Goal: Task Accomplishment & Management: Use online tool/utility

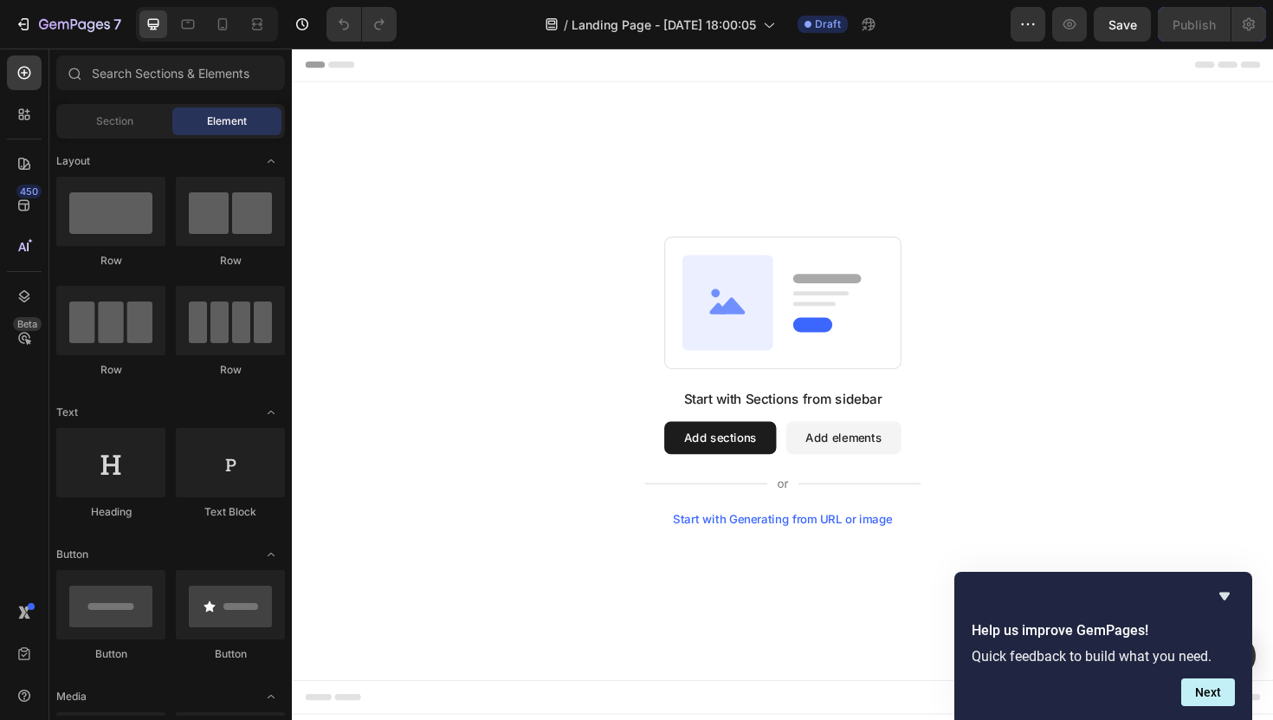
click at [751, 480] on div "Start with Sections from sidebar Add sections Add elements Start with Generatin…" at bounding box center [811, 482] width 293 height 146
click at [751, 469] on button "Add sections" at bounding box center [745, 460] width 119 height 35
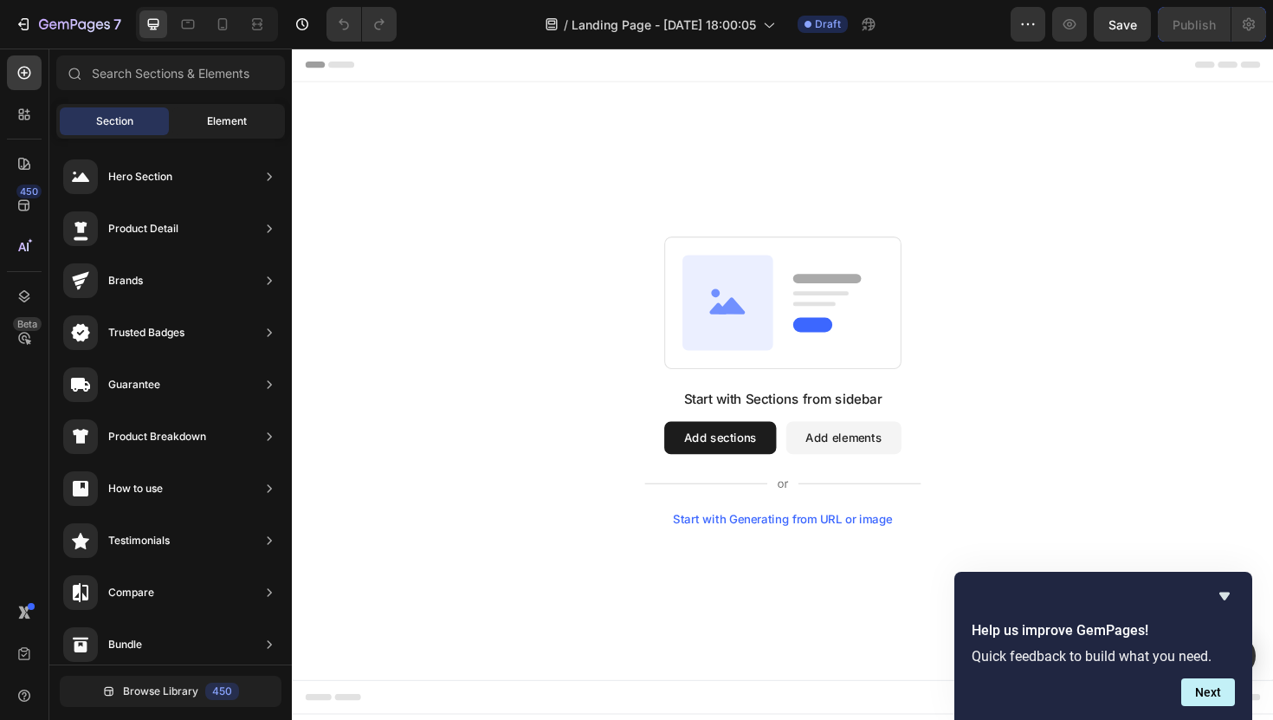
click at [212, 126] on span "Element" at bounding box center [227, 121] width 40 height 16
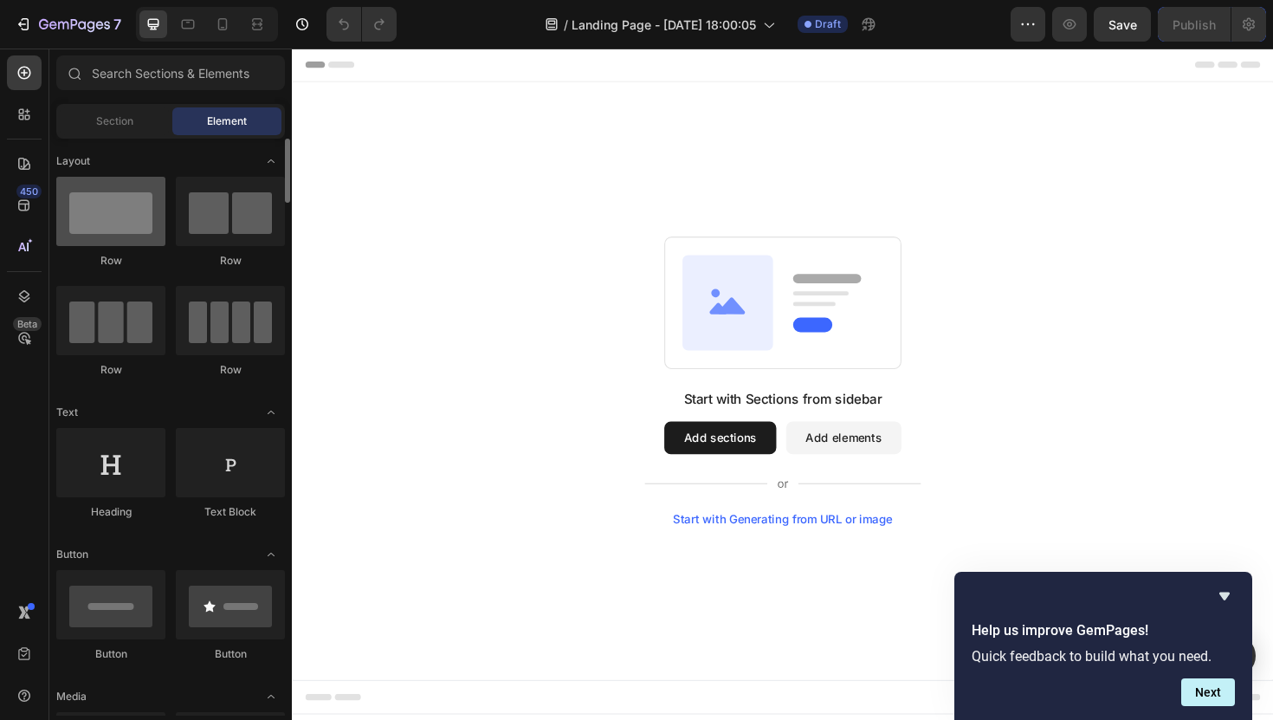
click at [112, 210] on div at bounding box center [110, 211] width 109 height 69
click at [108, 217] on div at bounding box center [110, 211] width 109 height 69
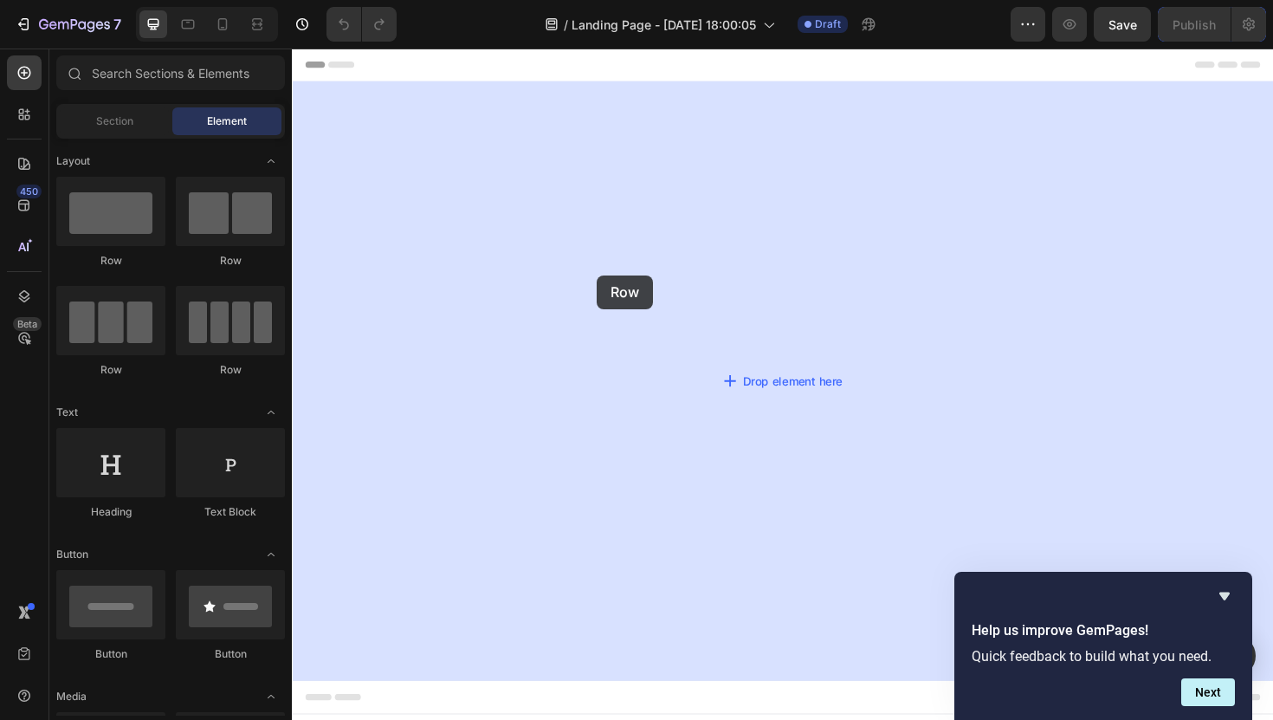
drag, startPoint x: 399, startPoint y: 266, endPoint x: 615, endPoint y: 288, distance: 216.8
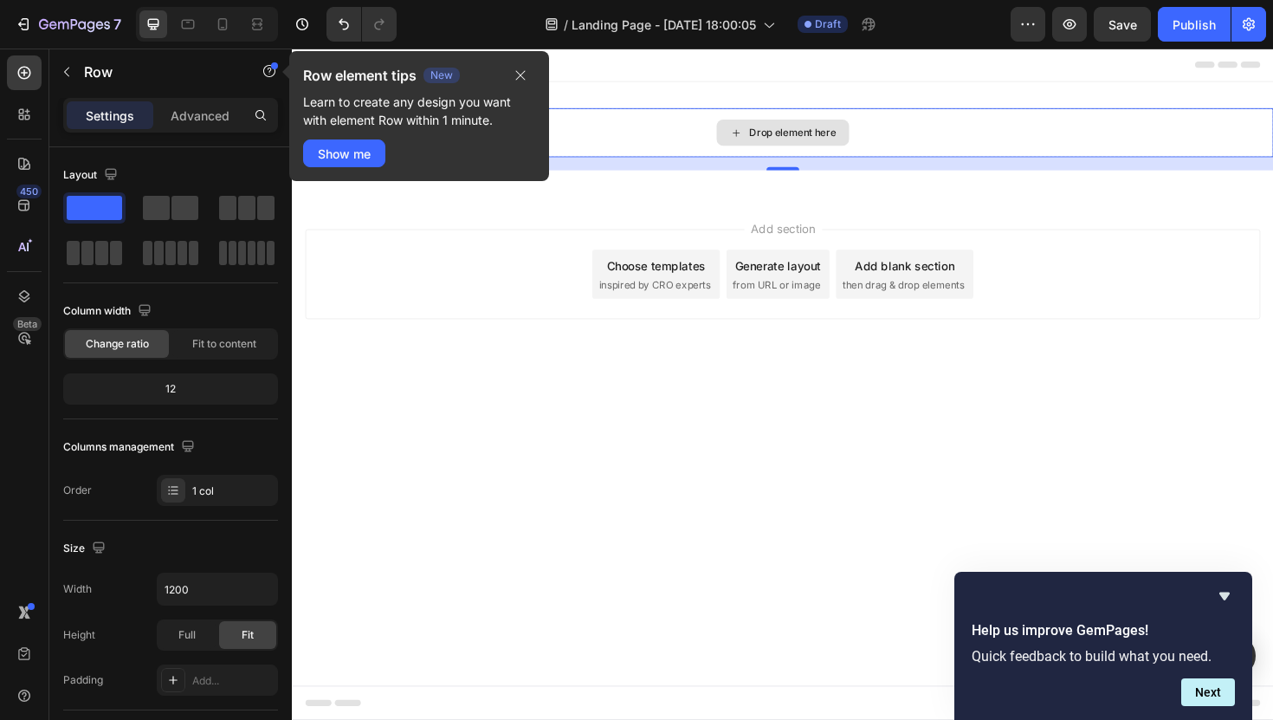
click at [811, 137] on div "Drop element here" at bounding box center [822, 138] width 92 height 14
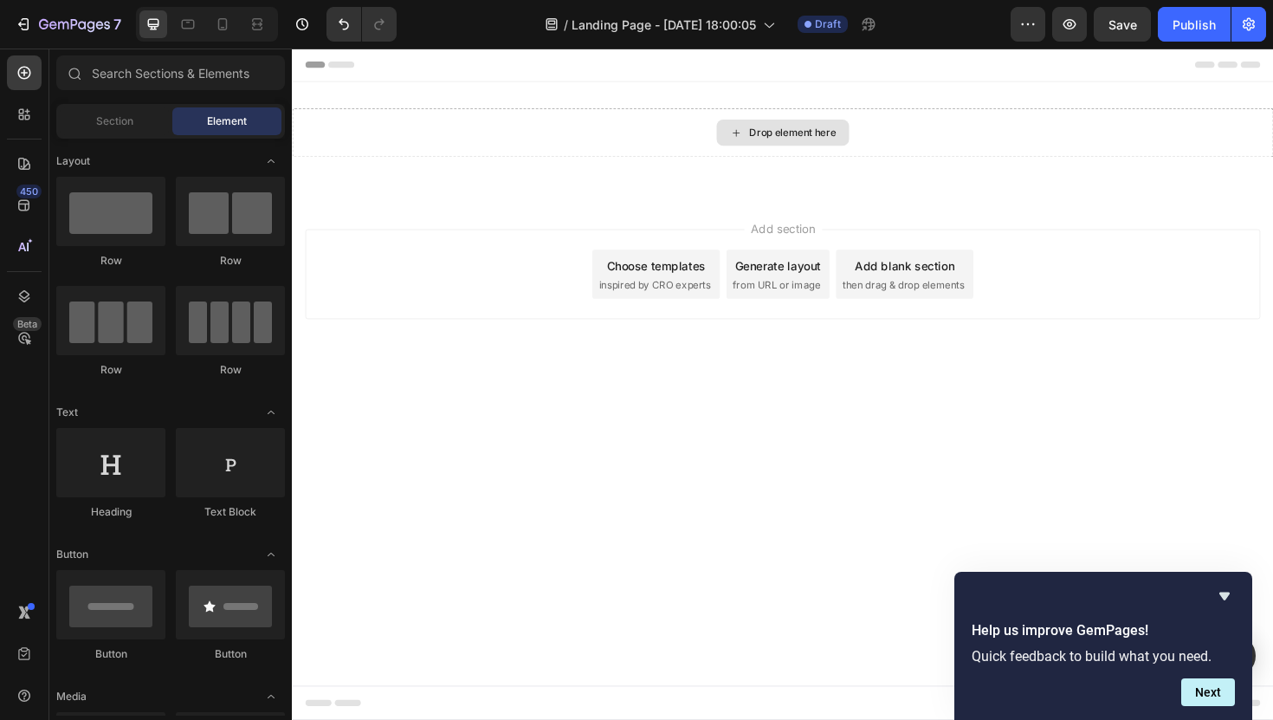
click at [811, 137] on div "Drop element here" at bounding box center [822, 138] width 92 height 14
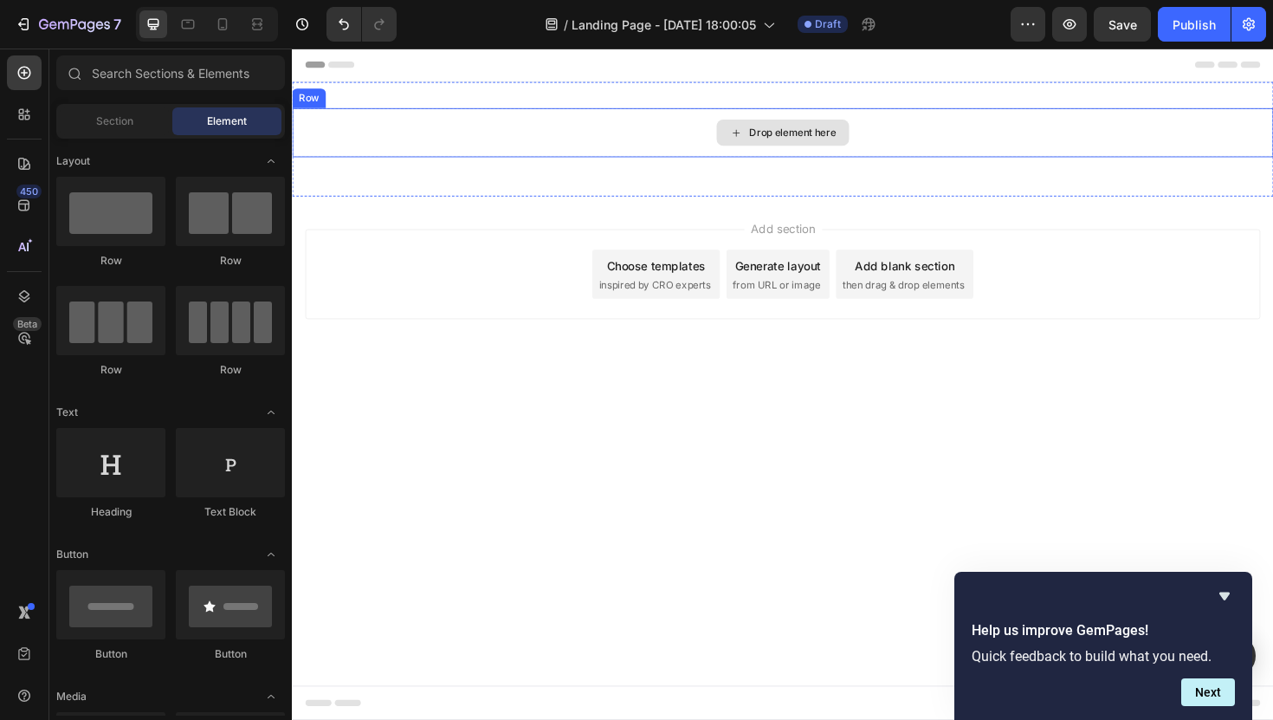
click at [790, 143] on div "Drop element here" at bounding box center [822, 138] width 92 height 14
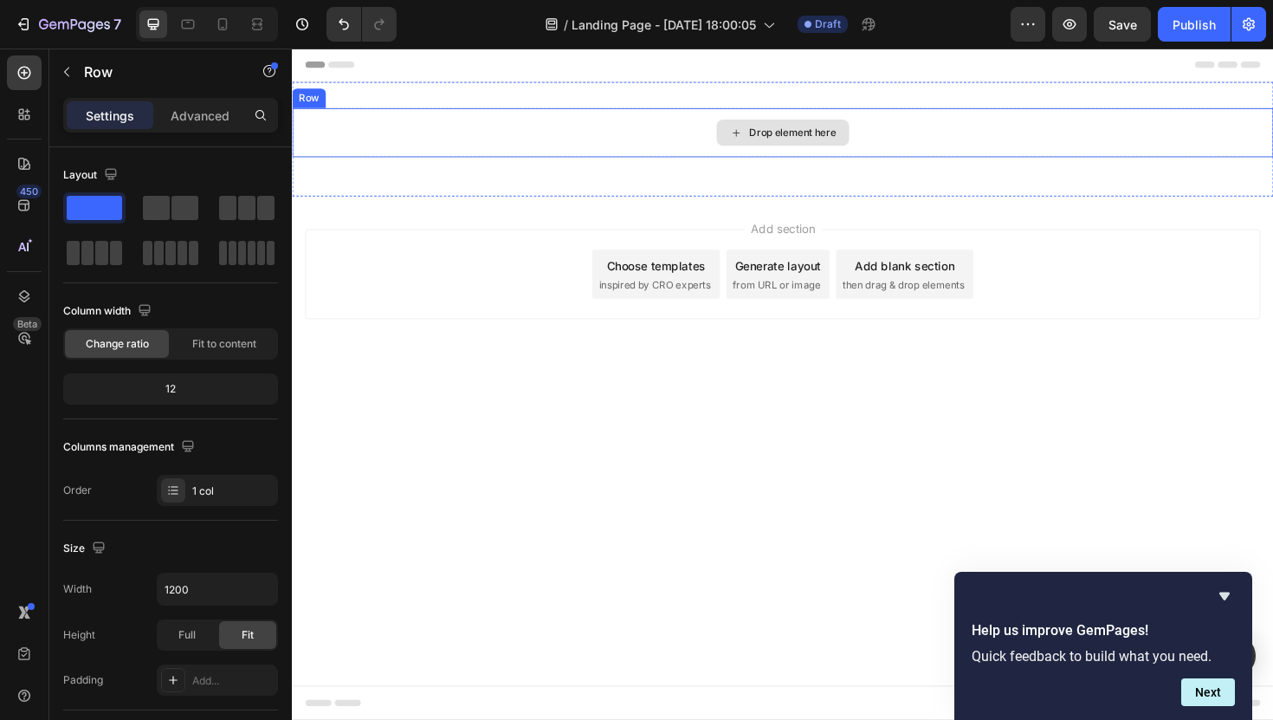
click at [482, 148] on div "Drop element here" at bounding box center [811, 138] width 1039 height 52
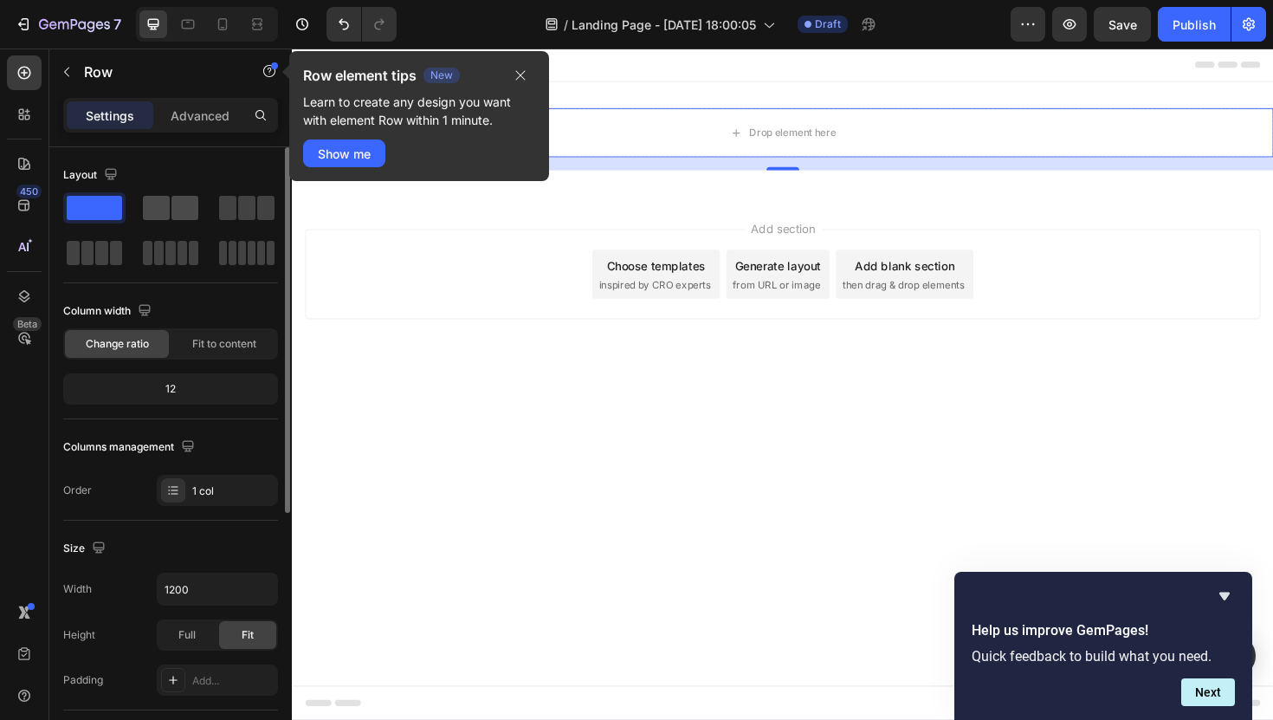
click at [167, 214] on span at bounding box center [156, 208] width 27 height 24
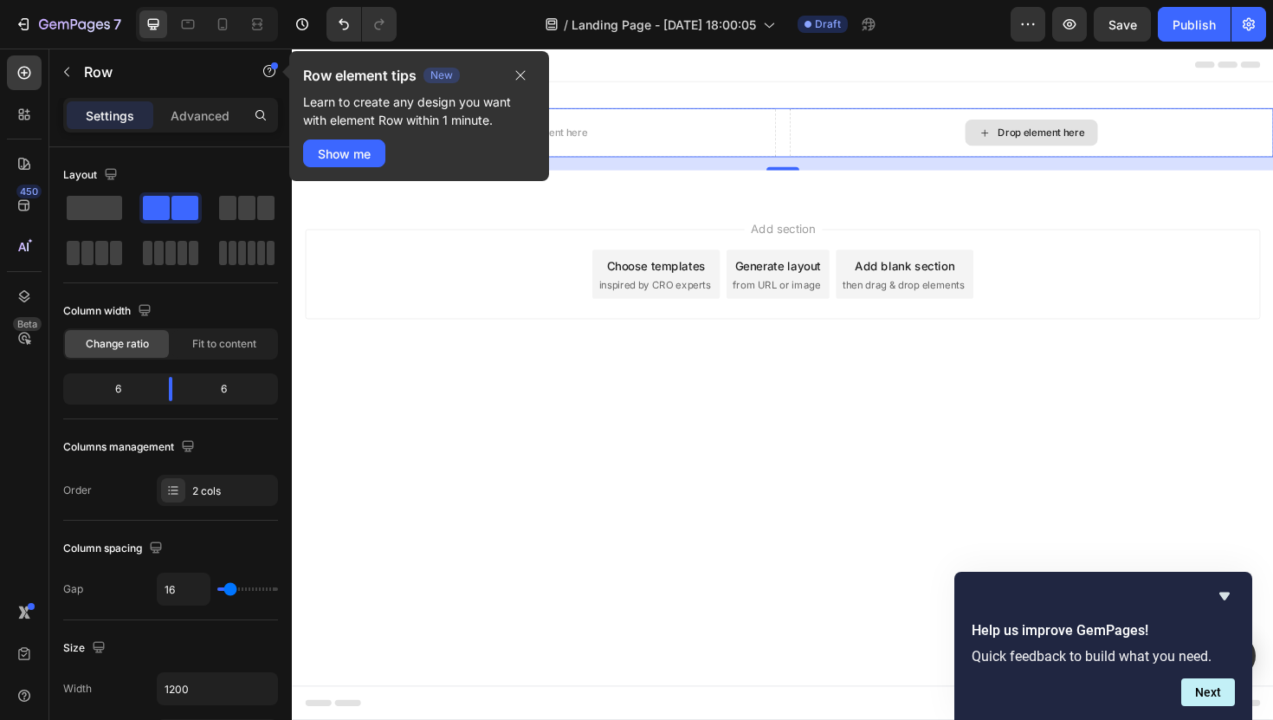
click at [1067, 161] on div "Drop element here" at bounding box center [1075, 138] width 513 height 52
click at [1078, 139] on div "Drop element here" at bounding box center [1085, 138] width 92 height 14
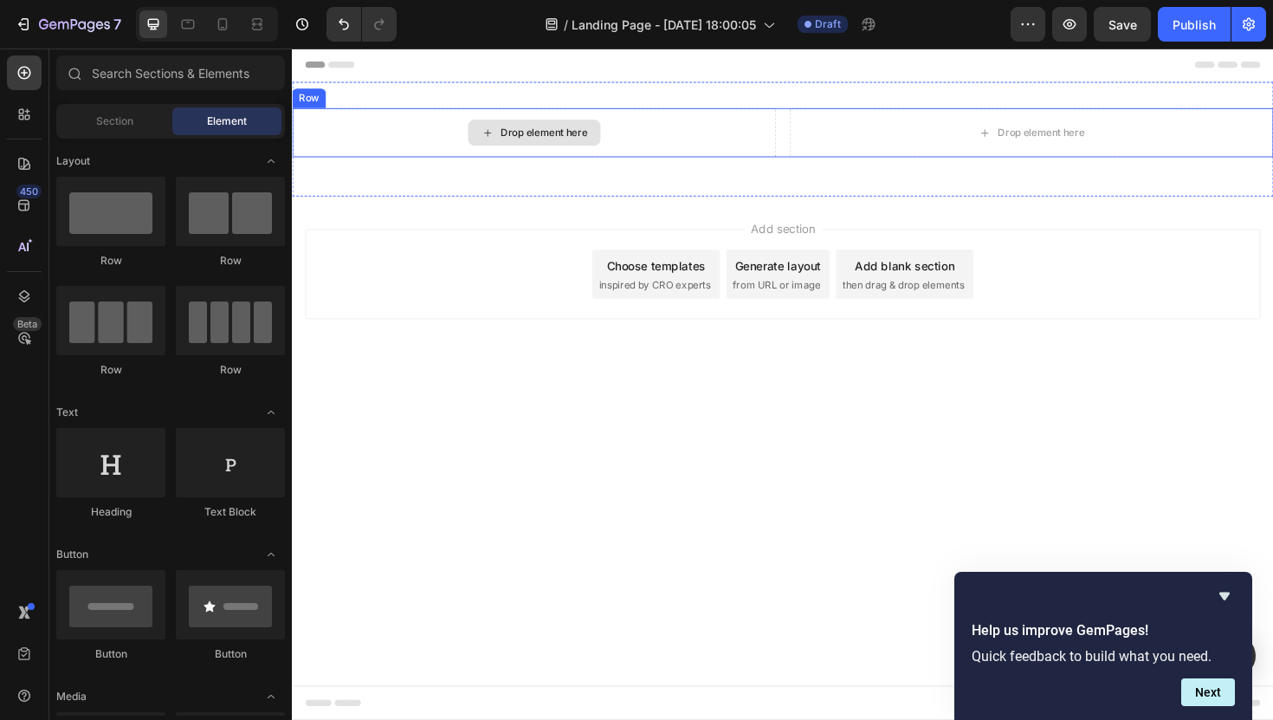
click at [544, 147] on div "Drop element here" at bounding box center [548, 138] width 140 height 28
click at [548, 140] on div "Drop element here" at bounding box center [559, 138] width 92 height 14
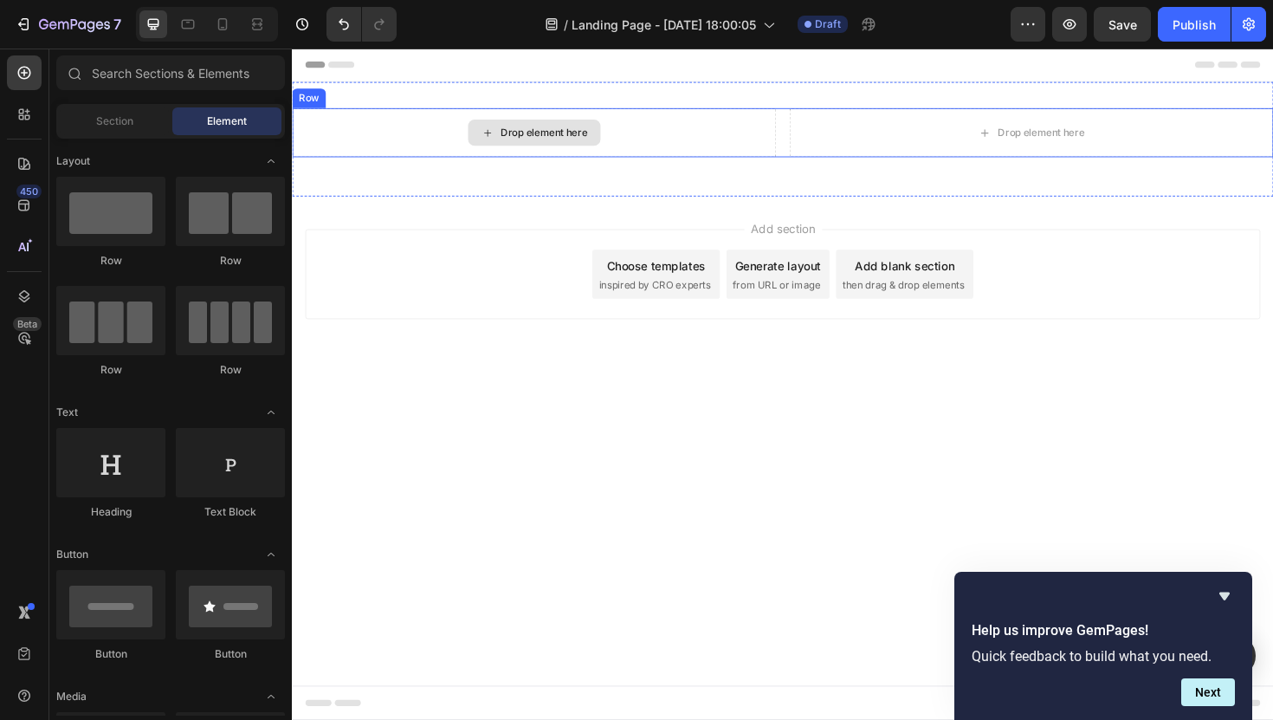
click at [519, 141] on div "Drop element here" at bounding box center [559, 138] width 92 height 14
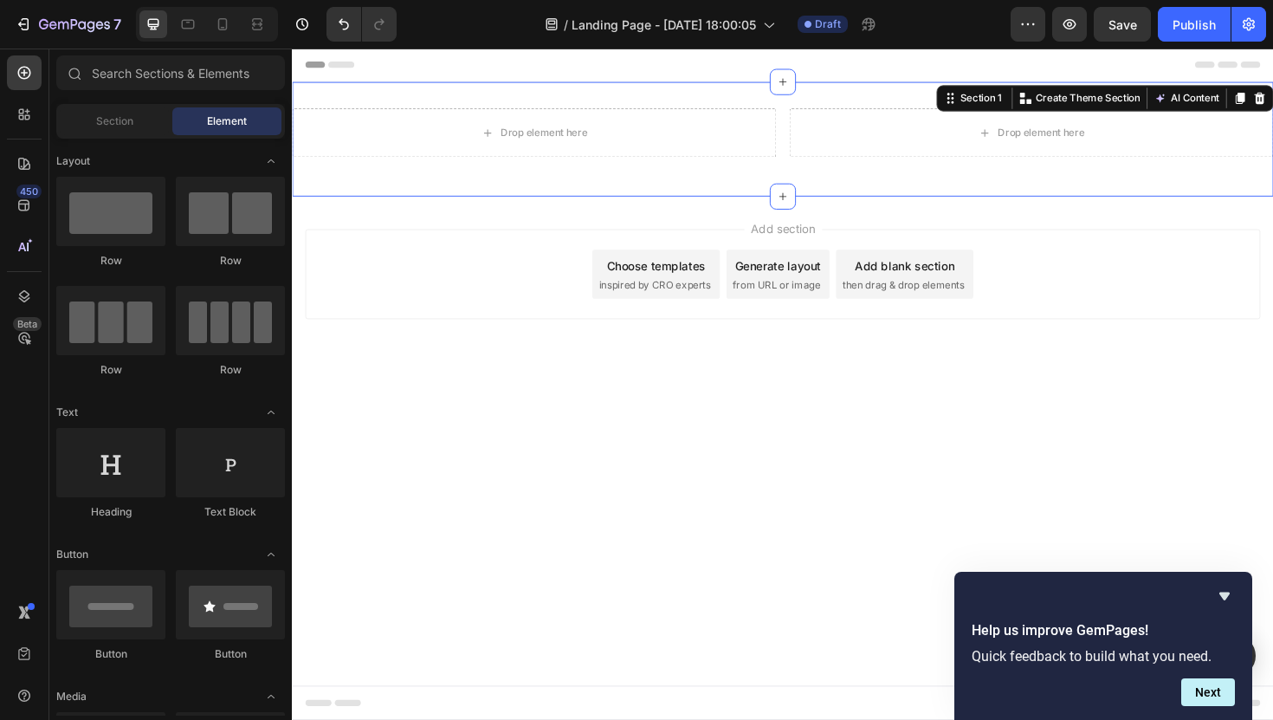
click at [492, 96] on div "Drop element here Drop element here Row Section 1 You can create reusable secti…" at bounding box center [811, 144] width 1039 height 121
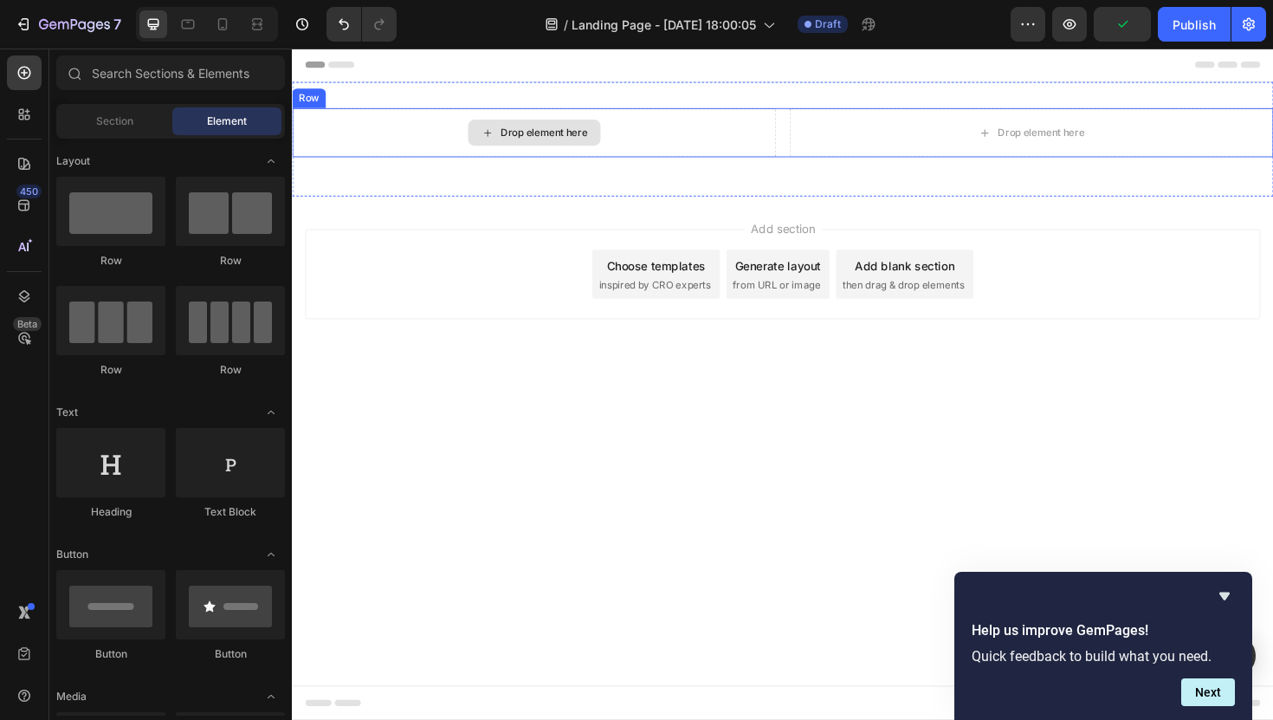
click at [491, 138] on div "Drop element here" at bounding box center [548, 138] width 140 height 28
click at [530, 137] on div "Drop element here" at bounding box center [559, 138] width 92 height 14
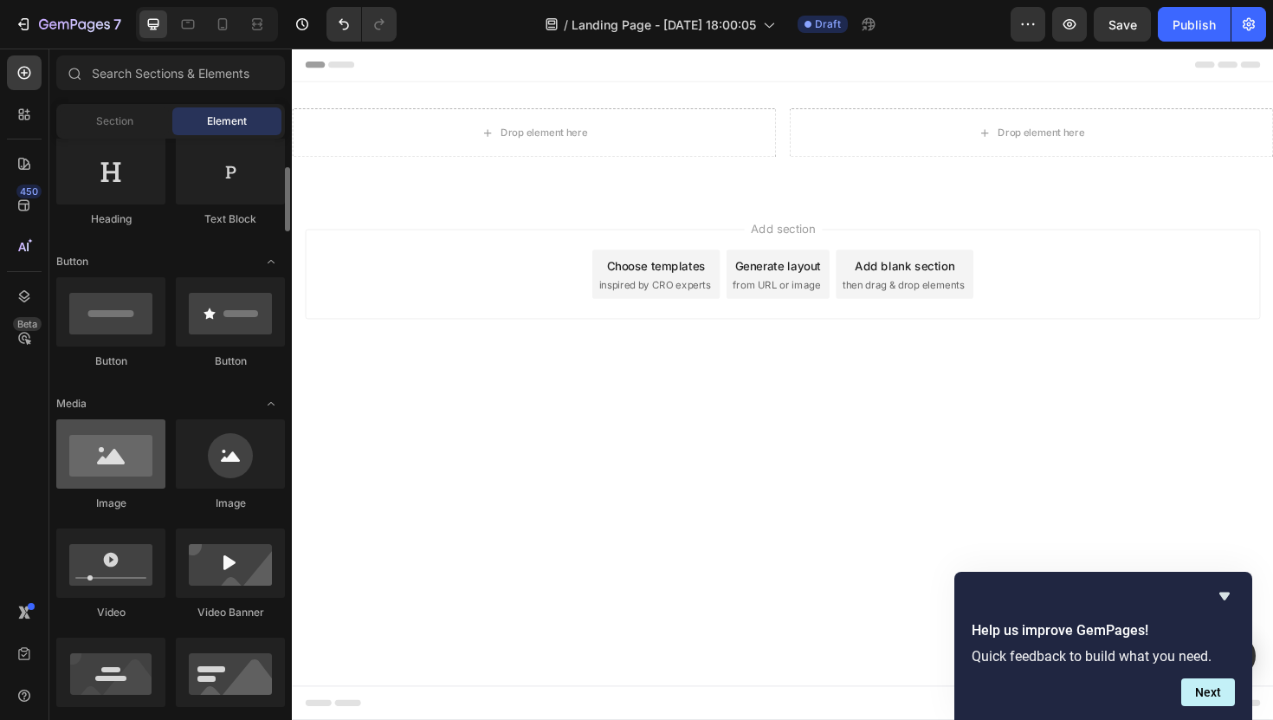
scroll to position [312, 0]
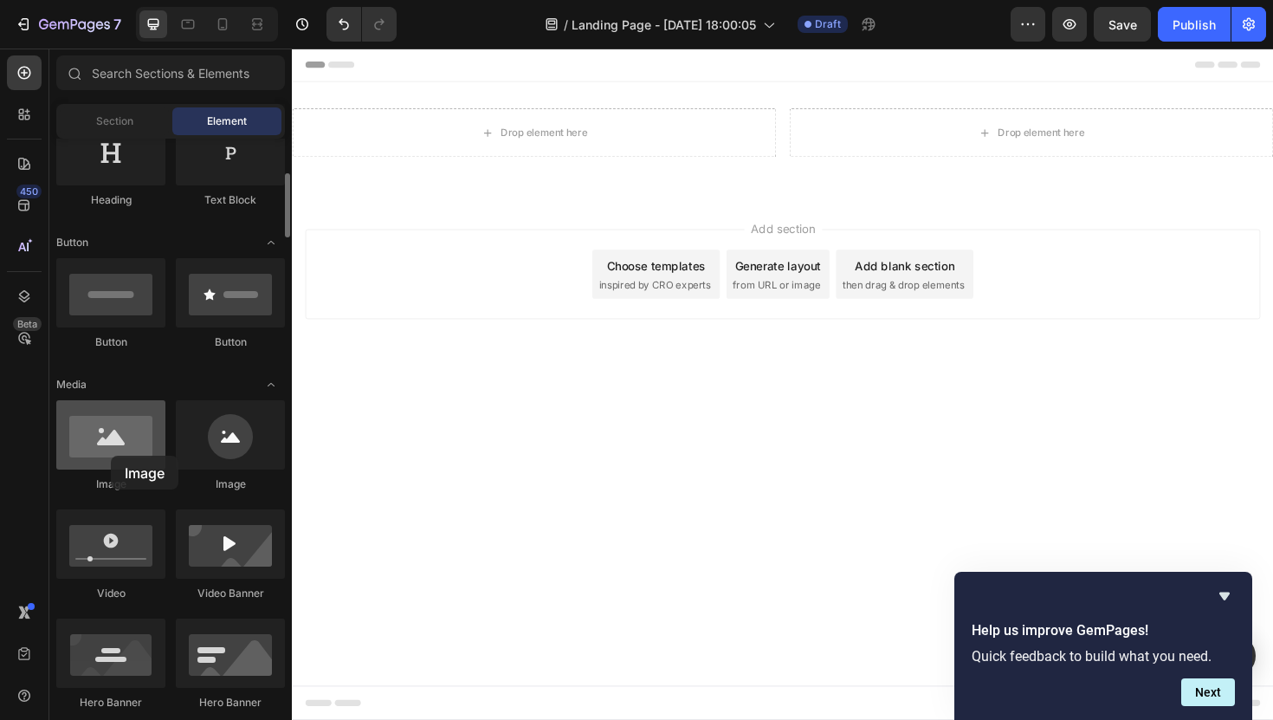
click at [111, 456] on div at bounding box center [110, 434] width 109 height 69
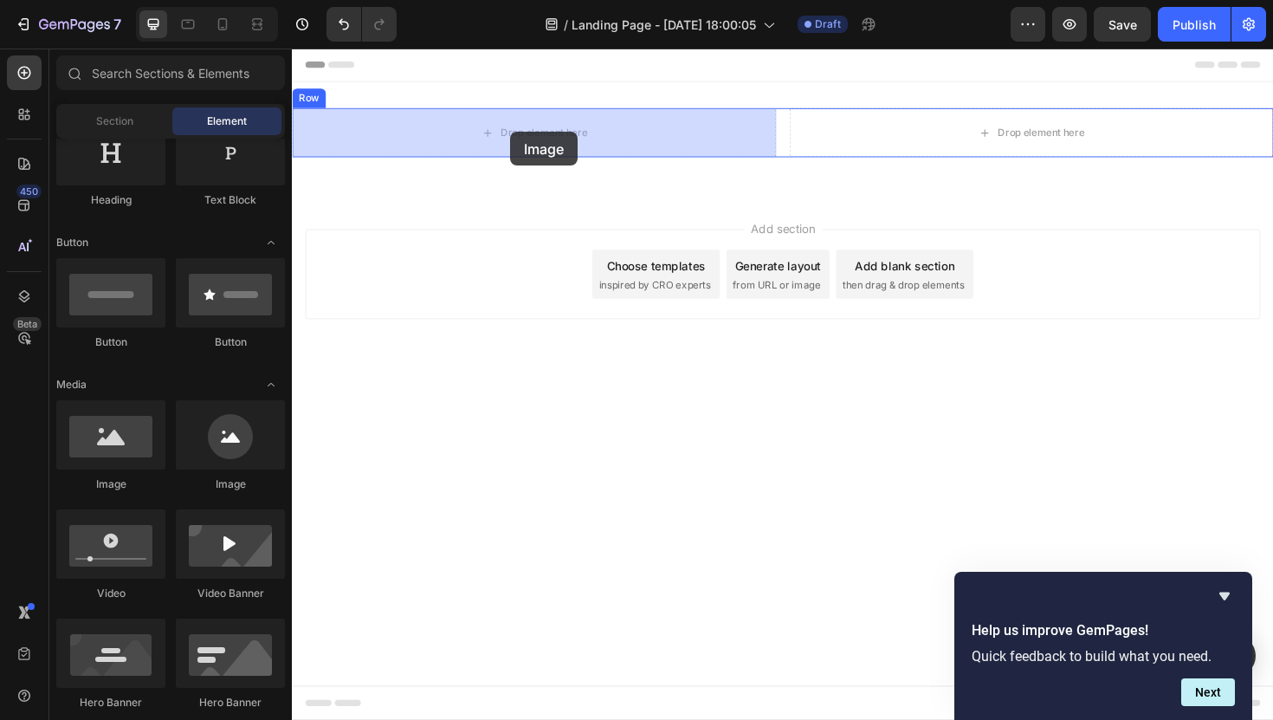
drag, startPoint x: 403, startPoint y: 504, endPoint x: 523, endPoint y: 137, distance: 386.5
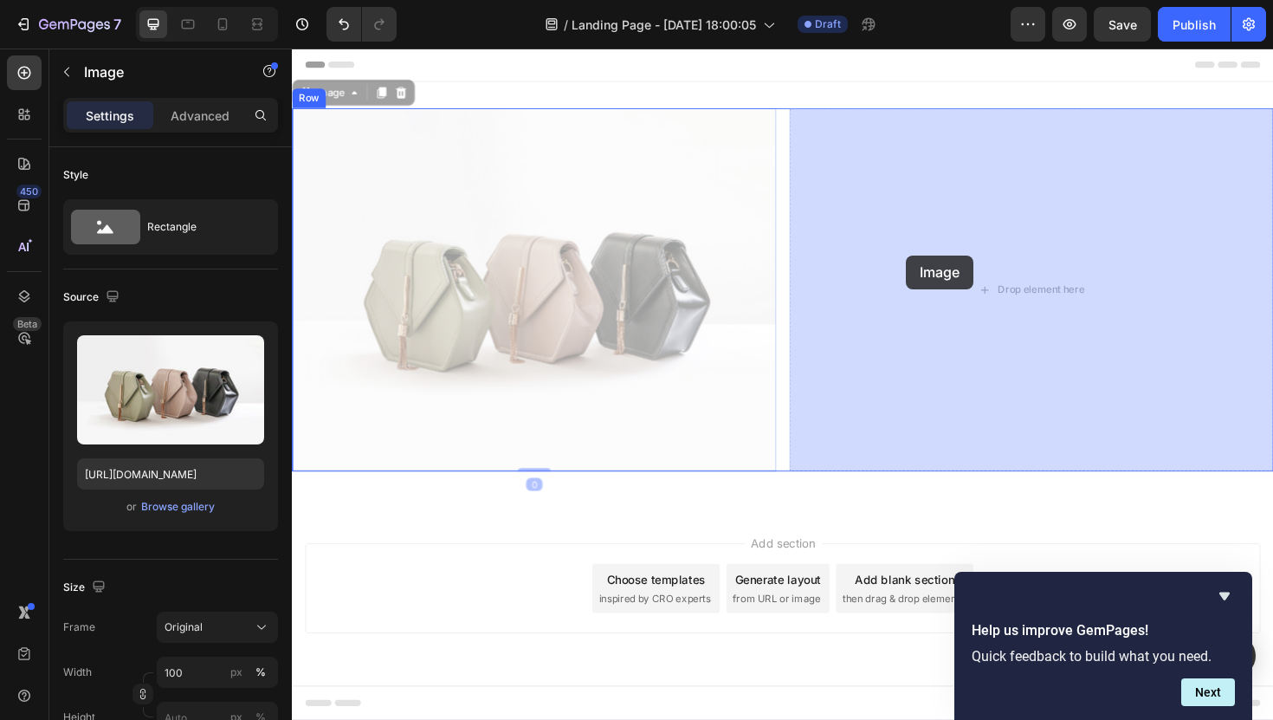
drag, startPoint x: 526, startPoint y: 263, endPoint x: 946, endPoint y: 268, distance: 420.1
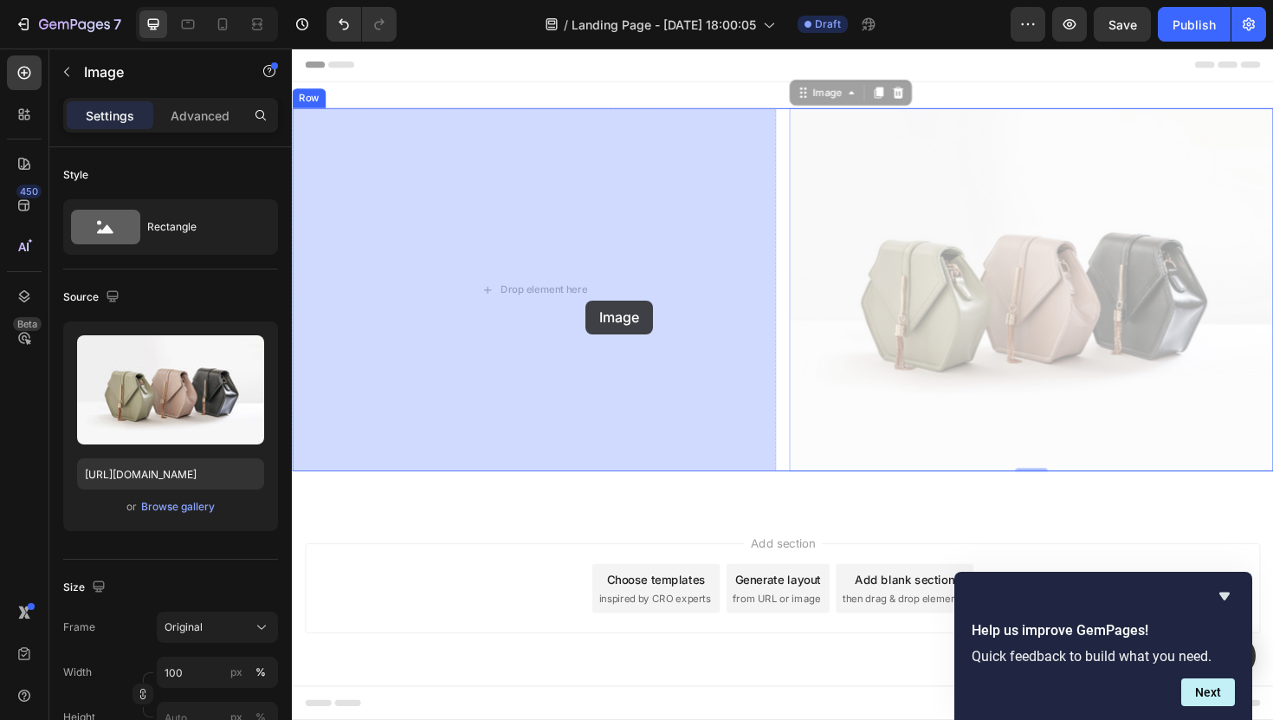
drag, startPoint x: 962, startPoint y: 312, endPoint x: 595, endPoint y: 314, distance: 367.3
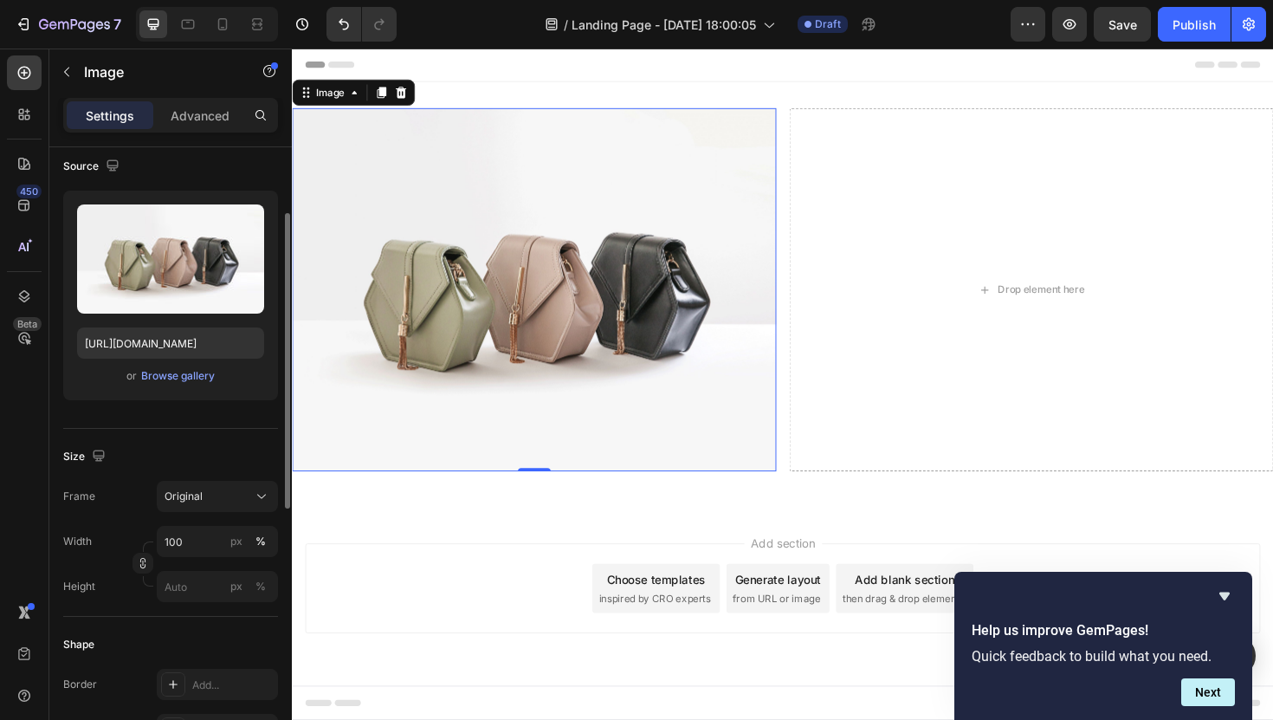
scroll to position [146, 0]
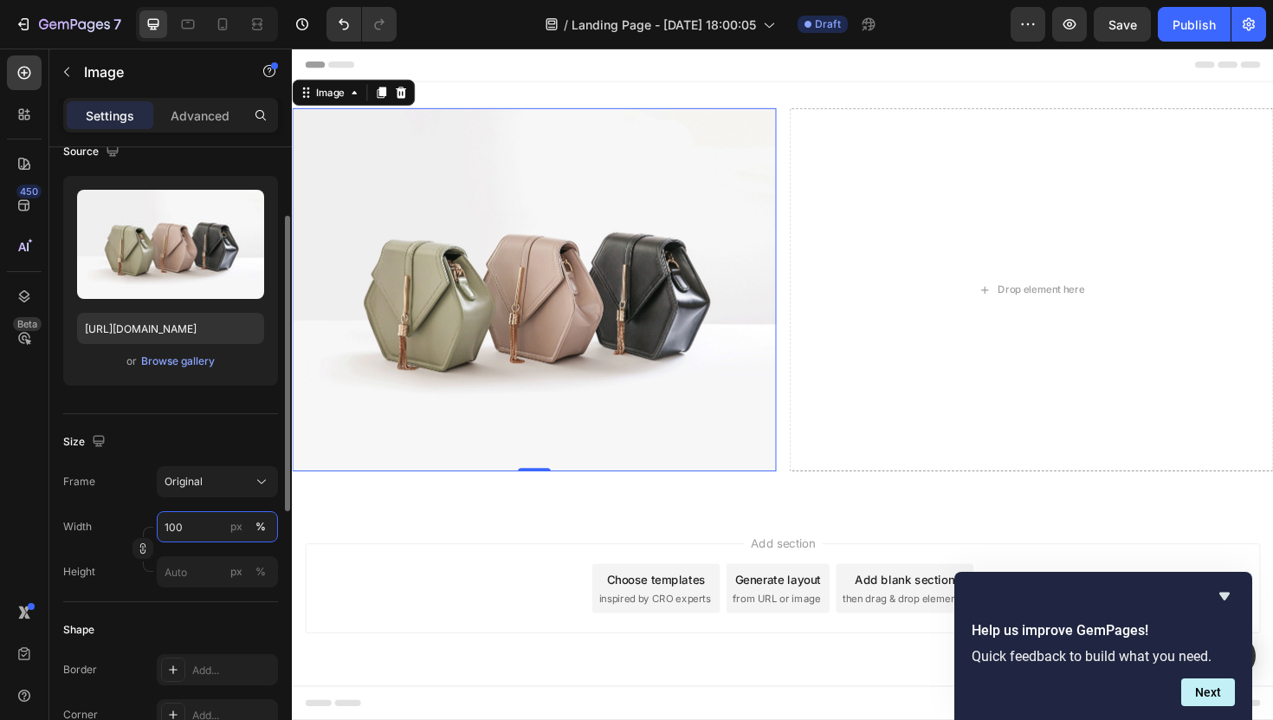
click at [204, 532] on input "100" at bounding box center [217, 526] width 121 height 31
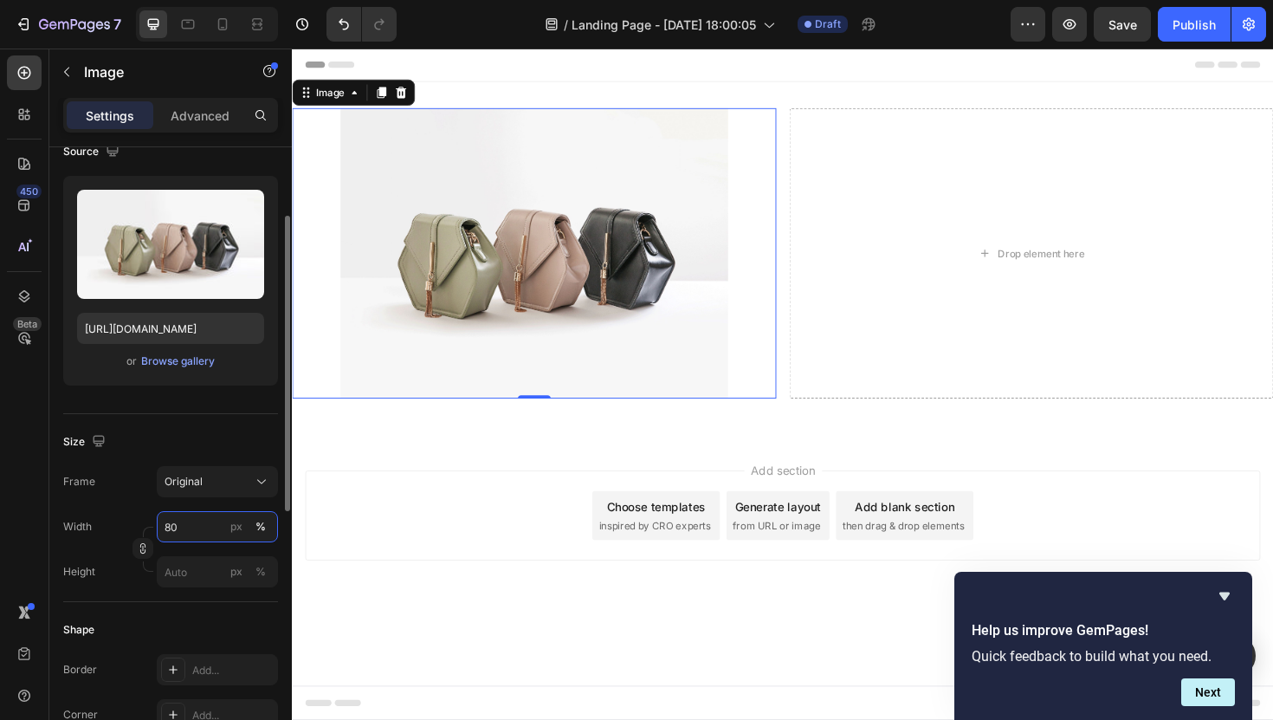
type input "8"
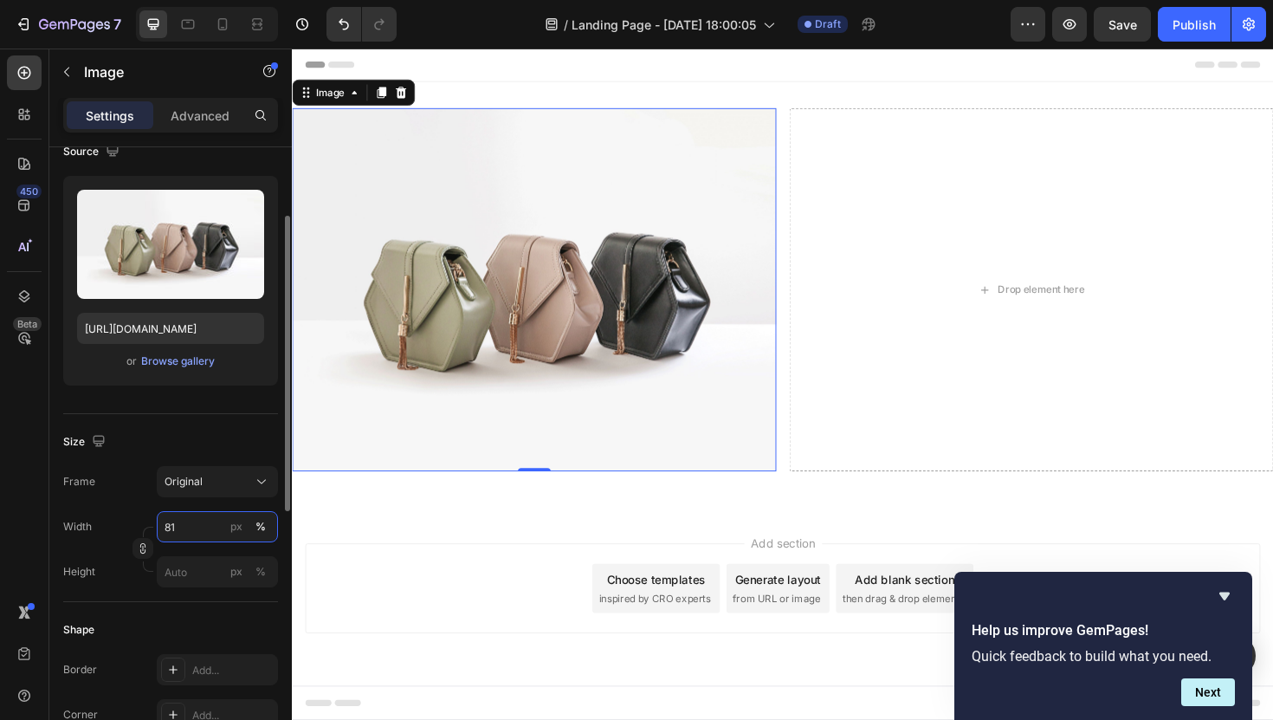
type input "8"
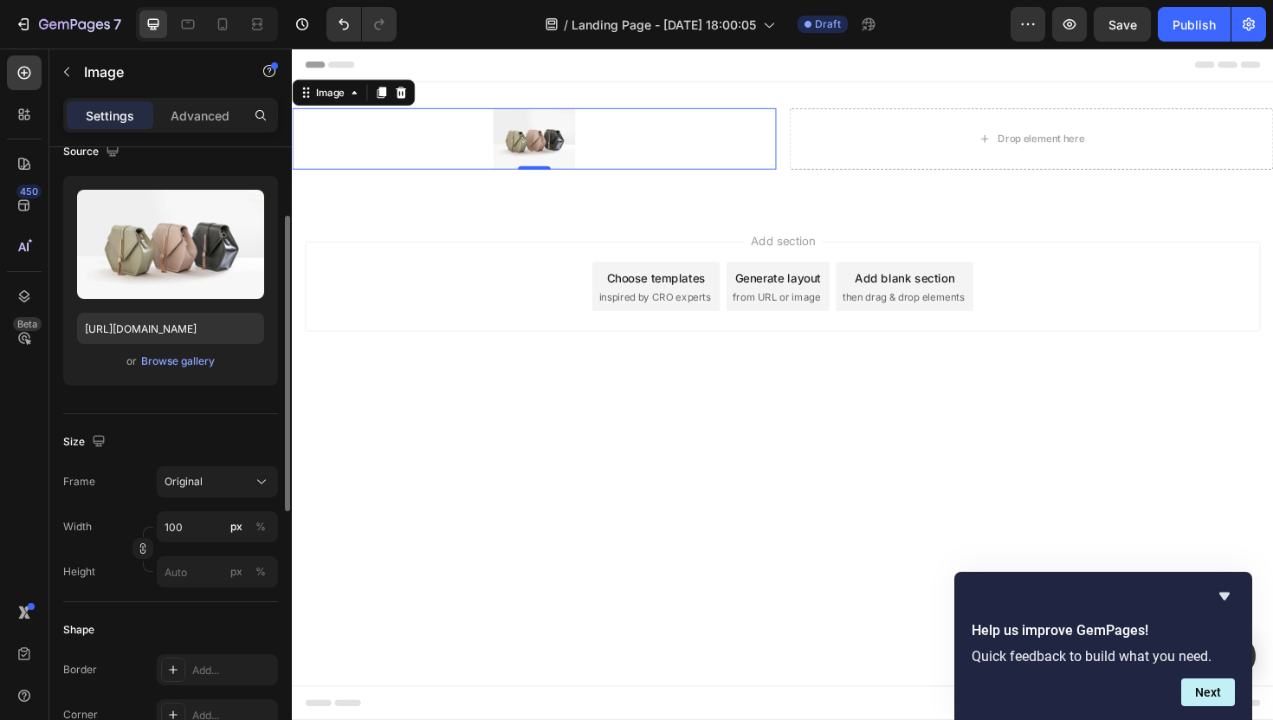
click at [204, 457] on div "Size Frame Original Width 100 px % Height px %" at bounding box center [170, 508] width 215 height 188
click at [199, 514] on input "100" at bounding box center [217, 526] width 121 height 31
click at [340, 11] on button "Undo/Redo" at bounding box center [344, 24] width 35 height 35
click at [340, 14] on button "Undo/Redo" at bounding box center [344, 24] width 35 height 35
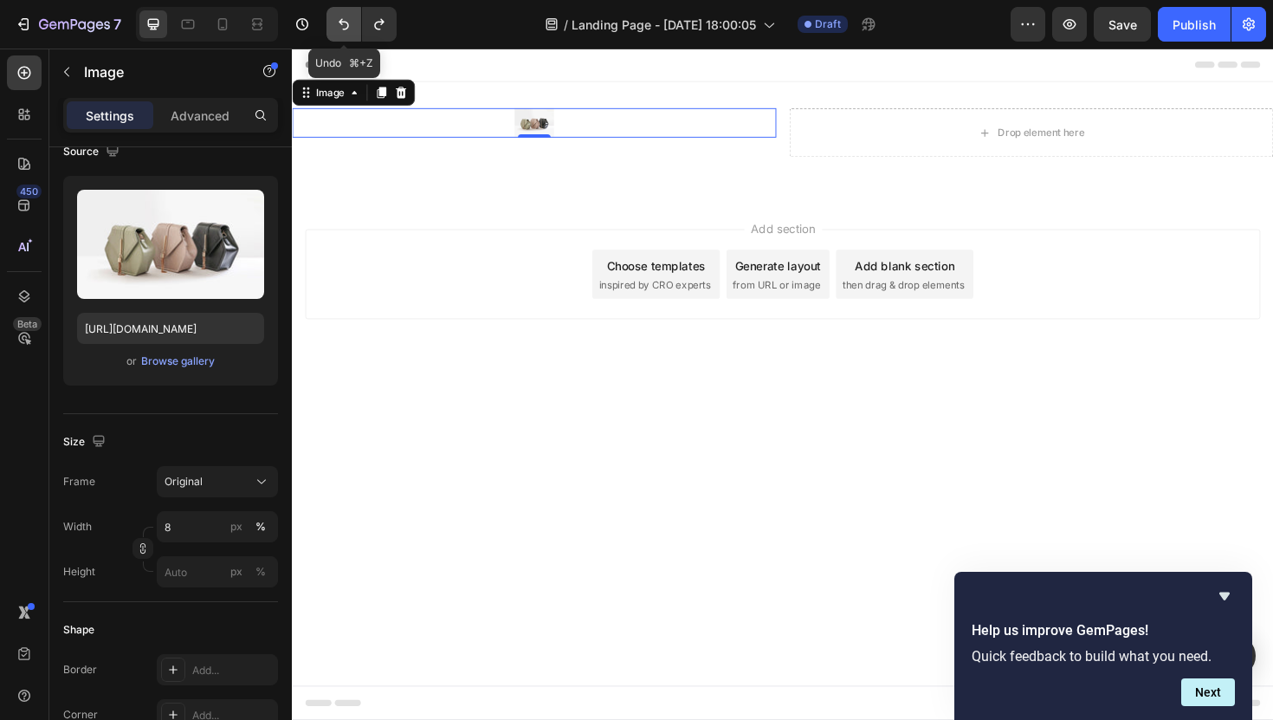
click at [340, 14] on button "Undo/Redo" at bounding box center [344, 24] width 35 height 35
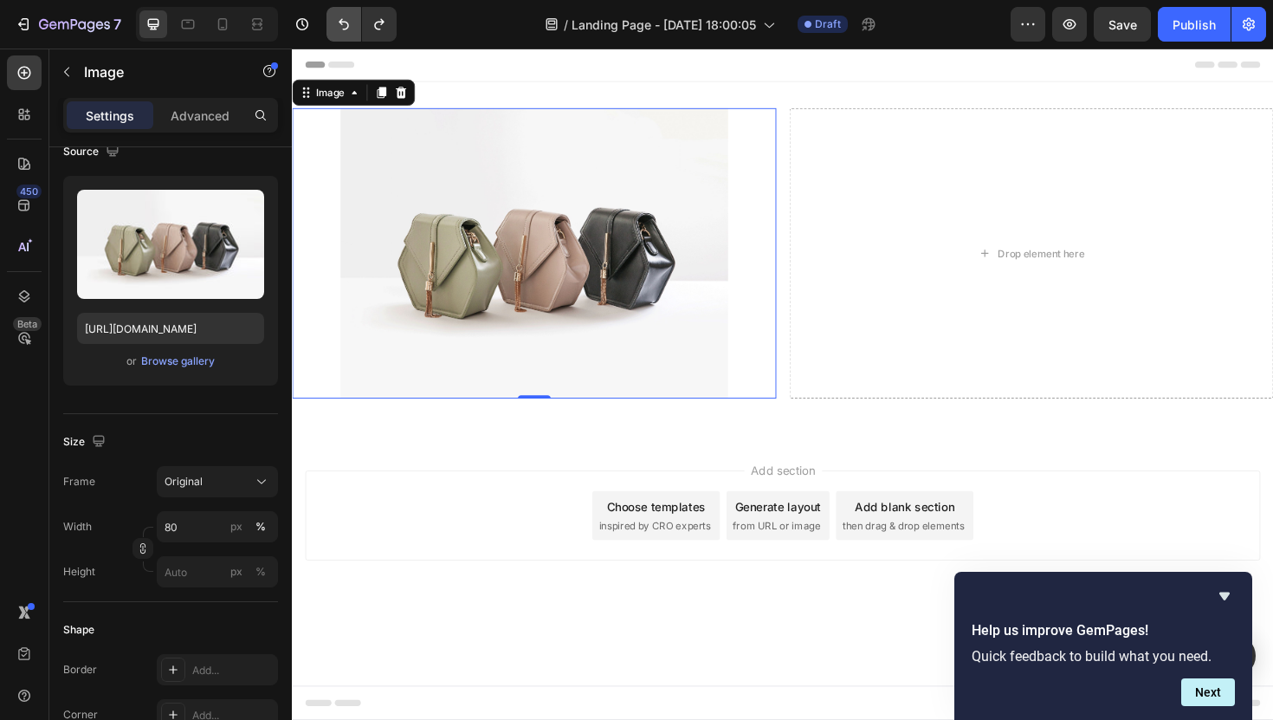
click at [352, 37] on button "Undo/Redo" at bounding box center [344, 24] width 35 height 35
type input "100"
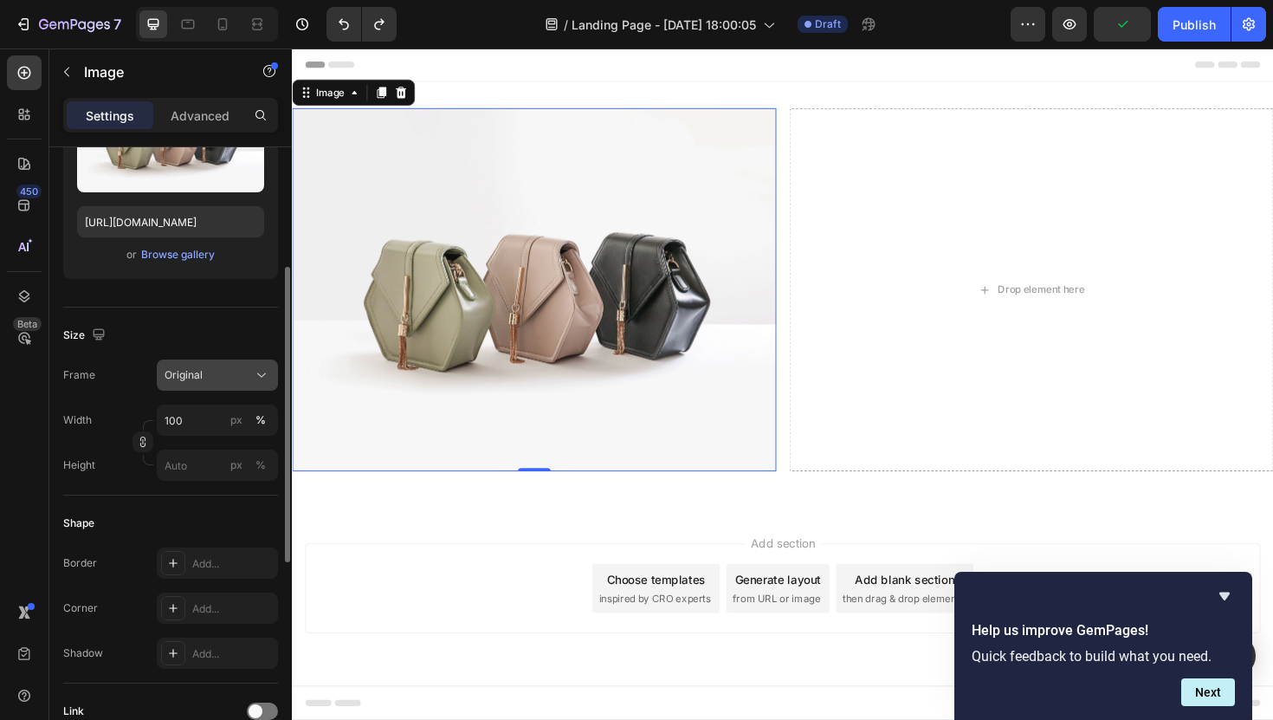
scroll to position [315, 0]
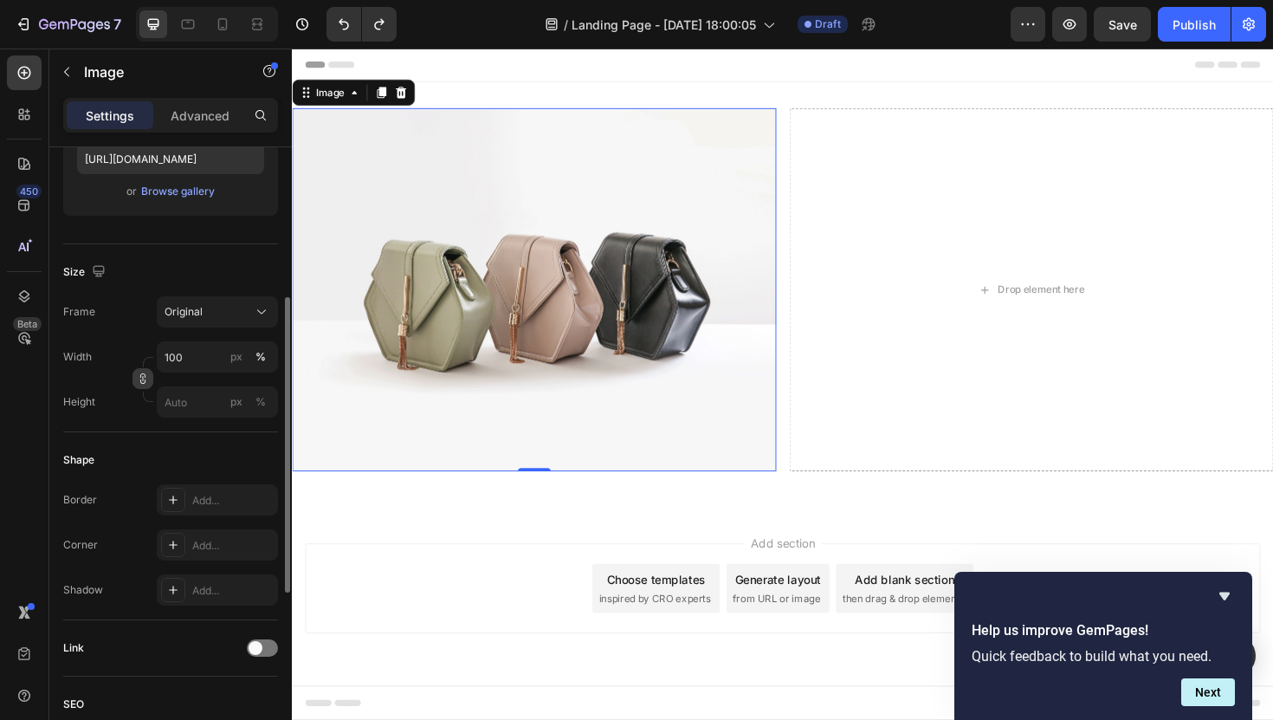
click at [139, 378] on icon "button" at bounding box center [143, 378] width 12 height 12
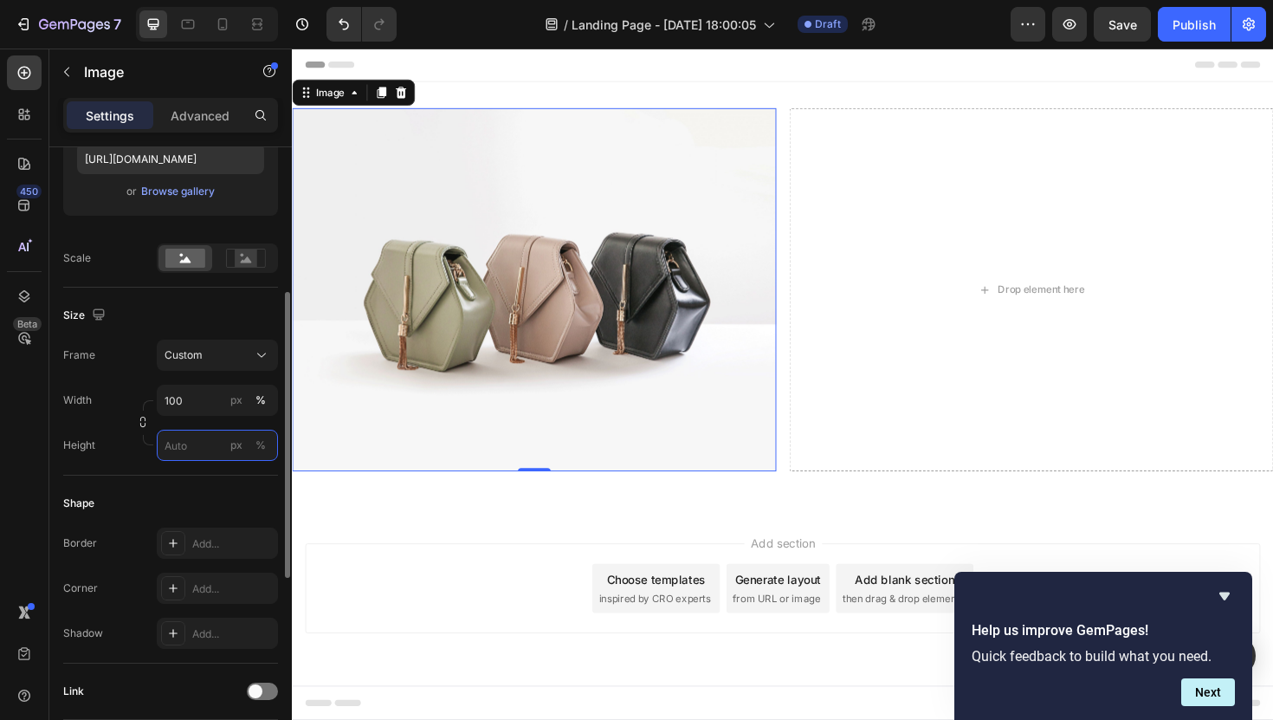
click at [194, 445] on input "px %" at bounding box center [217, 445] width 121 height 31
click at [256, 488] on span "100%" at bounding box center [250, 487] width 29 height 16
click at [197, 446] on input "100" at bounding box center [217, 445] width 121 height 31
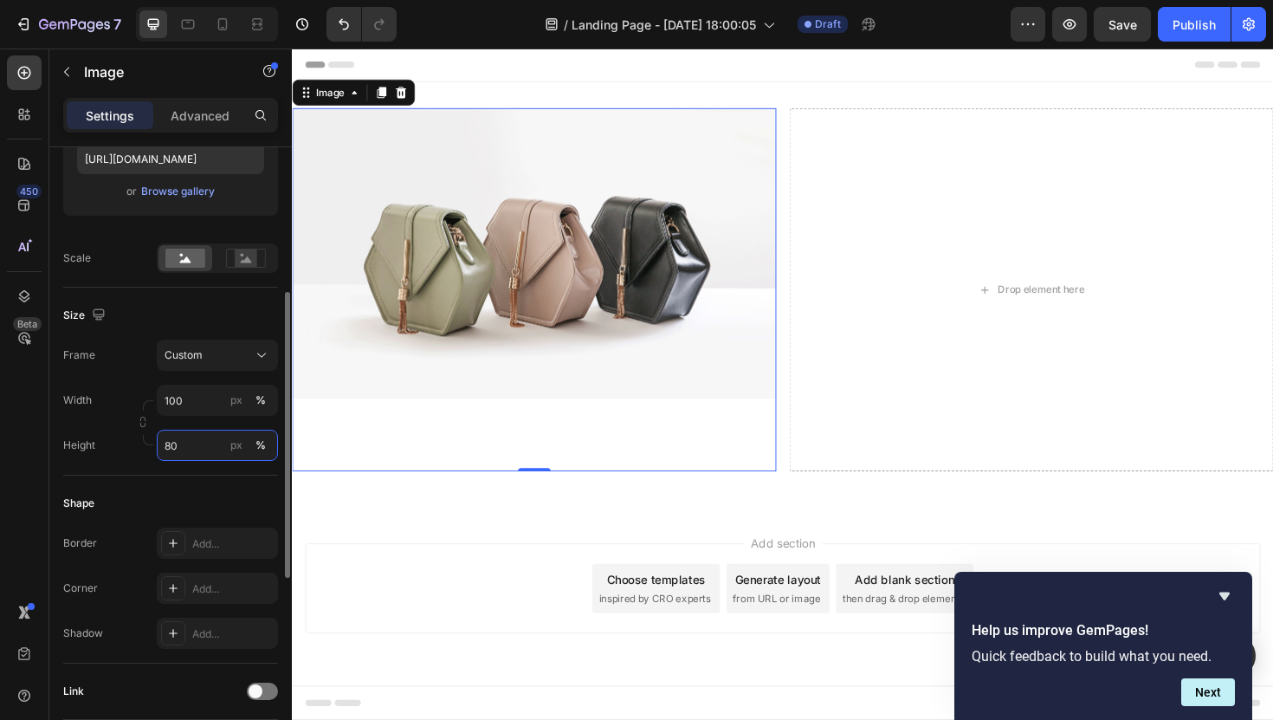
type input "8"
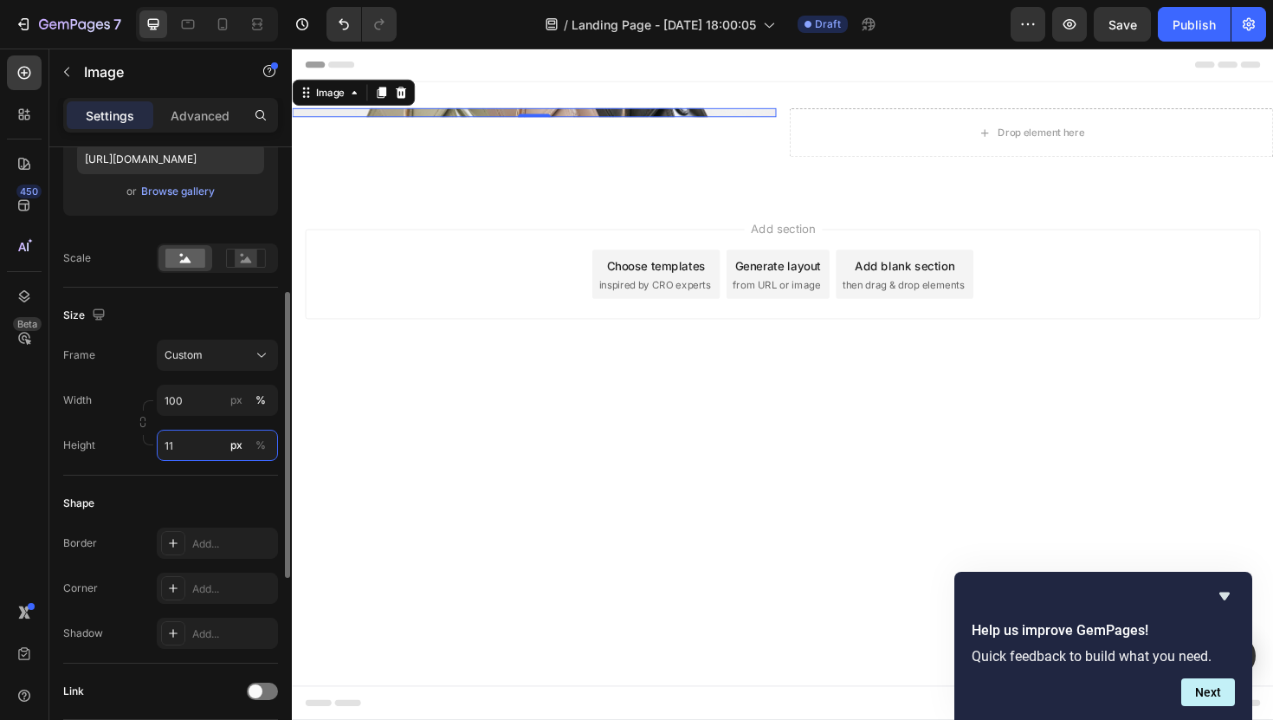
type input "1"
type input "100"
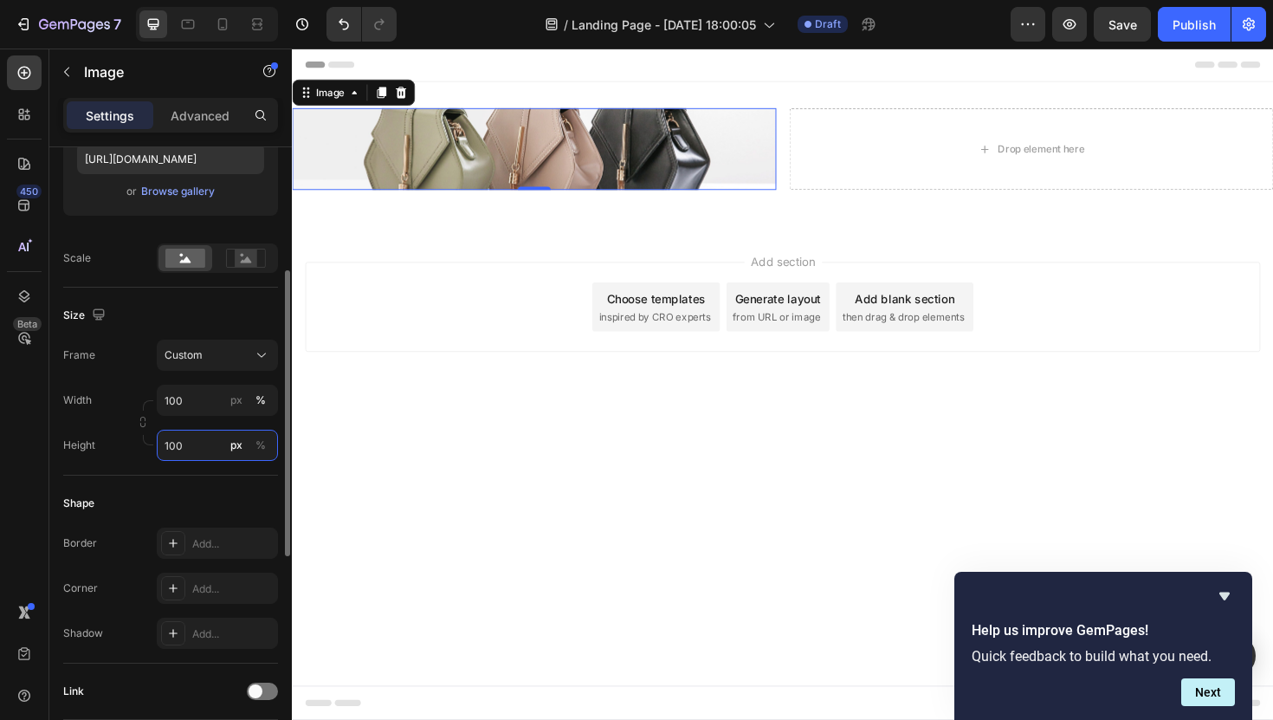
scroll to position [286, 0]
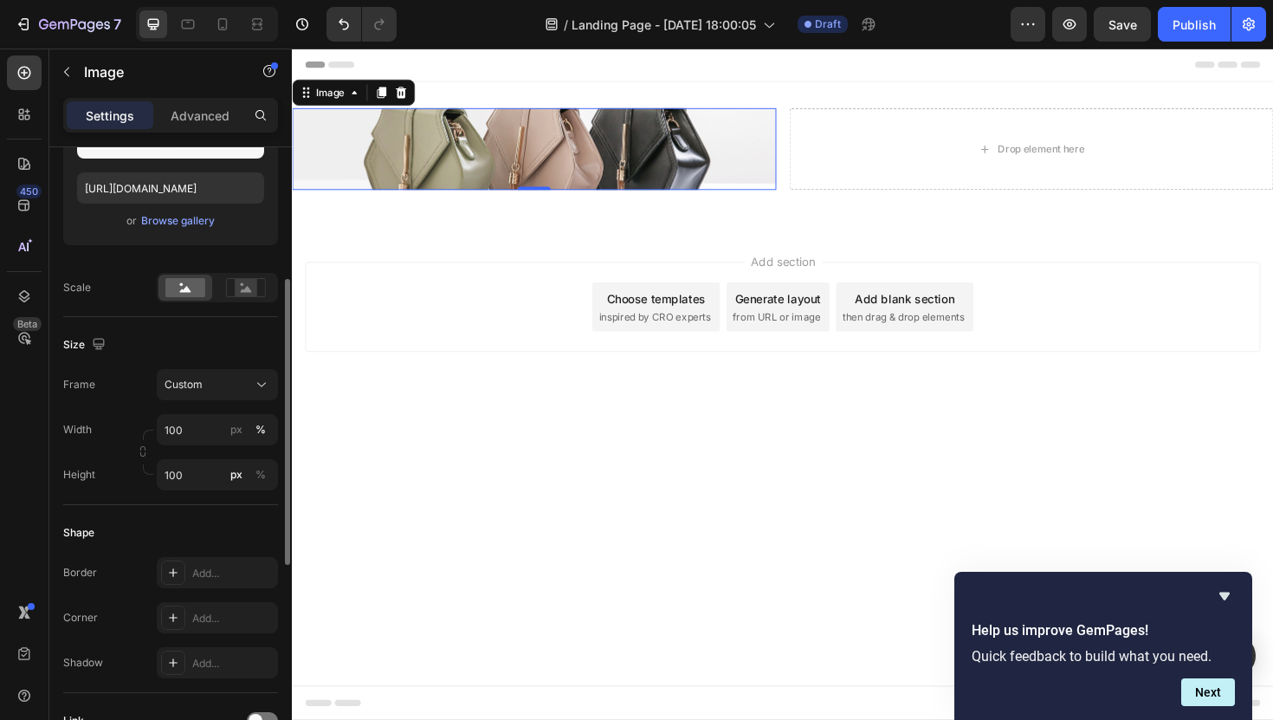
click at [136, 407] on div "Frame Custom Width 100 px % Height 100 px %" at bounding box center [170, 429] width 215 height 121
click at [178, 474] on input "100" at bounding box center [217, 474] width 121 height 31
click at [165, 509] on span "Full" at bounding box center [172, 516] width 17 height 16
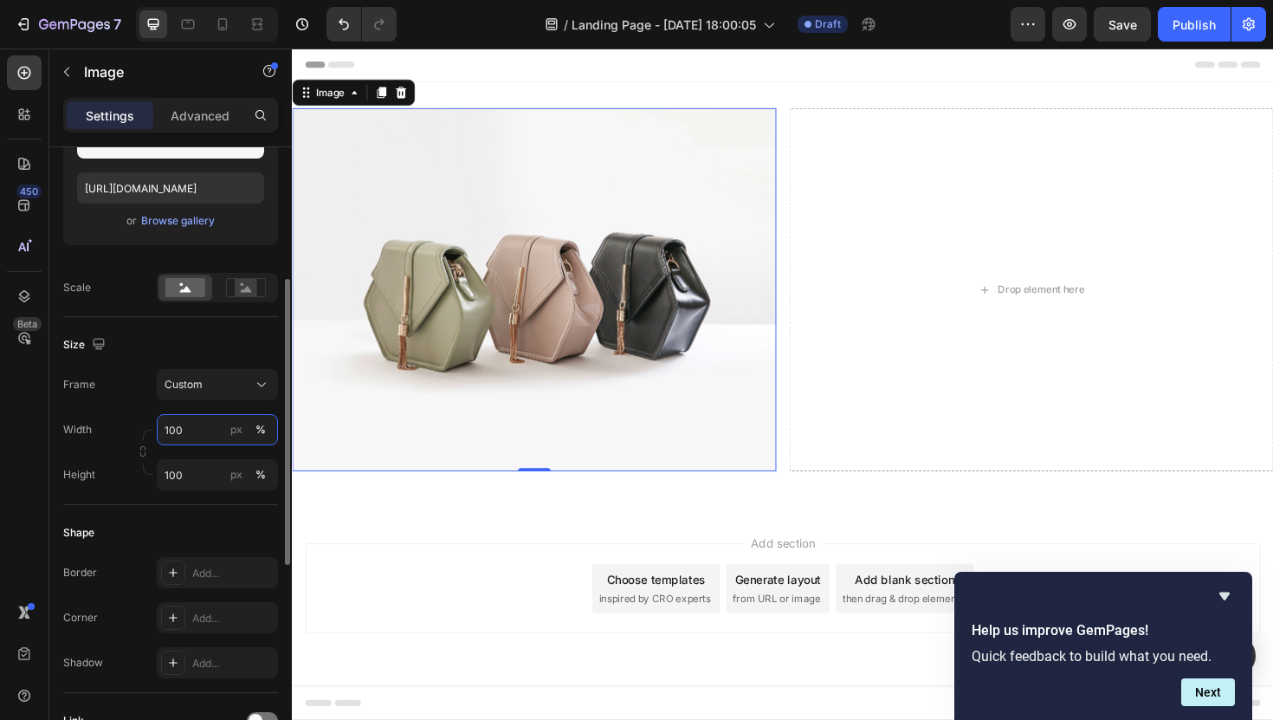
click at [189, 443] on input "100" at bounding box center [217, 429] width 121 height 31
click at [154, 465] on div "Full 100%" at bounding box center [200, 471] width 142 height 31
click at [178, 476] on input "100" at bounding box center [217, 474] width 121 height 31
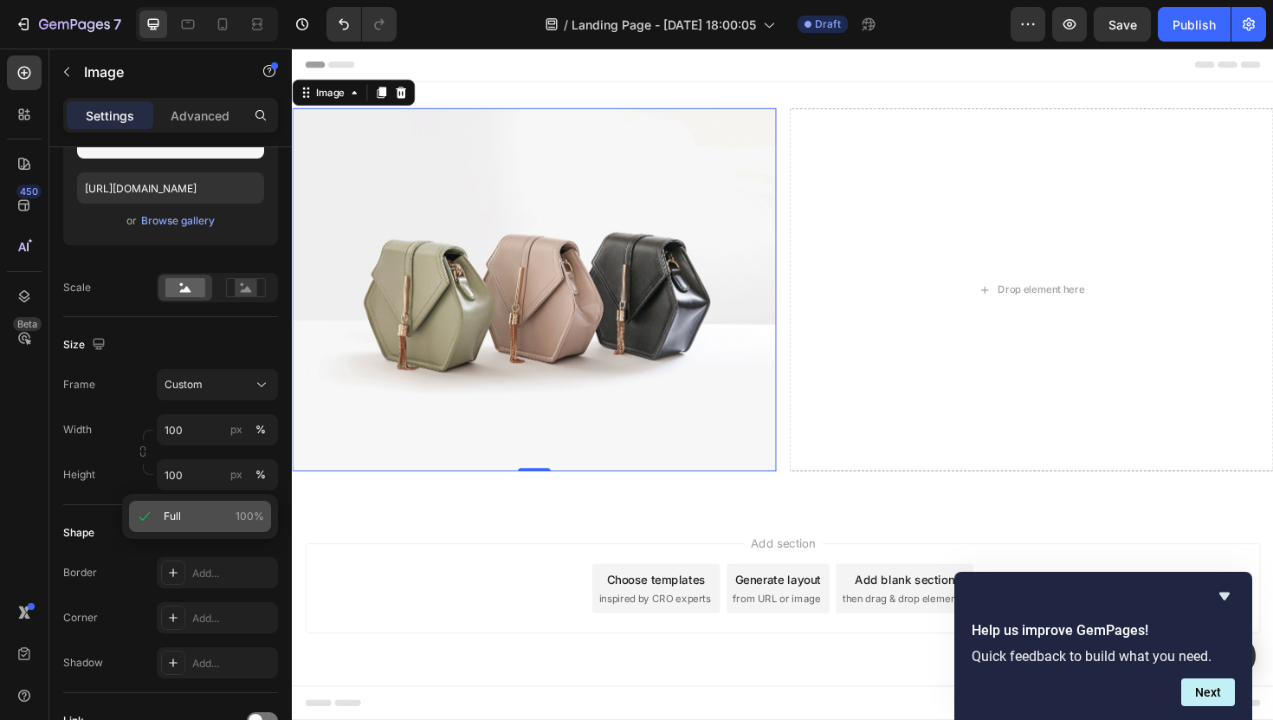
click at [186, 515] on p "Full 100%" at bounding box center [214, 516] width 100 height 16
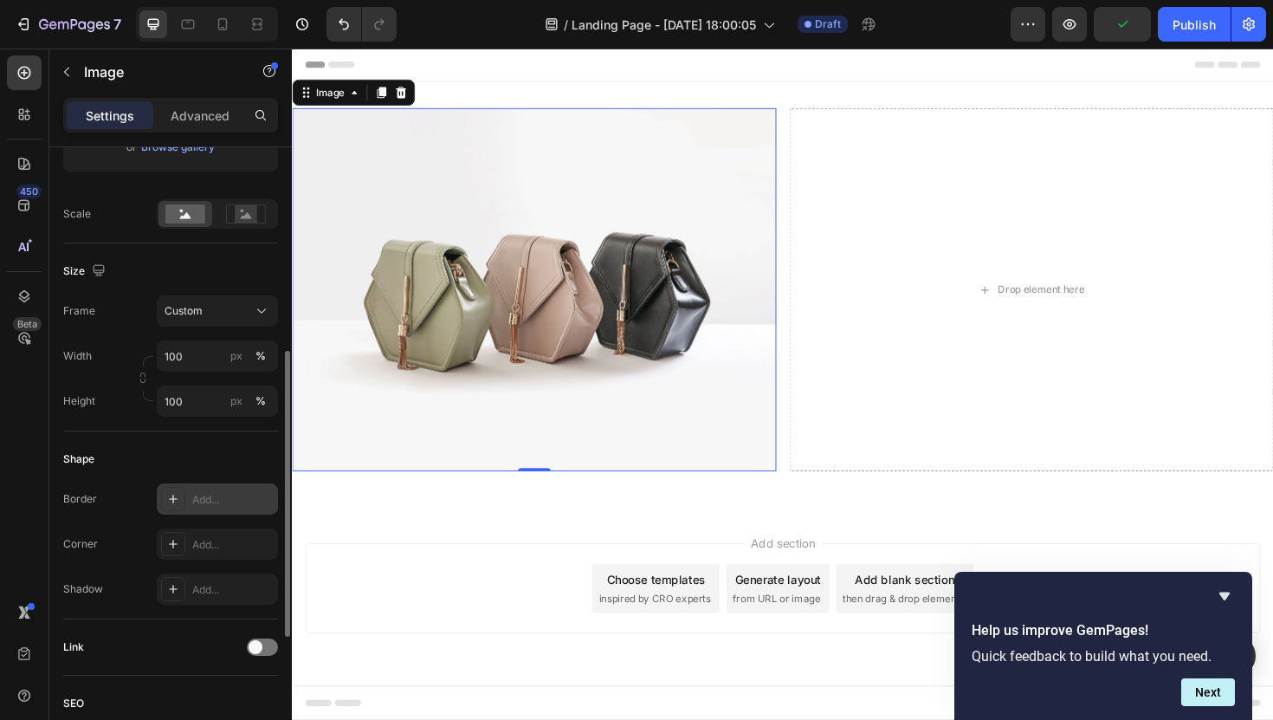
scroll to position [305, 0]
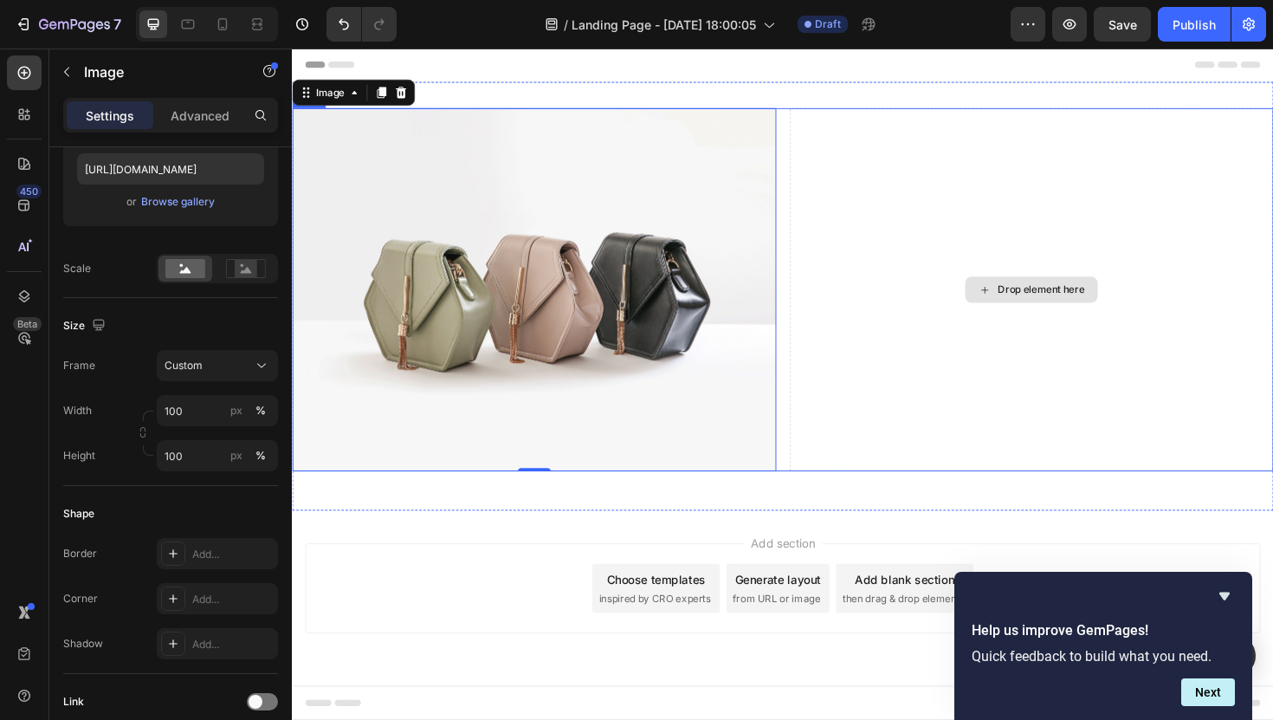
click at [1004, 181] on div "Drop element here" at bounding box center [1075, 304] width 513 height 385
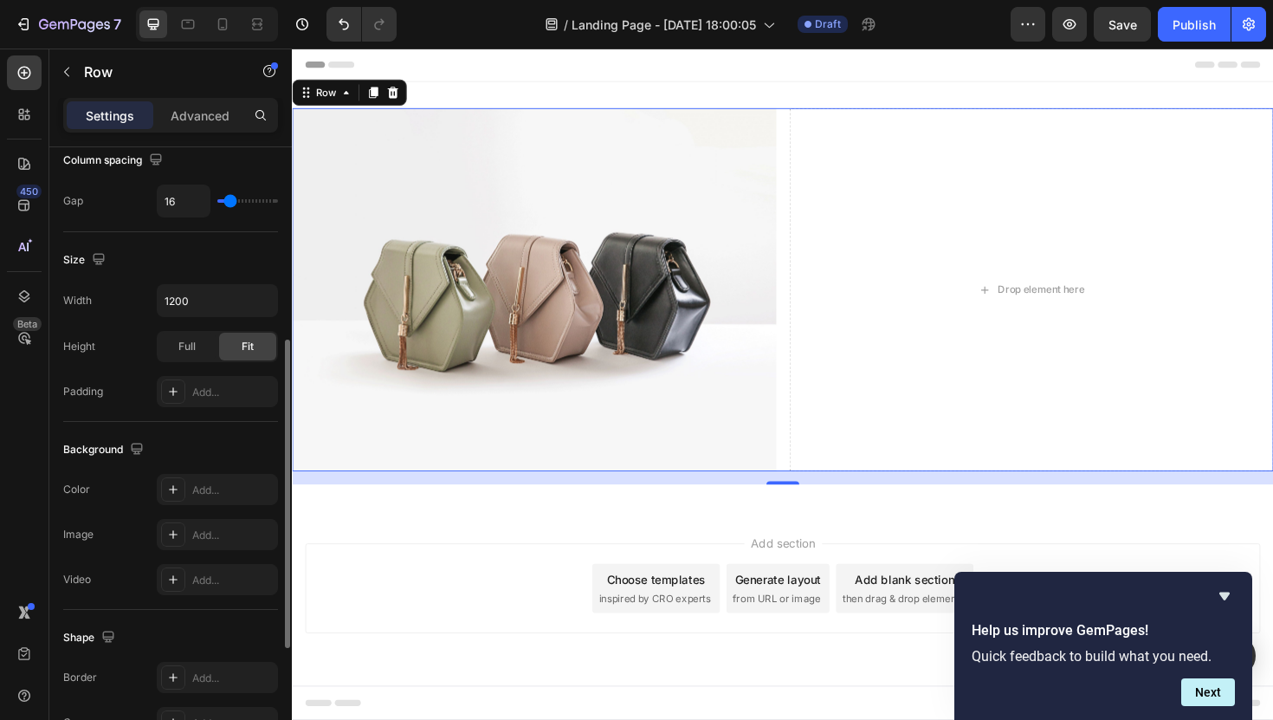
scroll to position [0, 0]
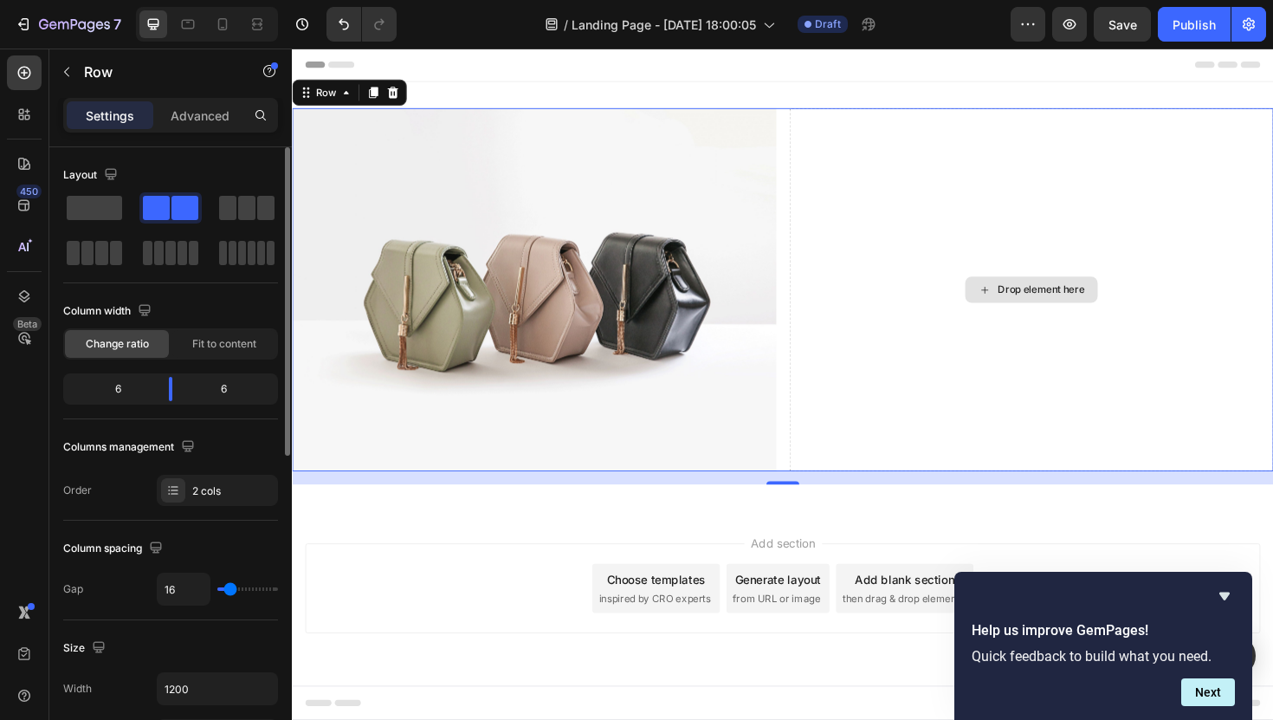
click at [986, 314] on div "Drop element here" at bounding box center [1075, 304] width 513 height 385
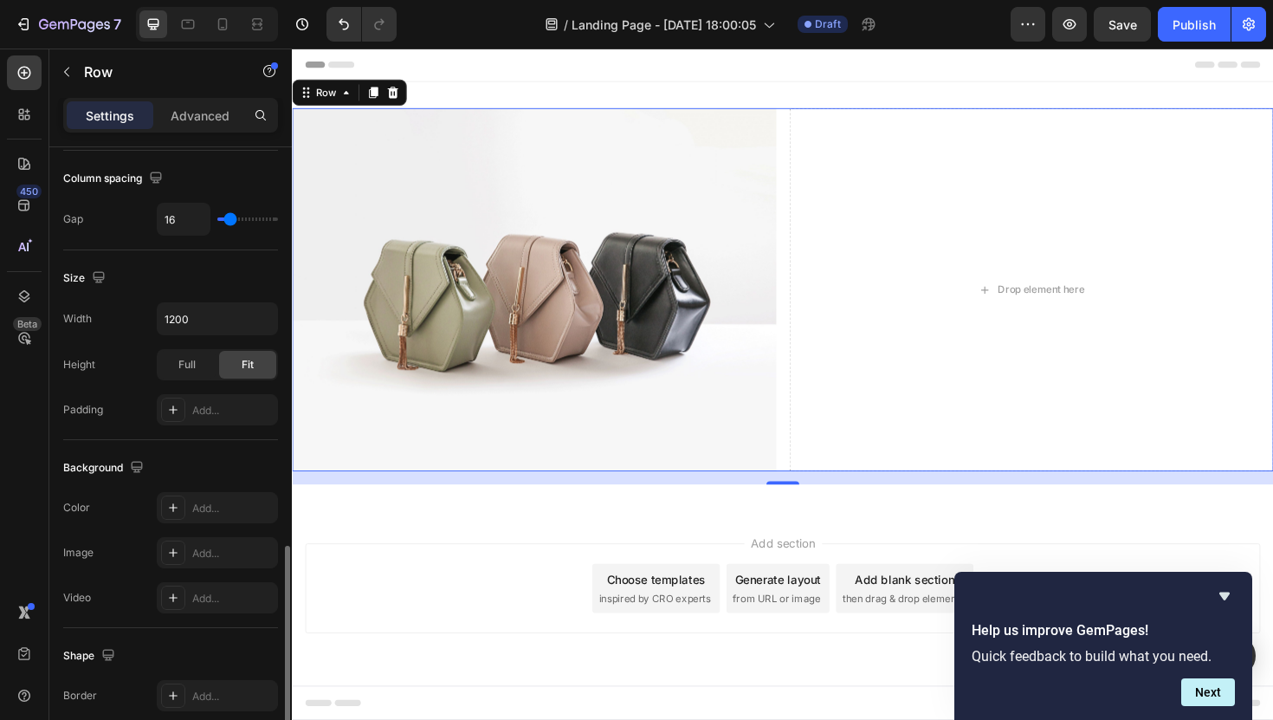
scroll to position [514, 0]
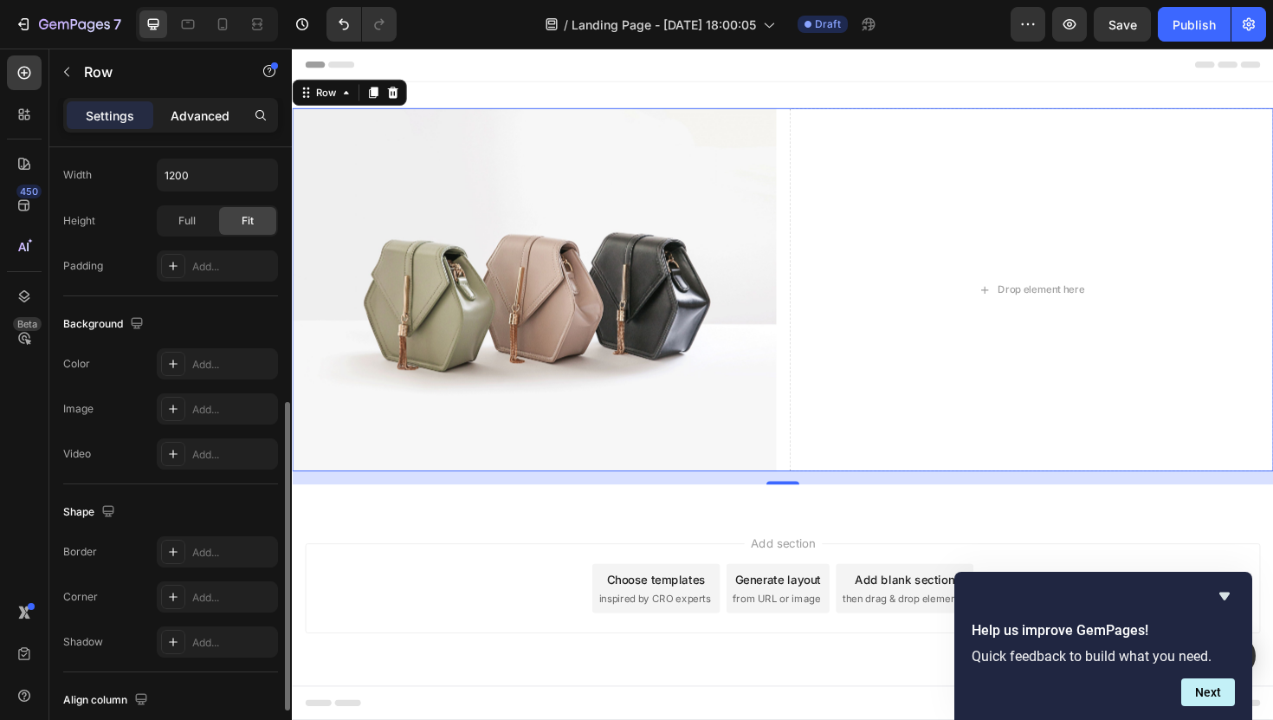
click at [178, 115] on p "Advanced" at bounding box center [200, 116] width 59 height 18
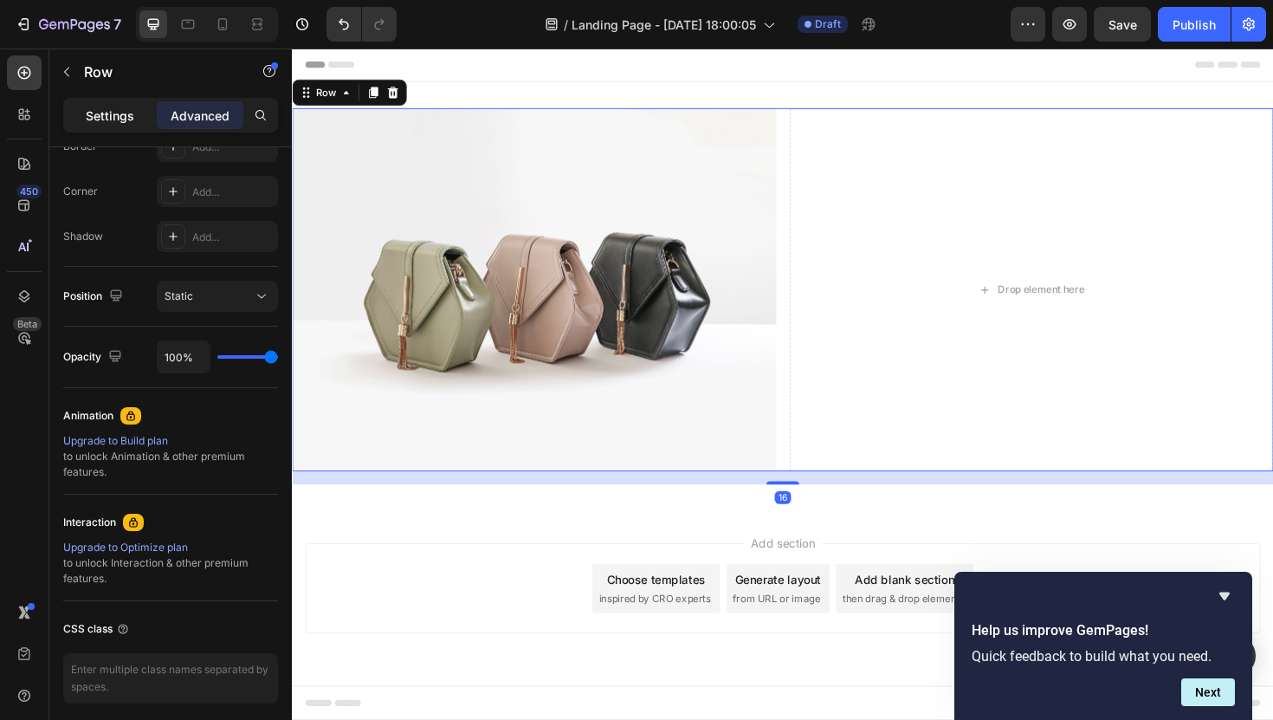
click at [100, 113] on p "Settings" at bounding box center [110, 116] width 49 height 18
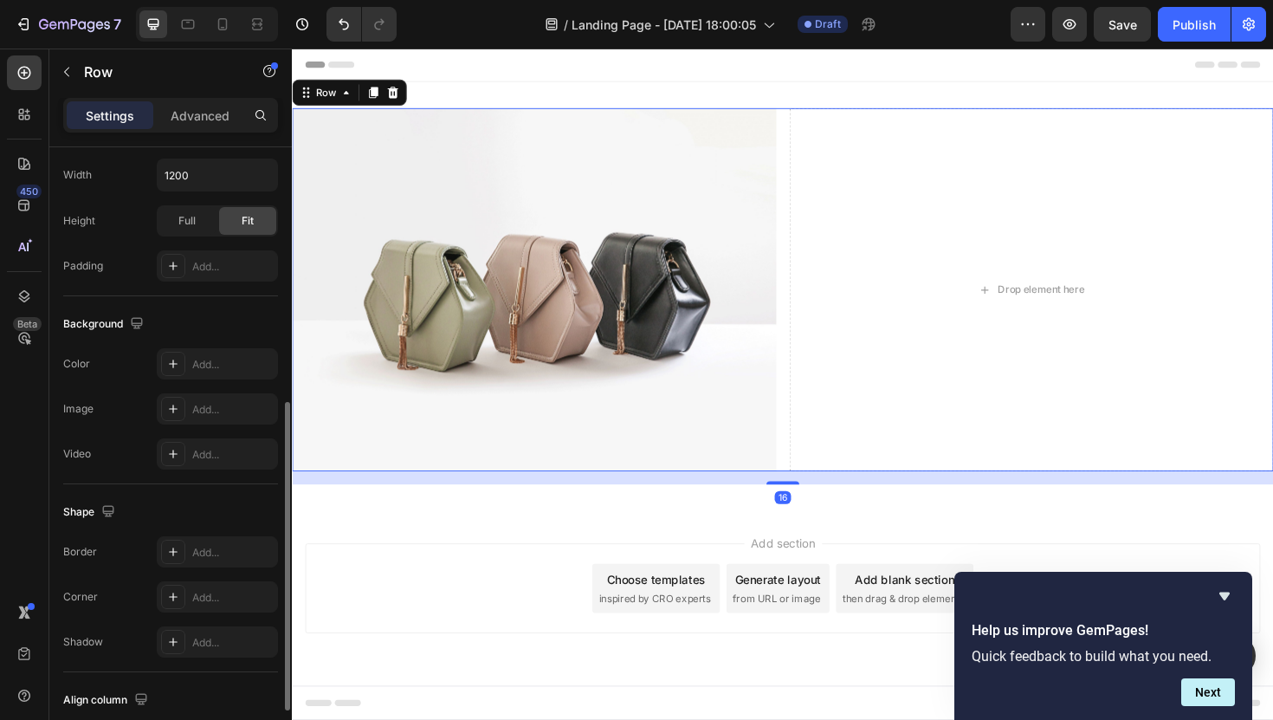
scroll to position [0, 0]
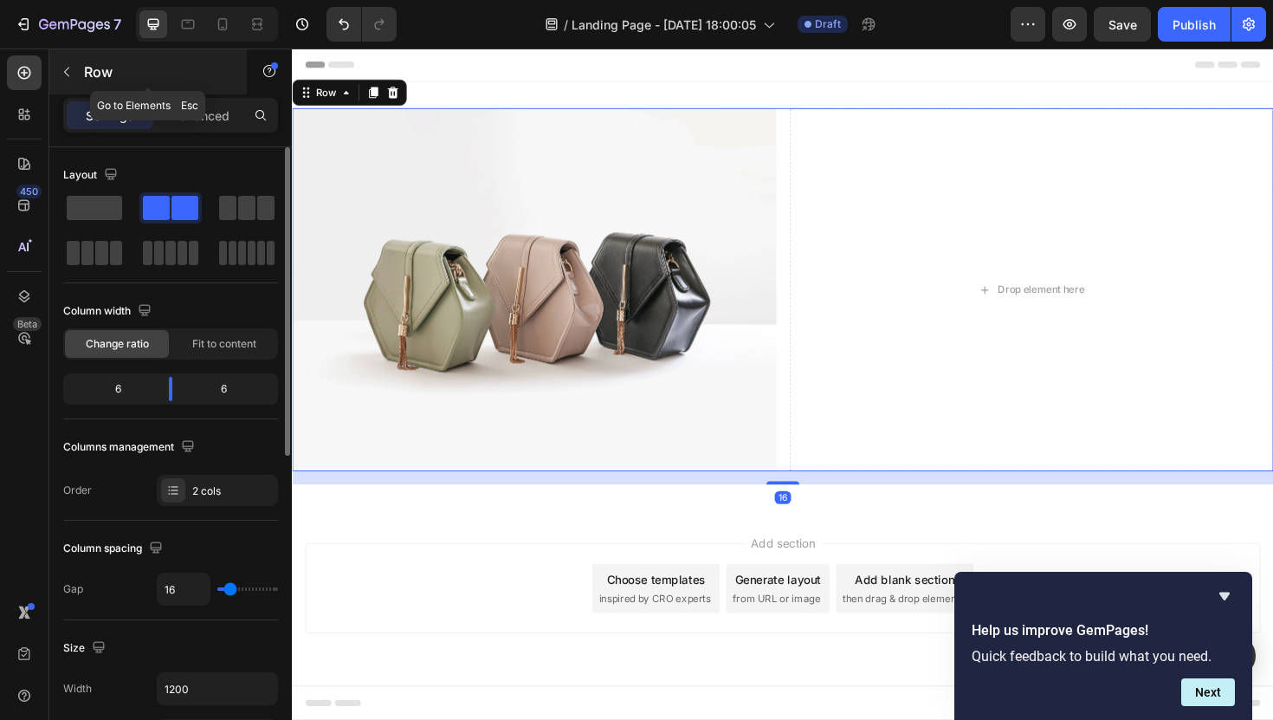
click at [69, 71] on icon "button" at bounding box center [67, 72] width 14 height 14
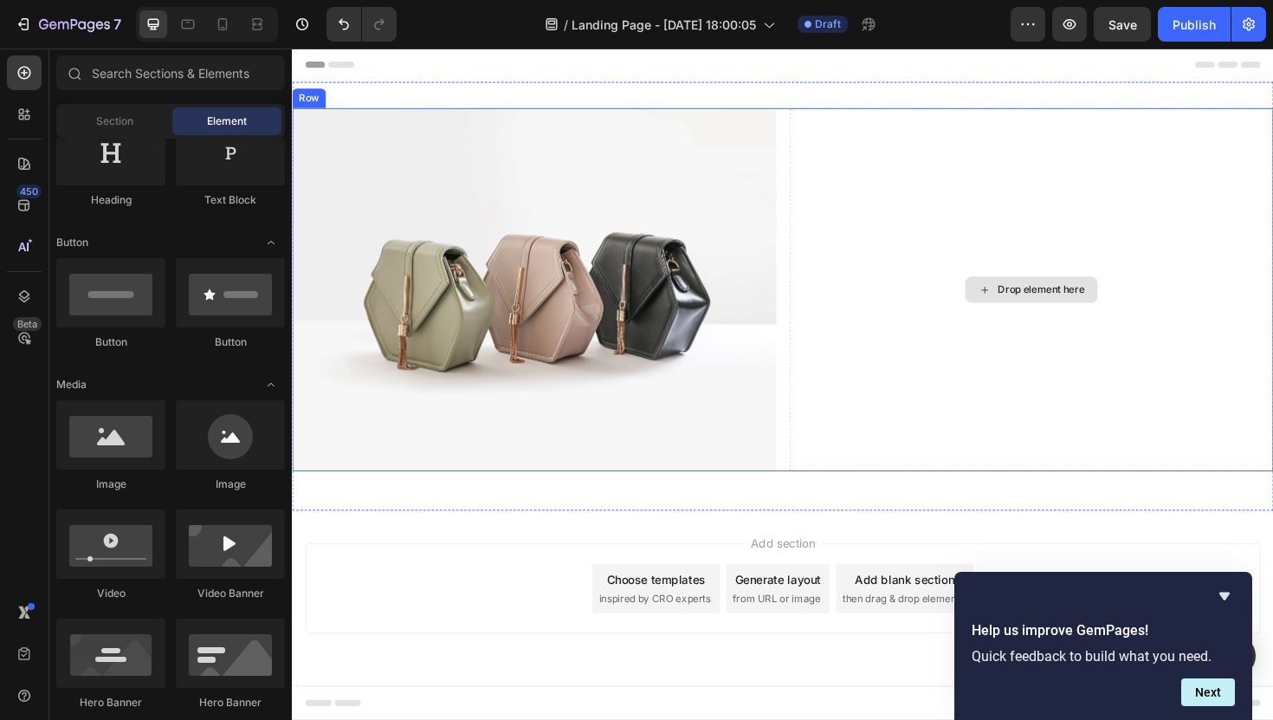
click at [922, 265] on div "Drop element here" at bounding box center [1075, 304] width 513 height 385
click at [1073, 307] on div "Drop element here" at bounding box center [1085, 304] width 92 height 14
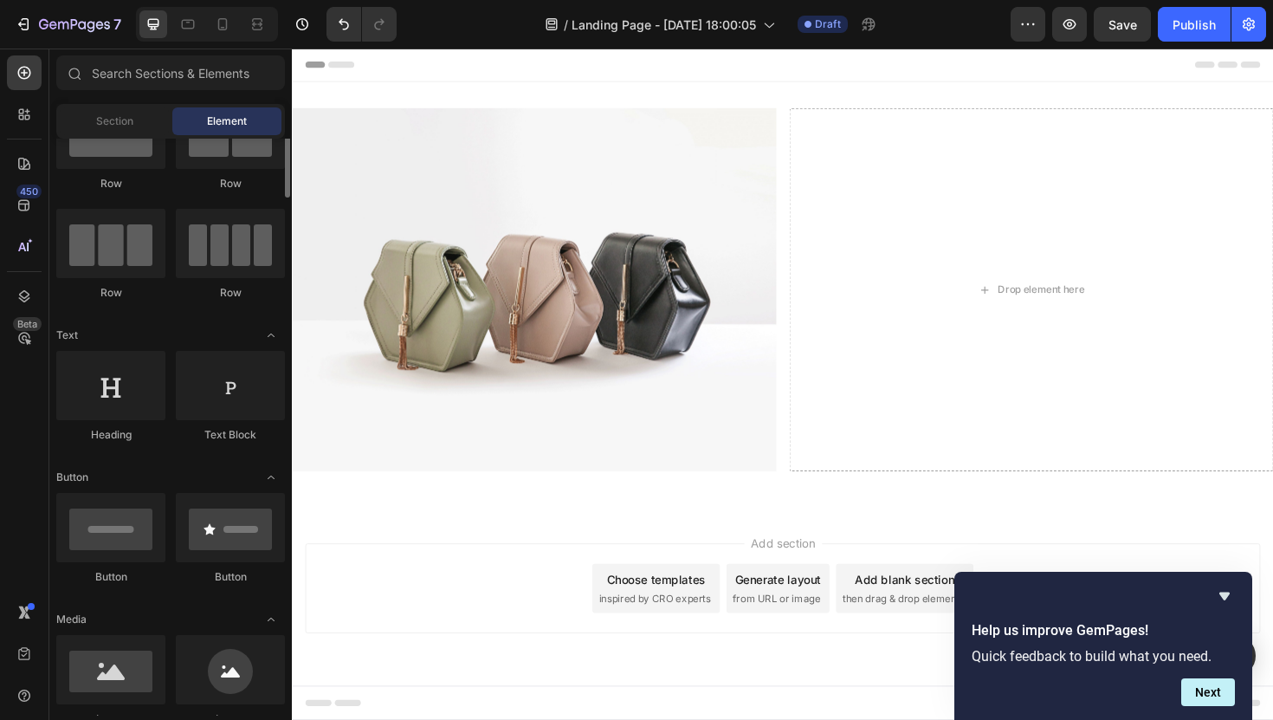
scroll to position [62, 0]
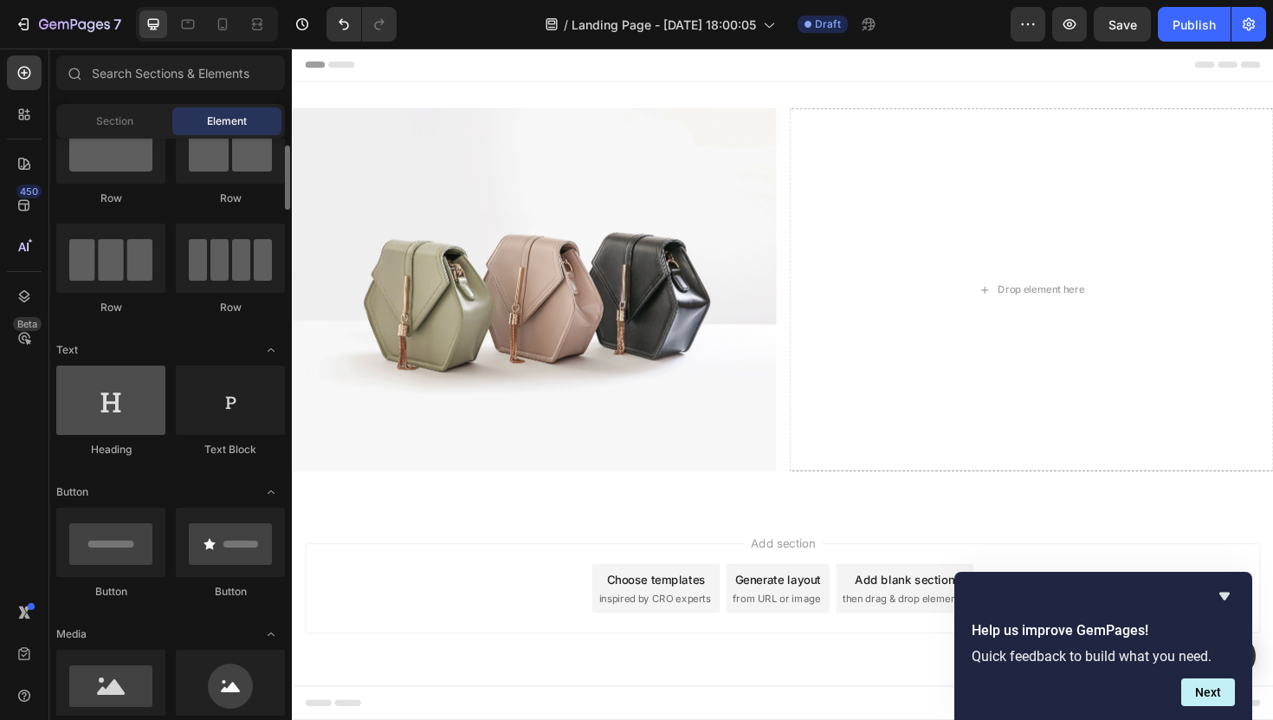
click at [141, 411] on div at bounding box center [110, 400] width 109 height 69
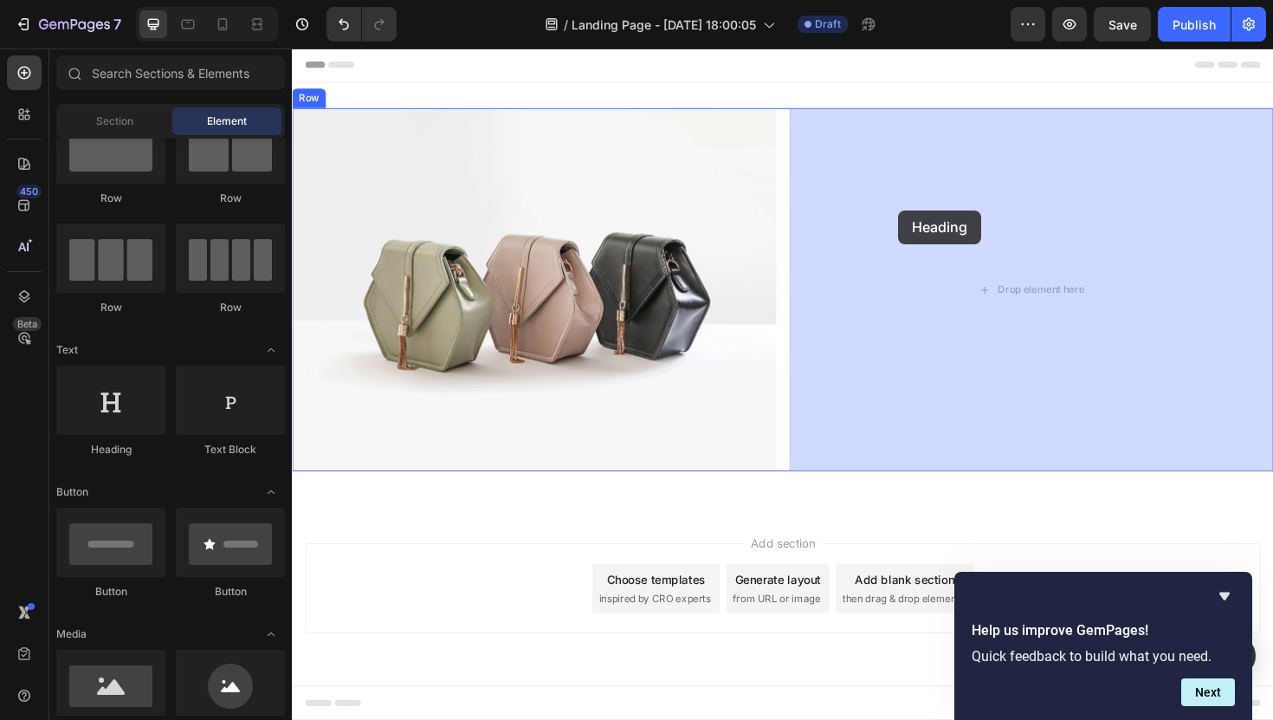
drag, startPoint x: 375, startPoint y: 445, endPoint x: 932, endPoint y: 219, distance: 601.1
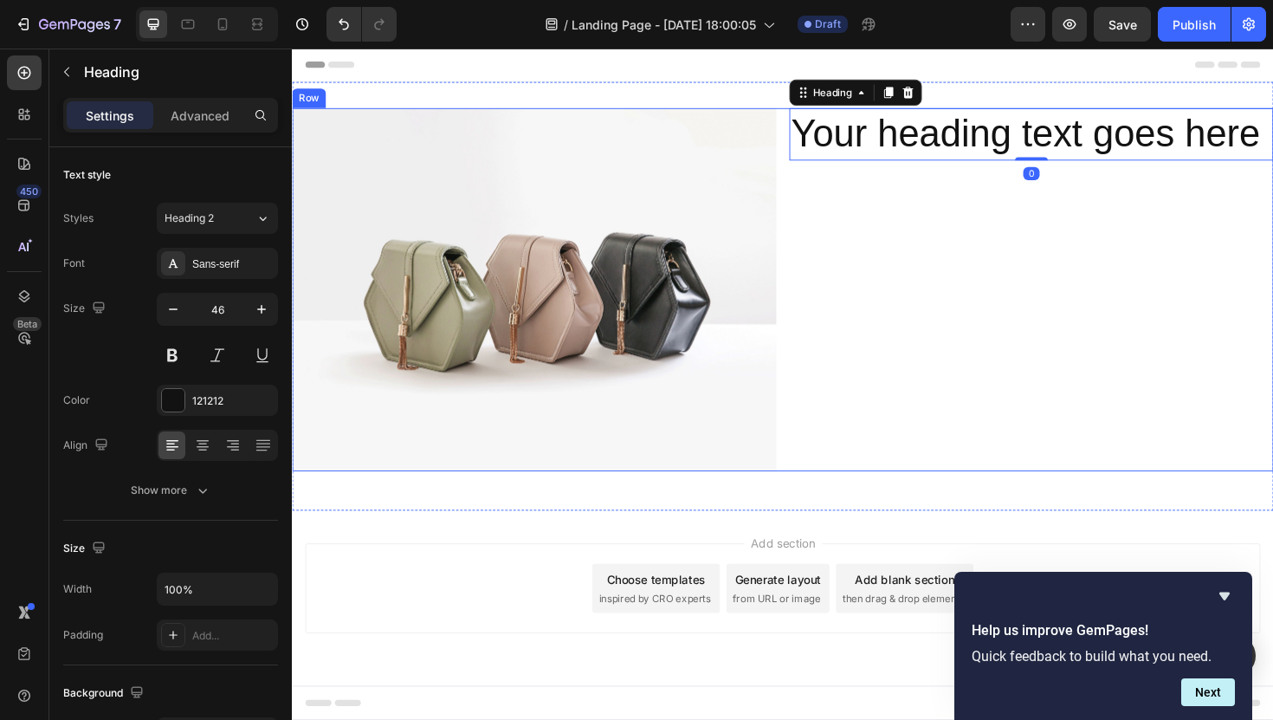
click at [942, 167] on div "Your heading text goes here Heading 0" at bounding box center [1075, 304] width 513 height 385
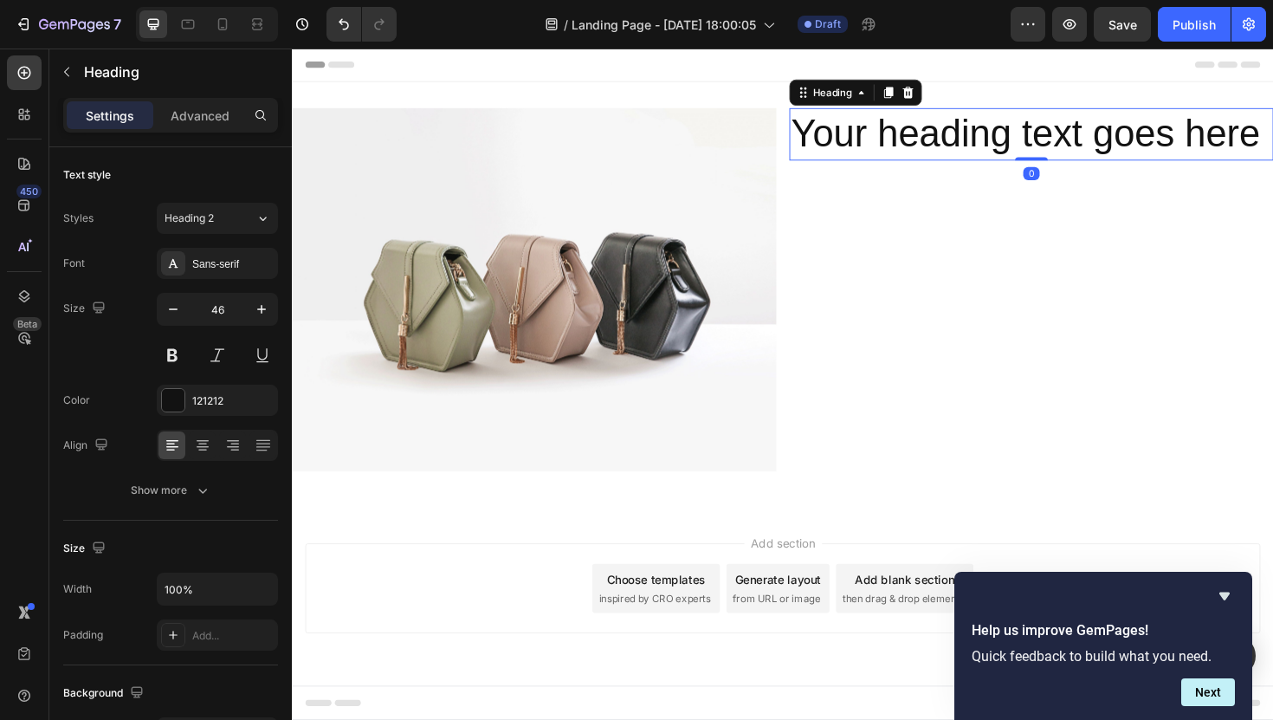
click at [942, 137] on h2 "Your heading text goes here" at bounding box center [1075, 139] width 513 height 55
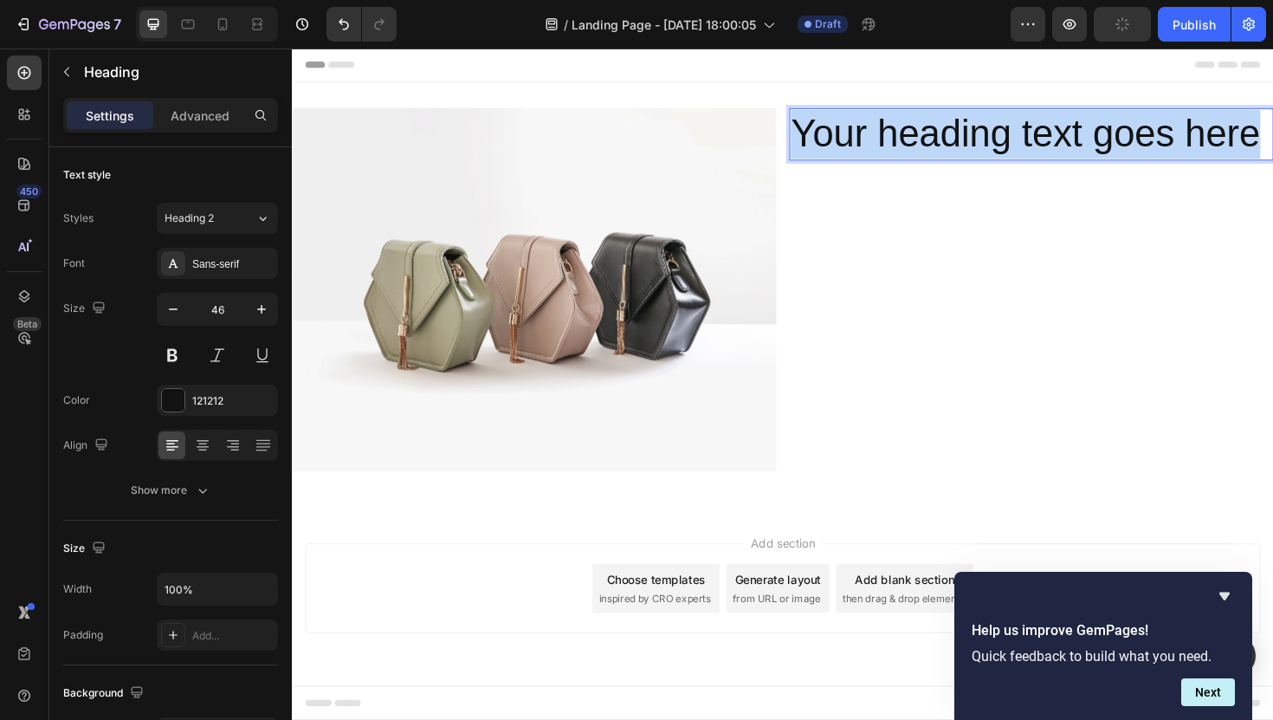
click at [942, 137] on p "Your heading text goes here" at bounding box center [1074, 139] width 509 height 52
click at [913, 152] on p "Your heading text goes here" at bounding box center [1074, 139] width 509 height 52
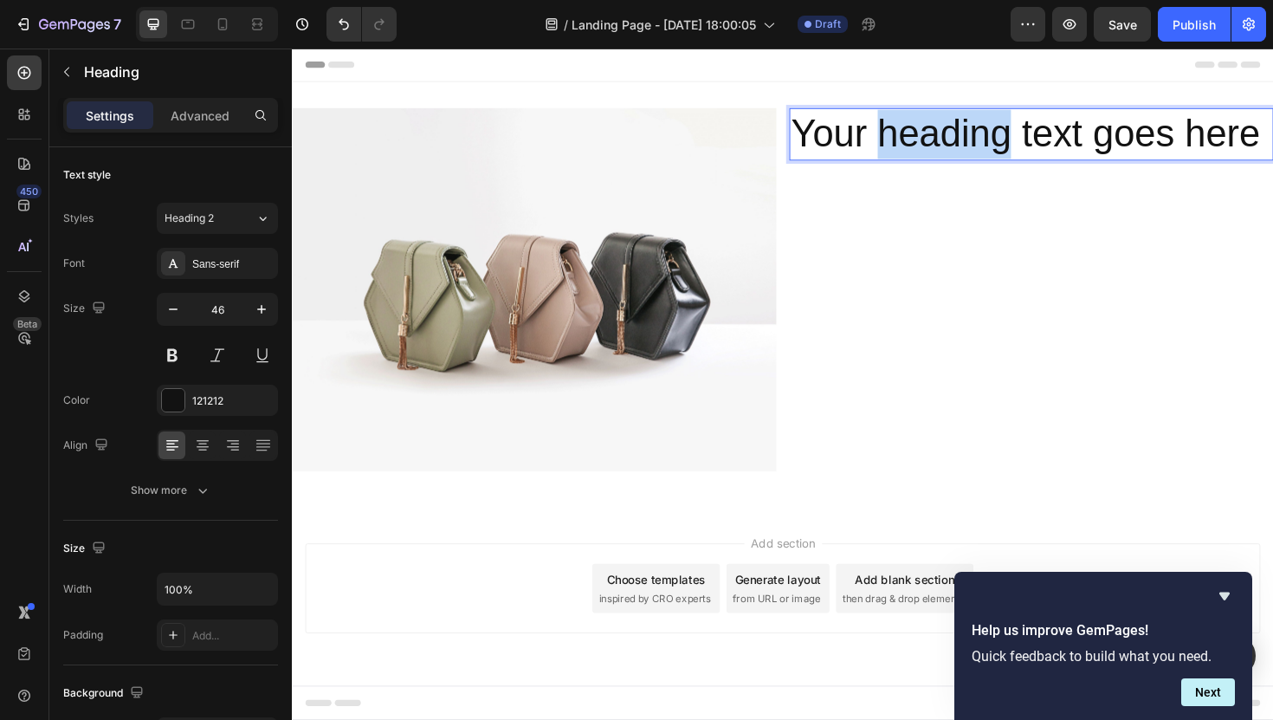
click at [913, 152] on p "Your heading text goes here" at bounding box center [1074, 139] width 509 height 52
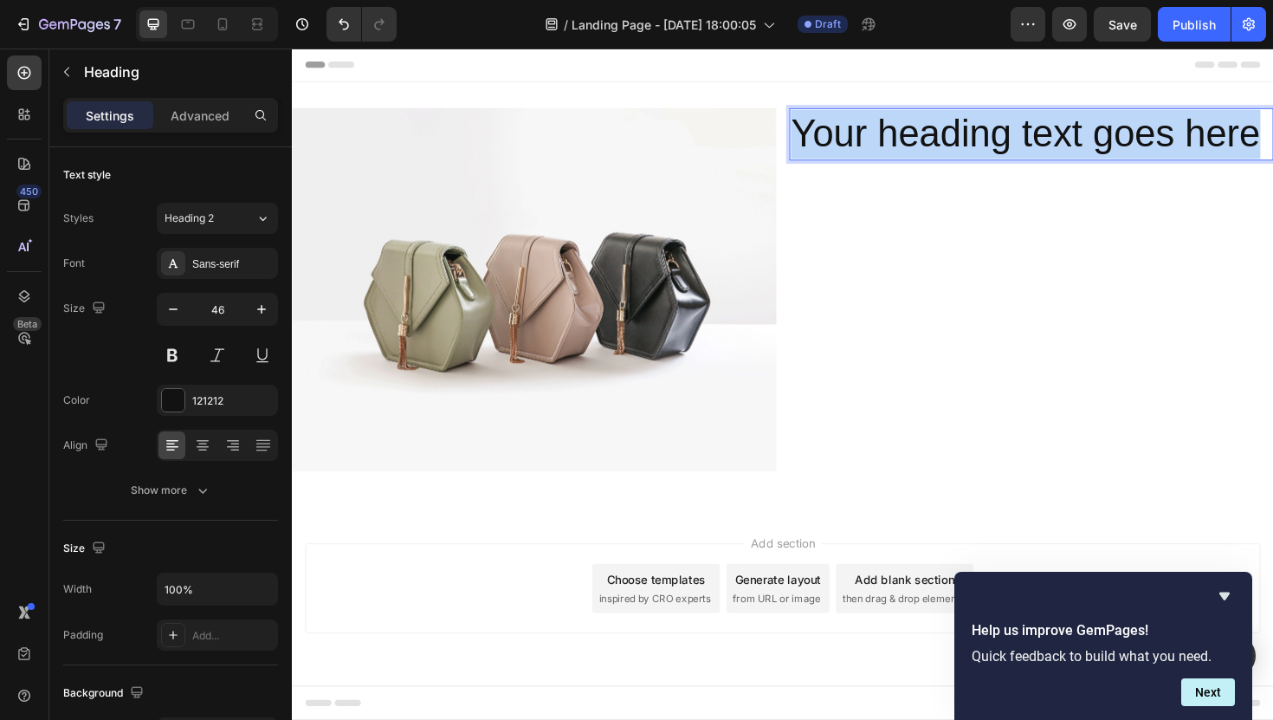
click at [913, 152] on p "Your heading text goes here" at bounding box center [1074, 139] width 509 height 52
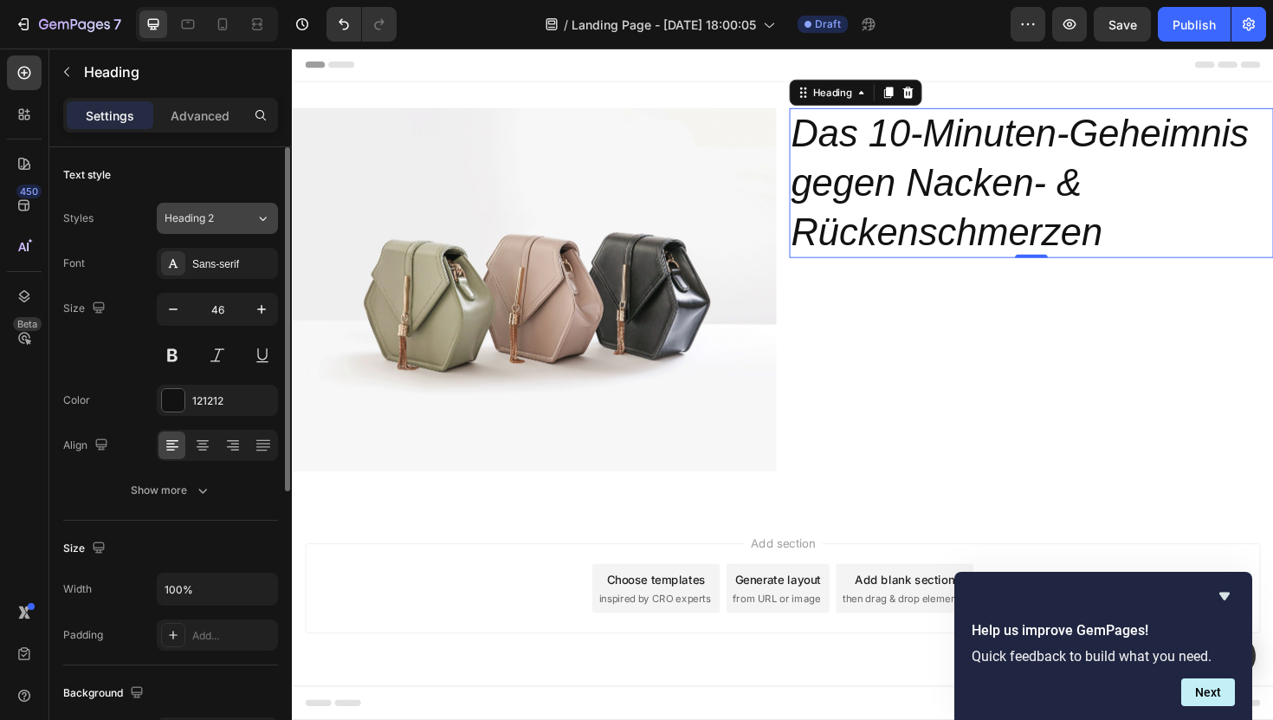
click at [243, 213] on div "Heading 2" at bounding box center [210, 218] width 91 height 16
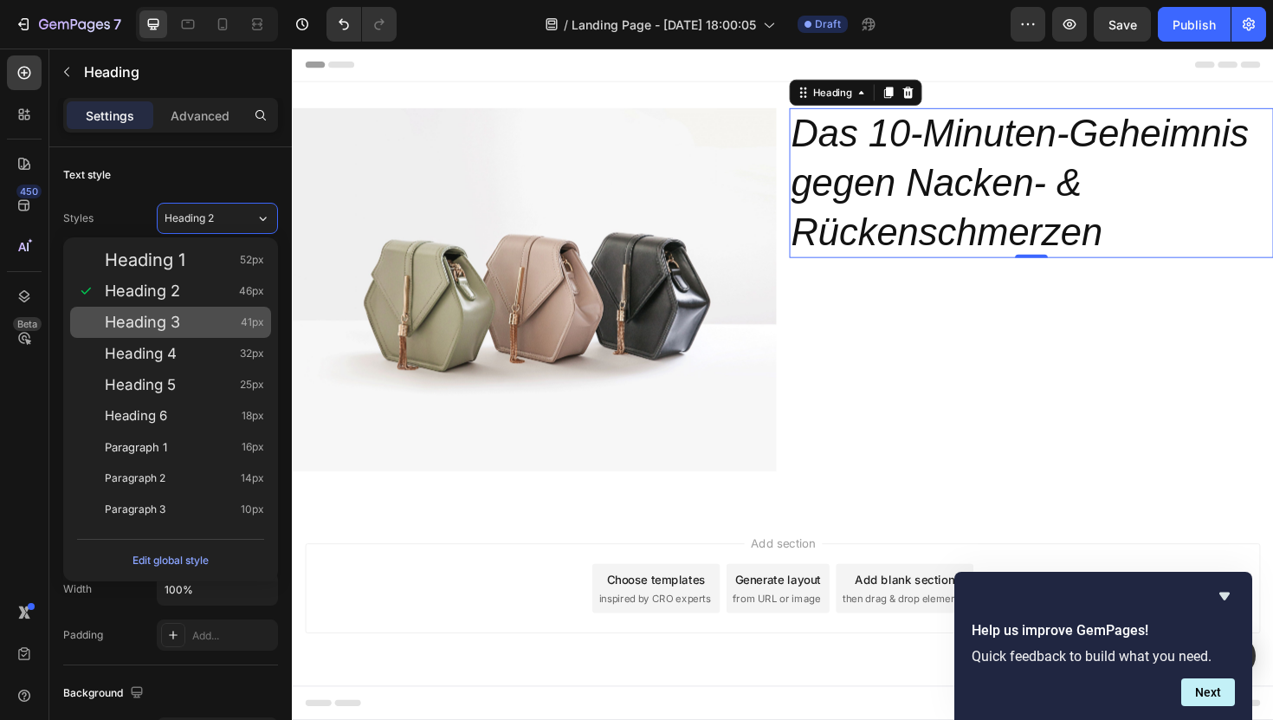
click at [153, 331] on span "Heading 3" at bounding box center [142, 322] width 75 height 17
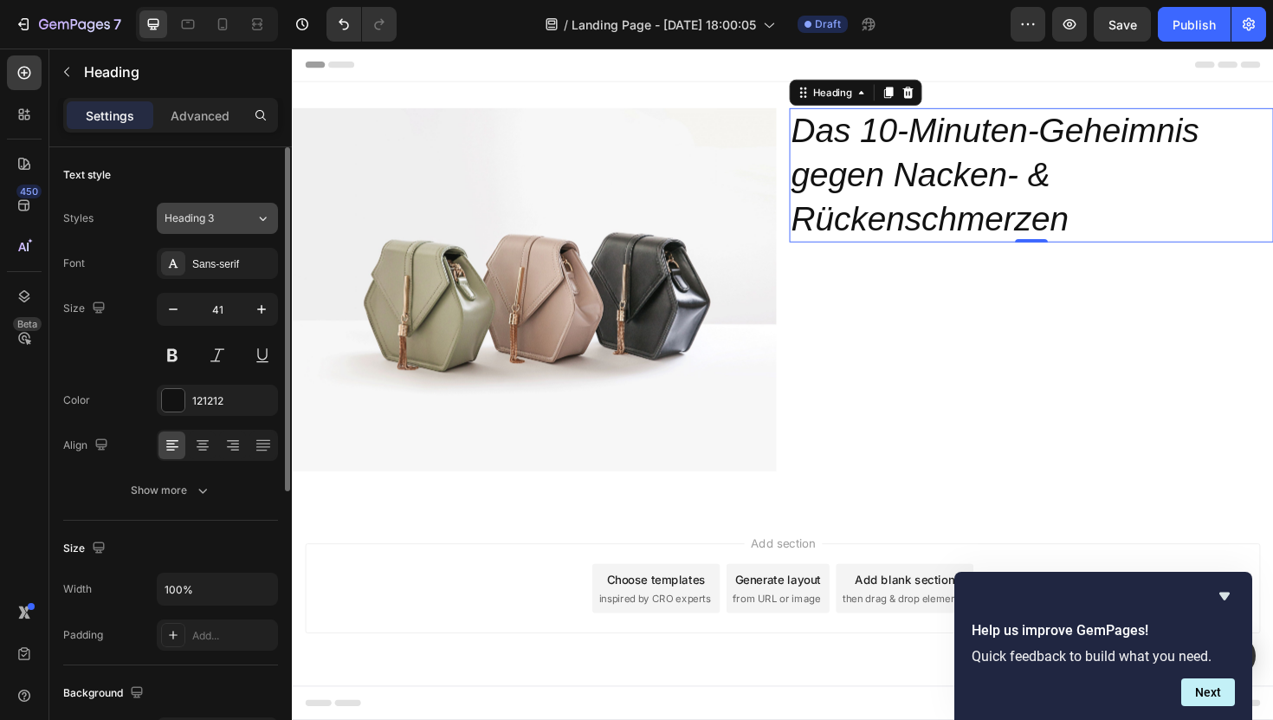
click at [217, 226] on button "Heading 3" at bounding box center [217, 218] width 121 height 31
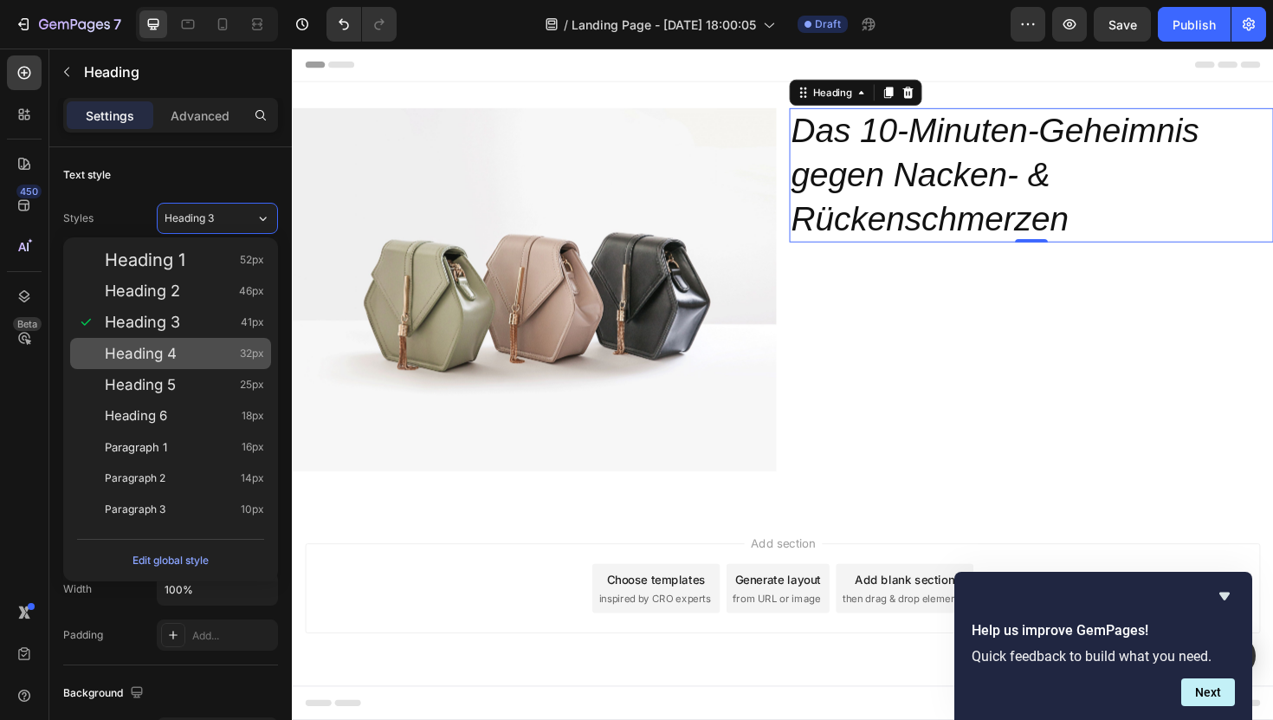
click at [165, 362] on div "Heading 4 32px" at bounding box center [170, 353] width 201 height 31
type input "32"
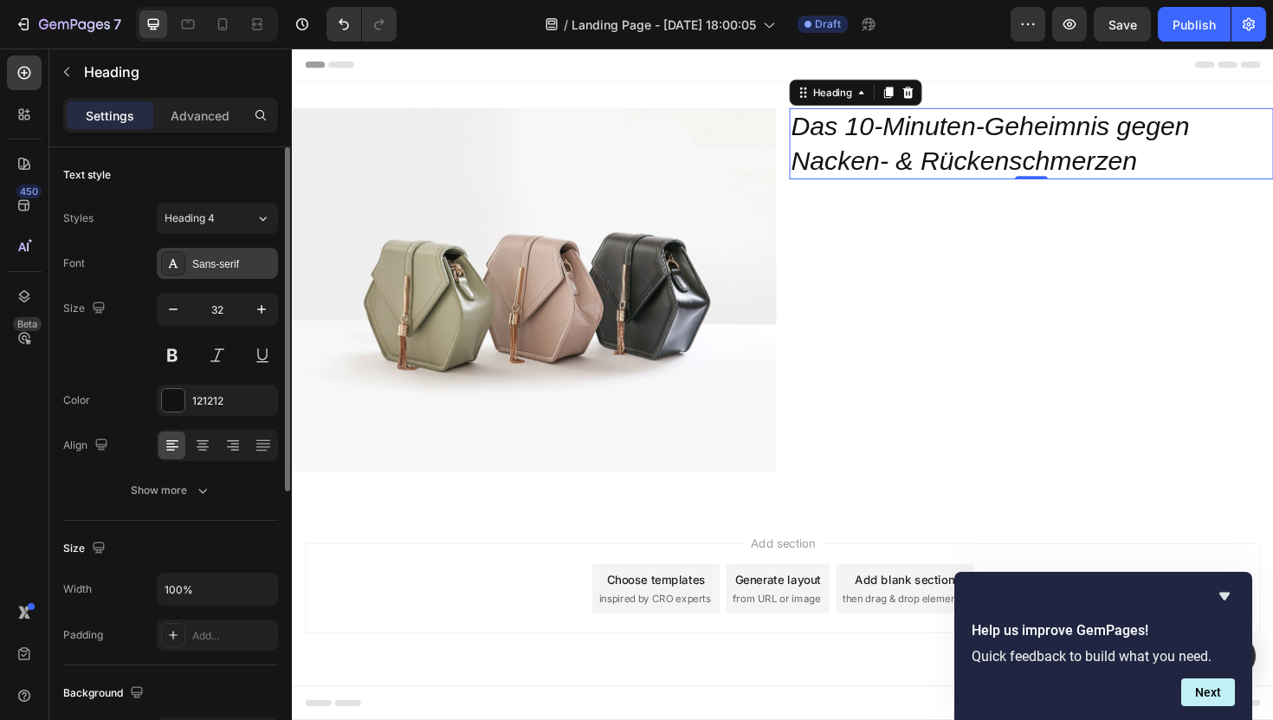
click at [217, 262] on div "Sans-serif" at bounding box center [232, 264] width 81 height 16
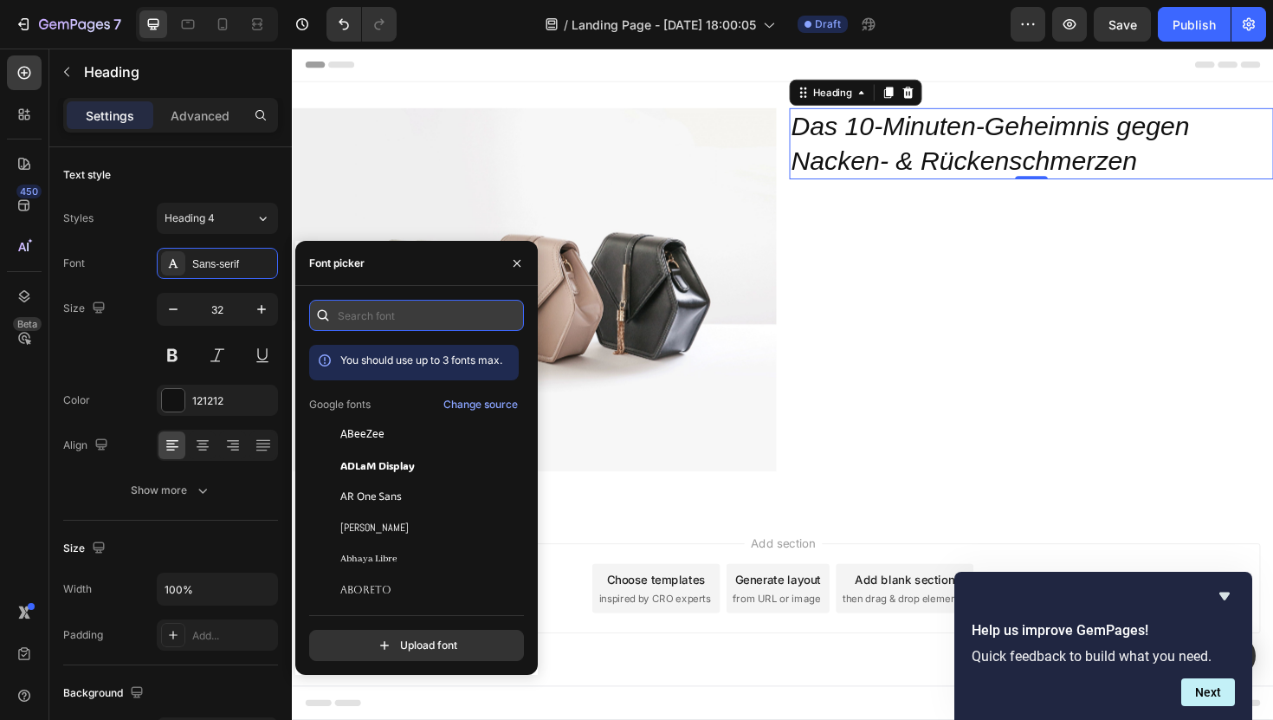
click at [381, 315] on input "text" at bounding box center [416, 315] width 215 height 31
type input "d"
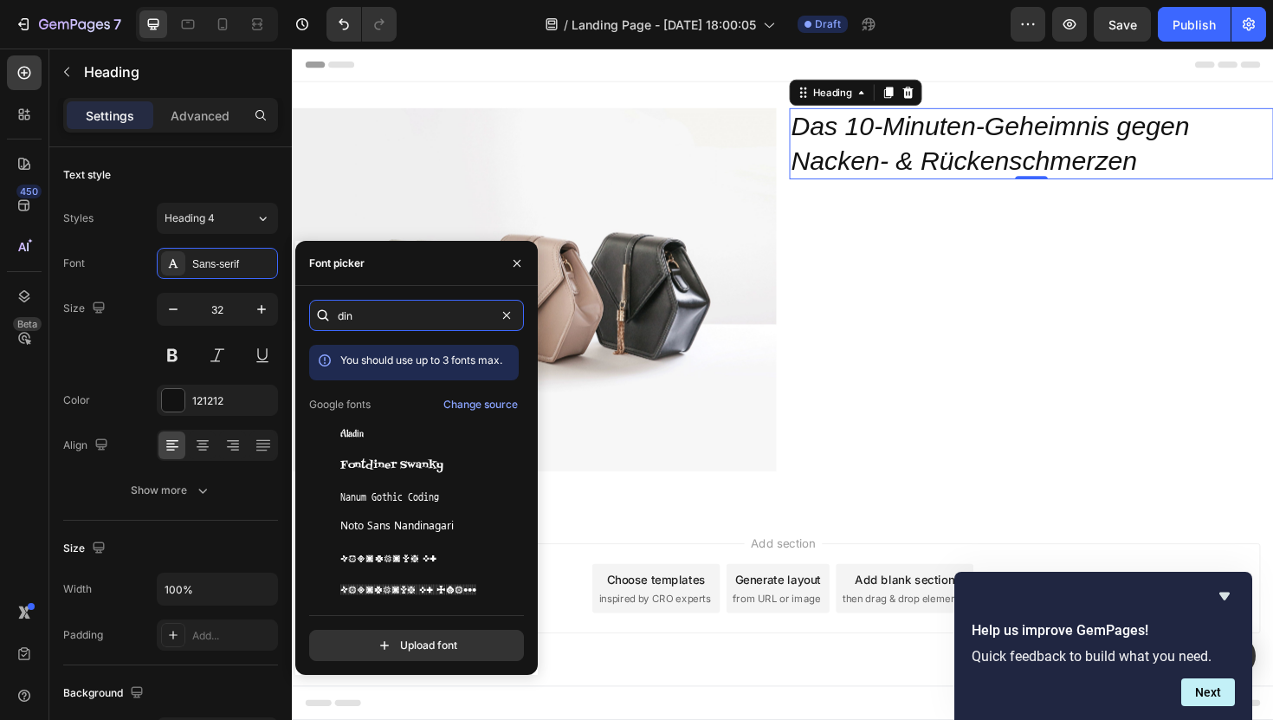
scroll to position [42, 0]
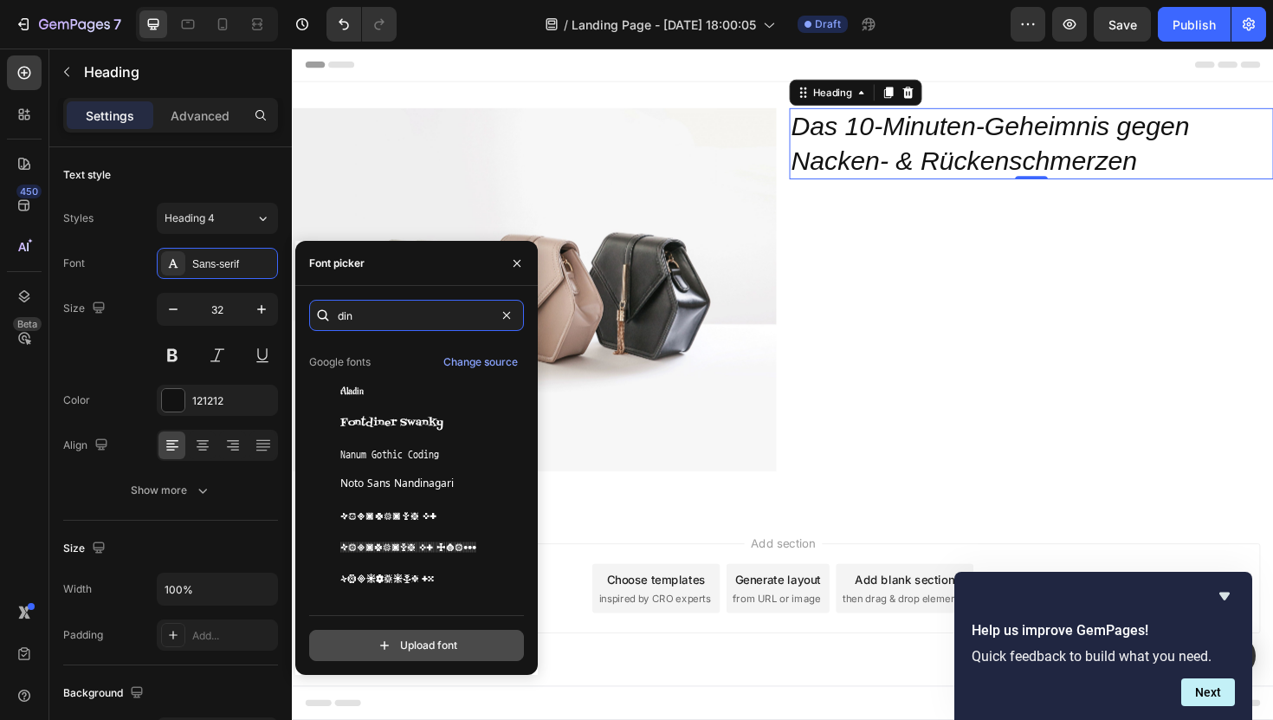
type input "din"
click at [417, 645] on input "file" at bounding box center [453, 645] width 433 height 29
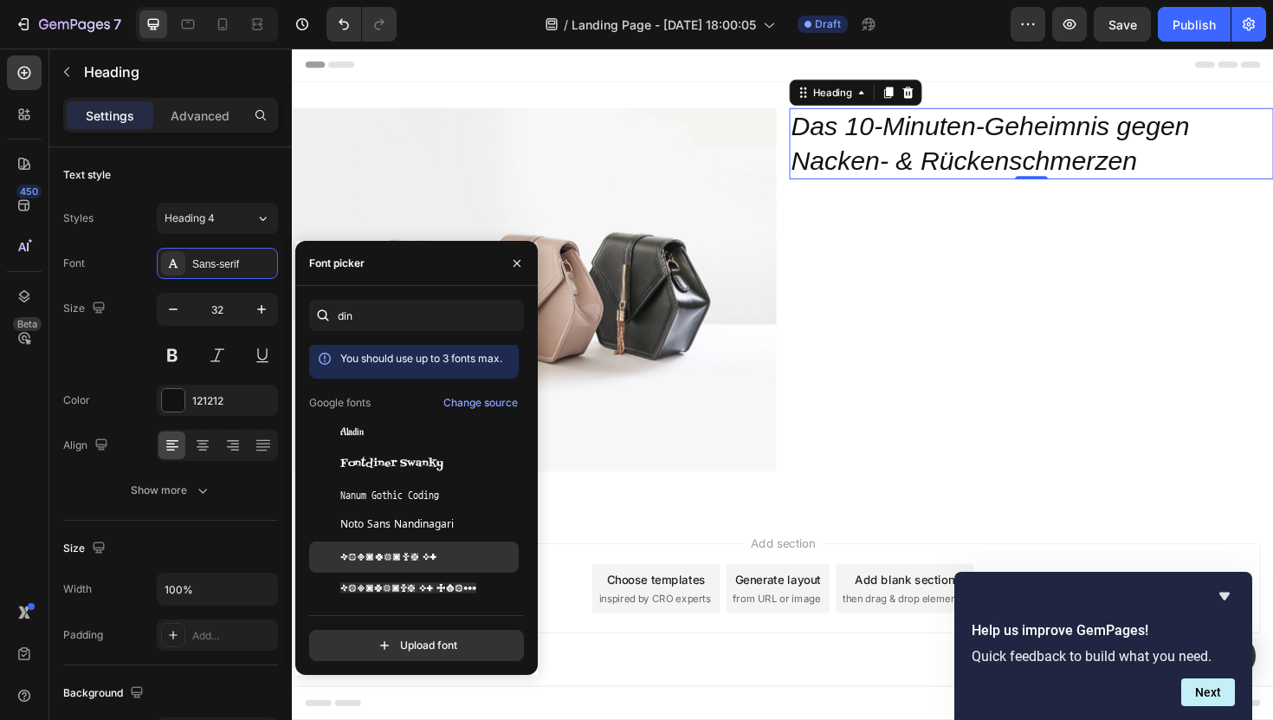
scroll to position [0, 0]
click at [475, 404] on div "Change source" at bounding box center [480, 405] width 74 height 16
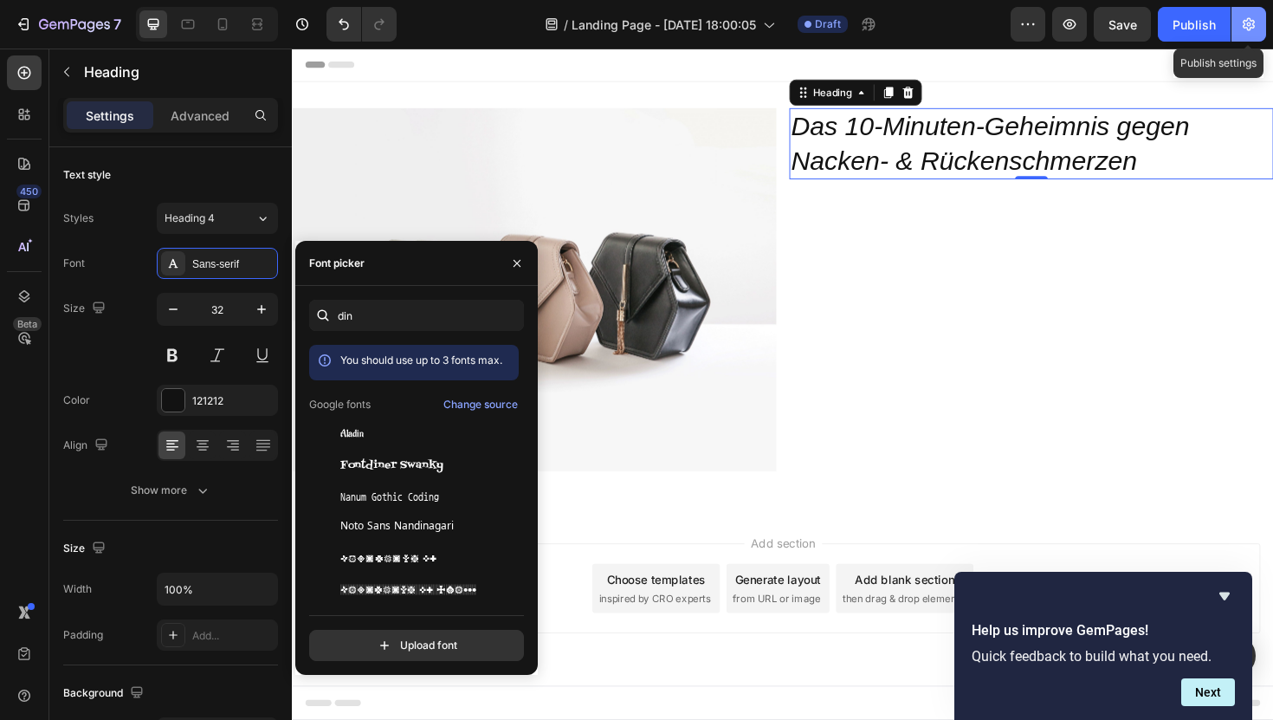
click at [1251, 26] on icon "button" at bounding box center [1248, 24] width 17 height 17
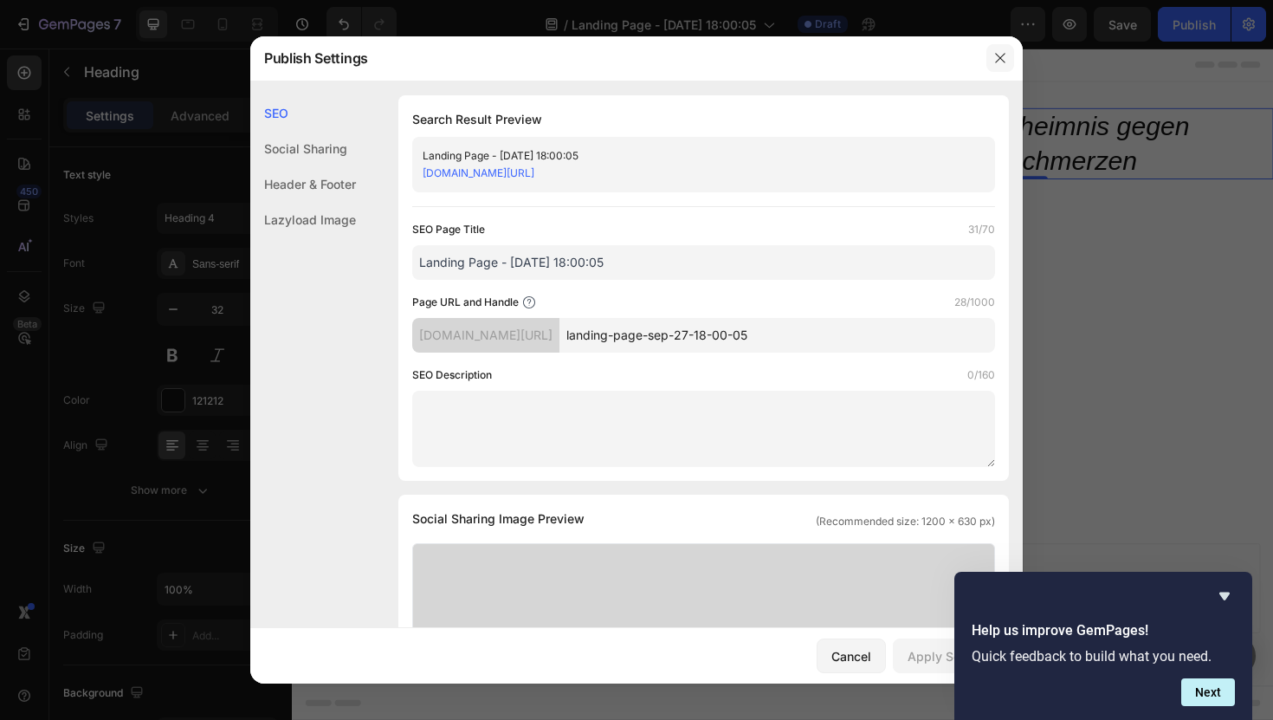
click at [994, 61] on icon "button" at bounding box center [1000, 58] width 14 height 14
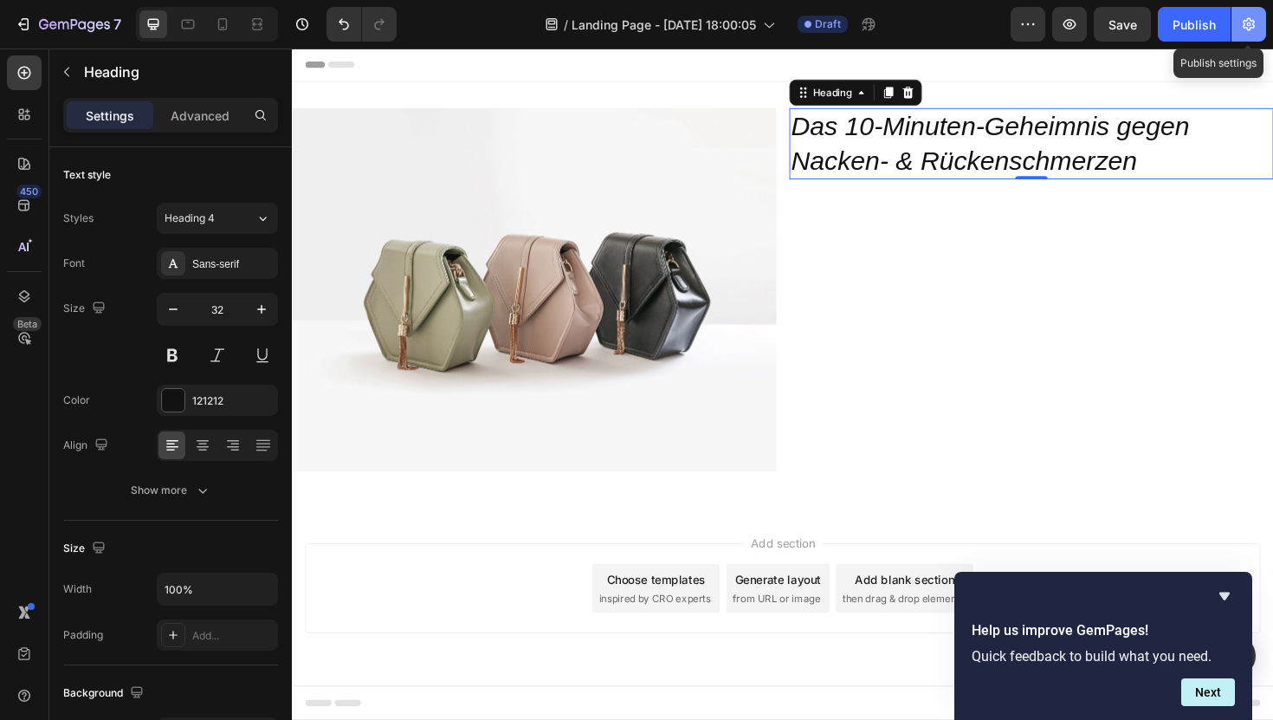
click at [1248, 25] on icon "button" at bounding box center [1249, 25] width 4 height 4
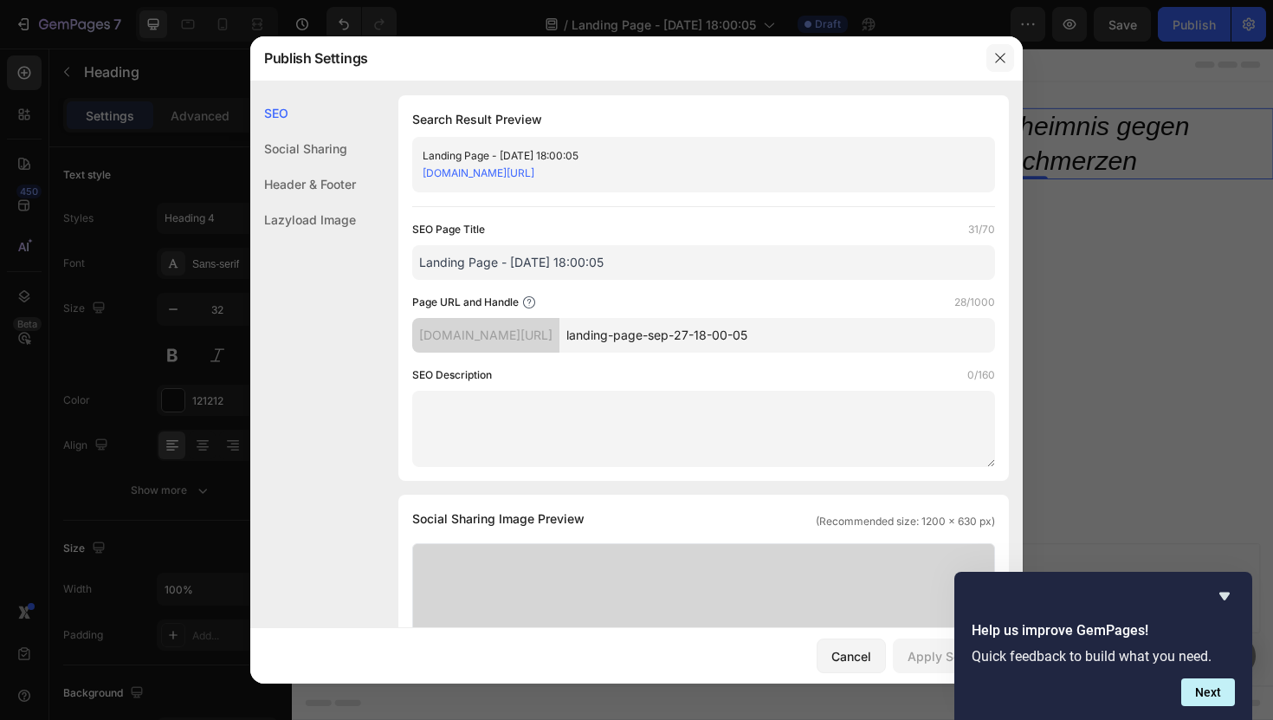
click at [1006, 68] on button "button" at bounding box center [1001, 58] width 28 height 28
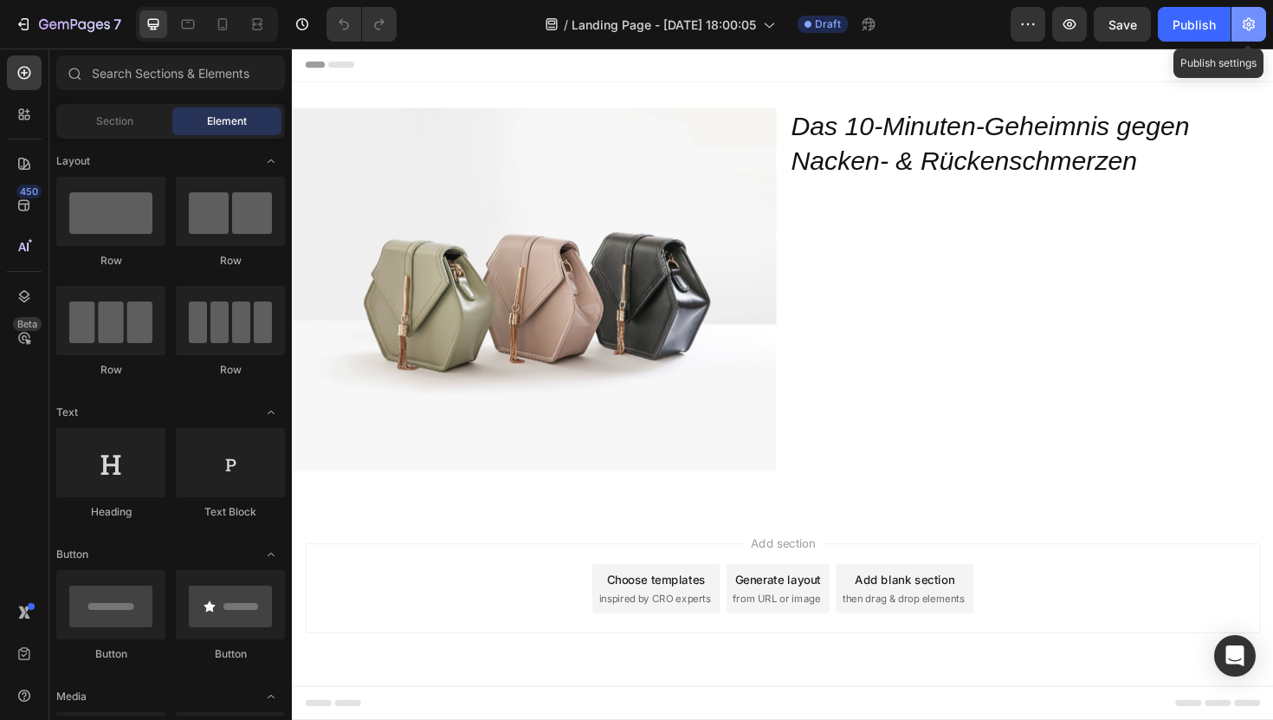
click at [1246, 21] on icon "button" at bounding box center [1249, 24] width 12 height 13
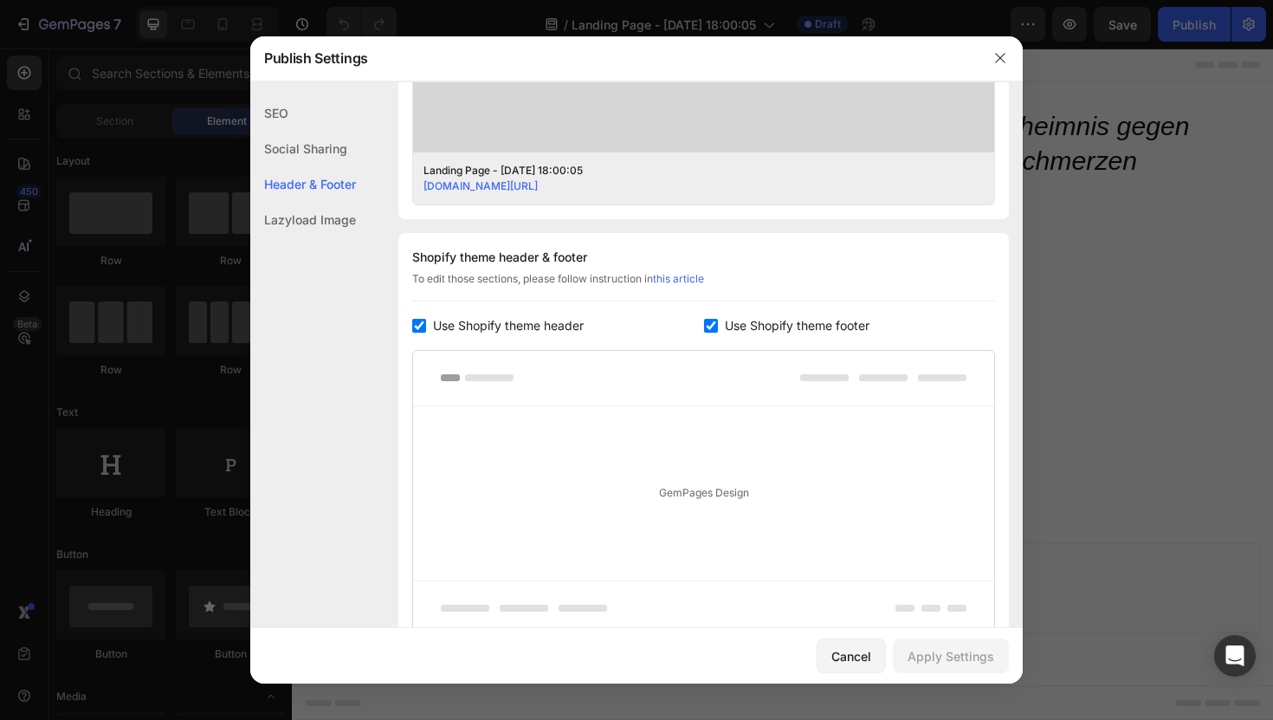
scroll to position [827, 0]
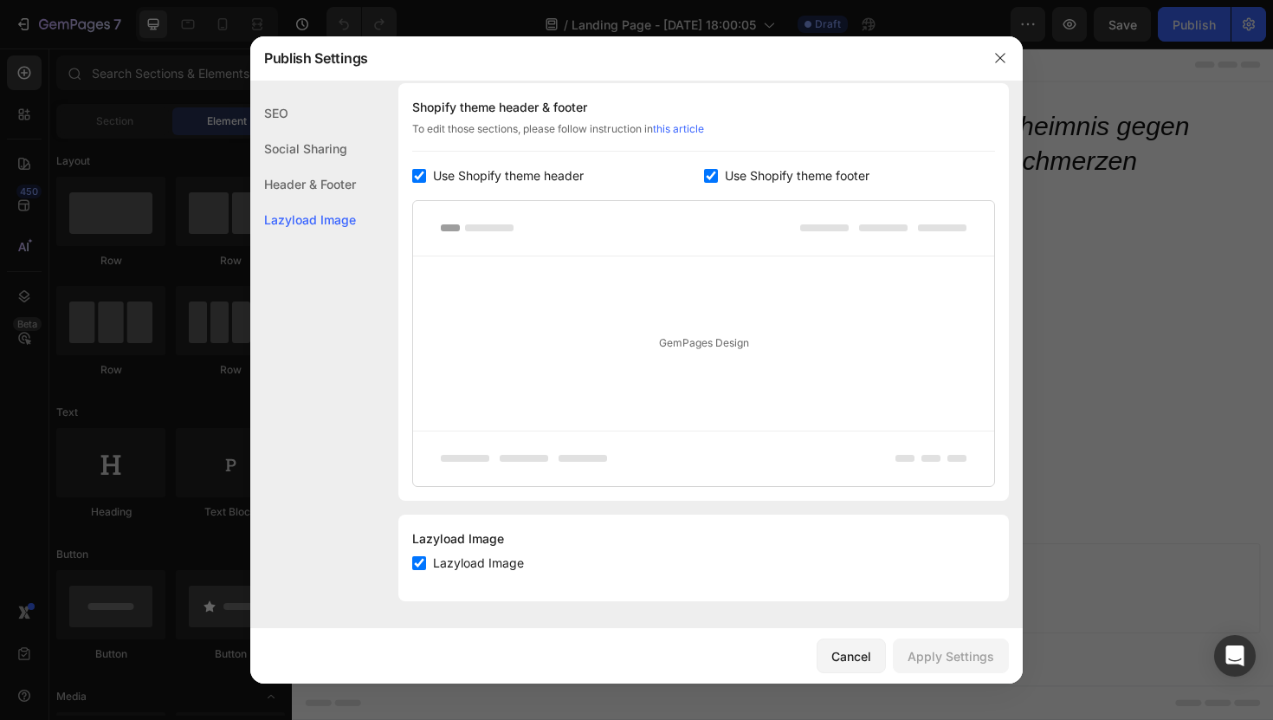
click at [298, 183] on div "Header & Footer" at bounding box center [303, 184] width 106 height 36
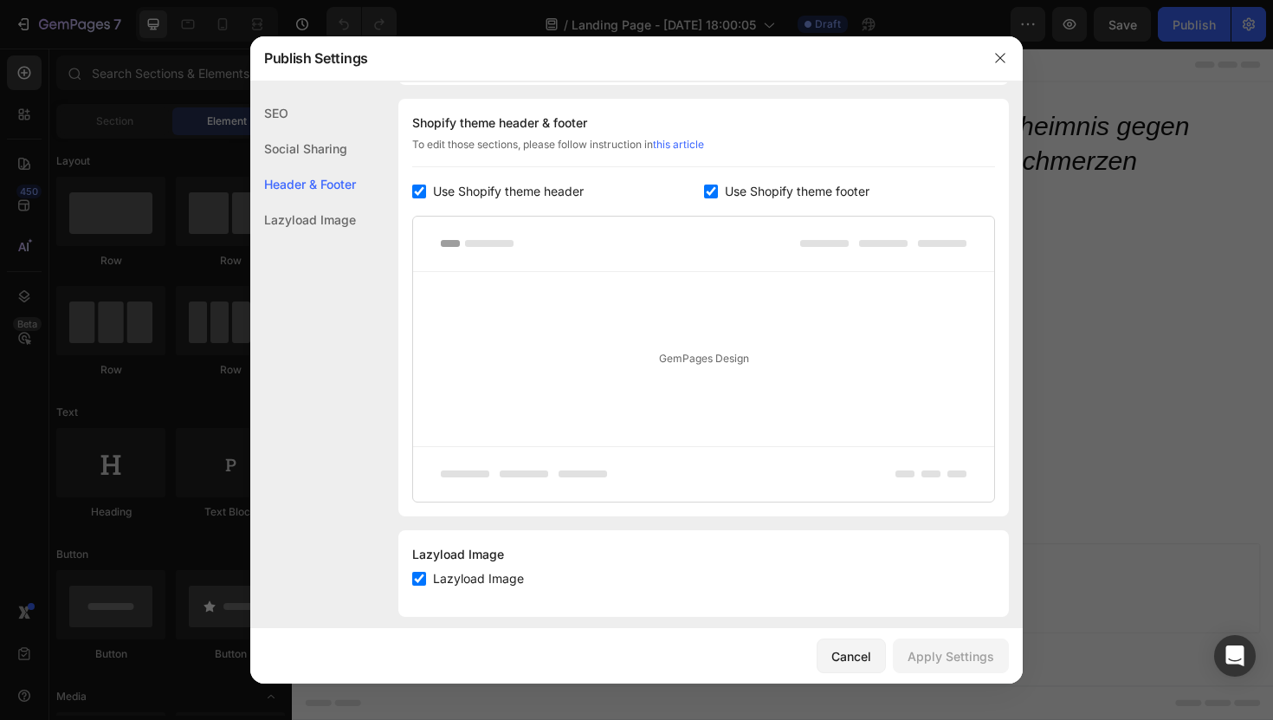
click at [304, 150] on div "Social Sharing" at bounding box center [303, 149] width 106 height 36
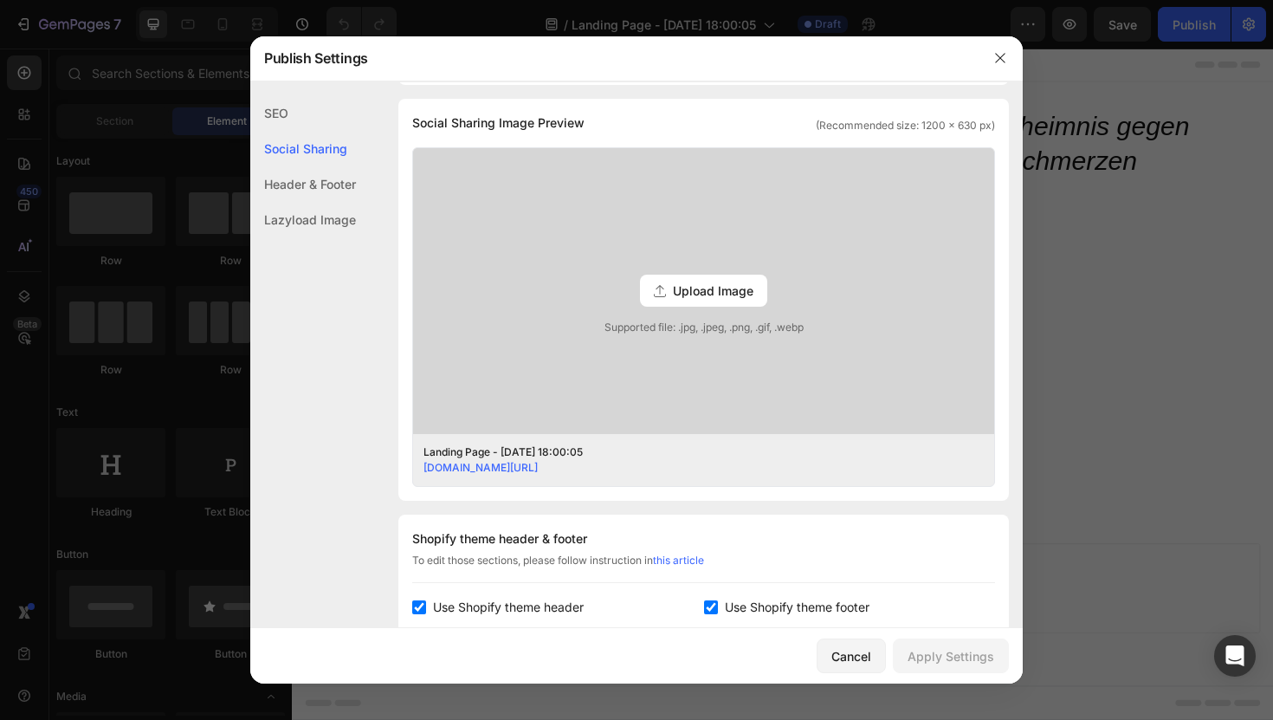
click at [300, 111] on div "SEO" at bounding box center [303, 113] width 106 height 36
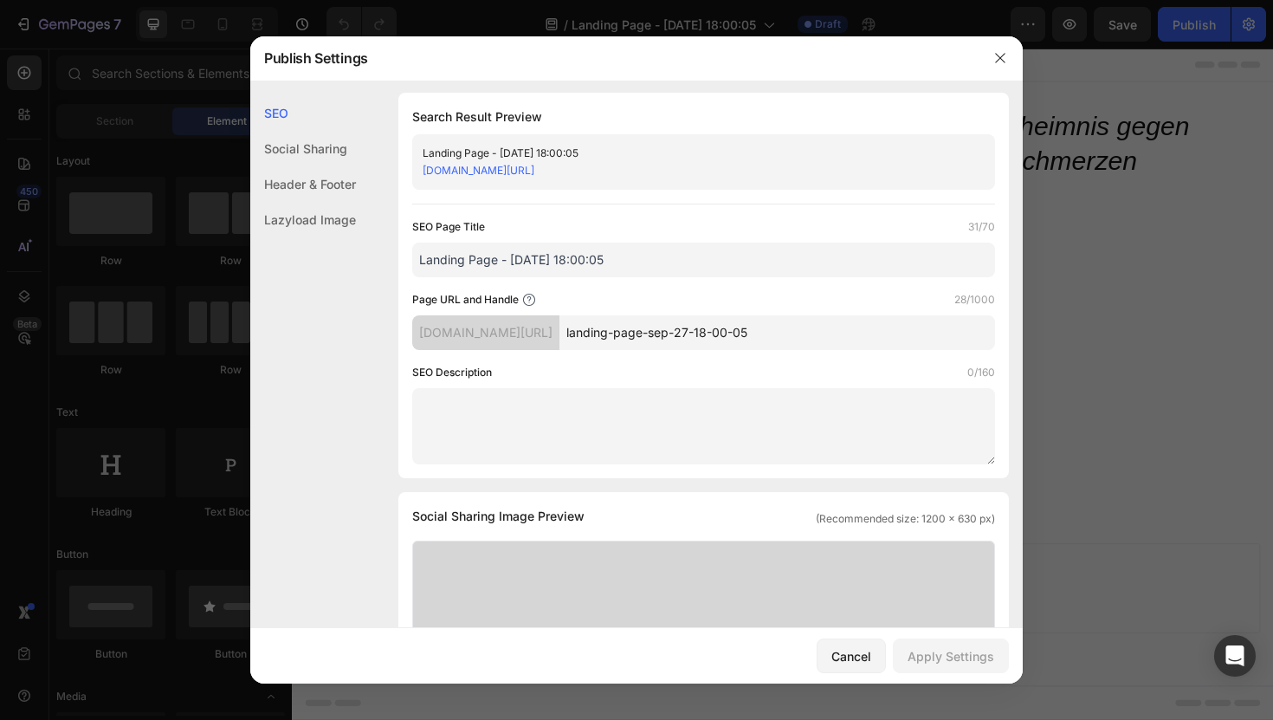
scroll to position [0, 0]
click at [997, 53] on icon "button" at bounding box center [1000, 58] width 14 height 14
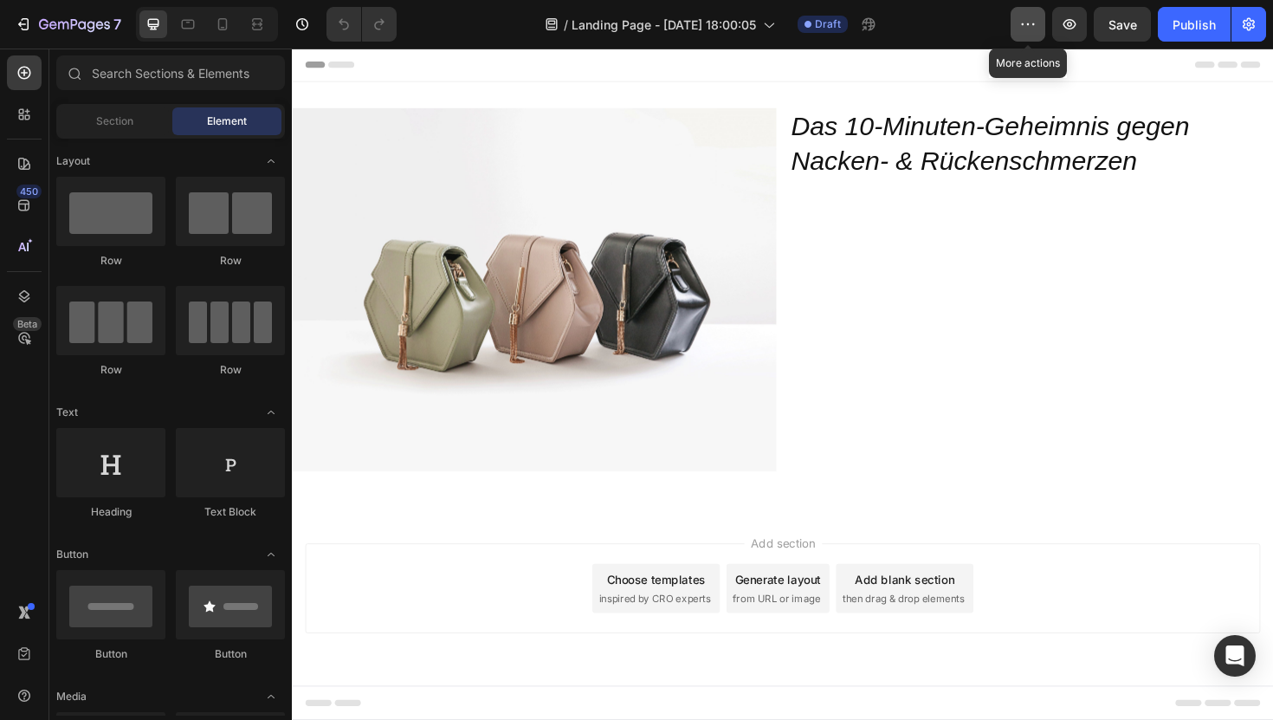
click at [1016, 38] on button "button" at bounding box center [1028, 24] width 35 height 35
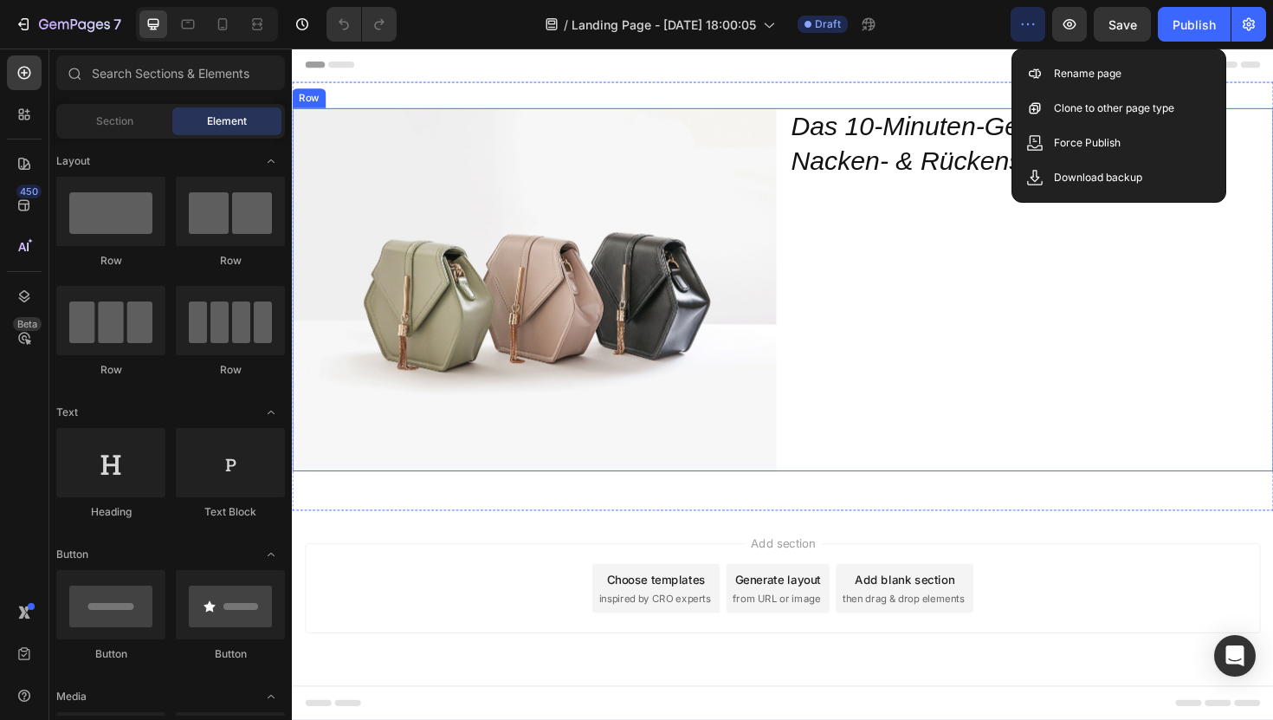
click at [915, 276] on div "Das 10-Minuten-Geheimnis gegen Nacken- & Rückenschmerzen Heading" at bounding box center [1075, 304] width 513 height 385
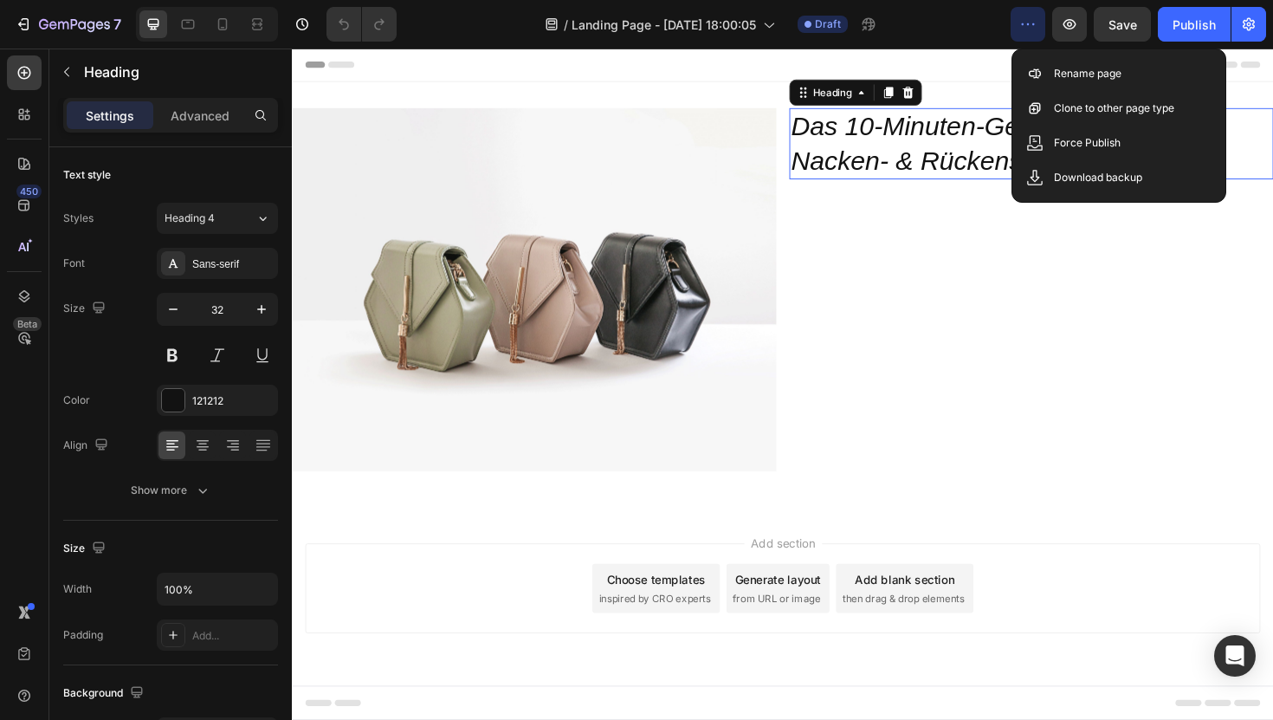
click at [896, 173] on icon "Das 10-Minuten-Geheimnis gegen Nacken- & Rückenschmerzen" at bounding box center [1031, 149] width 422 height 68
click at [171, 484] on div "Show more" at bounding box center [171, 490] width 81 height 17
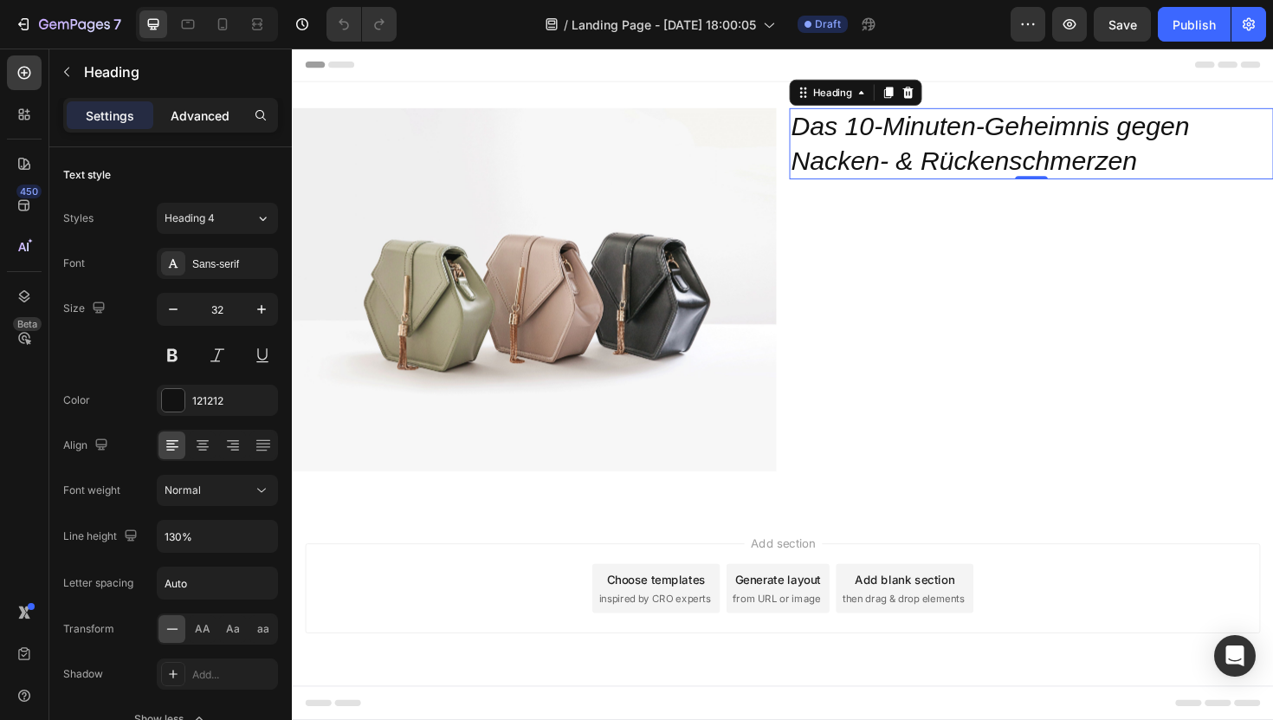
click at [197, 114] on p "Advanced" at bounding box center [200, 116] width 59 height 18
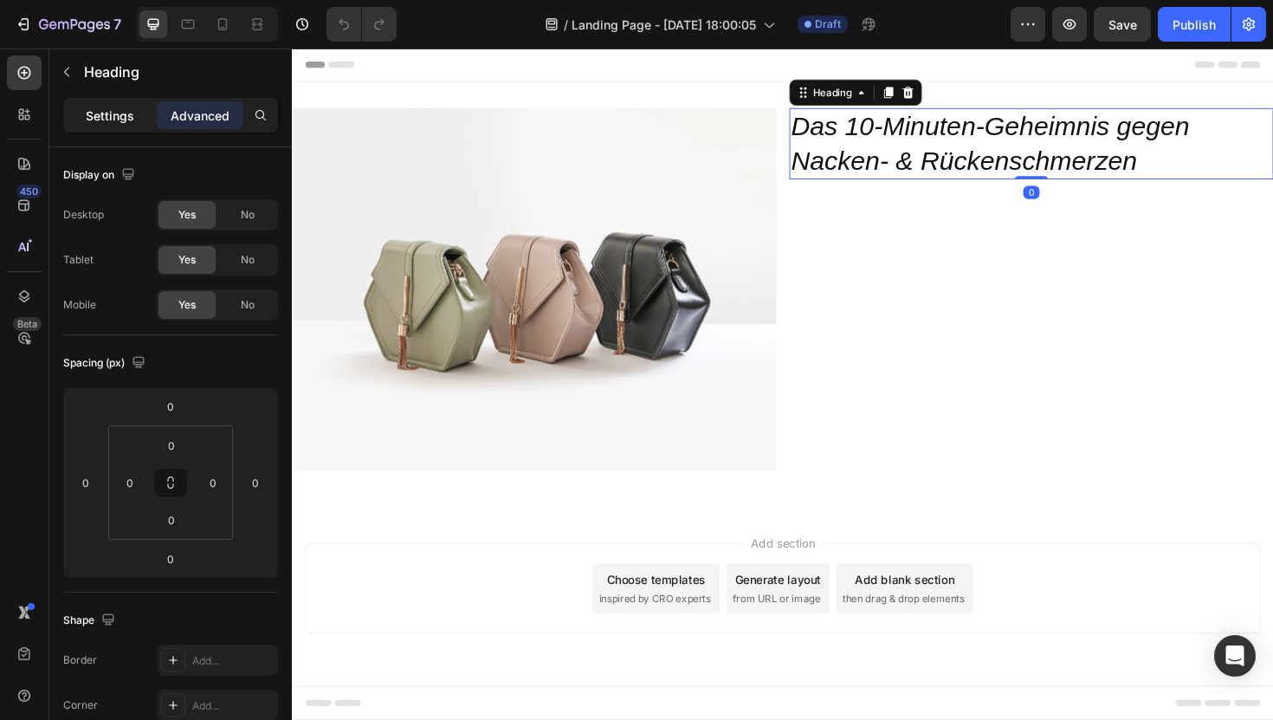
click at [105, 127] on div "Settings" at bounding box center [110, 115] width 87 height 28
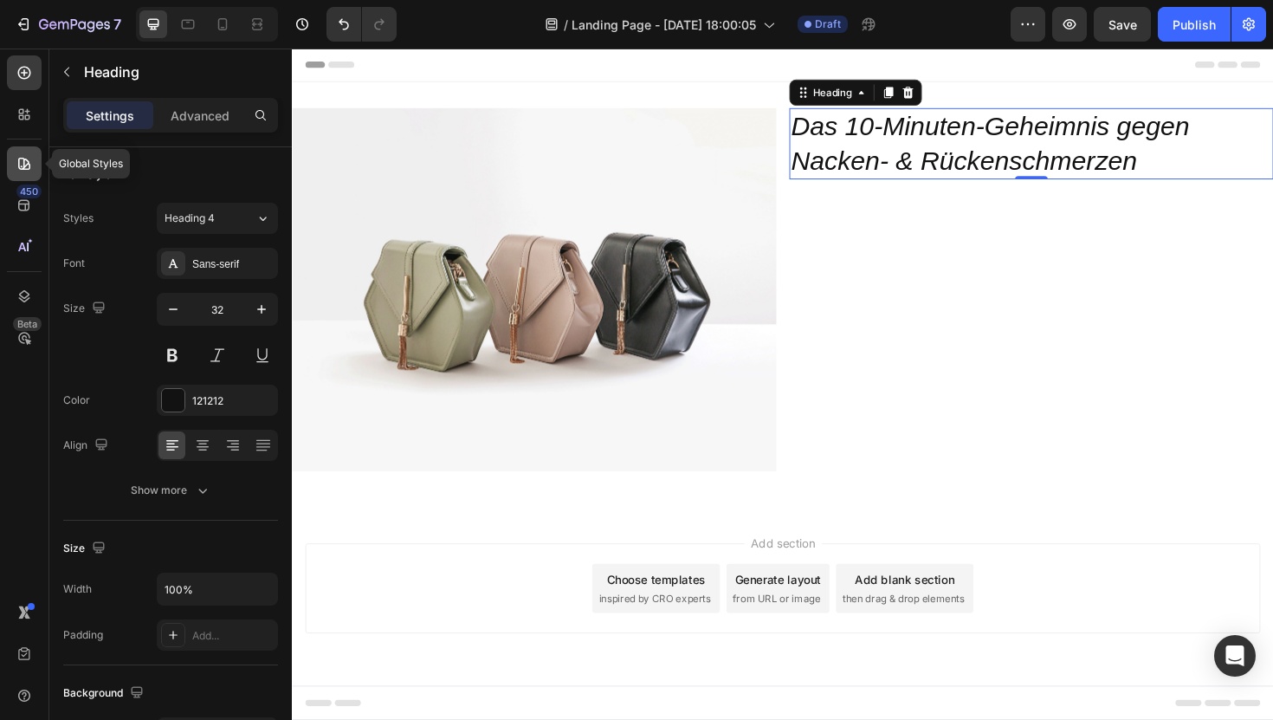
click at [23, 173] on div at bounding box center [24, 163] width 35 height 35
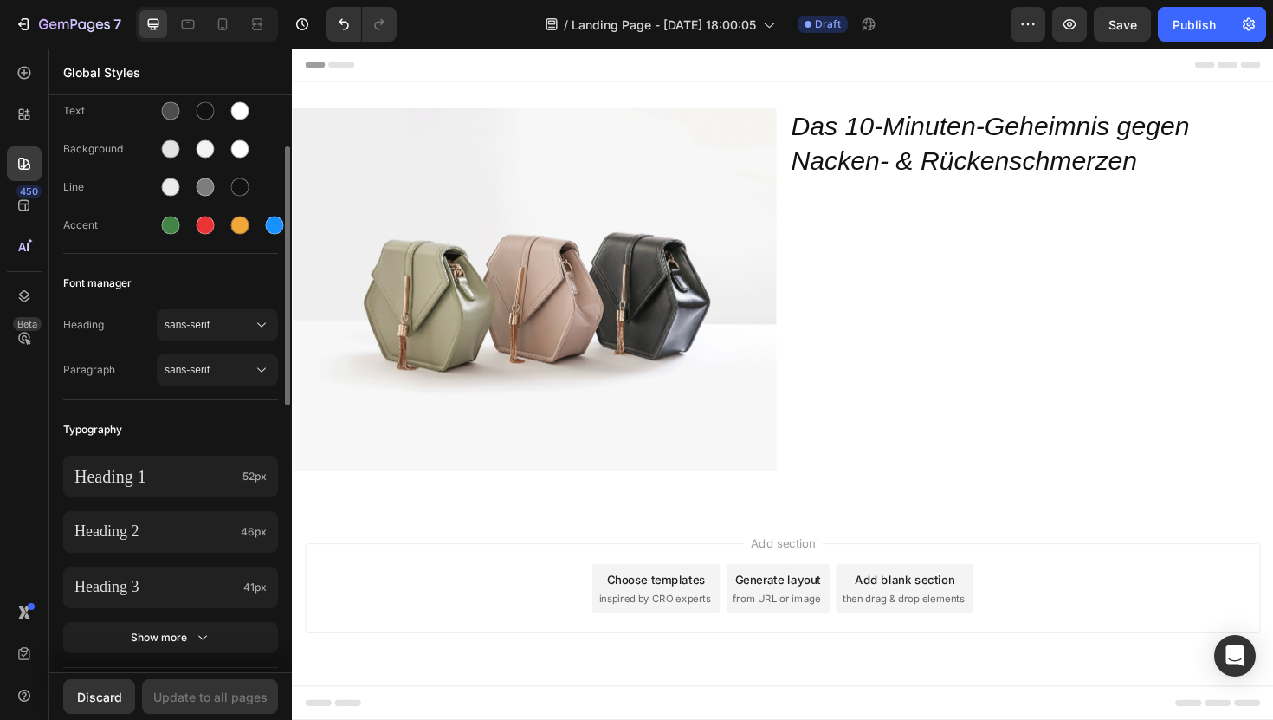
scroll to position [100, 0]
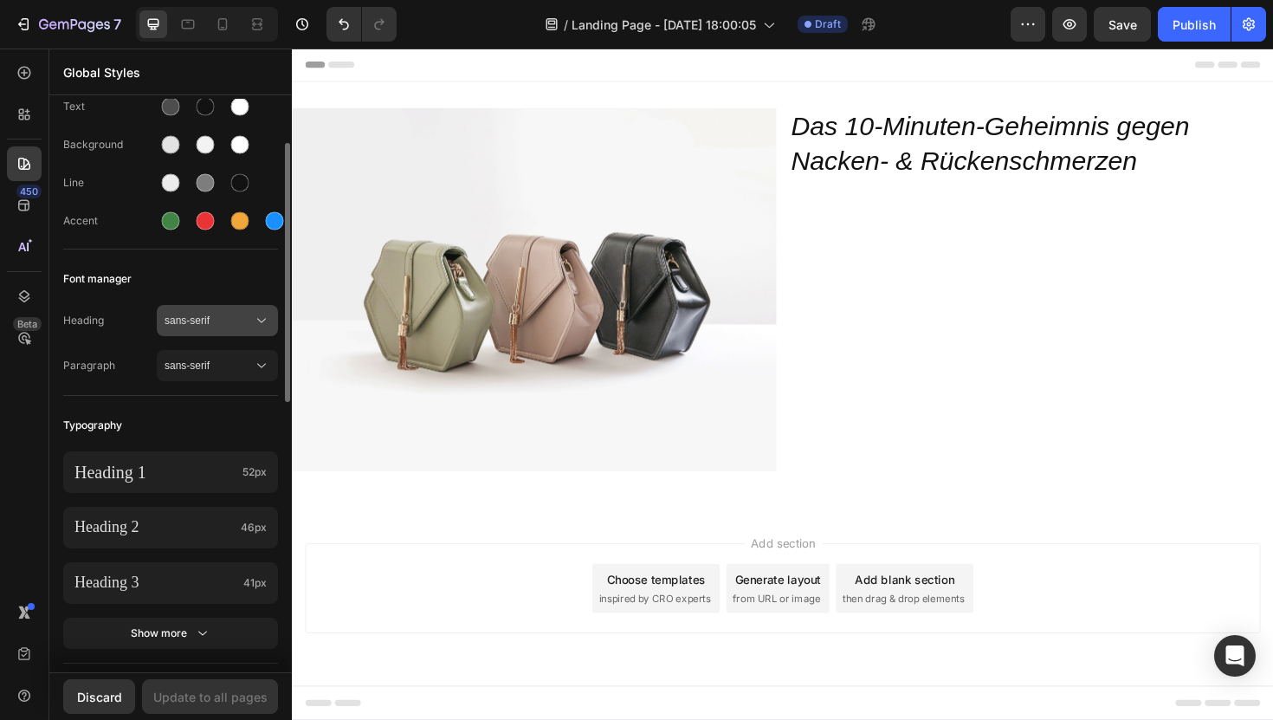
click at [191, 326] on span "sans-serif" at bounding box center [209, 321] width 88 height 16
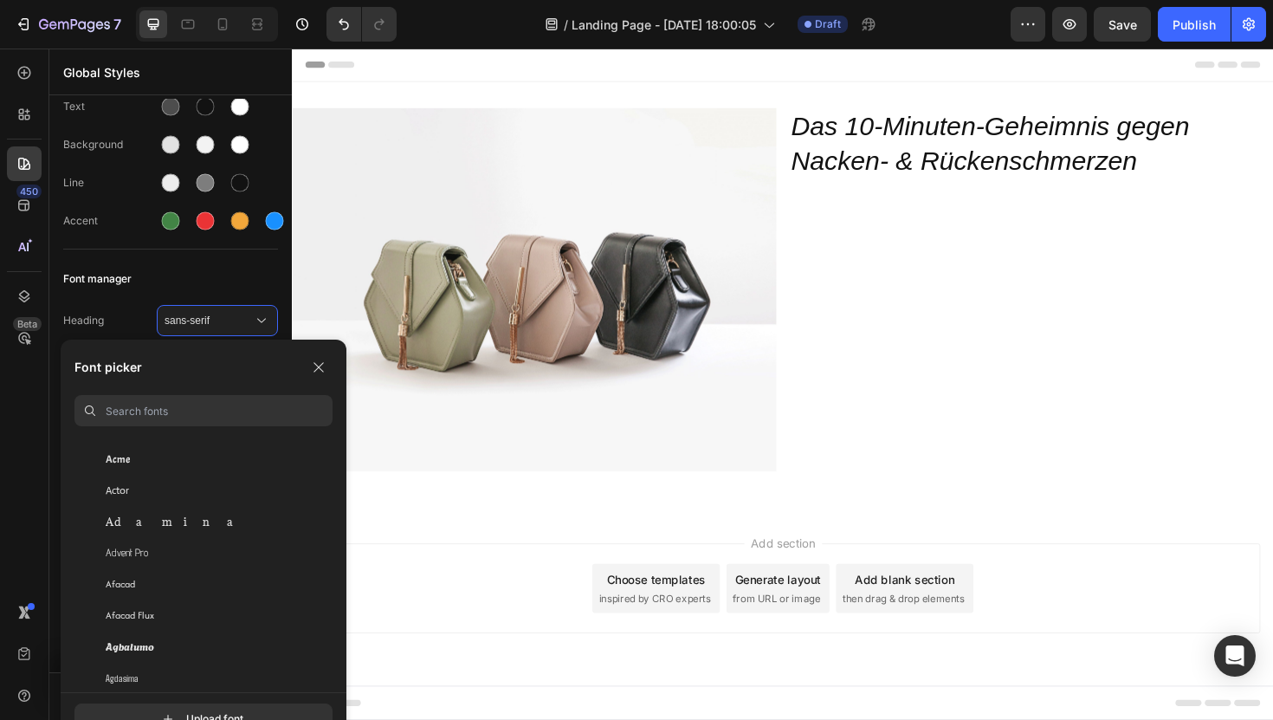
scroll to position [0, 0]
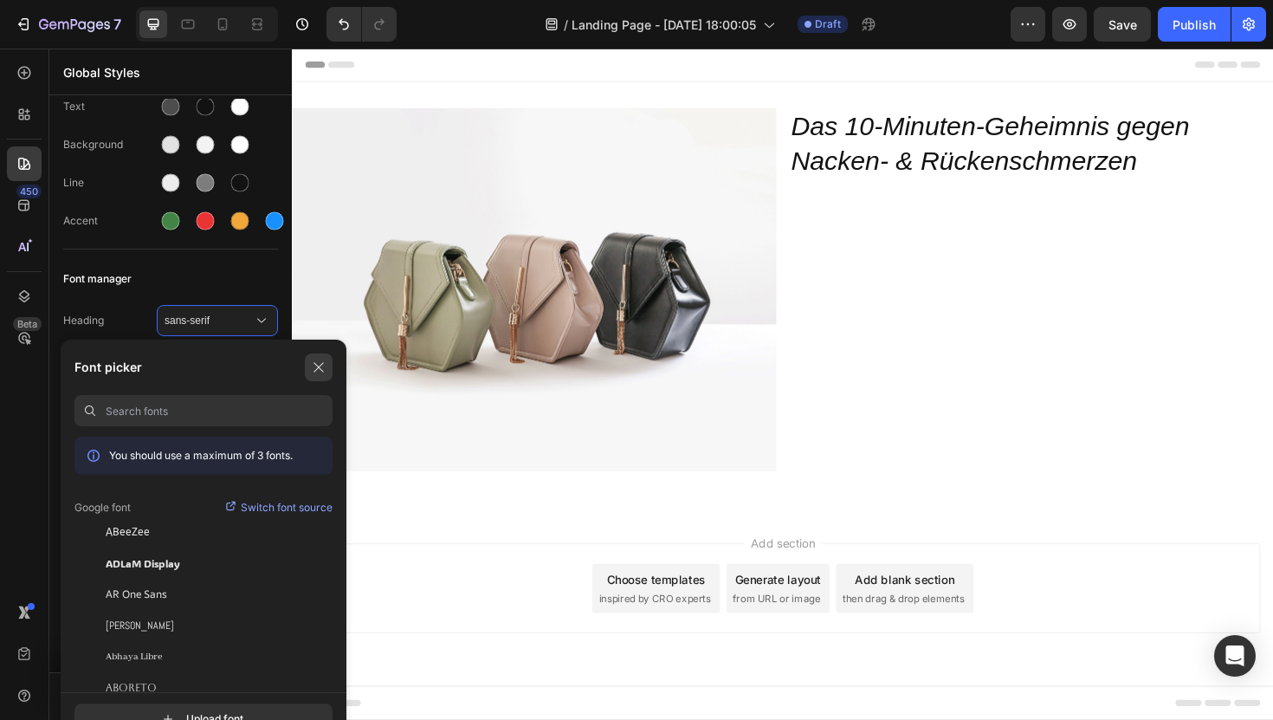
click at [318, 363] on icon "button" at bounding box center [319, 367] width 14 height 14
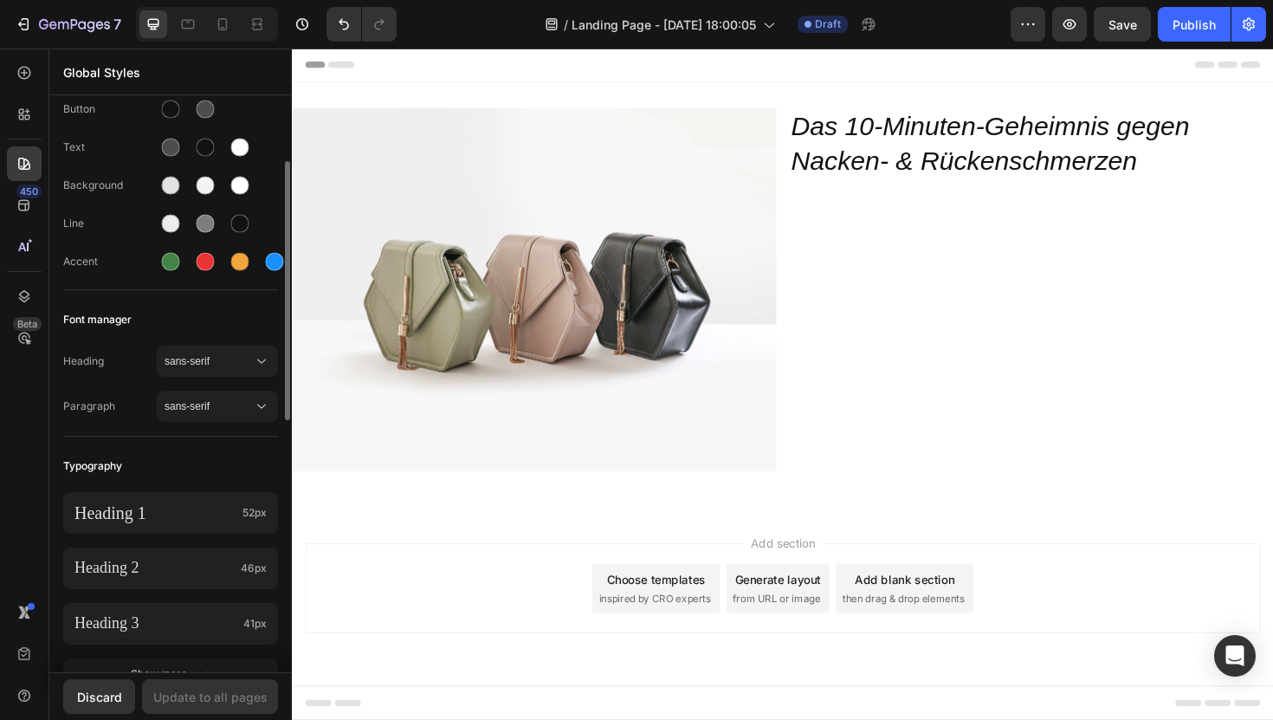
scroll to position [56, 0]
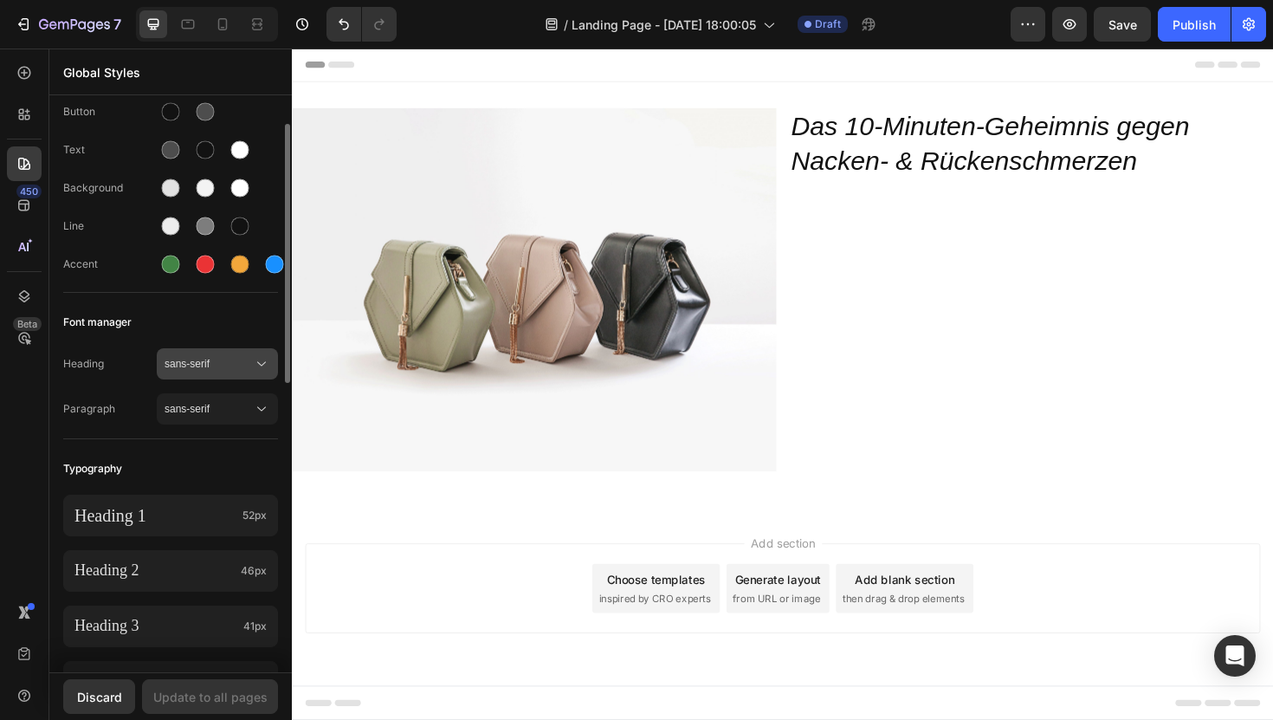
click at [204, 366] on span "sans-serif" at bounding box center [209, 364] width 88 height 16
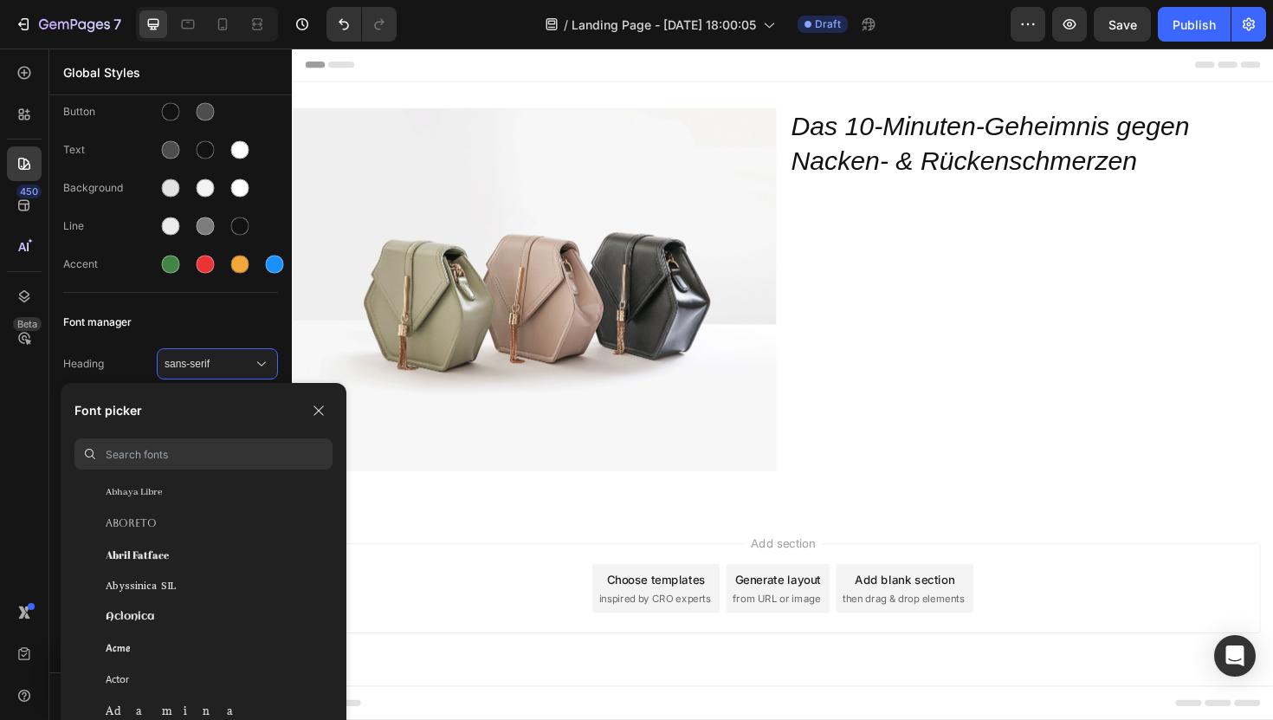
scroll to position [0, 0]
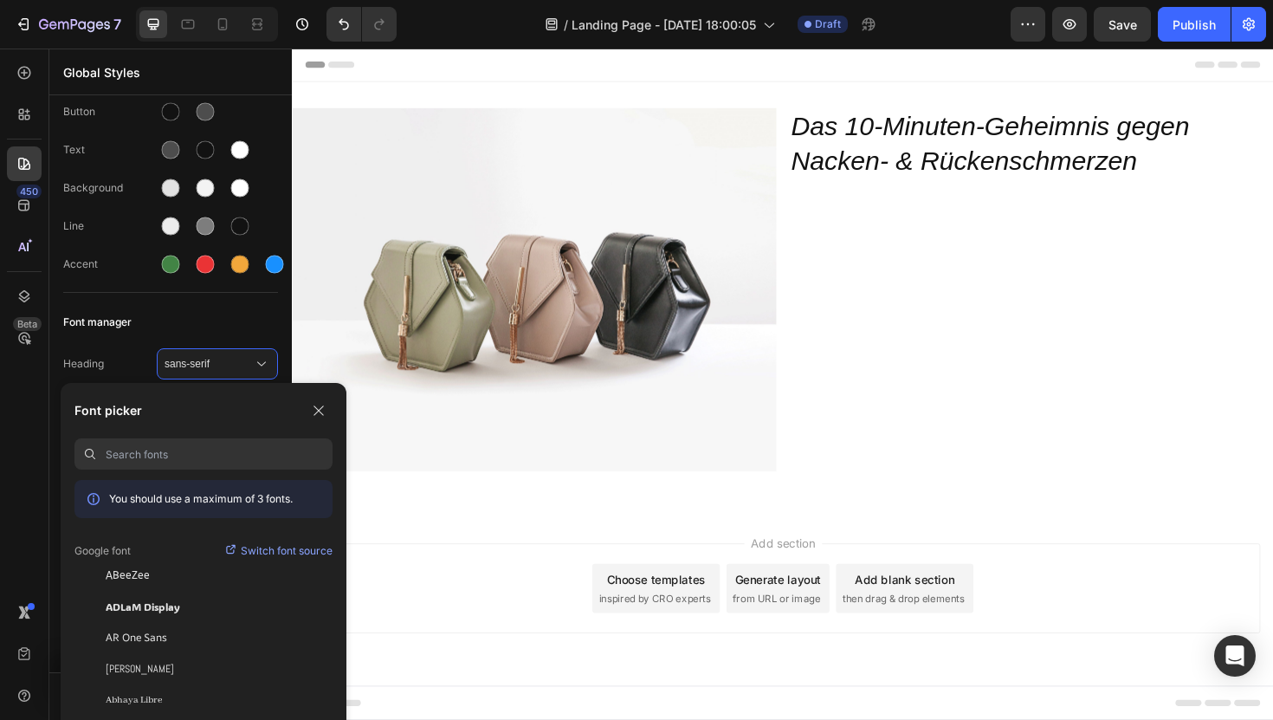
click at [244, 550] on p "Switch font source" at bounding box center [287, 550] width 92 height 17
click at [319, 411] on icon "button" at bounding box center [319, 410] width 10 height 10
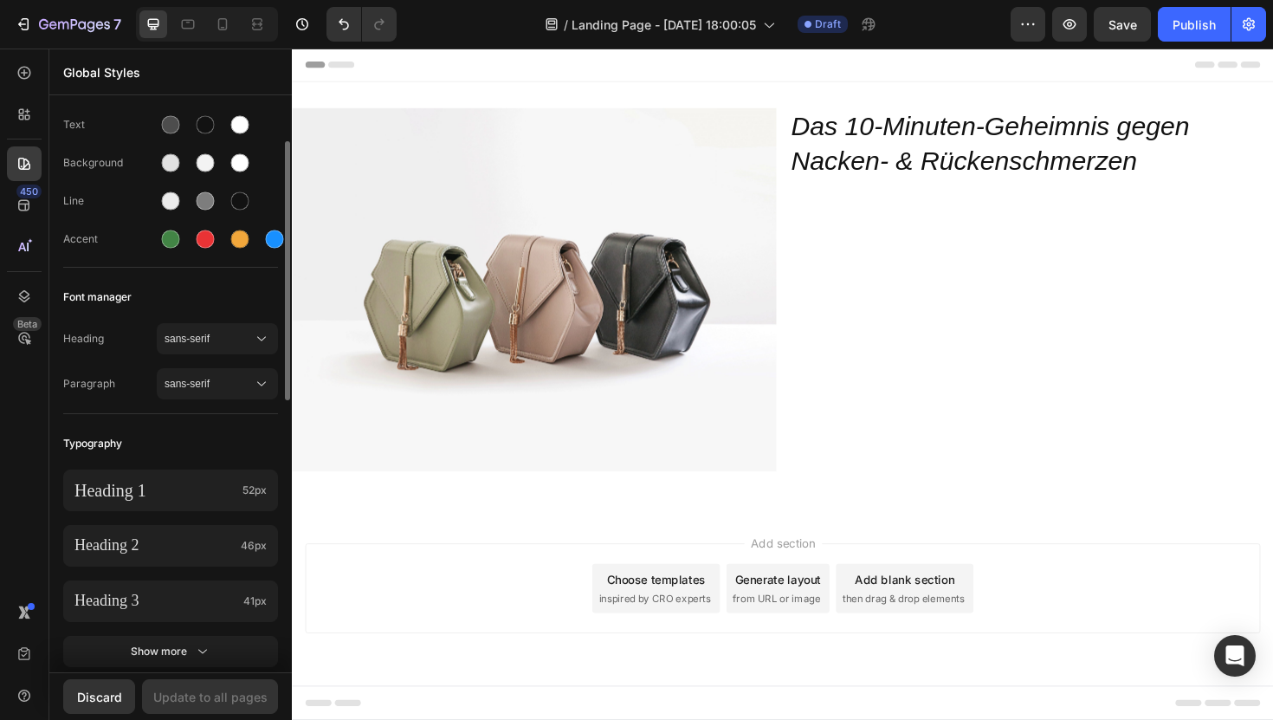
scroll to position [88, 0]
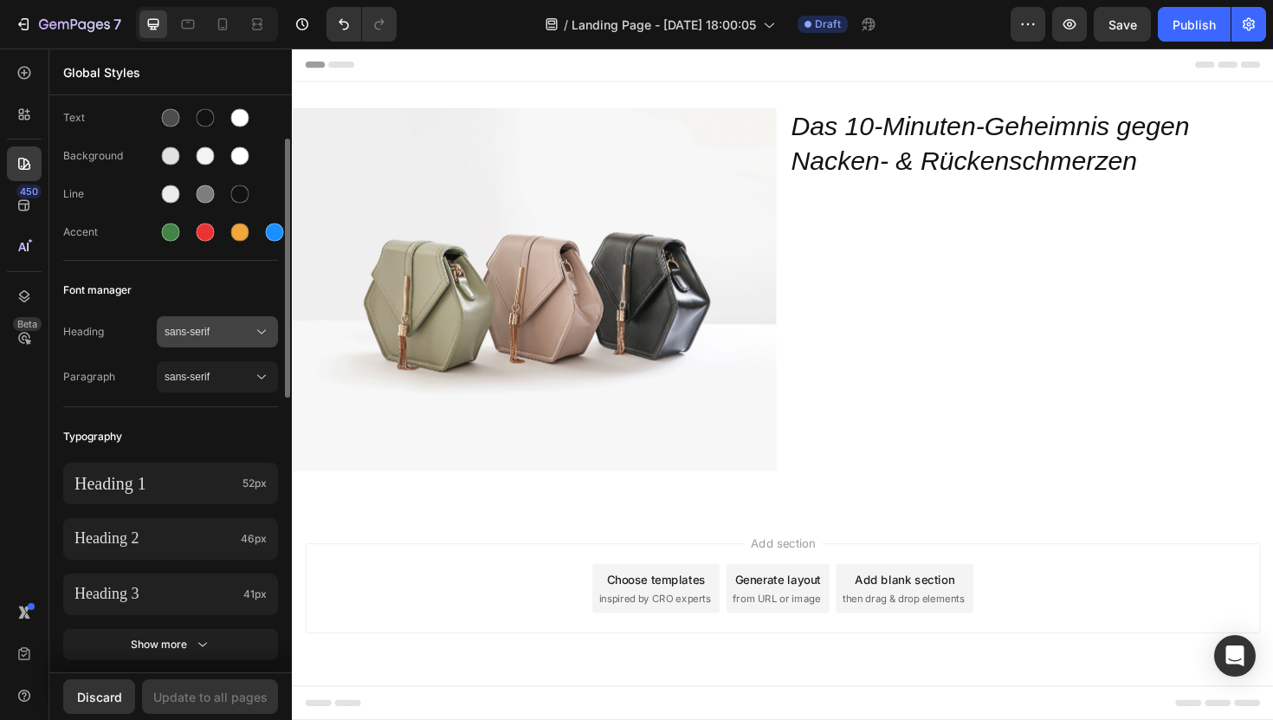
click at [189, 327] on span "sans-serif" at bounding box center [209, 332] width 88 height 16
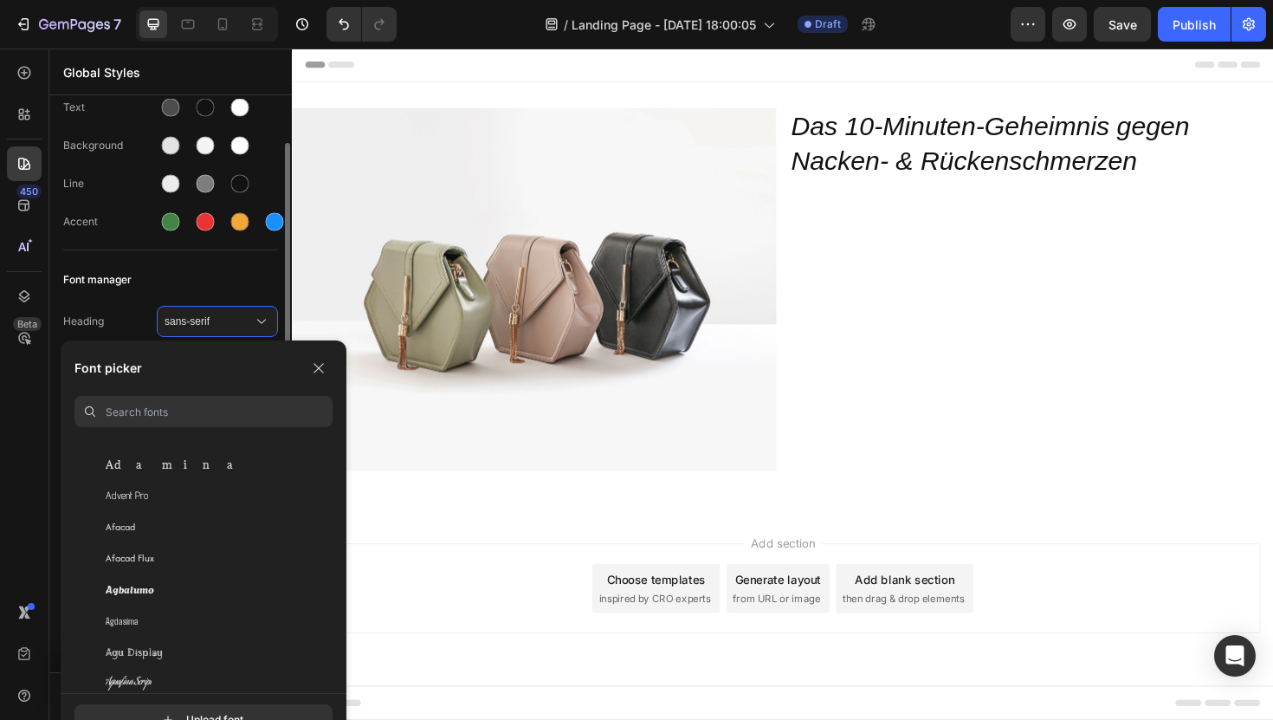
scroll to position [151, 0]
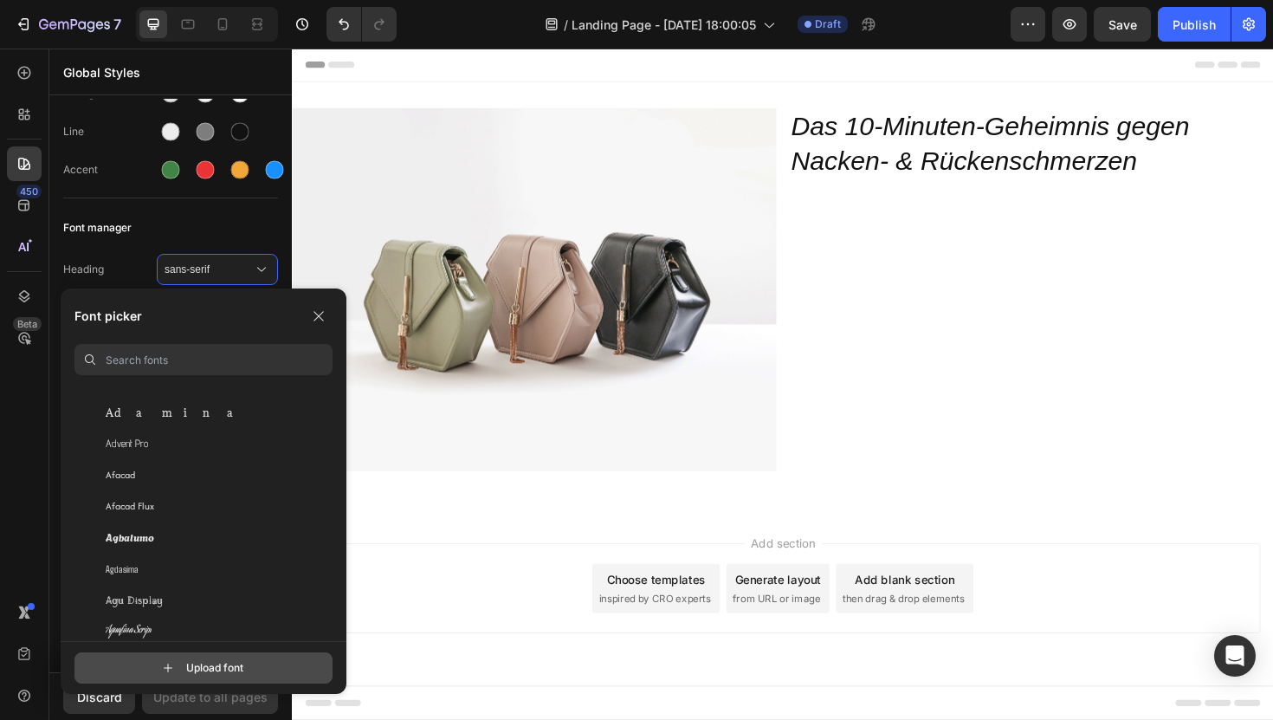
click at [189, 666] on input "file" at bounding box center [219, 667] width 433 height 29
click at [234, 670] on input "file" at bounding box center [219, 667] width 433 height 29
type input "C:\fakepath\DINNextW1G-Black.otf"
click at [169, 359] on input at bounding box center [219, 359] width 227 height 31
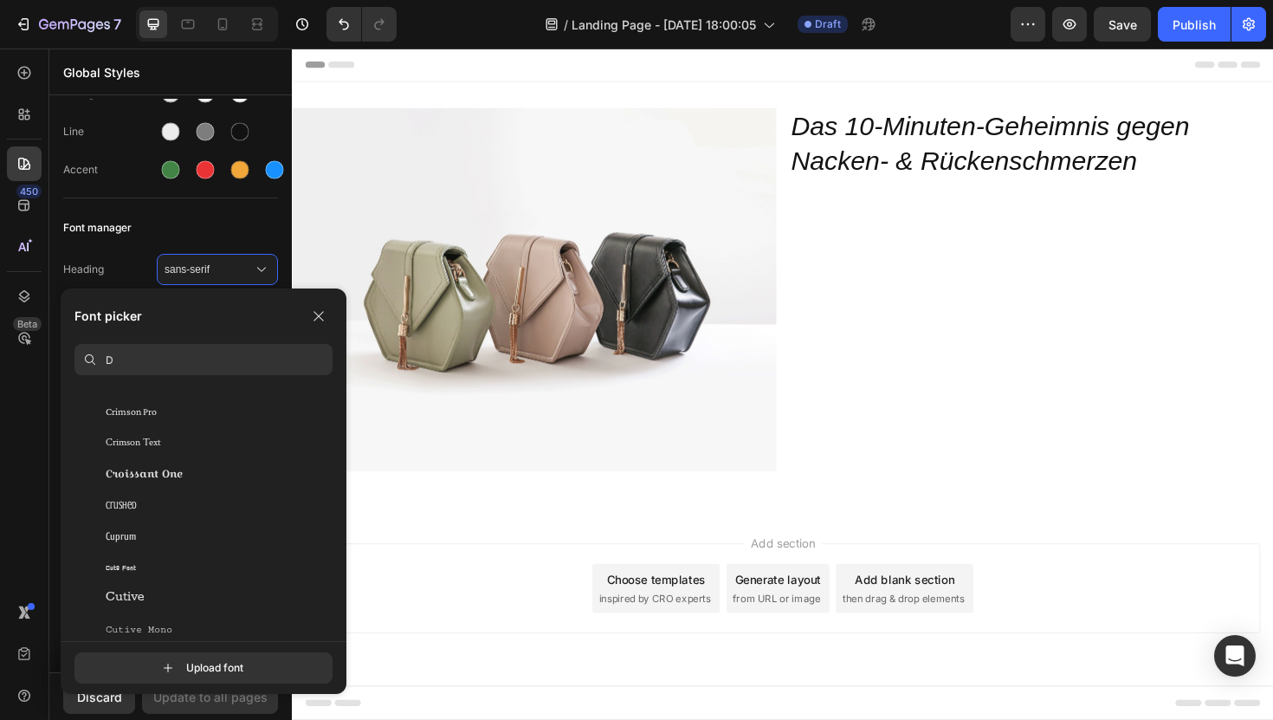
scroll to position [0, 0]
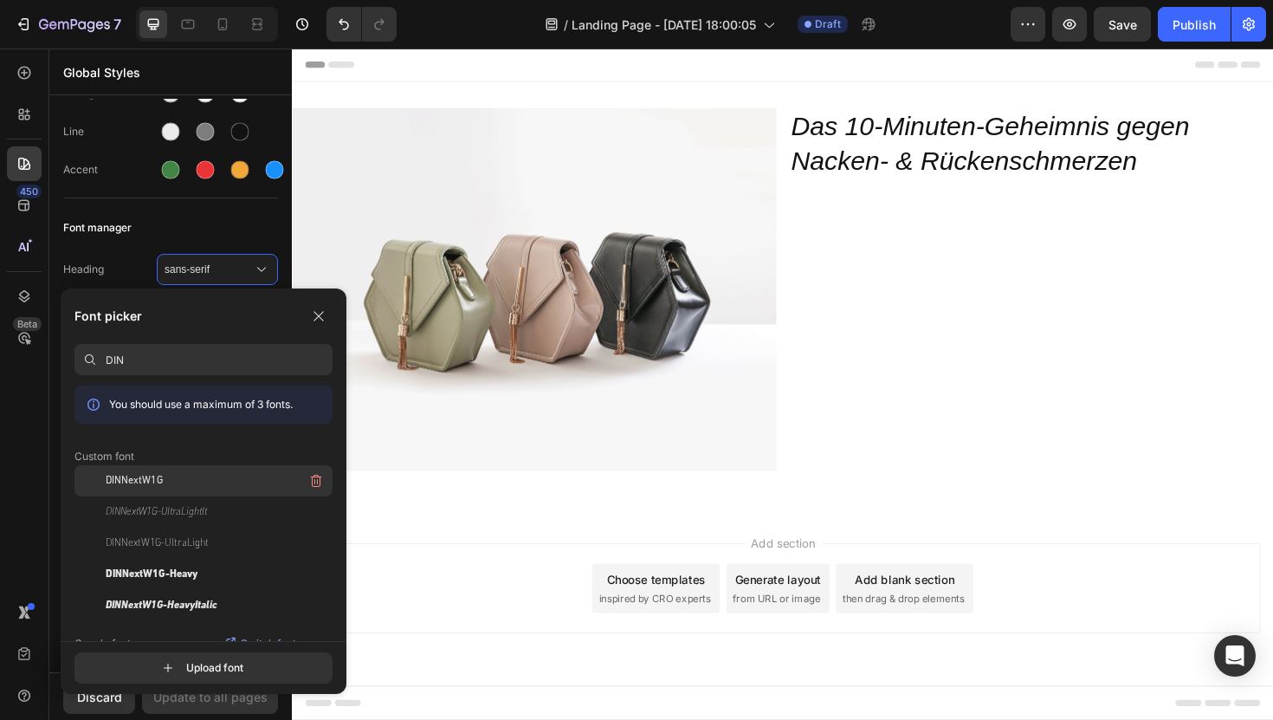
type input "DIN"
click at [166, 484] on div "DINNextW1G" at bounding box center [219, 480] width 227 height 31
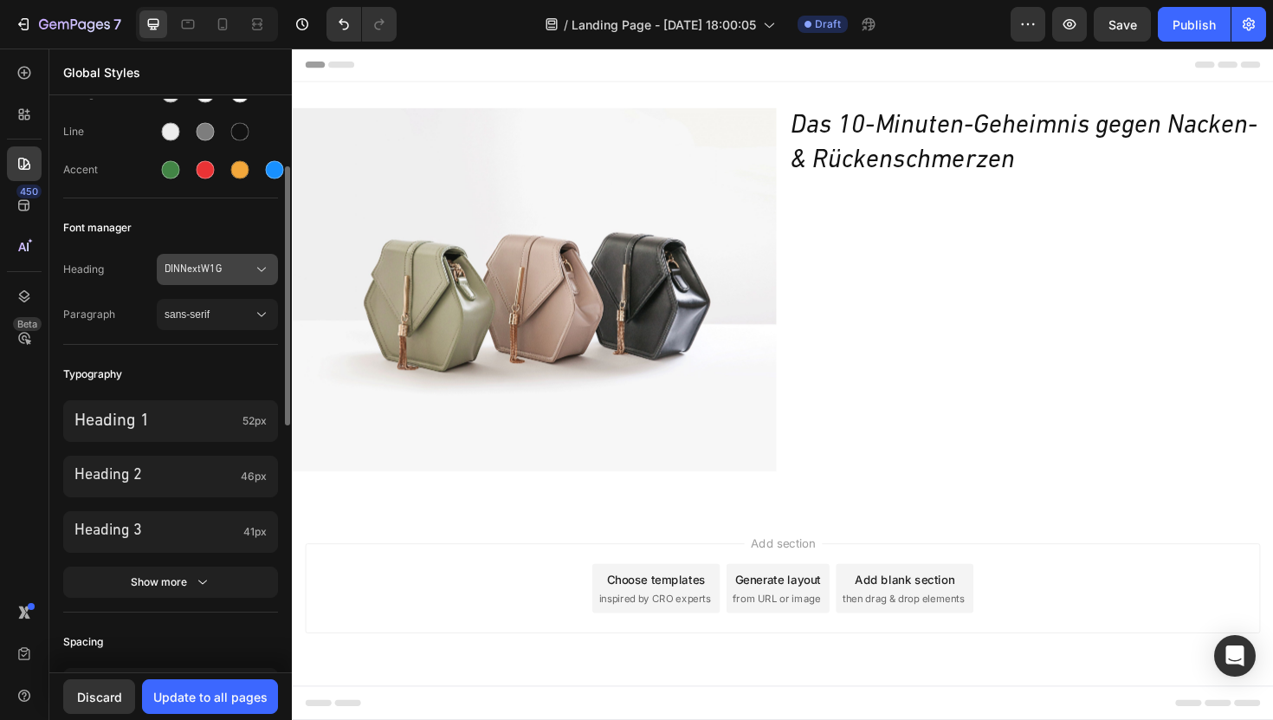
click at [225, 269] on span "DINNextW1G" at bounding box center [209, 270] width 88 height 16
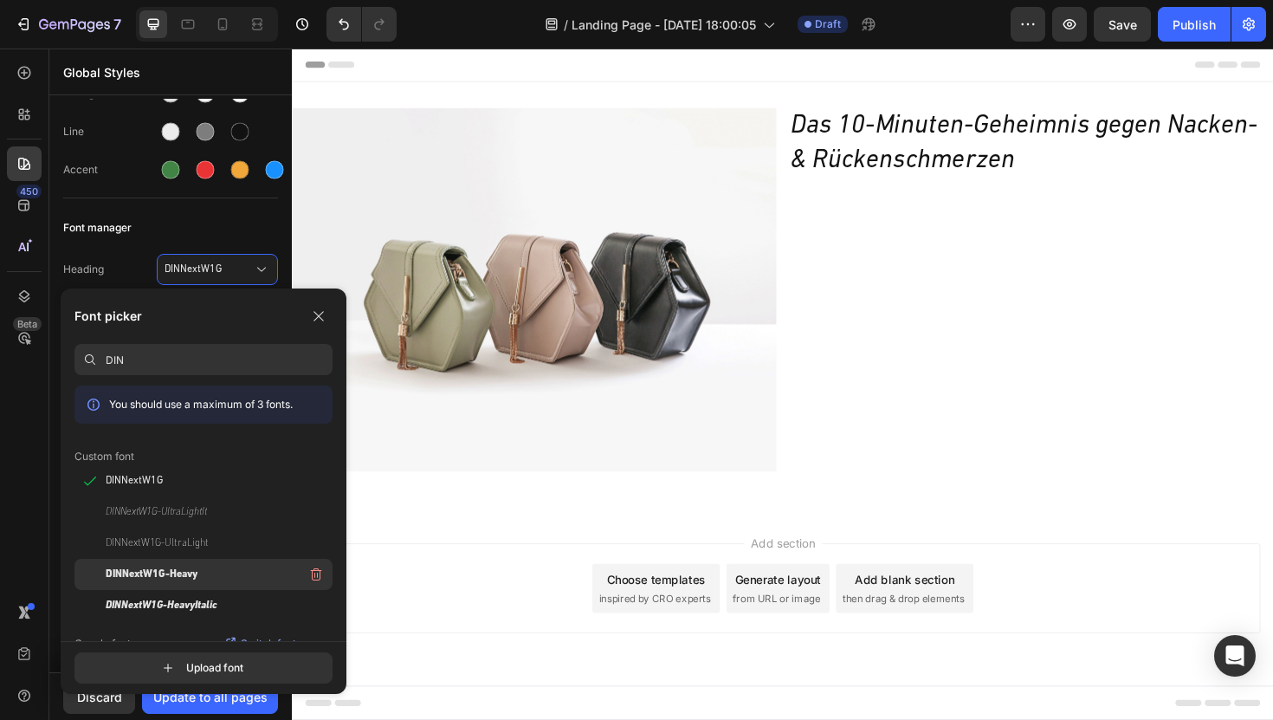
click at [150, 571] on span "DINNextW1G-Heavy" at bounding box center [152, 574] width 92 height 16
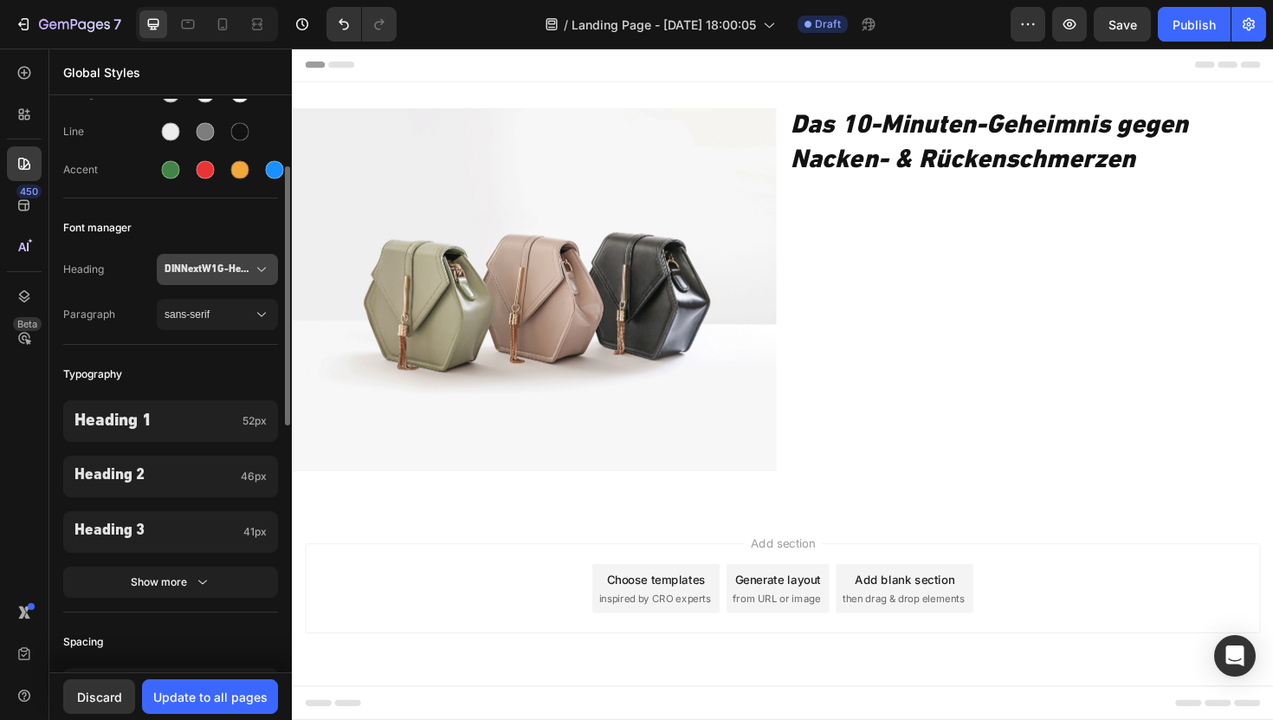
click at [203, 267] on span "DINNextW1G-Heavy" at bounding box center [209, 270] width 88 height 16
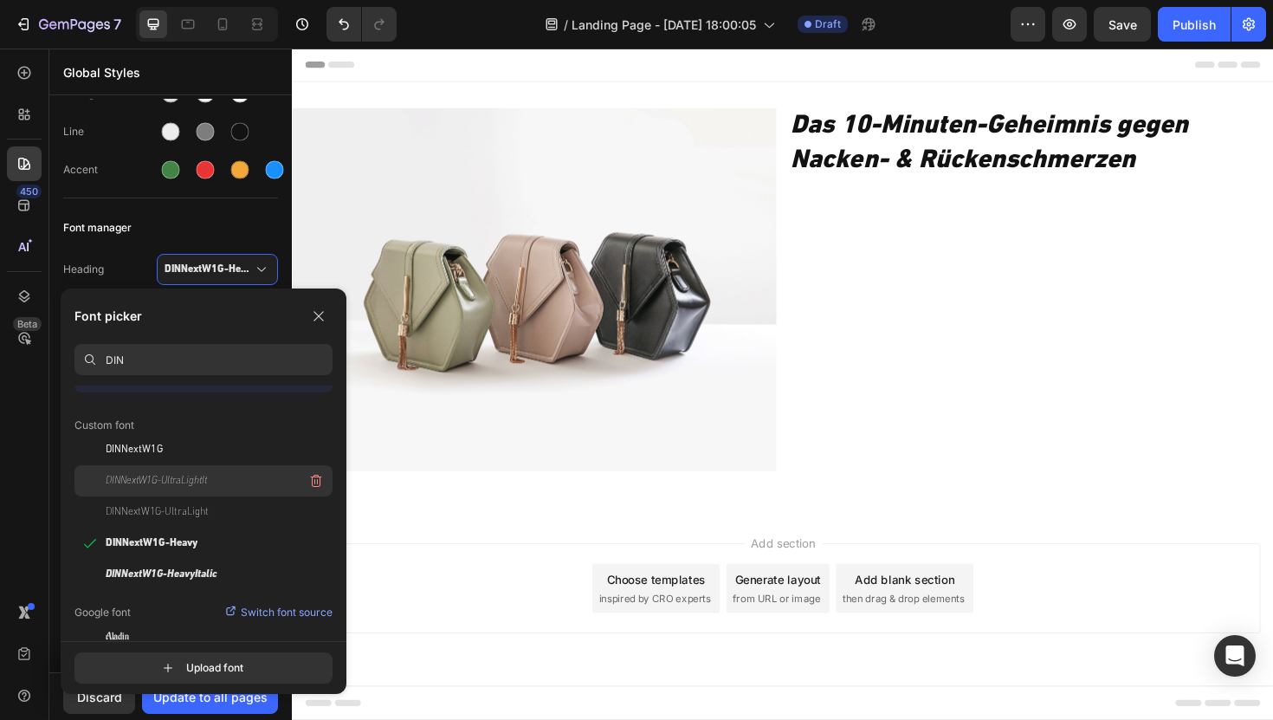
scroll to position [33, 0]
click at [159, 571] on span "DINNextW1G-HeavyItalic" at bounding box center [162, 573] width 112 height 16
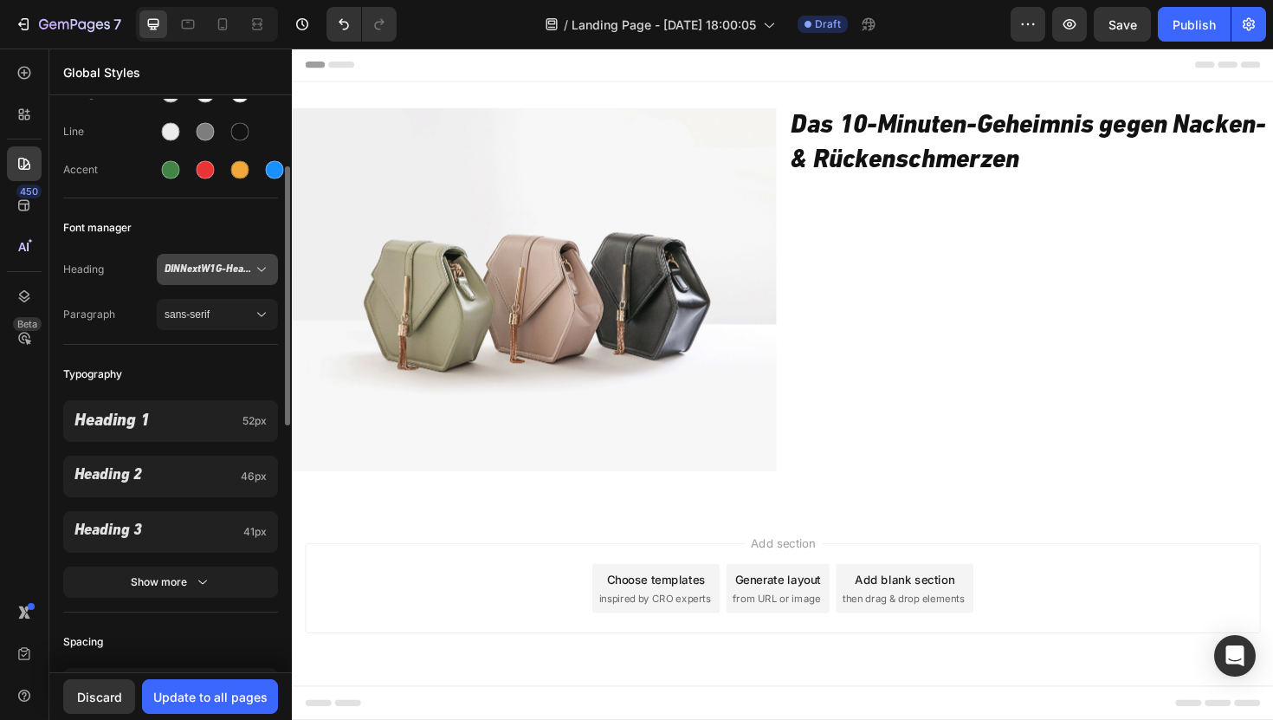
click at [211, 261] on div "DINNextW1G-HeavyItalic" at bounding box center [218, 269] width 106 height 17
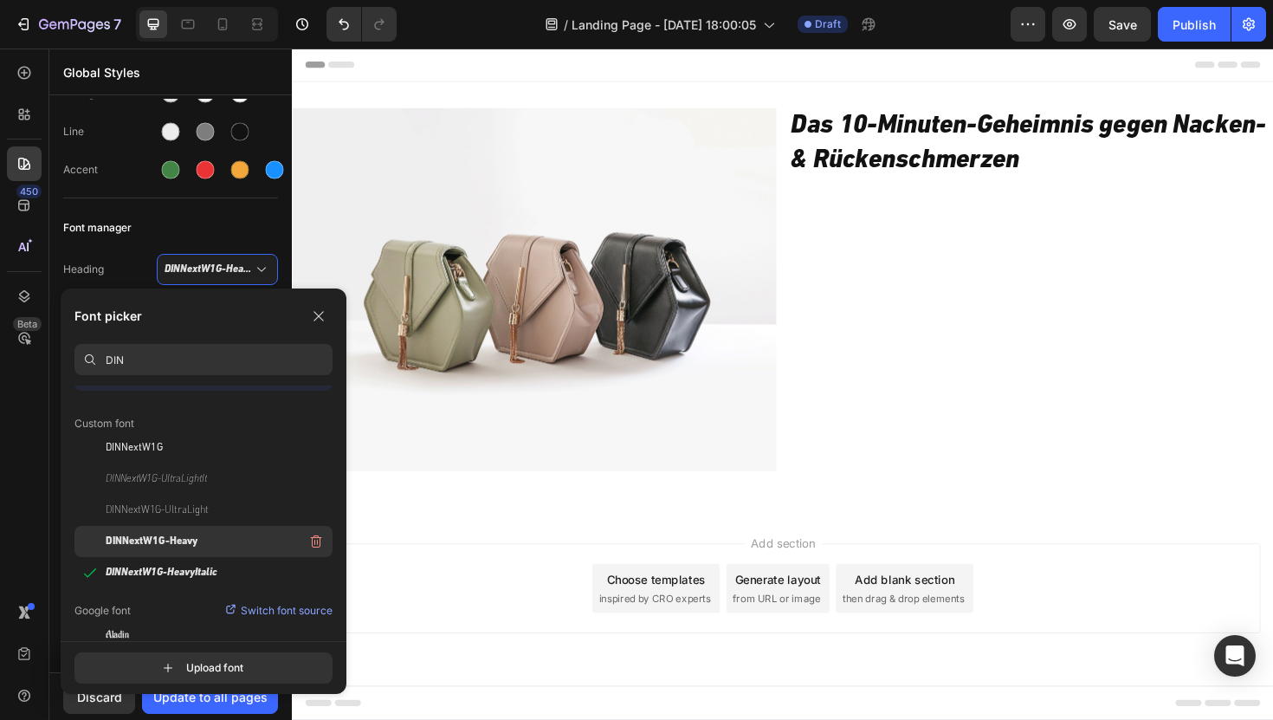
click at [192, 546] on span "DINNextW1G-Heavy" at bounding box center [152, 542] width 92 height 16
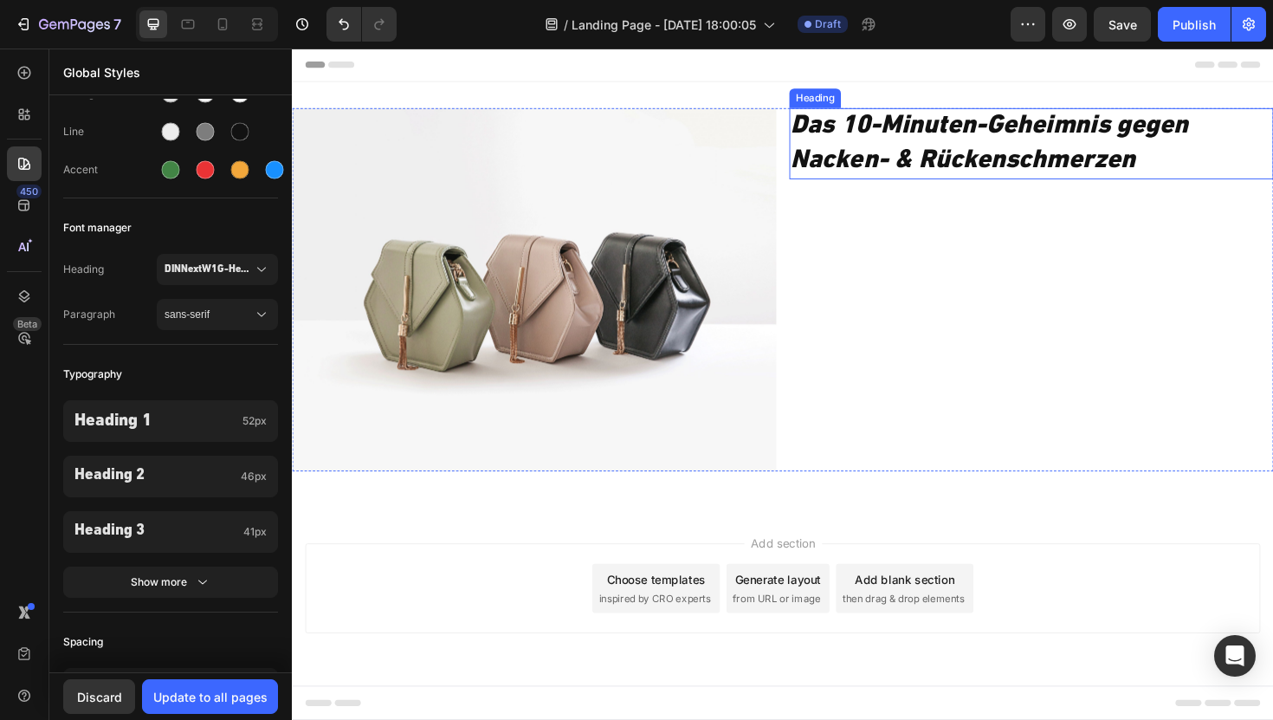
click at [967, 151] on h2 "Das 10-Minuten-Geheimnis gegen Nacken- & Rückenschmerzen" at bounding box center [1075, 149] width 513 height 75
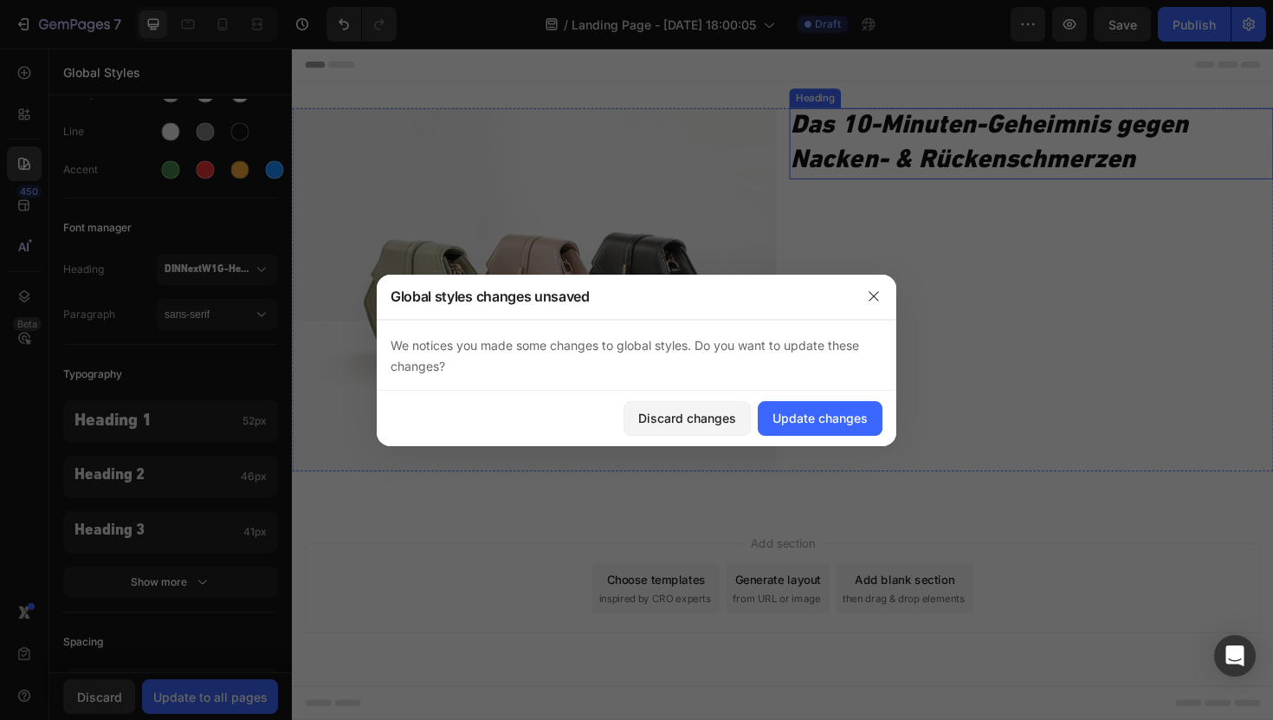
click at [929, 145] on div at bounding box center [636, 360] width 1273 height 720
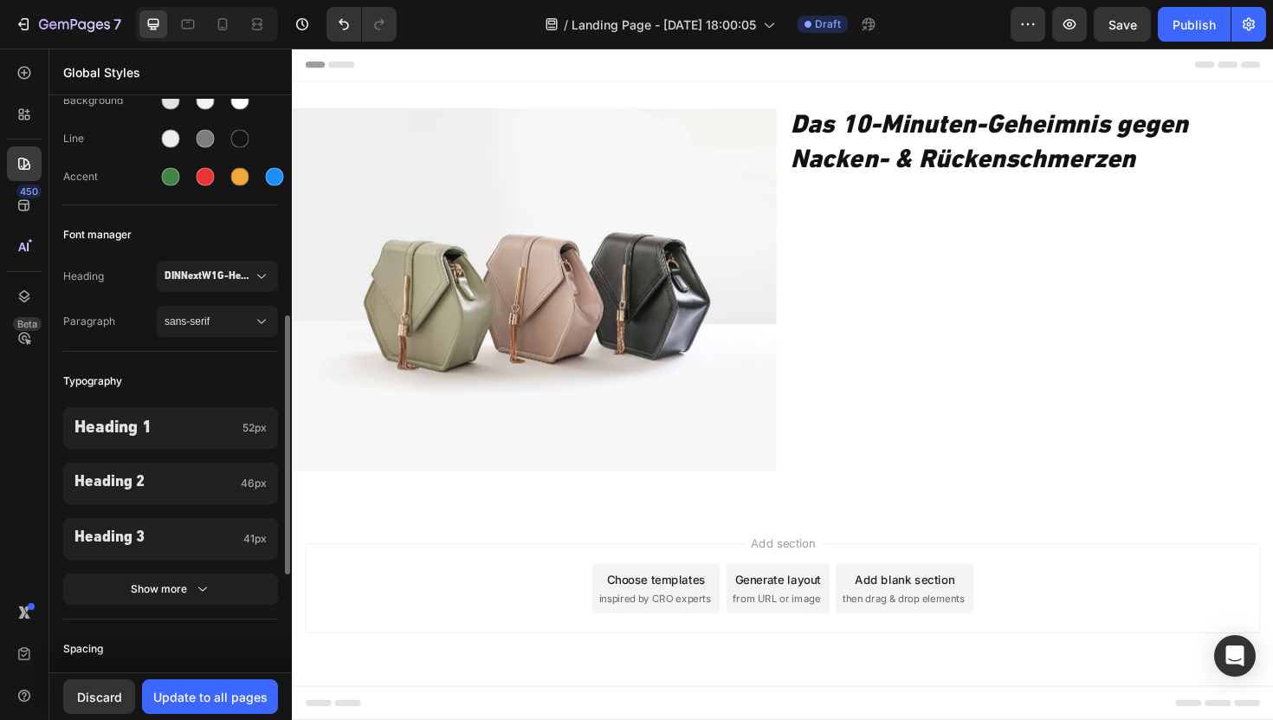
scroll to position [142, 0]
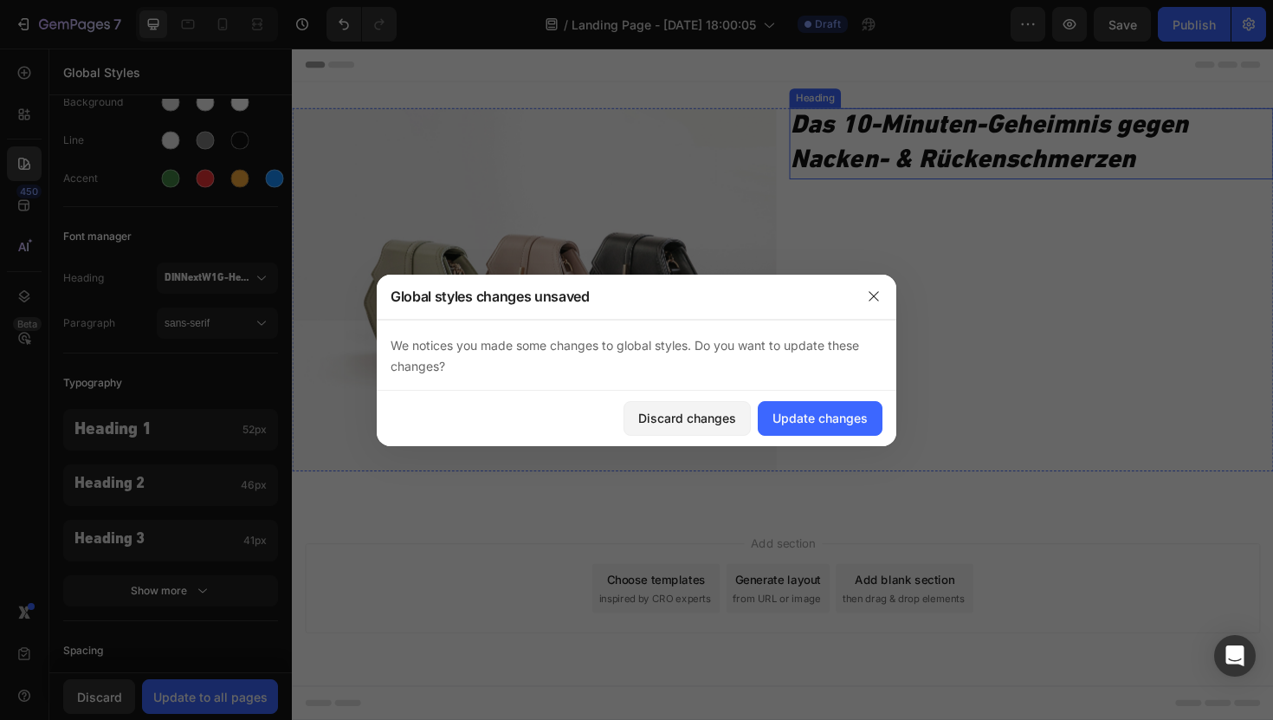
click at [945, 122] on icon "Das 10-Minuten-Geheimnis gegen Nacken- & Rückenschmerzen" at bounding box center [1030, 149] width 421 height 64
click at [819, 425] on div "Update changes" at bounding box center [820, 418] width 95 height 18
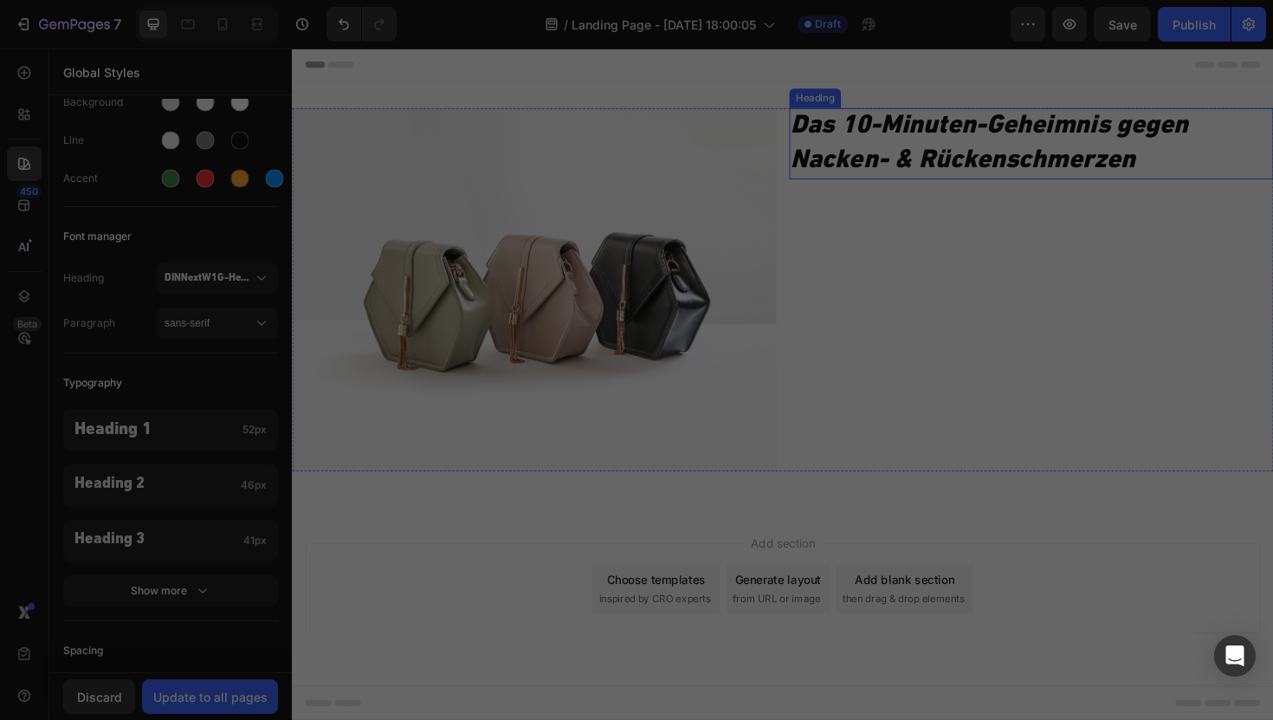
click at [913, 150] on h2 "Das 10-Minuten-Geheimnis gegen Nacken- & Rückenschmerzen" at bounding box center [1075, 149] width 513 height 75
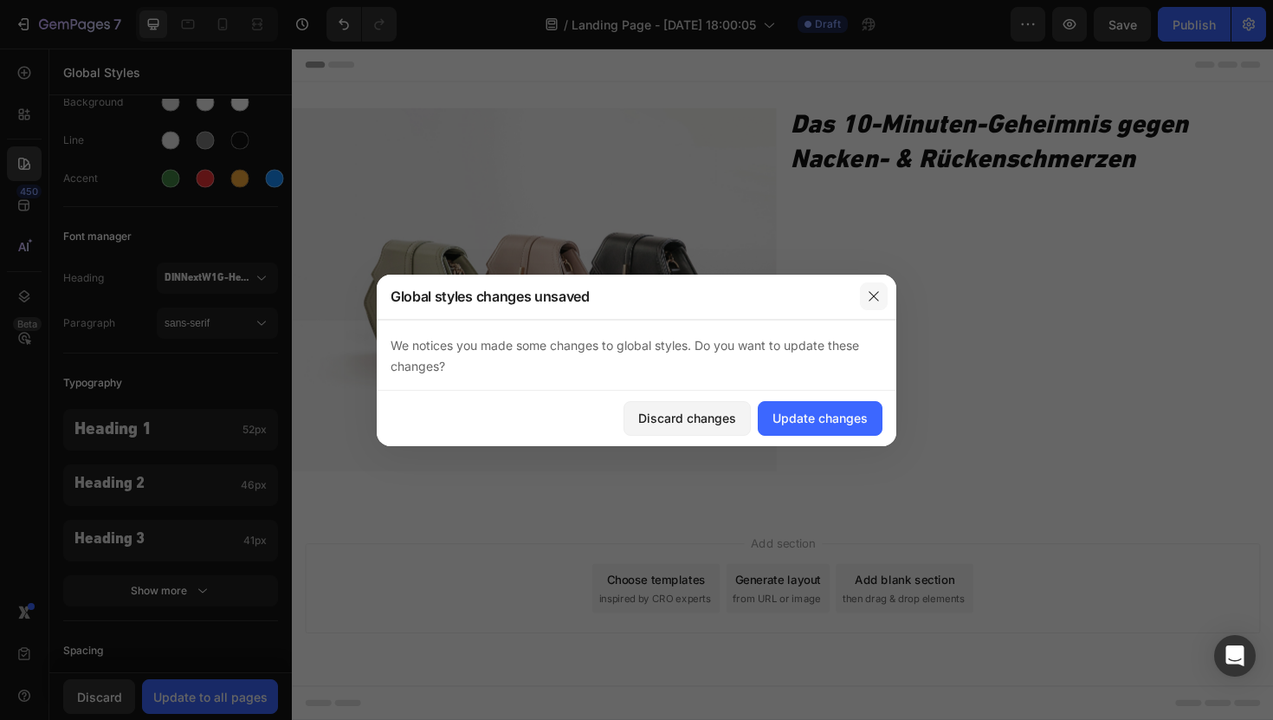
click at [878, 294] on icon "button" at bounding box center [874, 296] width 14 height 14
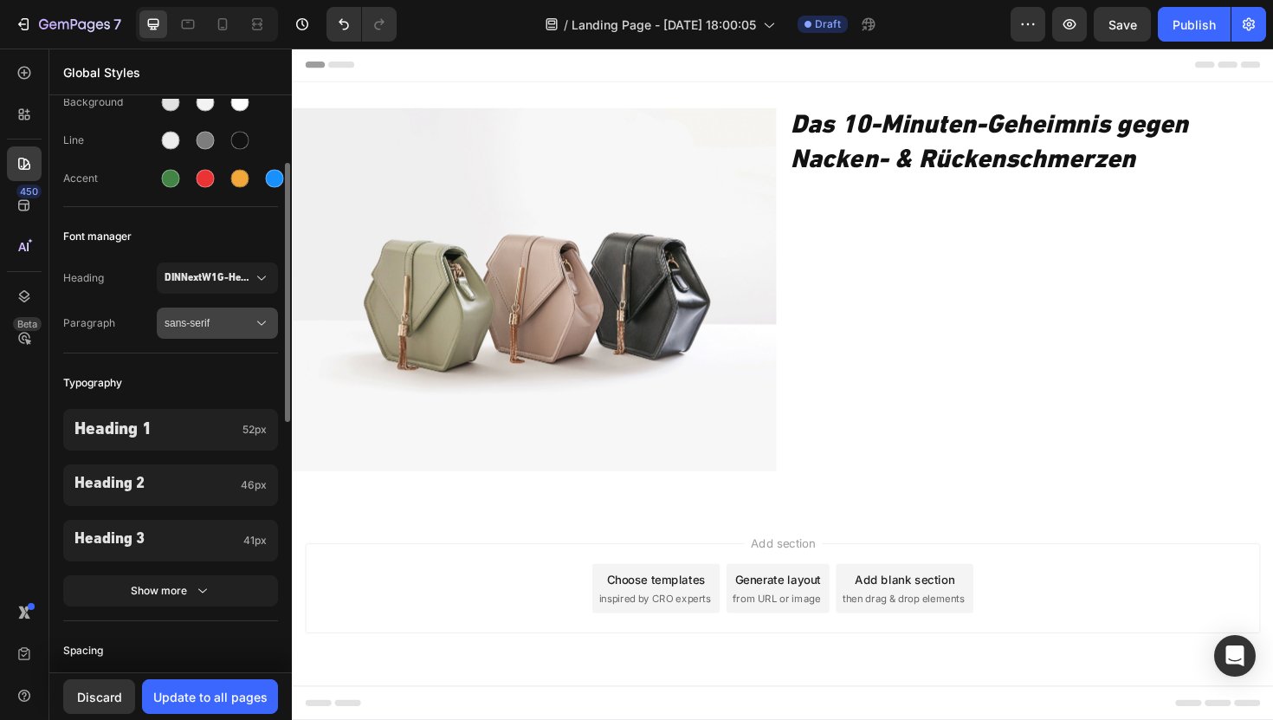
click at [220, 327] on span "sans-serif" at bounding box center [209, 323] width 88 height 16
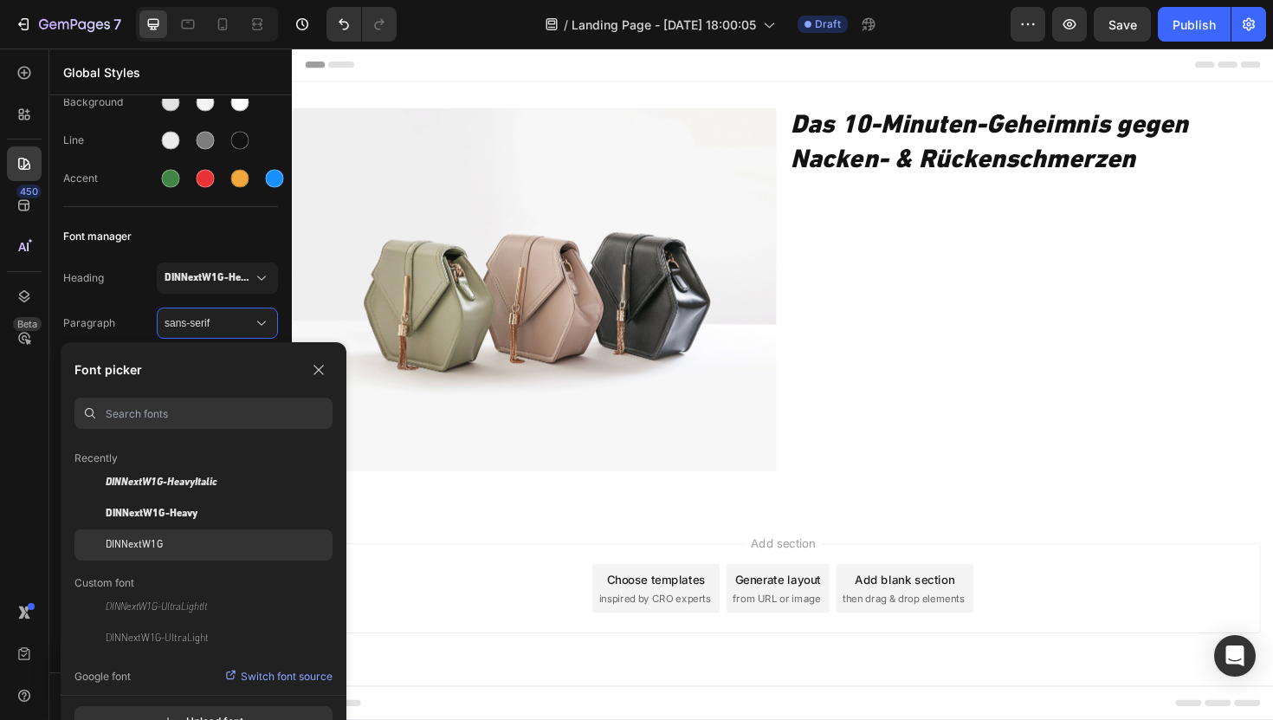
scroll to position [50, 0]
click at [169, 548] on div "DINNextW1G" at bounding box center [219, 547] width 227 height 16
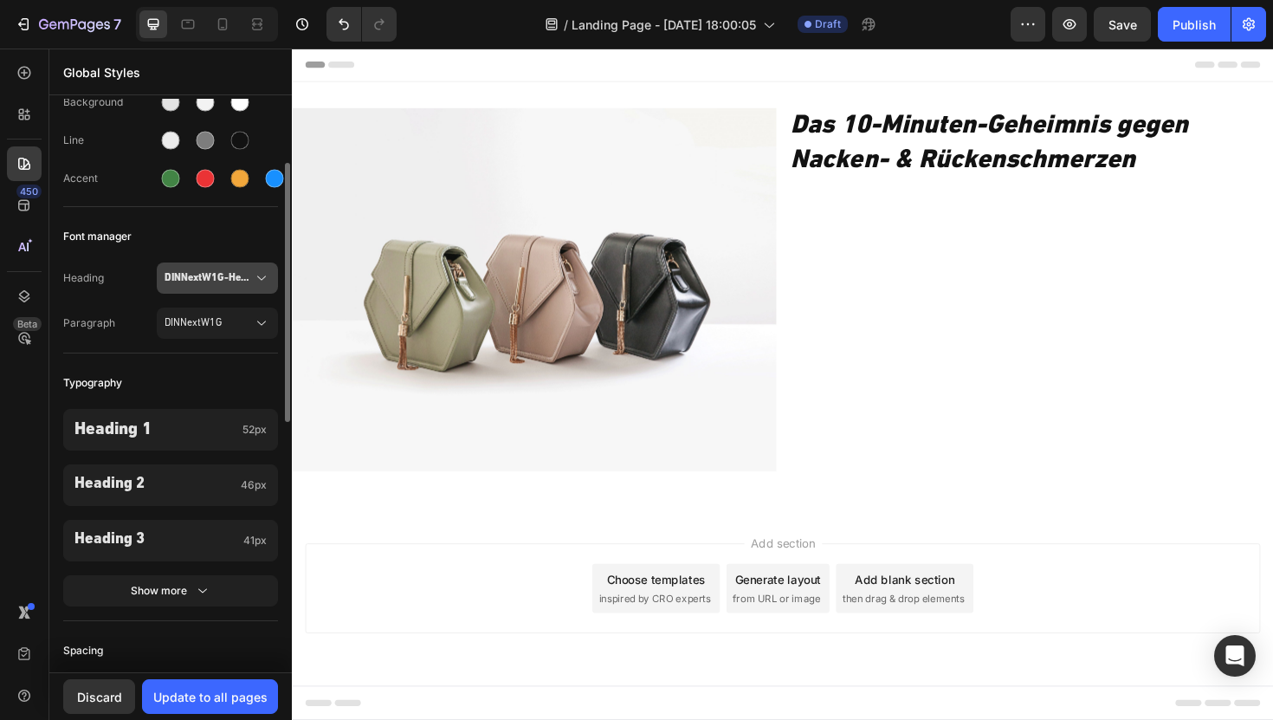
click at [225, 279] on span "DINNextW1G-Heavy" at bounding box center [209, 278] width 88 height 16
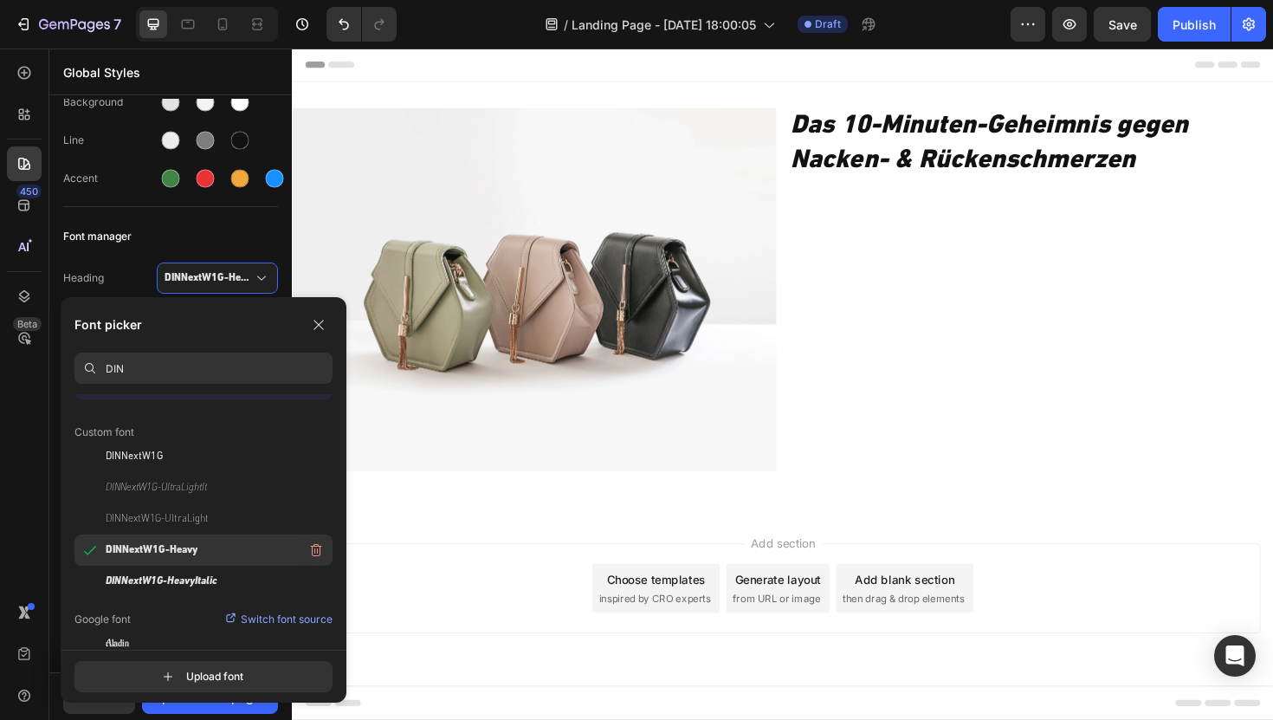
click at [171, 551] on span "DINNextW1G-Heavy" at bounding box center [152, 550] width 92 height 16
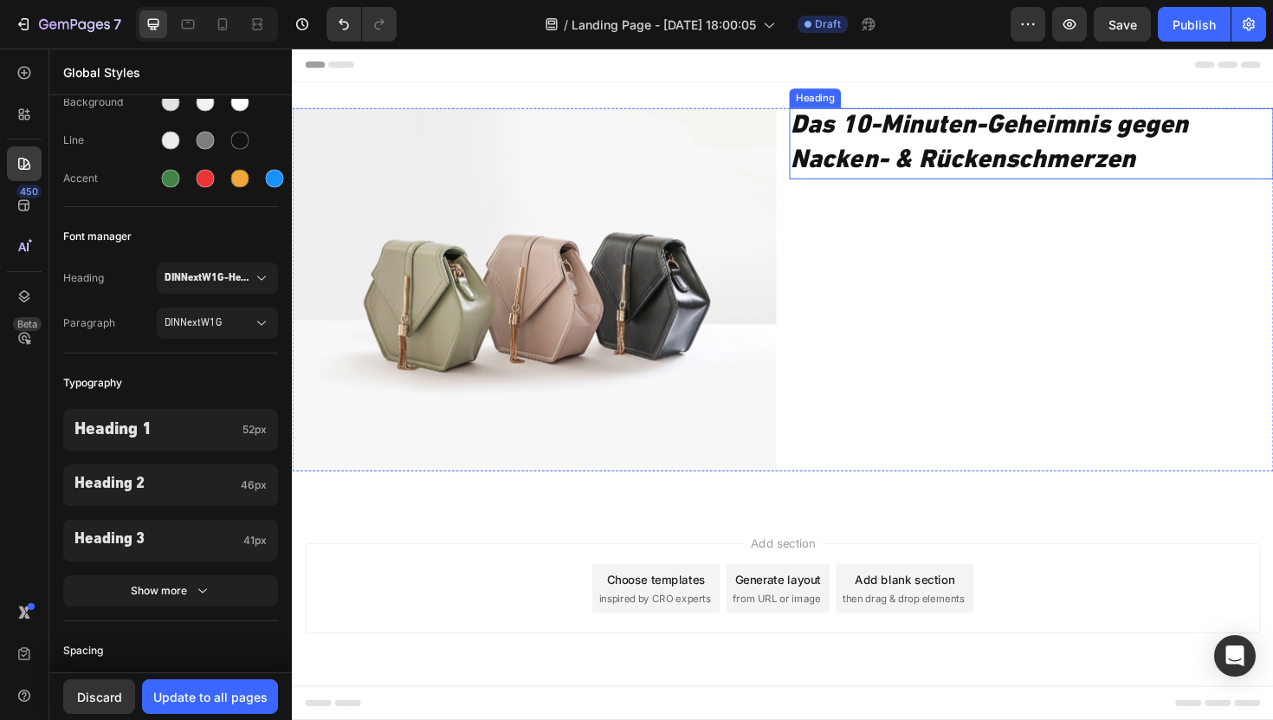
click at [961, 168] on icon "Das 10-Minuten-Geheimnis gegen Nacken- & Rückenschmerzen" at bounding box center [1030, 149] width 421 height 64
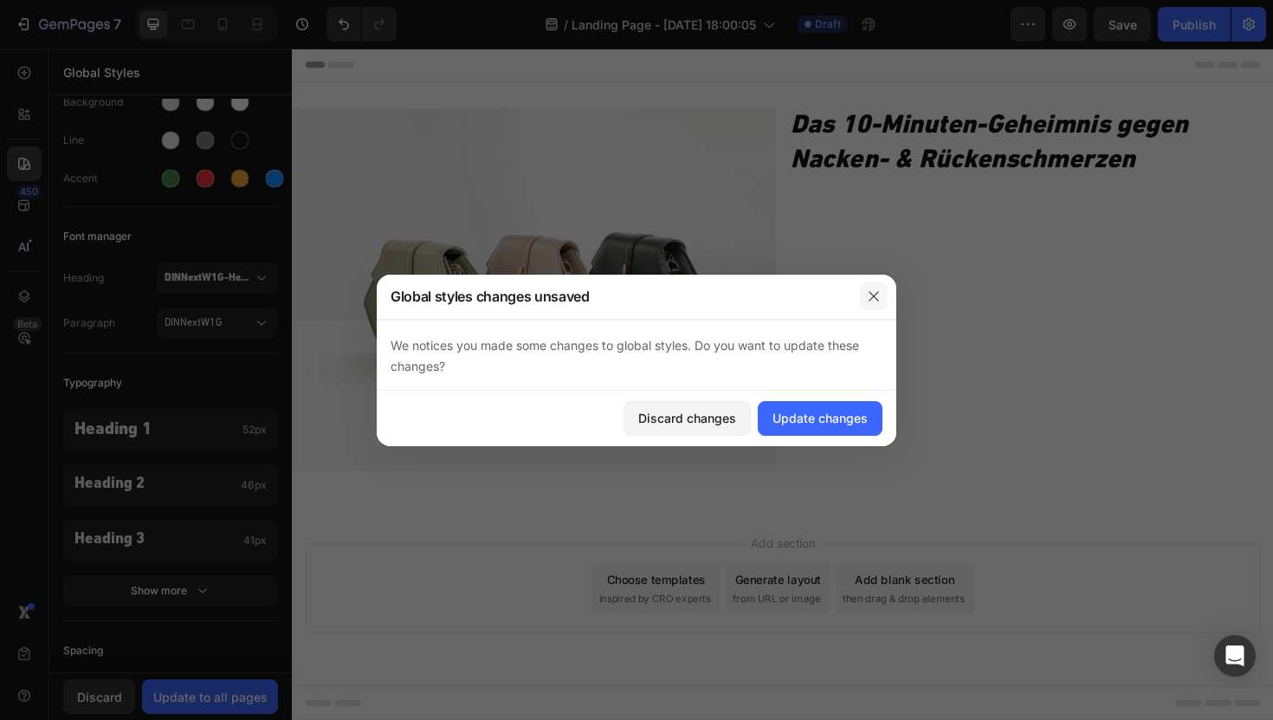
click at [874, 293] on icon "button" at bounding box center [874, 296] width 14 height 14
click at [1014, 151] on h2 "Das 10-Minuten-Geheimnis gegen Nacken- & Rückenschmerzen" at bounding box center [1075, 149] width 513 height 75
click at [861, 300] on button "button" at bounding box center [874, 296] width 28 height 28
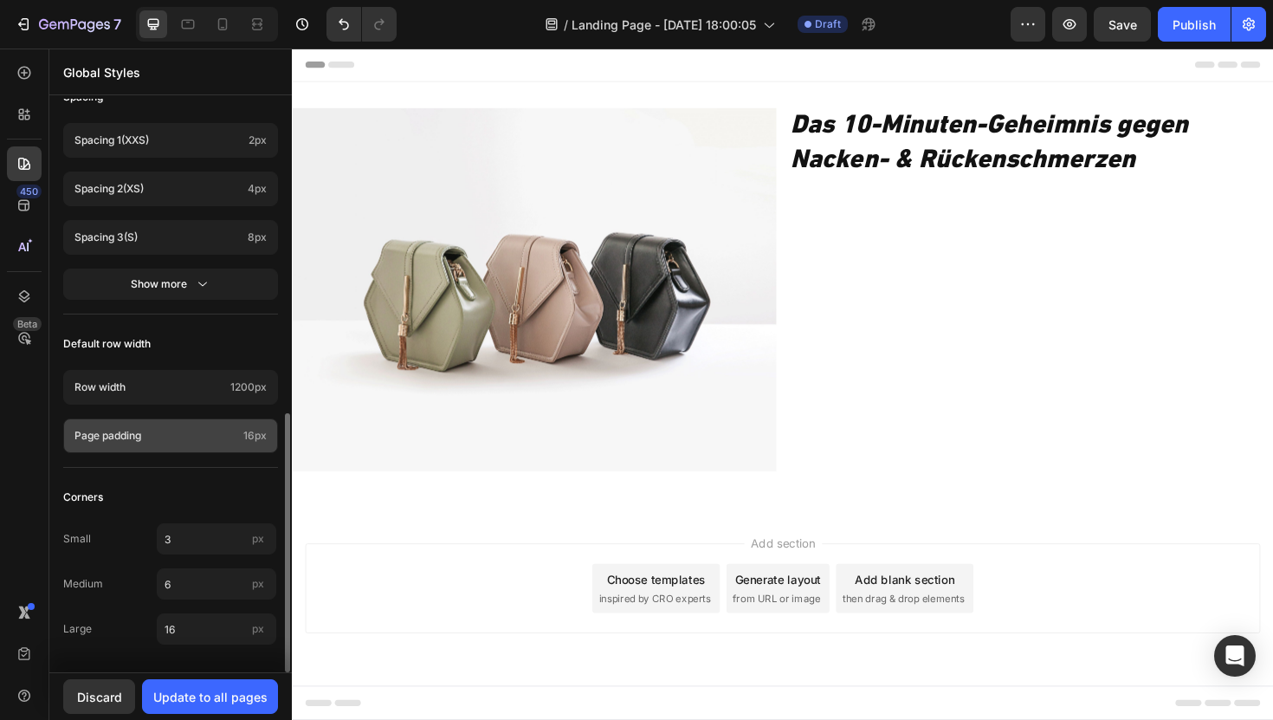
scroll to position [0, 0]
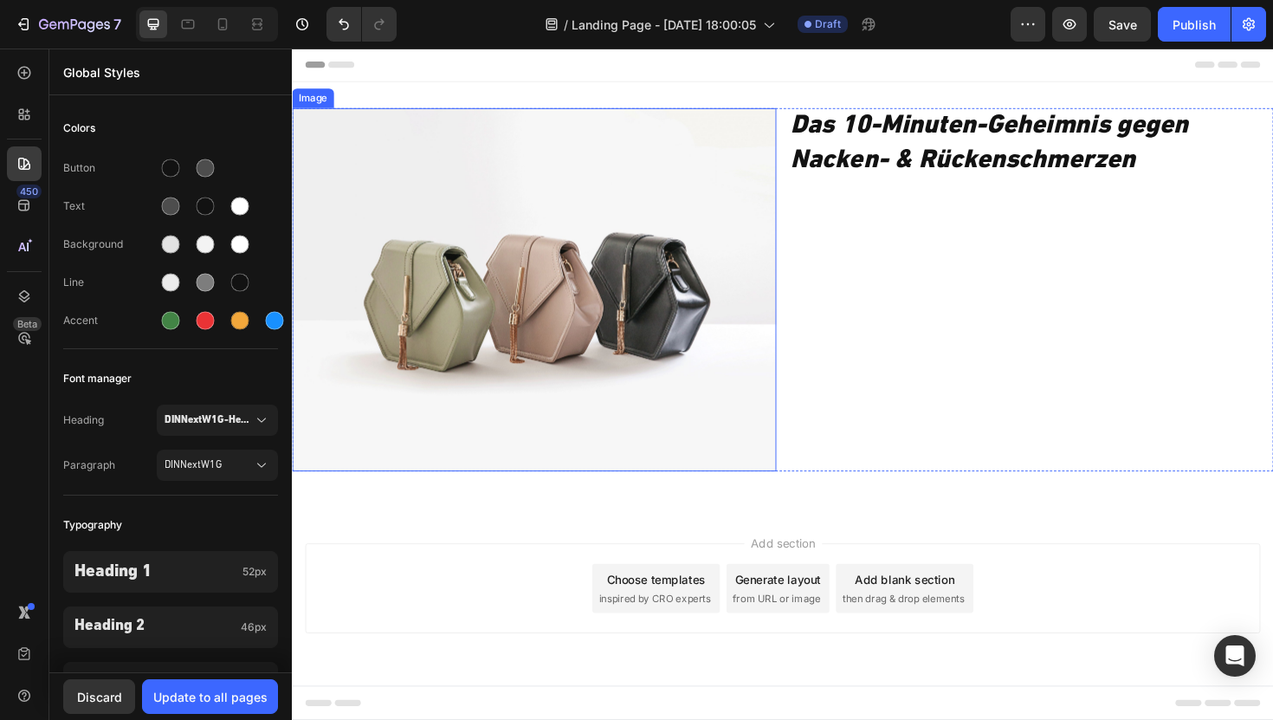
click at [823, 166] on icon "Das 10-Minuten-Geheimnis gegen Nacken- & Rückenschmerzen" at bounding box center [1030, 149] width 421 height 64
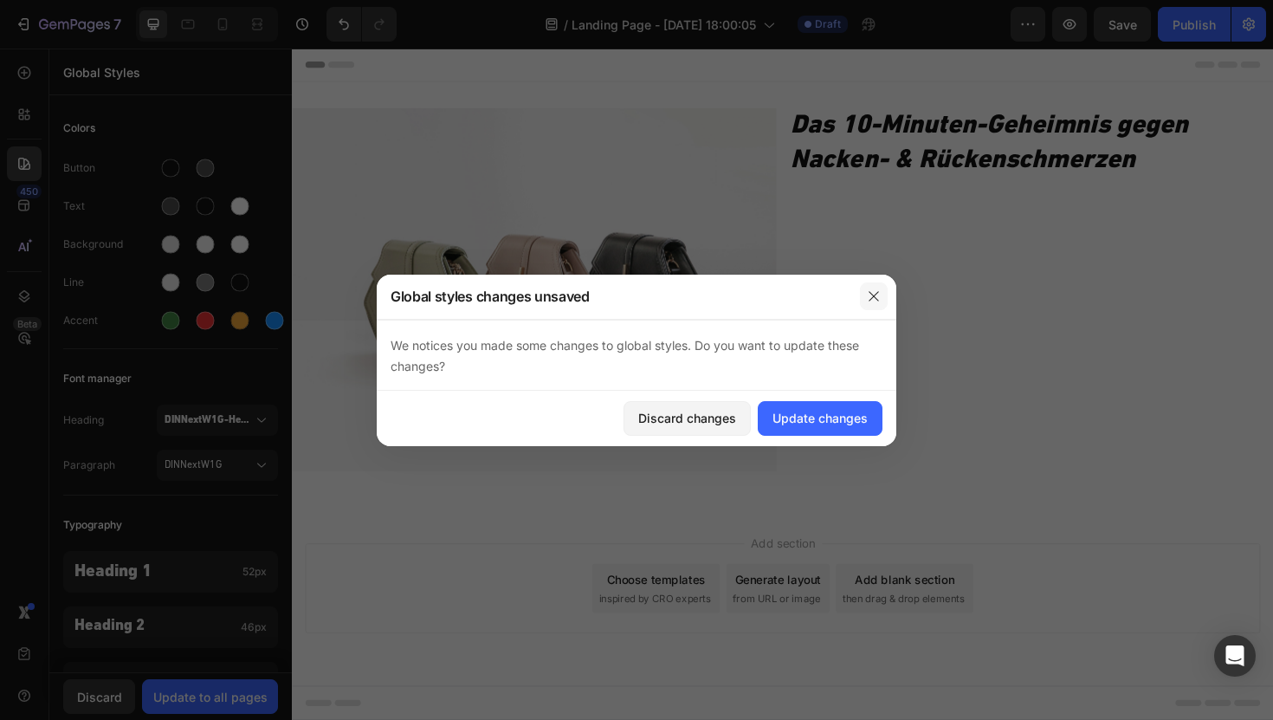
click at [877, 298] on icon "button" at bounding box center [874, 296] width 10 height 10
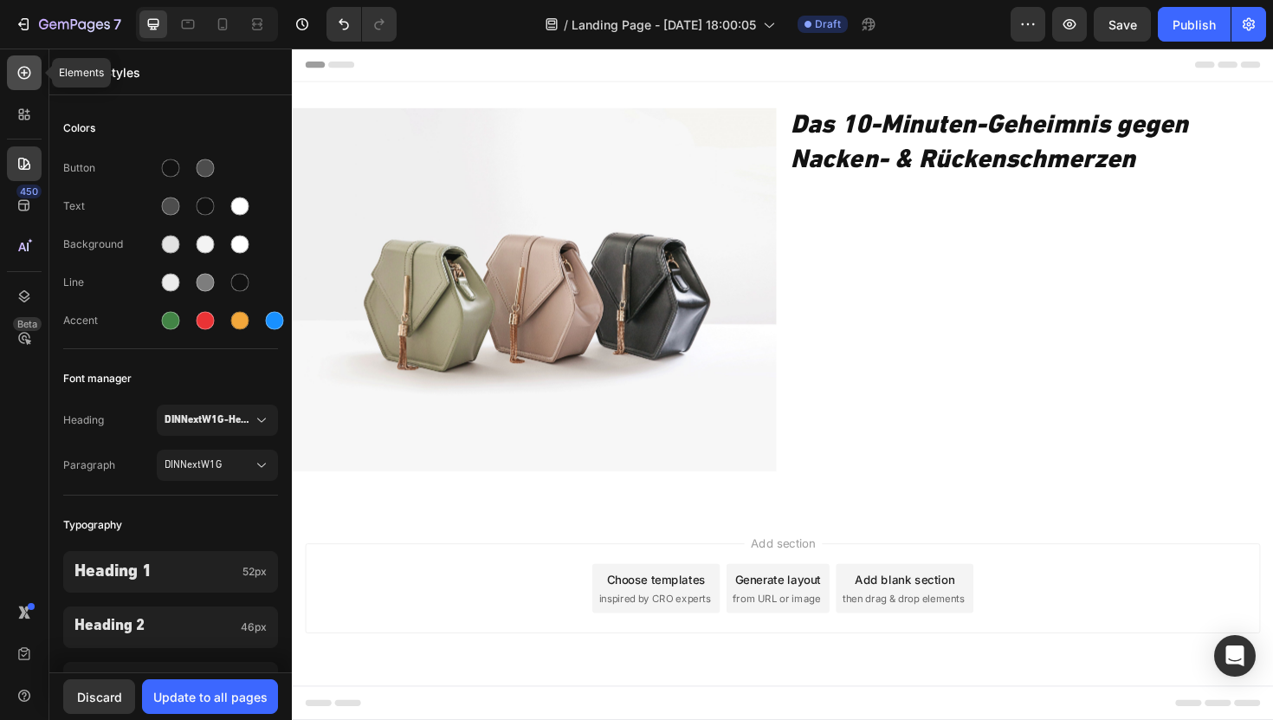
click at [15, 77] on div at bounding box center [24, 72] width 35 height 35
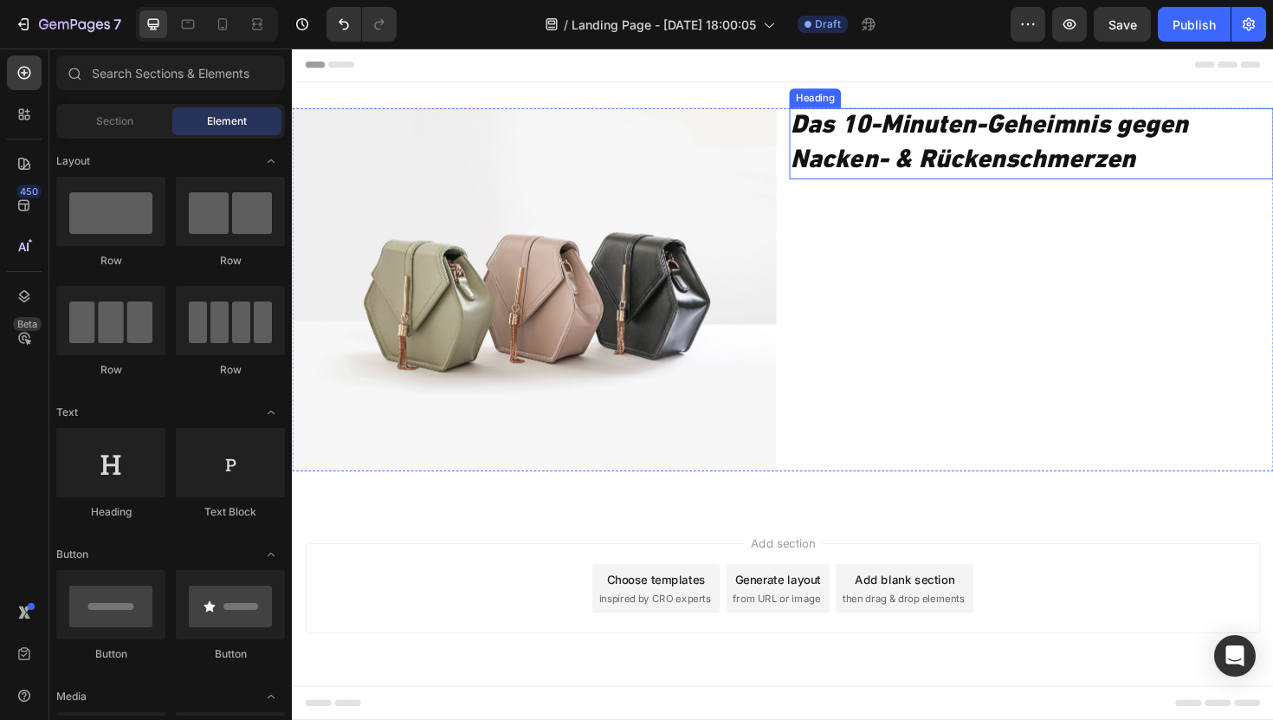
click at [886, 136] on icon "Das 10-Minuten-Geheimnis gegen Nacken- & Rückenschmerzen" at bounding box center [1030, 149] width 421 height 64
click at [904, 162] on icon "Das 10-Minuten-Geheimnis gegen Nacken- & Rückenschmerzen" at bounding box center [1030, 149] width 421 height 64
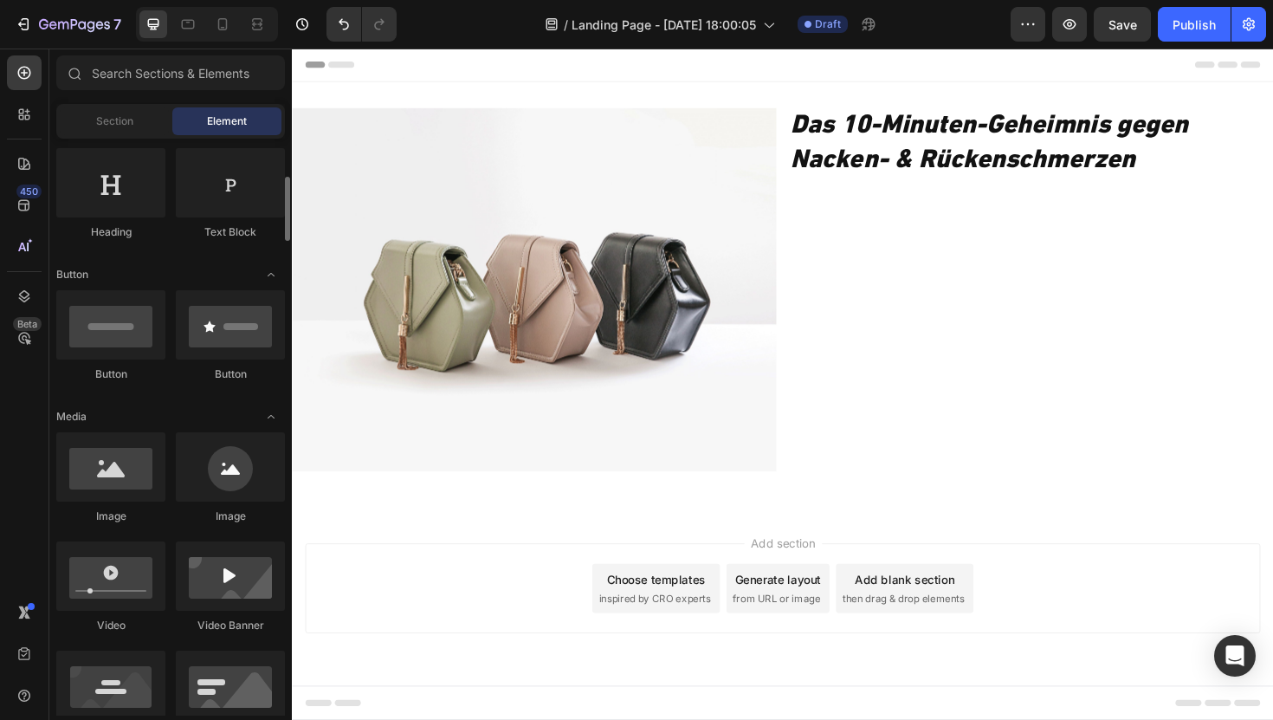
scroll to position [287, 0]
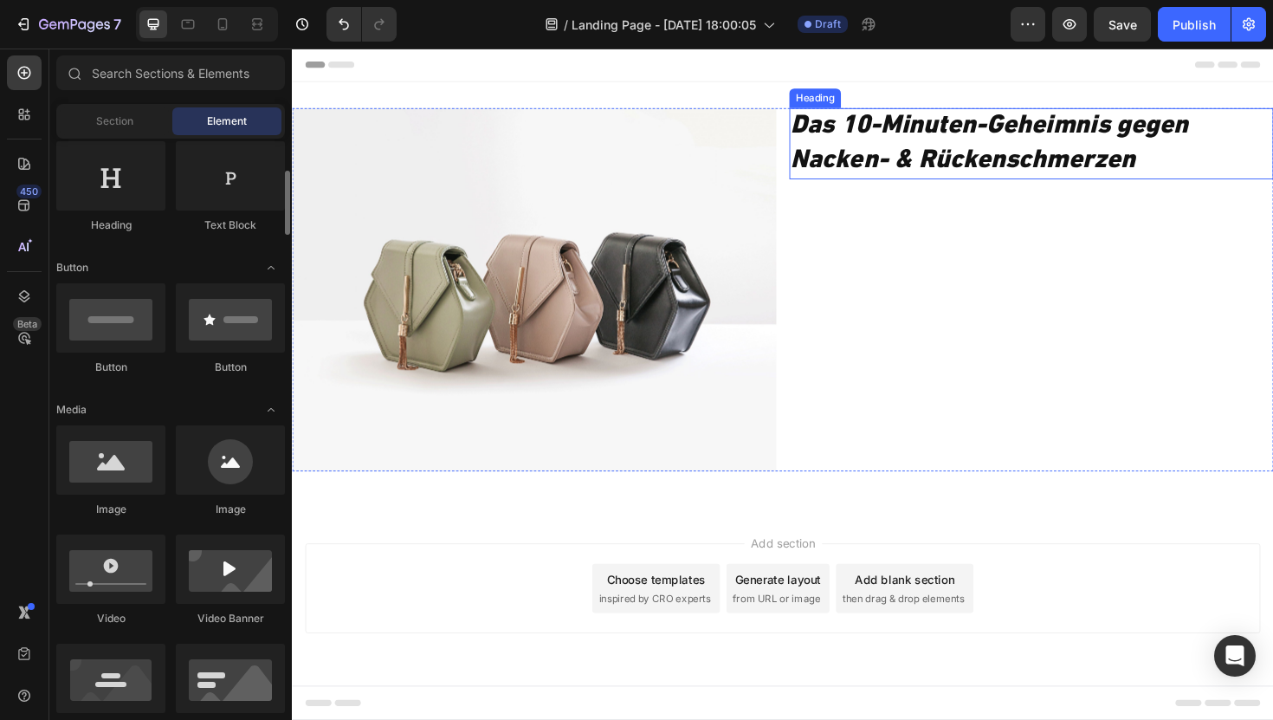
click at [965, 152] on icon "Das 10-Minuten-Geheimnis gegen Nacken- & Rückenschmerzen" at bounding box center [1030, 149] width 421 height 64
click at [968, 158] on icon "Das 10-Minuten-Geheimnis gegen Nacken- & Rückenschmerzen" at bounding box center [1030, 149] width 421 height 64
click at [940, 275] on div "Das 10-Minuten-Geheimnis gegen Nacken- & Rückenschmerzen Heading" at bounding box center [1075, 304] width 513 height 385
click at [922, 166] on icon "Das 10-Minuten-Geheimnis gegen Nacken- & Rückenschmerzen" at bounding box center [1030, 149] width 421 height 64
click at [114, 113] on span "Section" at bounding box center [114, 121] width 37 height 16
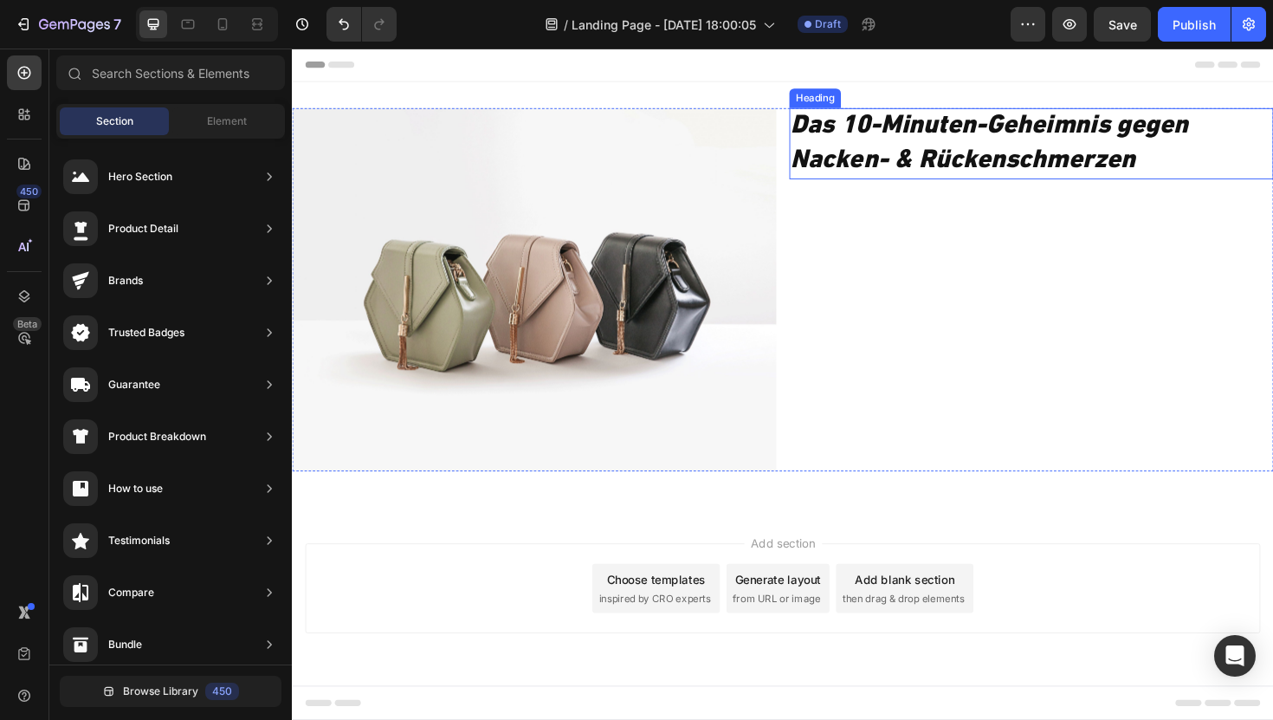
click at [850, 143] on icon "Das 10-Minuten-Geheimnis gegen Nacken- & Rückenschmerzen" at bounding box center [1030, 149] width 421 height 64
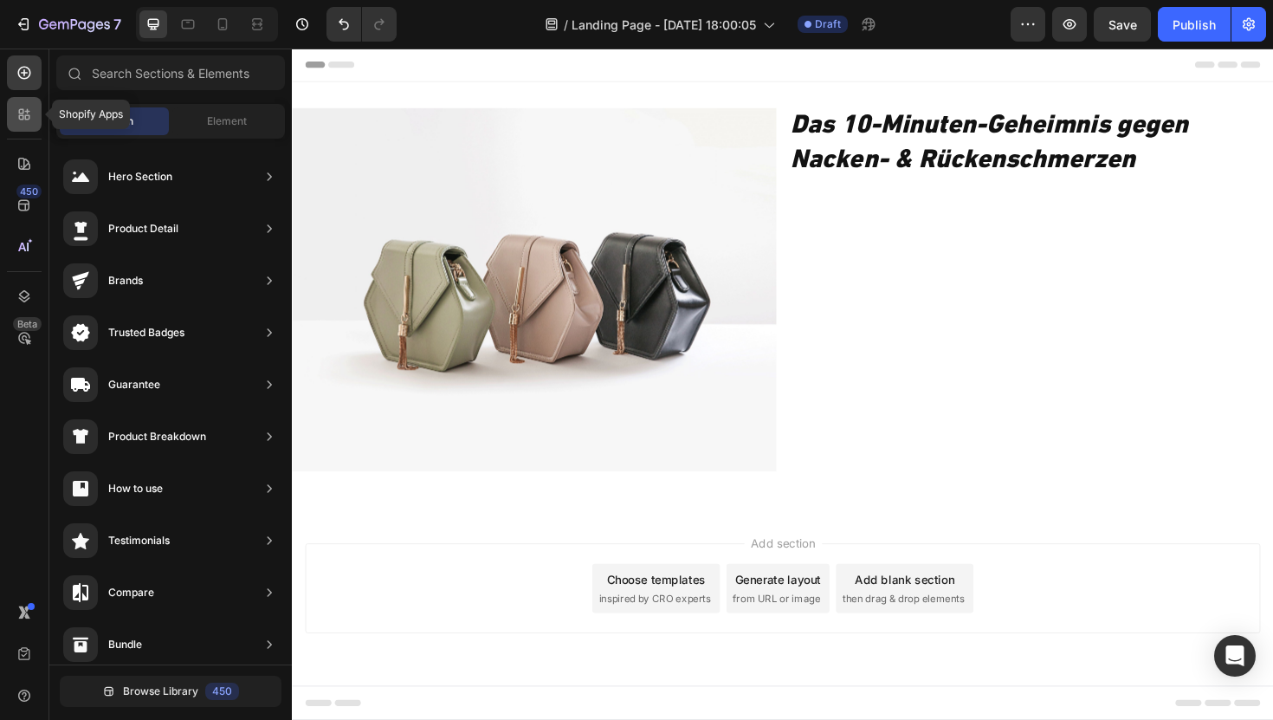
click at [31, 113] on icon at bounding box center [24, 114] width 17 height 17
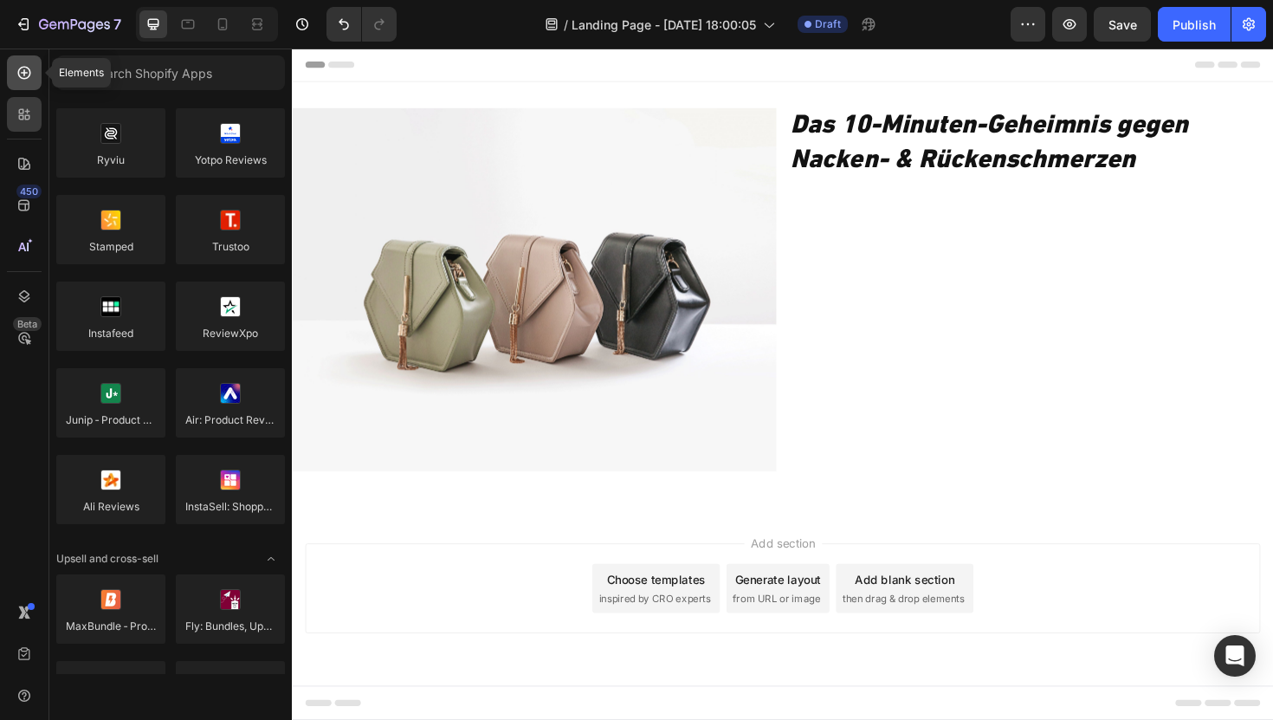
click at [17, 74] on icon at bounding box center [24, 72] width 17 height 17
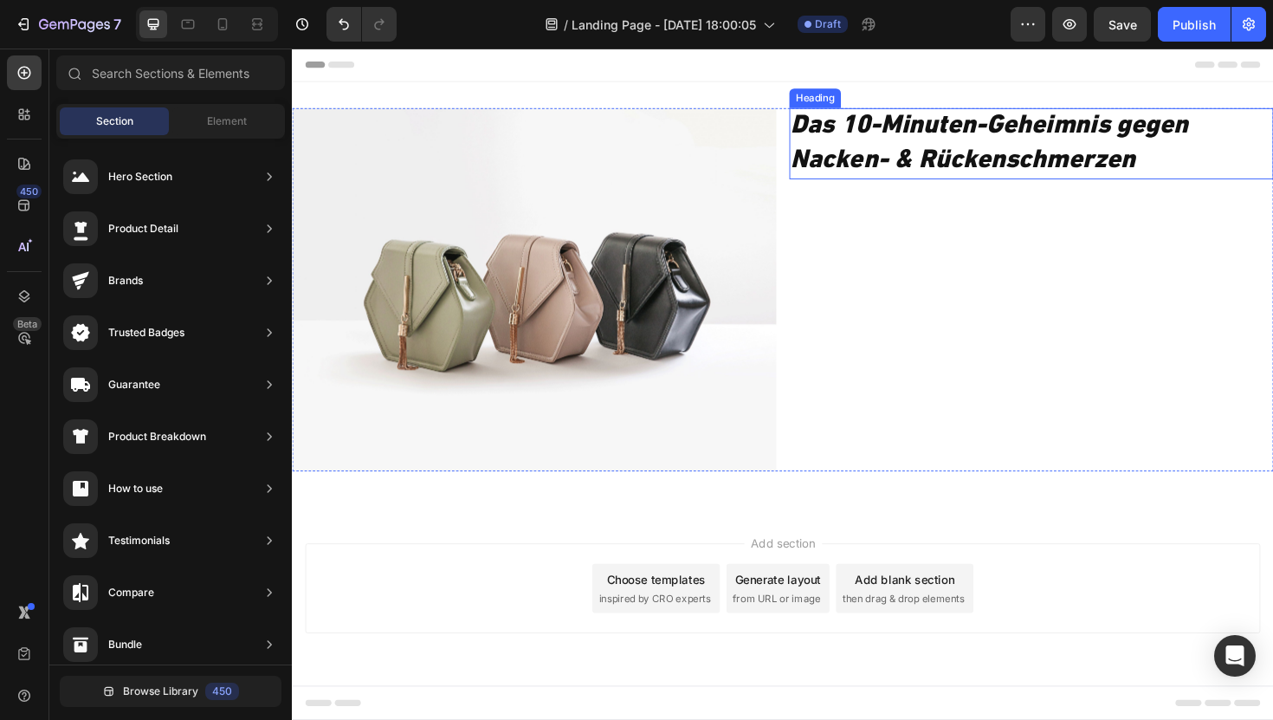
click at [941, 142] on icon "Das 10-Minuten-Geheimnis gegen Nacken- & Rückenschmerzen" at bounding box center [1030, 149] width 421 height 64
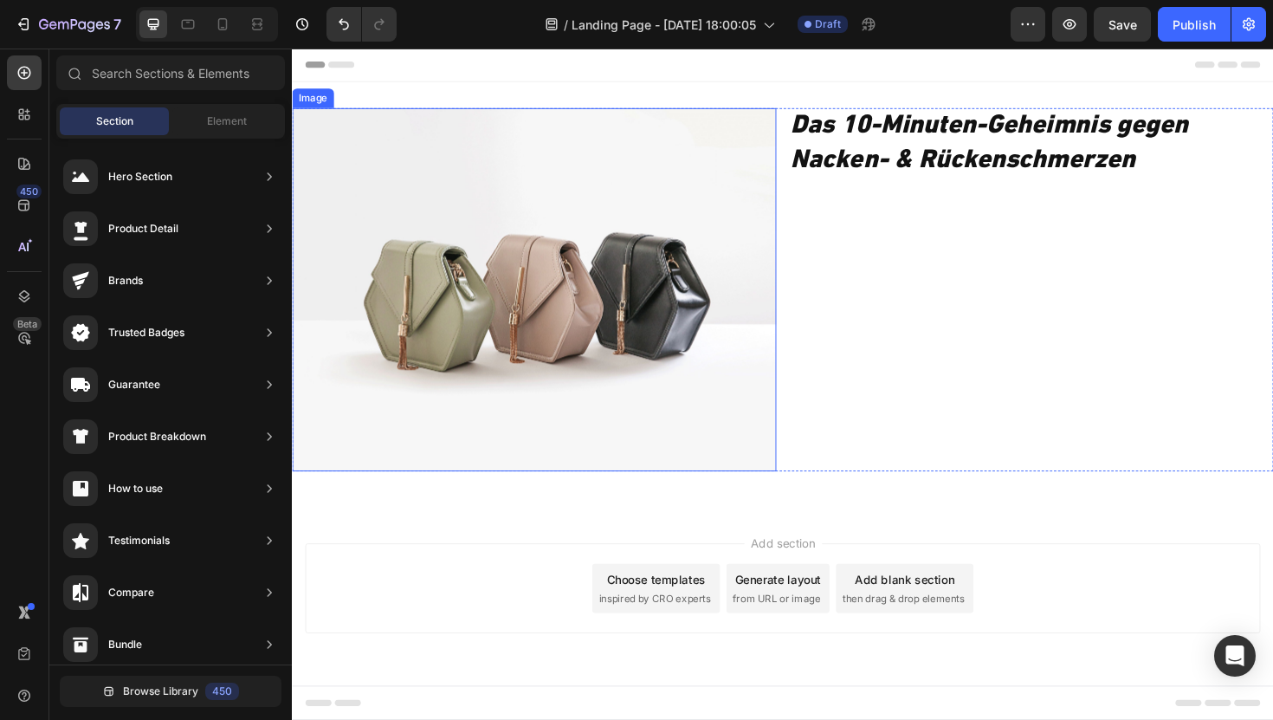
click at [720, 300] on img at bounding box center [548, 304] width 513 height 385
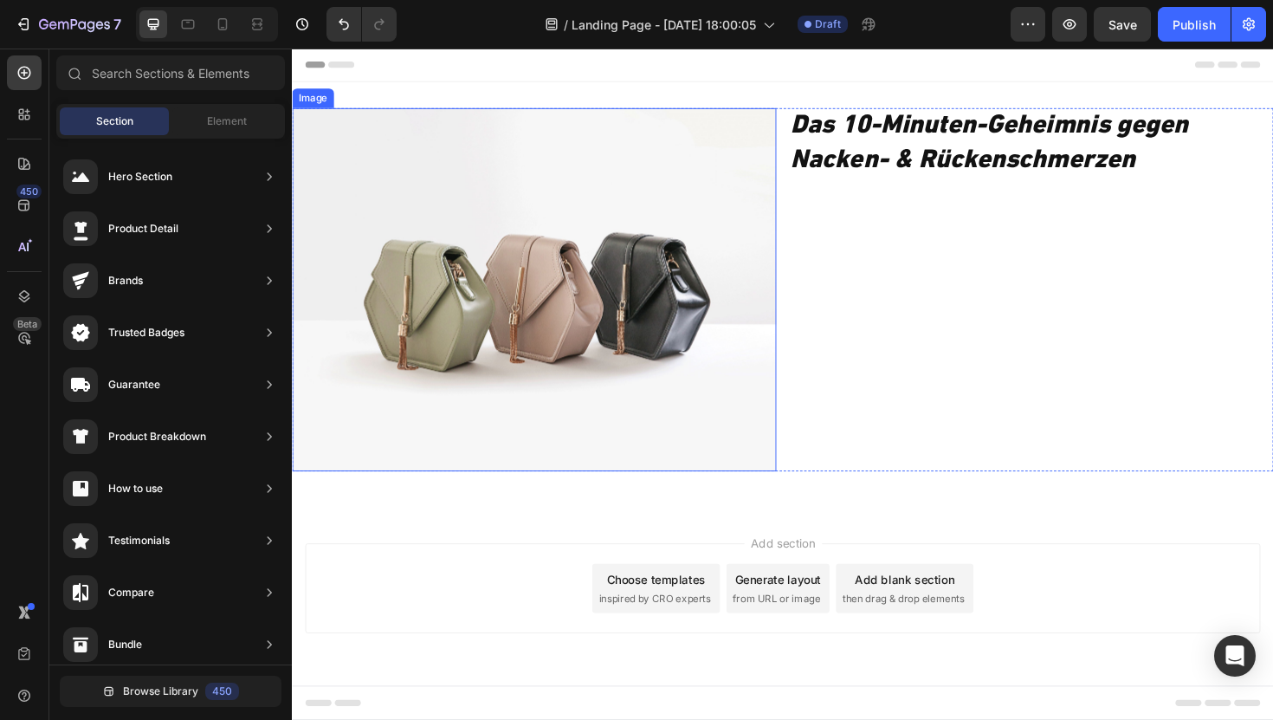
click at [702, 271] on img at bounding box center [548, 304] width 513 height 385
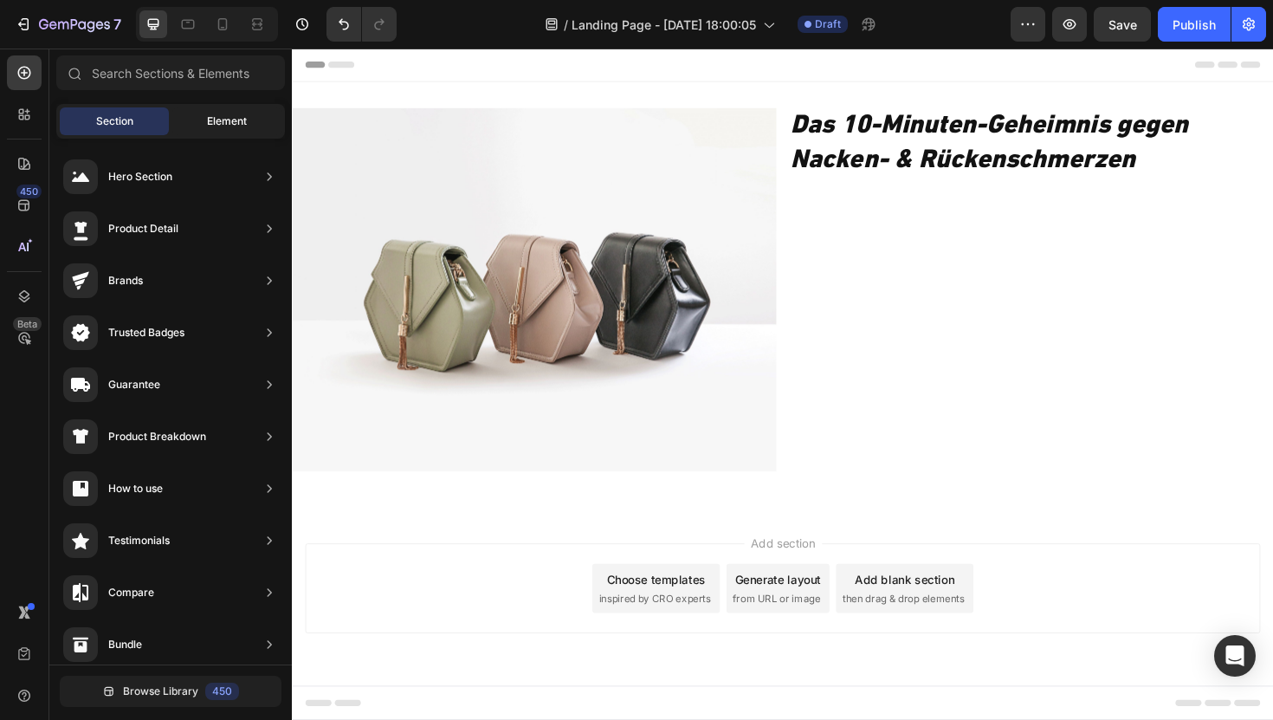
click at [233, 119] on span "Element" at bounding box center [227, 121] width 40 height 16
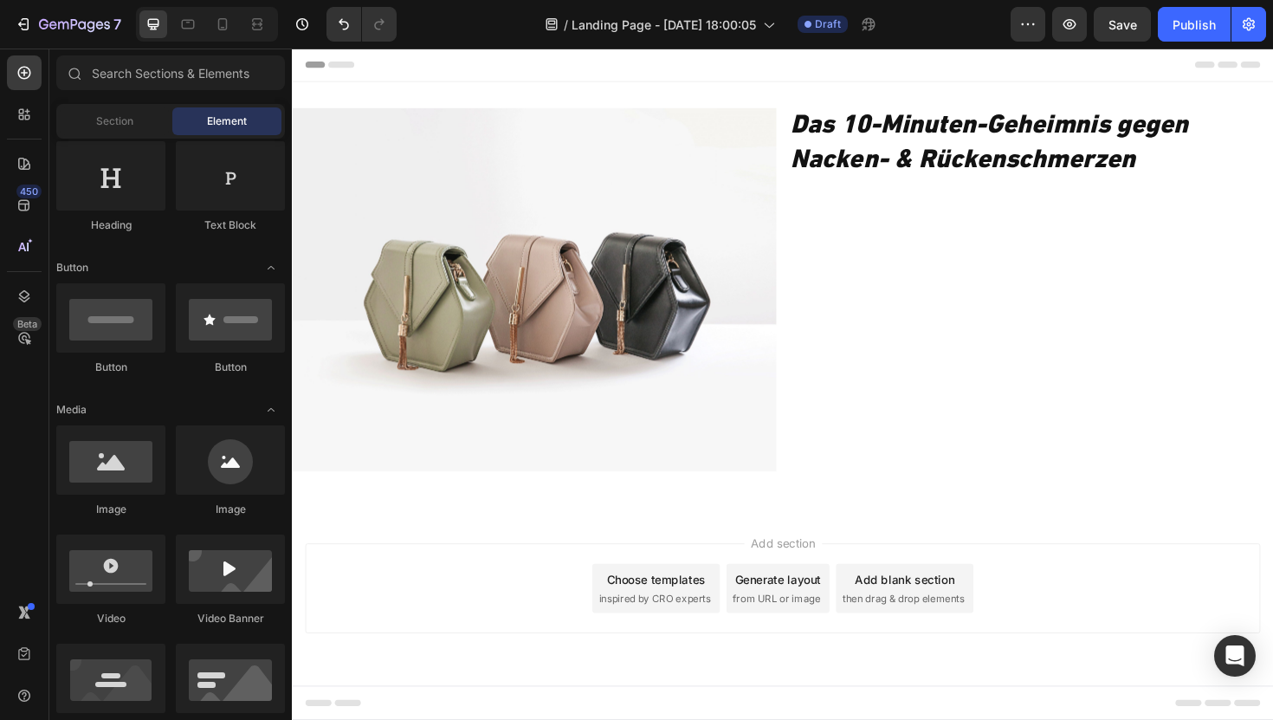
click at [434, 79] on div "Header" at bounding box center [812, 66] width 1012 height 35
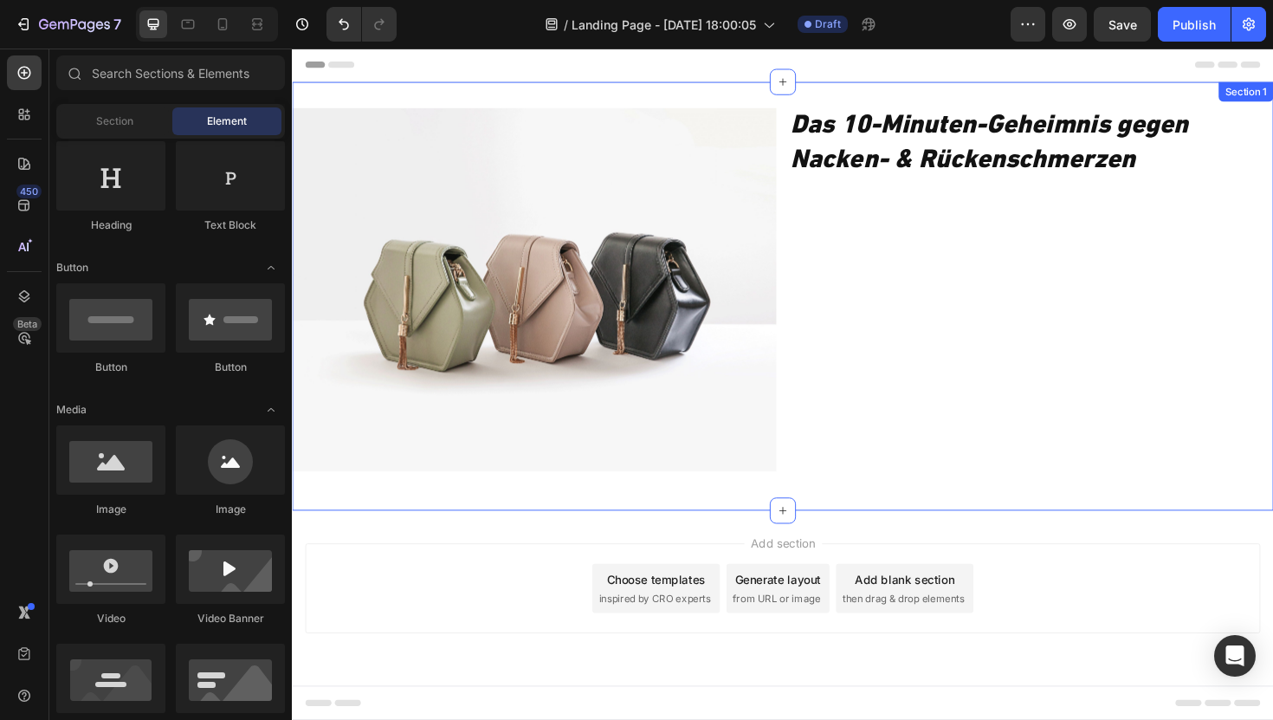
click at [433, 90] on div "Image Das 10-Minuten-Geheimnis gegen Nacken- & Rückenschmerzen Heading Row Sect…" at bounding box center [811, 311] width 1039 height 454
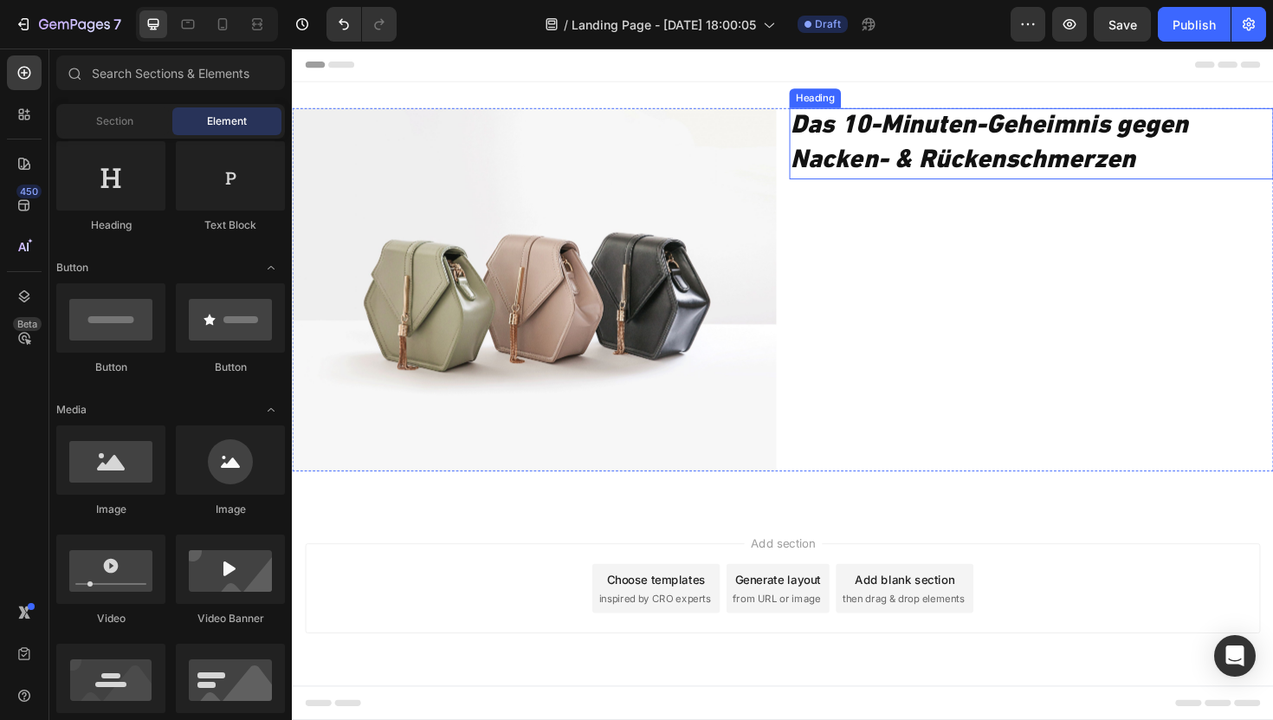
click at [857, 165] on icon "Das 10-Minuten-Geheimnis gegen Nacken- & Rückenschmerzen" at bounding box center [1030, 149] width 421 height 64
click at [855, 165] on icon "Das 10-Minuten-Geheimnis gegen Nacken- & Rückenschmerzen" at bounding box center [1030, 149] width 421 height 64
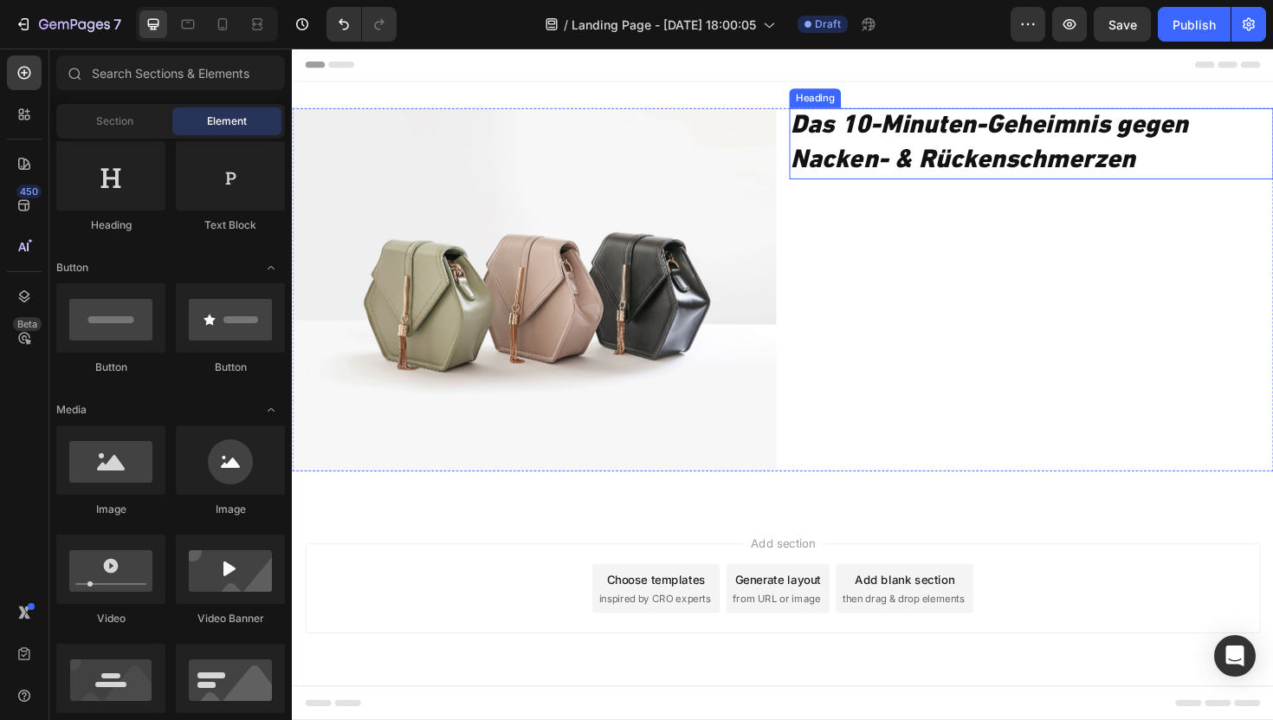
click at [857, 165] on icon "Das 10-Minuten-Geheimnis gegen Nacken- & Rückenschmerzen" at bounding box center [1030, 149] width 421 height 64
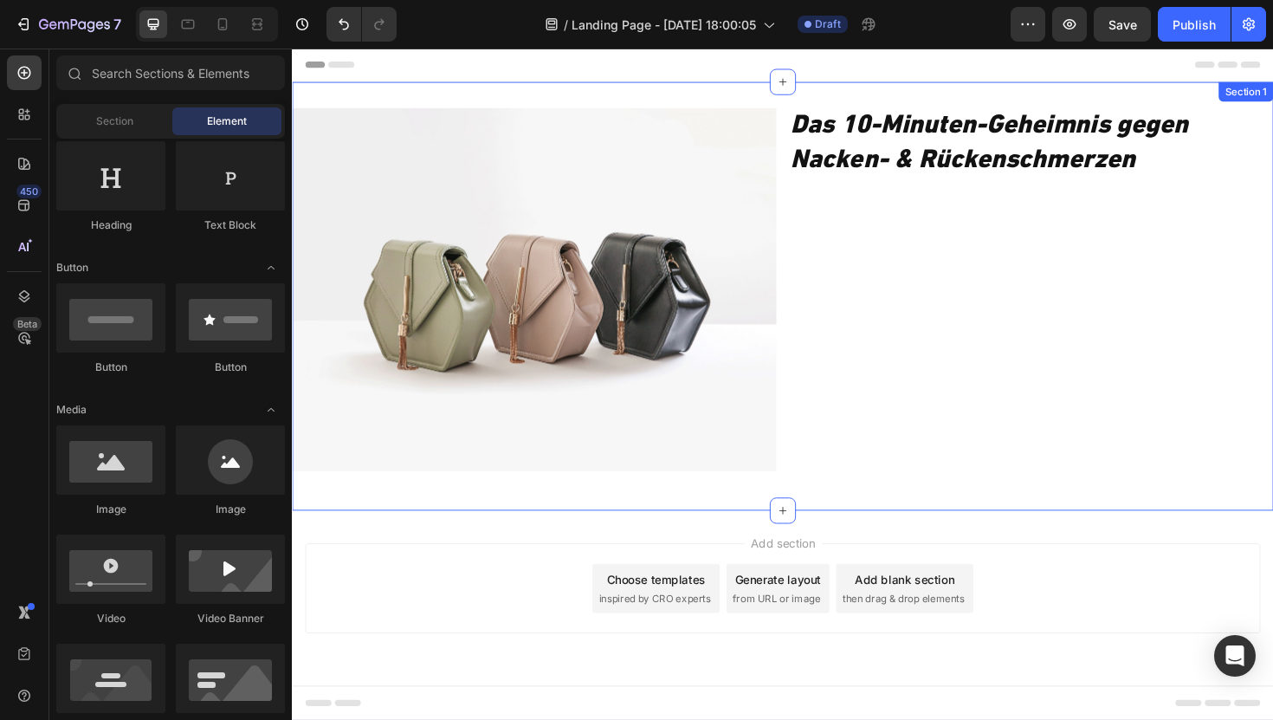
click at [626, 503] on div "Image Das 10-Minuten-Geheimnis gegen Nacken- & Rückenschmerzen Heading Row" at bounding box center [811, 311] width 1039 height 398
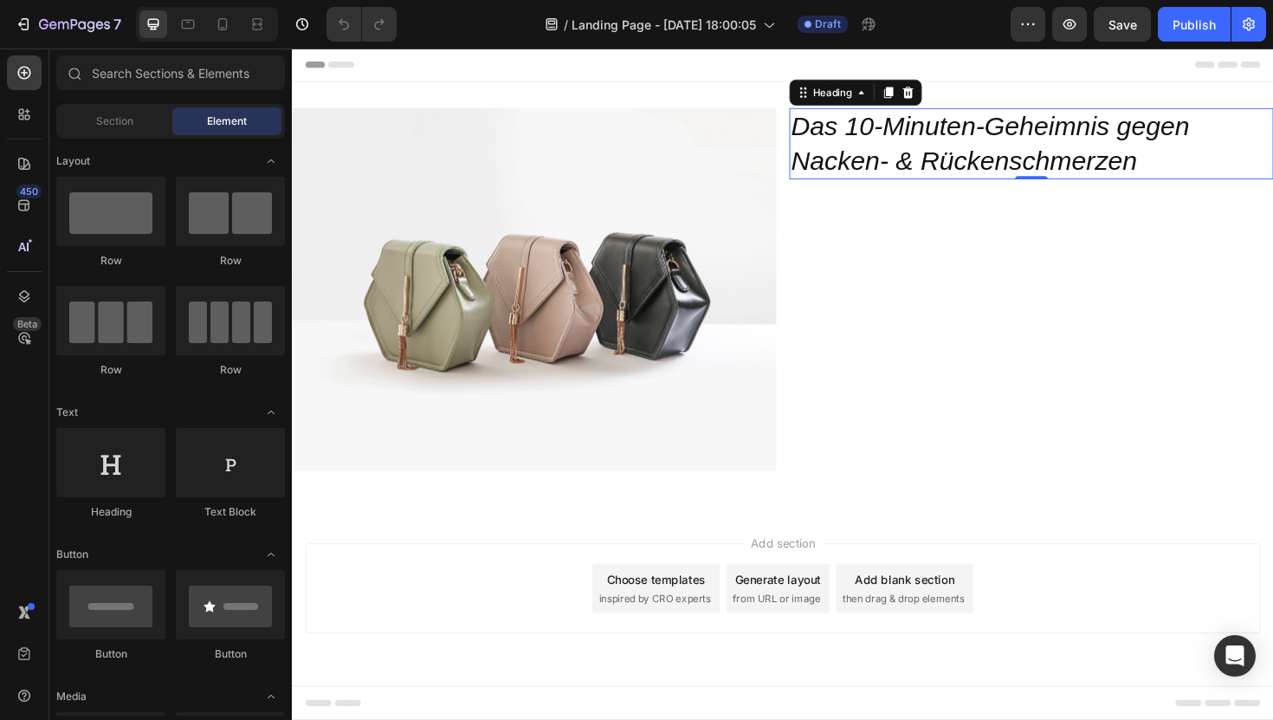
click at [929, 172] on icon "Das 10-Minuten-Geheimnis gegen Nacken- & Rückenschmerzen" at bounding box center [1031, 149] width 422 height 68
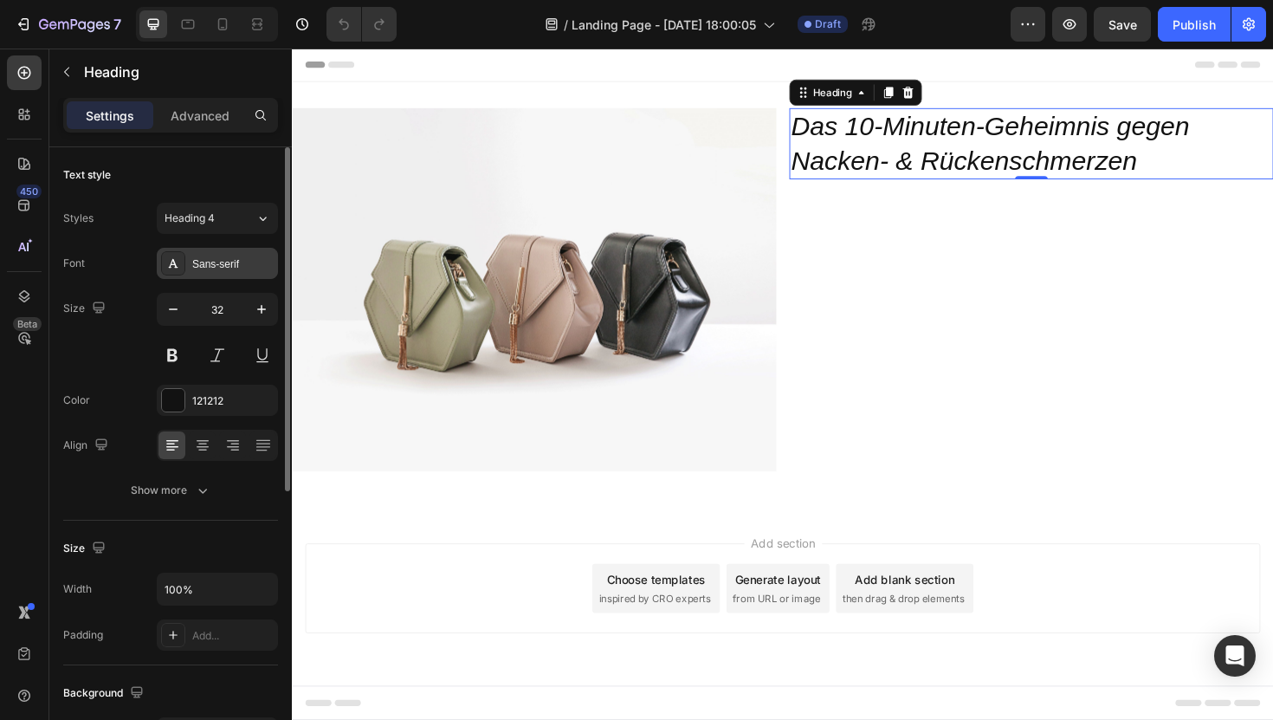
click at [205, 262] on div "Sans-serif" at bounding box center [232, 264] width 81 height 16
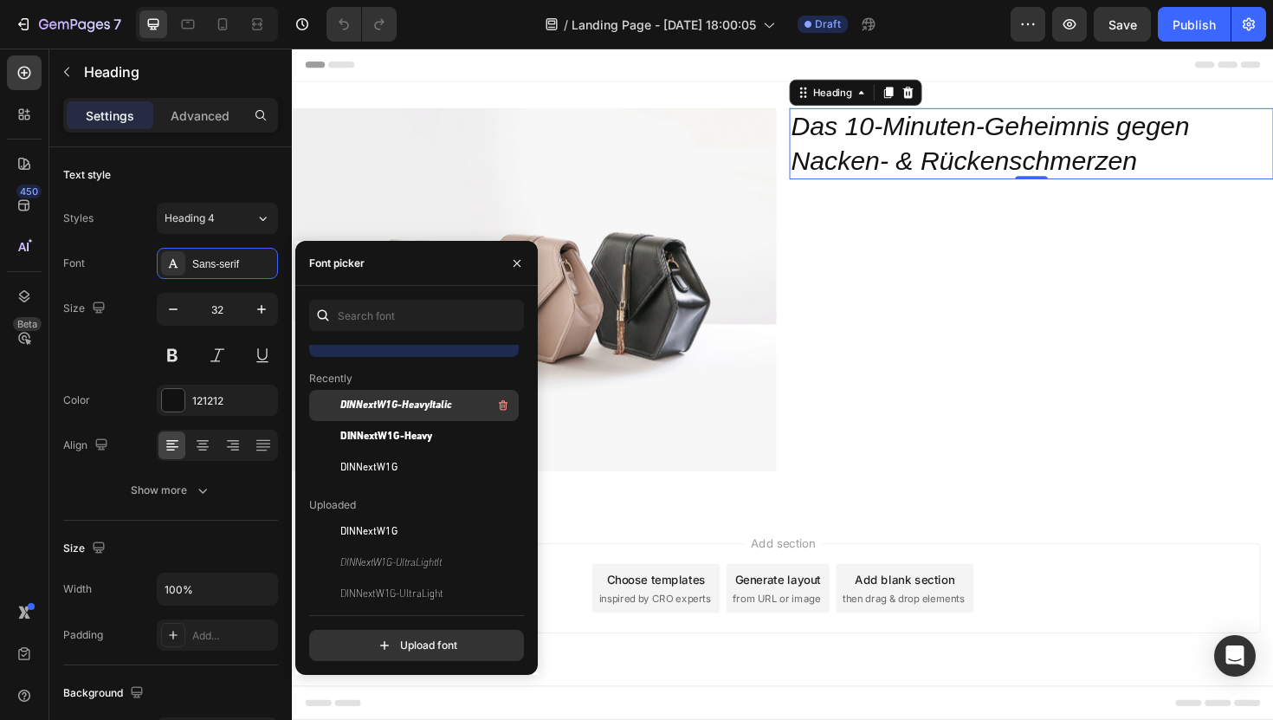
scroll to position [35, 0]
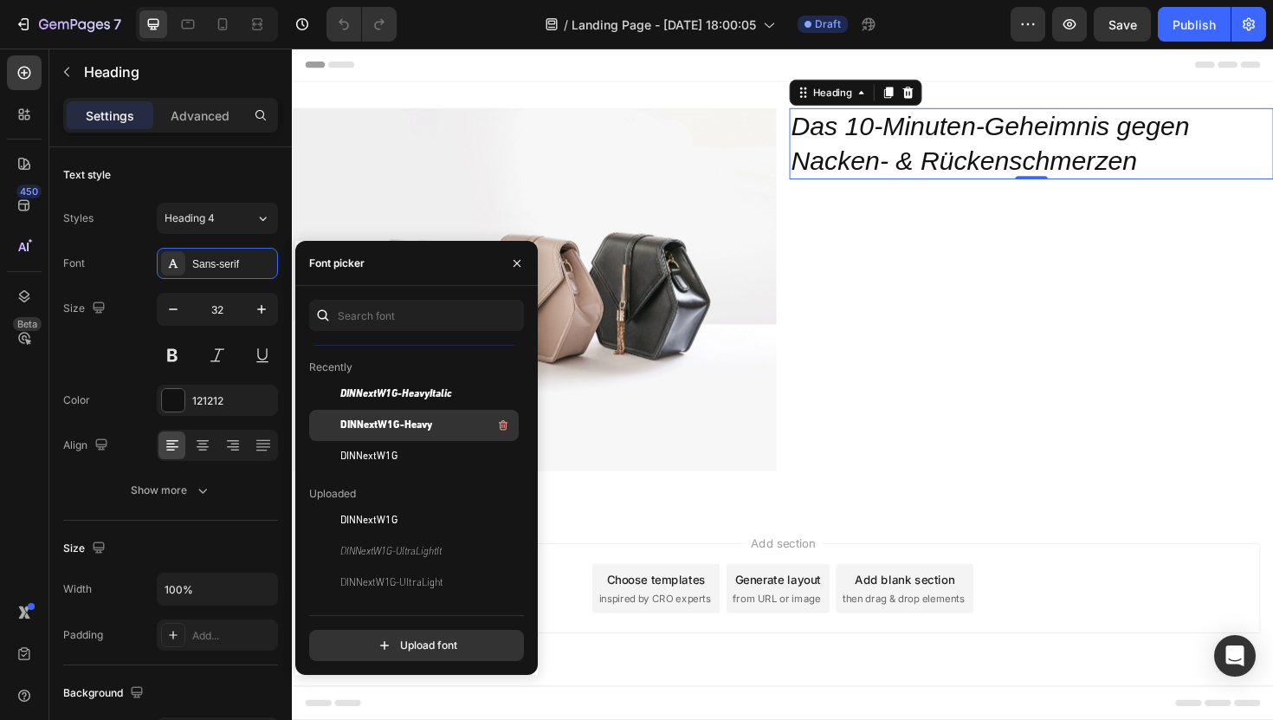
click at [392, 420] on span "DINNextW1G-Heavy" at bounding box center [386, 425] width 92 height 16
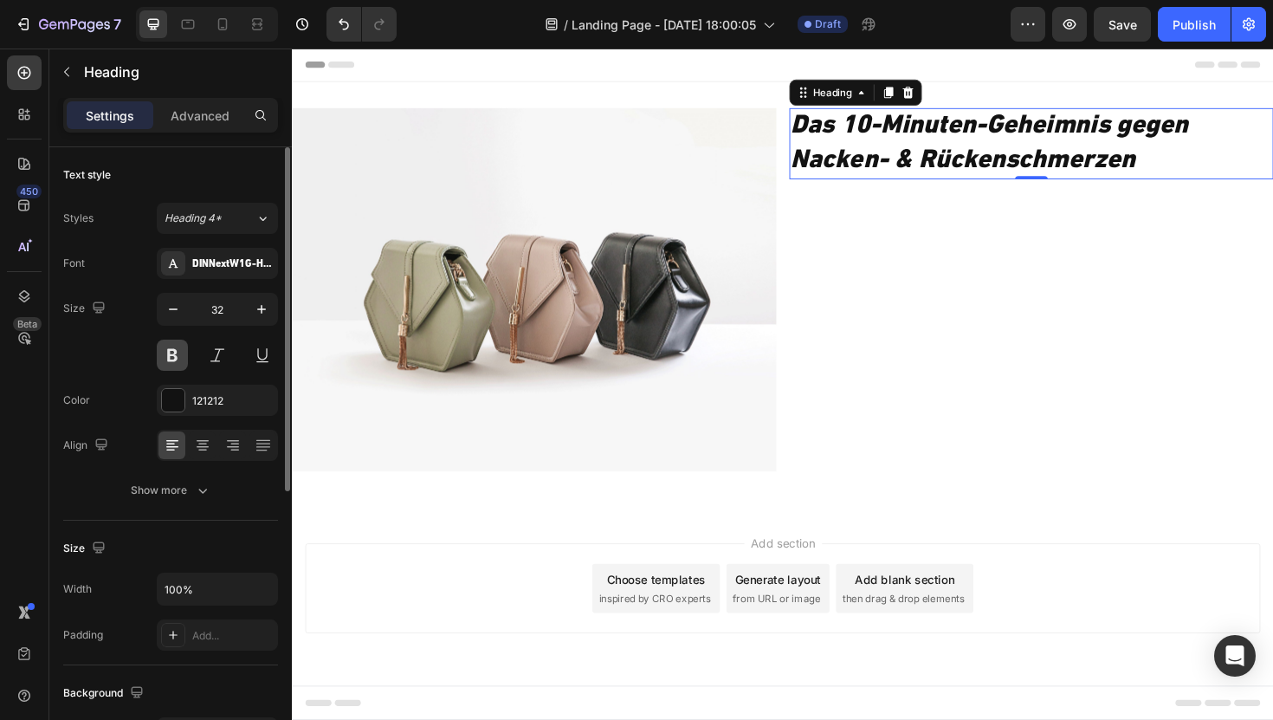
click at [174, 356] on button at bounding box center [172, 355] width 31 height 31
click at [216, 356] on button at bounding box center [217, 355] width 31 height 31
click at [864, 157] on icon "Das 10-Minuten-Geheimnis gegen Nacken- & Rückenschmerzen" at bounding box center [1030, 149] width 421 height 64
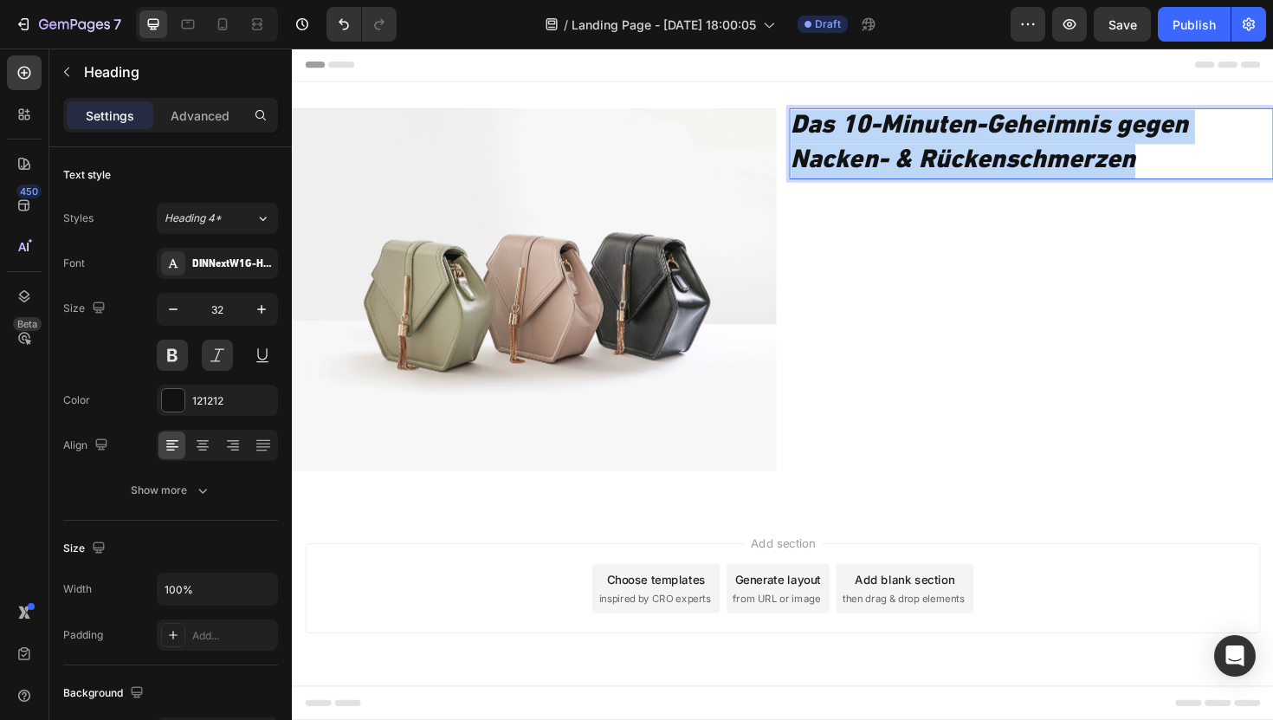
click at [864, 157] on icon "Das 10-Minuten-Geheimnis gegen Nacken- & Rückenschmerzen" at bounding box center [1030, 149] width 421 height 64
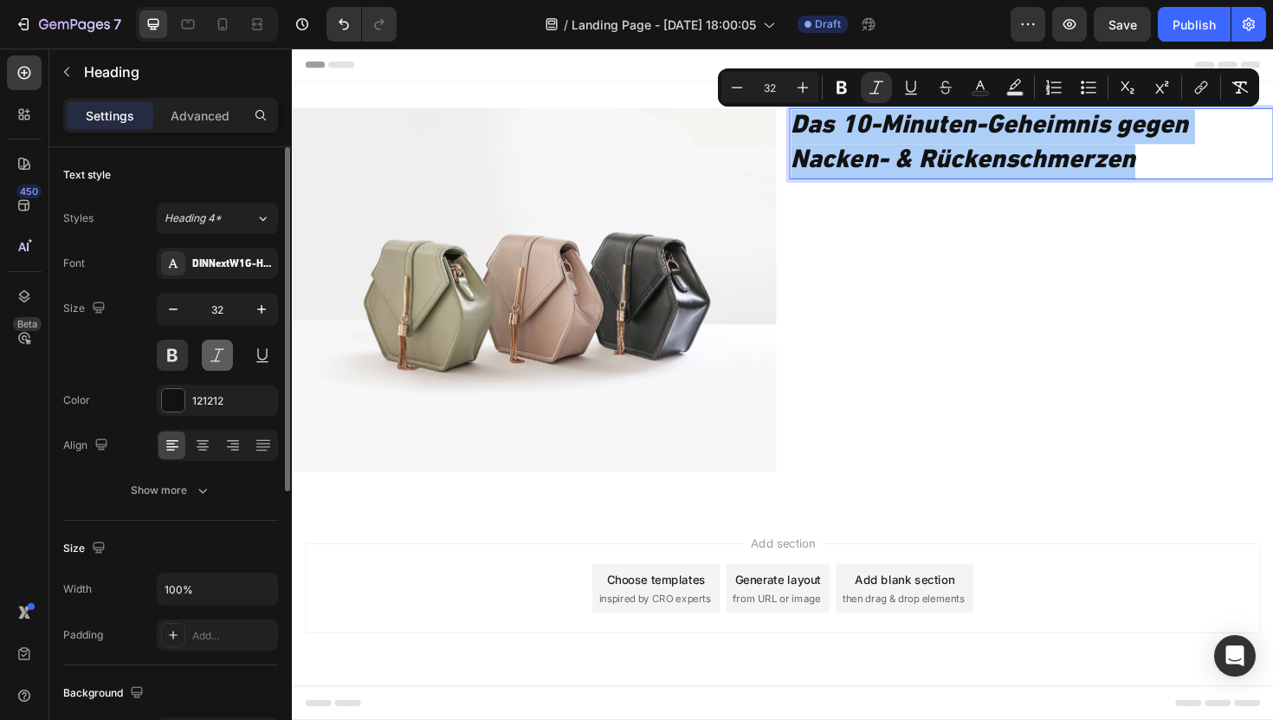
click at [215, 348] on button at bounding box center [217, 355] width 31 height 31
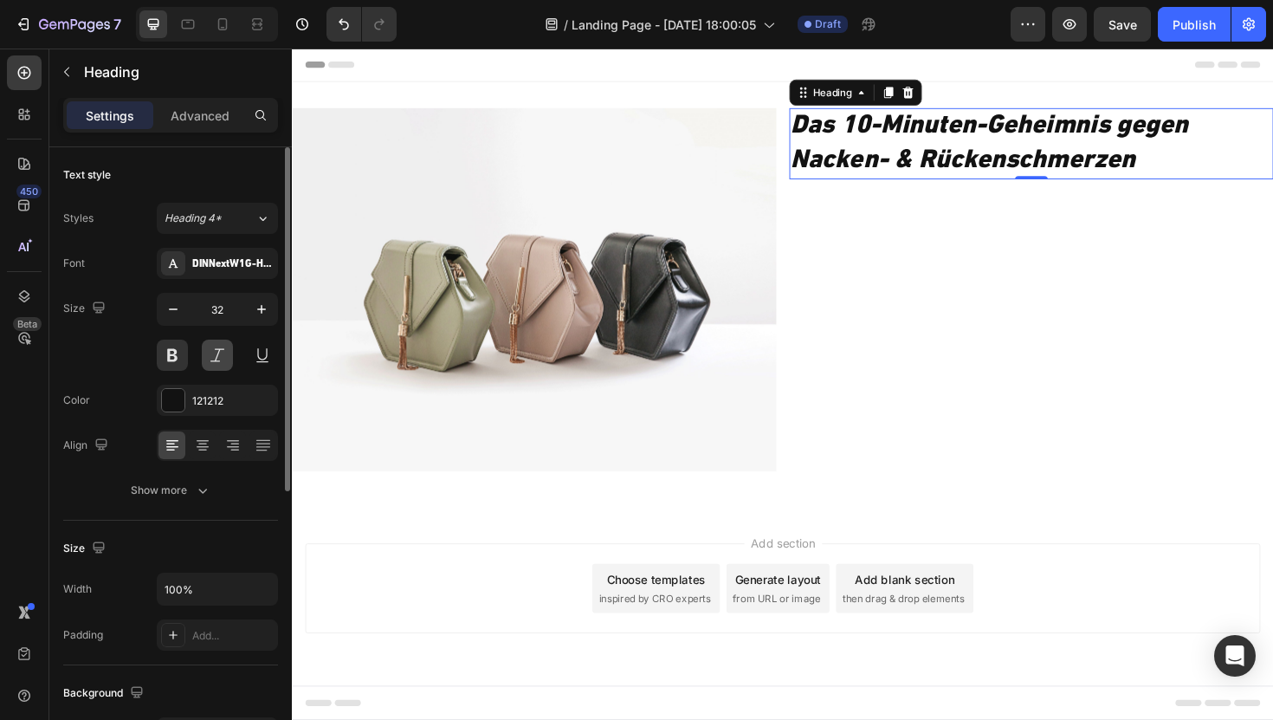
click at [215, 348] on button at bounding box center [217, 355] width 31 height 31
click at [266, 353] on button at bounding box center [262, 355] width 31 height 31
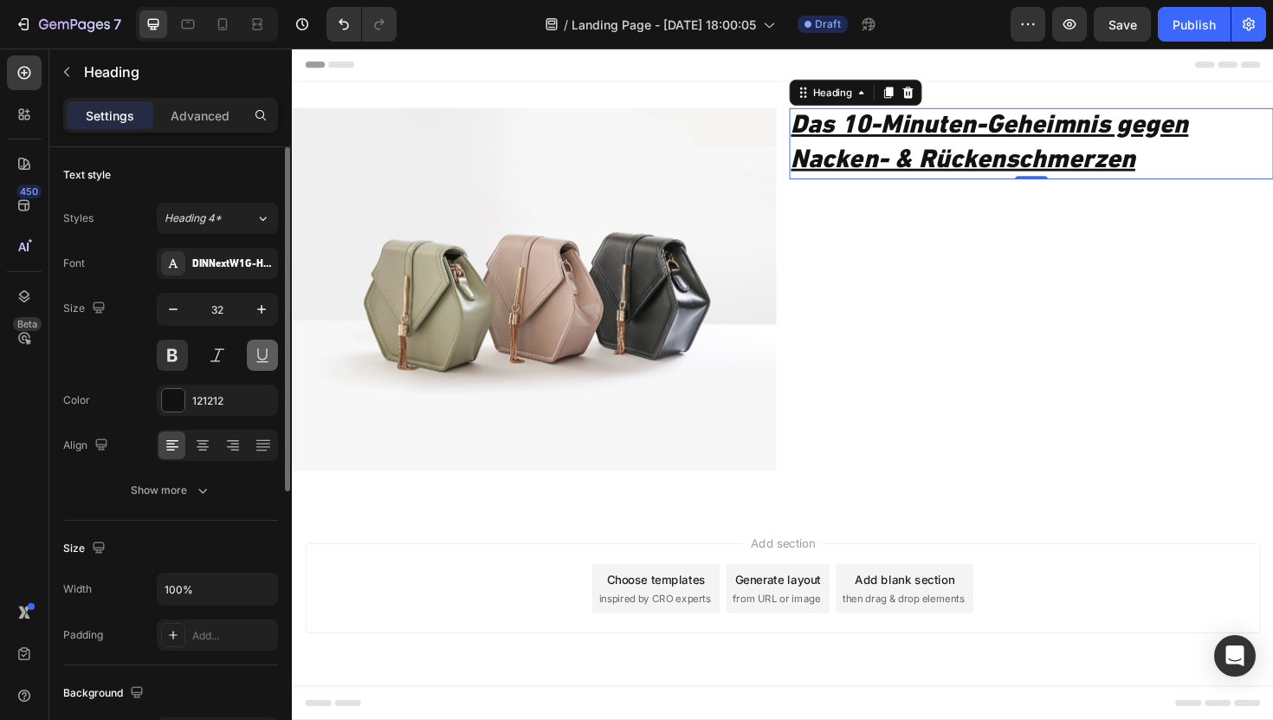
click at [266, 353] on button at bounding box center [262, 355] width 31 height 31
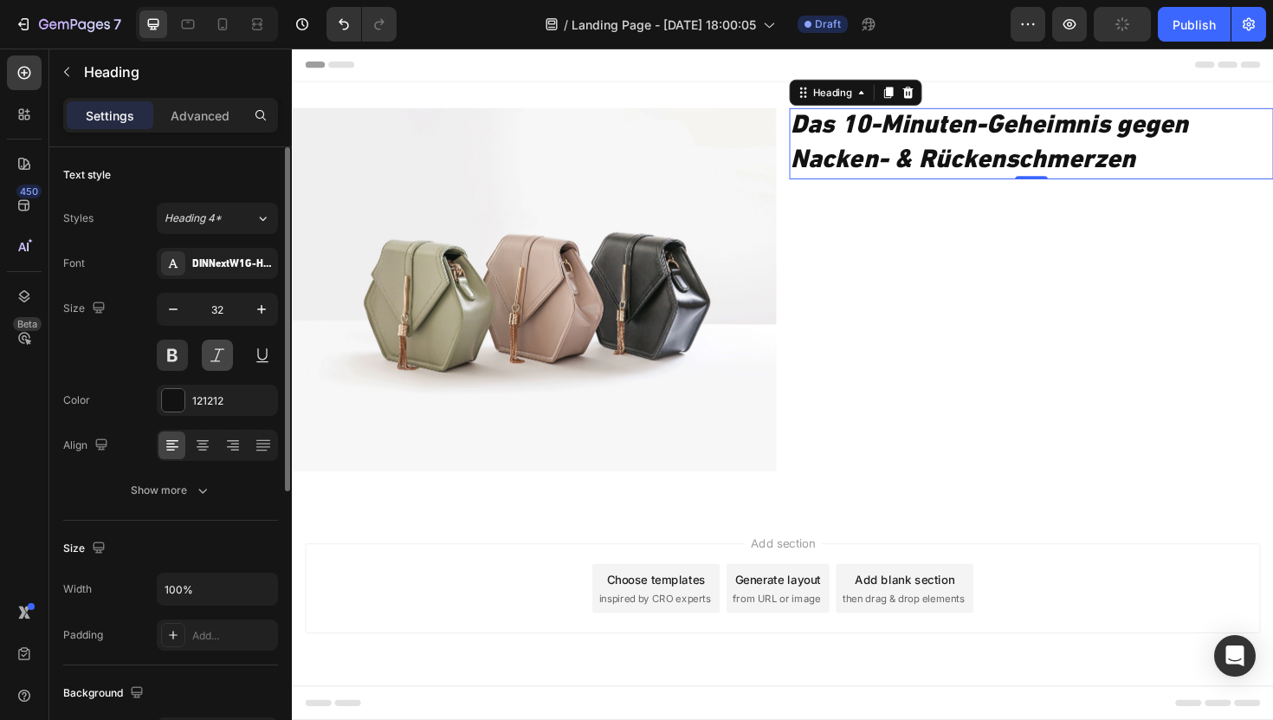
click at [214, 359] on button at bounding box center [217, 355] width 31 height 31
click at [223, 210] on button "Heading 4*" at bounding box center [217, 218] width 121 height 31
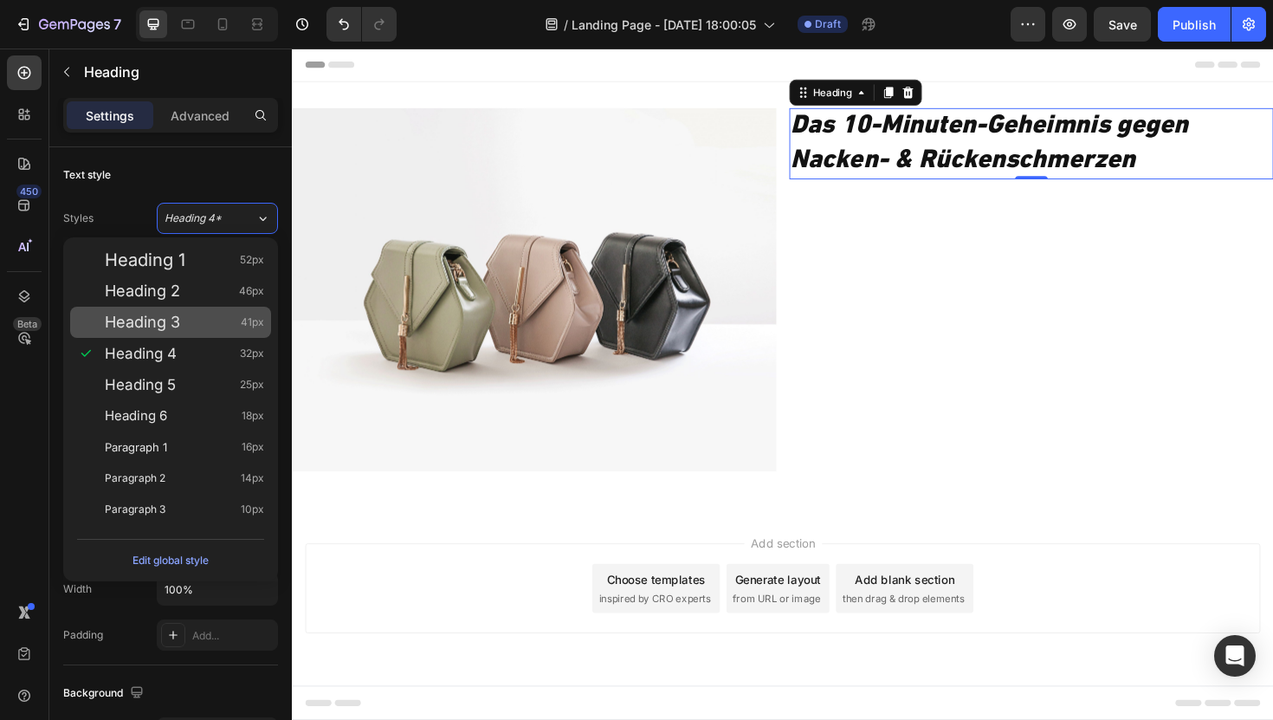
click at [142, 331] on span "Heading 3" at bounding box center [142, 322] width 75 height 17
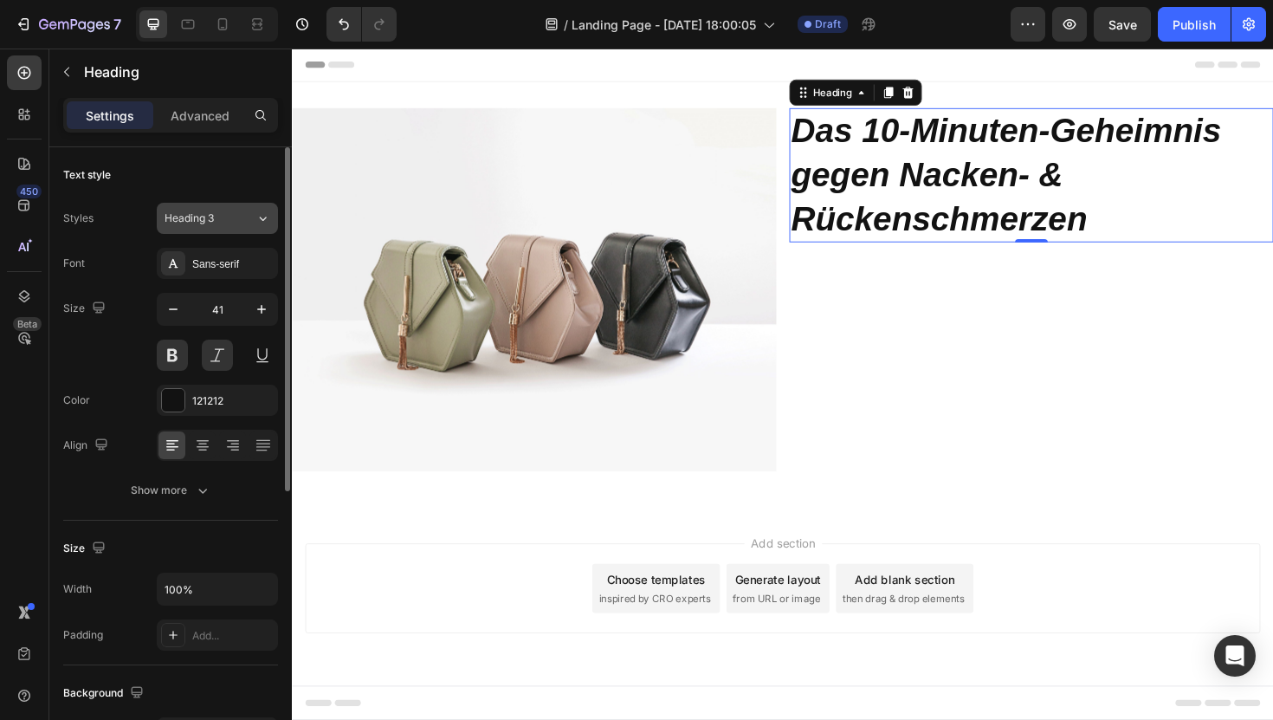
click at [227, 217] on div "Heading 3" at bounding box center [200, 218] width 70 height 16
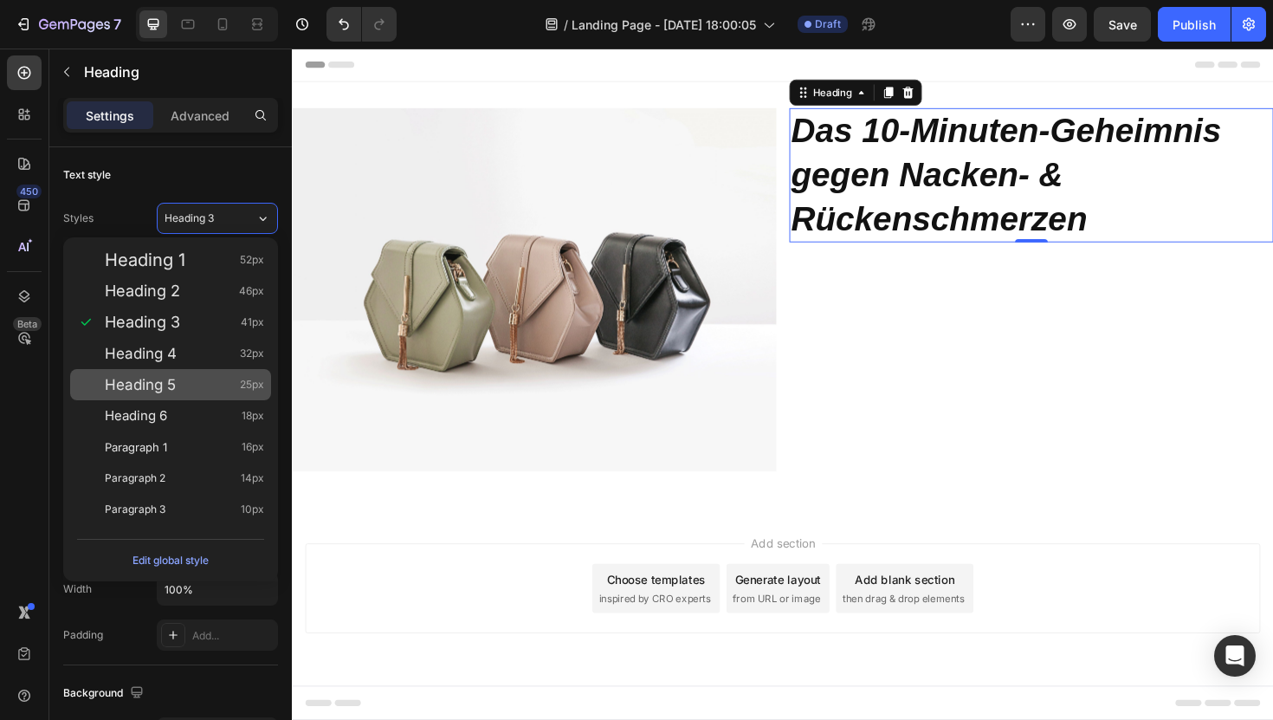
click at [157, 382] on span "Heading 5" at bounding box center [140, 384] width 71 height 17
type input "25"
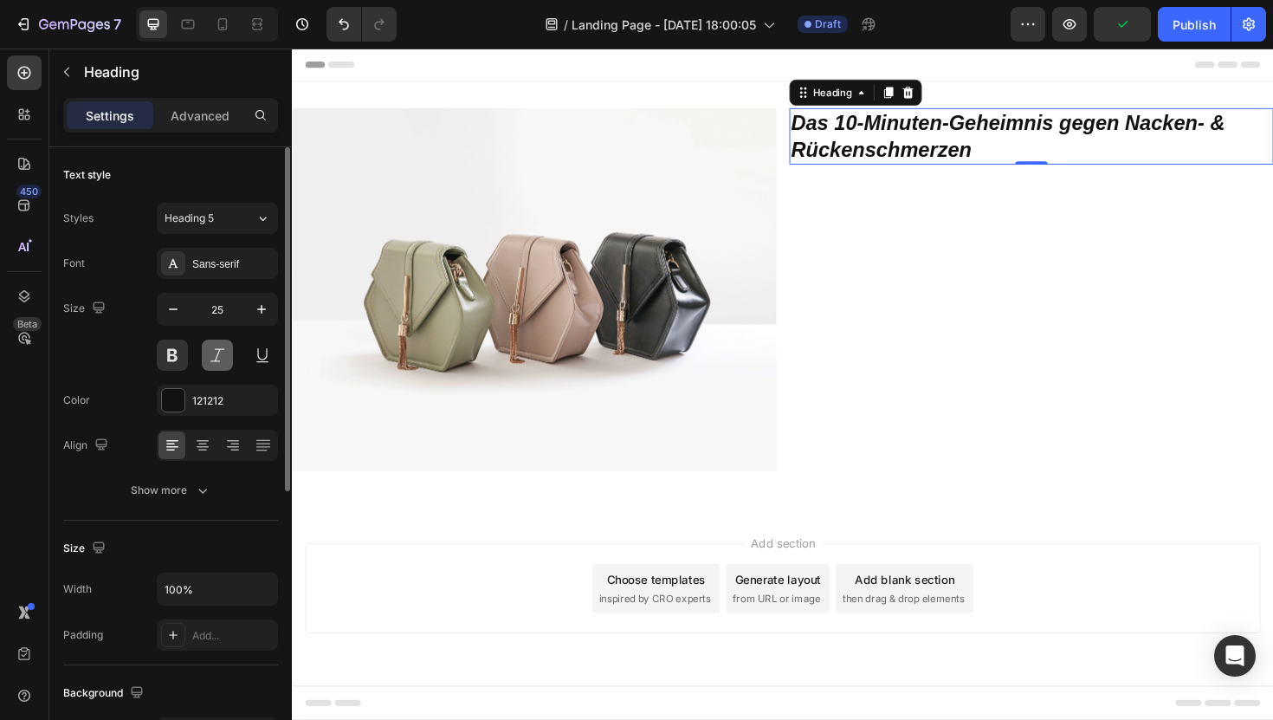
click at [207, 369] on button at bounding box center [217, 355] width 31 height 31
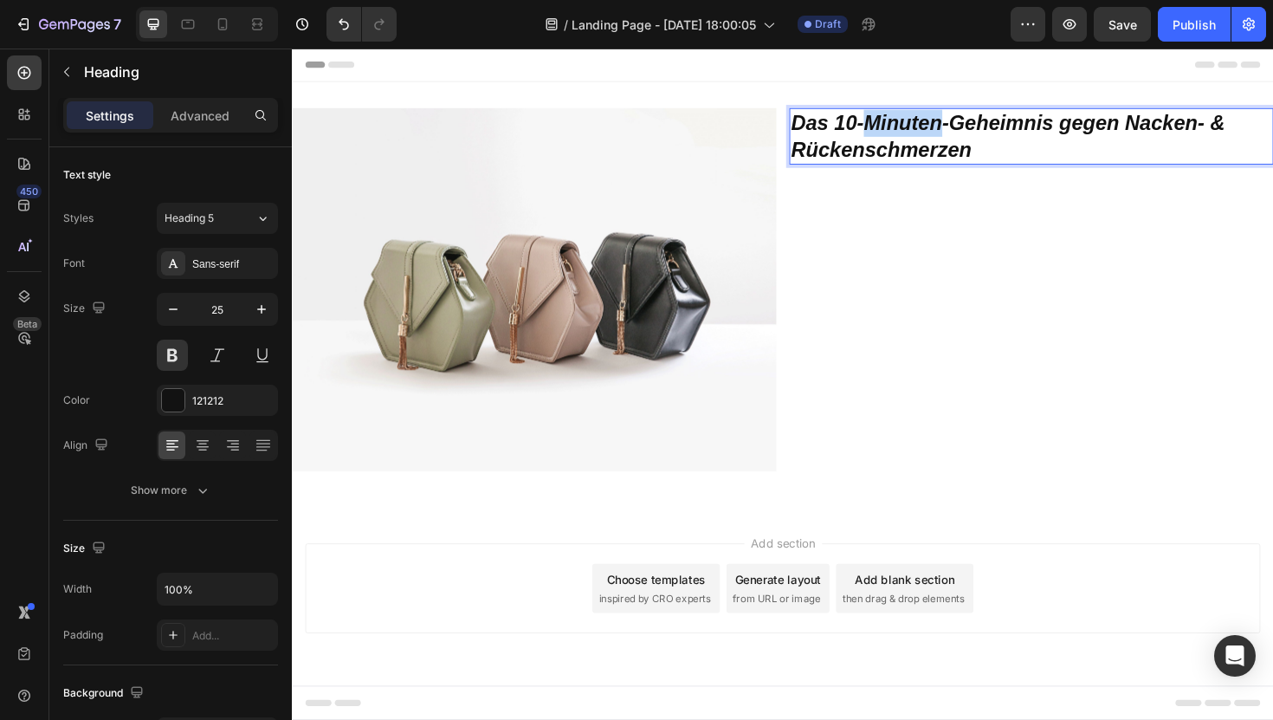
click at [909, 133] on icon "Das 10-Minuten-Geheimnis gegen Nacken- & Rückenschmerzen" at bounding box center [1050, 141] width 460 height 53
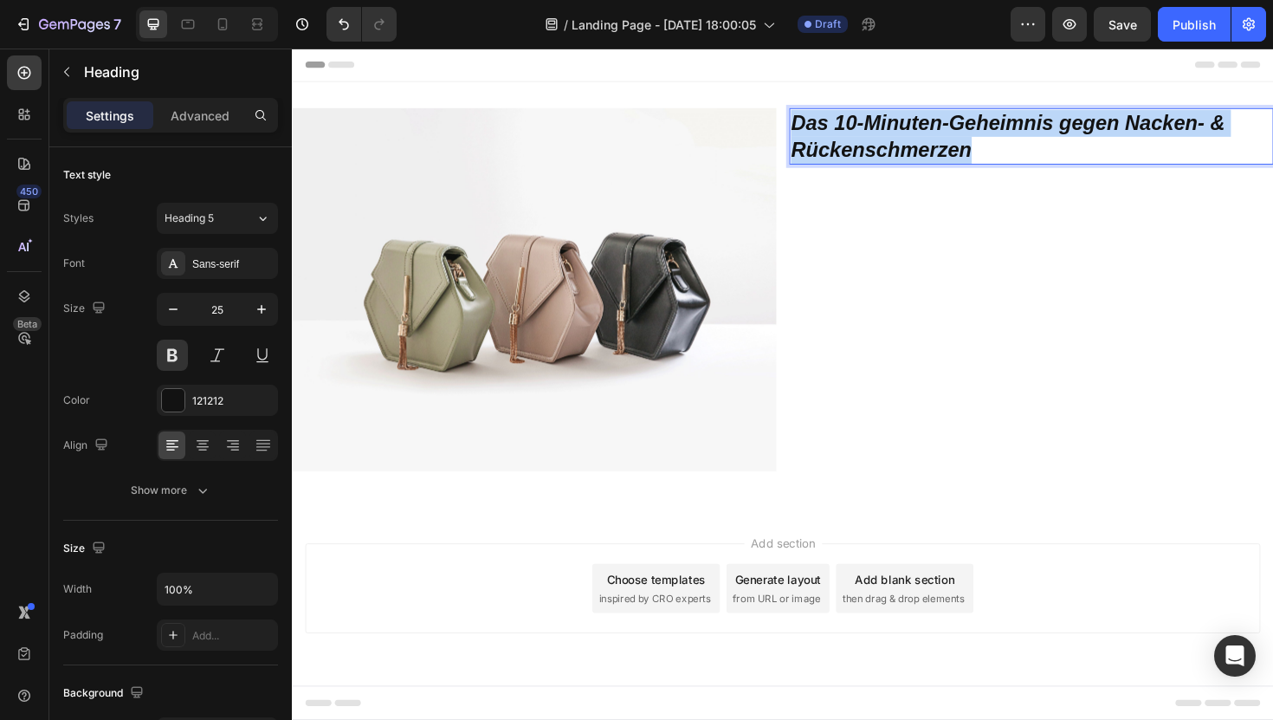
click at [909, 133] on icon "Das 10-Minuten-Geheimnis gegen Nacken- & Rückenschmerzen" at bounding box center [1050, 141] width 460 height 53
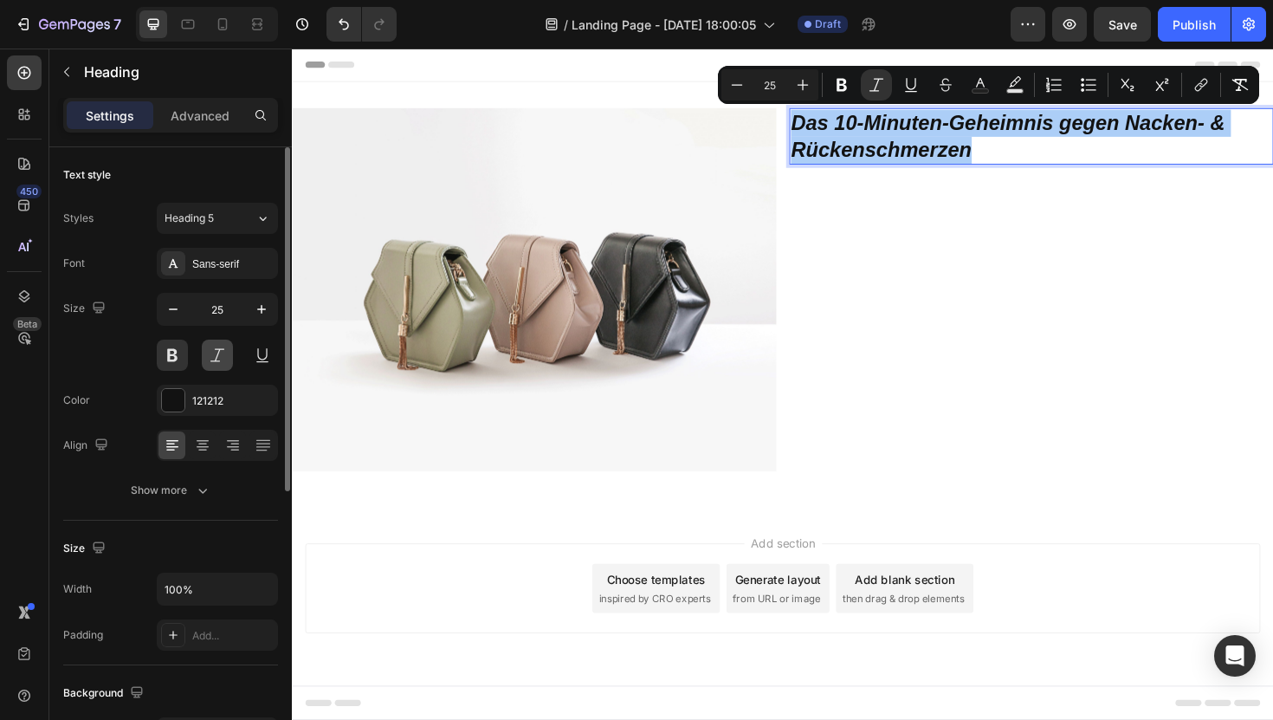
click at [204, 359] on button at bounding box center [217, 355] width 31 height 31
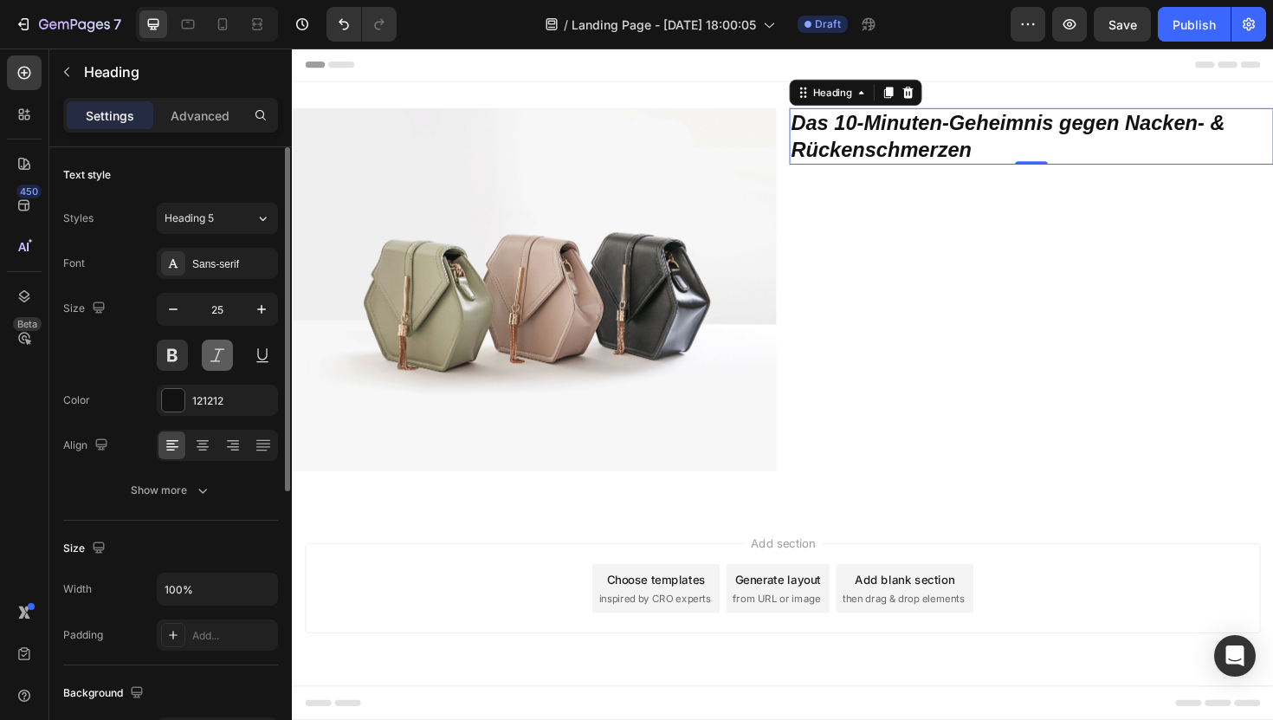
click at [204, 359] on button at bounding box center [217, 355] width 31 height 31
click at [236, 261] on div "Sans-serif" at bounding box center [232, 264] width 81 height 16
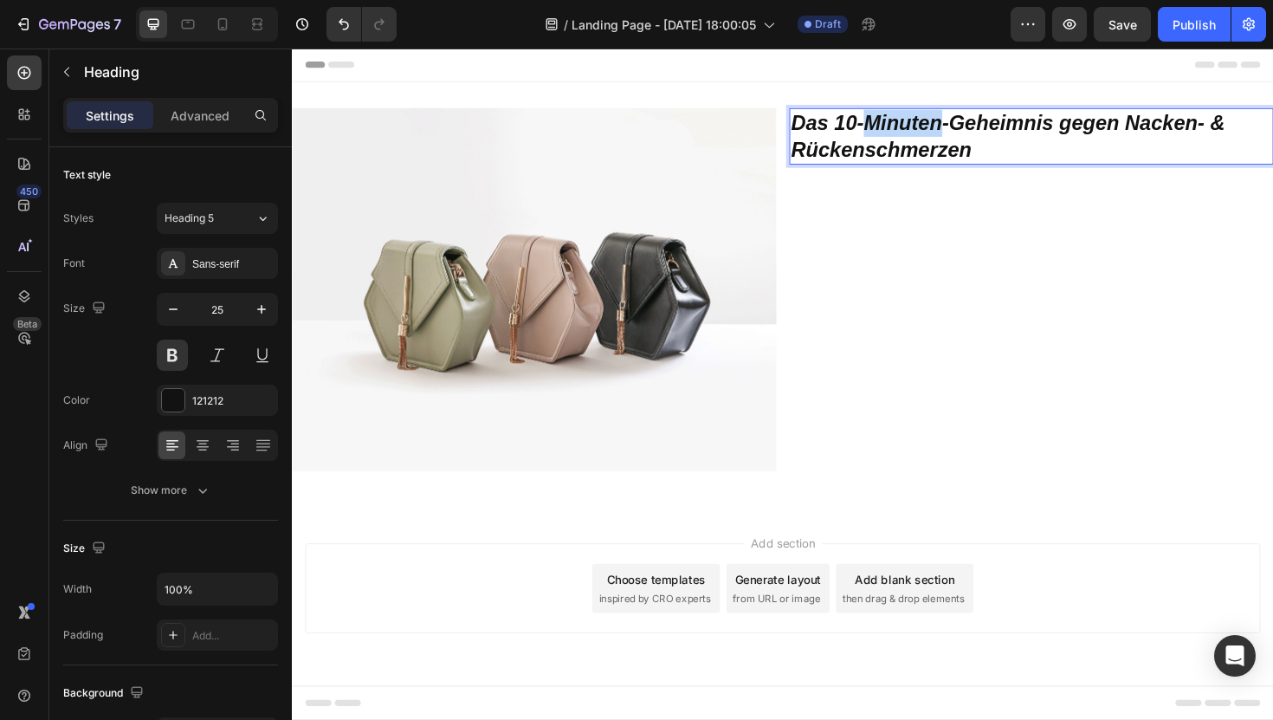
click at [942, 136] on icon "Das 10-Minuten-Geheimnis gegen Nacken- & Rückenschmerzen" at bounding box center [1050, 141] width 460 height 53
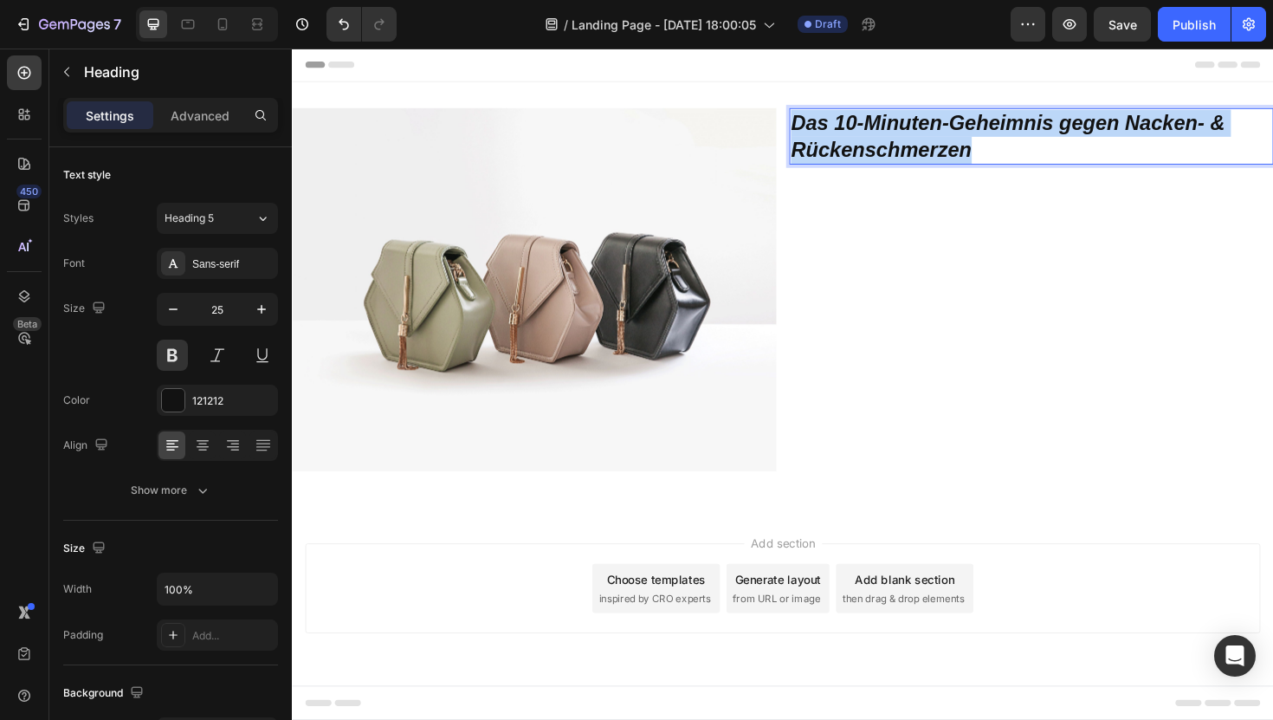
click at [942, 136] on icon "Das 10-Minuten-Geheimnis gegen Nacken- & Rückenschmerzen" at bounding box center [1050, 141] width 460 height 53
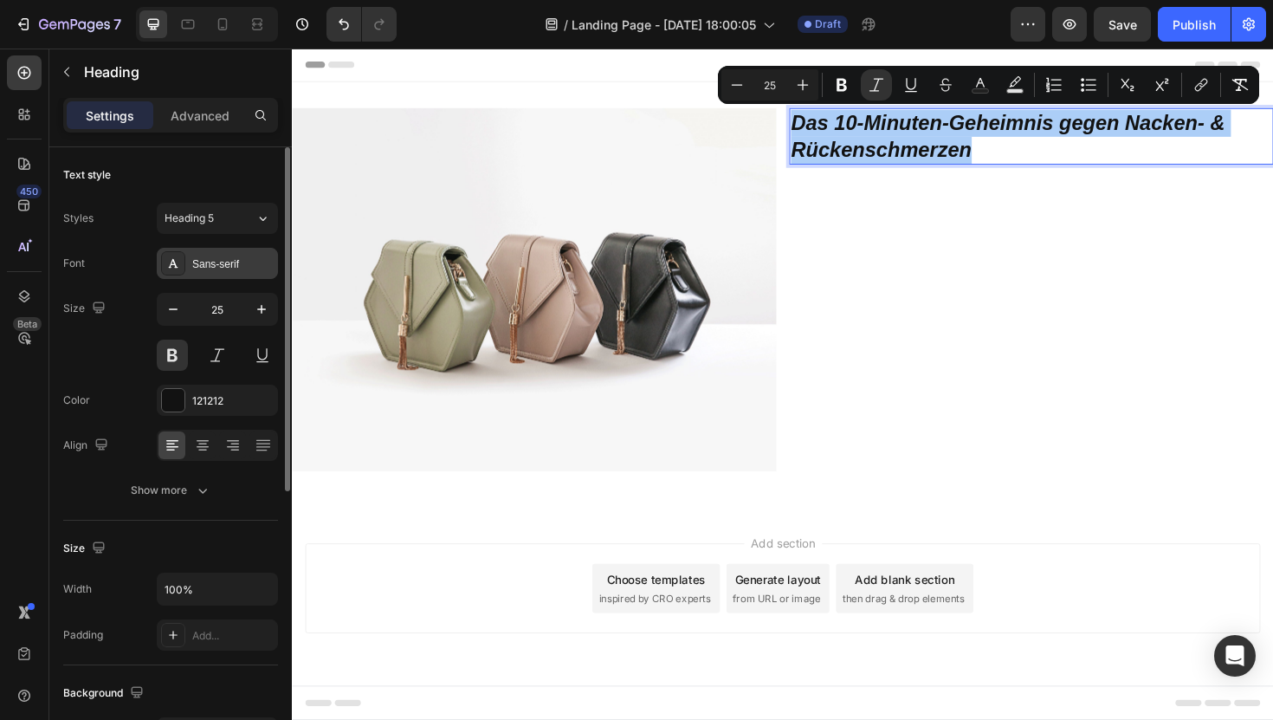
click at [217, 271] on div "Sans-serif" at bounding box center [217, 263] width 121 height 31
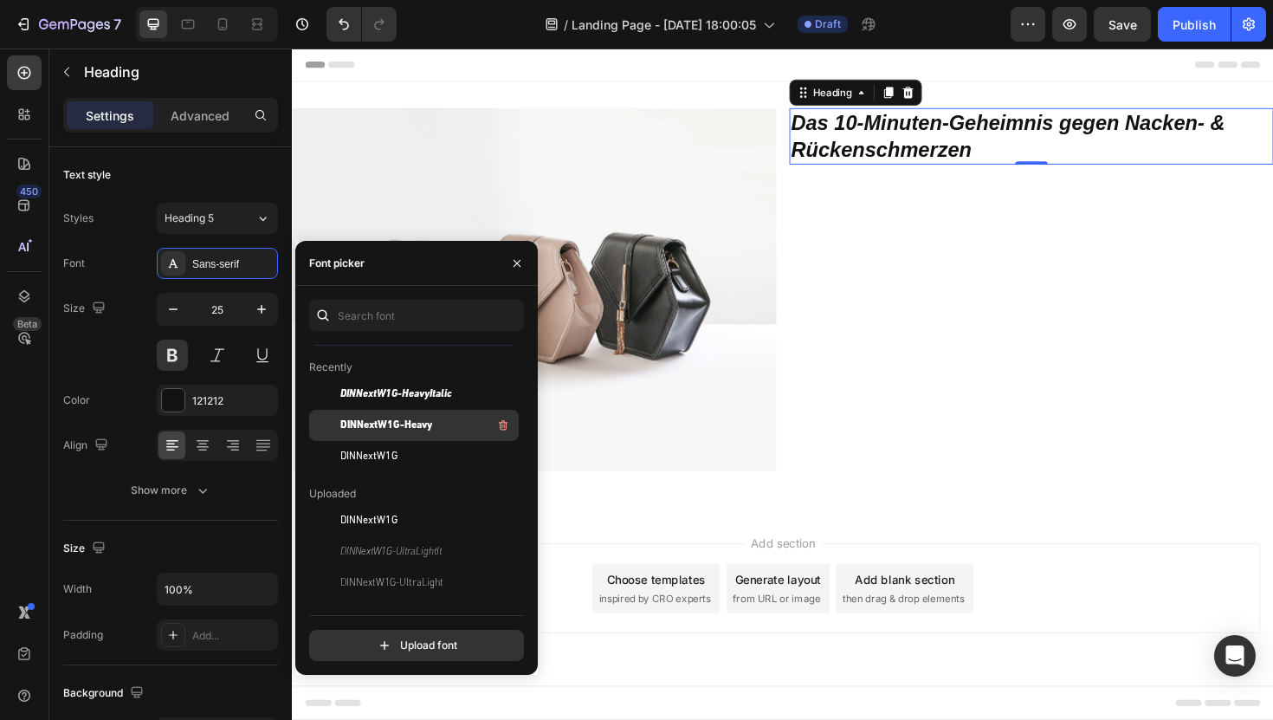
click at [408, 422] on span "DINNextW1G-Heavy" at bounding box center [386, 425] width 92 height 16
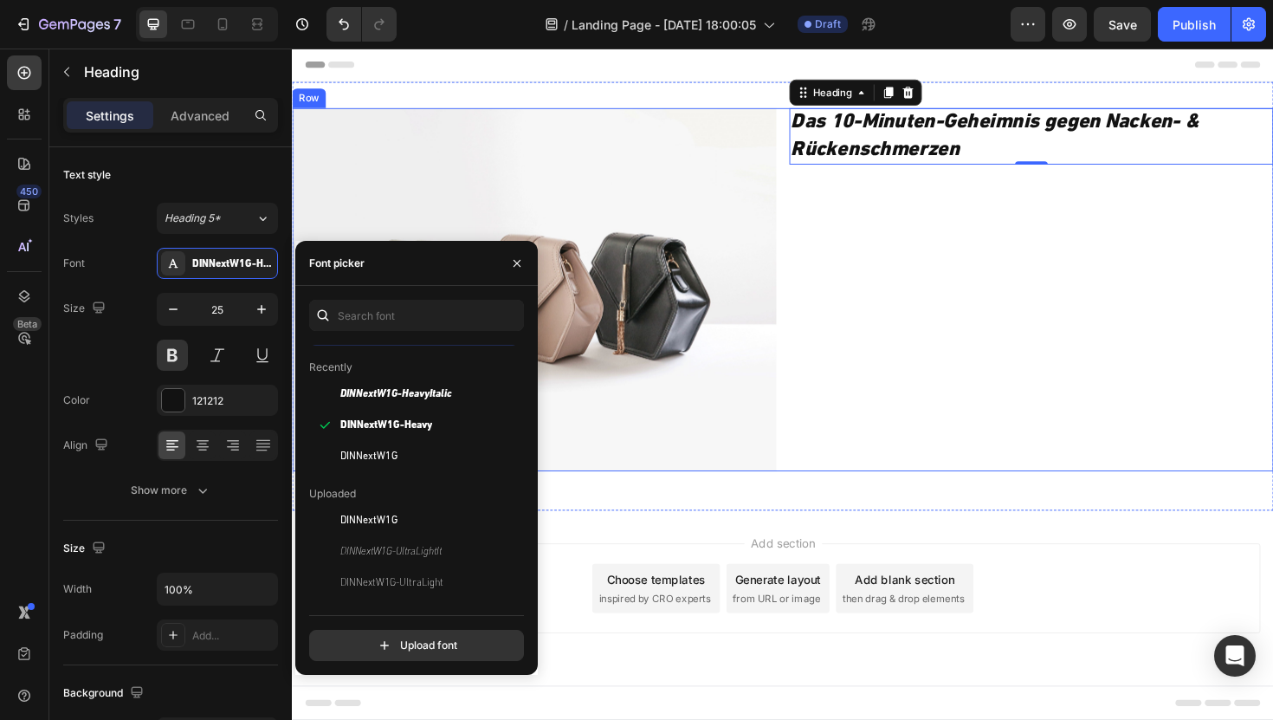
click at [993, 213] on div "⁠⁠⁠⁠⁠⁠⁠ Das 10-Minuten-Geheimnis gegen Nacken- & Rückenschmerzen Heading 0" at bounding box center [1075, 304] width 513 height 385
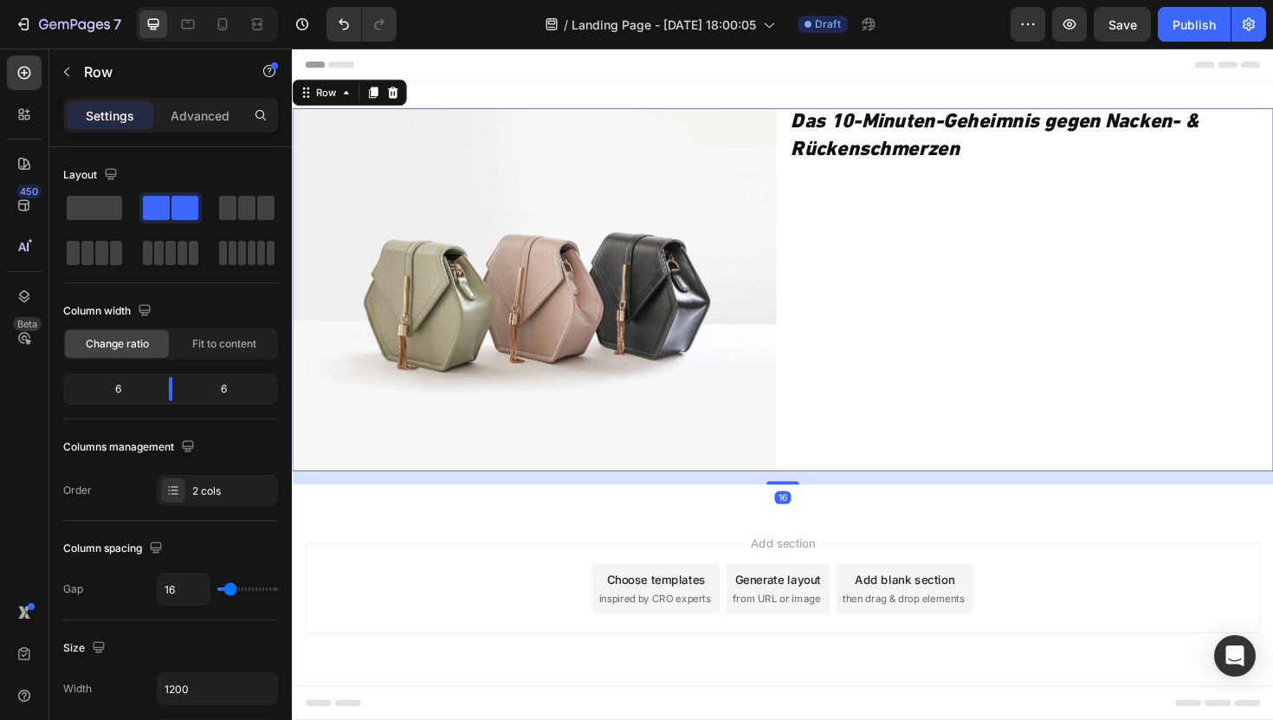
click at [961, 364] on div "⁠⁠⁠⁠⁠⁠⁠ Das 10-Minuten-Geheimnis gegen Nacken- & Rückenschmerzen Heading" at bounding box center [1075, 304] width 513 height 385
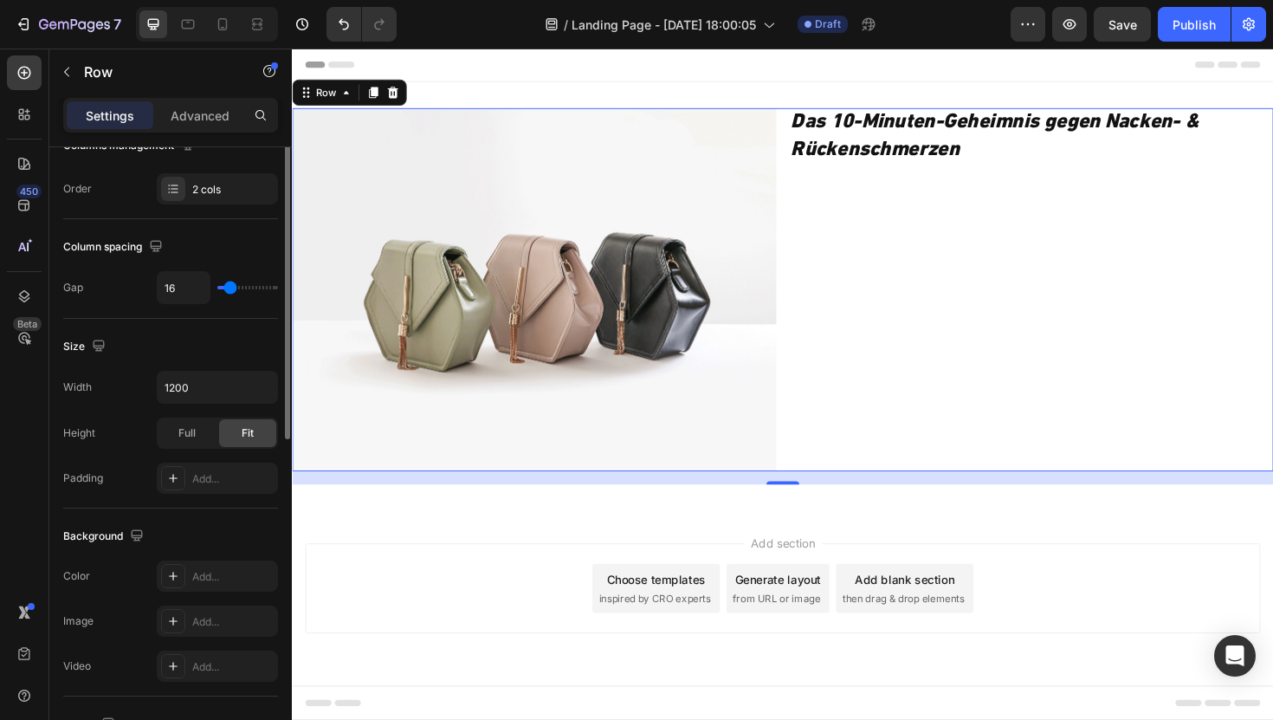
scroll to position [0, 0]
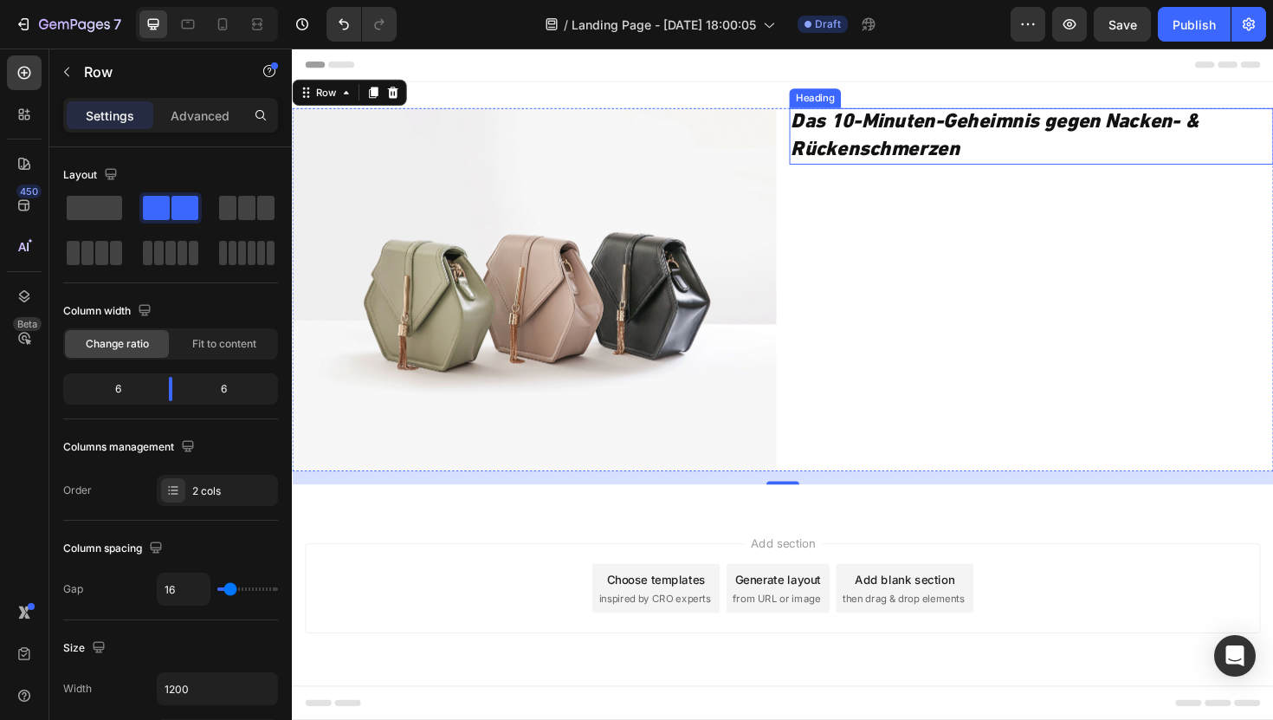
click at [1010, 138] on icon "Das 10-Minuten-Geheimnis gegen Nacken- & Rückenschmerzen" at bounding box center [1035, 141] width 431 height 50
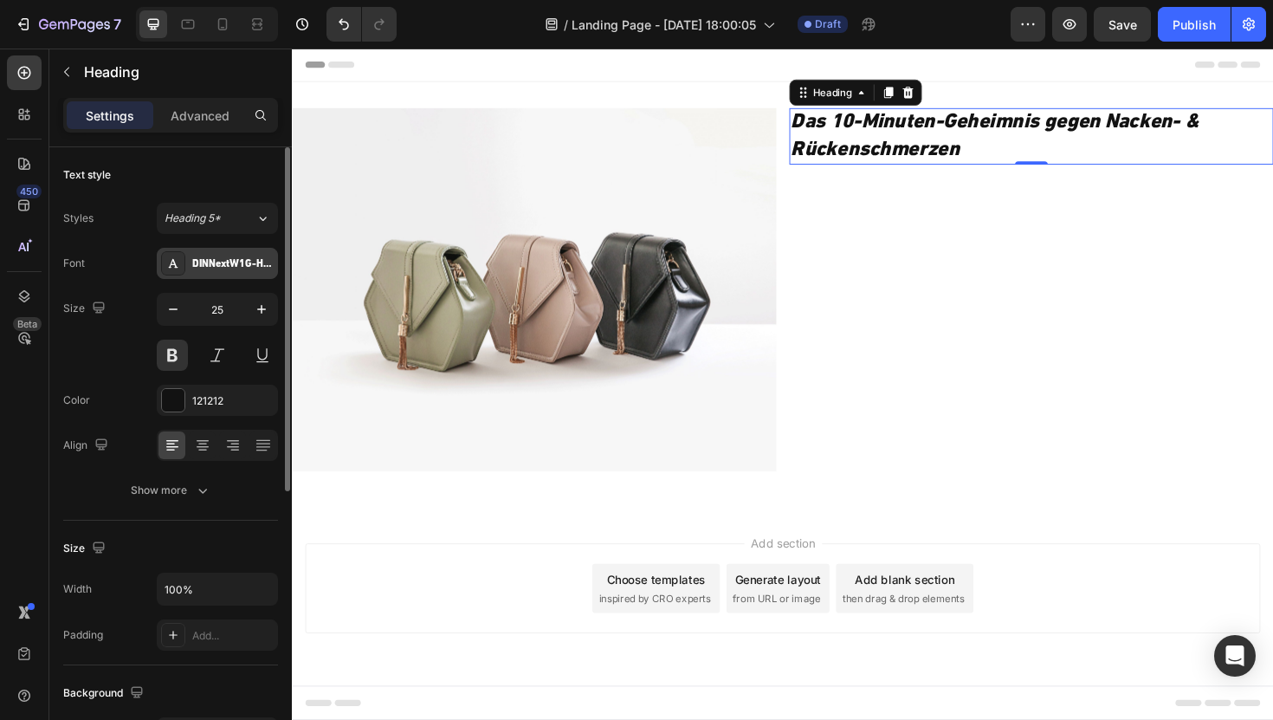
click at [220, 260] on div "DINNextW1G-Heavy" at bounding box center [232, 264] width 81 height 16
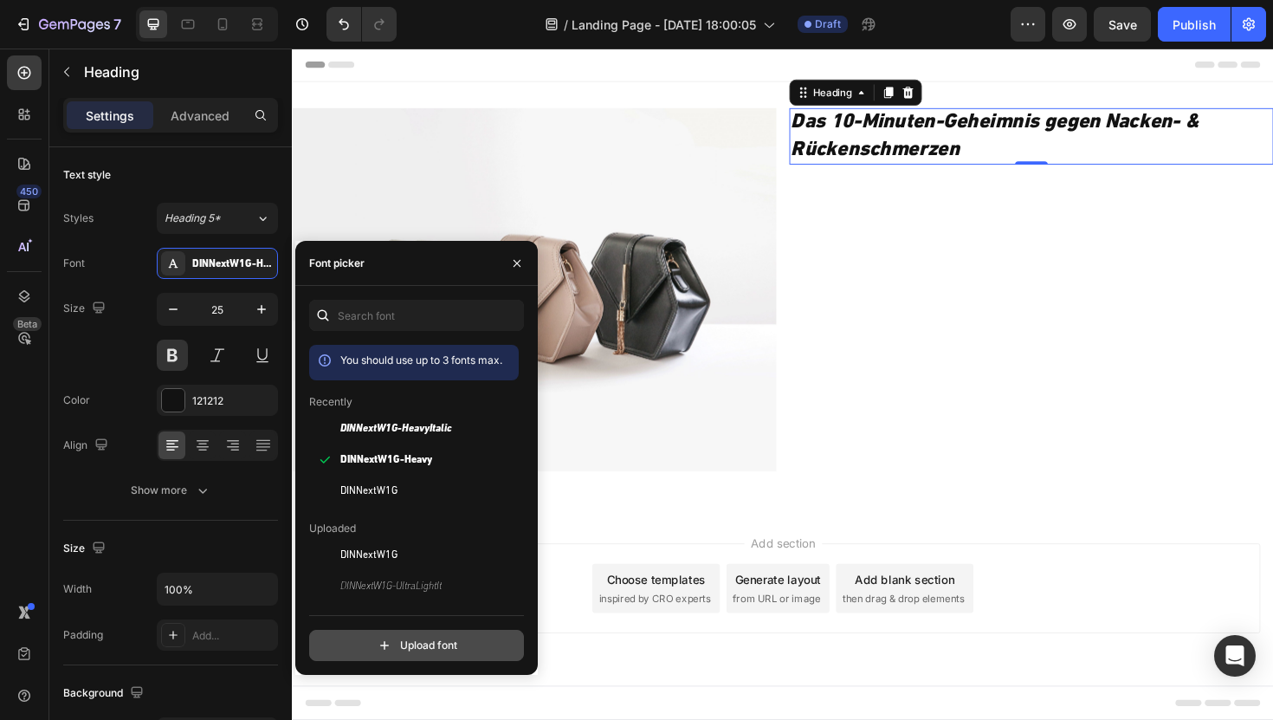
click at [417, 651] on input "file" at bounding box center [453, 645] width 433 height 29
type input "C:\fakepath\DINNextW1G-Black.otf"
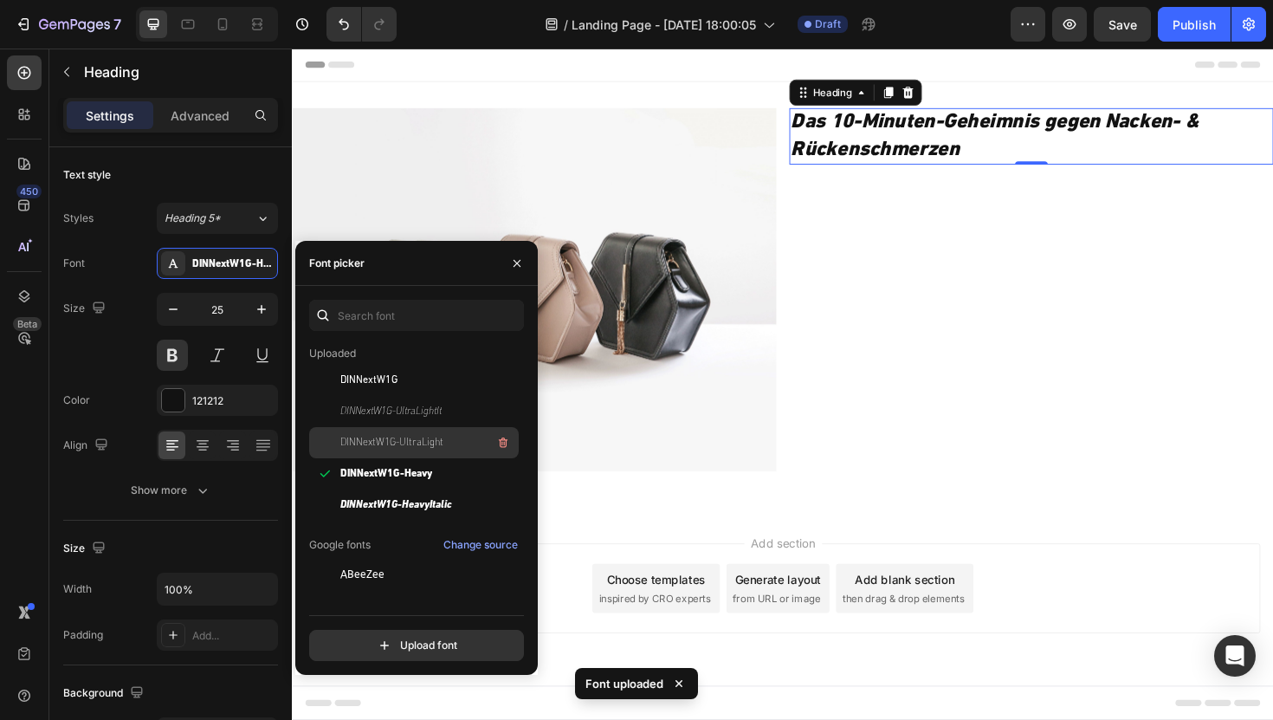
scroll to position [173, 0]
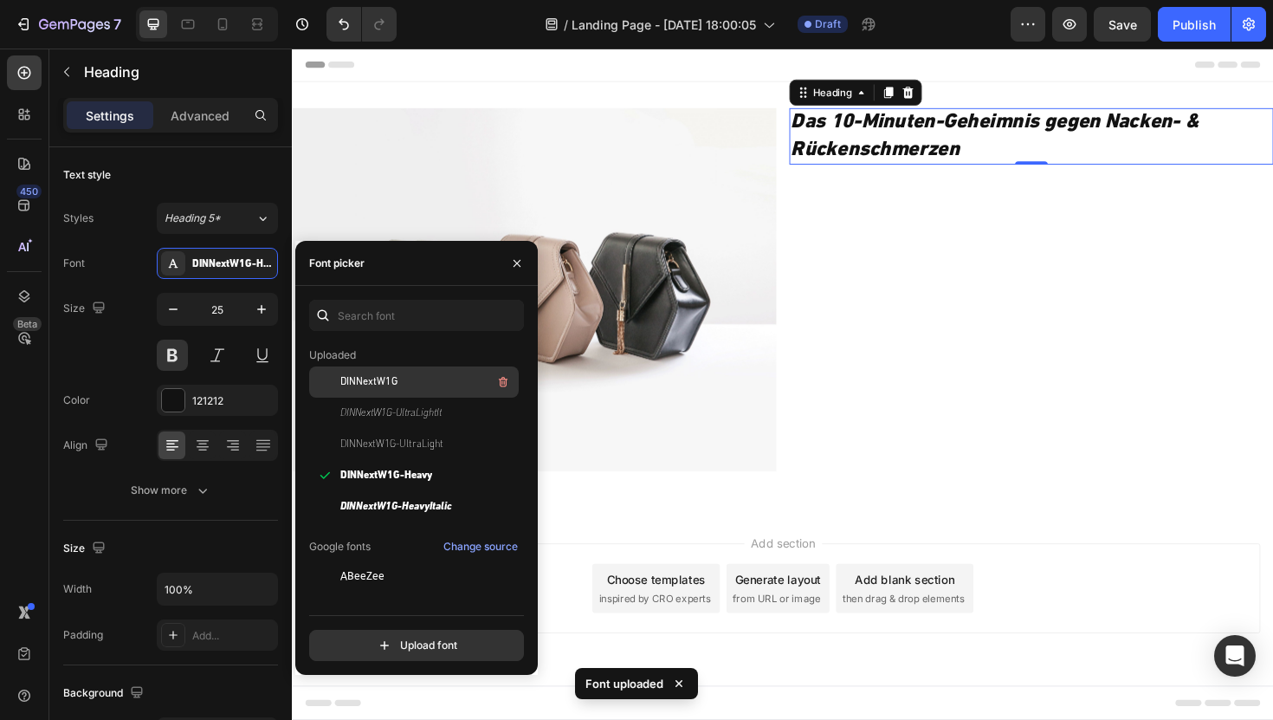
click at [436, 378] on div "DINNextW1G" at bounding box center [427, 382] width 175 height 21
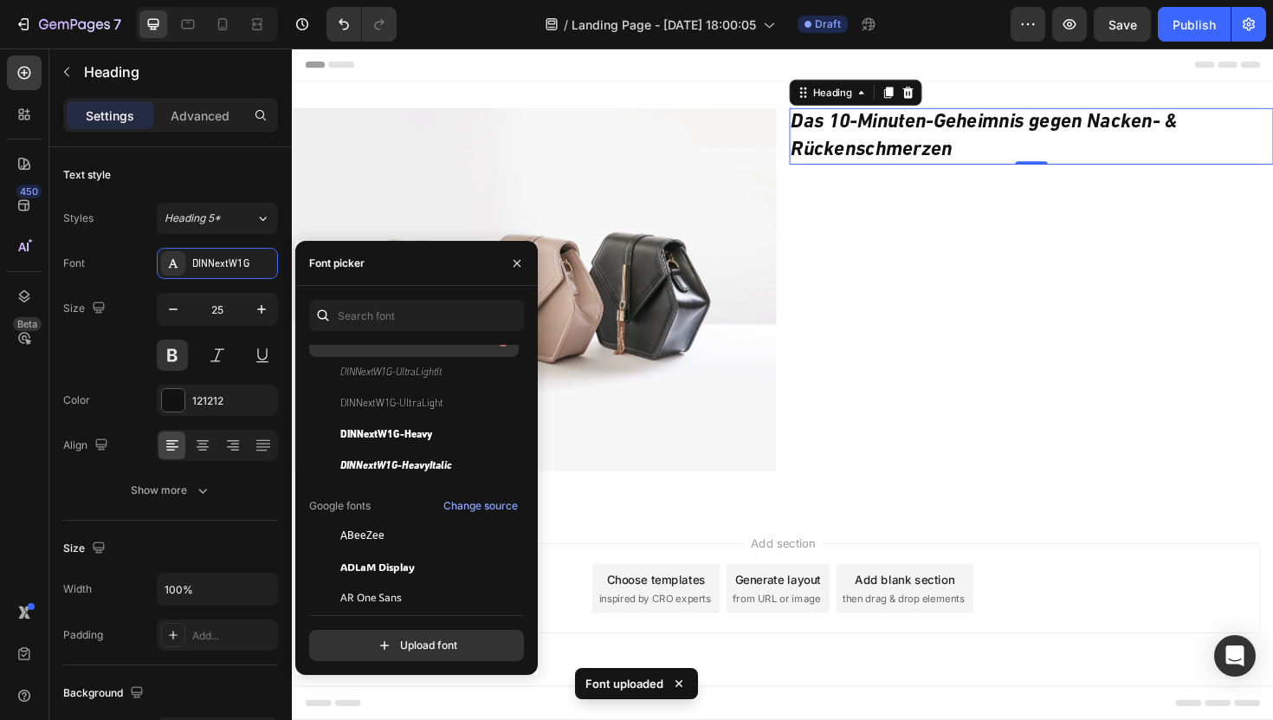
scroll to position [243, 0]
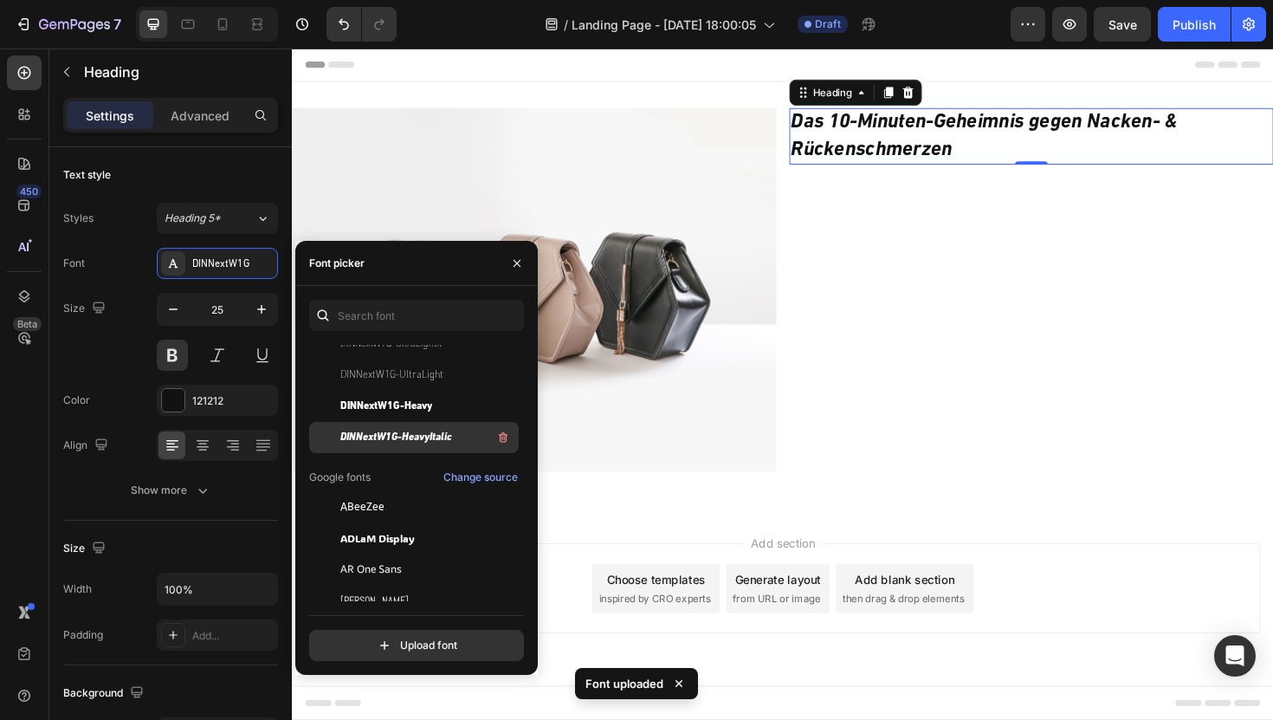
click at [426, 442] on span "DINNextW1G-HeavyItalic" at bounding box center [396, 438] width 112 height 16
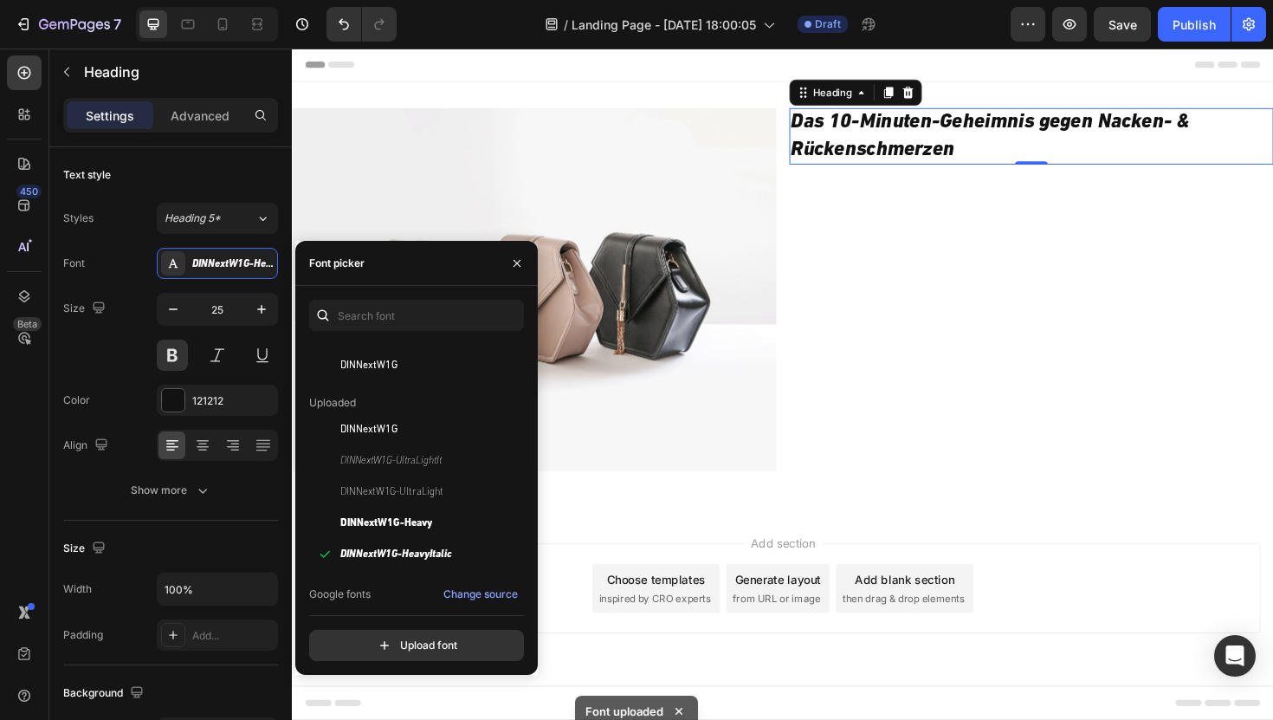
scroll to position [120, 0]
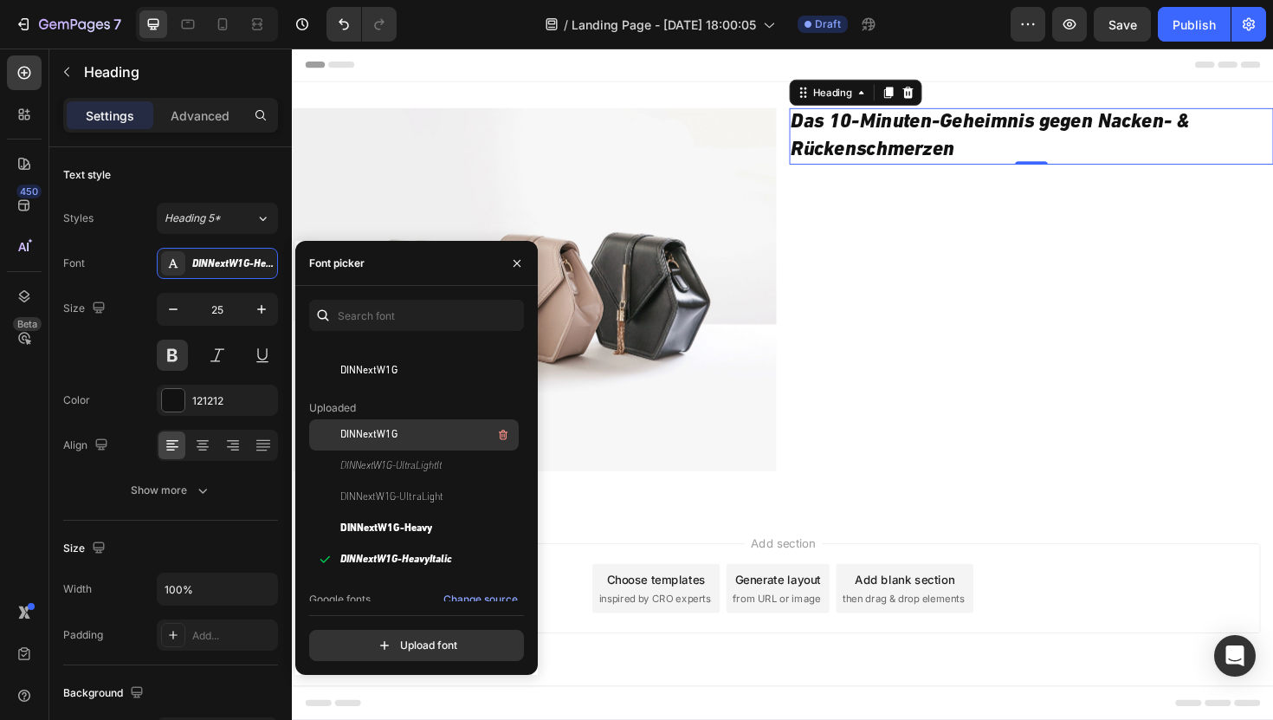
click at [406, 438] on div "DINNextW1G" at bounding box center [427, 434] width 175 height 21
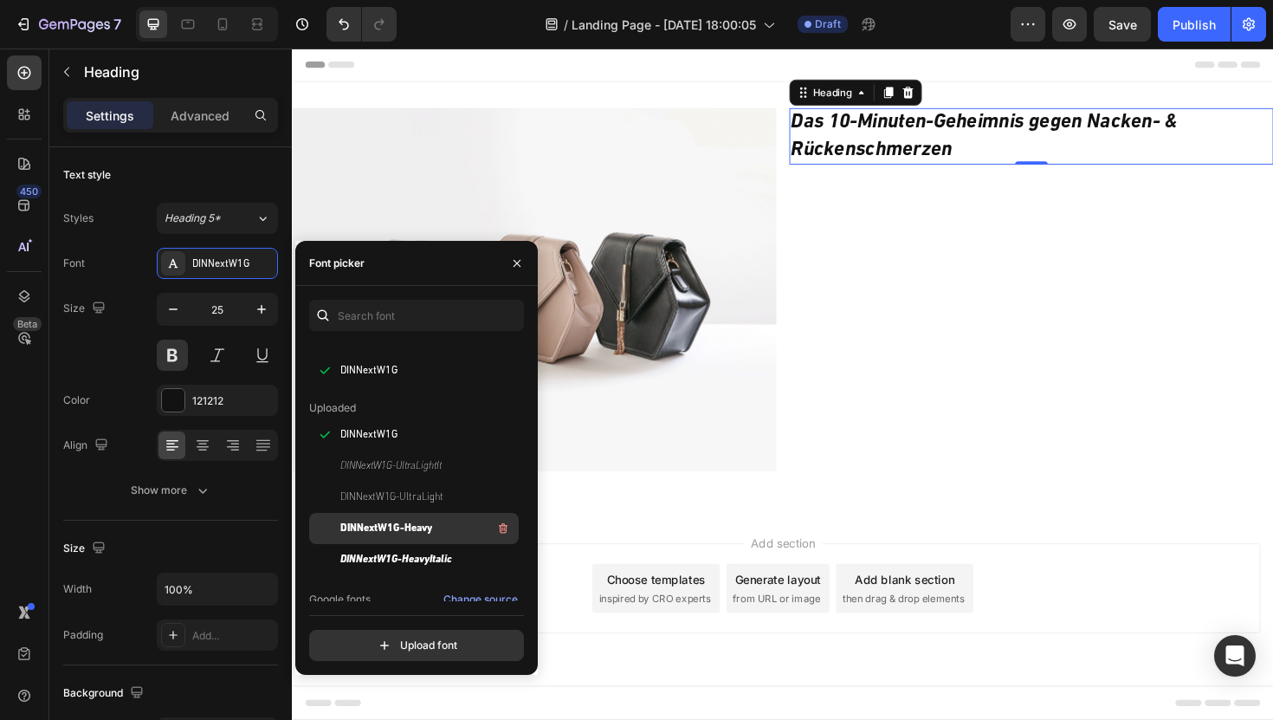
click at [409, 530] on span "DINNextW1G-Heavy" at bounding box center [386, 529] width 92 height 16
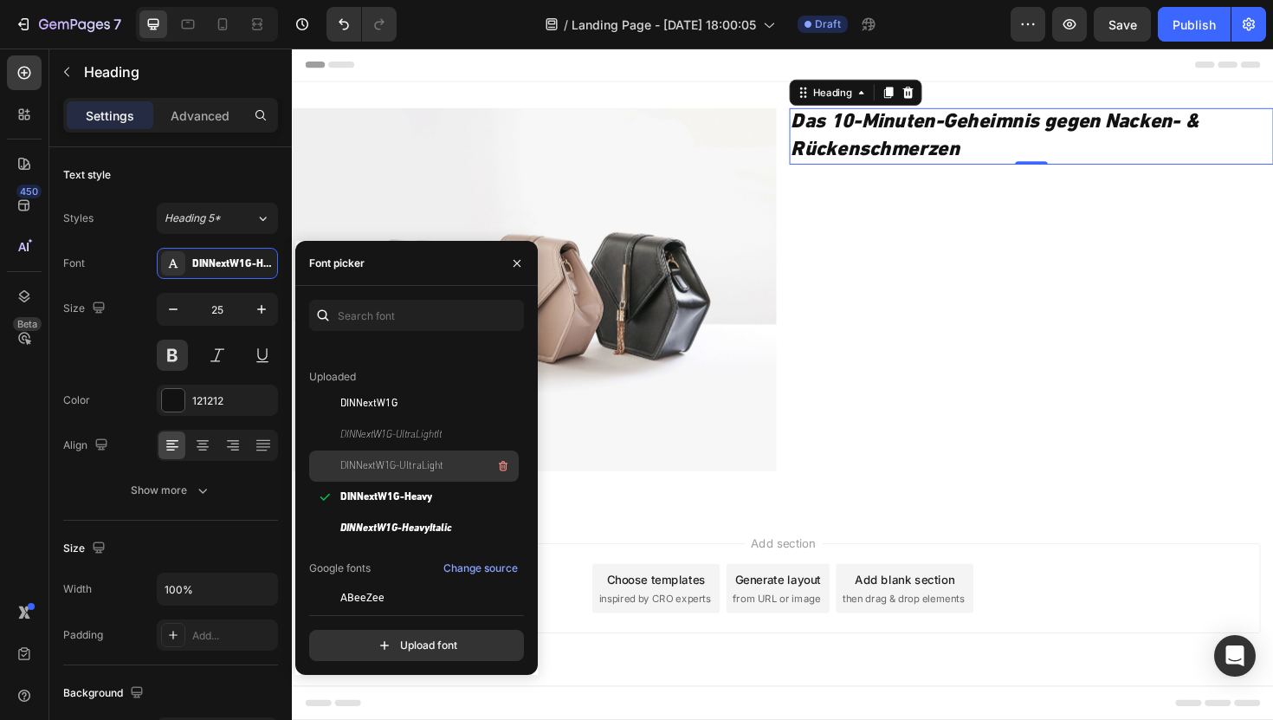
scroll to position [153, 0]
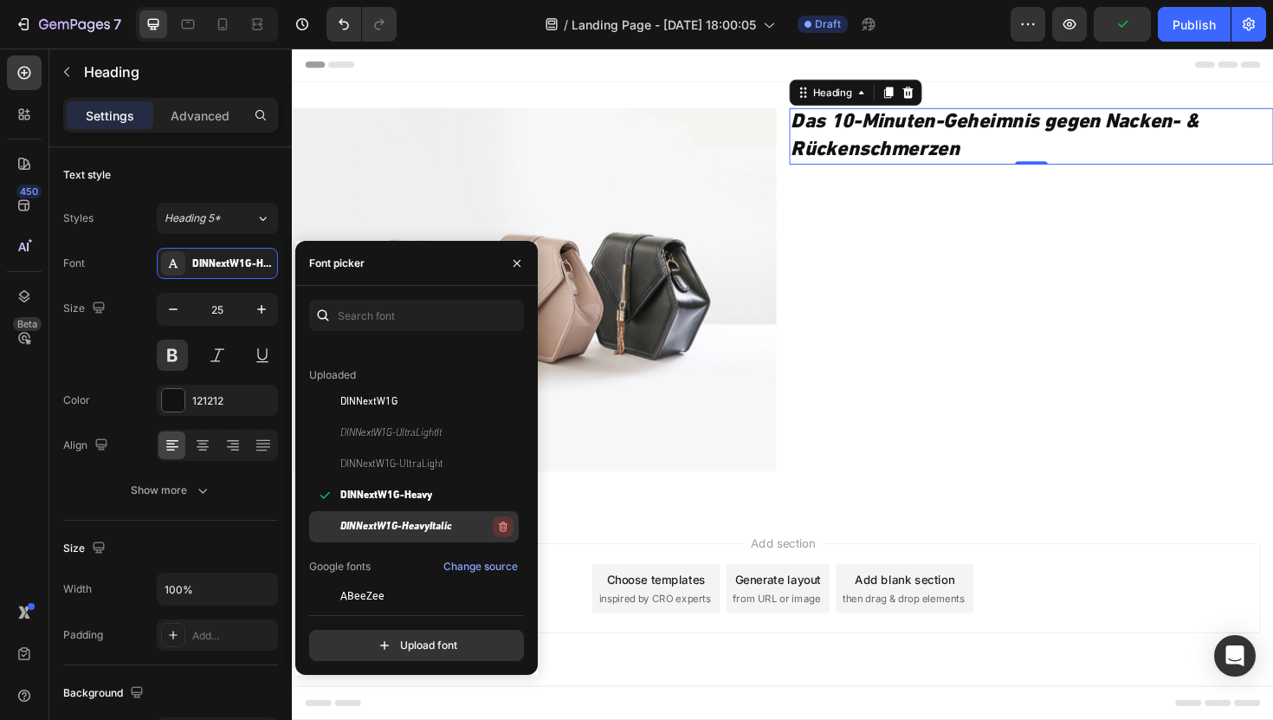
click at [496, 521] on icon "button" at bounding box center [503, 527] width 14 height 14
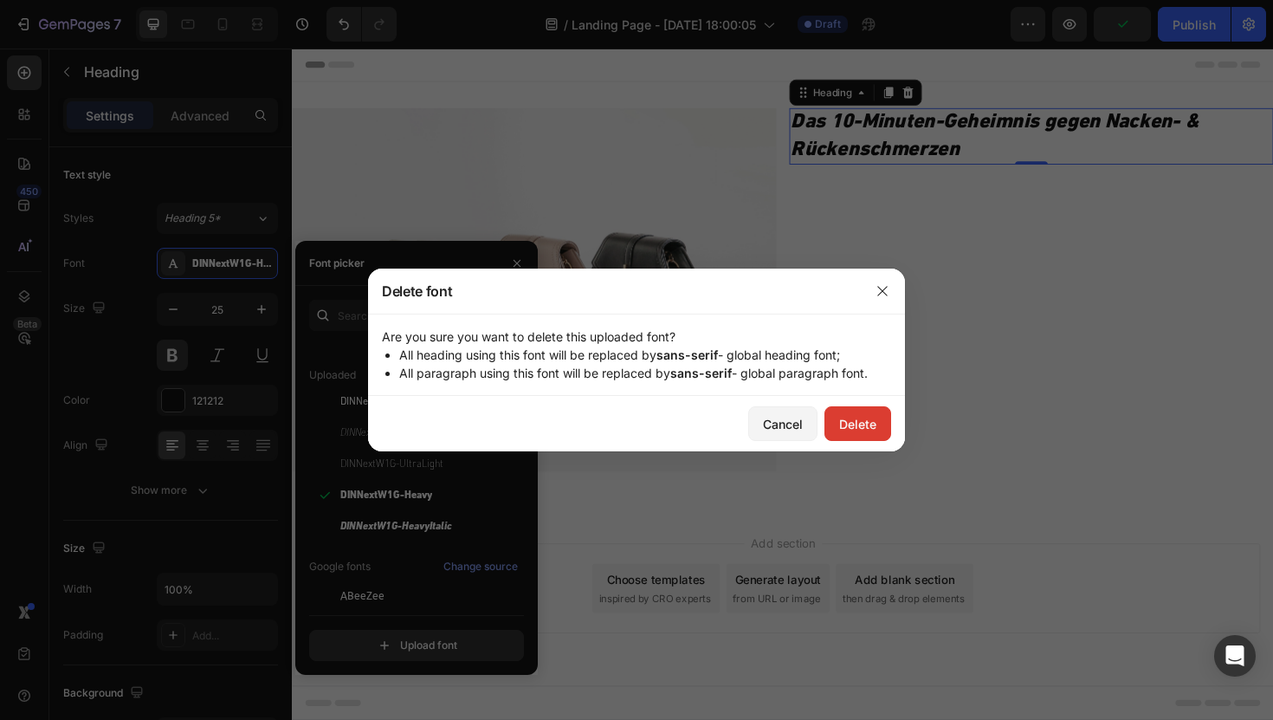
click at [869, 412] on button "Delete" at bounding box center [858, 423] width 67 height 35
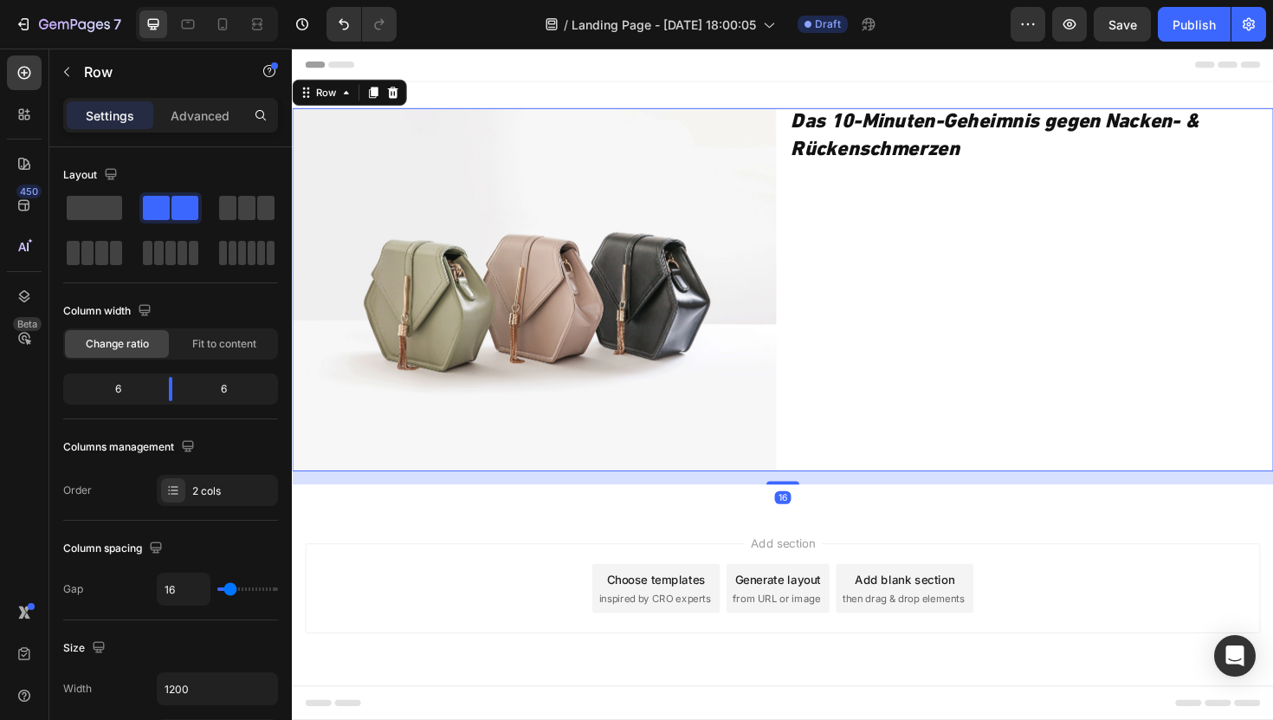
drag, startPoint x: 908, startPoint y: 446, endPoint x: 1169, endPoint y: 468, distance: 262.5
click at [908, 446] on div "⁠⁠⁠⁠⁠⁠⁠ Das 10-Minuten-Geheimnis gegen Nacken- & Rückenschmerzen Heading" at bounding box center [1075, 304] width 513 height 385
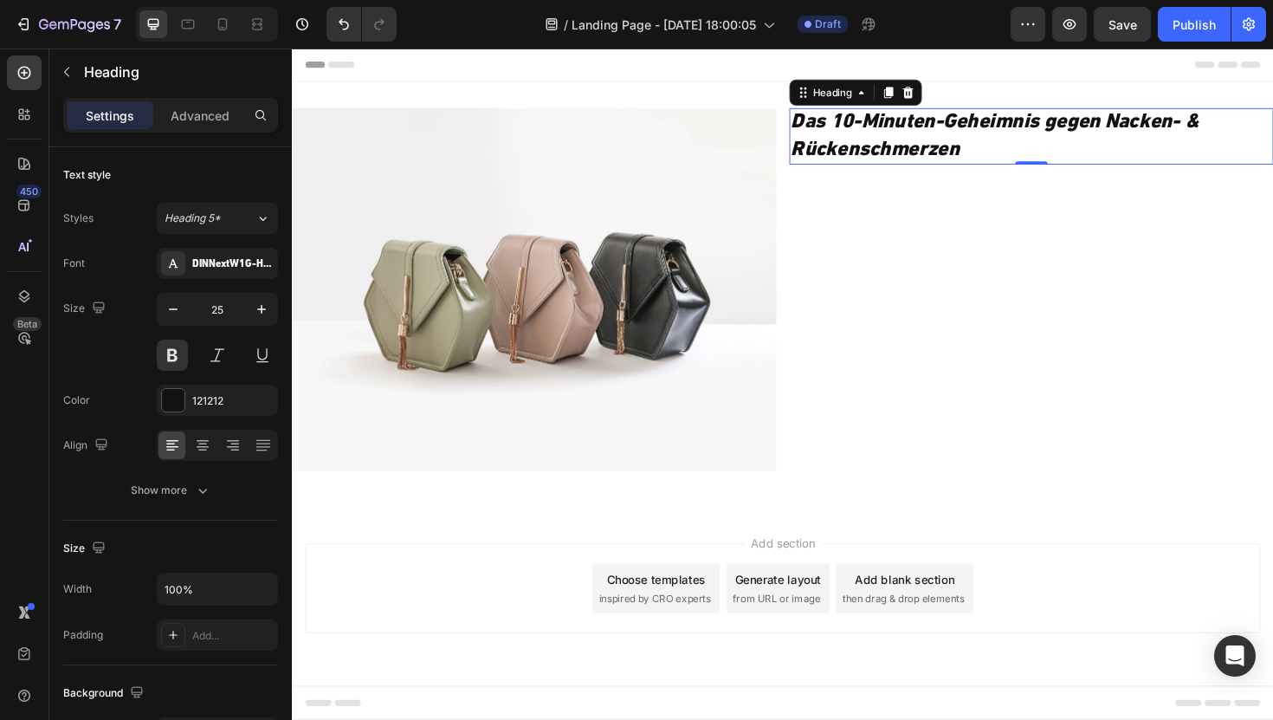
click at [965, 137] on icon "Das 10-Minuten-Geheimnis gegen Nacken- & Rückenschmerzen" at bounding box center [1035, 141] width 431 height 50
click at [211, 278] on div "DINNextW1G-Heavy" at bounding box center [217, 263] width 121 height 31
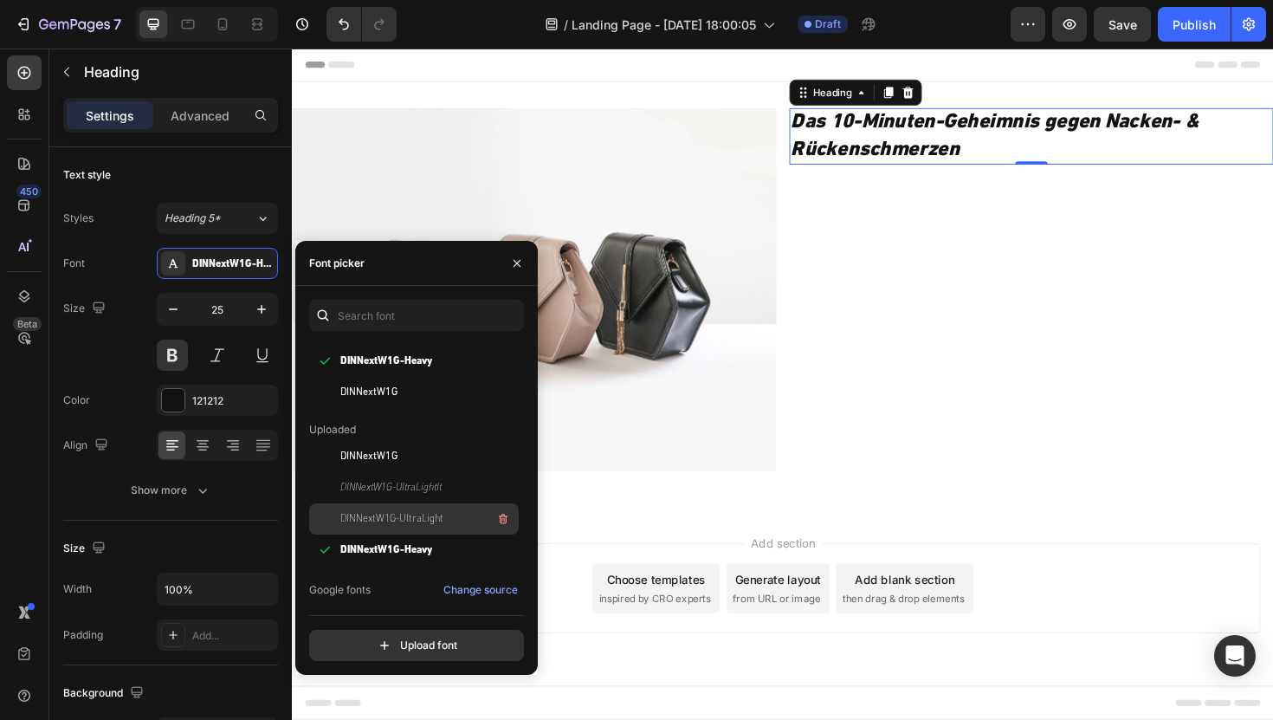
scroll to position [0, 0]
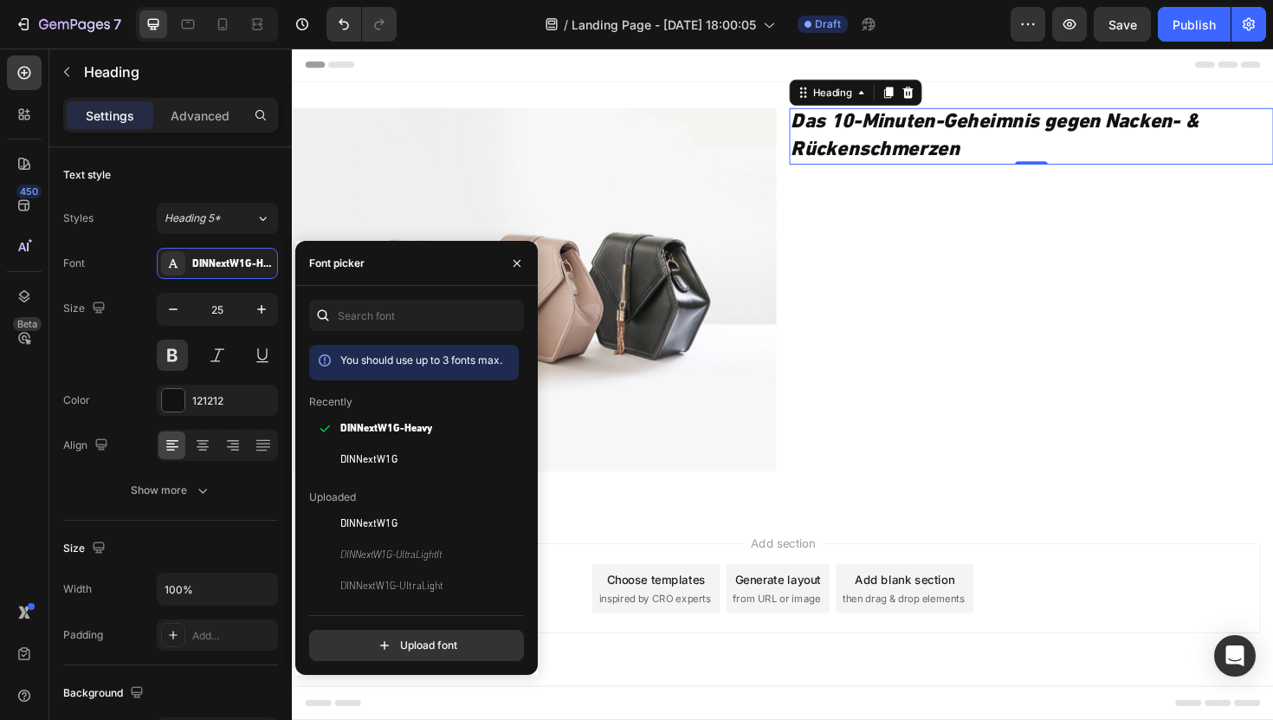
click at [424, 360] on span "You should use up to 3 fonts max." at bounding box center [421, 359] width 162 height 13
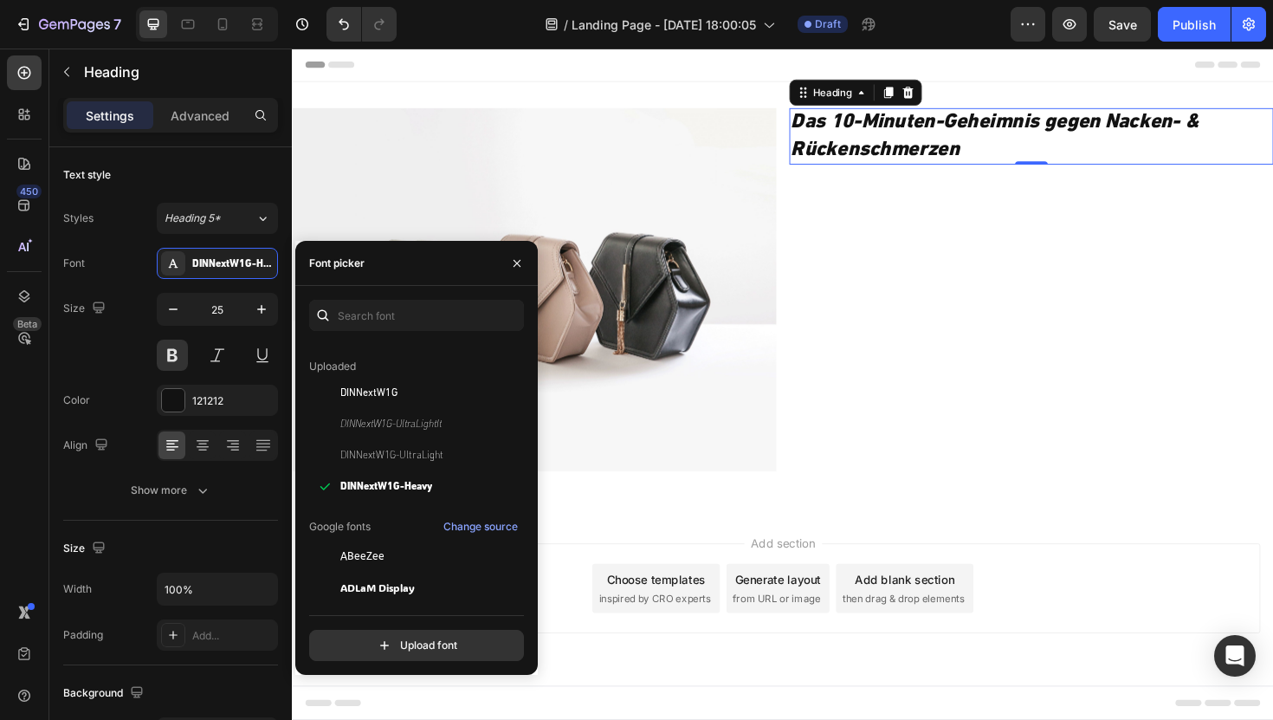
scroll to position [133, 0]
click at [504, 418] on icon "button" at bounding box center [503, 422] width 14 height 14
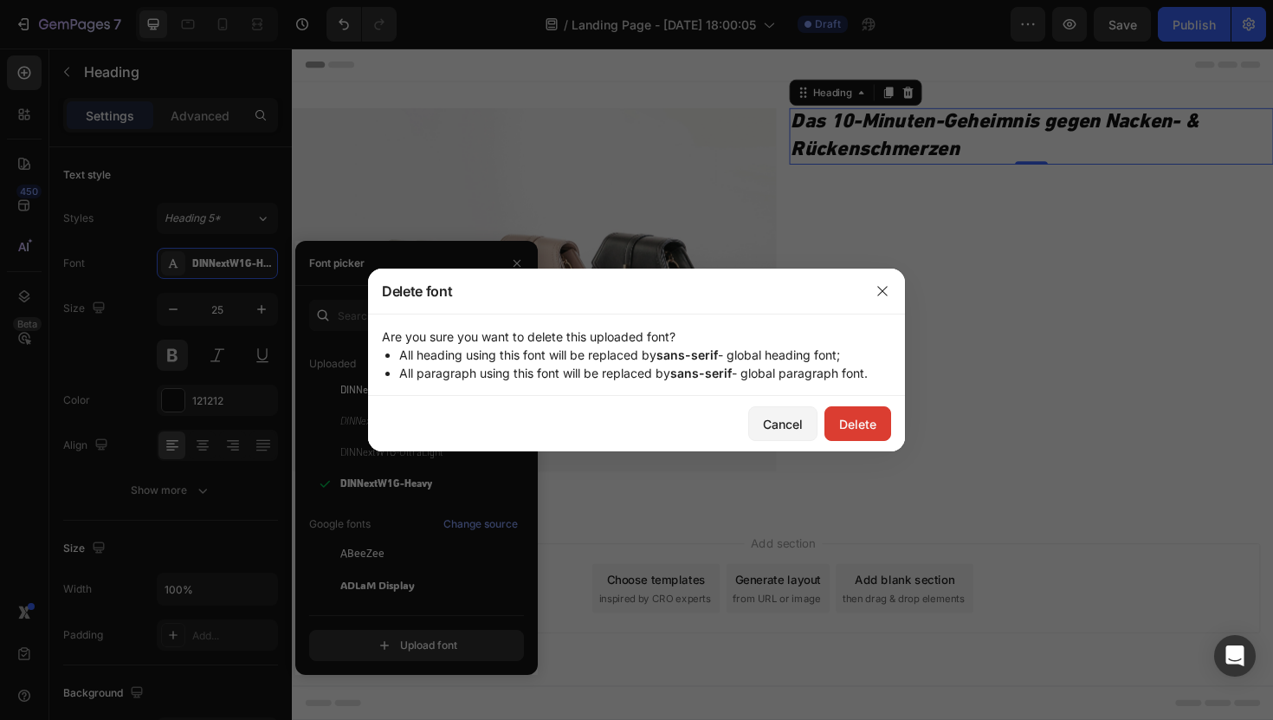
click at [838, 420] on button "Delete" at bounding box center [858, 423] width 67 height 35
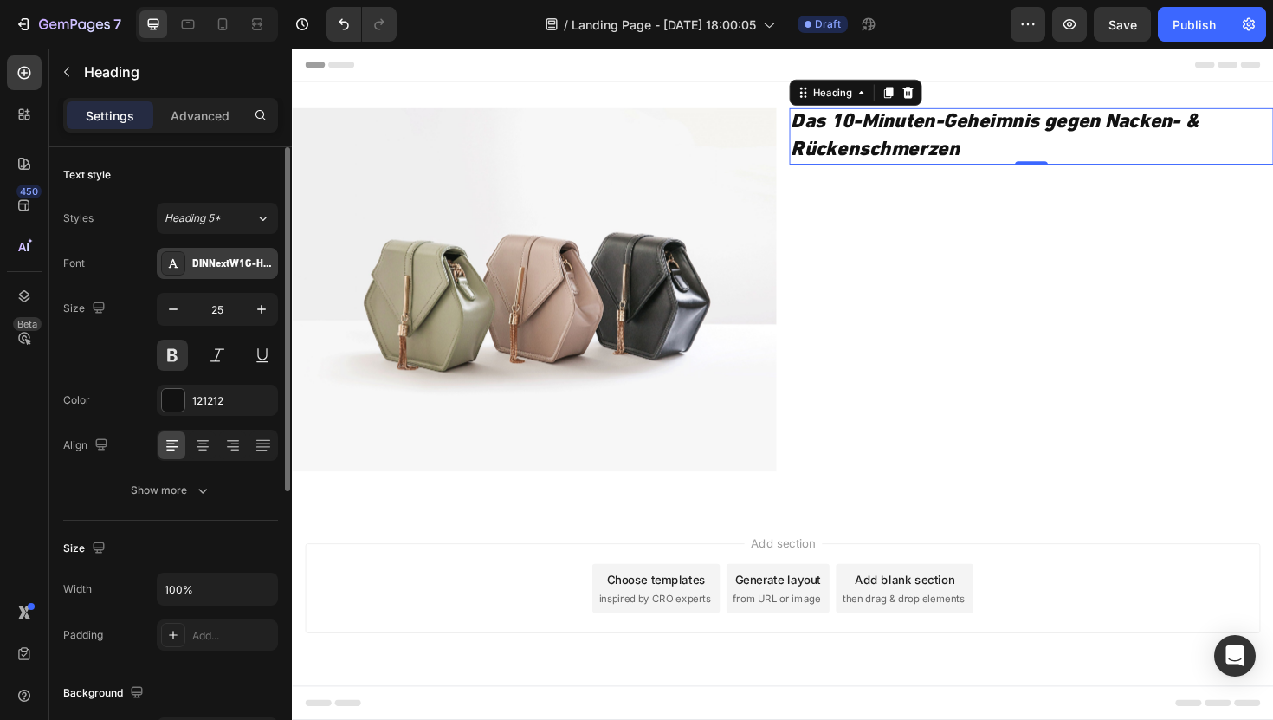
click at [231, 249] on div "DINNextW1G-Heavy" at bounding box center [217, 263] width 121 height 31
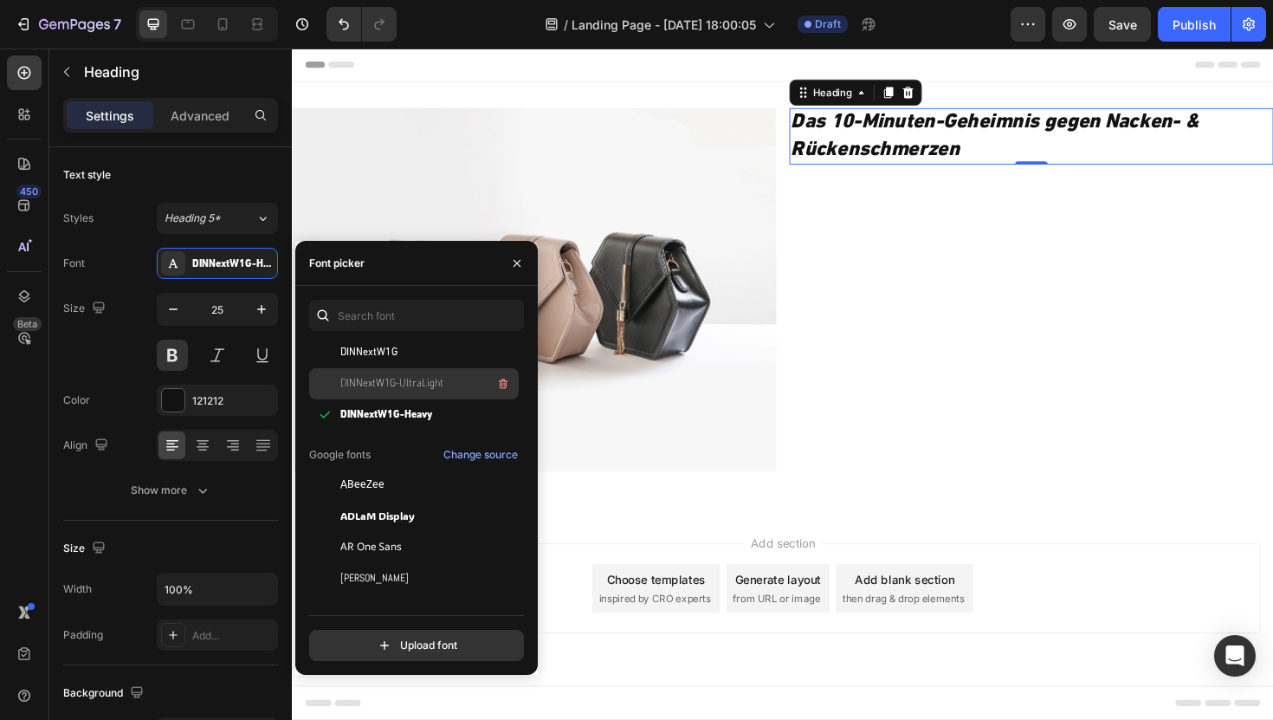
scroll to position [112, 0]
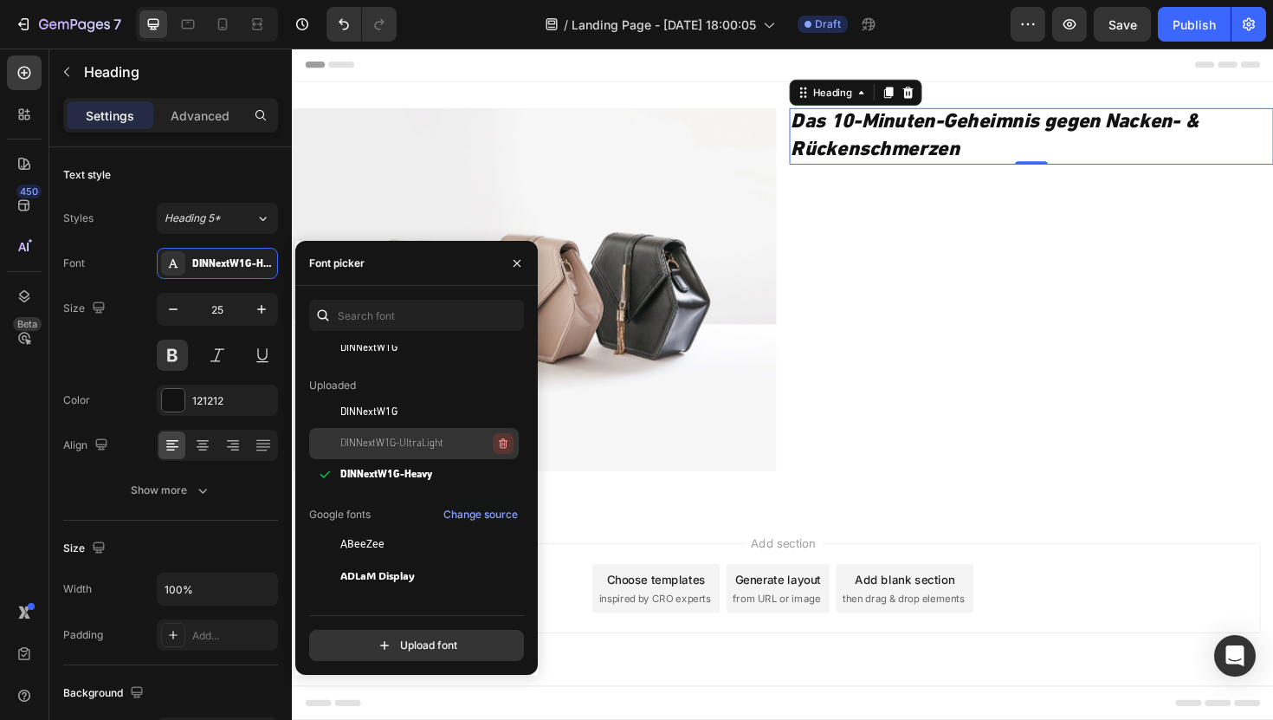
click at [496, 437] on icon "button" at bounding box center [503, 444] width 14 height 14
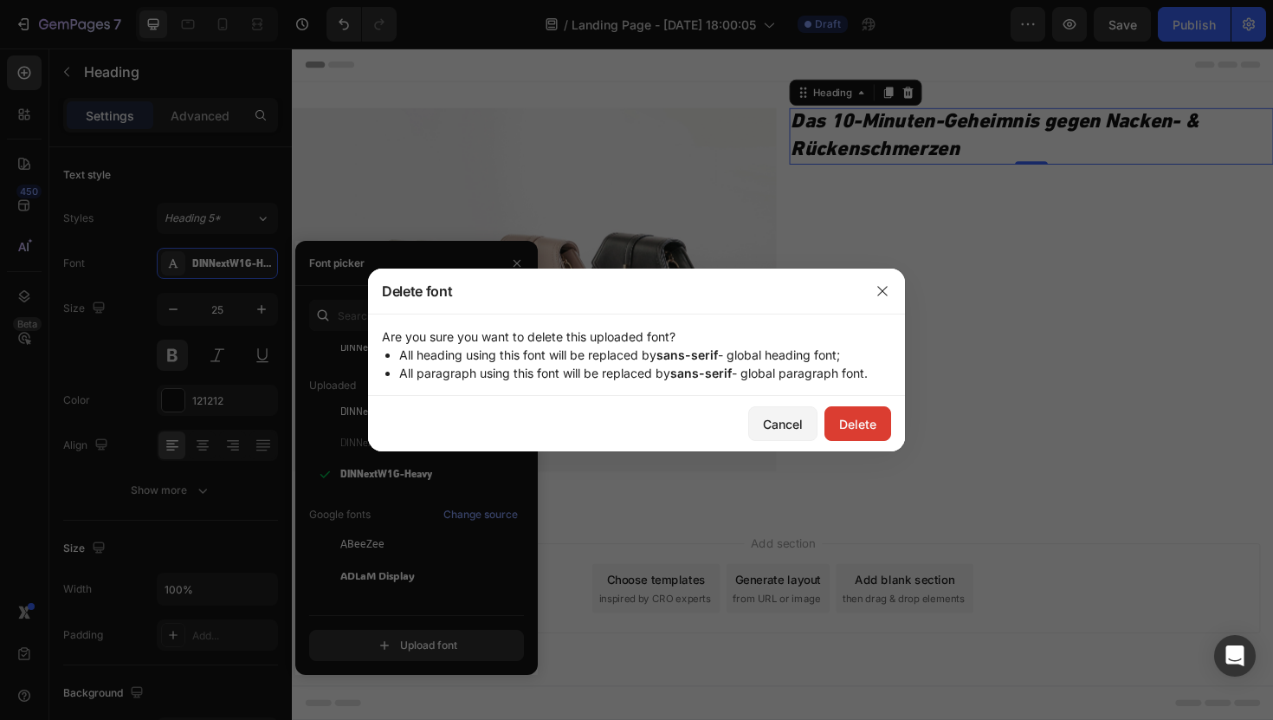
click at [865, 424] on div "Delete" at bounding box center [857, 424] width 37 height 18
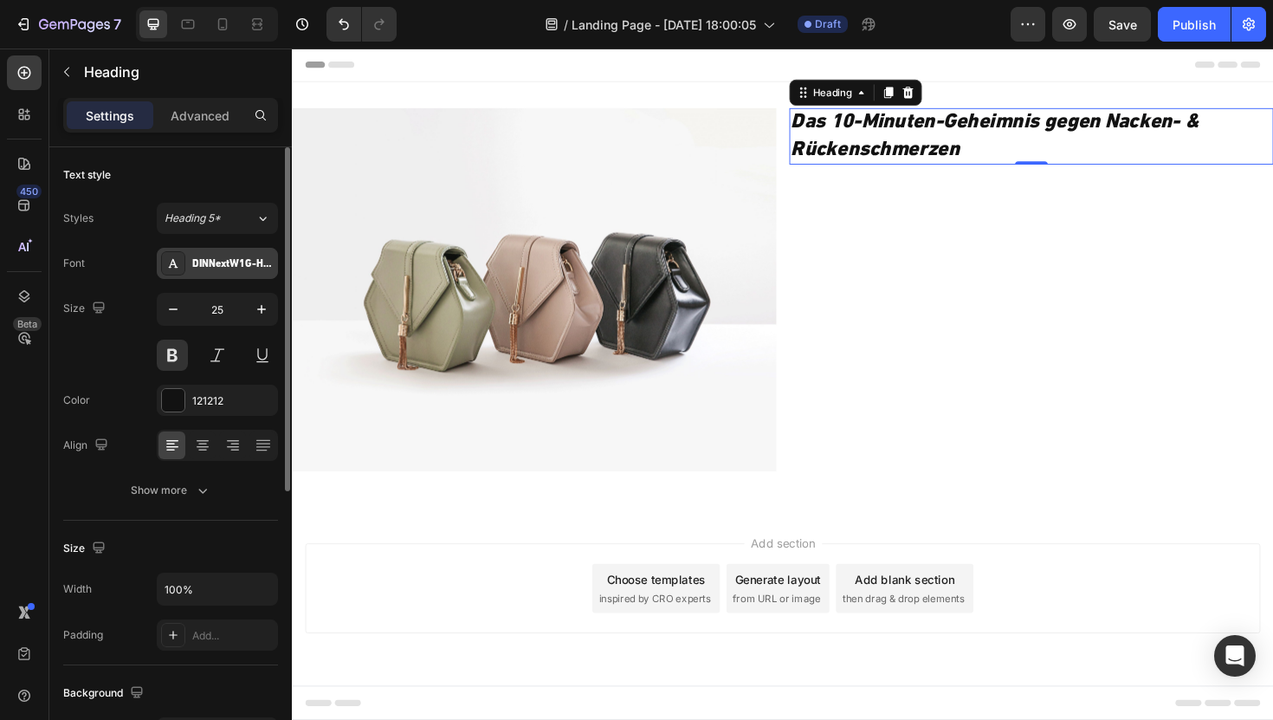
click at [220, 253] on div "DINNextW1G-Heavy" at bounding box center [217, 263] width 121 height 31
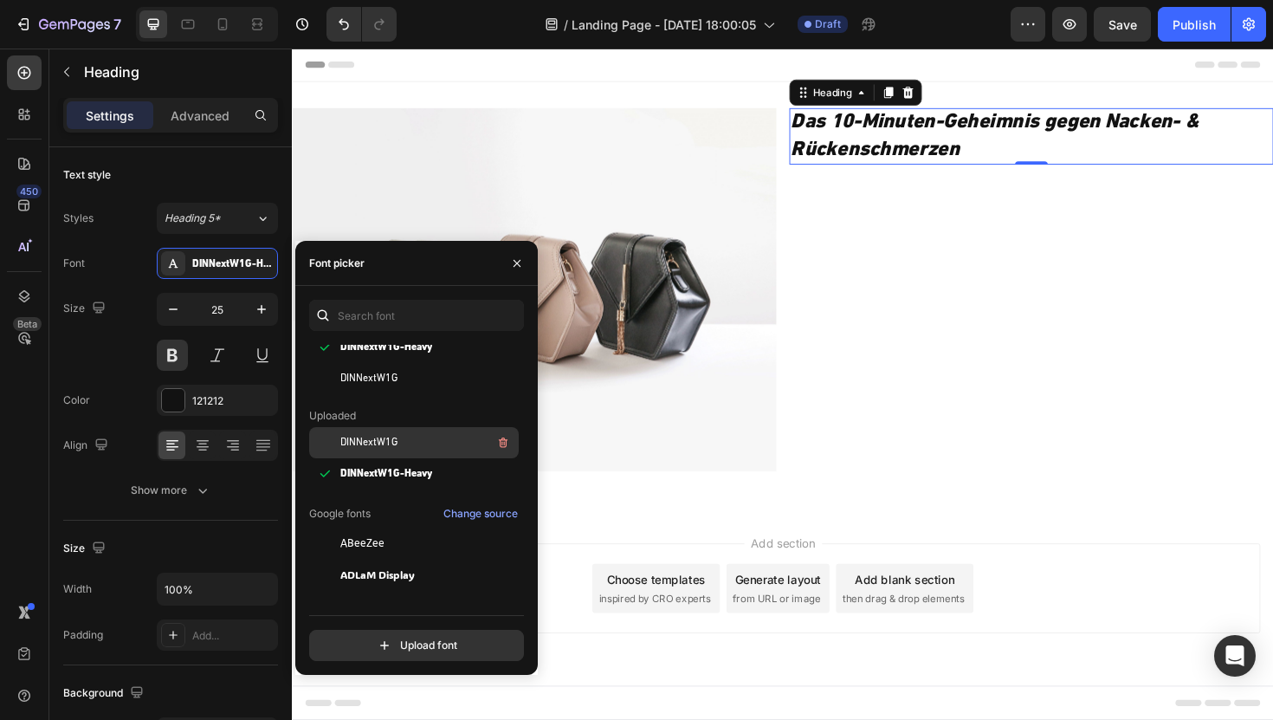
scroll to position [72, 0]
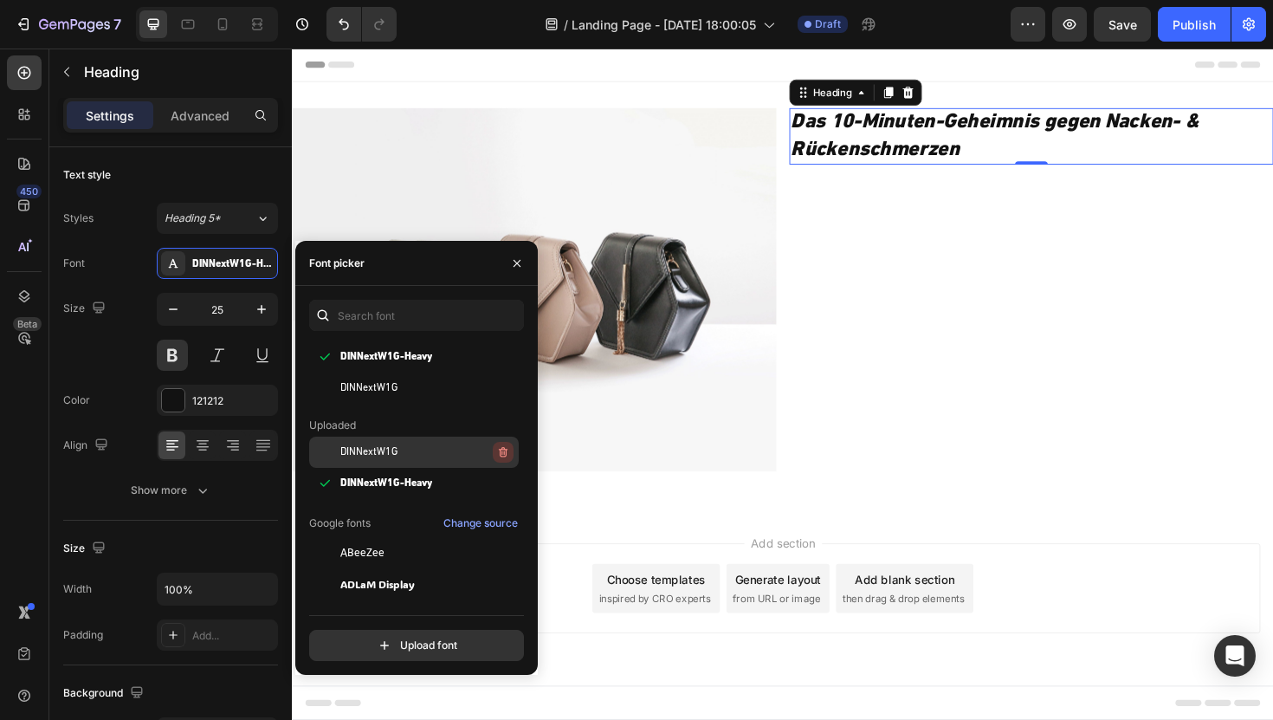
click at [496, 451] on icon "button" at bounding box center [503, 452] width 14 height 14
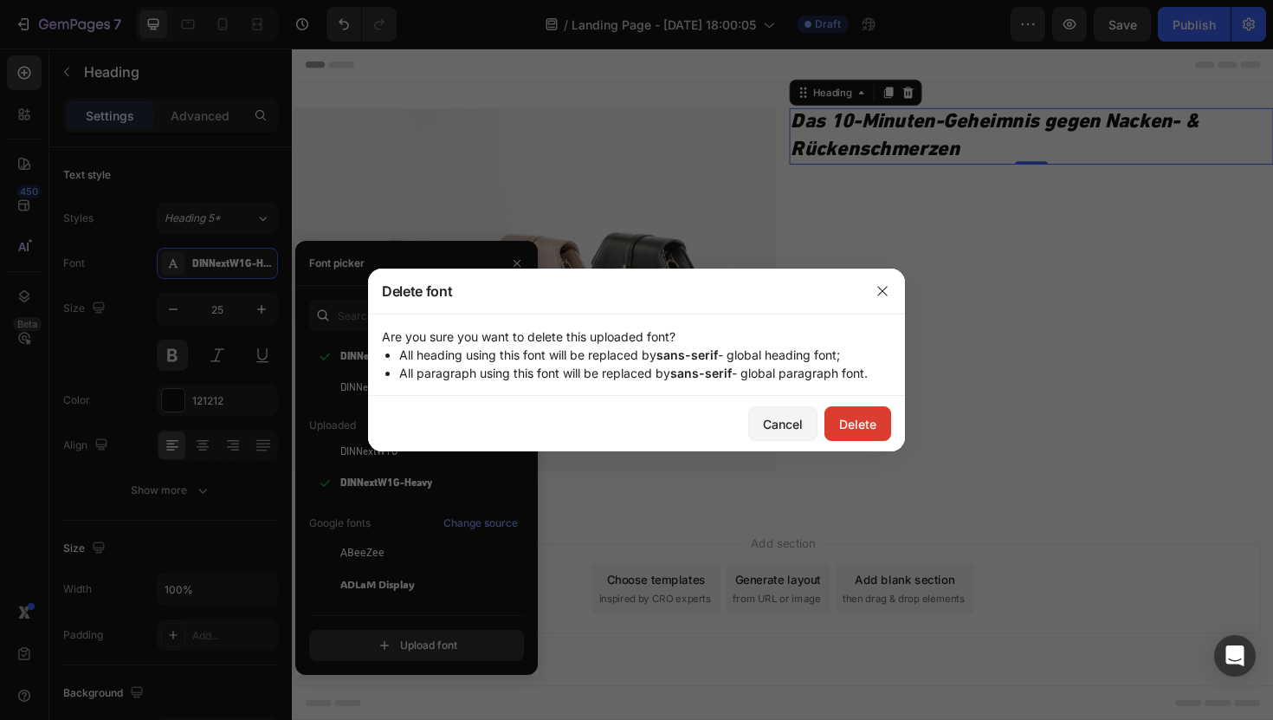
click at [836, 411] on button "Delete" at bounding box center [858, 423] width 67 height 35
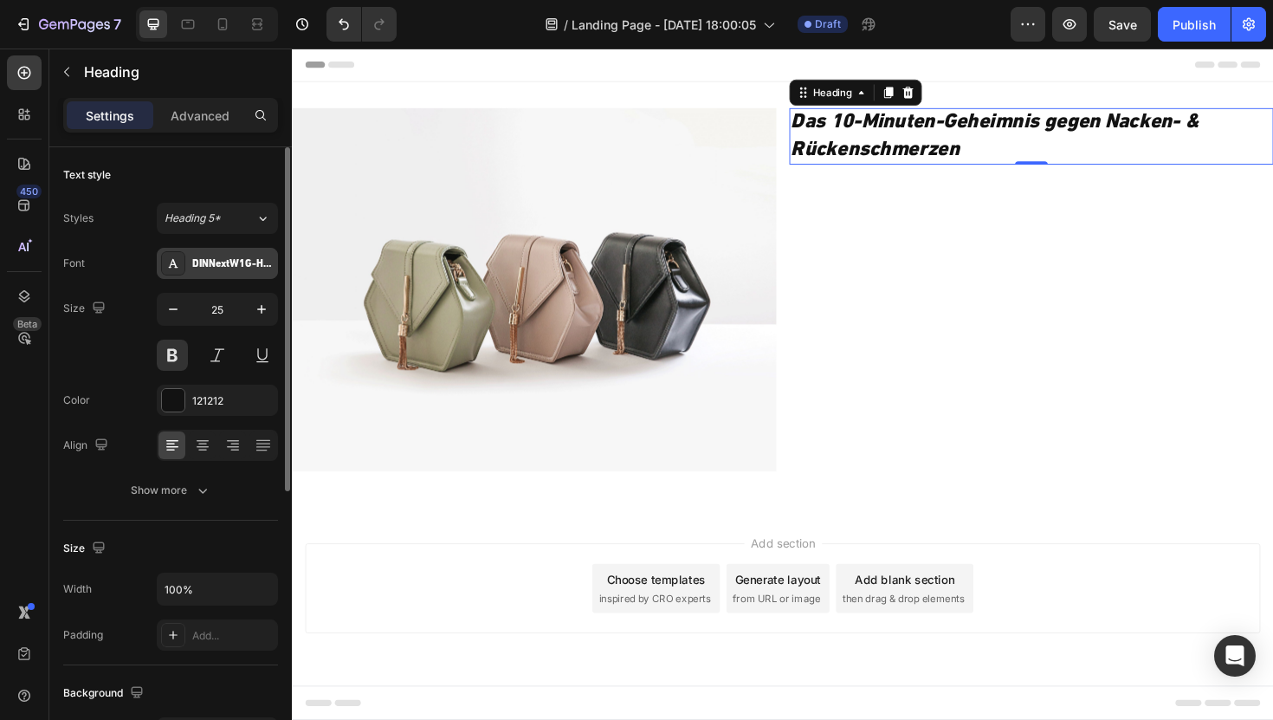
click at [231, 266] on div "DINNextW1G-Heavy" at bounding box center [232, 264] width 81 height 16
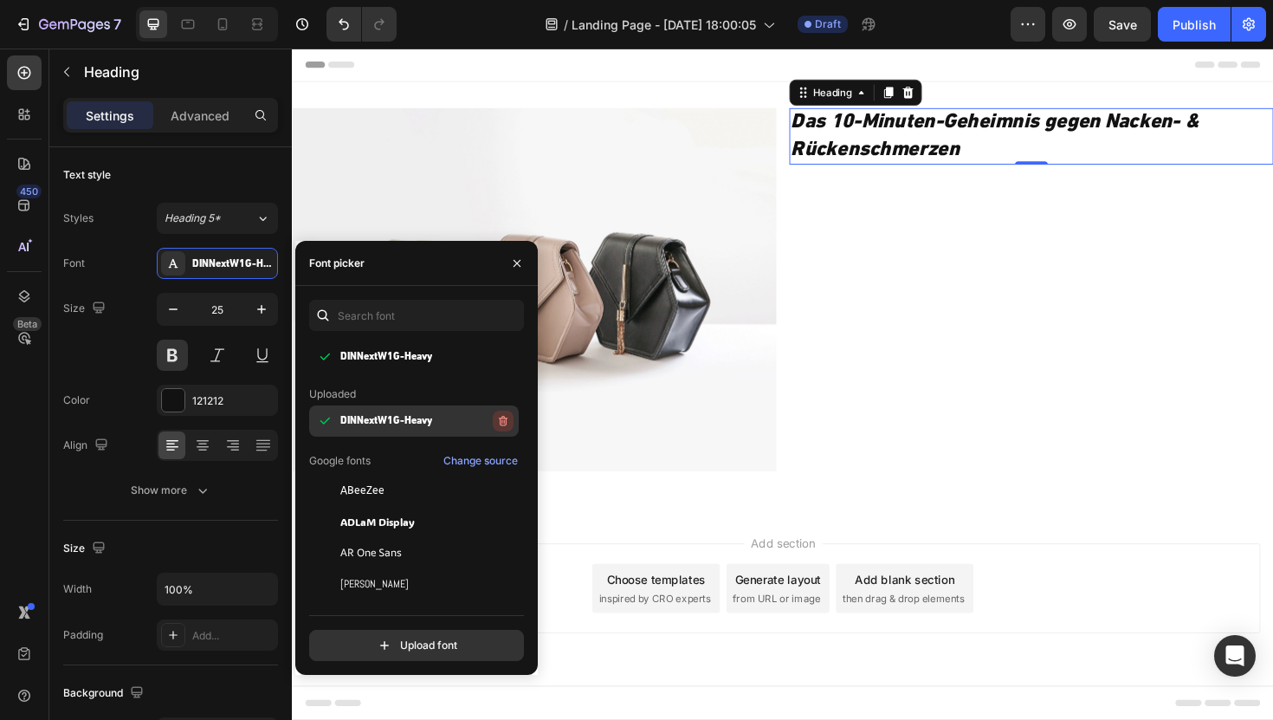
click at [505, 418] on icon "button" at bounding box center [503, 421] width 14 height 14
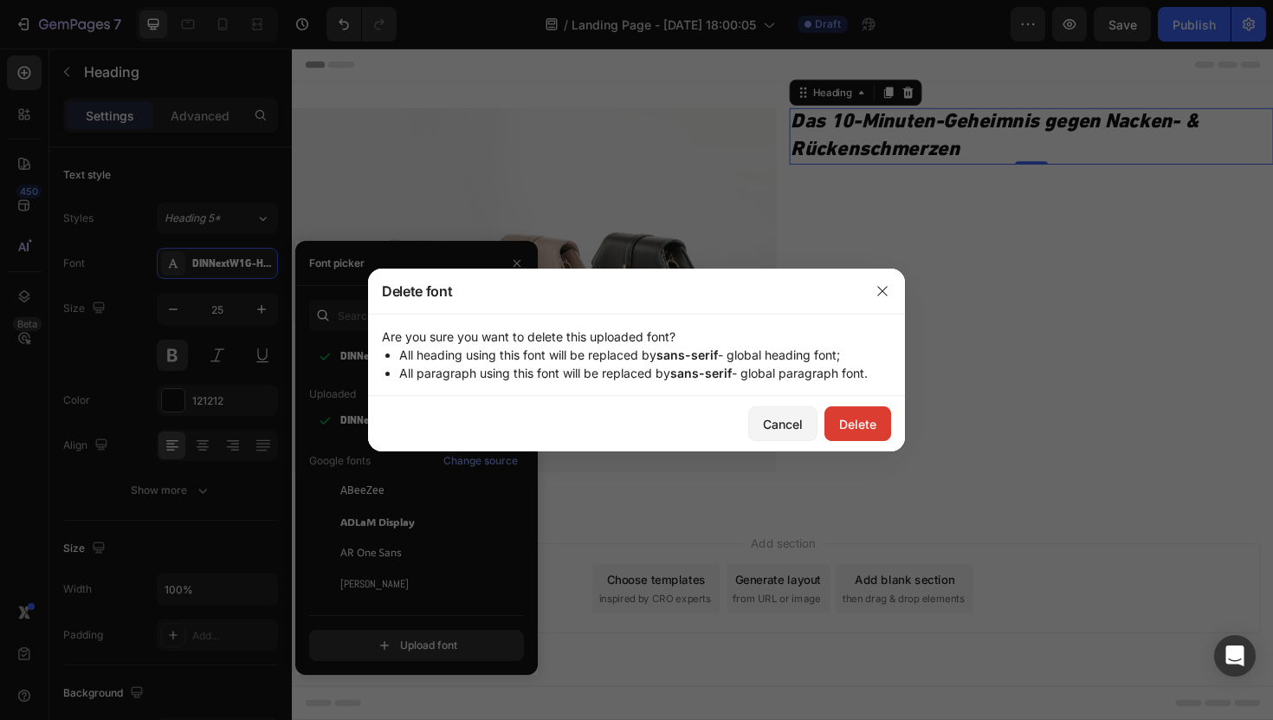
click at [828, 429] on button "Delete" at bounding box center [858, 423] width 67 height 35
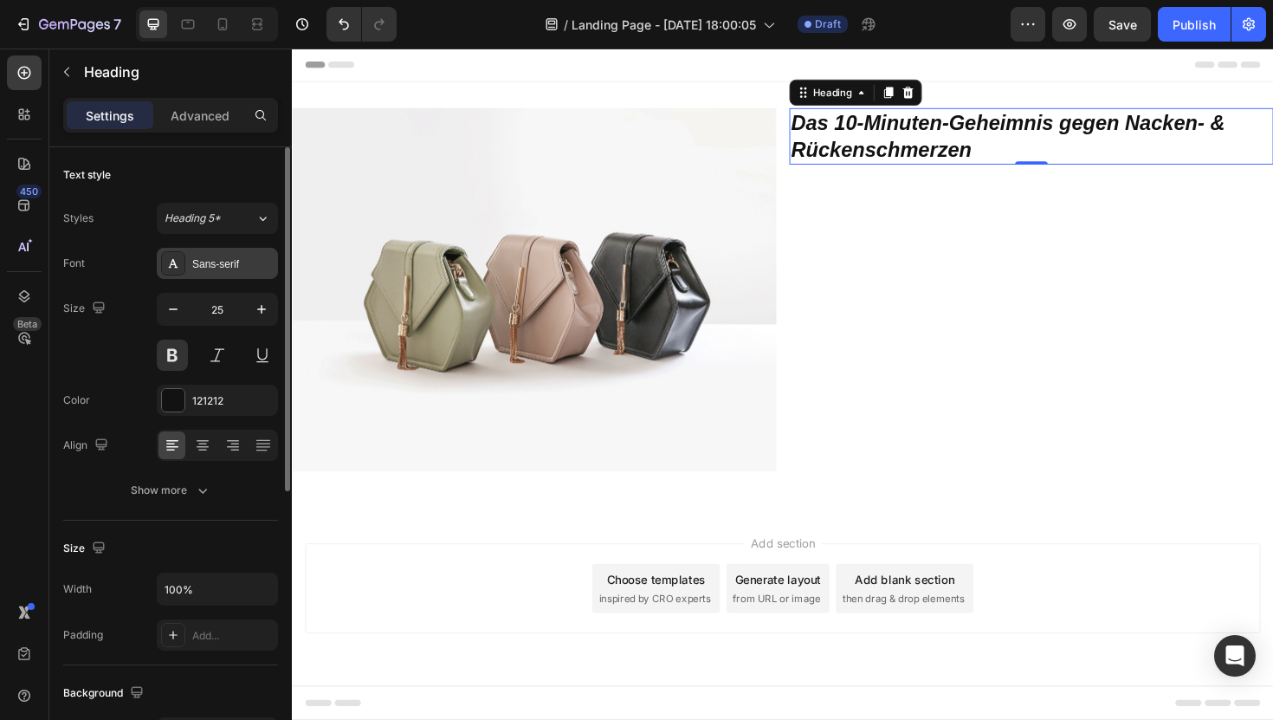
click at [237, 256] on div "Sans-serif" at bounding box center [232, 264] width 81 height 16
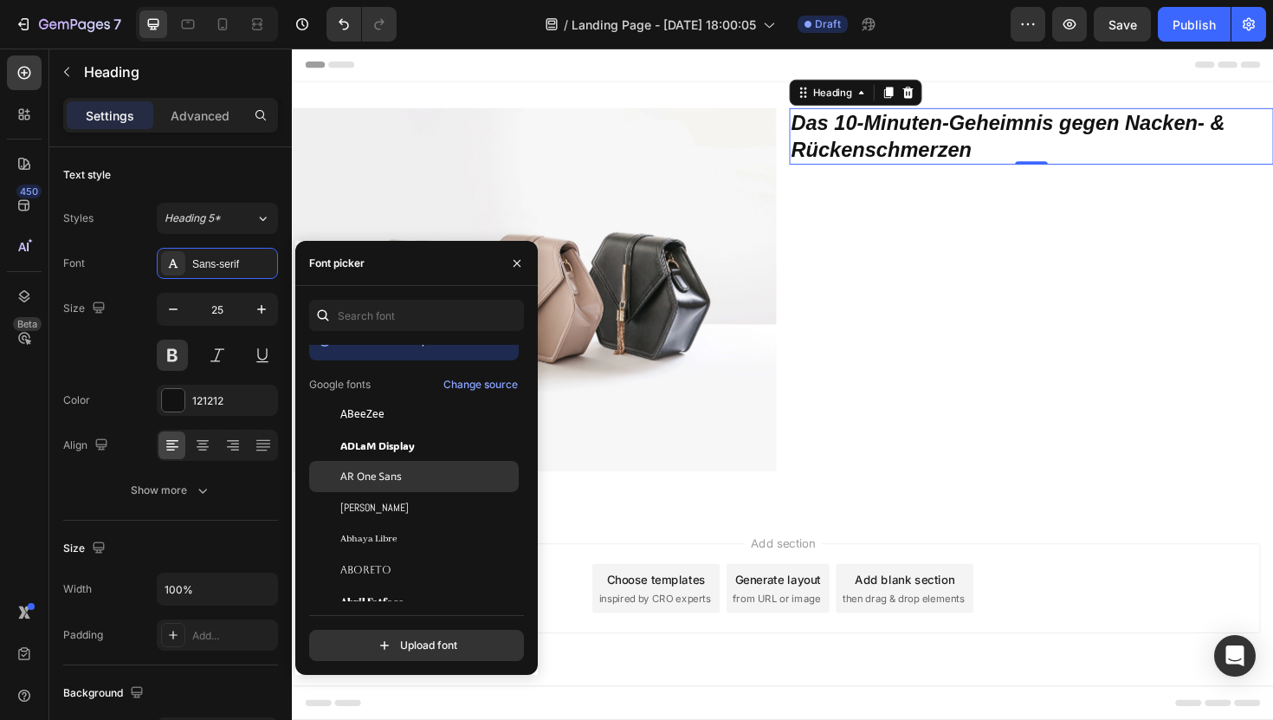
scroll to position [0, 0]
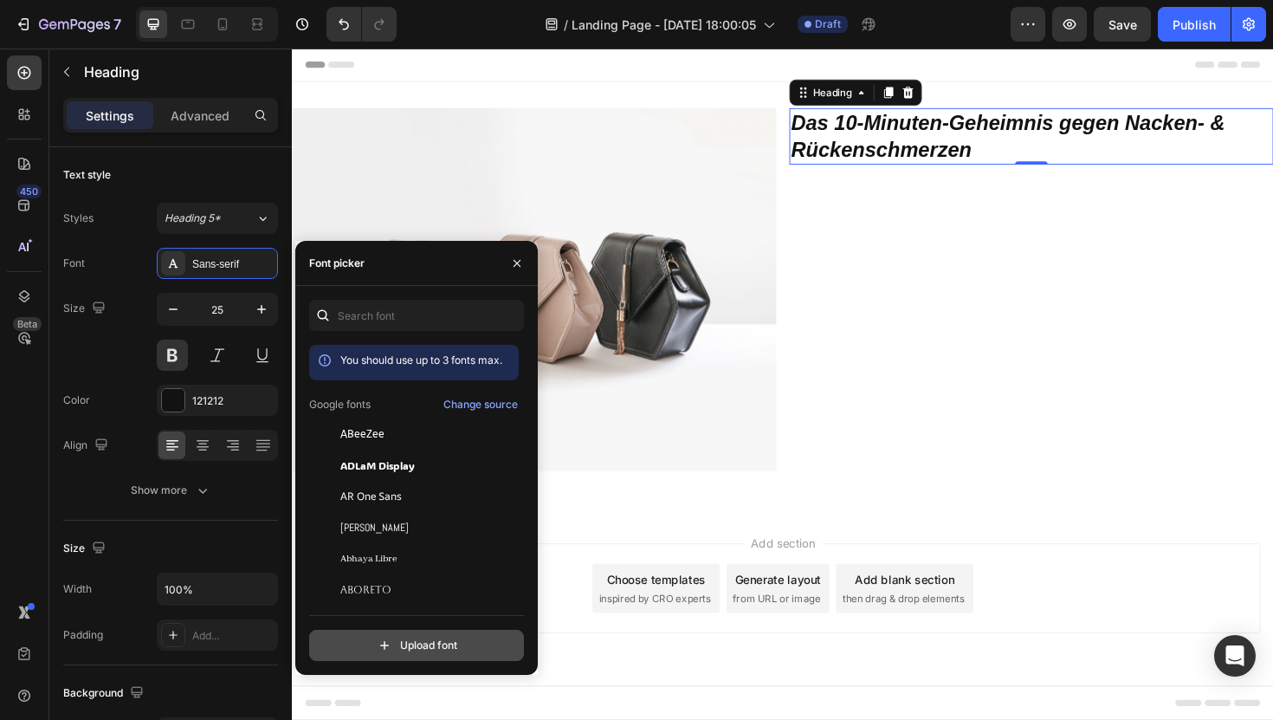
click at [398, 643] on input "file" at bounding box center [453, 645] width 433 height 29
type input "C:\fakepath\DINNextW1G-Bold.otf"
click at [447, 647] on input "file" at bounding box center [453, 645] width 433 height 29
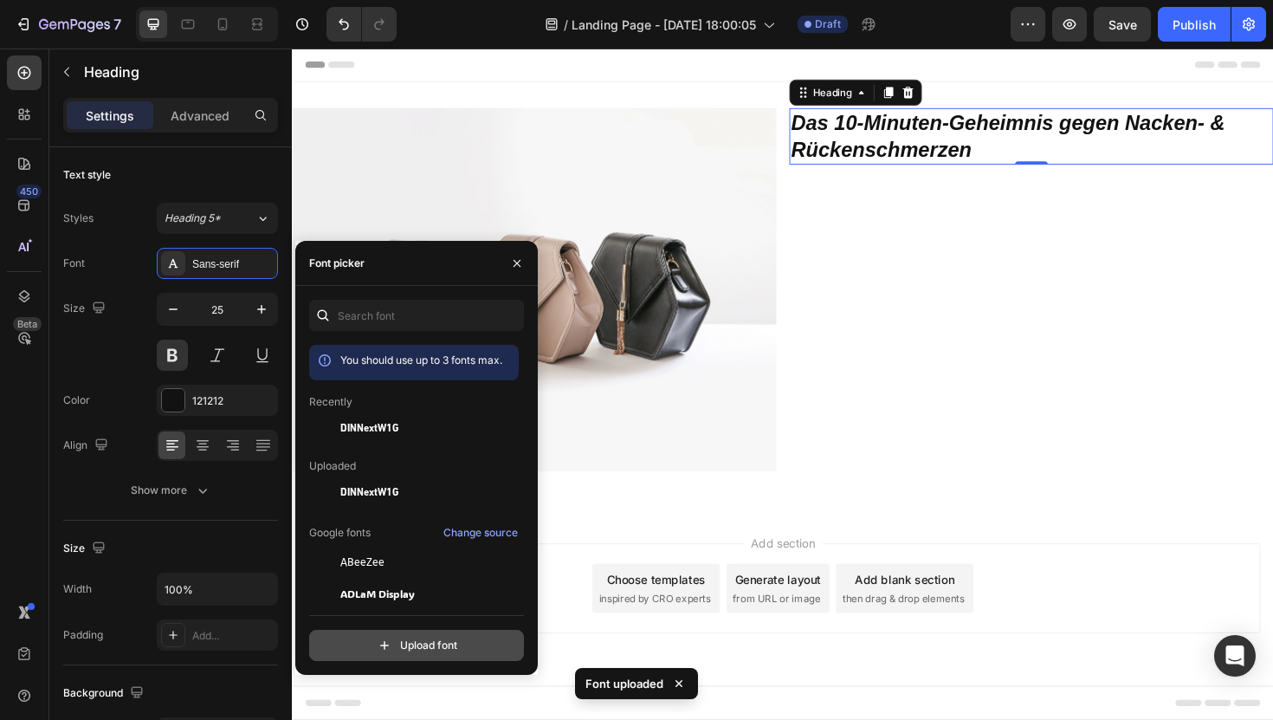
type input "C:\fakepath\DINNextW1G-Regular.otf"
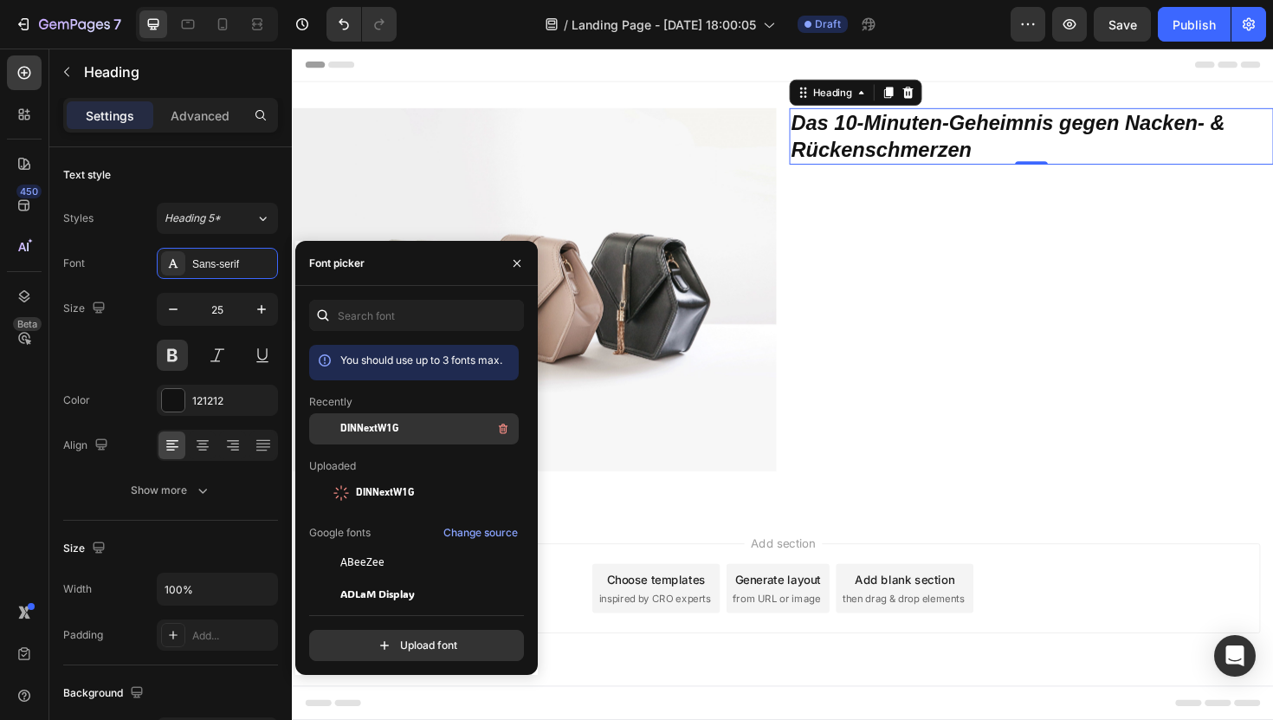
click at [412, 424] on div "DINNextW1G" at bounding box center [427, 428] width 175 height 21
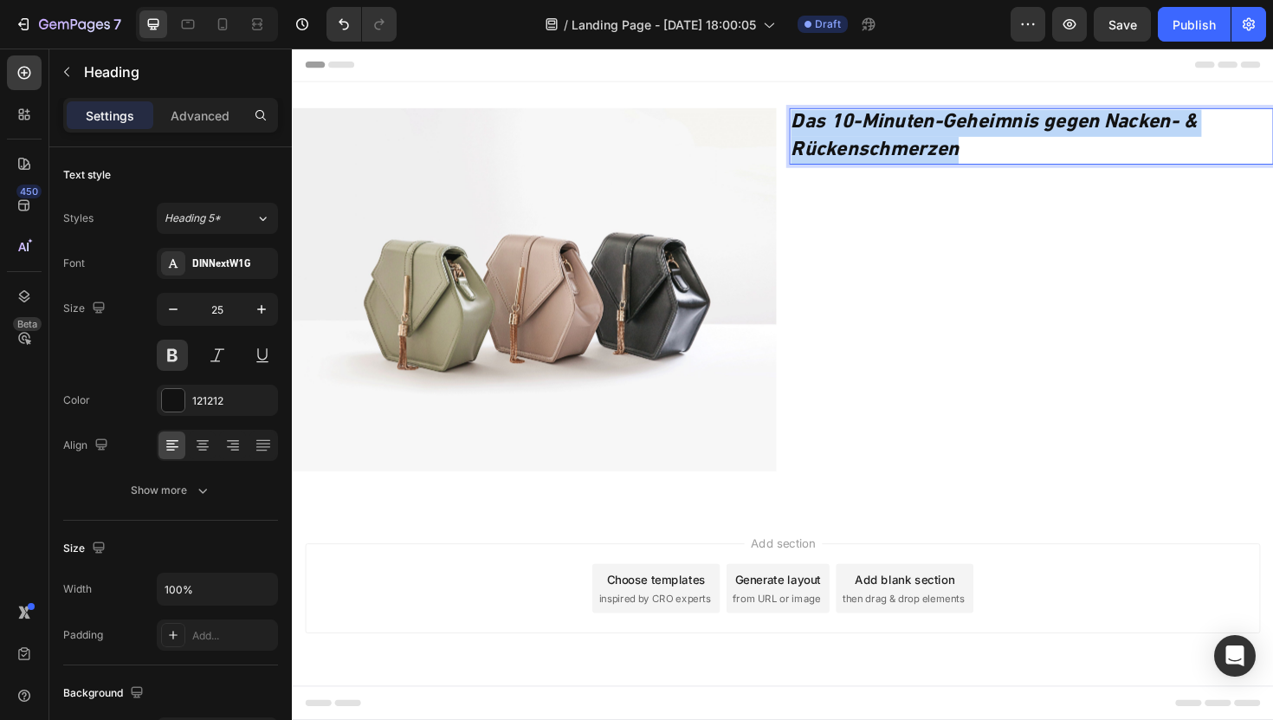
click at [935, 137] on icon "Das 10-Minuten-Geheimnis gegen Nacken- & Rückenschmerzen" at bounding box center [1035, 141] width 430 height 50
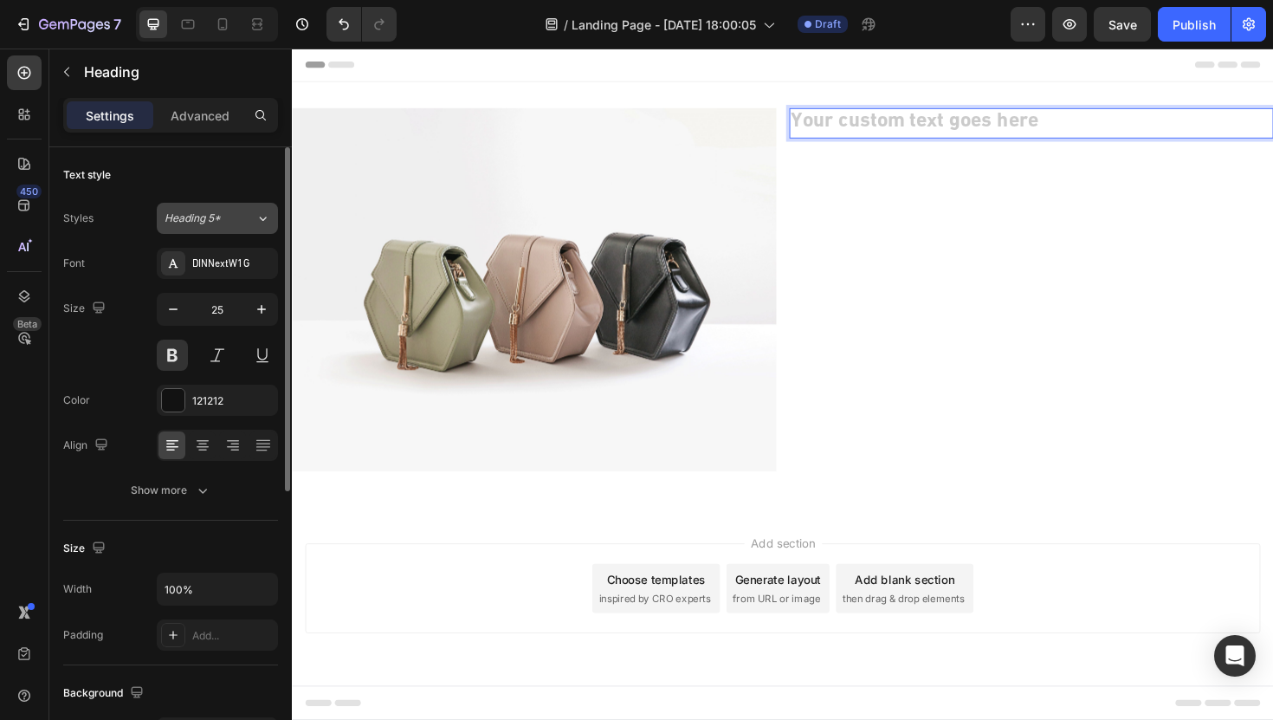
click at [220, 217] on span "Heading 5*" at bounding box center [193, 218] width 56 height 16
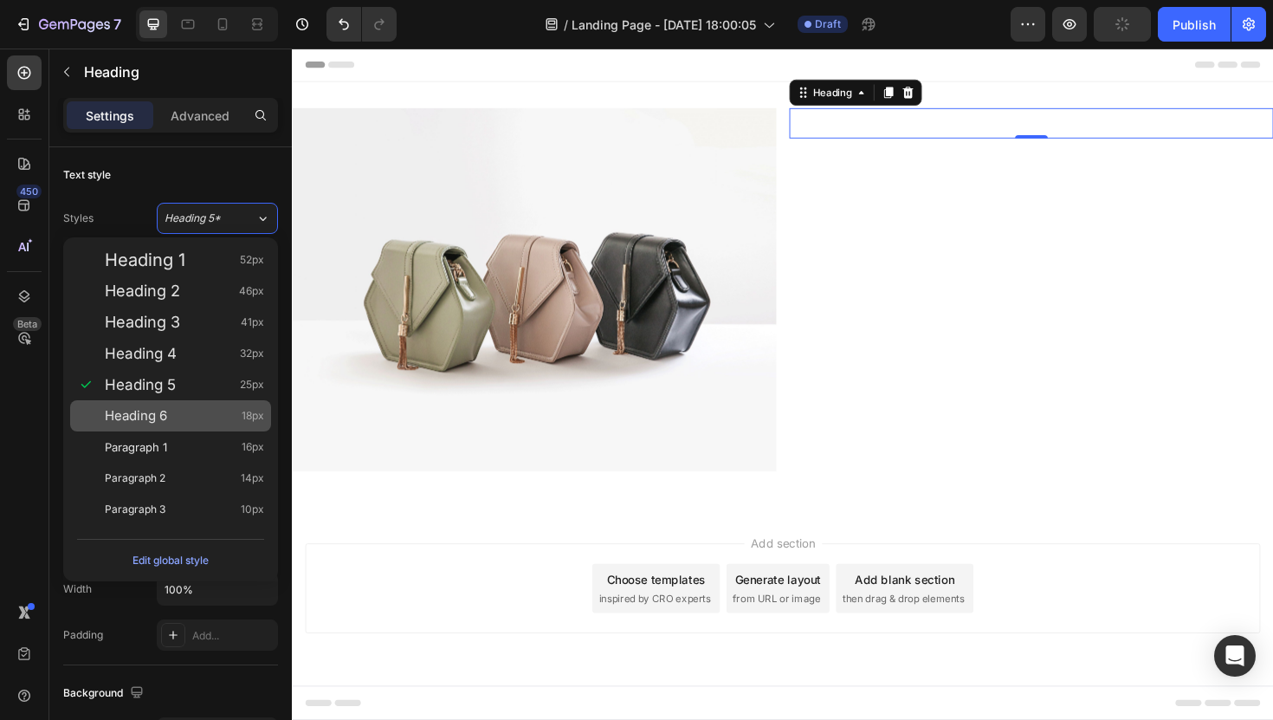
click at [162, 413] on span "Heading 6" at bounding box center [136, 415] width 62 height 17
type input "18"
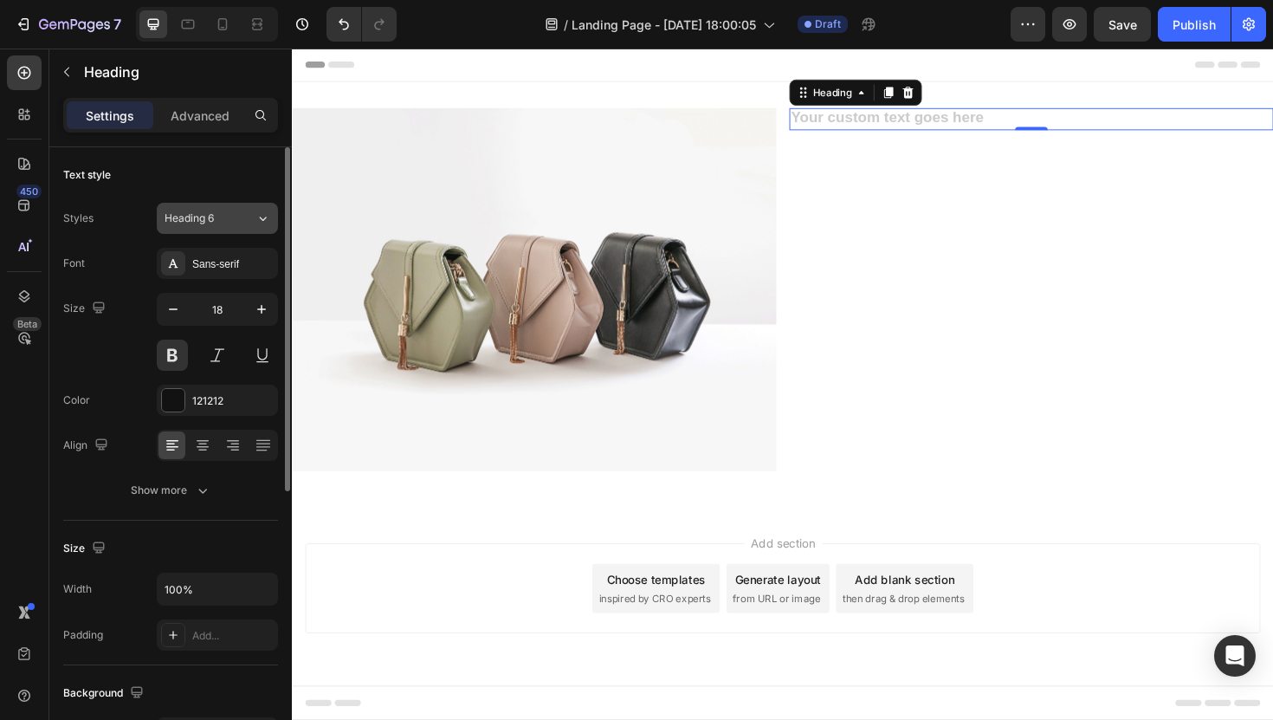
click at [232, 217] on div "Heading 6" at bounding box center [200, 218] width 70 height 16
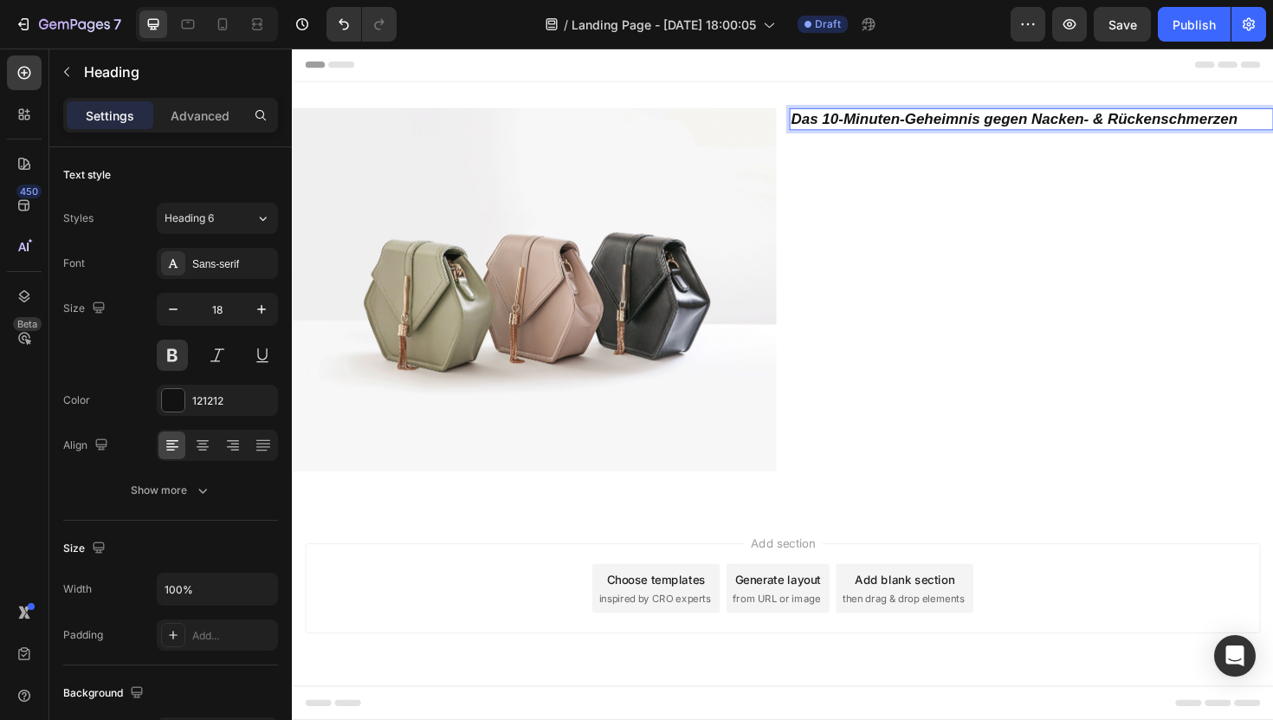
click at [913, 124] on icon "Das 10-Minuten-Geheimnis gegen Nacken- & Rückenschmerzen" at bounding box center [1056, 122] width 473 height 17
click at [973, 121] on p "Das 10-Minuten-Geheimnis gegen Nacken- & Rückenschmerzen" at bounding box center [1074, 123] width 509 height 20
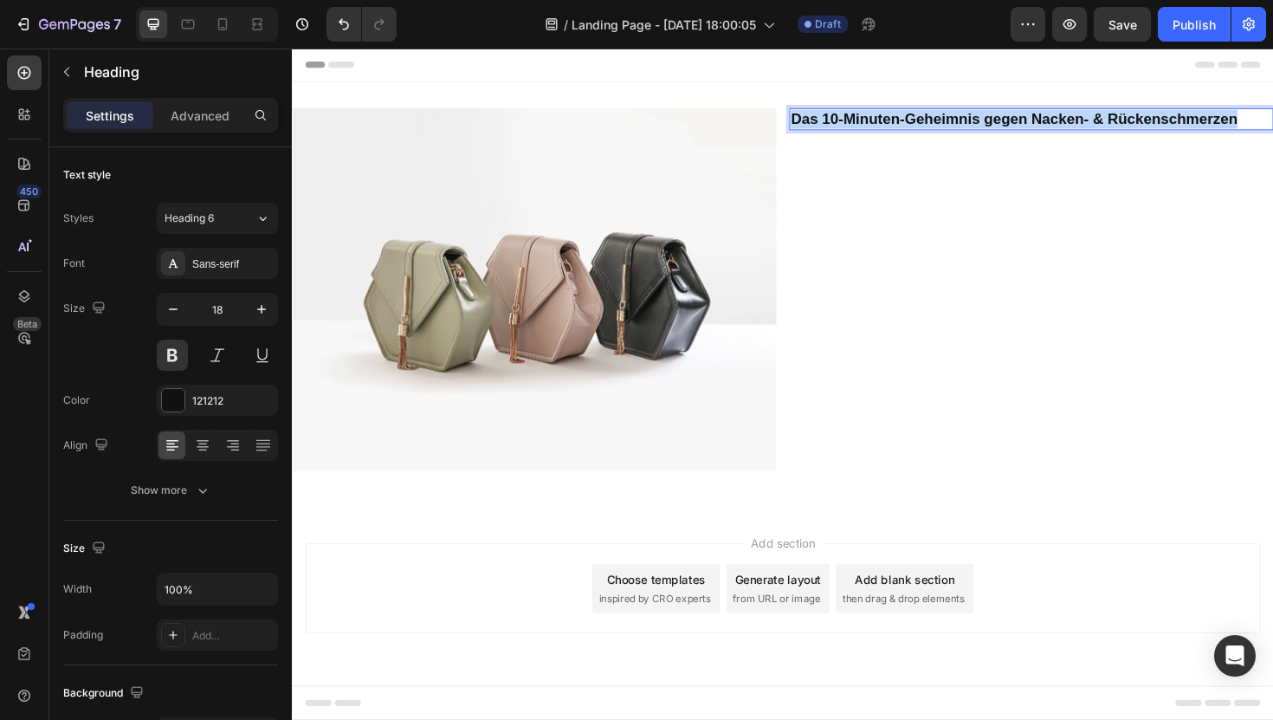
click at [973, 121] on p "Das 10-Minuten-Geheimnis gegen Nacken- & Rückenschmerzen" at bounding box center [1074, 123] width 509 height 20
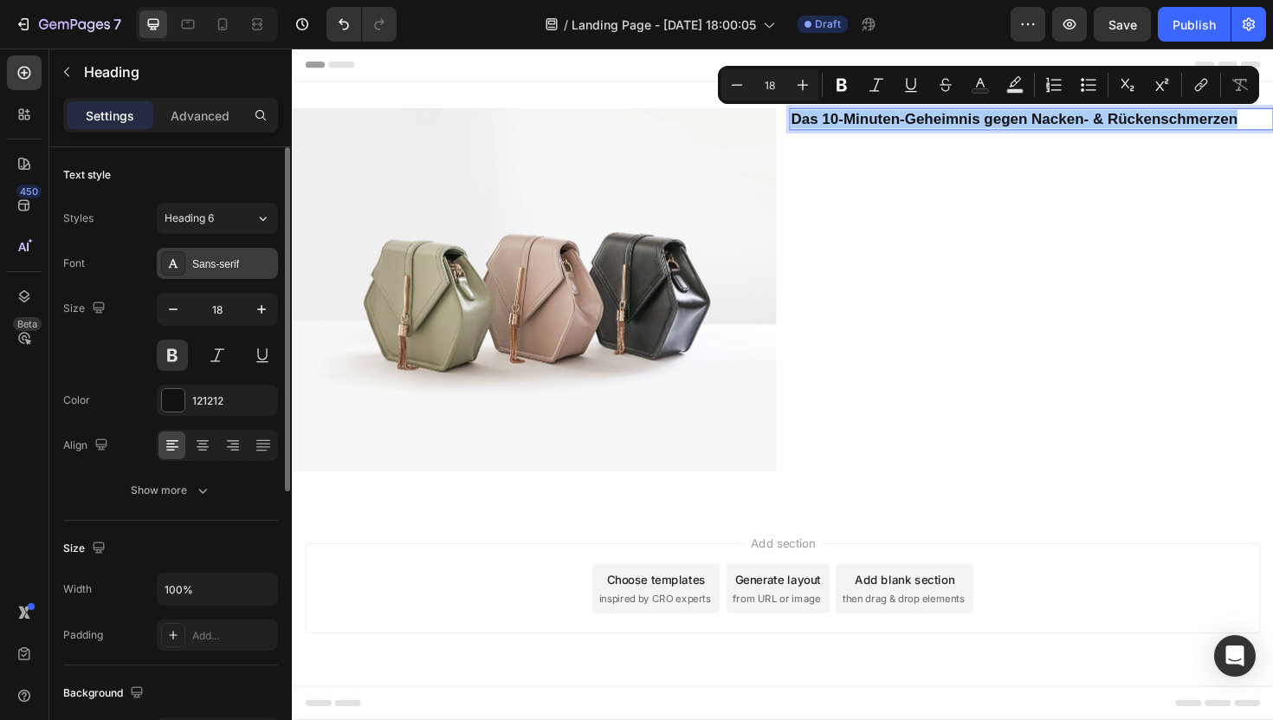
click at [210, 269] on div "Sans-serif" at bounding box center [232, 264] width 81 height 16
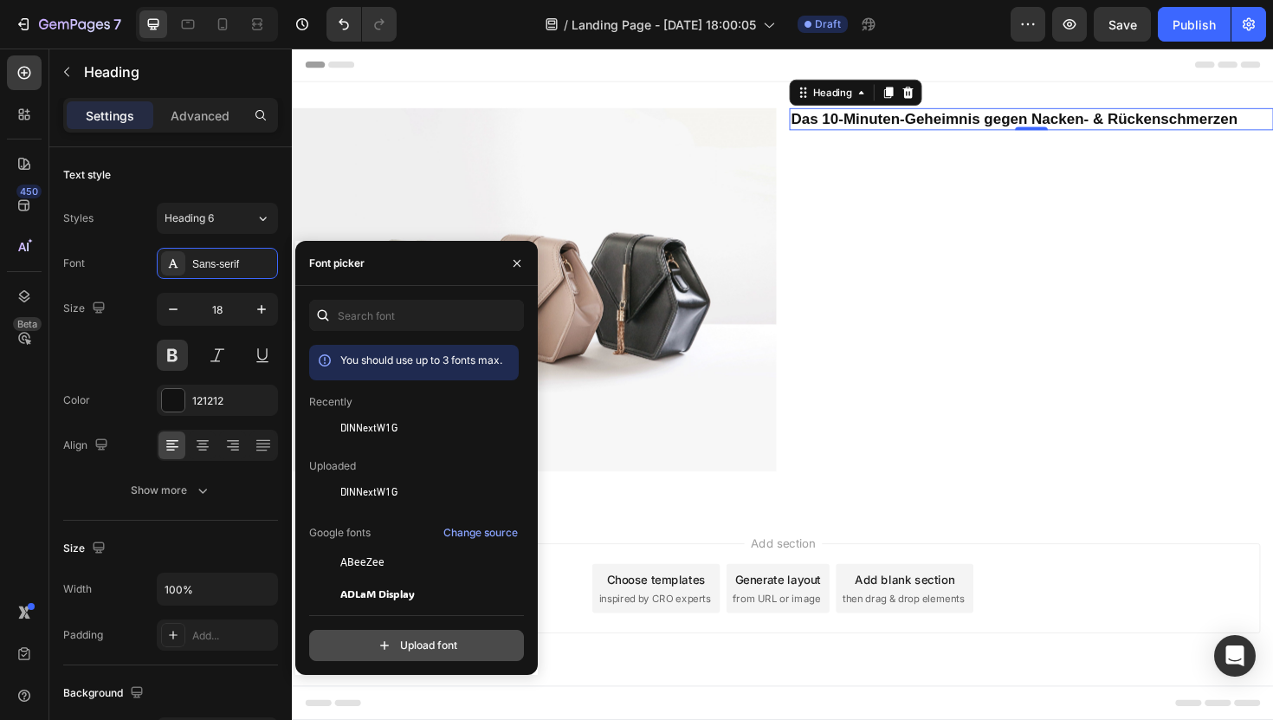
click at [437, 637] on input "file" at bounding box center [453, 645] width 433 height 29
type input "C:\fakepath\DINNextW1G-Bold.otf"
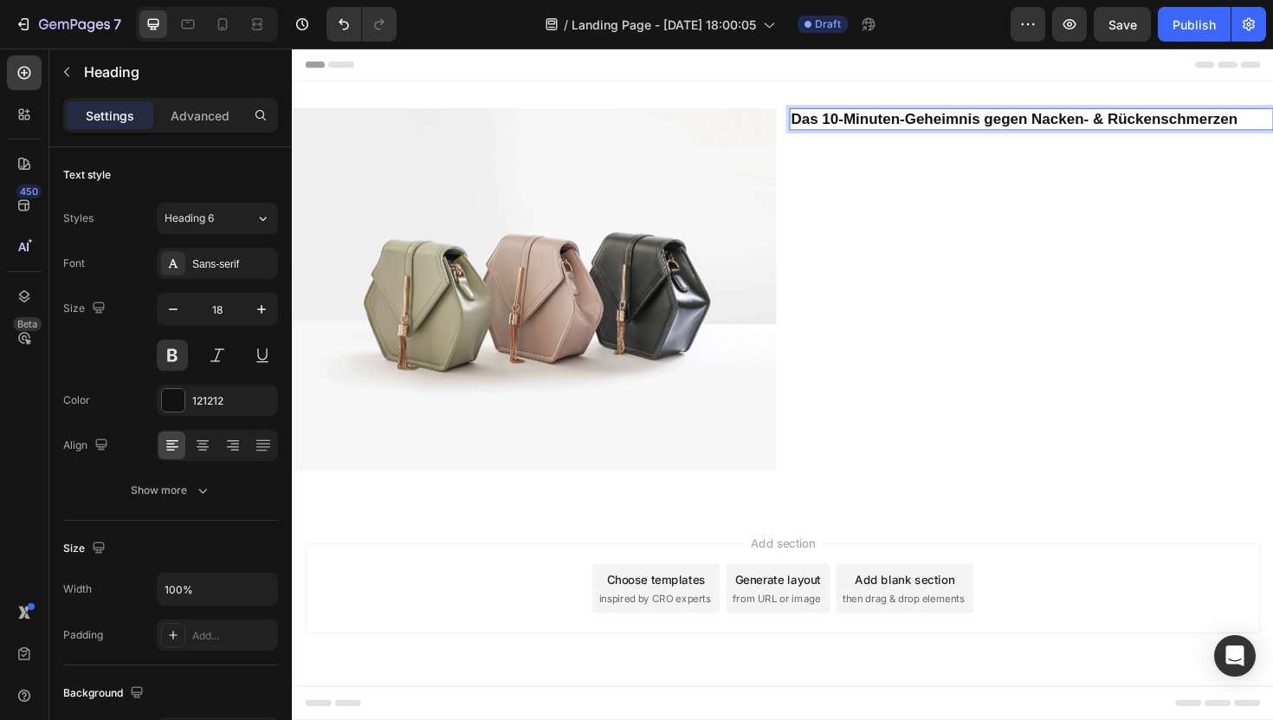
click at [917, 130] on p "Das 10-Minuten-Geheimnis gegen Nacken- & Rückenschmerzen" at bounding box center [1074, 123] width 509 height 20
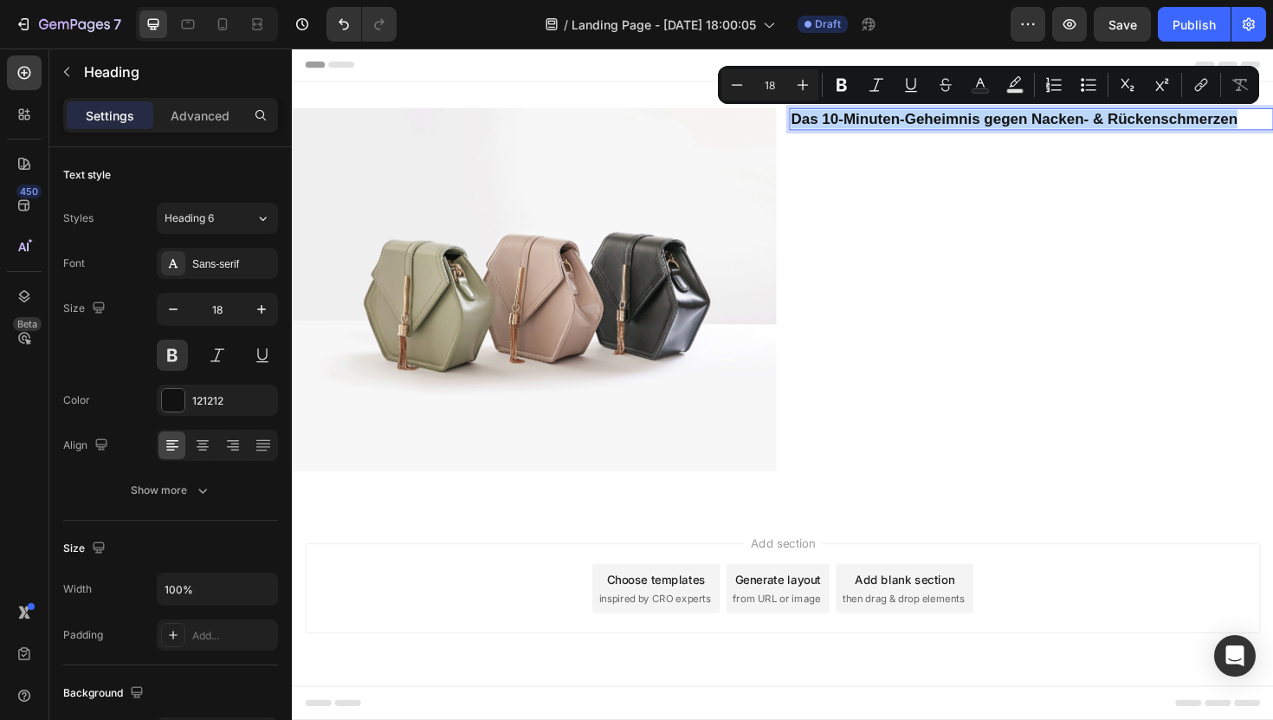
click at [917, 130] on p "Das 10-Minuten-Geheimnis gegen Nacken- & Rückenschmerzen" at bounding box center [1074, 123] width 509 height 20
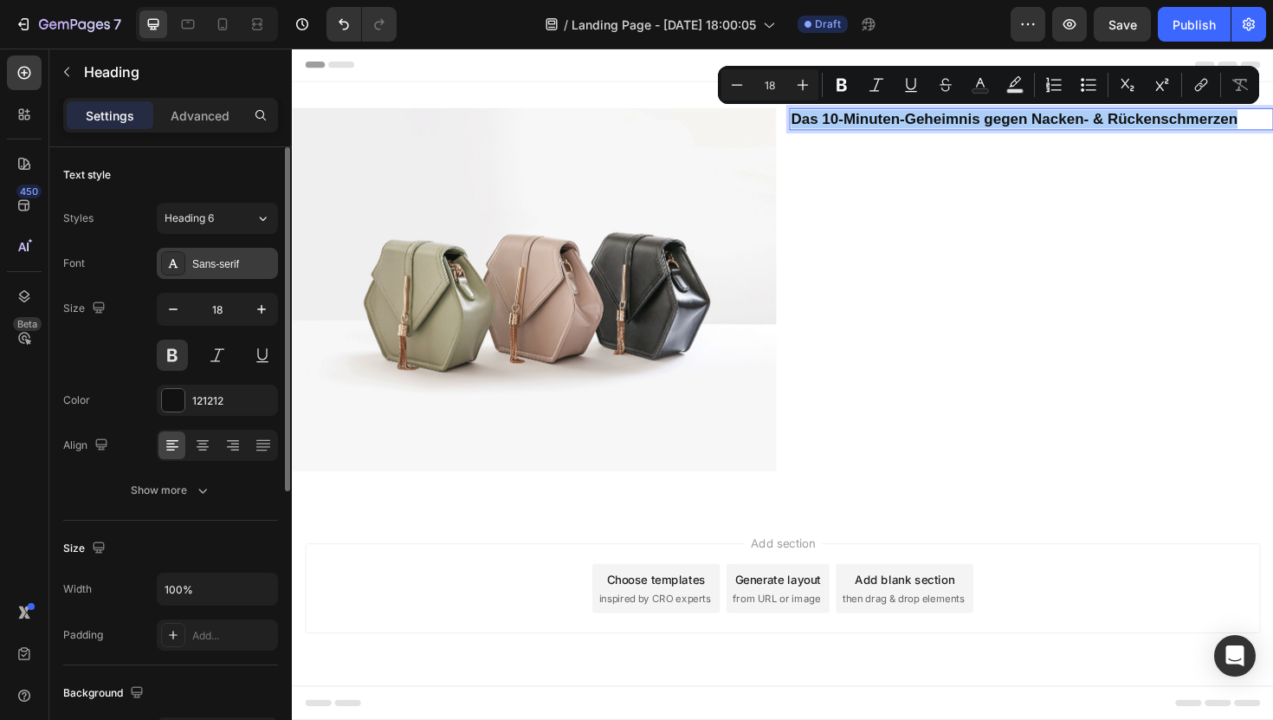
click at [211, 256] on div "Sans-serif" at bounding box center [232, 264] width 81 height 16
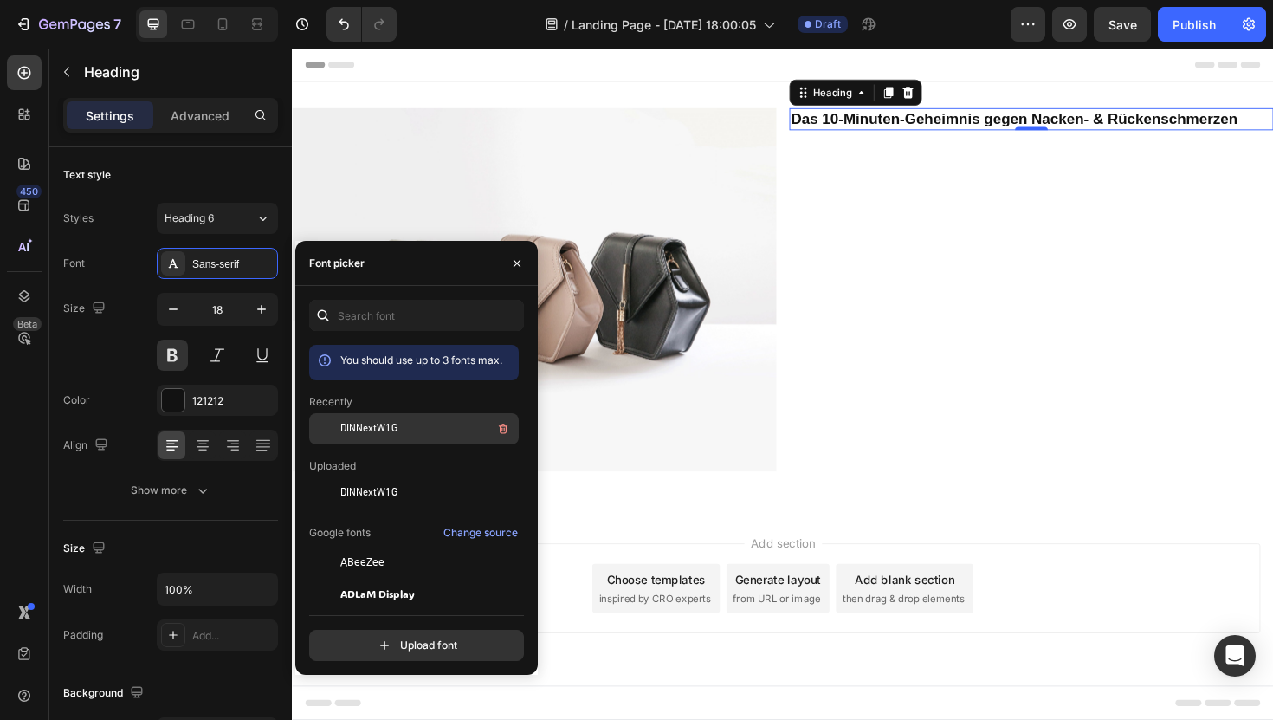
click at [382, 426] on span "DINNextW1G" at bounding box center [368, 429] width 57 height 16
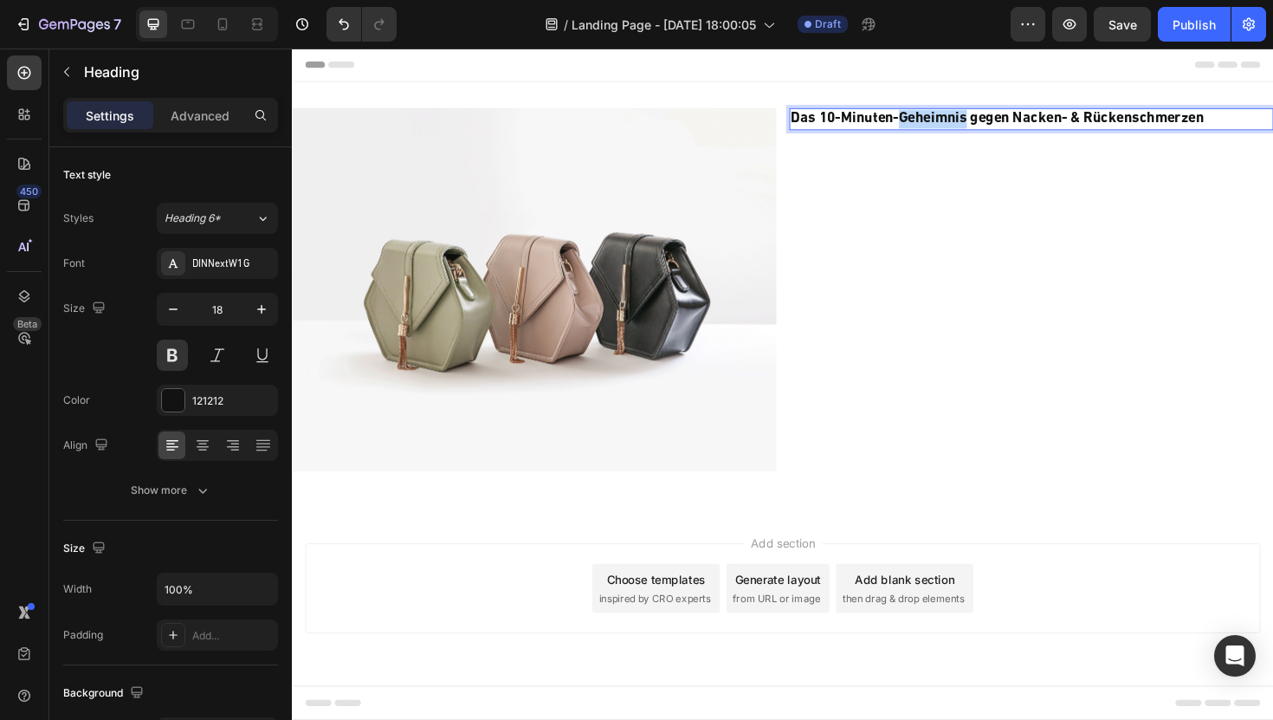
click at [955, 128] on p "Das 10-Minuten-Geheimnis gegen Nacken- & Rückenschmerzen" at bounding box center [1074, 123] width 509 height 20
click at [872, 122] on strong "Das 10 Minuten Geheimnis gegen Nacken und Rückenschmerzen" at bounding box center [1072, 123] width 505 height 16
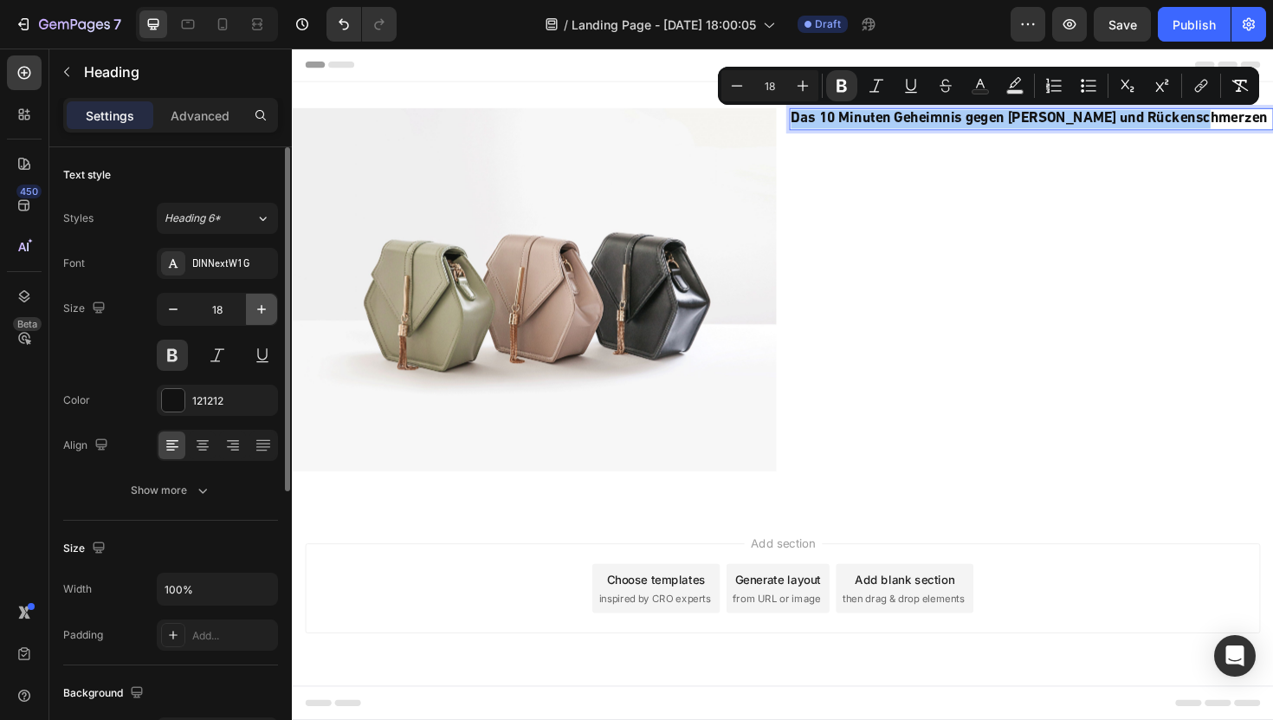
click at [257, 308] on icon "button" at bounding box center [261, 309] width 17 height 17
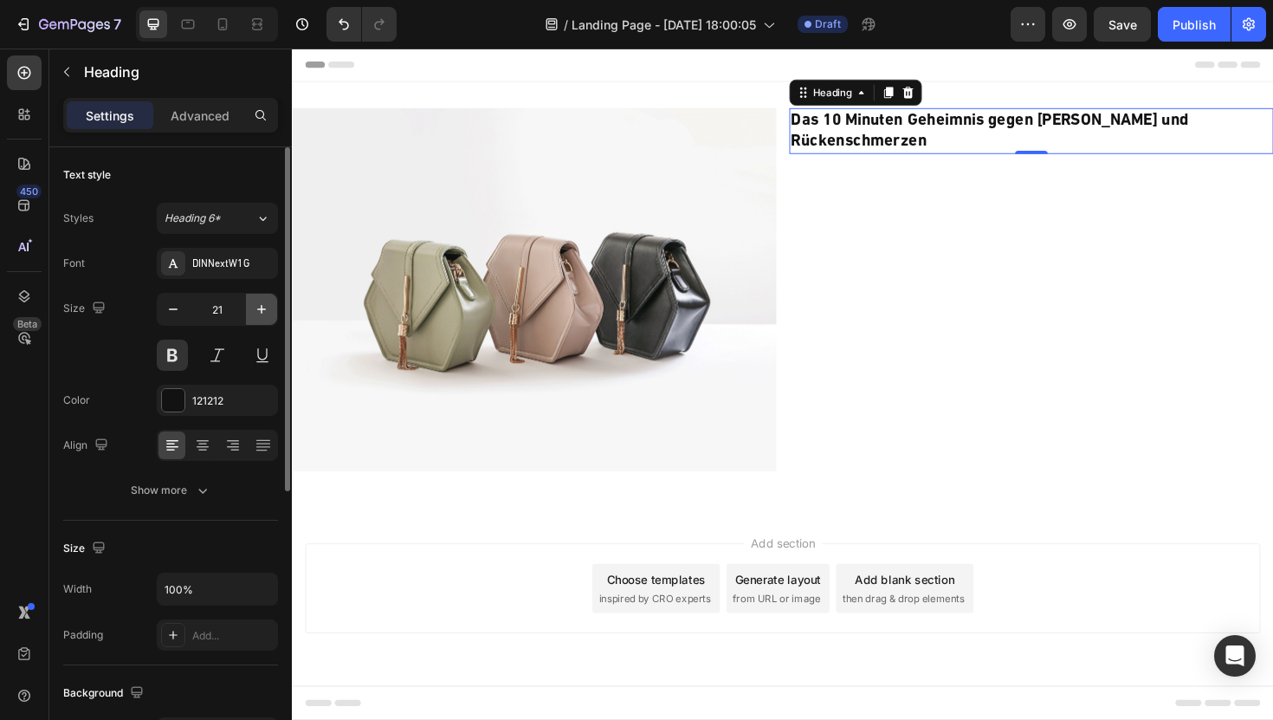
click at [257, 308] on icon "button" at bounding box center [261, 309] width 17 height 17
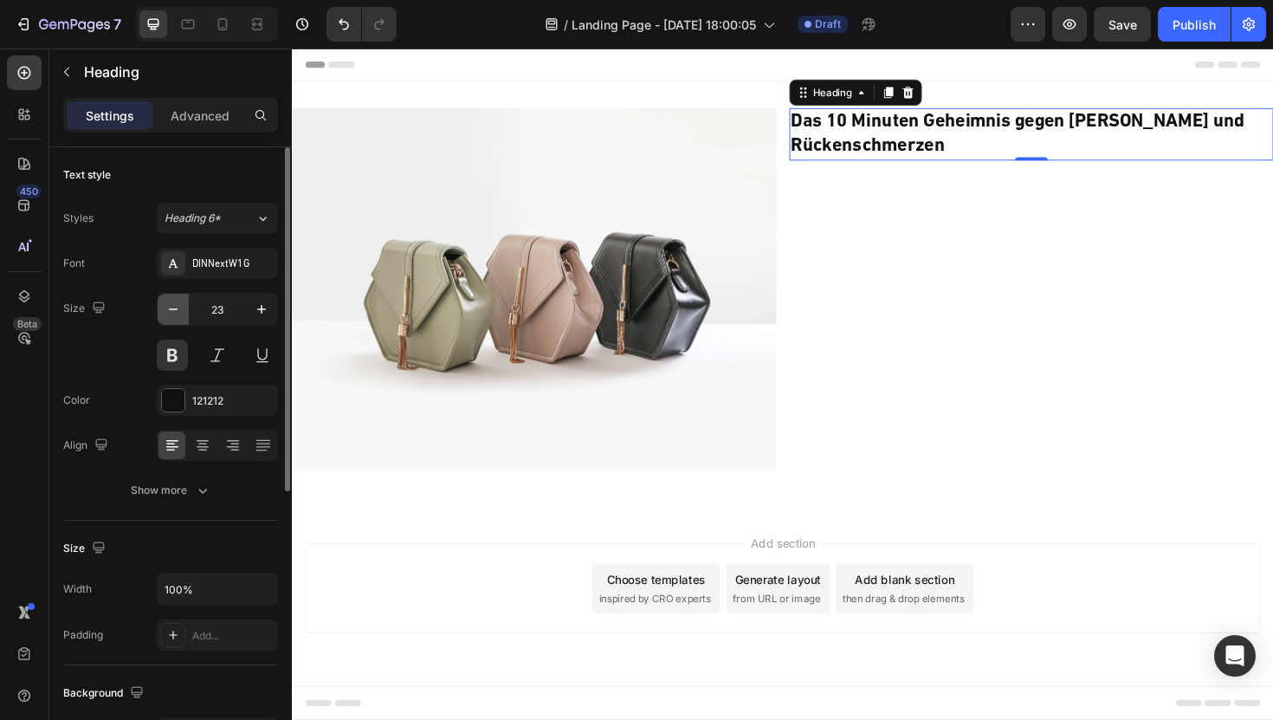
click at [178, 307] on icon "button" at bounding box center [173, 309] width 17 height 17
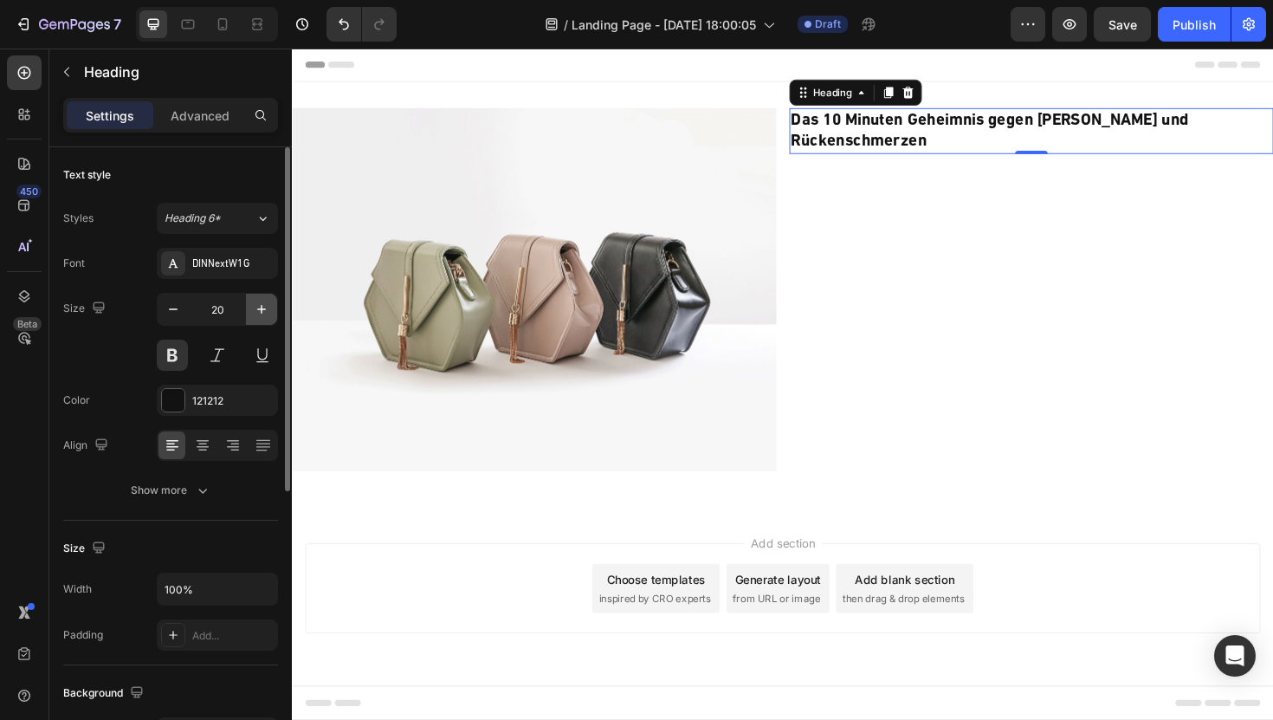
click at [258, 317] on icon "button" at bounding box center [261, 309] width 17 height 17
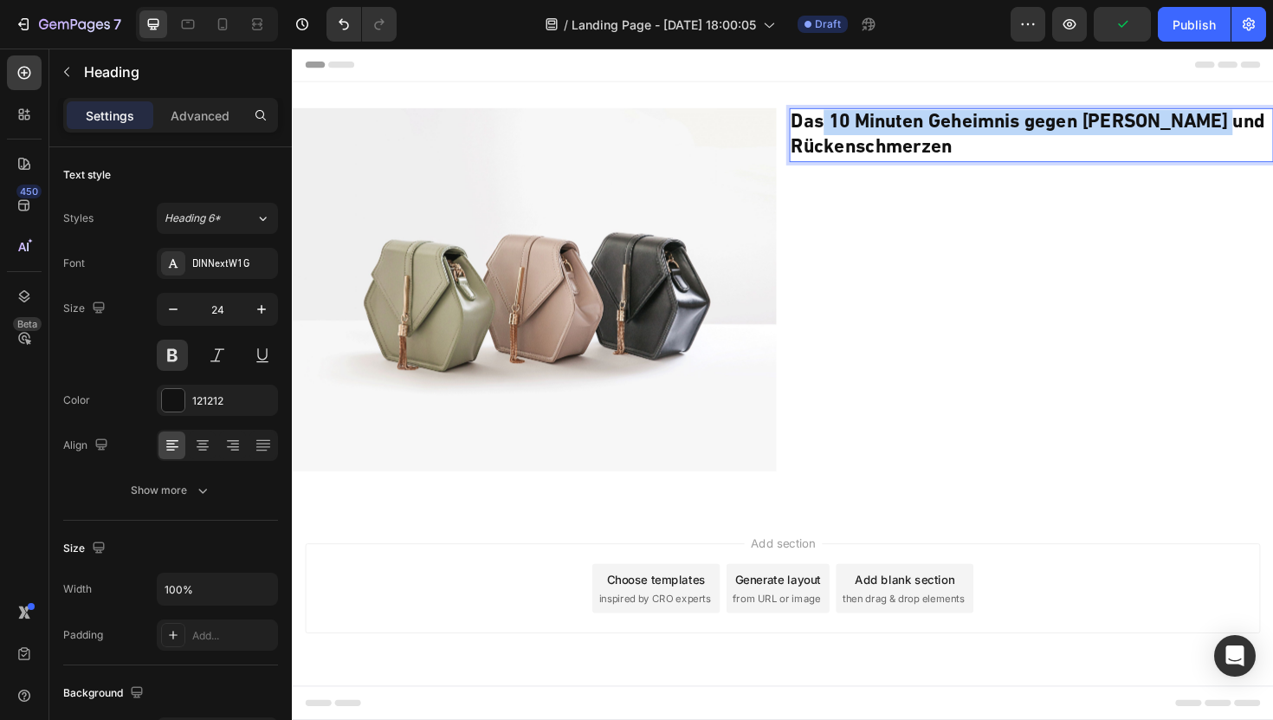
drag, startPoint x: 845, startPoint y: 149, endPoint x: 849, endPoint y: 159, distance: 11.0
click at [849, 159] on strong "Das 10 Minuten Geheimnis gegen Nacken und Rückenschmerzen" at bounding box center [1071, 140] width 502 height 48
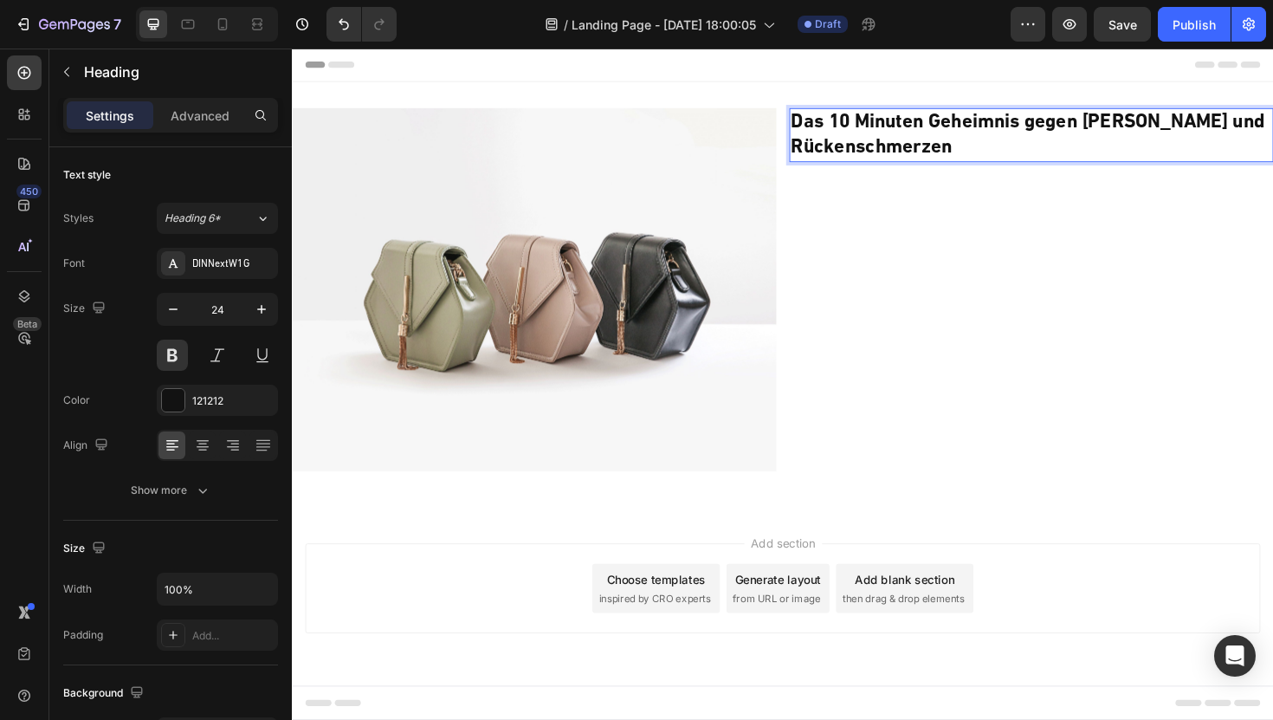
click at [1017, 163] on p "Das 10 Minuten Geheimnis gegen Nacken und Rückenschmerzen" at bounding box center [1074, 140] width 509 height 54
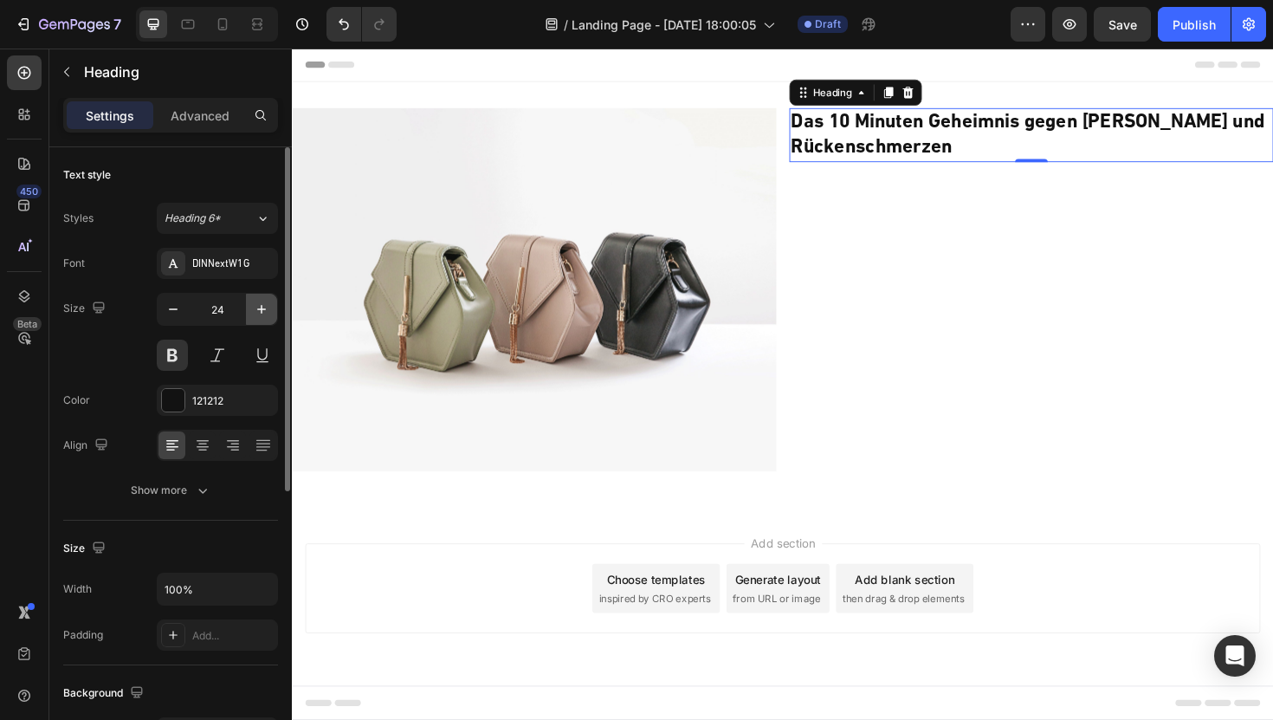
click at [260, 314] on icon "button" at bounding box center [261, 309] width 17 height 17
type input "25"
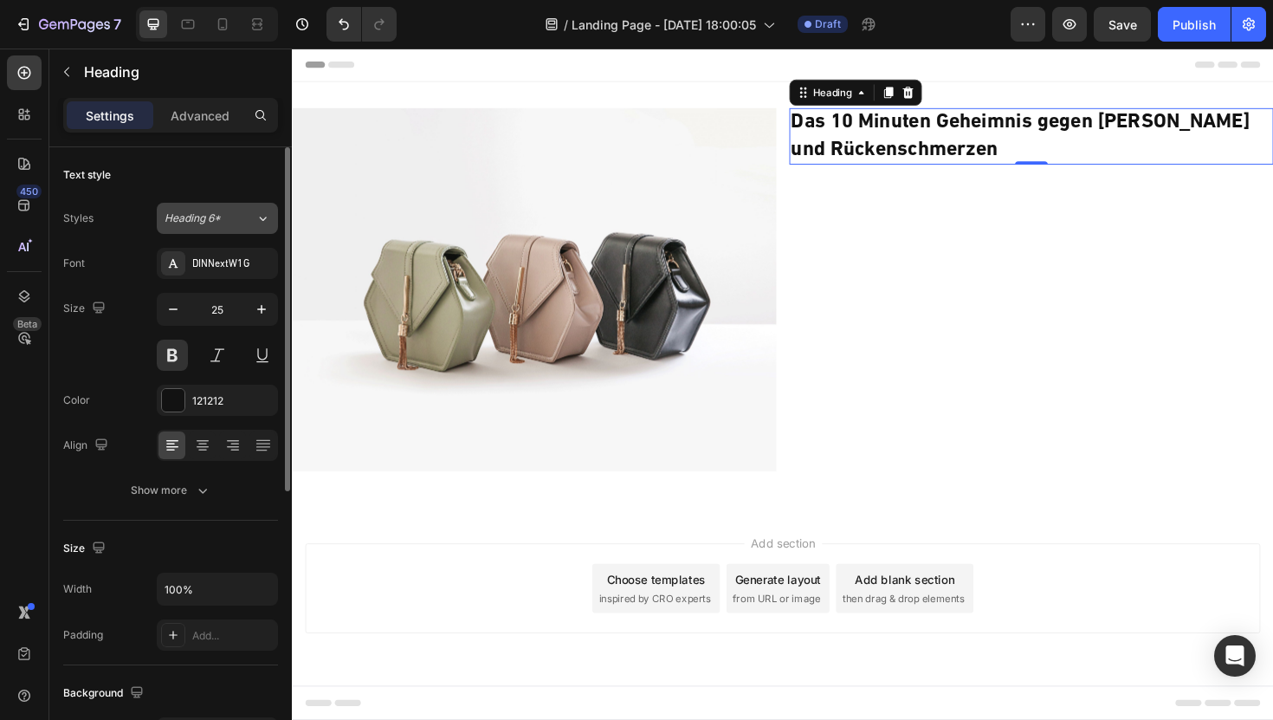
click at [203, 224] on span "Heading 6*" at bounding box center [193, 218] width 56 height 16
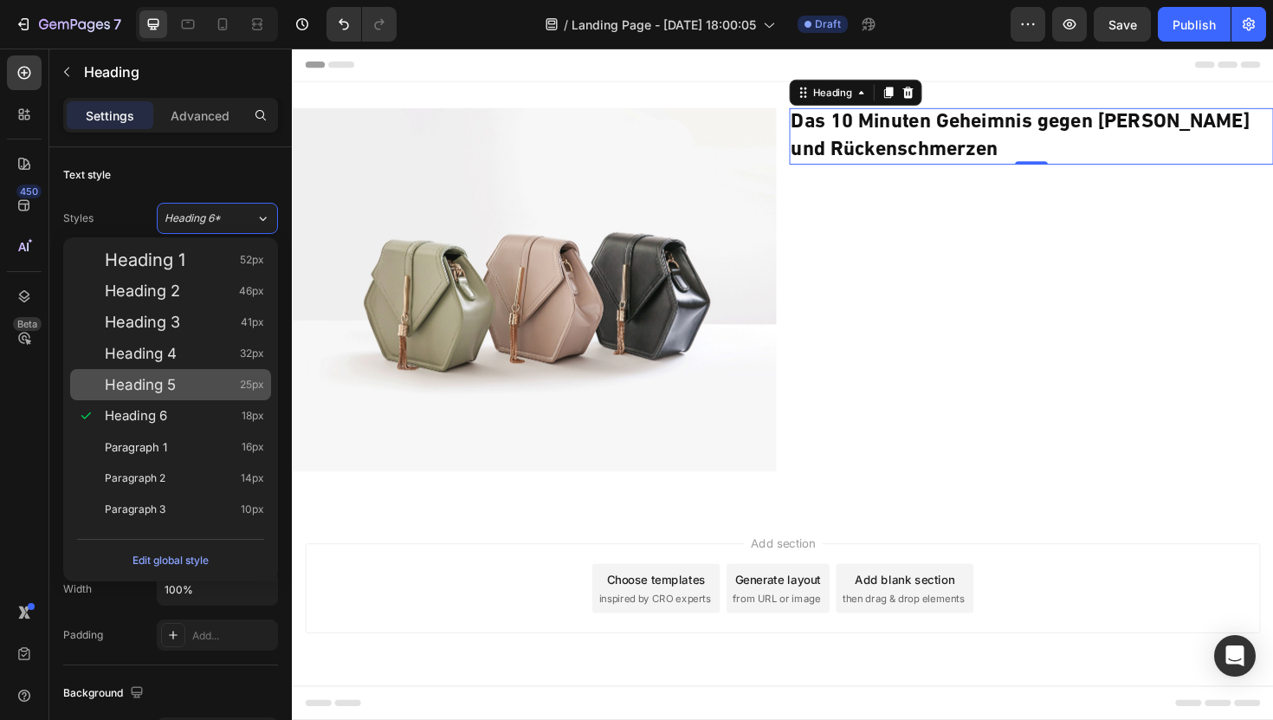
click at [139, 386] on span "Heading 5" at bounding box center [140, 384] width 71 height 17
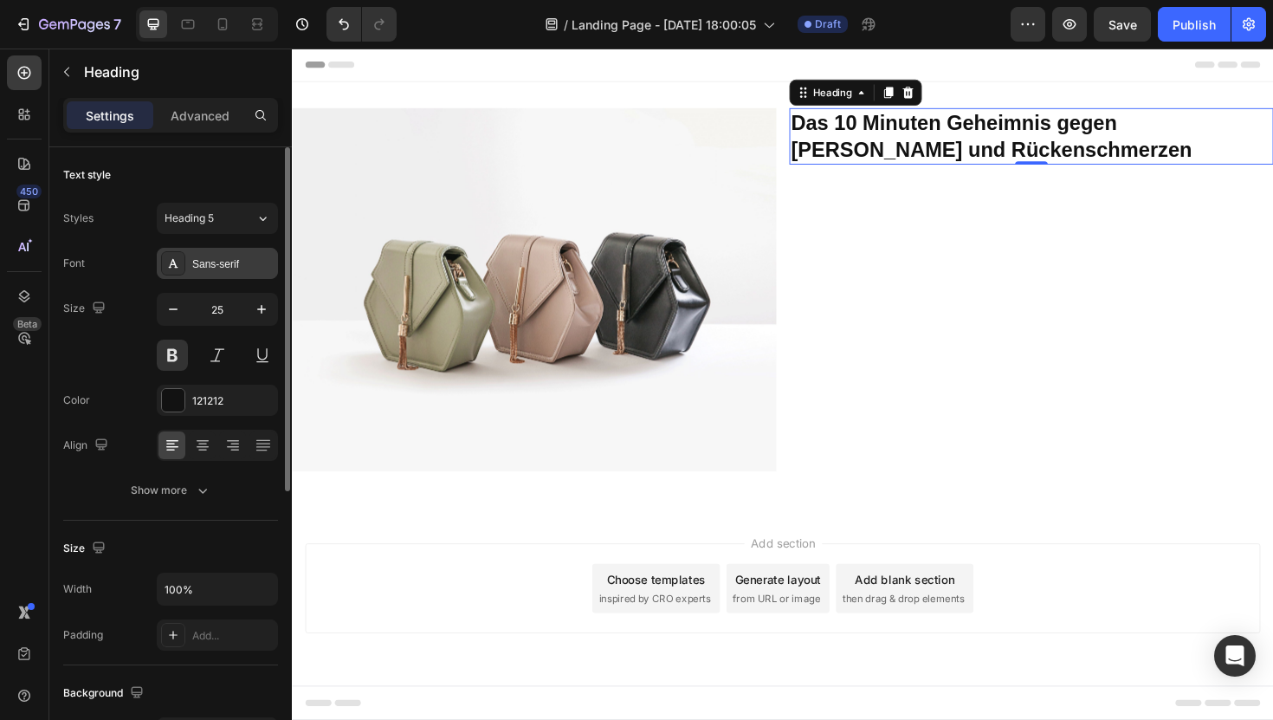
click at [206, 254] on div "Sans-serif" at bounding box center [217, 263] width 121 height 31
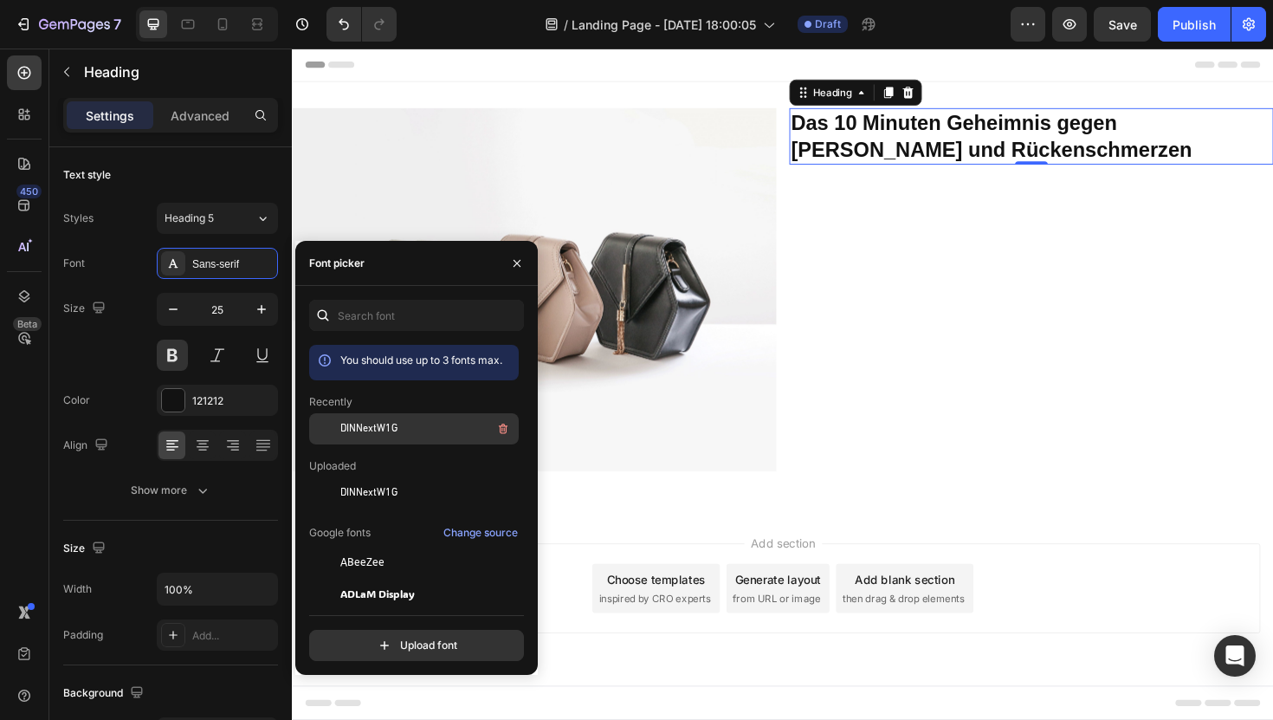
click at [395, 436] on span "DINNextW1G" at bounding box center [368, 429] width 57 height 16
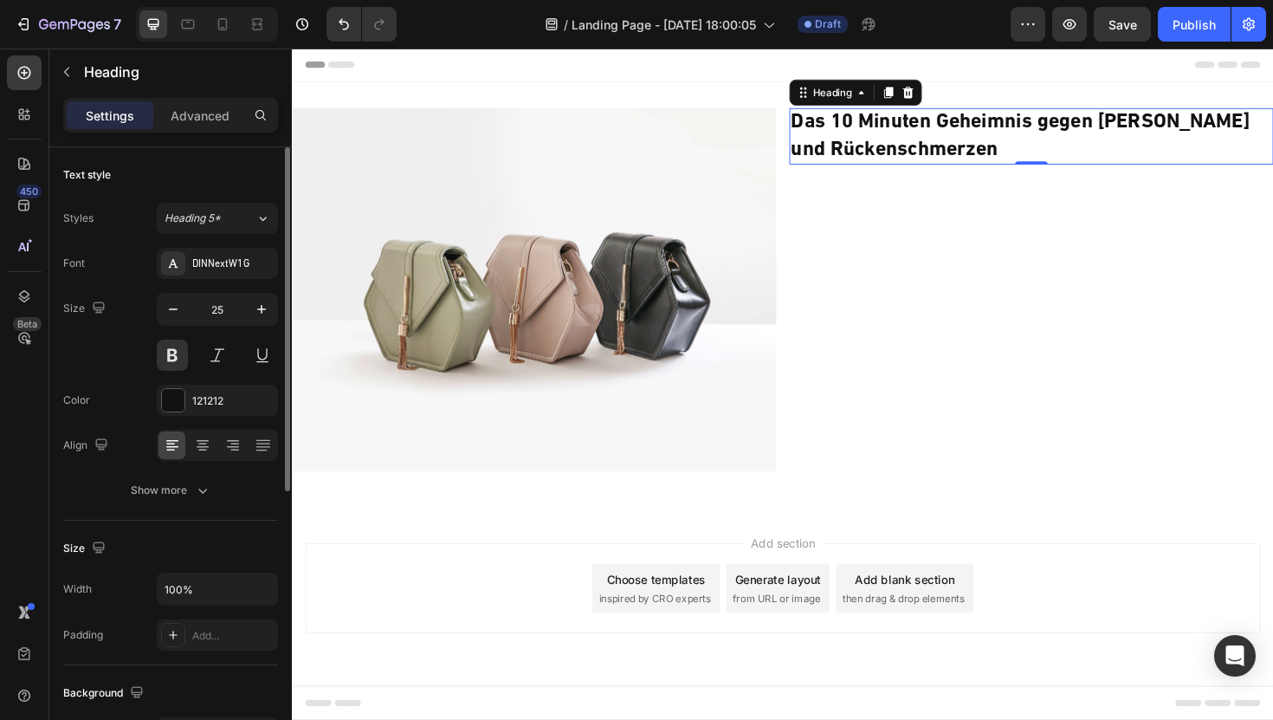
click at [176, 171] on div "Text style" at bounding box center [170, 175] width 215 height 28
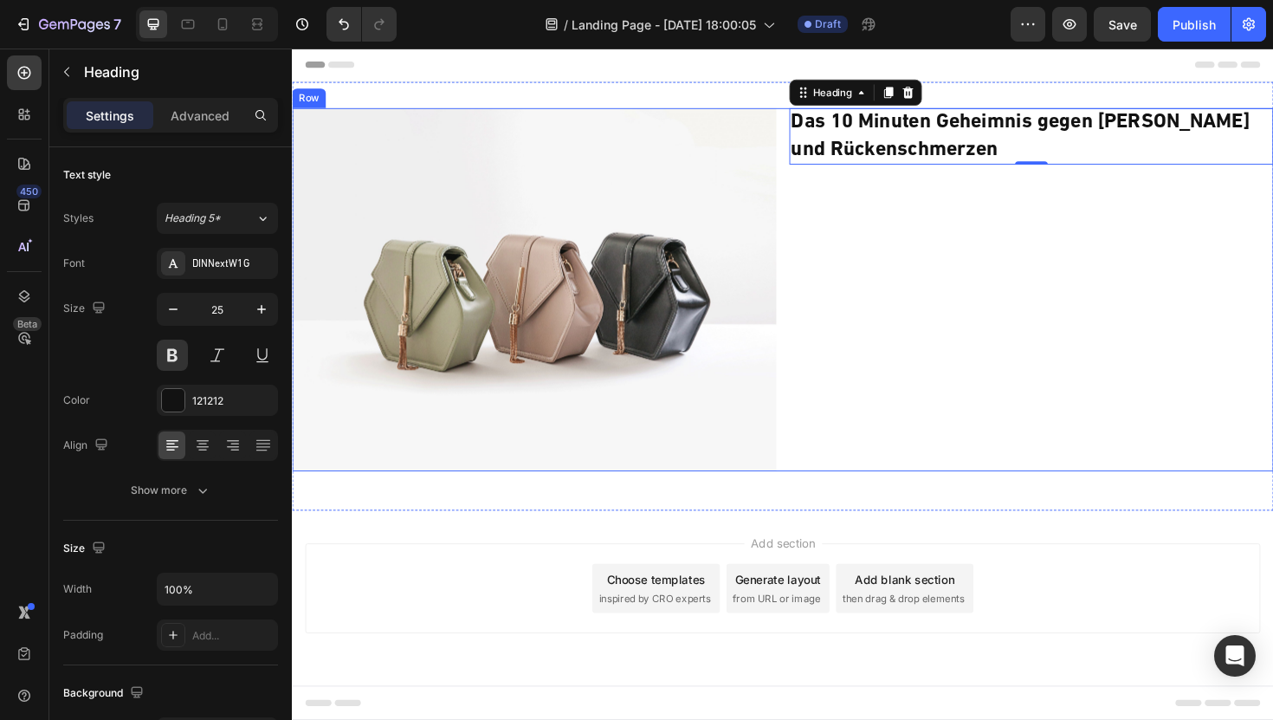
click at [945, 231] on div "⁠⁠⁠⁠⁠⁠⁠ Das 10 Minuten Geheimnis gegen Nacken und Rückenschmerzen Heading 0" at bounding box center [1075, 304] width 513 height 385
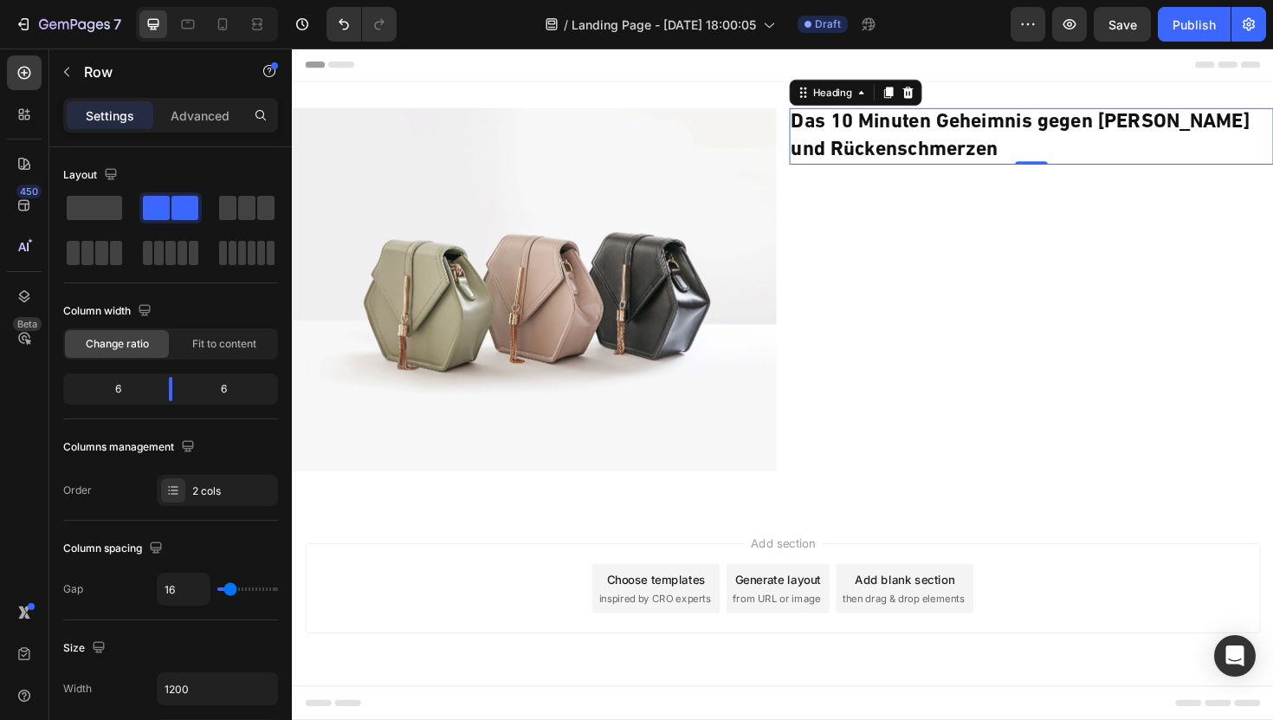
click at [896, 154] on strong "Das 10 Minuten Geheimnis gegen Nacken und Rückenschmerzen" at bounding box center [1063, 141] width 486 height 50
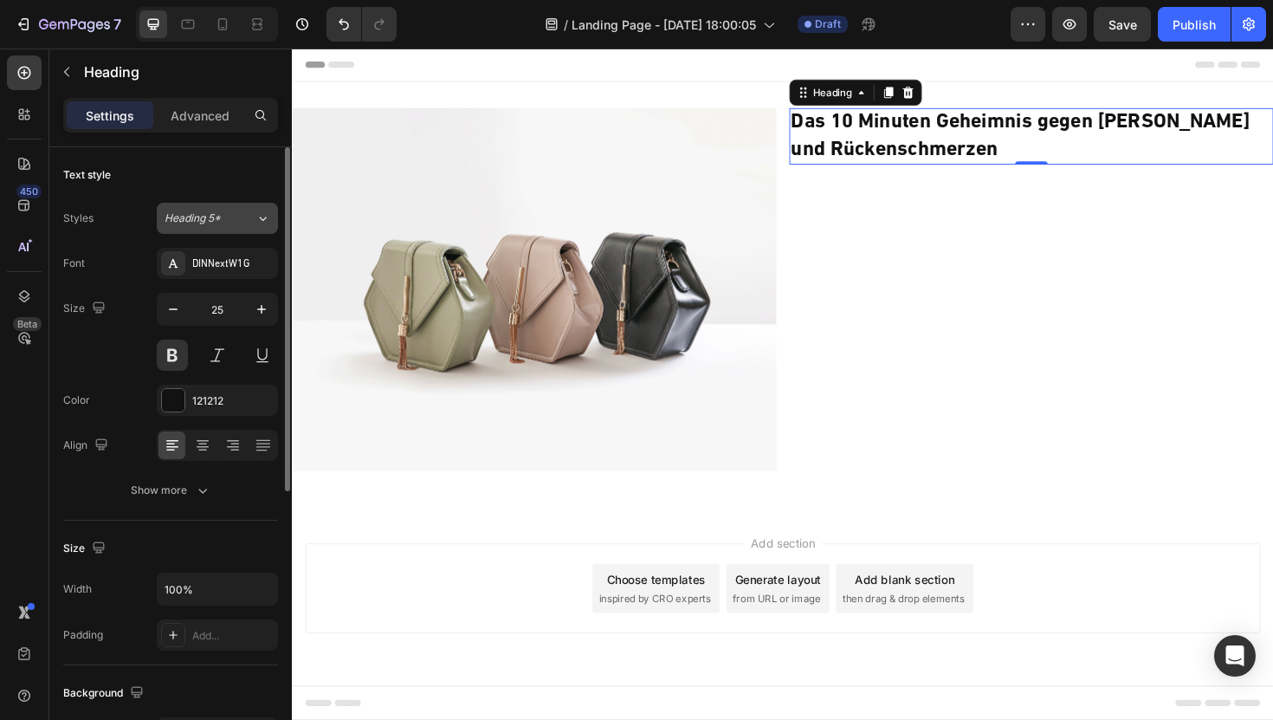
click at [194, 218] on span "Heading 5*" at bounding box center [193, 218] width 56 height 16
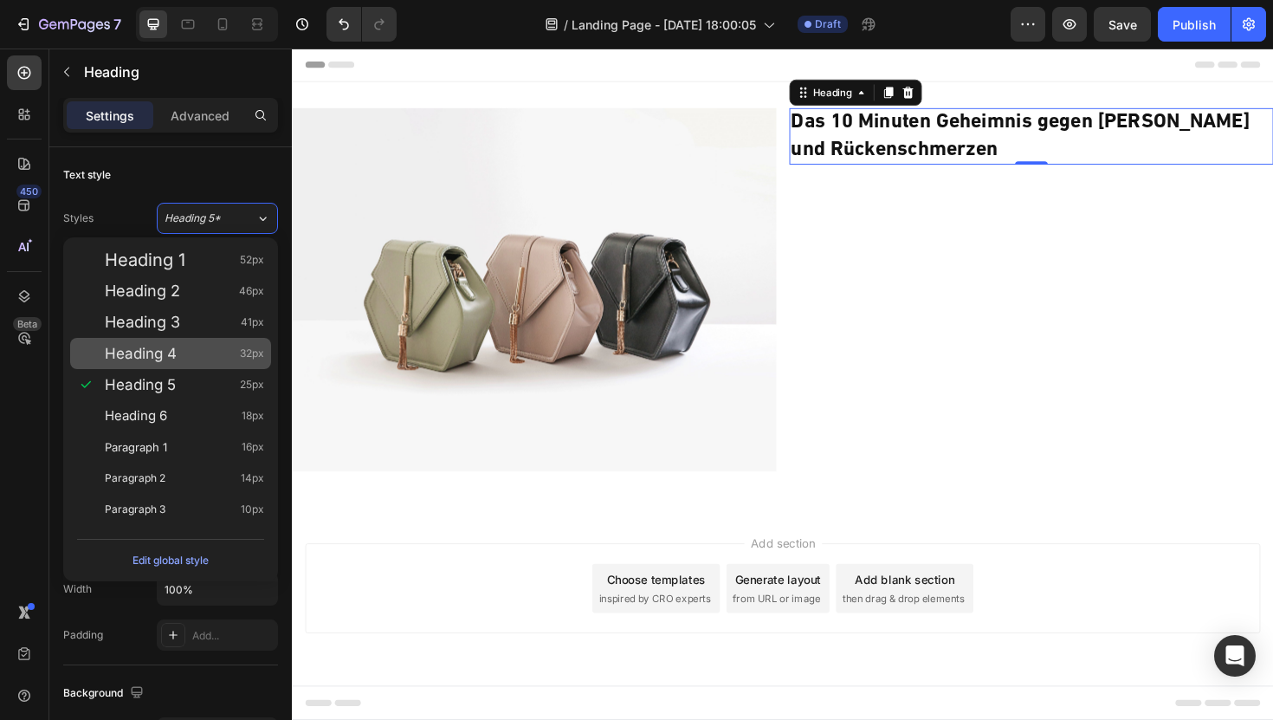
click at [159, 350] on span "Heading 4" at bounding box center [141, 353] width 72 height 17
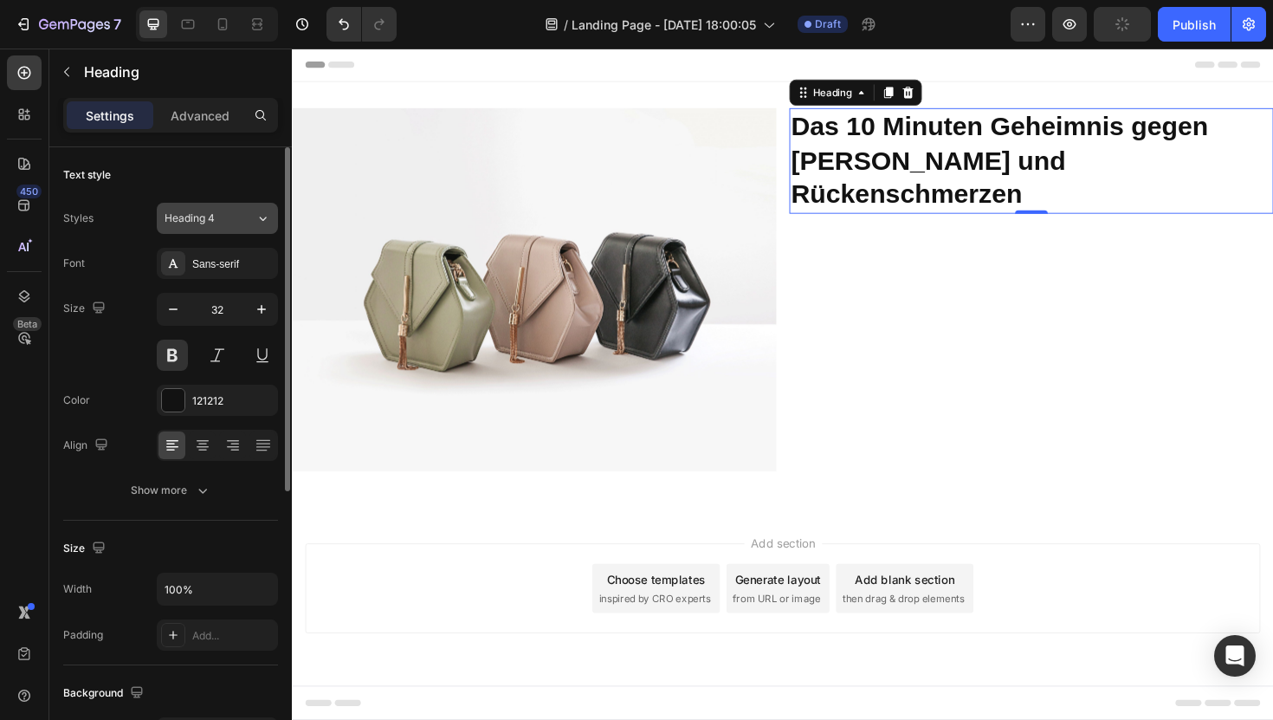
click at [221, 230] on button "Heading 4" at bounding box center [217, 218] width 121 height 31
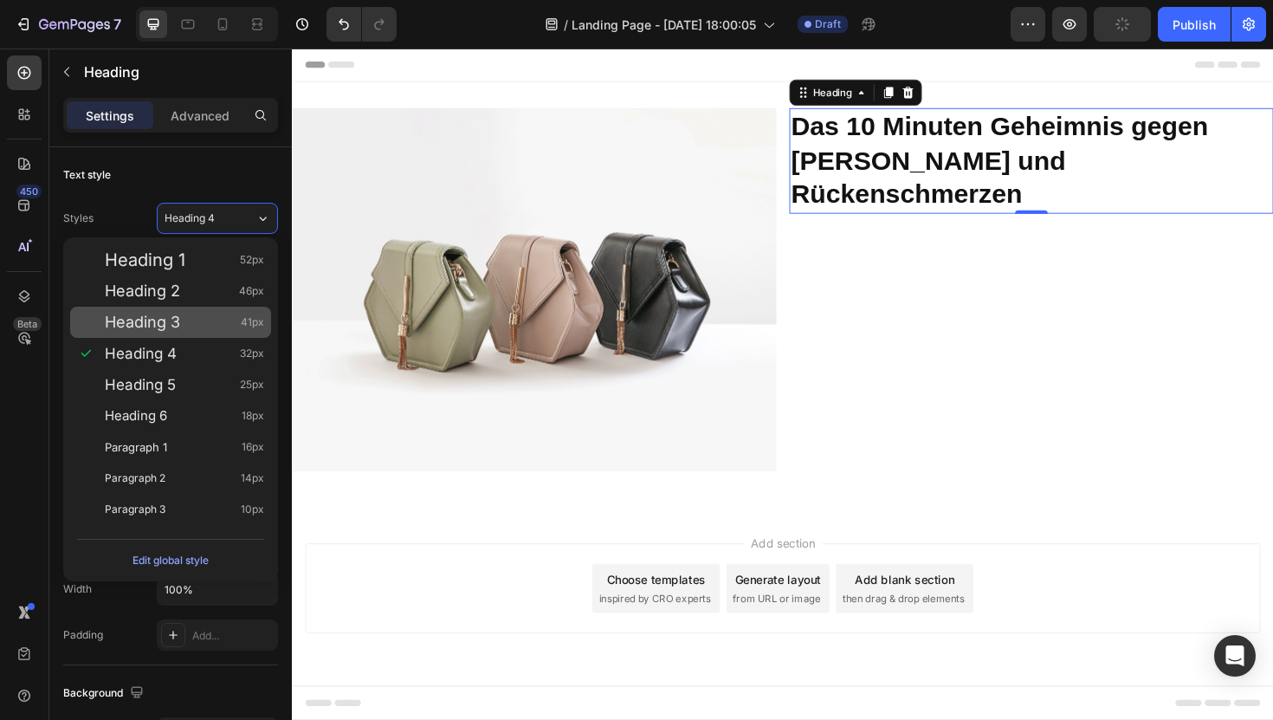
click at [144, 318] on span "Heading 3" at bounding box center [142, 322] width 75 height 17
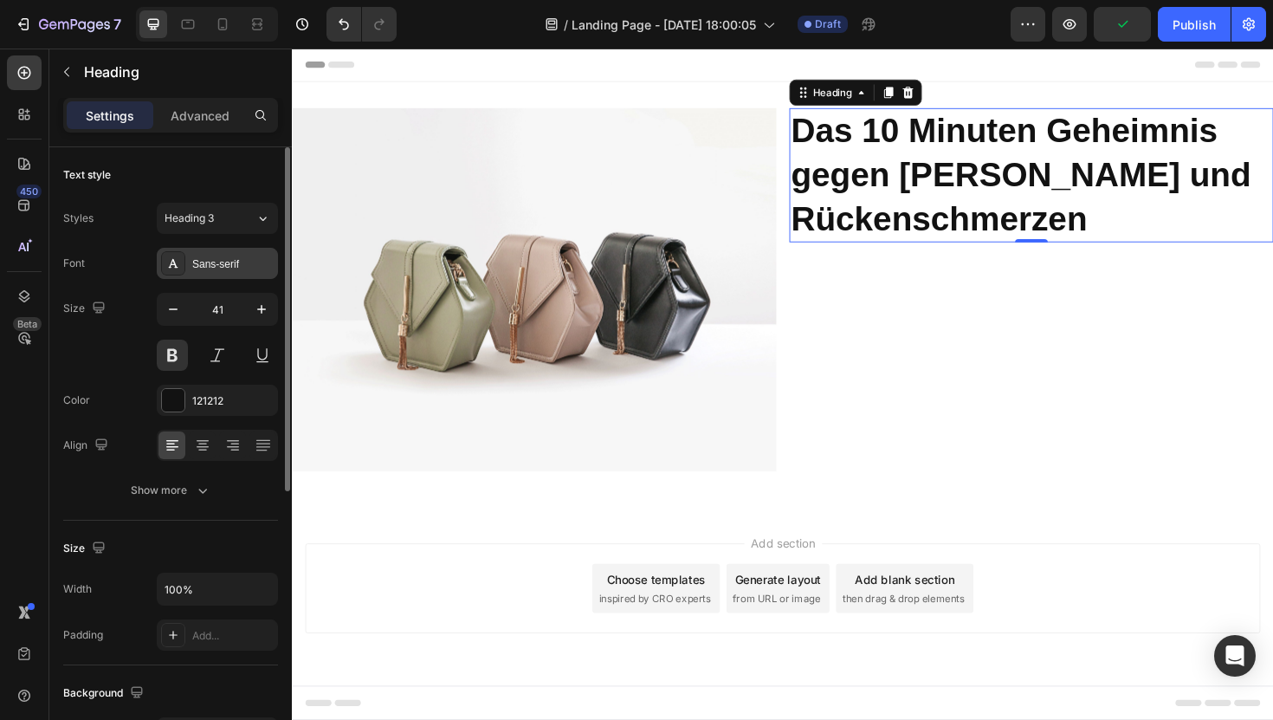
click at [223, 268] on div "Sans-serif" at bounding box center [232, 264] width 81 height 16
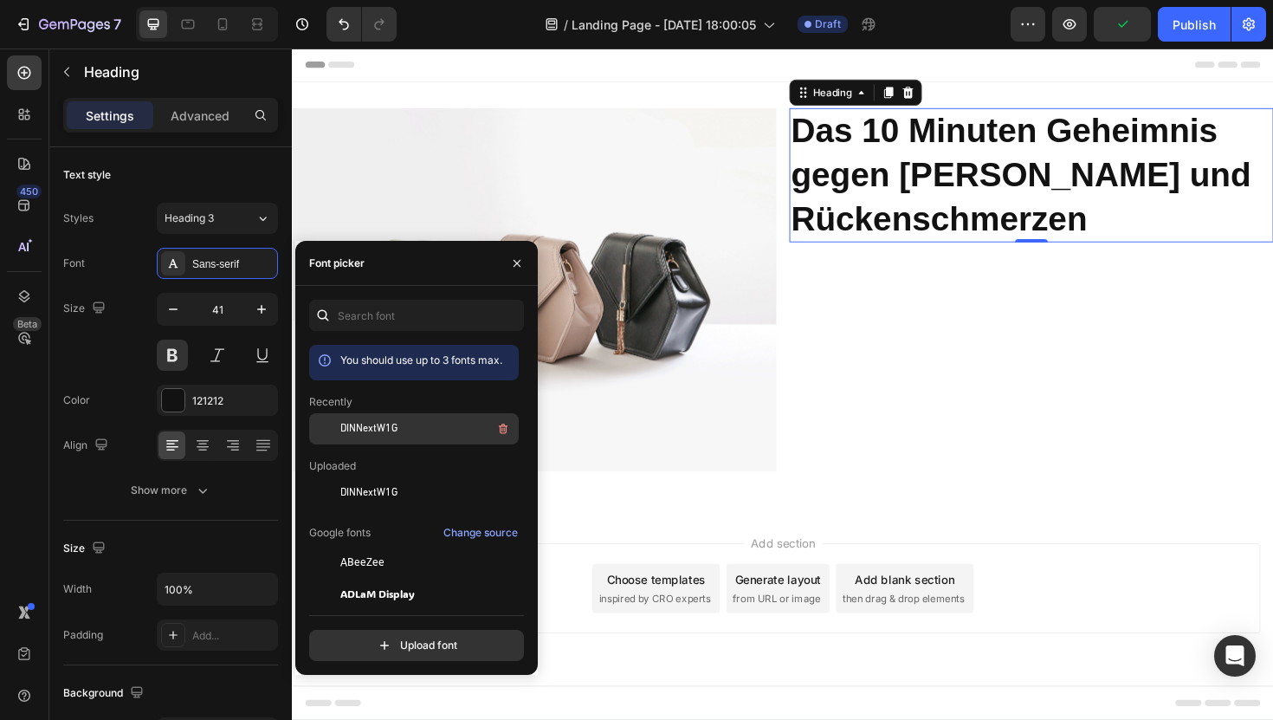
click at [392, 434] on span "DINNextW1G" at bounding box center [368, 429] width 57 height 16
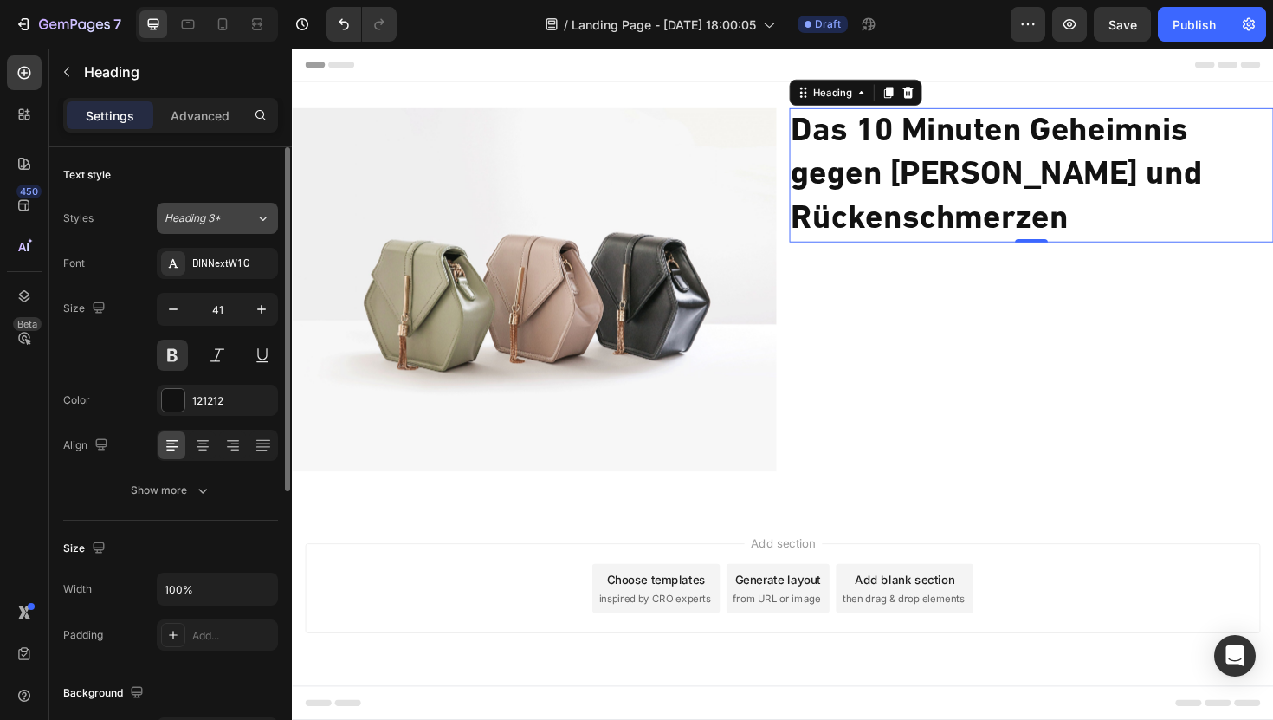
click at [206, 219] on span "Heading 3*" at bounding box center [193, 218] width 56 height 16
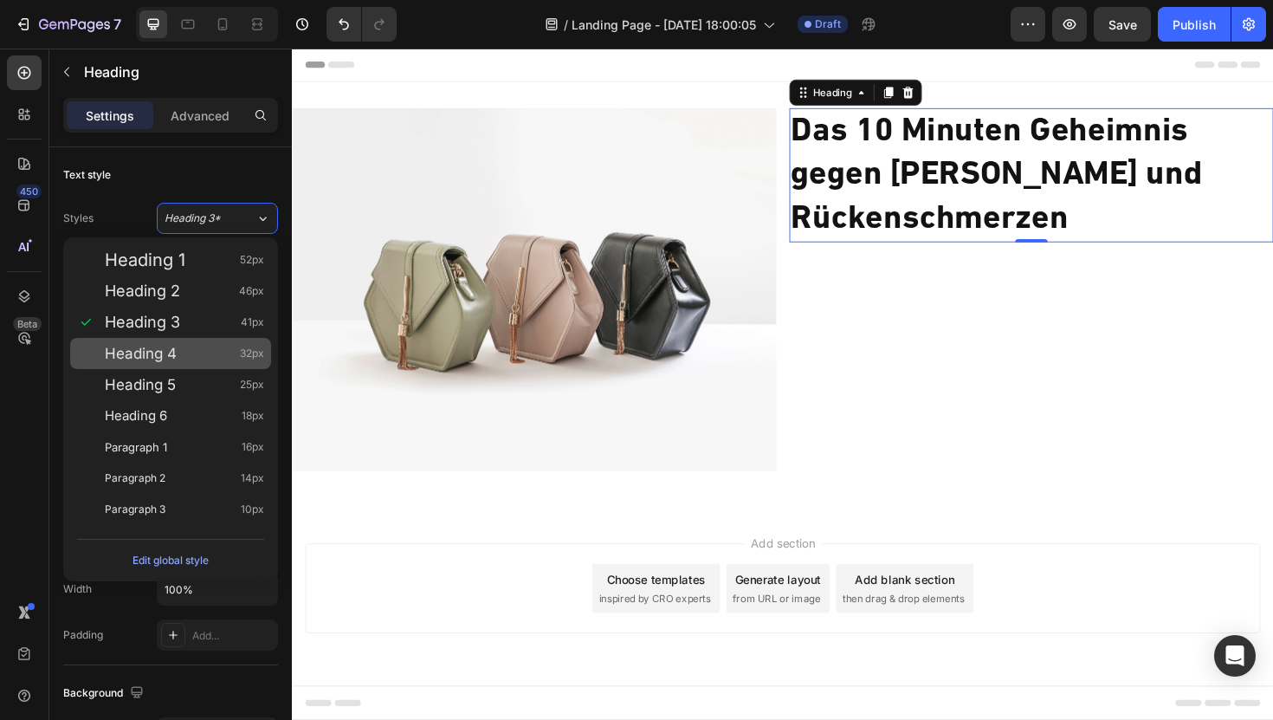
click at [171, 350] on span "Heading 4" at bounding box center [141, 353] width 72 height 17
type input "32"
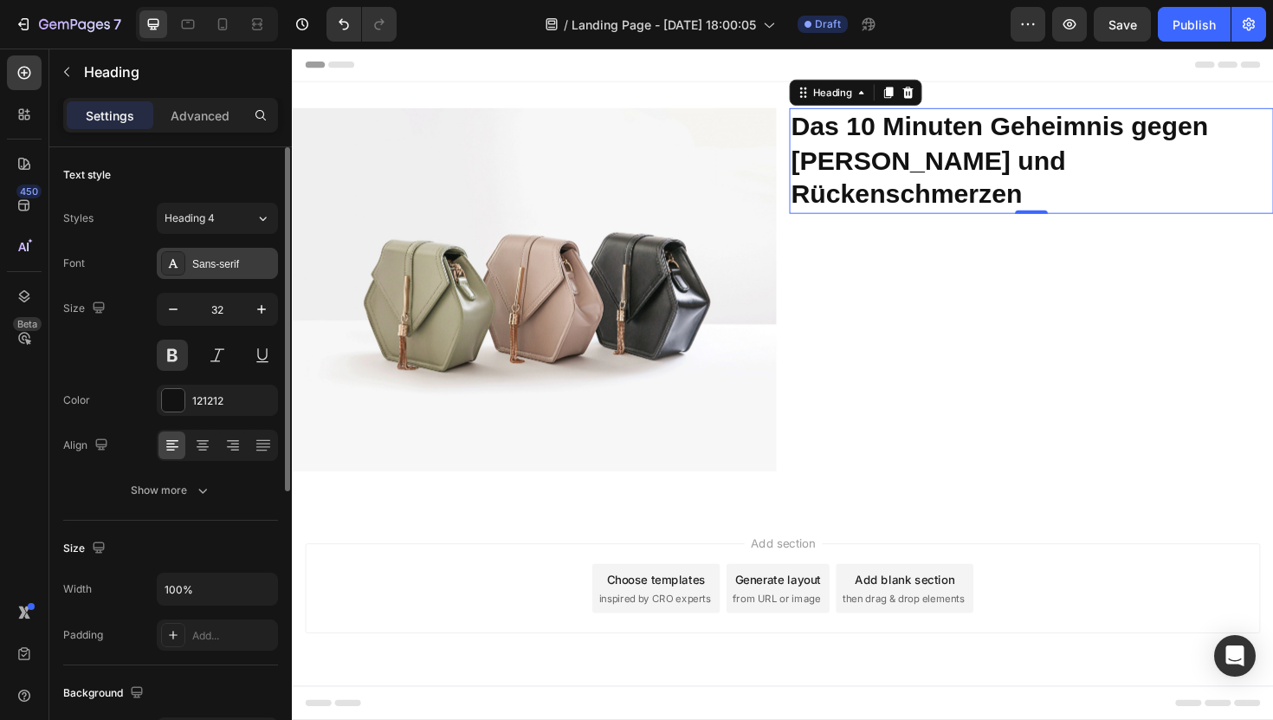
click at [222, 258] on div "Sans-serif" at bounding box center [232, 264] width 81 height 16
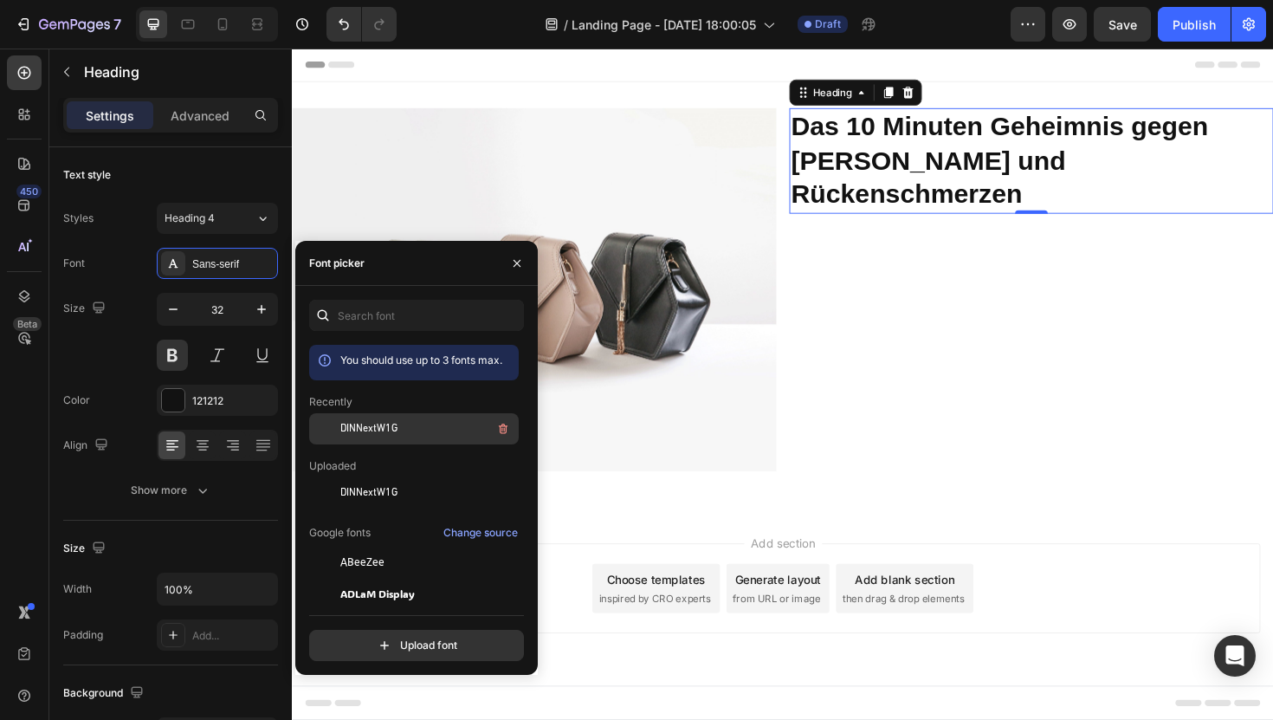
click at [388, 430] on span "DINNextW1G" at bounding box center [368, 429] width 57 height 16
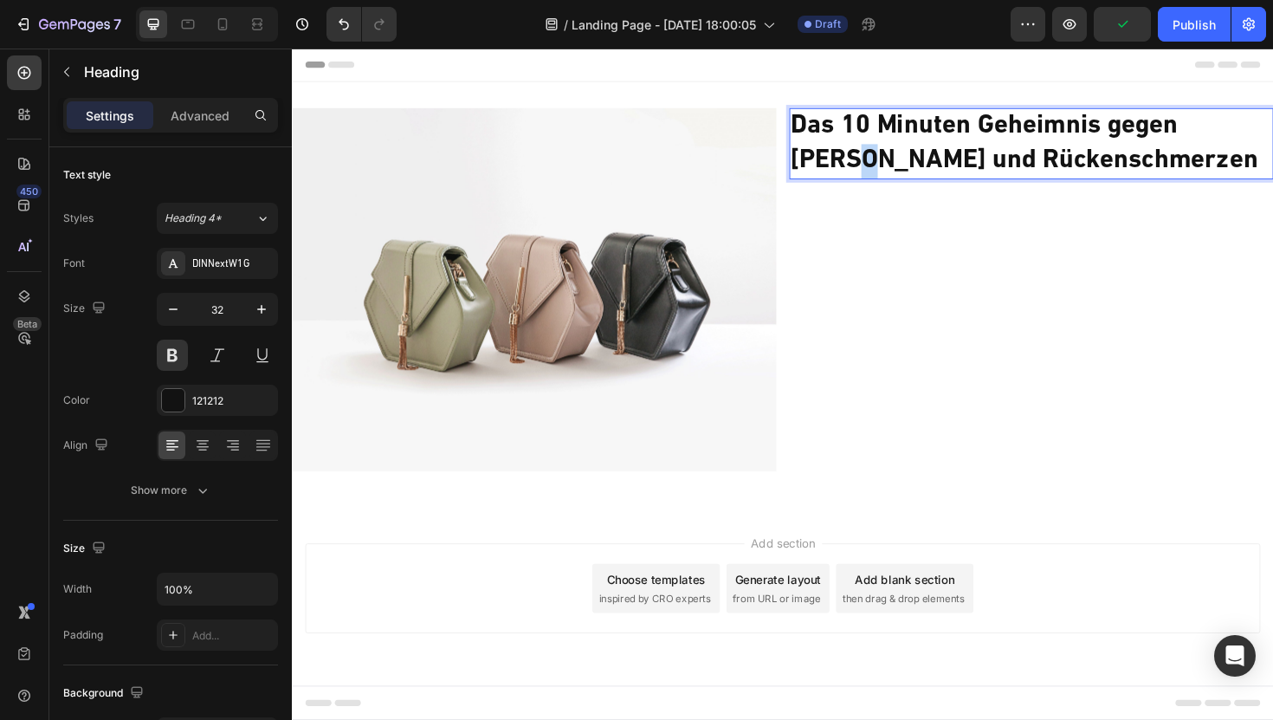
drag, startPoint x: 1330, startPoint y: 144, endPoint x: 1300, endPoint y: 144, distance: 30.3
click at [1272, 144] on h2 "Das 10 Minuten Geheimnis gegen Nacken und Rückenschmerzen" at bounding box center [1075, 149] width 513 height 75
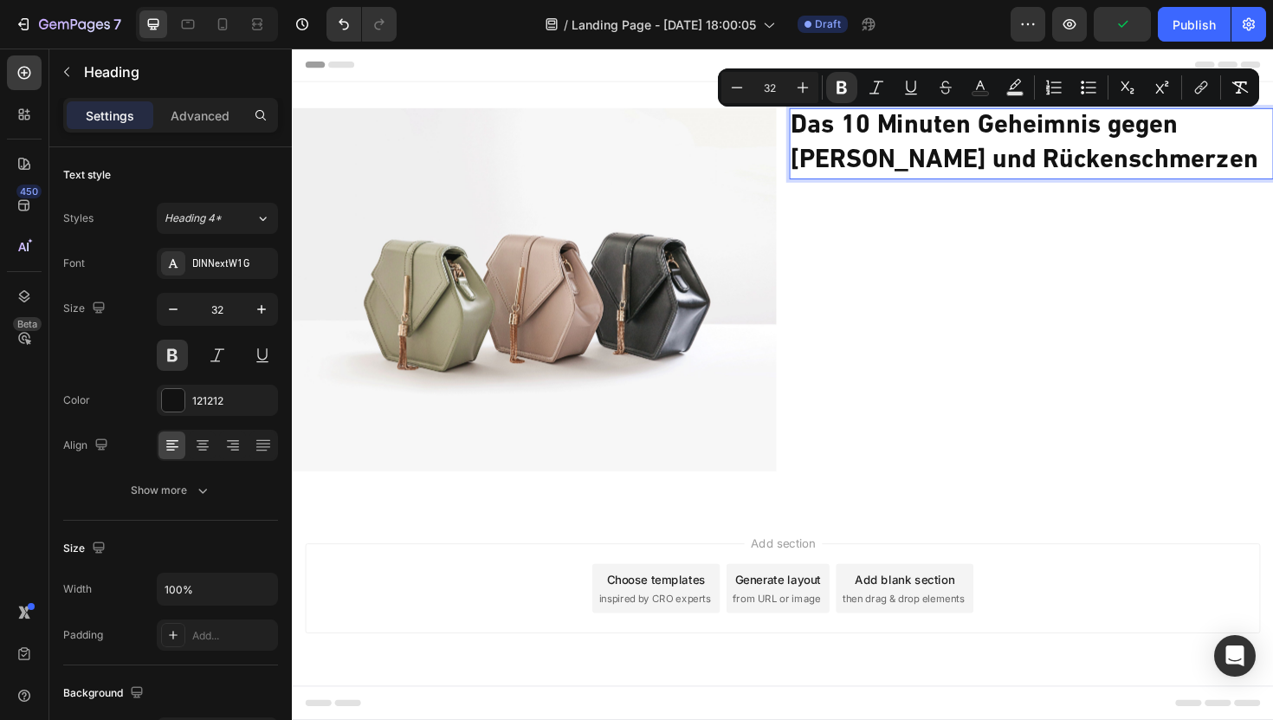
click at [1209, 162] on p "Das 10 Minuten Geheimnis gegen Nacken und Rückenschmerzen" at bounding box center [1074, 149] width 509 height 72
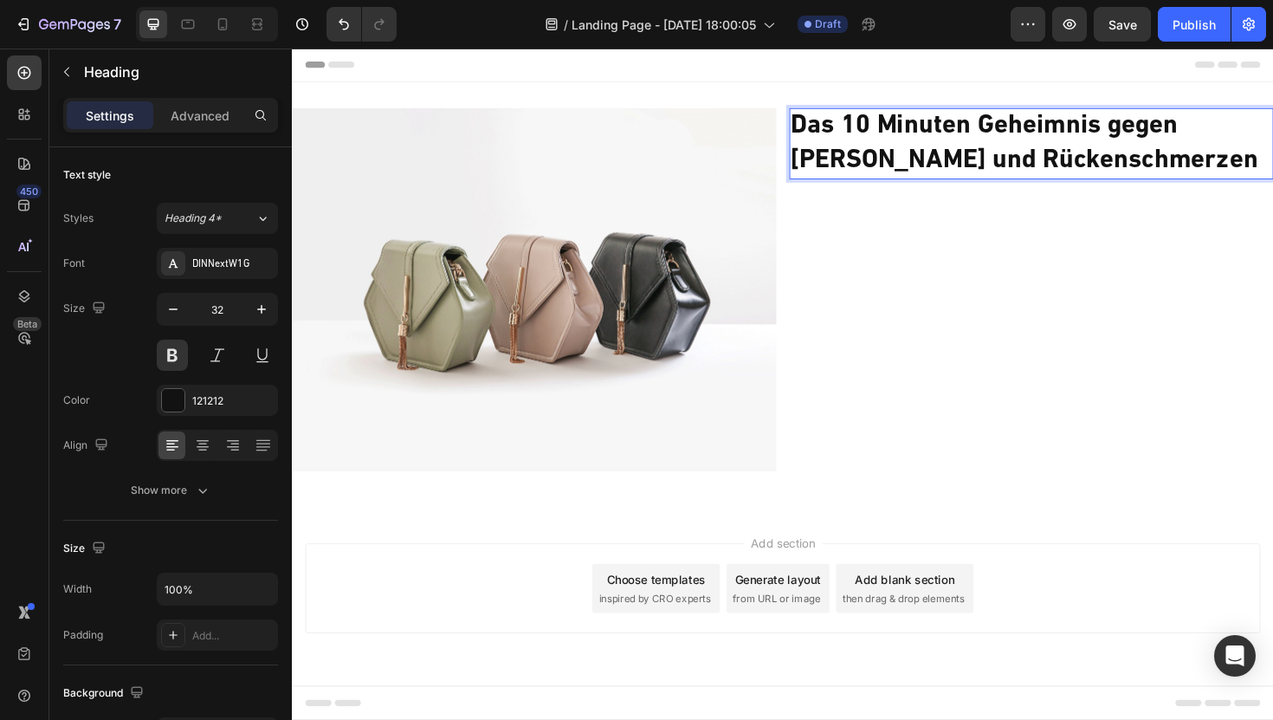
click at [1233, 124] on strong "Das 10 Minuten Geheimnis gegen Nacken und Rückenschmerzen" at bounding box center [1067, 149] width 495 height 64
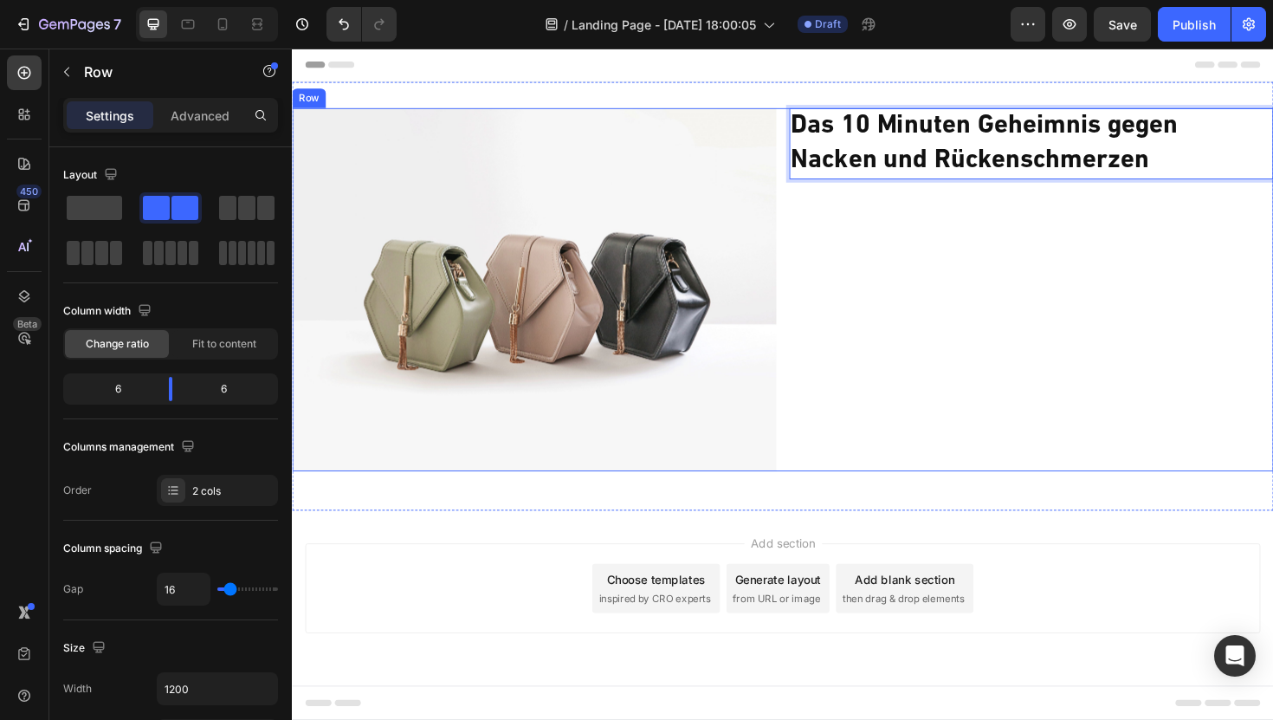
click at [1071, 234] on div "Das 10 Minuten Geheimnis gegen Nacken und Rückenschmerzen Heading 0" at bounding box center [1075, 304] width 513 height 385
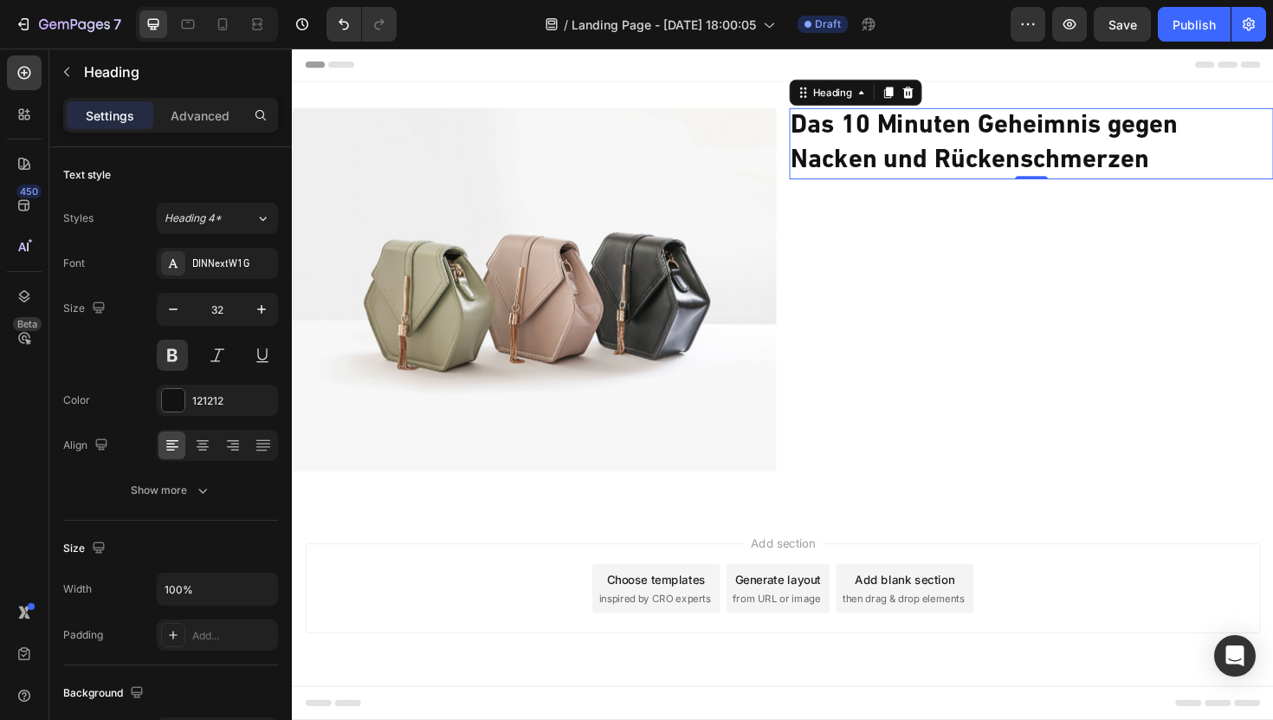
click at [864, 168] on strong "Nacken und Rückenschmerzen" at bounding box center [1009, 167] width 379 height 28
click at [64, 71] on icon "button" at bounding box center [66, 73] width 5 height 10
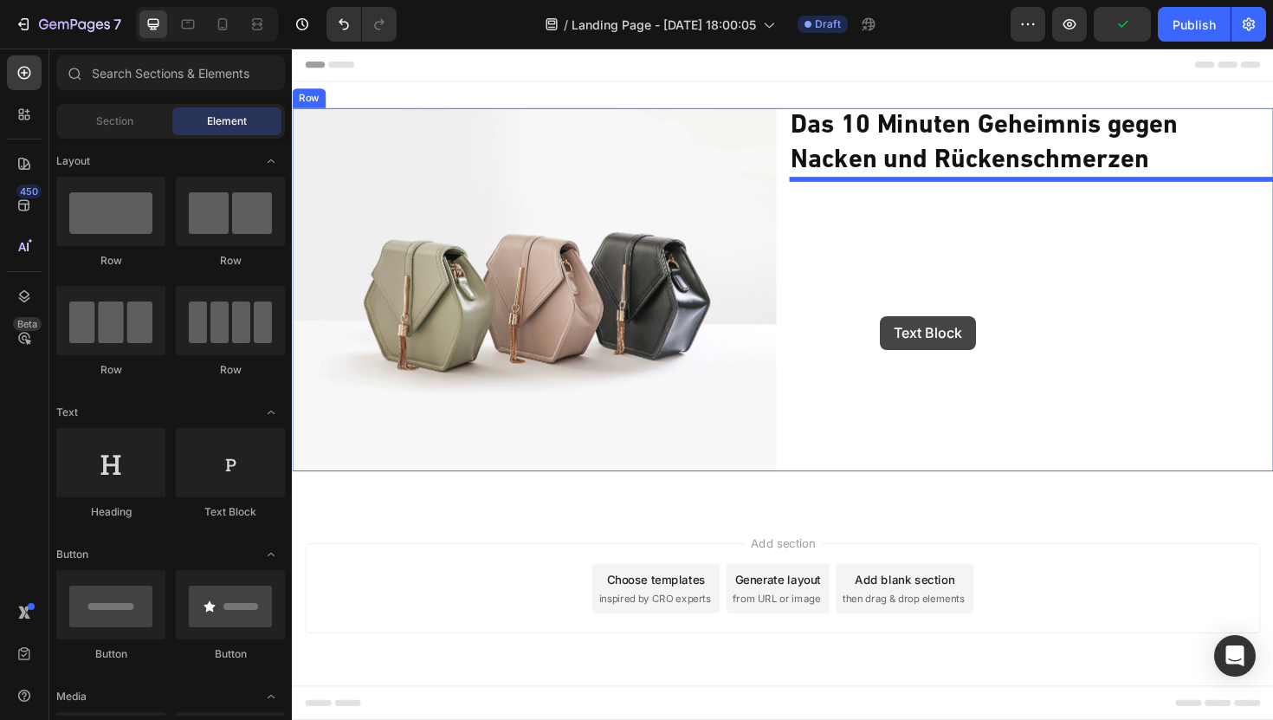
drag, startPoint x: 507, startPoint y: 521, endPoint x: 915, endPoint y: 332, distance: 449.9
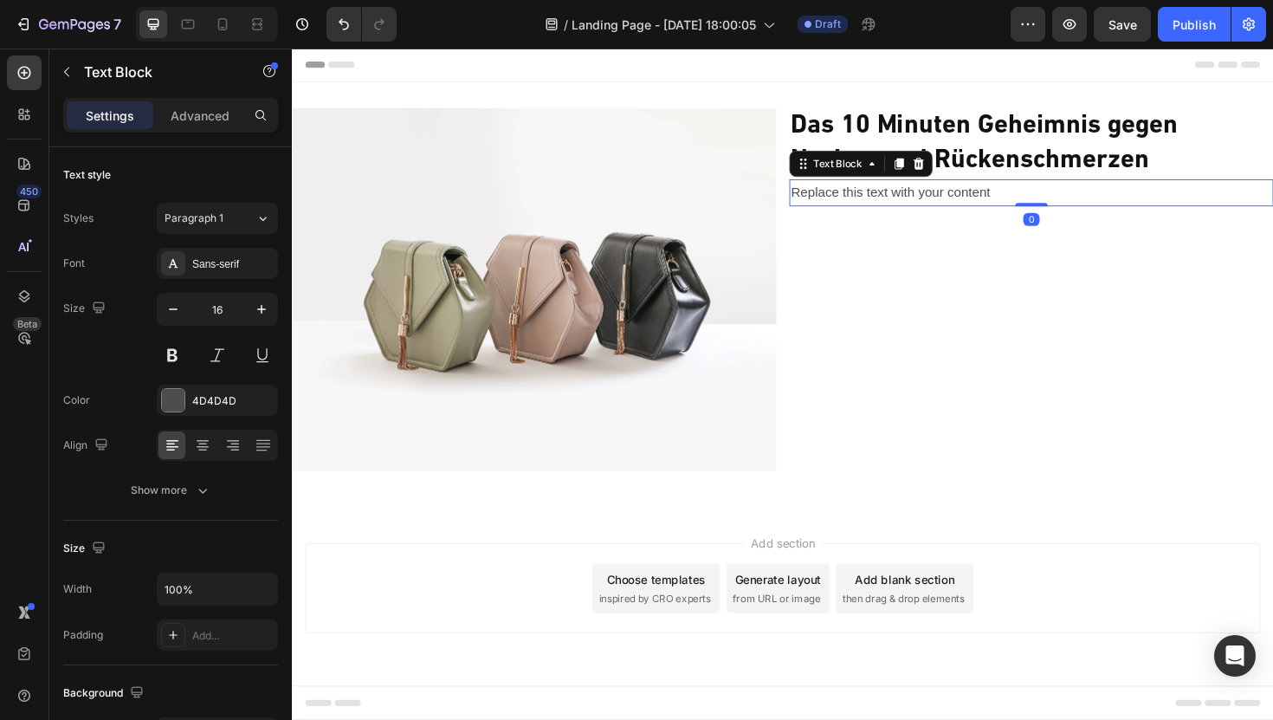
click at [935, 203] on div "Replace this text with your content" at bounding box center [1075, 201] width 513 height 29
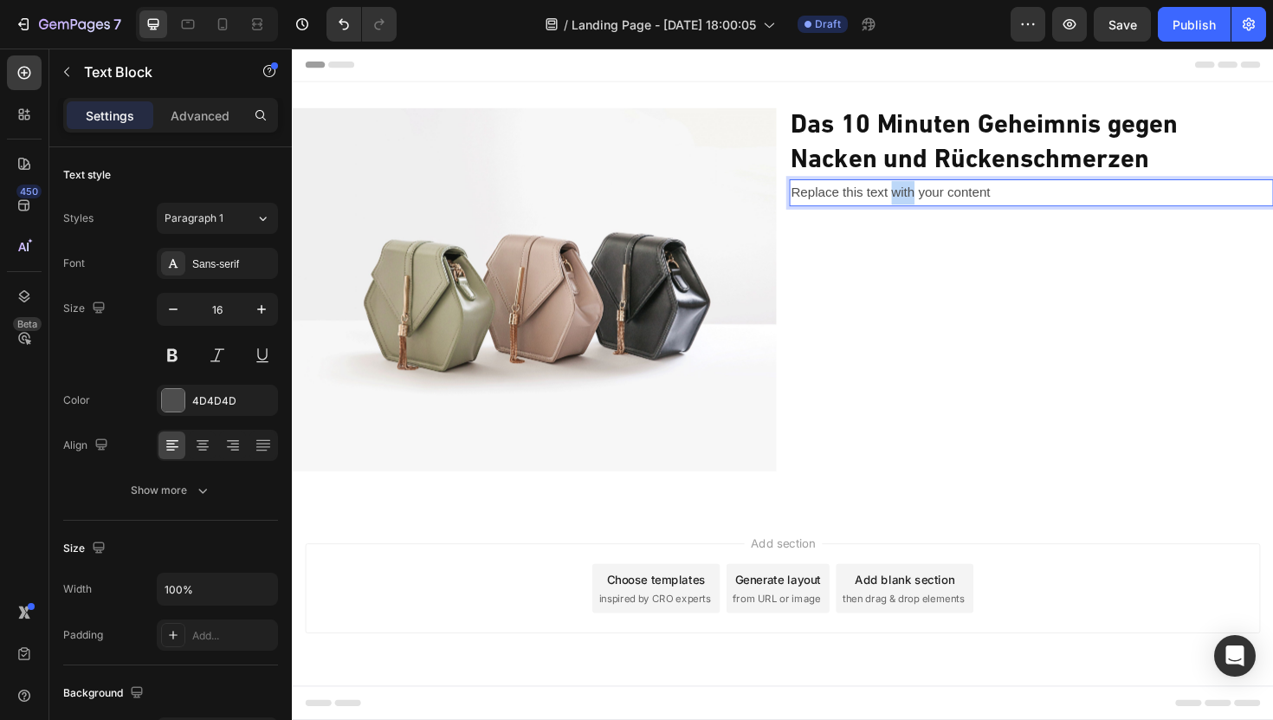
click at [935, 203] on p "Replace this text with your content" at bounding box center [1074, 201] width 509 height 25
click at [903, 205] on p "Replace this text with your content" at bounding box center [1074, 201] width 509 height 25
click at [821, 202] on p "Die tragbare Lösung für tiefe Entspannung – jederzeit und überall." at bounding box center [1074, 201] width 509 height 25
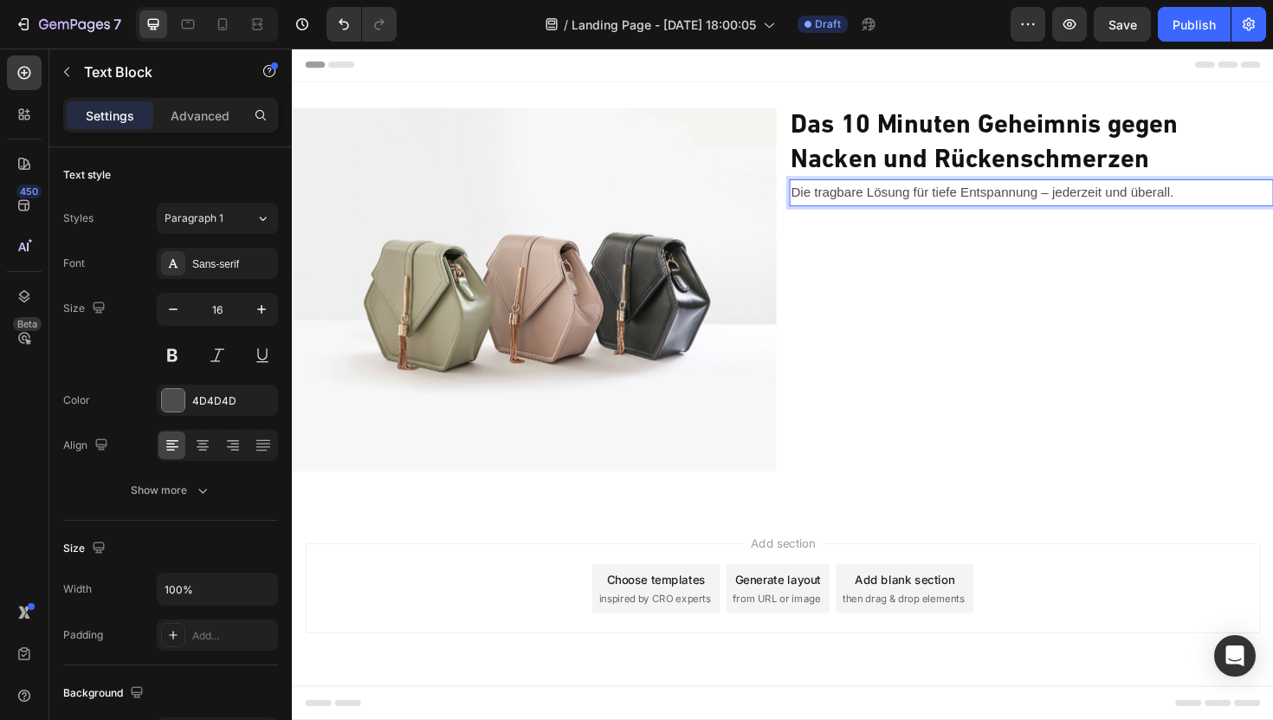
click at [1238, 196] on p "Die tragbare Lösung für tiefe Entspannung – jederzeit und überall." at bounding box center [1074, 201] width 509 height 25
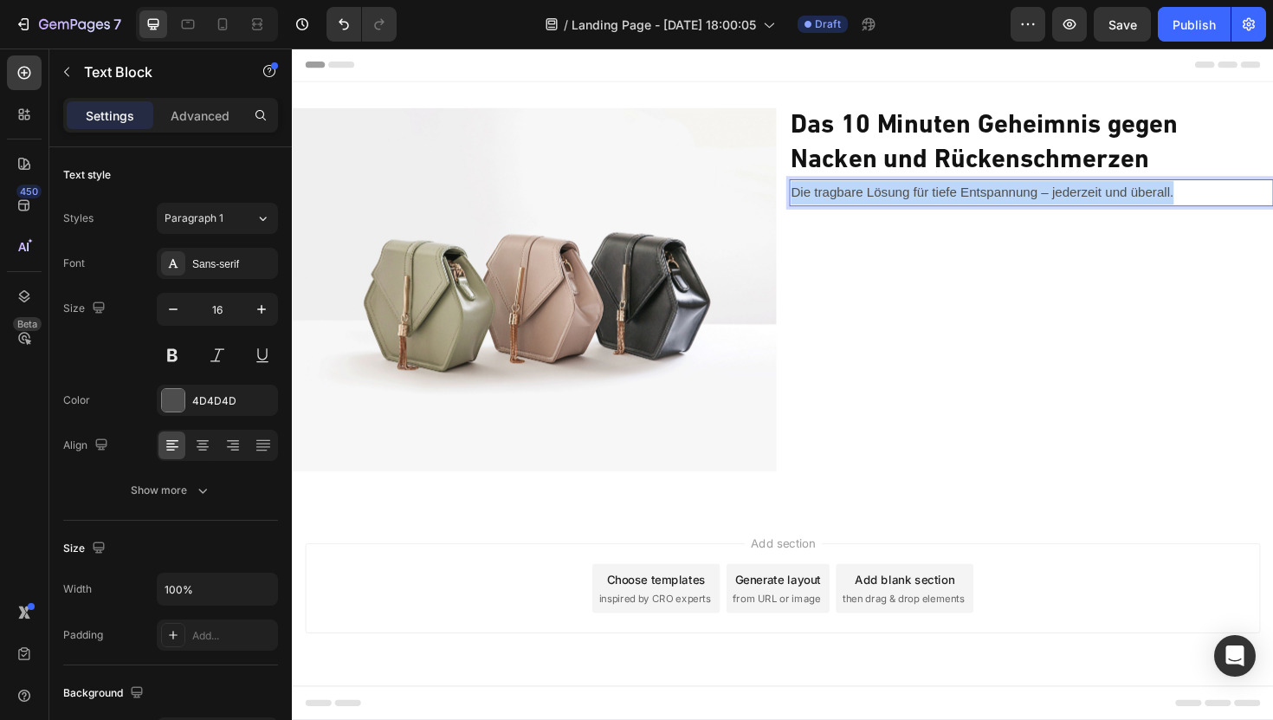
click at [1238, 196] on p "Die tragbare Lösung für tiefe Entspannung – jederzeit und überall." at bounding box center [1074, 201] width 509 height 25
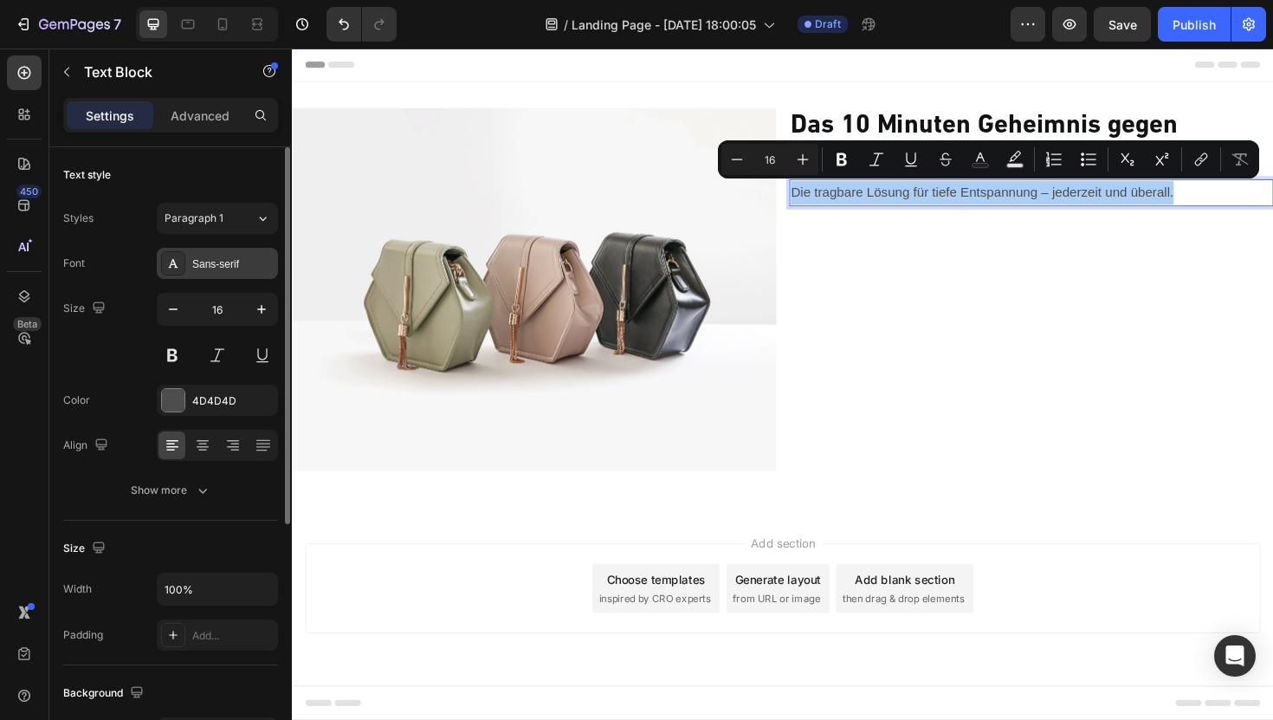
click at [217, 259] on div "Sans-serif" at bounding box center [232, 264] width 81 height 16
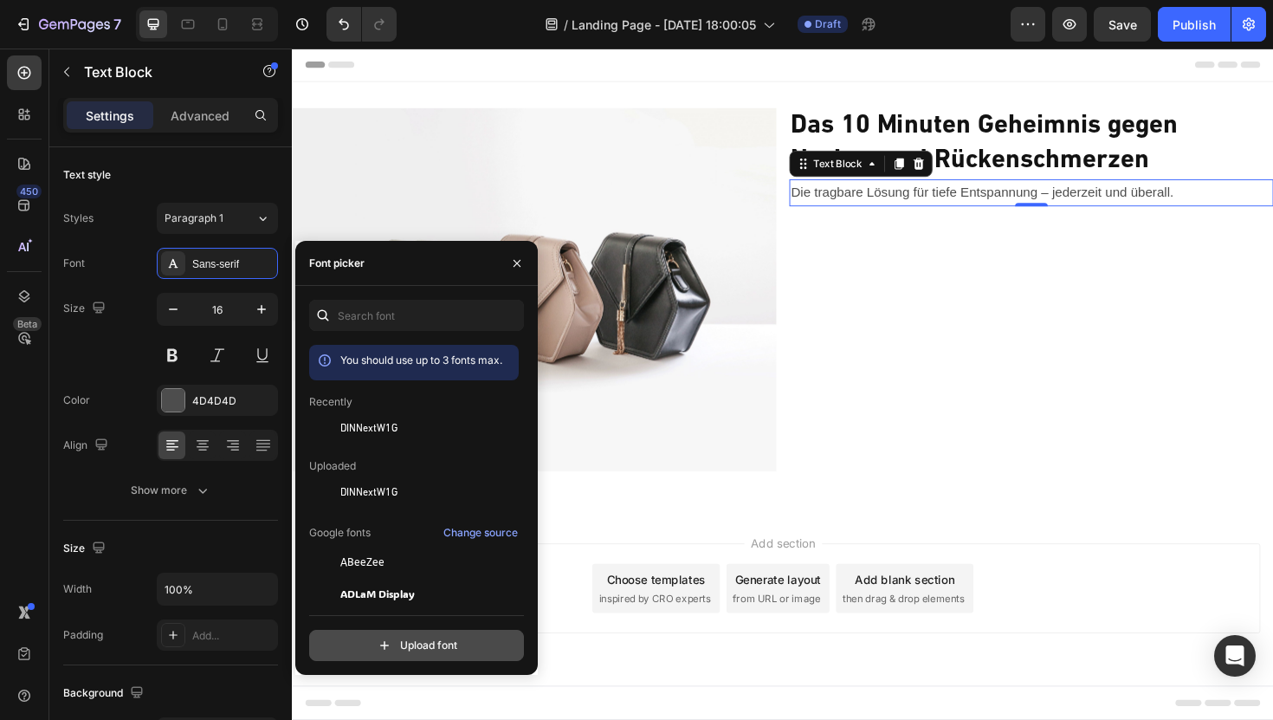
click at [393, 644] on input "file" at bounding box center [453, 645] width 433 height 29
type input "C:\fakepath\DINNextW1G-Regular.otf"
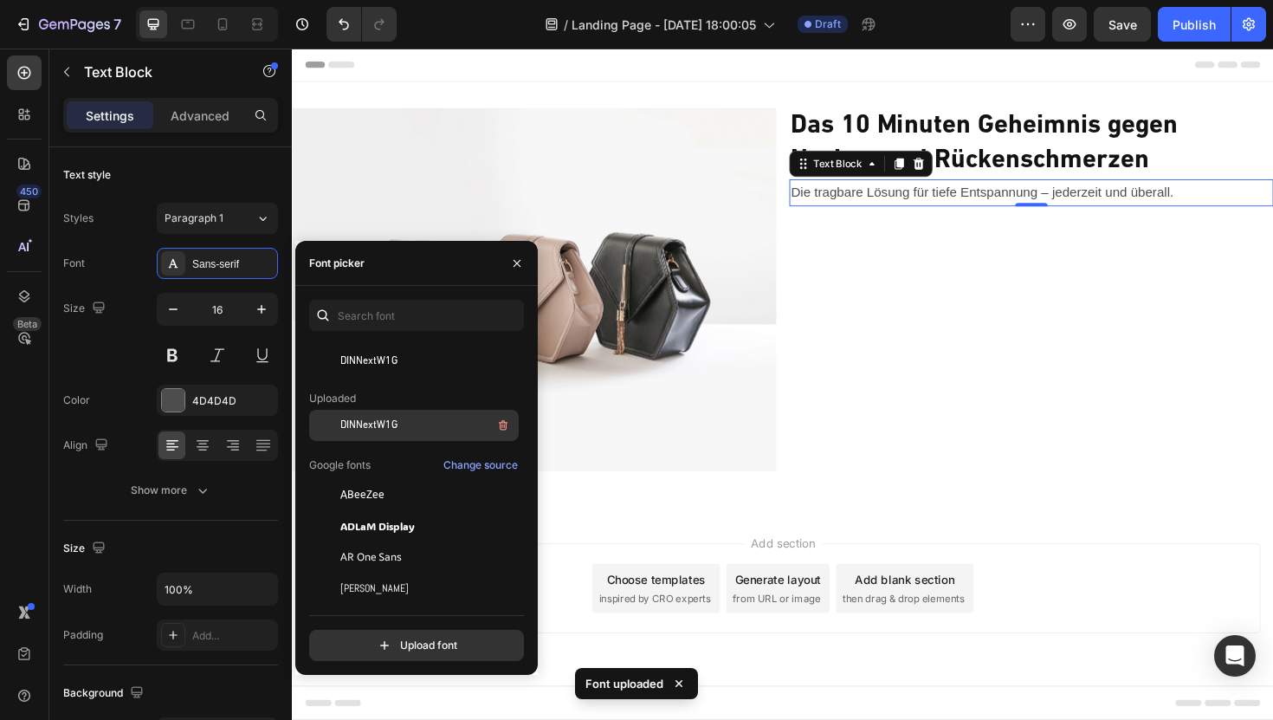
scroll to position [31, 0]
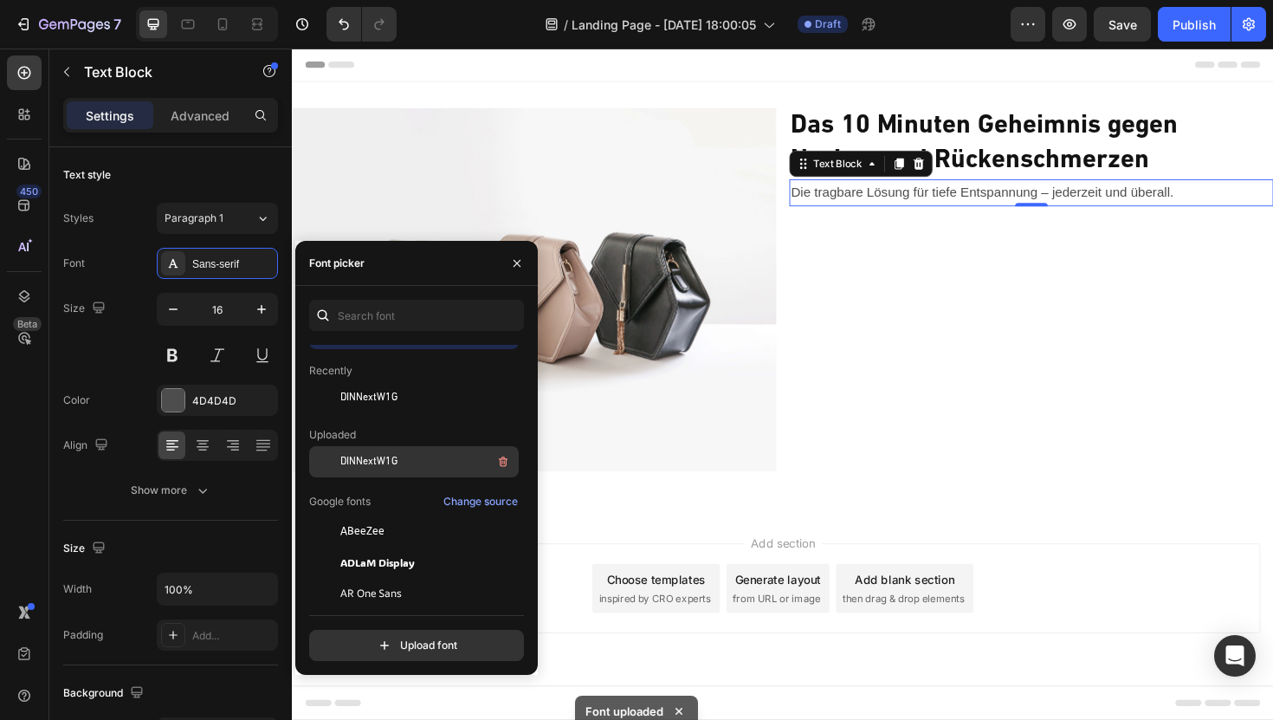
click at [403, 455] on div "DINNextW1G" at bounding box center [427, 461] width 175 height 21
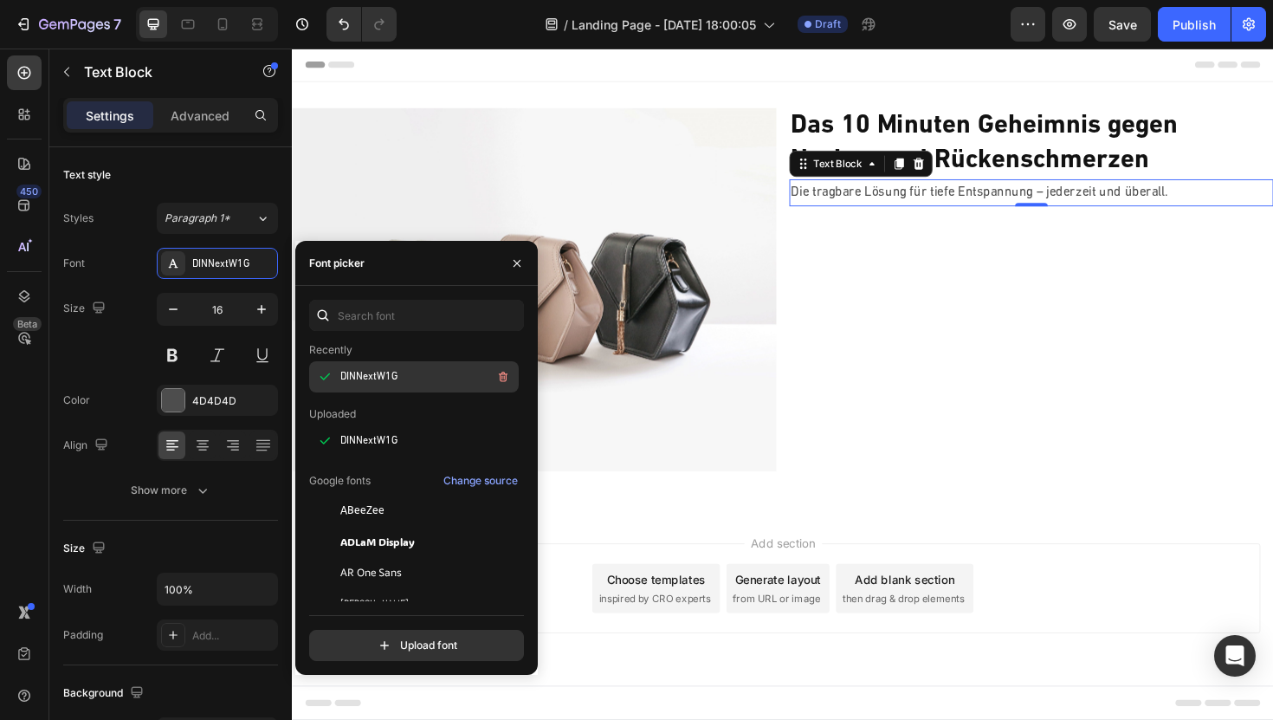
scroll to position [30, 0]
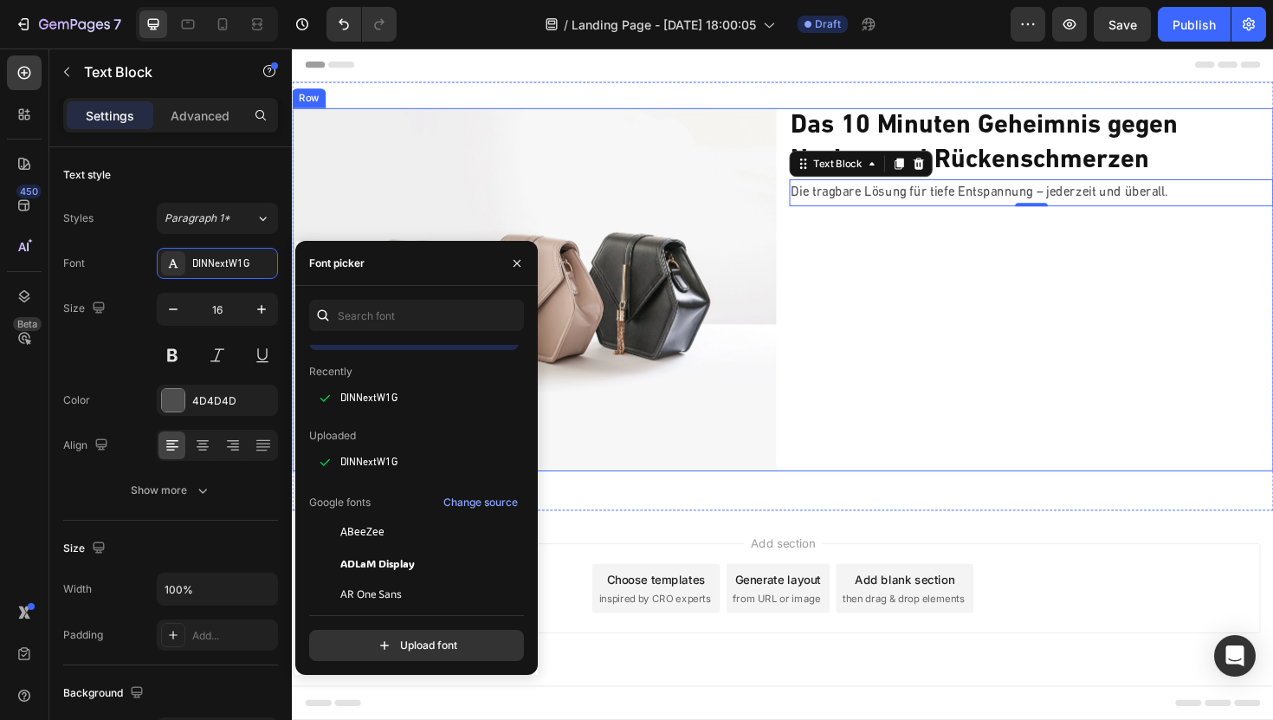
click at [1046, 236] on div "⁠⁠⁠⁠⁠⁠⁠ Das 10 Minuten Geheimnis gegen Nacken und Rückenschmerzen Heading Die t…" at bounding box center [1075, 304] width 513 height 385
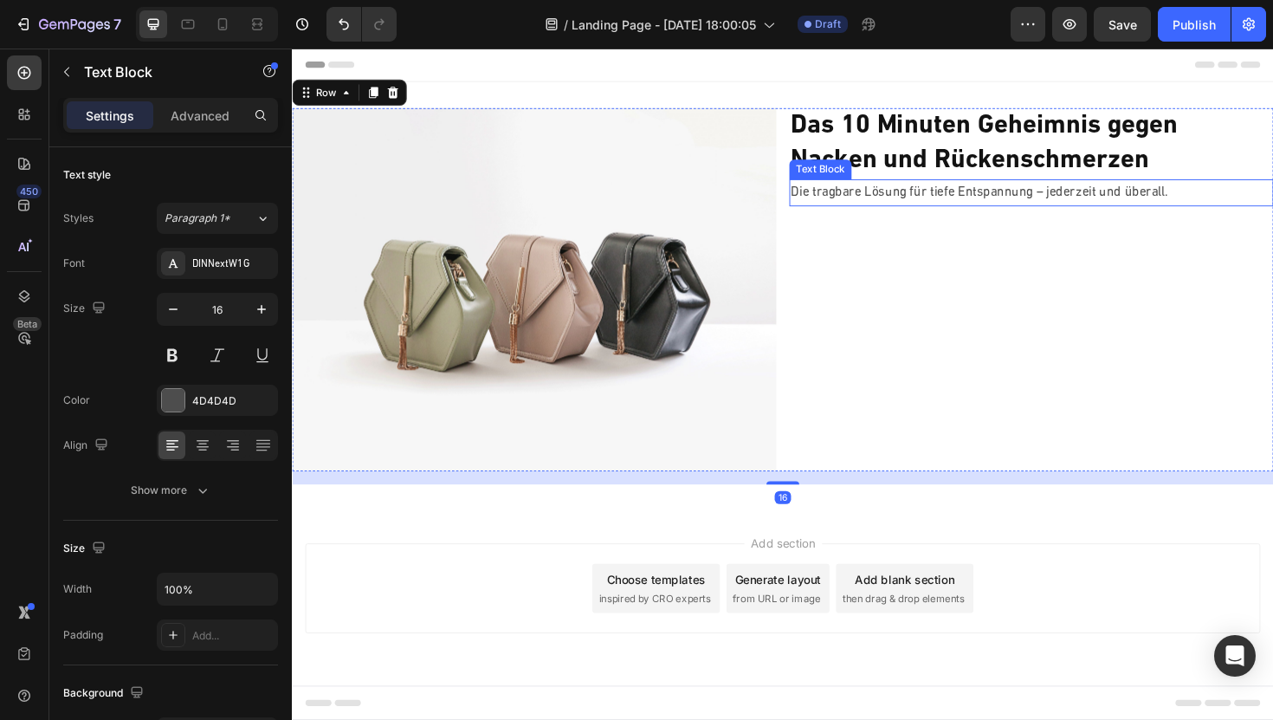
click at [1030, 202] on p "Die tragbare Lösung für tiefe Entspannung – jederzeit und überall." at bounding box center [1074, 201] width 509 height 25
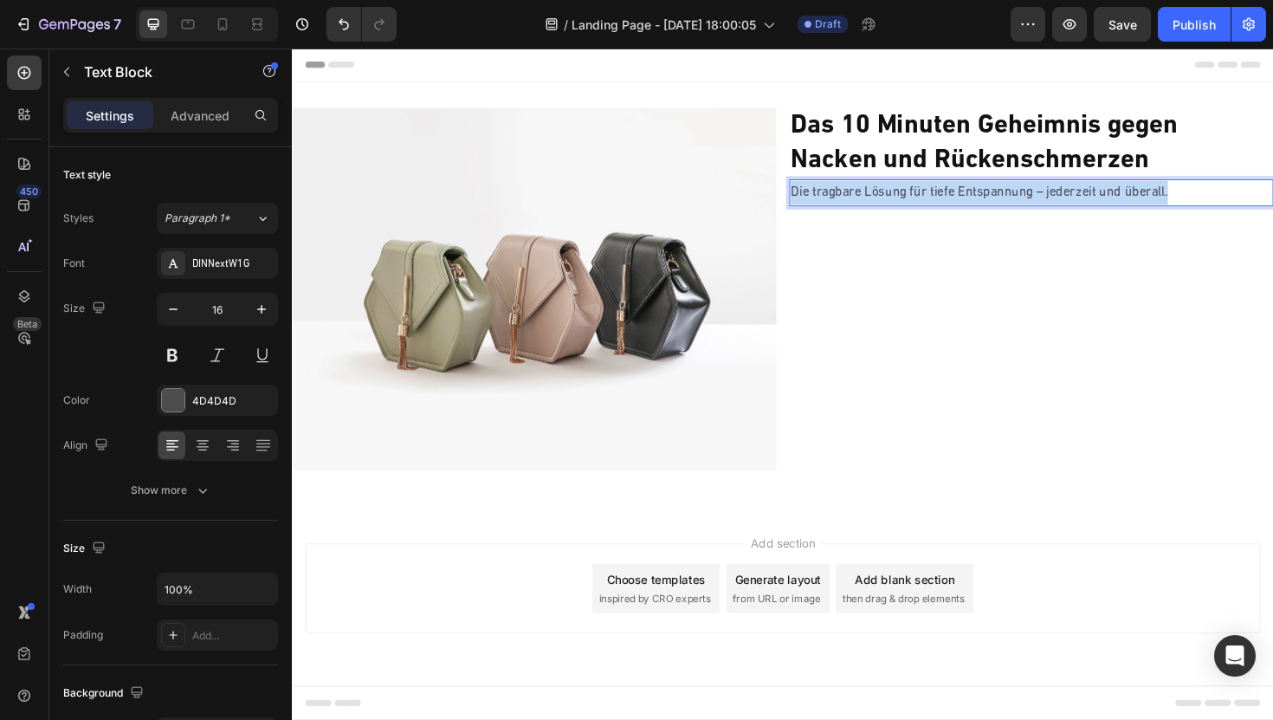
click at [1029, 202] on p "Die tragbare Lösung für tiefe Entspannung – jederzeit und überall." at bounding box center [1074, 201] width 509 height 25
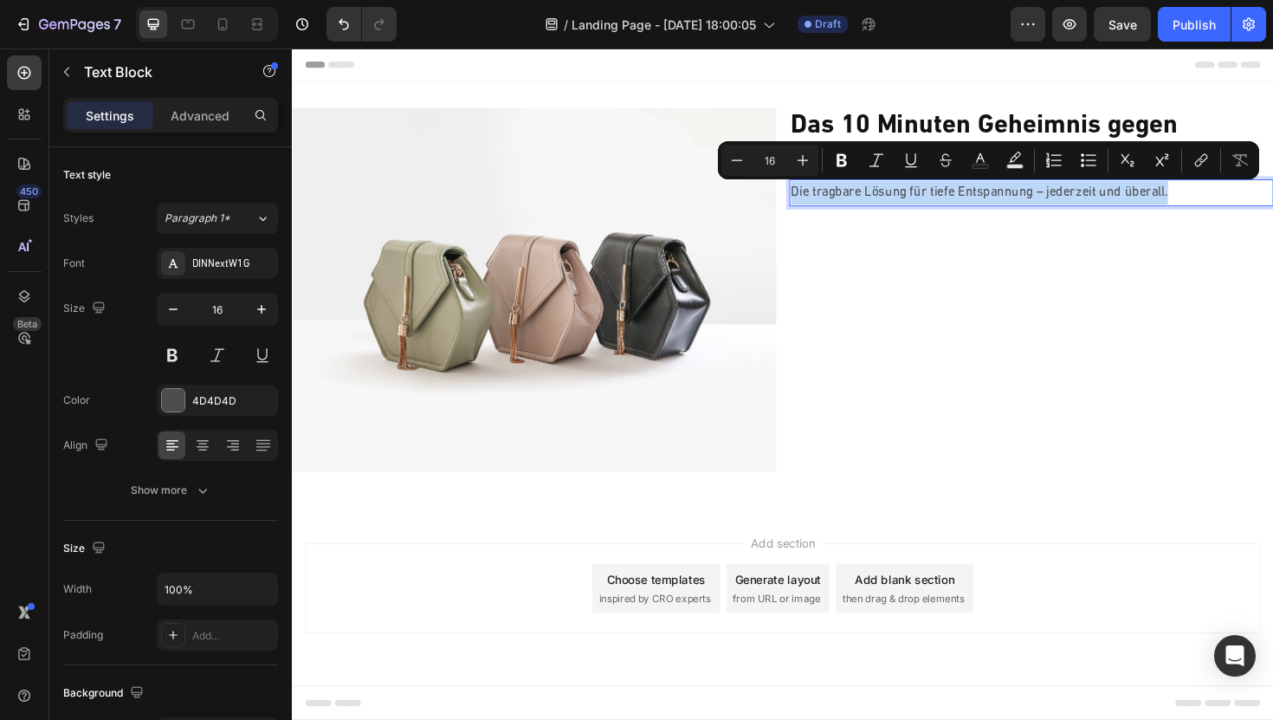
click at [1023, 202] on p "Die tragbare Lösung für tiefe Entspannung – jederzeit und überall." at bounding box center [1074, 201] width 509 height 25
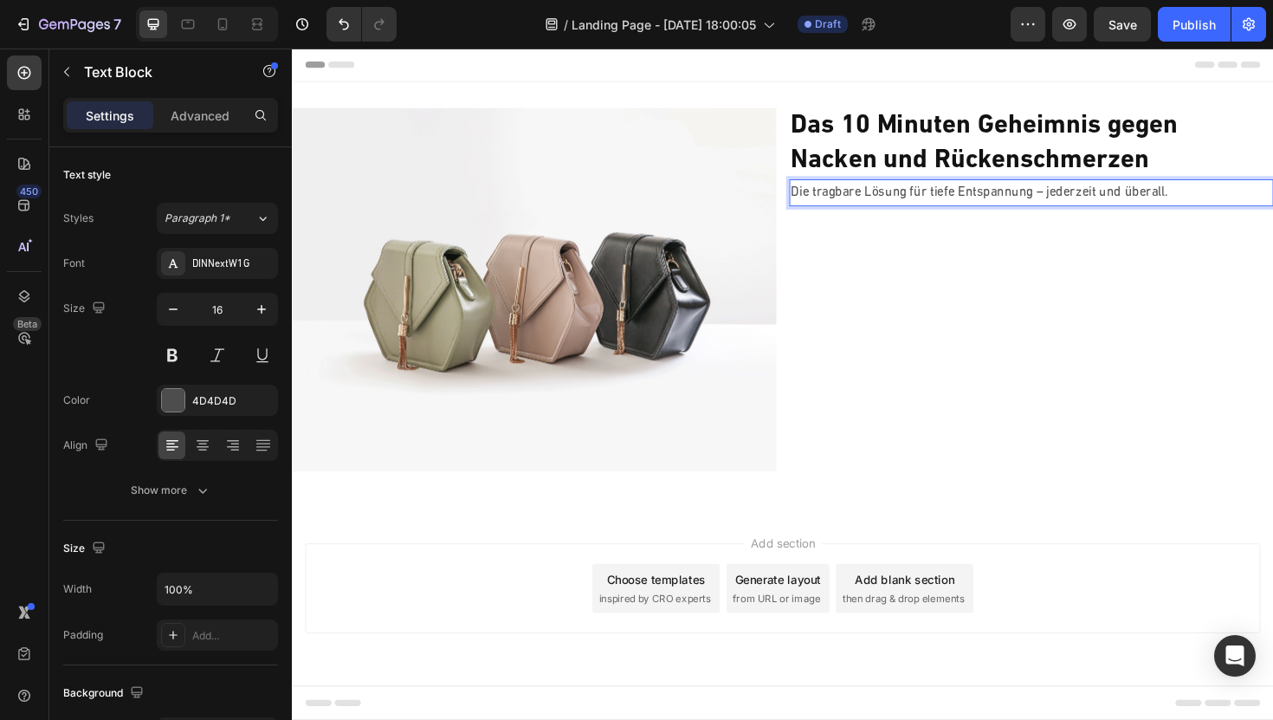
click at [1023, 202] on p "Die tragbare Lösung für tiefe Entspannung – jederzeit und überall." at bounding box center [1074, 201] width 509 height 25
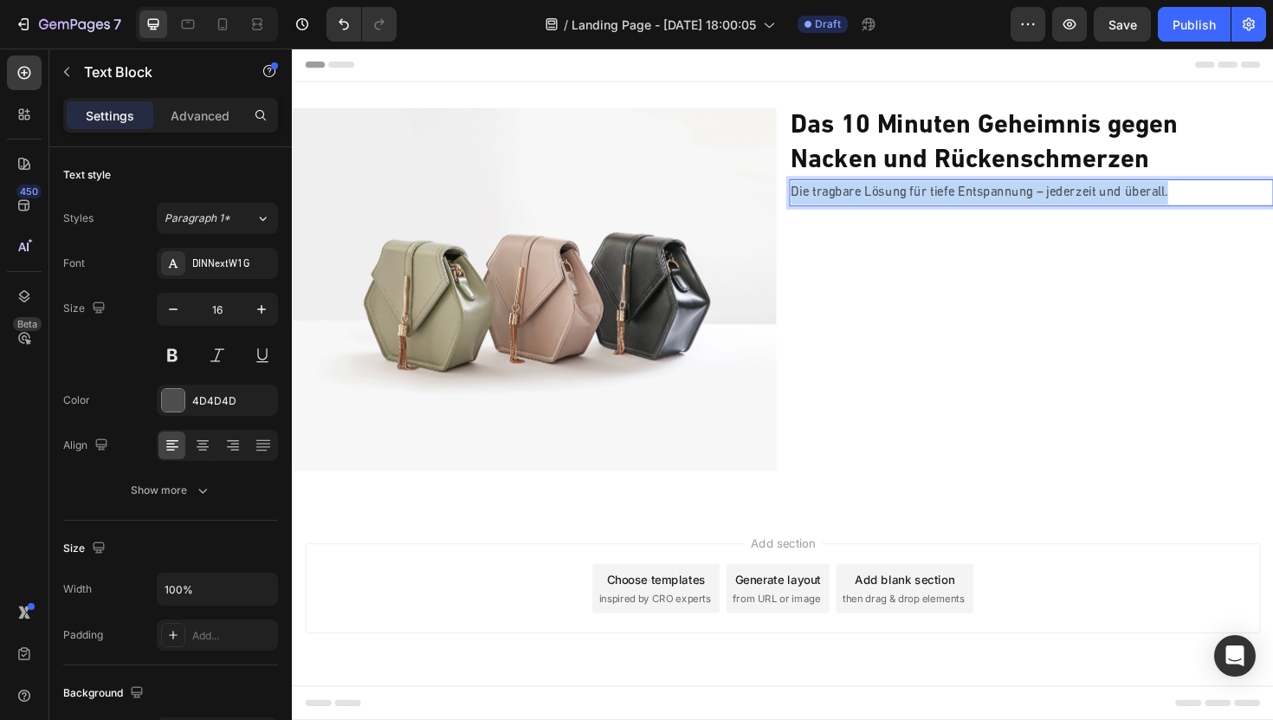
click at [1023, 202] on p "Die tragbare Lösung für tiefe Entspannung – jederzeit und überall." at bounding box center [1074, 201] width 509 height 25
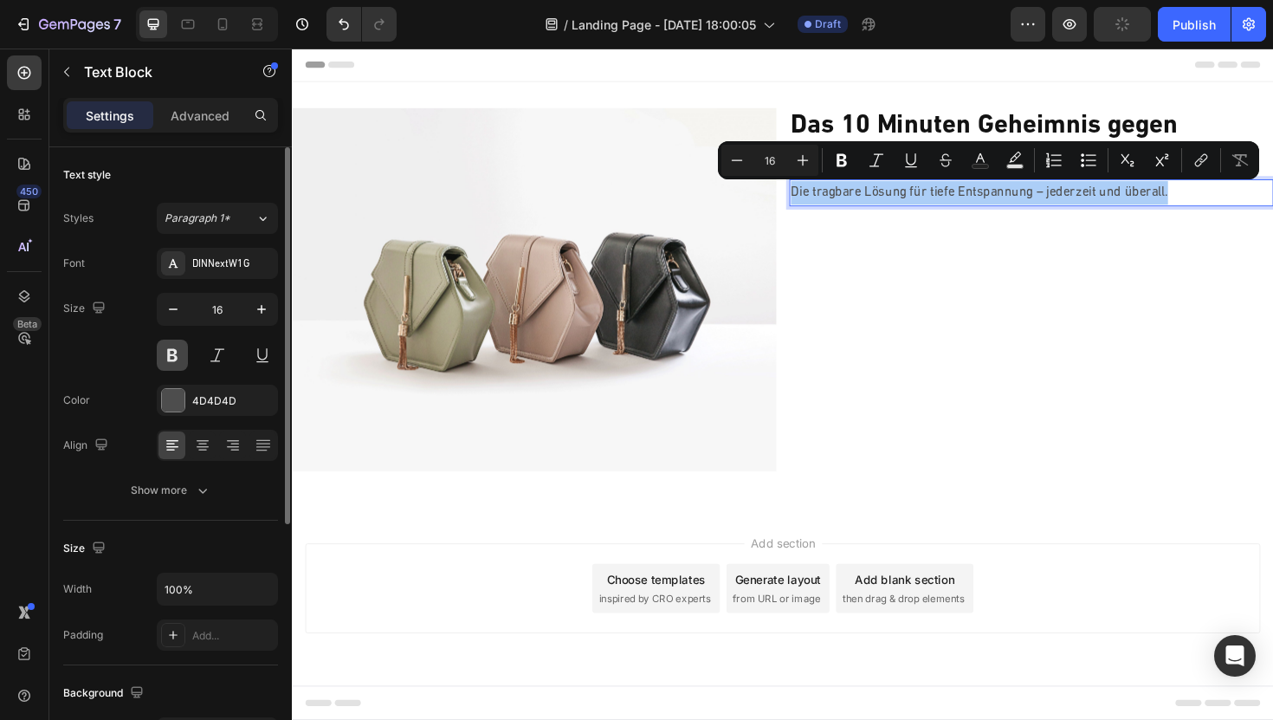
click at [165, 356] on button at bounding box center [172, 355] width 31 height 31
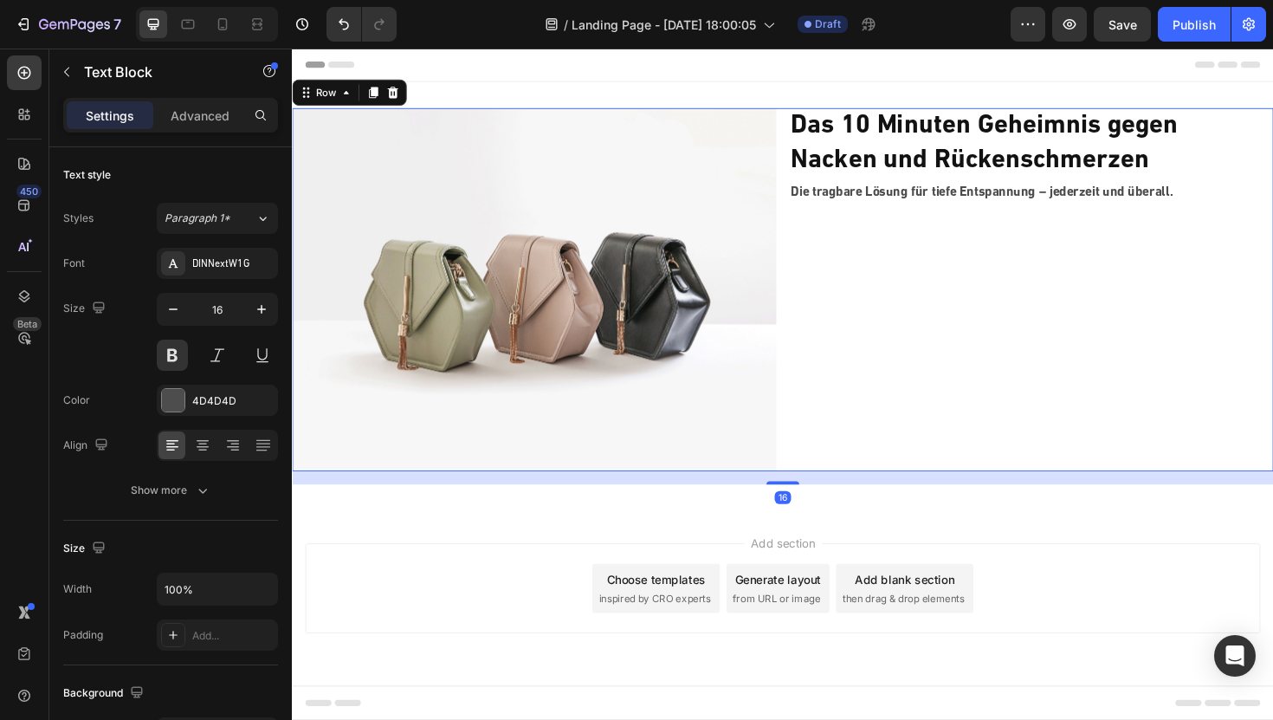
click at [903, 223] on div "⁠⁠⁠⁠⁠⁠⁠ Das 10 Minuten Geheimnis gegen Nacken und Rückenschmerzen Heading Die t…" at bounding box center [1075, 304] width 513 height 385
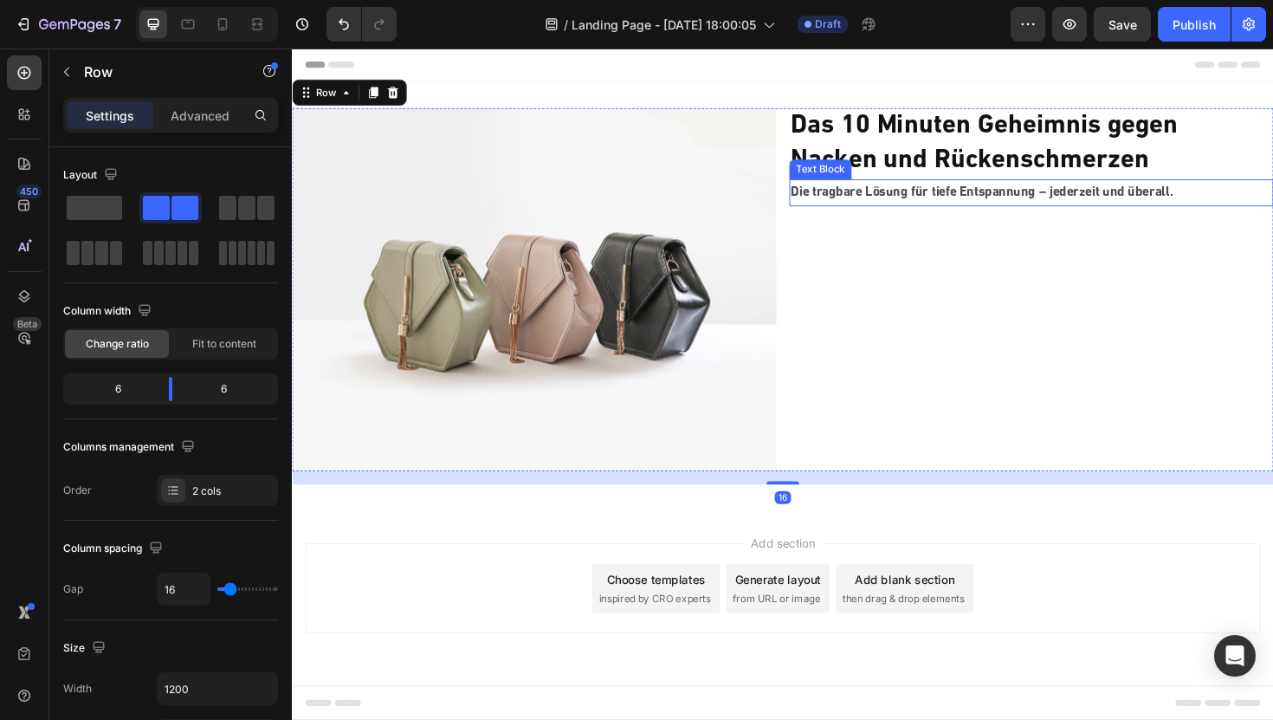
click at [912, 205] on p "Die tragbare Lösung für tiefe Entspannung – jederzeit und überall." at bounding box center [1074, 201] width 509 height 25
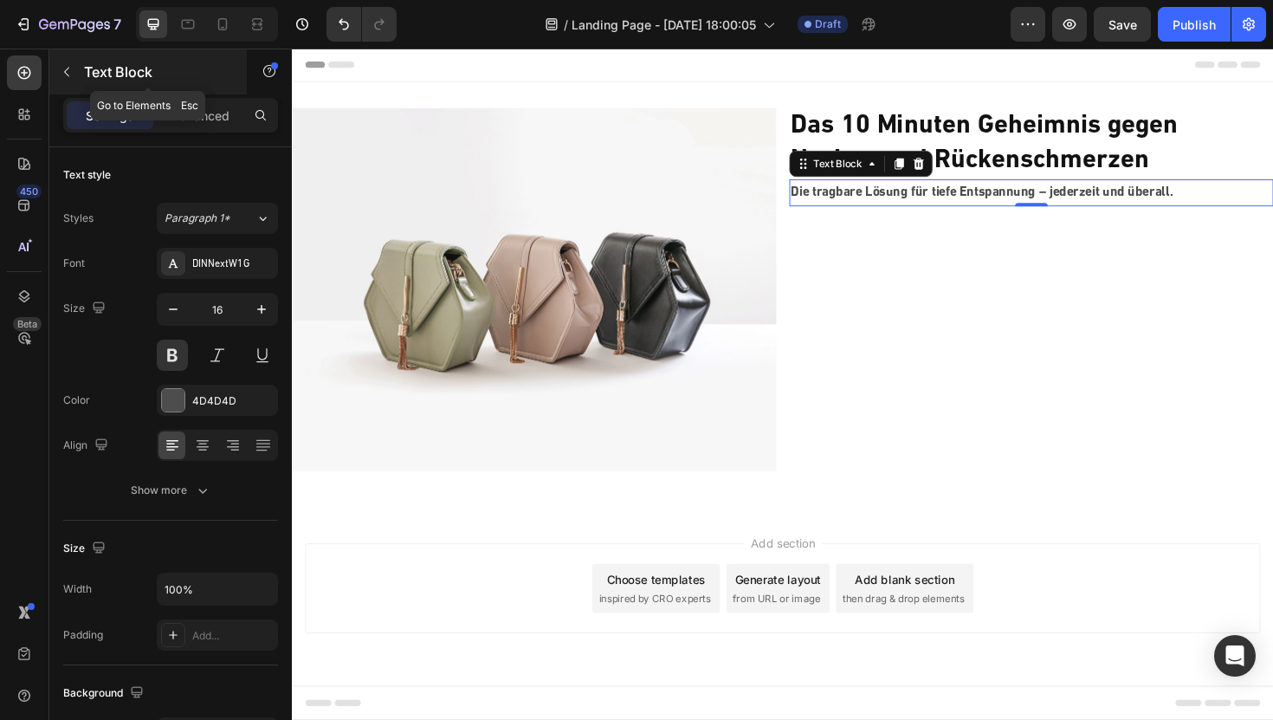
click at [70, 90] on div "Text Block" at bounding box center [147, 71] width 197 height 45
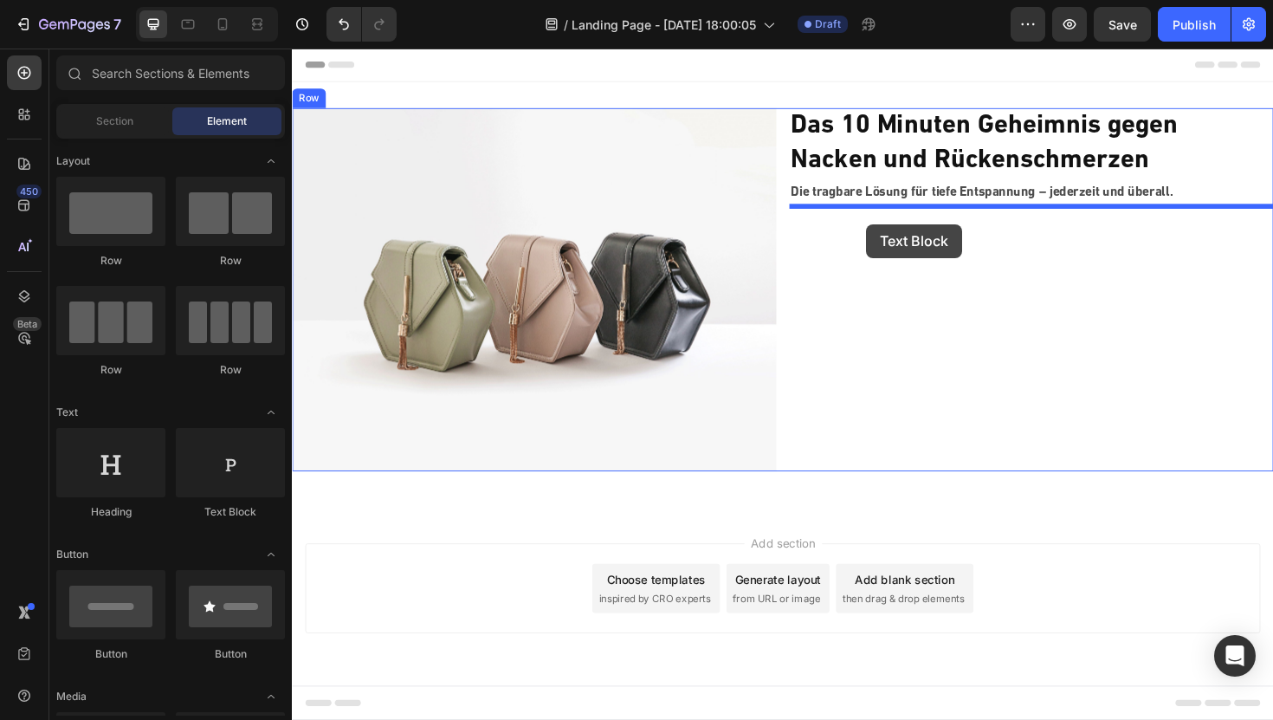
drag, startPoint x: 517, startPoint y: 508, endPoint x: 903, endPoint y: 244, distance: 466.8
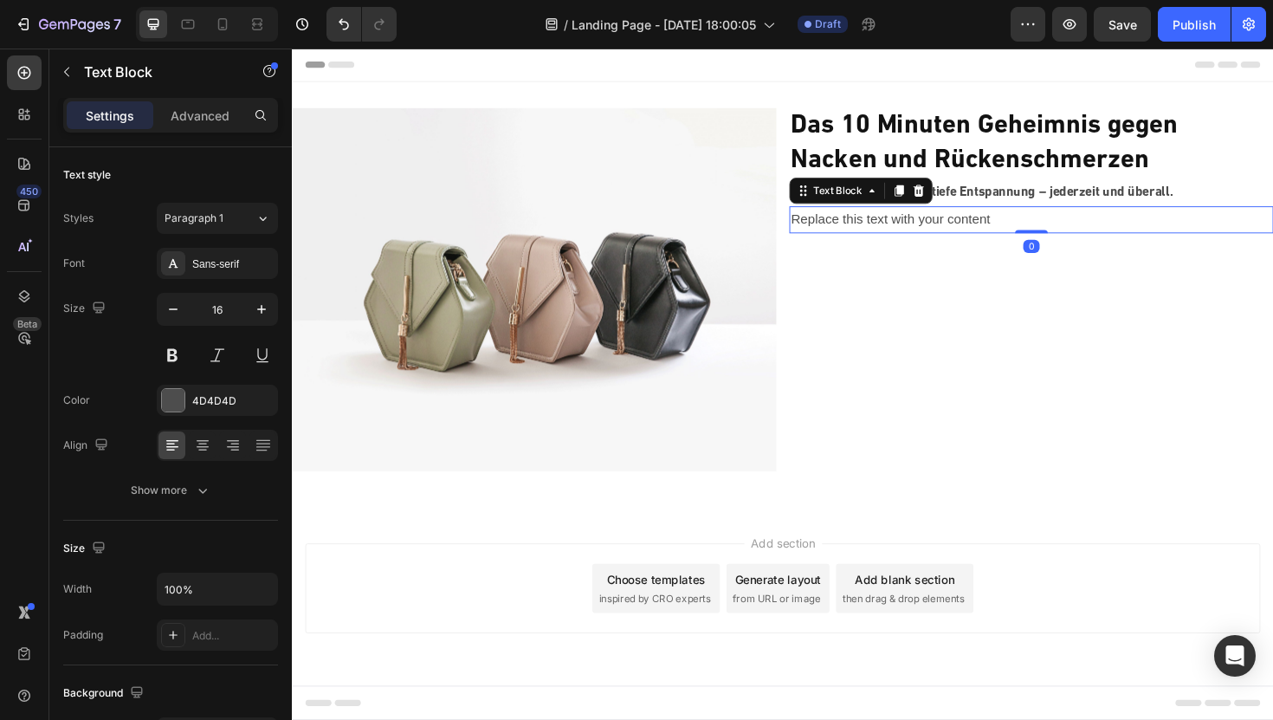
click at [920, 228] on div "Replace this text with your content" at bounding box center [1075, 230] width 513 height 29
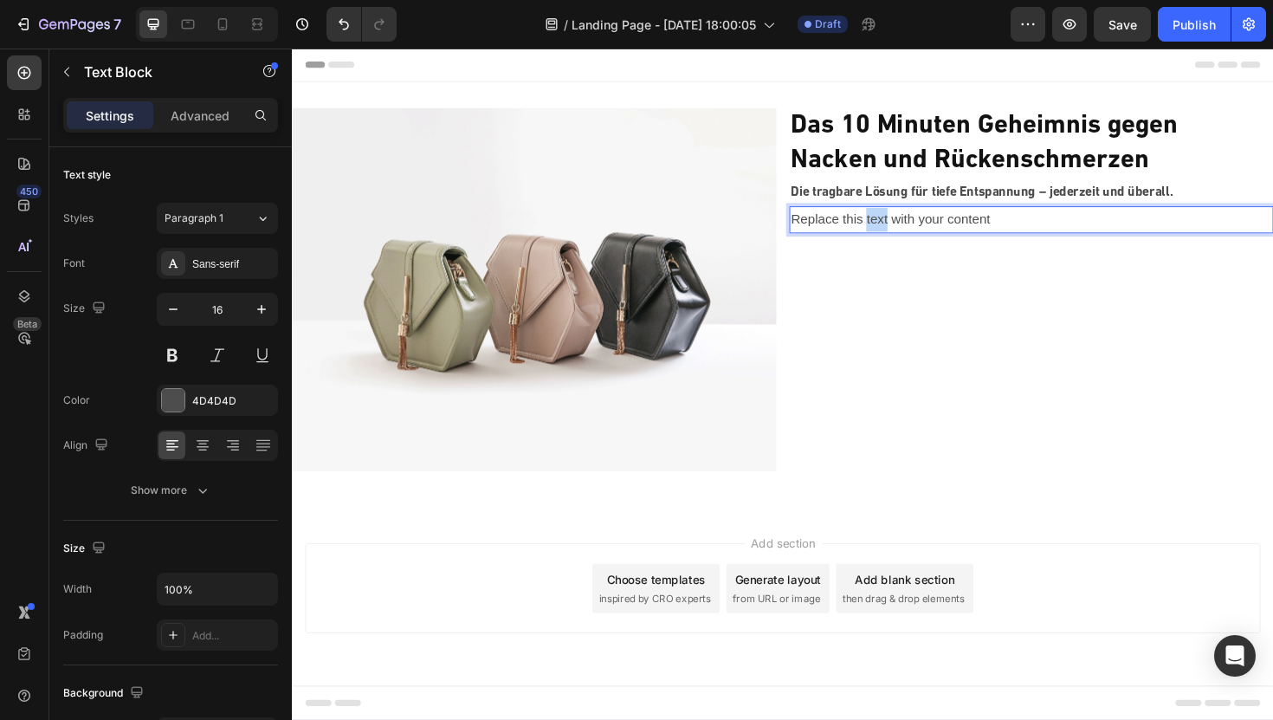
click at [920, 228] on p "Replace this text with your content" at bounding box center [1074, 229] width 509 height 25
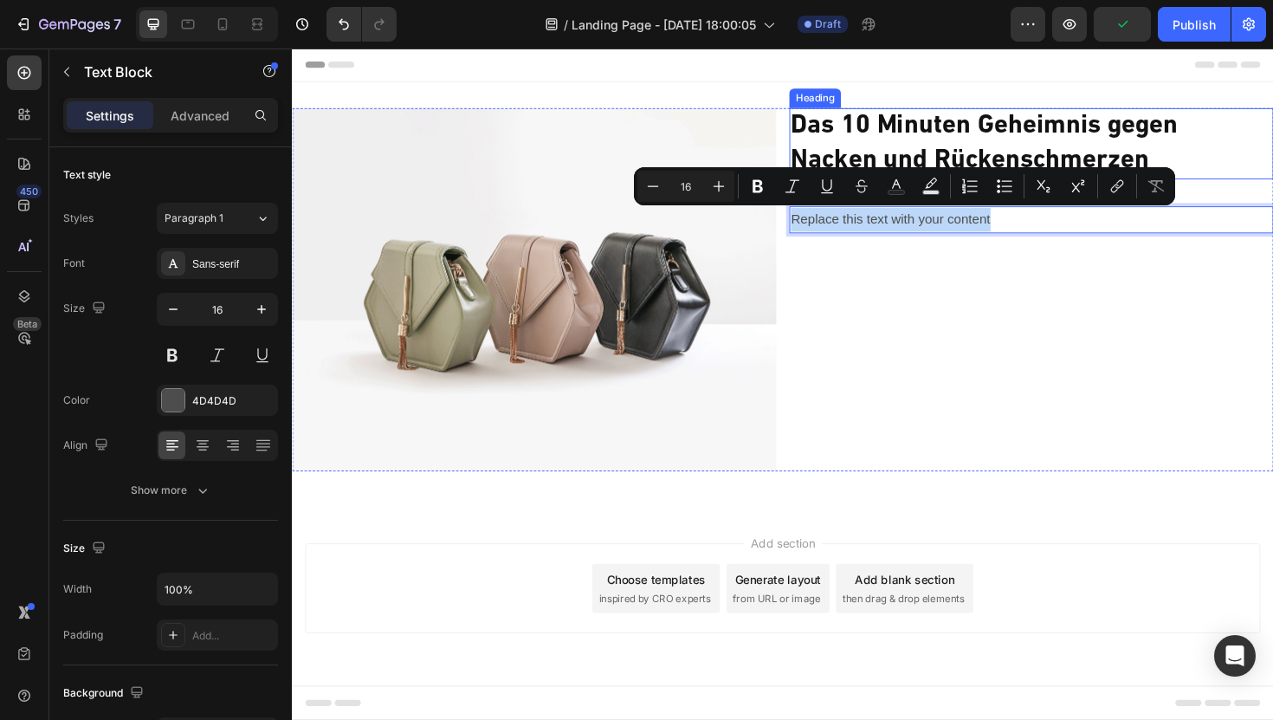
click at [1245, 191] on p "Die tragbare Lösung für tiefe Entspannung – jederzeit und überall." at bounding box center [1074, 201] width 509 height 25
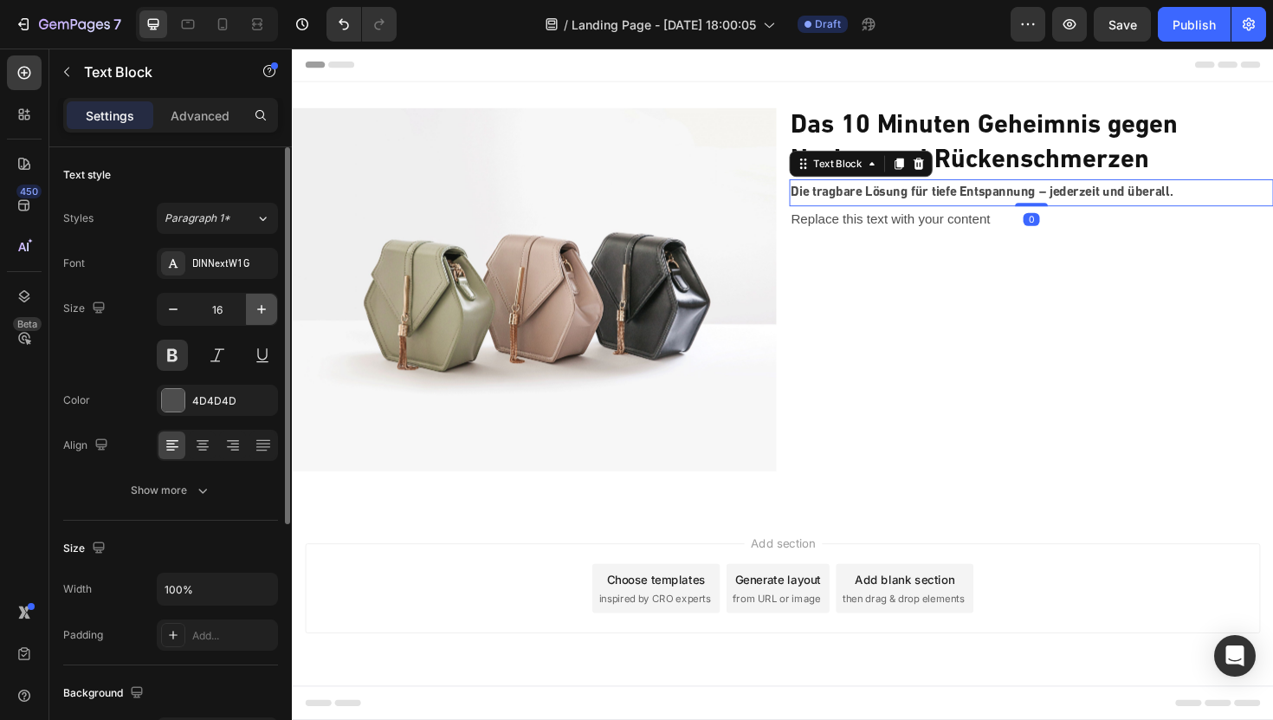
click at [269, 304] on icon "button" at bounding box center [261, 309] width 17 height 17
click at [175, 316] on icon "button" at bounding box center [173, 309] width 17 height 17
type input "17"
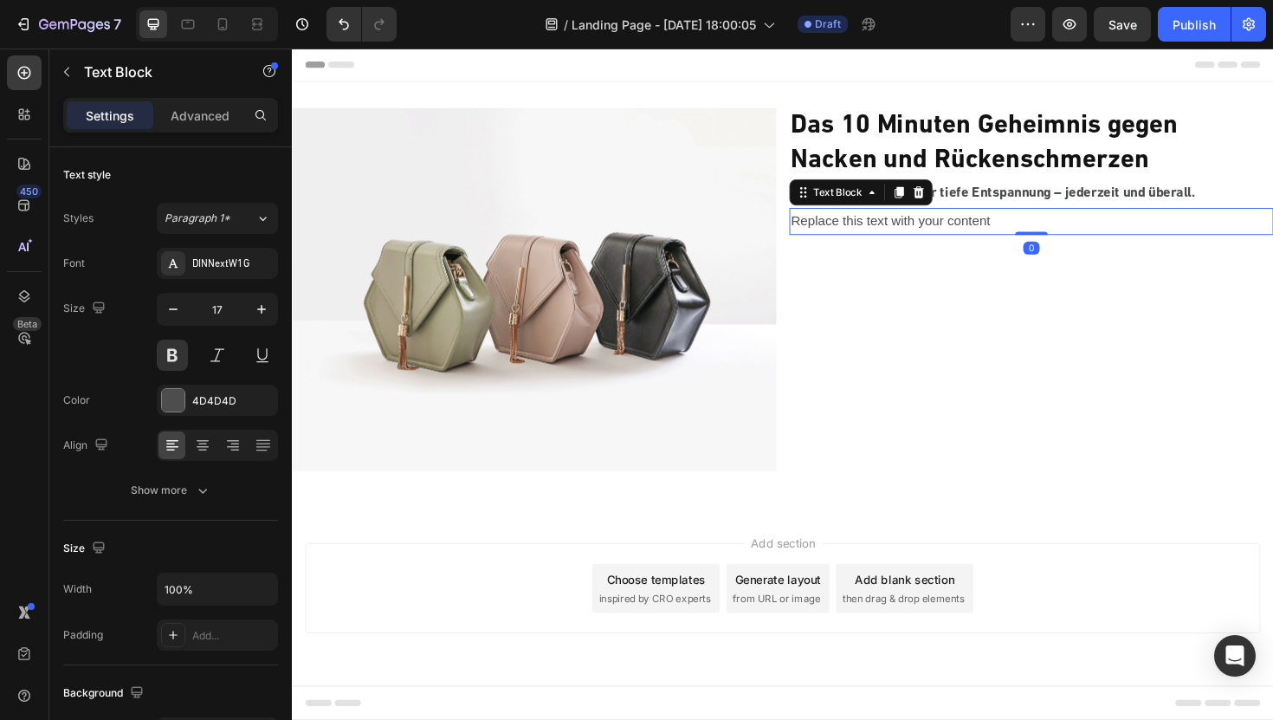
click at [915, 228] on p "Replace this text with your content" at bounding box center [1074, 231] width 509 height 25
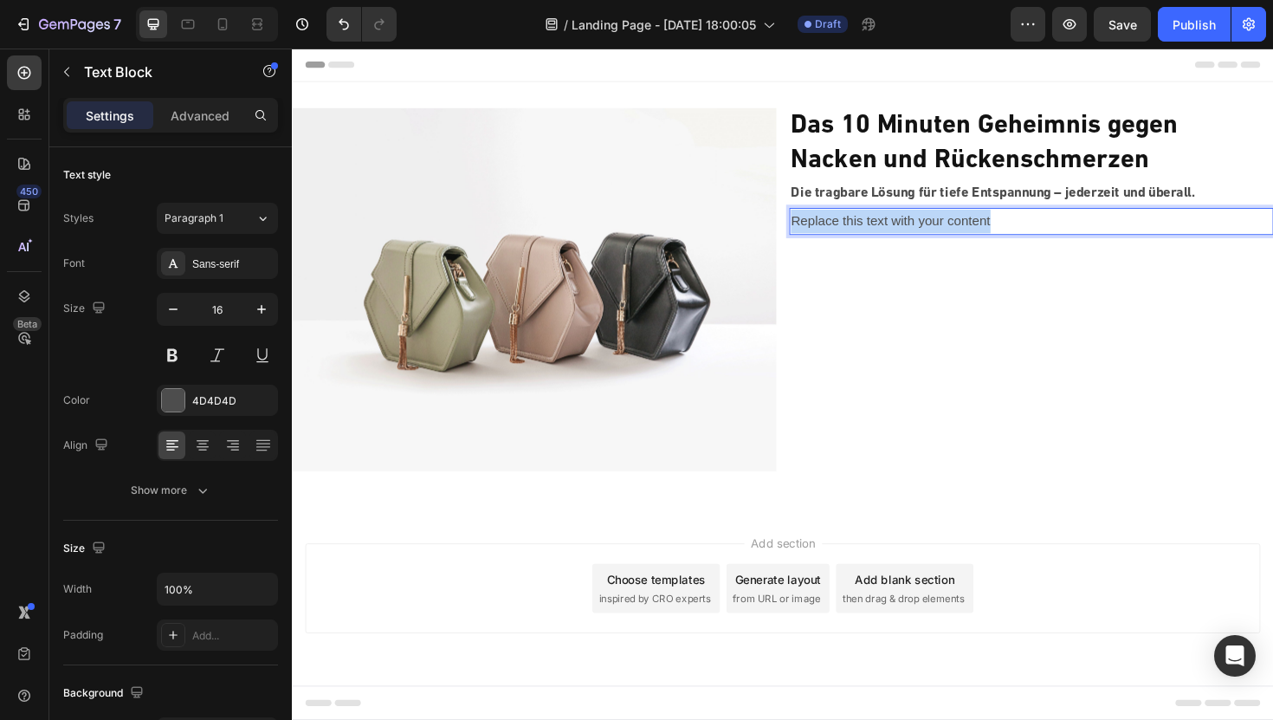
click at [915, 228] on p "Replace this text with your content" at bounding box center [1074, 231] width 509 height 25
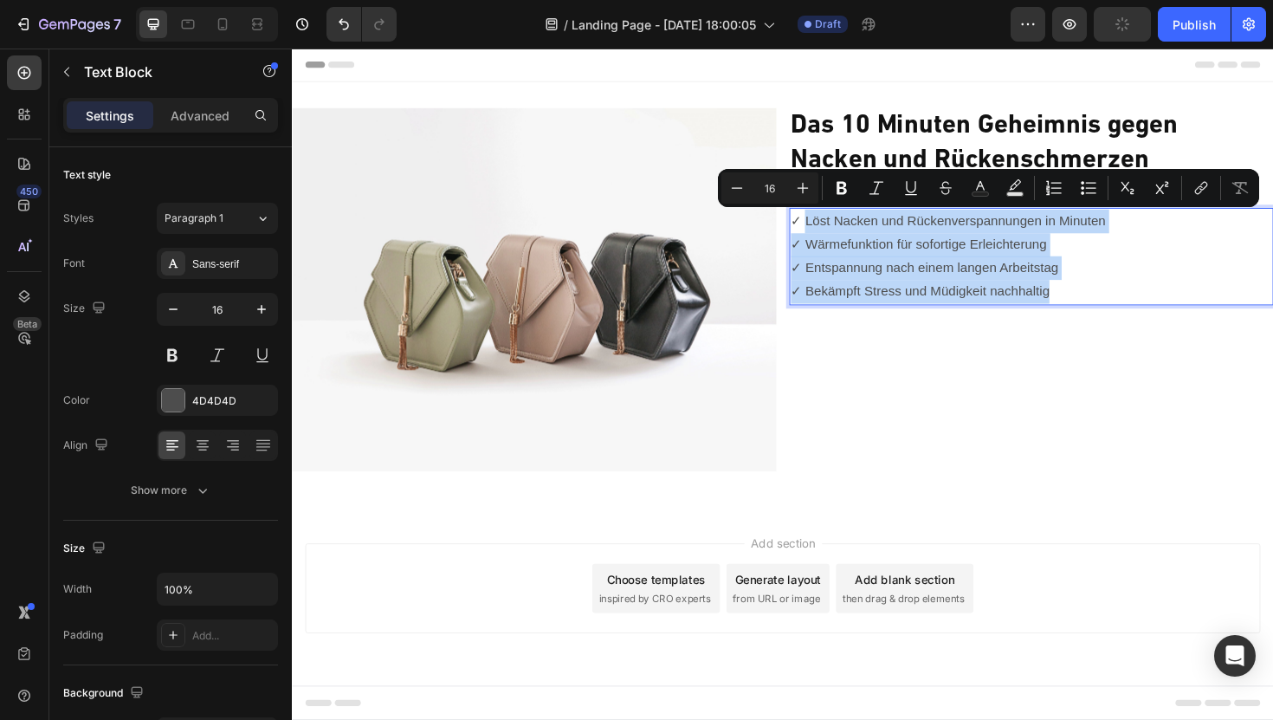
drag, startPoint x: 834, startPoint y: 229, endPoint x: 1097, endPoint y: 311, distance: 275.9
click at [1098, 311] on div "✓ Löst Nacken und Rückenverspannungen in Minuten ✓ Wärmefunktion für sofortige …" at bounding box center [1075, 268] width 513 height 103
click at [1106, 311] on p "✓ Bekämpft Stress und Müdigkeit nachhaltig" at bounding box center [1074, 306] width 509 height 25
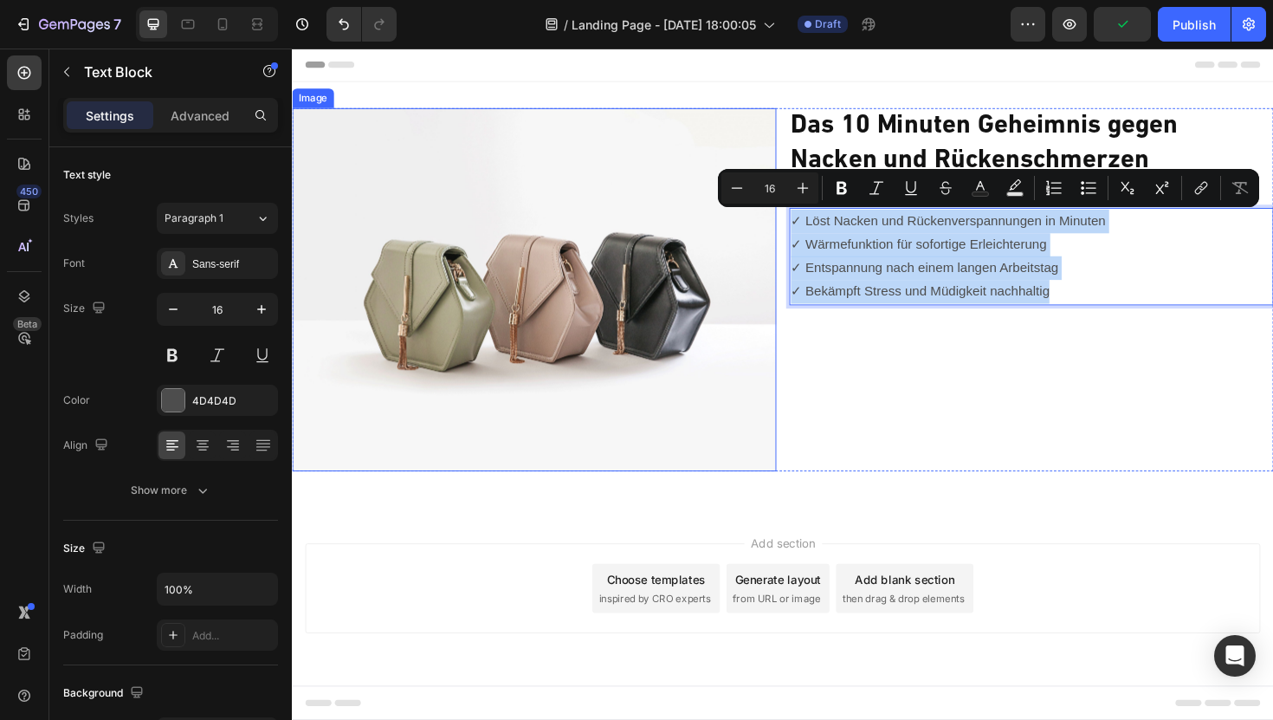
drag, startPoint x: 1106, startPoint y: 310, endPoint x: 799, endPoint y: 236, distance: 316.4
click at [799, 236] on div "Image ⁠⁠⁠⁠⁠⁠⁠ Das 10 Minuten Geheimnis gegen Nacken und Rückenschmerzen Heading…" at bounding box center [811, 304] width 1039 height 385
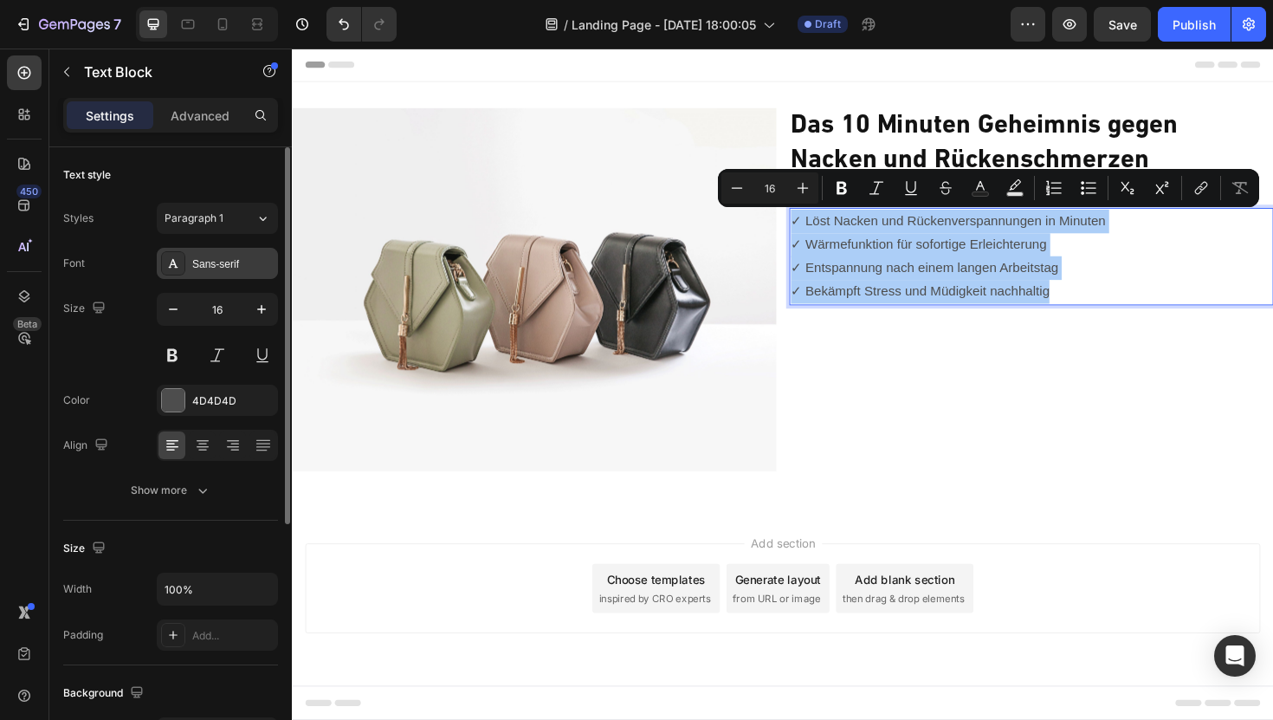
click at [243, 259] on div "Sans-serif" at bounding box center [232, 264] width 81 height 16
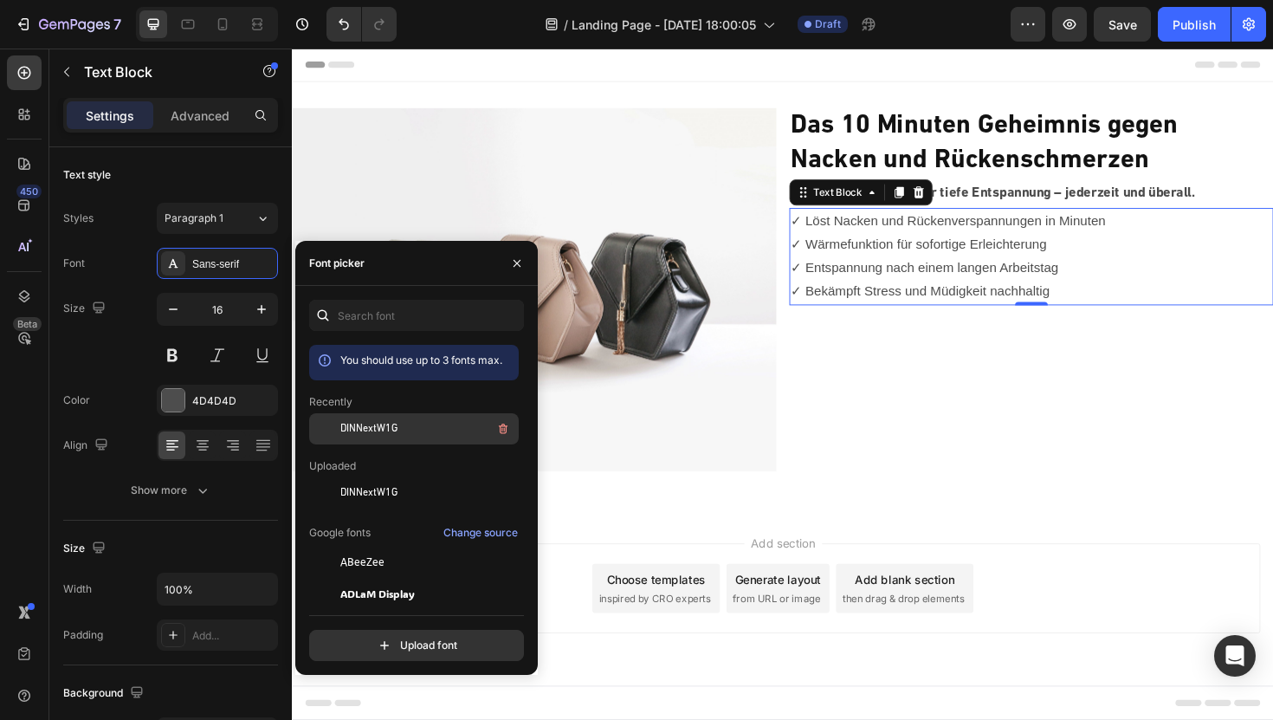
click at [373, 423] on span "DINNextW1G" at bounding box center [368, 429] width 57 height 16
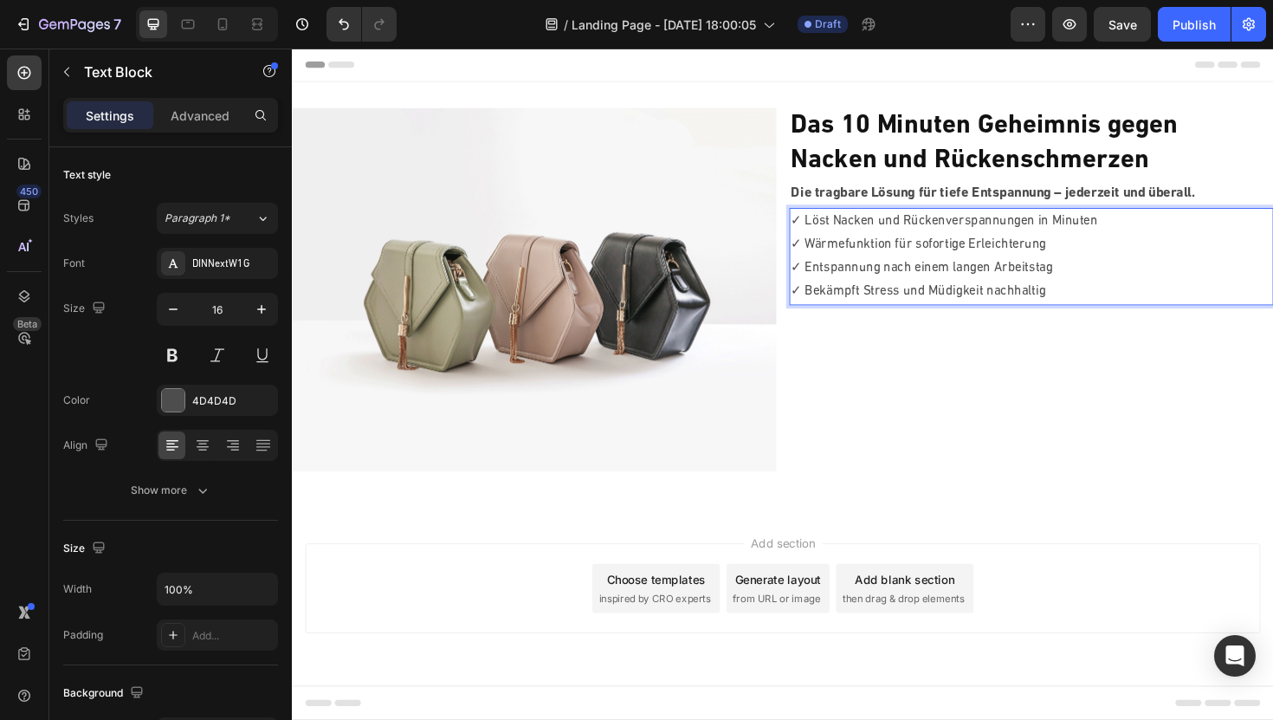
click at [1120, 299] on p "✓ Bekämpft Stress und Müdigkeit nachhaltig" at bounding box center [1074, 306] width 509 height 25
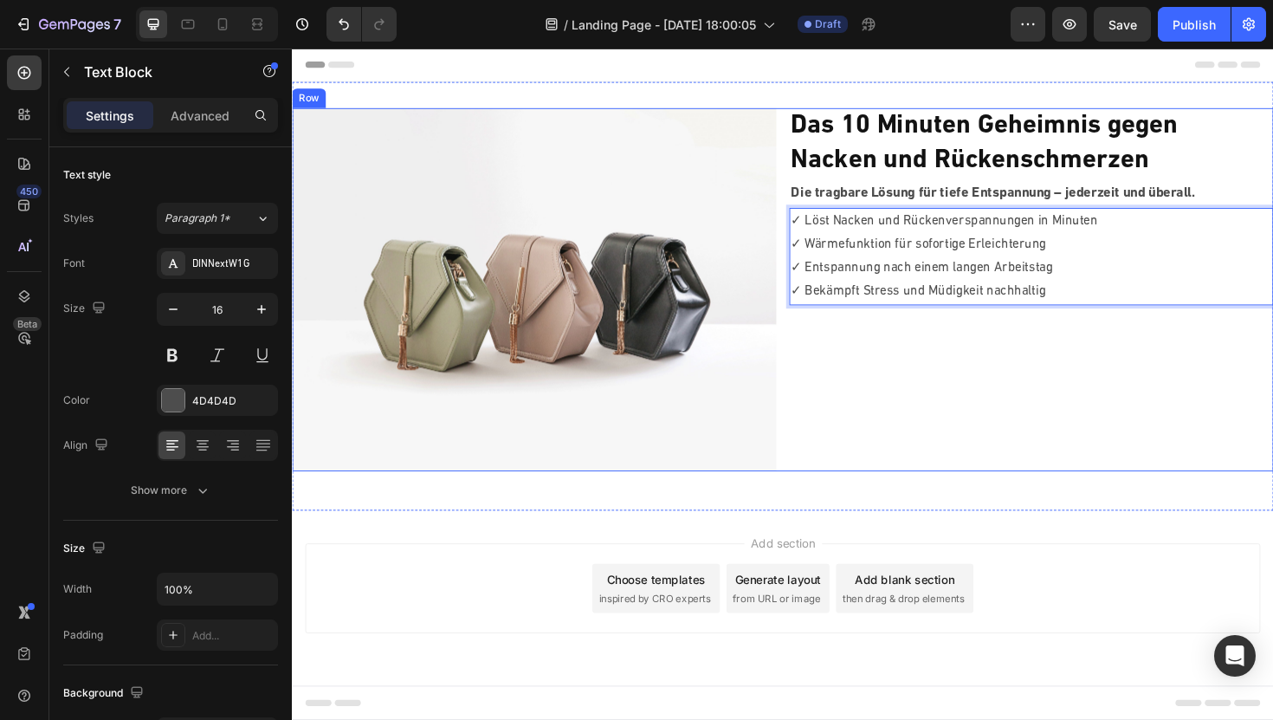
click at [1080, 387] on div "⁠⁠⁠⁠⁠⁠⁠ Das 10 Minuten Geheimnis gegen Nacken und Rückenschmerzen Heading Die t…" at bounding box center [1075, 304] width 513 height 385
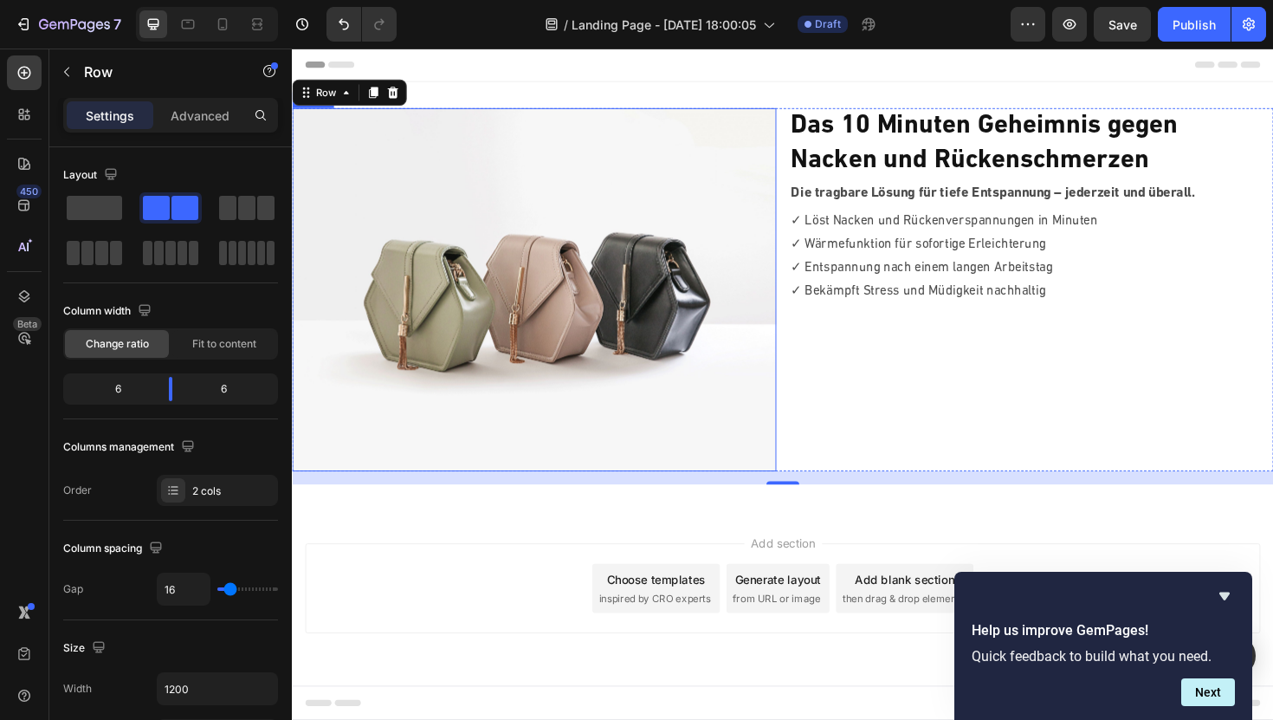
click at [513, 232] on img at bounding box center [548, 304] width 513 height 385
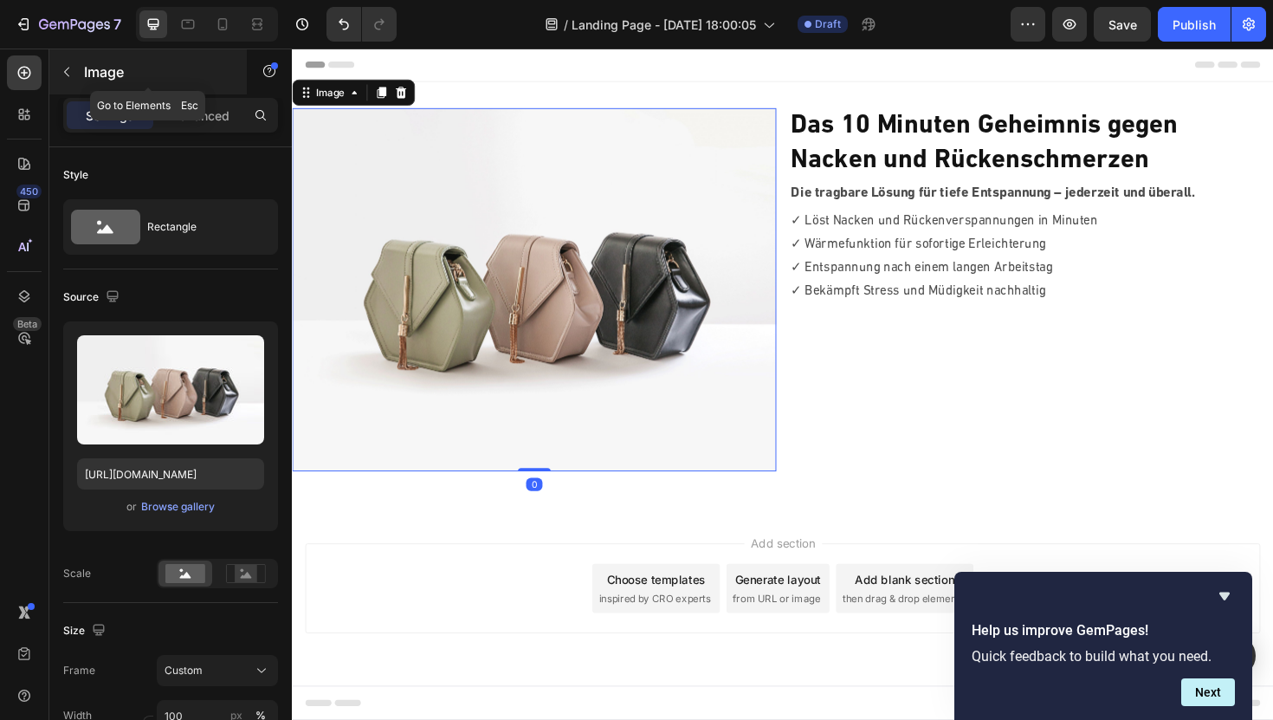
click at [65, 74] on icon "button" at bounding box center [67, 72] width 14 height 14
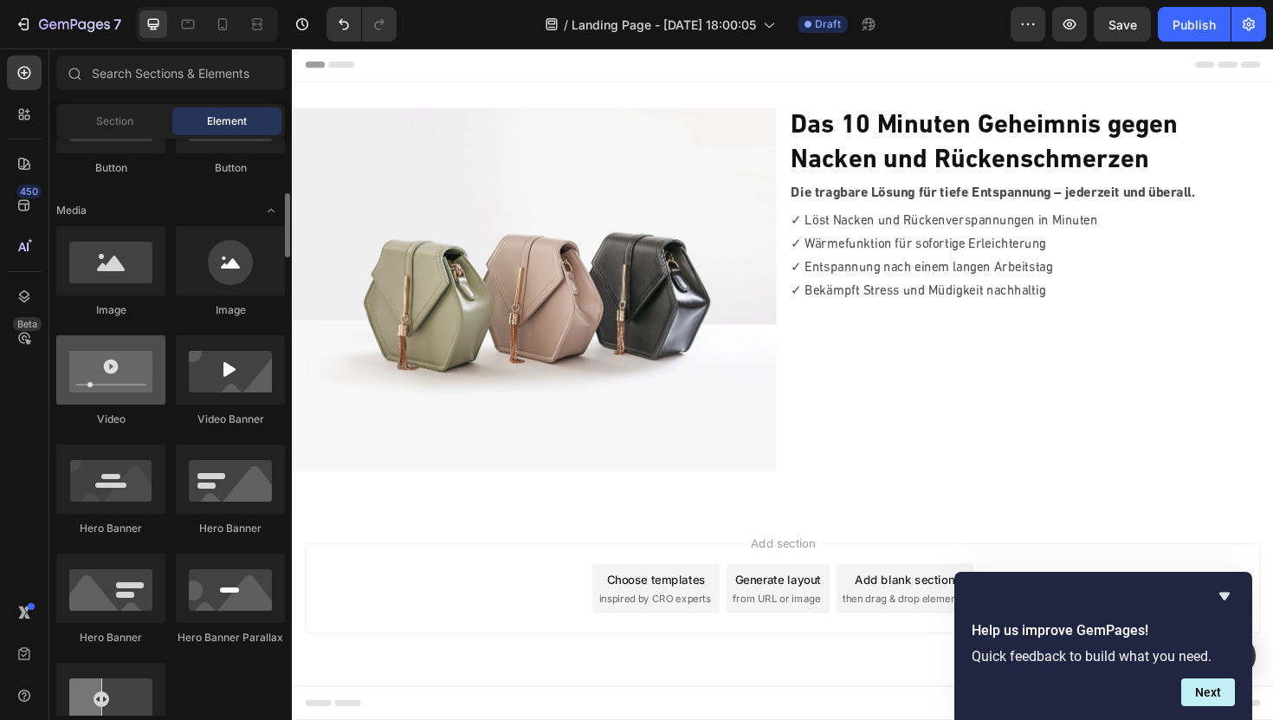
scroll to position [515, 0]
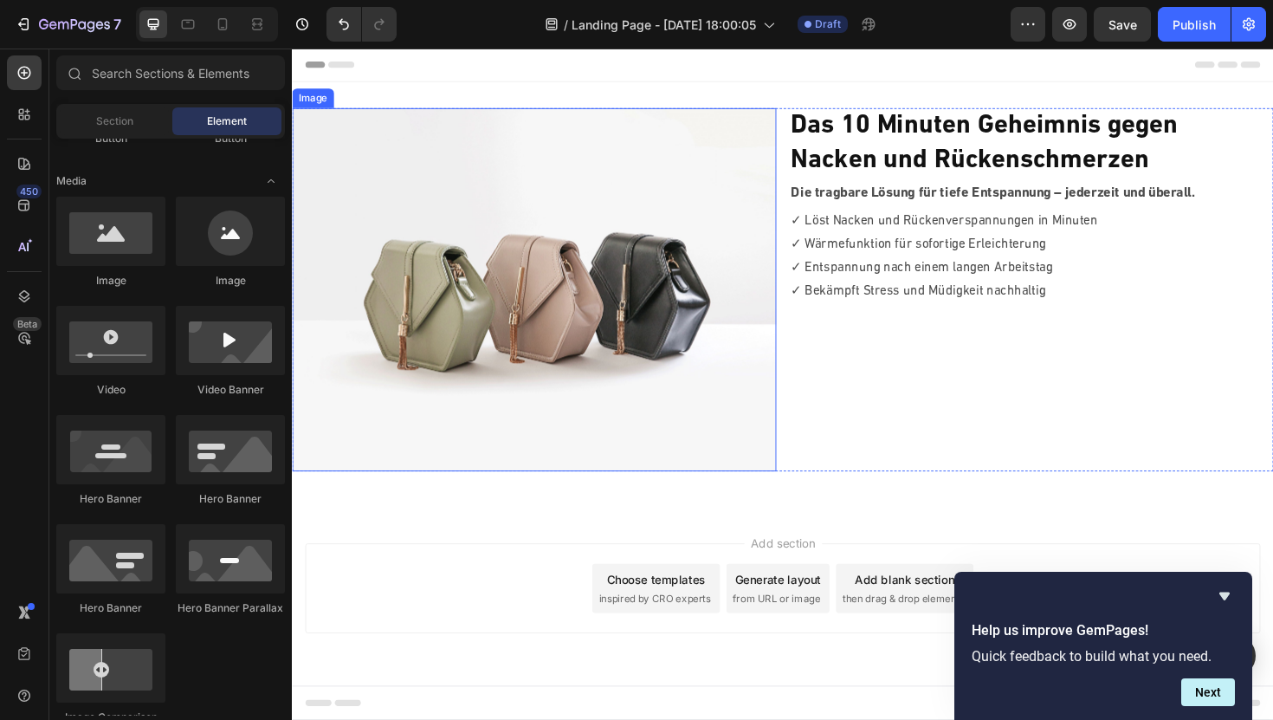
click at [459, 286] on img at bounding box center [548, 304] width 513 height 385
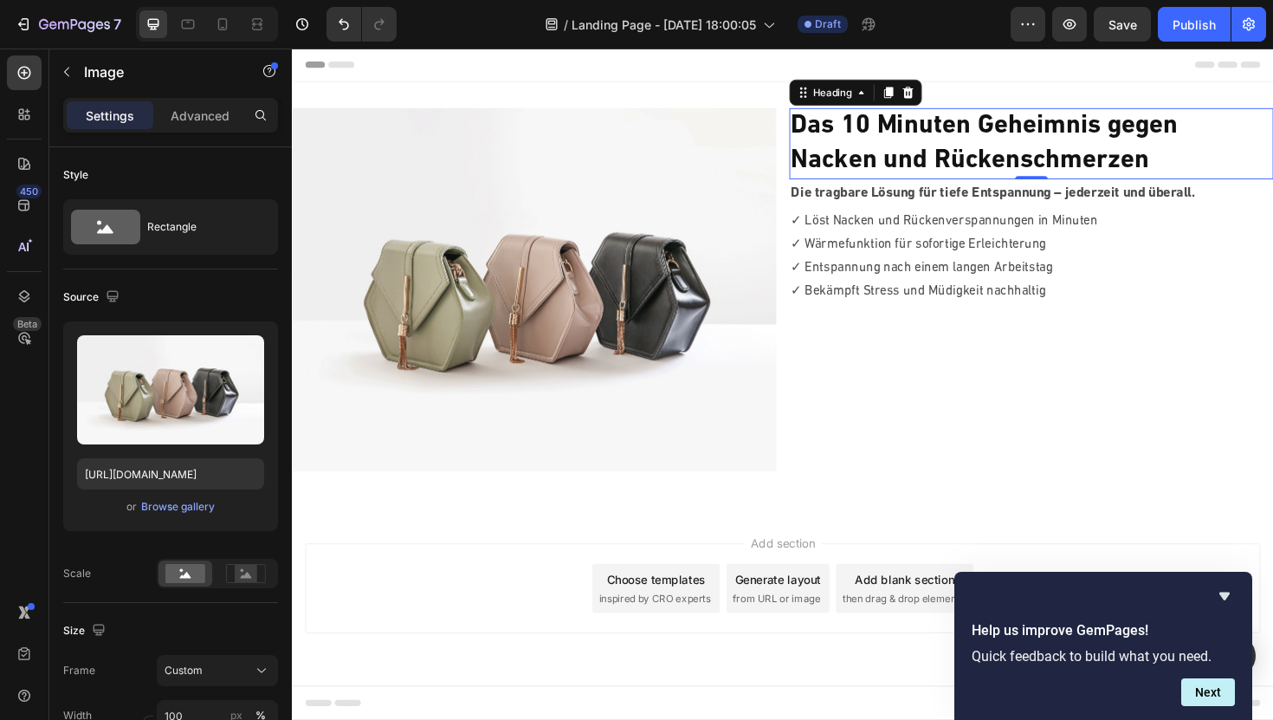
click at [890, 139] on strong "Das 10 Minuten Geheimnis gegen" at bounding box center [1025, 131] width 410 height 28
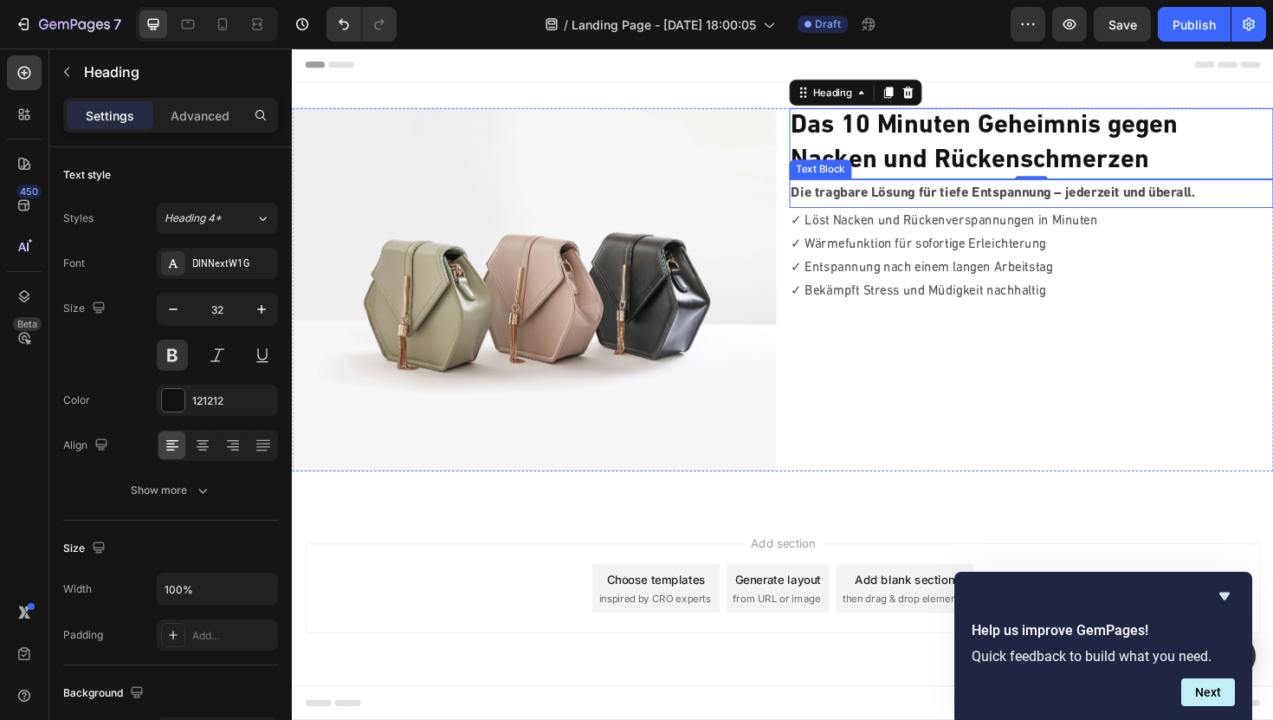
click at [880, 207] on p "Die tragbare Lösung für tiefe Entspannung – jederzeit und überall." at bounding box center [1074, 202] width 509 height 27
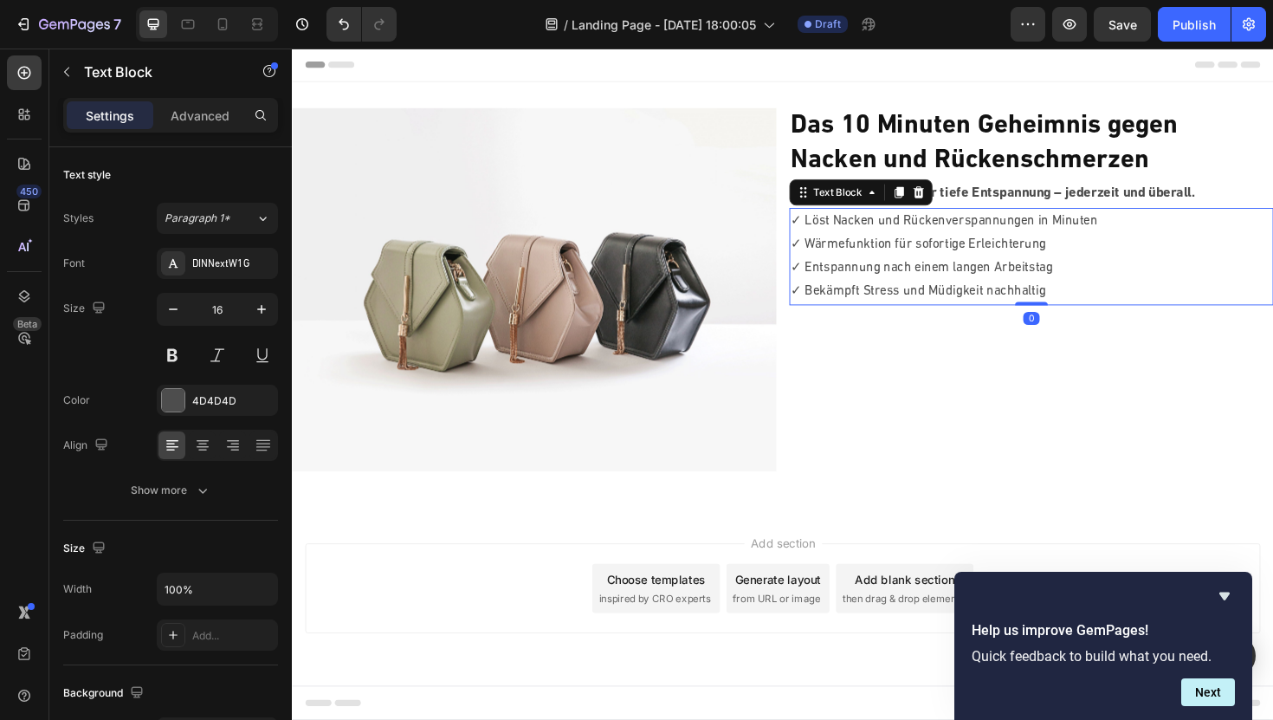
click at [880, 255] on p "✓ Wärmefunktion für sofortige Erleichterung" at bounding box center [1074, 256] width 509 height 25
click at [1010, 157] on strong "Nacken und Rückenschmerzen" at bounding box center [1009, 167] width 379 height 28
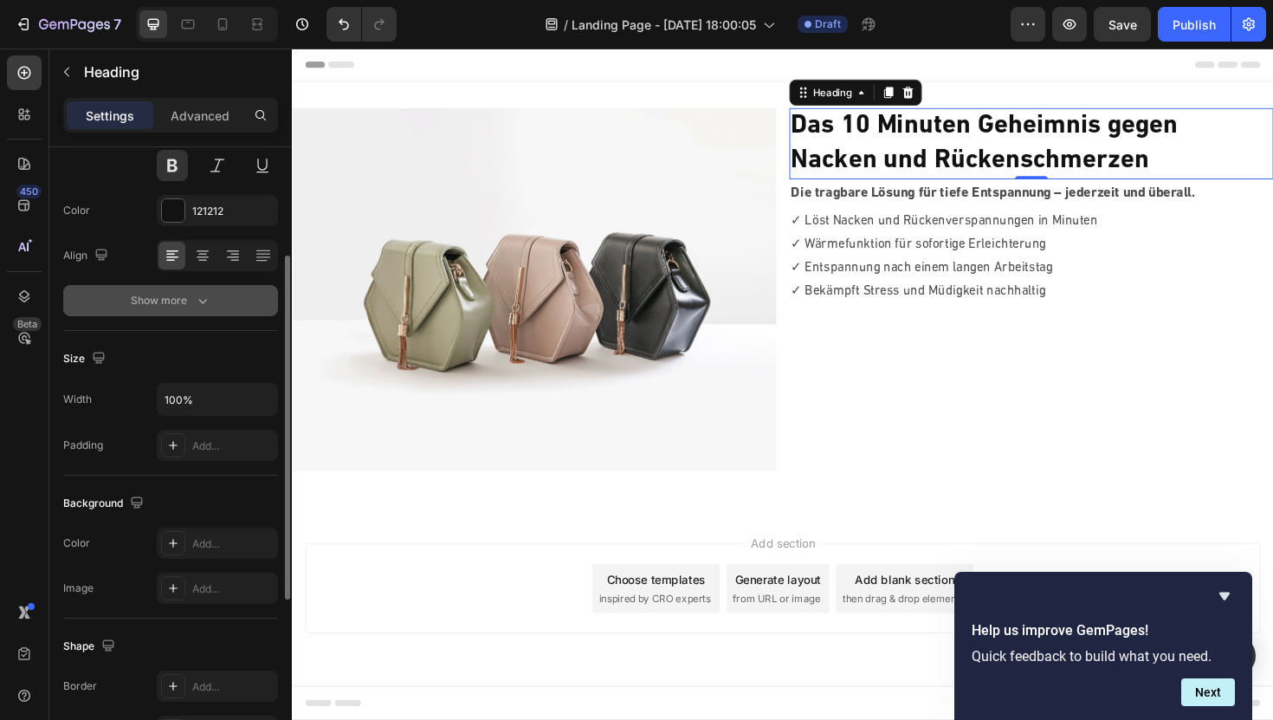
scroll to position [194, 0]
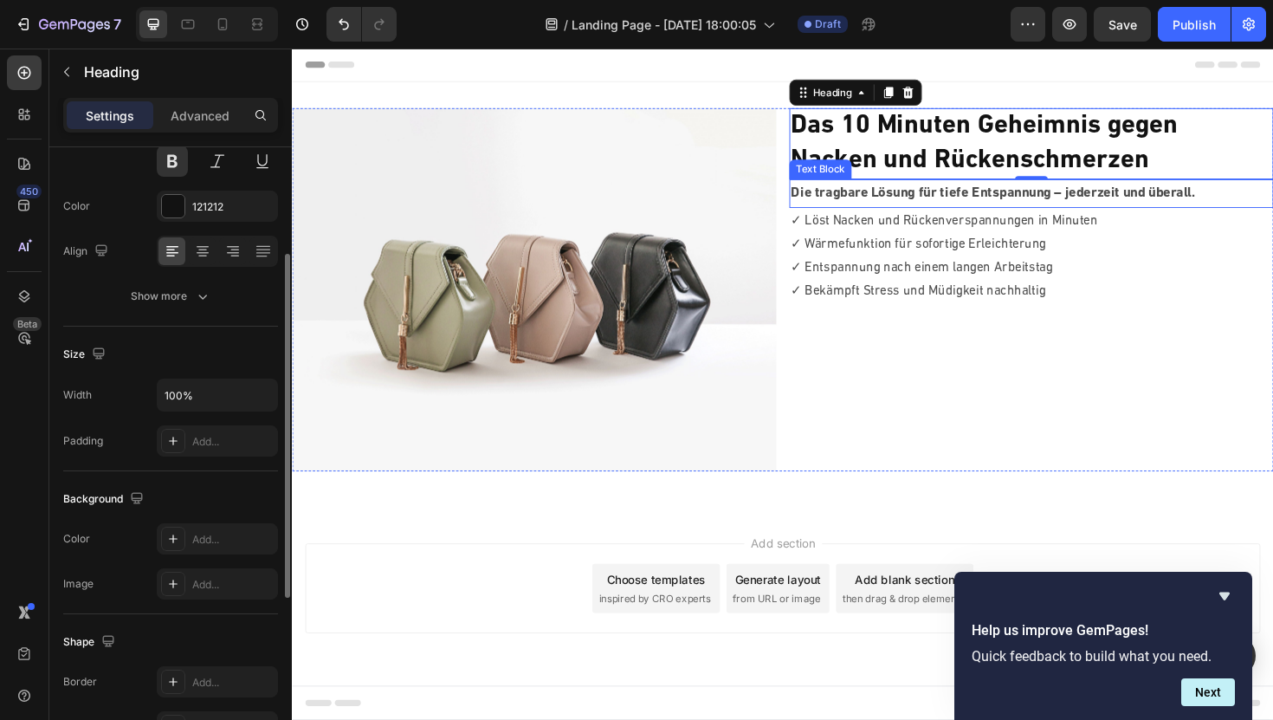
click at [877, 200] on p "Die tragbare Lösung für tiefe Entspannung – jederzeit und überall." at bounding box center [1074, 202] width 509 height 27
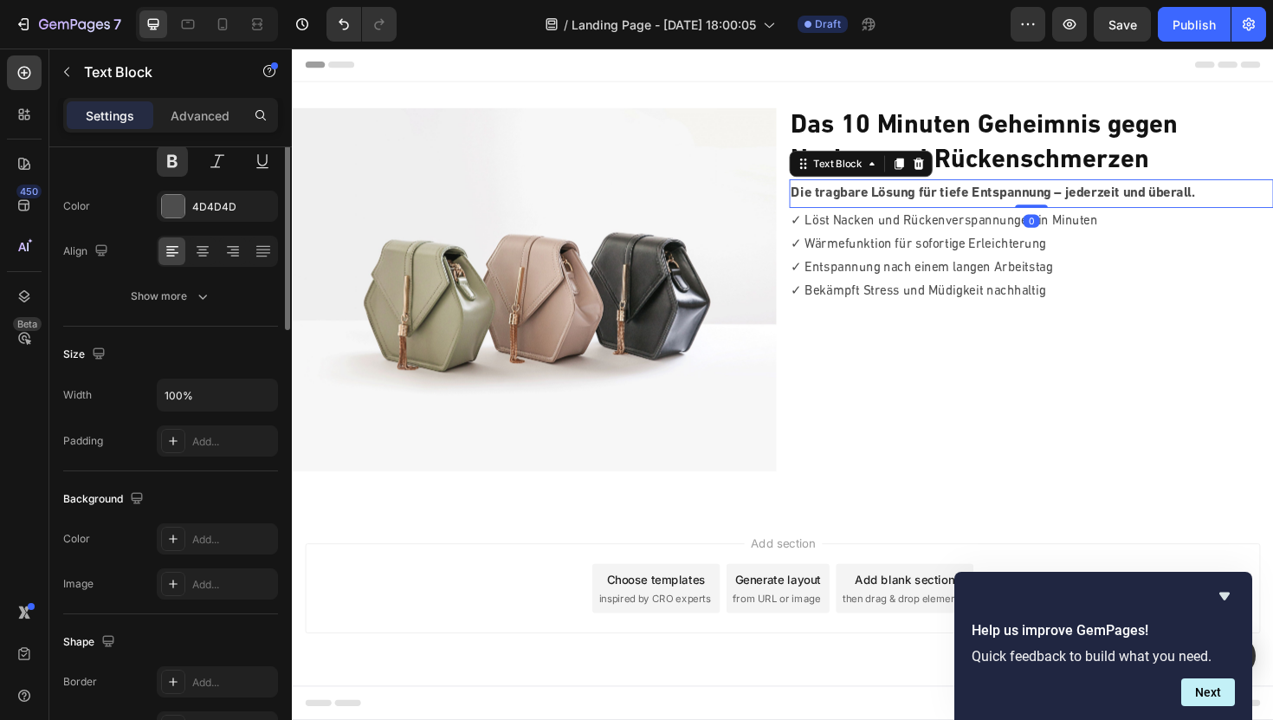
scroll to position [0, 0]
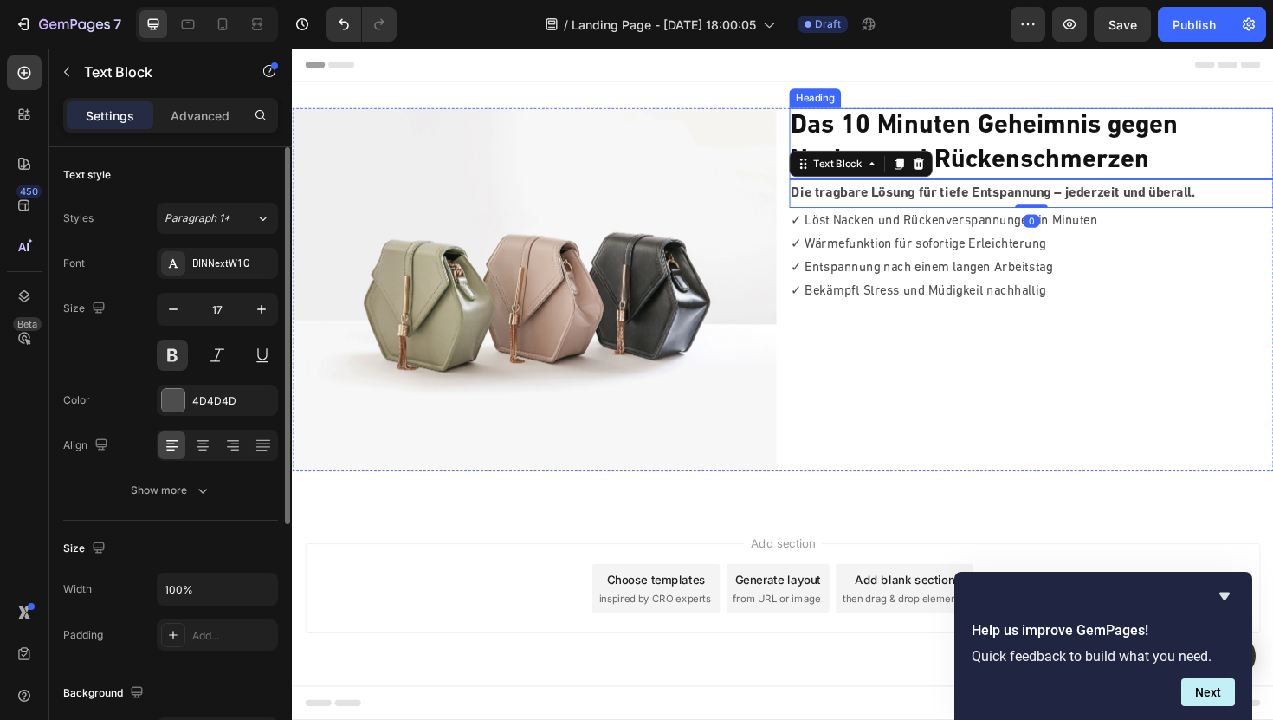
click at [989, 133] on strong "Das 10 Minuten Geheimnis gegen" at bounding box center [1025, 131] width 410 height 28
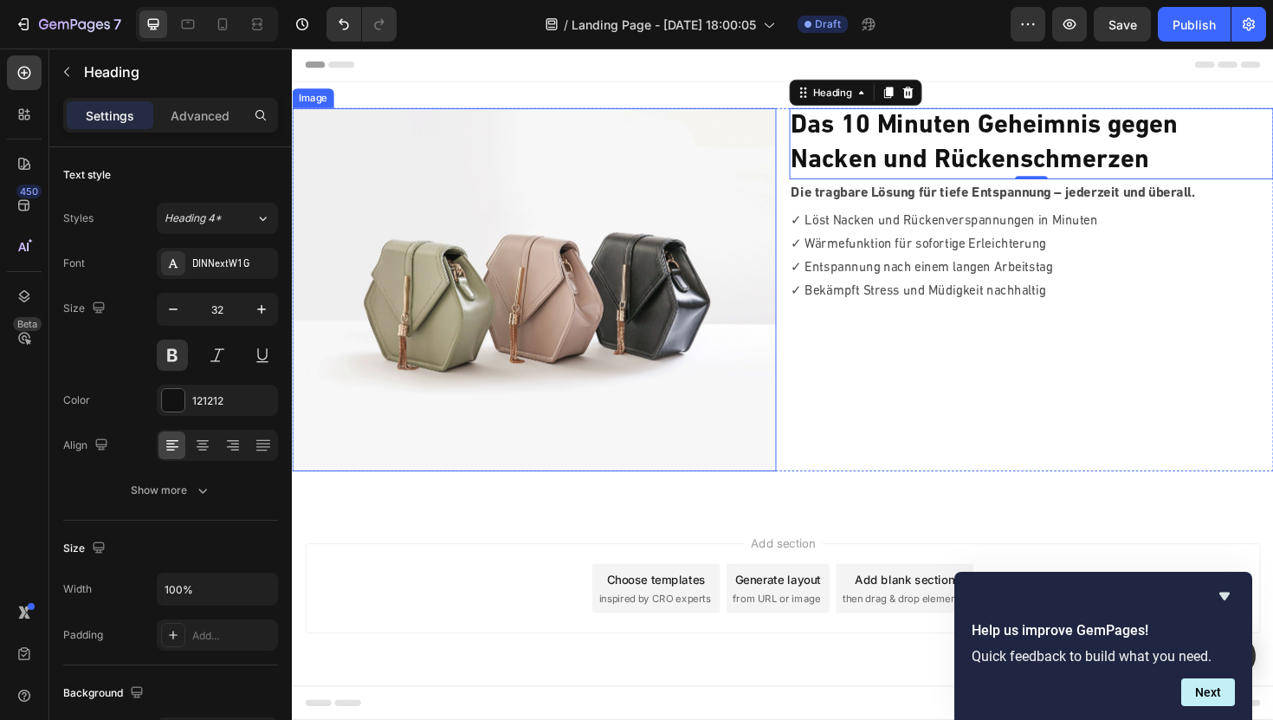
click at [737, 229] on img at bounding box center [548, 304] width 513 height 385
click at [985, 163] on strong "Nacken und Rückenschmerzen" at bounding box center [1009, 167] width 379 height 28
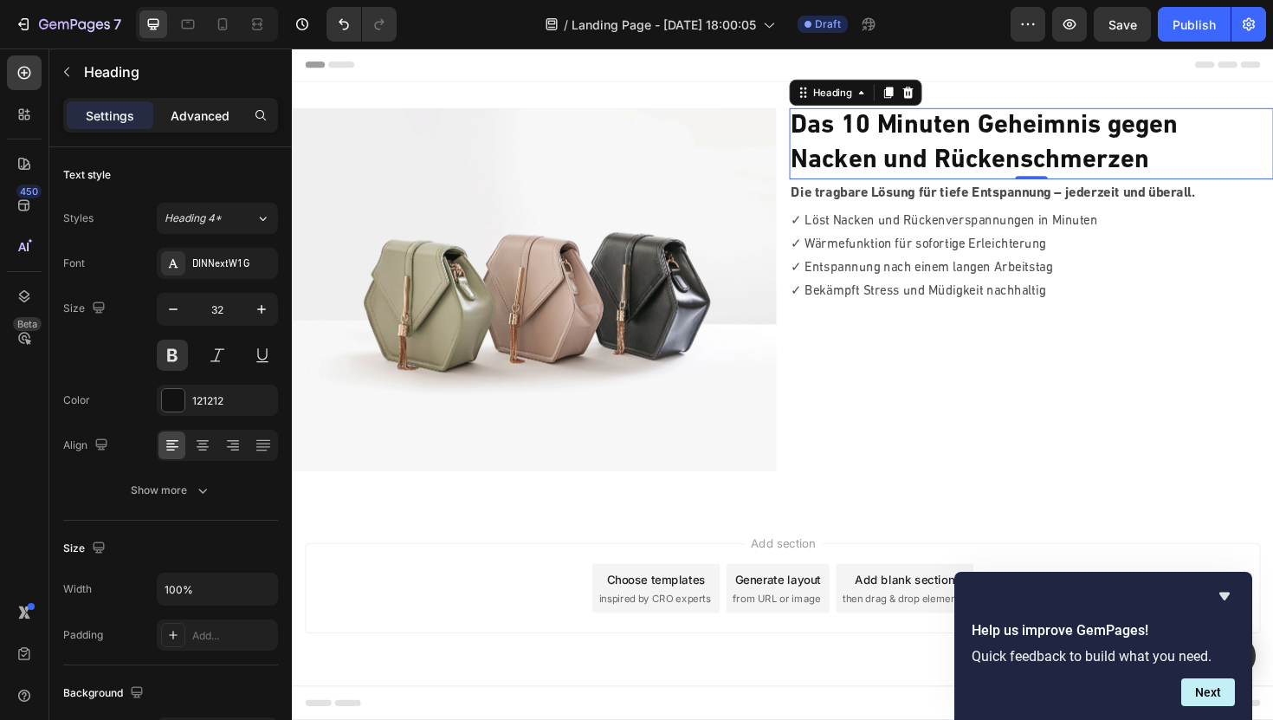
click at [216, 117] on p "Advanced" at bounding box center [200, 116] width 59 height 18
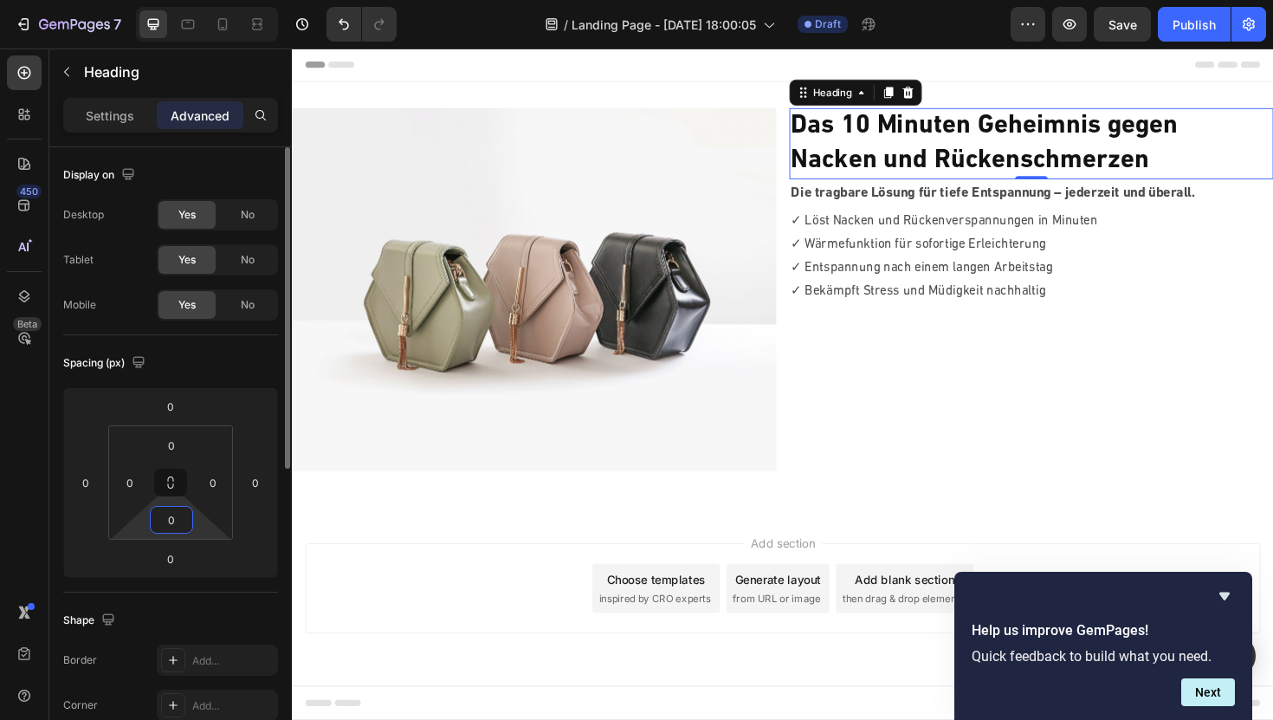
click at [178, 509] on input "0" at bounding box center [171, 520] width 35 height 26
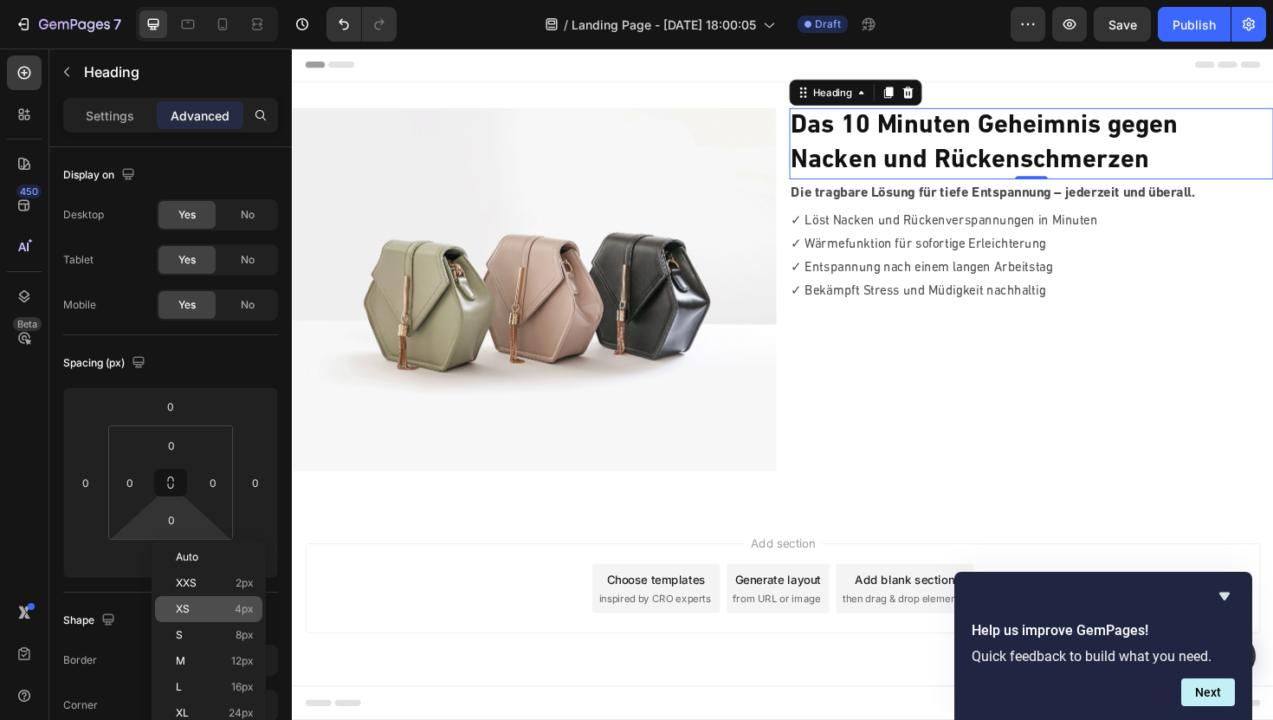
click at [180, 608] on span "XS" at bounding box center [183, 609] width 14 height 12
type input "4"
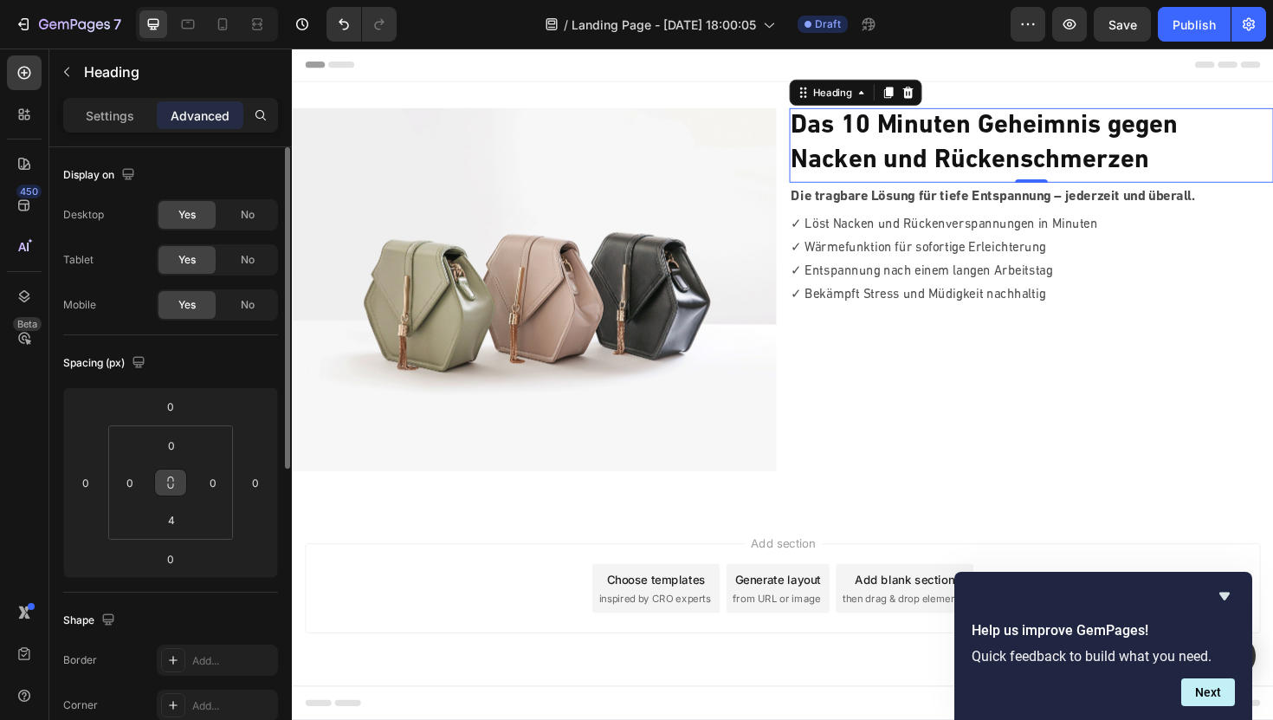
click at [170, 476] on icon at bounding box center [171, 483] width 14 height 14
click at [173, 476] on icon at bounding box center [171, 483] width 14 height 14
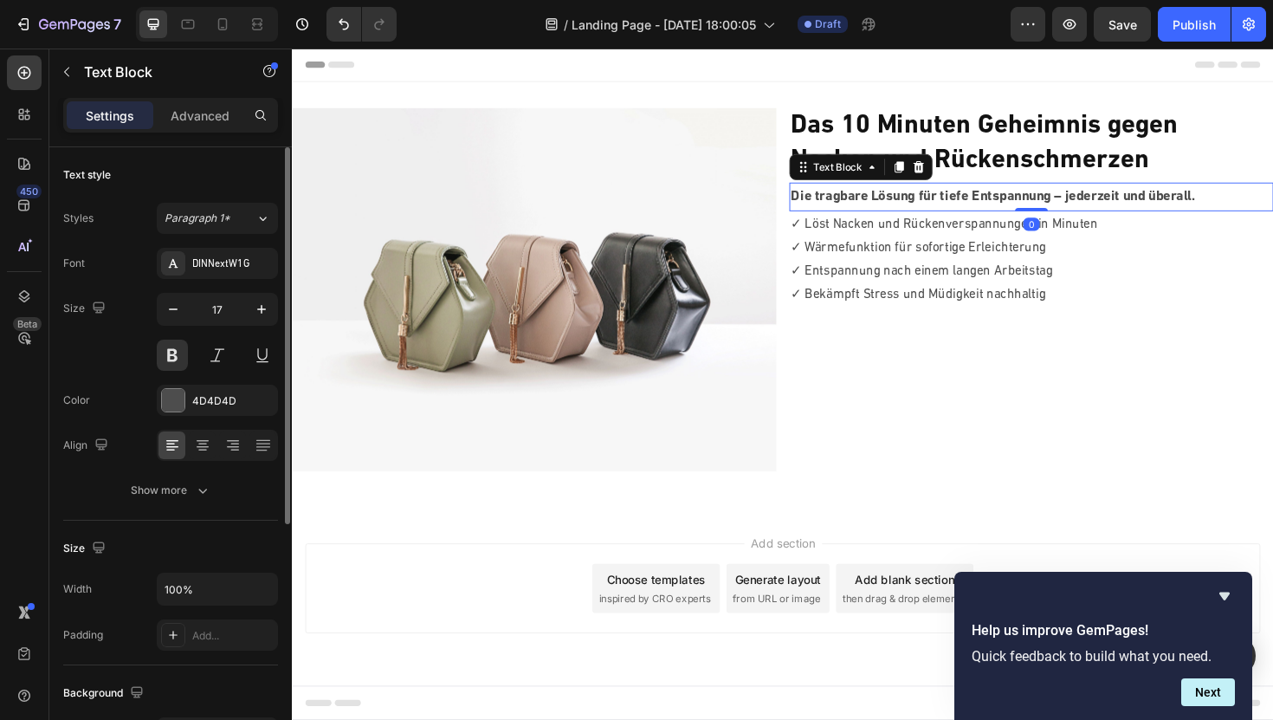
click at [939, 209] on p "Die tragbare Lösung für tiefe Entspannung – jederzeit und überall." at bounding box center [1074, 205] width 509 height 27
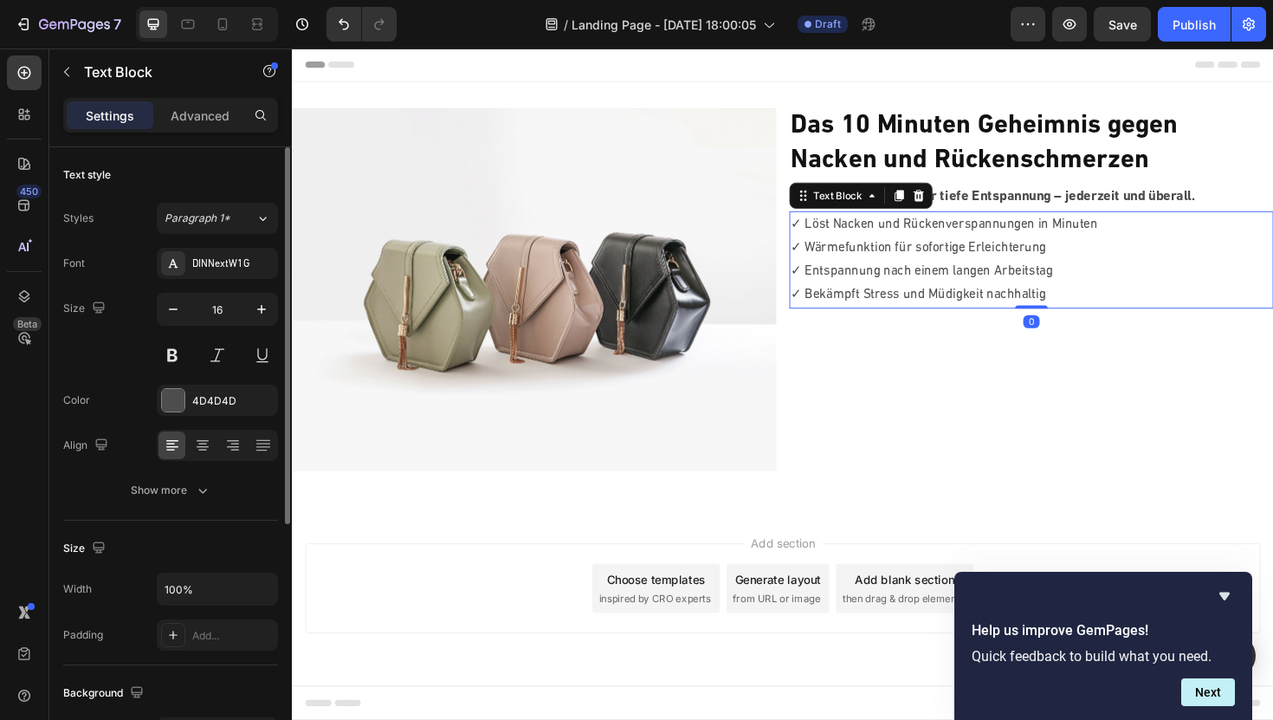
click at [952, 237] on p "✓ Löst Nacken und Rückenverspannungen in Minuten" at bounding box center [1074, 235] width 509 height 25
click at [989, 201] on p "Die tragbare Lösung für tiefe Entspannung – jederzeit und überall." at bounding box center [1074, 205] width 509 height 27
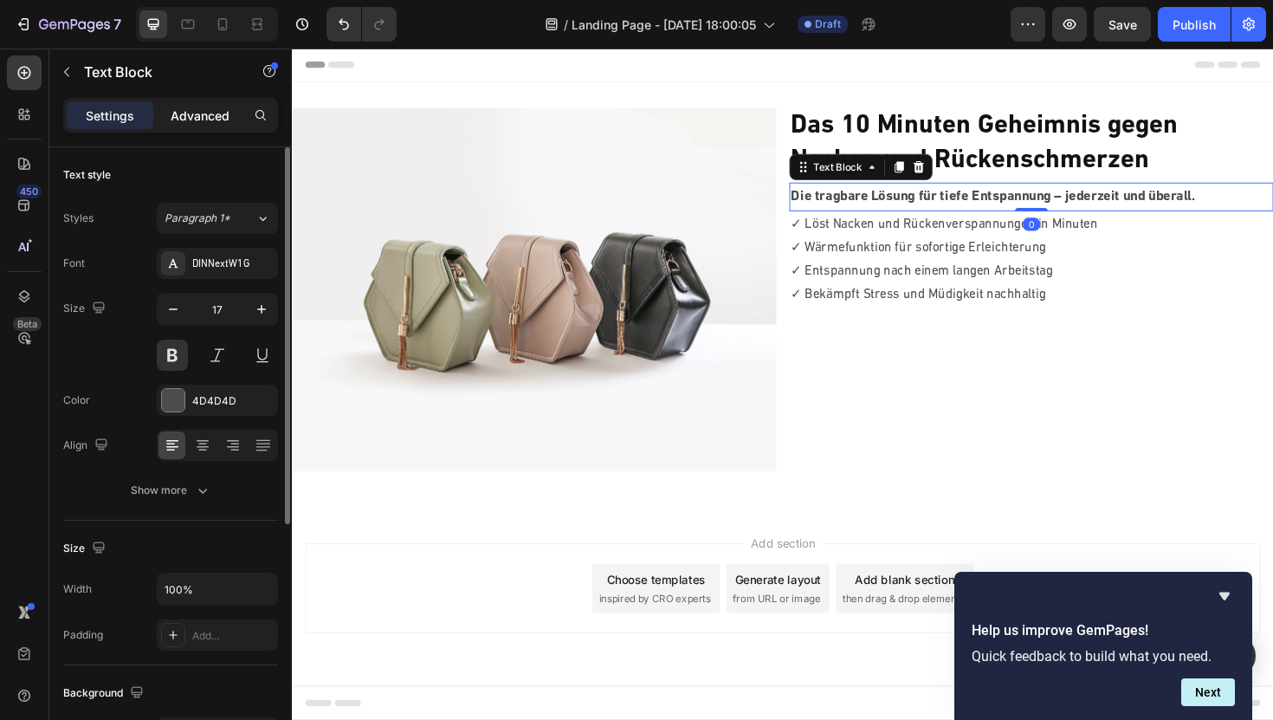
click at [191, 109] on p "Advanced" at bounding box center [200, 116] width 59 height 18
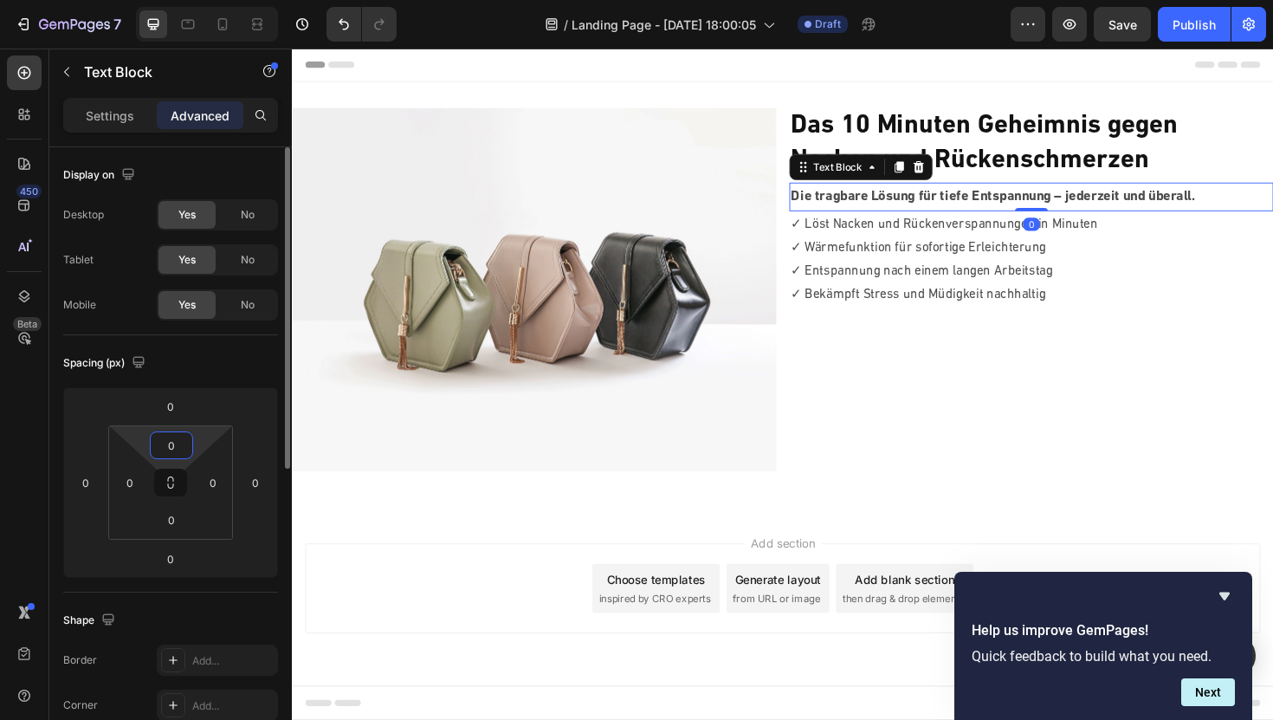
click at [168, 441] on input "0" at bounding box center [171, 445] width 35 height 26
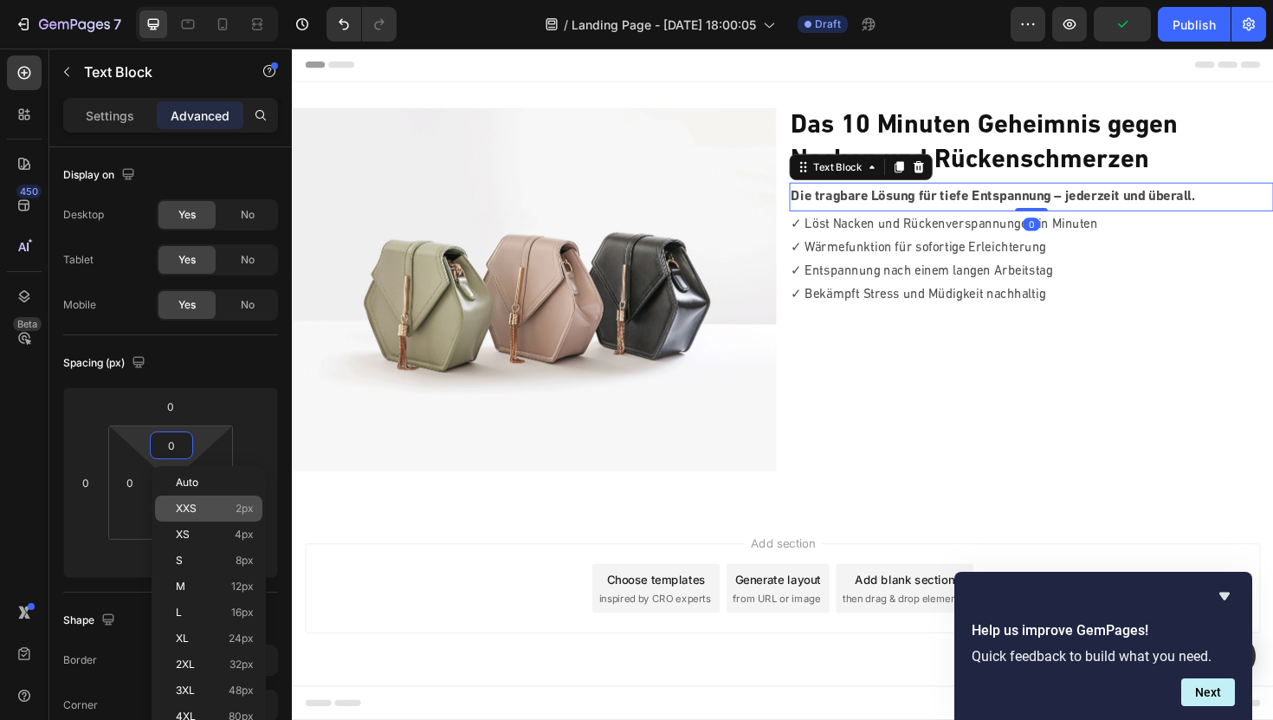
click at [195, 506] on span "XXS" at bounding box center [186, 508] width 21 height 12
type input "2"
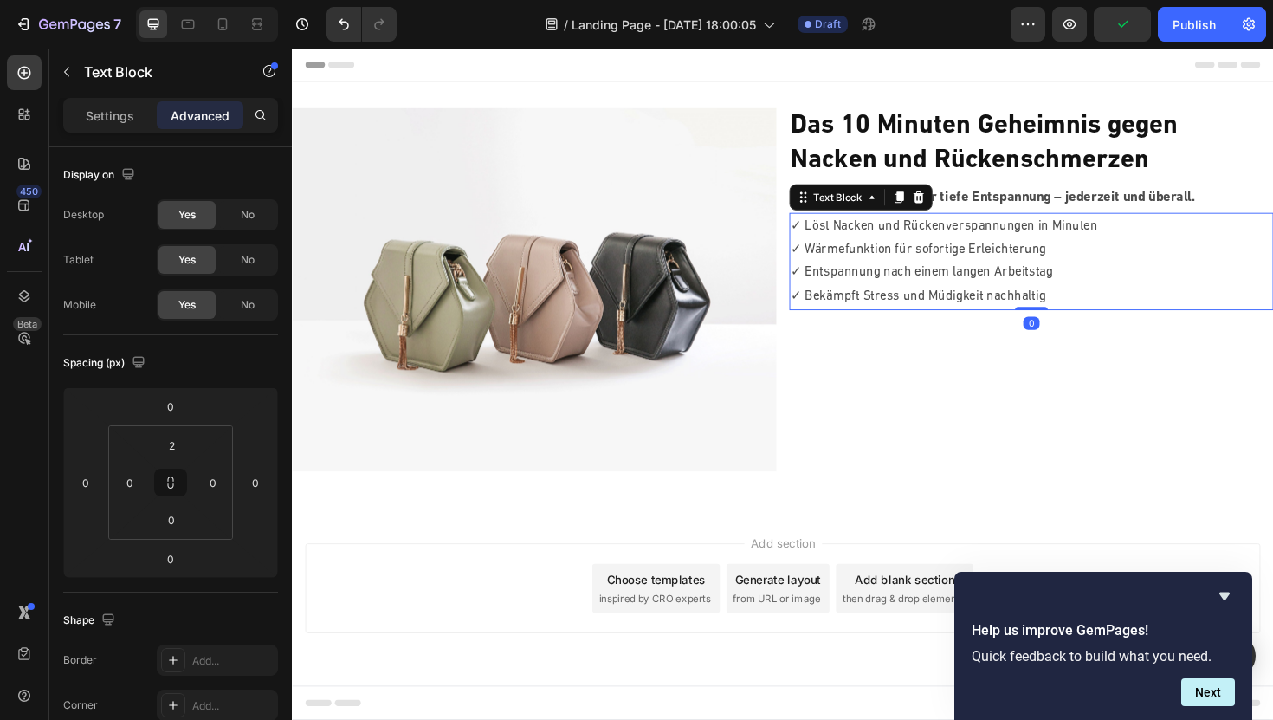
click at [974, 290] on p "✓ Entspannung nach einem langen Arbeitstag" at bounding box center [1074, 286] width 509 height 25
click at [176, 458] on div "0" at bounding box center [171, 445] width 43 height 28
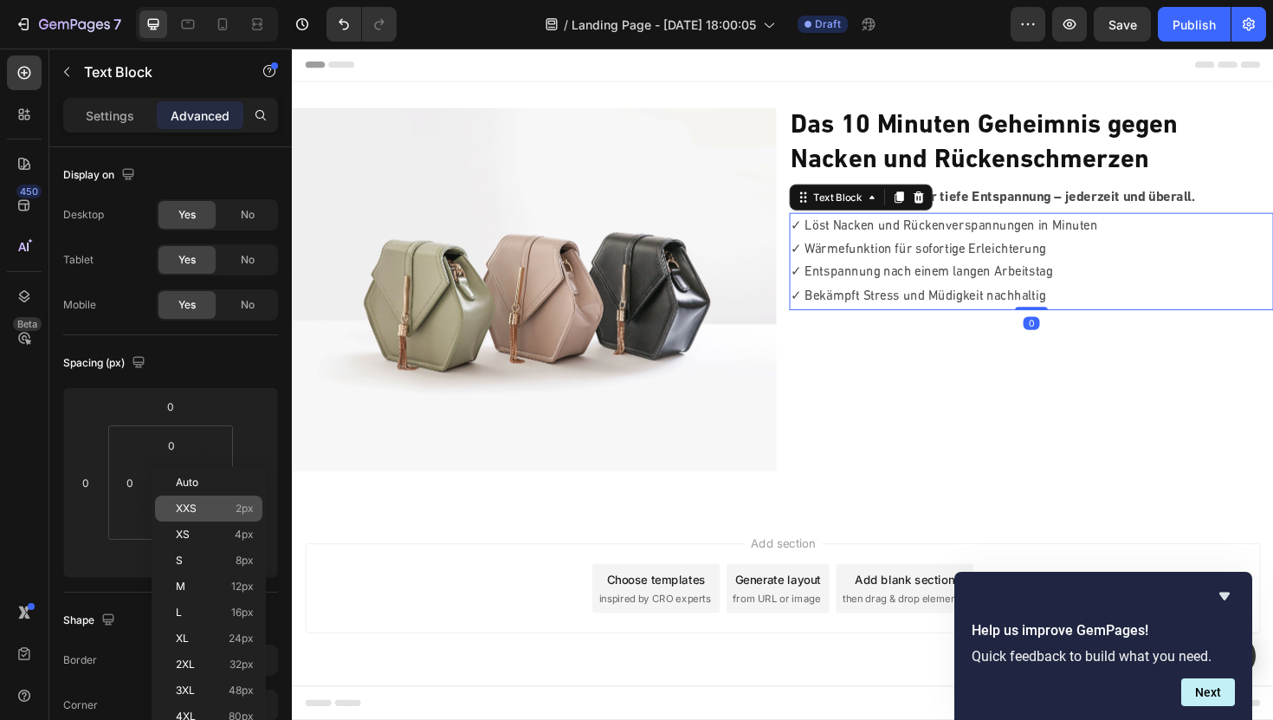
click at [192, 515] on div "XXS 2px" at bounding box center [208, 508] width 107 height 26
type input "2"
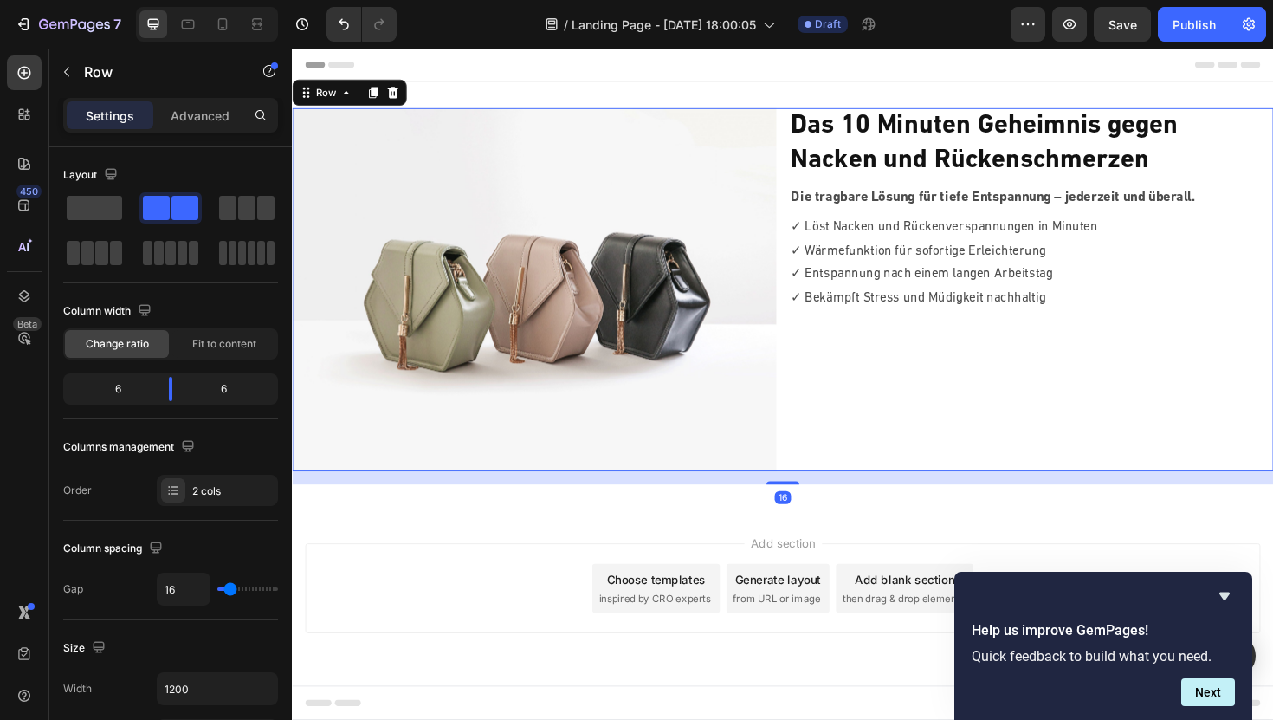
click at [891, 489] on div "⁠⁠⁠⁠⁠⁠⁠ Das 10 Minuten Geheimnis gegen Nacken und Rückenschmerzen Heading Die t…" at bounding box center [1075, 304] width 513 height 385
click at [508, 563] on div "Add section Choose templates inspired by CRO experts Generate layout from URL o…" at bounding box center [811, 644] width 1039 height 213
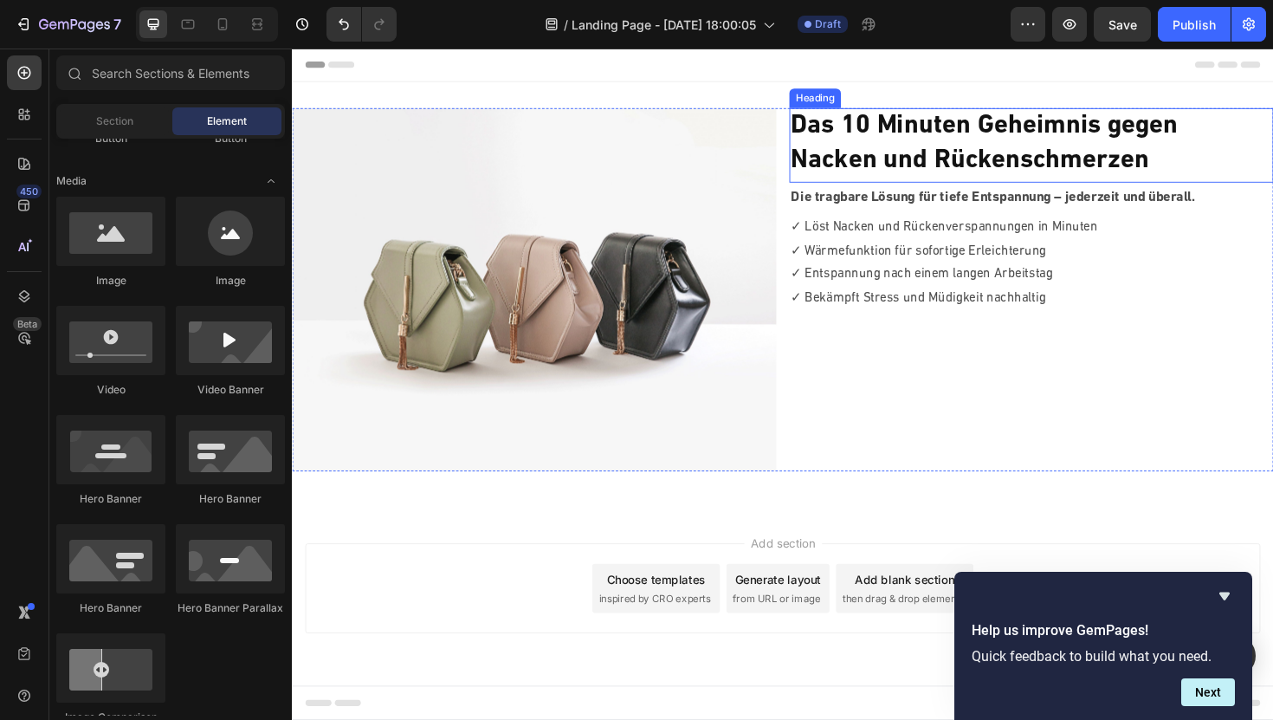
click at [942, 176] on strong "Nacken und Rückenschmerzen" at bounding box center [1009, 167] width 379 height 28
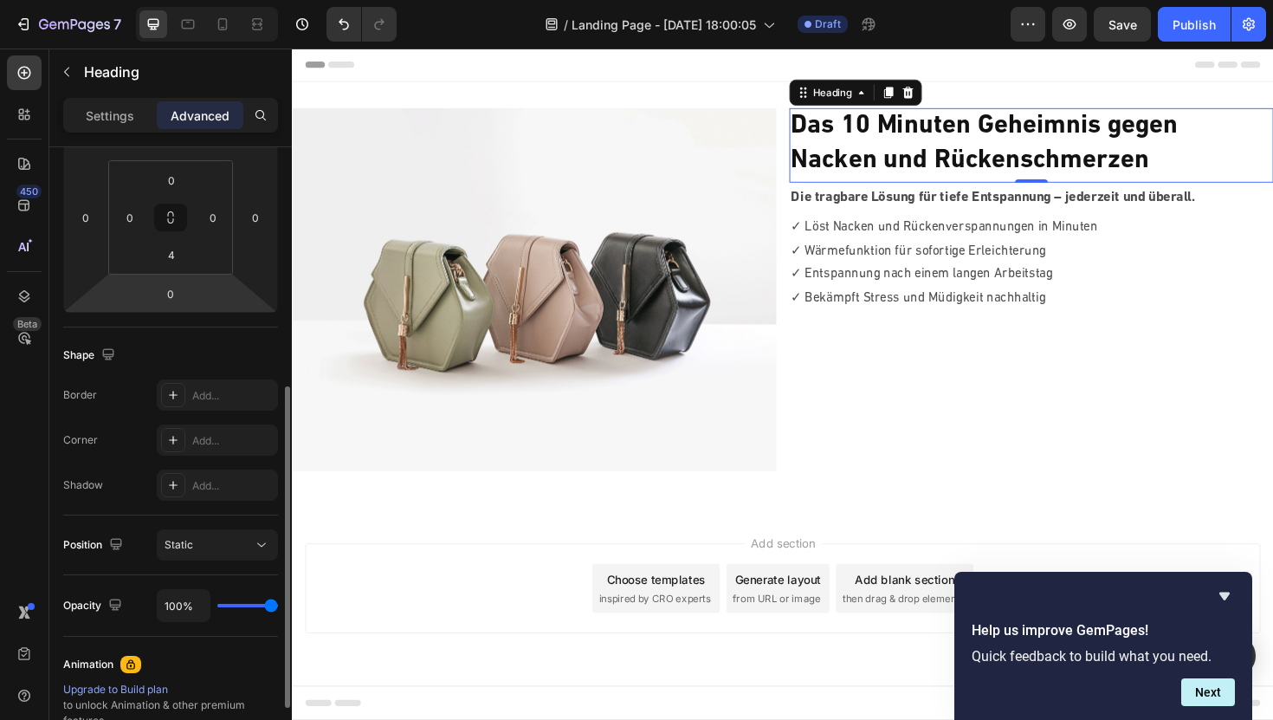
scroll to position [373, 0]
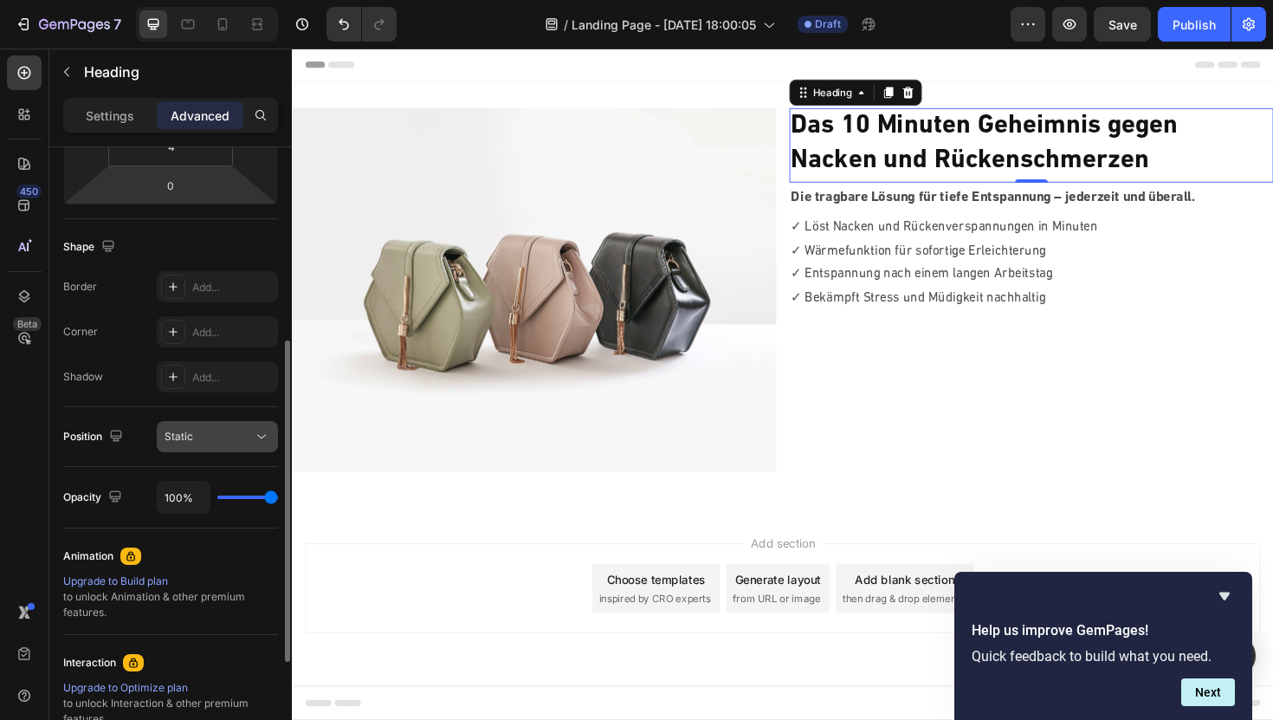
click at [222, 443] on div "Static" at bounding box center [209, 437] width 88 height 16
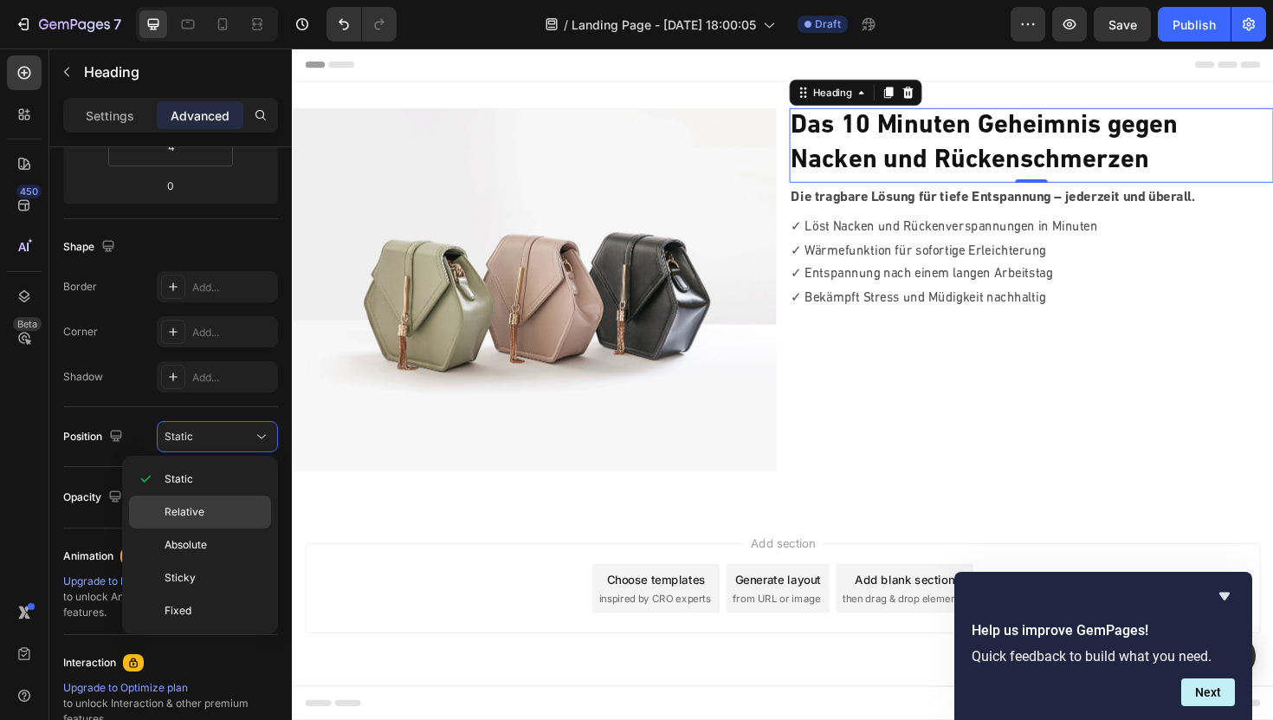
click at [195, 508] on span "Relative" at bounding box center [185, 512] width 40 height 16
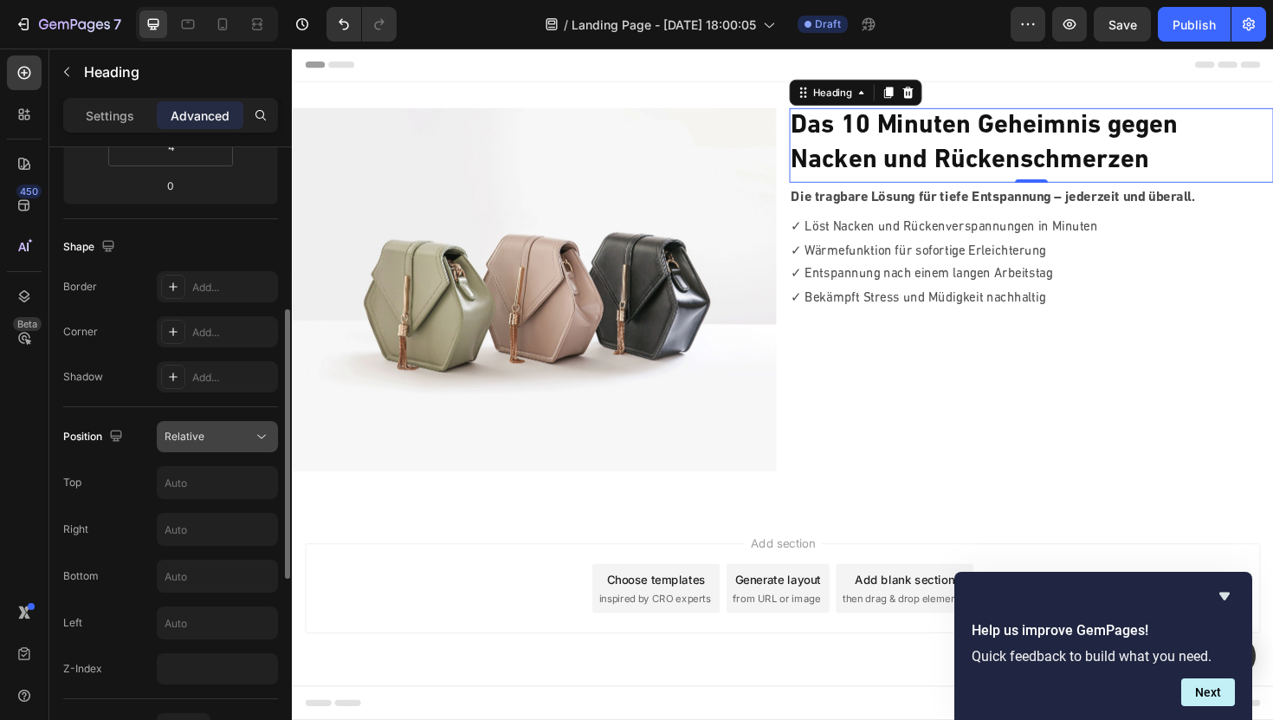
click at [214, 436] on div "Relative" at bounding box center [209, 437] width 88 height 16
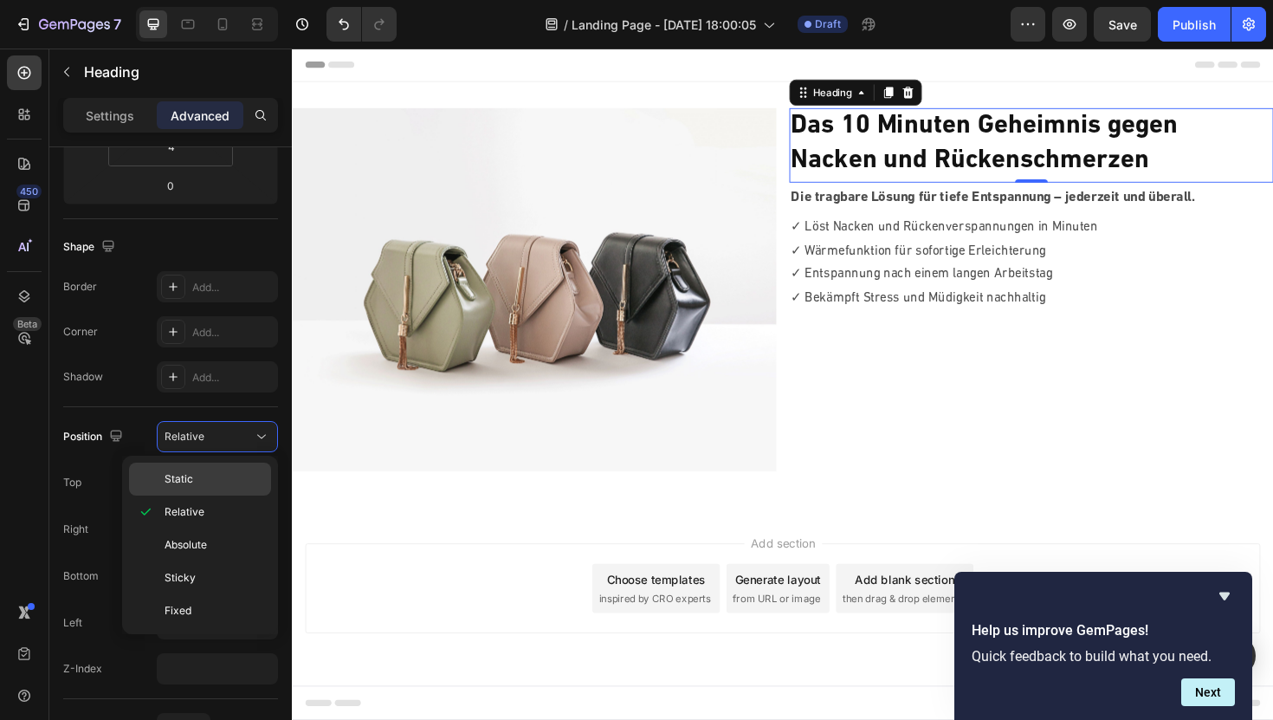
click at [191, 477] on span "Static" at bounding box center [179, 479] width 29 height 16
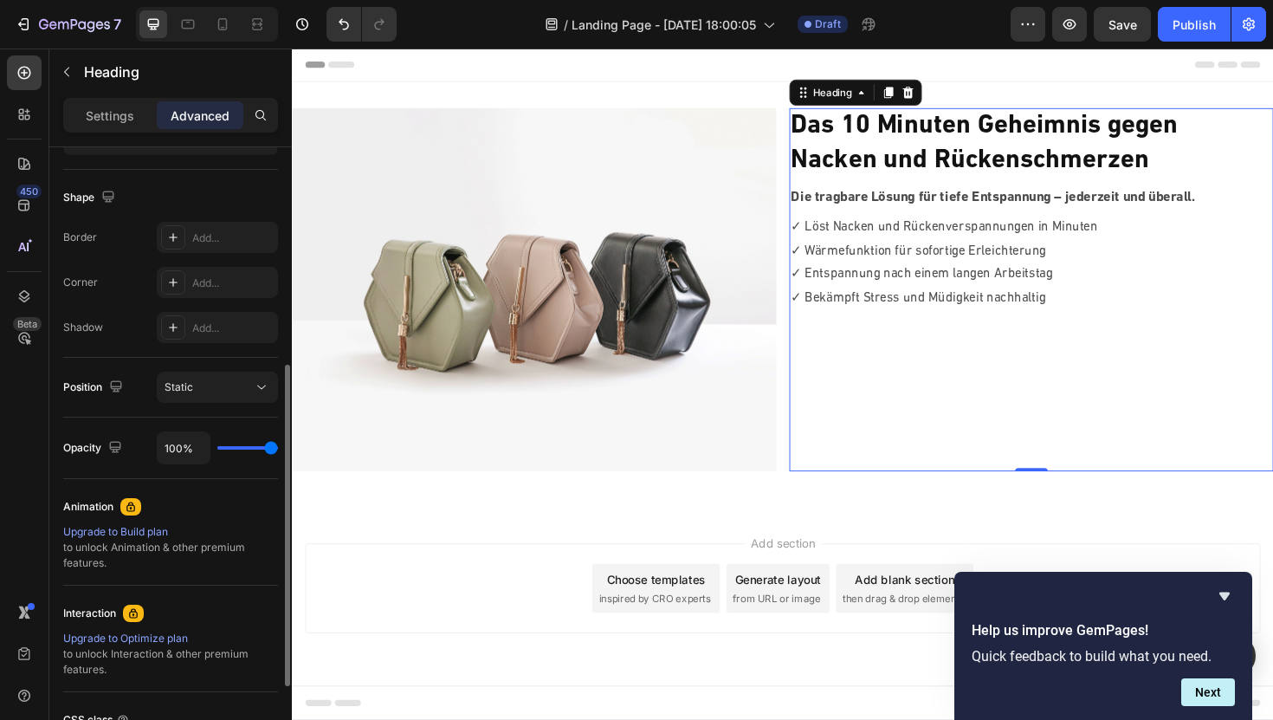
scroll to position [422, 0]
drag, startPoint x: 1078, startPoint y: 495, endPoint x: 1080, endPoint y: 392, distance: 102.2
click at [1080, 392] on div "⁠⁠⁠⁠⁠⁠⁠ Das 10 Minuten Geheimnis gegen Nacken und Rückenschmerzen Heading 0 Die…" at bounding box center [1075, 304] width 513 height 385
drag, startPoint x: 1071, startPoint y: 494, endPoint x: 1080, endPoint y: 488, distance: 11.3
click at [1080, 488] on div "⁠⁠⁠⁠⁠⁠⁠ Das 10 Minuten Geheimnis gegen Nacken und Rückenschmerzen Heading 0 Die…" at bounding box center [1075, 304] width 513 height 385
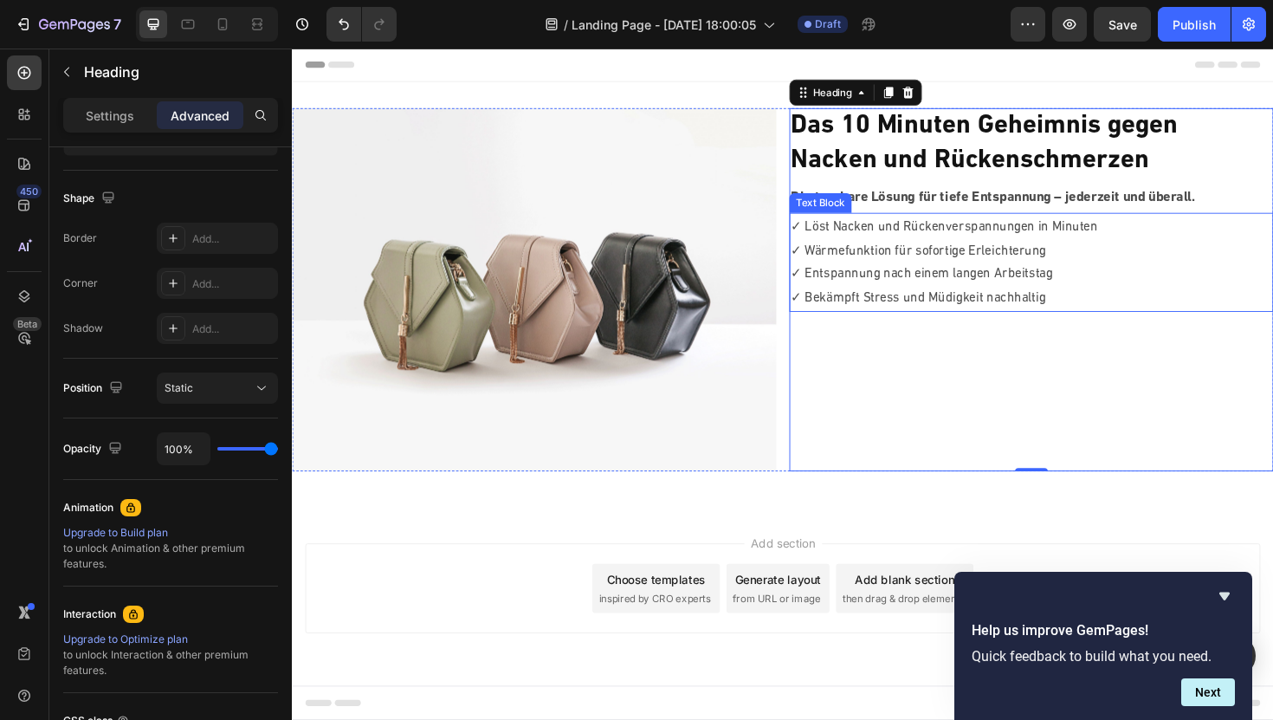
click at [823, 233] on p "✓ Löst Nacken und Rückenverspannungen in Minuten" at bounding box center [1074, 238] width 509 height 25
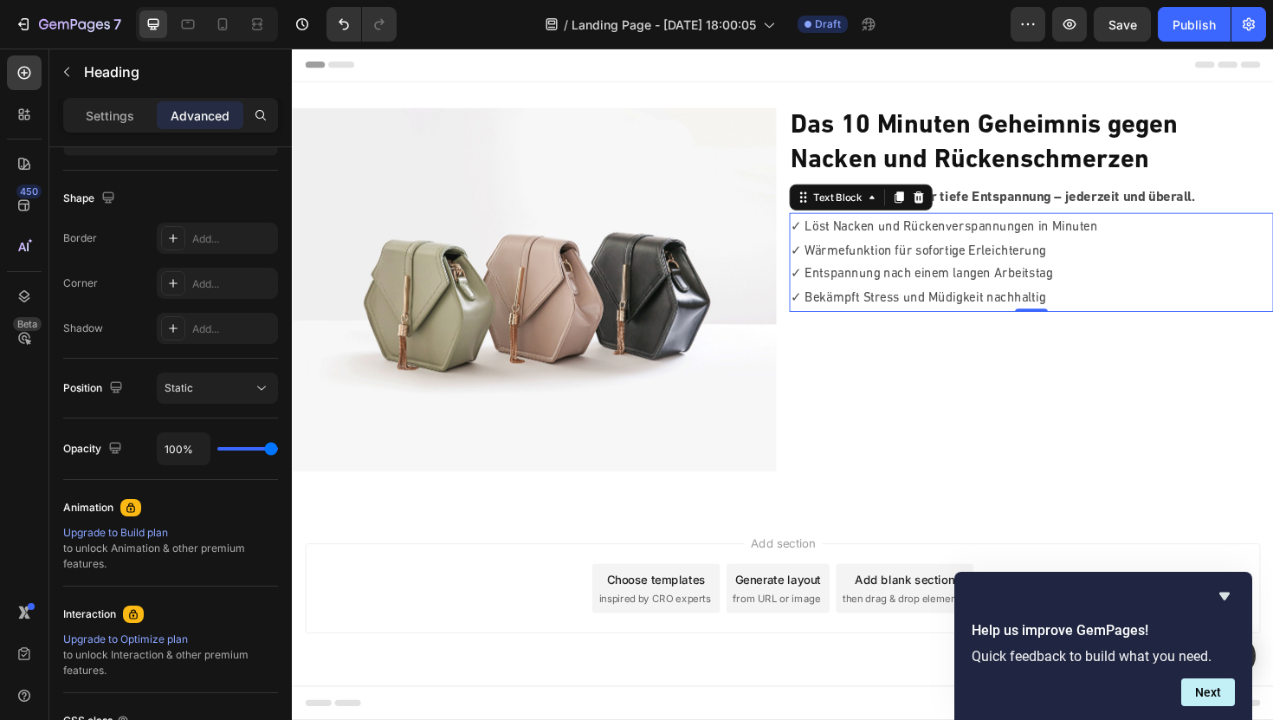
scroll to position [0, 0]
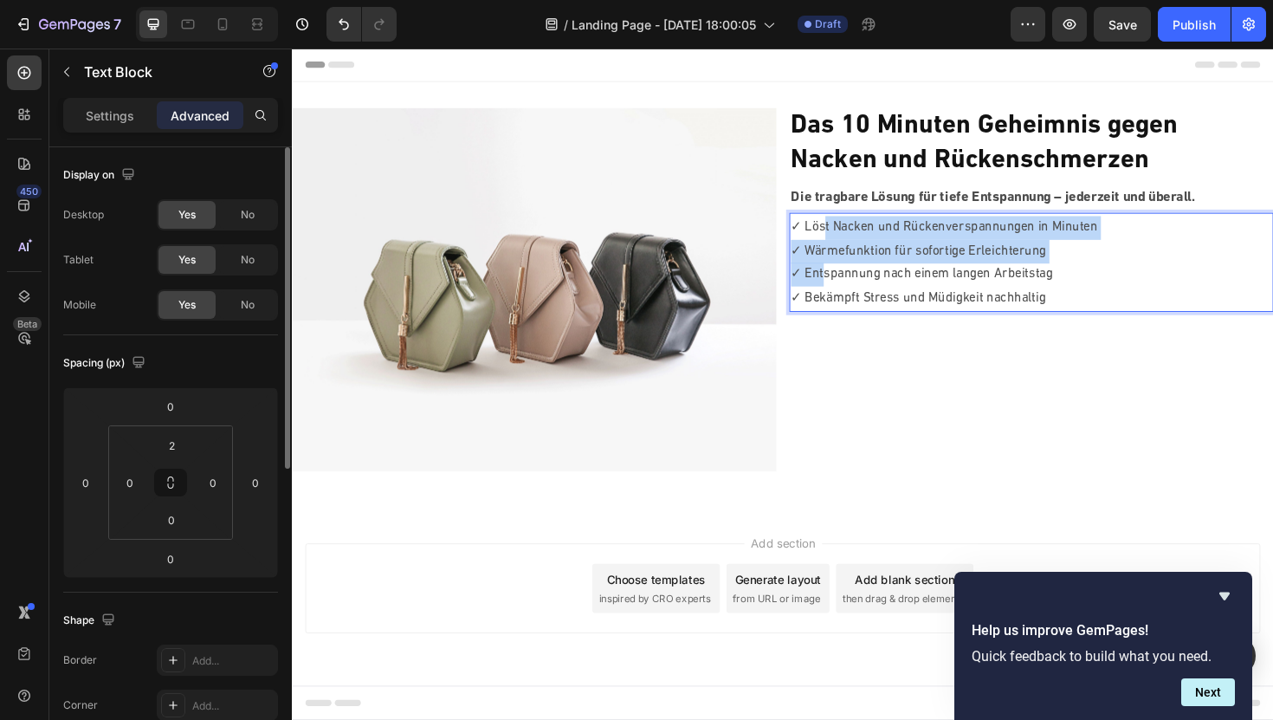
drag, startPoint x: 856, startPoint y: 238, endPoint x: 856, endPoint y: 297, distance: 58.9
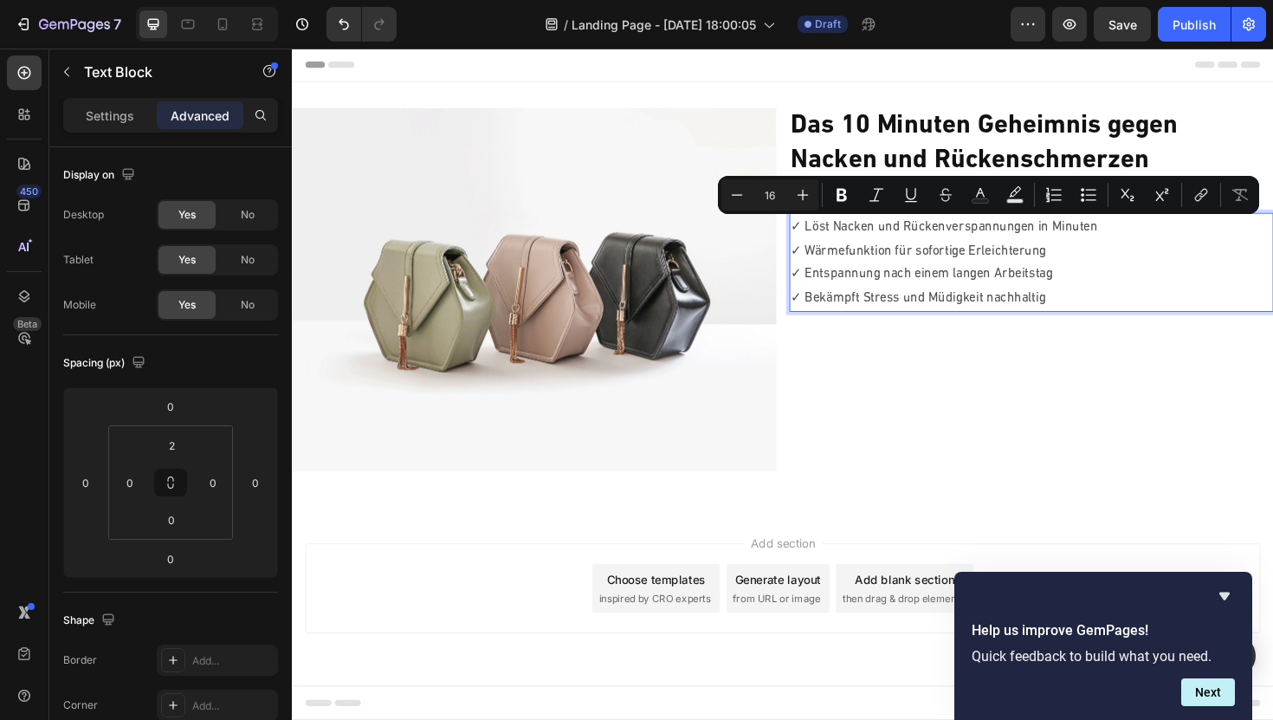
click at [1171, 298] on p "✓ Entspannung nach einem langen Arbeitstag" at bounding box center [1074, 287] width 509 height 25
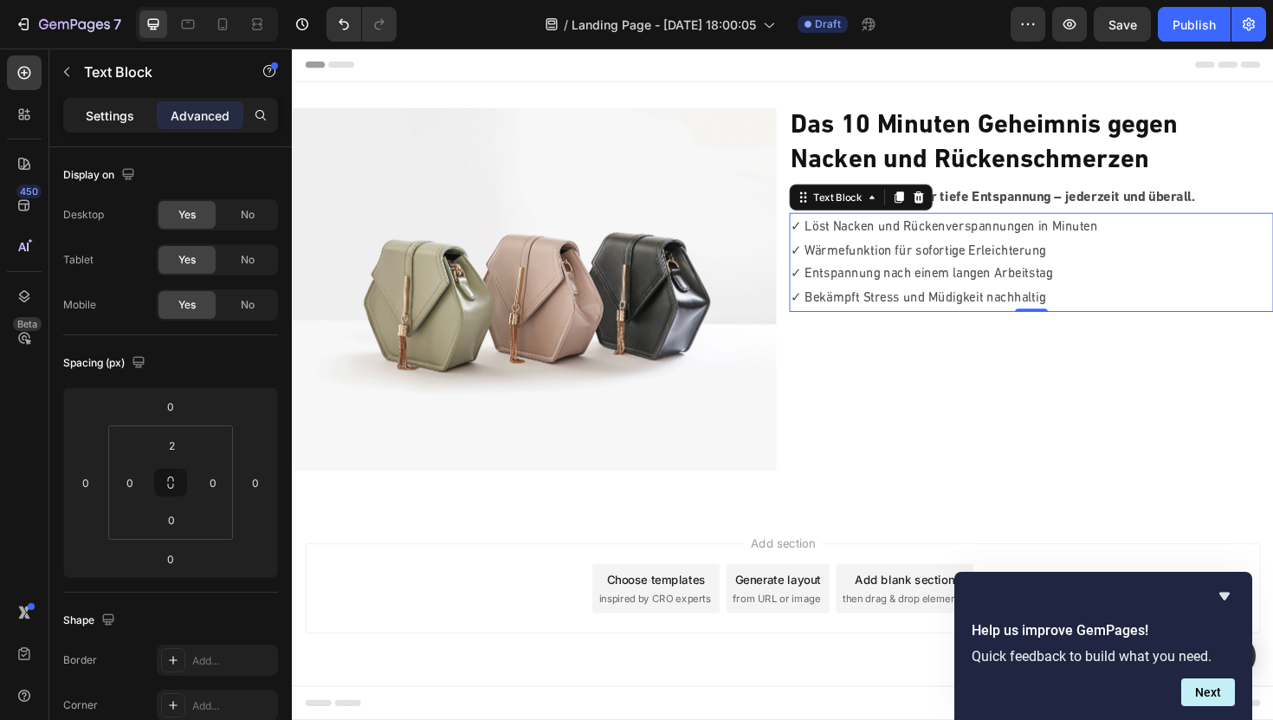
click at [97, 108] on p "Settings" at bounding box center [110, 116] width 49 height 18
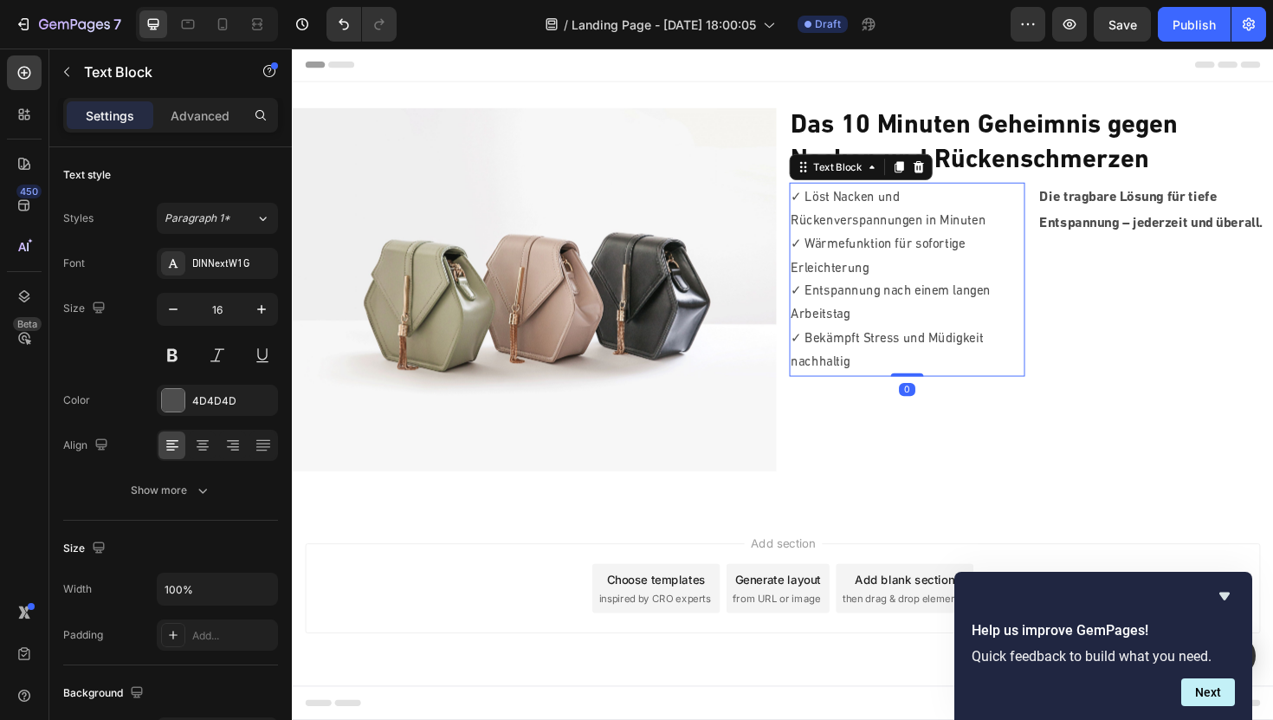
click at [831, 204] on p "✓ Löst Nacken und Rückenverspannungen in Minuten" at bounding box center [943, 219] width 246 height 50
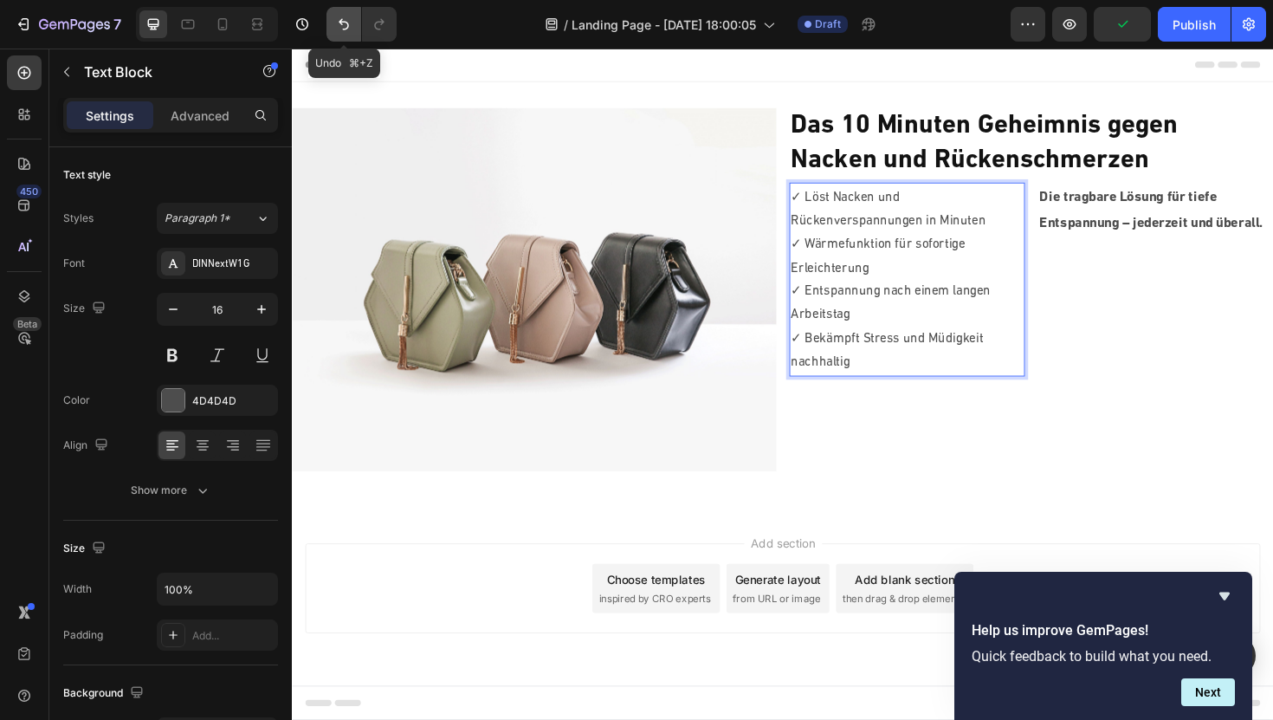
click at [341, 24] on icon "Undo/Redo" at bounding box center [344, 24] width 10 height 11
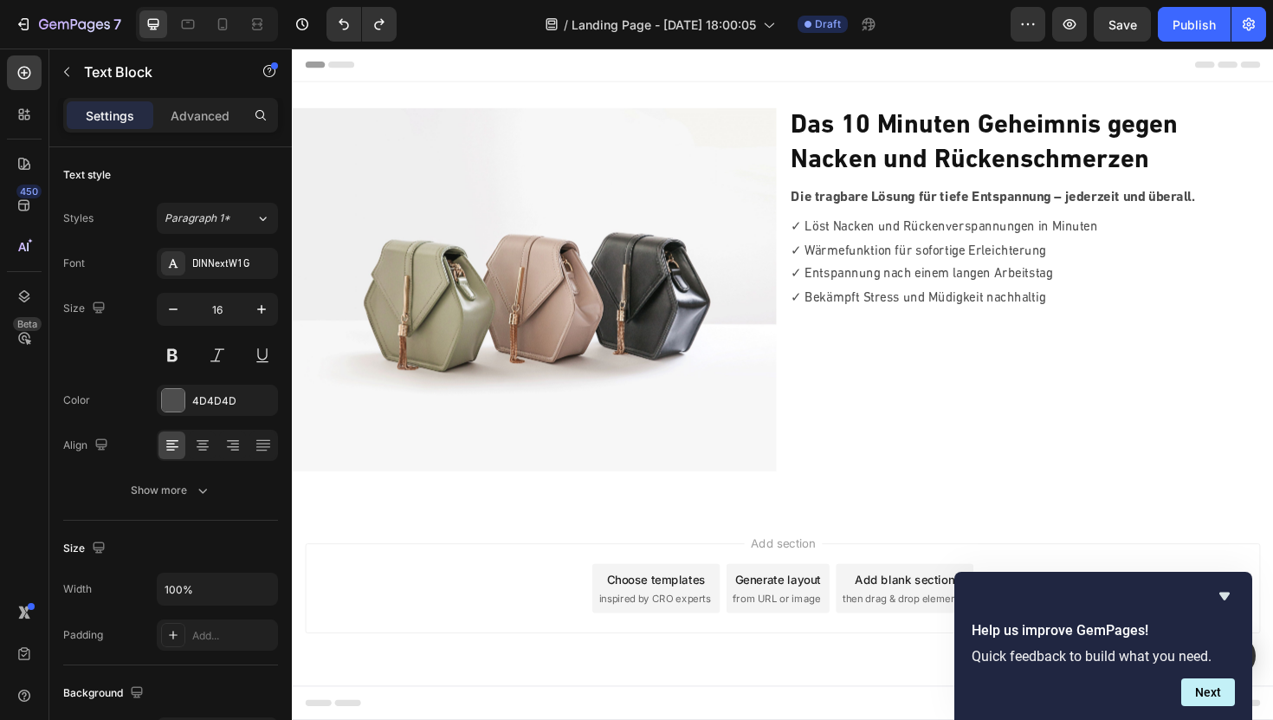
click at [877, 248] on p "✓ Löst Nacken und Rückenverspannungen in Minuten" at bounding box center [1074, 238] width 509 height 25
click at [851, 236] on p "✓ Löst Nacken und Rückenverspannungen in Minuten" at bounding box center [1074, 238] width 509 height 25
click at [1210, 286] on p "✓ Entspannung nach einem langen Arbeitstag" at bounding box center [1074, 287] width 509 height 25
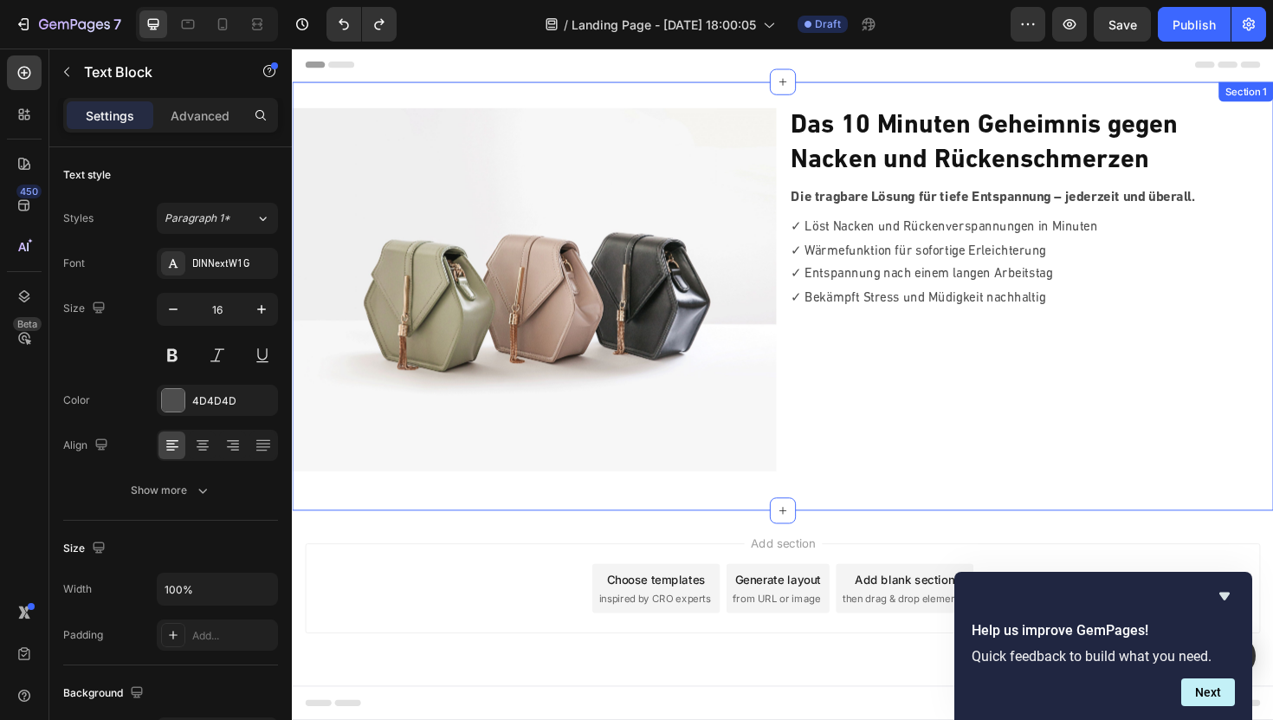
click at [993, 504] on div "Image ⁠⁠⁠⁠⁠⁠⁠ Das 10 Minuten Geheimnis gegen Nacken und Rückenschmerzen Heading…" at bounding box center [811, 311] width 1039 height 398
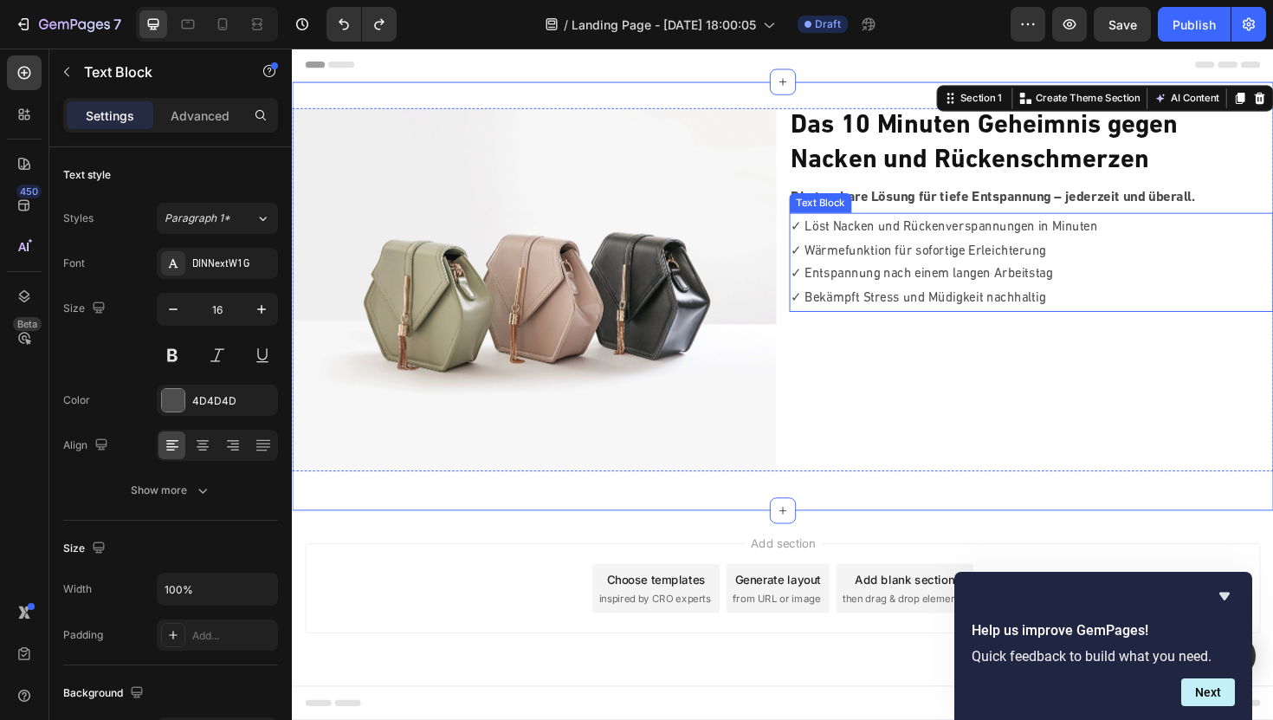
click at [911, 249] on p "✓ Löst Nacken und Rückenverspannungen in Minuten" at bounding box center [1074, 238] width 509 height 25
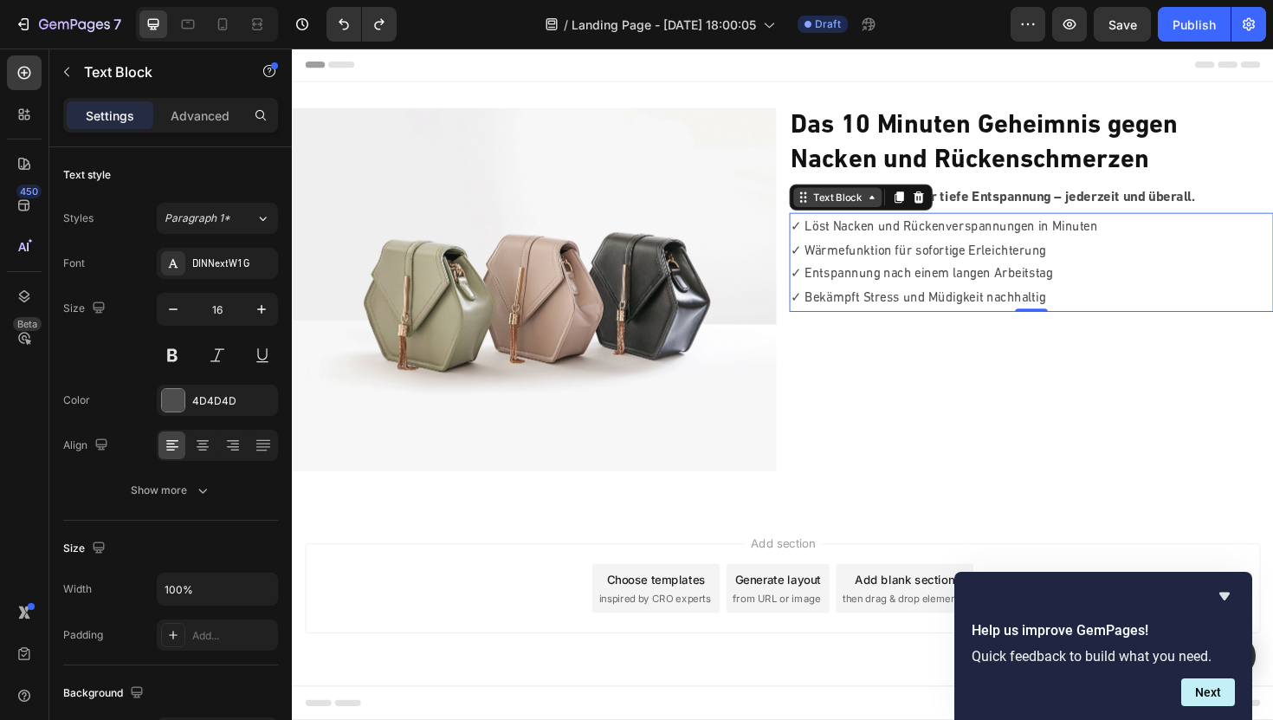
click at [835, 211] on icon at bounding box center [833, 206] width 14 height 14
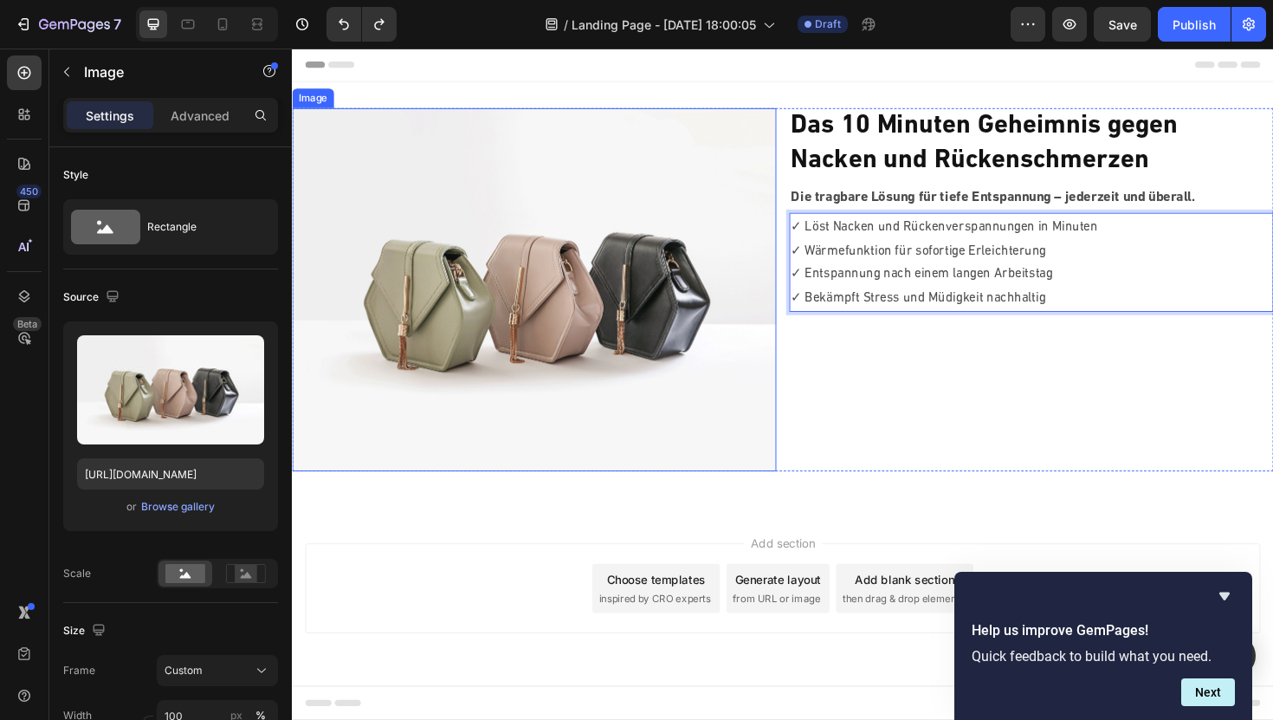
click at [695, 118] on img at bounding box center [548, 304] width 513 height 385
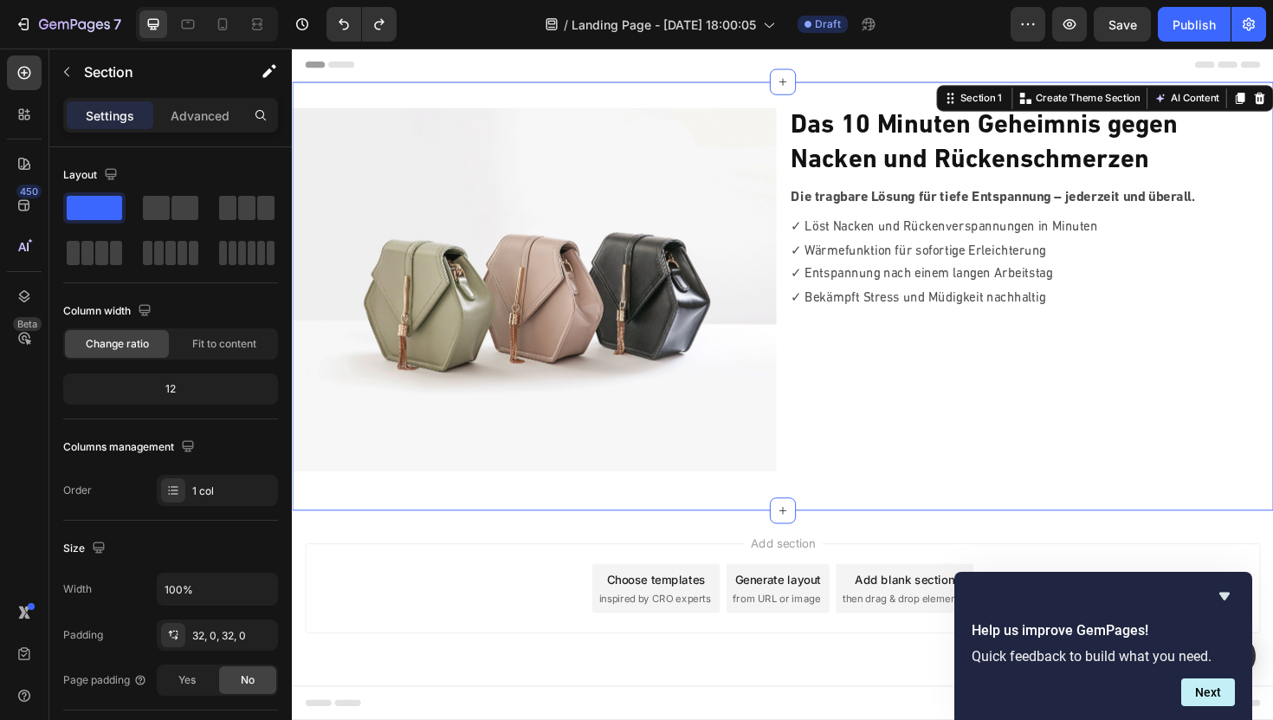
click at [691, 96] on div "Image ⁠⁠⁠⁠⁠⁠⁠ Das 10 Minuten Geheimnis gegen Nacken und Rückenschmerzen Heading…" at bounding box center [811, 311] width 1039 height 454
click at [192, 116] on p "Advanced" at bounding box center [200, 116] width 59 height 18
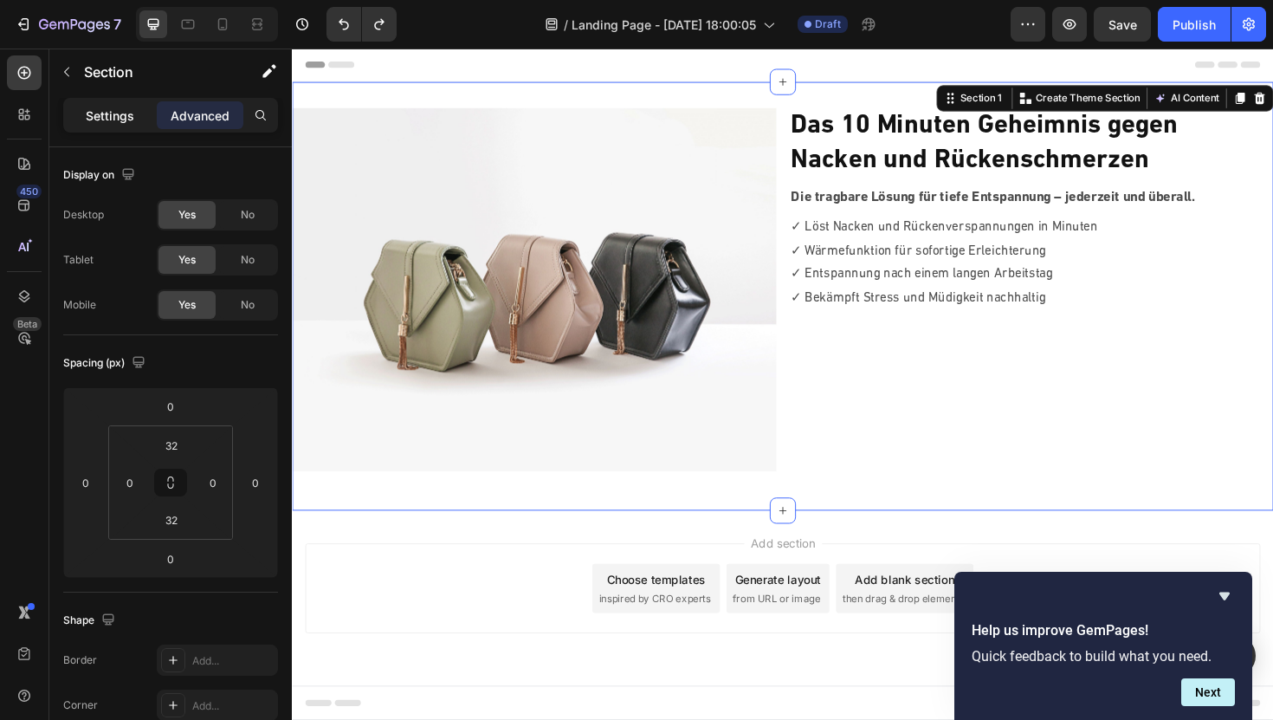
click at [111, 115] on p "Settings" at bounding box center [110, 116] width 49 height 18
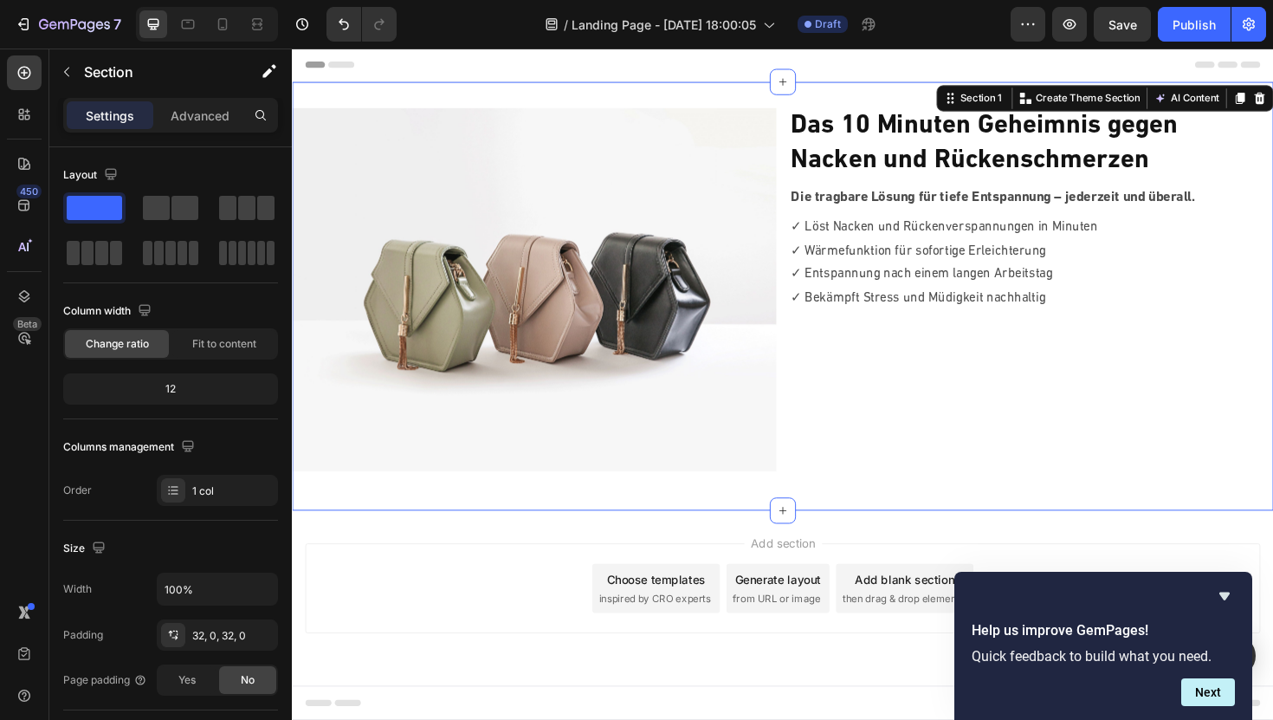
click at [736, 100] on div "Image ⁠⁠⁠⁠⁠⁠⁠ Das 10 Minuten Geheimnis gegen Nacken und Rückenschmerzen Heading…" at bounding box center [811, 311] width 1039 height 454
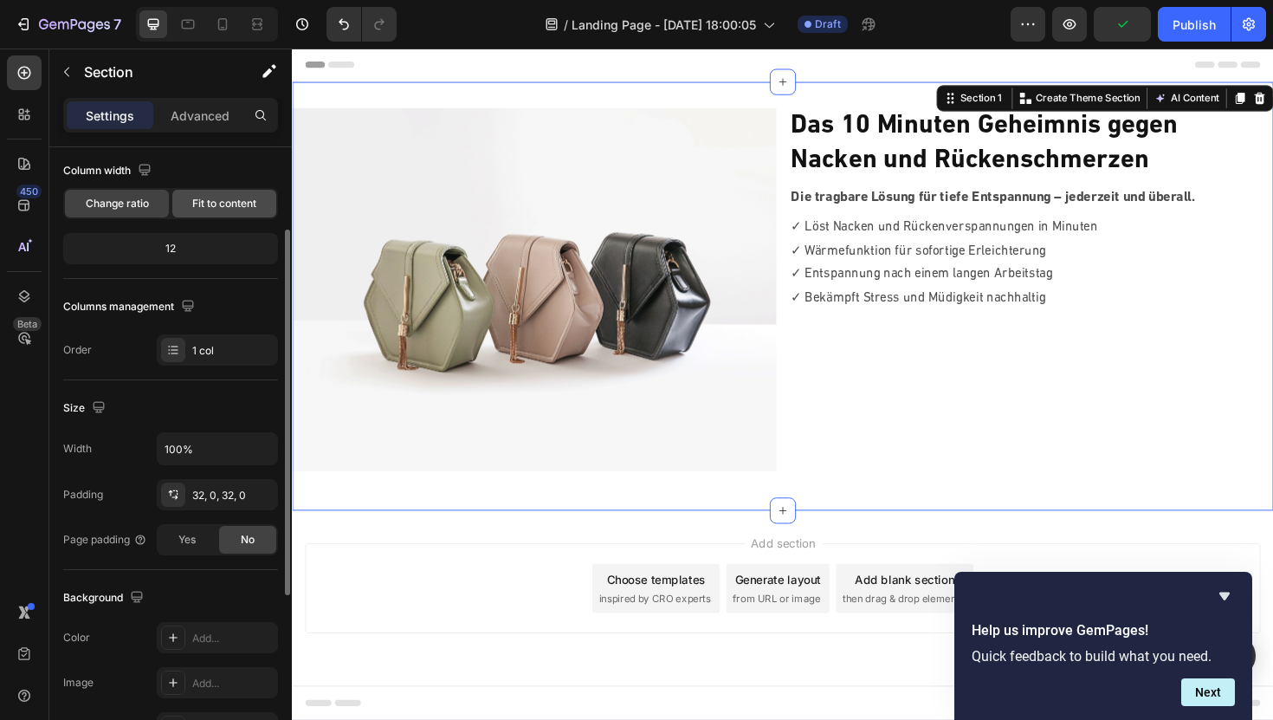
click at [216, 201] on span "Fit to content" at bounding box center [224, 204] width 64 height 16
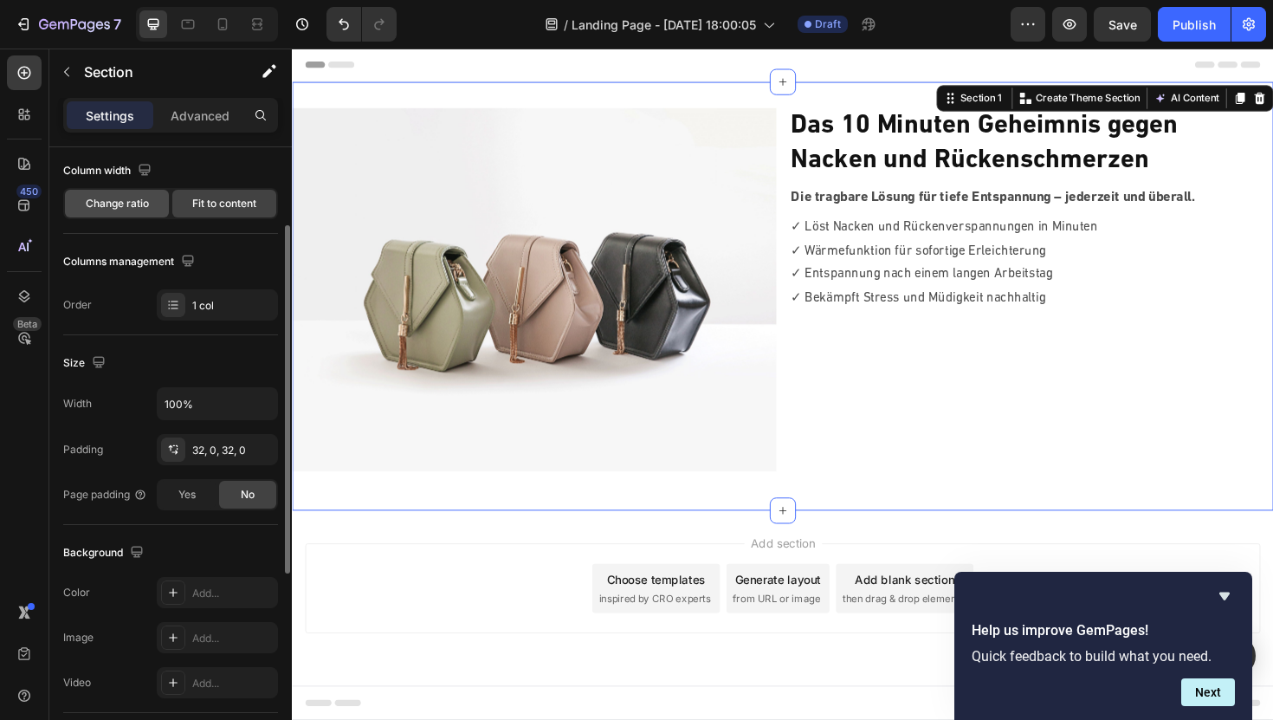
click at [133, 207] on span "Change ratio" at bounding box center [117, 204] width 63 height 16
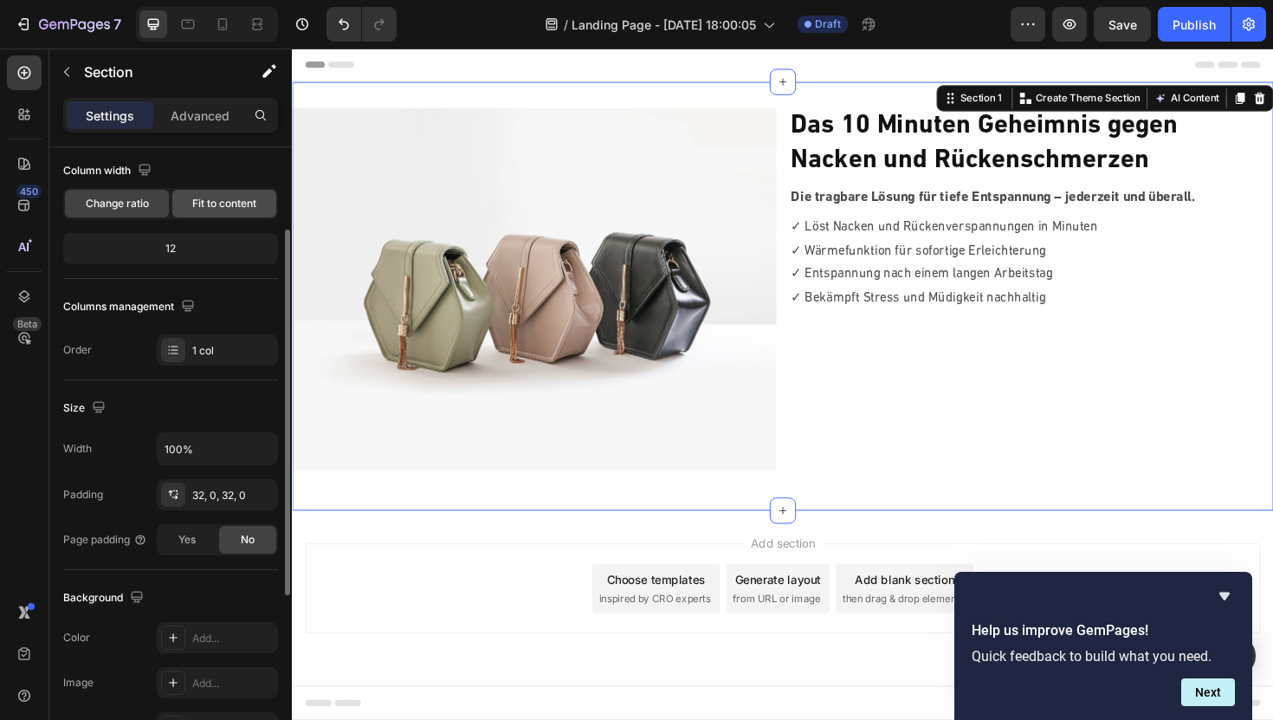
click at [206, 201] on span "Fit to content" at bounding box center [224, 204] width 64 height 16
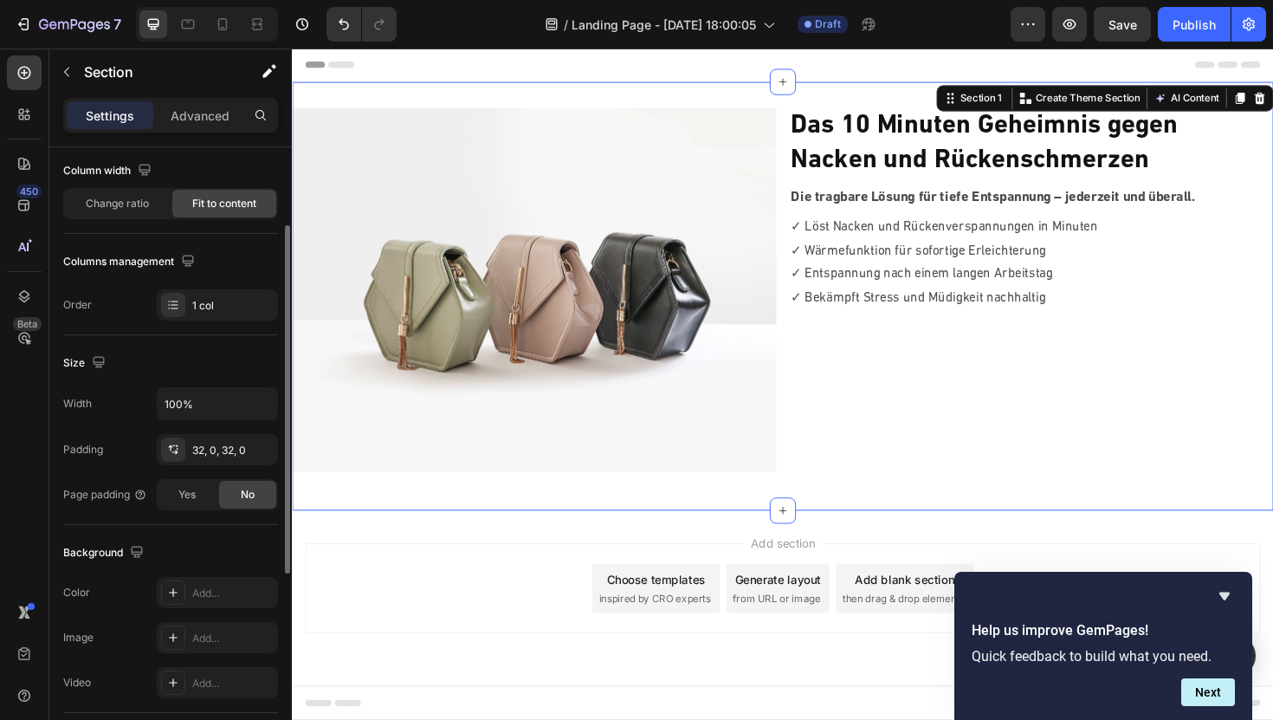
click at [215, 201] on span "Fit to content" at bounding box center [224, 204] width 64 height 16
click at [105, 202] on span "Change ratio" at bounding box center [117, 204] width 63 height 16
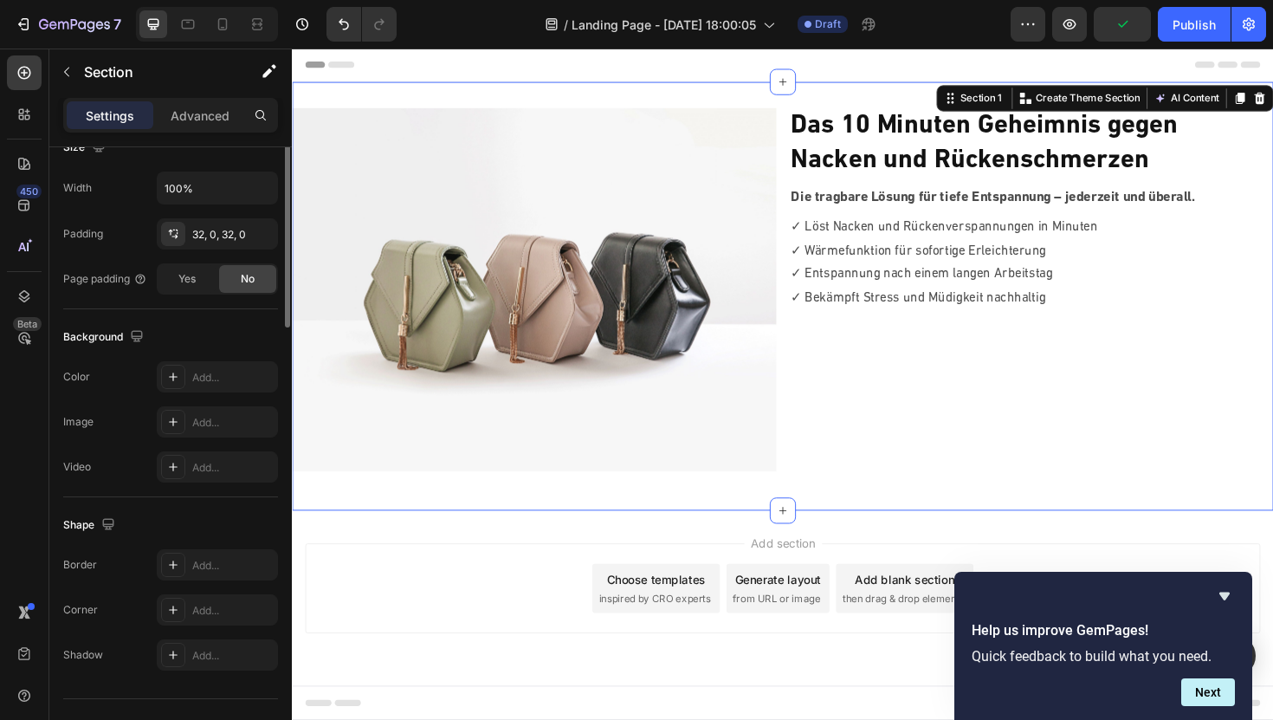
scroll to position [0, 0]
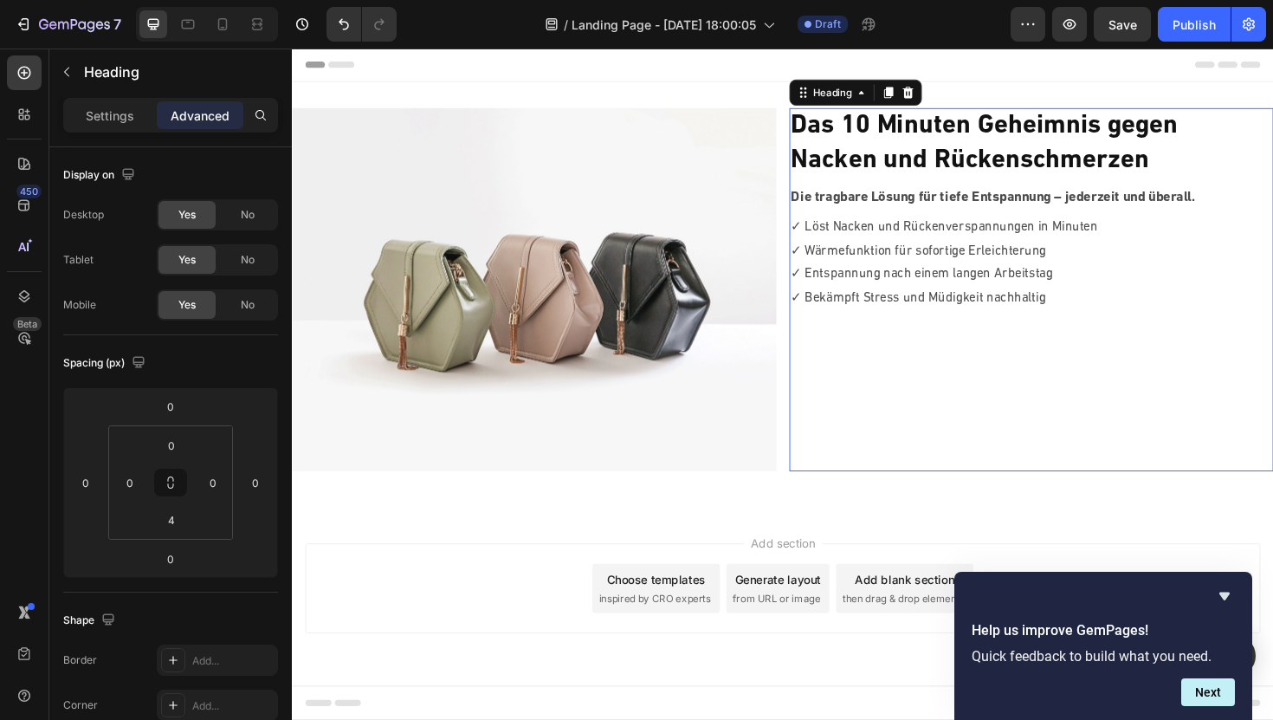
click at [942, 174] on strong "Nacken und Rückenschmerzen" at bounding box center [1009, 167] width 379 height 28
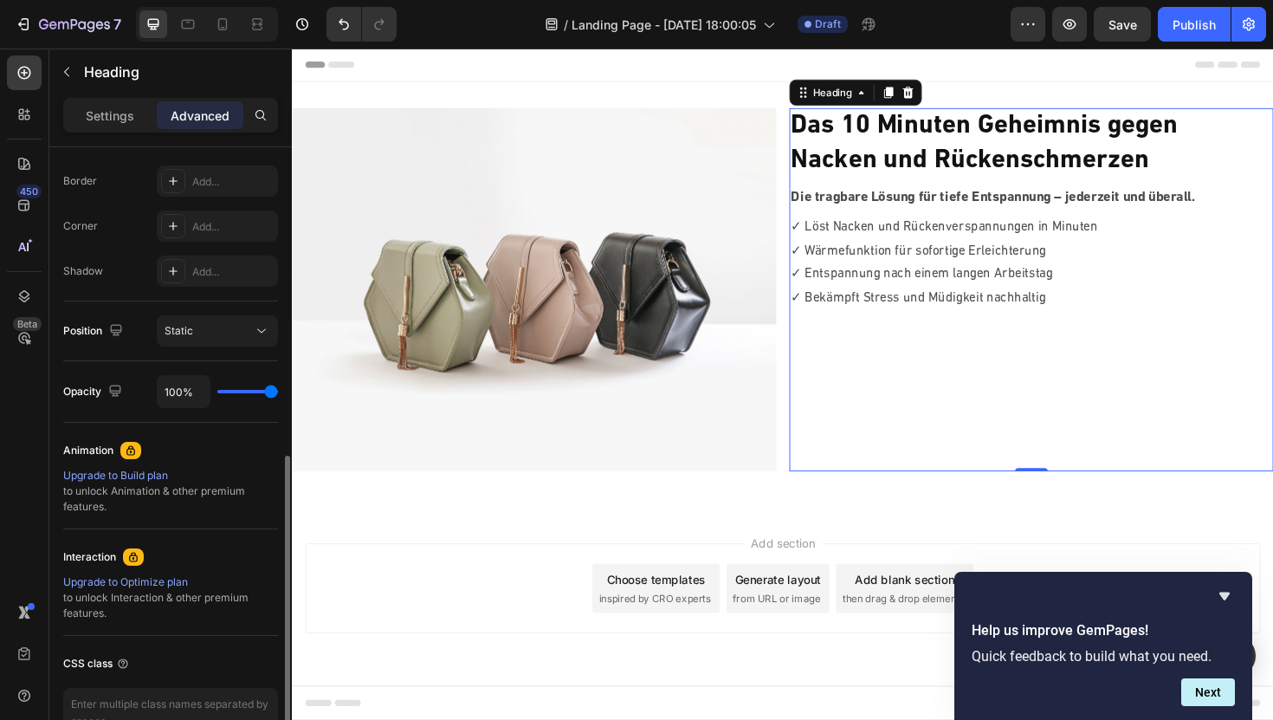
scroll to position [580, 0]
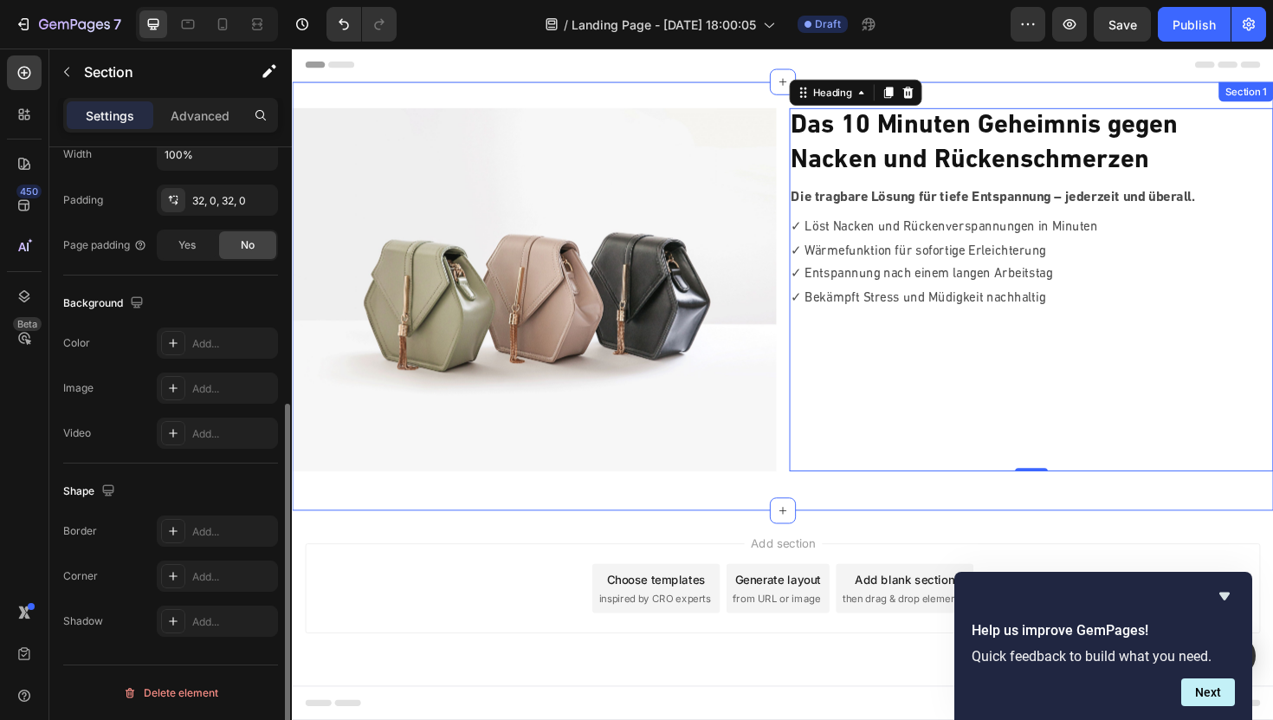
click at [639, 108] on div "Image ⁠⁠⁠⁠⁠⁠⁠ Das 10 Minuten Geheimnis gegen Nacken und Rückenschmerzen Heading…" at bounding box center [811, 311] width 1039 height 454
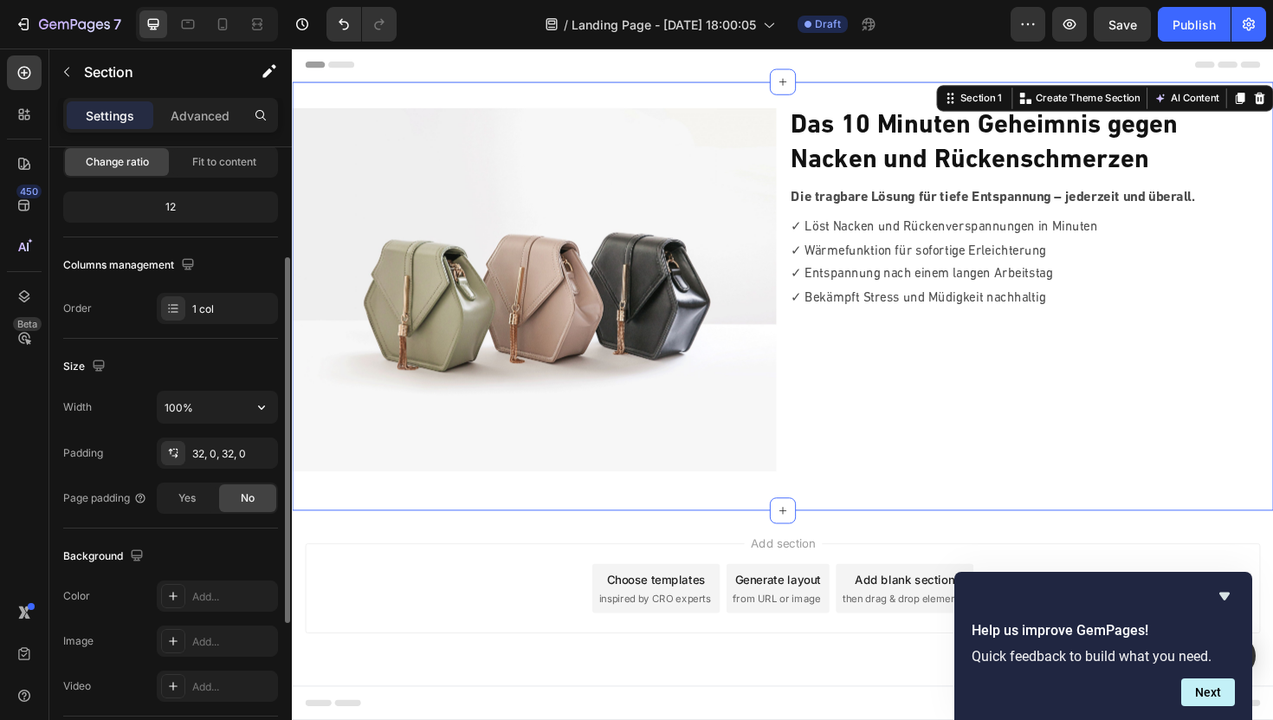
scroll to position [186, 0]
click at [182, 454] on div at bounding box center [173, 449] width 24 height 24
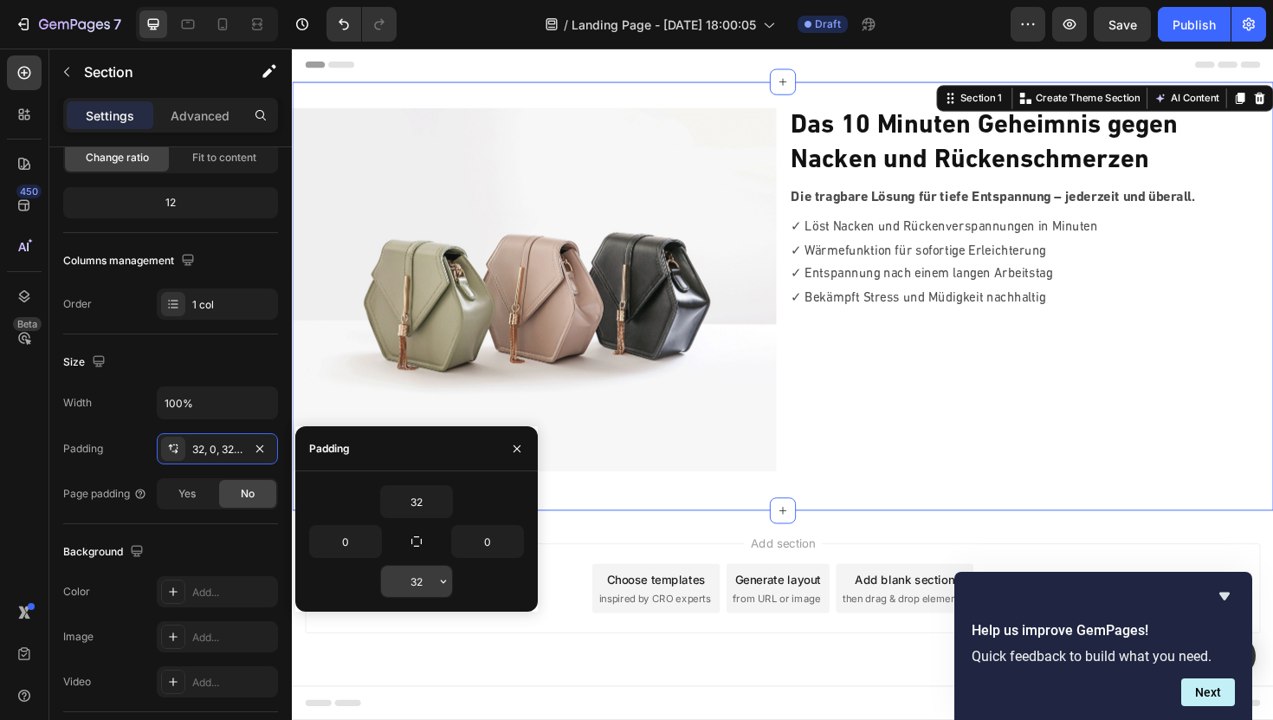
click at [421, 590] on input "32" at bounding box center [416, 581] width 71 height 31
click at [444, 586] on icon "button" at bounding box center [444, 581] width 14 height 14
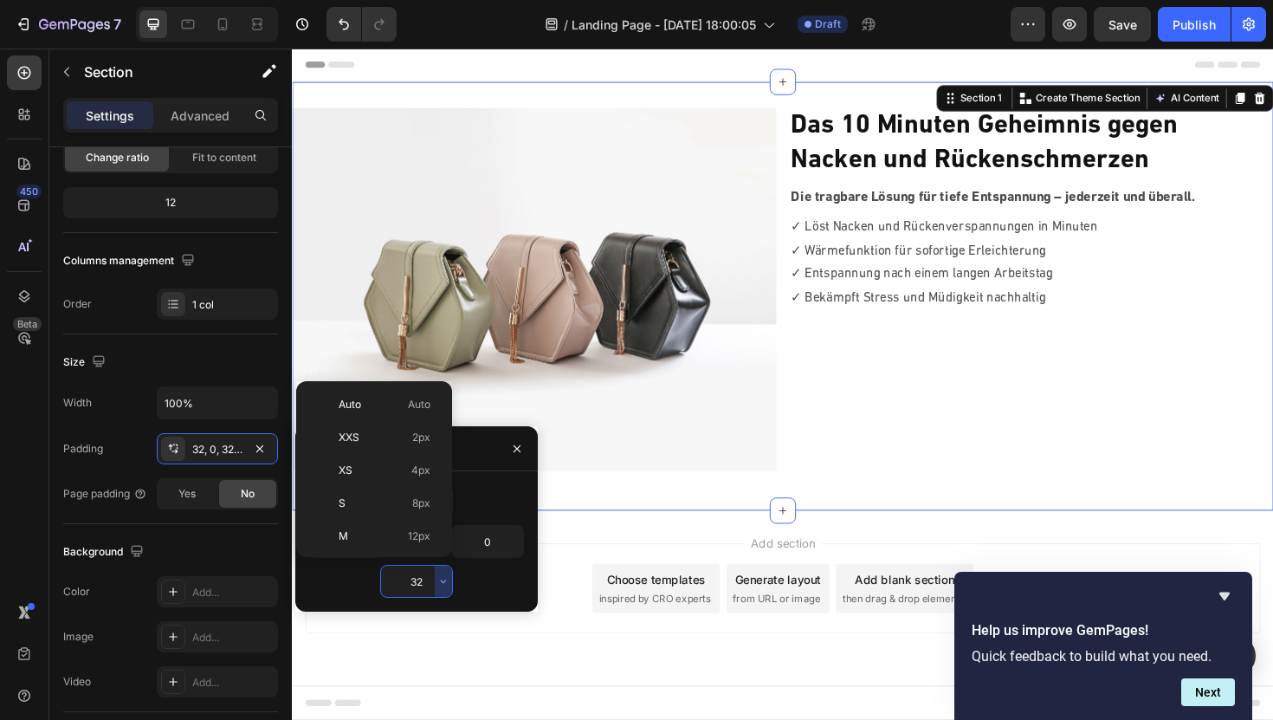
scroll to position [125, 0]
click at [369, 540] on p "3XL 48px" at bounding box center [385, 543] width 92 height 16
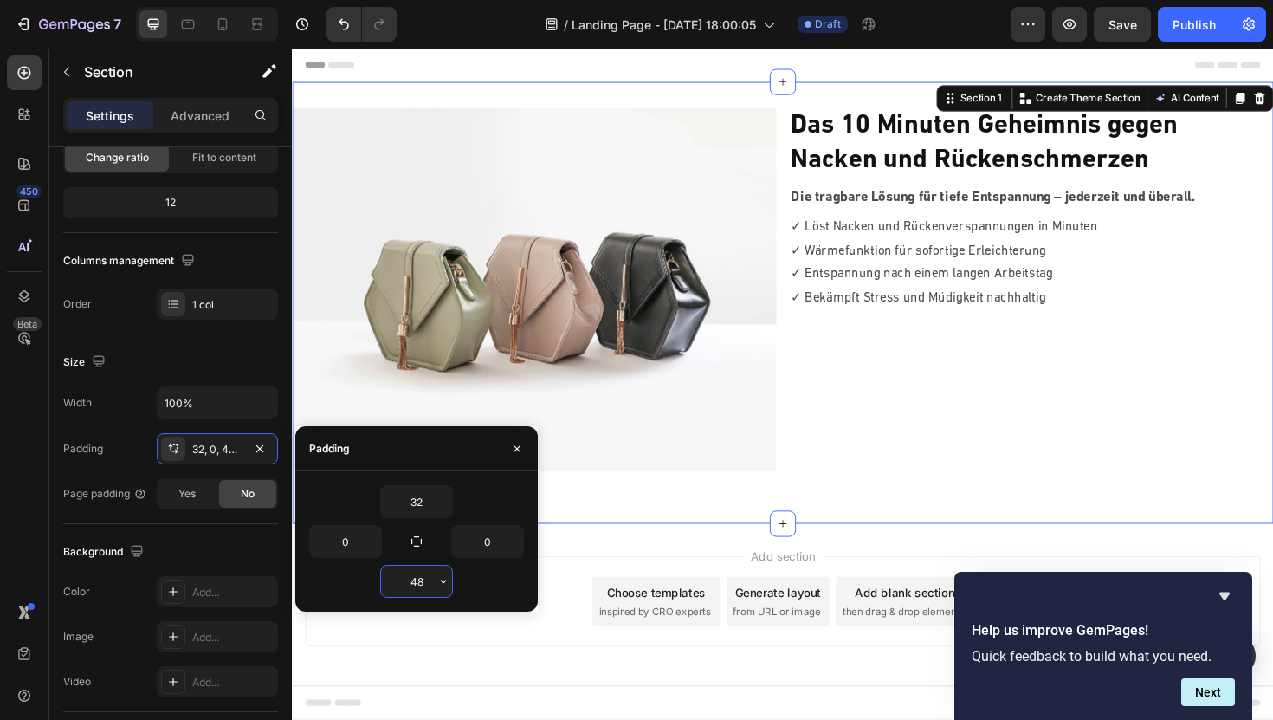
click at [414, 572] on input "48" at bounding box center [416, 581] width 71 height 31
click at [446, 589] on button "button" at bounding box center [443, 581] width 17 height 31
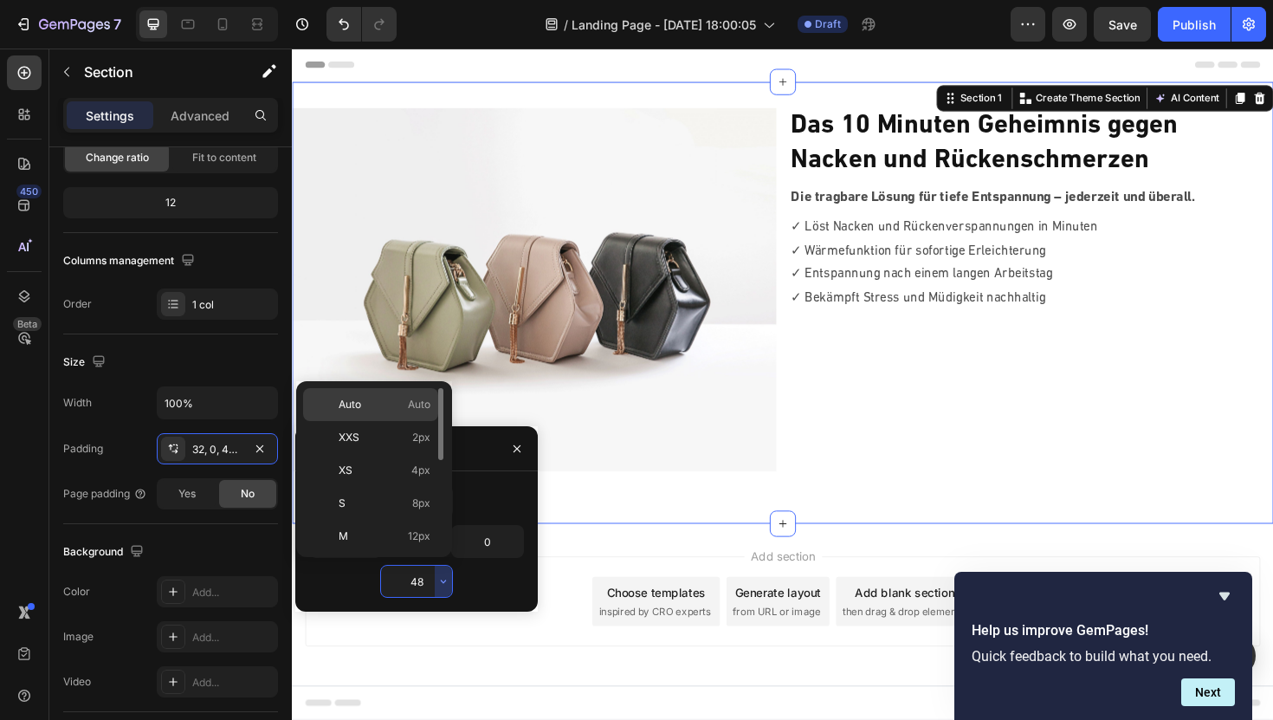
click at [411, 403] on span "Auto" at bounding box center [419, 405] width 23 height 16
type input "Auto"
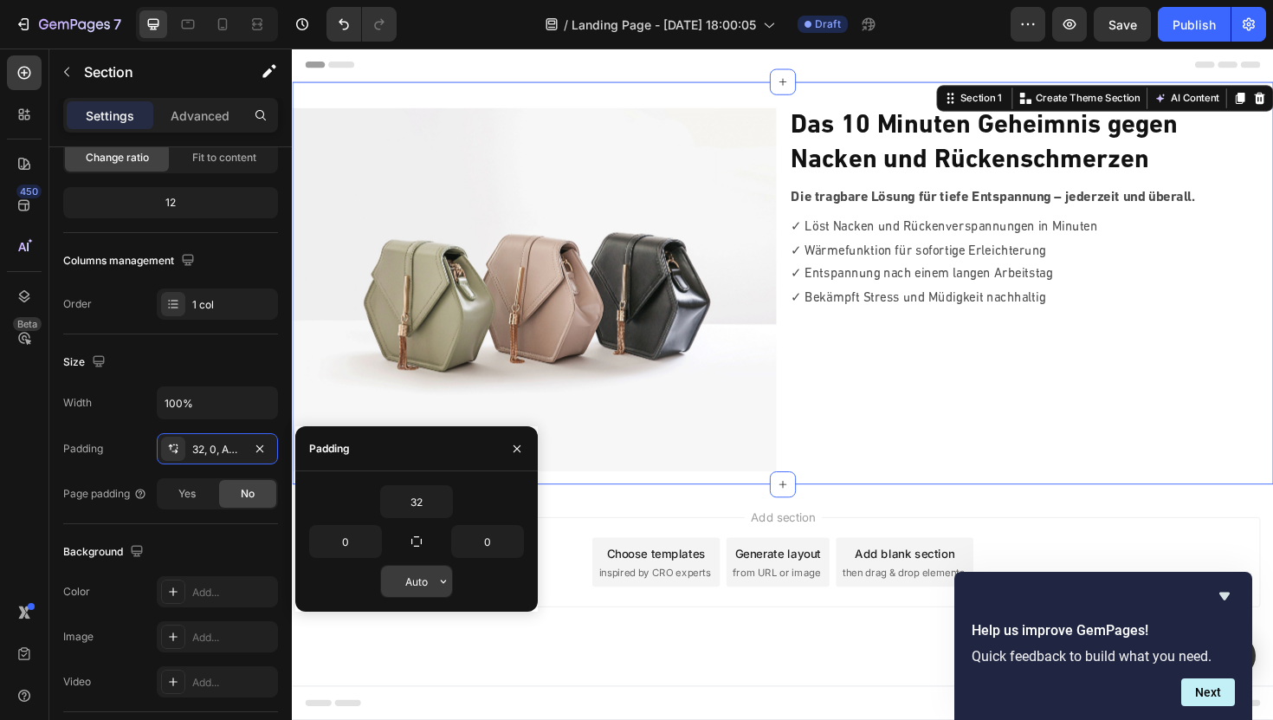
click at [411, 587] on input "Auto" at bounding box center [416, 581] width 71 height 31
click at [916, 434] on div "⁠⁠⁠⁠⁠⁠⁠ Das 10 Minuten Geheimnis gegen Nacken und Rückenschmerzen Heading Die t…" at bounding box center [1075, 304] width 513 height 385
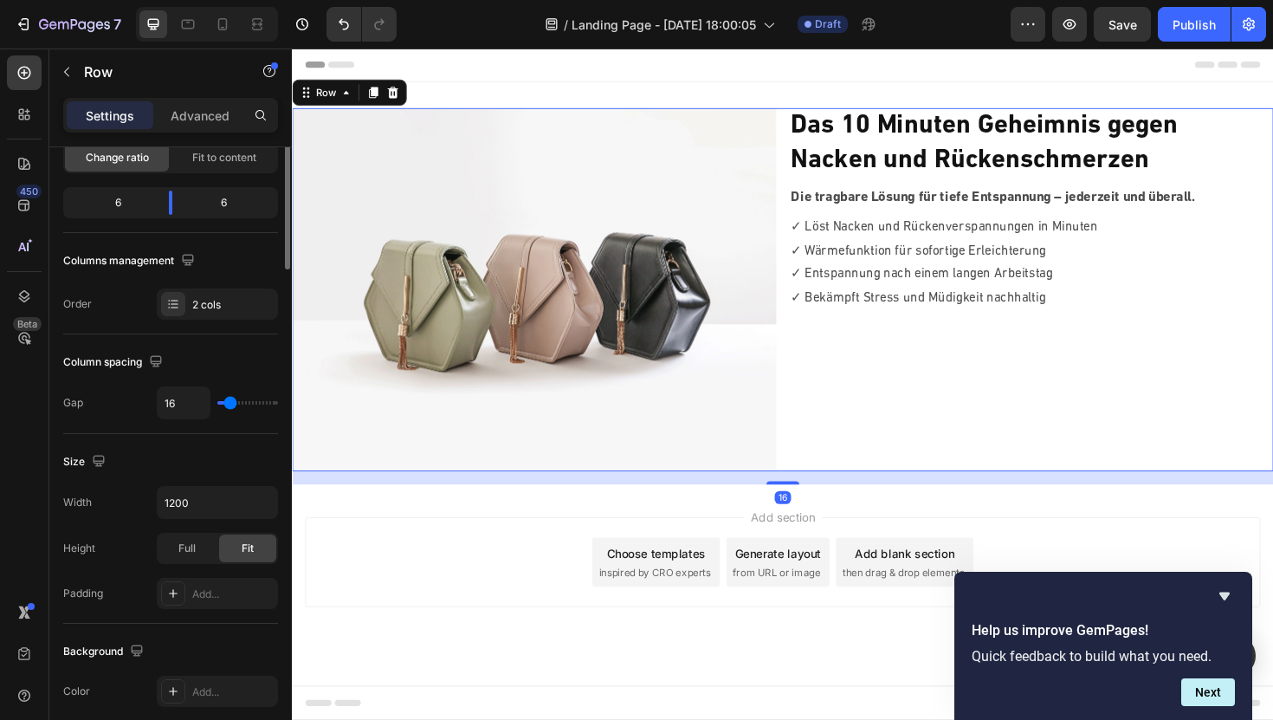
scroll to position [0, 0]
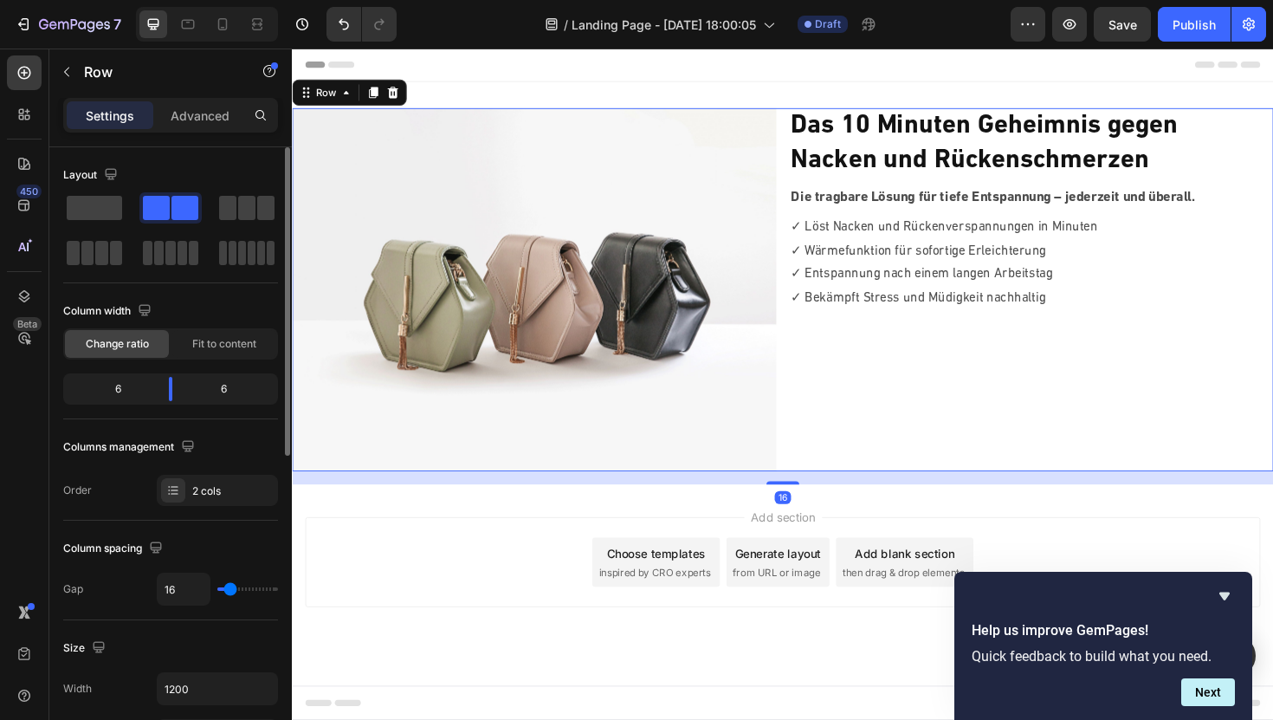
click at [793, 496] on div "16" at bounding box center [811, 503] width 1039 height 14
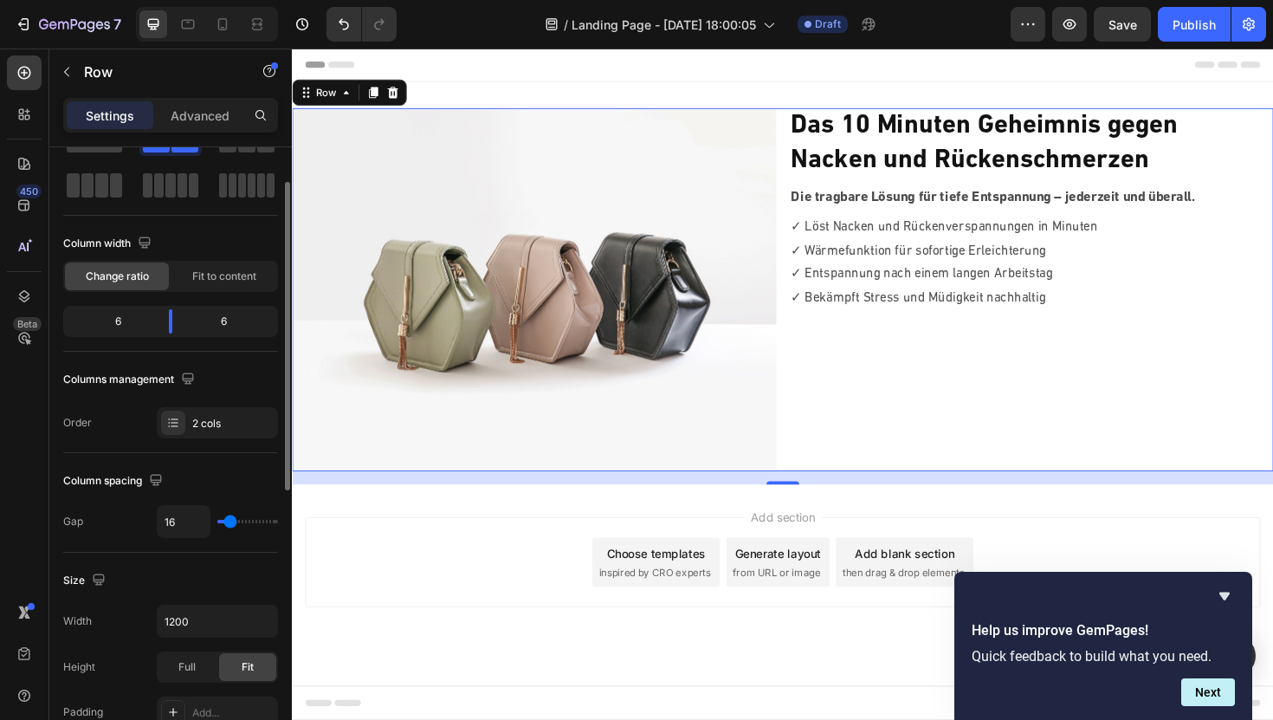
scroll to position [68, 0]
click at [107, 320] on div "6" at bounding box center [111, 320] width 88 height 24
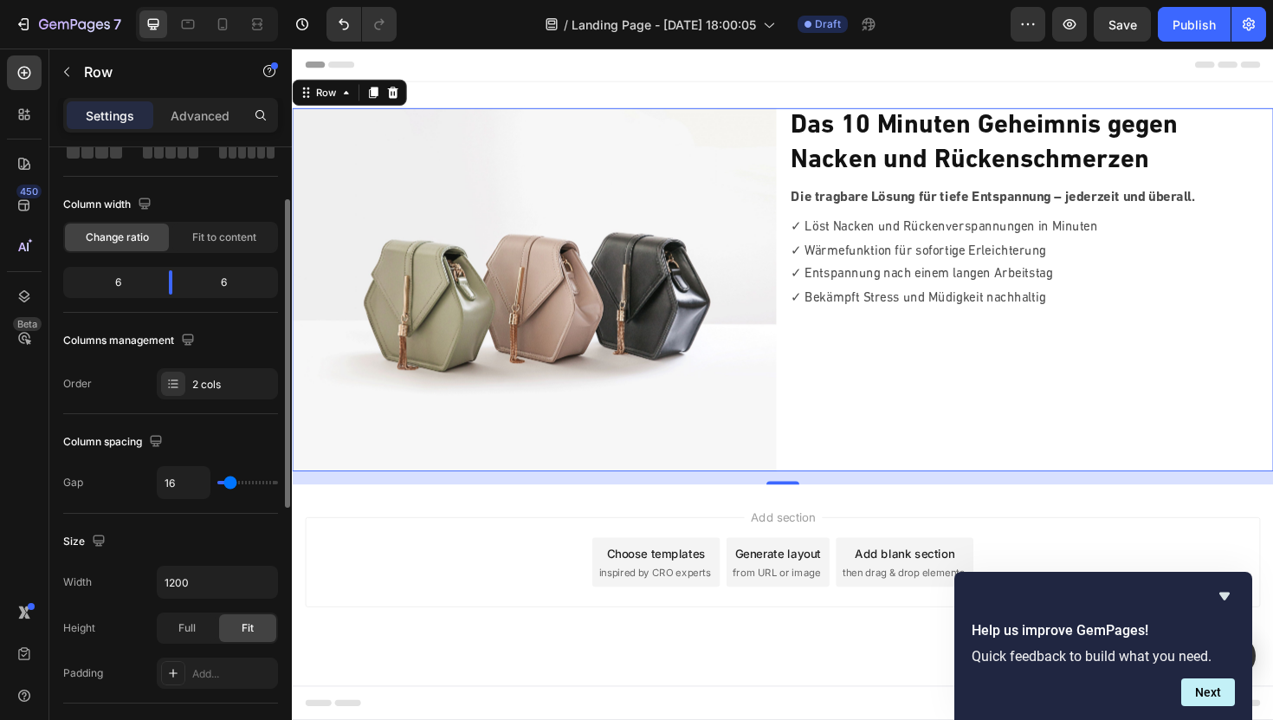
scroll to position [229, 0]
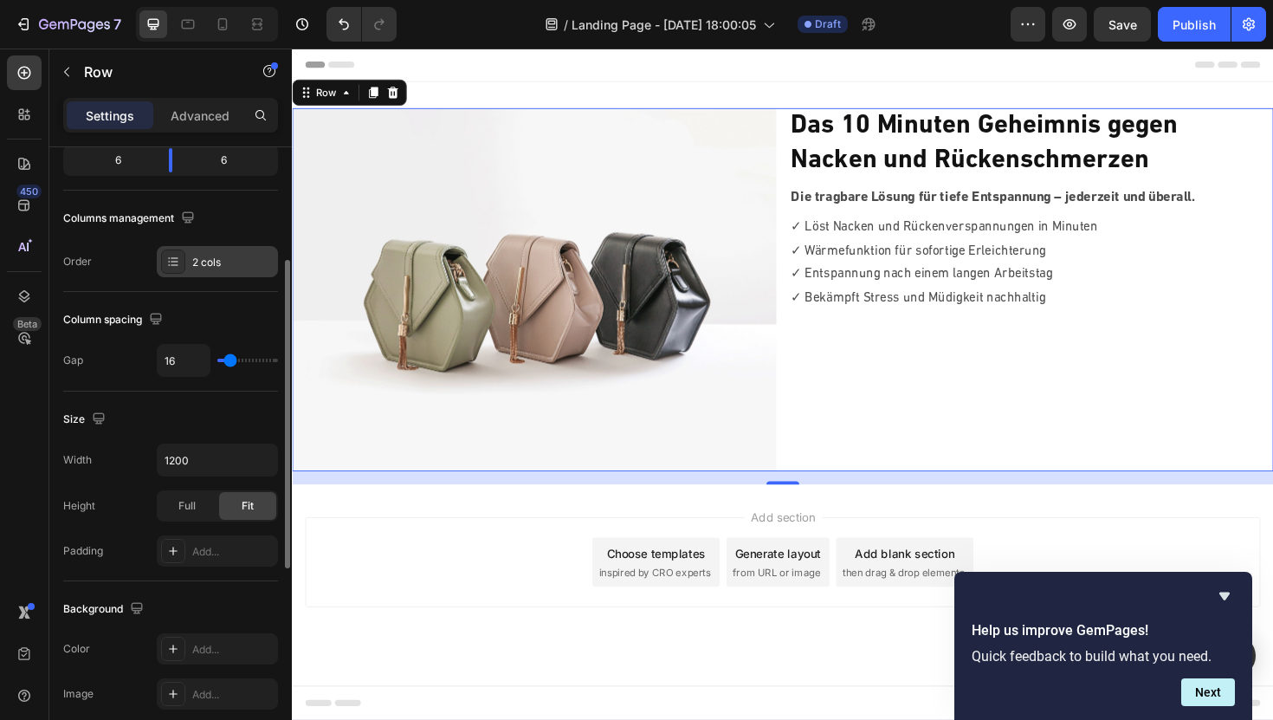
click at [178, 262] on icon at bounding box center [173, 262] width 14 height 14
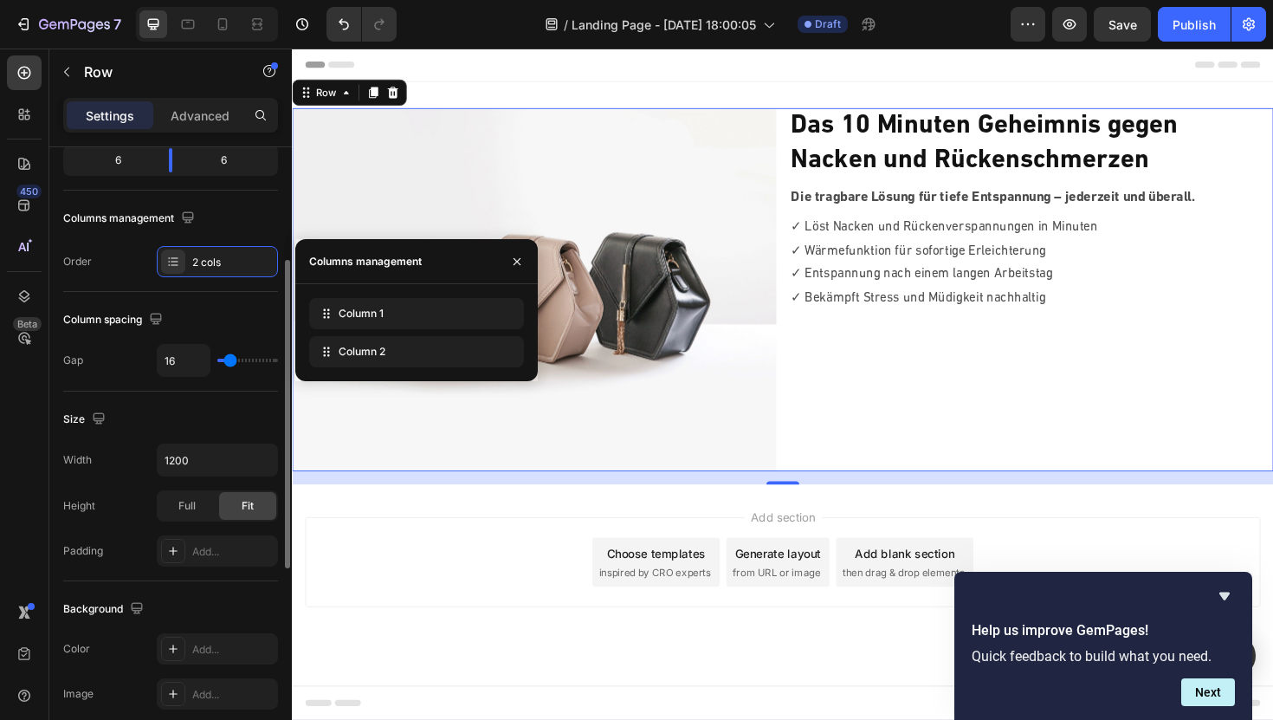
click at [124, 267] on div "Order 2 cols" at bounding box center [170, 261] width 215 height 31
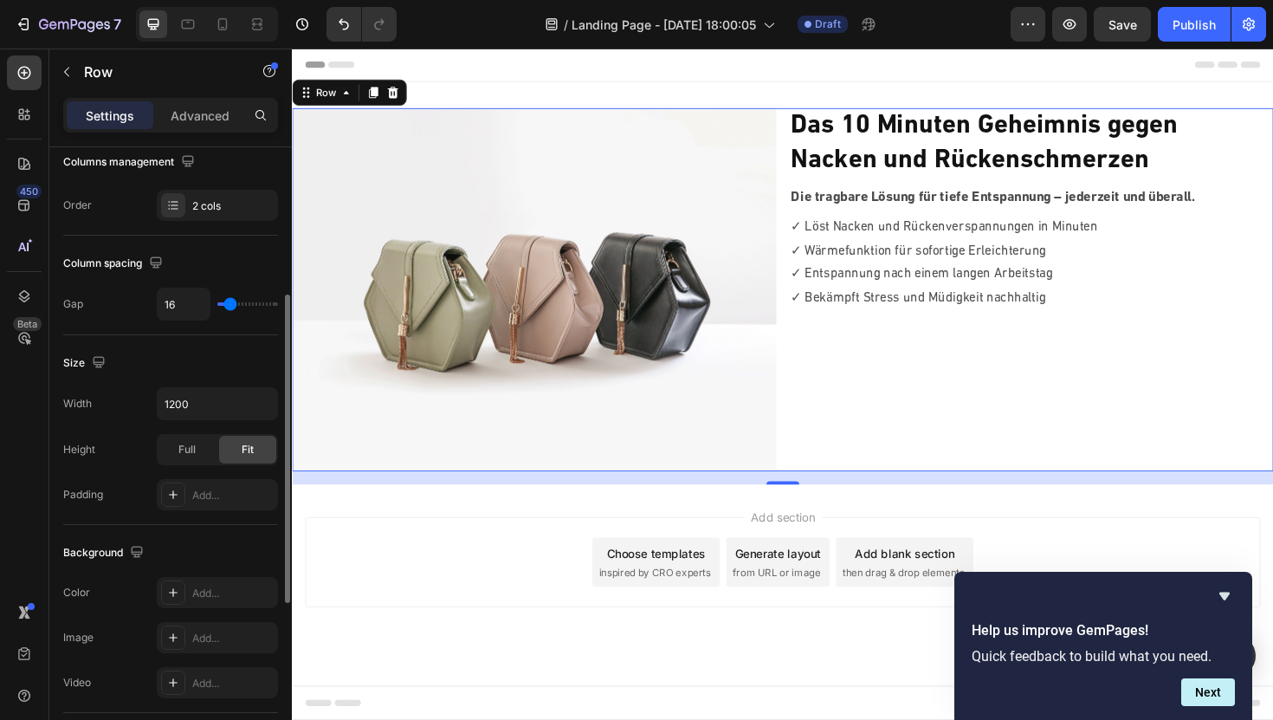
scroll to position [289, 0]
click at [199, 200] on div "2 cols" at bounding box center [232, 202] width 81 height 16
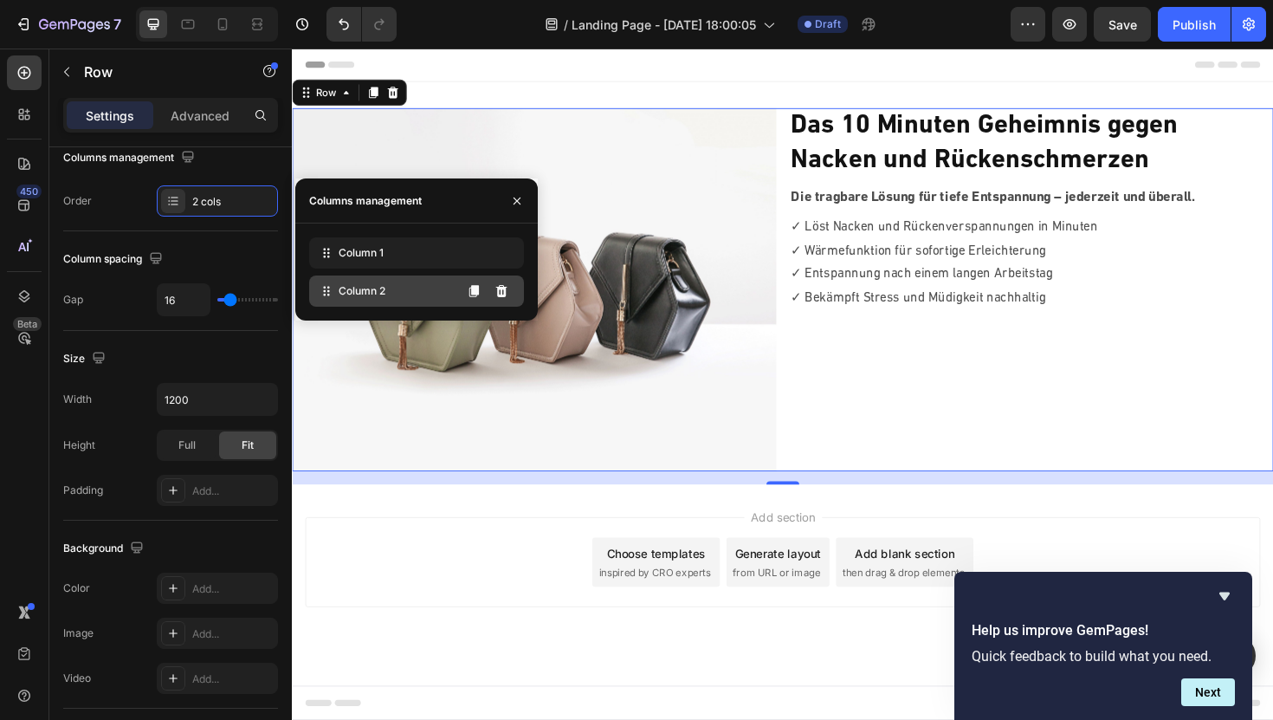
click at [390, 288] on div "Column 2" at bounding box center [416, 290] width 215 height 31
click at [390, 289] on div "Column 2" at bounding box center [416, 290] width 215 height 31
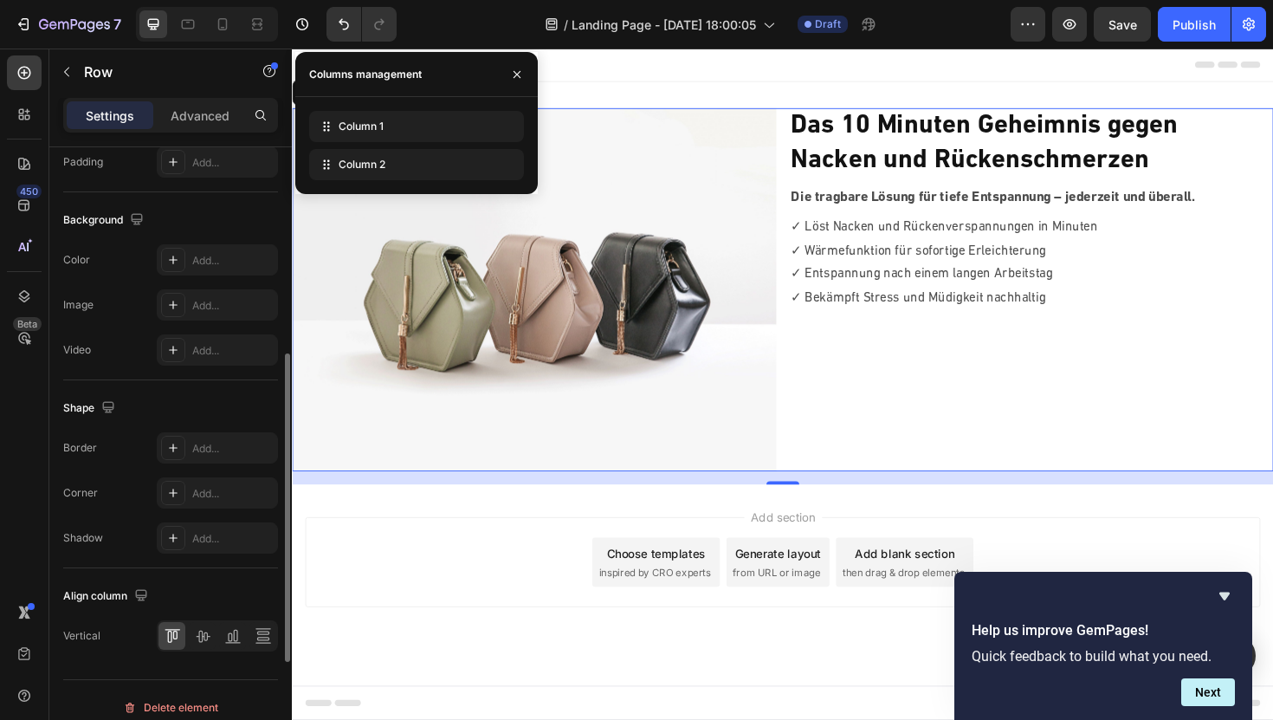
scroll to position [632, 0]
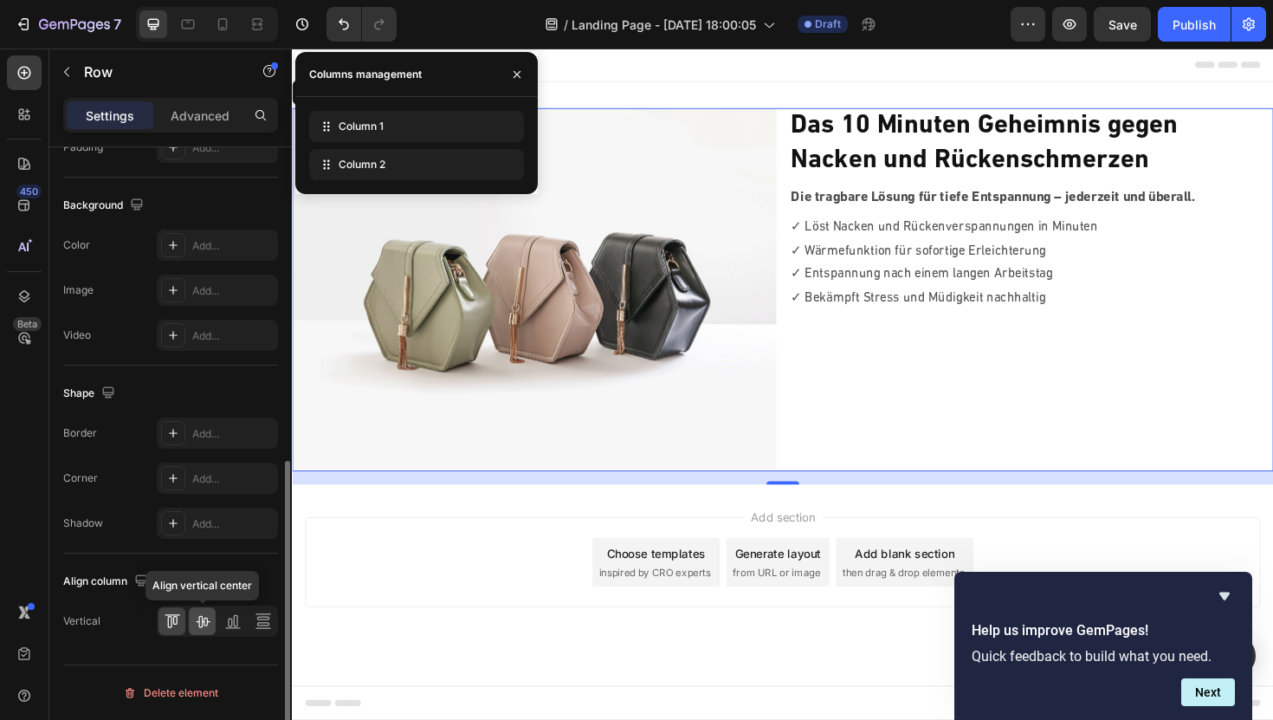
click at [203, 623] on icon at bounding box center [202, 620] width 17 height 17
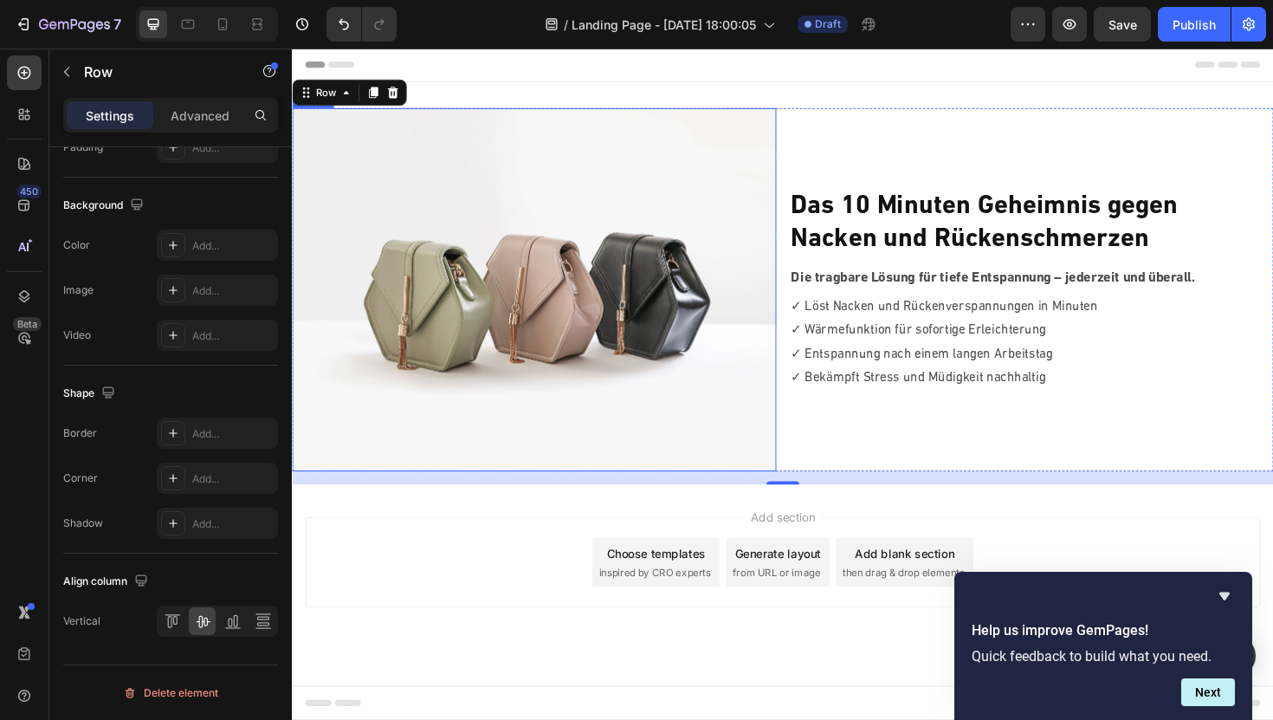
click at [507, 327] on img at bounding box center [548, 304] width 513 height 385
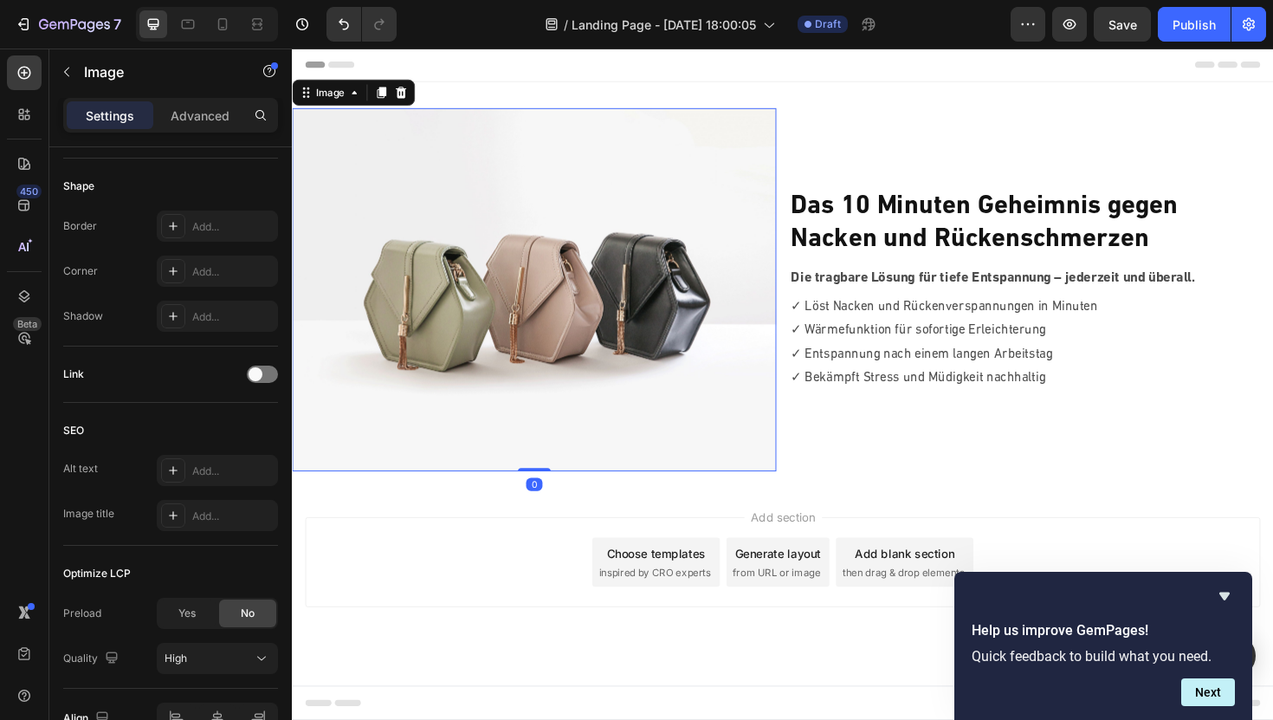
scroll to position [0, 0]
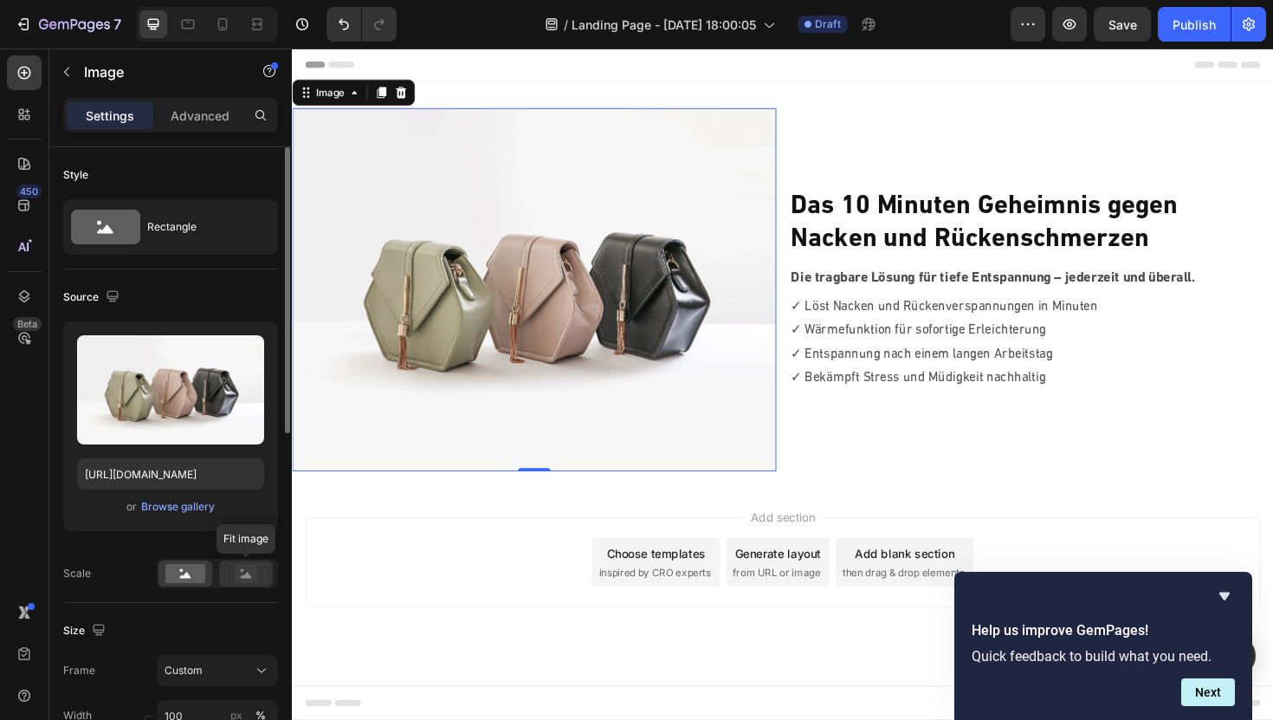
click at [237, 570] on rect at bounding box center [246, 573] width 23 height 17
click at [196, 573] on rect at bounding box center [185, 573] width 40 height 19
click at [120, 228] on icon at bounding box center [105, 227] width 69 height 35
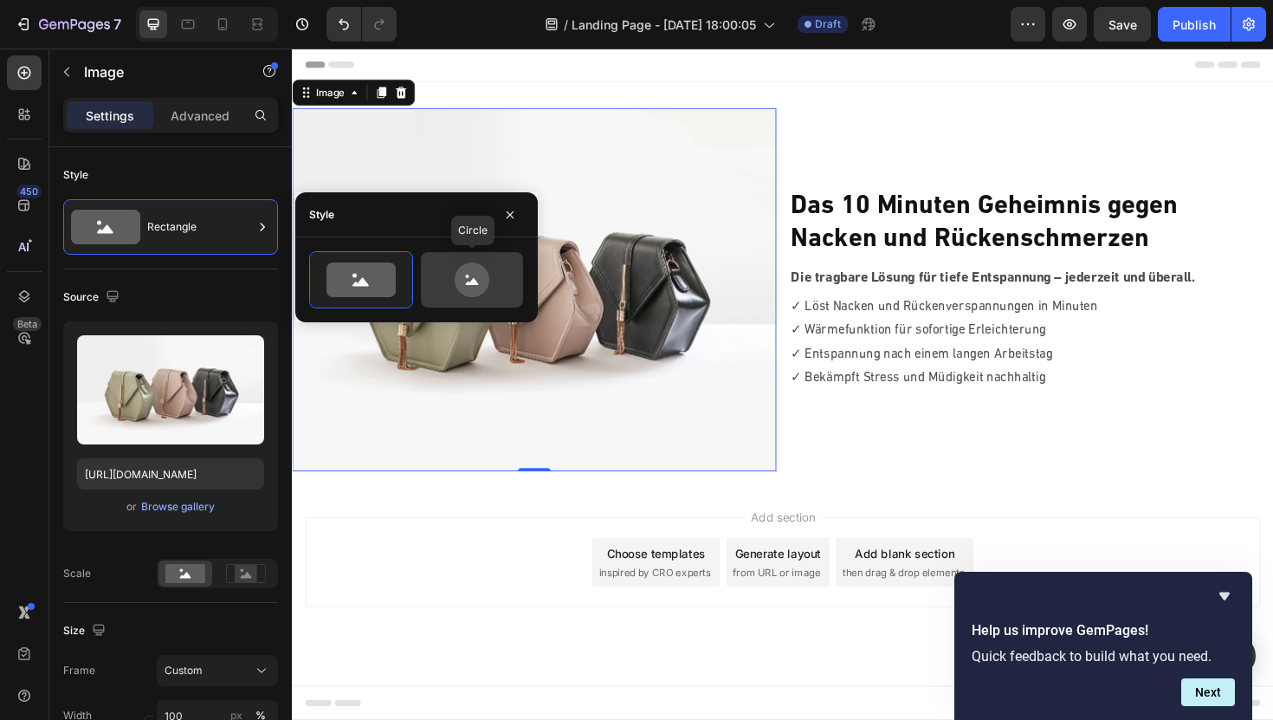
click at [464, 282] on icon at bounding box center [472, 279] width 35 height 35
type input "80"
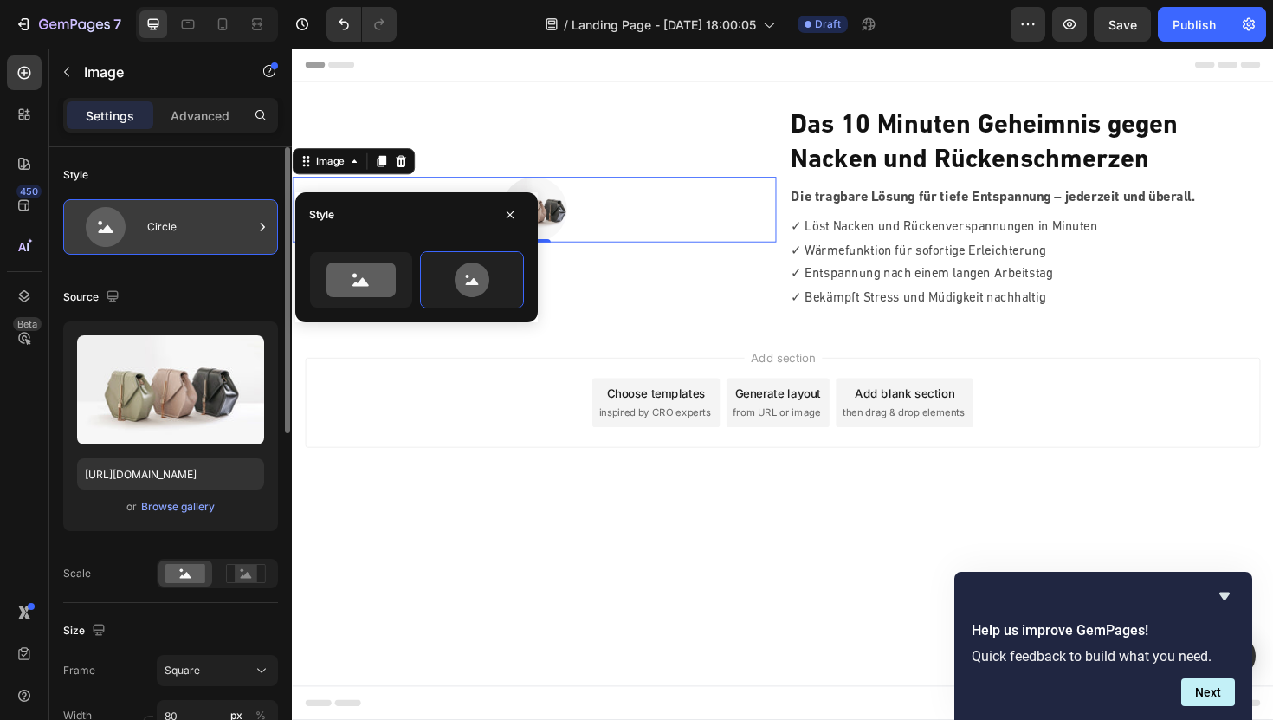
click at [210, 237] on div "Circle" at bounding box center [200, 227] width 106 height 40
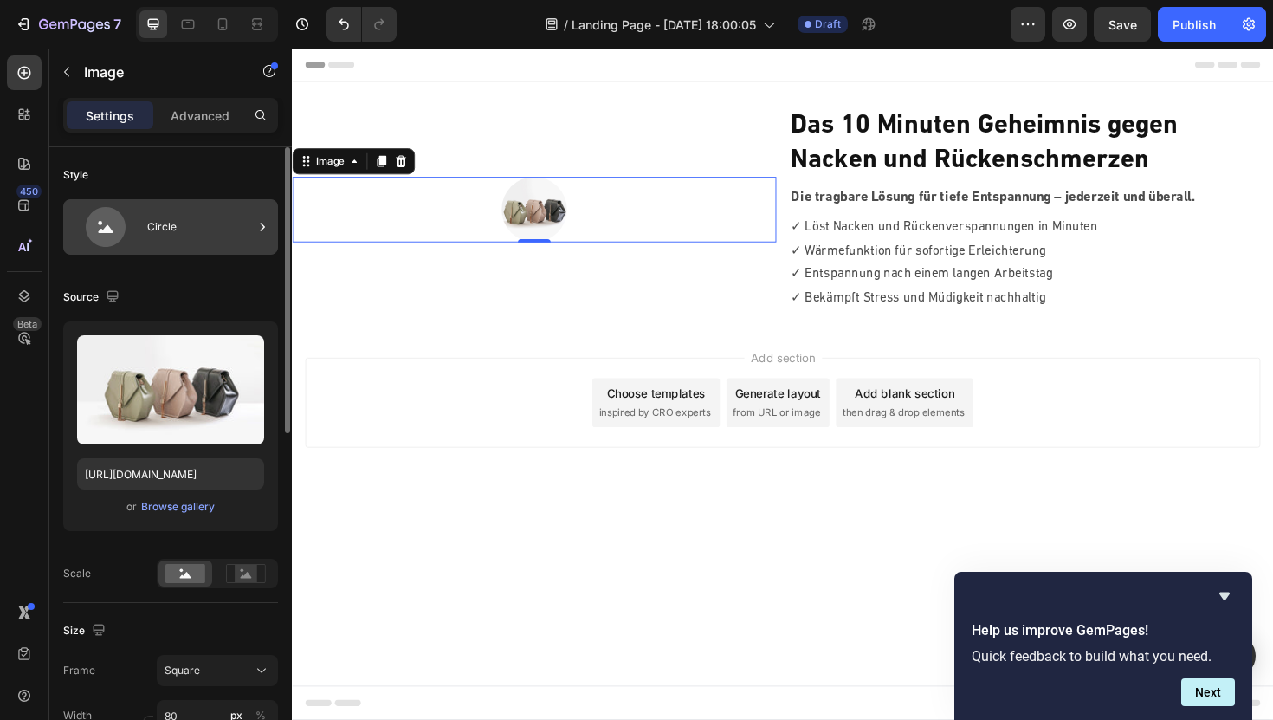
click at [210, 237] on div "Circle" at bounding box center [200, 227] width 106 height 40
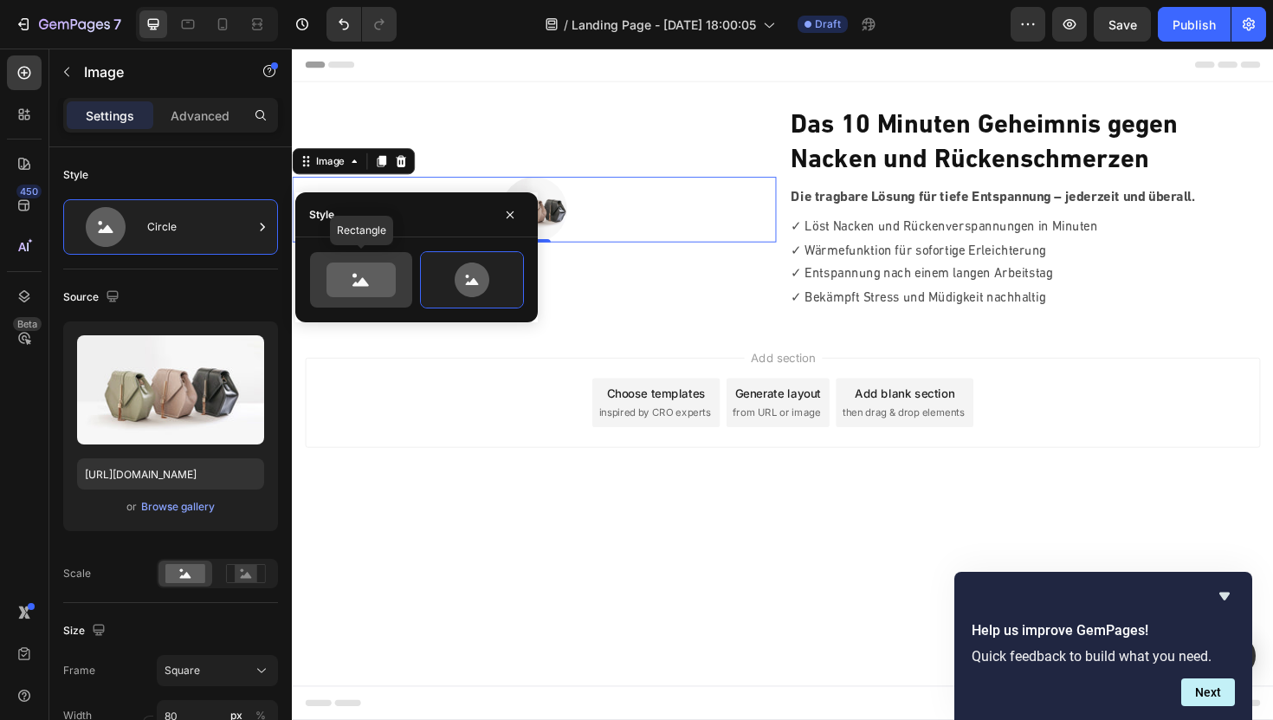
click at [374, 280] on icon at bounding box center [361, 279] width 69 height 35
type input "100"
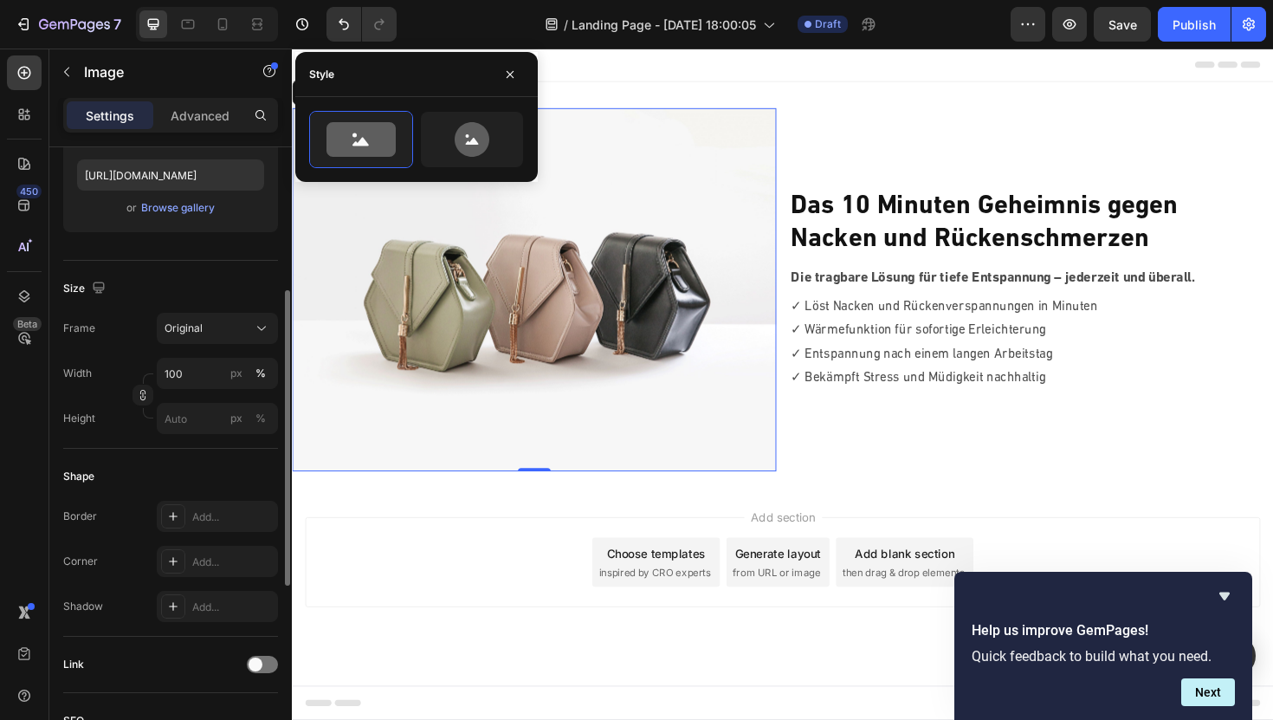
scroll to position [300, 0]
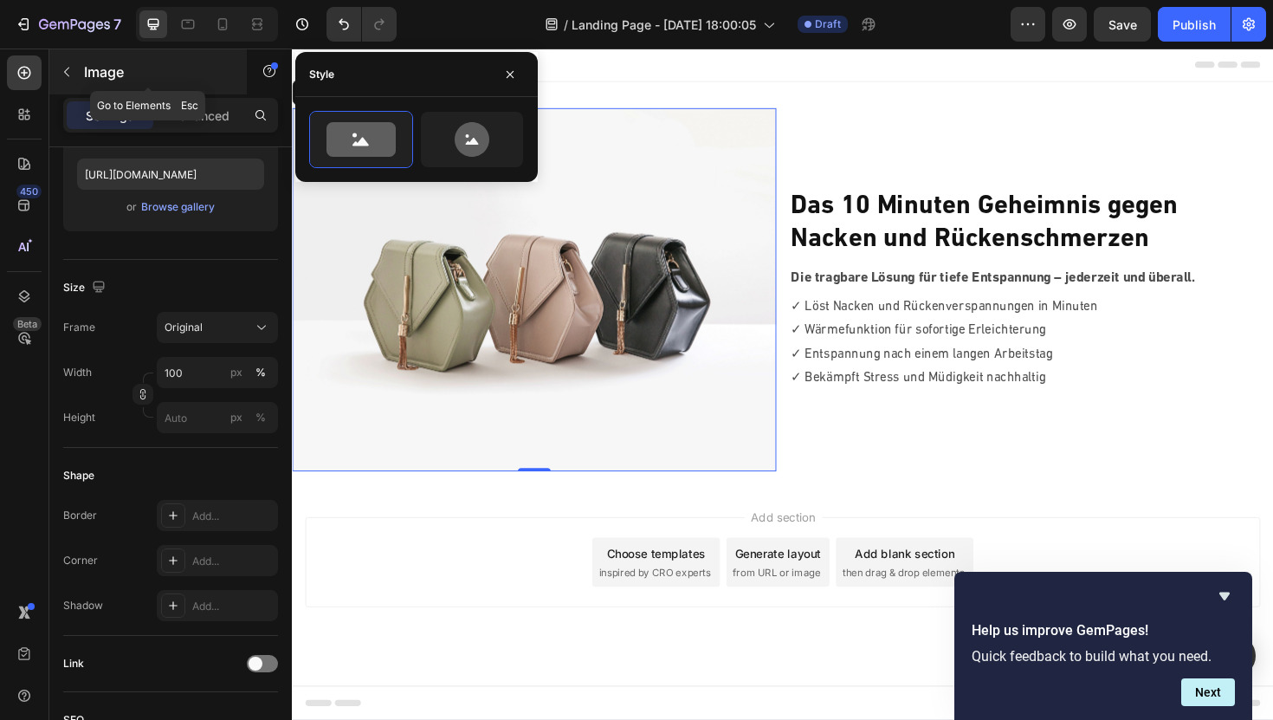
click at [74, 66] on button "button" at bounding box center [67, 72] width 28 height 28
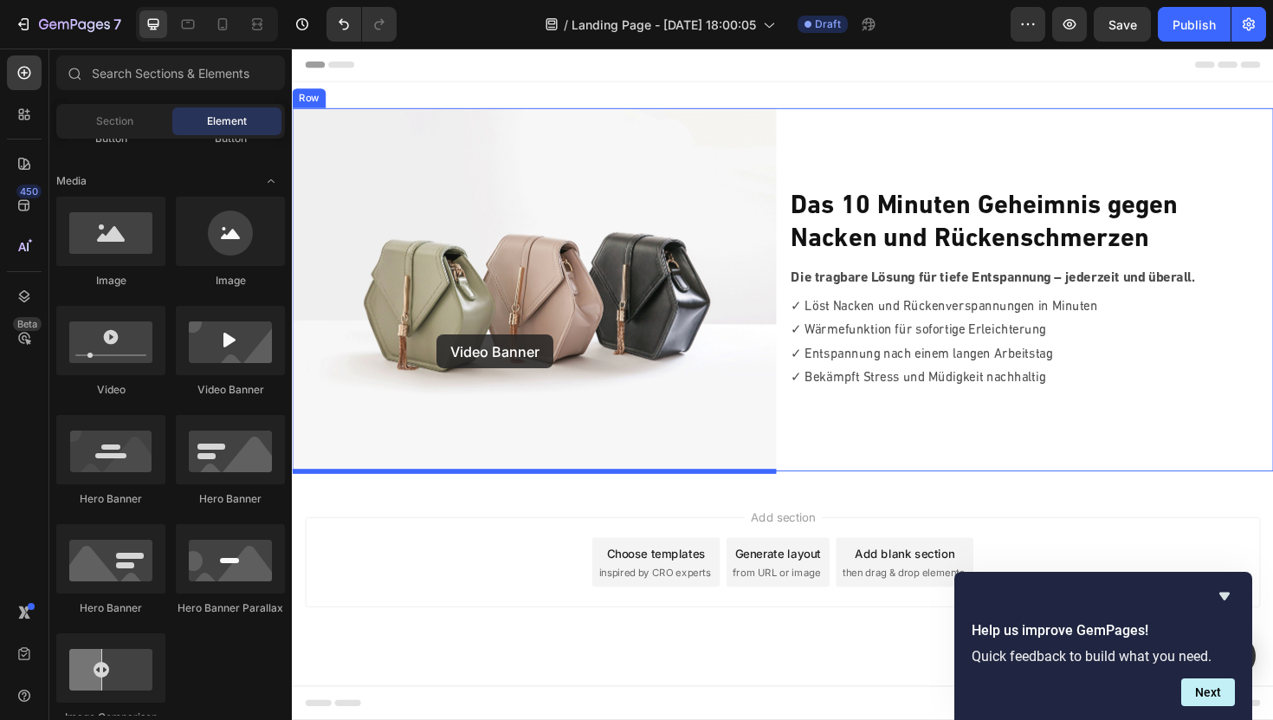
drag, startPoint x: 510, startPoint y: 417, endPoint x: 445, endPoint y: 352, distance: 92.5
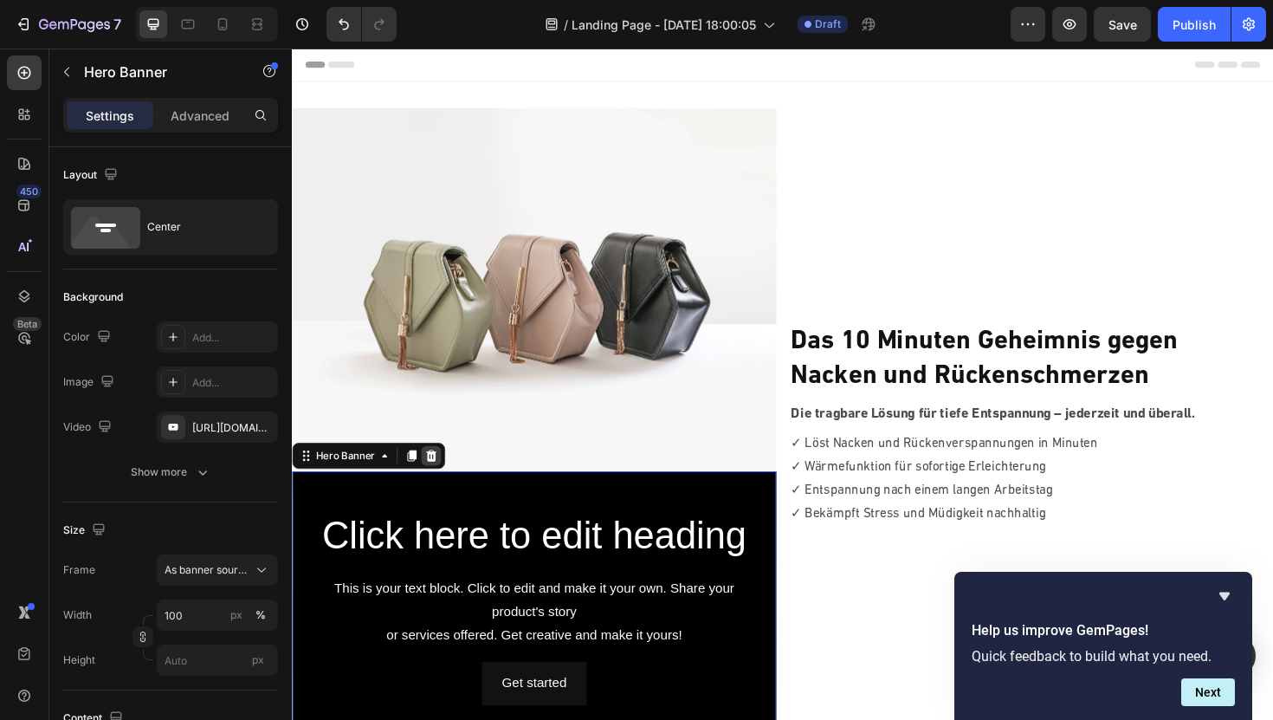
click at [436, 478] on icon at bounding box center [439, 480] width 11 height 12
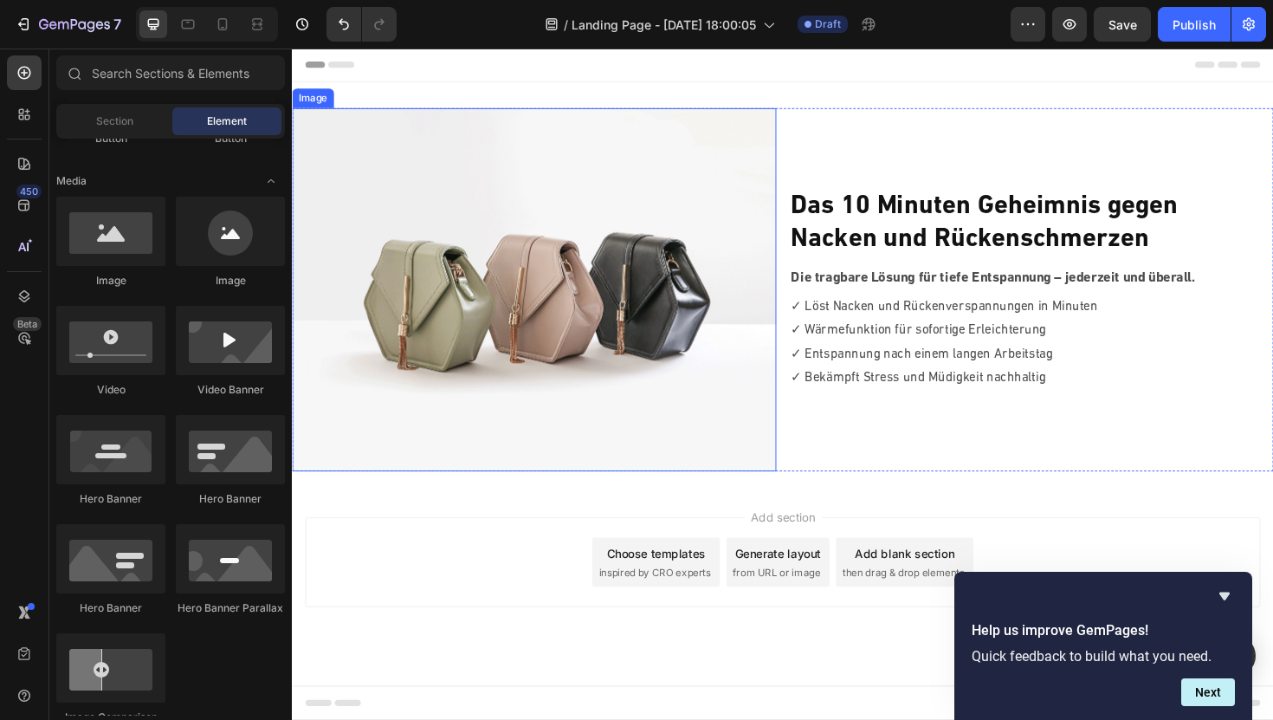
click at [475, 343] on img at bounding box center [548, 304] width 513 height 385
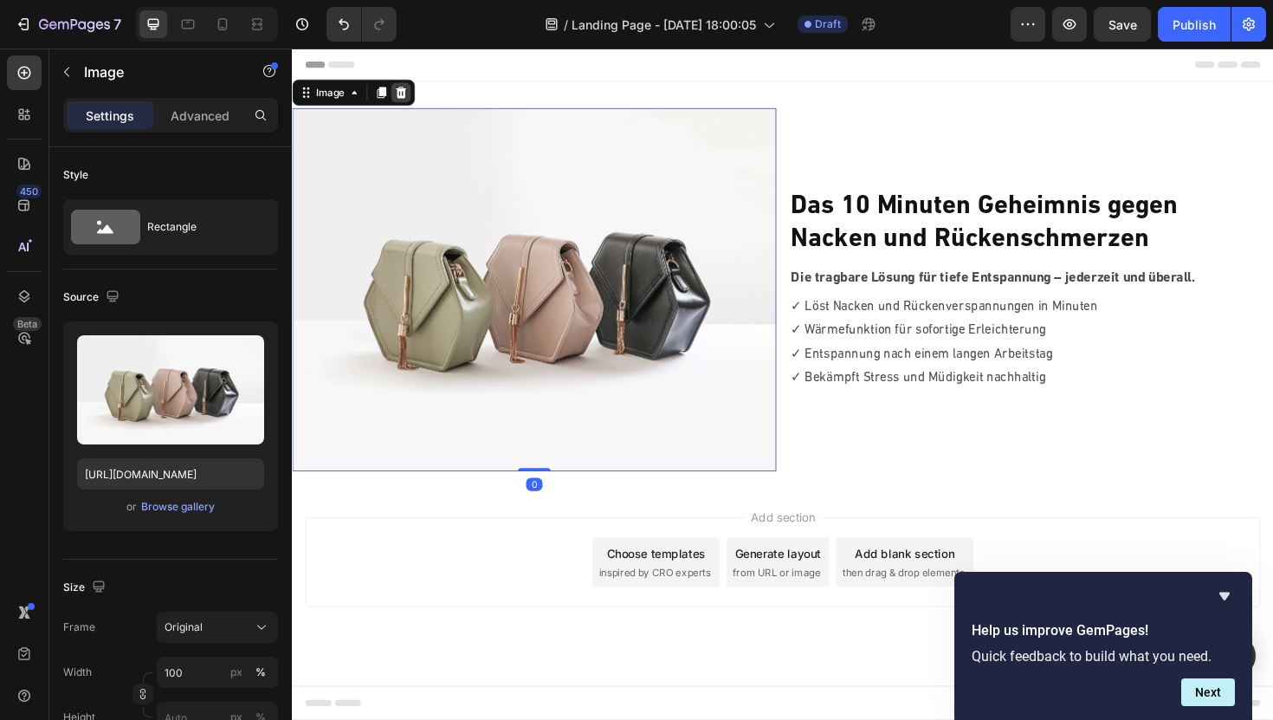
click at [409, 96] on icon at bounding box center [407, 95] width 14 height 14
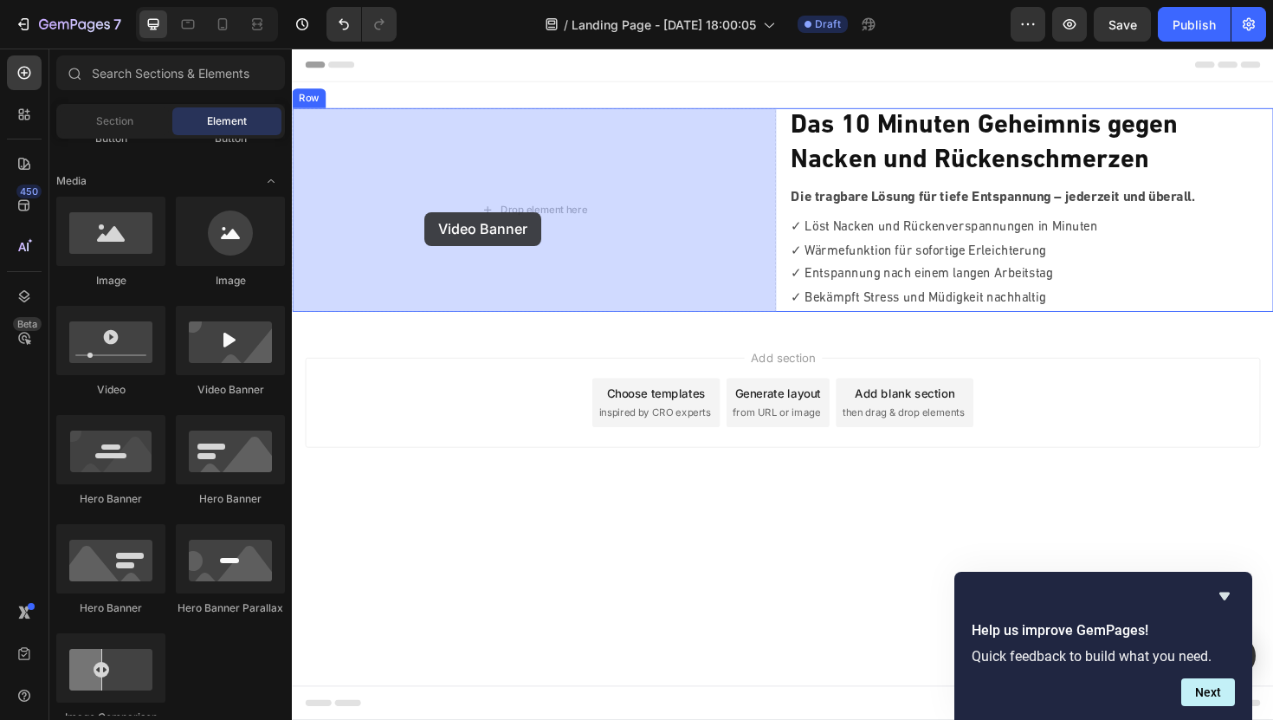
drag, startPoint x: 502, startPoint y: 412, endPoint x: 432, endPoint y: 222, distance: 203.1
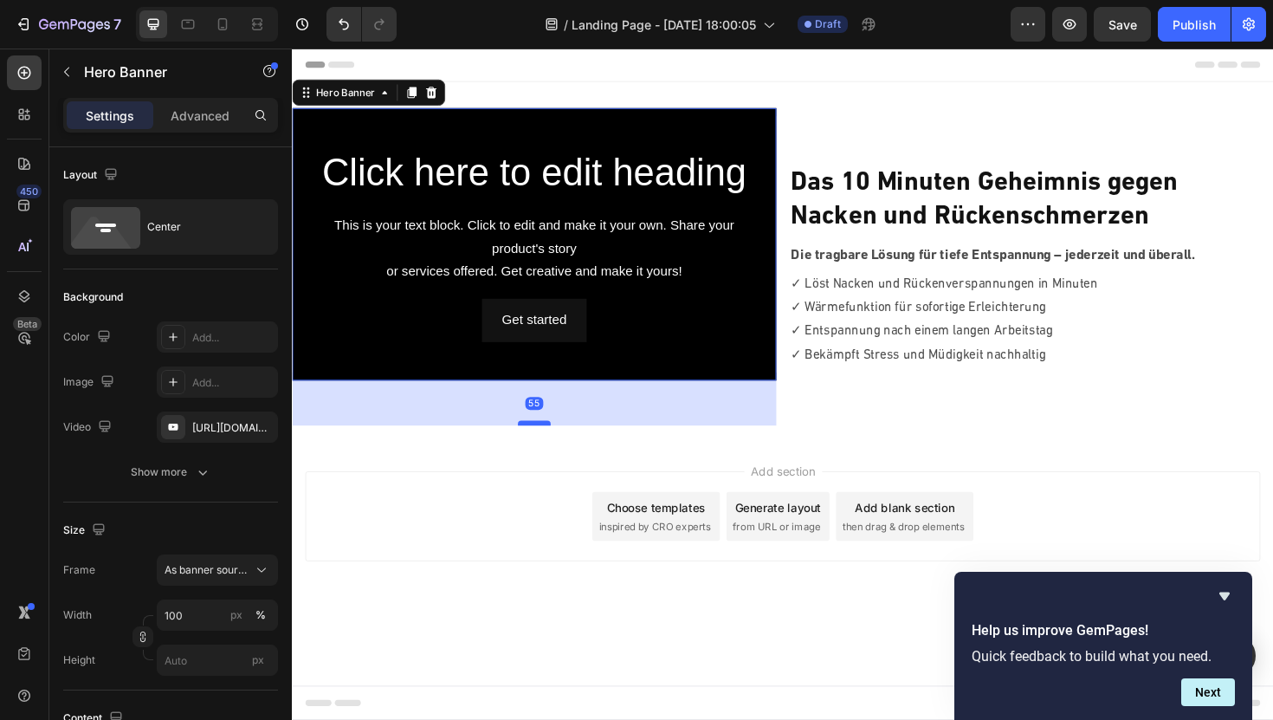
drag, startPoint x: 547, startPoint y: 397, endPoint x: 547, endPoint y: 444, distance: 47.6
click at [547, 444] on div at bounding box center [548, 445] width 35 height 5
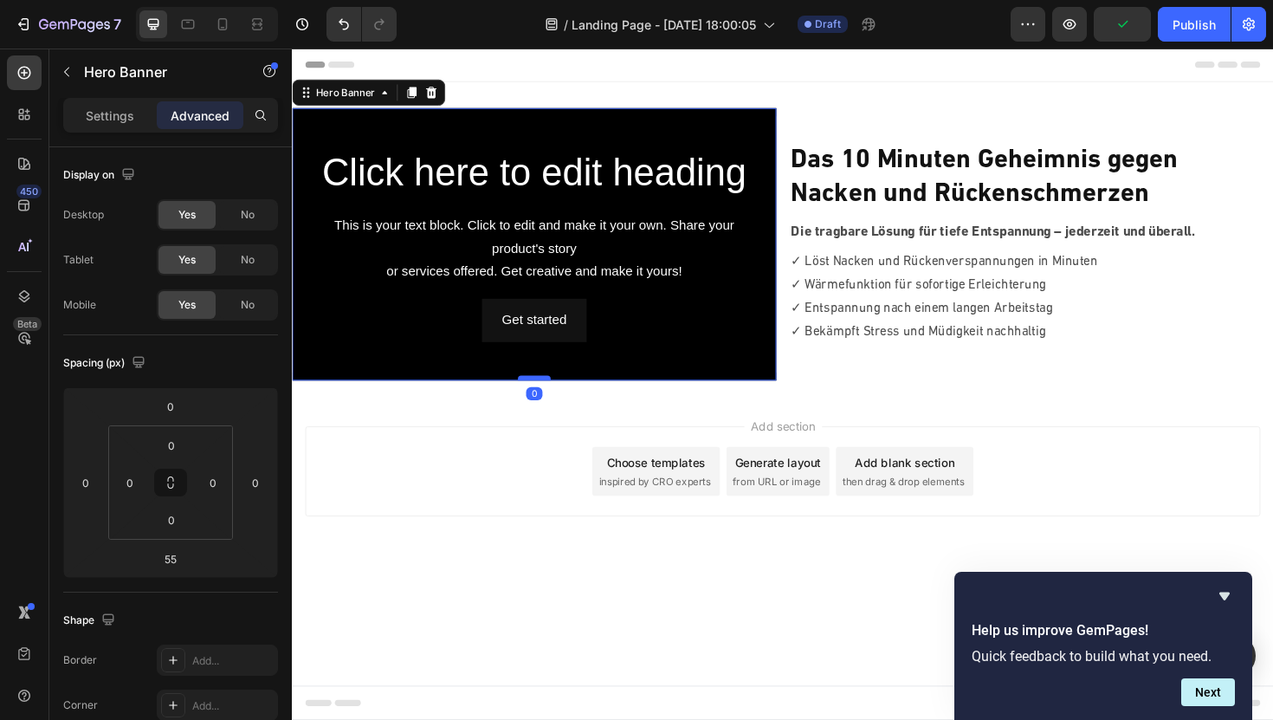
drag, startPoint x: 547, startPoint y: 444, endPoint x: 557, endPoint y: 397, distance: 48.8
click at [557, 397] on div at bounding box center [548, 397] width 35 height 5
type input "0"
click at [125, 113] on p "Settings" at bounding box center [110, 116] width 49 height 18
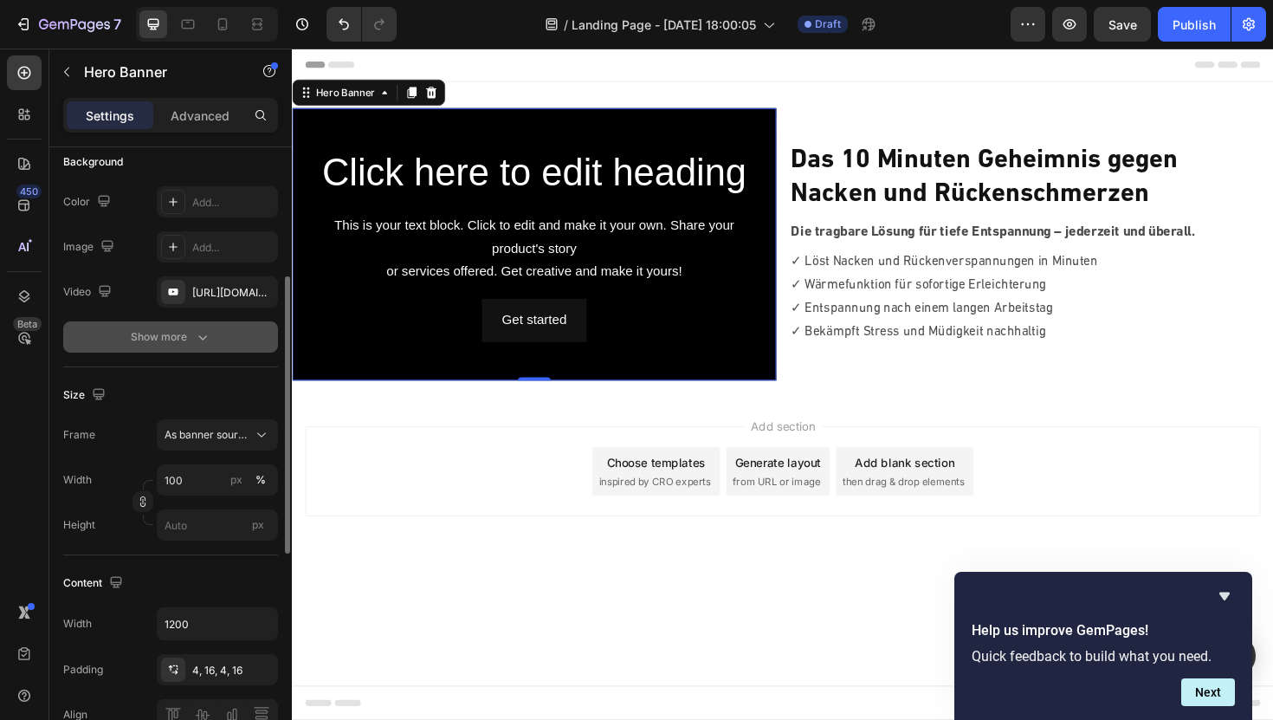
scroll to position [210, 0]
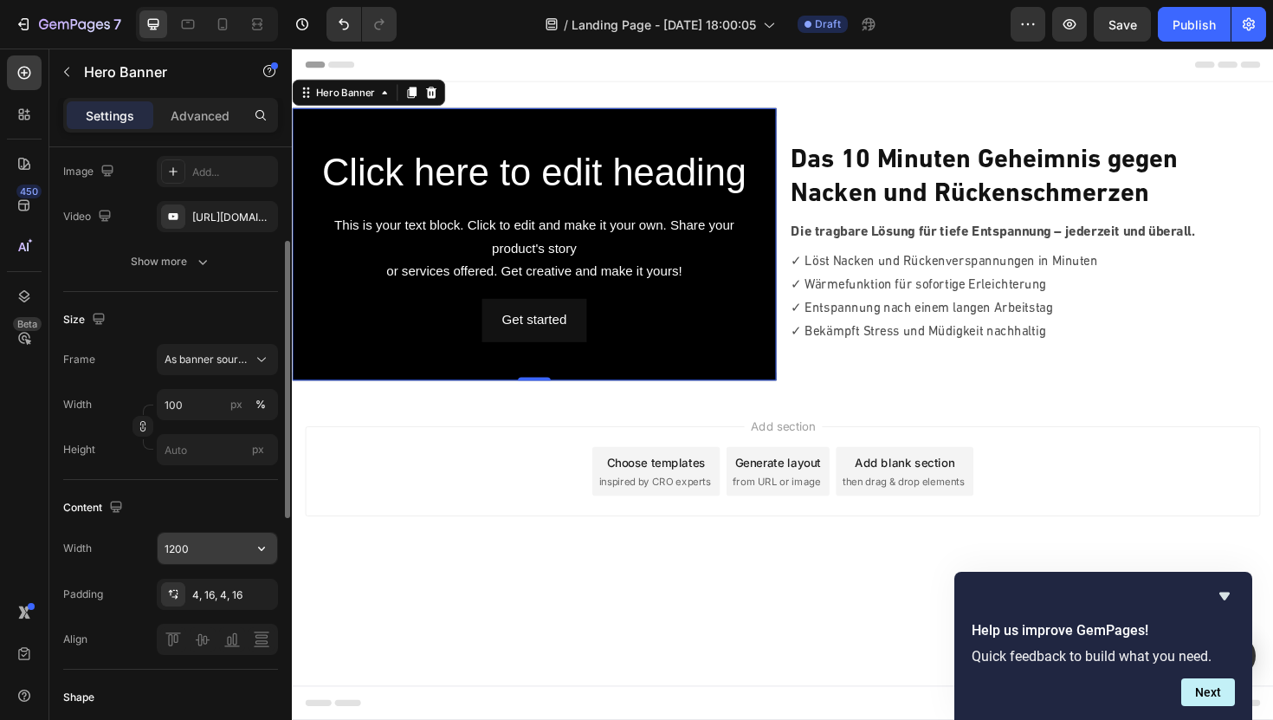
click at [191, 546] on input "1200" at bounding box center [218, 548] width 120 height 31
click at [234, 551] on input "1200" at bounding box center [218, 548] width 120 height 31
click at [261, 551] on icon "button" at bounding box center [261, 548] width 17 height 17
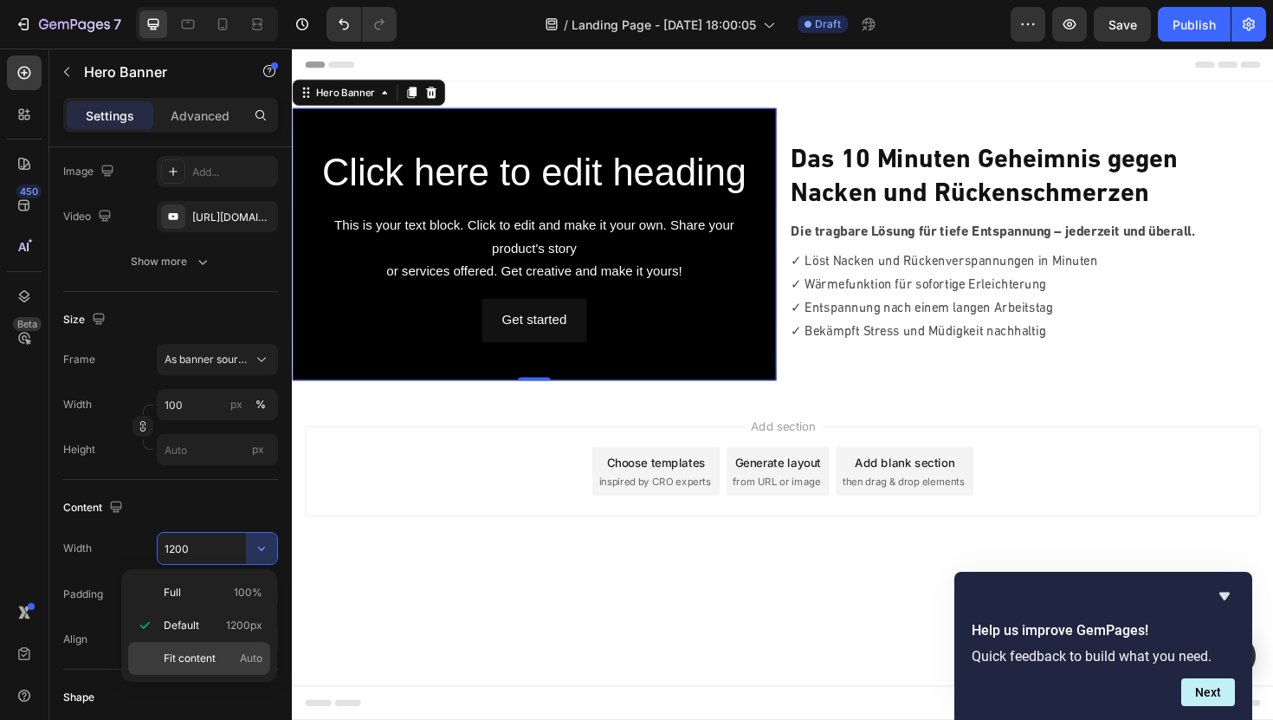
click at [191, 650] on span "Fit content" at bounding box center [190, 658] width 52 height 16
type input "Auto"
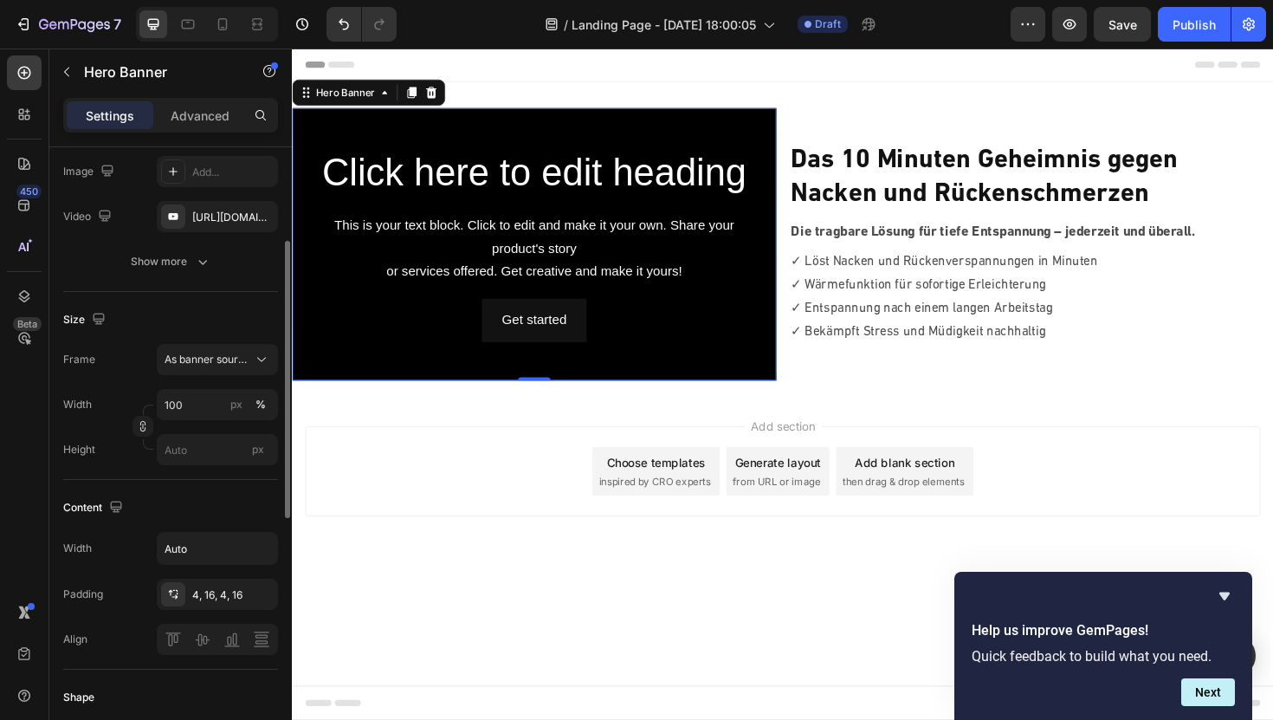
scroll to position [0, 0]
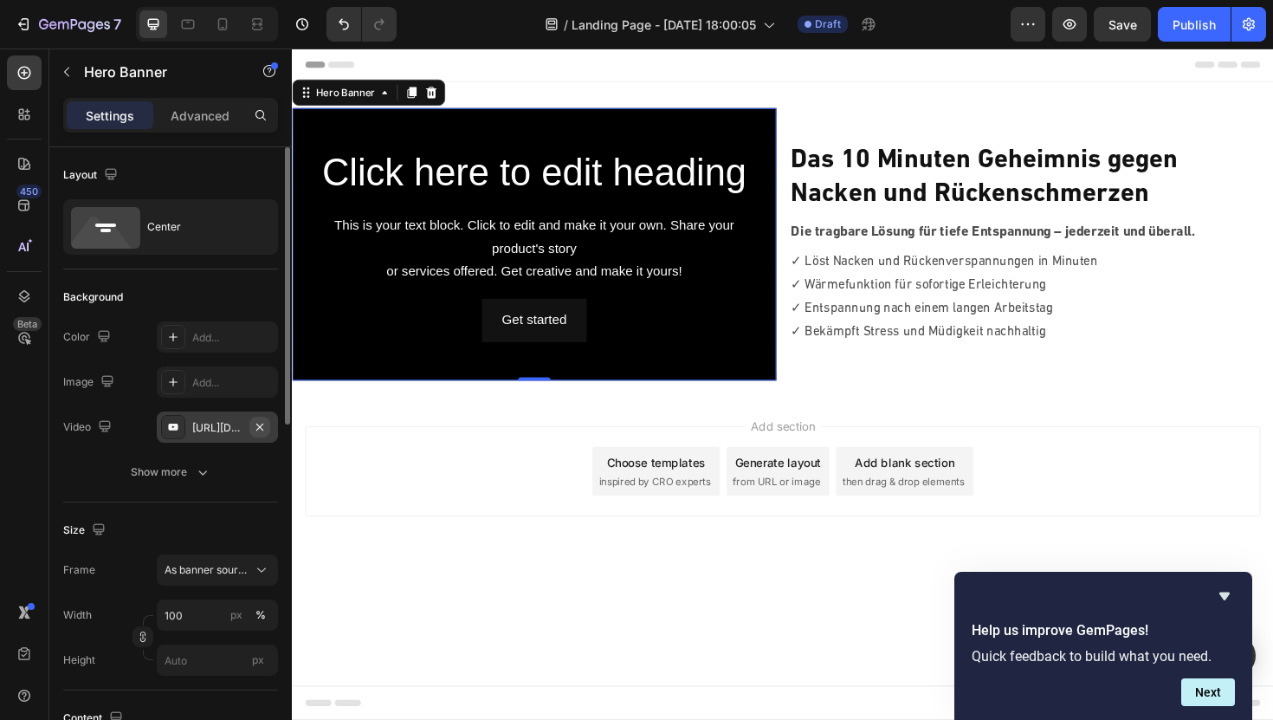
click at [262, 425] on icon "button" at bounding box center [260, 427] width 14 height 14
type input "Auto"
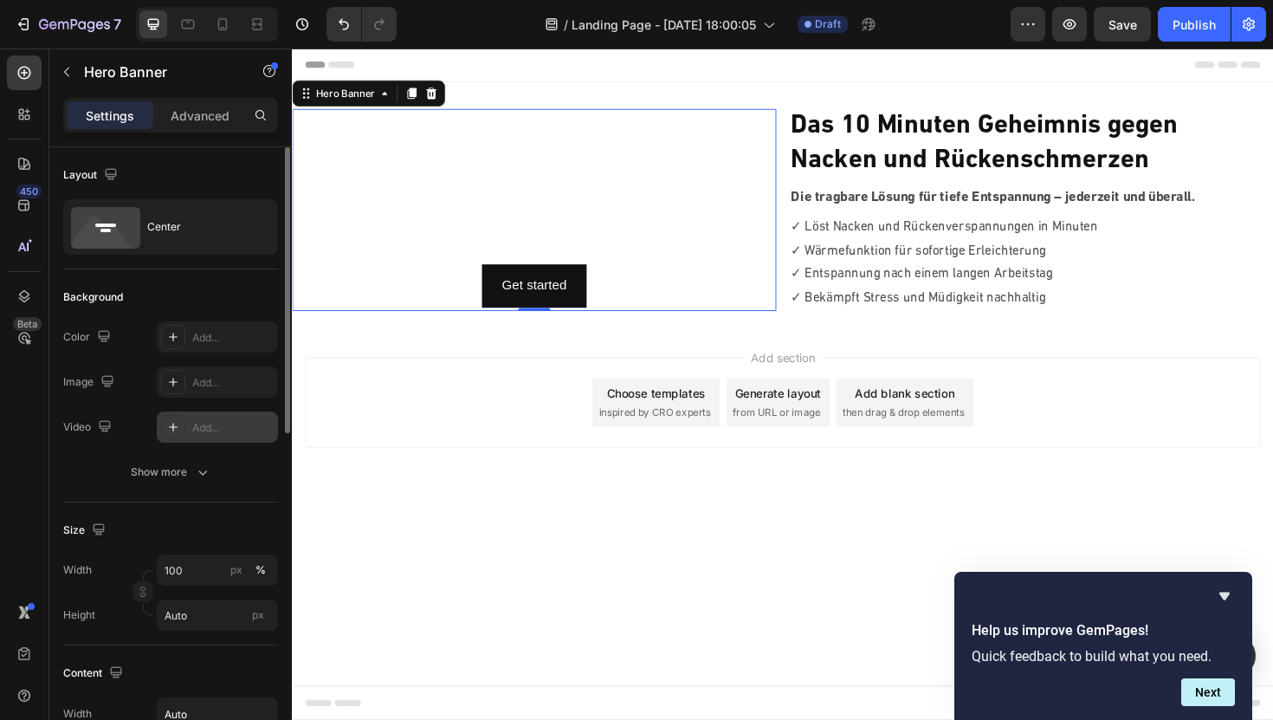
click at [170, 432] on icon at bounding box center [173, 427] width 14 height 14
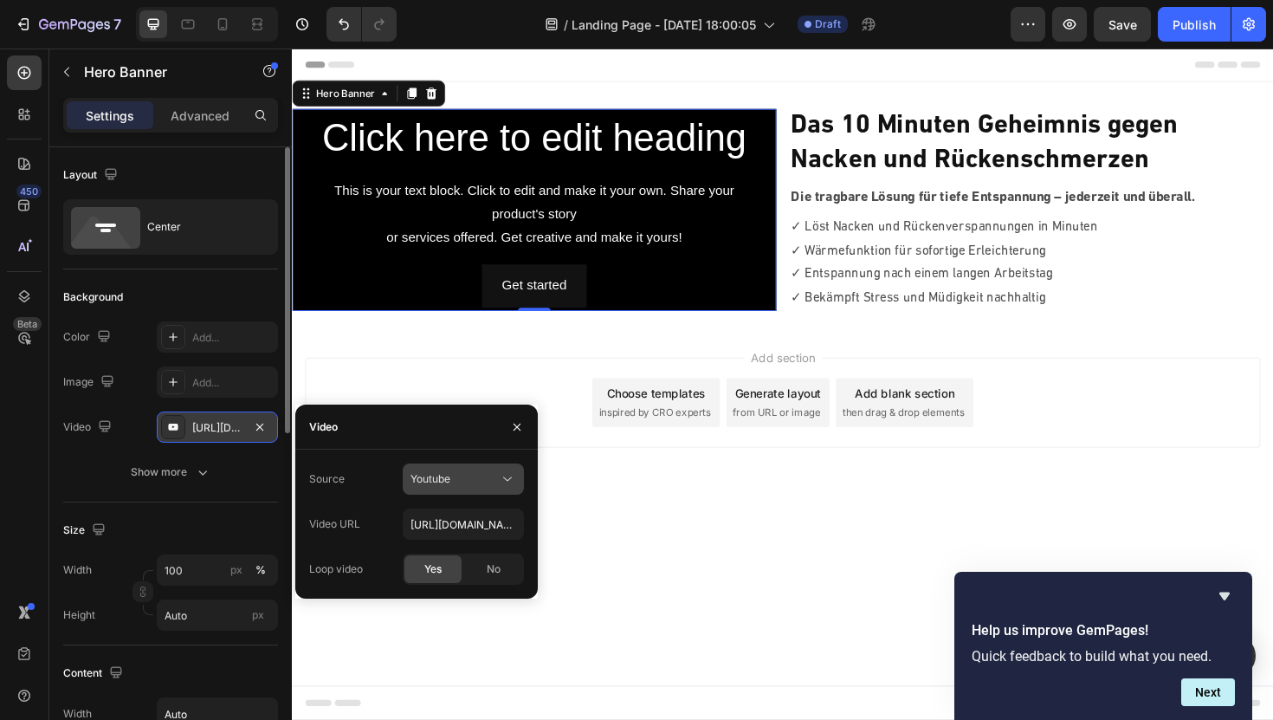
click at [474, 489] on button "Youtube" at bounding box center [463, 478] width 121 height 31
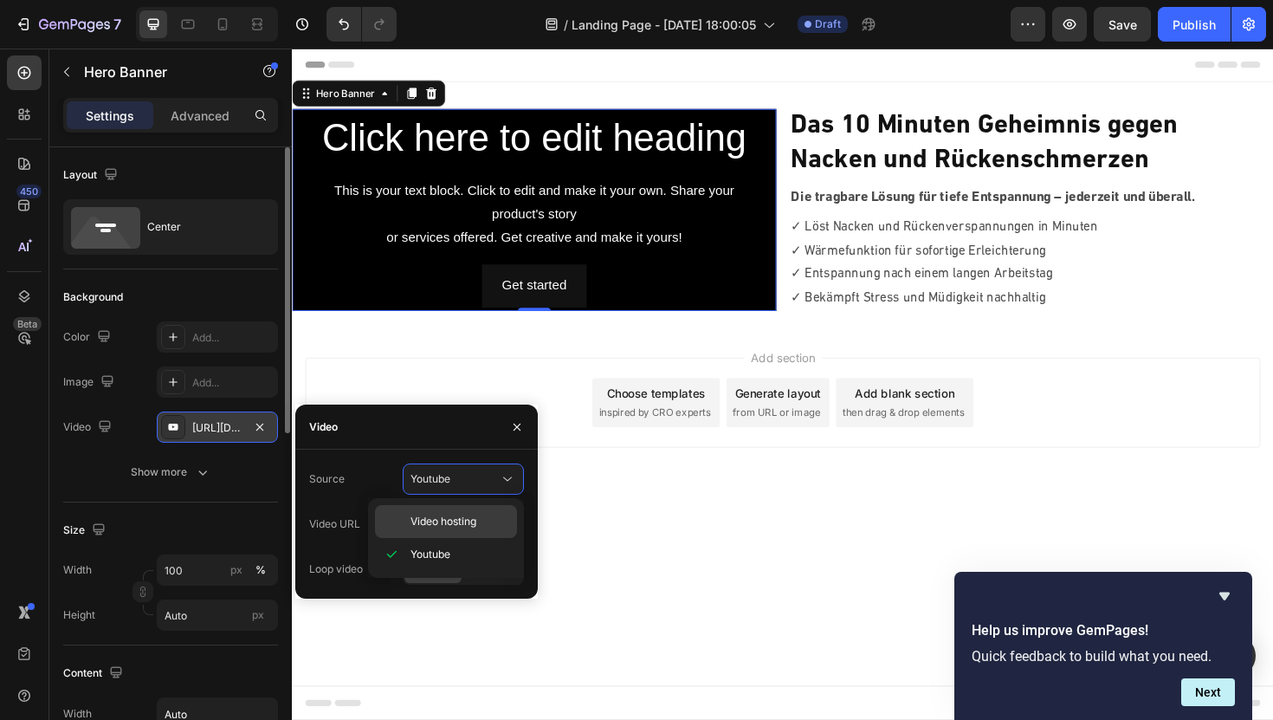
click at [457, 520] on span "Video hosting" at bounding box center [444, 522] width 66 height 16
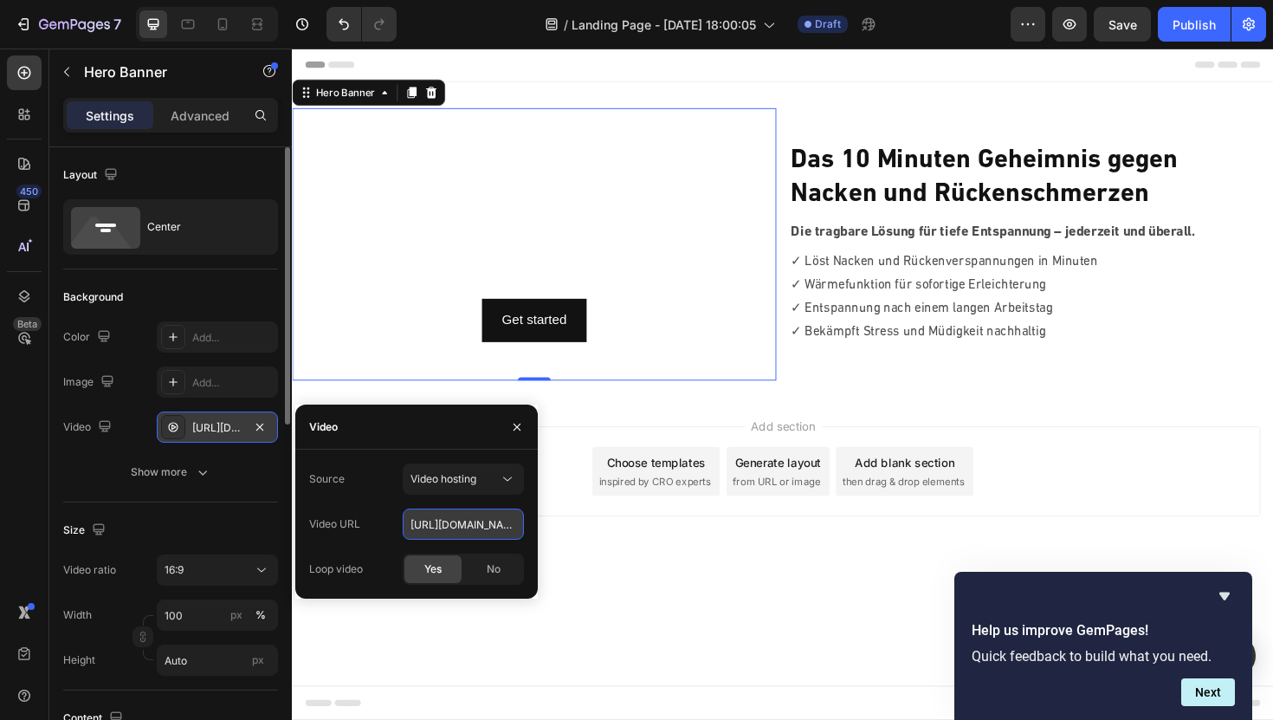
click at [450, 533] on input "https://cdn.shopify.com/videos/c/o/v/92a407d4e0c94a288eb54cac18c387dc.mp4" at bounding box center [463, 523] width 121 height 31
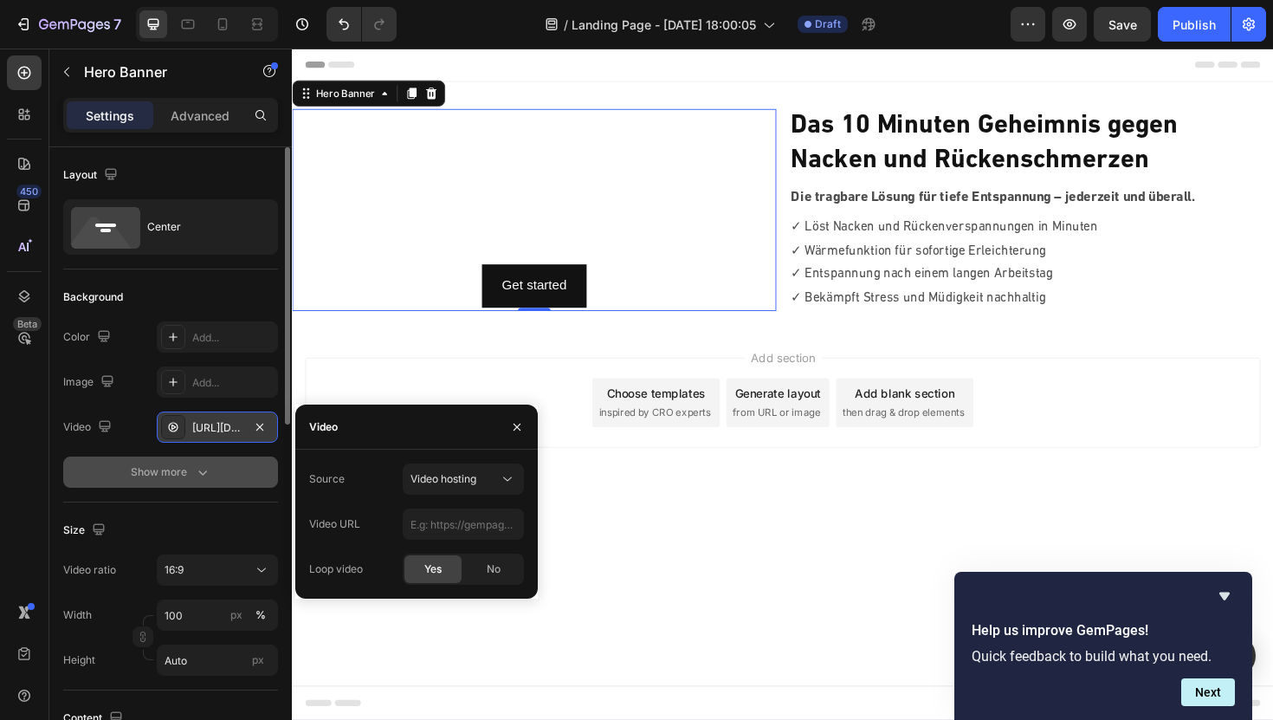
click at [197, 476] on icon "button" at bounding box center [202, 471] width 17 height 17
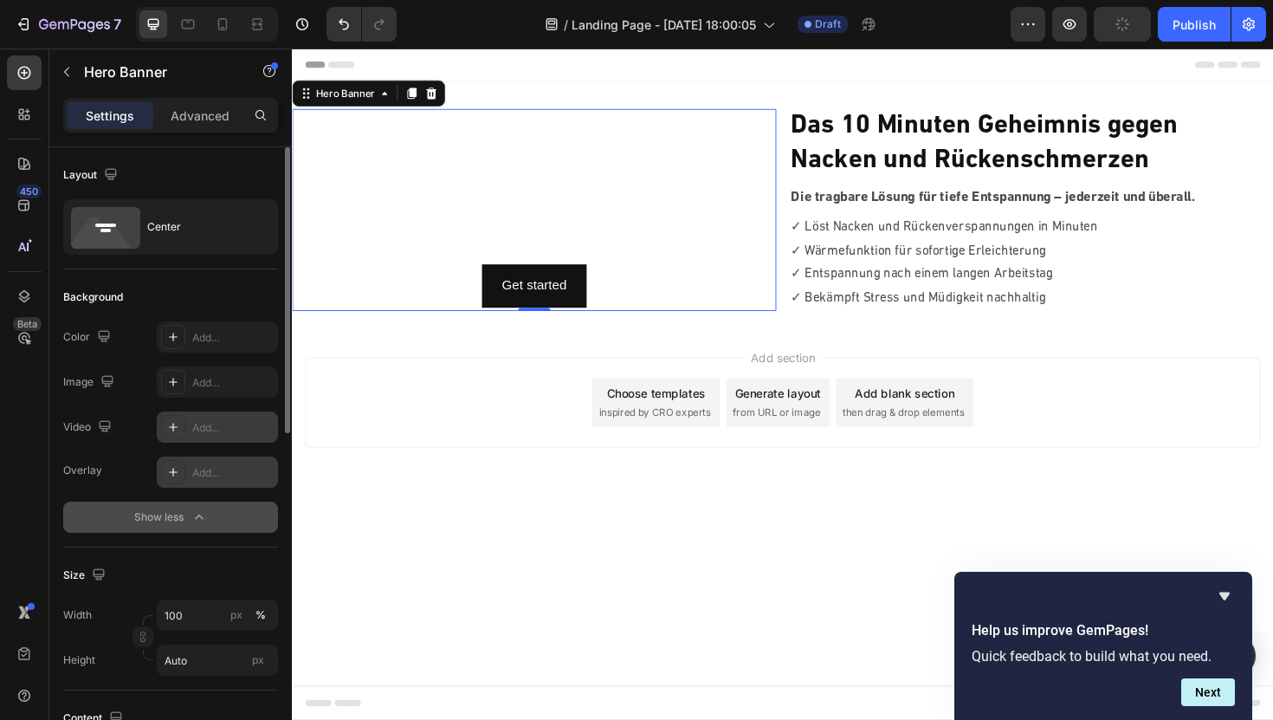
click at [174, 476] on icon at bounding box center [173, 472] width 14 height 14
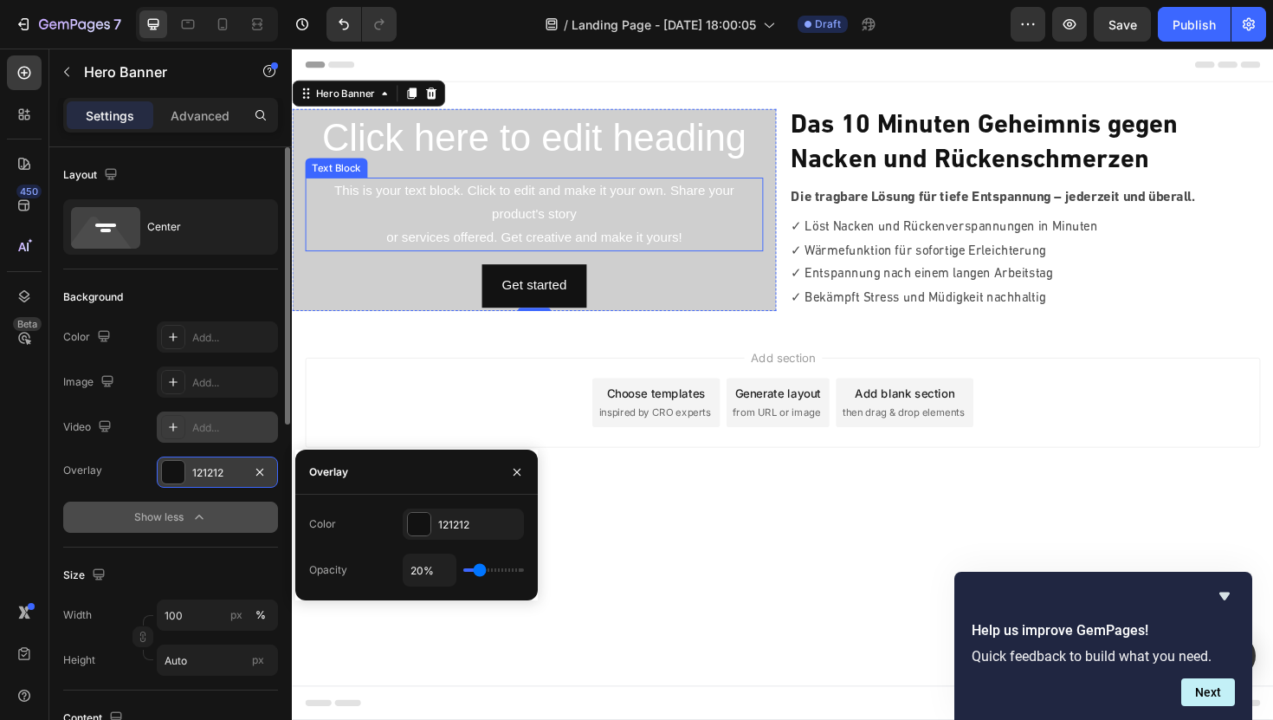
click at [506, 223] on div "This is your text block. Click to edit and make it your own. Share your product…" at bounding box center [548, 224] width 485 height 78
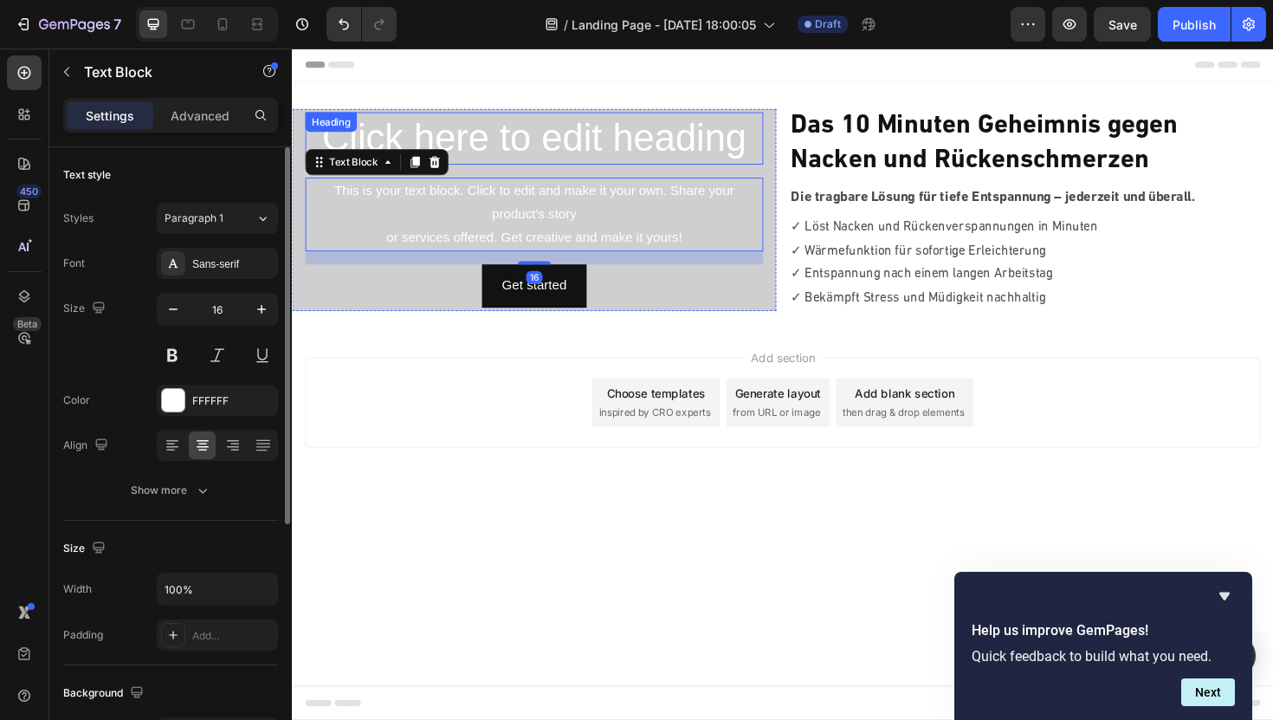
click at [478, 142] on h2 "Click here to edit heading" at bounding box center [548, 143] width 485 height 55
click at [385, 248] on div "This is your text block. Click to edit and make it your own. Share your product…" at bounding box center [548, 224] width 485 height 78
click at [440, 178] on div at bounding box center [442, 169] width 21 height 21
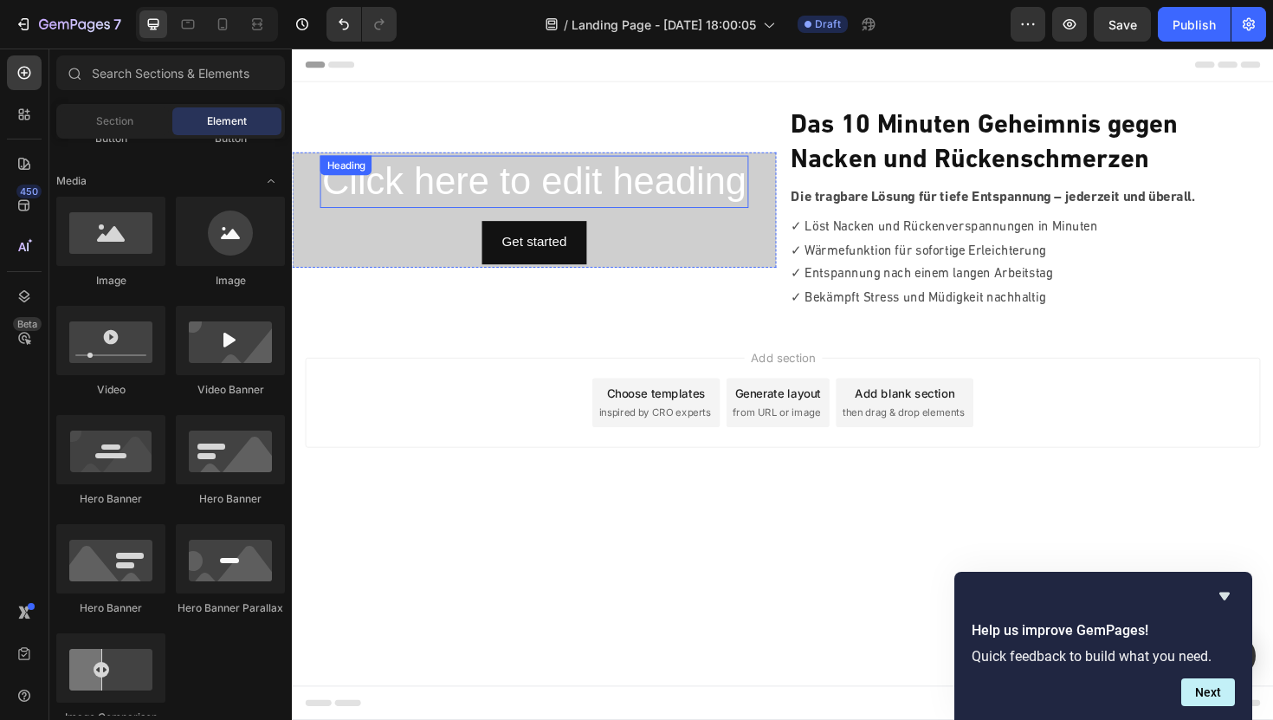
click at [477, 189] on h2 "Click here to edit heading" at bounding box center [547, 189] width 453 height 55
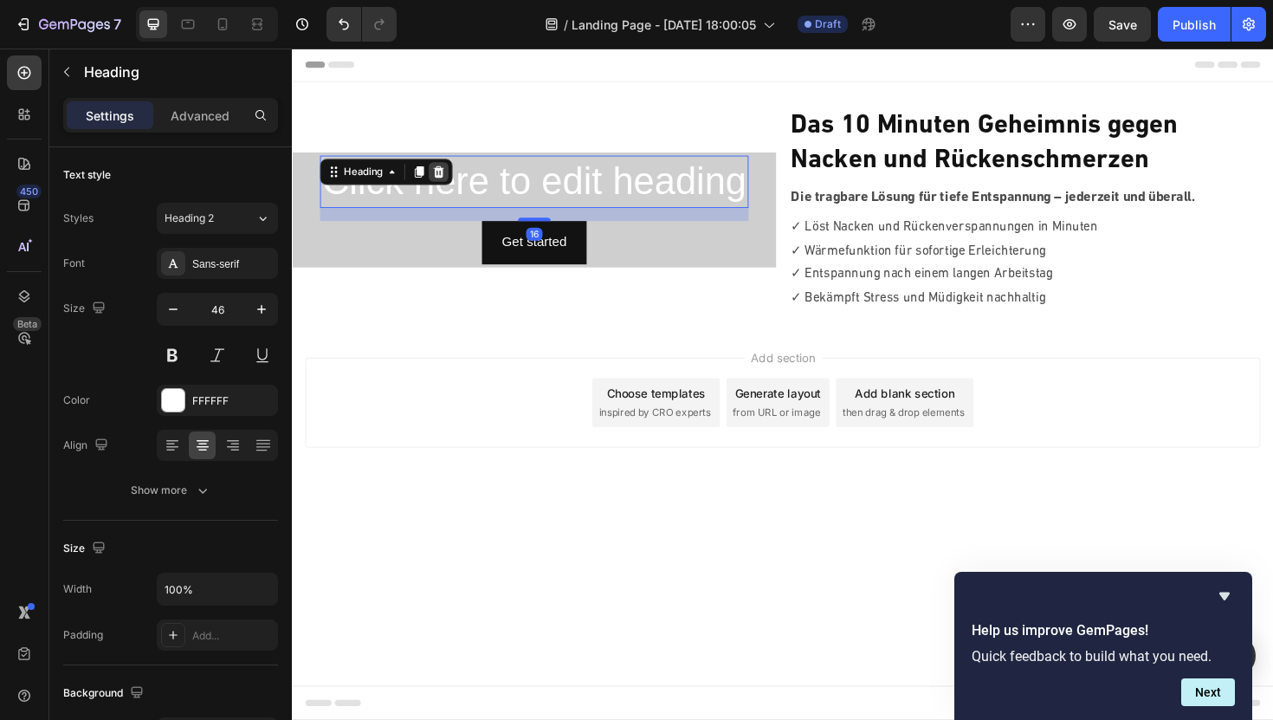
click at [448, 184] on icon at bounding box center [447, 179] width 11 height 12
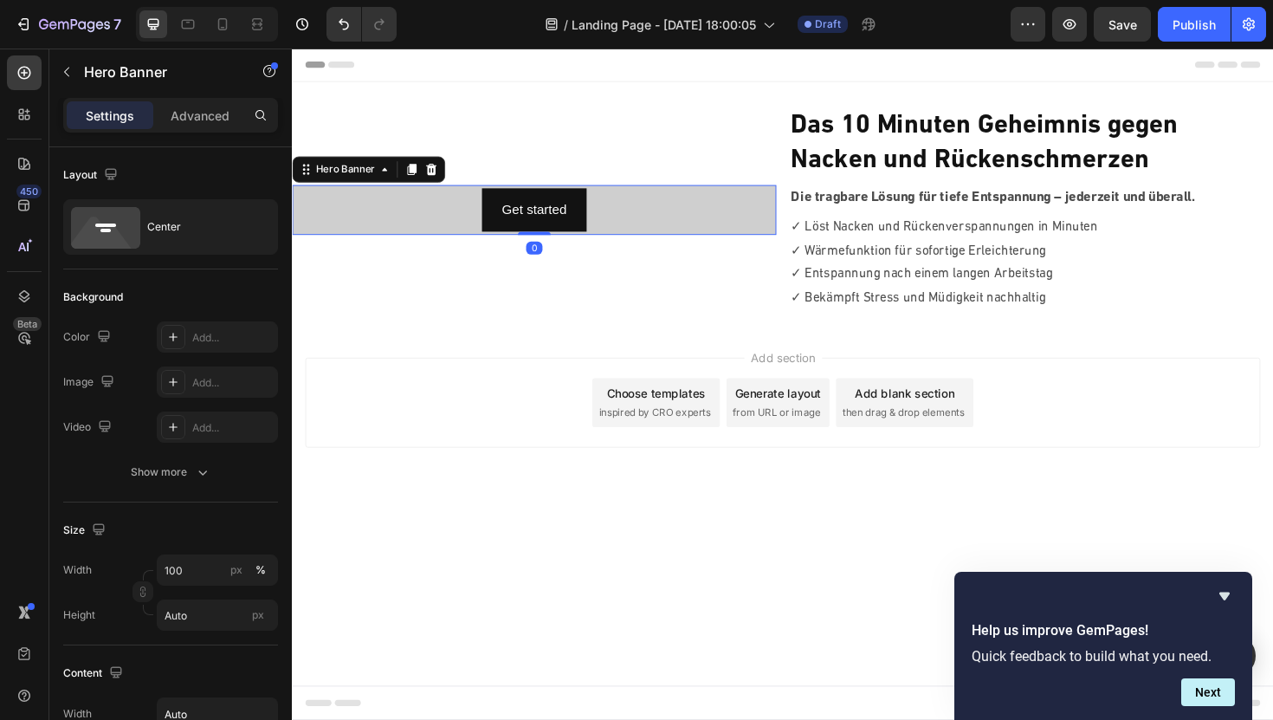
click at [483, 216] on div "Get started Button" at bounding box center [548, 219] width 138 height 53
click at [441, 178] on icon at bounding box center [439, 177] width 14 height 14
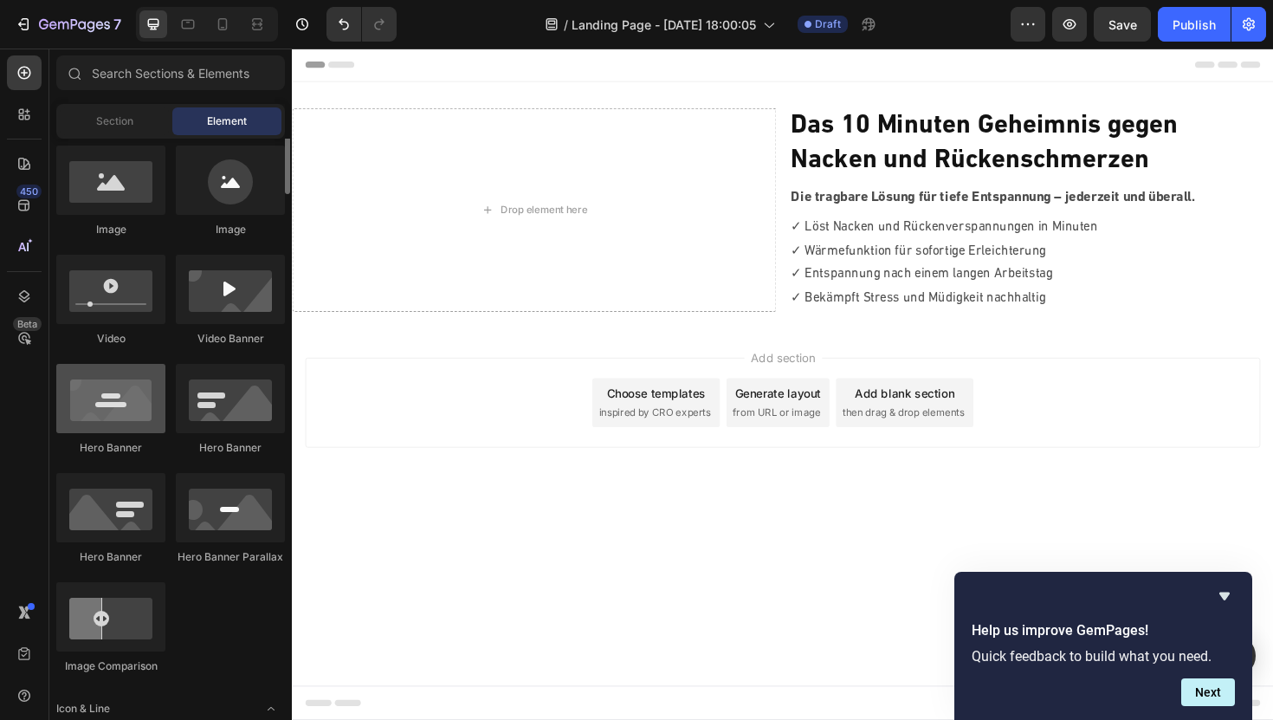
scroll to position [472, 0]
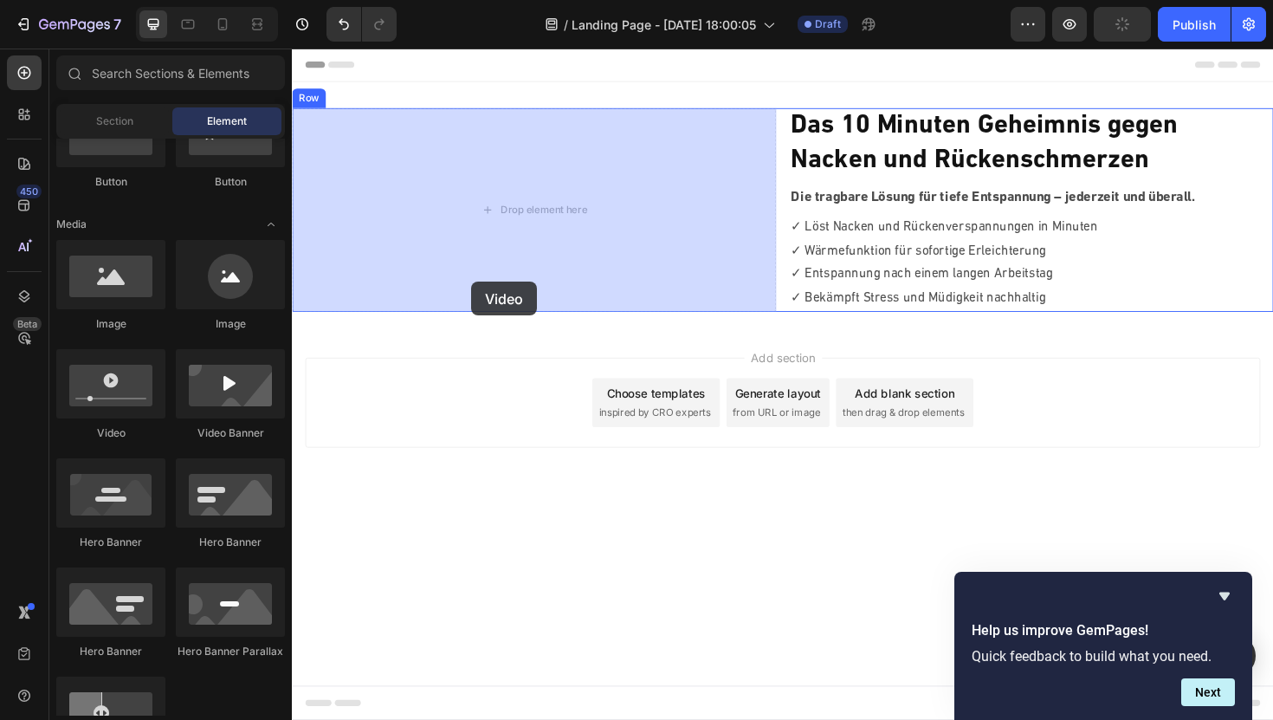
drag, startPoint x: 408, startPoint y: 459, endPoint x: 482, endPoint y: 294, distance: 180.3
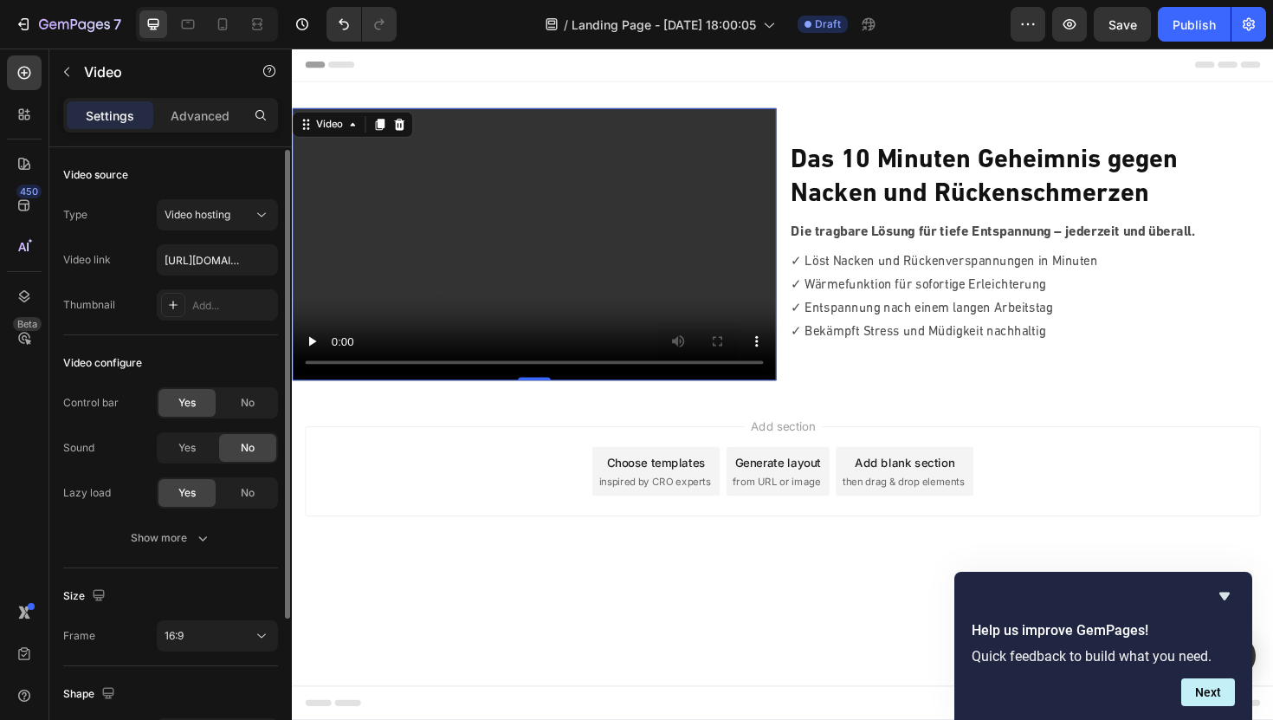
scroll to position [27, 0]
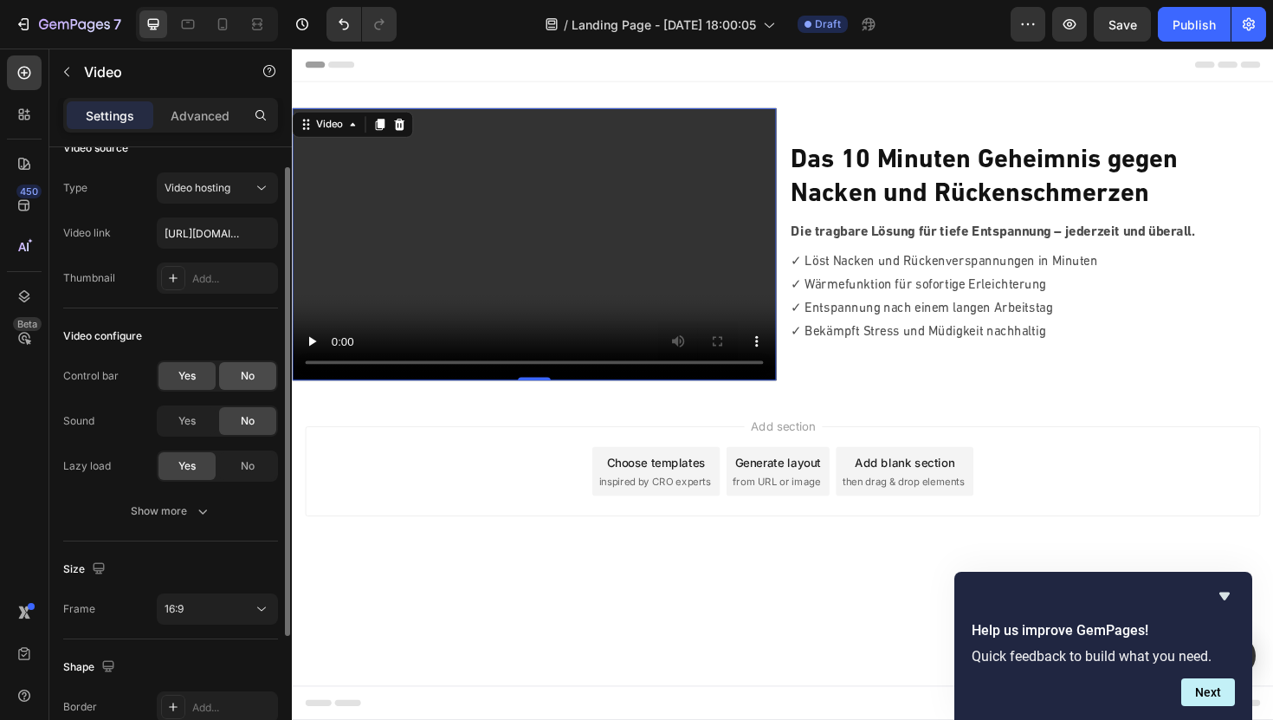
click at [247, 371] on span "No" at bounding box center [248, 376] width 14 height 16
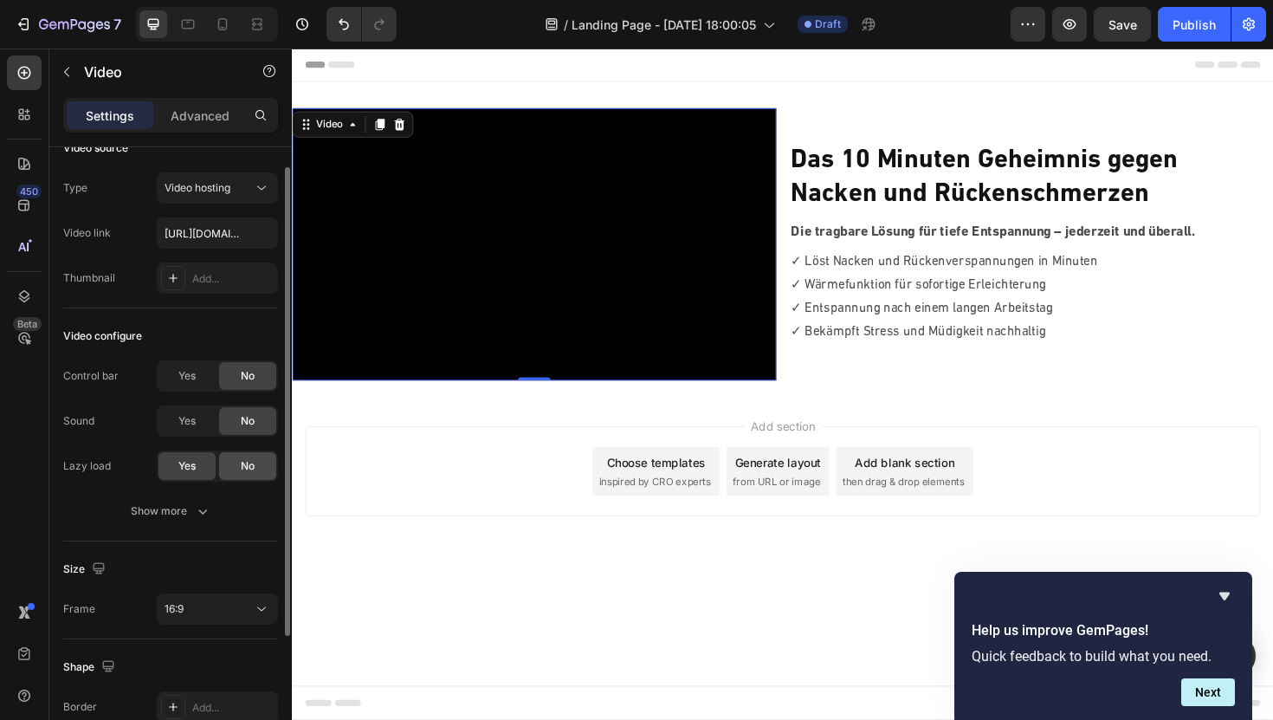
click at [249, 468] on span "No" at bounding box center [248, 466] width 14 height 16
click at [200, 467] on div "Yes" at bounding box center [187, 466] width 57 height 28
click at [216, 603] on div "16:9" at bounding box center [209, 609] width 88 height 16
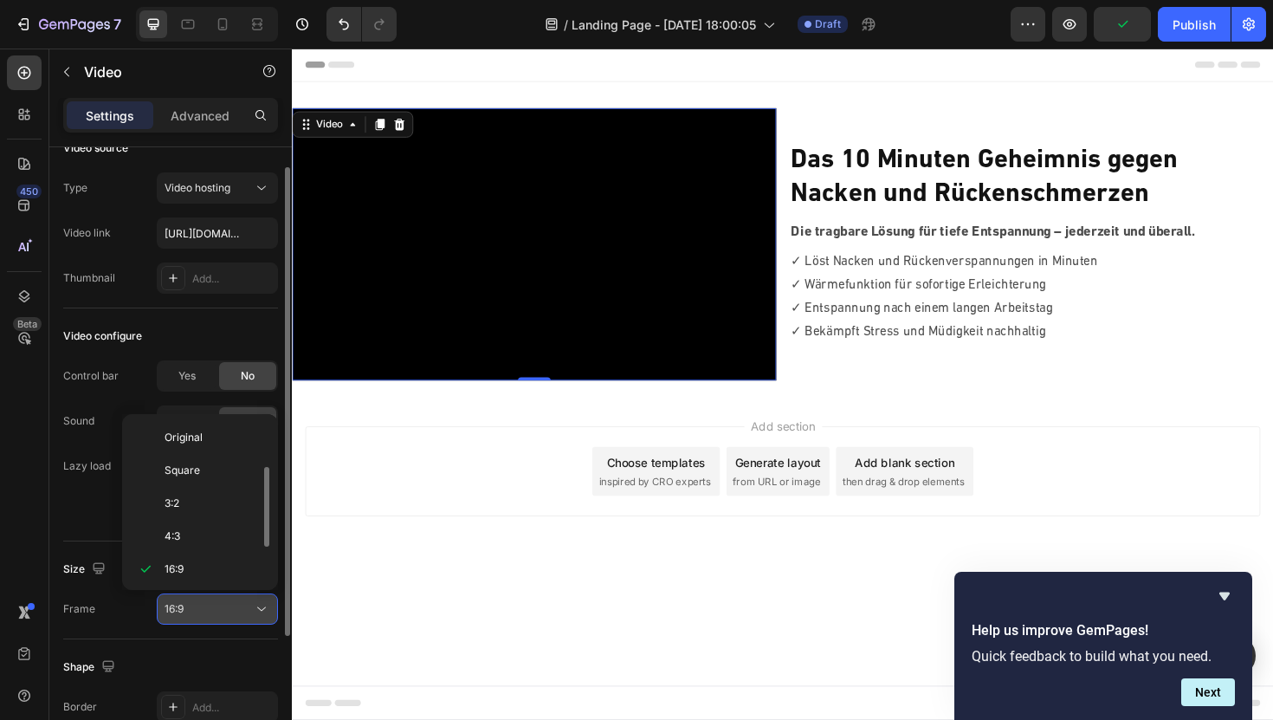
scroll to position [31, 0]
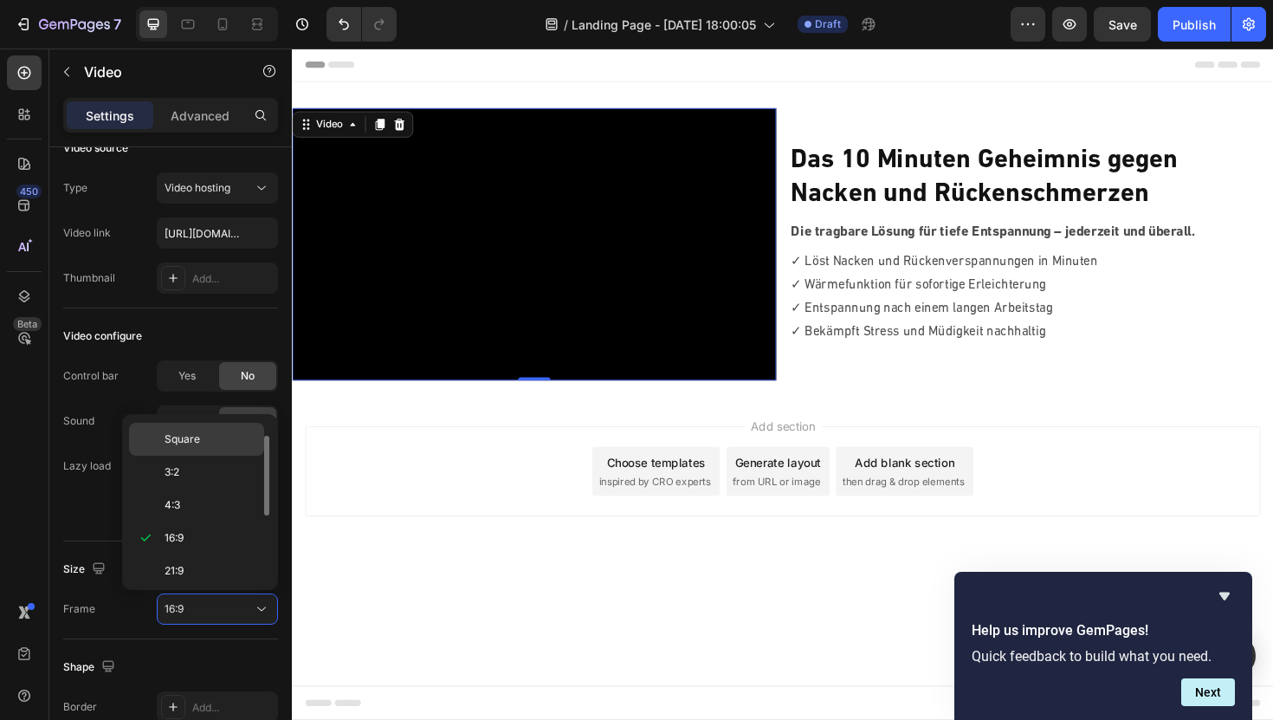
click at [199, 445] on p "Square" at bounding box center [211, 439] width 92 height 16
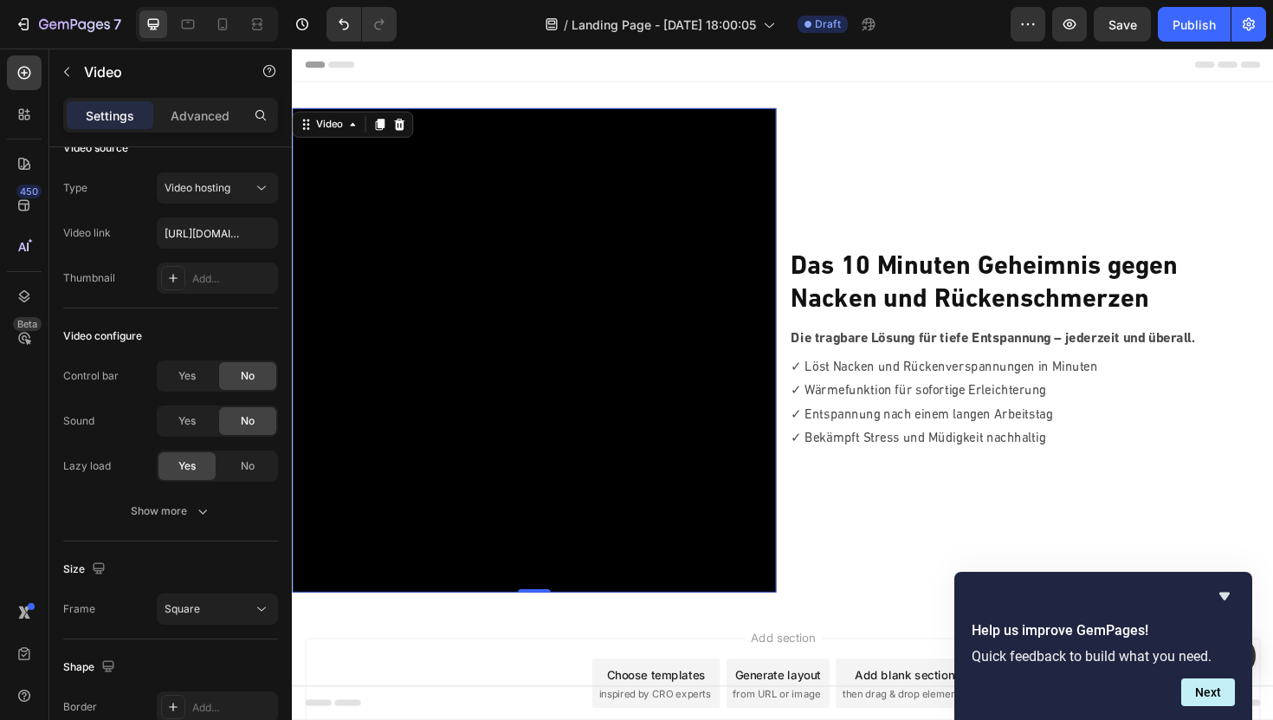
click at [600, 333] on video at bounding box center [548, 368] width 513 height 513
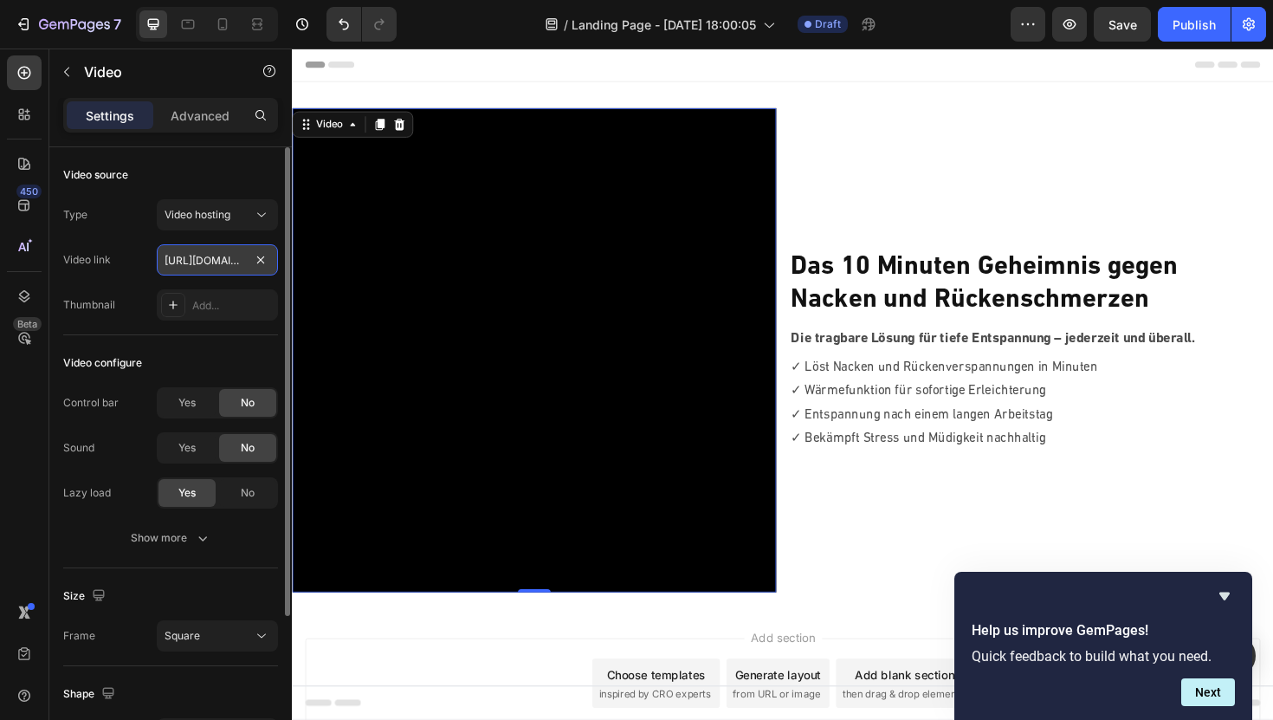
click at [216, 256] on input "[URL][DOMAIN_NAME]" at bounding box center [217, 259] width 121 height 31
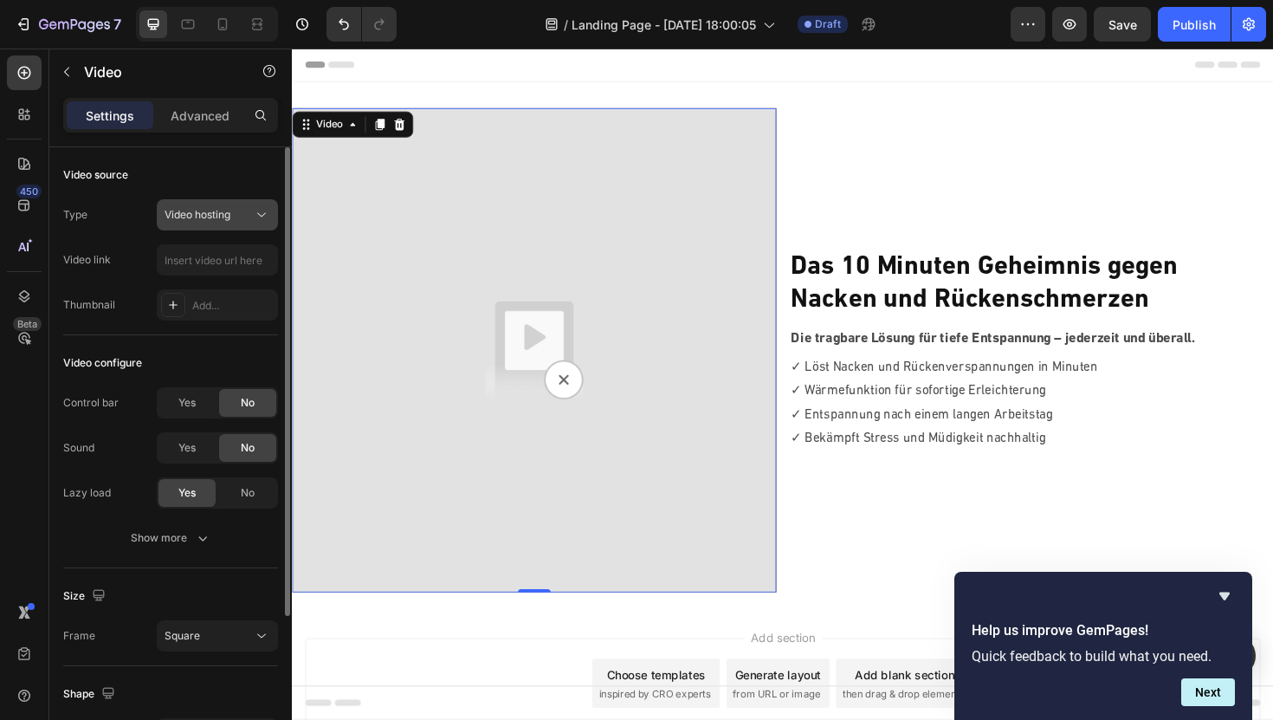
click at [249, 223] on div "Video hosting" at bounding box center [218, 214] width 106 height 17
click at [209, 190] on div "Video source Type Video hosting Video link Thumbnail Add..." at bounding box center [170, 241] width 215 height 188
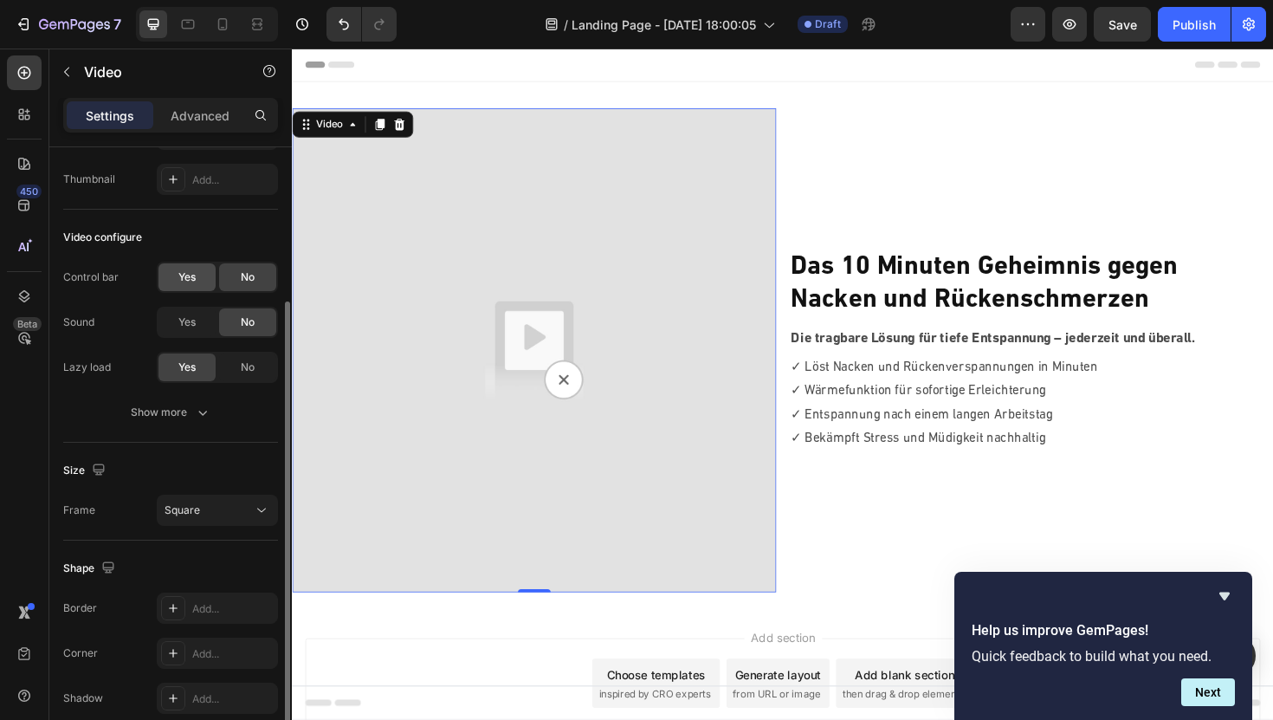
scroll to position [160, 0]
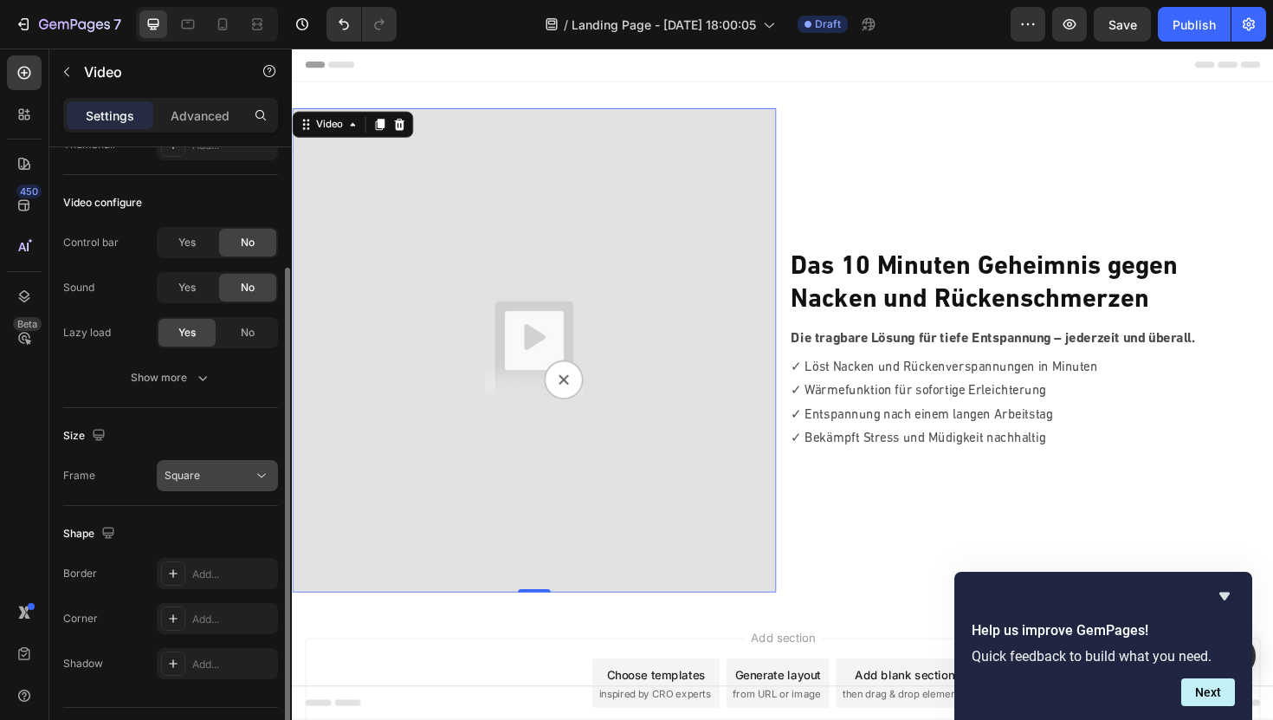
click at [208, 476] on div "Square" at bounding box center [209, 476] width 88 height 16
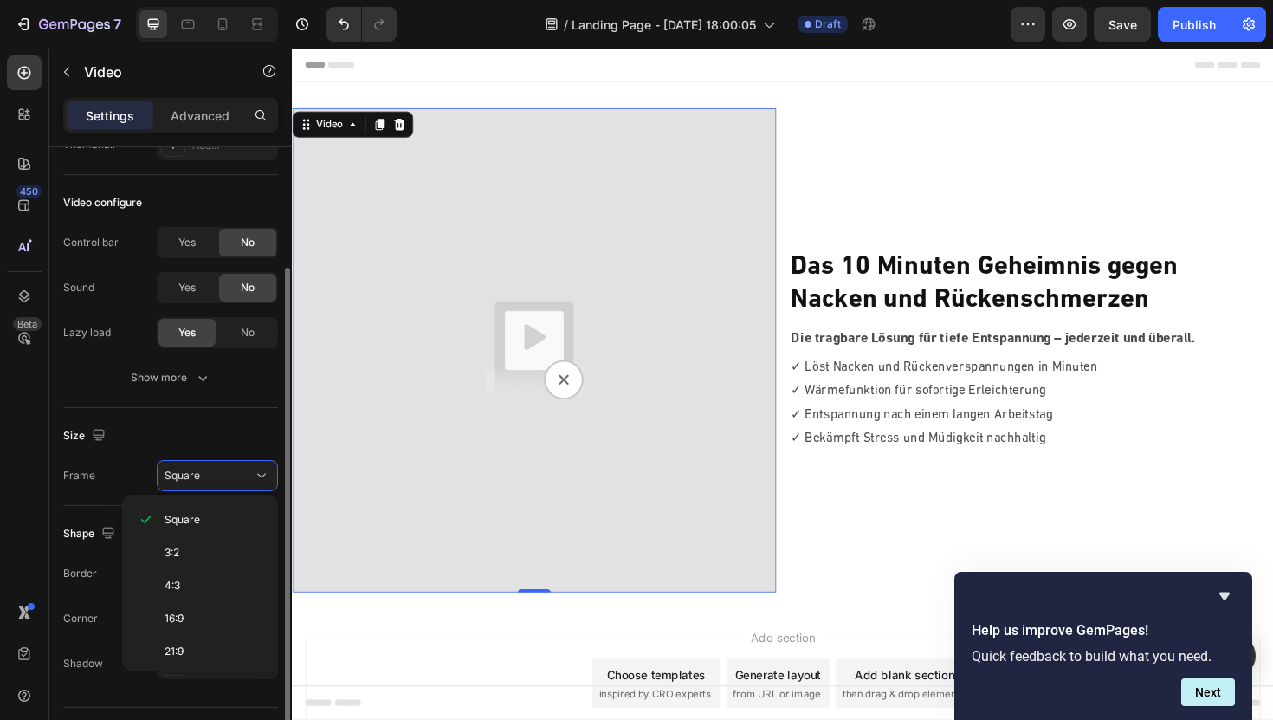
click at [206, 428] on div "Size" at bounding box center [170, 436] width 215 height 28
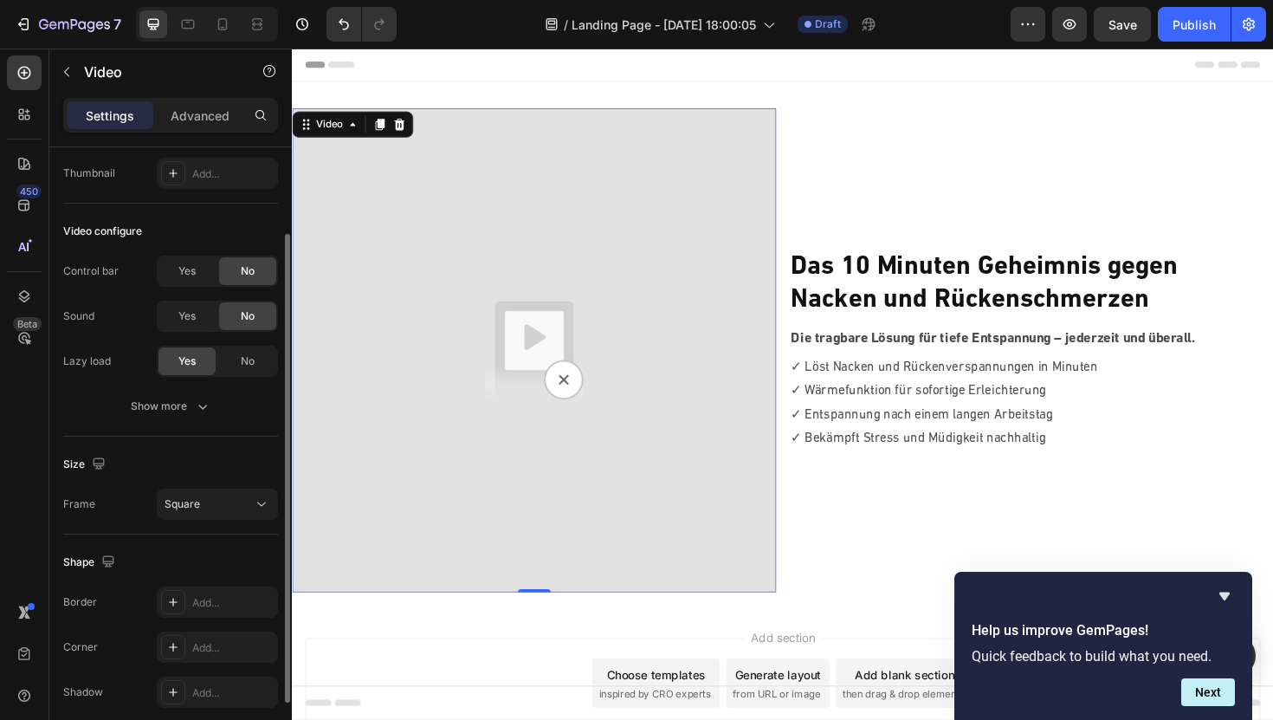
scroll to position [121, 0]
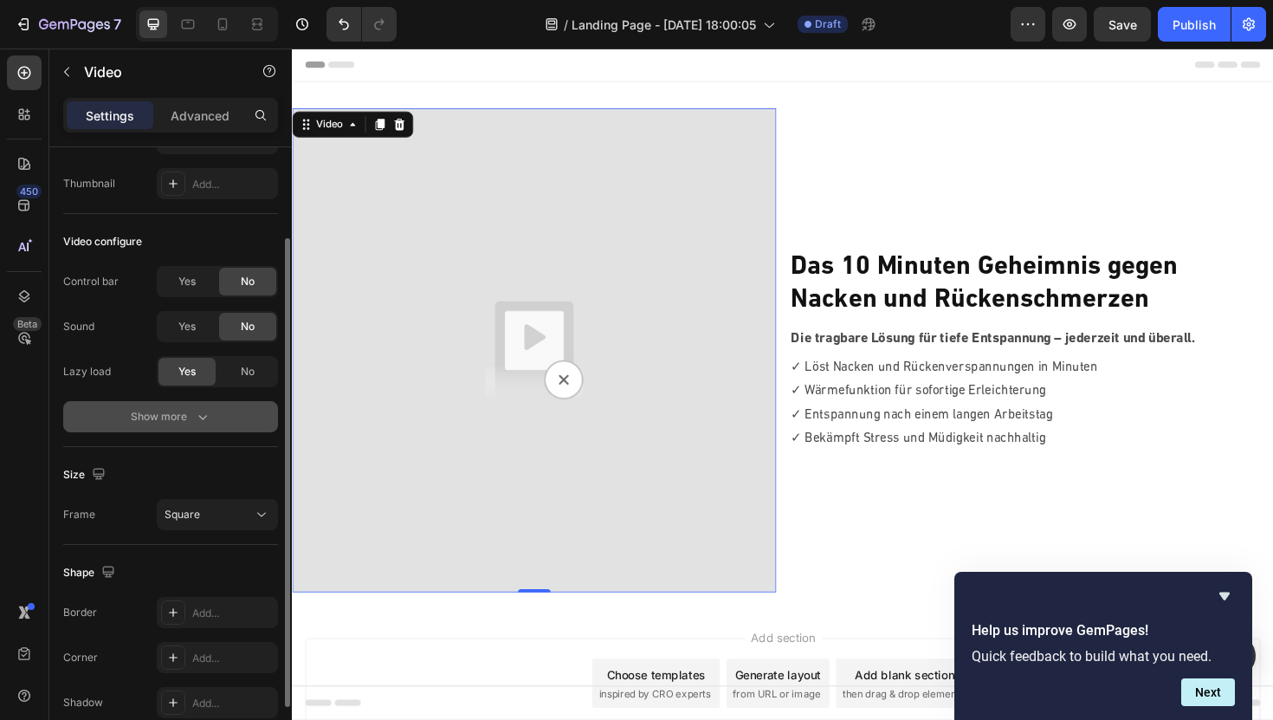
click at [196, 411] on icon "button" at bounding box center [202, 416] width 17 height 17
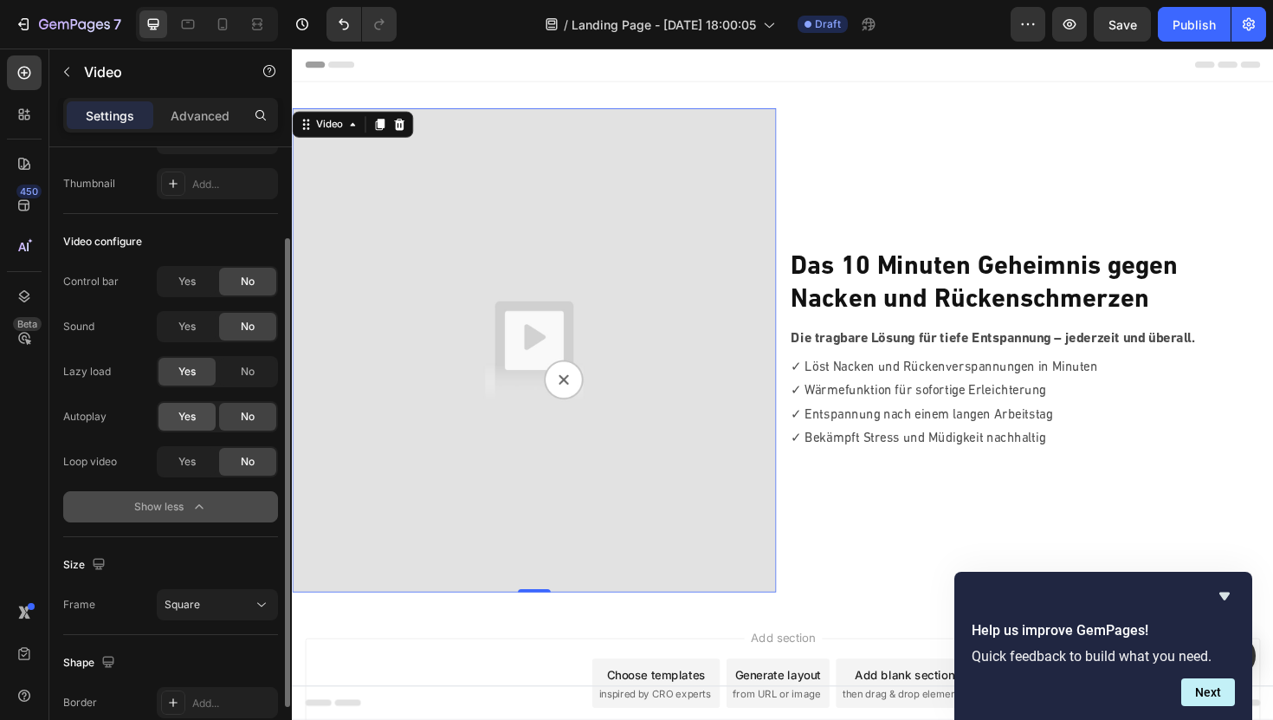
click at [195, 417] on span "Yes" at bounding box center [186, 417] width 17 height 16
click at [187, 467] on span "Yes" at bounding box center [186, 462] width 17 height 16
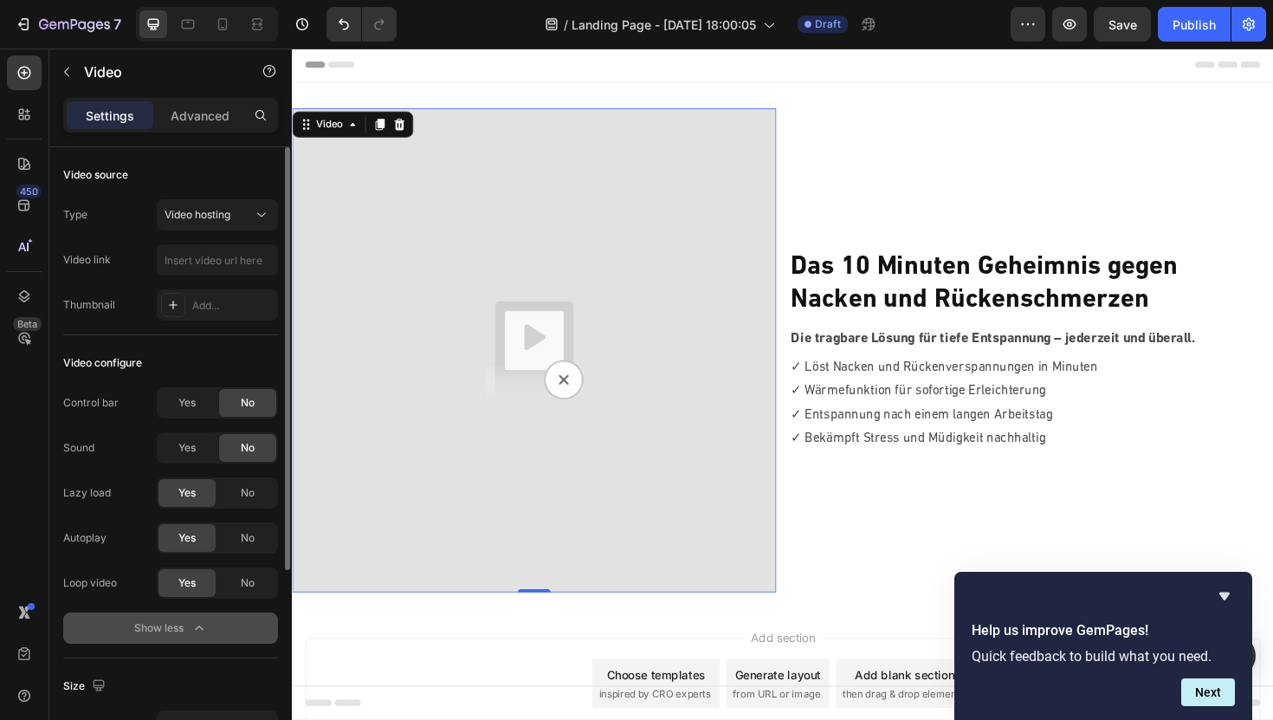
click at [215, 232] on div "Type Video hosting Video link Thumbnail Add..." at bounding box center [170, 259] width 215 height 121
click at [354, 138] on div "Video" at bounding box center [331, 129] width 70 height 21
click at [352, 133] on icon at bounding box center [356, 129] width 14 height 14
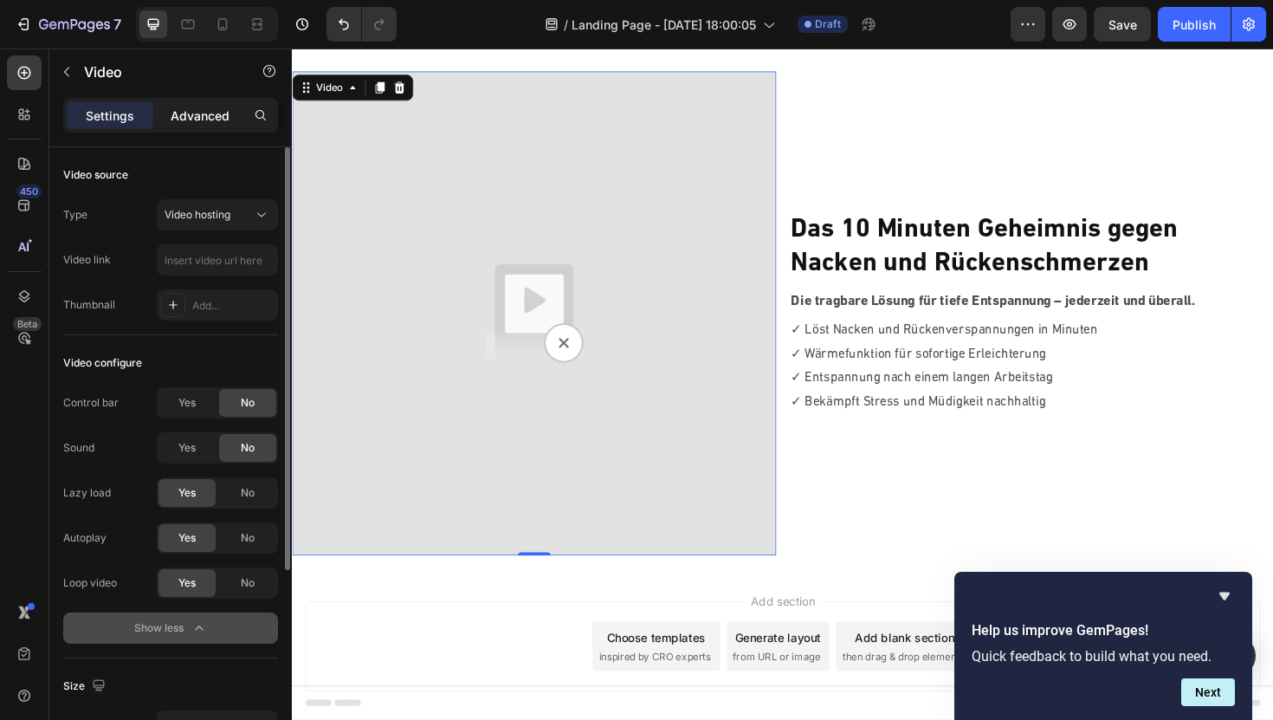
click at [209, 121] on p "Advanced" at bounding box center [200, 116] width 59 height 18
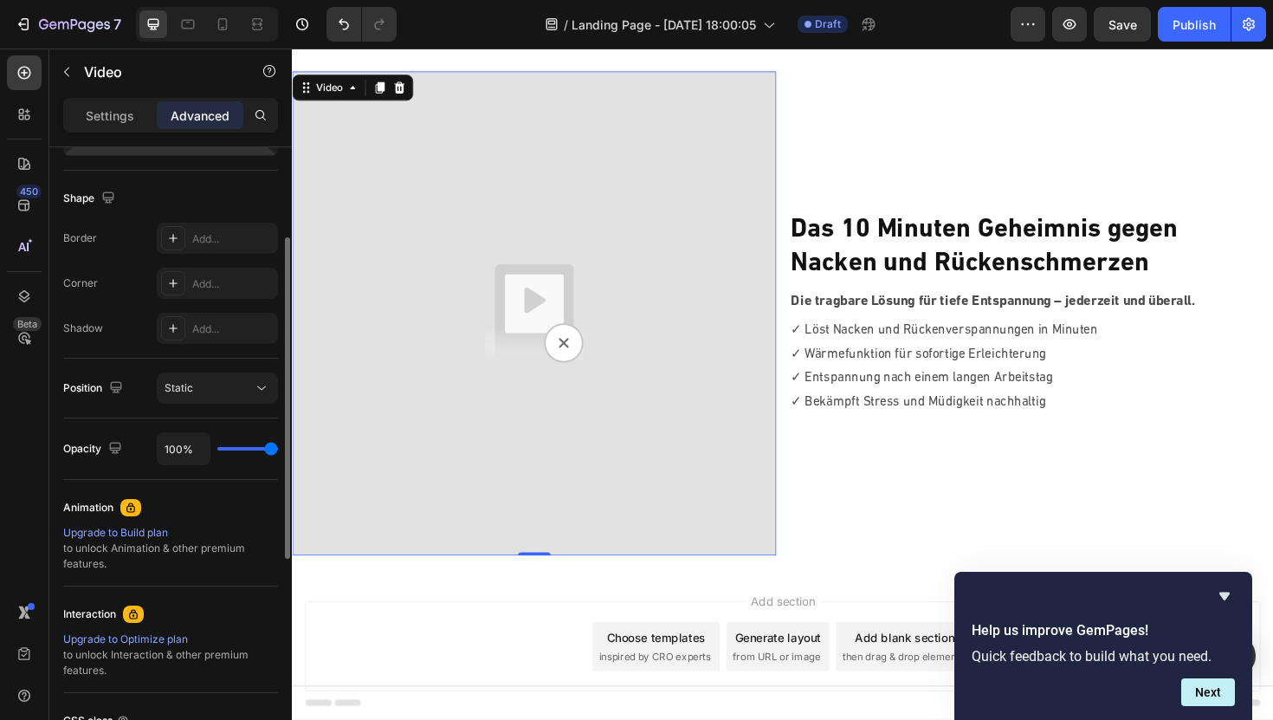
scroll to position [423, 0]
click at [246, 393] on div "Static" at bounding box center [209, 387] width 88 height 16
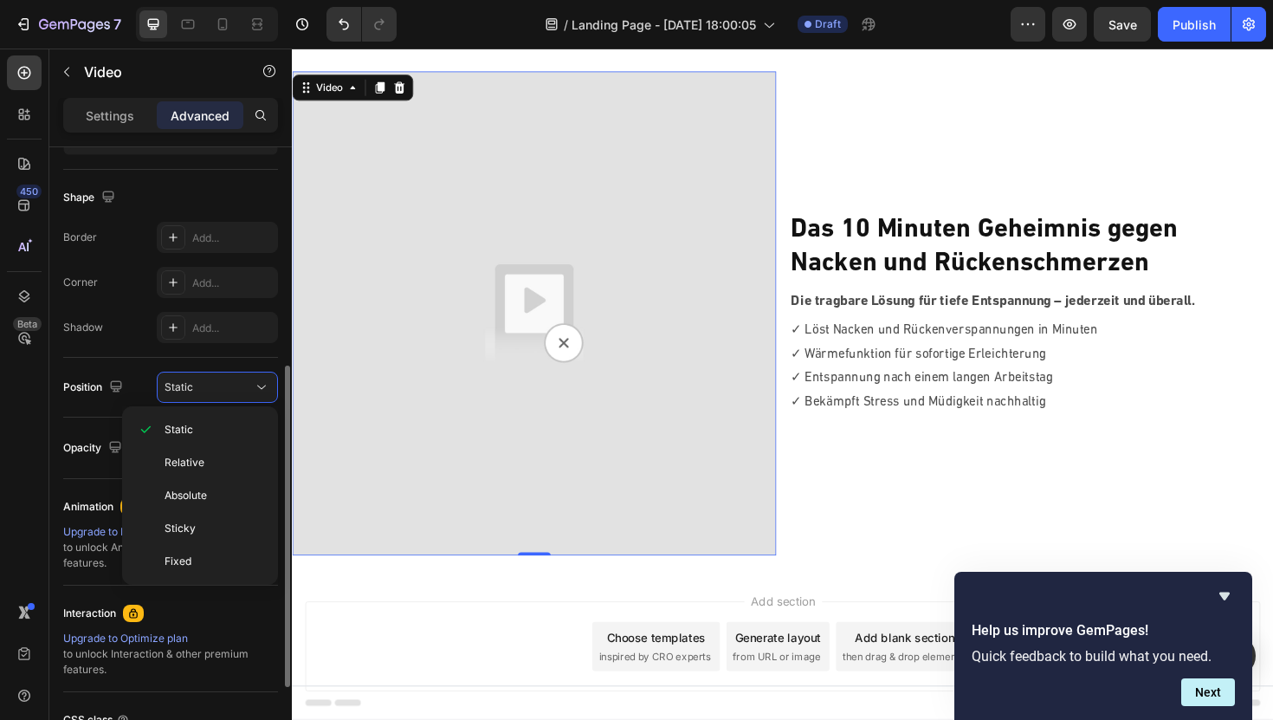
click at [135, 360] on div "Position Static" at bounding box center [170, 388] width 215 height 60
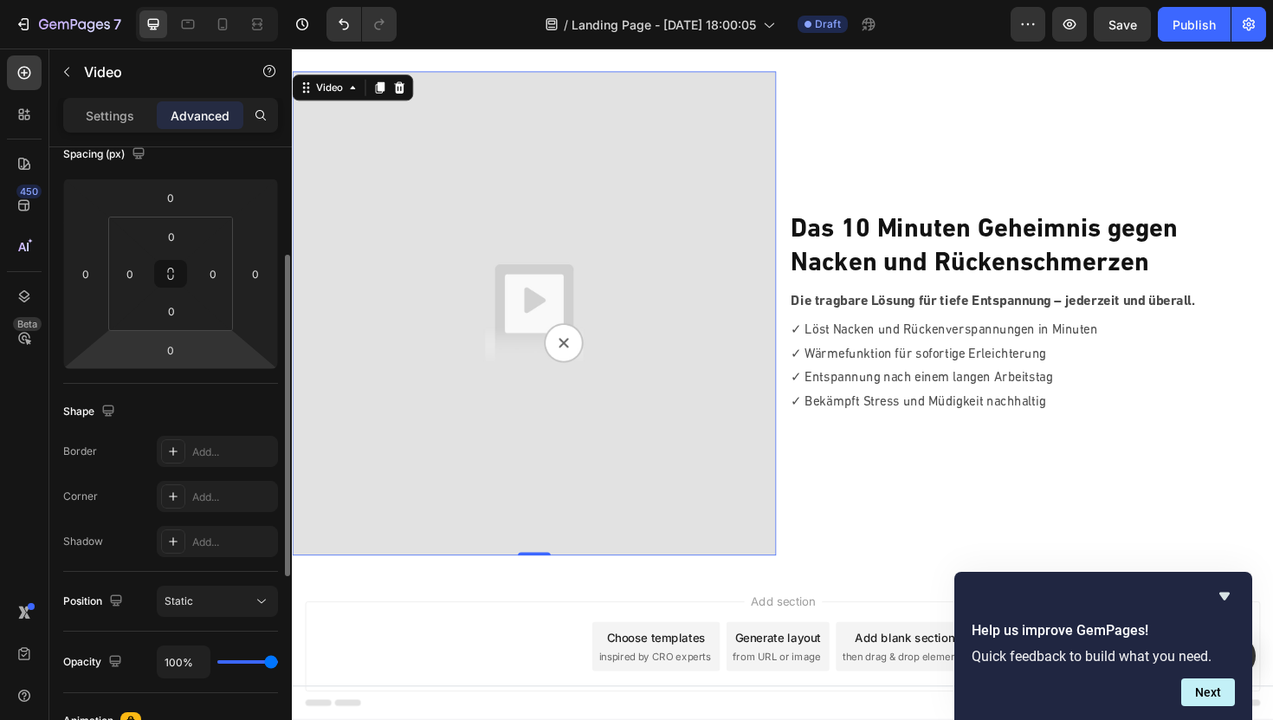
scroll to position [0, 0]
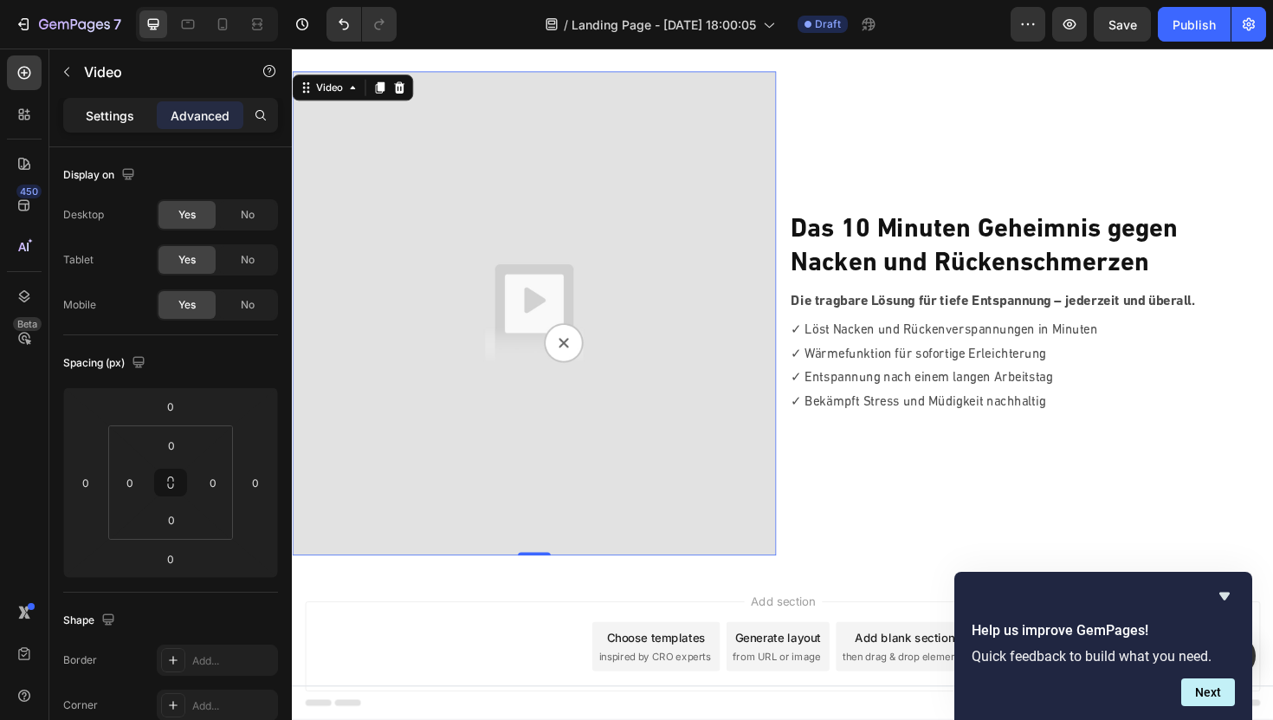
click at [116, 117] on p "Settings" at bounding box center [110, 116] width 49 height 18
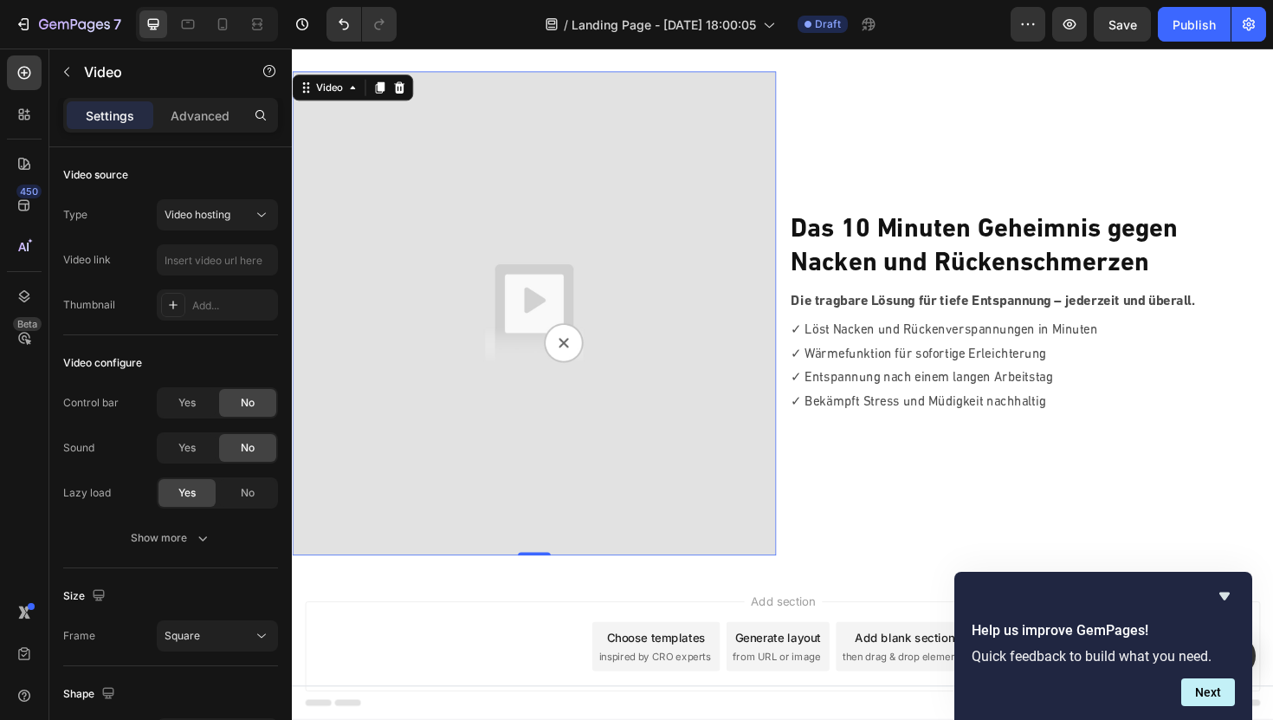
click at [792, 530] on img at bounding box center [548, 329] width 513 height 513
drag, startPoint x: 560, startPoint y: 583, endPoint x: 568, endPoint y: 478, distance: 105.2
click at [568, 478] on div "Video 0" at bounding box center [548, 329] width 513 height 513
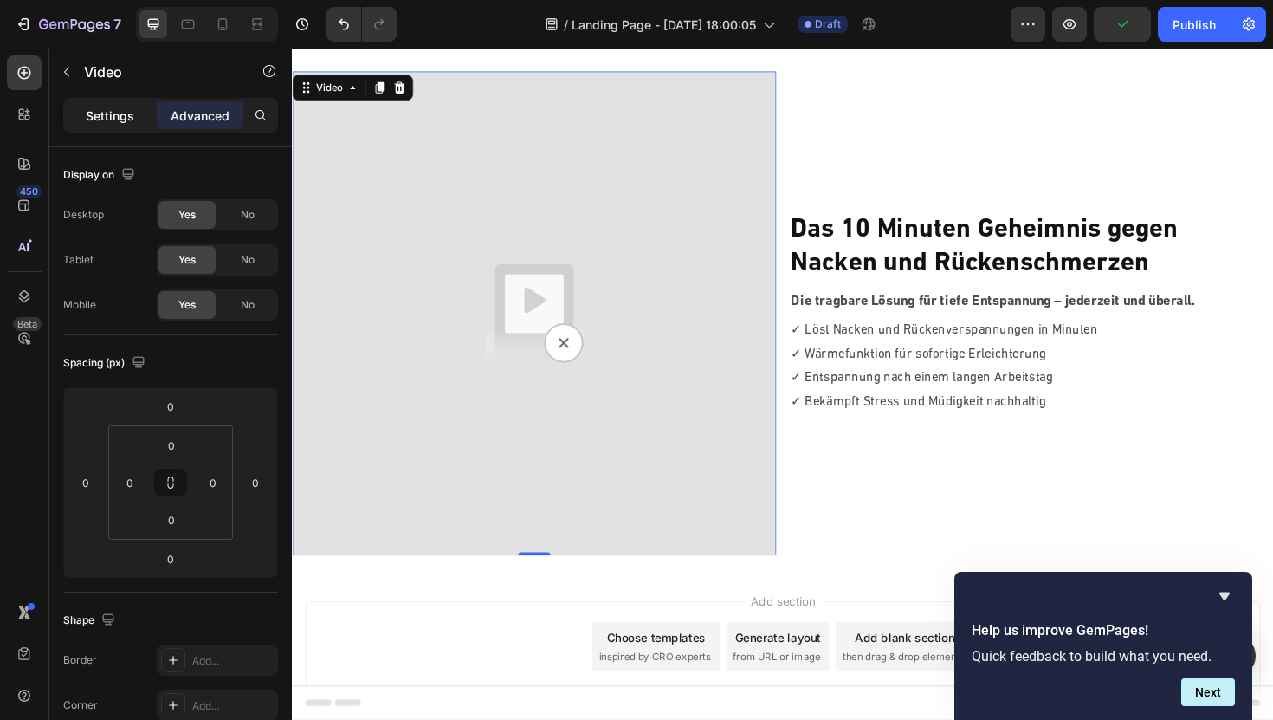
click at [98, 114] on p "Settings" at bounding box center [110, 116] width 49 height 18
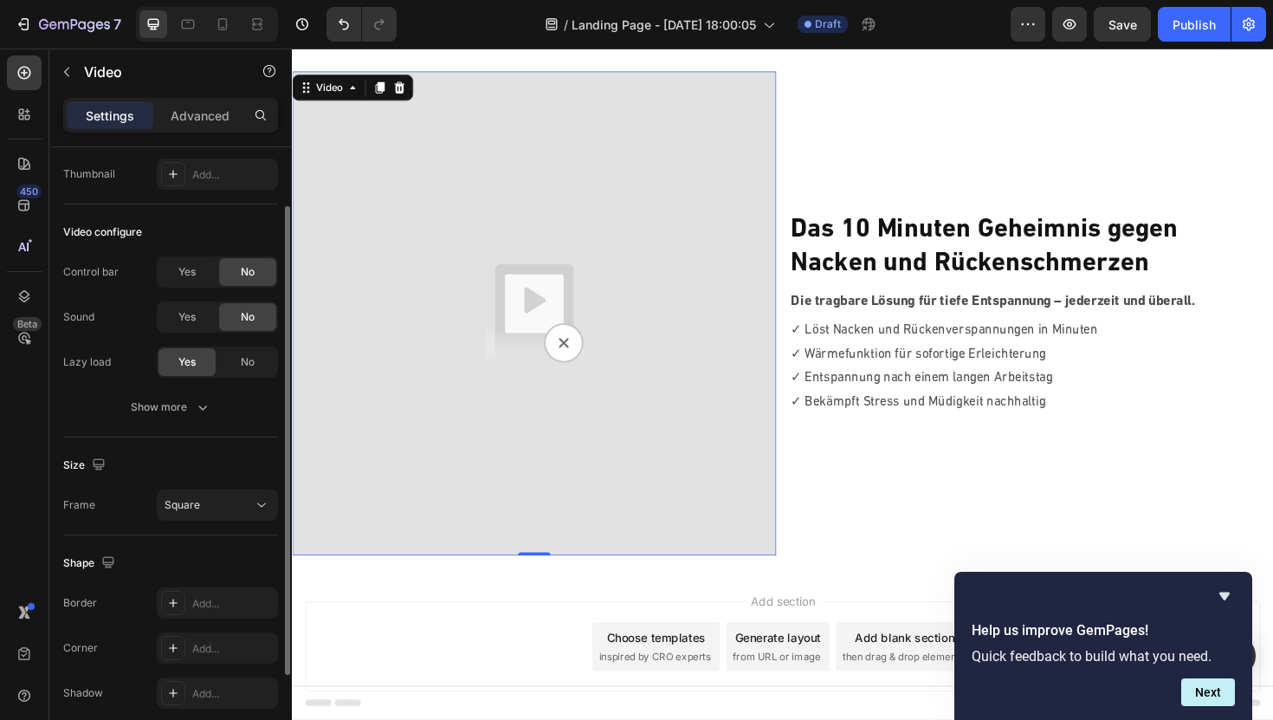
scroll to position [135, 0]
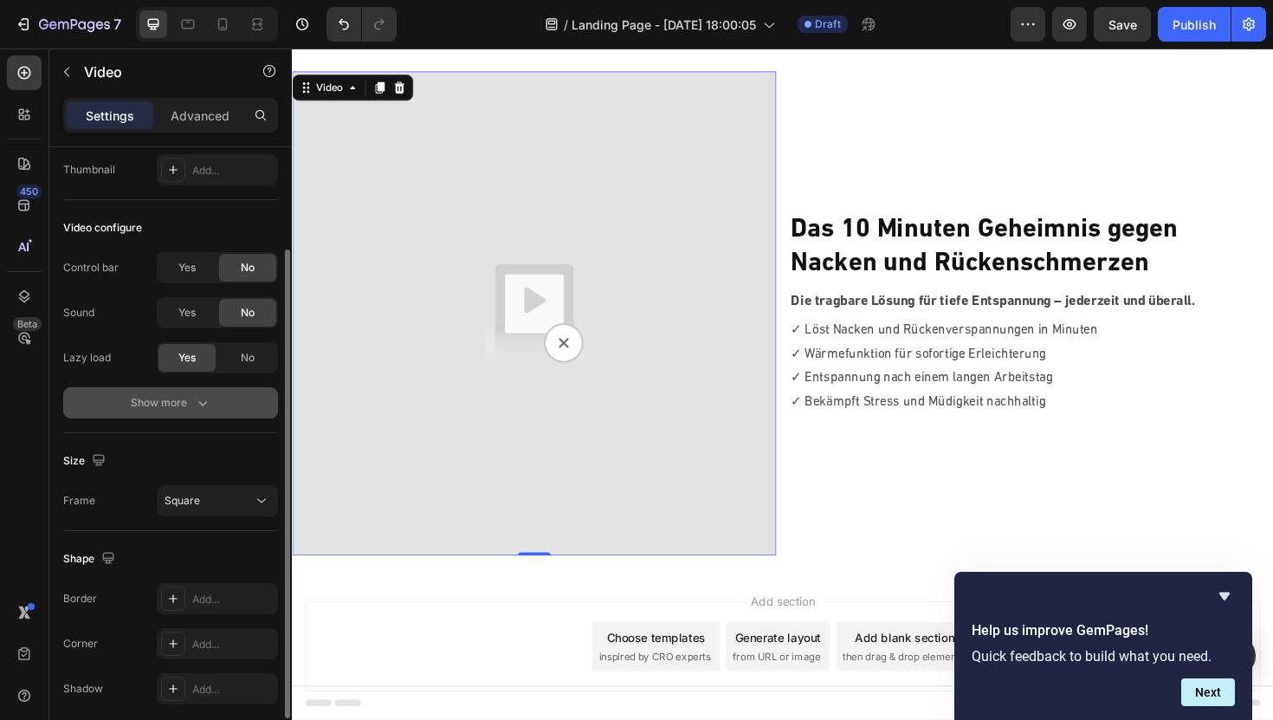
click at [179, 400] on div "Show more" at bounding box center [171, 402] width 81 height 17
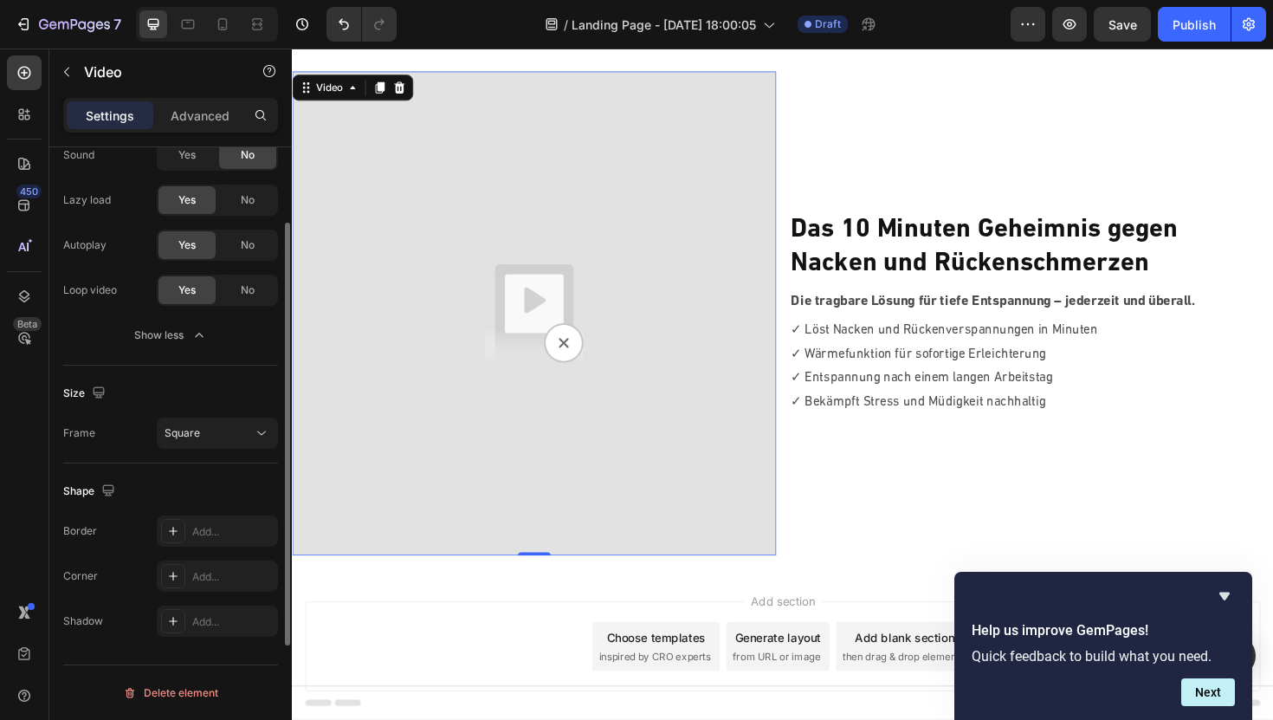
scroll to position [0, 0]
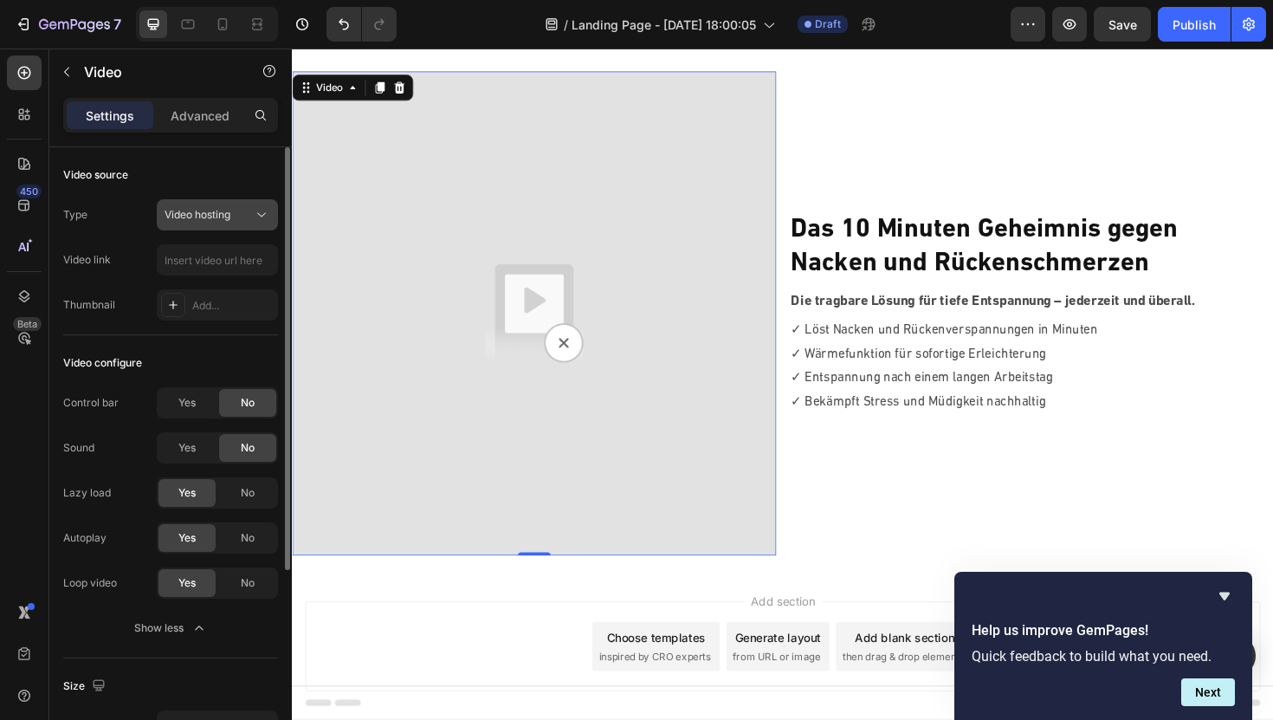
click at [217, 210] on span "Video hosting" at bounding box center [198, 214] width 66 height 13
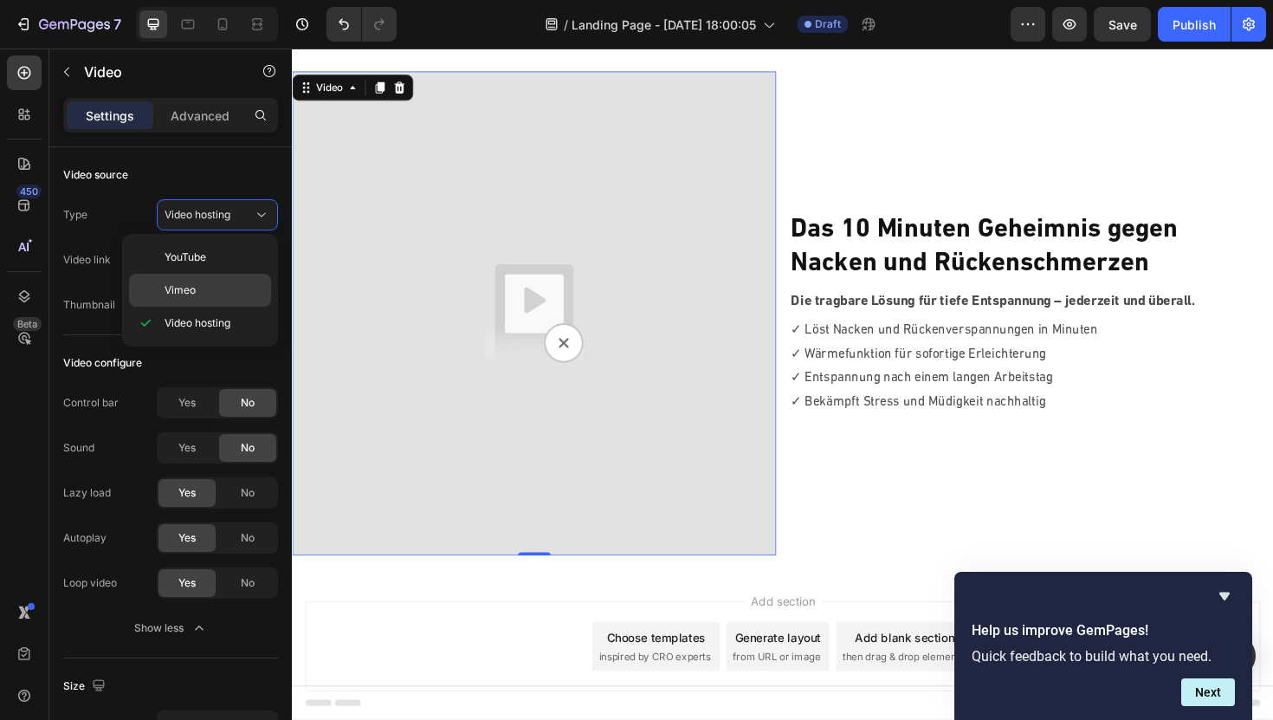
click at [194, 288] on span "Vimeo" at bounding box center [180, 290] width 31 height 16
type input "[URL][DOMAIN_NAME]"
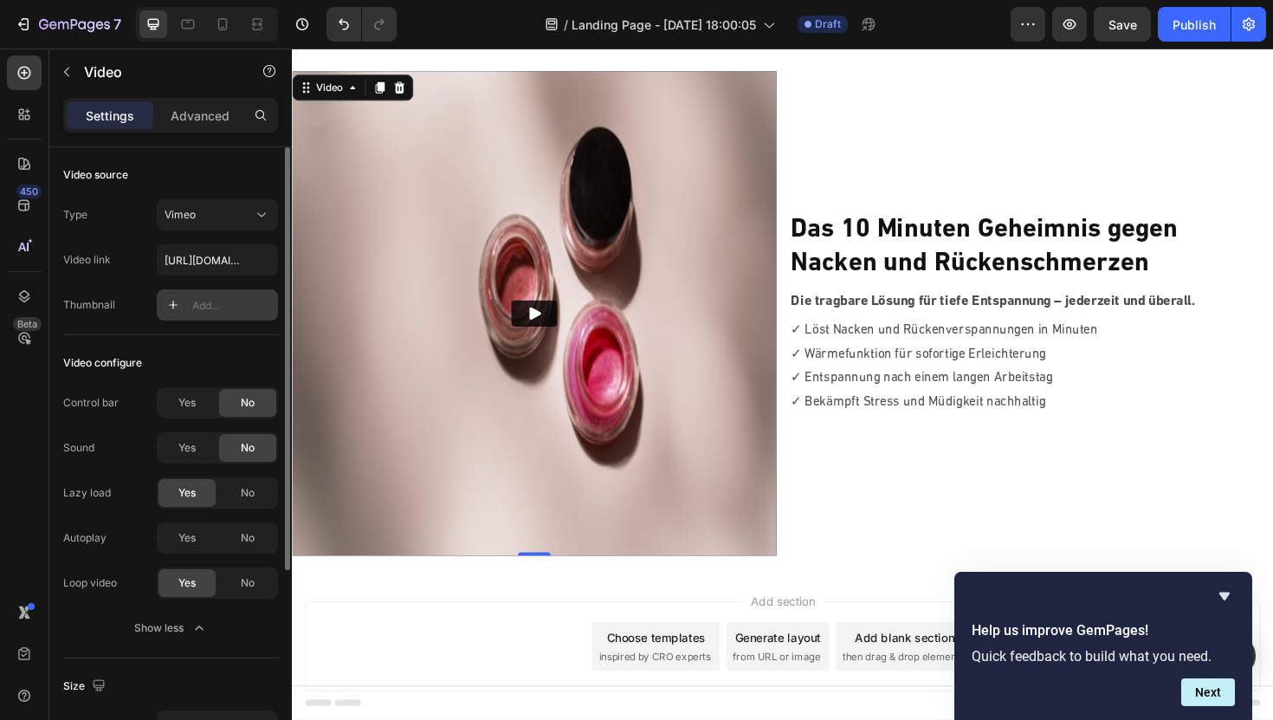
click at [168, 304] on icon at bounding box center [173, 305] width 14 height 14
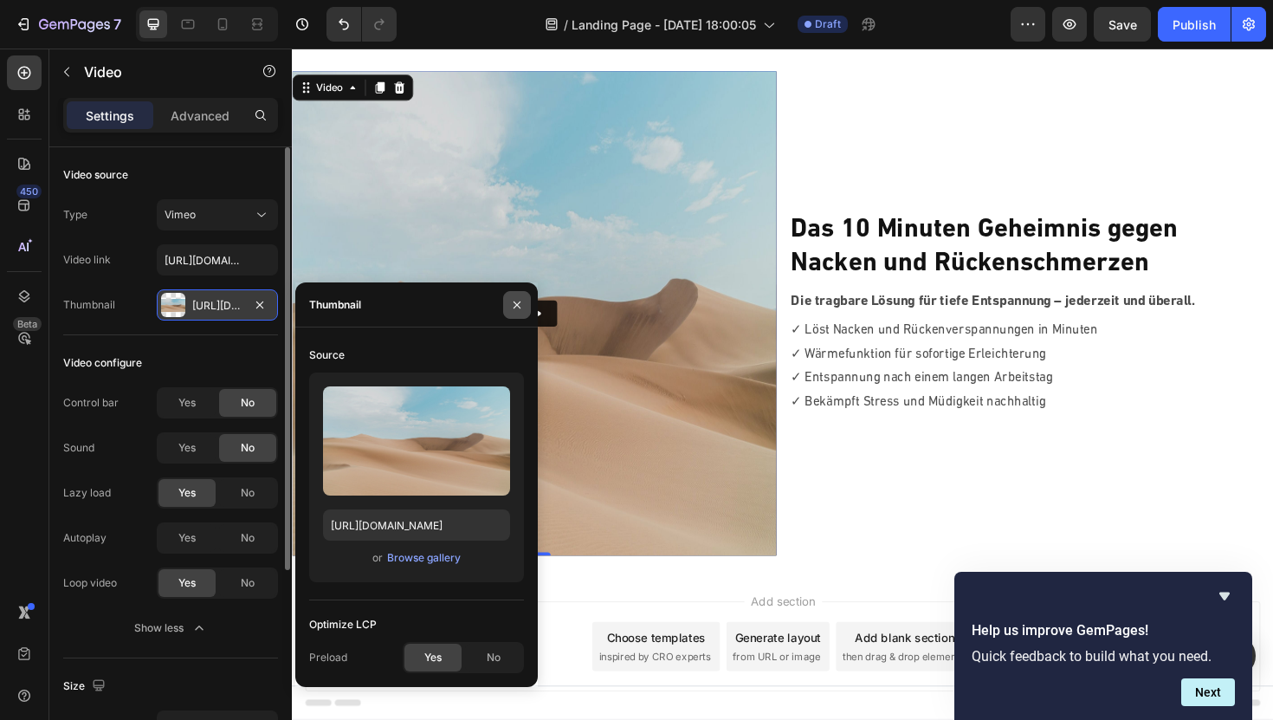
click at [512, 307] on icon "button" at bounding box center [517, 305] width 14 height 14
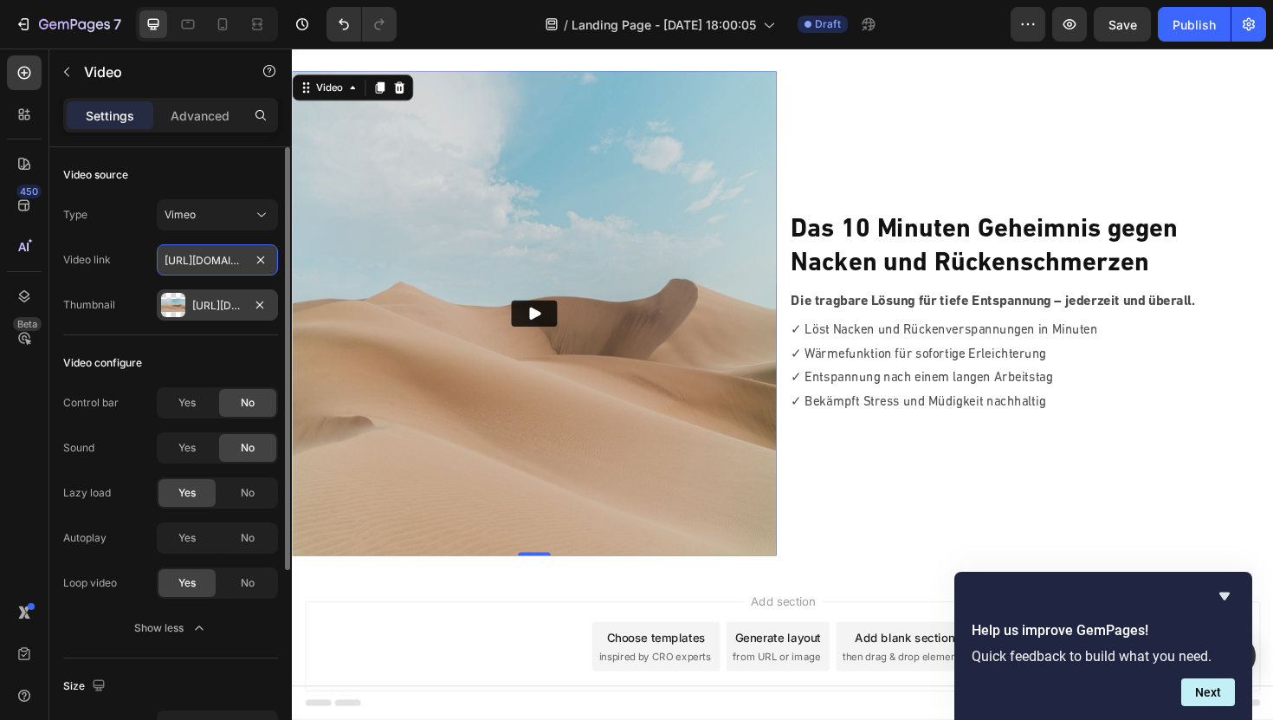
click at [236, 257] on input "[URL][DOMAIN_NAME]" at bounding box center [217, 259] width 121 height 31
click at [239, 306] on div "Https://ucarecdn.Com/06075225-af9e-460c-8e3c-6be63c0b773a/-/format/auto/" at bounding box center [217, 306] width 50 height 16
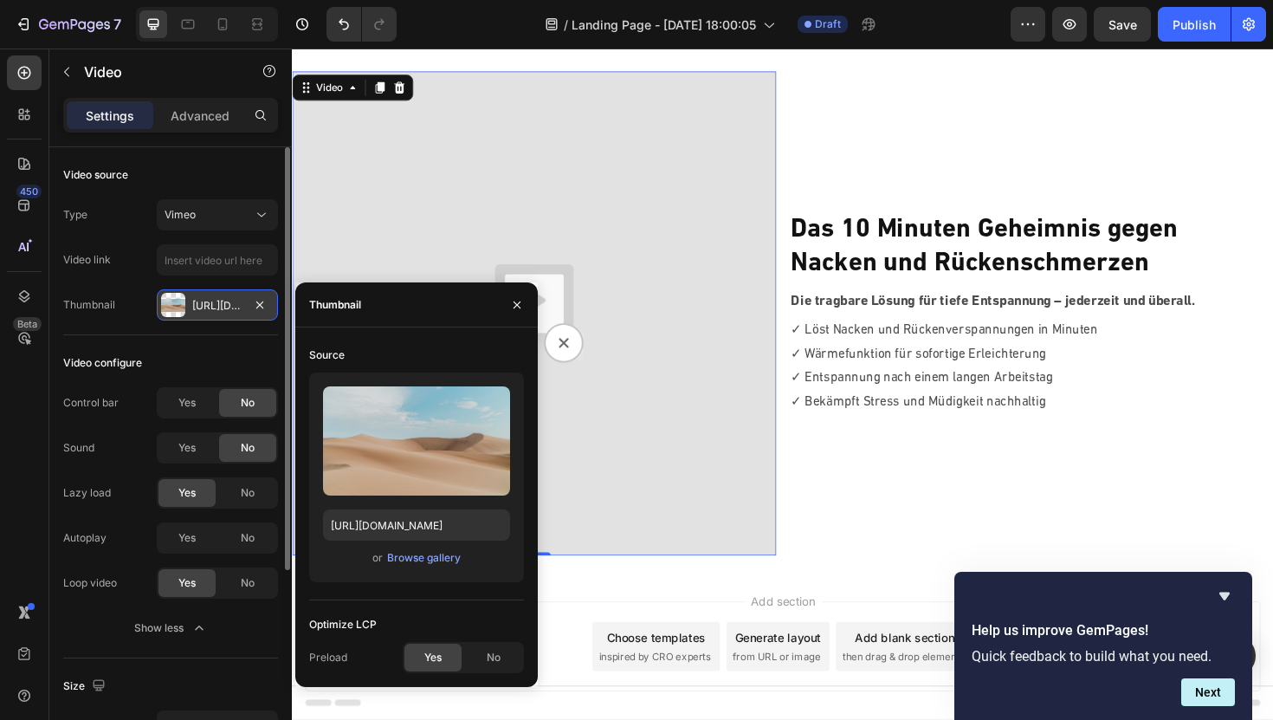
click at [239, 306] on div "Https://ucarecdn.Com/06075225-af9e-460c-8e3c-6be63c0b773a/-/format/auto/" at bounding box center [217, 306] width 50 height 16
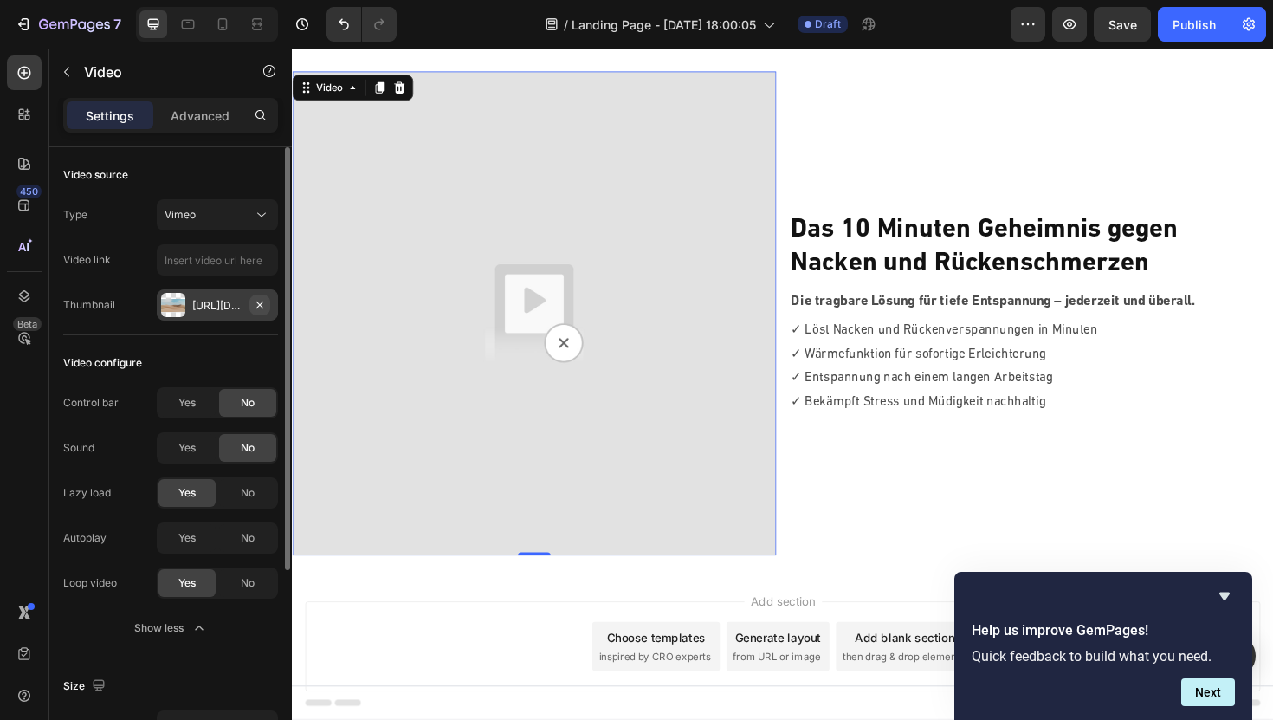
click at [253, 303] on icon "button" at bounding box center [260, 305] width 14 height 14
click at [237, 209] on div "Vimeo" at bounding box center [209, 215] width 88 height 16
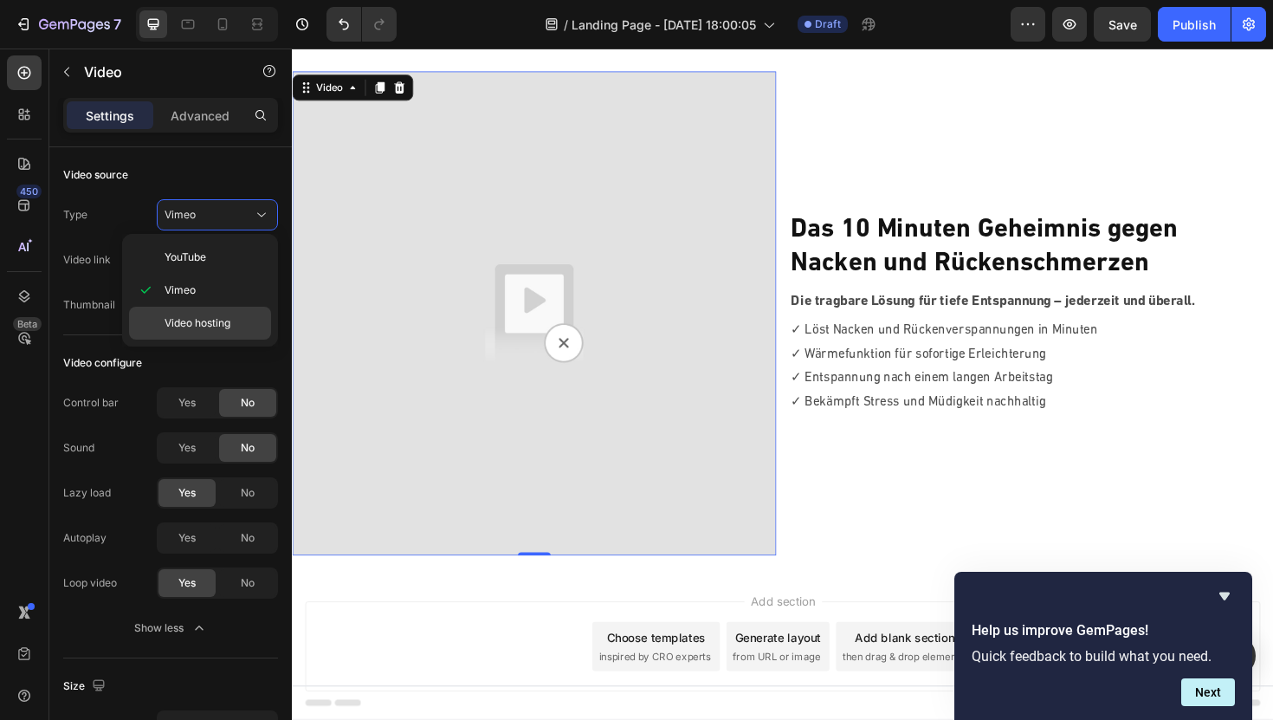
click at [195, 327] on span "Video hosting" at bounding box center [198, 323] width 66 height 16
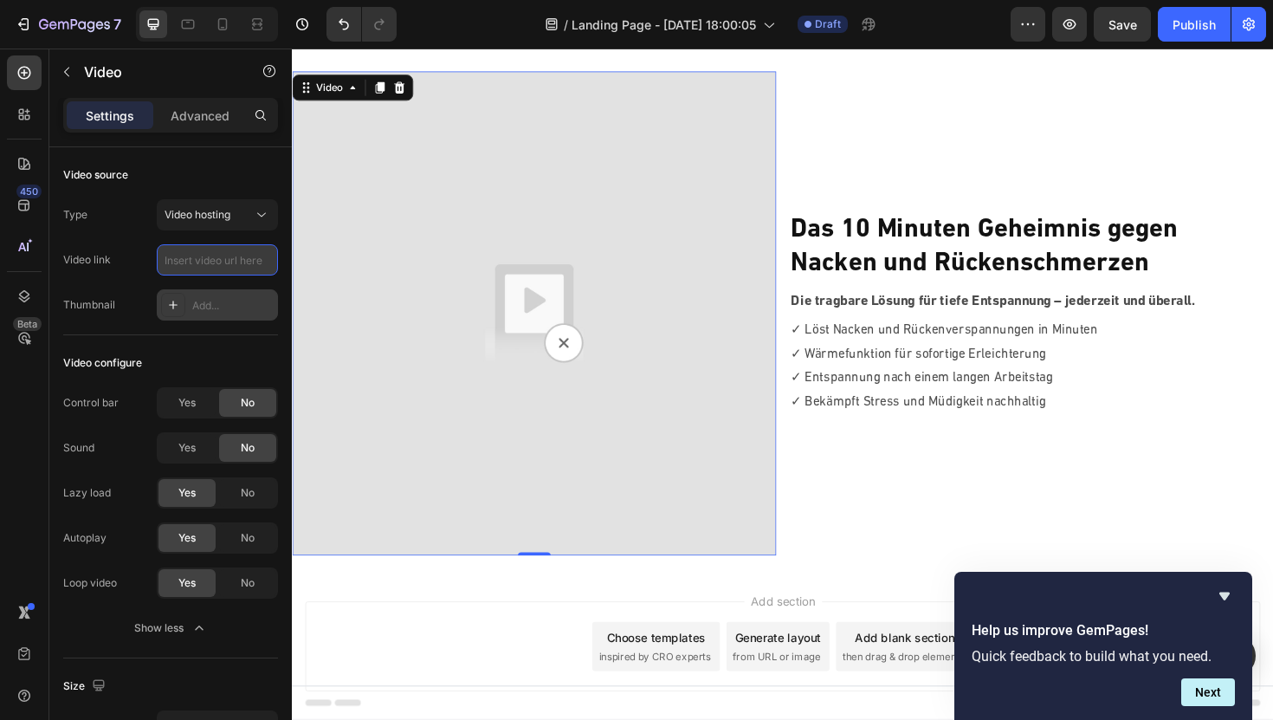
click at [215, 256] on input "text" at bounding box center [217, 259] width 121 height 31
paste input "https://vimeo.com/1122489503?share=copy"
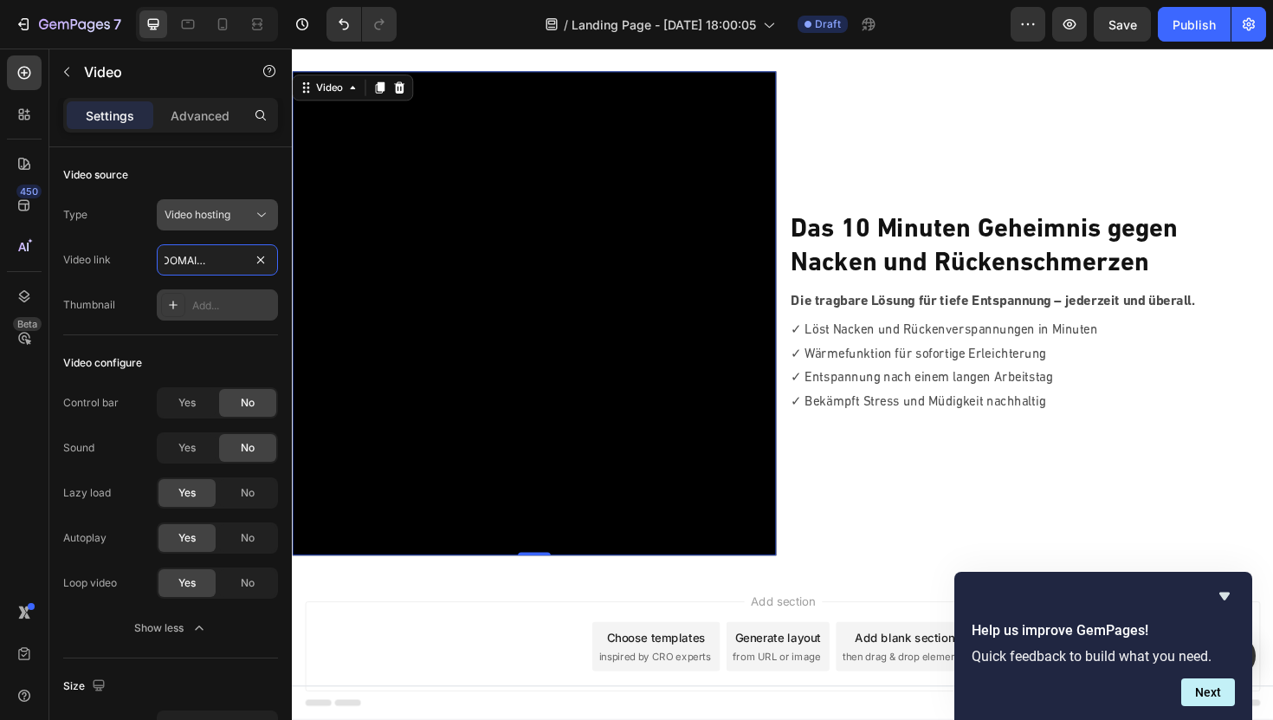
type input "https://vimeo.com/1122489503?share=copy"
click at [219, 221] on span "Video hosting" at bounding box center [198, 215] width 66 height 16
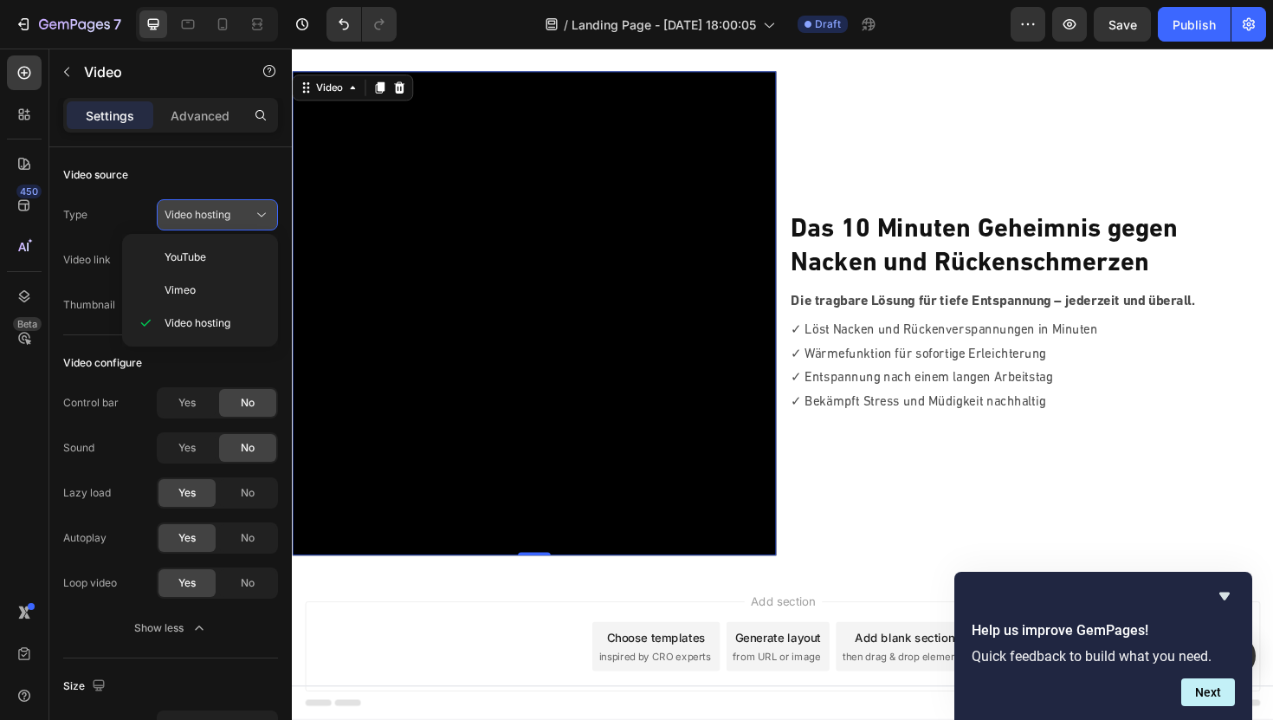
scroll to position [0, 0]
click at [200, 284] on p "Vimeo" at bounding box center [214, 290] width 99 height 16
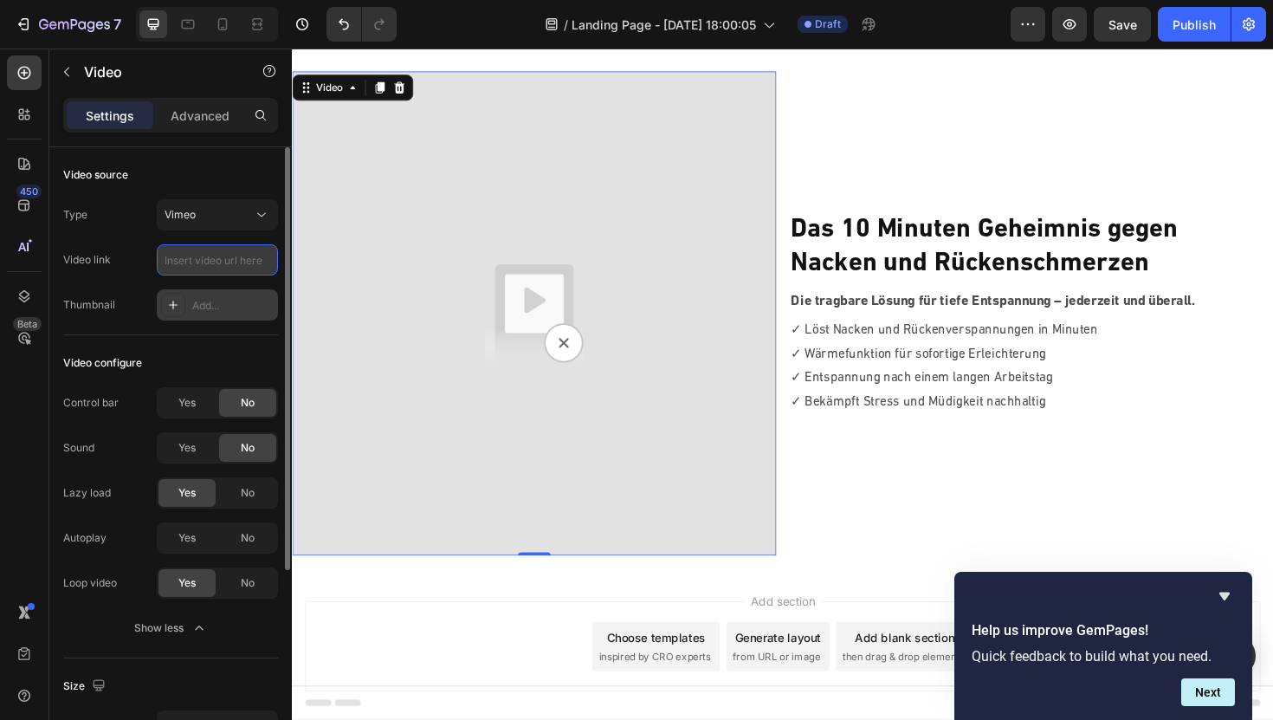
click at [221, 270] on input "text" at bounding box center [217, 259] width 121 height 31
paste input "https://vimeo.com/1122489503?share=copy"
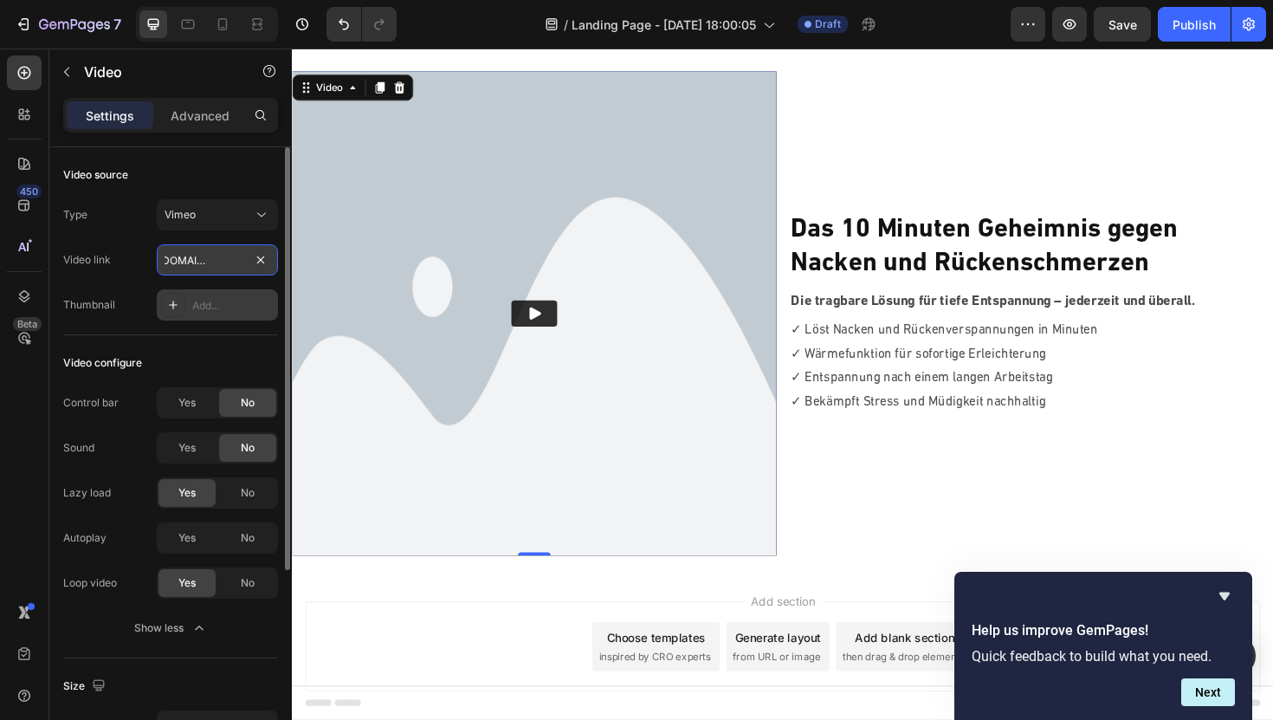
type input "https://vimeo.com/1122489503?share=copy"
click at [540, 333] on icon "Play" at bounding box center [548, 328] width 17 height 17
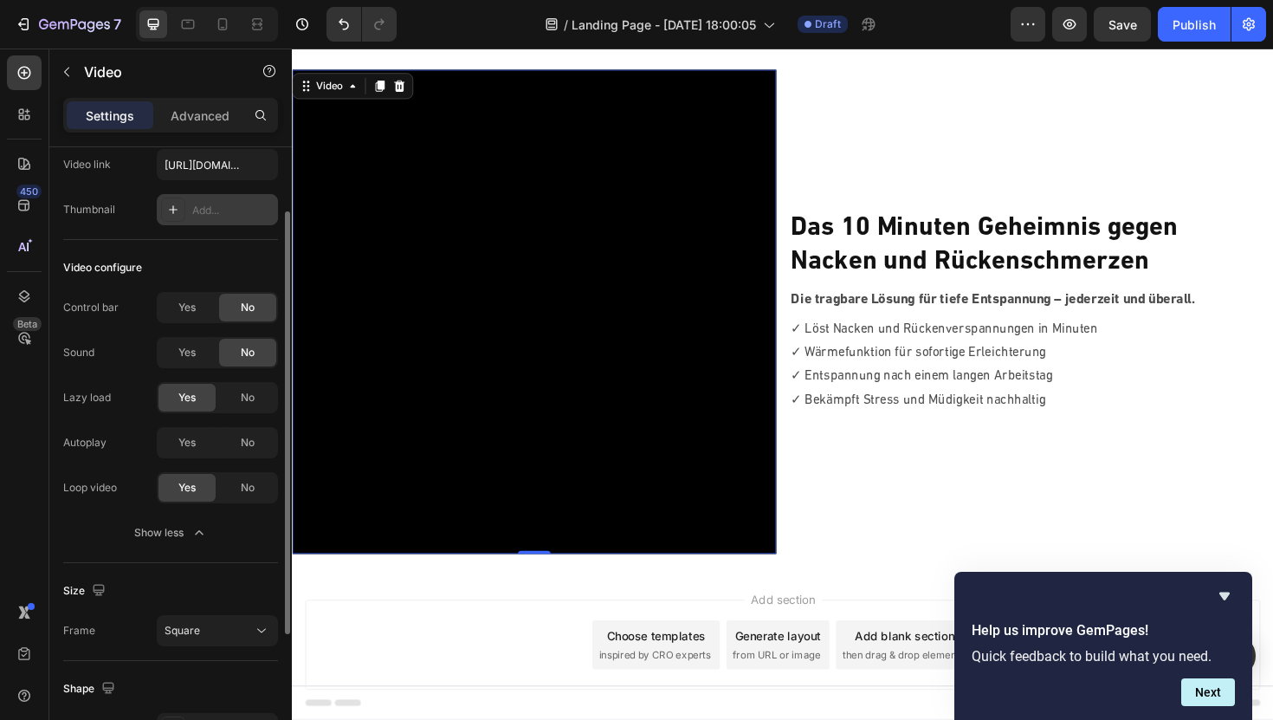
scroll to position [0, 0]
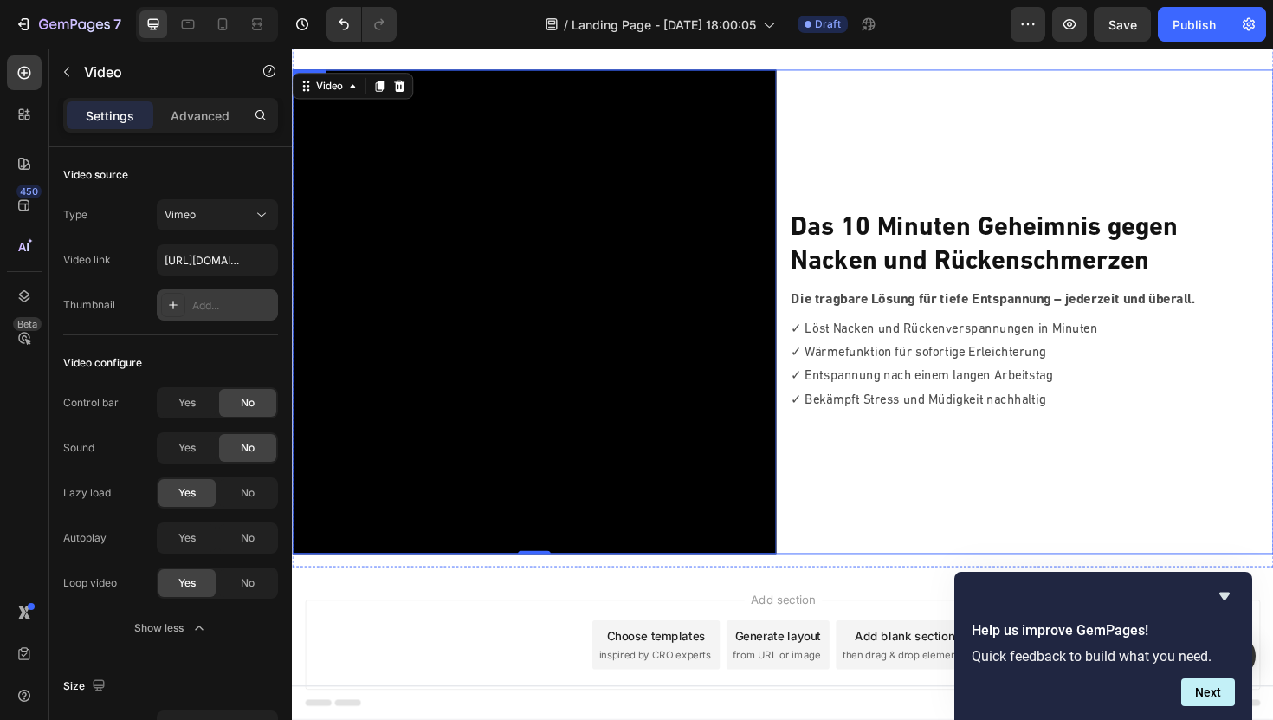
click at [914, 142] on div "⁠⁠⁠⁠⁠⁠⁠ Das 10 Minuten Geheimnis gegen Nacken und Rückenschmerzen Heading Die t…" at bounding box center [1075, 327] width 513 height 513
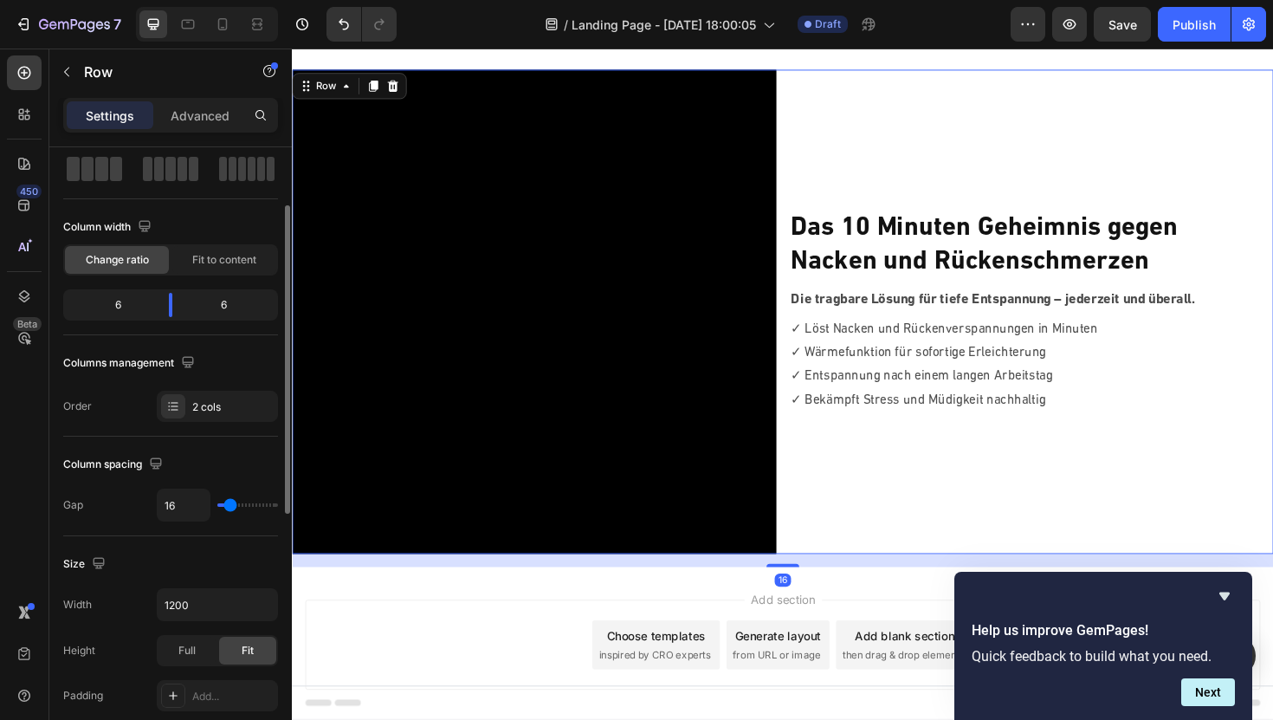
scroll to position [100, 0]
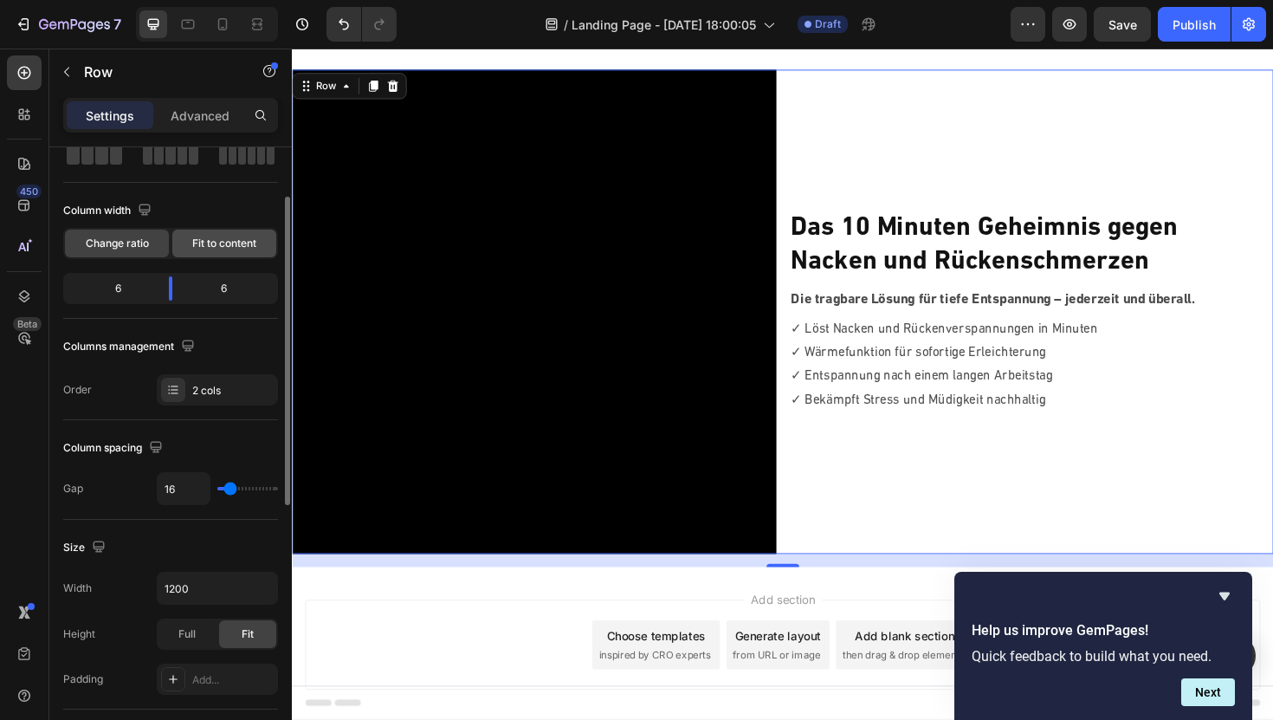
click at [210, 241] on span "Fit to content" at bounding box center [224, 244] width 64 height 16
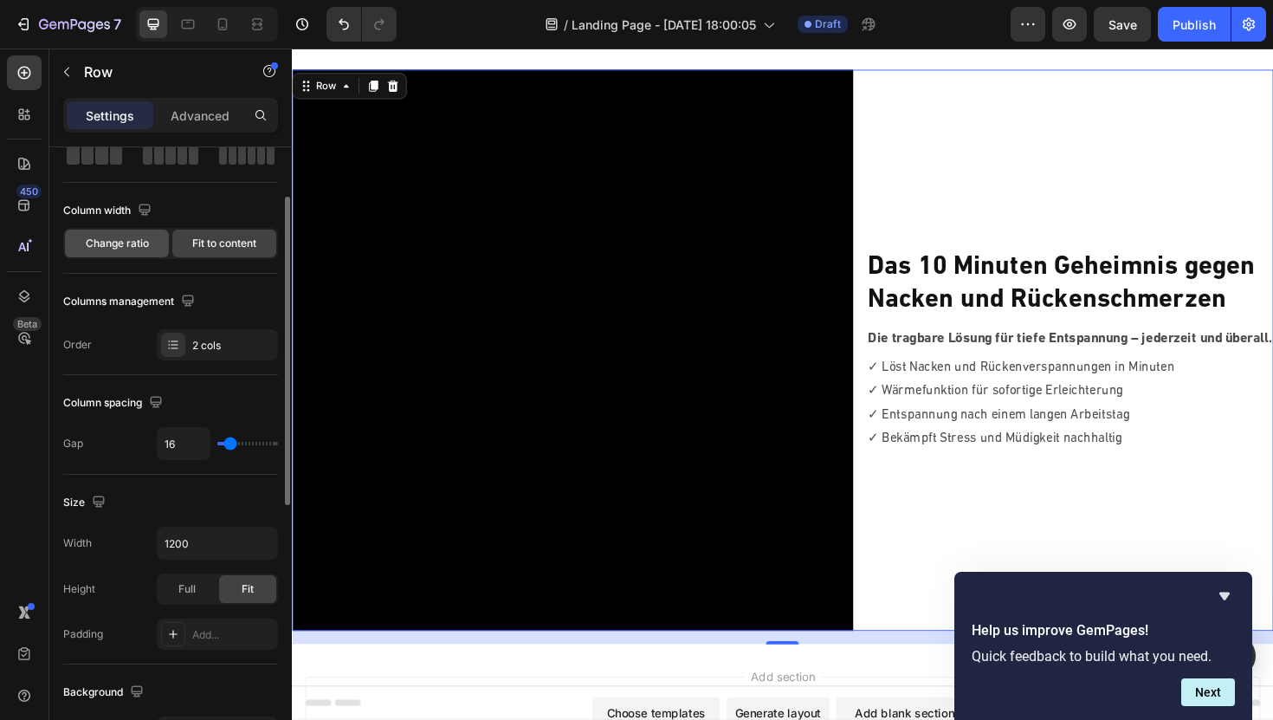
click at [124, 243] on span "Change ratio" at bounding box center [117, 244] width 63 height 16
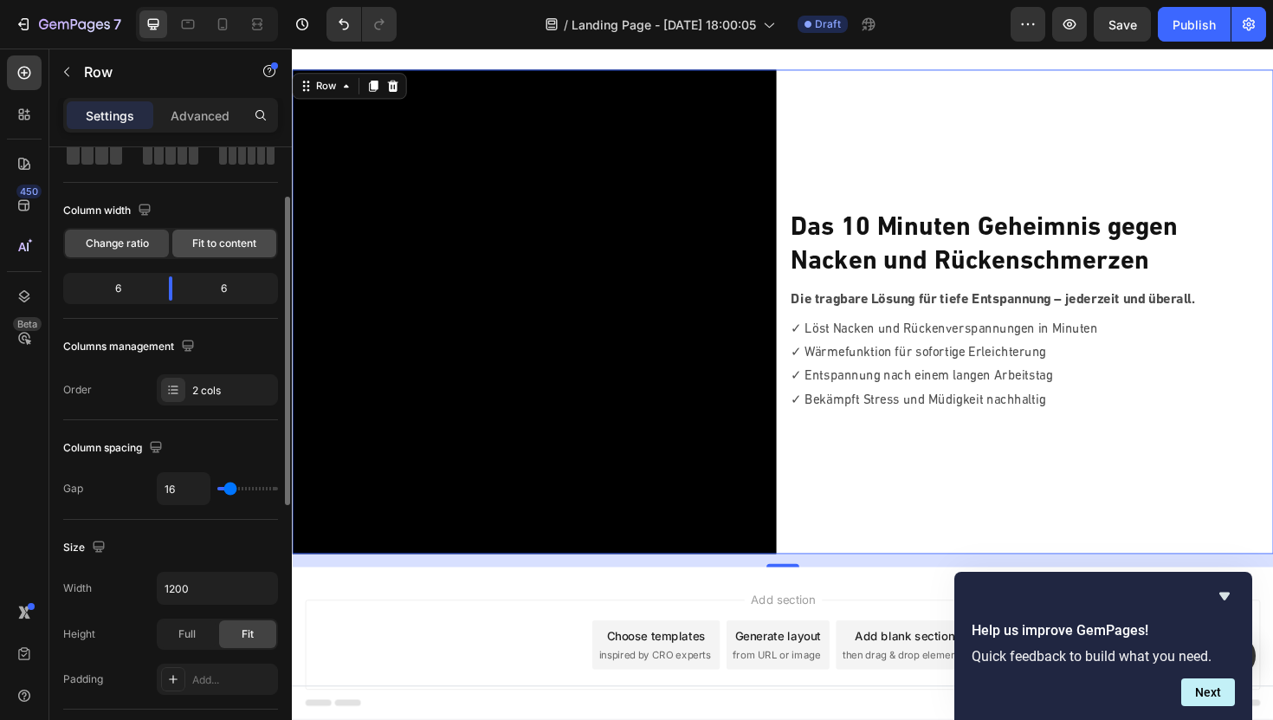
click at [229, 233] on div "Fit to content" at bounding box center [224, 244] width 104 height 28
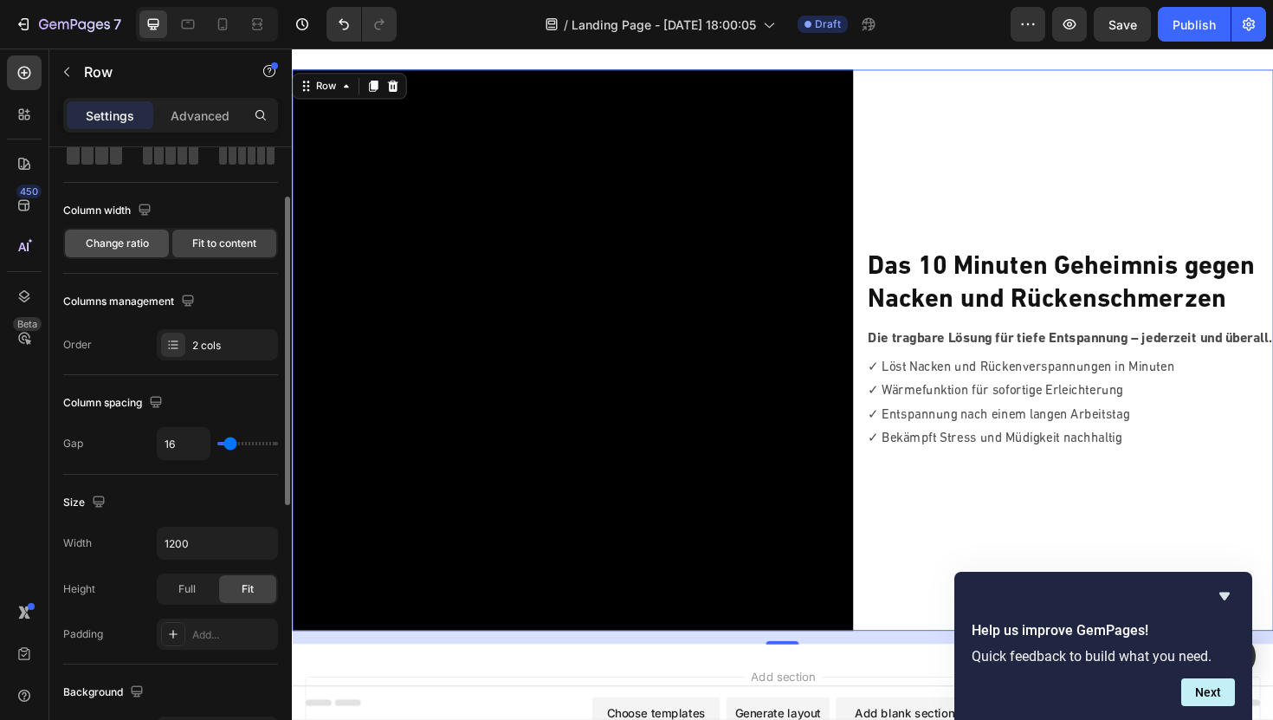
click at [106, 242] on span "Change ratio" at bounding box center [117, 244] width 63 height 16
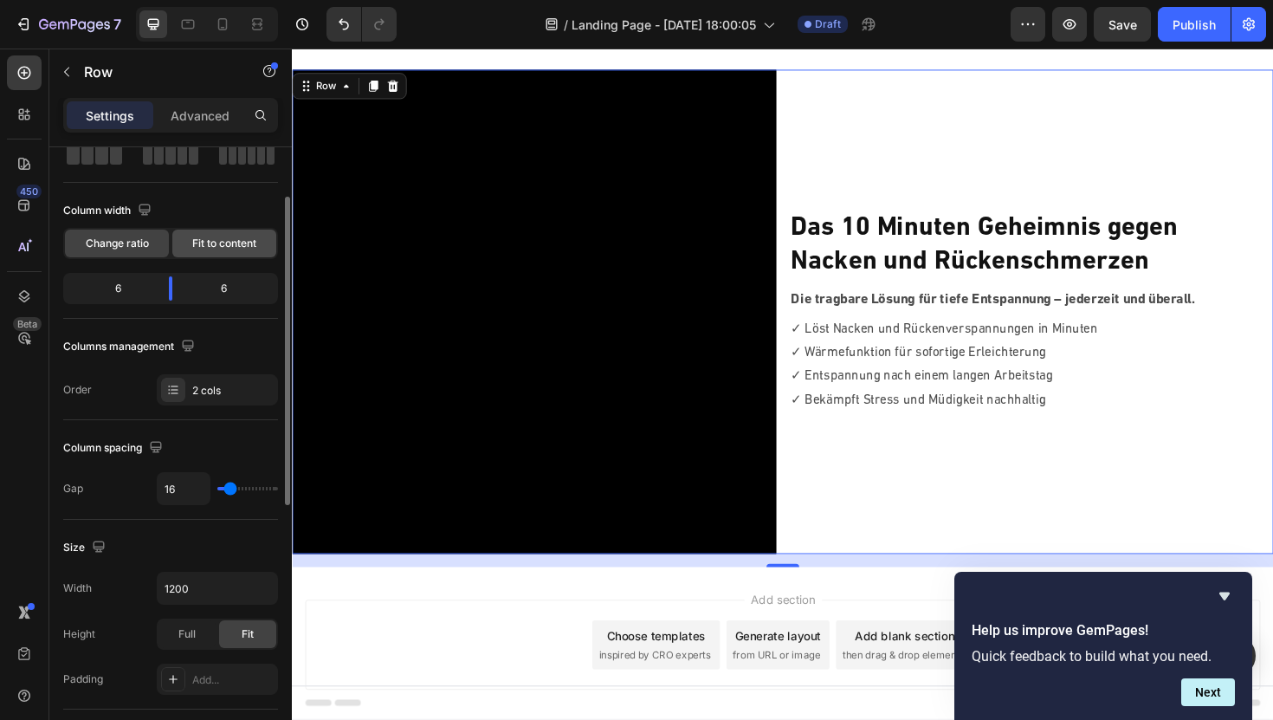
click at [209, 236] on span "Fit to content" at bounding box center [224, 244] width 64 height 16
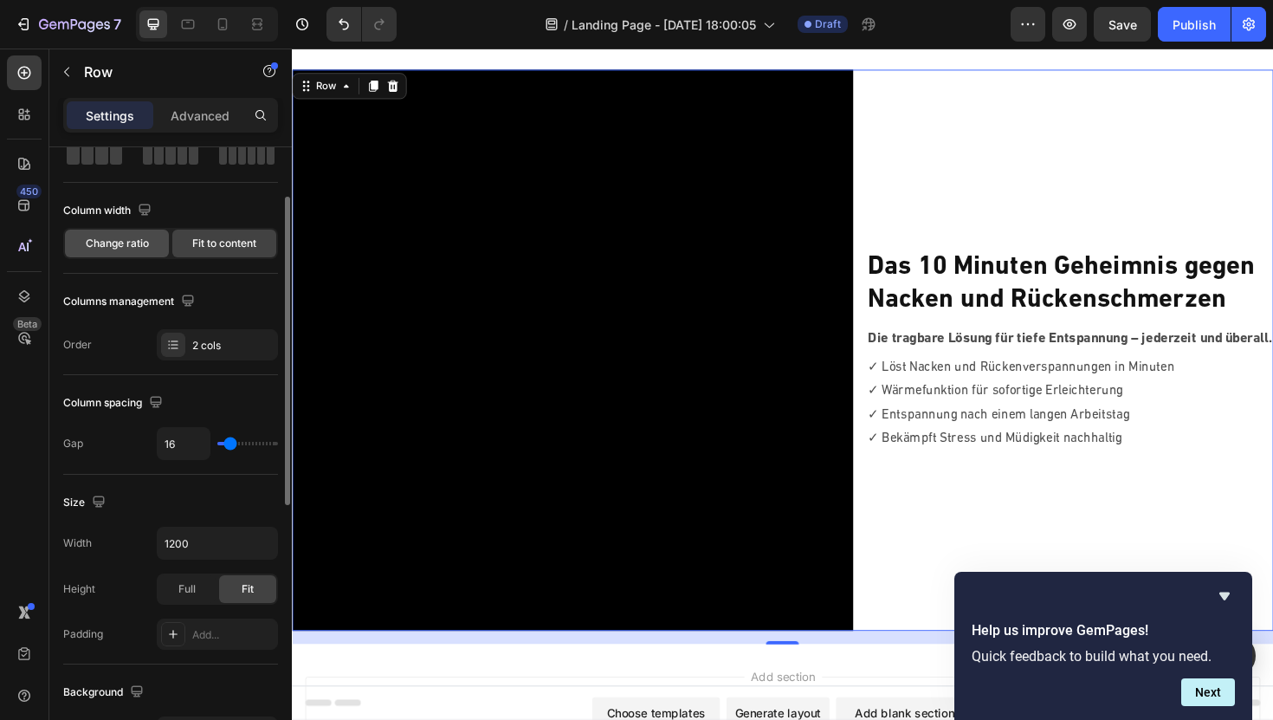
click at [113, 246] on span "Change ratio" at bounding box center [117, 244] width 63 height 16
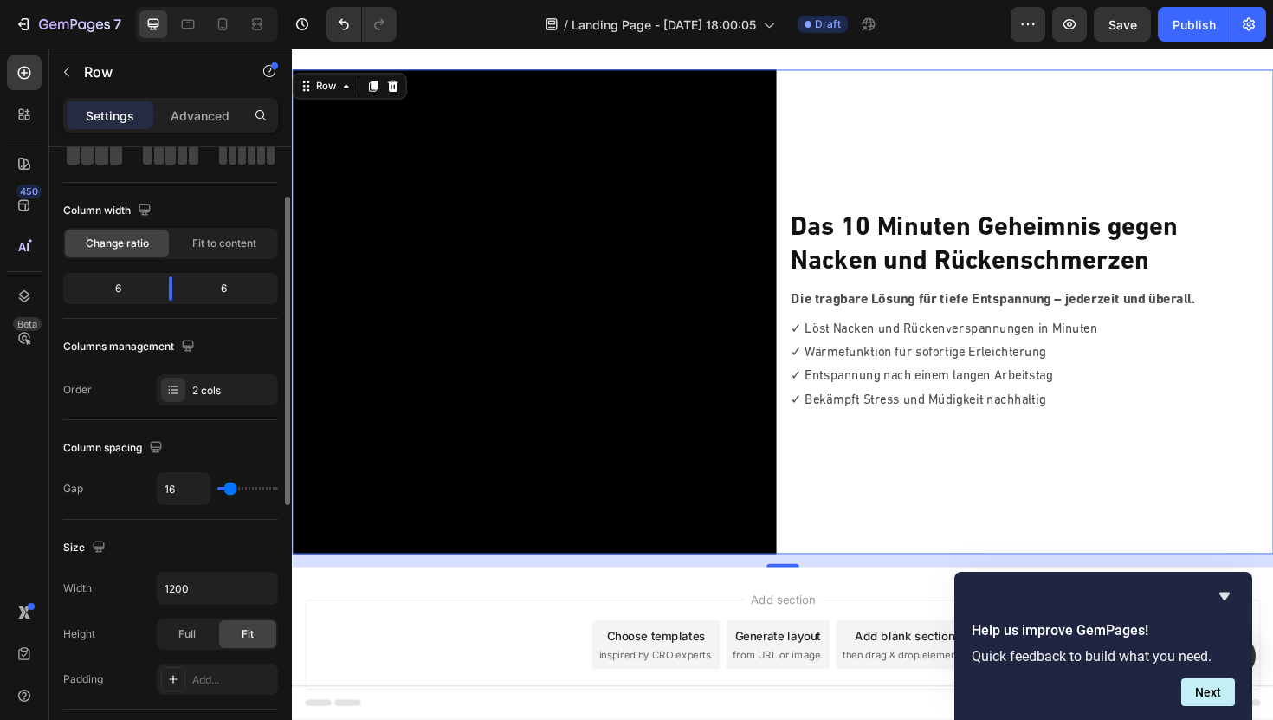
click at [126, 288] on div "6" at bounding box center [111, 288] width 88 height 24
click at [117, 288] on div "6" at bounding box center [111, 288] width 88 height 24
click at [172, 0] on body "7 / Landing Page - Sep 27, 18:00:05 Draft Preview Publish 450 Beta Sections(18)…" at bounding box center [636, 0] width 1273 height 0
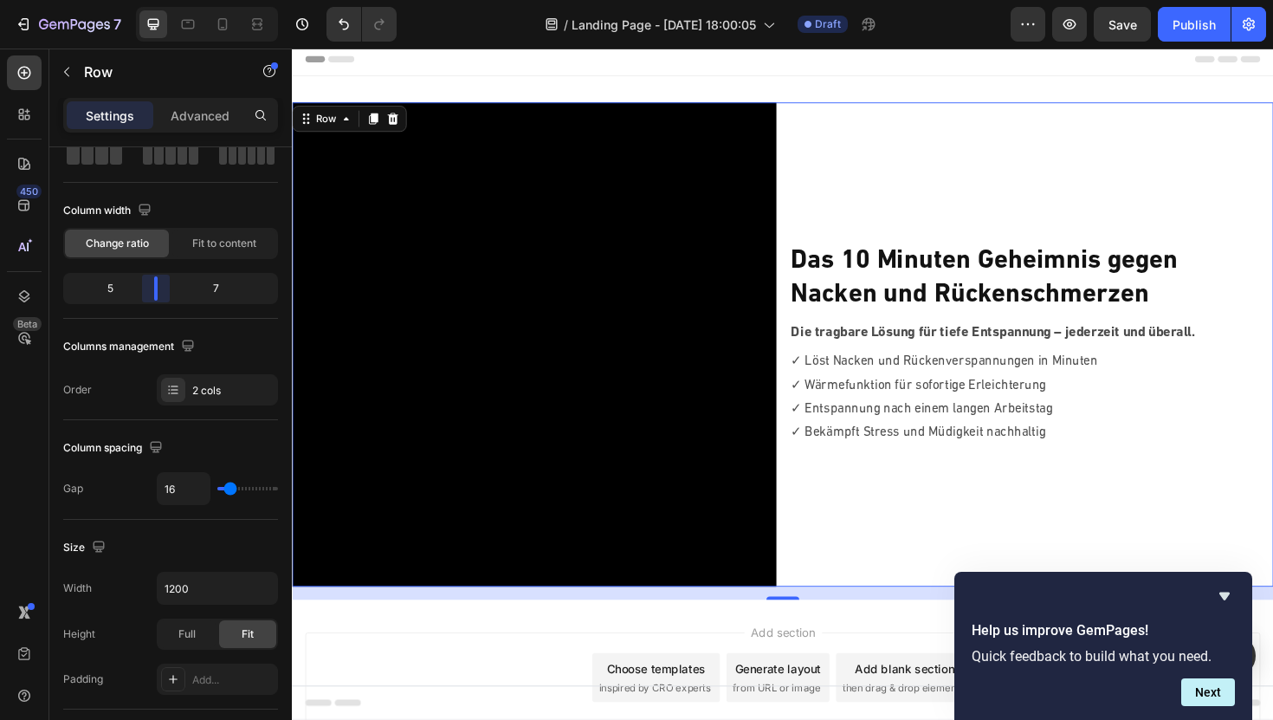
scroll to position [41, 0]
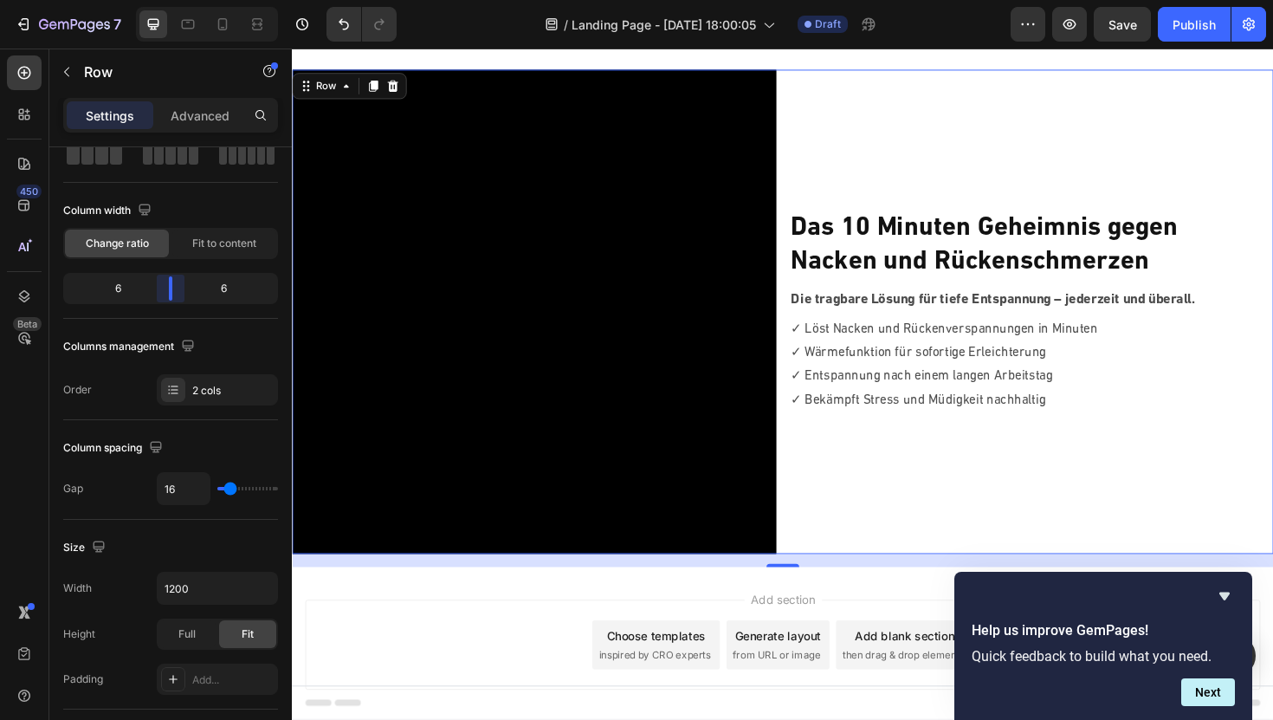
click at [166, 0] on body "7 / Landing Page - Sep 27, 18:00:05 Draft Preview Save Publish 450 Beta Section…" at bounding box center [636, 0] width 1273 height 0
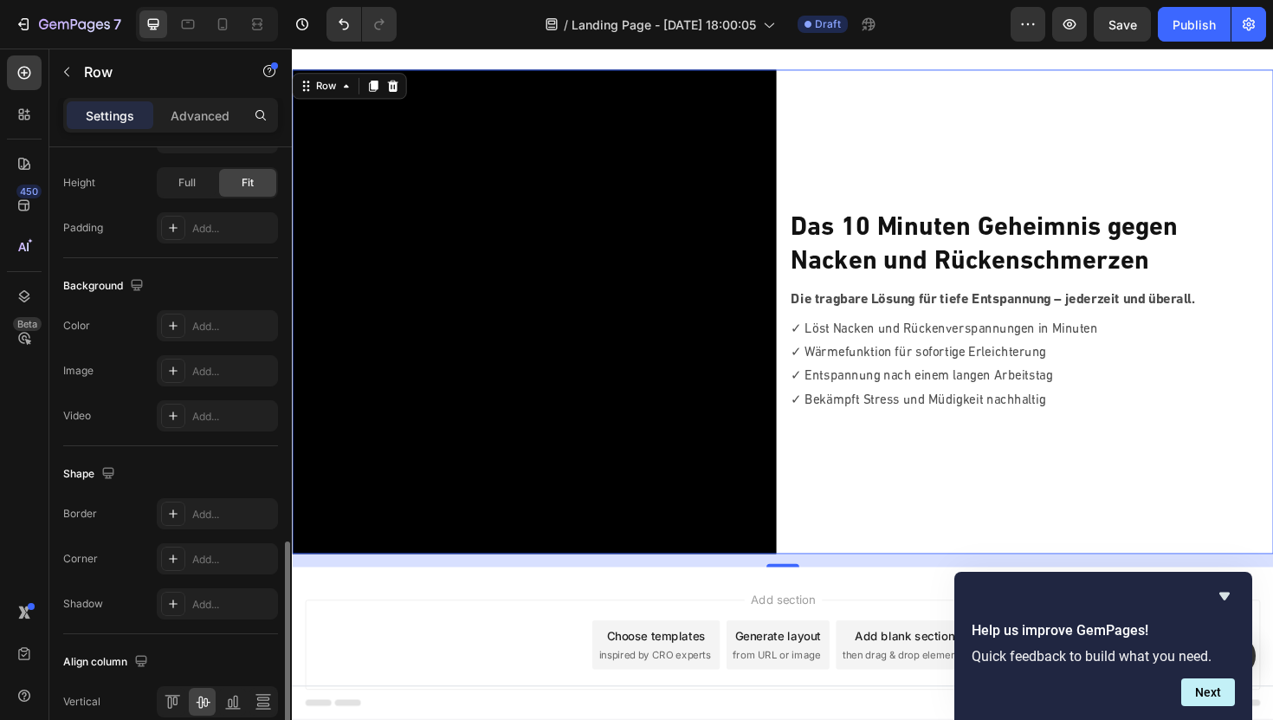
scroll to position [632, 0]
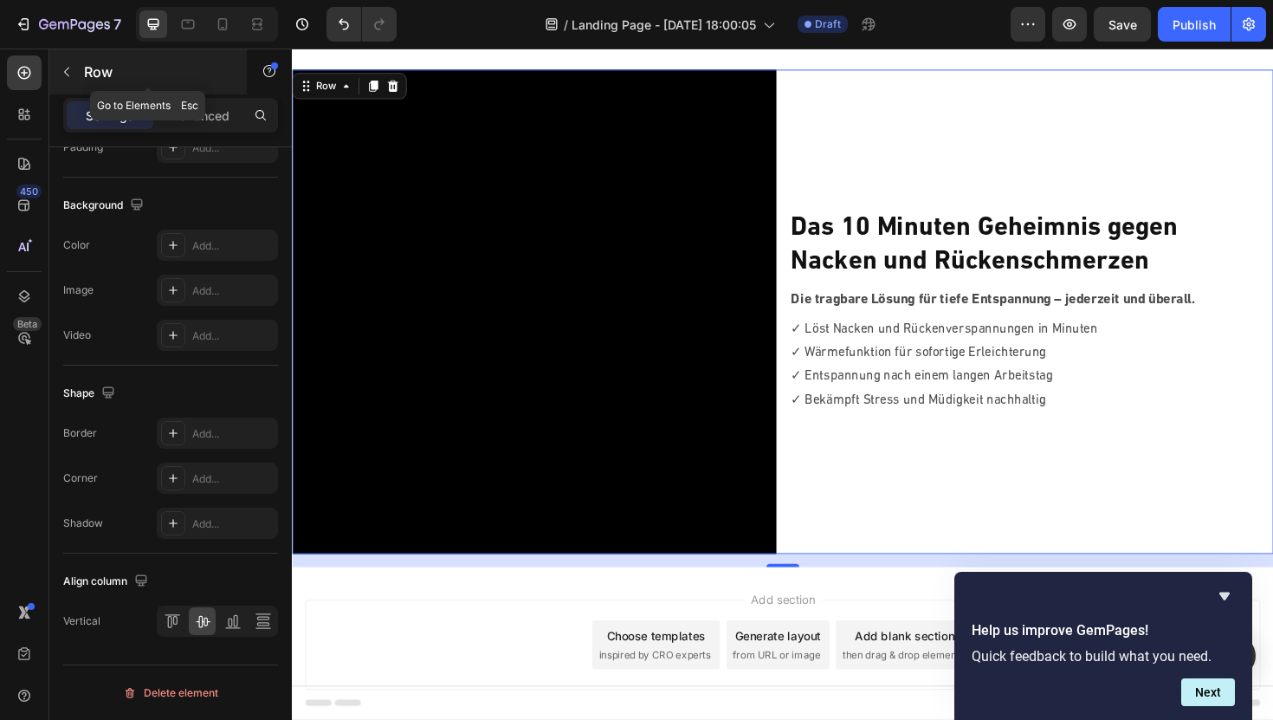
click at [62, 74] on icon "button" at bounding box center [67, 72] width 14 height 14
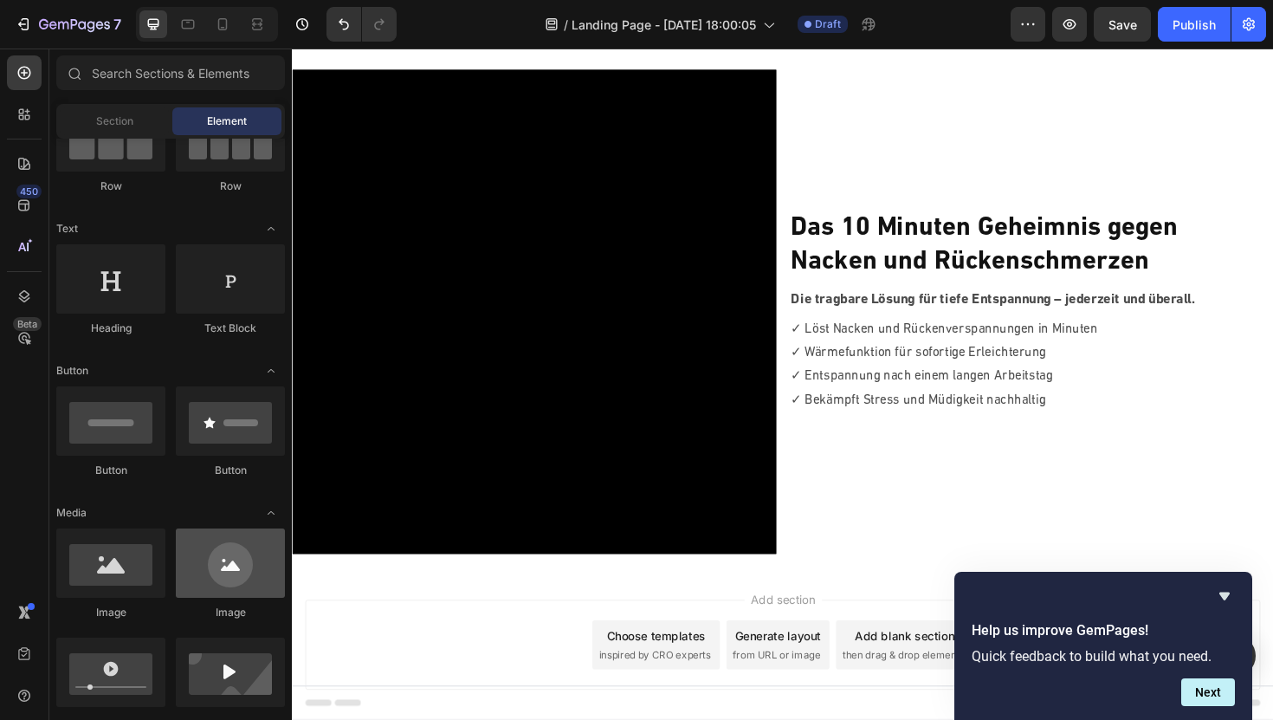
scroll to position [0, 0]
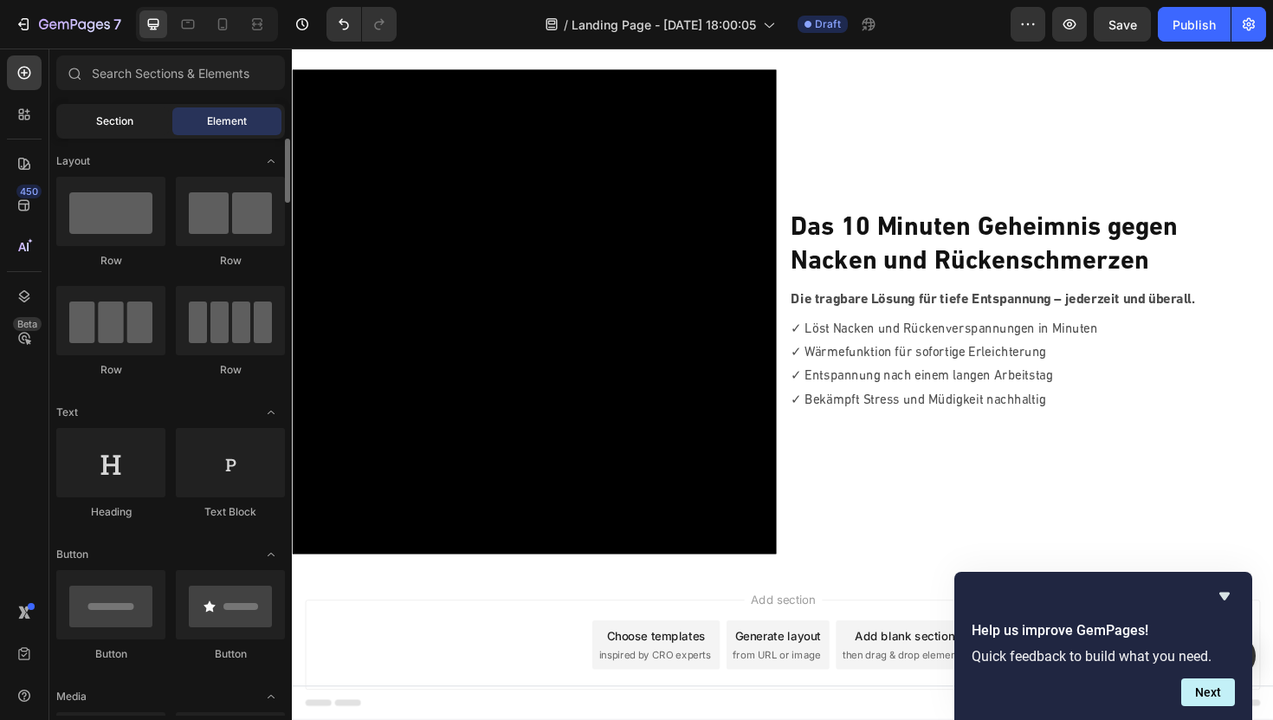
click at [99, 118] on span "Section" at bounding box center [114, 121] width 37 height 16
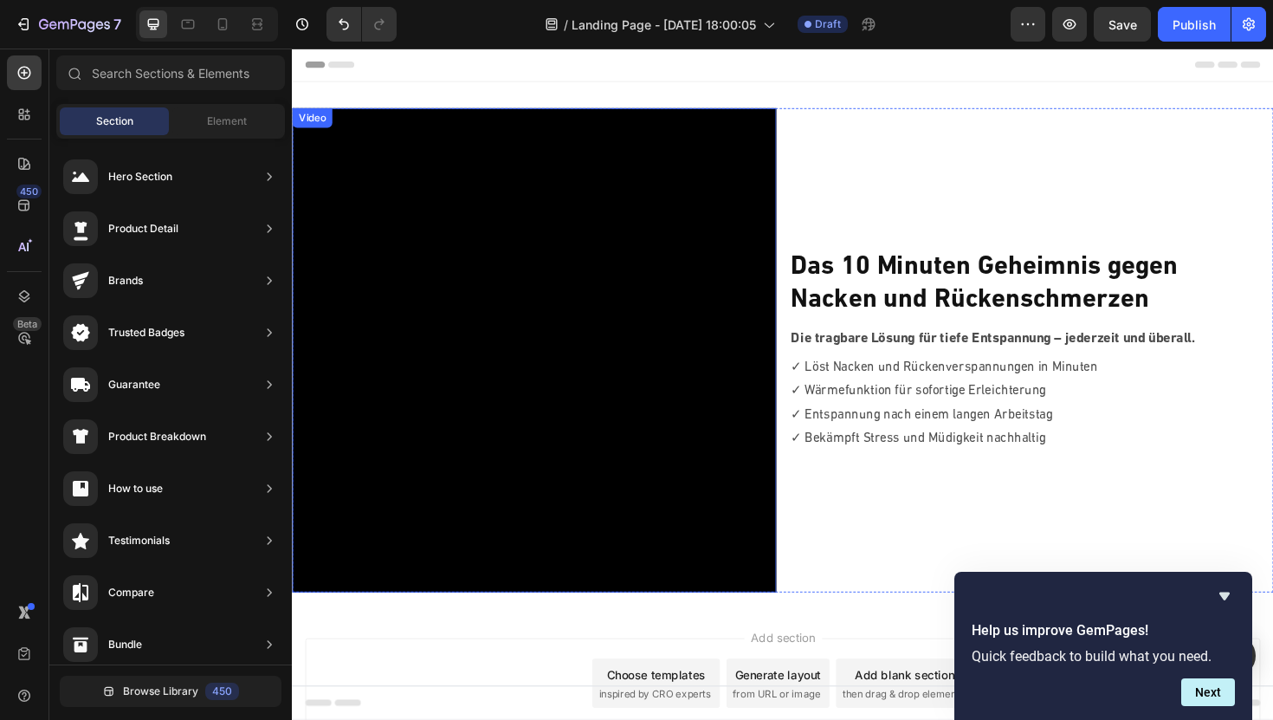
scroll to position [41, 0]
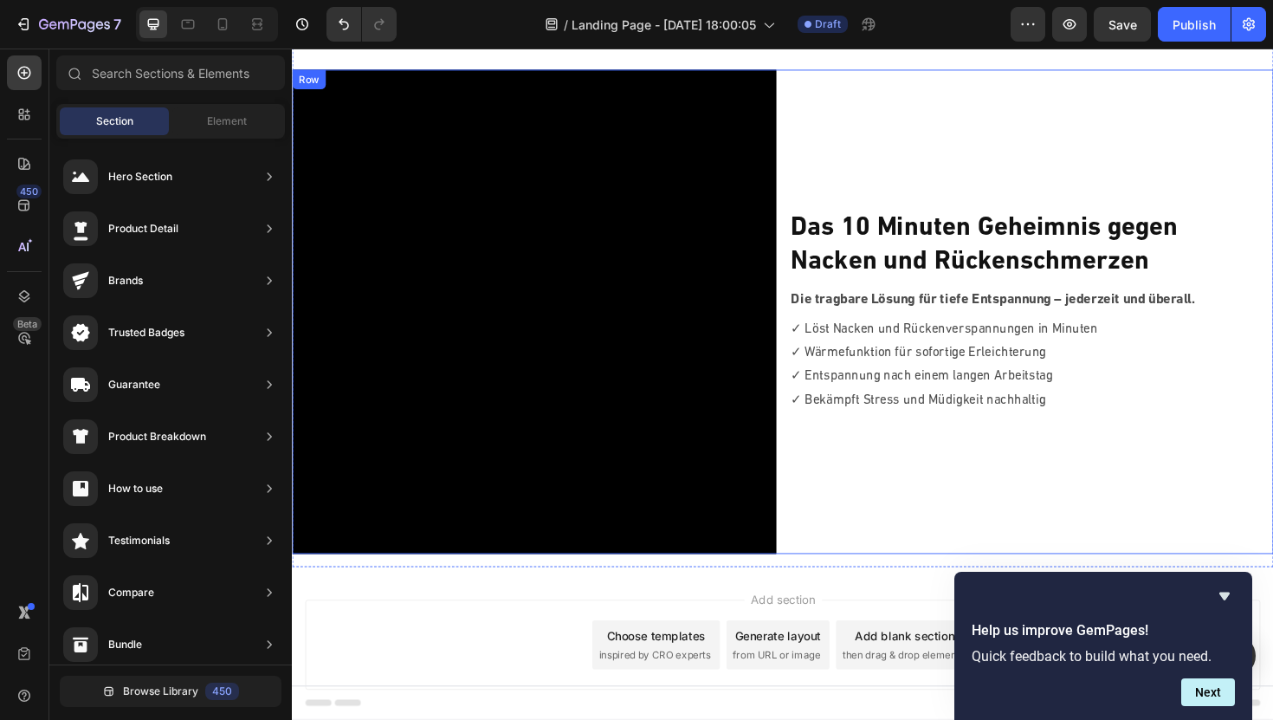
click at [896, 112] on div "⁠⁠⁠⁠⁠⁠⁠ Das 10 Minuten Geheimnis gegen Nacken und Rückenschmerzen Heading Die t…" at bounding box center [1075, 327] width 513 height 513
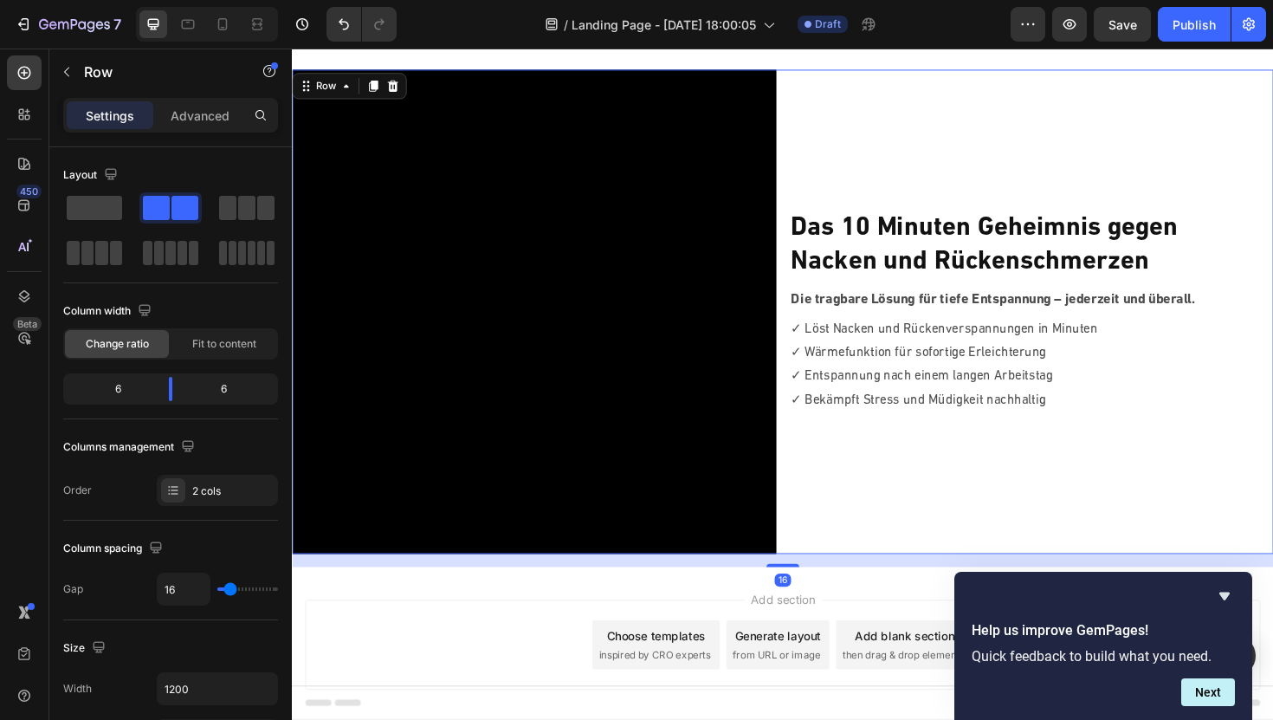
click at [896, 113] on div "⁠⁠⁠⁠⁠⁠⁠ Das 10 Minuten Geheimnis gegen Nacken und Rückenschmerzen Heading Die t…" at bounding box center [1075, 327] width 513 height 513
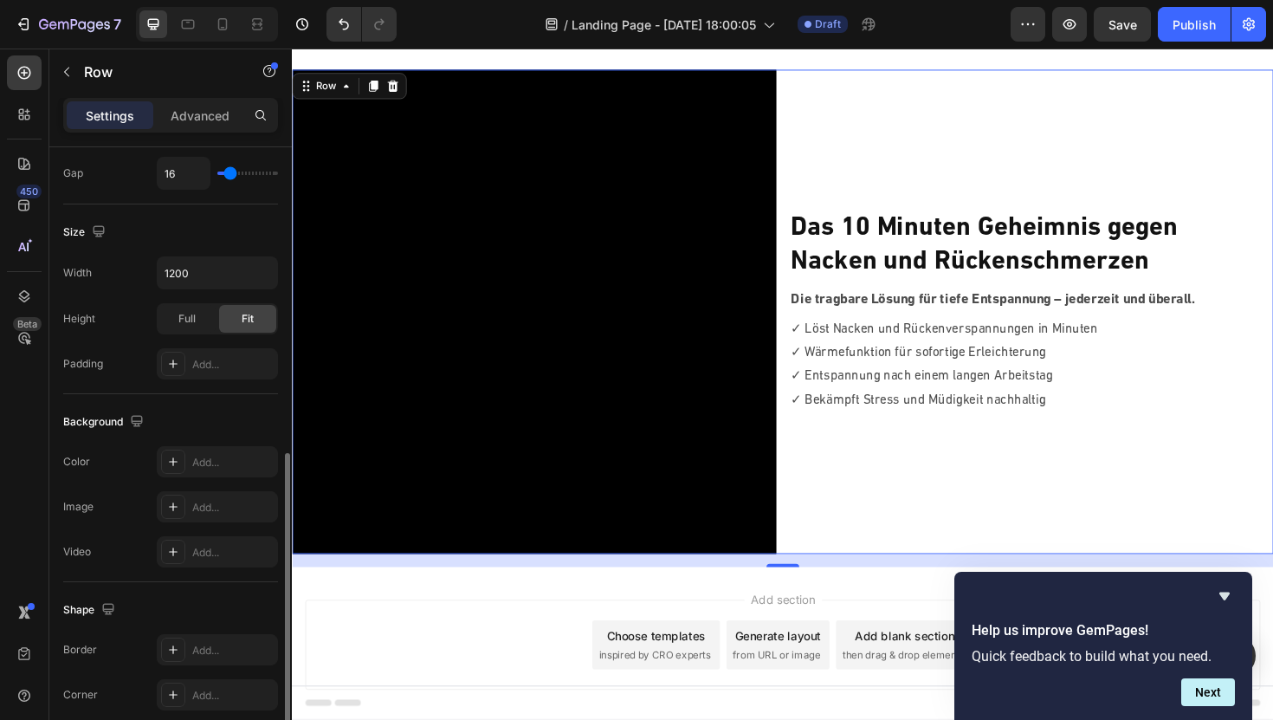
scroll to position [482, 0]
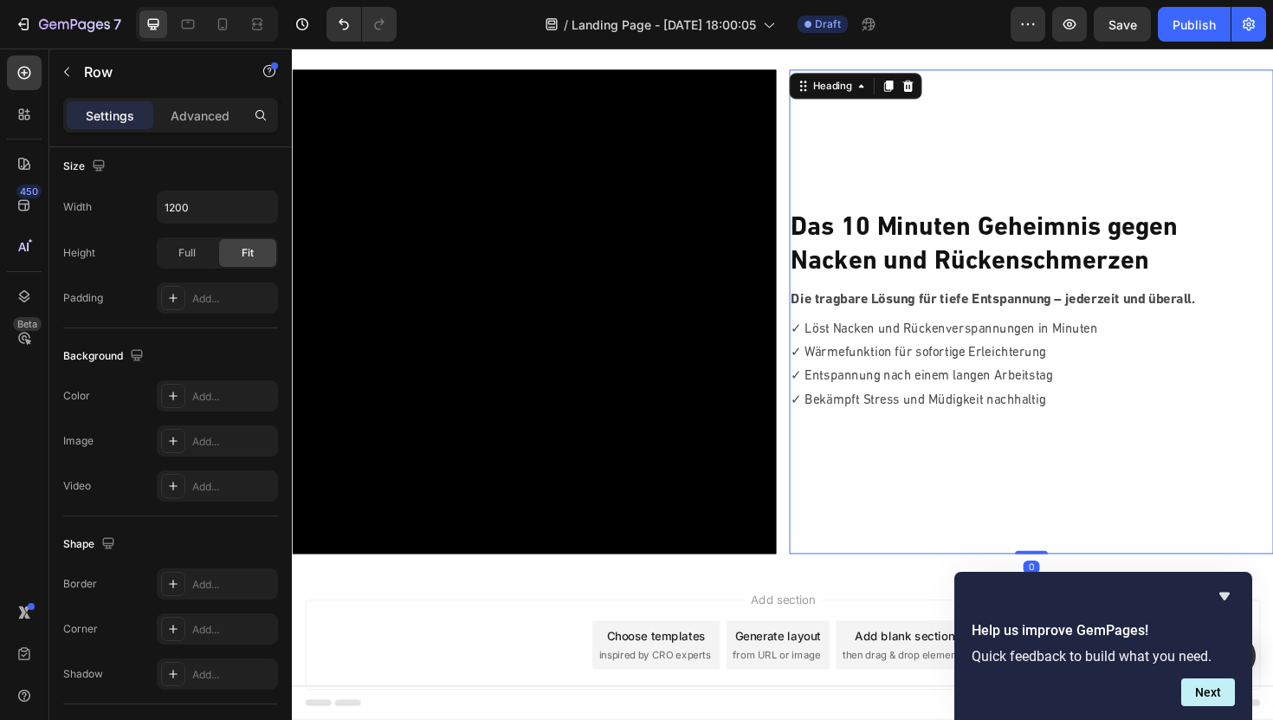
click at [908, 230] on strong "Das 10 Minuten Geheimnis gegen" at bounding box center [1025, 239] width 410 height 28
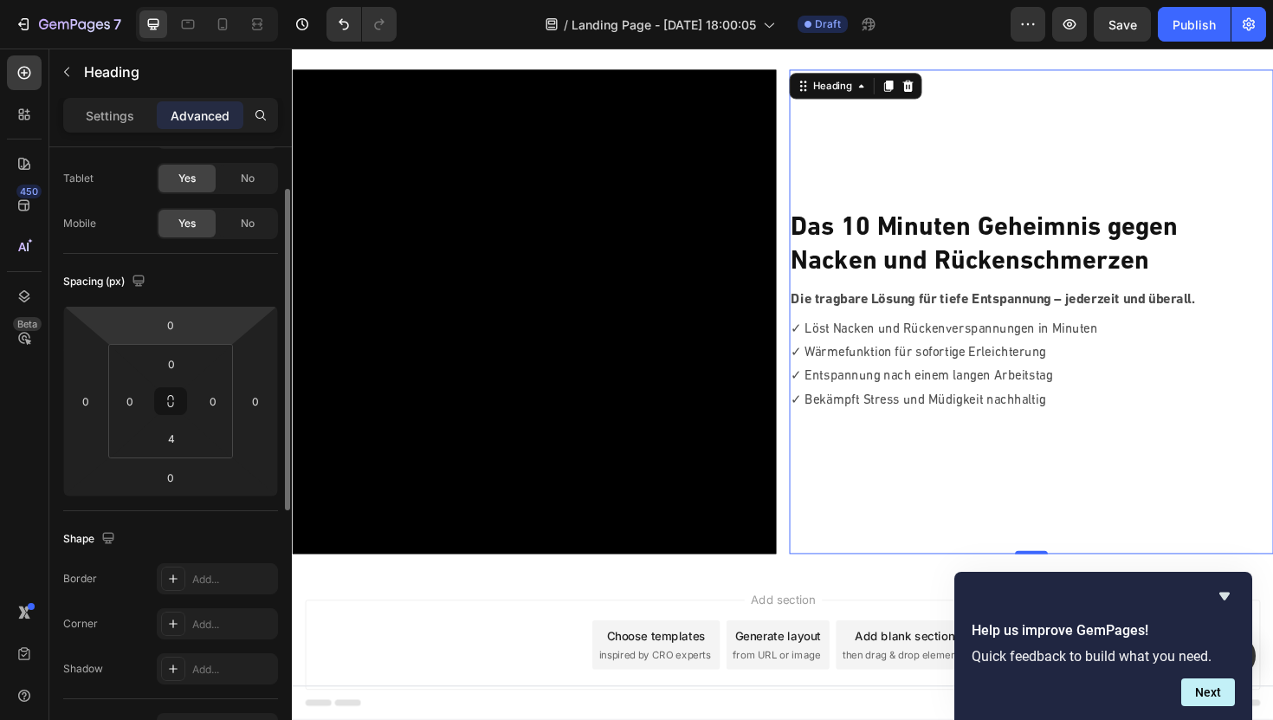
scroll to position [87, 0]
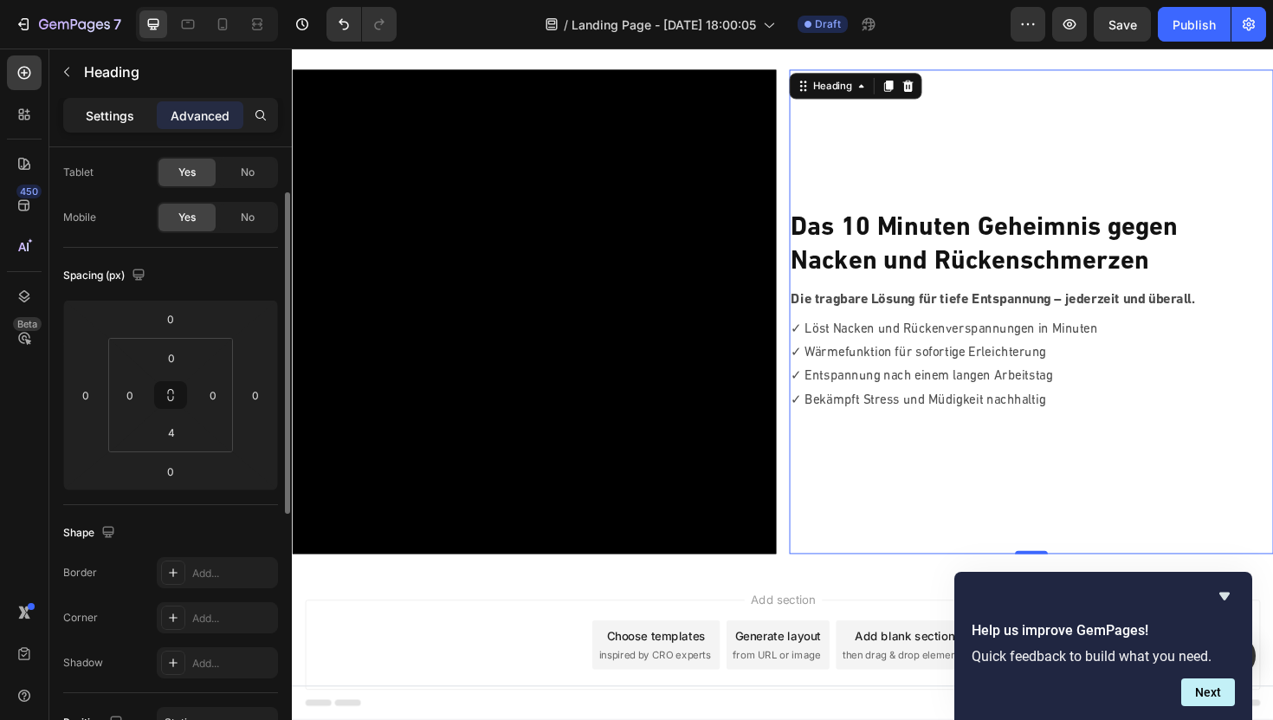
click at [122, 107] on p "Settings" at bounding box center [110, 116] width 49 height 18
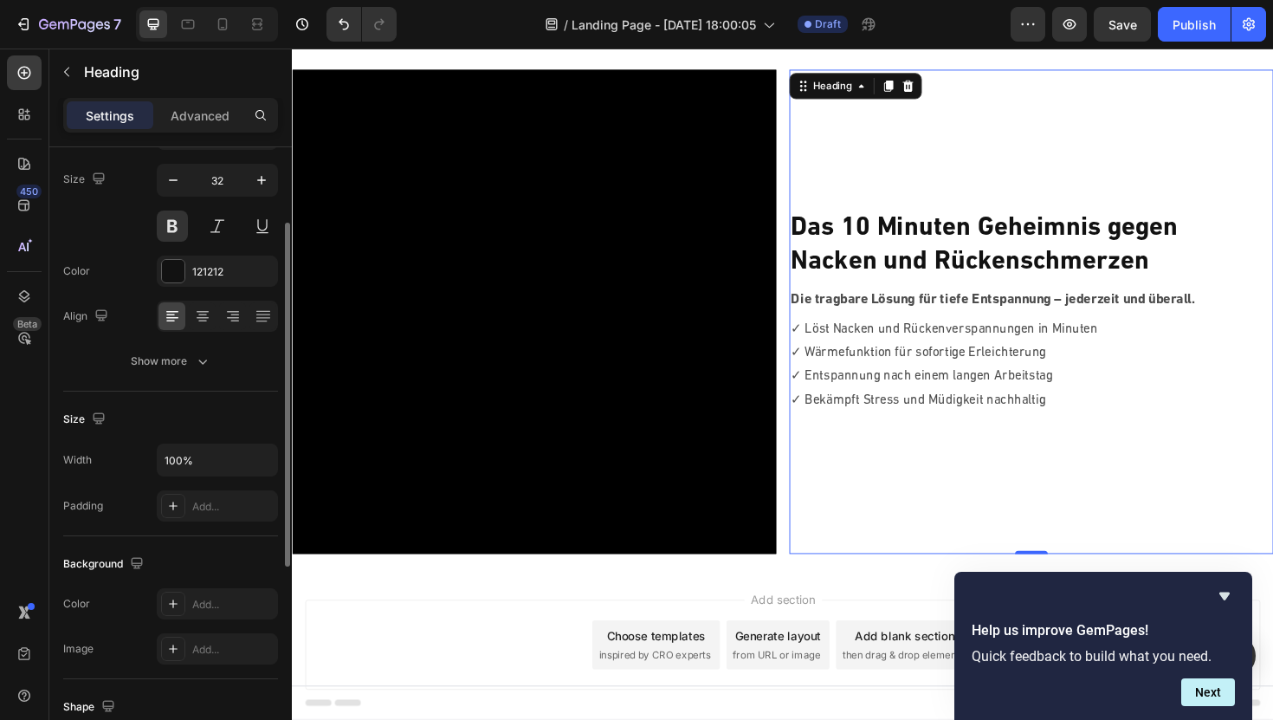
scroll to position [132, 0]
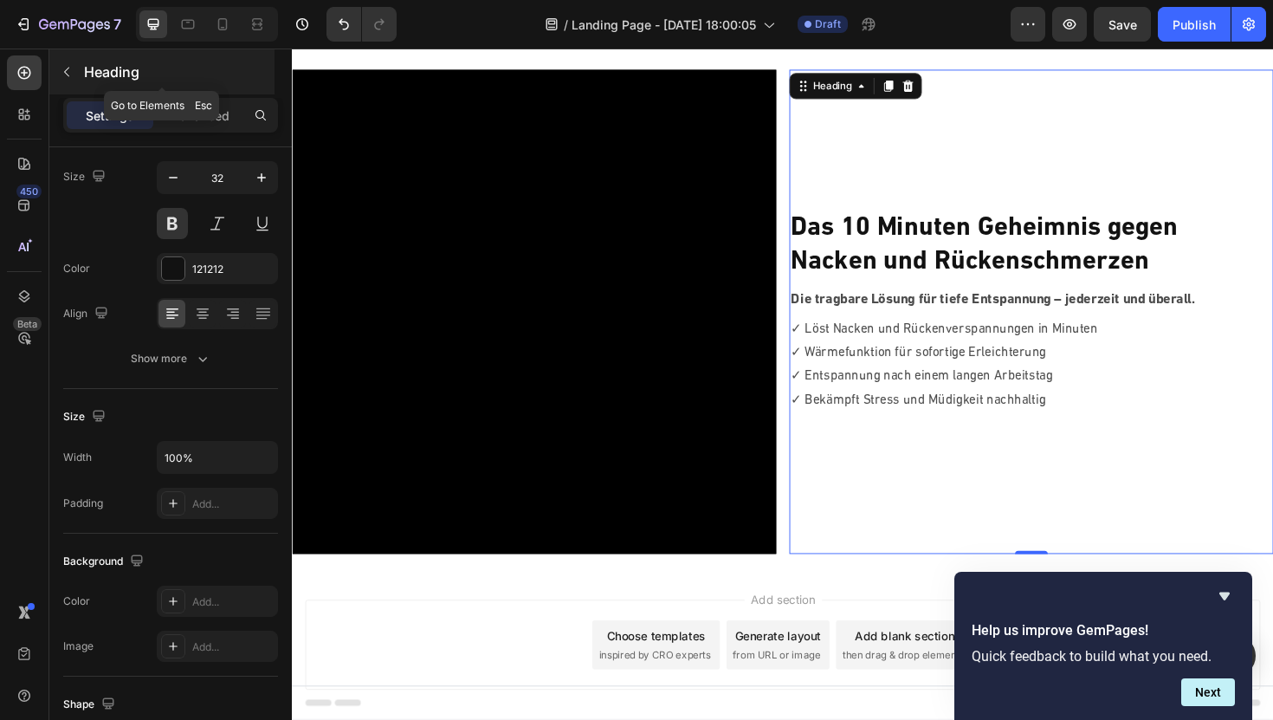
click at [64, 80] on button "button" at bounding box center [67, 72] width 28 height 28
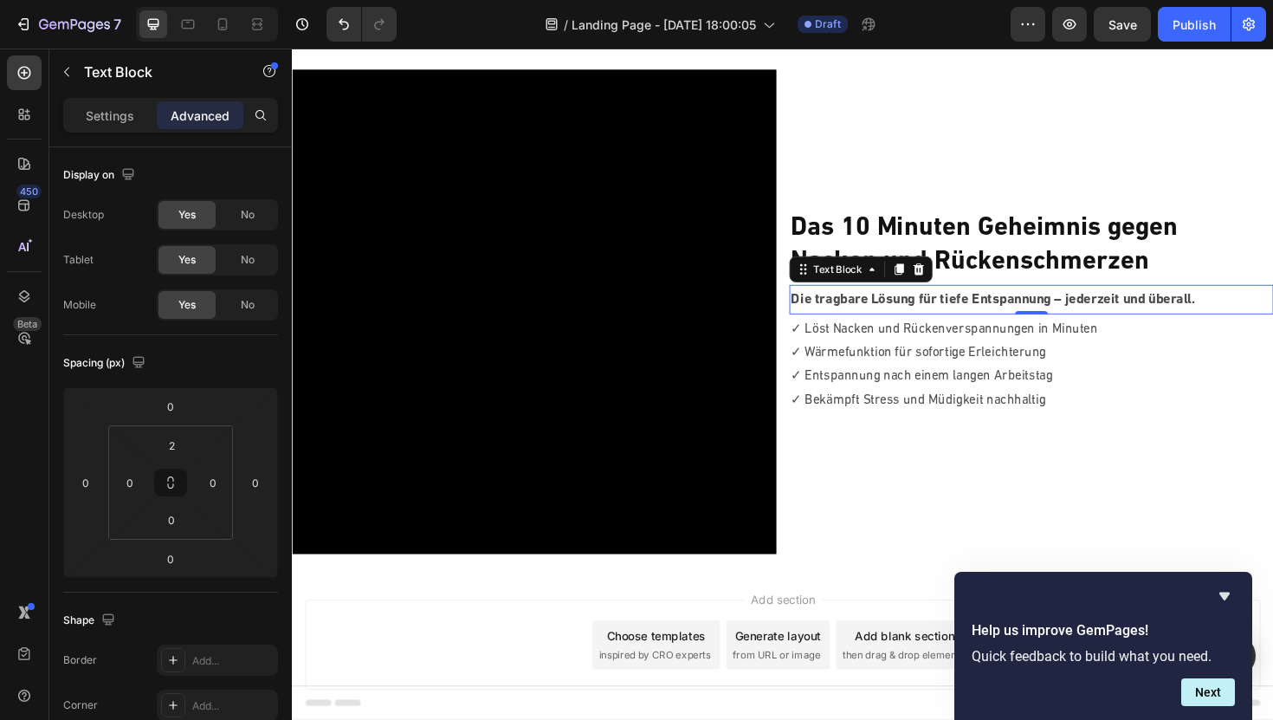
click at [902, 317] on p "Die tragbare Lösung für tiefe Entspannung – jederzeit und überall." at bounding box center [1074, 315] width 509 height 27
click at [846, 363] on p "✓ Wärmefunktion für sofortige Erleichterung" at bounding box center [1074, 371] width 509 height 25
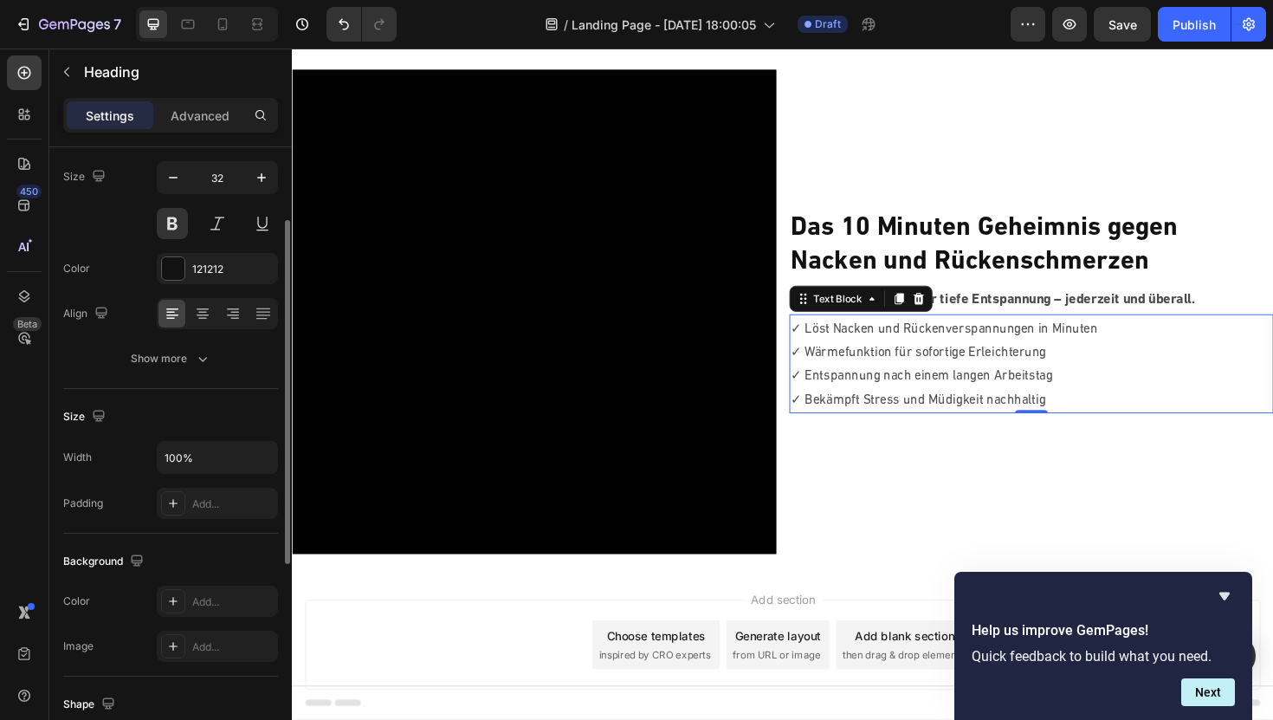
click at [872, 268] on strong "Nacken und Rückenschmerzen" at bounding box center [1009, 275] width 379 height 28
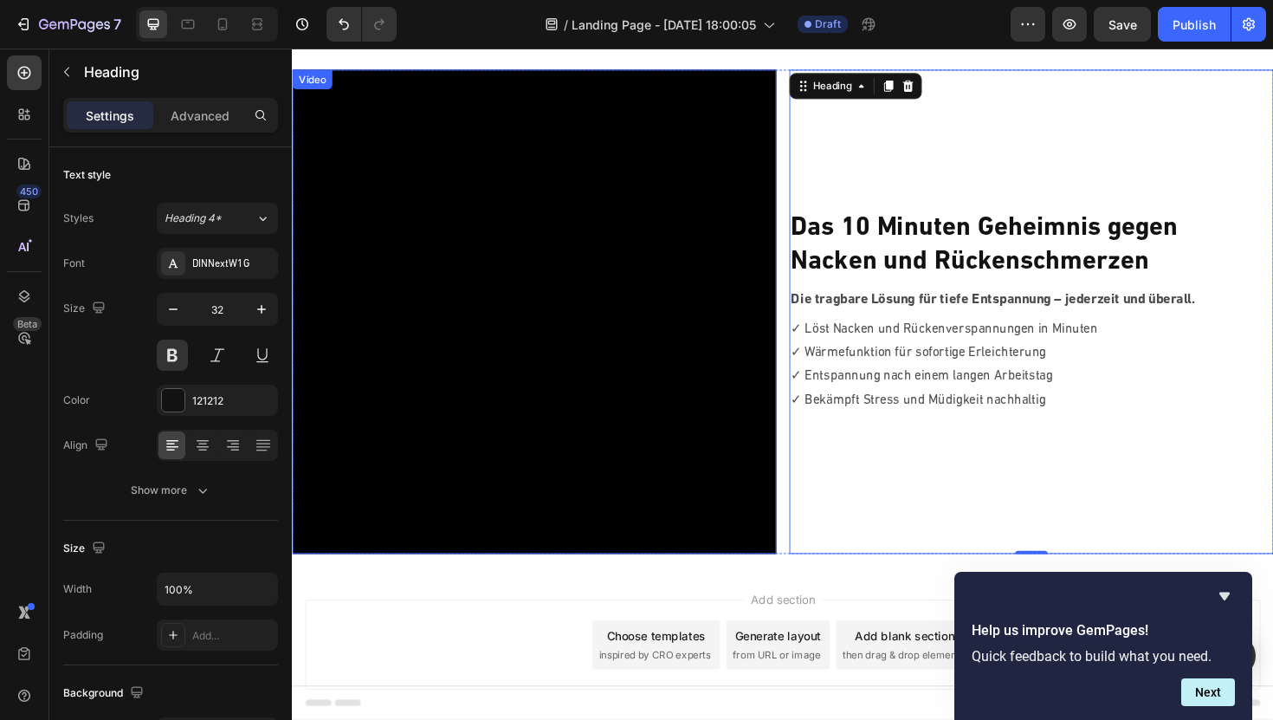
scroll to position [0, 0]
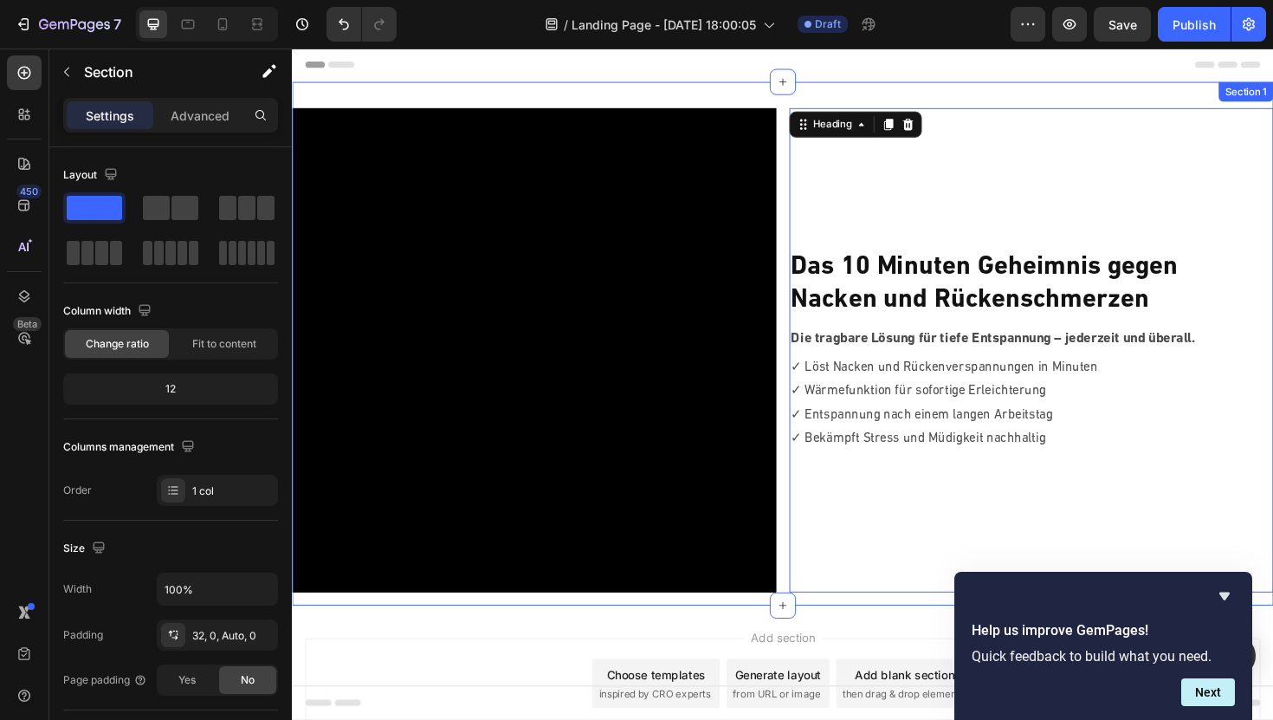
click at [543, 93] on div "Video ⁠⁠⁠⁠⁠⁠⁠ Das 10 Minuten Geheimnis gegen Nacken und Rückenschmerzen Heading…" at bounding box center [811, 361] width 1039 height 554
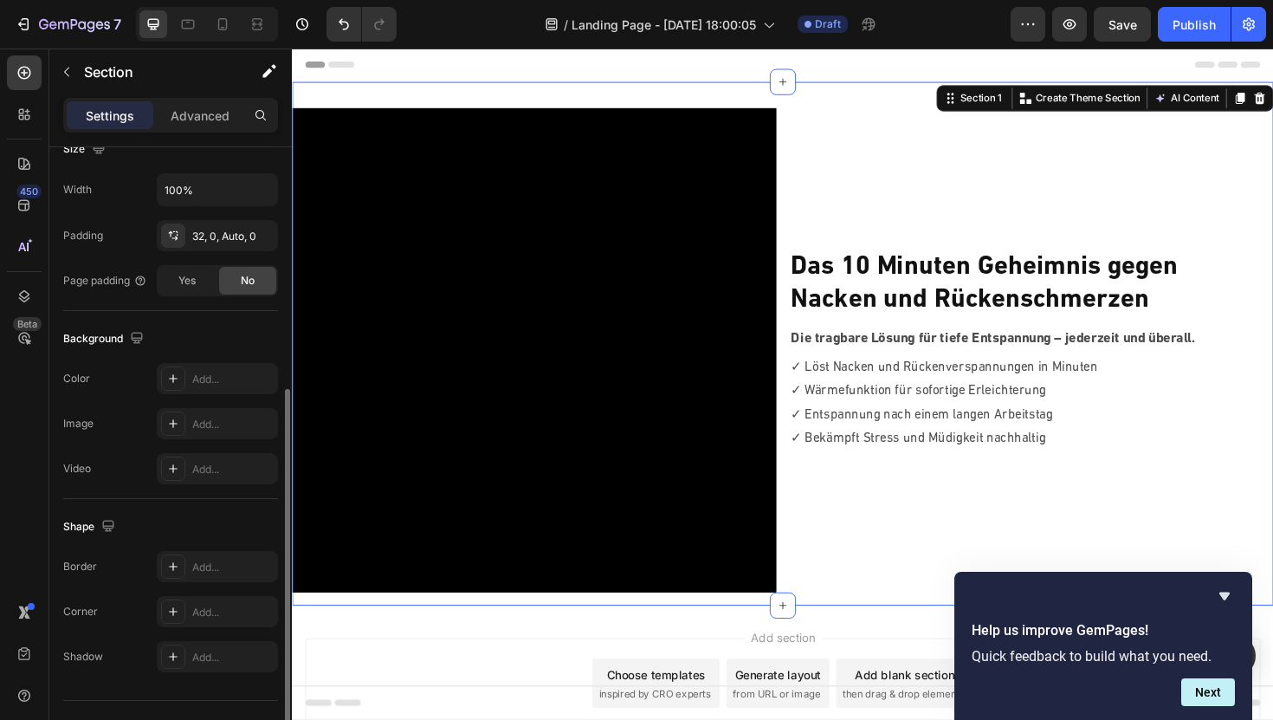
scroll to position [435, 0]
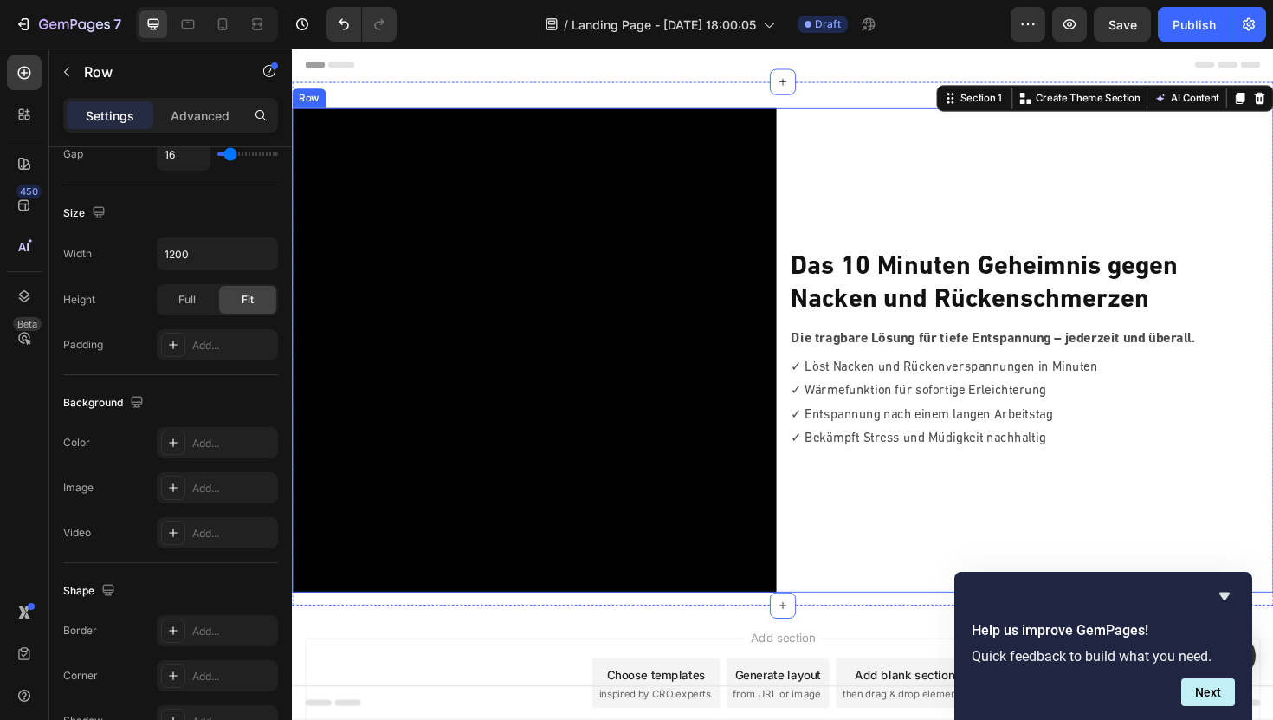
click at [868, 562] on div "⁠⁠⁠⁠⁠⁠⁠ Das 10 Minuten Geheimnis gegen Nacken und Rückenschmerzen Heading Die t…" at bounding box center [1075, 368] width 513 height 513
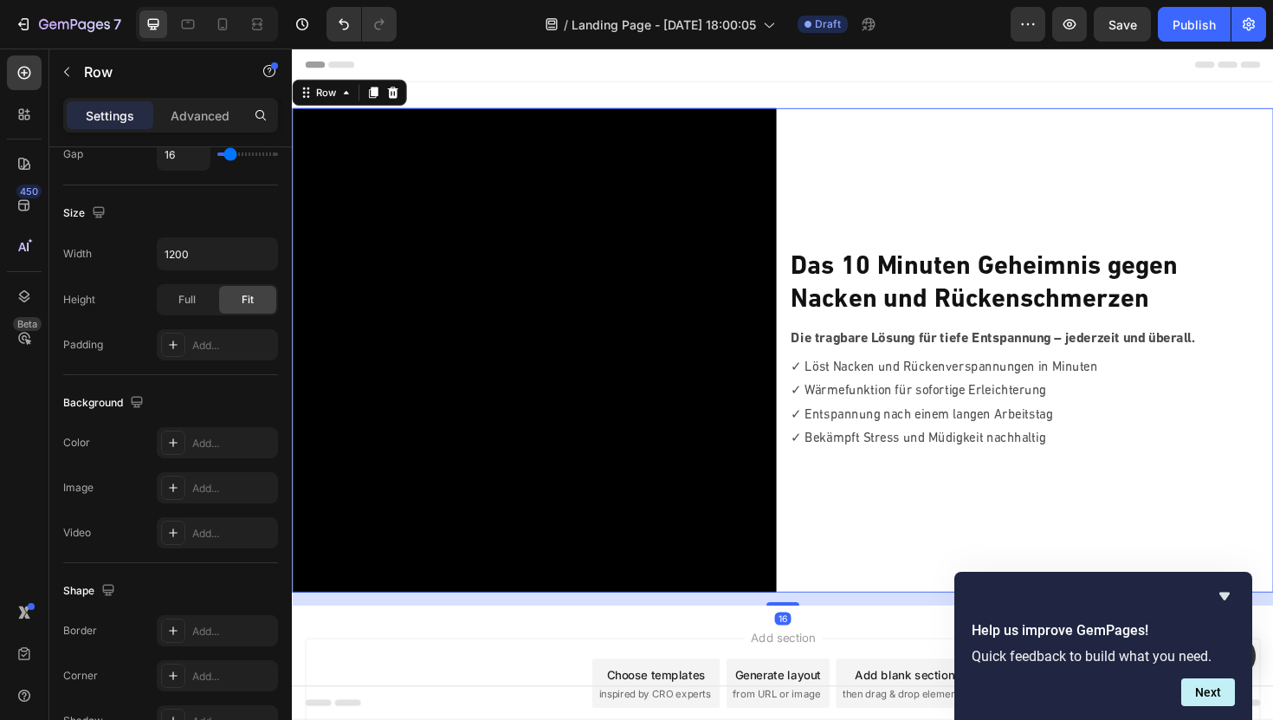
scroll to position [0, 0]
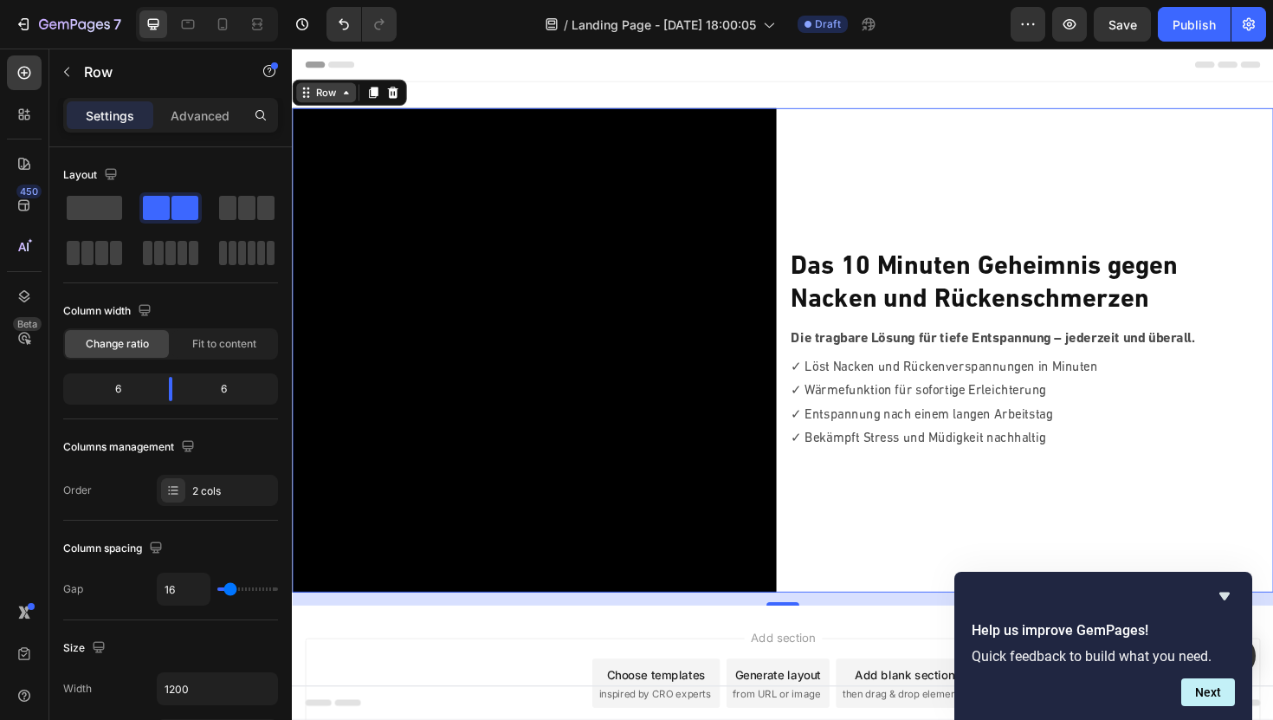
click at [329, 98] on div "Row" at bounding box center [328, 95] width 29 height 16
click at [345, 97] on icon at bounding box center [349, 95] width 14 height 14
click at [187, 111] on p "Advanced" at bounding box center [200, 116] width 59 height 18
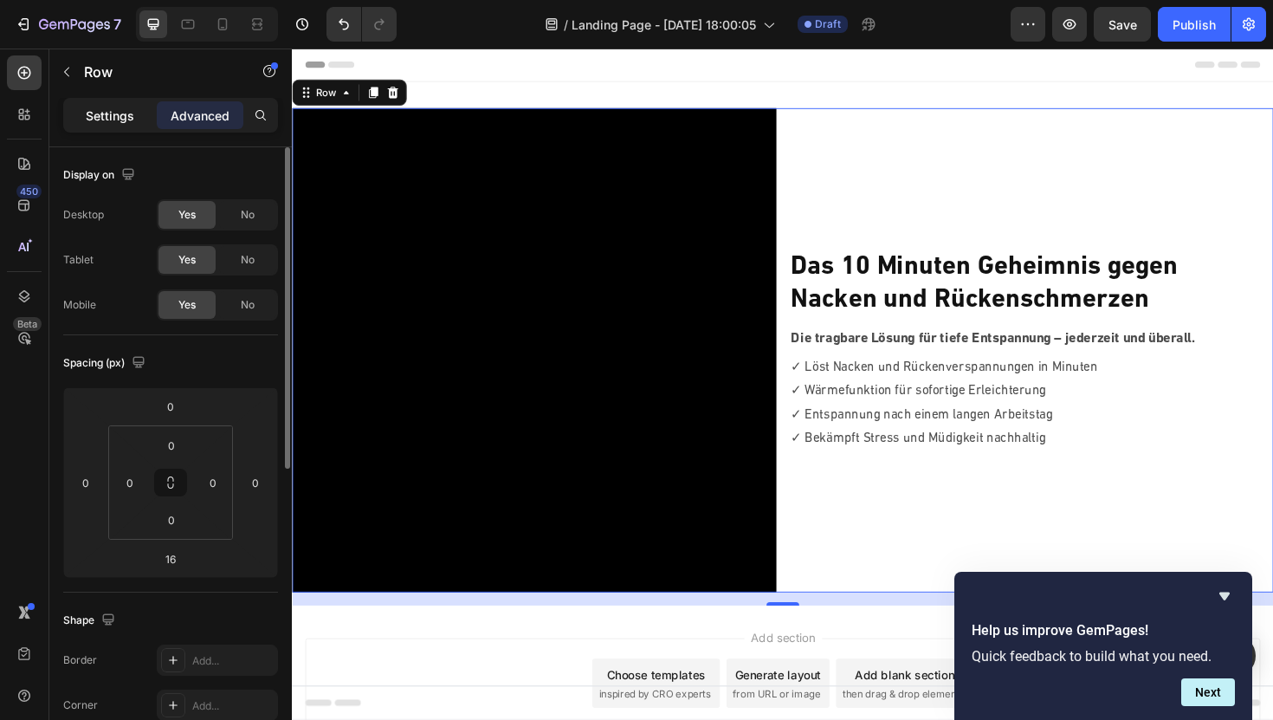
click at [120, 105] on div "Settings" at bounding box center [110, 115] width 87 height 28
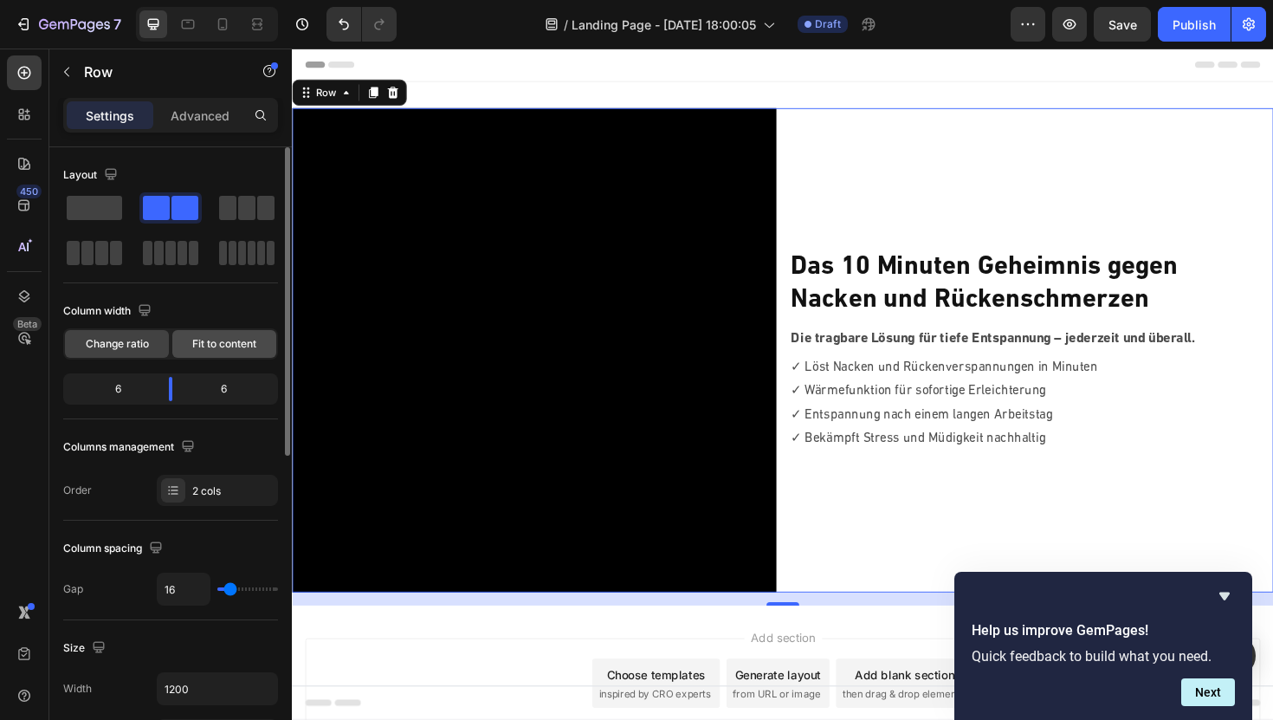
click at [212, 343] on span "Fit to content" at bounding box center [224, 344] width 64 height 16
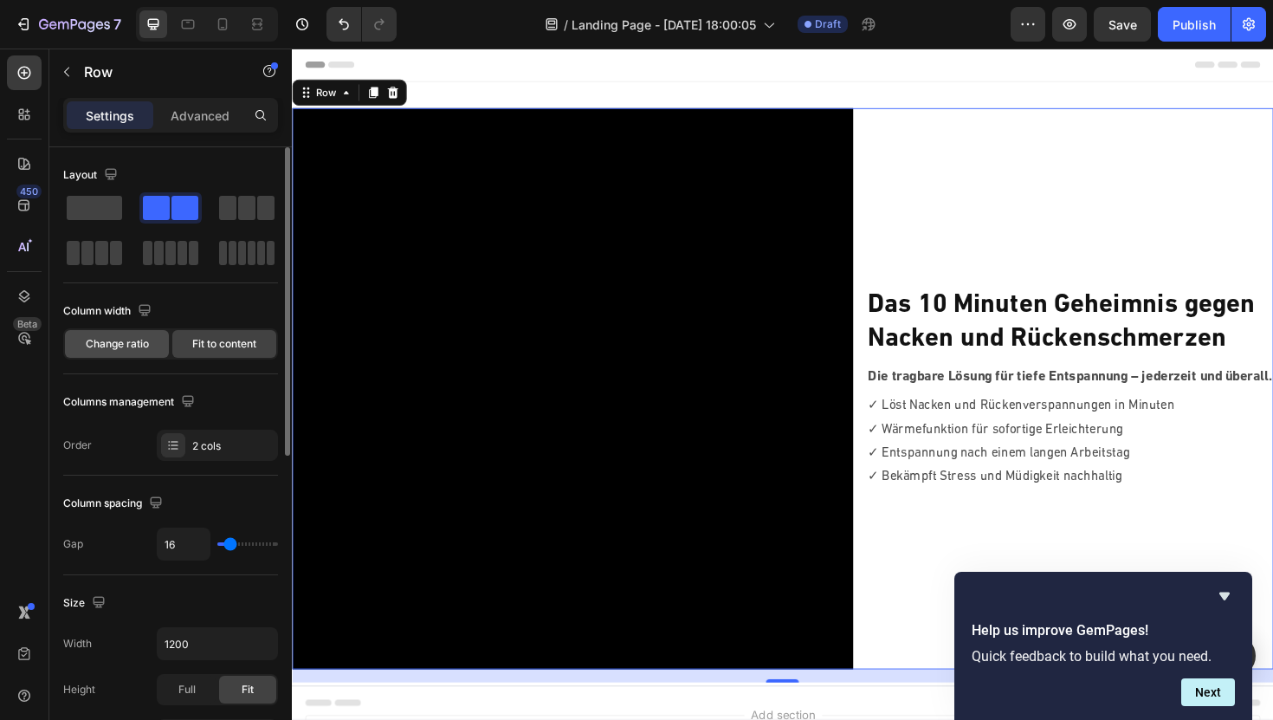
click at [126, 346] on span "Change ratio" at bounding box center [117, 344] width 63 height 16
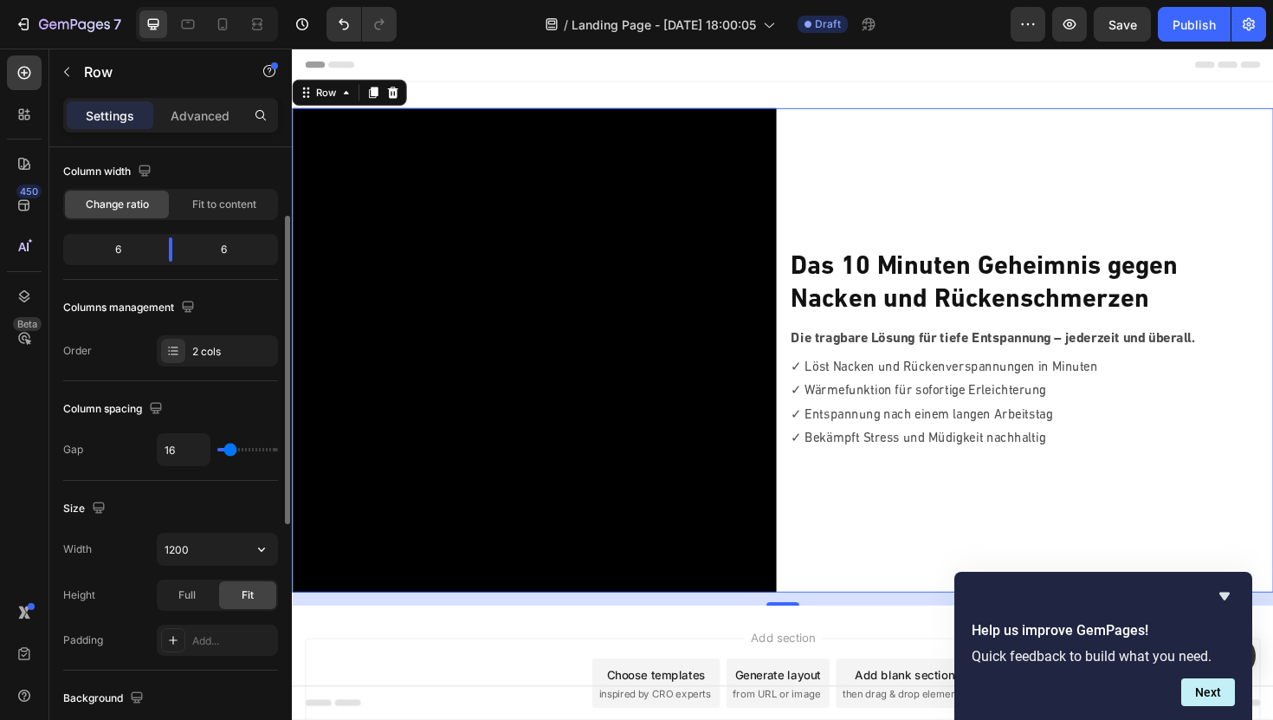
scroll to position [169, 0]
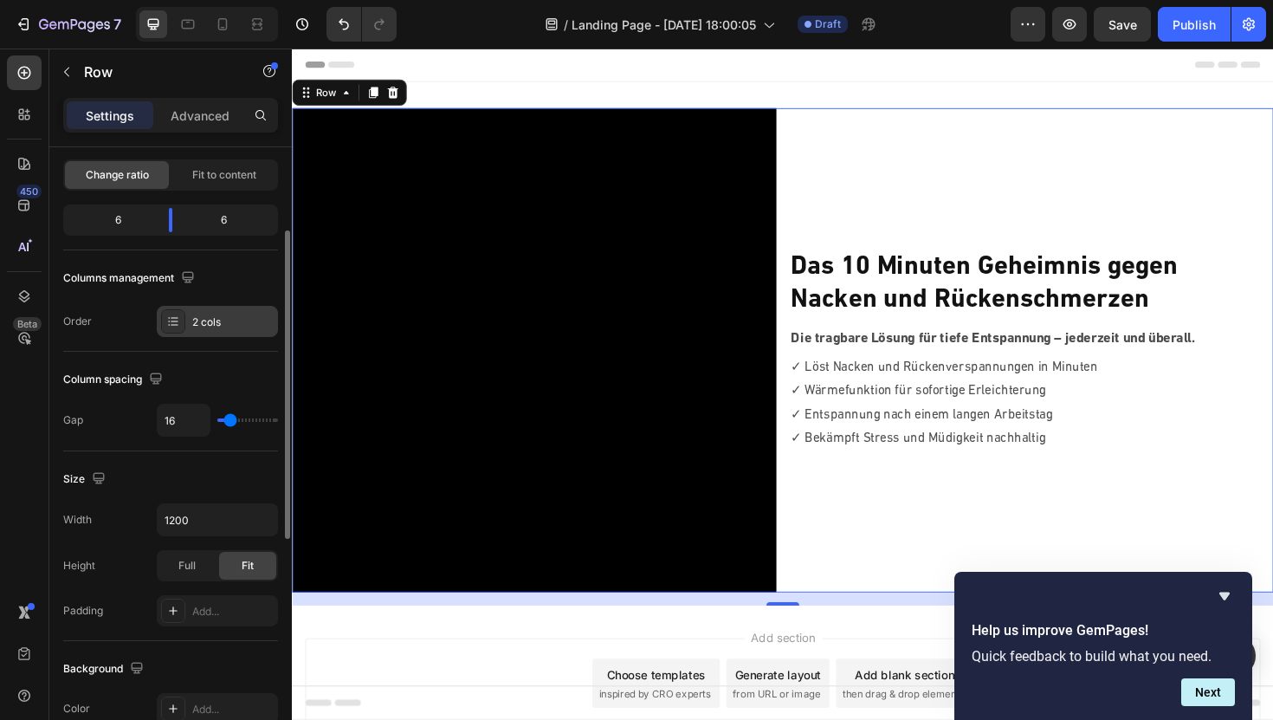
click at [209, 329] on div "2 cols" at bounding box center [217, 321] width 121 height 31
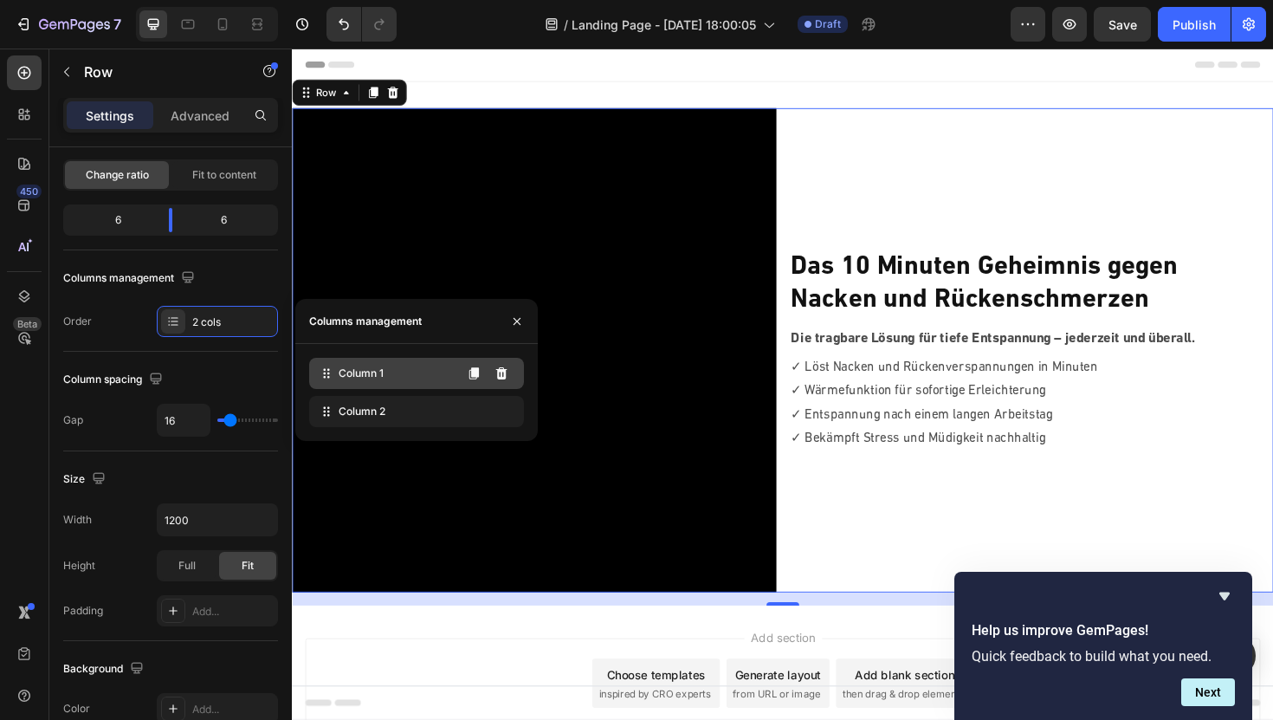
click at [364, 374] on span "Column 1" at bounding box center [361, 374] width 45 height 16
click at [425, 379] on div "Column 1" at bounding box center [416, 373] width 215 height 31
click at [473, 371] on icon at bounding box center [474, 373] width 10 height 12
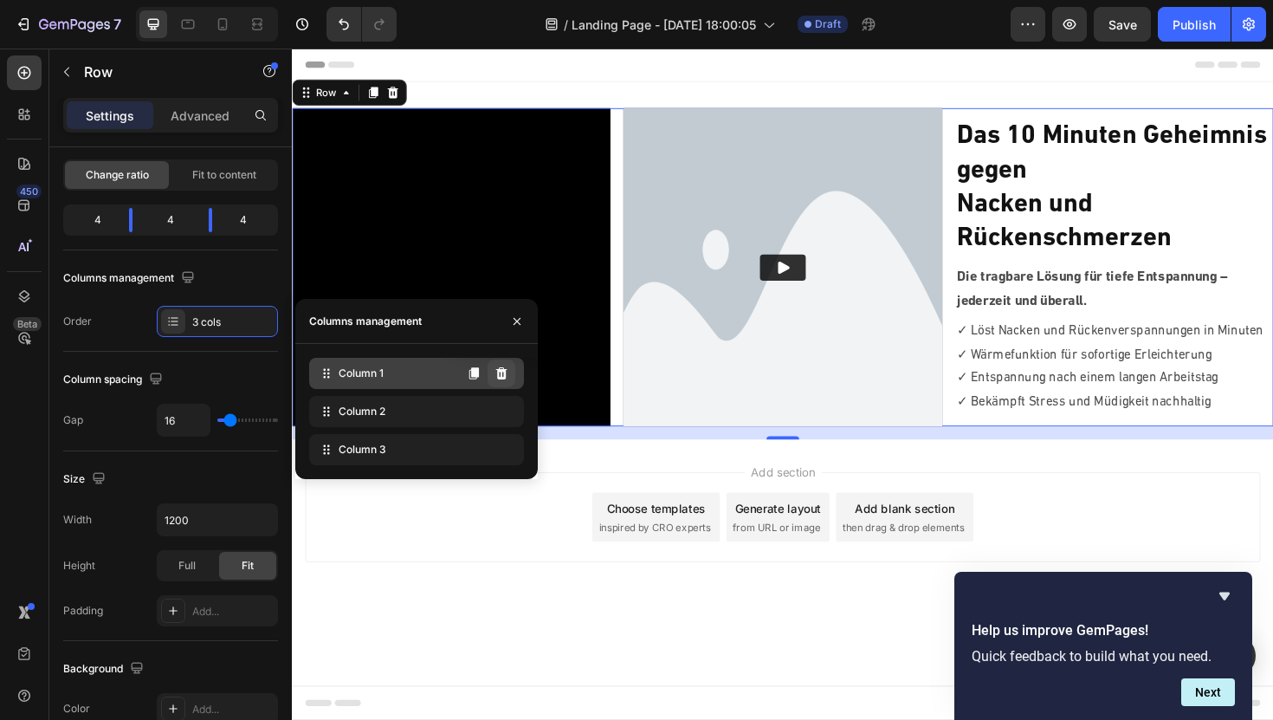
click at [508, 376] on icon at bounding box center [502, 373] width 14 height 14
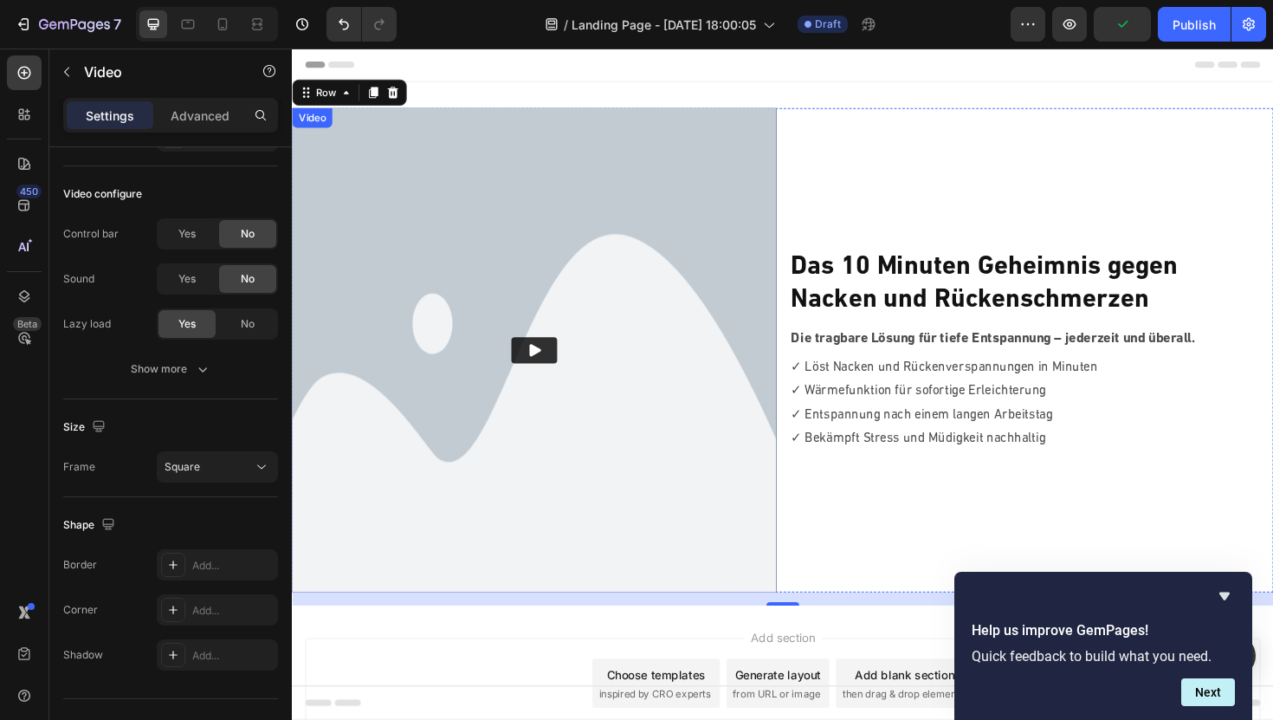
click at [566, 366] on button "Play" at bounding box center [548, 368] width 49 height 28
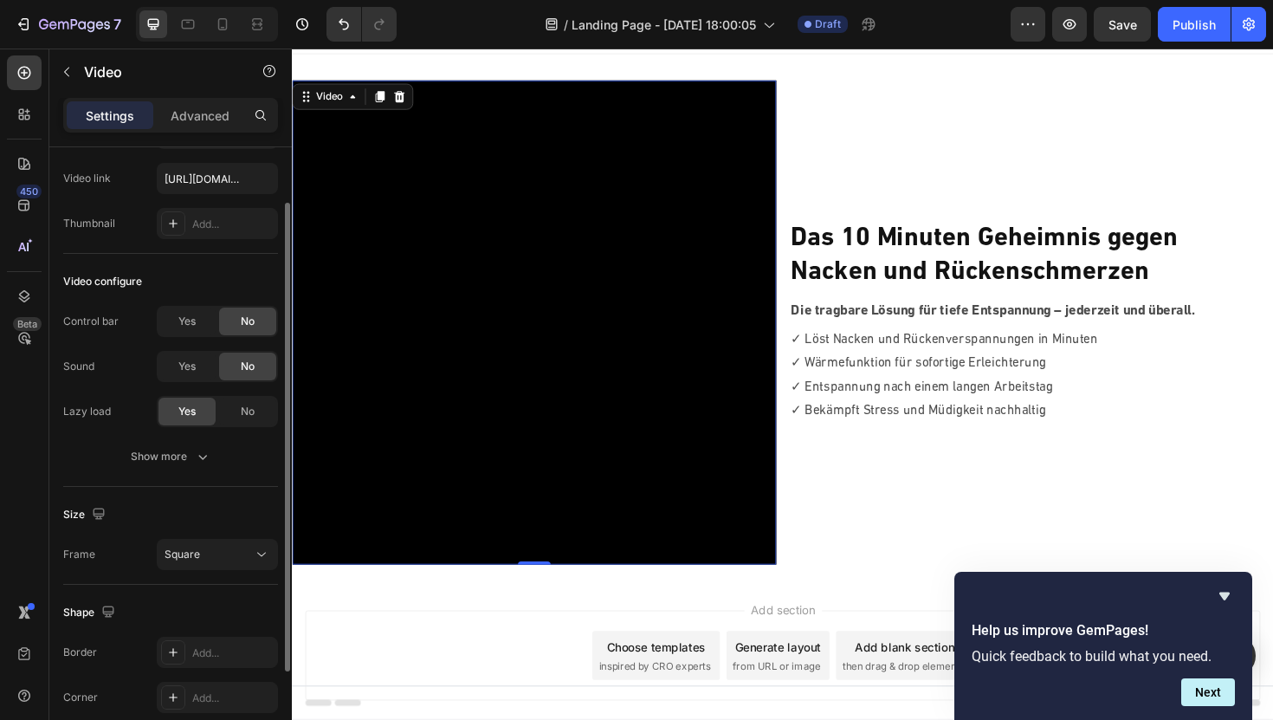
scroll to position [78, 0]
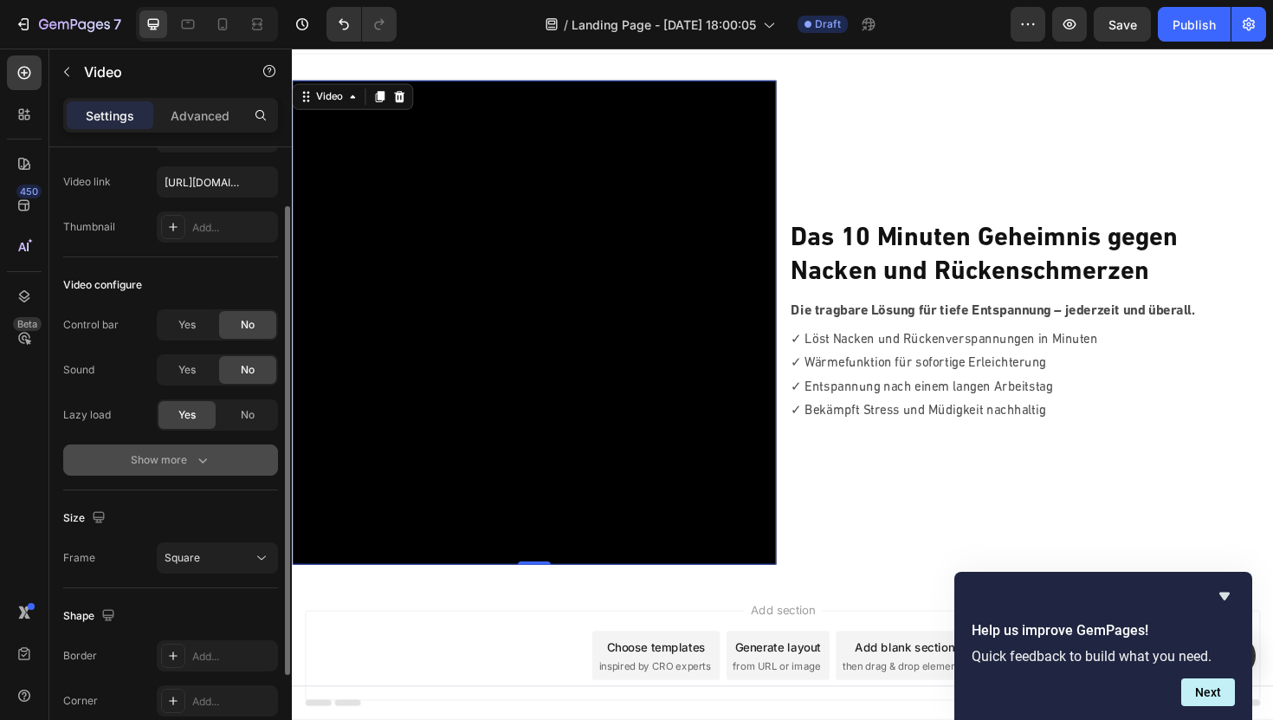
click at [174, 453] on div "Show more" at bounding box center [171, 459] width 81 height 17
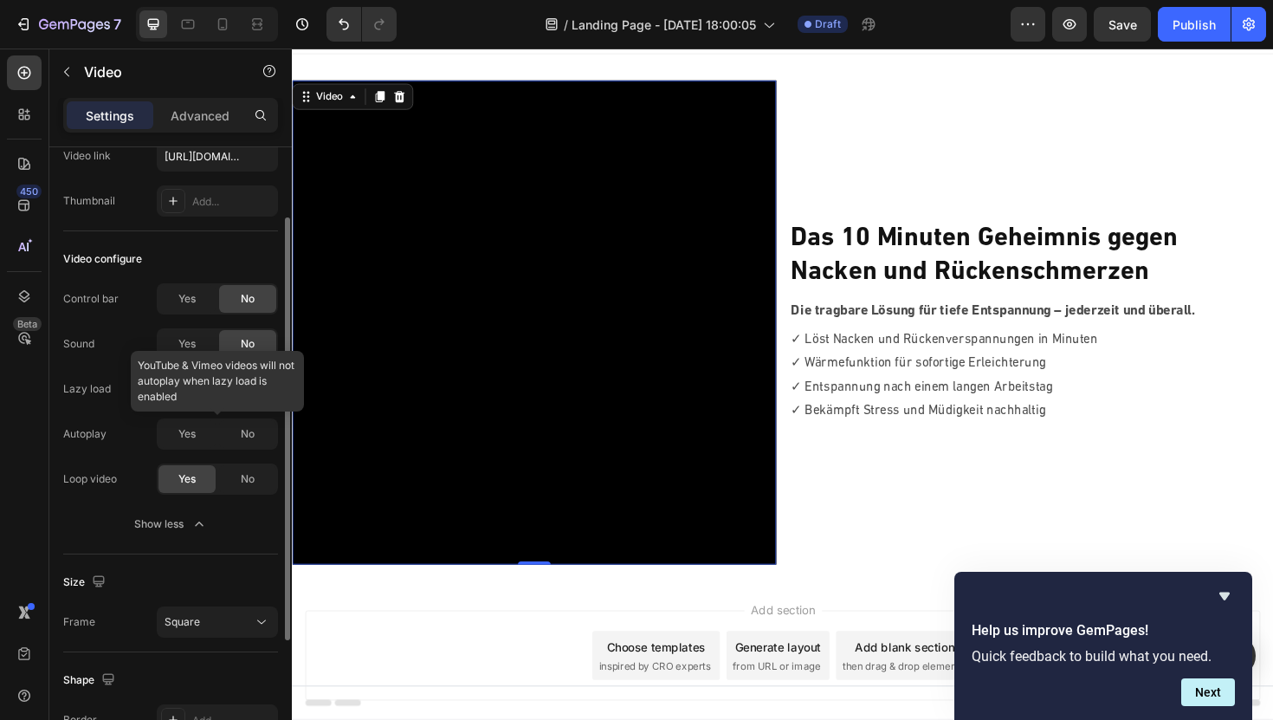
scroll to position [109, 0]
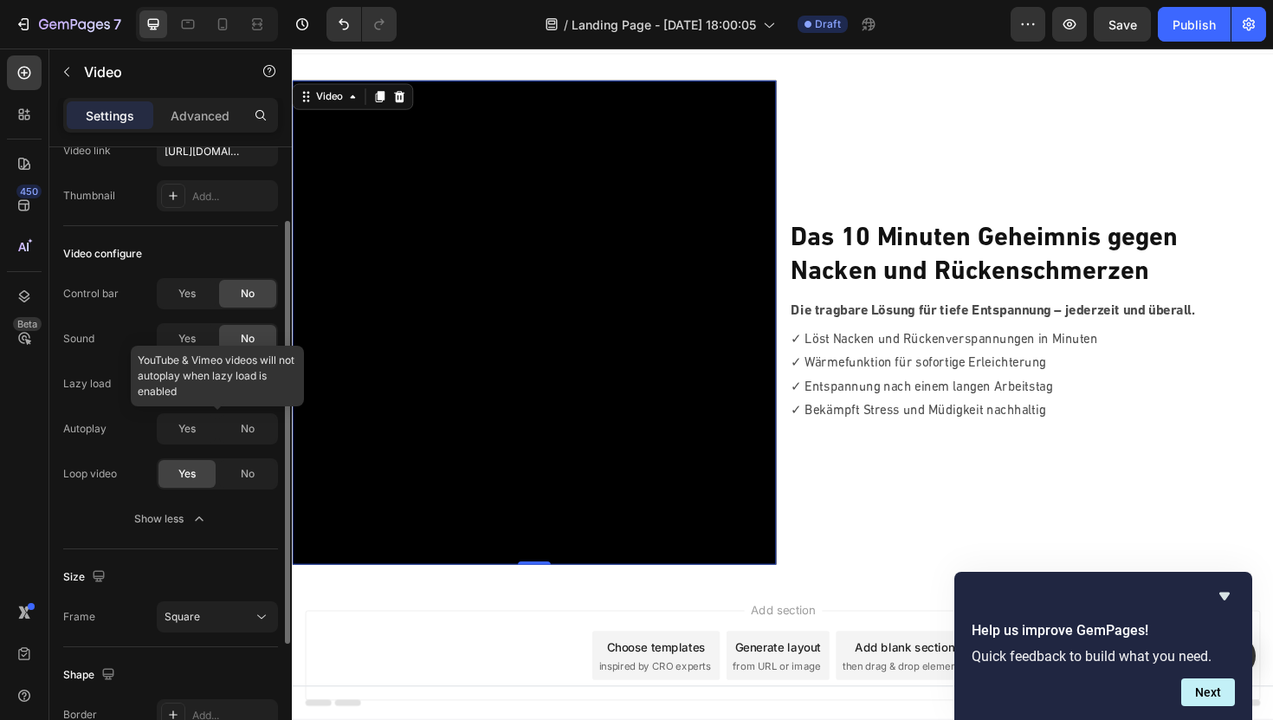
click at [176, 433] on div at bounding box center [217, 428] width 121 height 31
click at [190, 433] on div at bounding box center [217, 428] width 121 height 31
click at [244, 379] on span "No" at bounding box center [248, 384] width 14 height 16
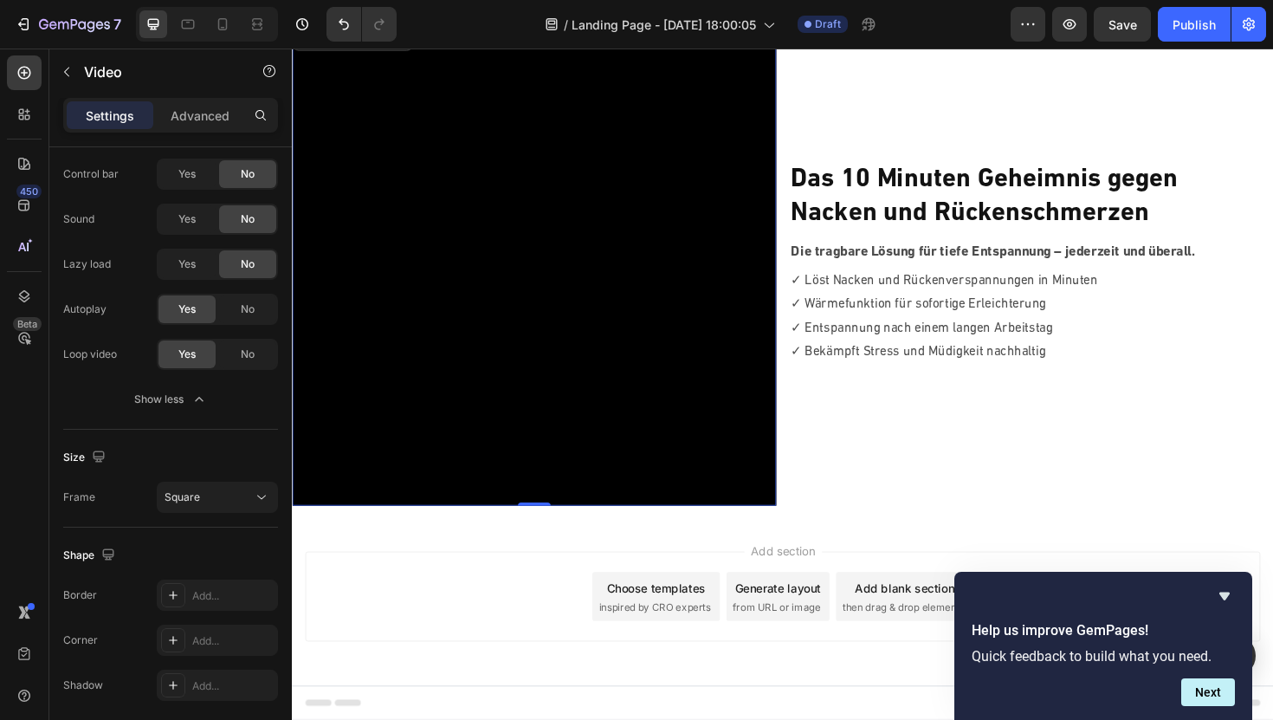
scroll to position [0, 0]
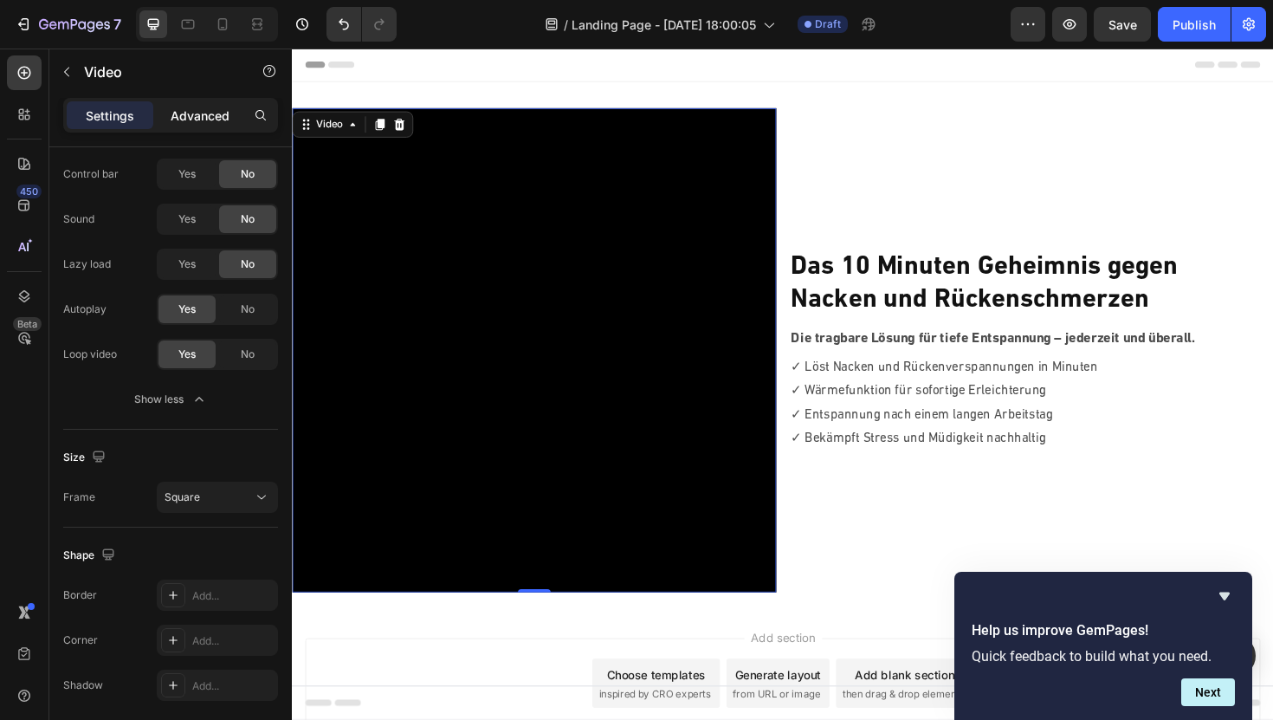
click at [197, 123] on p "Advanced" at bounding box center [200, 116] width 59 height 18
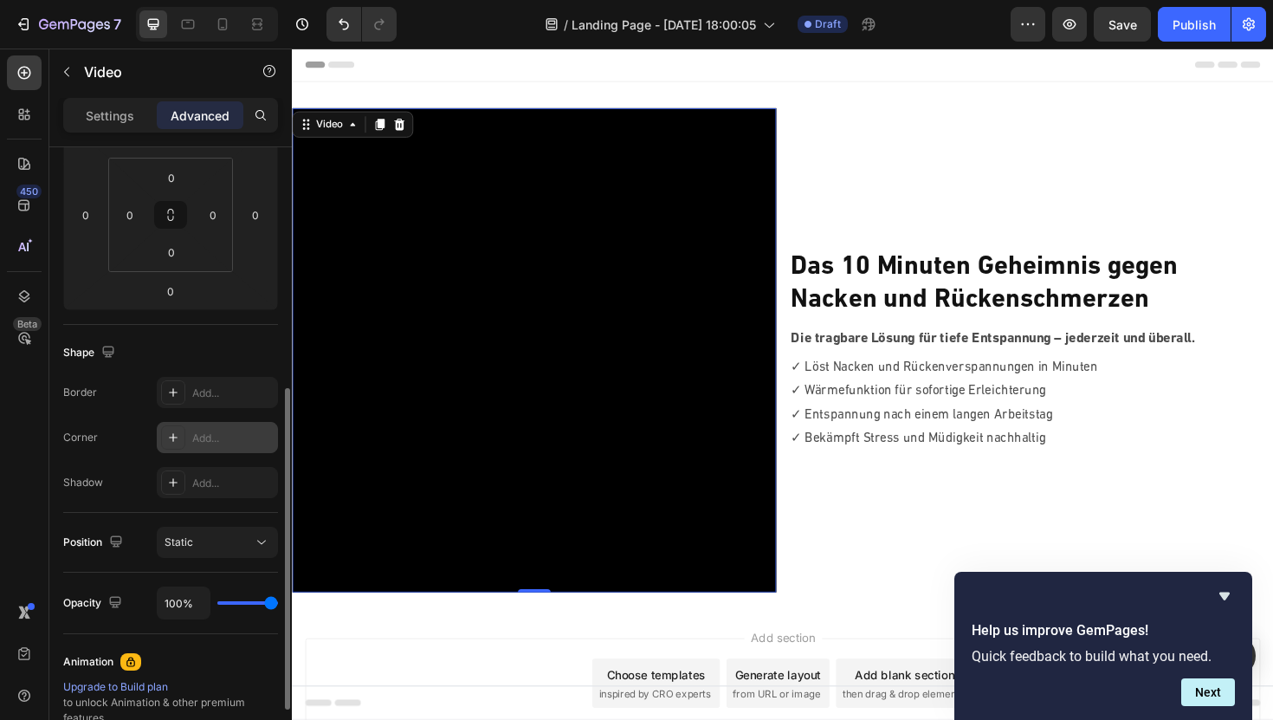
scroll to position [336, 0]
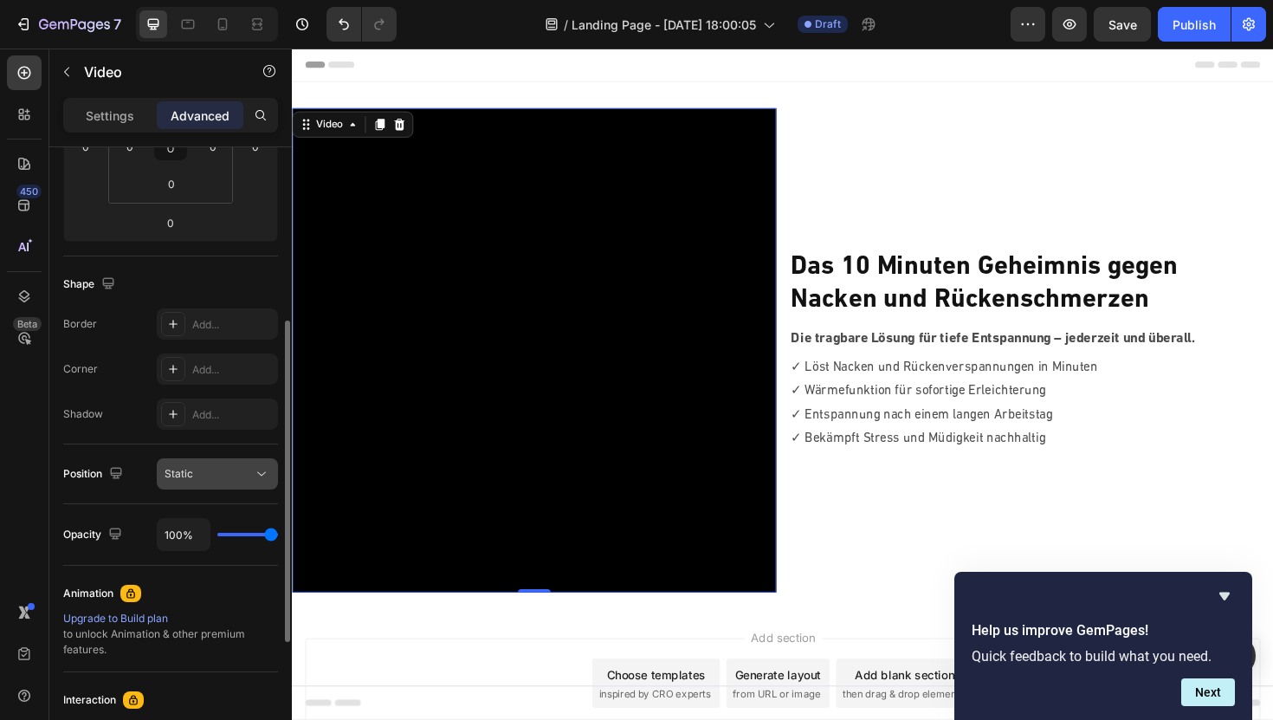
click at [232, 477] on div "Static" at bounding box center [209, 474] width 88 height 16
click at [141, 452] on div "Position Static" at bounding box center [170, 474] width 215 height 60
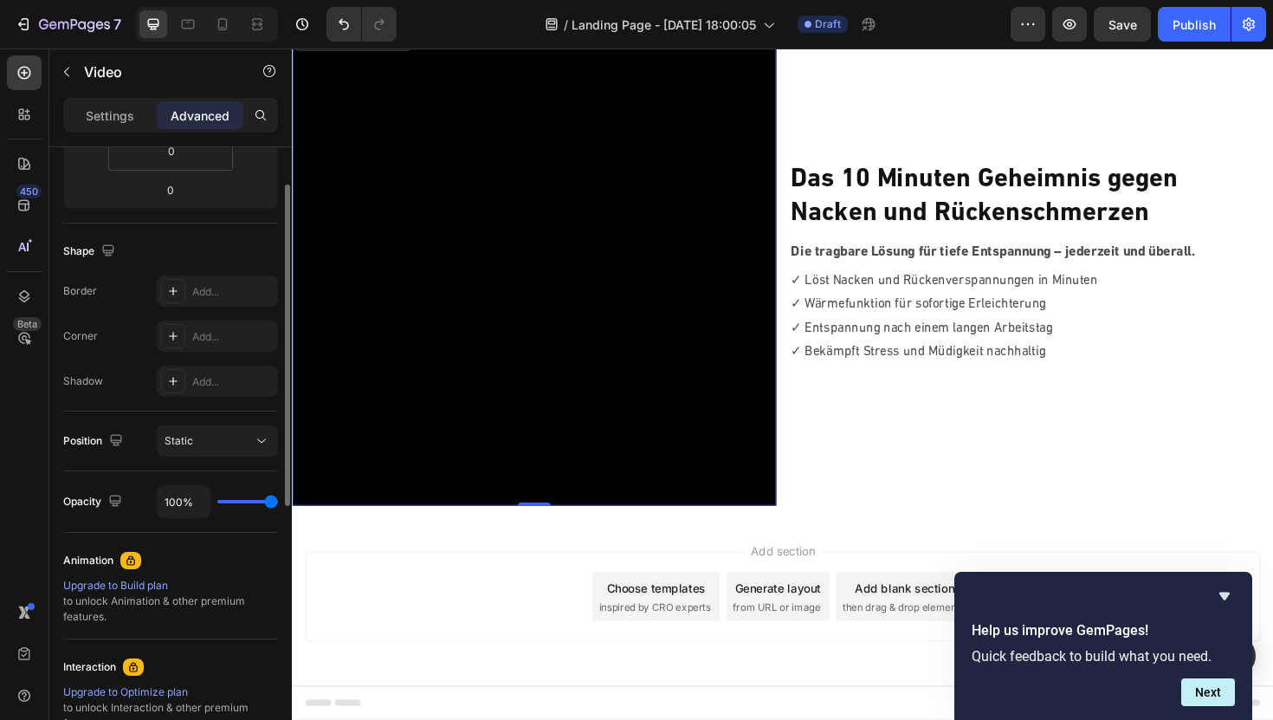
scroll to position [474, 0]
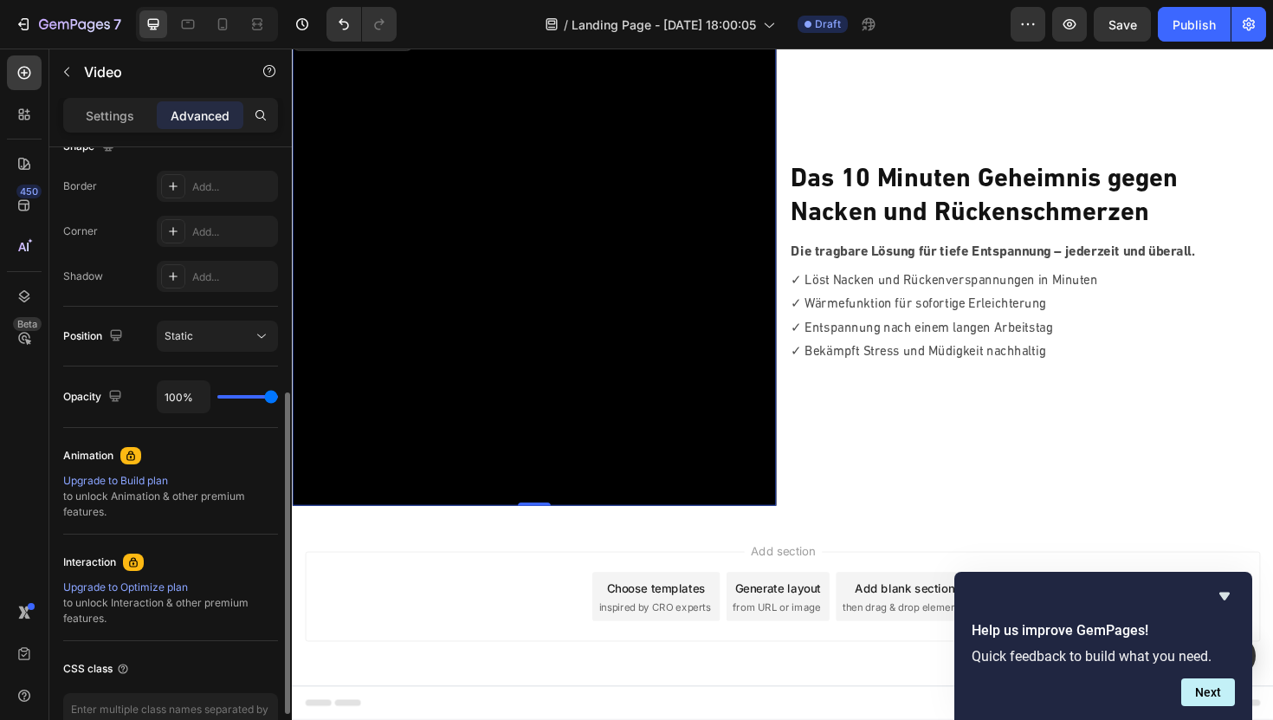
type input "90%"
type input "90"
type input "84%"
type input "84"
type input "76%"
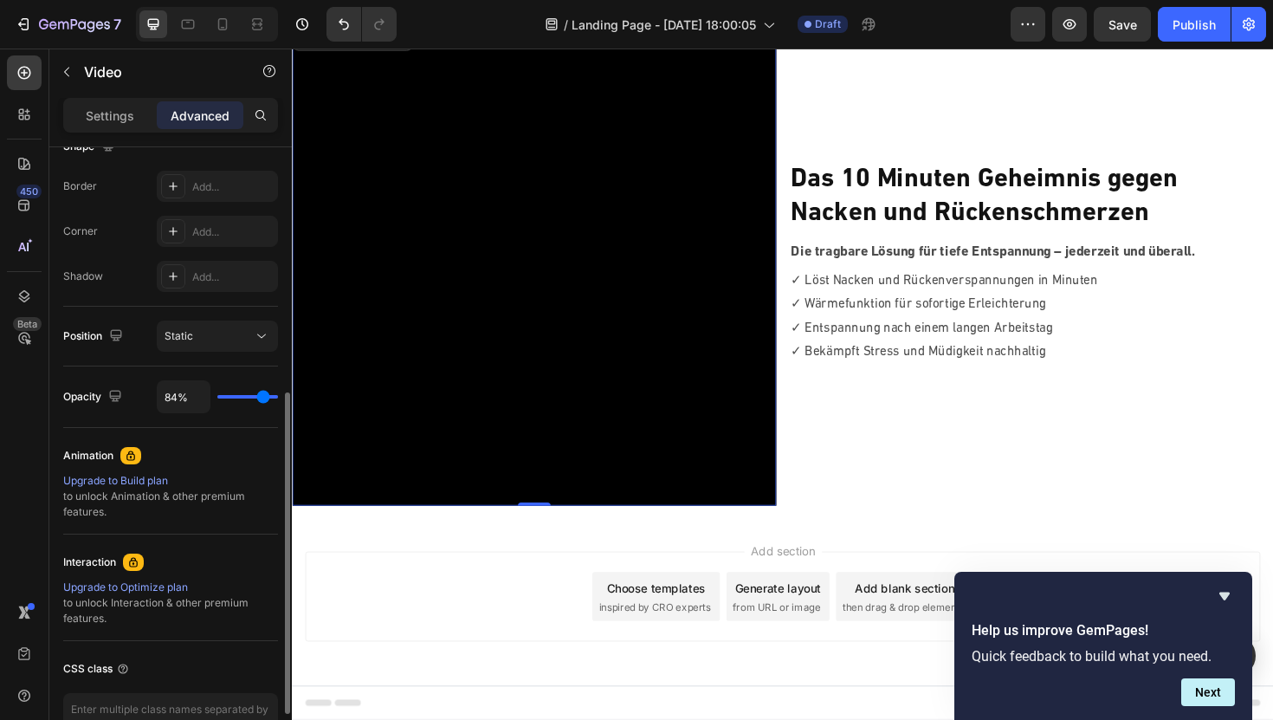
type input "76"
type input "71%"
type input "71"
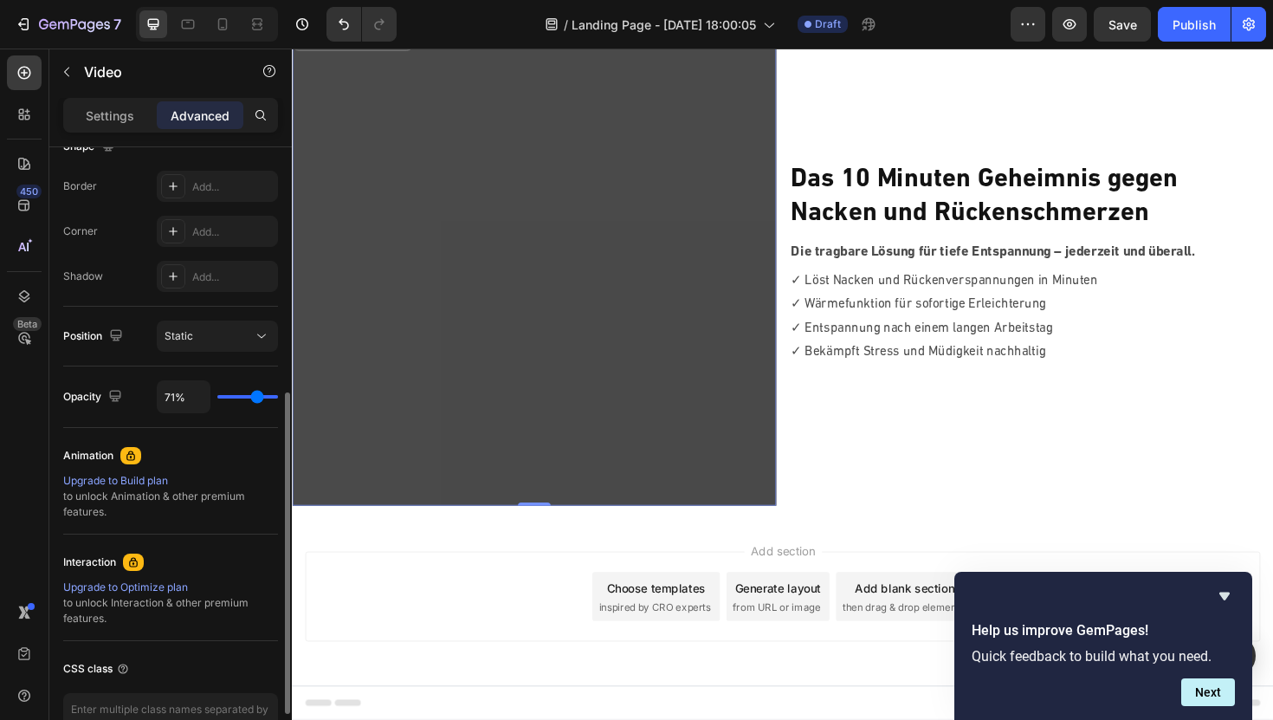
type input "68%"
type input "68"
type input "65%"
type input "65"
type input "62%"
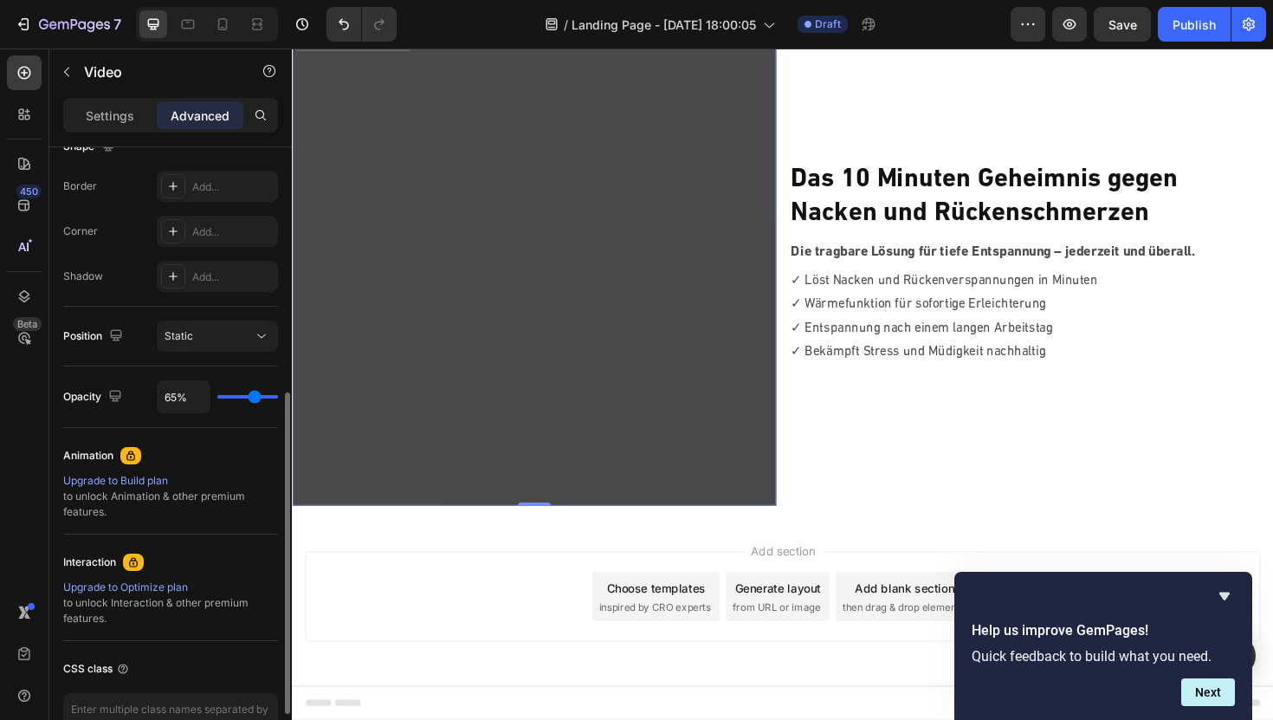
type input "62"
type input "60%"
type input "60"
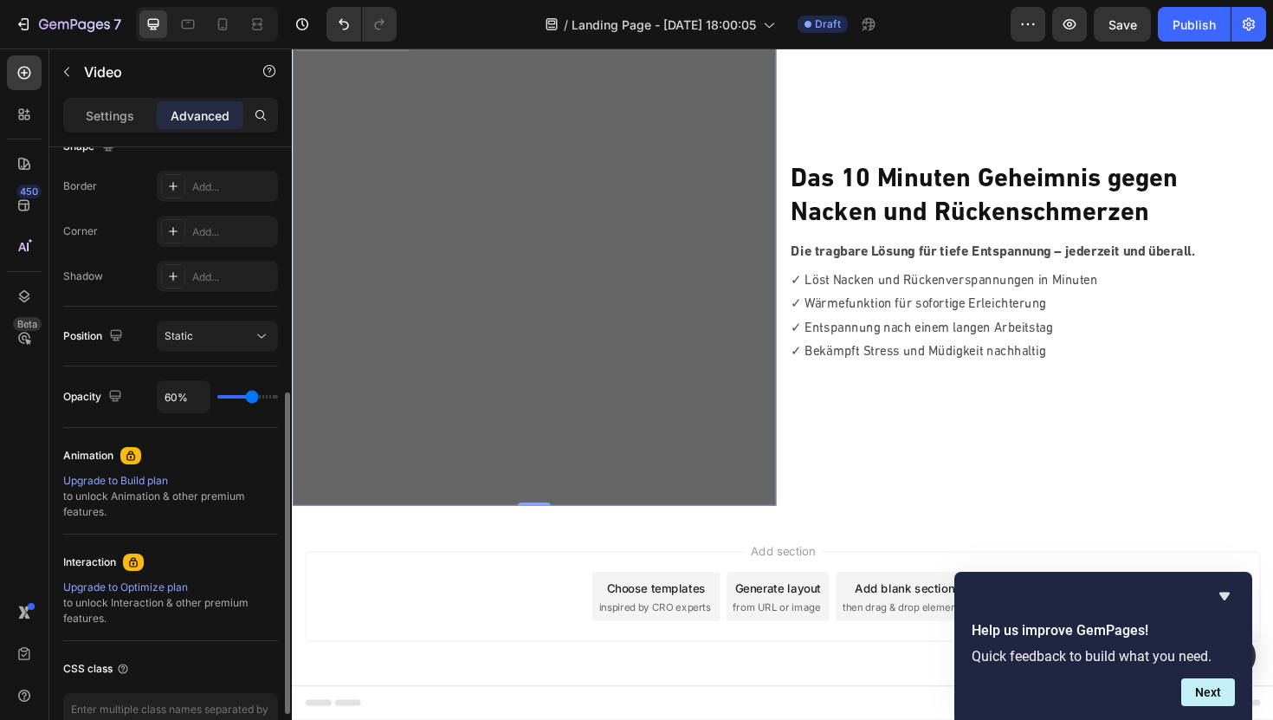
type input "61%"
type input "61"
type input "64%"
type input "64"
type input "77%"
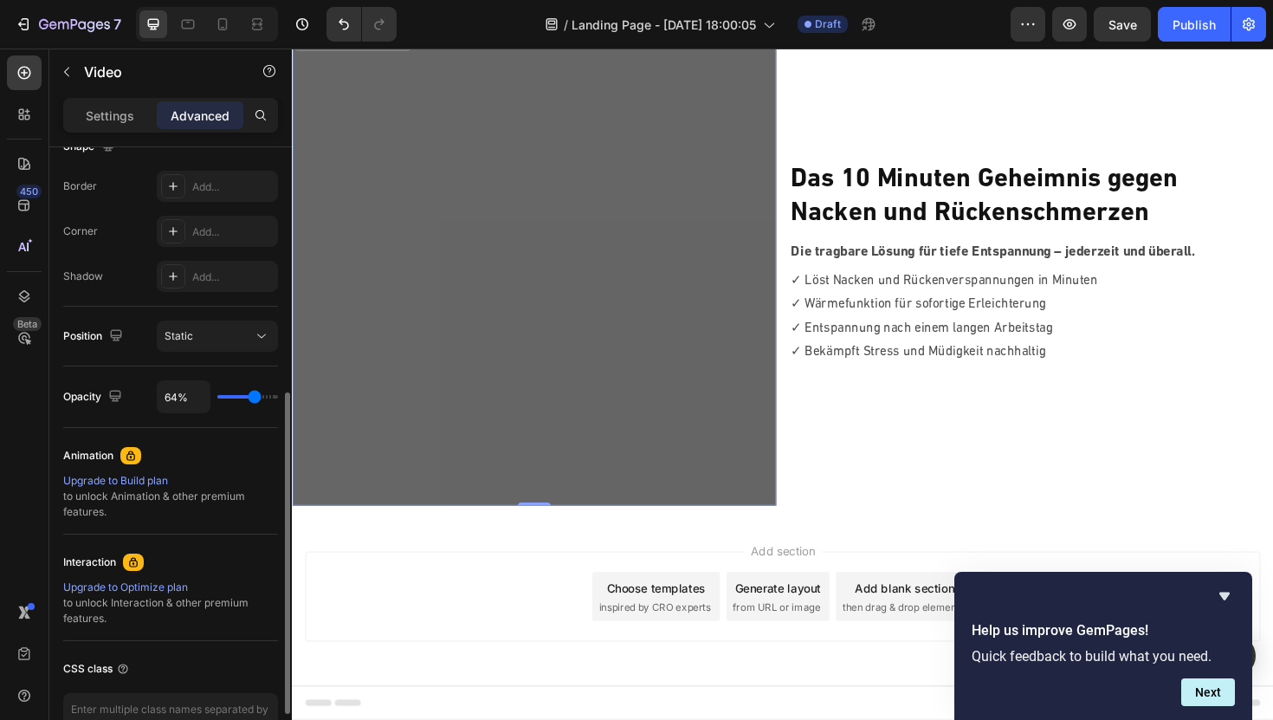
type input "77"
type input "100%"
type input "100"
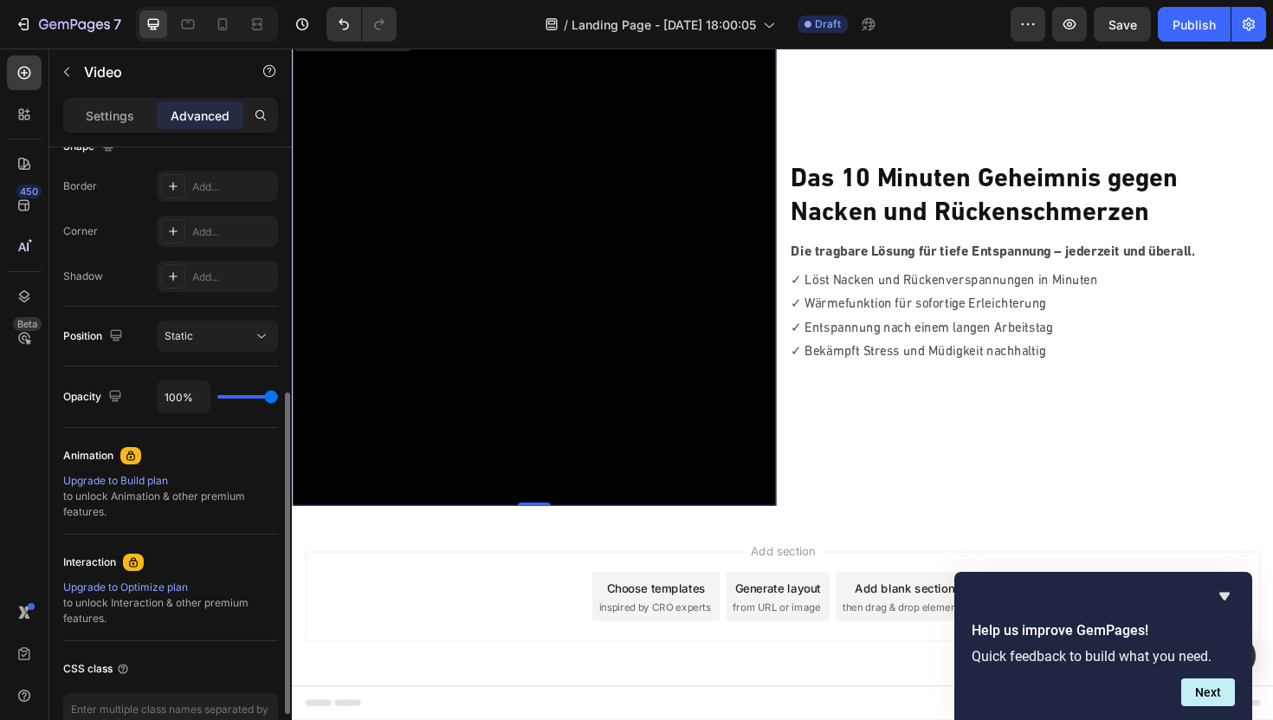
drag, startPoint x: 267, startPoint y: 394, endPoint x: 324, endPoint y: 393, distance: 57.2
click at [278, 395] on input "range" at bounding box center [247, 396] width 61 height 3
click at [126, 113] on p "Settings" at bounding box center [110, 116] width 49 height 18
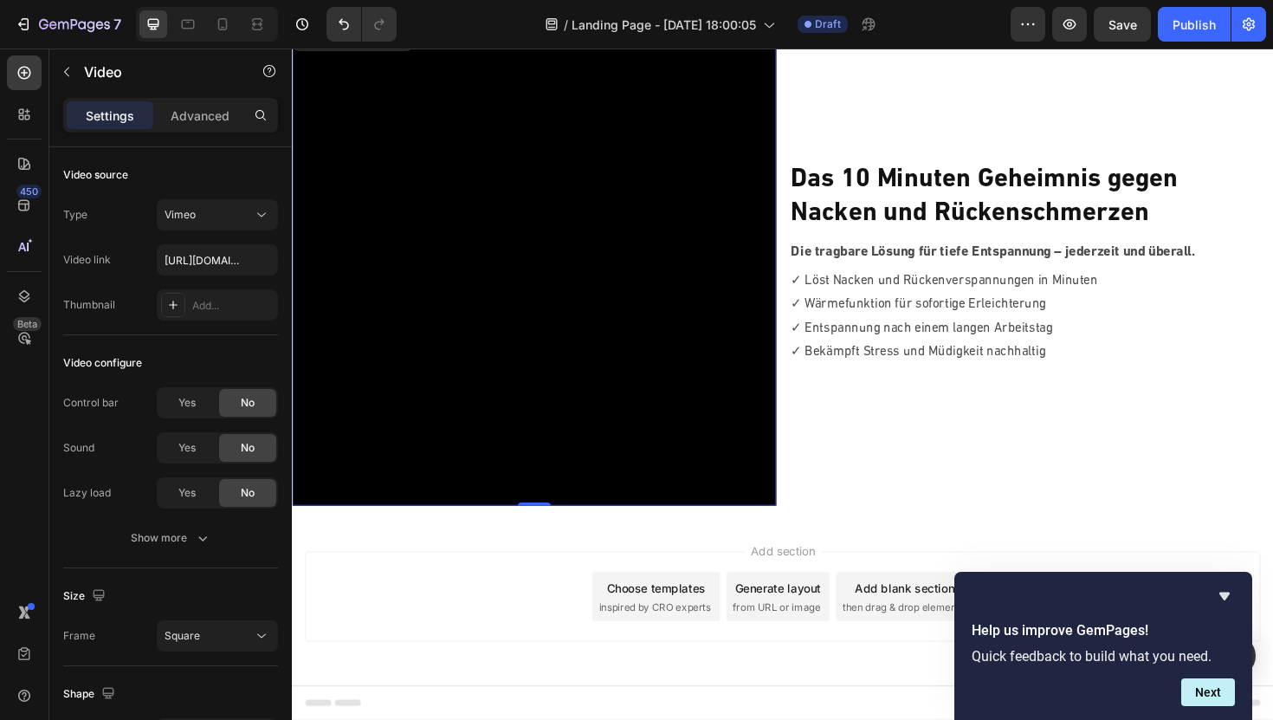
scroll to position [0, 0]
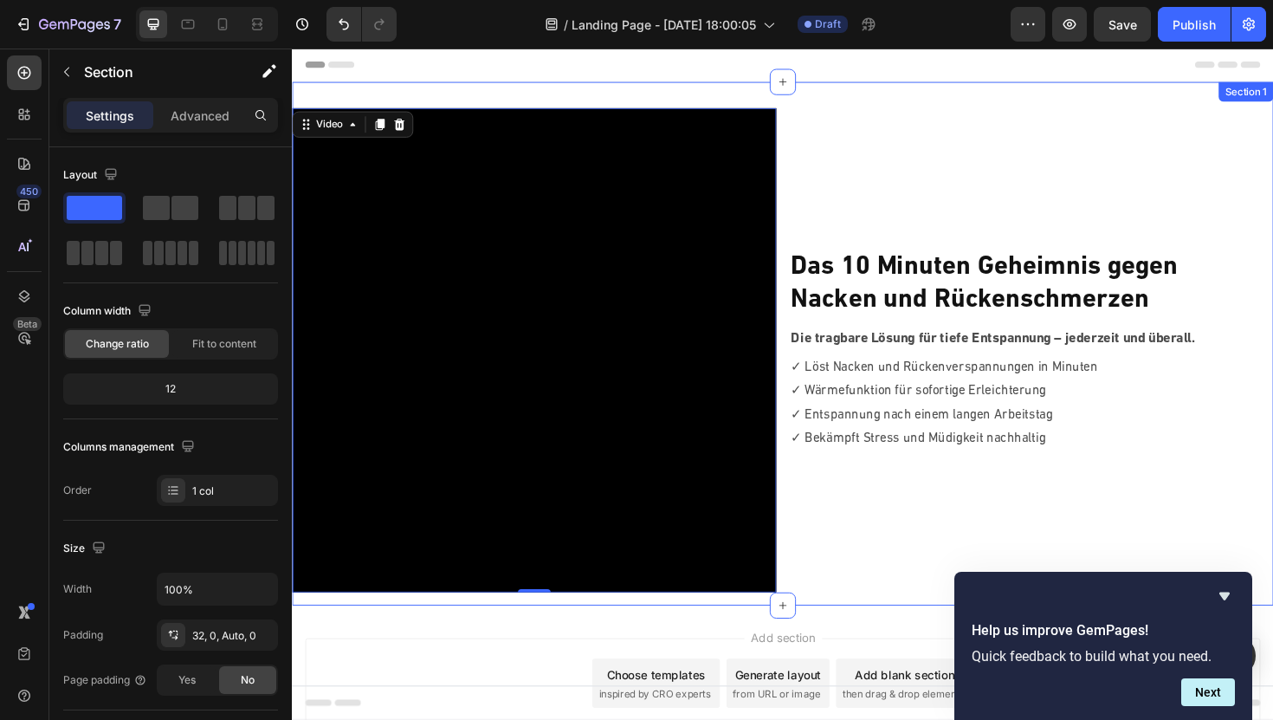
click at [567, 94] on div "Video 0 ⁠⁠⁠⁠⁠⁠⁠ Das 10 Minuten Geheimnis gegen Nacken und Rückenschmerzen Headi…" at bounding box center [811, 361] width 1039 height 554
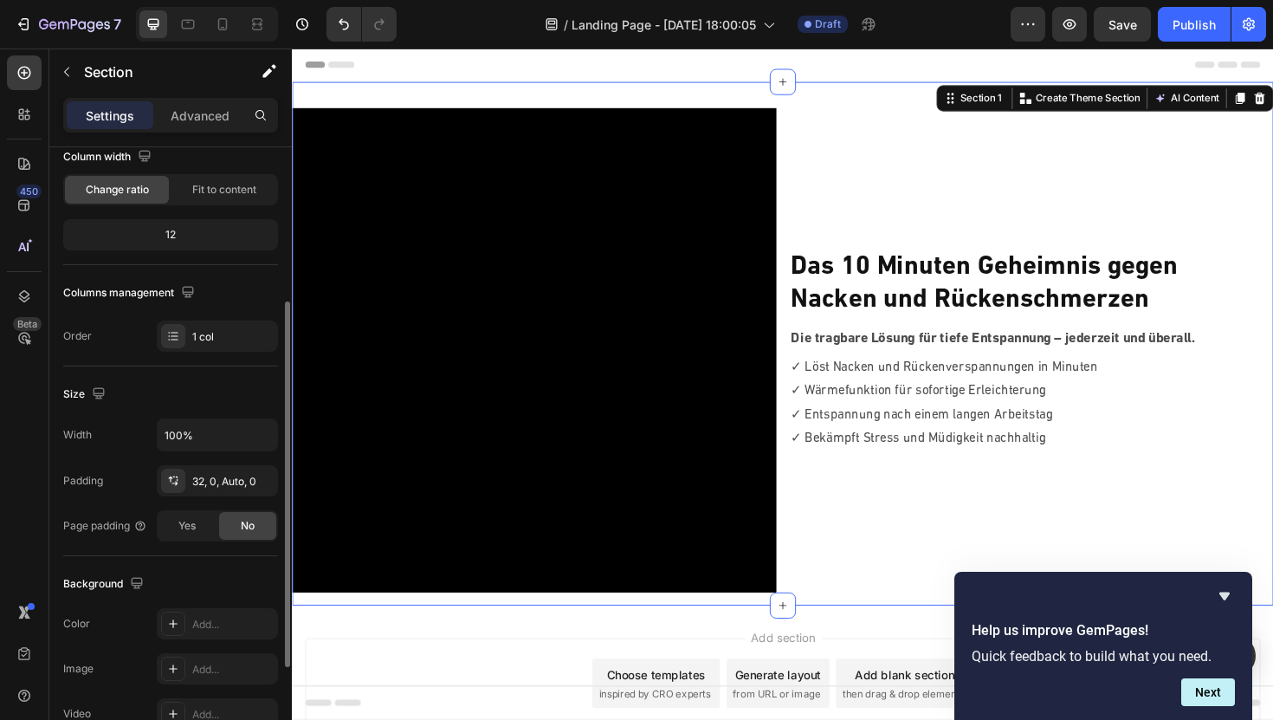
scroll to position [223, 0]
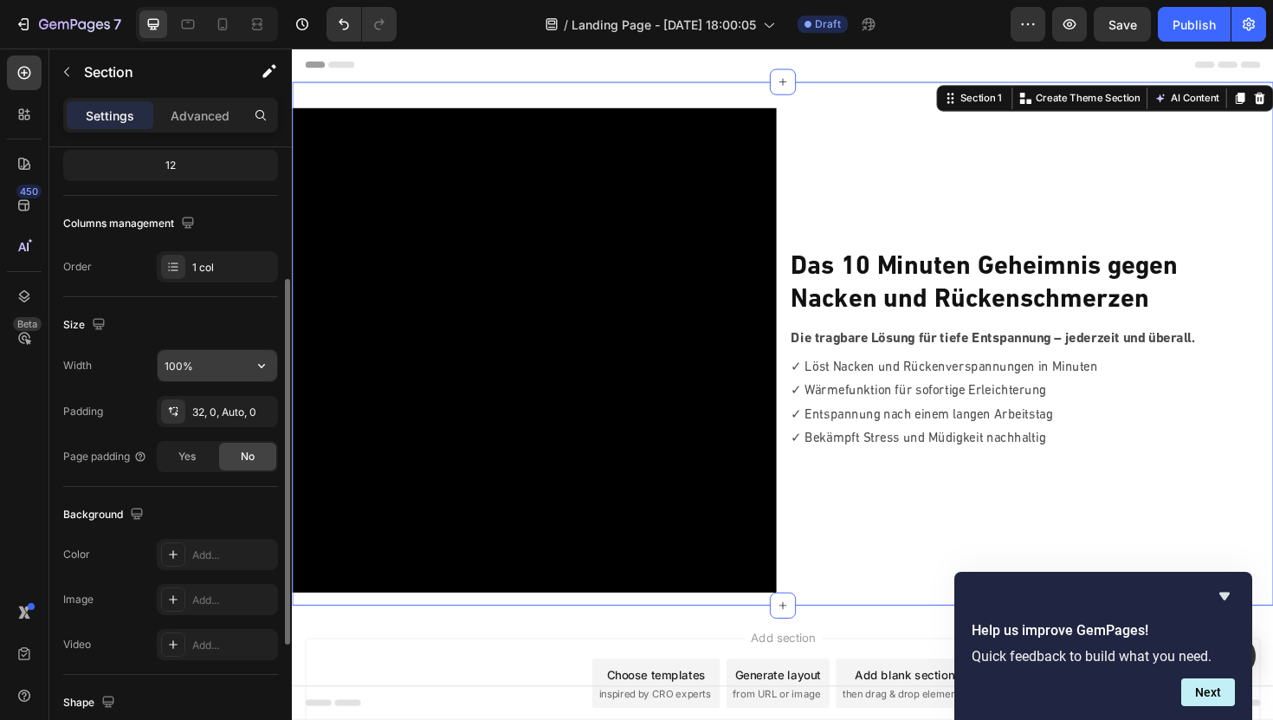
click at [202, 361] on input "100%" at bounding box center [218, 365] width 120 height 31
click at [259, 366] on icon "button" at bounding box center [261, 365] width 17 height 17
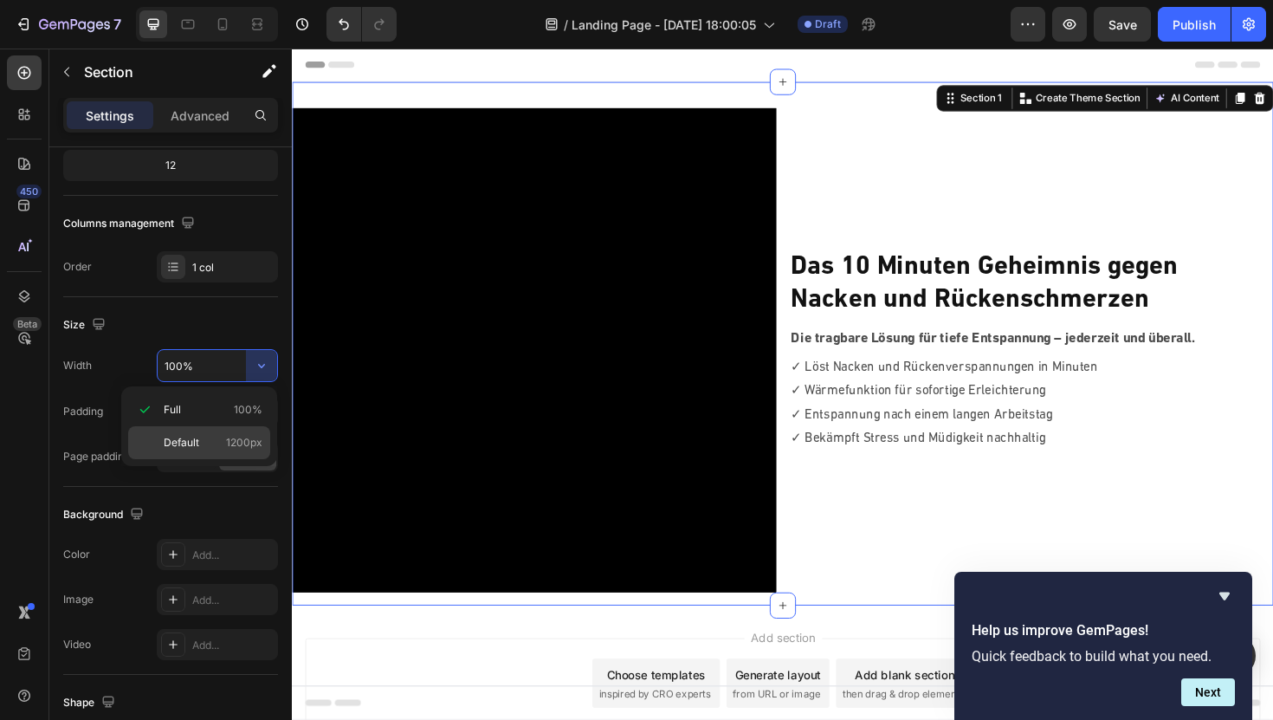
click at [185, 435] on span "Default" at bounding box center [182, 443] width 36 height 16
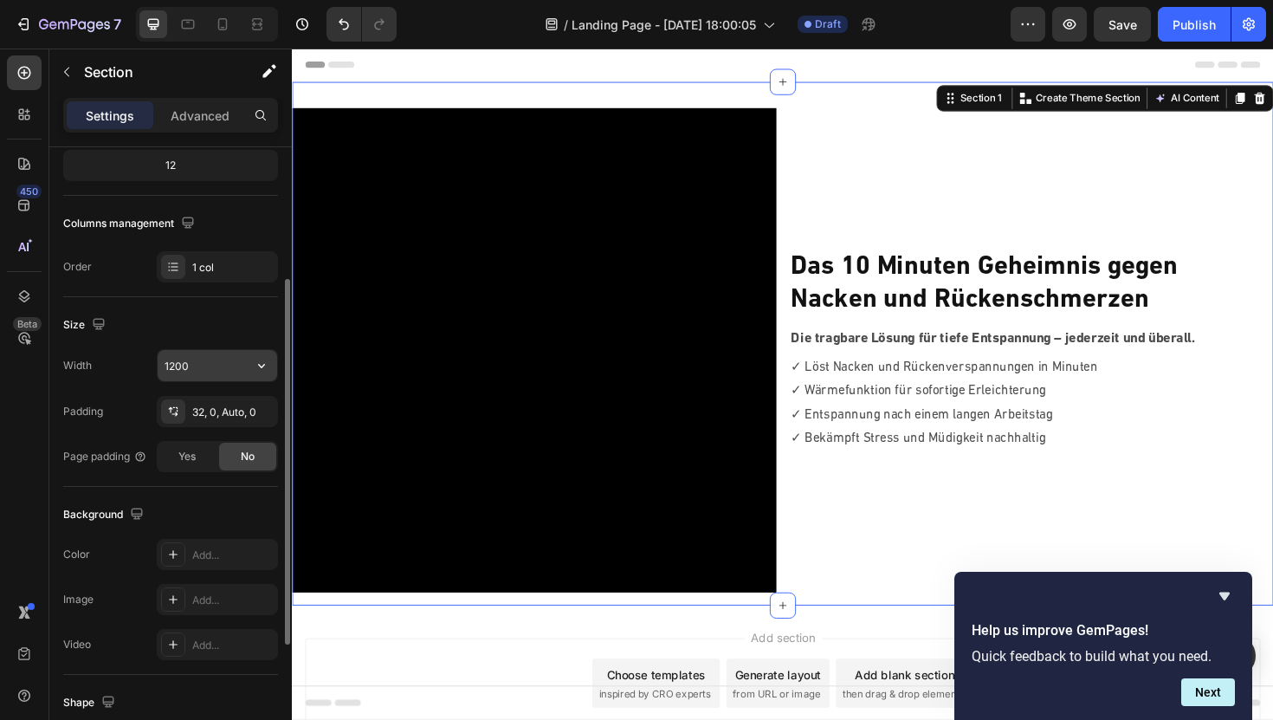
click at [230, 372] on input "1200" at bounding box center [218, 365] width 120 height 31
click at [256, 366] on icon "button" at bounding box center [261, 365] width 17 height 17
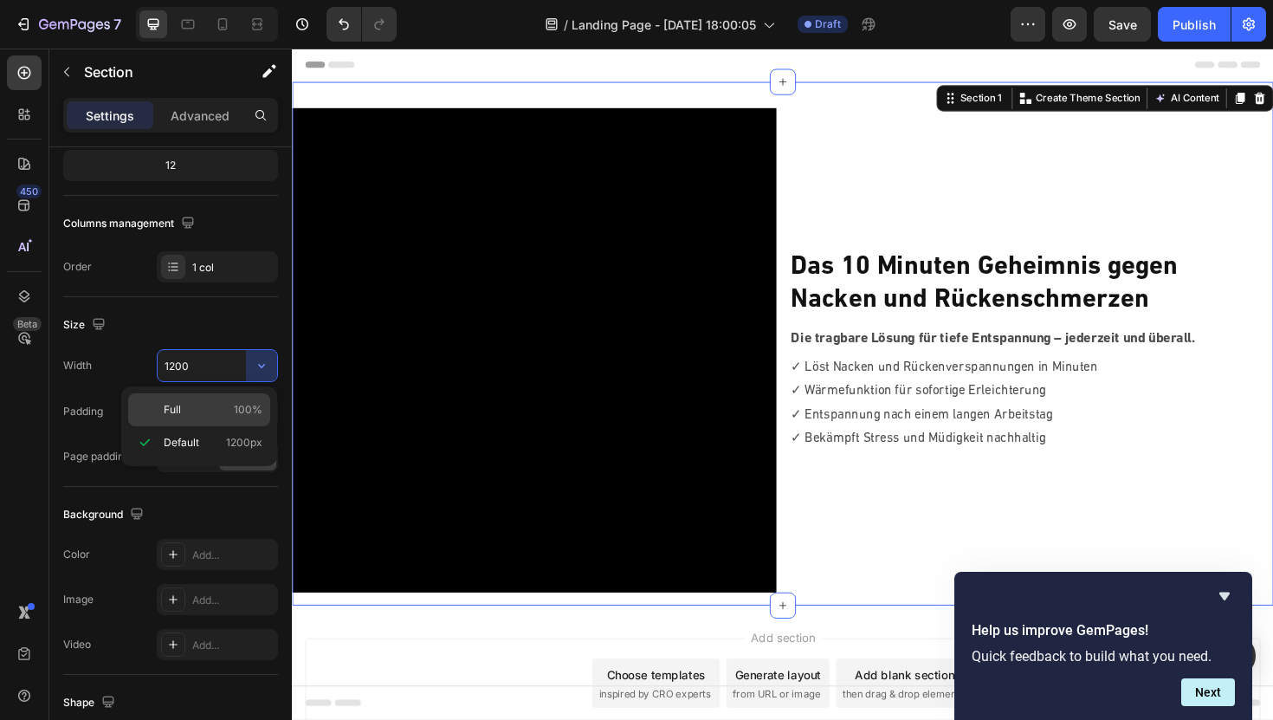
click at [205, 403] on p "Full 100%" at bounding box center [213, 410] width 99 height 16
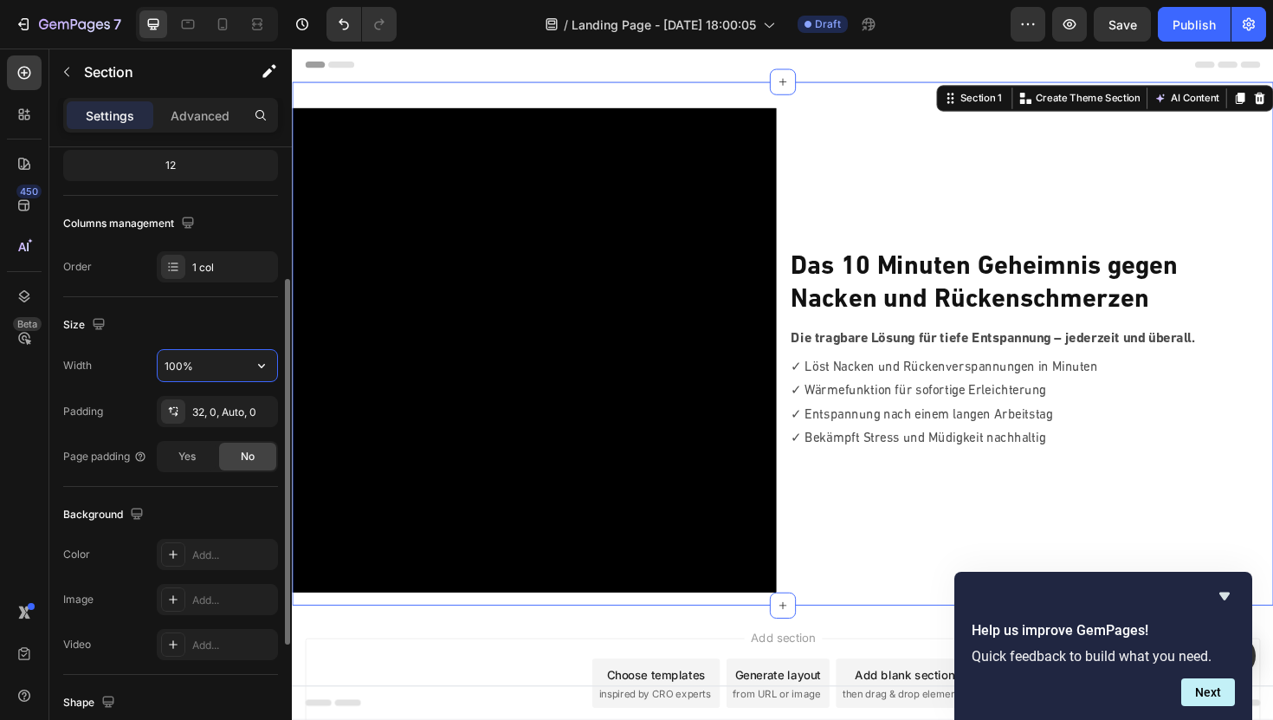
click at [208, 360] on input "100%" at bounding box center [218, 365] width 120 height 31
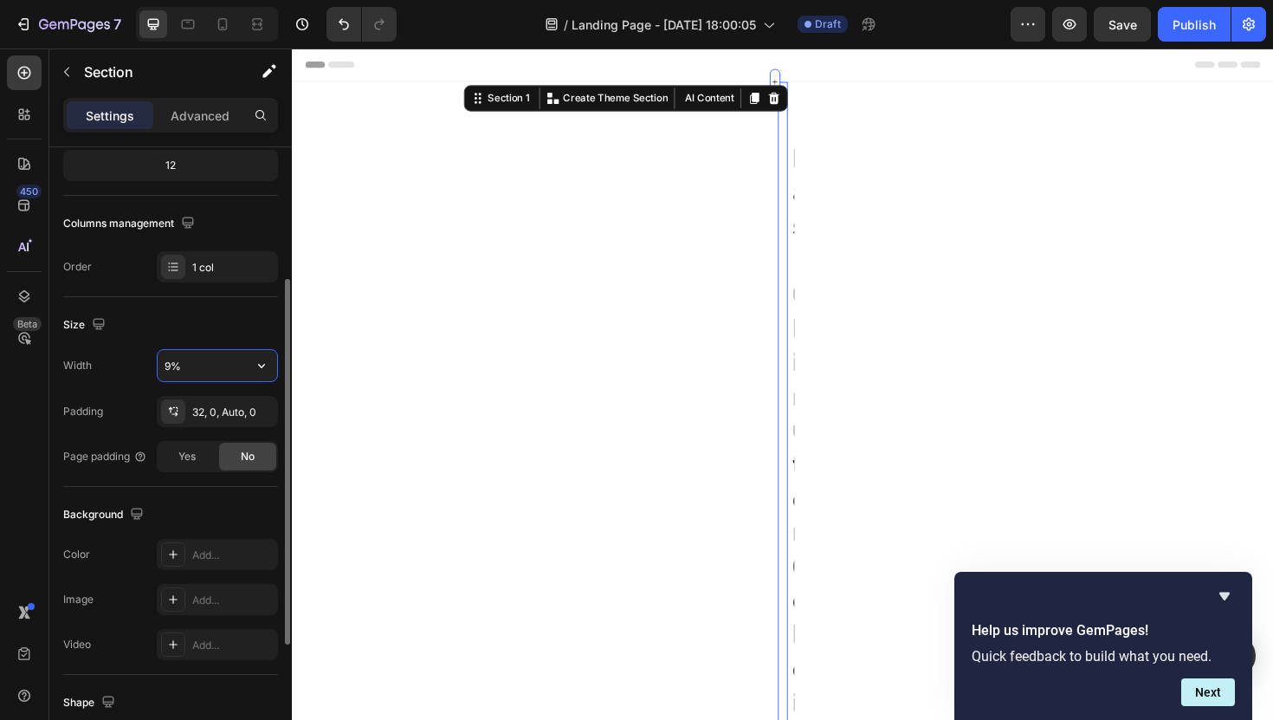
type input "95%"
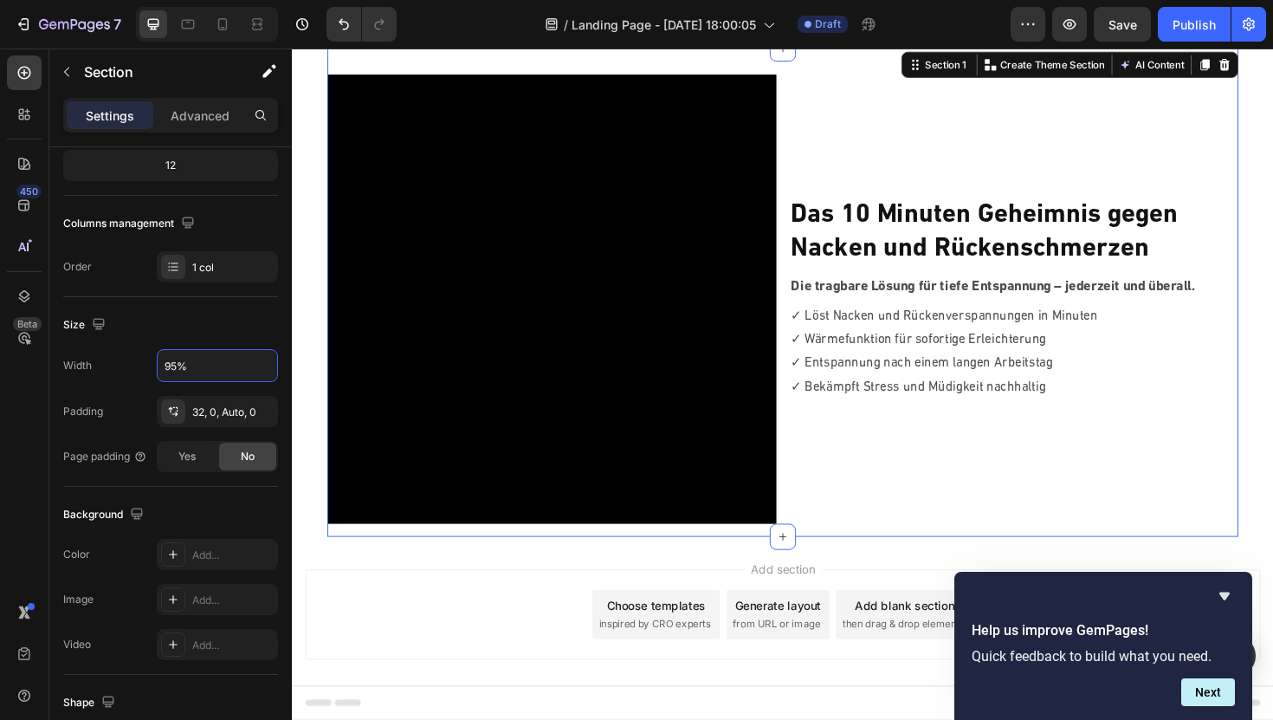
scroll to position [33, 0]
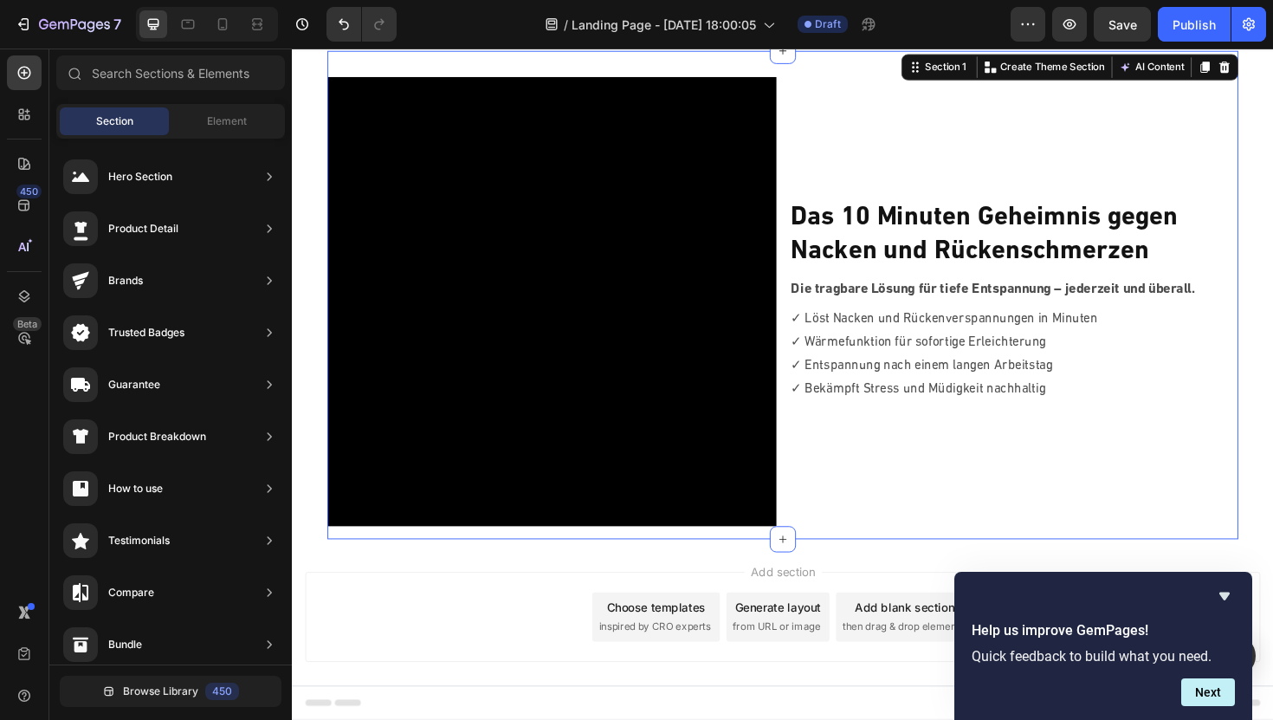
click at [423, 622] on div "Add section Choose templates inspired by CRO experts Generate layout from URL o…" at bounding box center [812, 650] width 1012 height 95
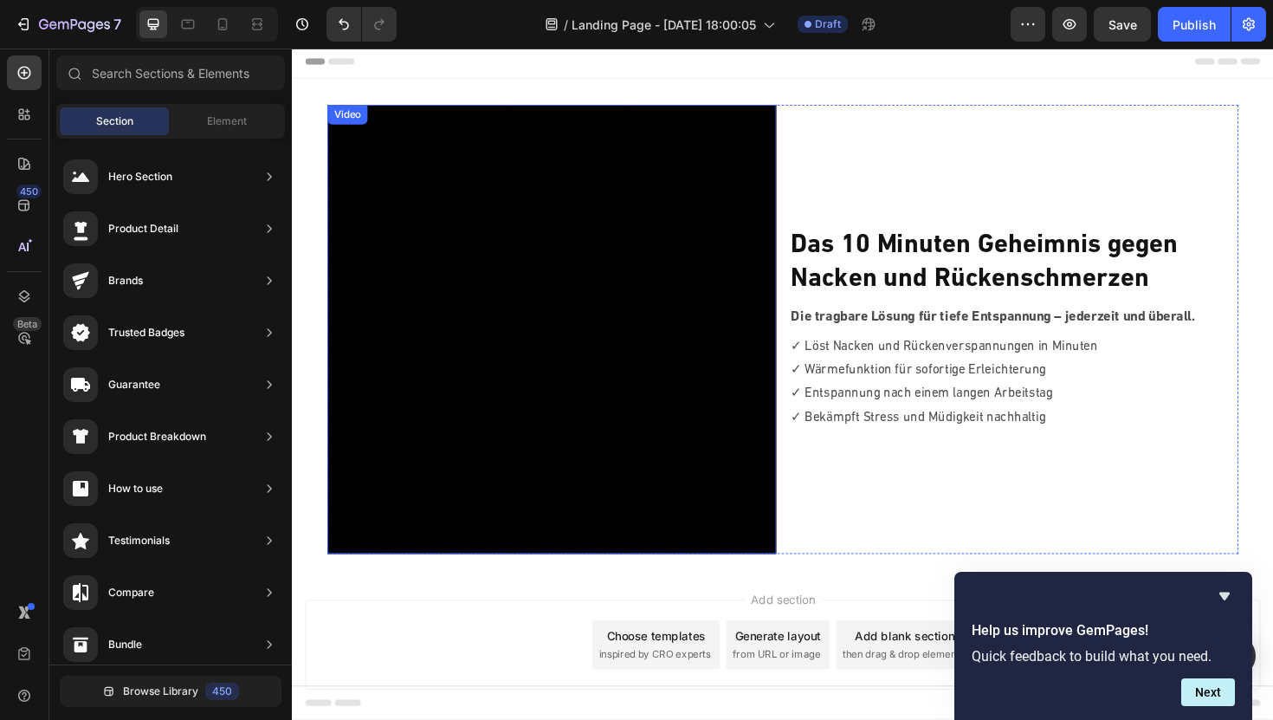
scroll to position [0, 0]
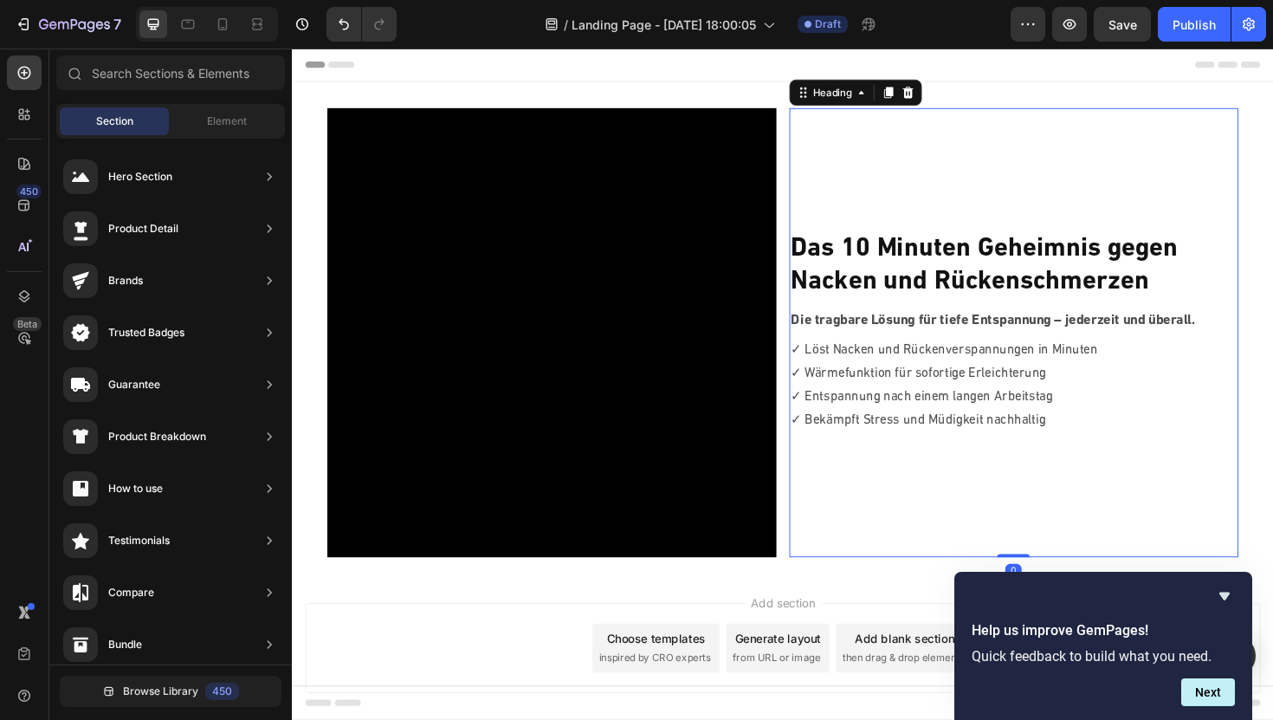
click at [831, 314] on p "⁠⁠⁠⁠⁠⁠⁠ Das 10 Minuten Geheimnis gegen Nacken und Rückenschmerzen" at bounding box center [1056, 279] width 472 height 72
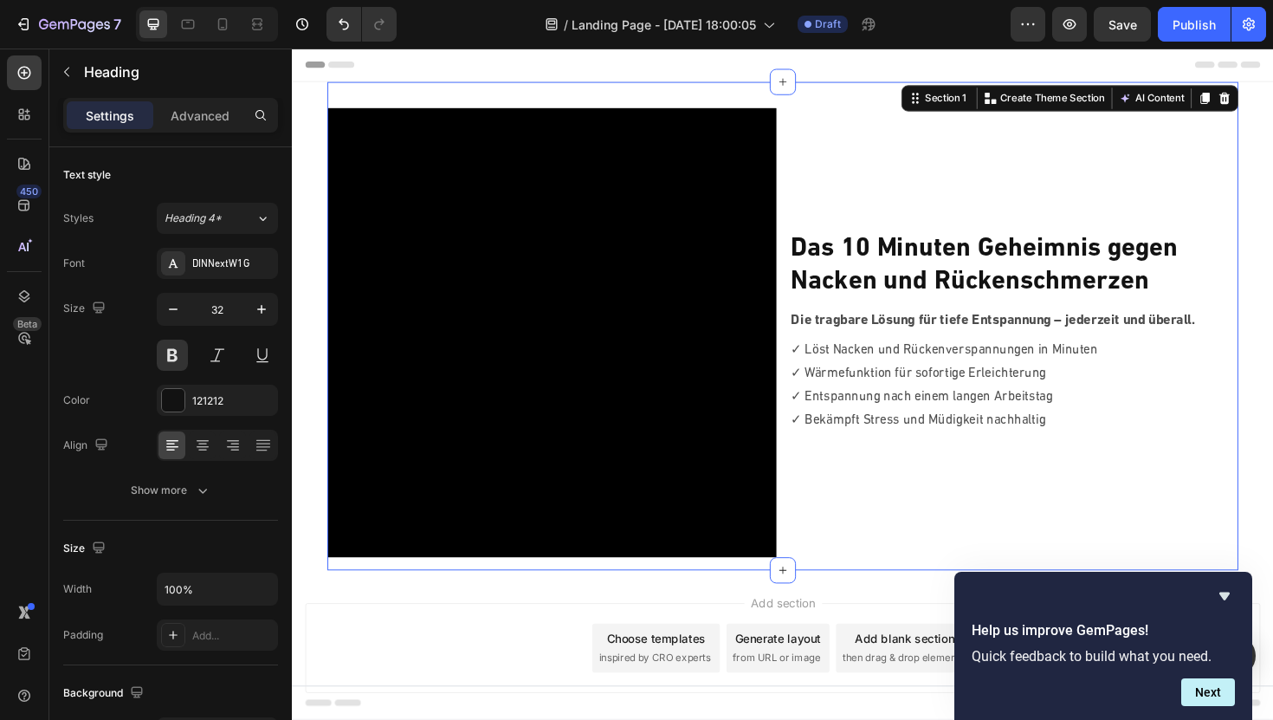
click at [719, 93] on div "Video ⁠⁠⁠⁠⁠⁠⁠ Das 10 Minuten Geheimnis gegen Nacken und Rückenschmerzen Heading…" at bounding box center [811, 342] width 964 height 517
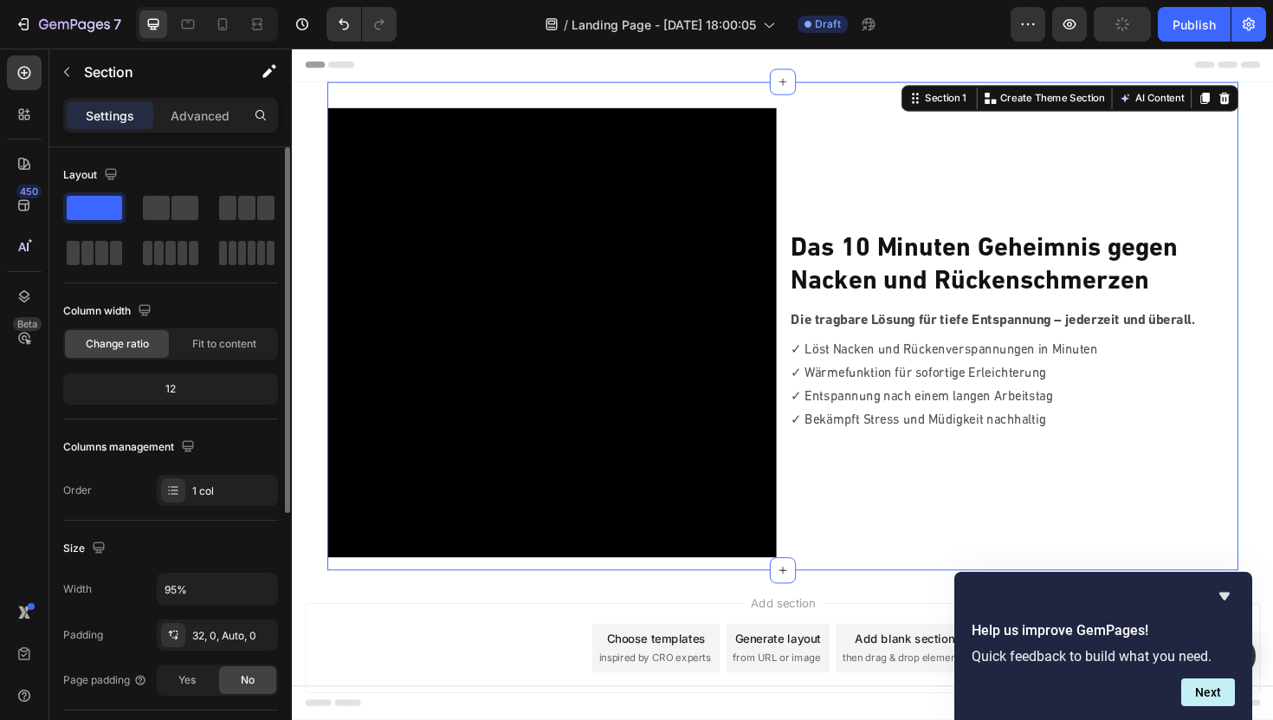
click at [170, 395] on div "12" at bounding box center [171, 389] width 208 height 24
click at [173, 386] on div "12" at bounding box center [171, 389] width 208 height 24
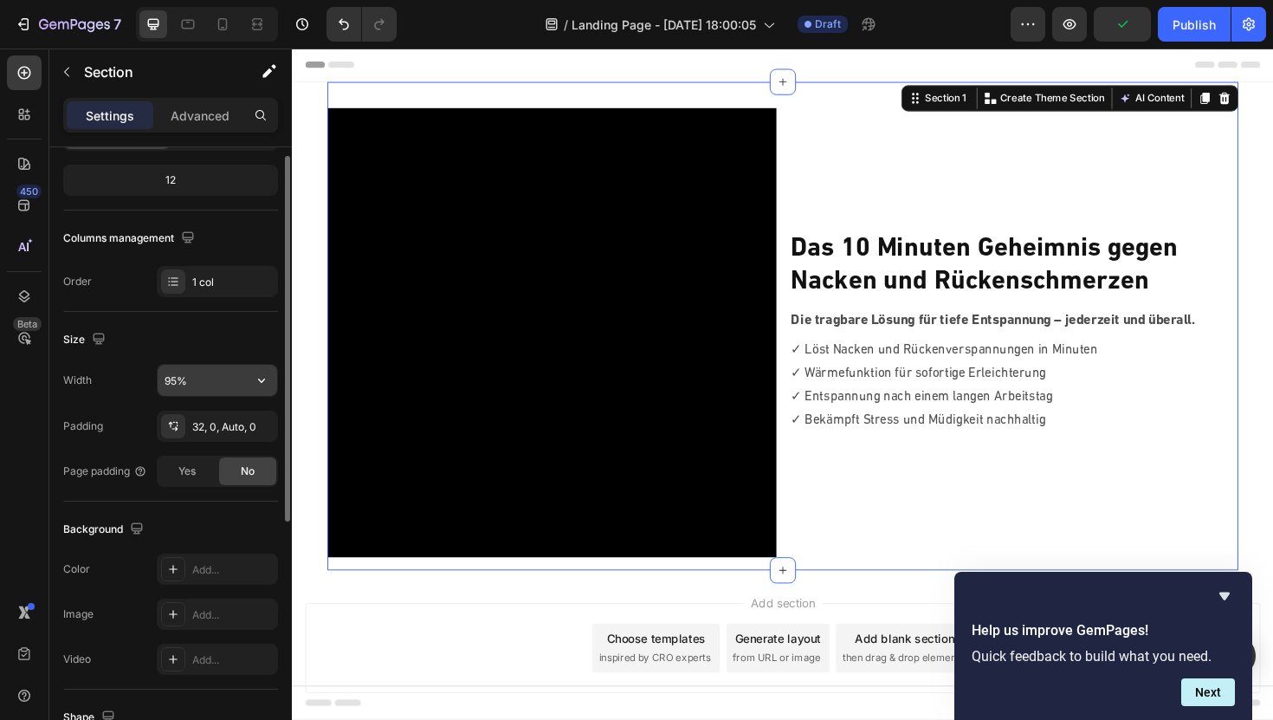
scroll to position [271, 0]
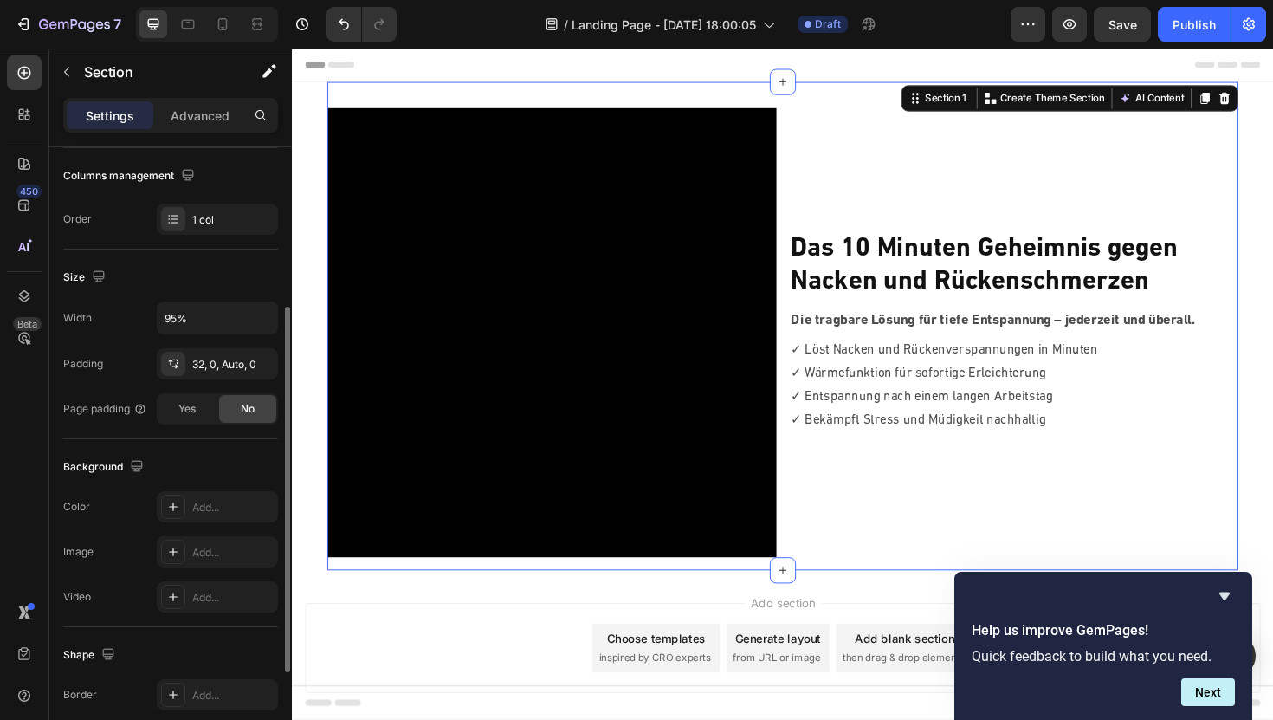
click at [133, 275] on div "Size" at bounding box center [170, 277] width 215 height 28
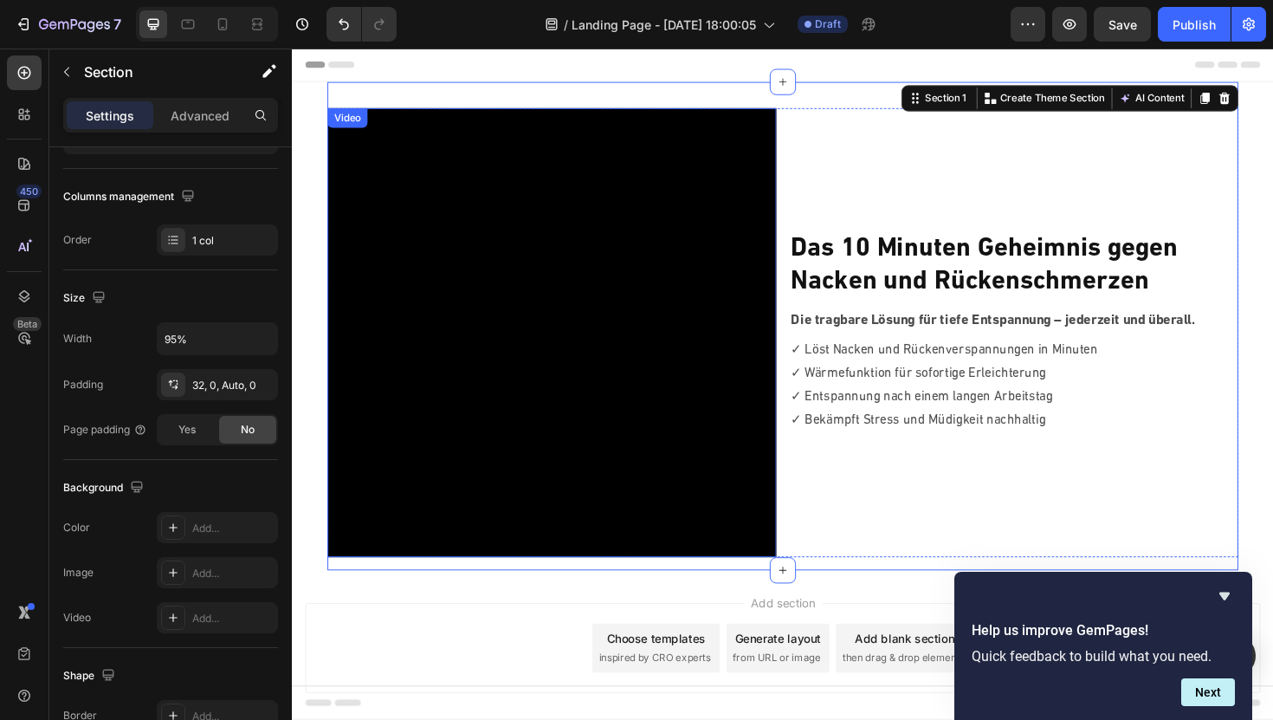
scroll to position [54, 0]
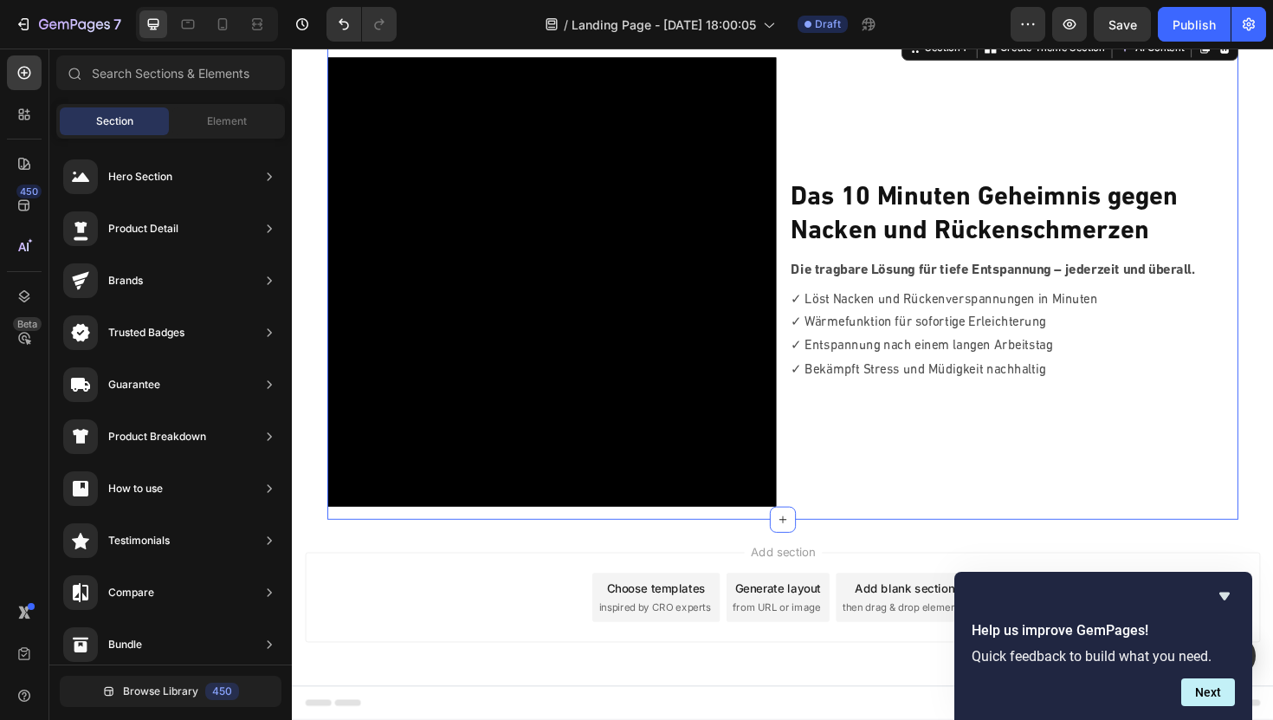
click at [885, 625] on div "Add blank section then drag & drop elements" at bounding box center [941, 630] width 146 height 52
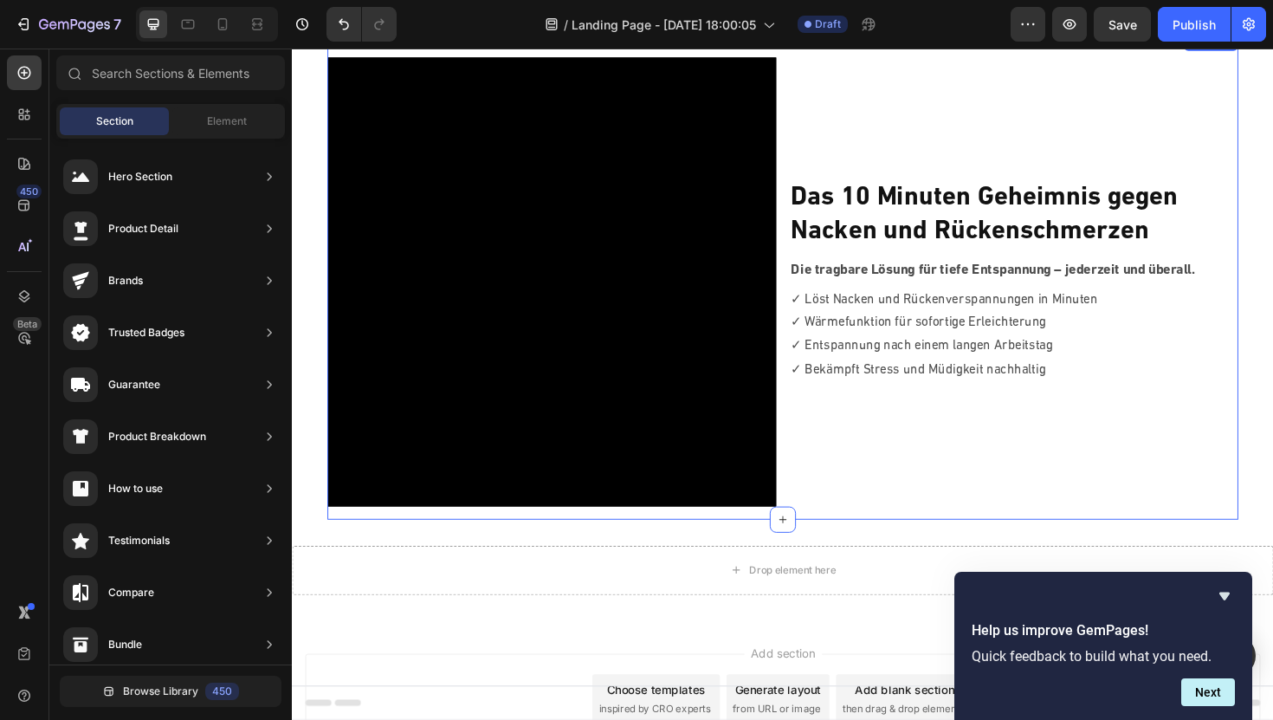
scroll to position [161, 0]
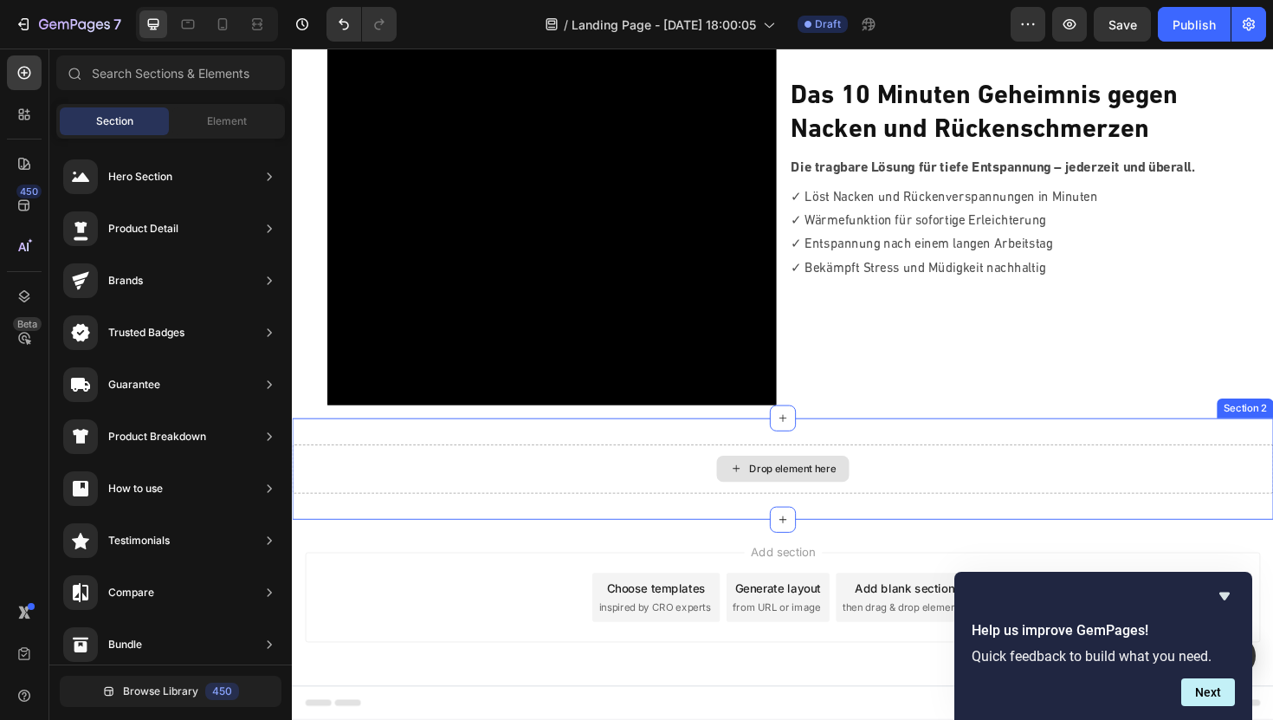
click at [838, 496] on div "Drop element here" at bounding box center [822, 494] width 92 height 14
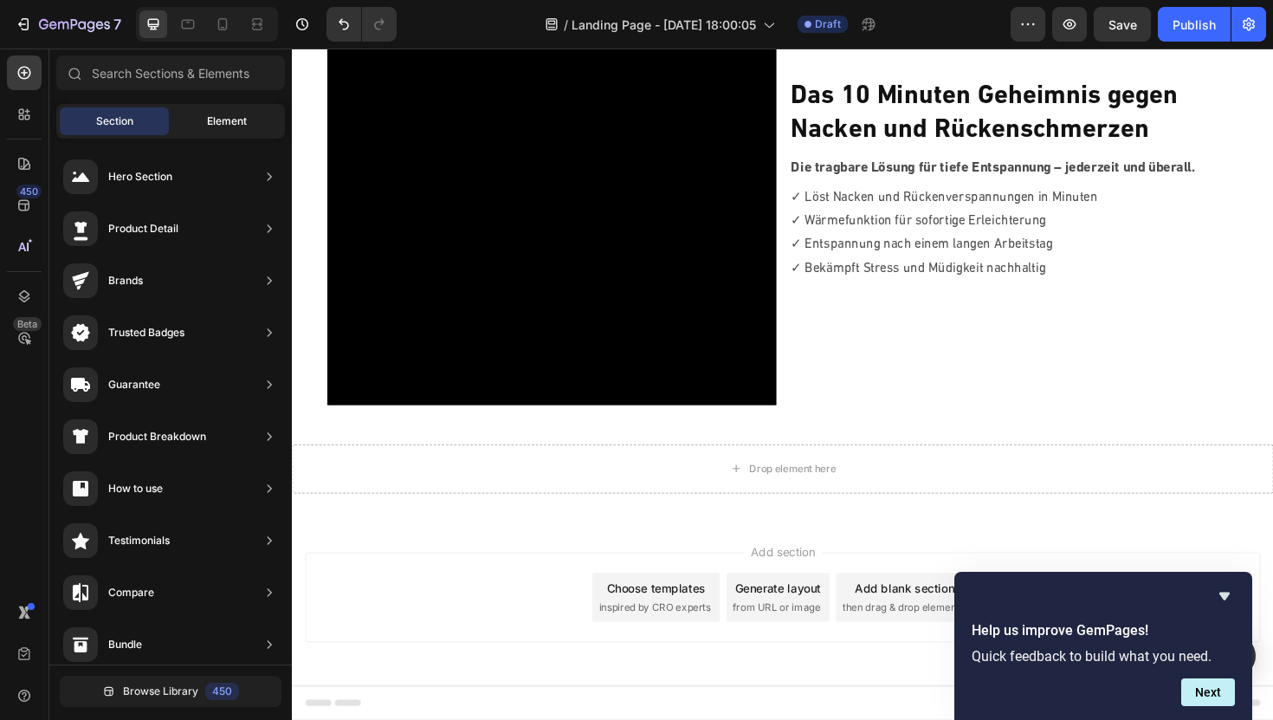
click at [242, 132] on div "Element" at bounding box center [226, 121] width 109 height 28
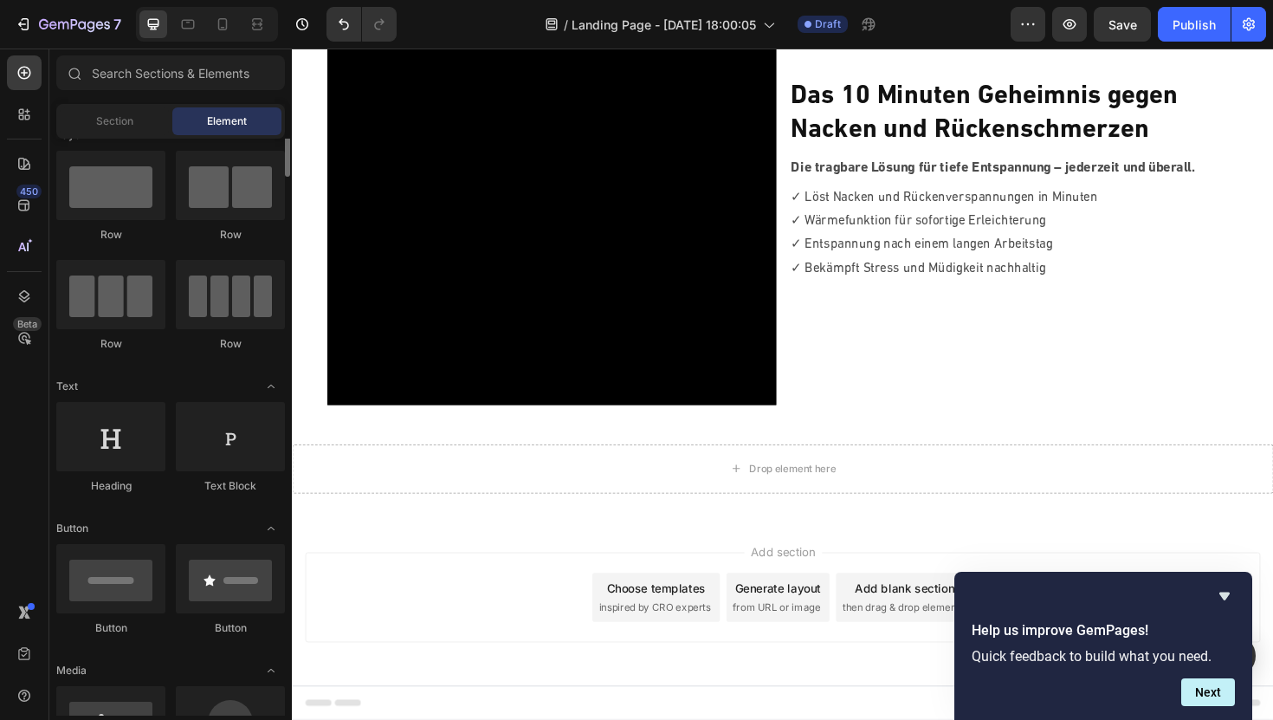
scroll to position [0, 0]
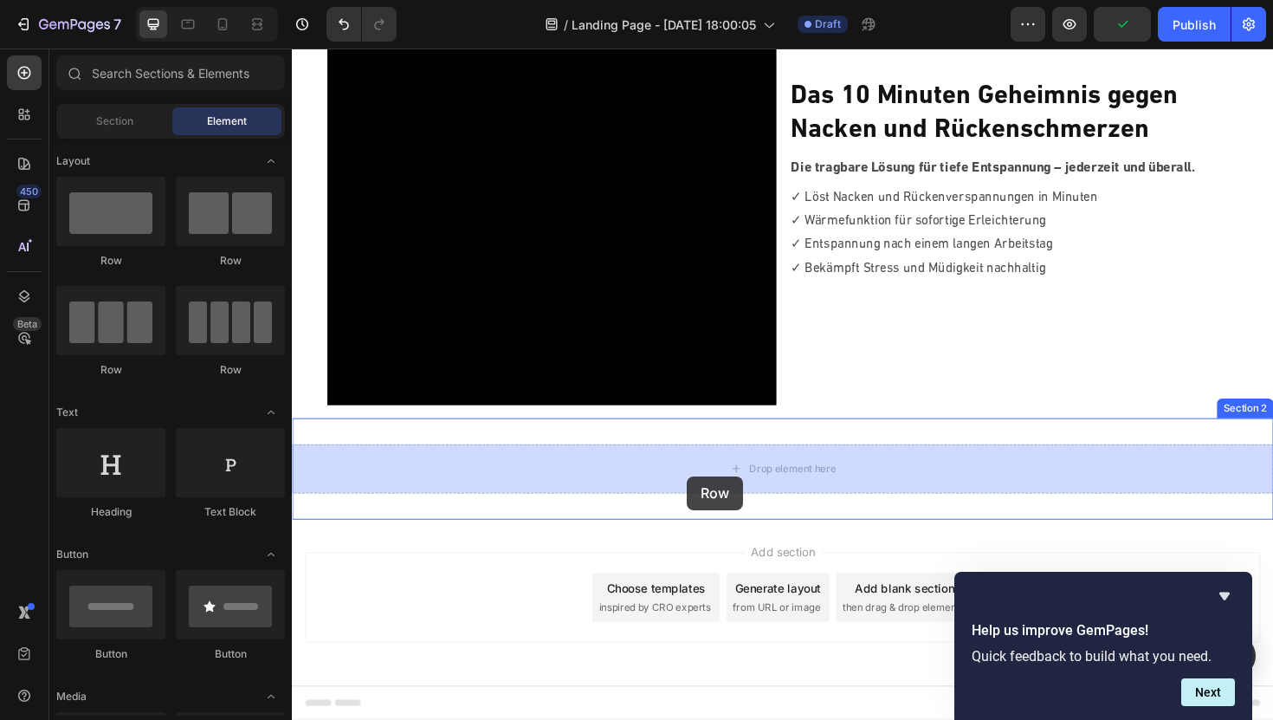
drag, startPoint x: 495, startPoint y: 268, endPoint x: 710, endPoint y: 502, distance: 318.1
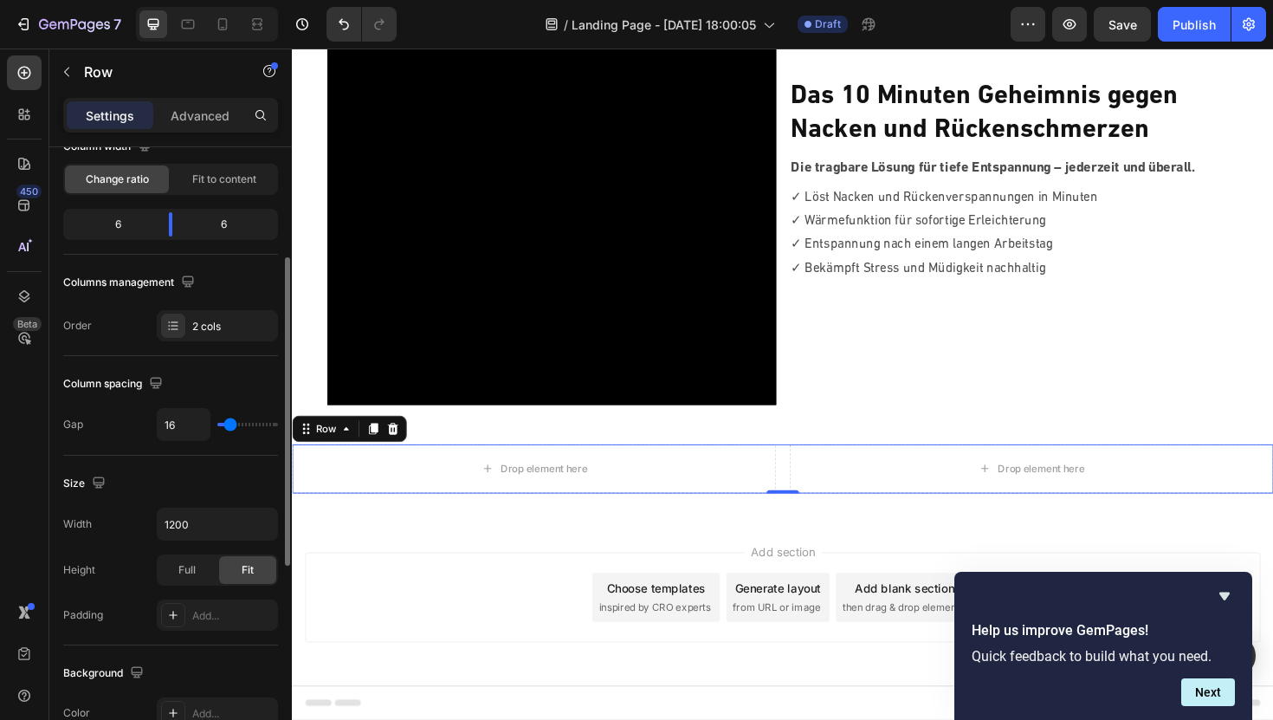
scroll to position [193, 0]
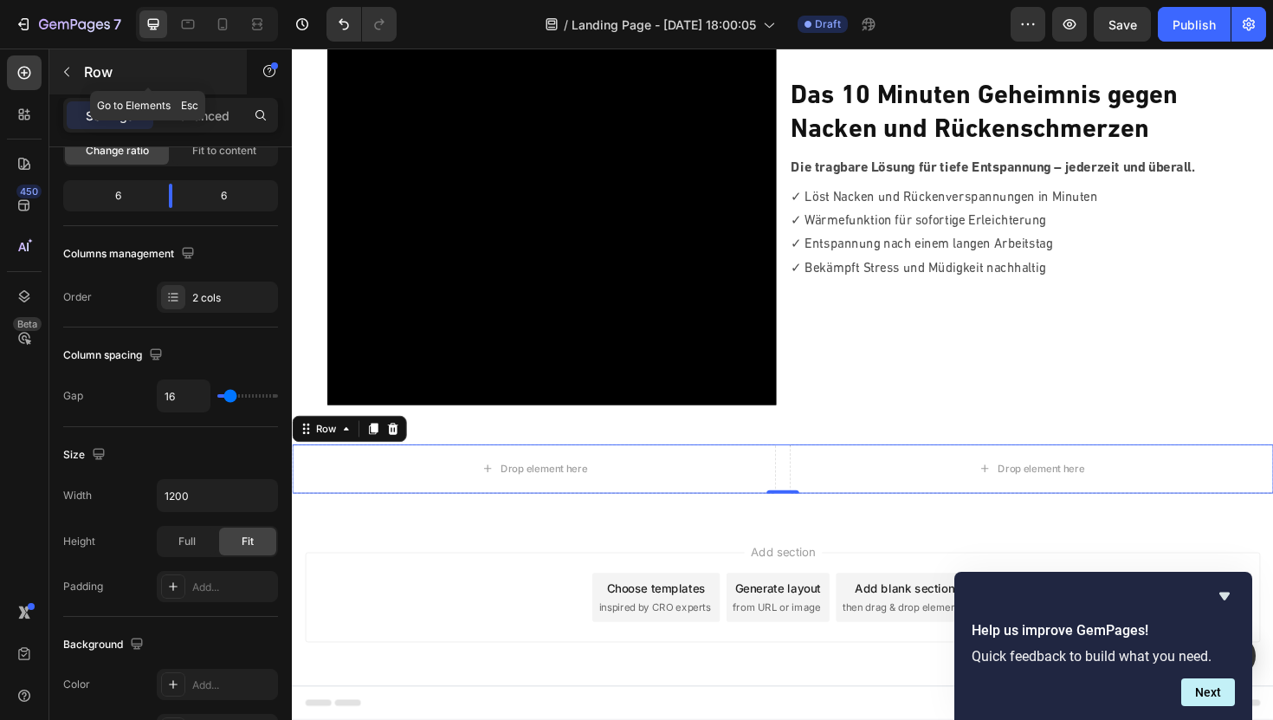
click at [64, 69] on icon "button" at bounding box center [67, 72] width 14 height 14
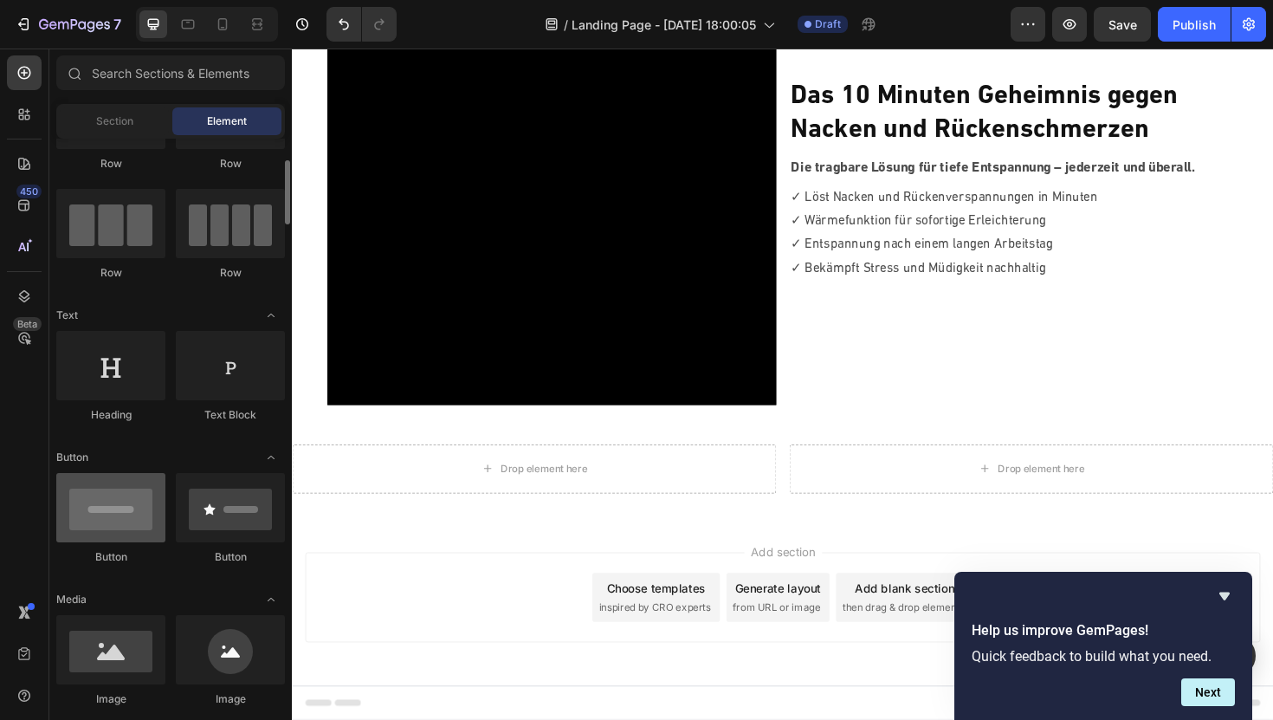
scroll to position [91, 0]
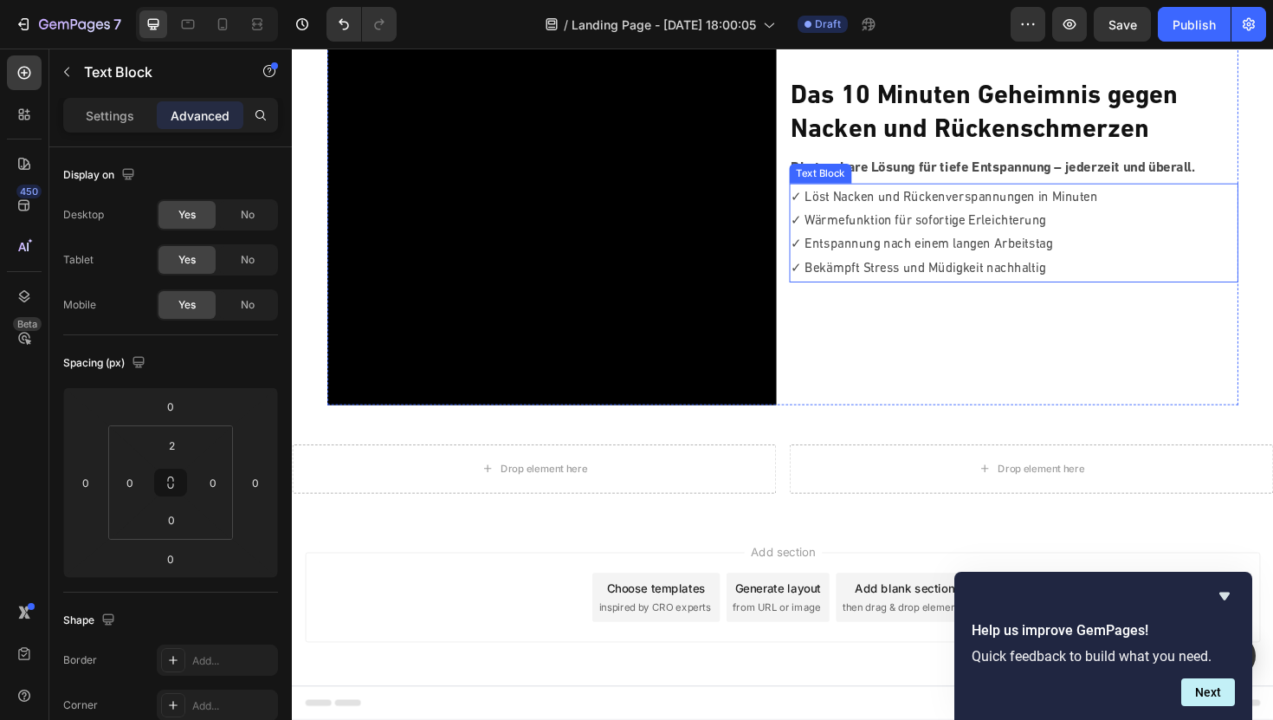
click at [893, 219] on p "✓ Wärmefunktion für sofortige Erleichterung" at bounding box center [1056, 231] width 472 height 25
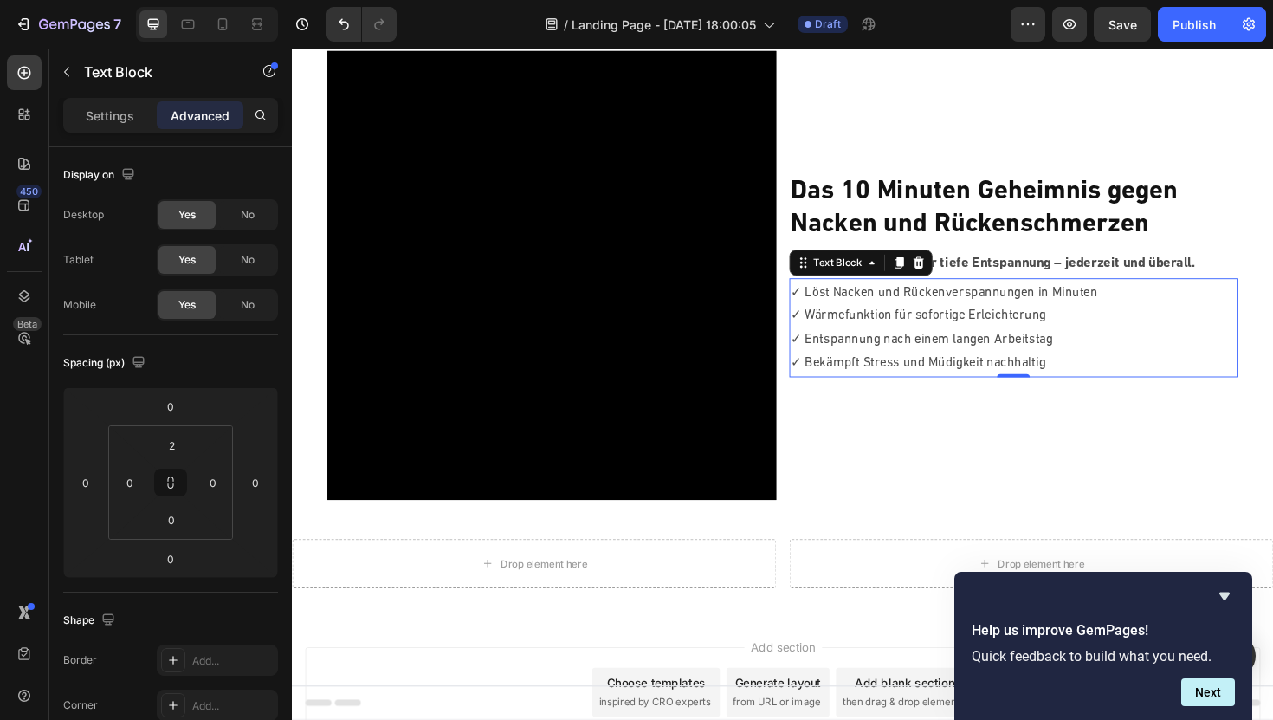
scroll to position [50, 0]
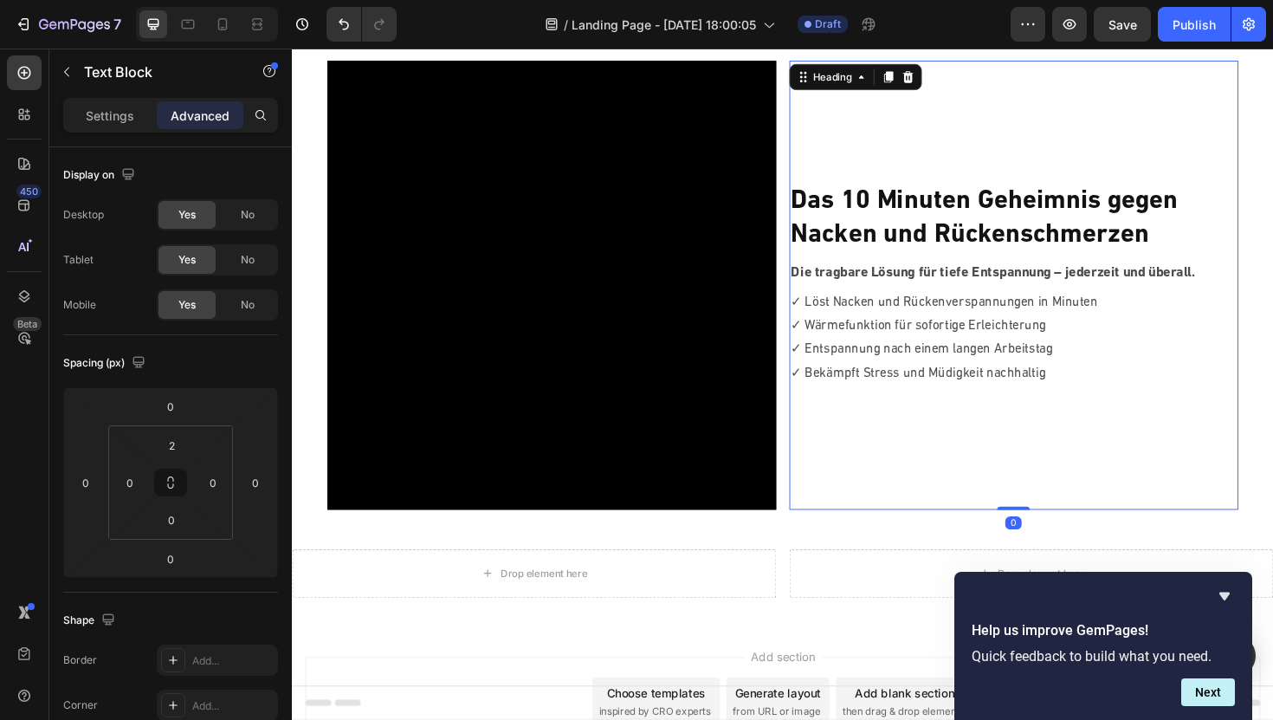
click at [902, 208] on strong "Das 10 Minuten Geheimnis gegen" at bounding box center [1025, 211] width 410 height 28
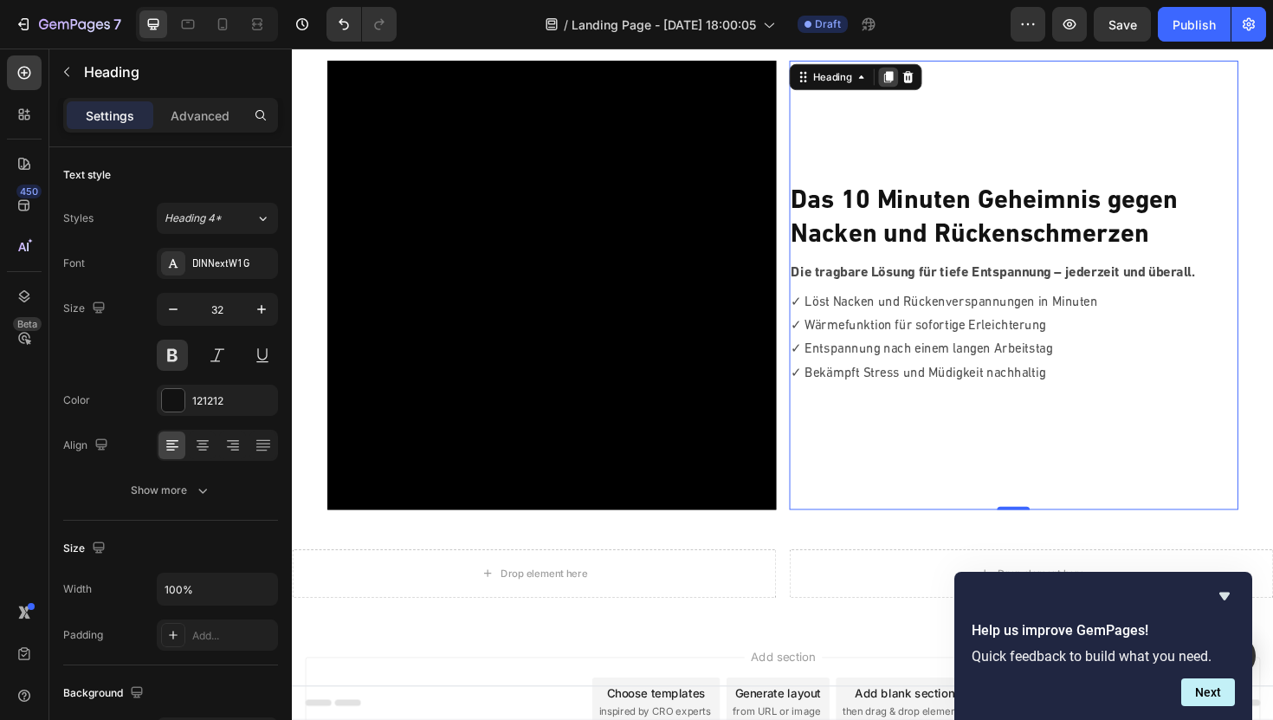
click at [921, 84] on icon at bounding box center [923, 79] width 14 height 14
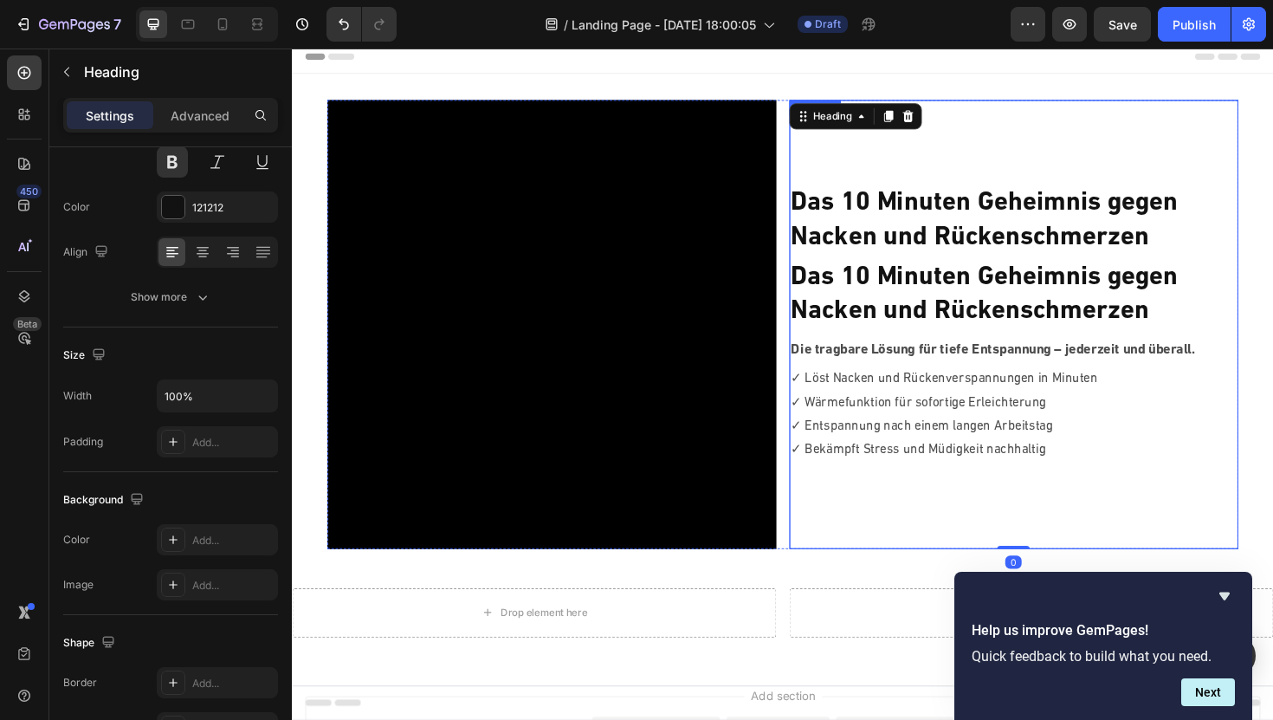
scroll to position [4, 0]
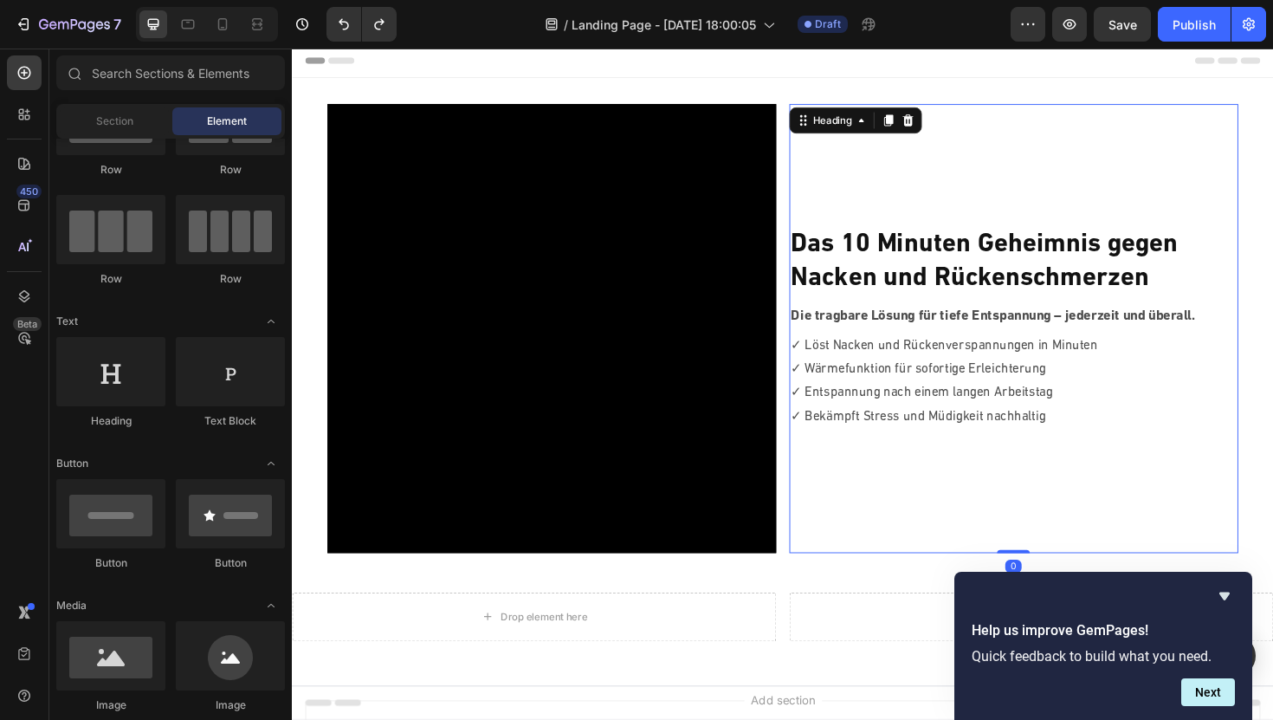
click at [884, 262] on strong "Das 10 Minuten Geheimnis gegen" at bounding box center [1025, 257] width 410 height 28
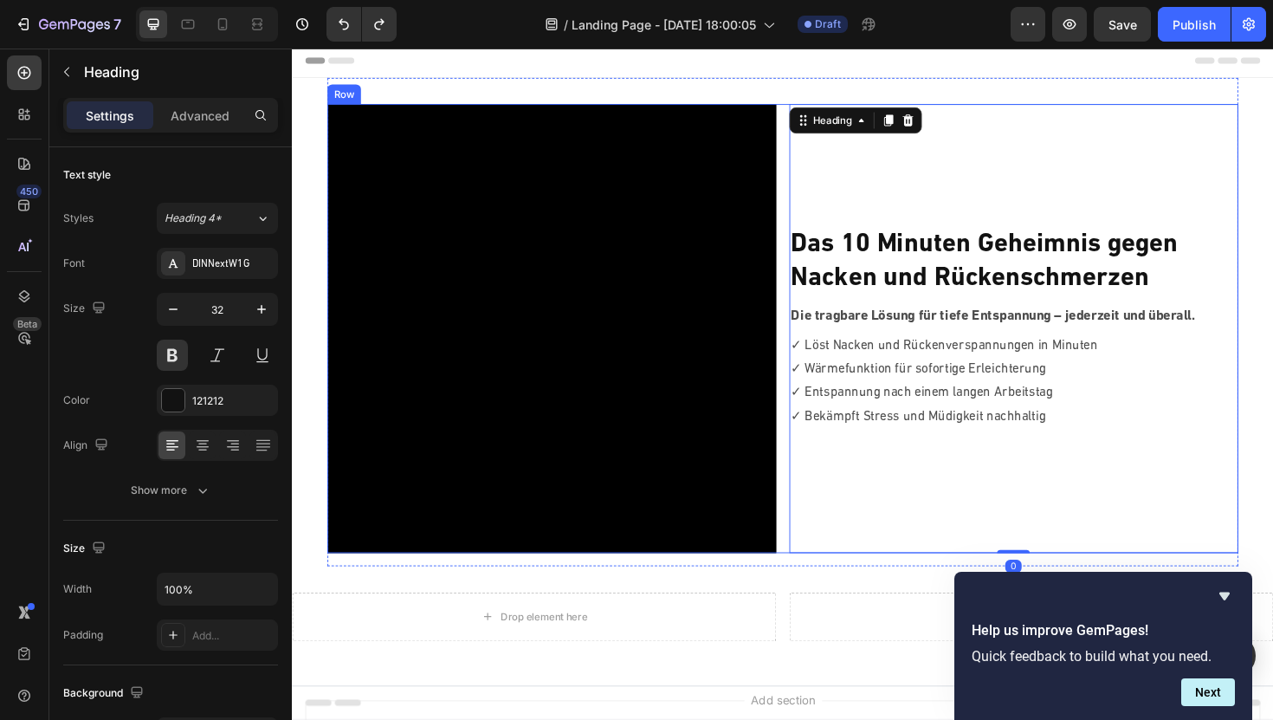
click at [885, 201] on div "⁠⁠⁠⁠⁠⁠⁠ Das 10 Minuten Geheimnis gegen Nacken und Rückenschmerzen Heading 0 Die…" at bounding box center [1057, 345] width 476 height 476
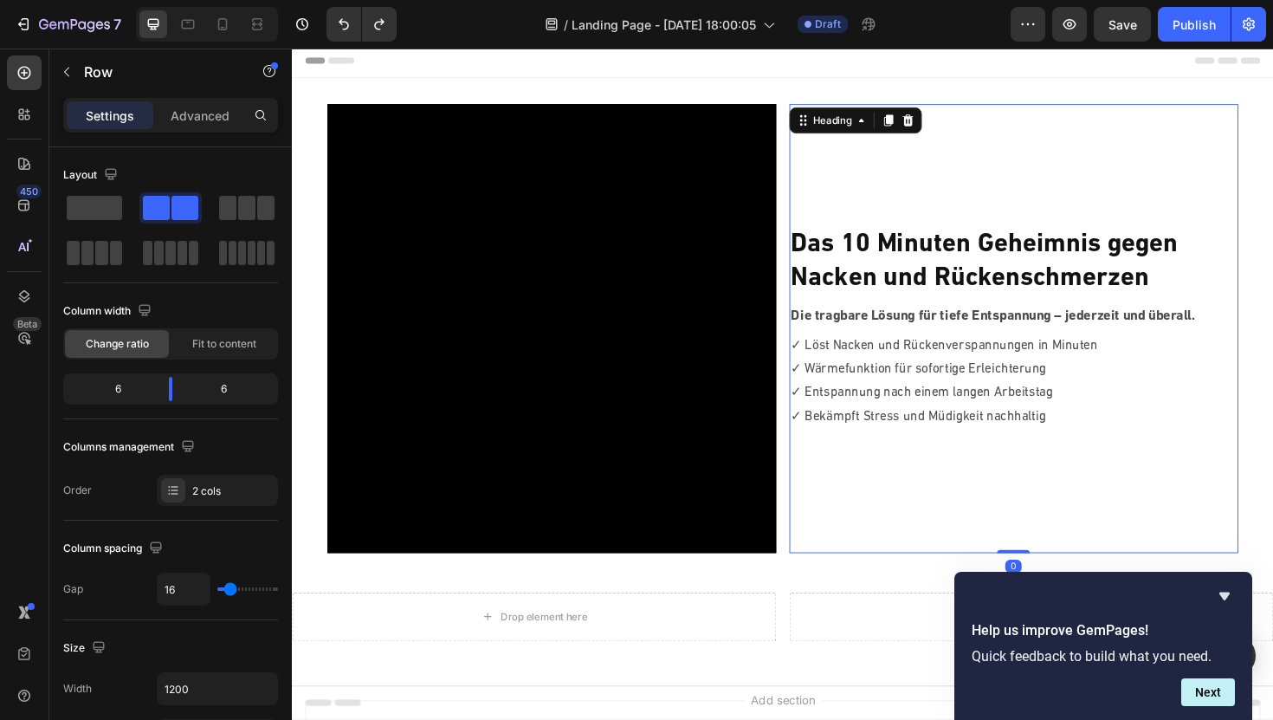
click at [870, 286] on strong "Nacken und Rückenschmerzen" at bounding box center [1009, 292] width 379 height 28
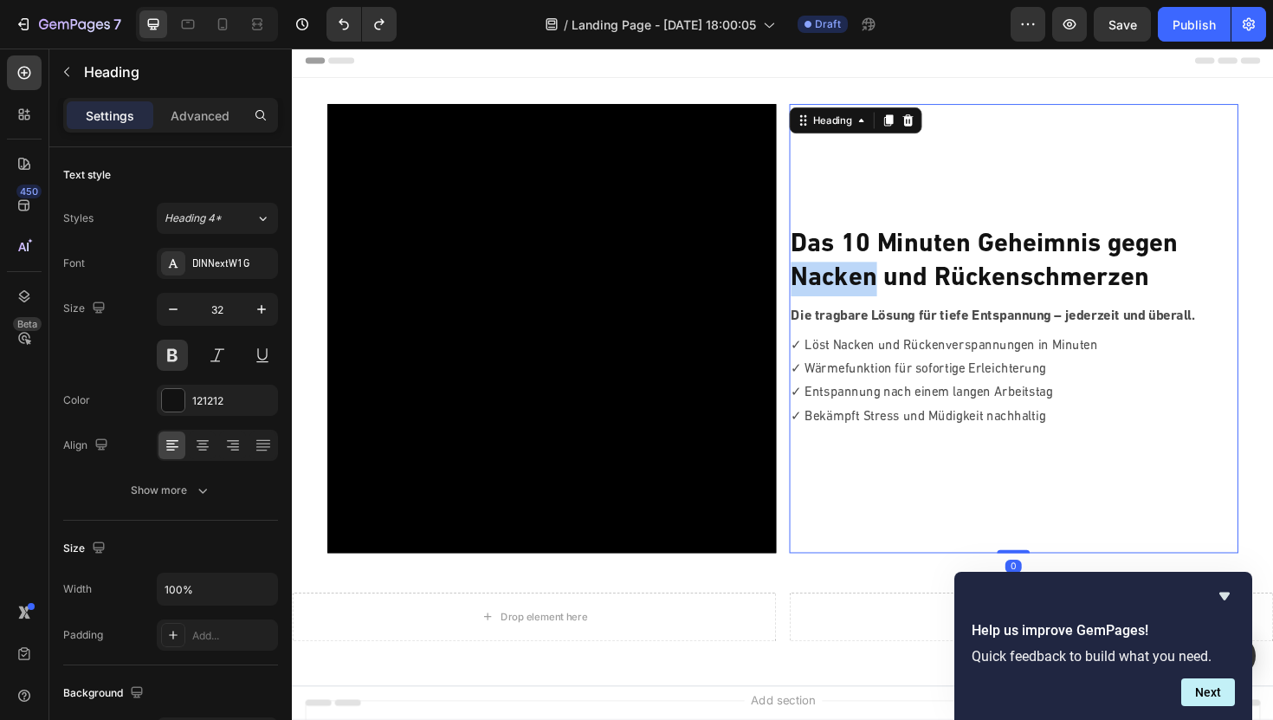
click at [890, 281] on strong "Nacken und Rückenschmerzen" at bounding box center [1009, 292] width 379 height 28
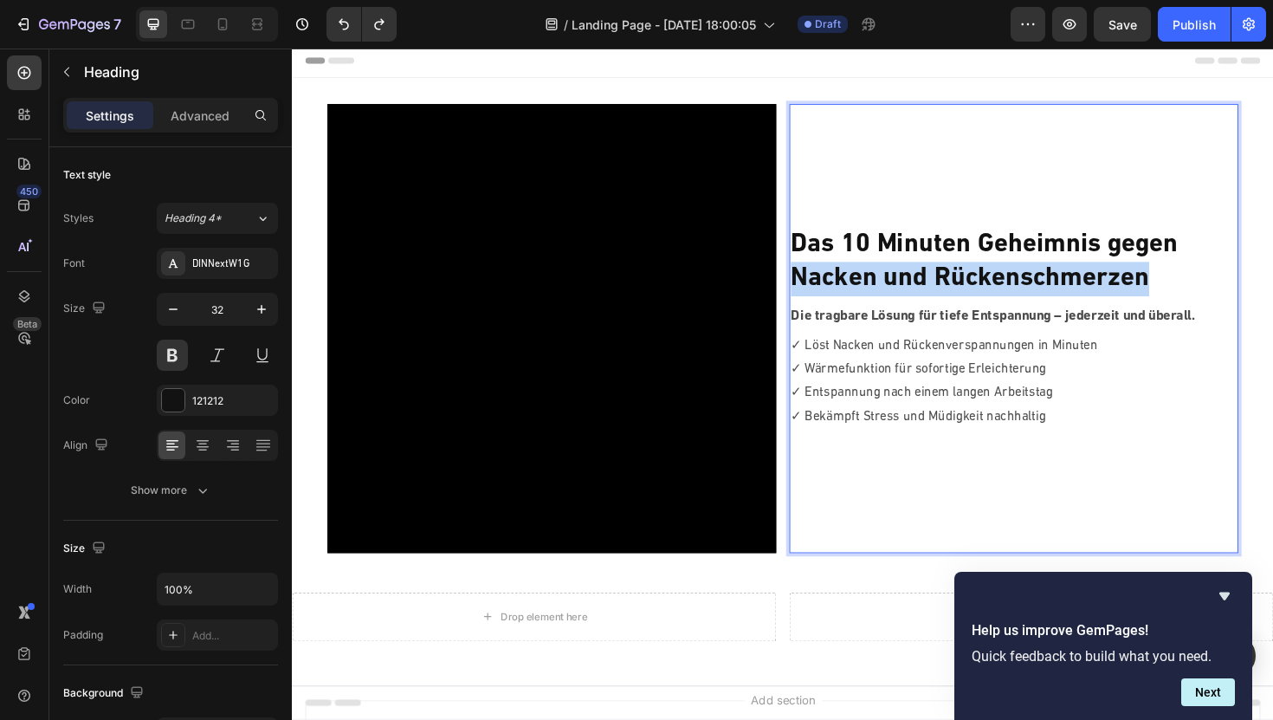
click at [890, 281] on strong "Nacken und Rückenschmerzen" at bounding box center [1009, 292] width 379 height 28
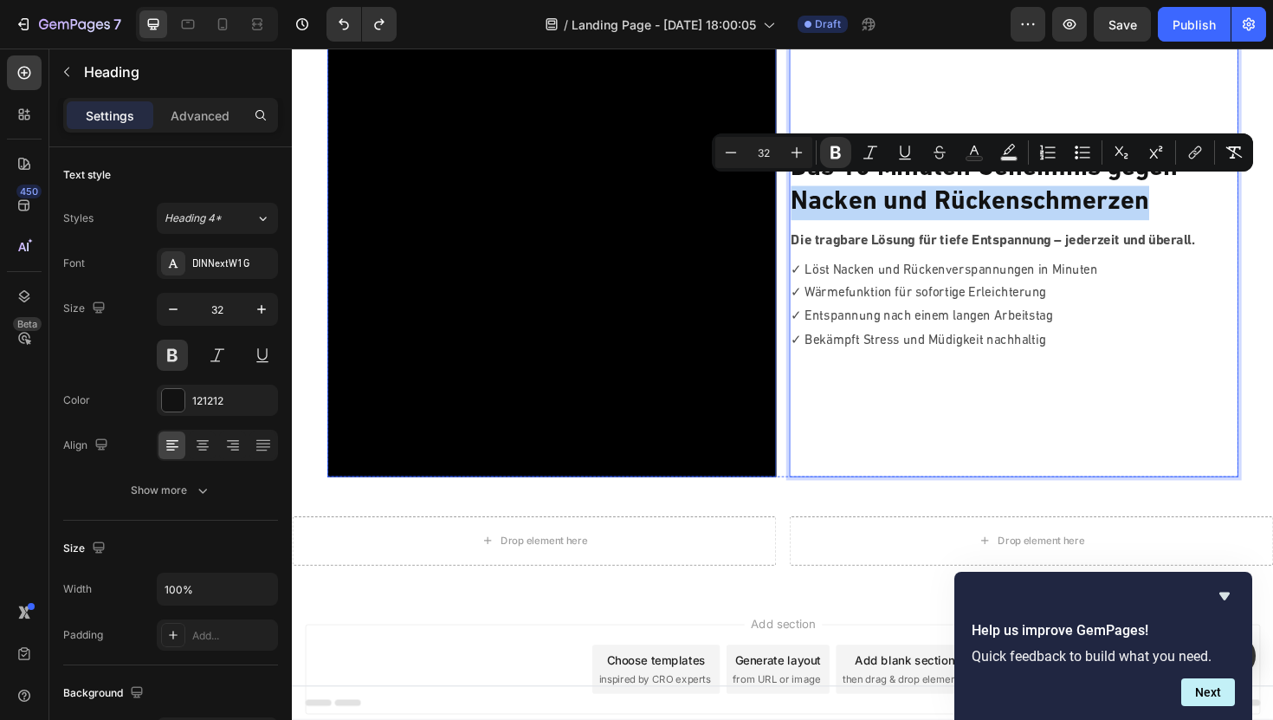
scroll to position [103, 0]
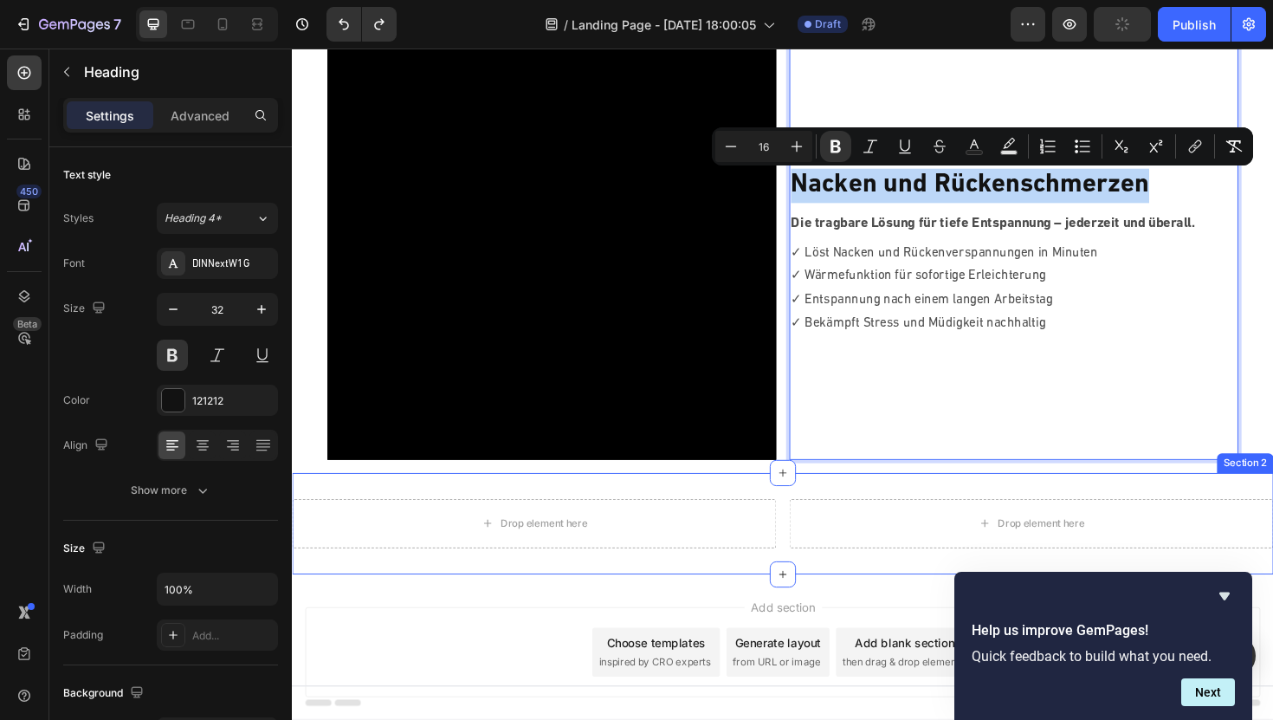
click at [532, 567] on div "Drop element here" at bounding box center [548, 552] width 513 height 52
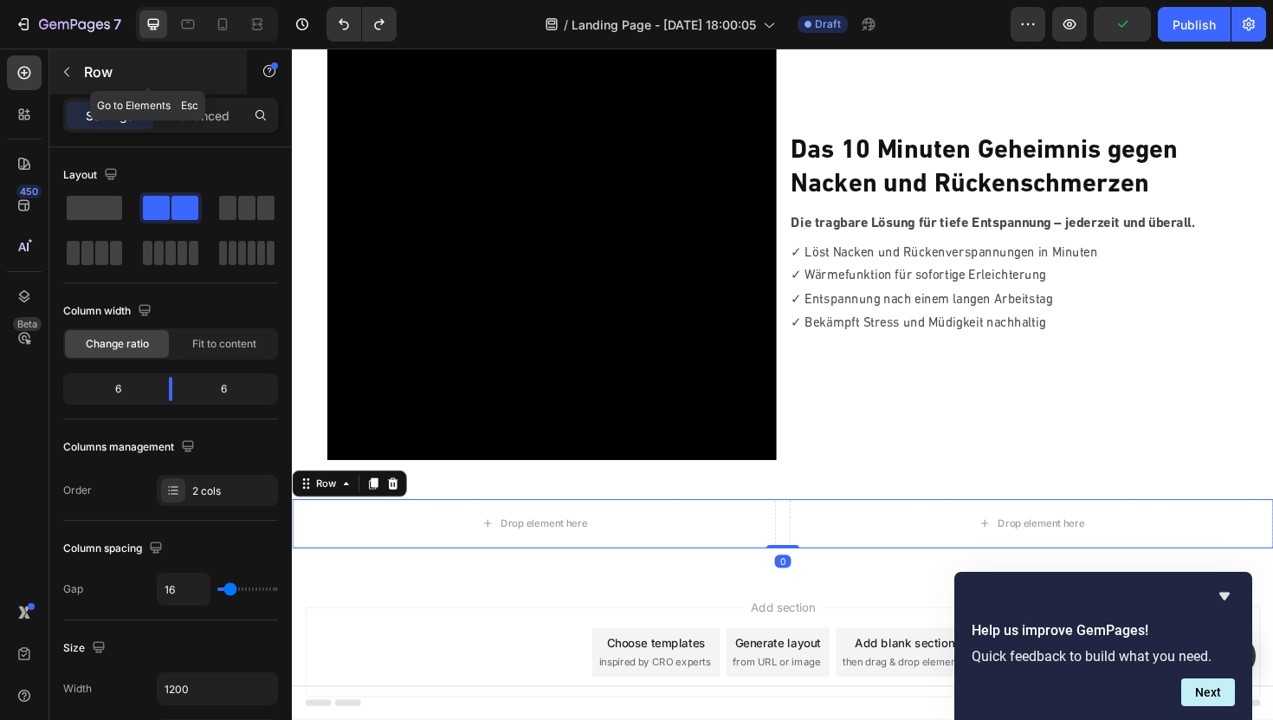
click at [60, 69] on icon "button" at bounding box center [67, 72] width 14 height 14
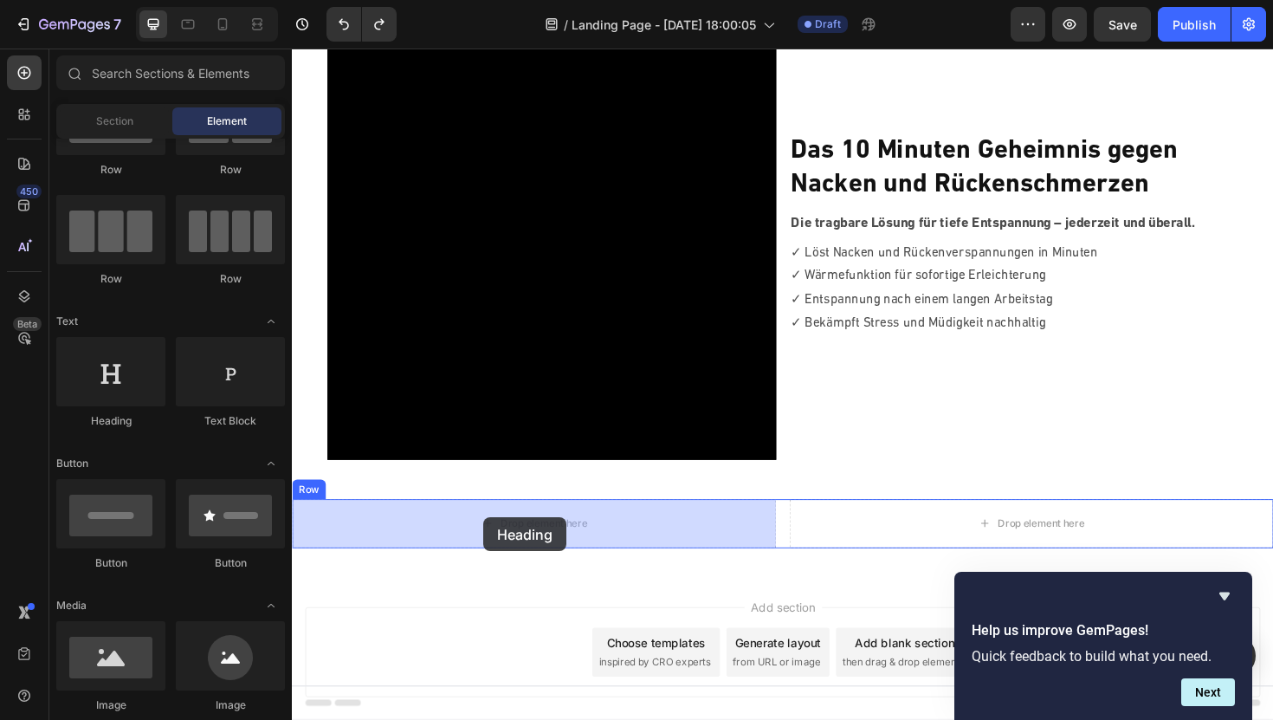
drag, startPoint x: 424, startPoint y: 424, endPoint x: 495, endPoint y: 545, distance: 139.3
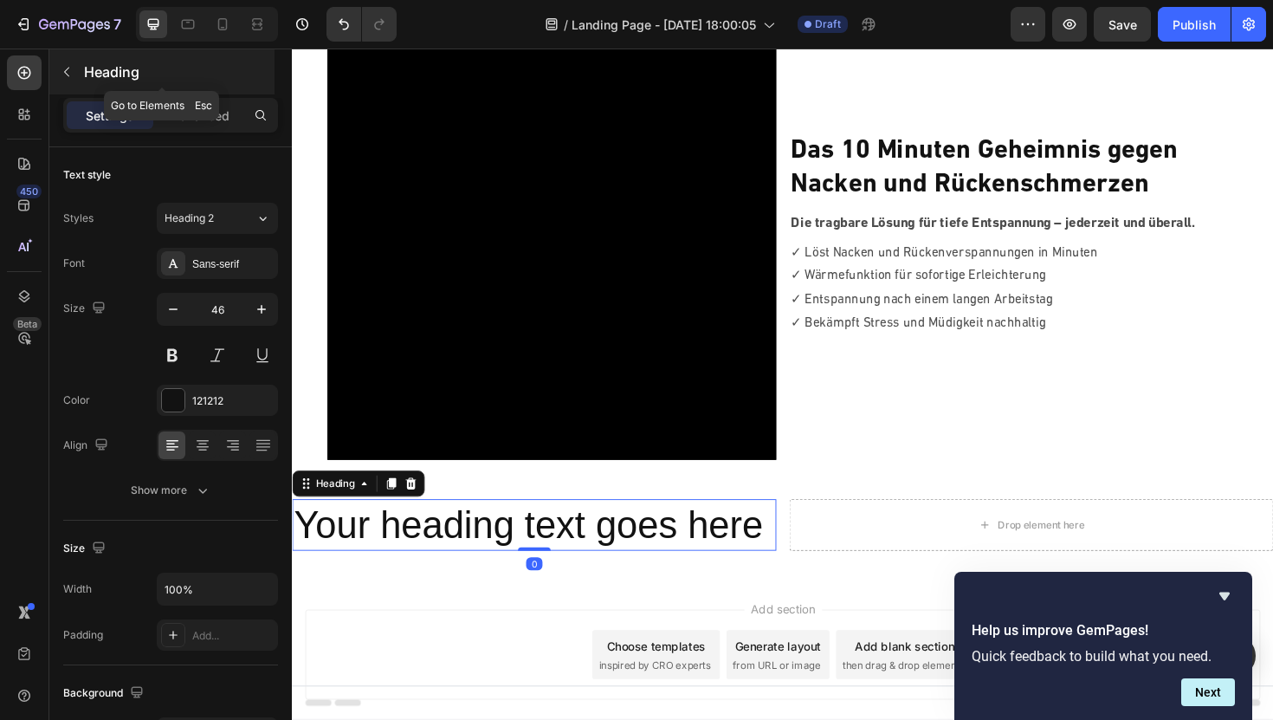
click at [70, 75] on icon "button" at bounding box center [67, 72] width 14 height 14
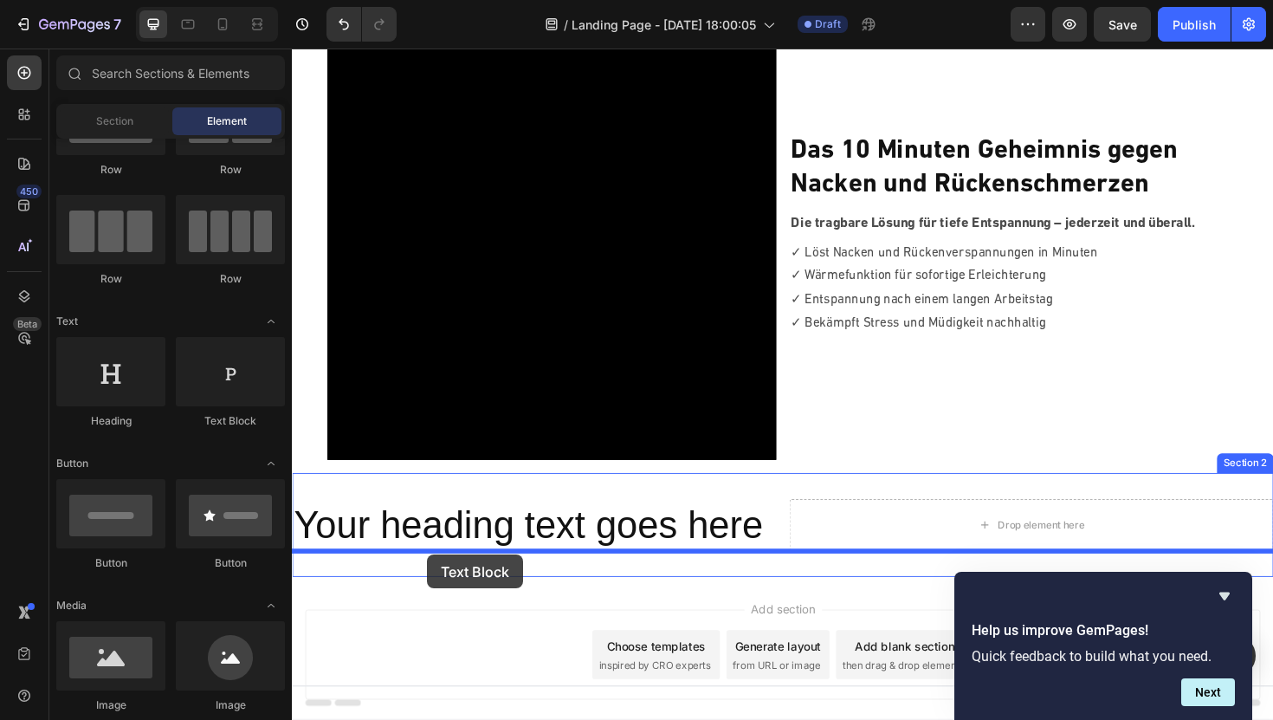
drag, startPoint x: 508, startPoint y: 408, endPoint x: 433, endPoint y: 582, distance: 189.7
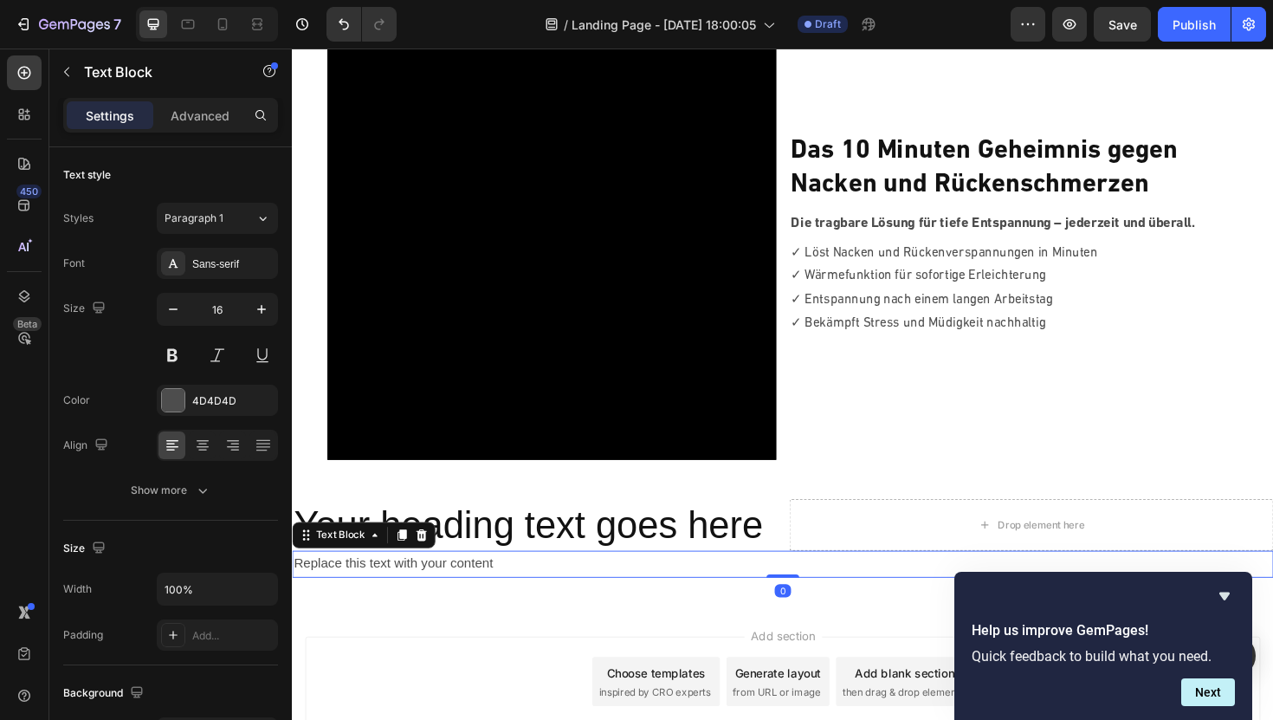
click at [437, 591] on div "Replace this text with your content" at bounding box center [811, 594] width 1039 height 29
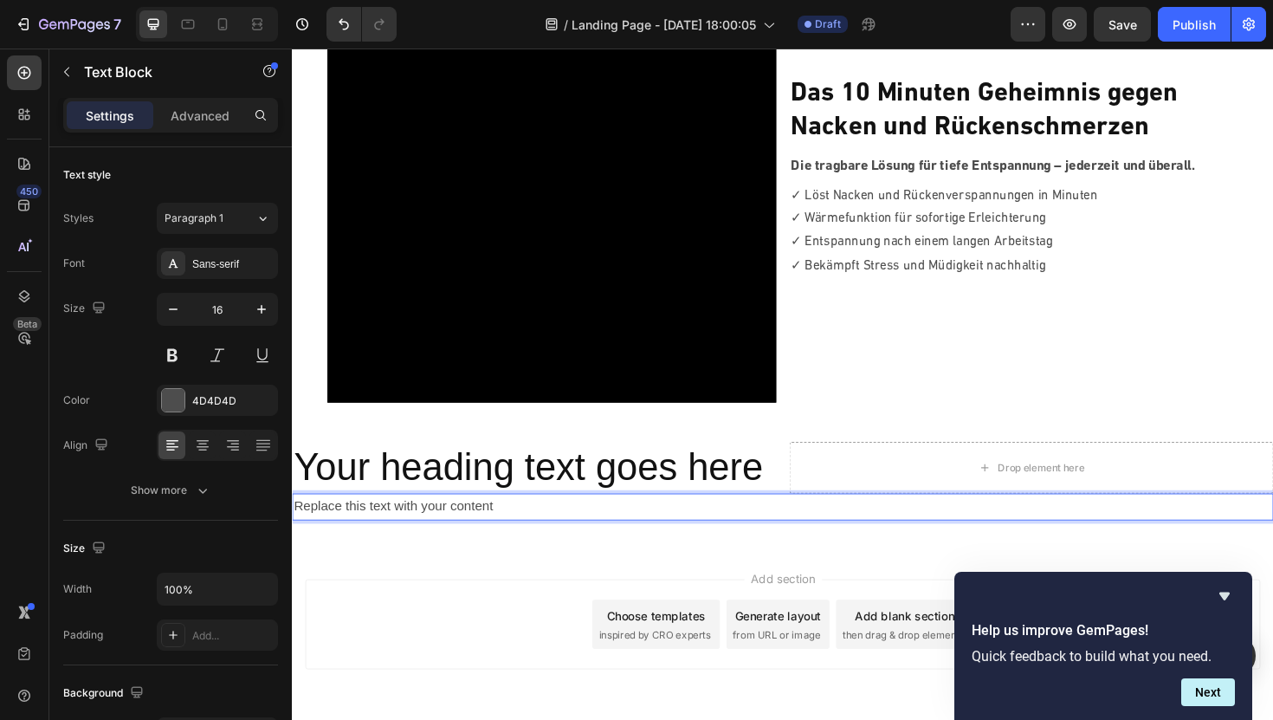
scroll to position [230, 0]
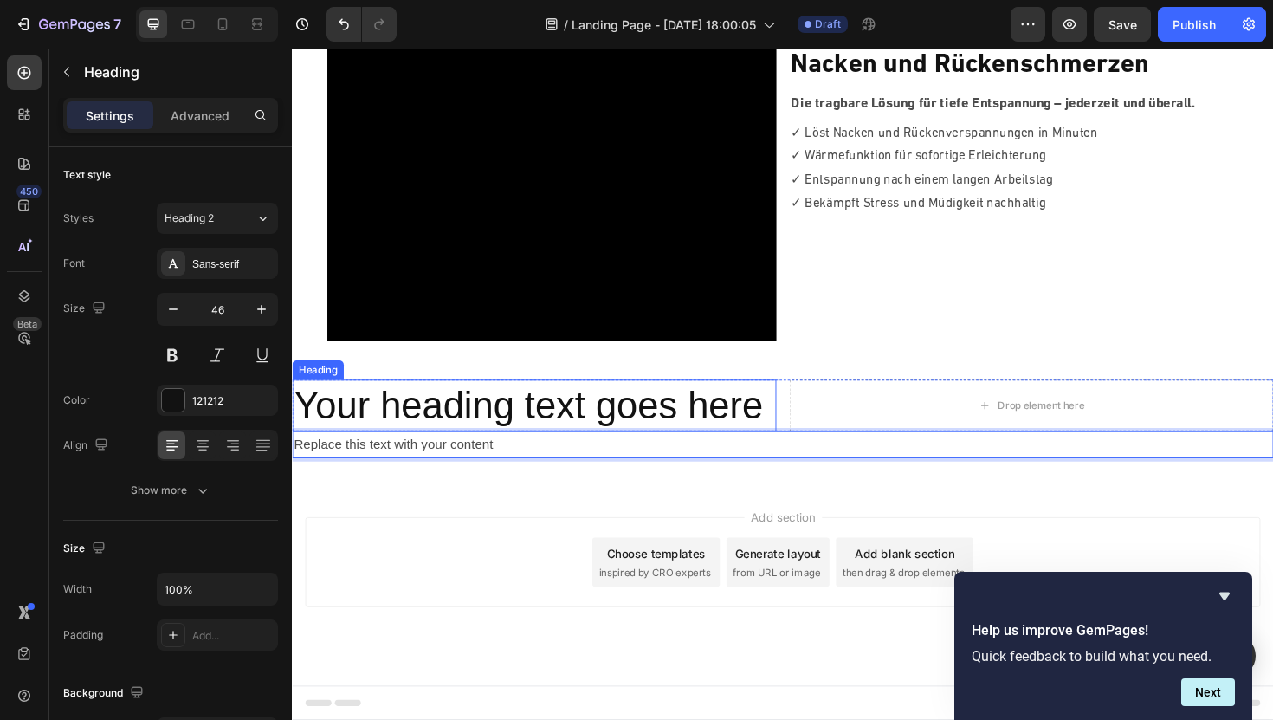
click at [563, 415] on h2 "Your heading text goes here" at bounding box center [548, 426] width 513 height 55
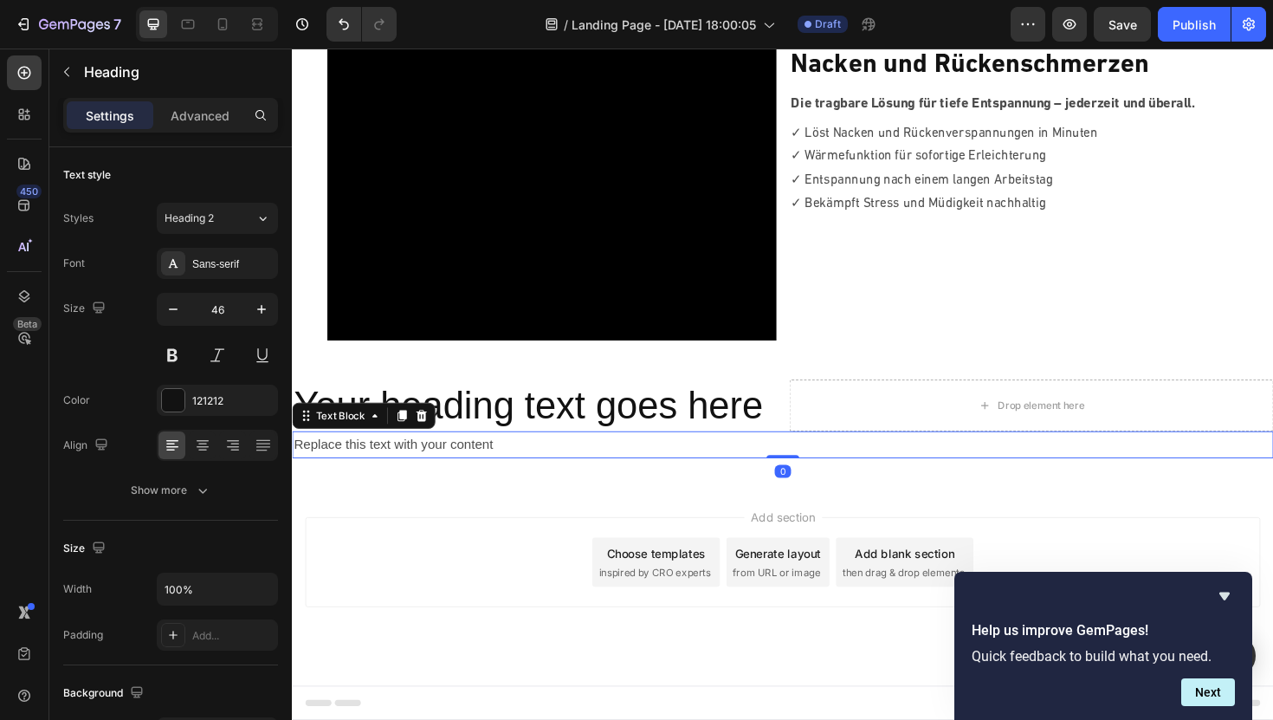
click at [527, 468] on p "Replace this text with your content" at bounding box center [812, 468] width 1036 height 25
click at [429, 434] on icon at bounding box center [429, 437] width 11 height 12
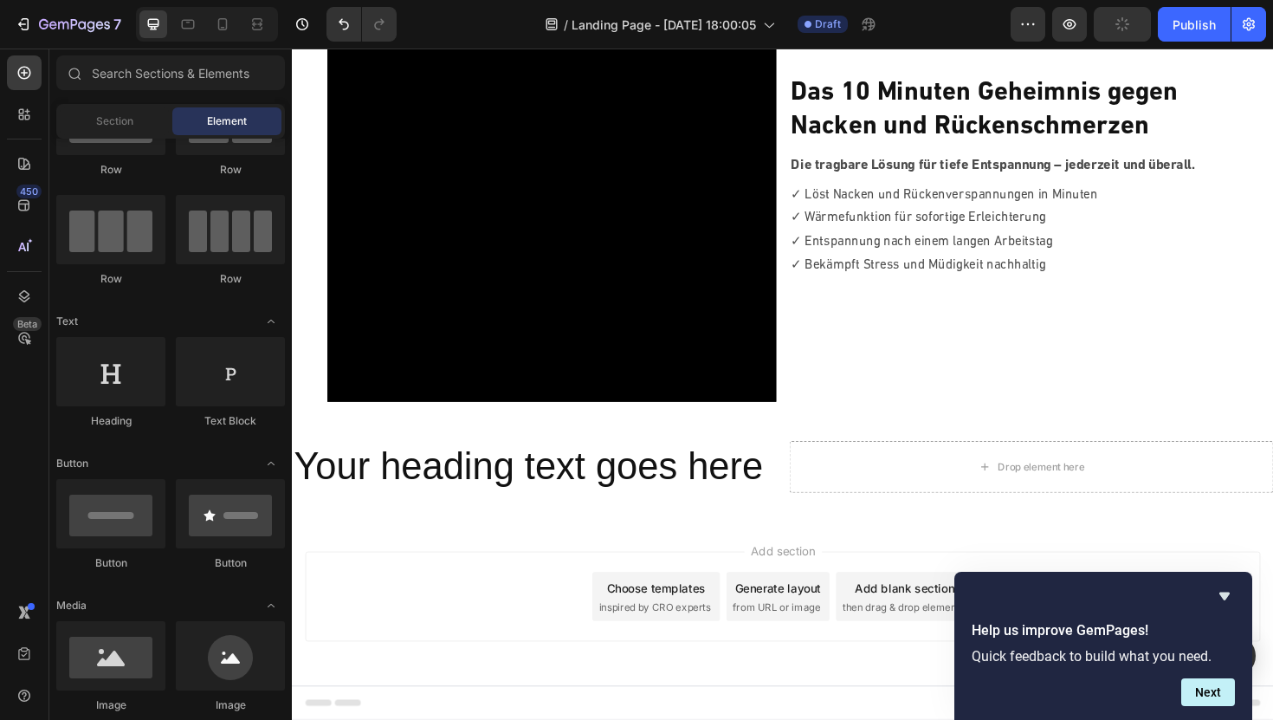
scroll to position [165, 0]
click at [487, 476] on h2 "Your heading text goes here" at bounding box center [548, 491] width 513 height 55
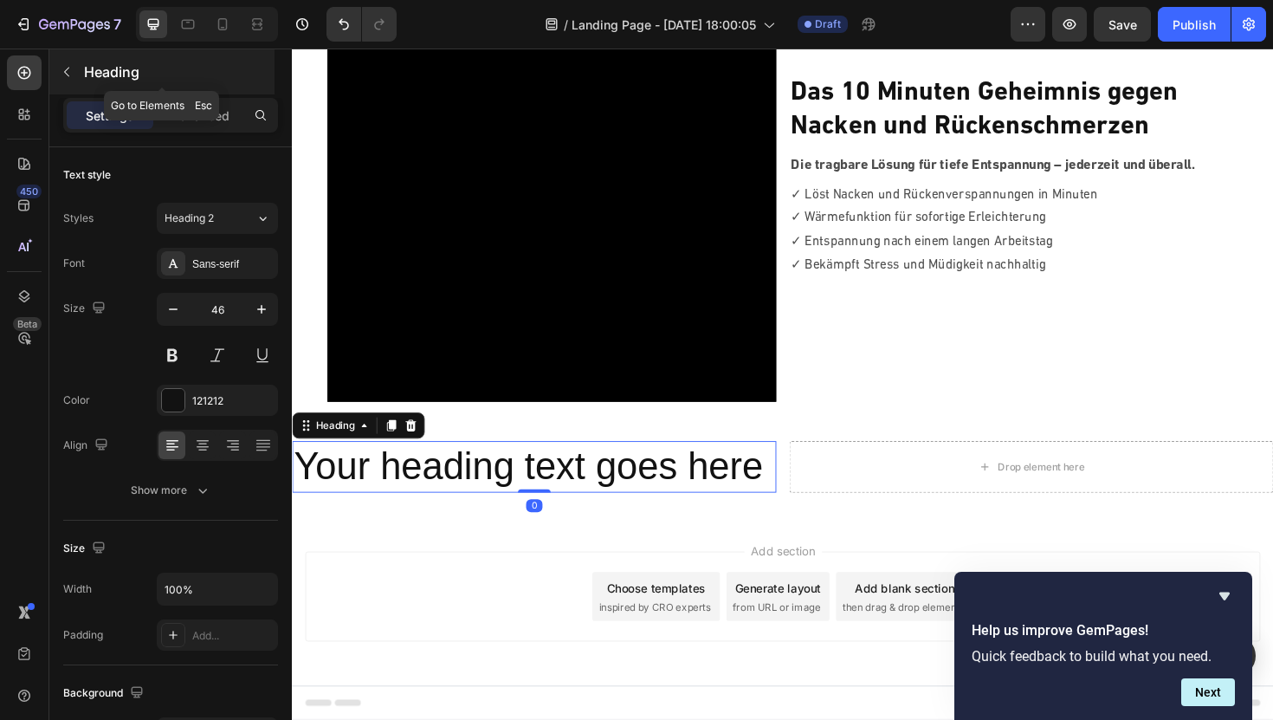
click at [69, 79] on button "button" at bounding box center [67, 72] width 28 height 28
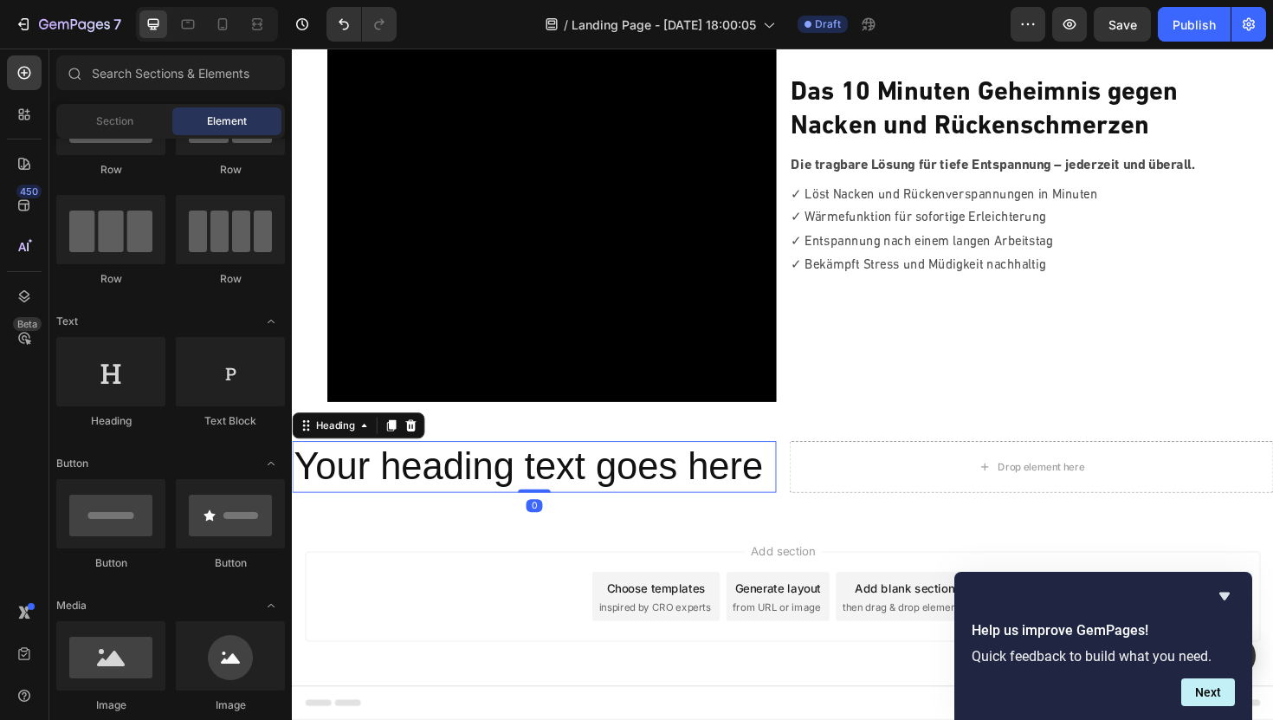
click at [395, 501] on h2 "Your heading text goes here" at bounding box center [548, 491] width 513 height 55
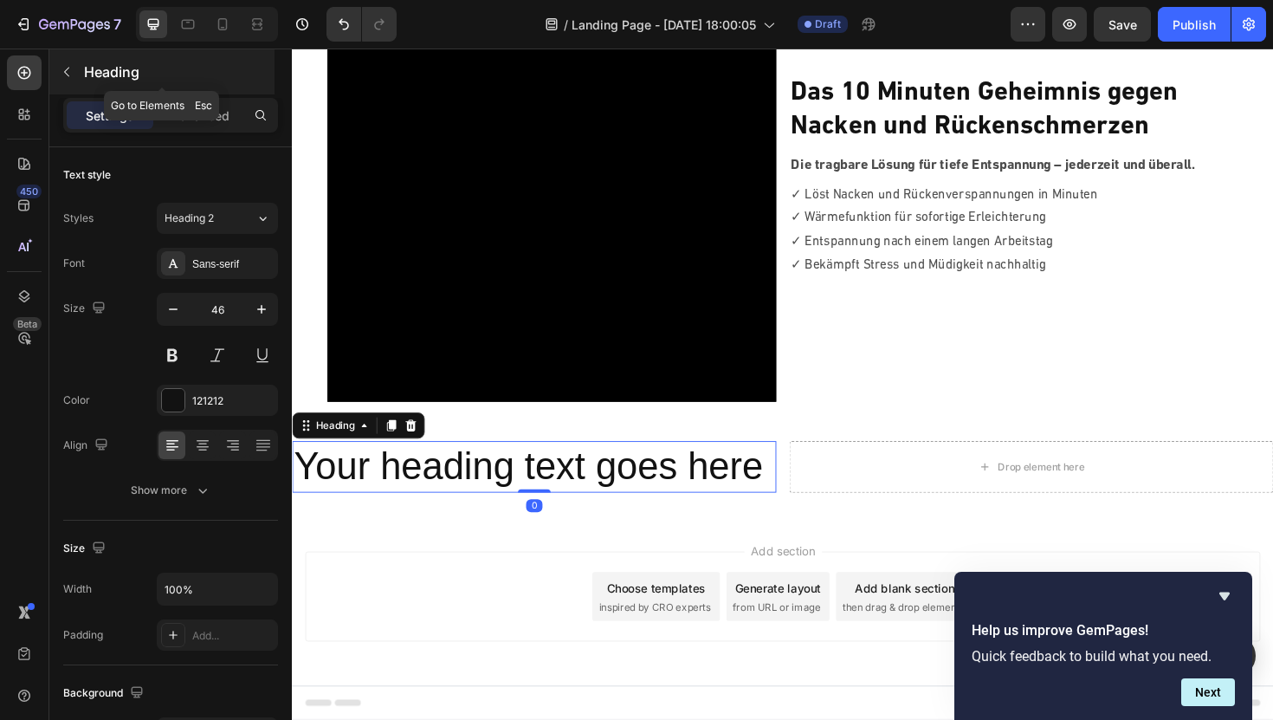
click at [68, 77] on icon "button" at bounding box center [67, 72] width 14 height 14
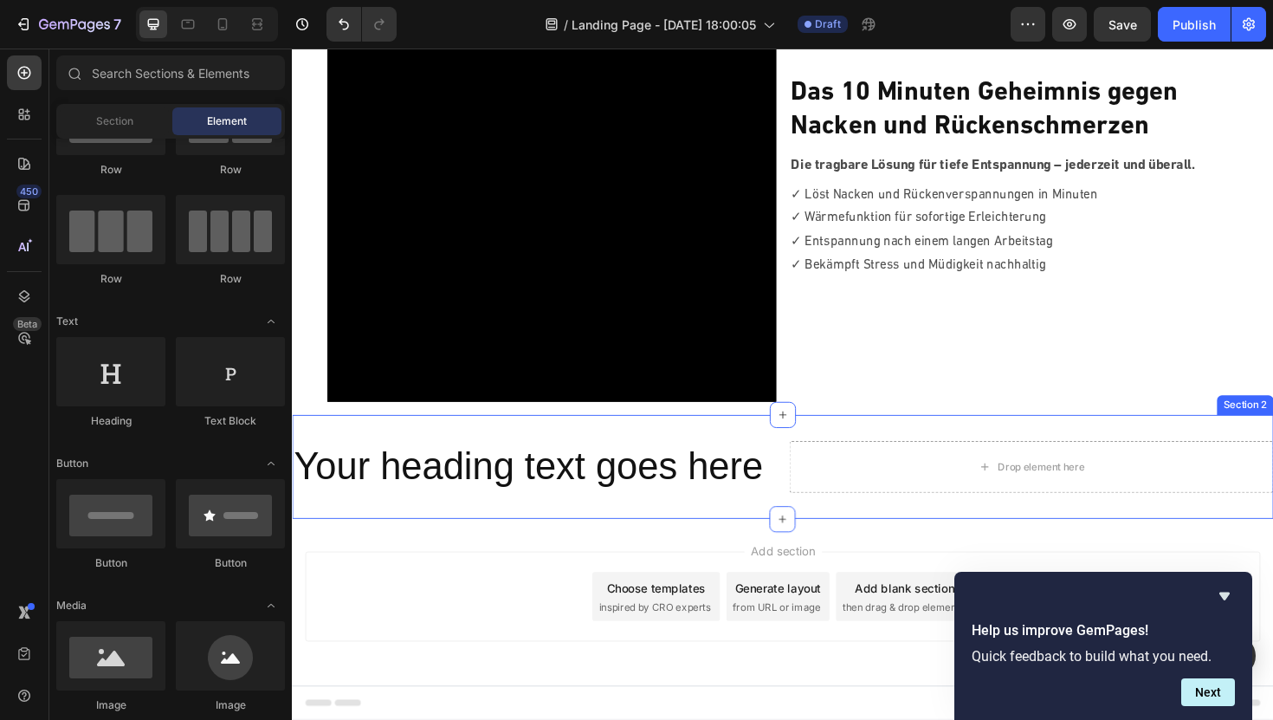
click at [456, 460] on div "Your heading text goes here Heading Drop element here Row Section 2" at bounding box center [811, 492] width 1039 height 111
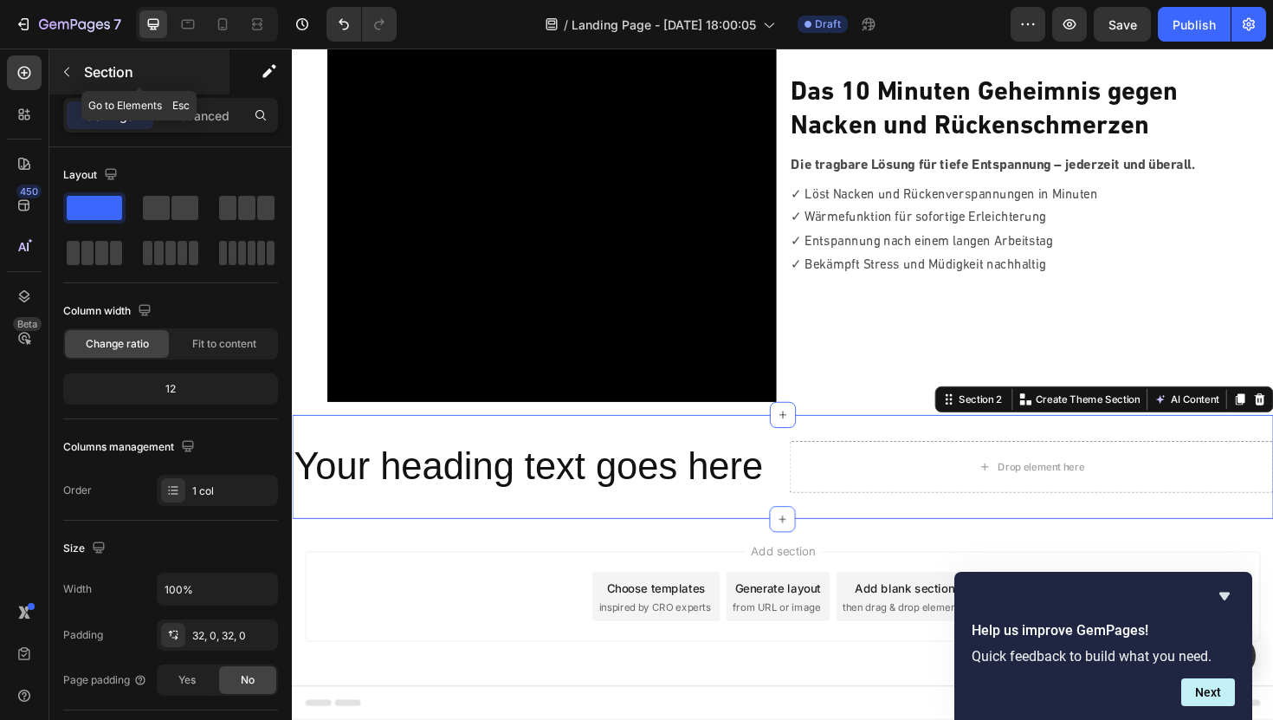
click at [68, 71] on icon "button" at bounding box center [67, 72] width 14 height 14
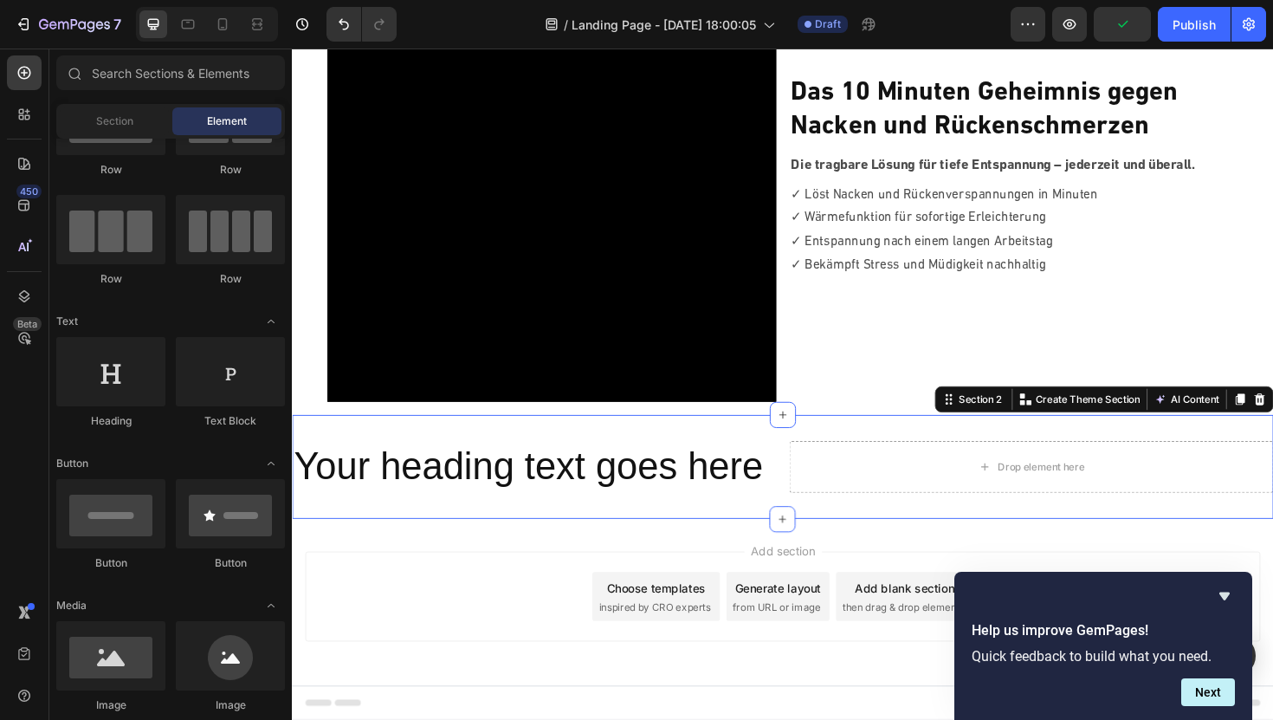
click at [379, 452] on div "Your heading text goes here Heading Drop element here Row Section 2 You can cre…" at bounding box center [811, 492] width 1039 height 111
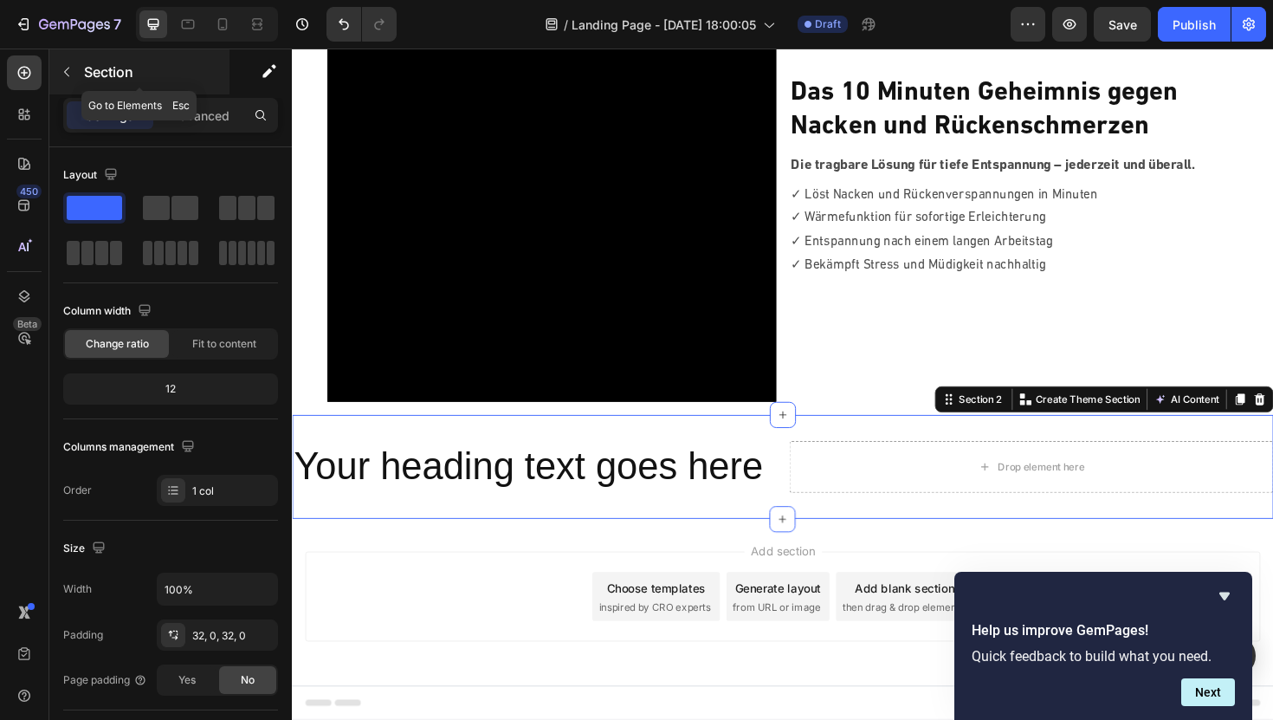
click at [63, 68] on icon "button" at bounding box center [67, 72] width 14 height 14
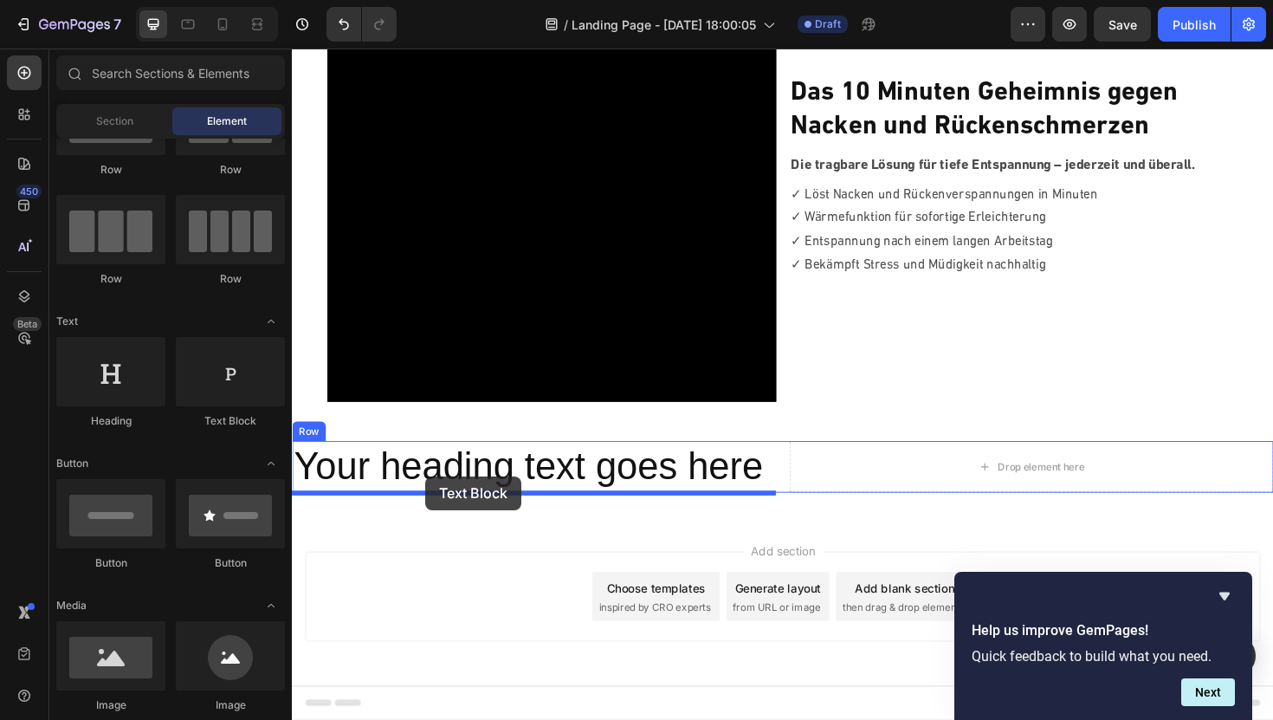
drag, startPoint x: 526, startPoint y: 432, endPoint x: 433, endPoint y: 502, distance: 115.7
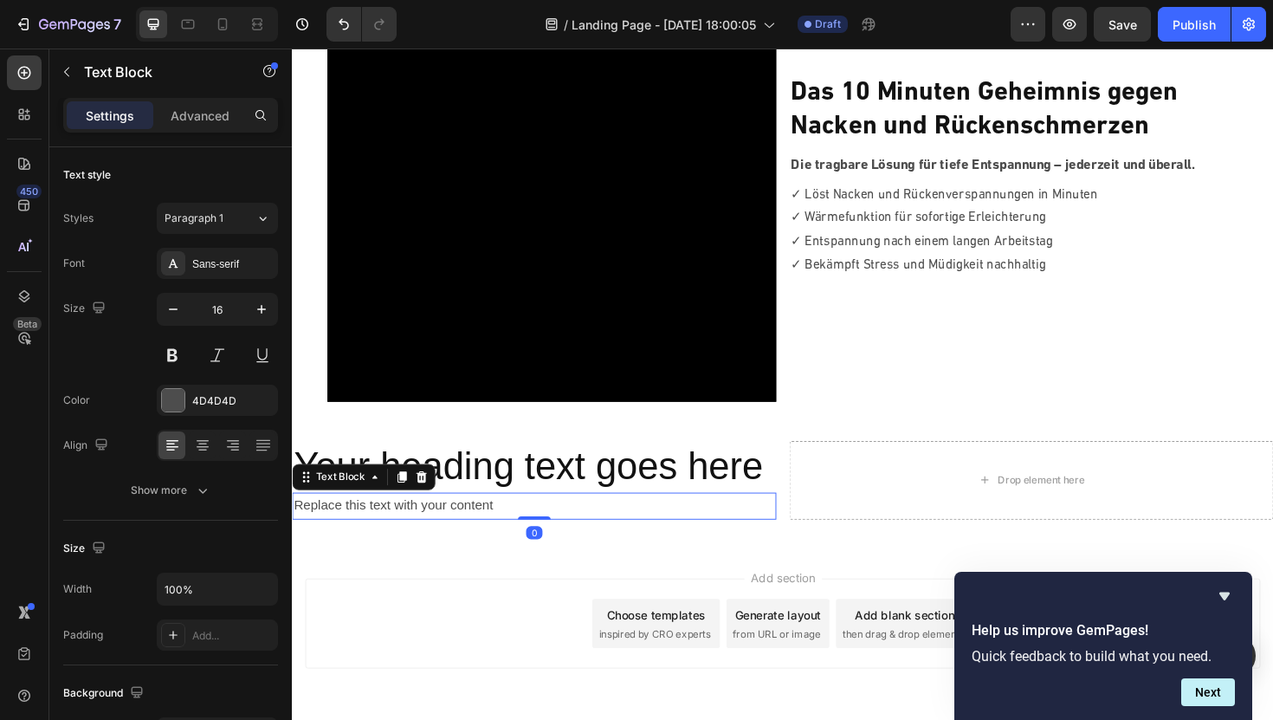
click at [472, 530] on div "Replace this text with your content" at bounding box center [548, 533] width 513 height 29
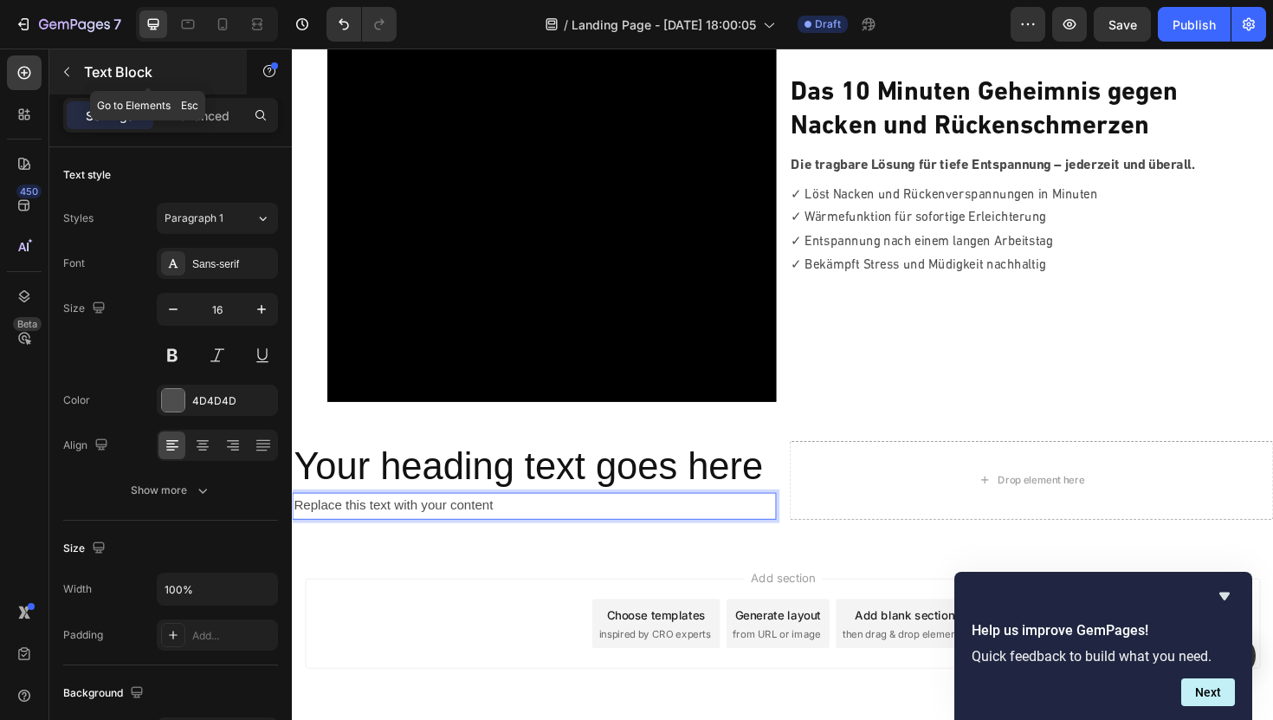
click at [64, 58] on button "button" at bounding box center [67, 72] width 28 height 28
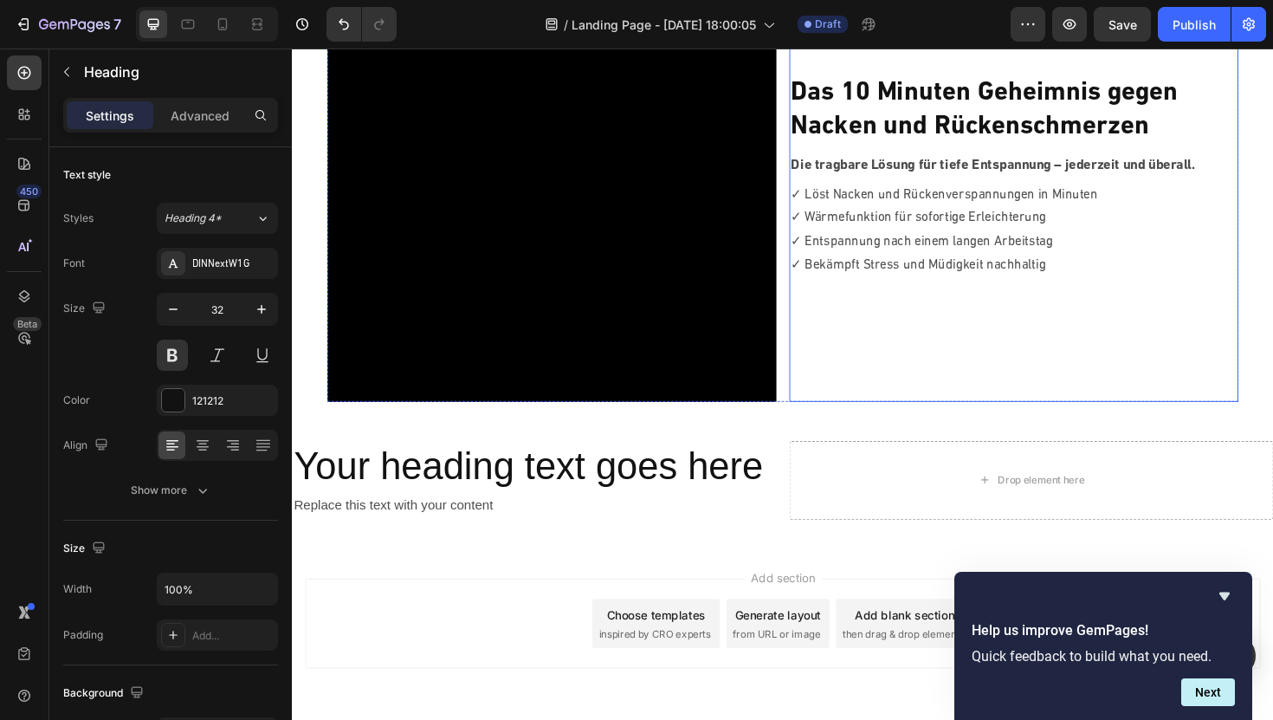
click at [928, 124] on strong "Nacken und Rückenschmerzen" at bounding box center [1009, 132] width 379 height 28
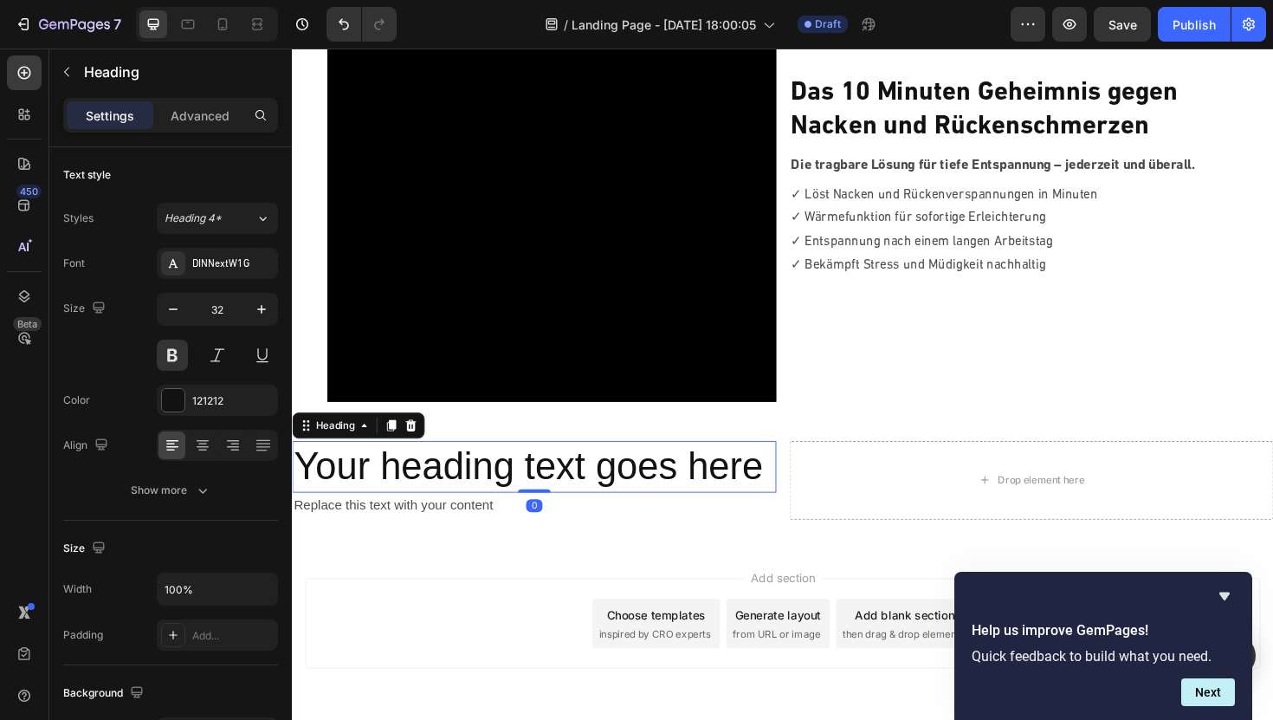
click at [412, 479] on h2 "Your heading text goes here" at bounding box center [548, 491] width 513 height 55
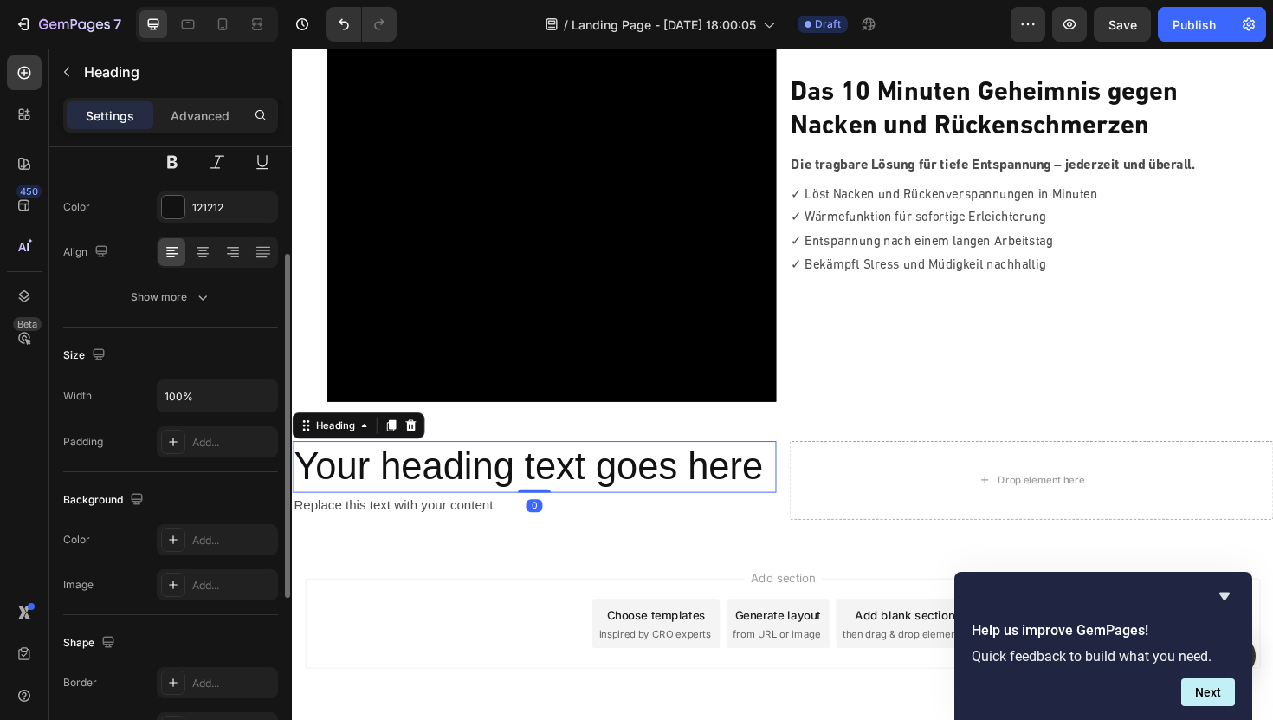
click at [412, 479] on h2 "Your heading text goes here" at bounding box center [548, 491] width 513 height 55
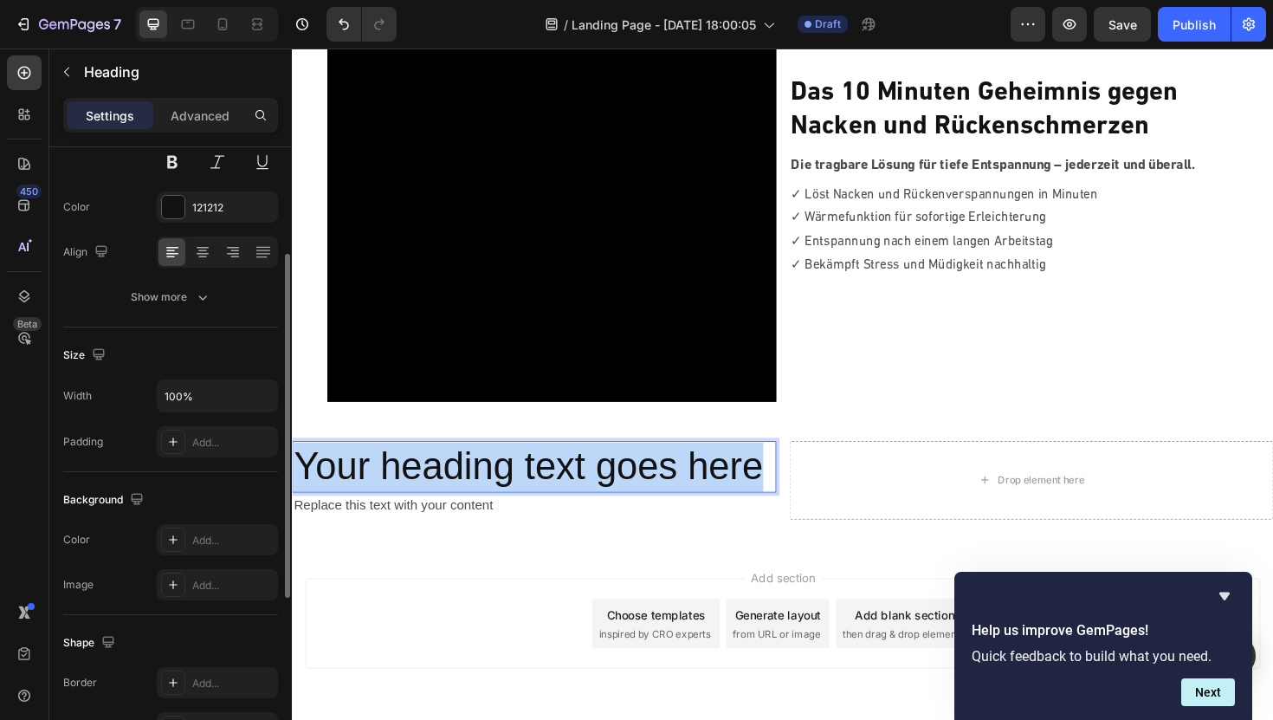
click at [412, 479] on p "Your heading text goes here" at bounding box center [548, 492] width 509 height 52
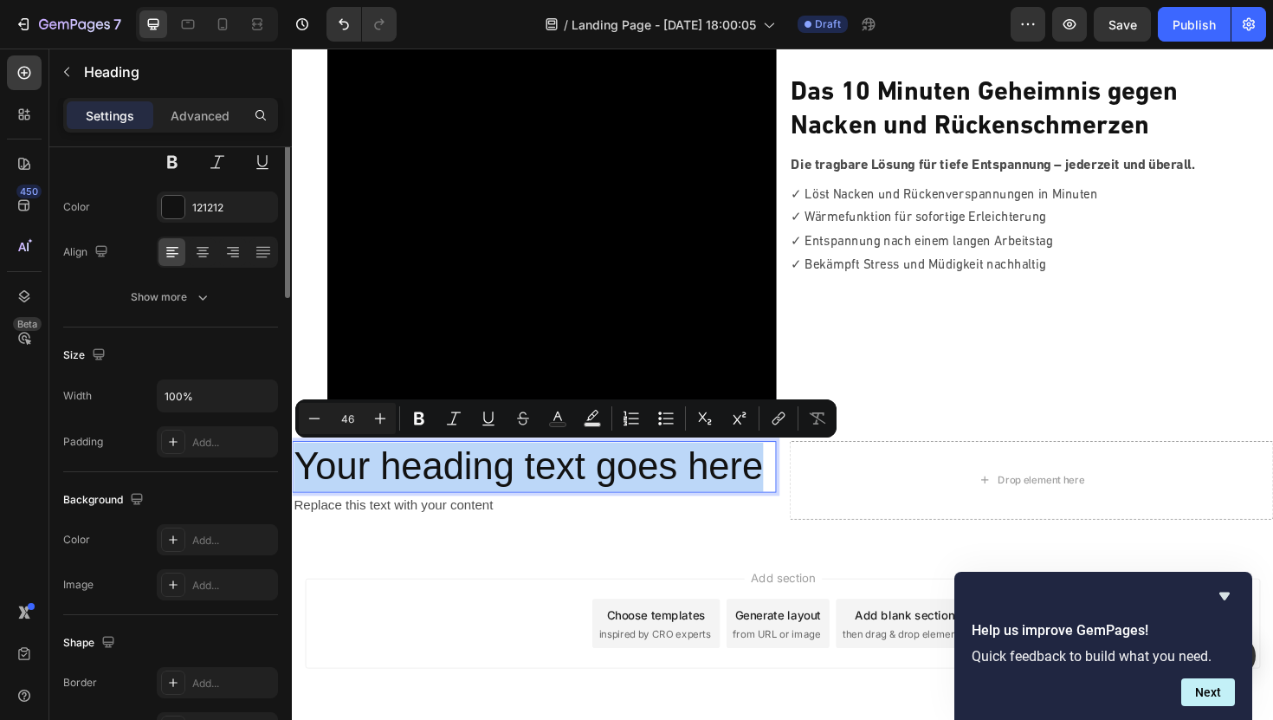
scroll to position [0, 0]
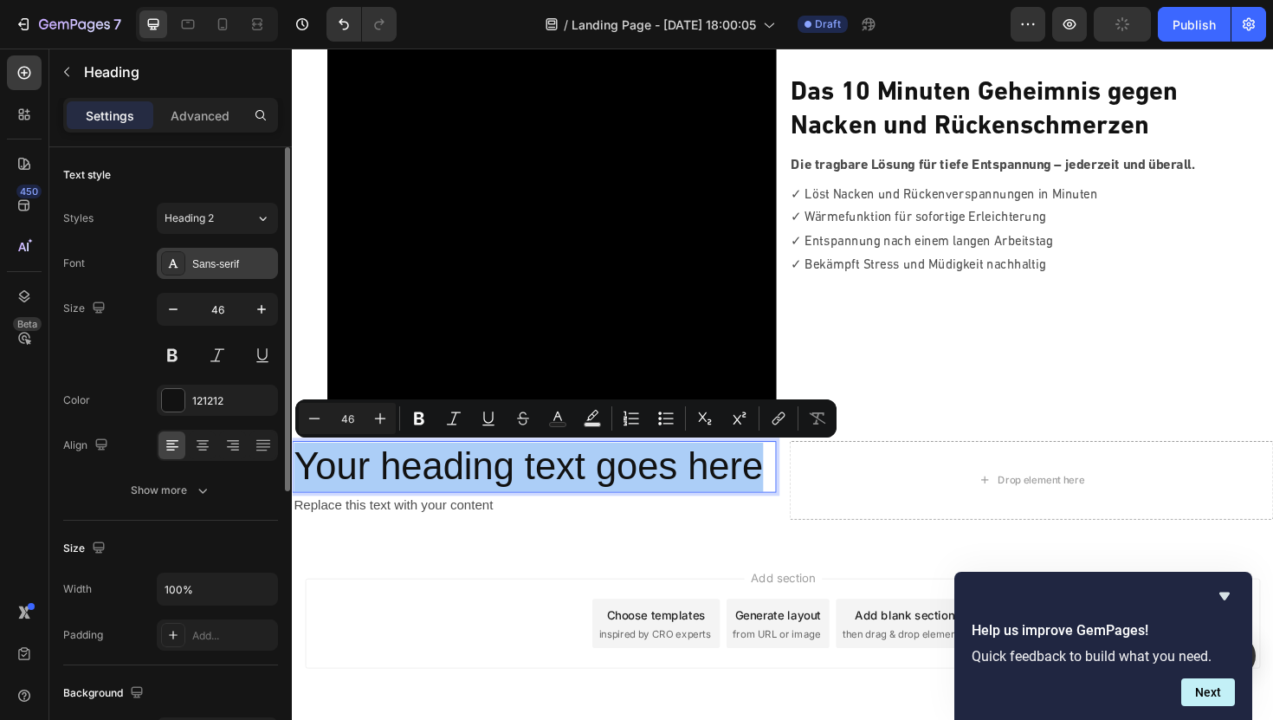
click at [225, 262] on div "Sans-serif" at bounding box center [232, 264] width 81 height 16
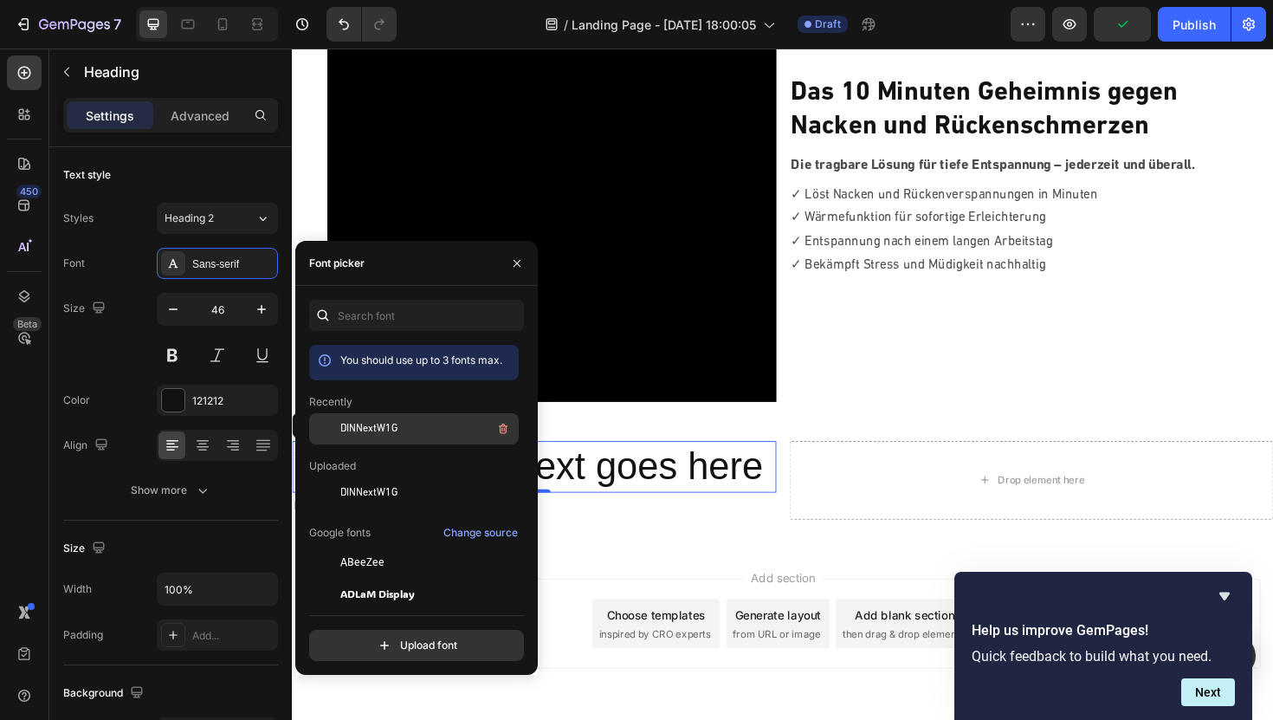
click at [381, 424] on span "DINNextW1G" at bounding box center [368, 429] width 57 height 16
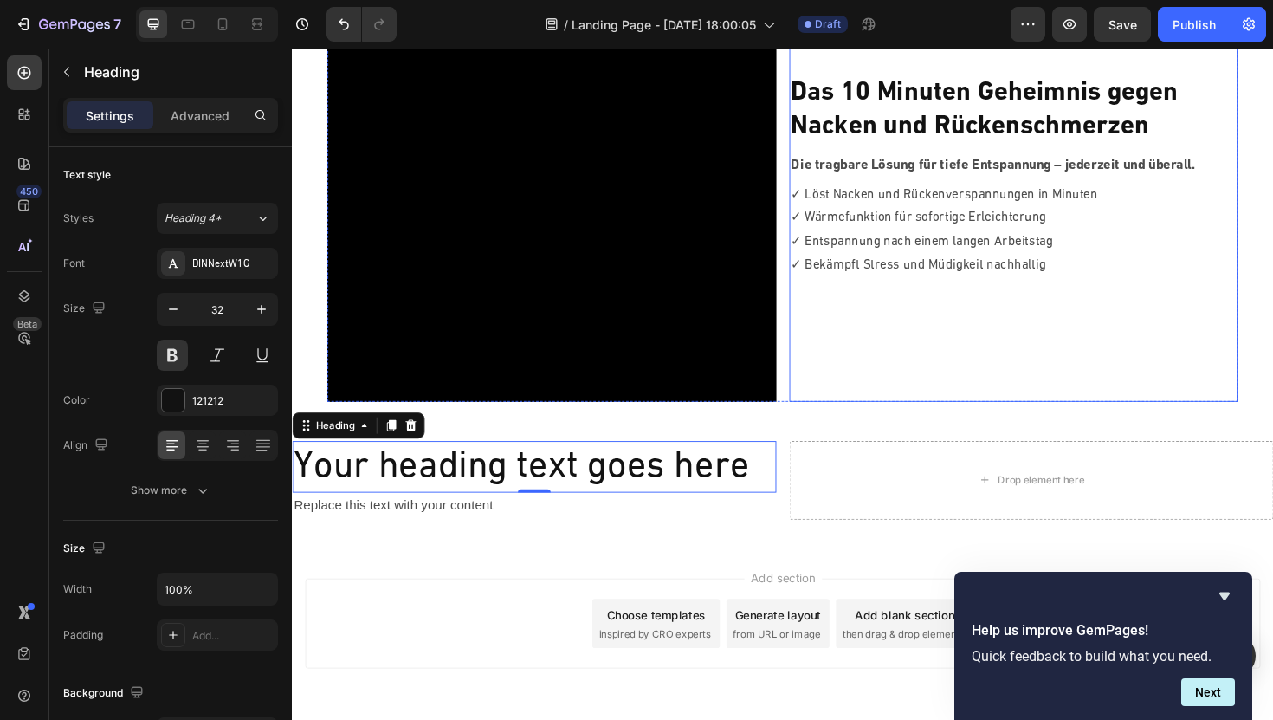
click at [933, 107] on strong "Das 10 Minuten Geheimnis gegen" at bounding box center [1025, 96] width 410 height 28
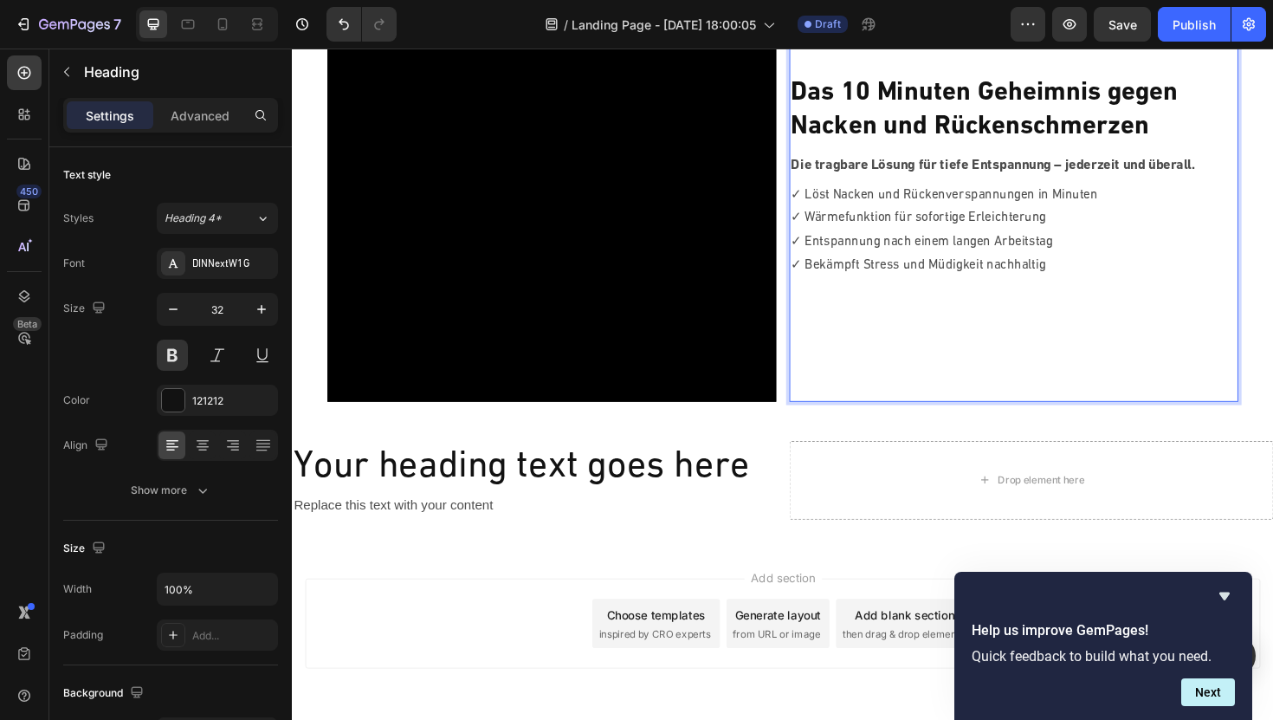
click at [910, 121] on strong "Nacken und Rückenschmerzen" at bounding box center [1009, 132] width 379 height 28
click at [843, 92] on strong "Das 10 Minuten Geheimnis gegen" at bounding box center [1025, 96] width 410 height 28
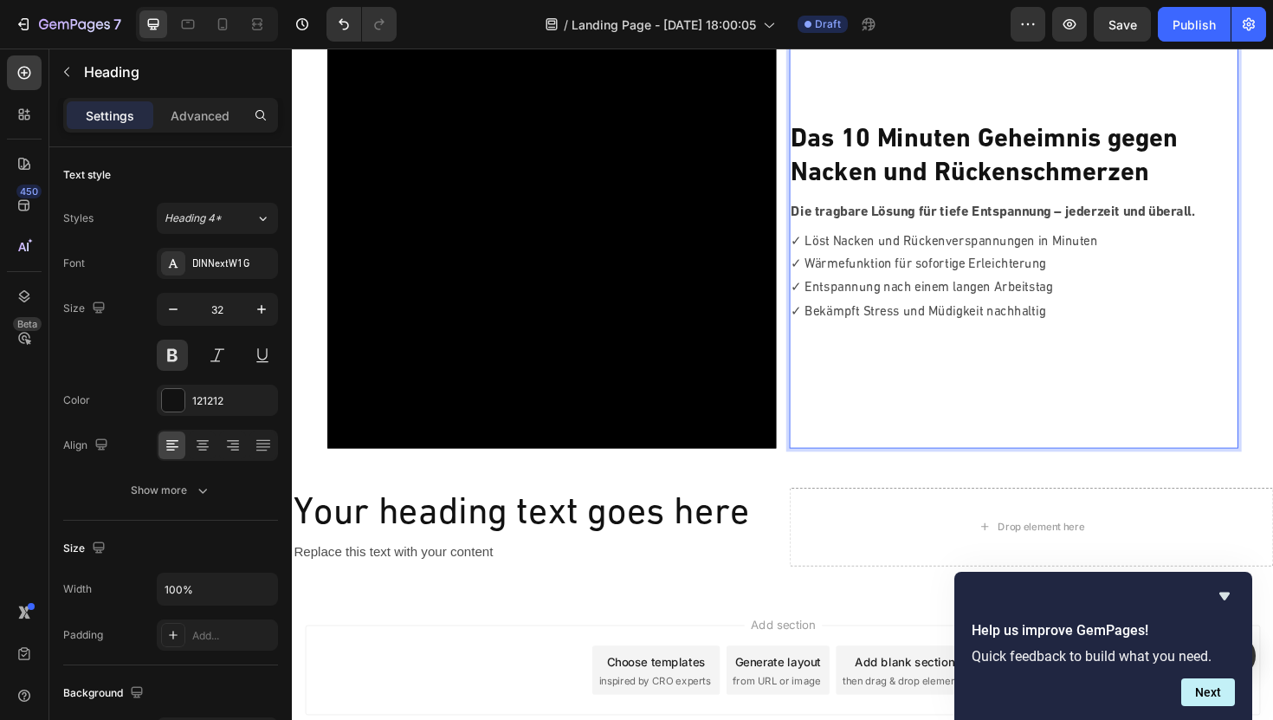
scroll to position [110, 0]
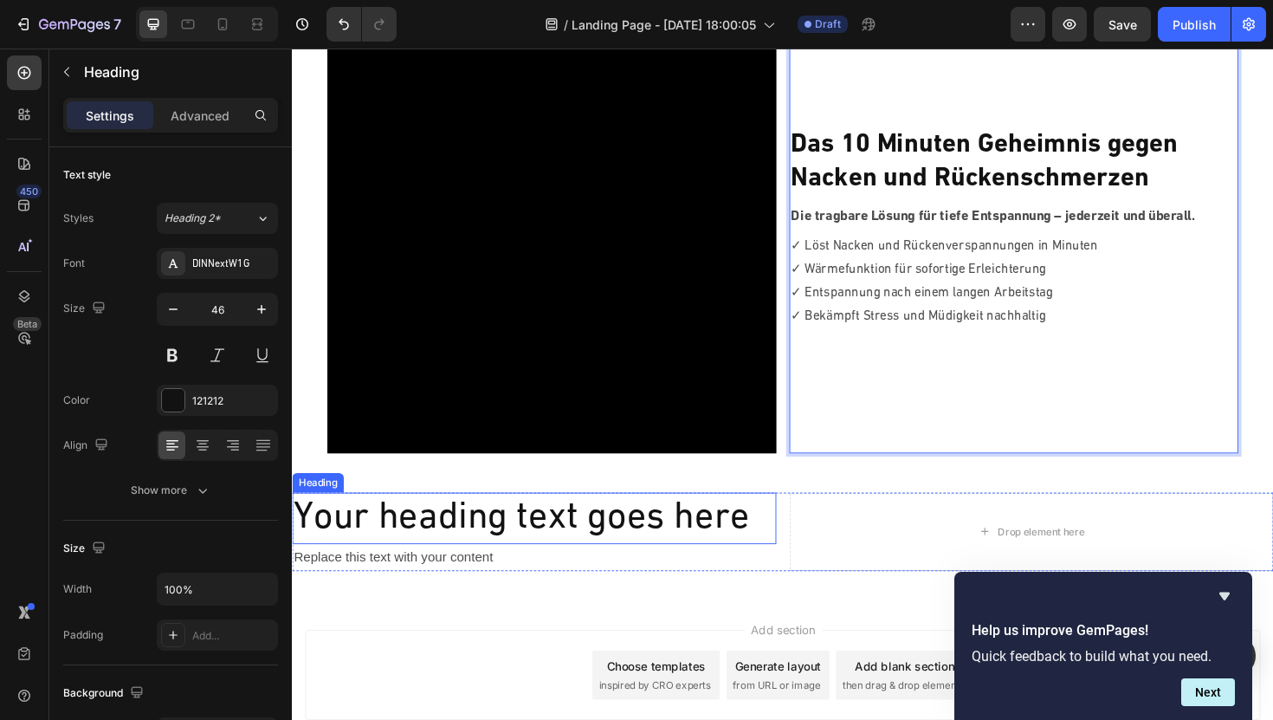
click at [508, 547] on p "Your heading text goes here" at bounding box center [548, 547] width 509 height 52
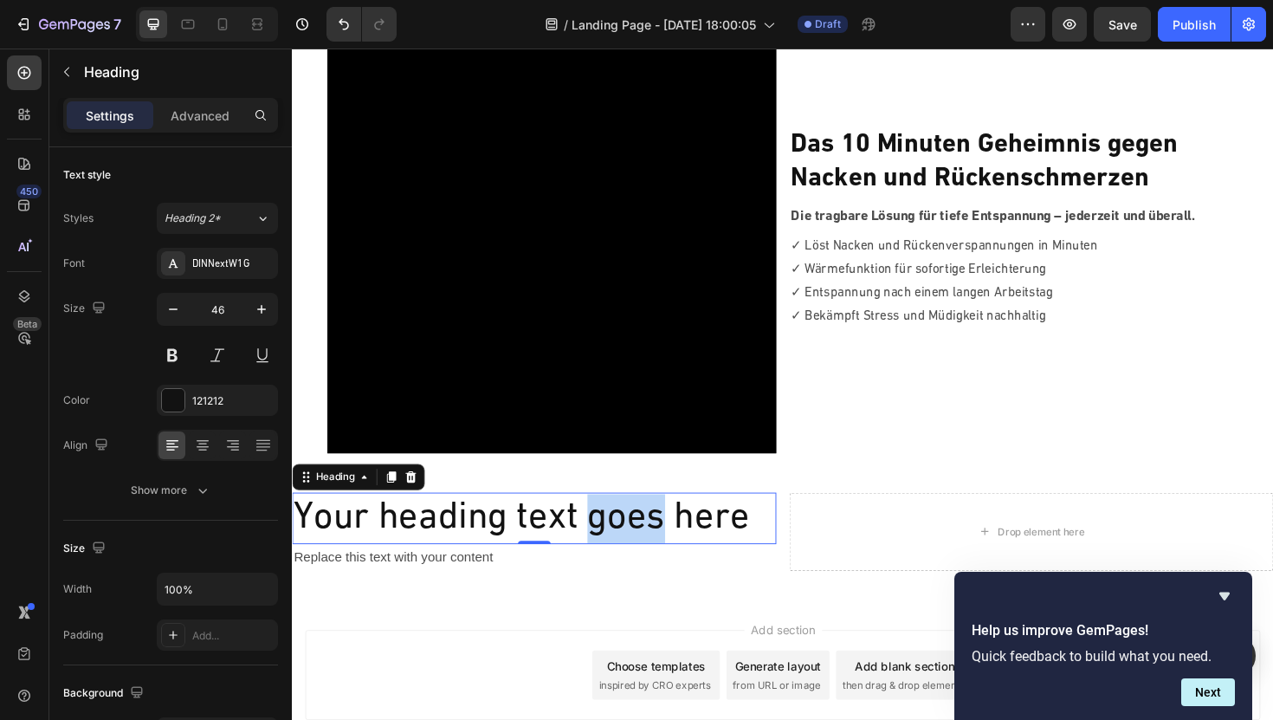
click at [605, 541] on p "Your heading text goes here" at bounding box center [548, 547] width 509 height 52
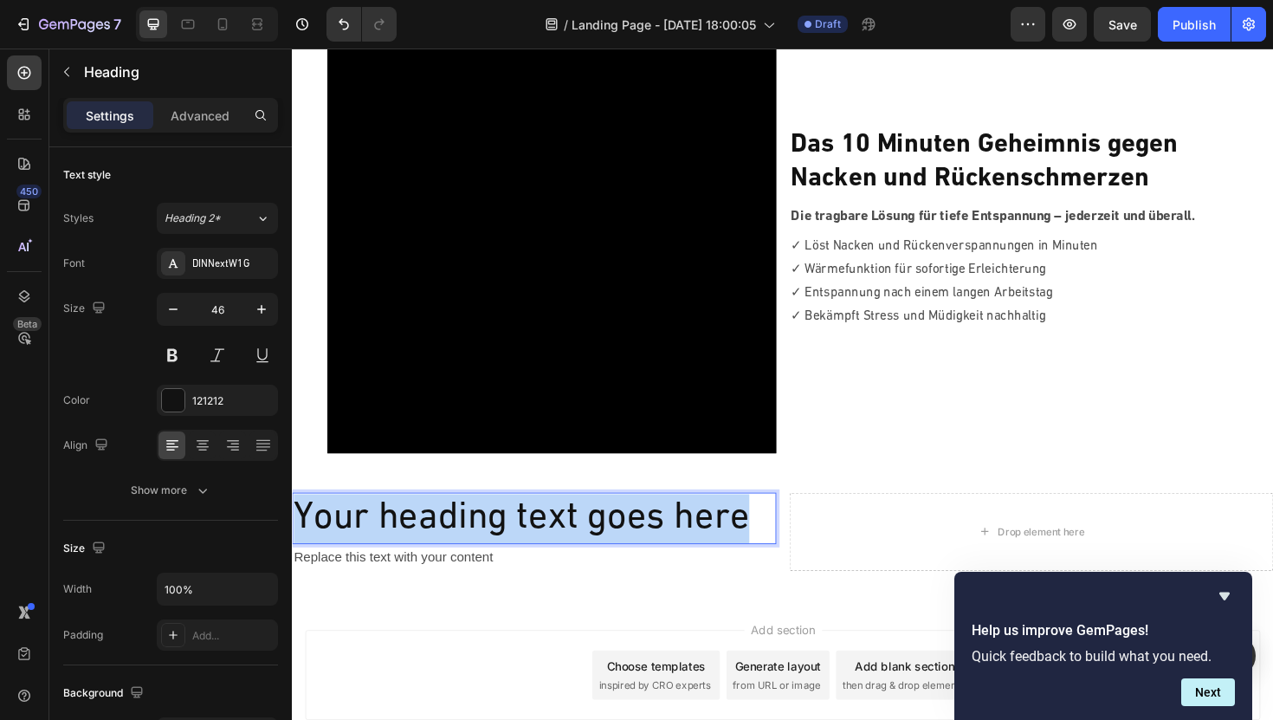
click at [605, 541] on p "Your heading text goes here" at bounding box center [548, 547] width 509 height 52
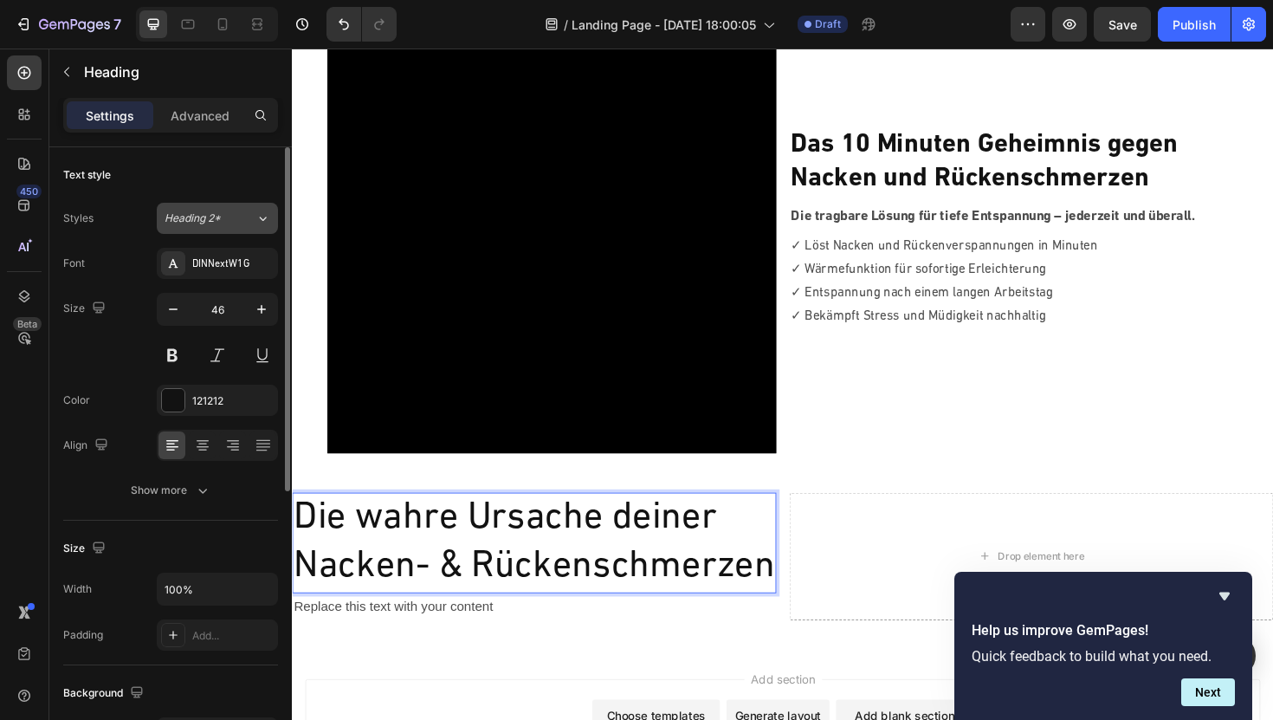
click at [234, 221] on div "Heading 2*" at bounding box center [210, 218] width 91 height 16
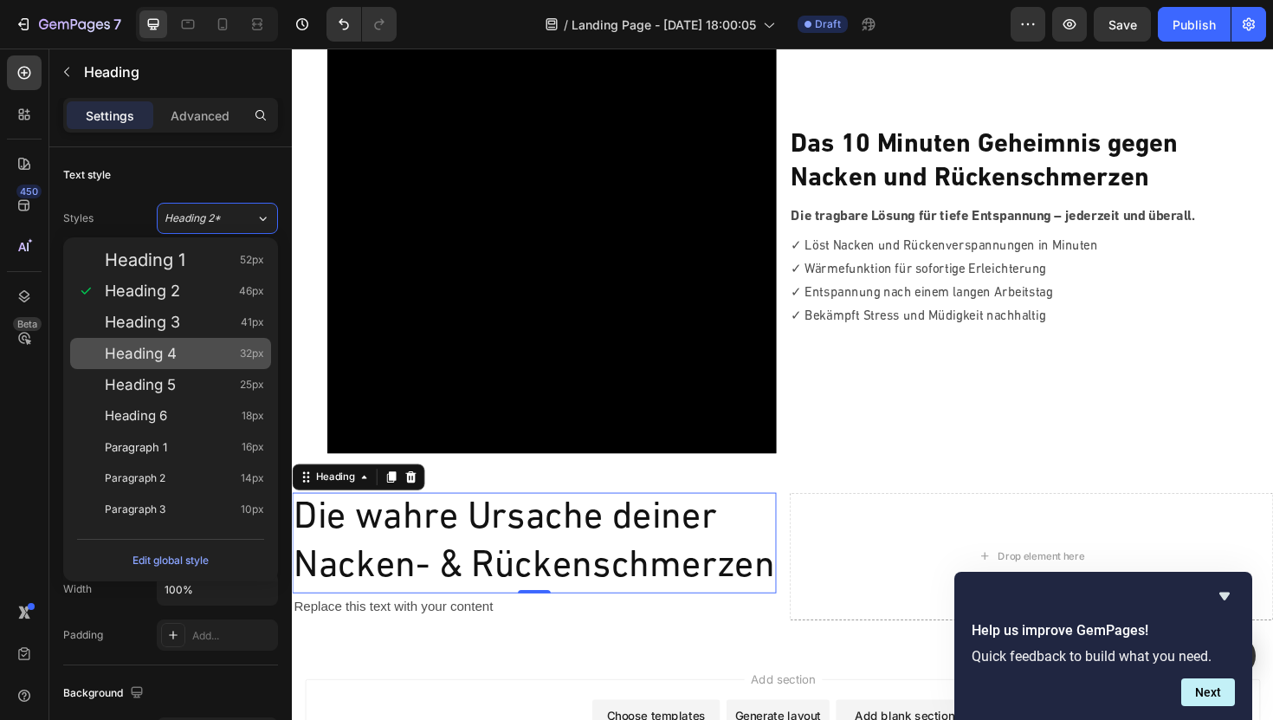
click at [157, 352] on span "Heading 4" at bounding box center [141, 353] width 72 height 17
type input "32"
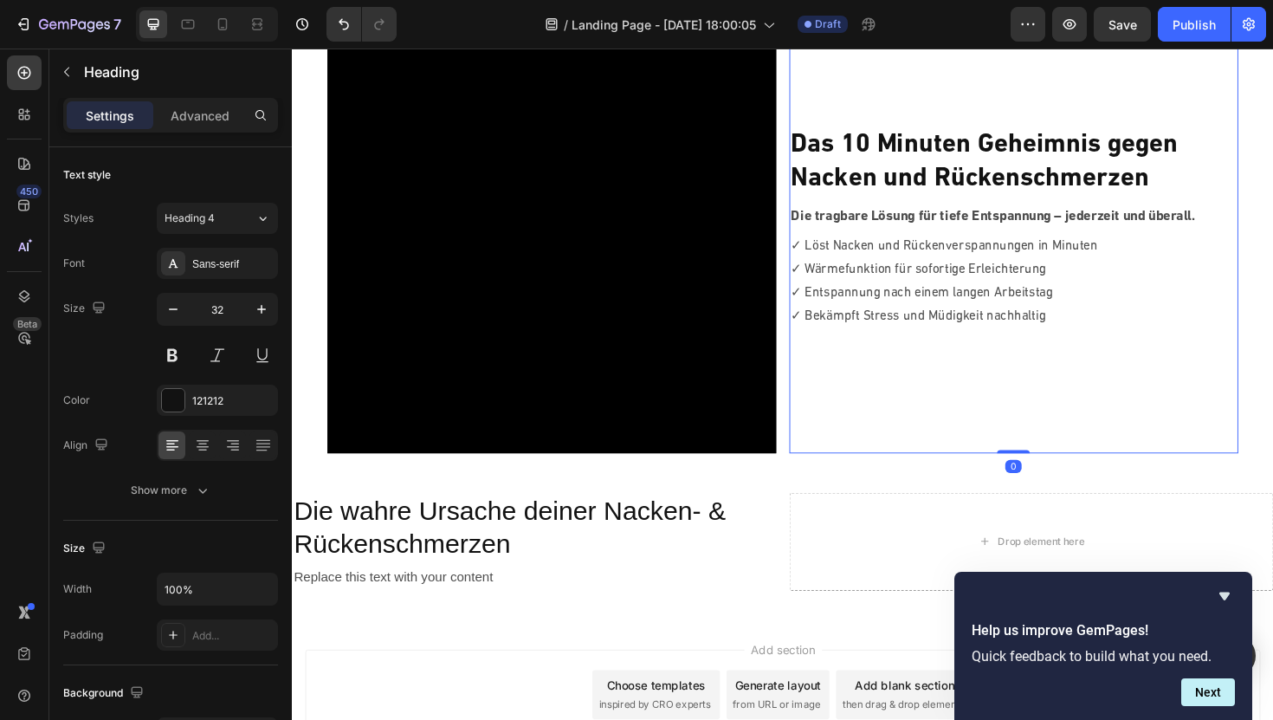
click at [922, 165] on p "⁠⁠⁠⁠⁠⁠⁠ Das 10 Minuten Geheimnis gegen [PERSON_NAME] und Rückenschmerzen" at bounding box center [1056, 169] width 472 height 72
click at [460, 545] on p "Die wahre Ursache deiner Nacken- & Rückenschmerzen" at bounding box center [548, 557] width 509 height 72
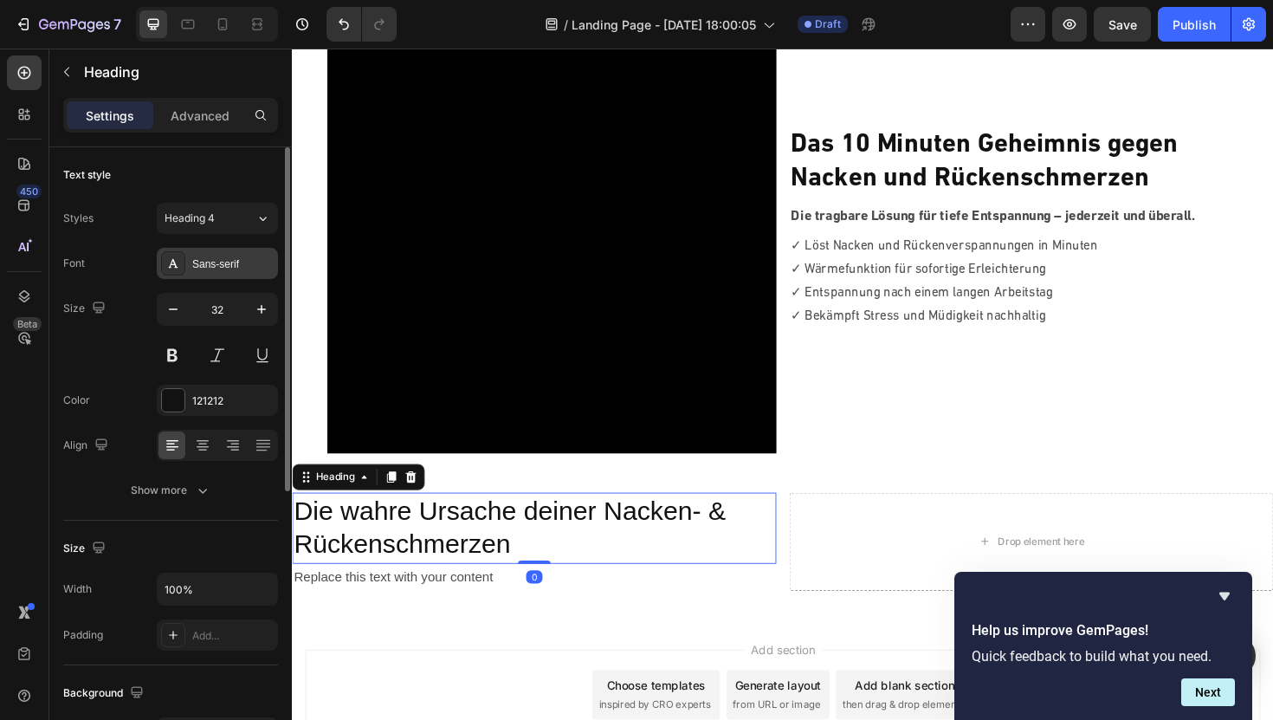
click at [199, 269] on div "Sans-serif" at bounding box center [232, 264] width 81 height 16
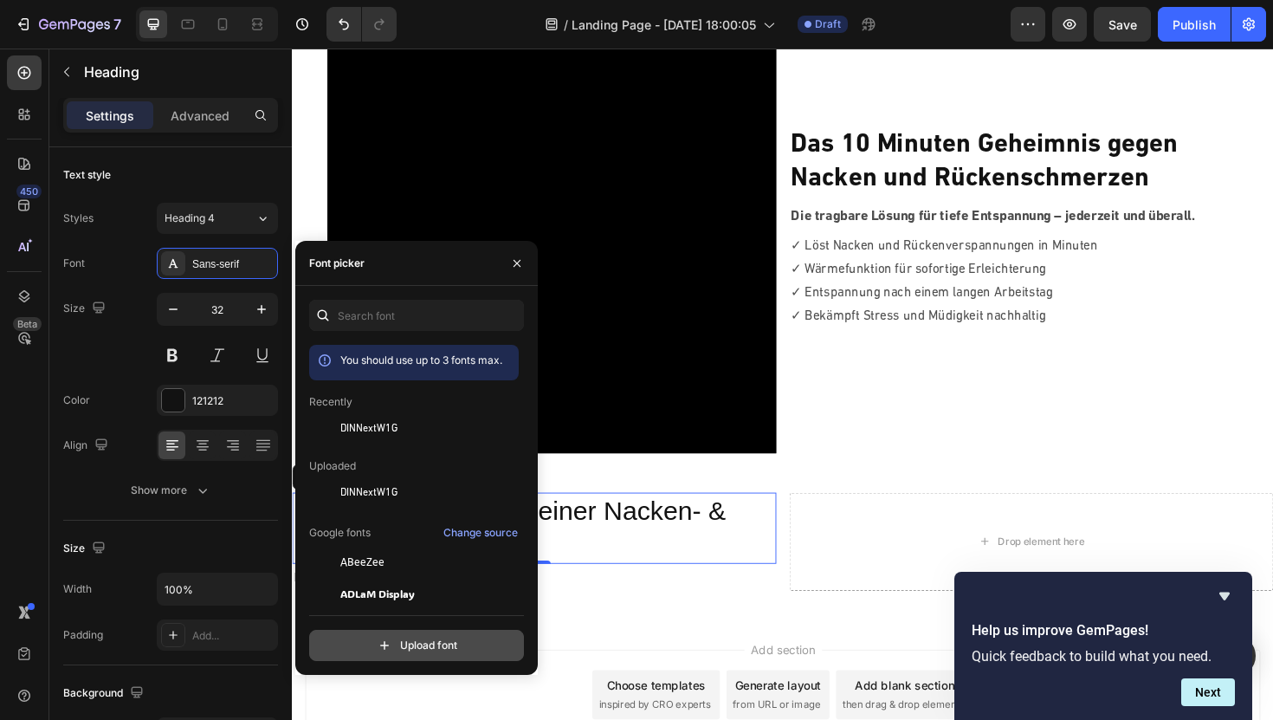
click at [434, 650] on input "file" at bounding box center [453, 645] width 433 height 29
type input "C:\fakepath\DINNextW1G-Bold.otf"
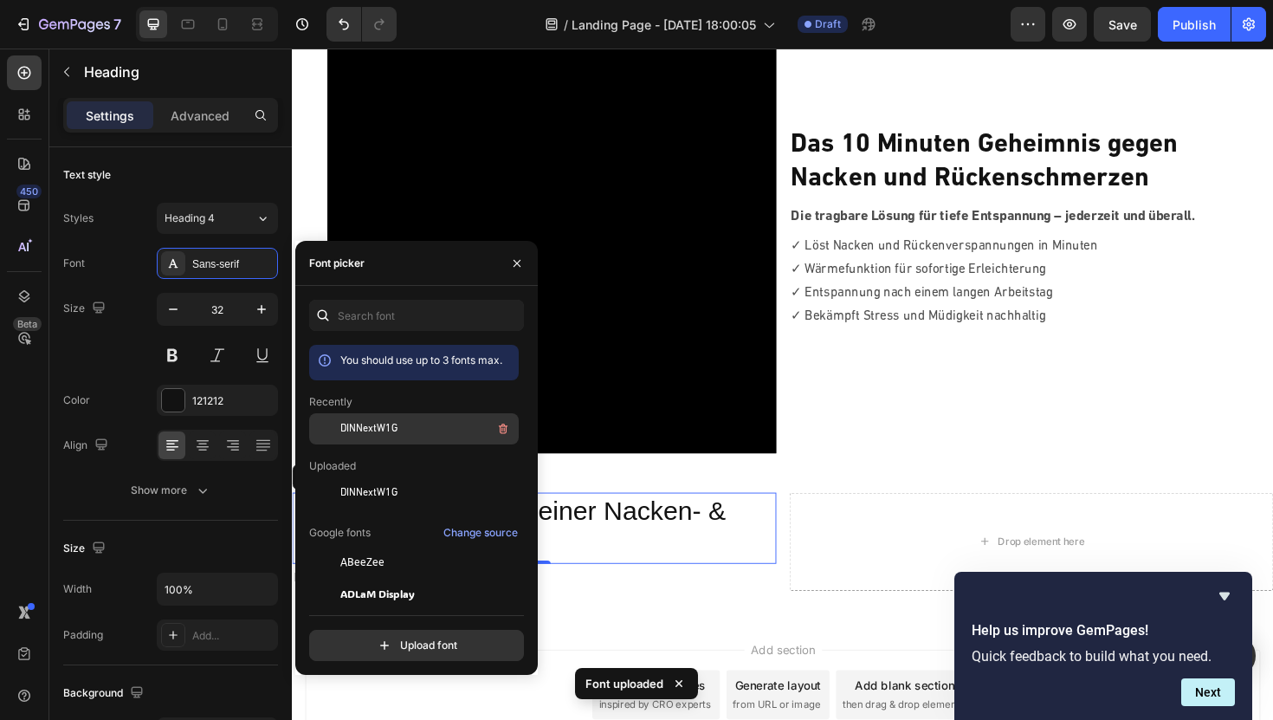
click at [396, 427] on span "DINNextW1G" at bounding box center [368, 429] width 57 height 16
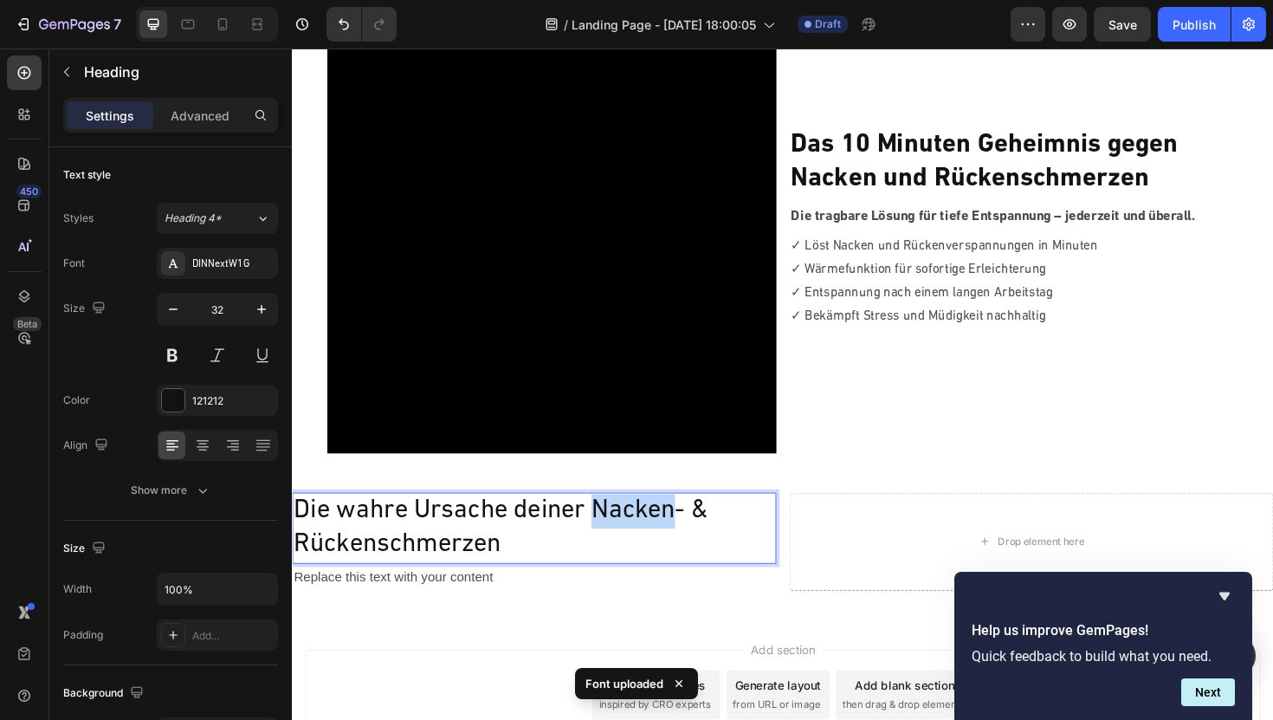
click at [609, 535] on p "Die wahre Ursache deiner Nacken- & Rückenschmerzen" at bounding box center [548, 557] width 509 height 72
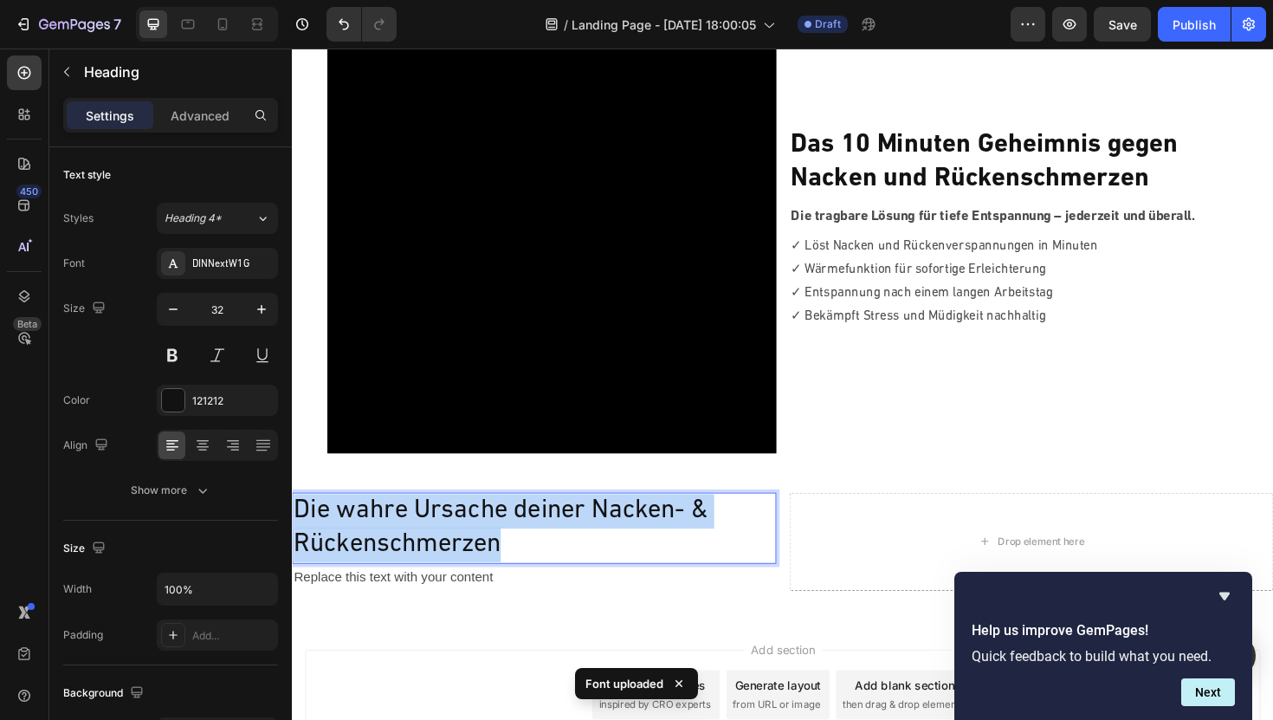
click at [609, 535] on p "Die wahre Ursache deiner Nacken- & Rückenschmerzen" at bounding box center [548, 557] width 509 height 72
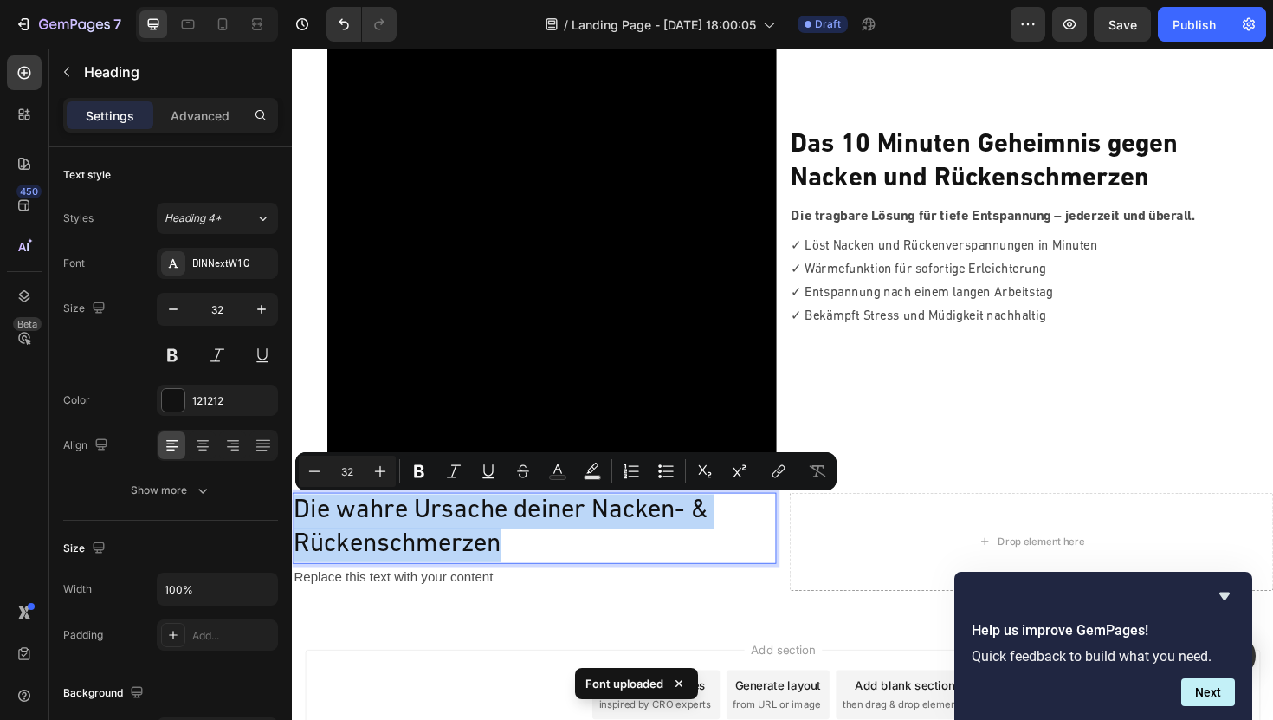
click at [609, 535] on p "Die wahre Ursache deiner Nacken- & Rückenschmerzen" at bounding box center [548, 557] width 509 height 72
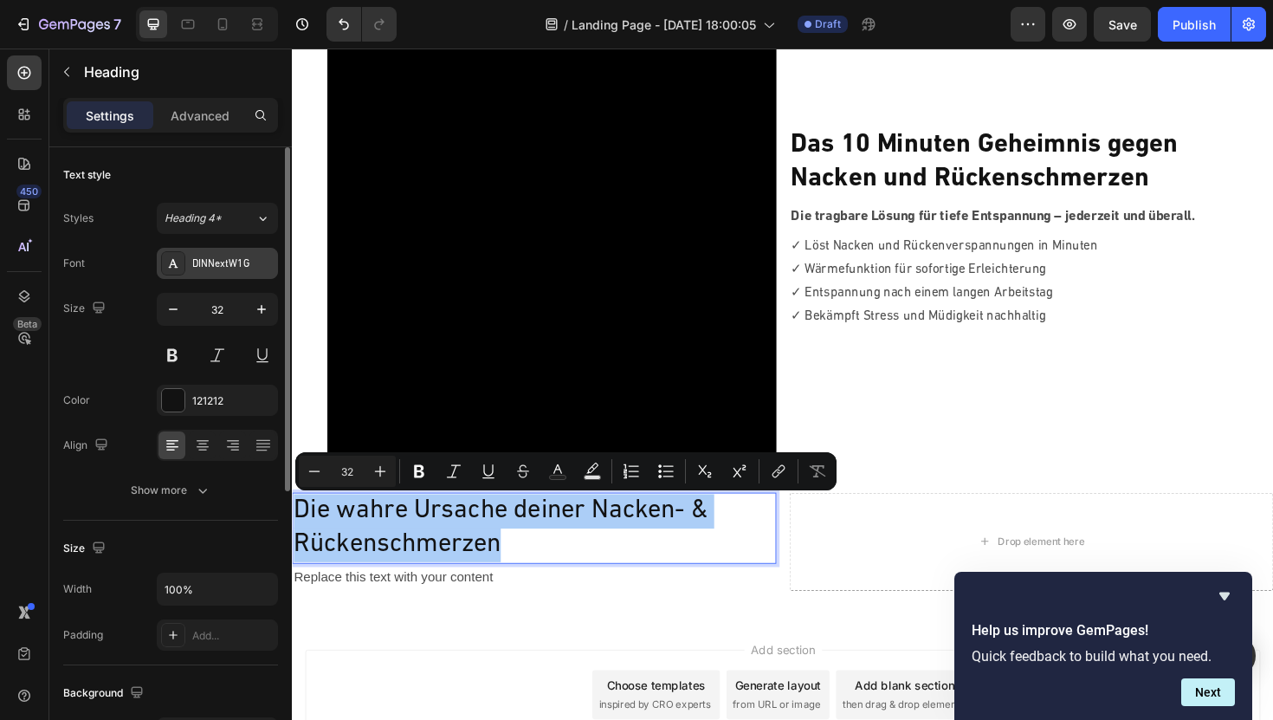
click at [232, 262] on div "DINNextW1G" at bounding box center [232, 264] width 81 height 16
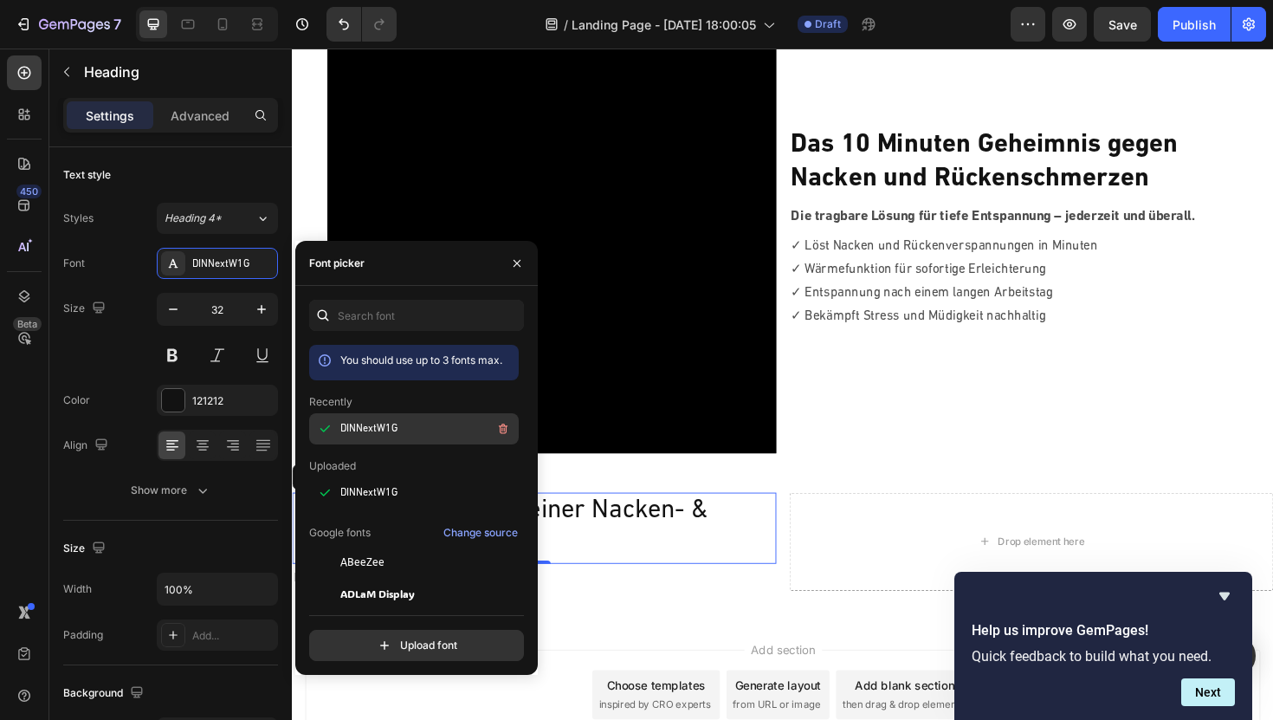
click at [367, 424] on span "DINNextW1G" at bounding box center [368, 429] width 57 height 16
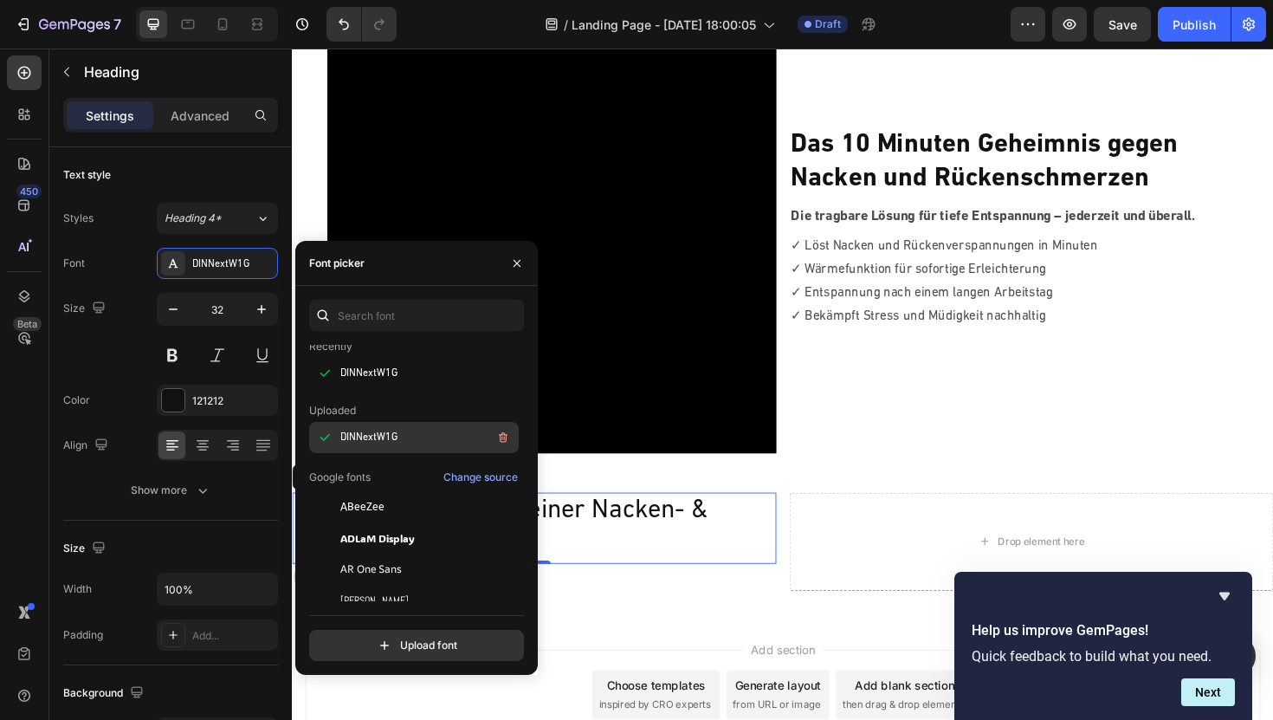
scroll to position [53, 0]
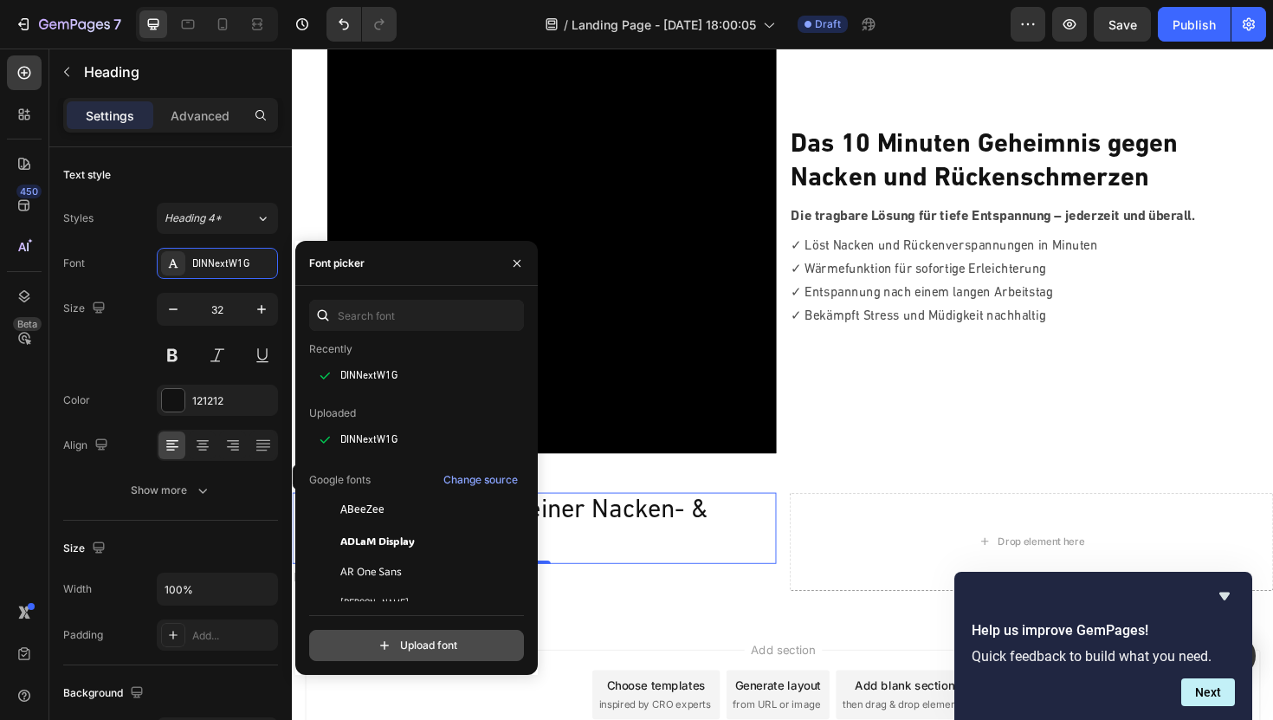
click at [389, 644] on input "file" at bounding box center [453, 645] width 433 height 29
type input "C:\fakepath\DINNextW1G-Bold.otf"
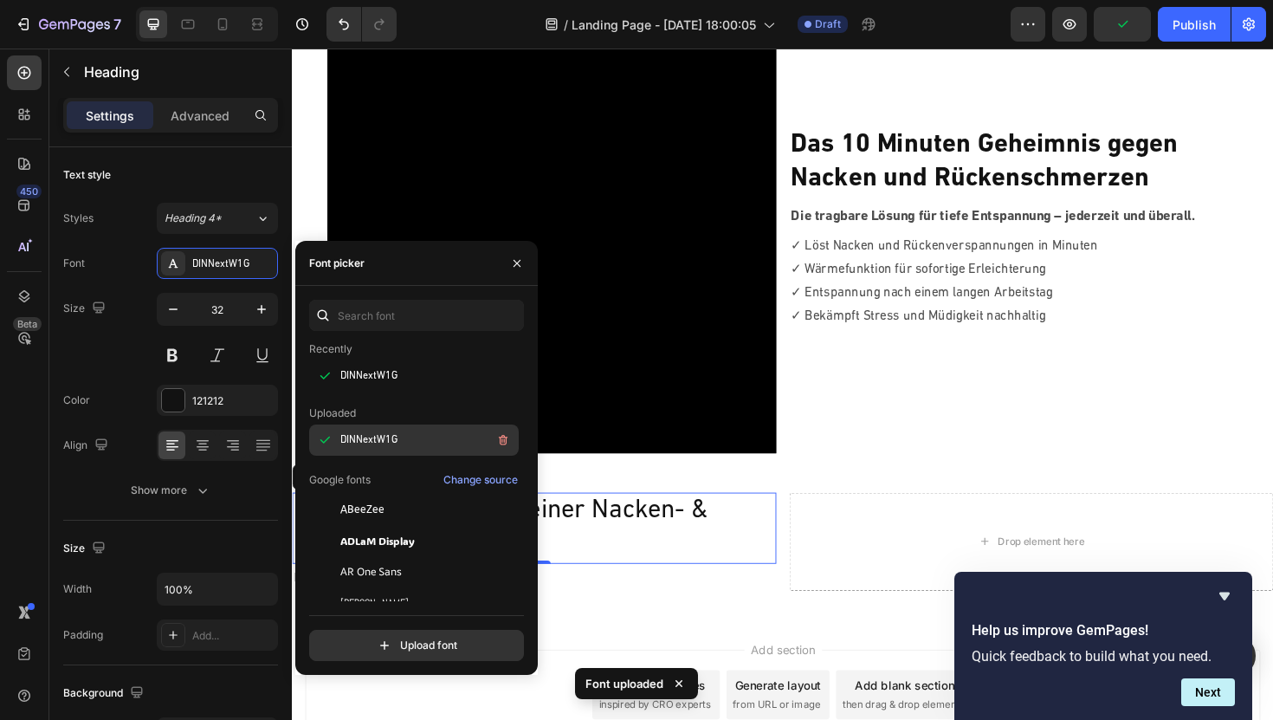
click at [403, 437] on div "DINNextW1G" at bounding box center [427, 440] width 175 height 21
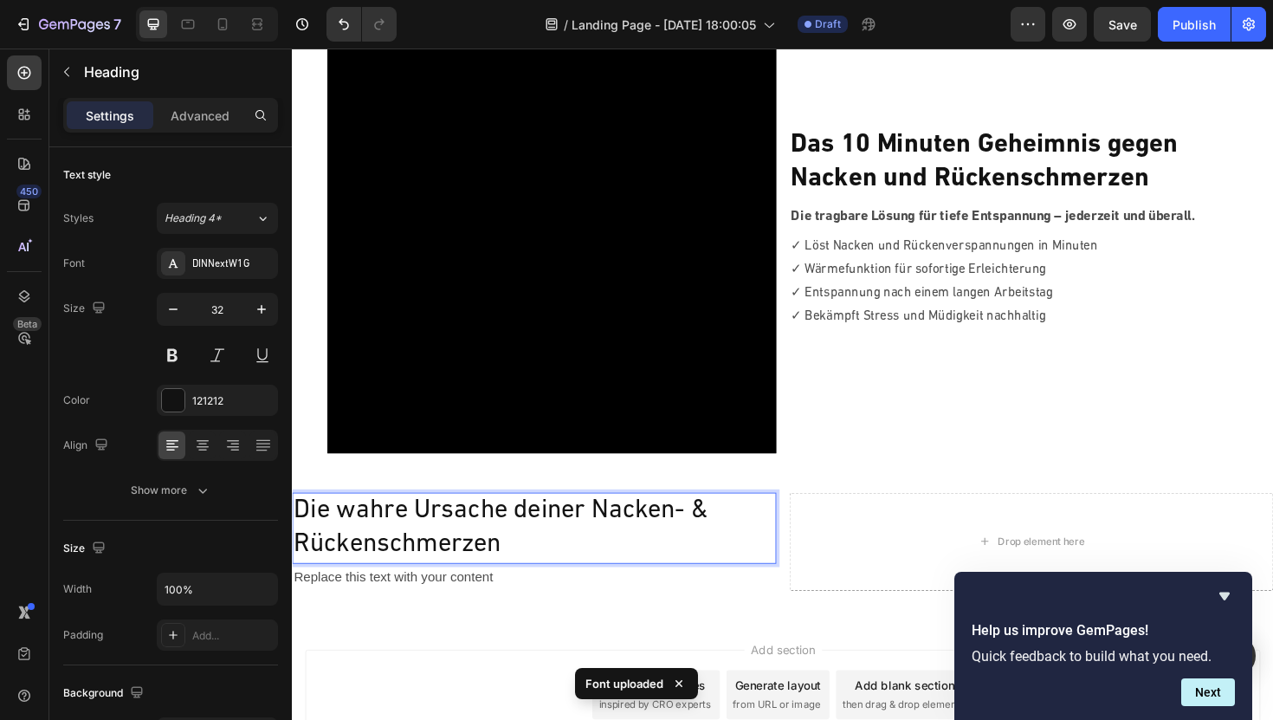
click at [608, 539] on p "Die wahre Ursache deiner Nacken- & Rückenschmerzen" at bounding box center [548, 557] width 509 height 72
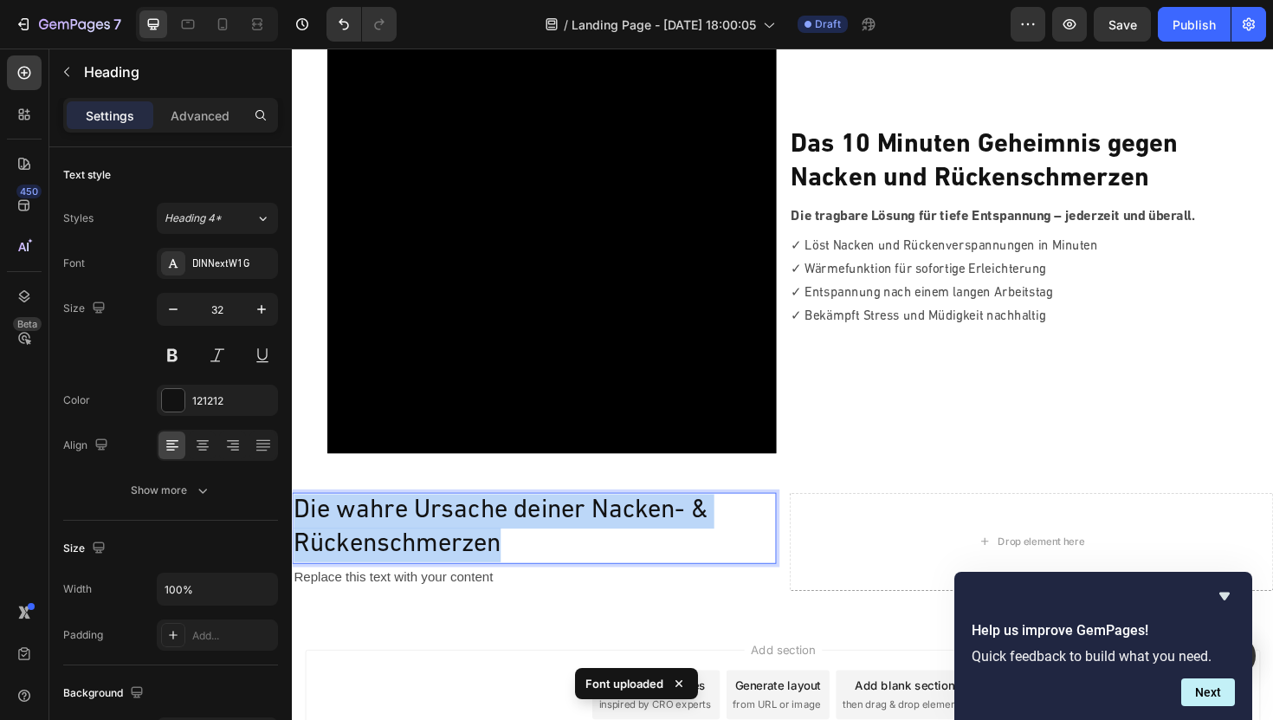
click at [608, 539] on p "Die wahre Ursache deiner Nacken- & Rückenschmerzen" at bounding box center [548, 557] width 509 height 72
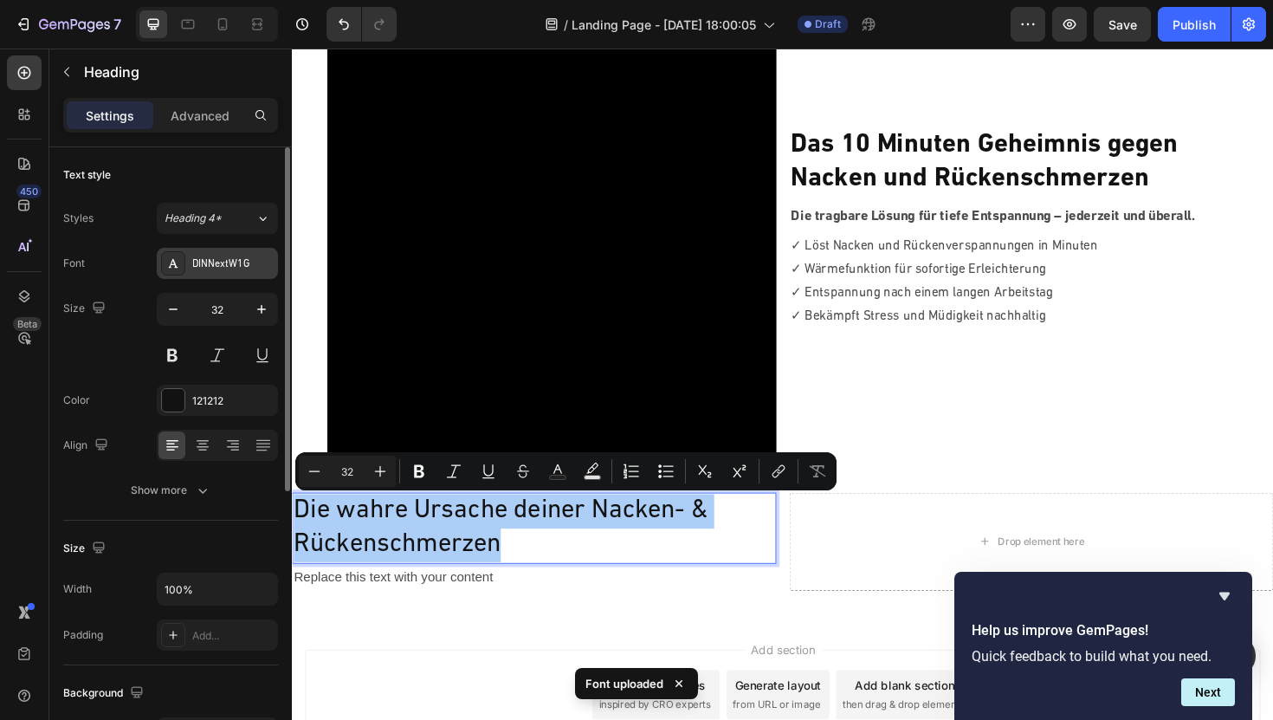
click at [204, 271] on div "DINNextW1G" at bounding box center [232, 264] width 81 height 16
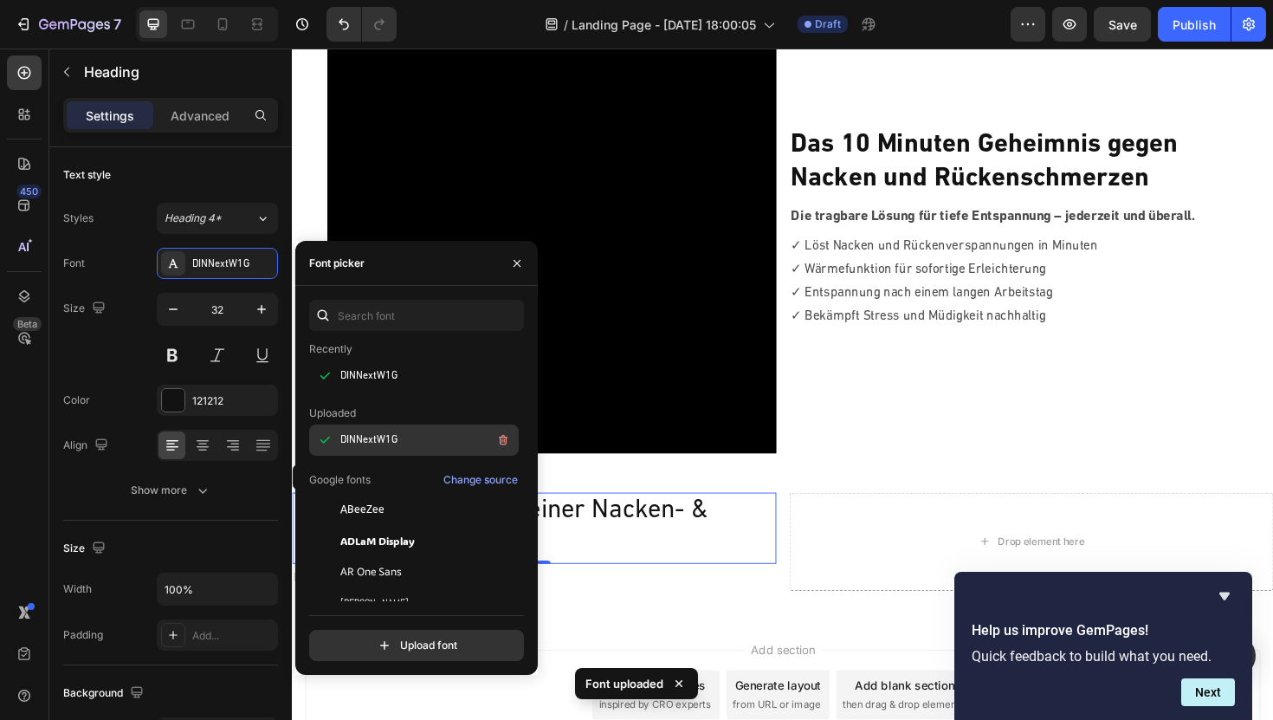
click at [400, 436] on div "DINNextW1G" at bounding box center [427, 440] width 175 height 21
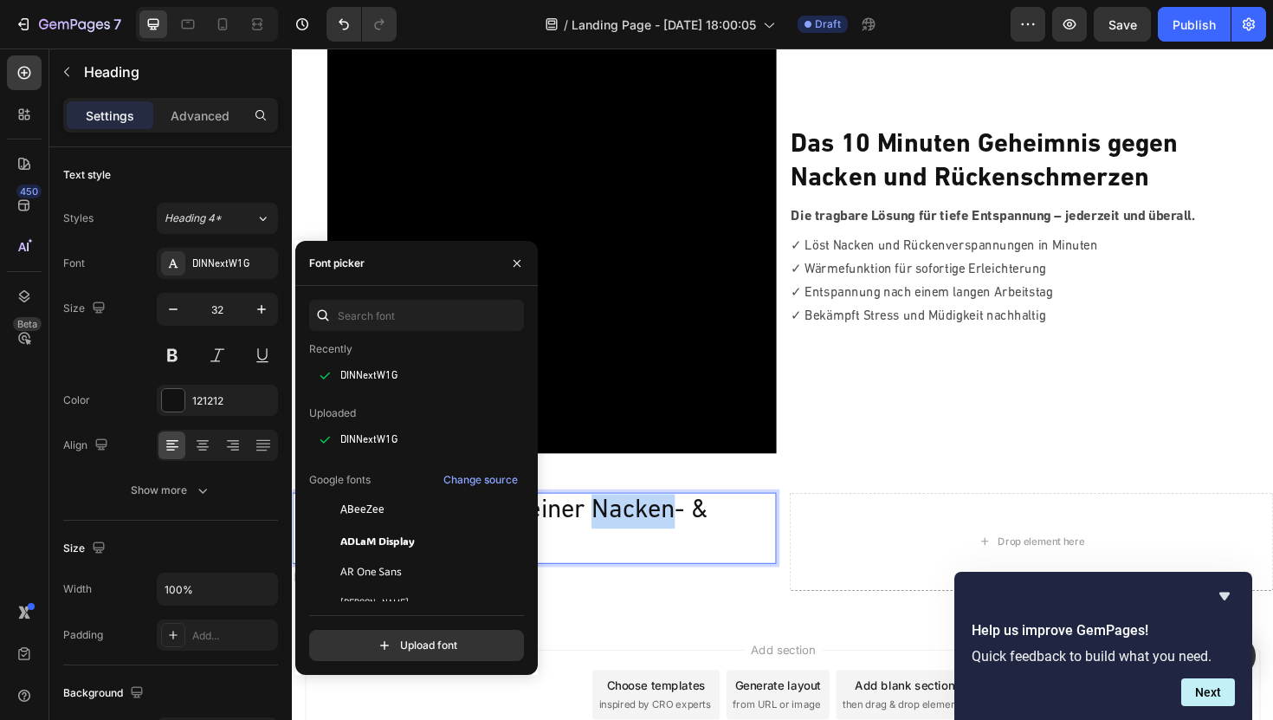
click at [622, 529] on p "Die wahre Ursache deiner Nacken- & Rückenschmerzen" at bounding box center [548, 557] width 509 height 72
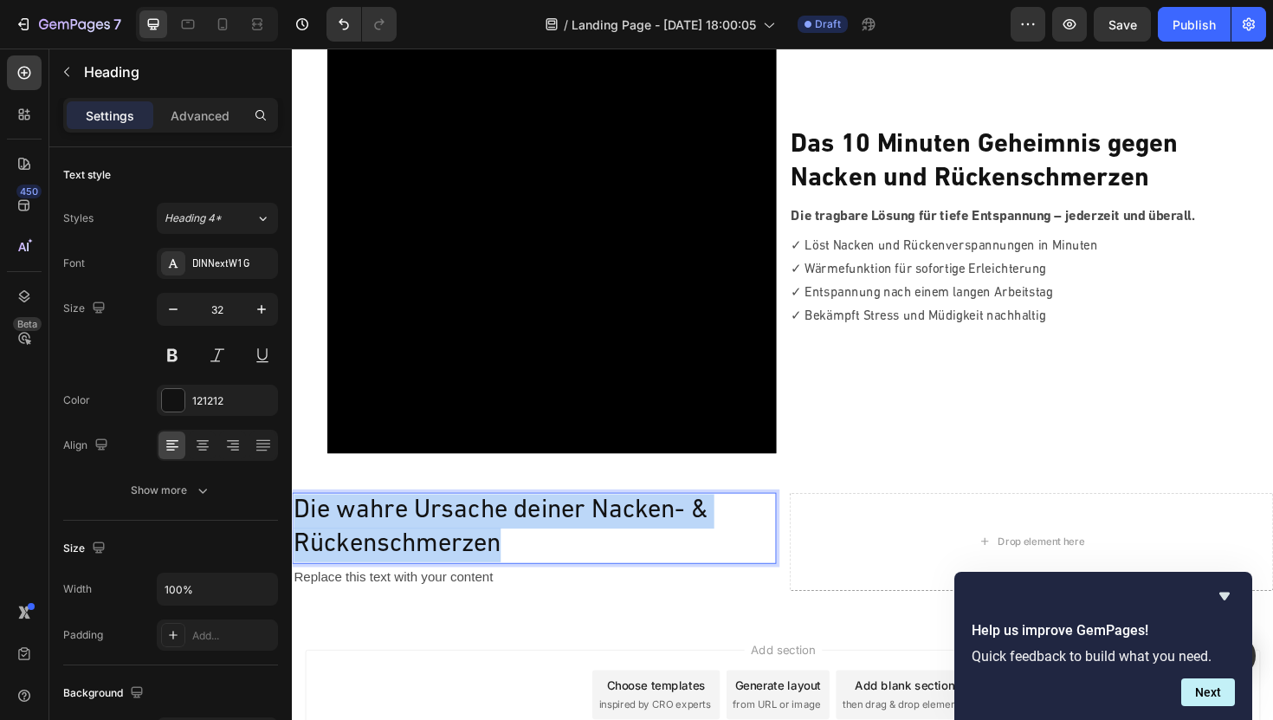
click at [622, 529] on p "Die wahre Ursache deiner Nacken- & Rückenschmerzen" at bounding box center [548, 557] width 509 height 72
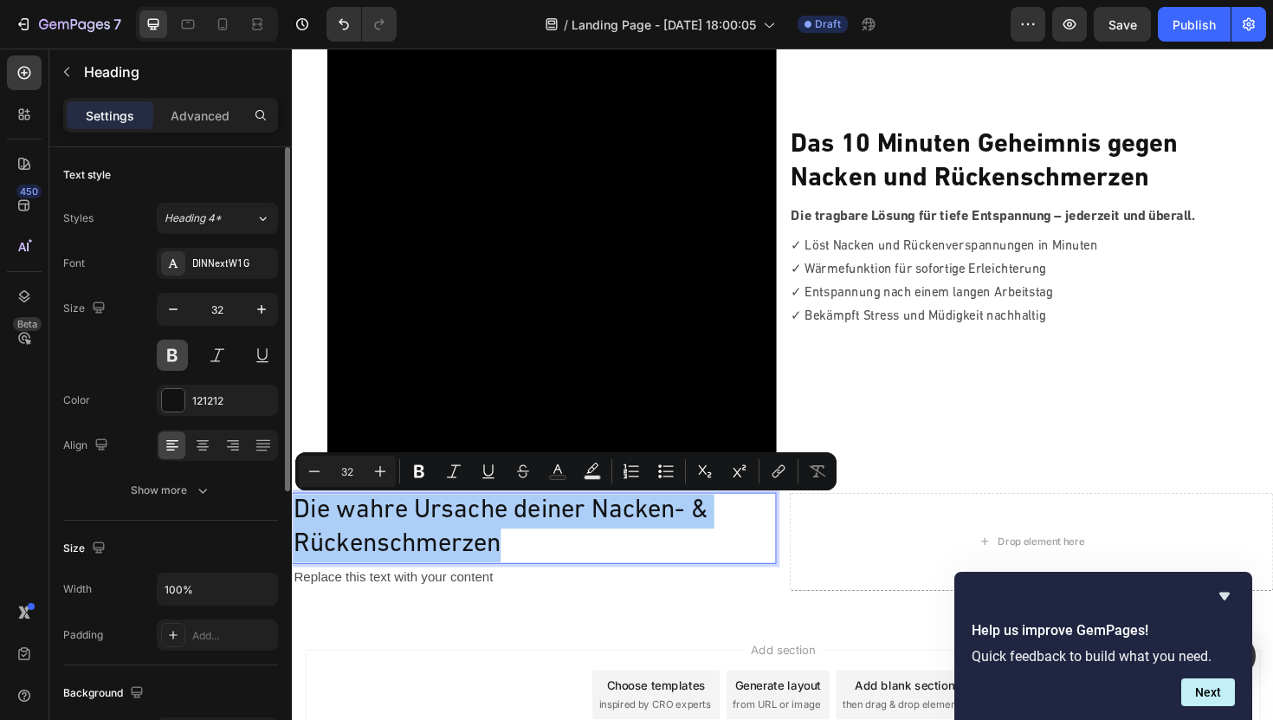
click at [177, 355] on button at bounding box center [172, 355] width 31 height 31
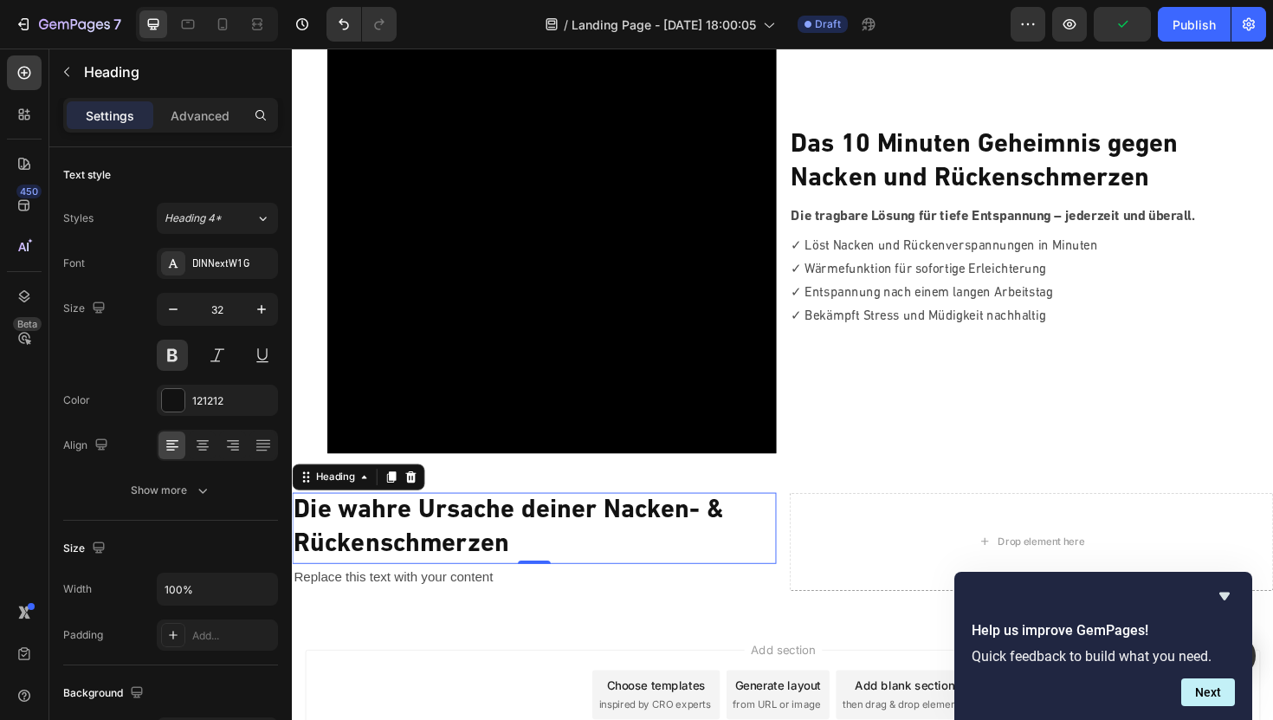
scroll to position [119, 0]
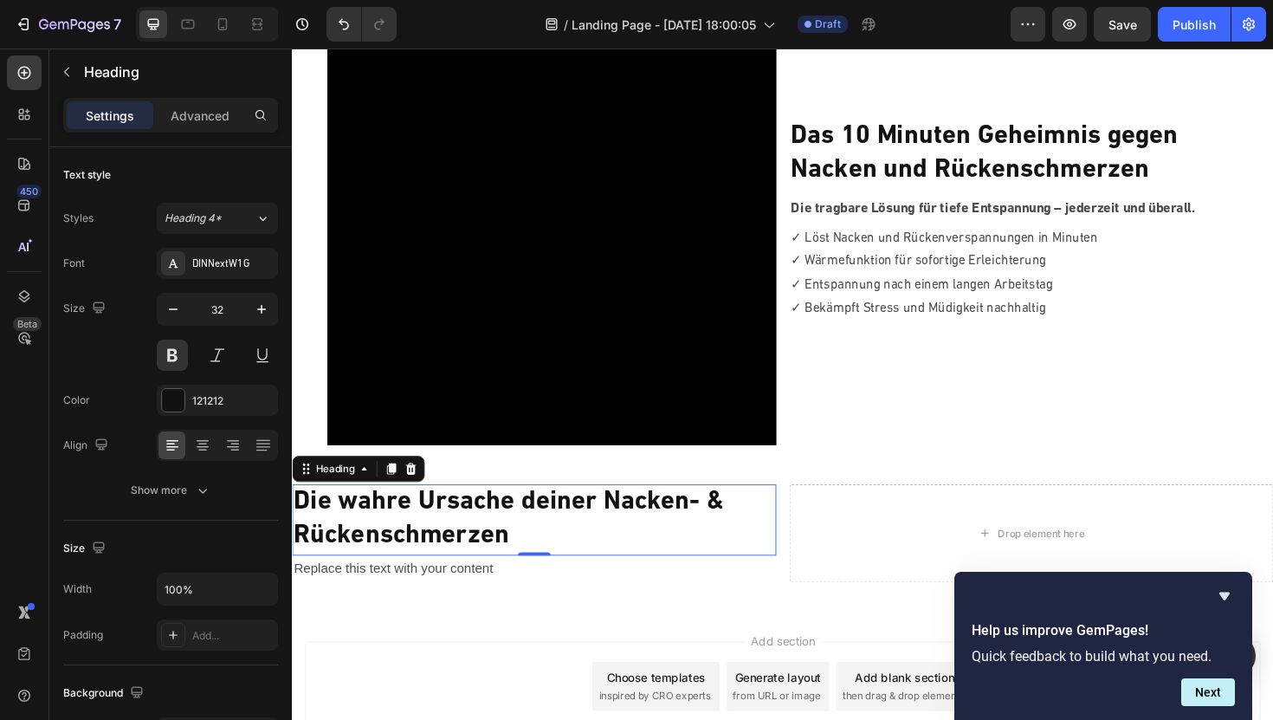
click at [734, 530] on p "Die wahre Ursache deiner Nacken- & Rückenschmerzen" at bounding box center [548, 548] width 509 height 72
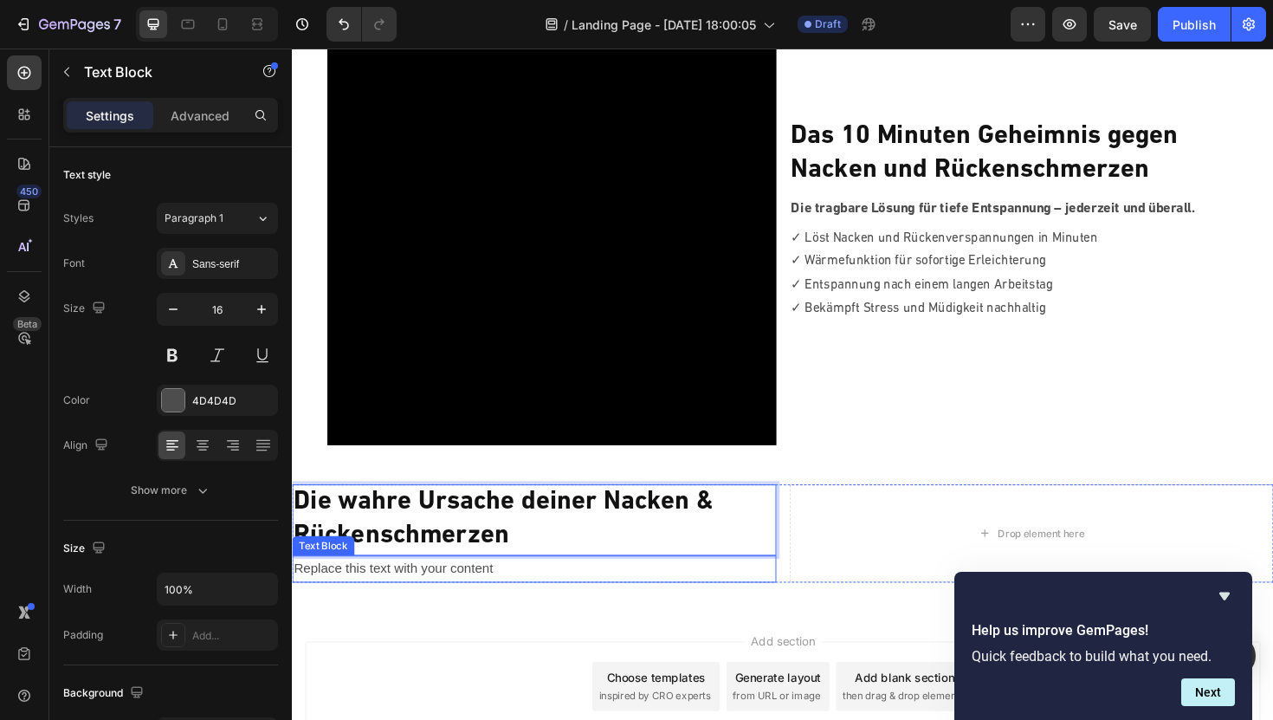
click at [464, 602] on p "Replace this text with your content" at bounding box center [548, 599] width 509 height 25
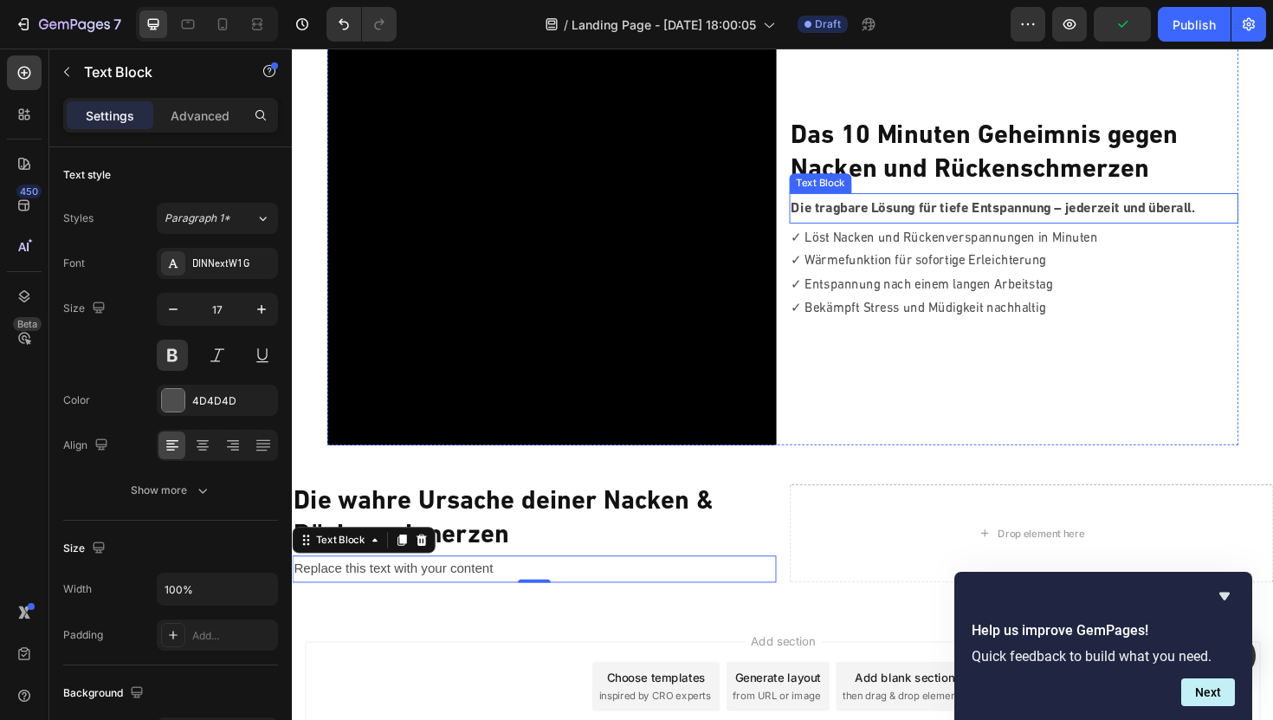
click at [866, 215] on p "Die tragbare Lösung für tiefe Entspannung – jederzeit und überall." at bounding box center [1056, 218] width 472 height 27
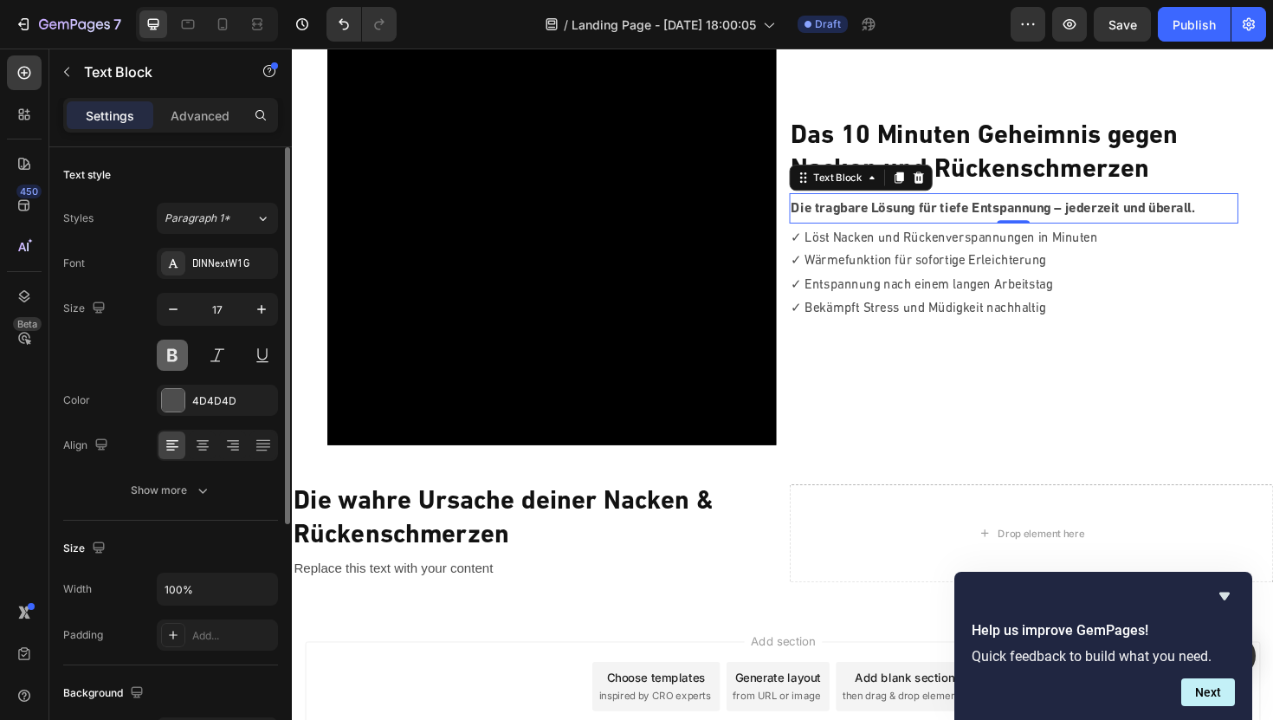
click at [172, 355] on button at bounding box center [172, 355] width 31 height 31
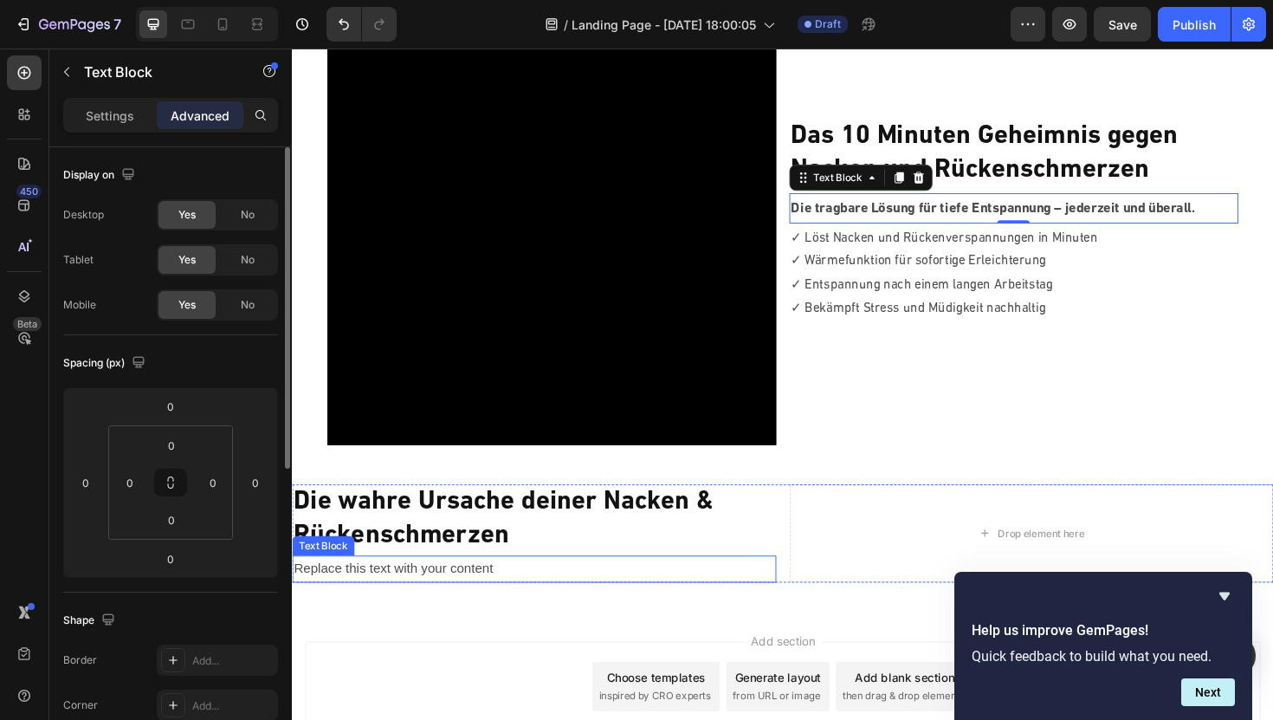
click at [482, 600] on p "Replace this text with your content" at bounding box center [548, 599] width 509 height 25
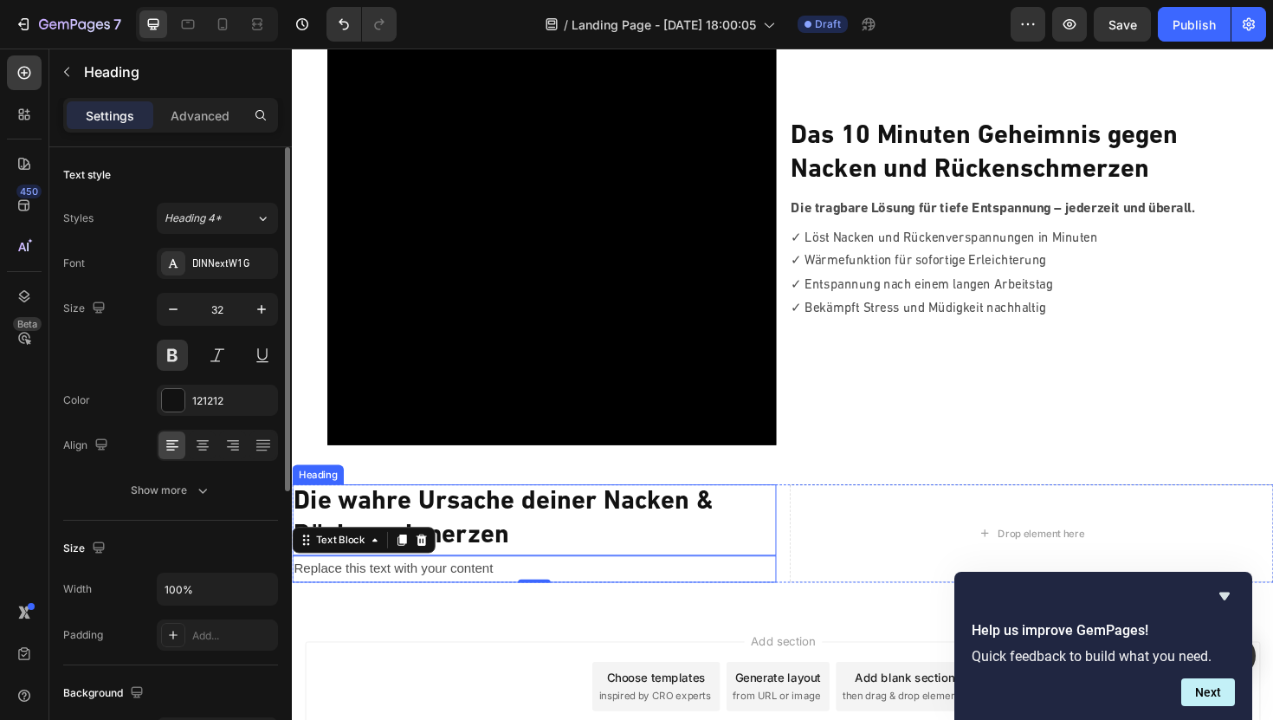
click at [489, 529] on p "Die wahre Ursache deiner Nacken & Rückenschmerzen" at bounding box center [548, 548] width 509 height 72
click at [485, 592] on p "Replace this text with your content" at bounding box center [548, 599] width 509 height 25
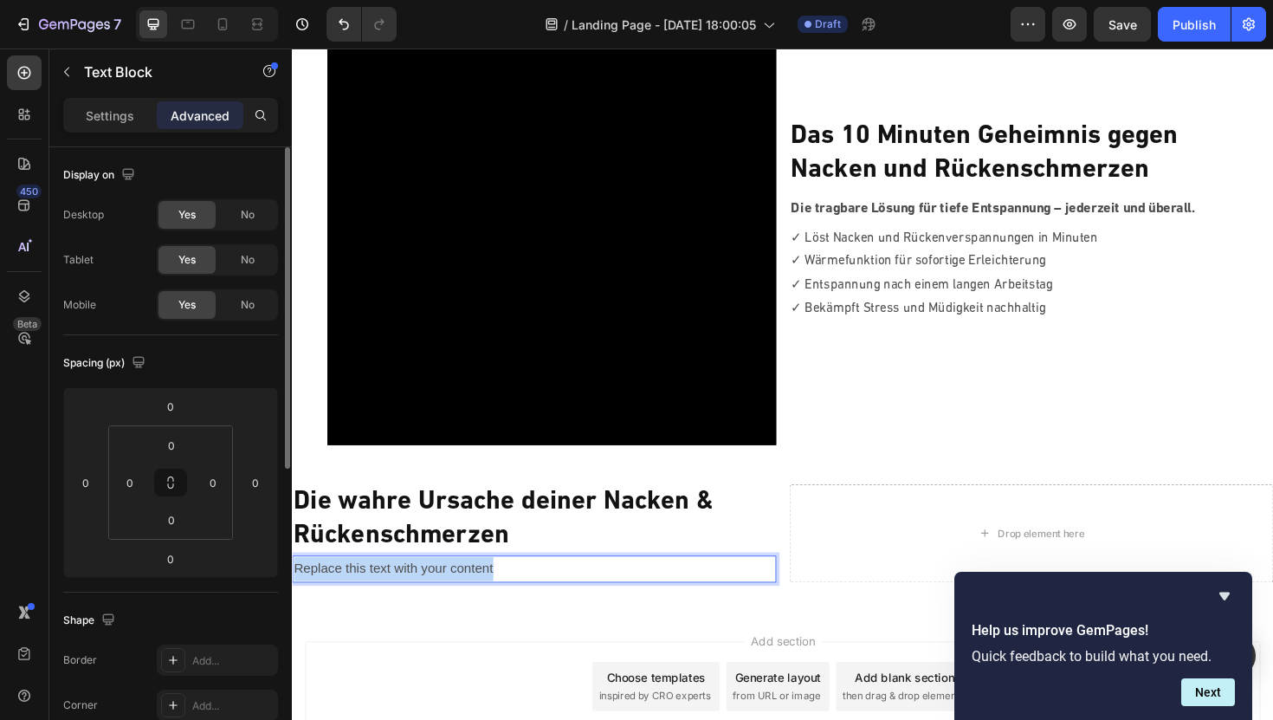
click at [350, 600] on p "Replace this text with your content" at bounding box center [548, 599] width 509 height 25
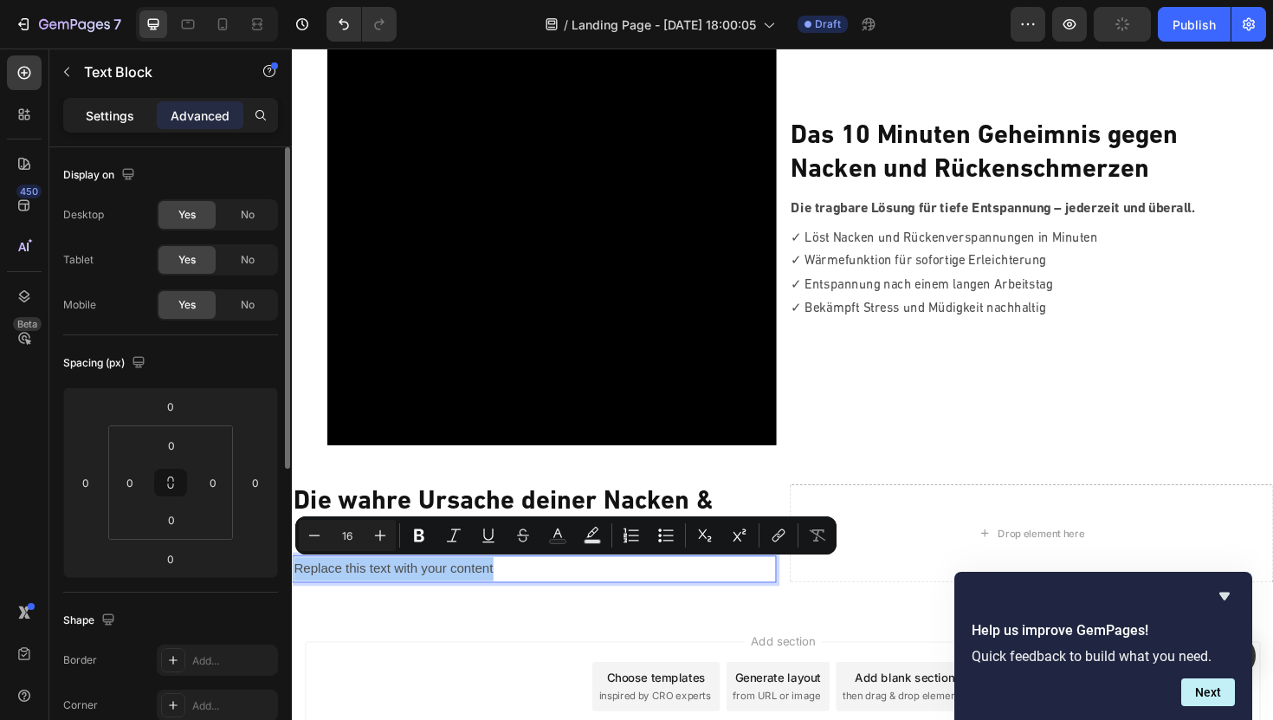
click at [121, 115] on p "Settings" at bounding box center [110, 116] width 49 height 18
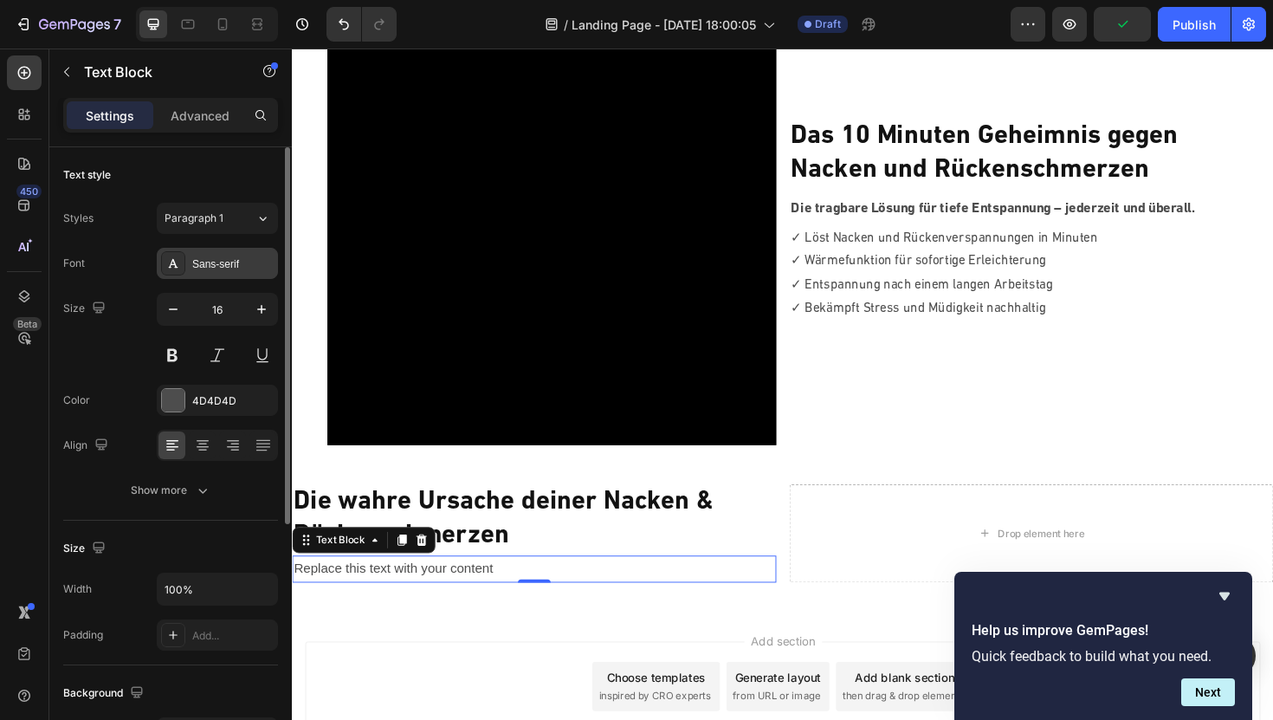
click at [231, 253] on div "Sans-serif" at bounding box center [217, 263] width 121 height 31
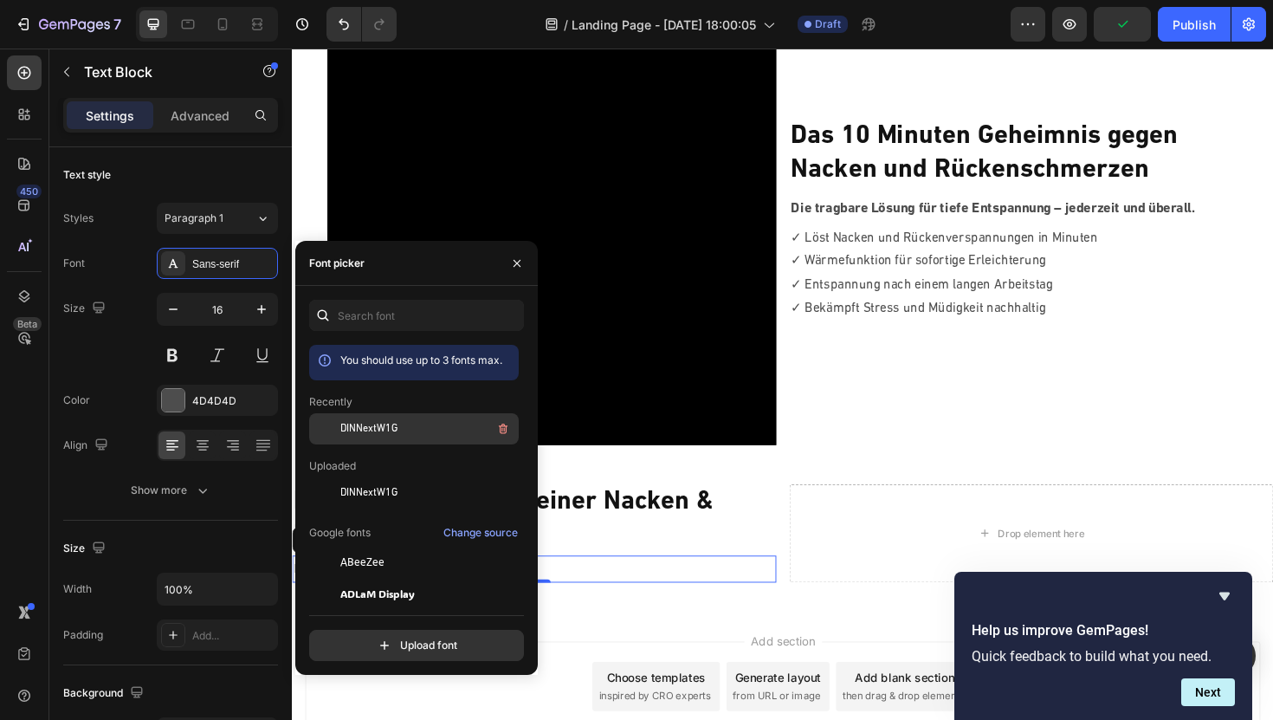
click at [372, 424] on span "DINNextW1G" at bounding box center [368, 429] width 57 height 16
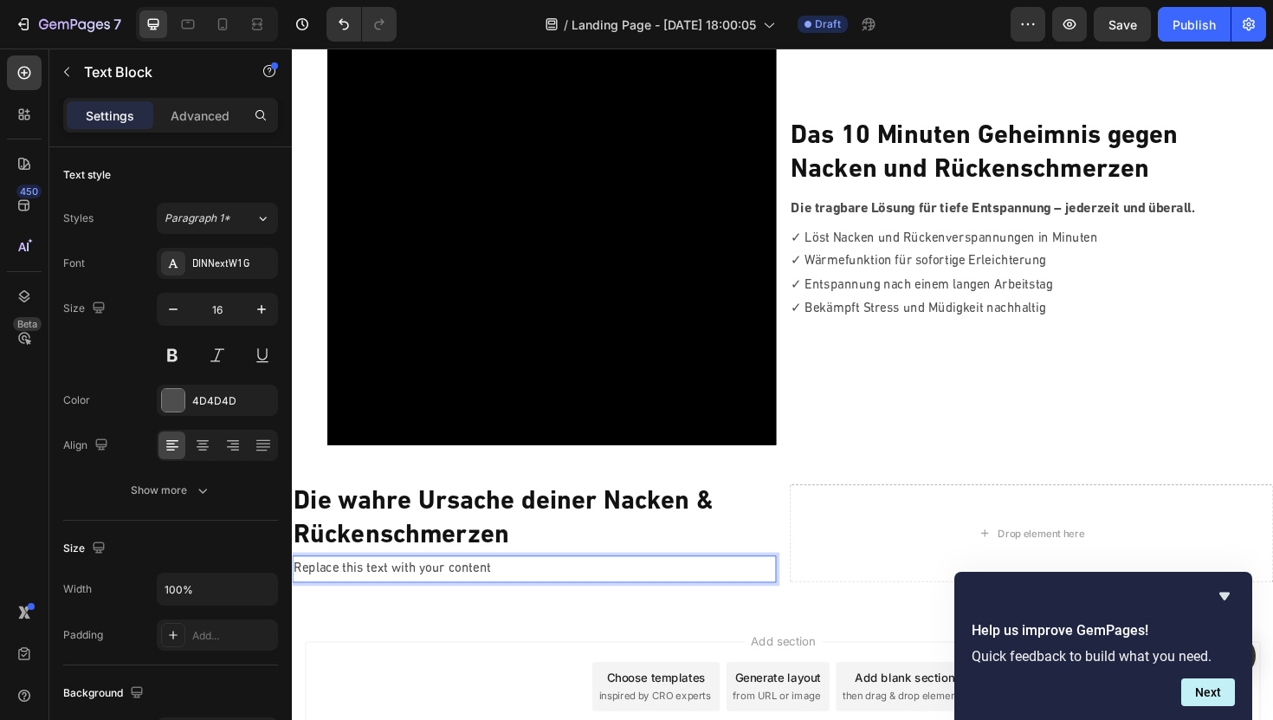
click at [577, 594] on p "Replace this text with your content" at bounding box center [548, 599] width 509 height 25
click at [530, 604] on p "Het ligt niet alleen aan je houding – het gaat om diepe spierverkramping." at bounding box center [548, 599] width 509 height 25
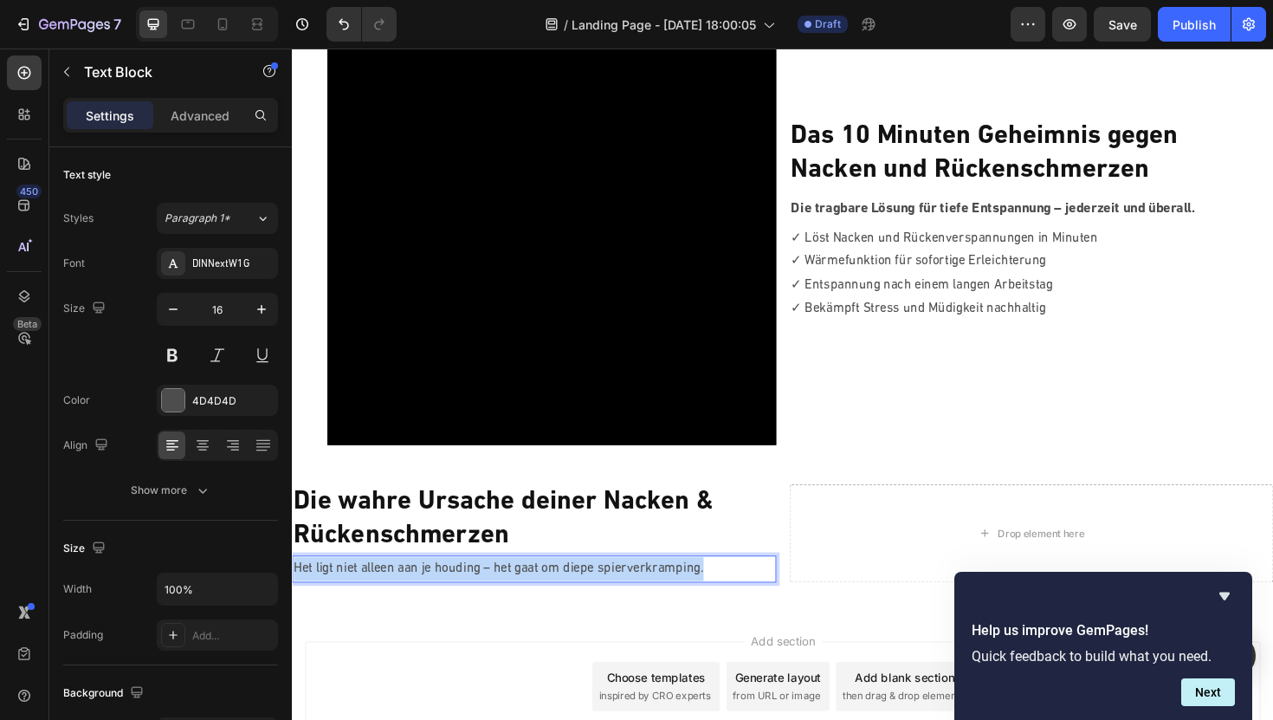
click at [530, 604] on p "Het ligt niet alleen aan je houding – het gaat om diepe spierverkramping." at bounding box center [548, 599] width 509 height 25
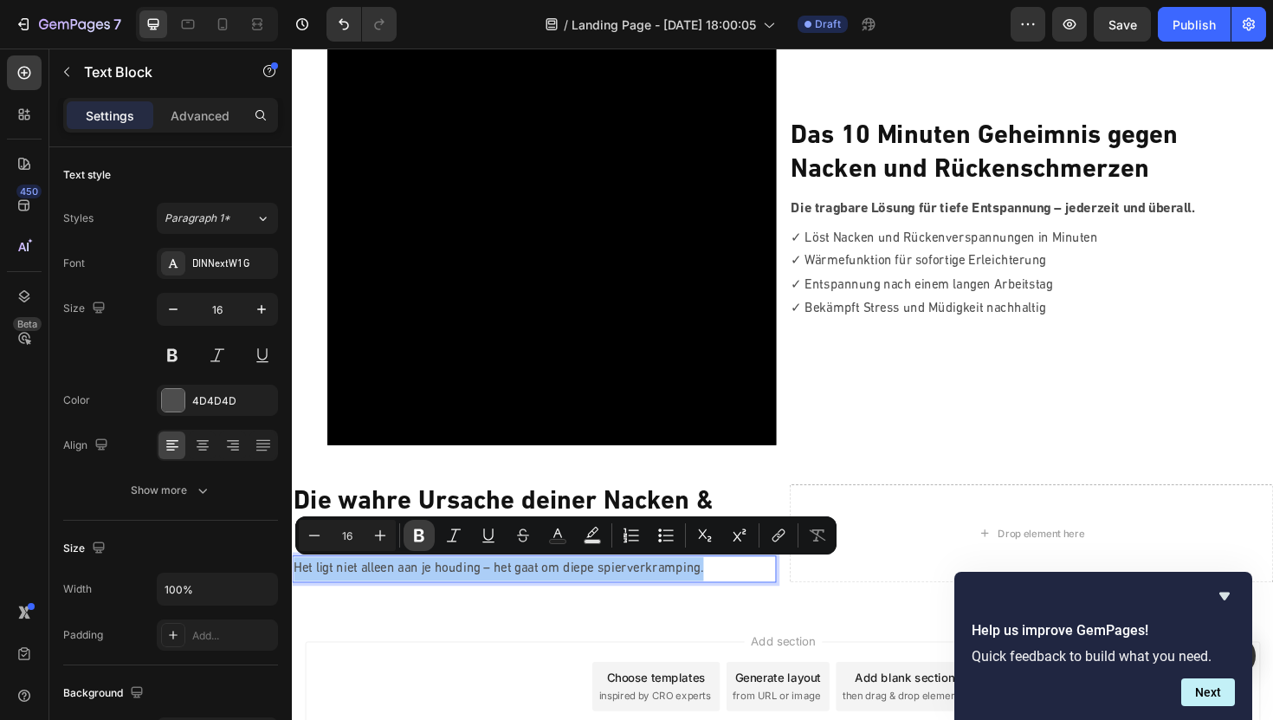
click at [426, 531] on icon "Editor contextual toolbar" at bounding box center [419, 535] width 17 height 17
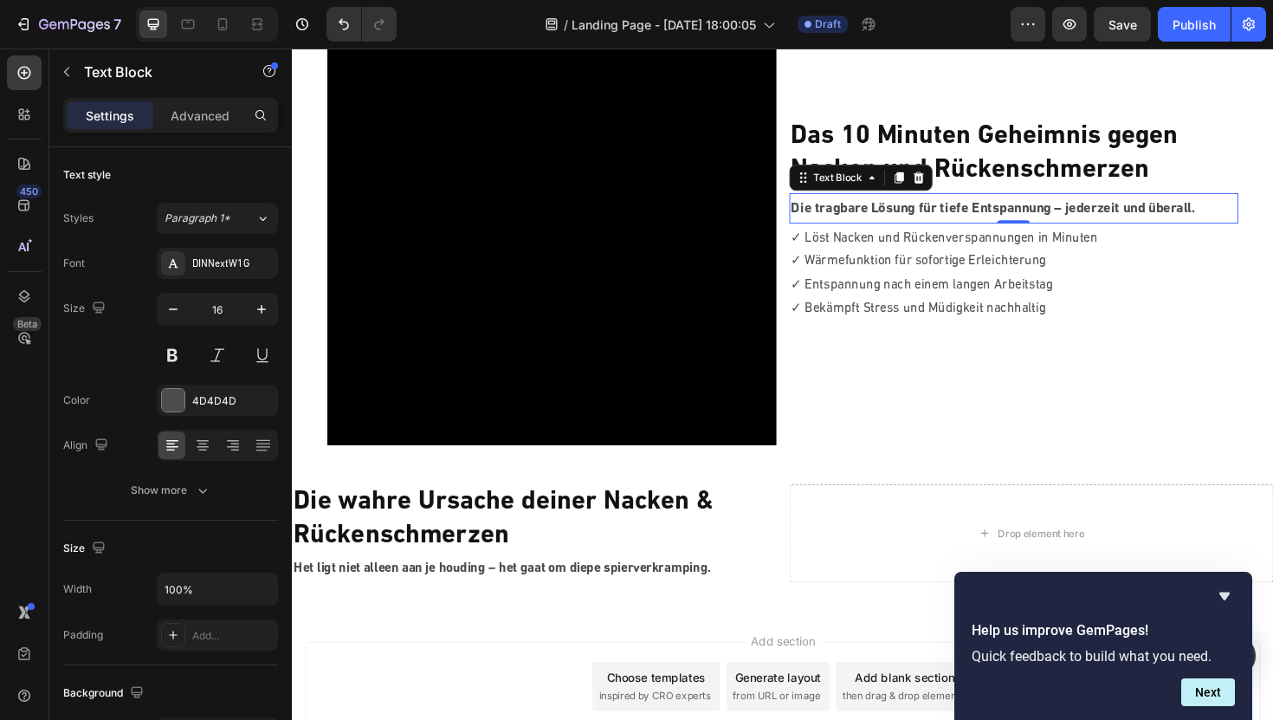
click at [939, 217] on p "Die tragbare Lösung für tiefe Entspannung – jederzeit und überall." at bounding box center [1056, 218] width 472 height 27
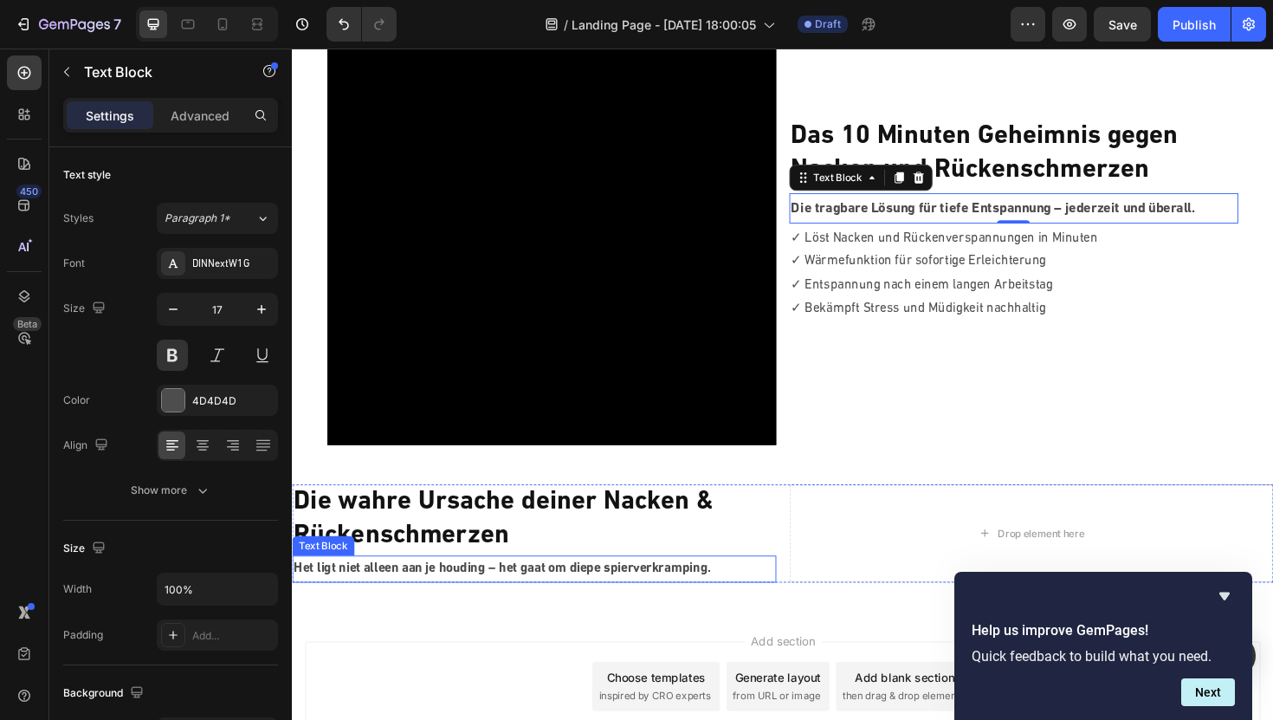
click at [493, 599] on strong "Het ligt niet alleen aan je houding – het gaat om diepe spierverkramping." at bounding box center [515, 599] width 442 height 14
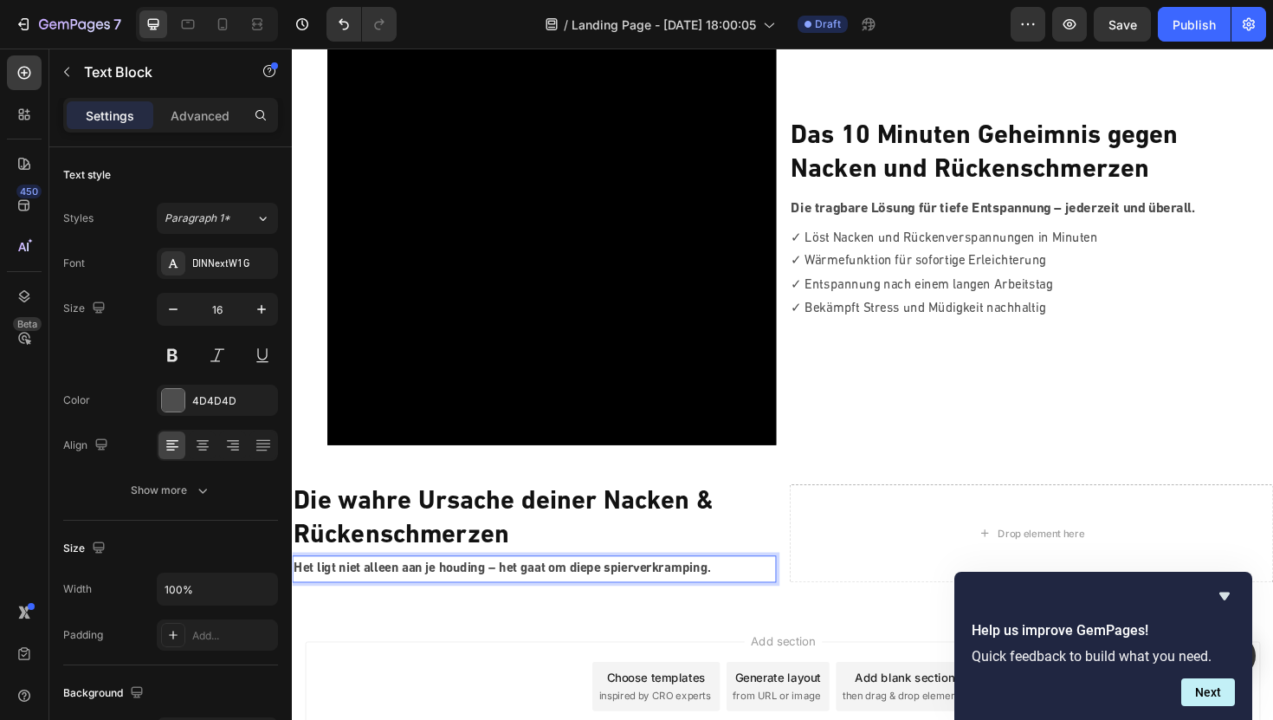
click at [493, 599] on strong "Het ligt niet alleen aan je houding – het gaat om diepe spierverkramping." at bounding box center [515, 599] width 442 height 14
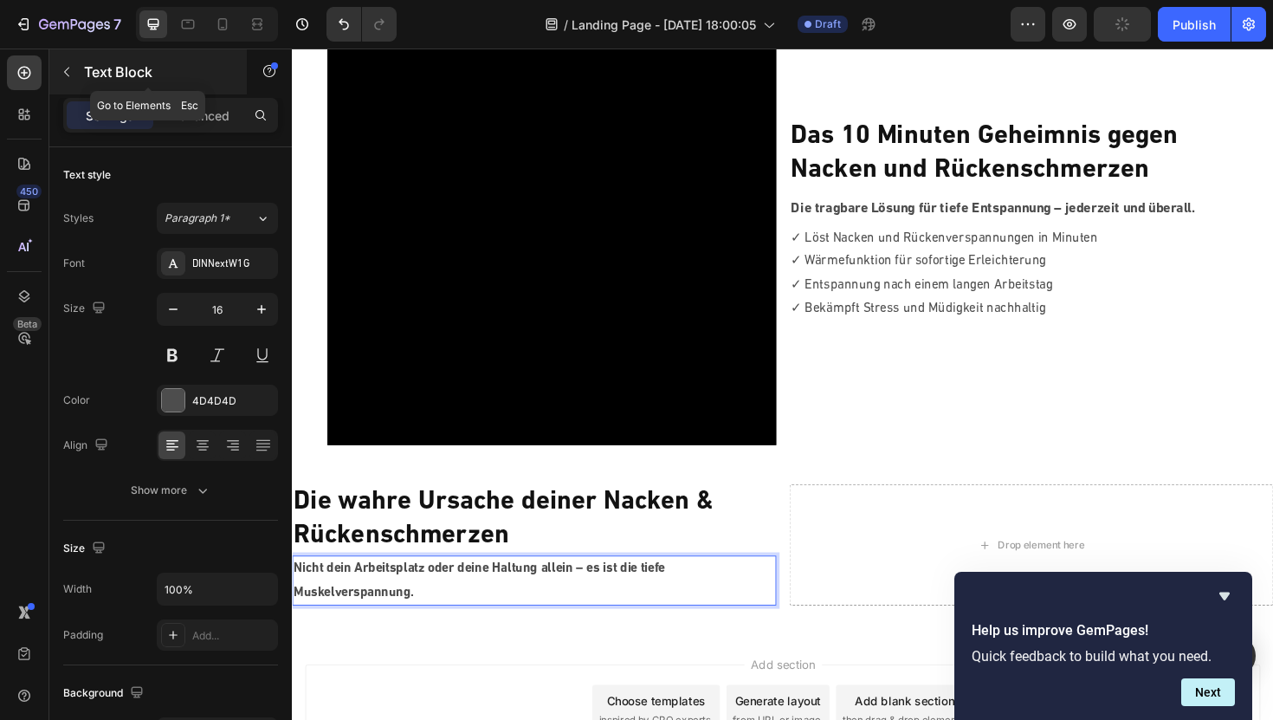
click at [72, 79] on button "button" at bounding box center [67, 72] width 28 height 28
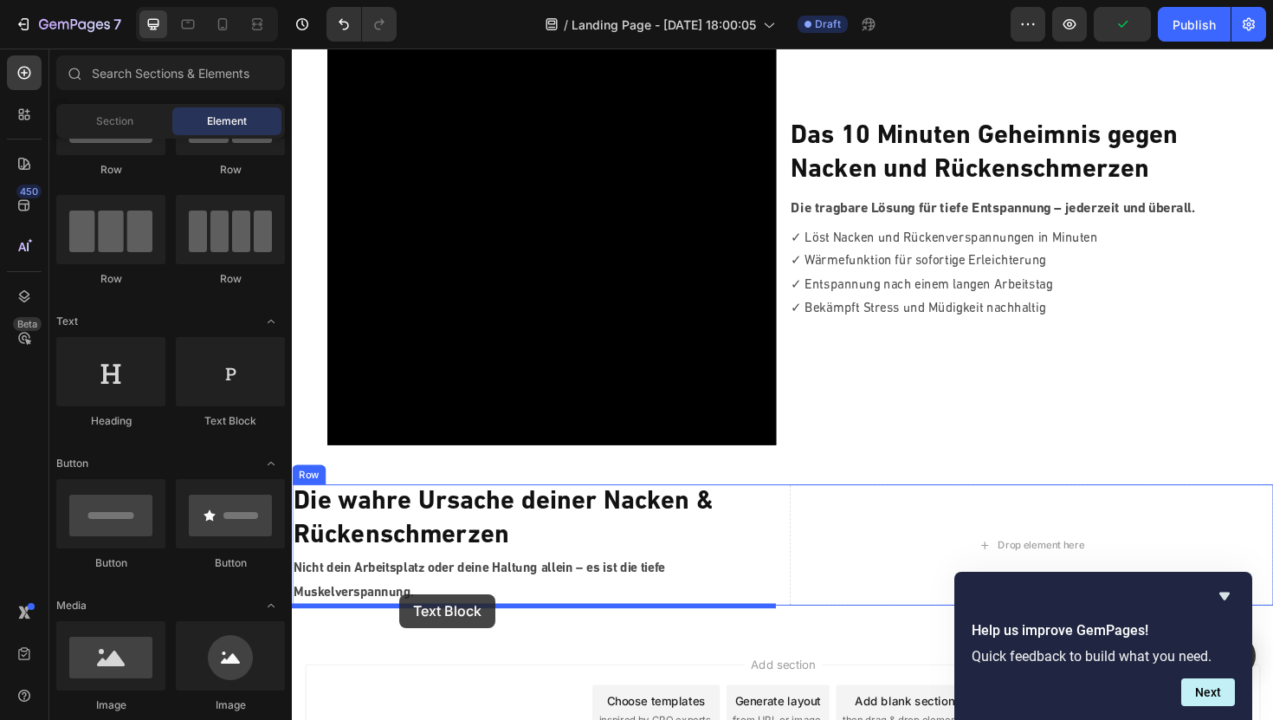
drag, startPoint x: 495, startPoint y: 417, endPoint x: 405, endPoint y: 626, distance: 227.0
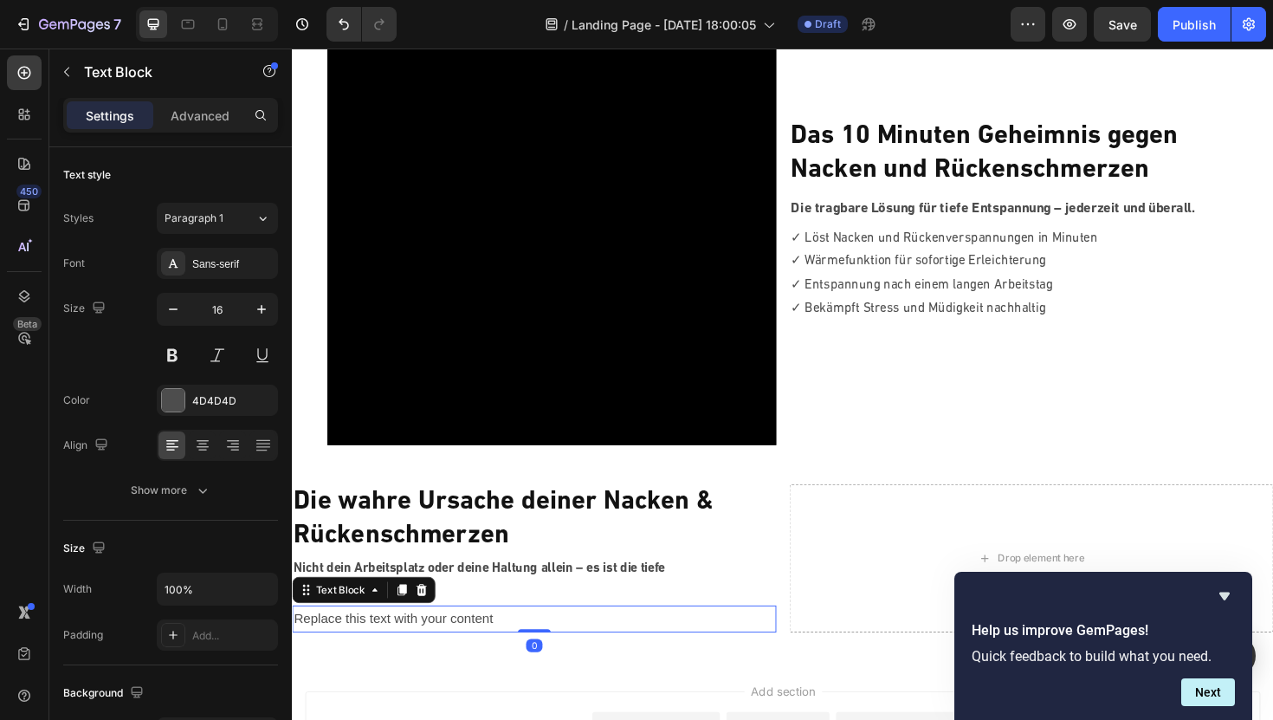
click at [410, 656] on div "Replace this text with your content" at bounding box center [548, 652] width 513 height 29
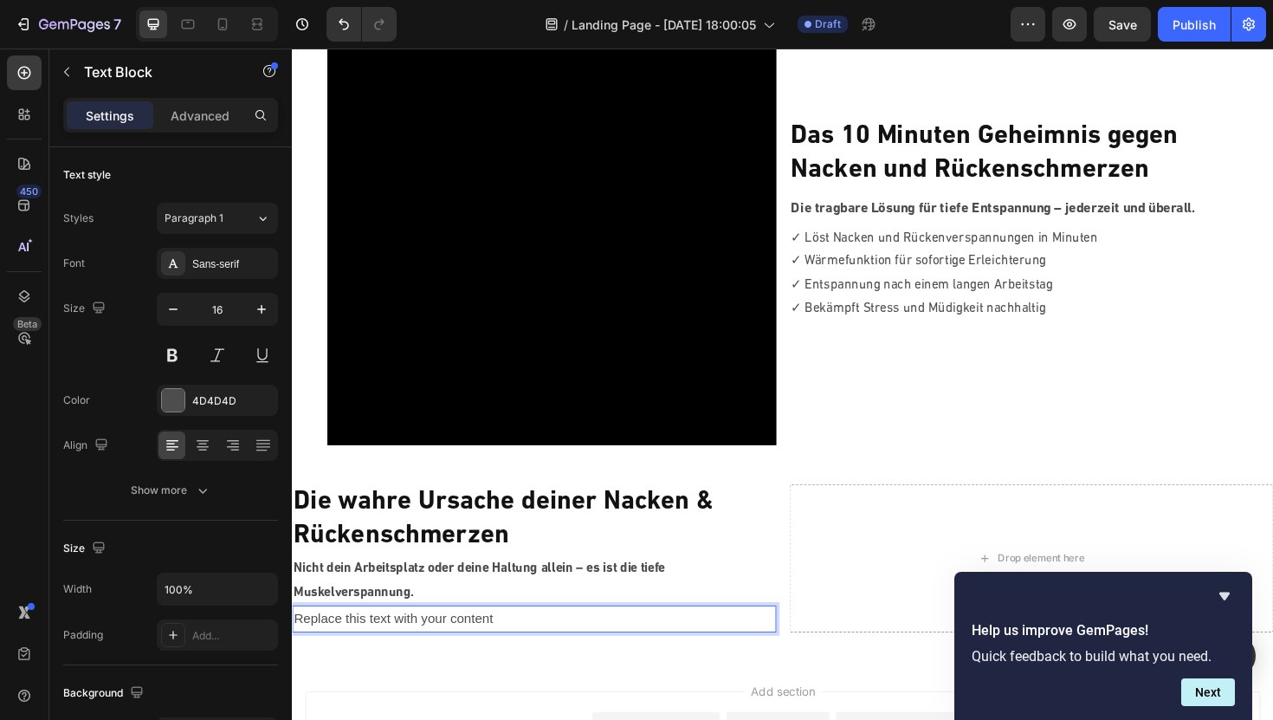
click at [410, 656] on p "Replace this text with your content" at bounding box center [548, 652] width 509 height 25
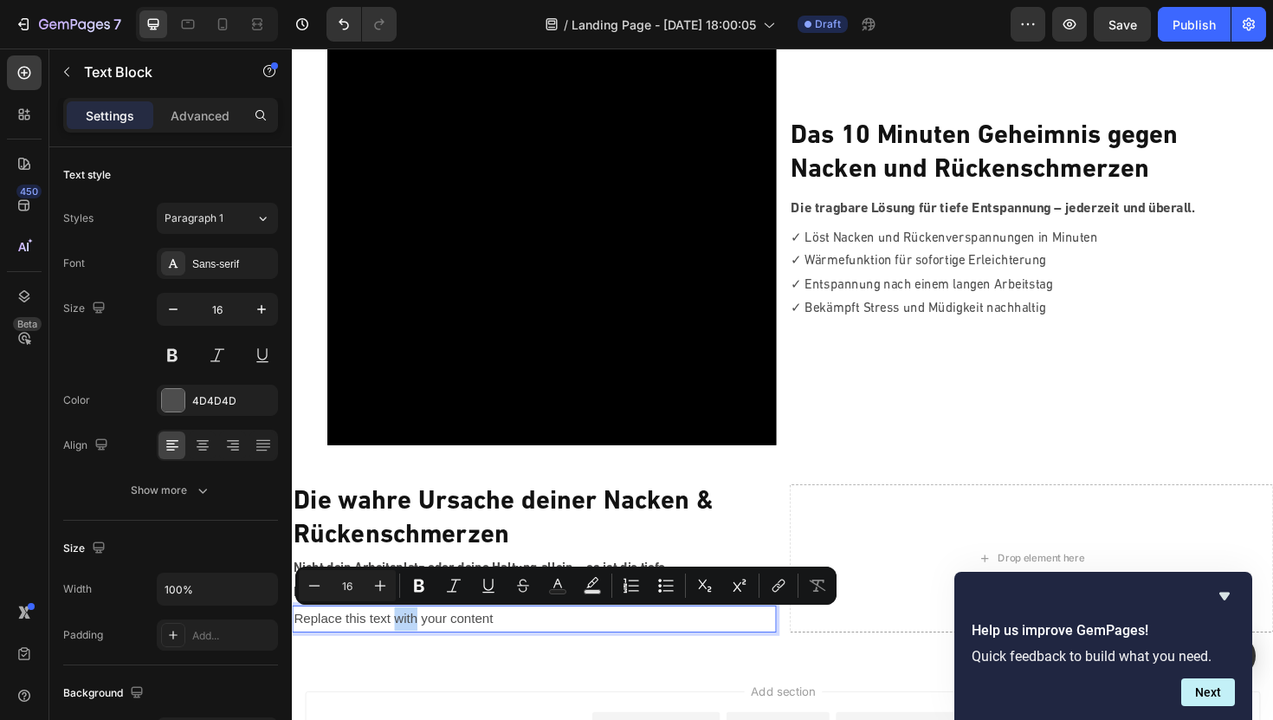
click at [410, 656] on p "Replace this text with your content" at bounding box center [548, 652] width 509 height 25
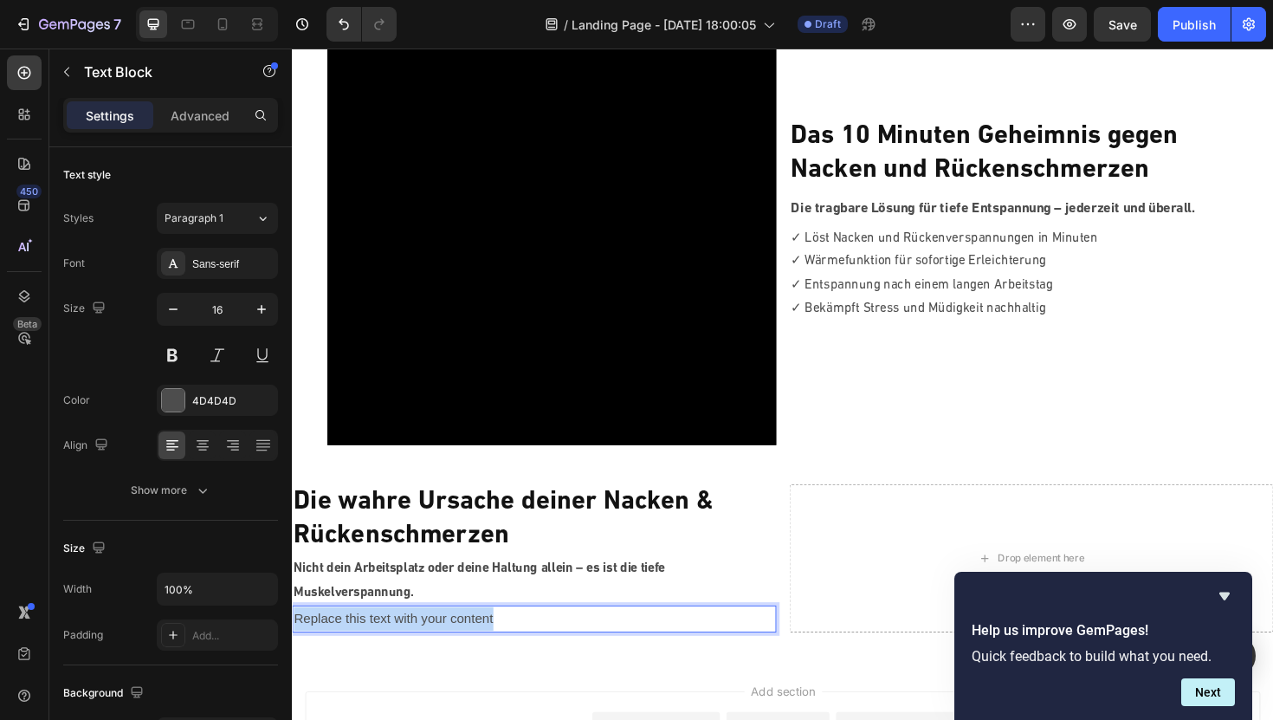
click at [410, 656] on p "Replace this text with your content" at bounding box center [548, 652] width 509 height 25
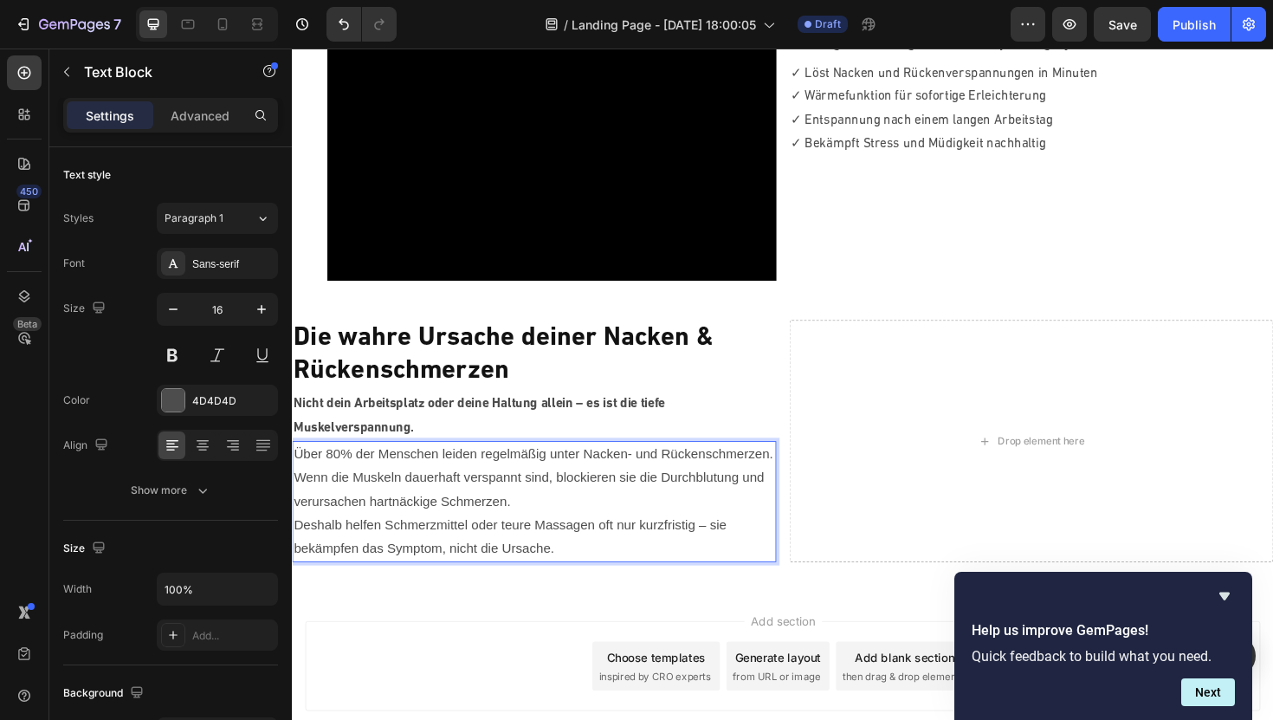
scroll to position [313, 0]
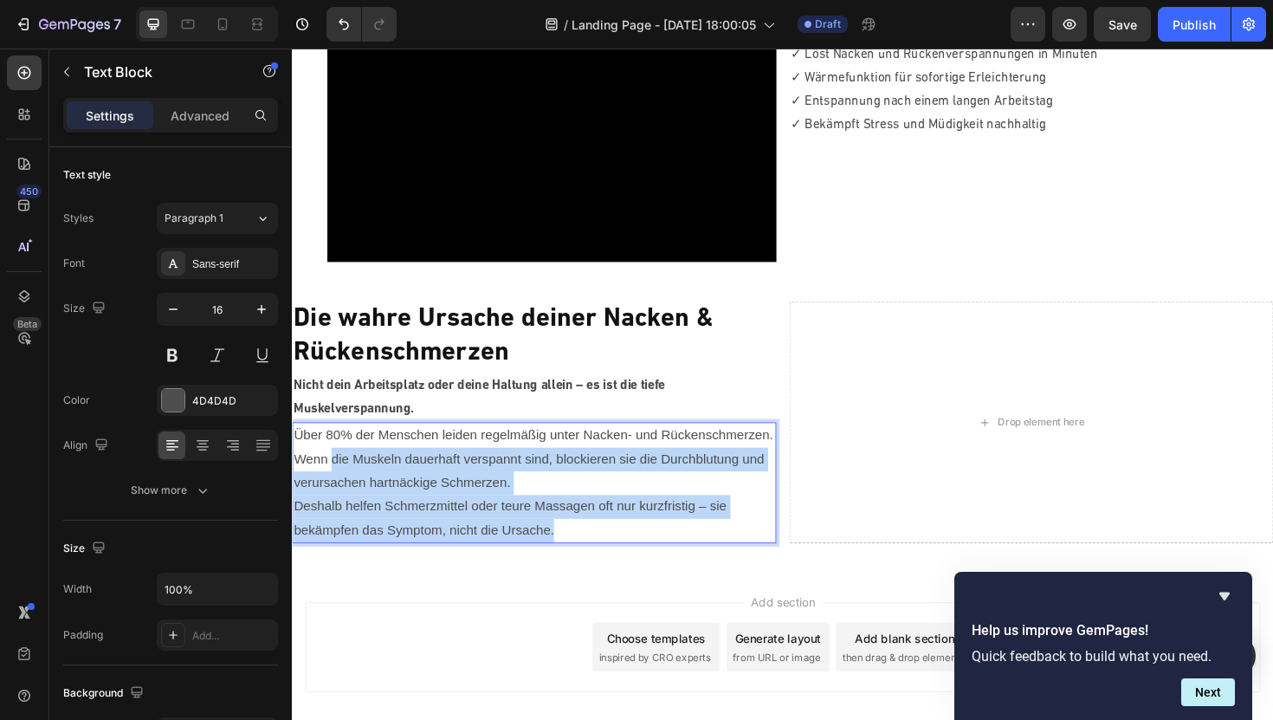
drag, startPoint x: 587, startPoint y: 553, endPoint x: 333, endPoint y: 492, distance: 260.9
click at [333, 492] on div "Über 80% der Menschen leiden regelmäßig unter Nacken- und Rückenschmerzen. Wenn…" at bounding box center [548, 508] width 513 height 128
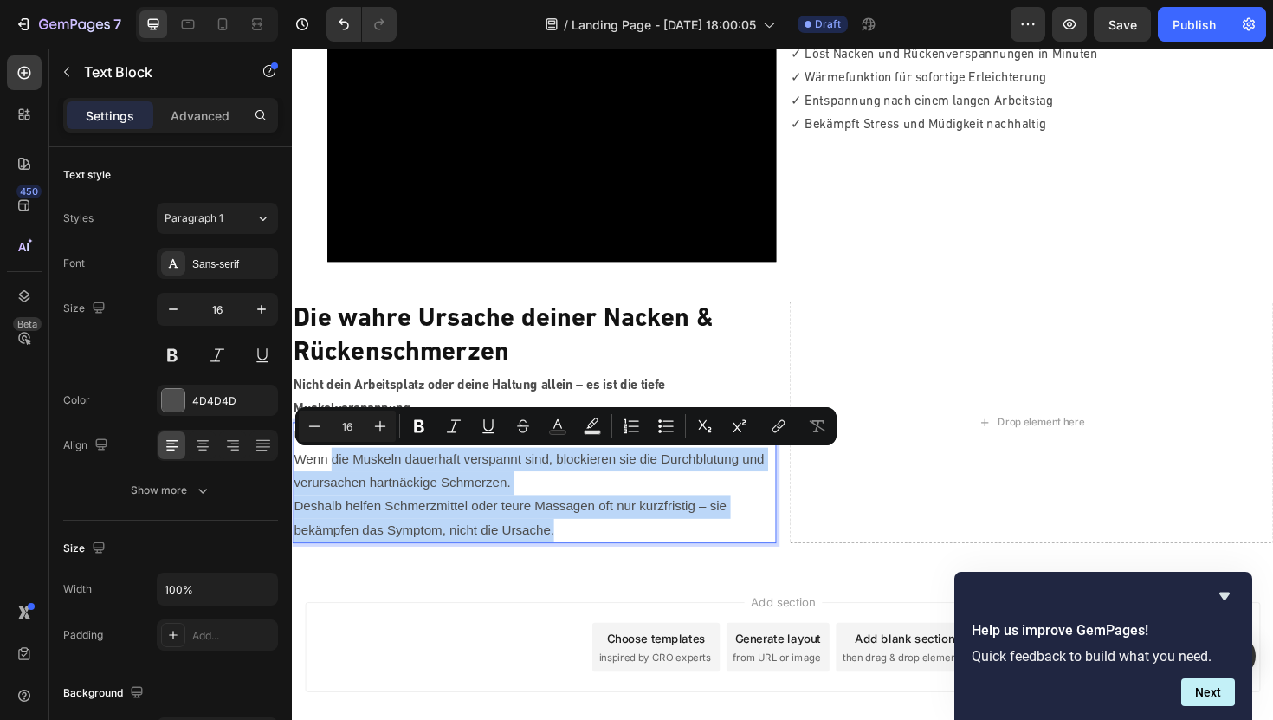
click at [534, 523] on p "Deshalb helfen Schmerzmittel oder teure Massagen oft nur kurzfristig – sie bekä…" at bounding box center [548, 546] width 509 height 50
click at [534, 512] on p "Wenn die Muskeln dauerhaft verspannt sind, blockieren sie die Durchblutung und …" at bounding box center [548, 496] width 509 height 50
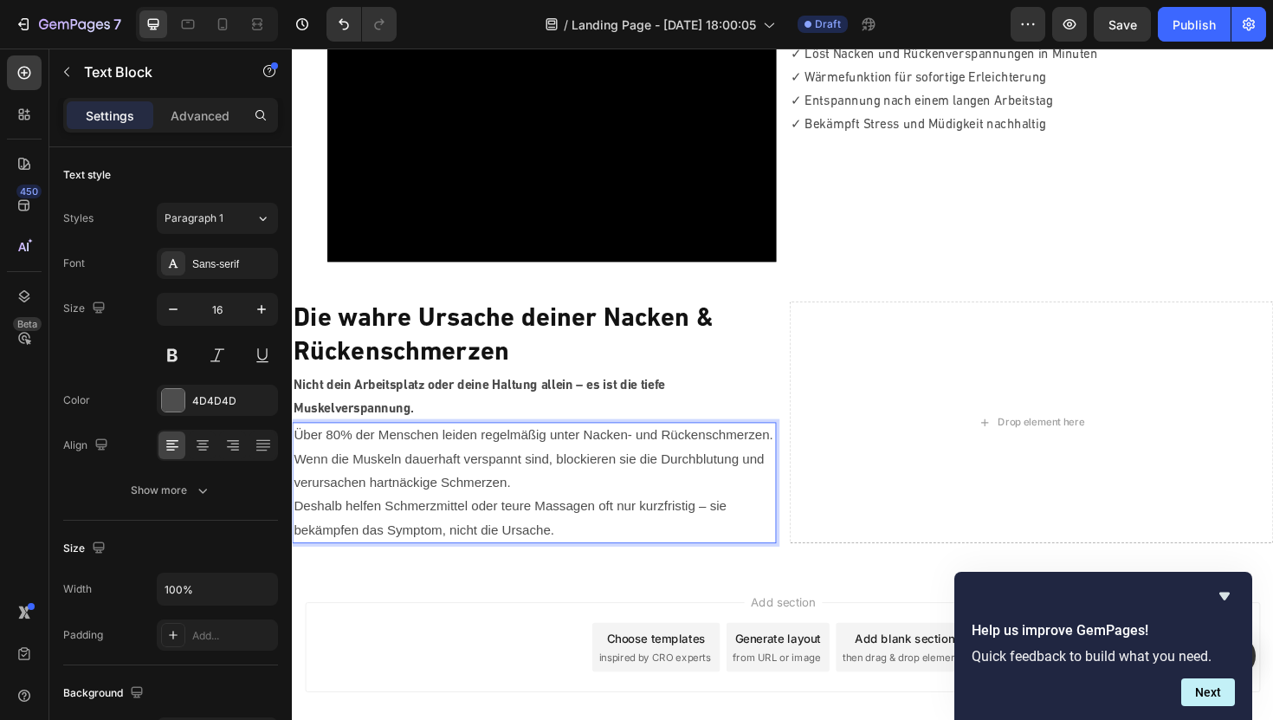
click at [292, 532] on div "Über 80% der Menschen leiden regelmäßig unter Nacken- und Rückenschmerzen. Wenn…" at bounding box center [548, 508] width 513 height 128
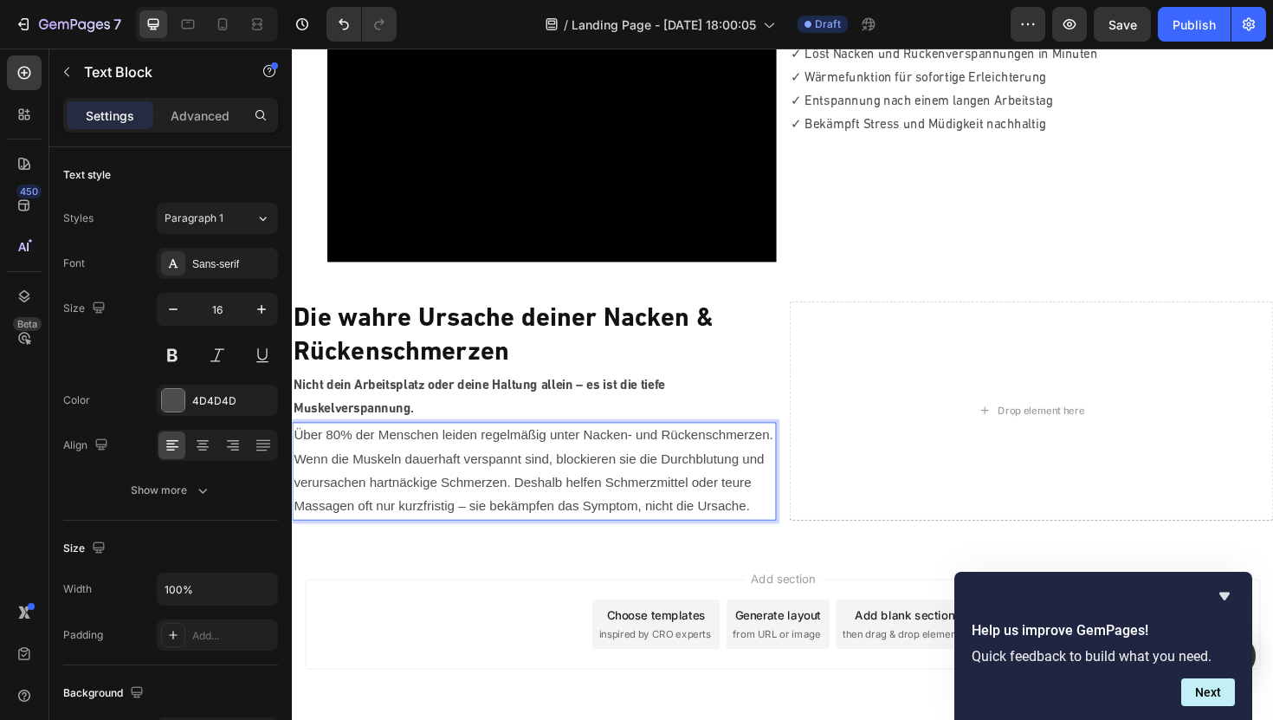
click at [393, 476] on p "Wenn die Muskeln dauerhaft verspannt sind, blockieren sie die Durchblutung und …" at bounding box center [548, 508] width 509 height 74
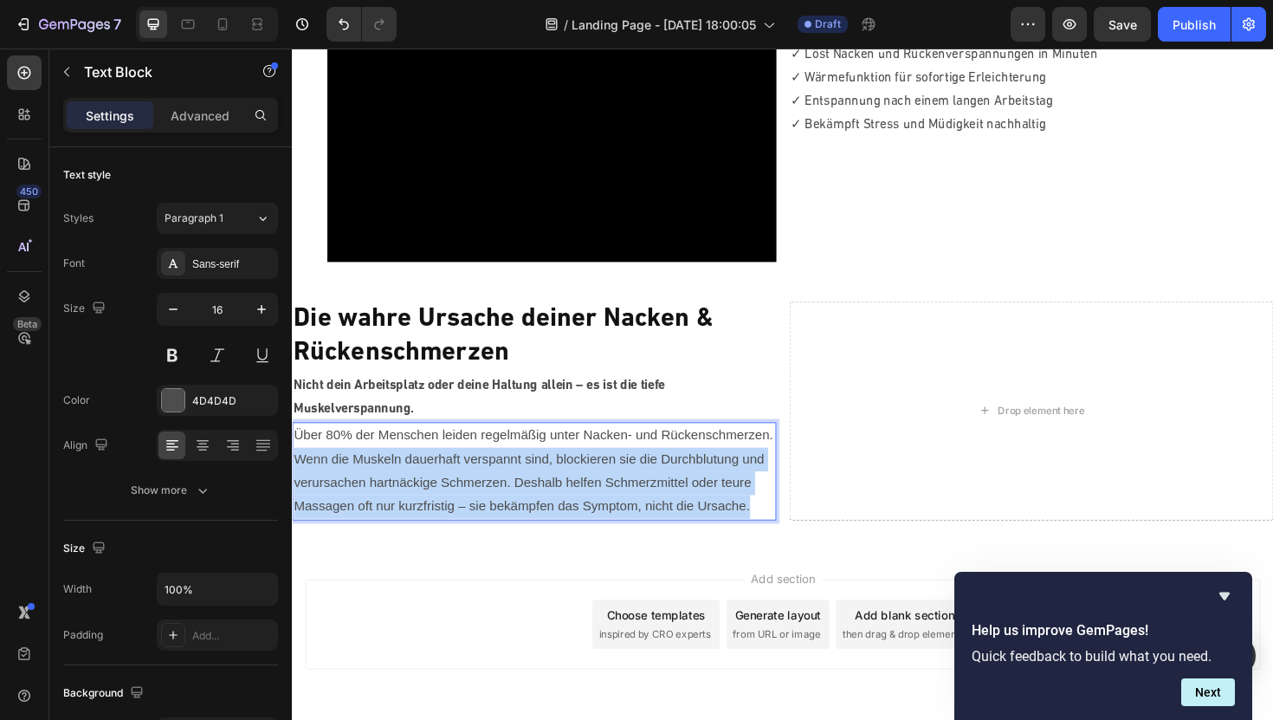
click at [393, 476] on p "Wenn die Muskeln dauerhaft verspannt sind, blockieren sie die Durchblutung und …" at bounding box center [548, 508] width 509 height 74
click at [564, 407] on strong "Nicht dein Arbeitsplatz oder deine Haltung allein – es ist die tiefe Muskelvers…" at bounding box center [490, 417] width 393 height 39
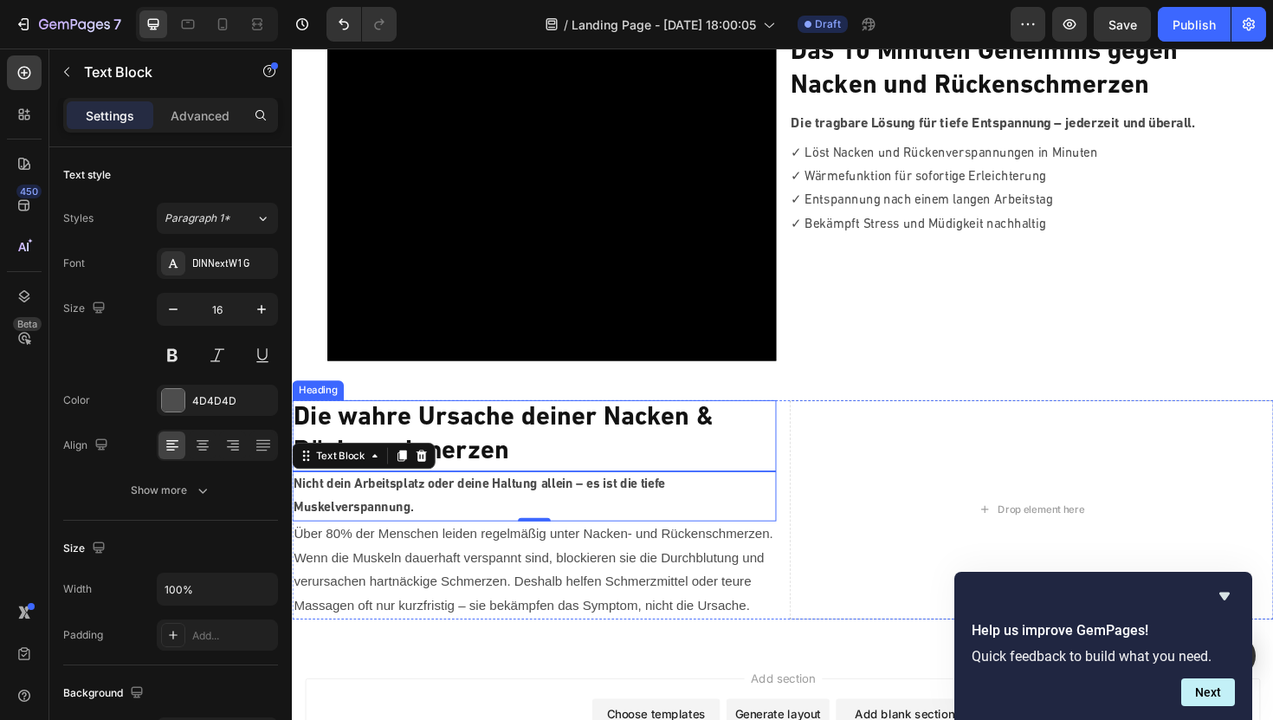
scroll to position [200, 0]
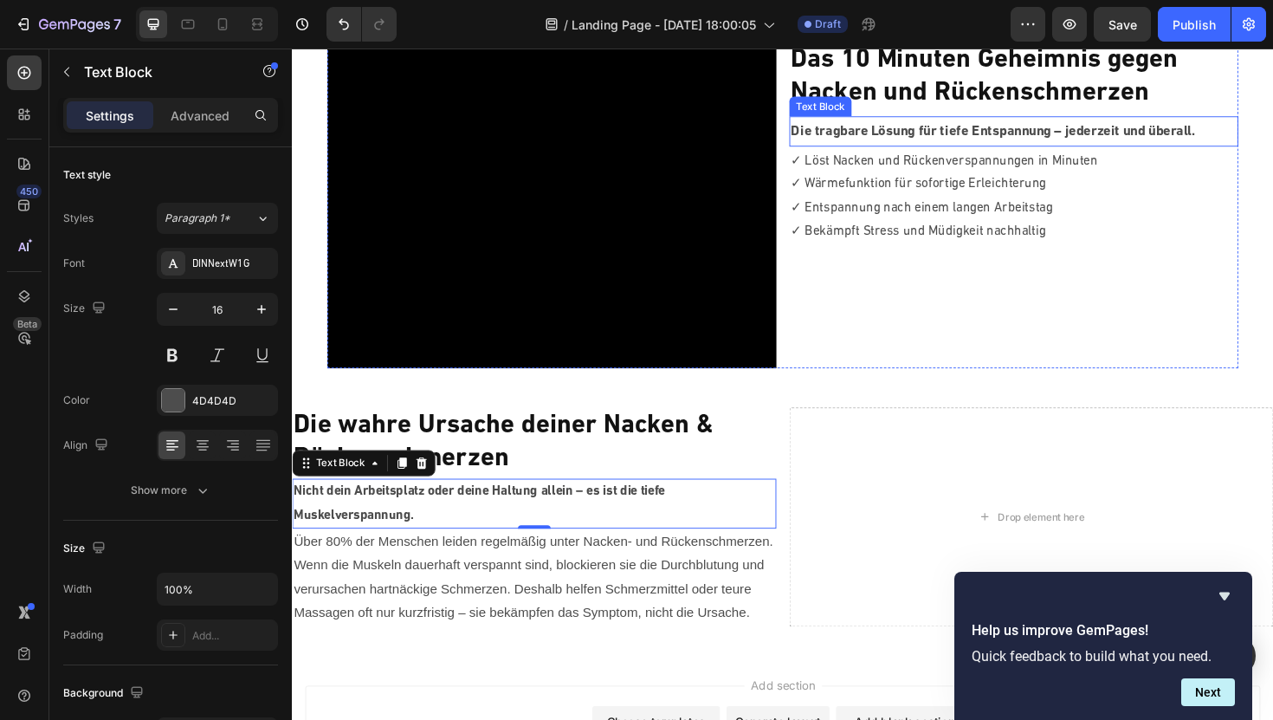
click at [908, 140] on p "Die tragbare Lösung für tiefe Entspannung – jederzeit und überall." at bounding box center [1056, 137] width 472 height 27
click at [444, 521] on strong "Nicht dein Arbeitsplatz oder deine Haltung allein – es ist die tiefe Muskelvers…" at bounding box center [490, 530] width 393 height 39
click at [257, 315] on icon "button" at bounding box center [261, 309] width 17 height 17
type input "17"
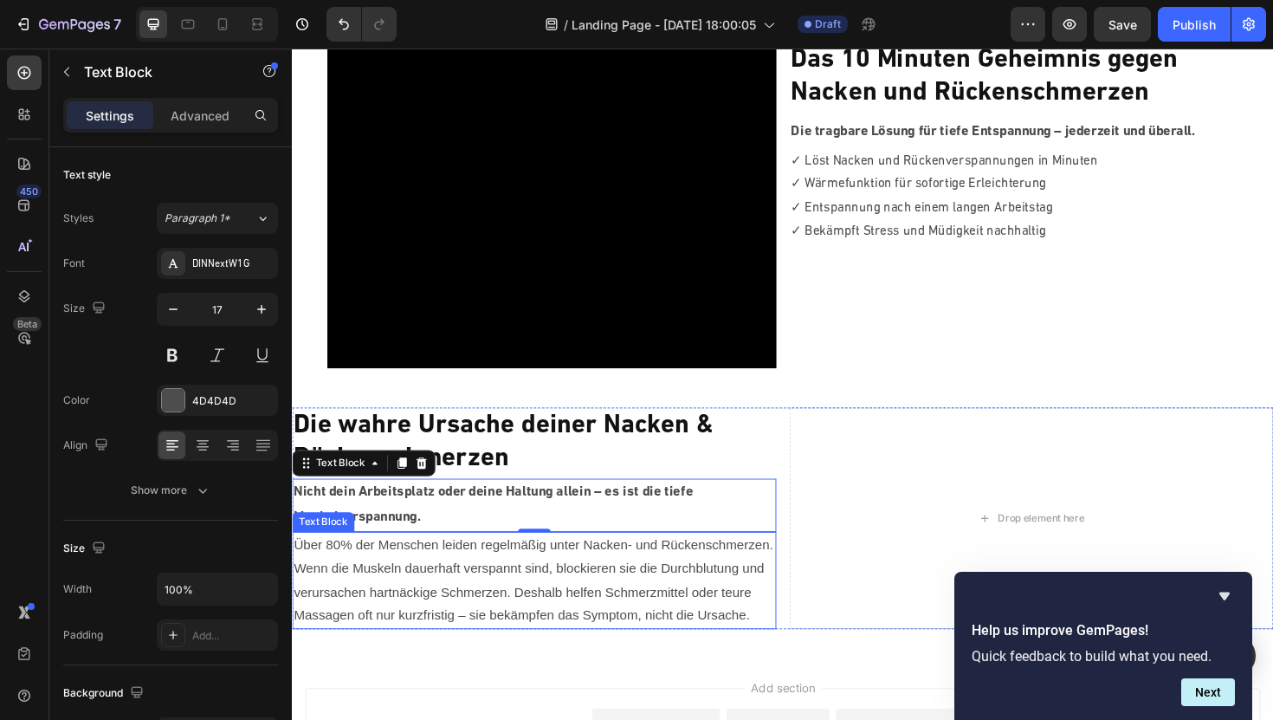
click at [385, 613] on p "Wenn die Muskeln dauerhaft verspannt sind, blockieren sie die Durchblutung und …" at bounding box center [548, 624] width 509 height 74
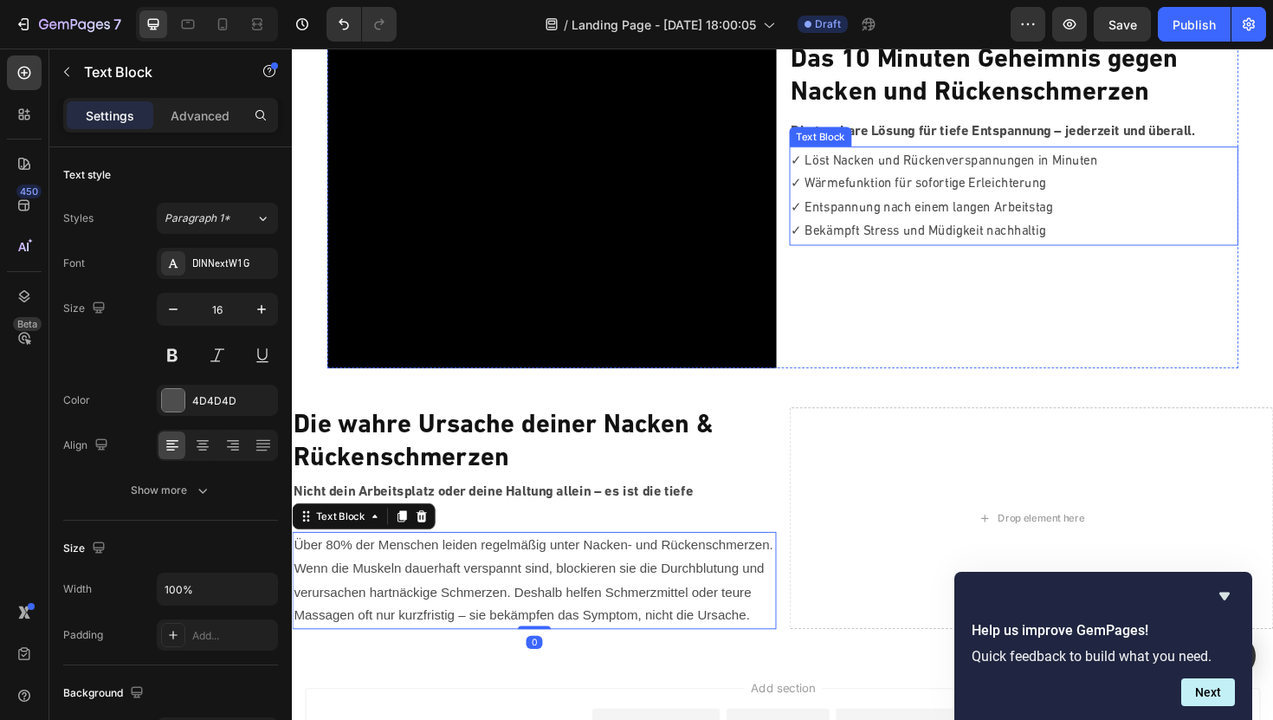
click at [905, 225] on p "✓ Entspannung nach einem langen Arbeitstag" at bounding box center [1056, 217] width 472 height 25
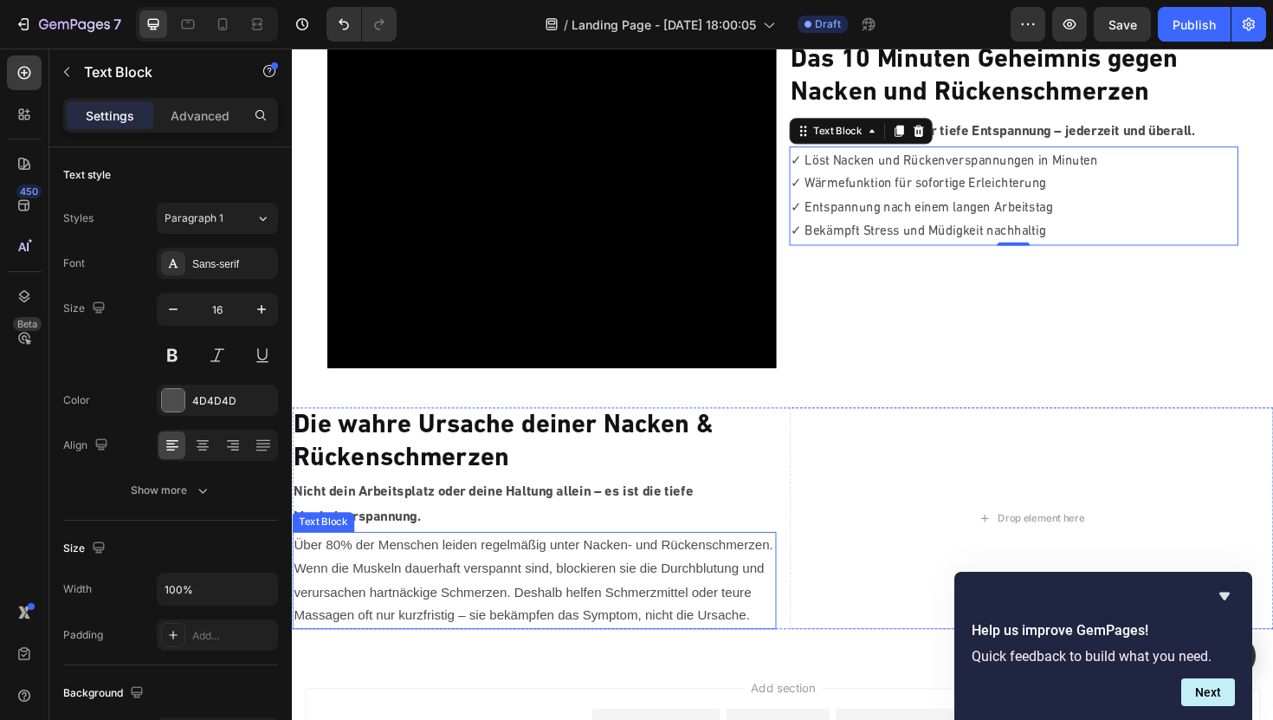
click at [415, 631] on p "Wenn die Muskeln dauerhaft verspannt sind, blockieren sie die Durchblutung und …" at bounding box center [548, 624] width 509 height 74
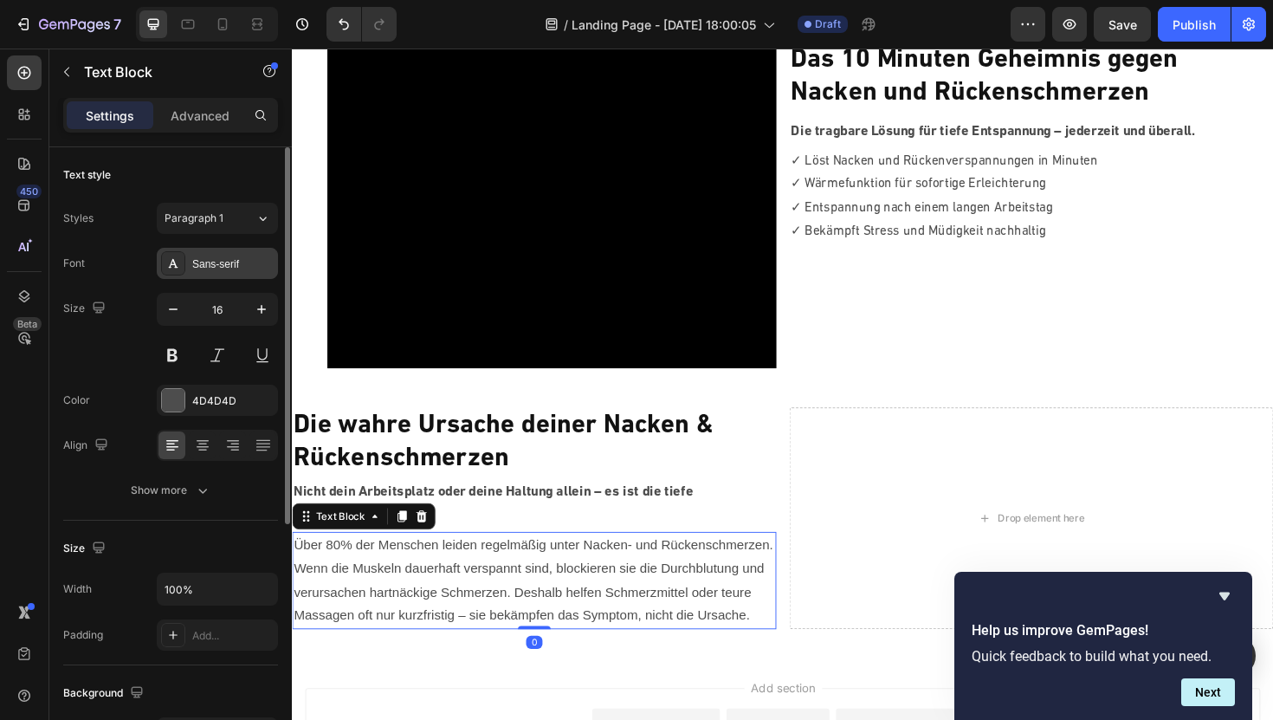
click at [245, 269] on div "Sans-serif" at bounding box center [232, 264] width 81 height 16
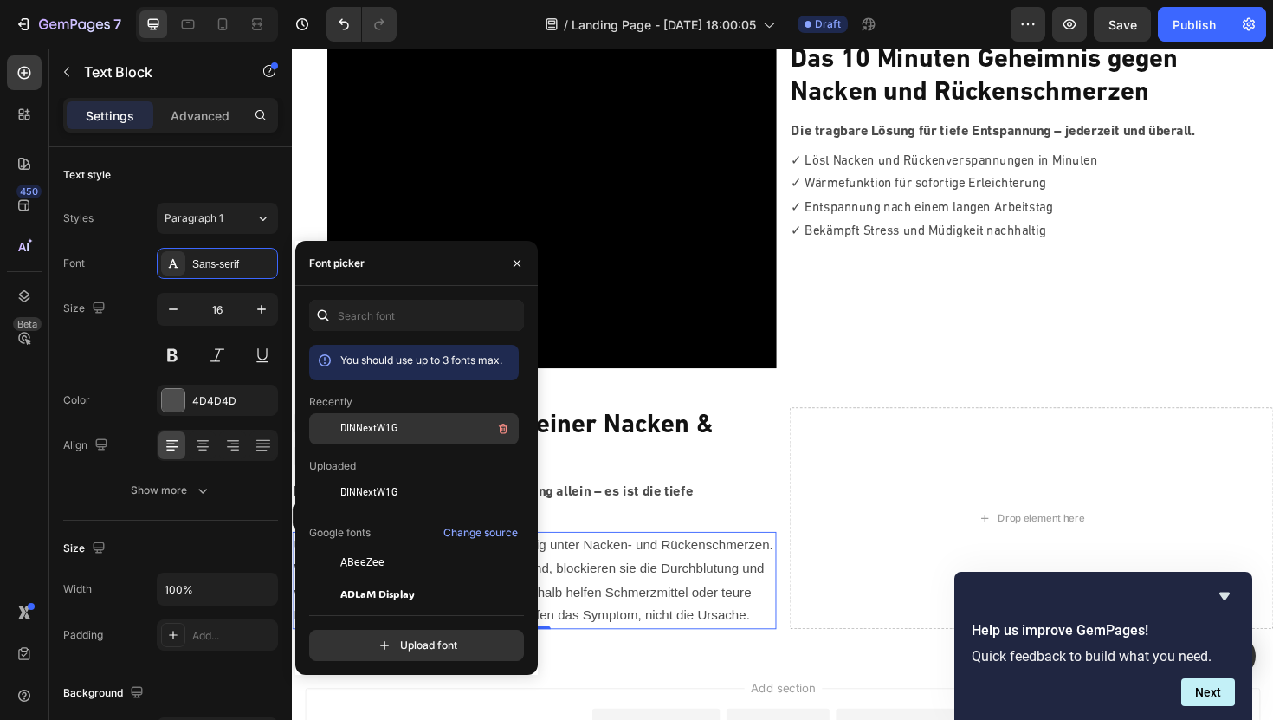
click at [388, 429] on span "DINNextW1G" at bounding box center [368, 429] width 57 height 16
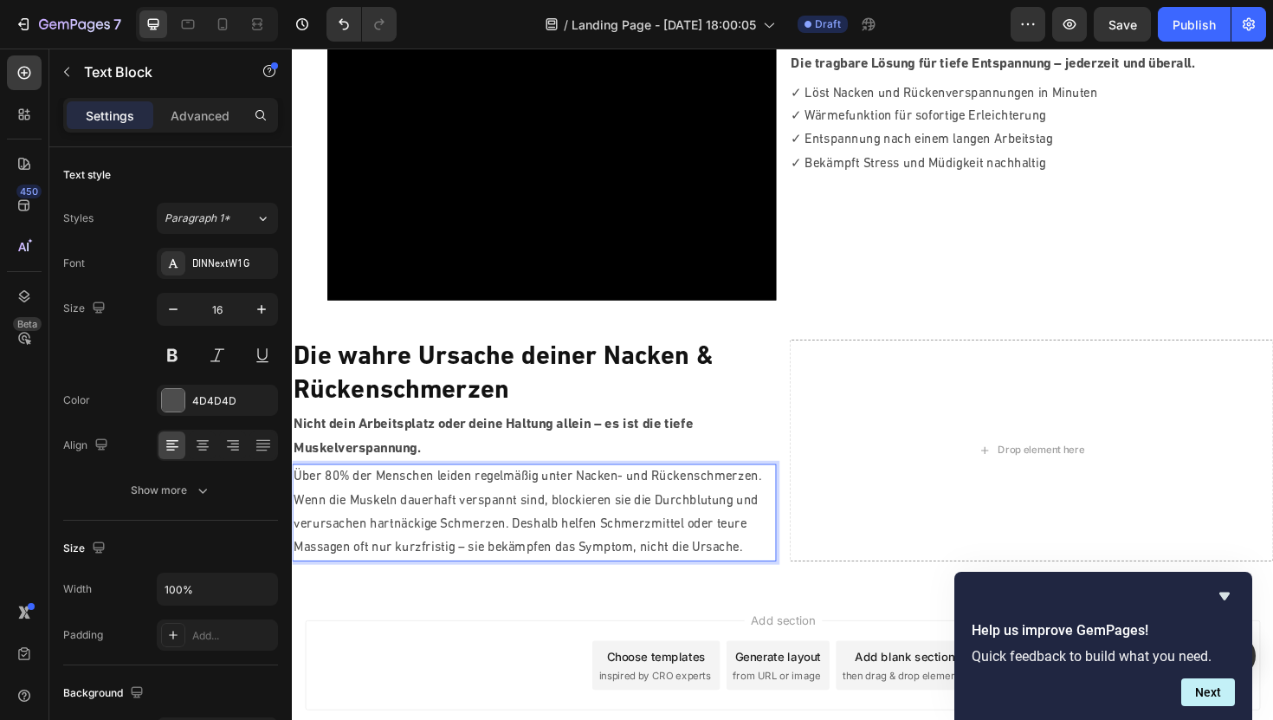
scroll to position [317, 0]
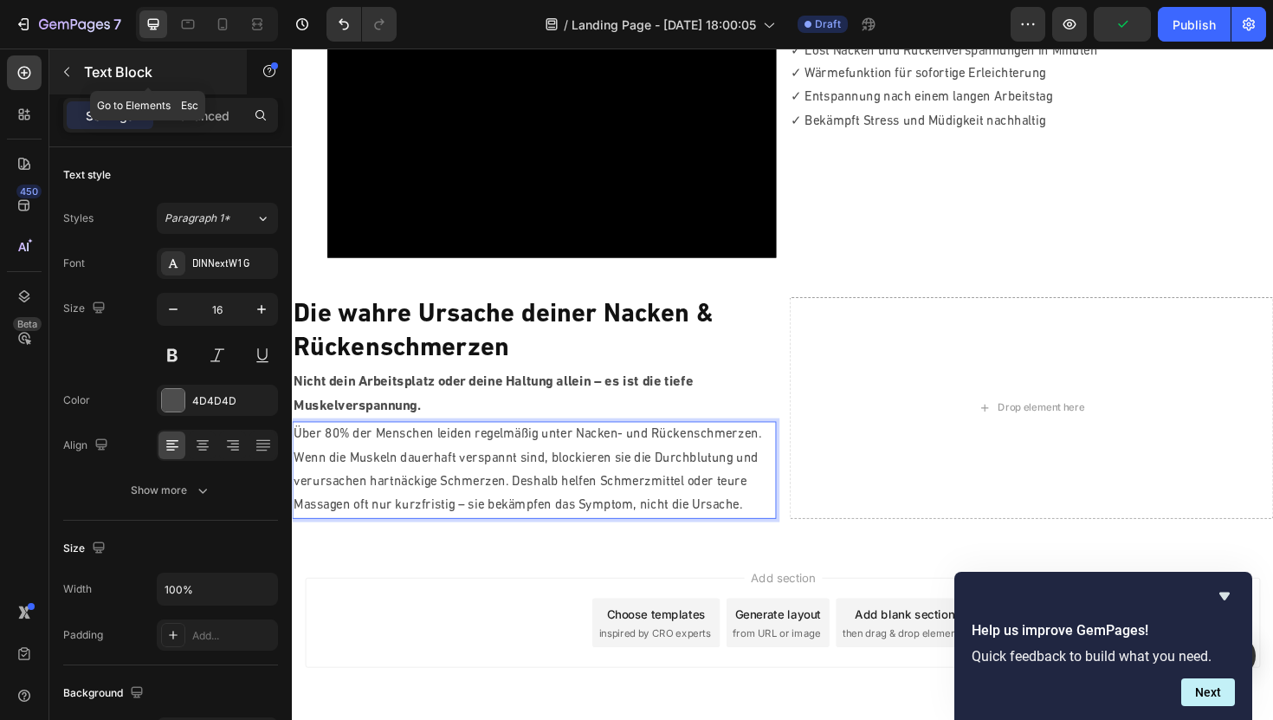
click at [68, 75] on icon "button" at bounding box center [66, 73] width 5 height 10
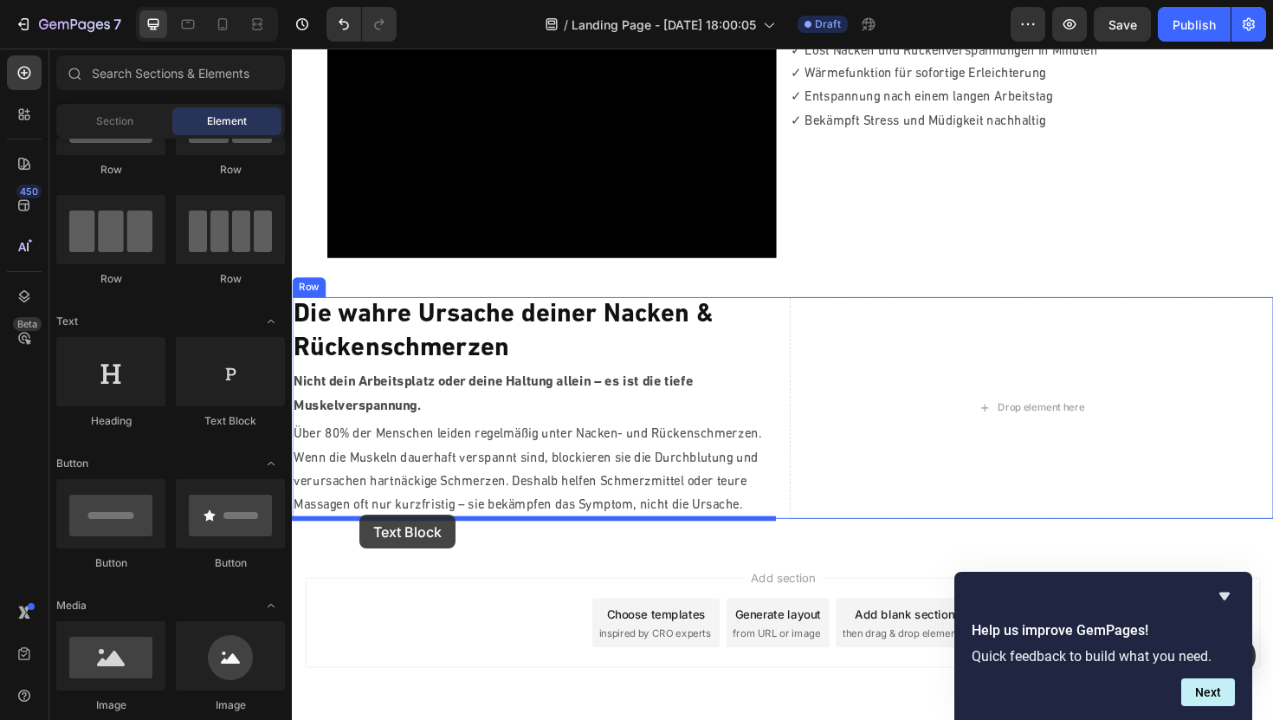
drag, startPoint x: 511, startPoint y: 409, endPoint x: 364, endPoint y: 542, distance: 198.7
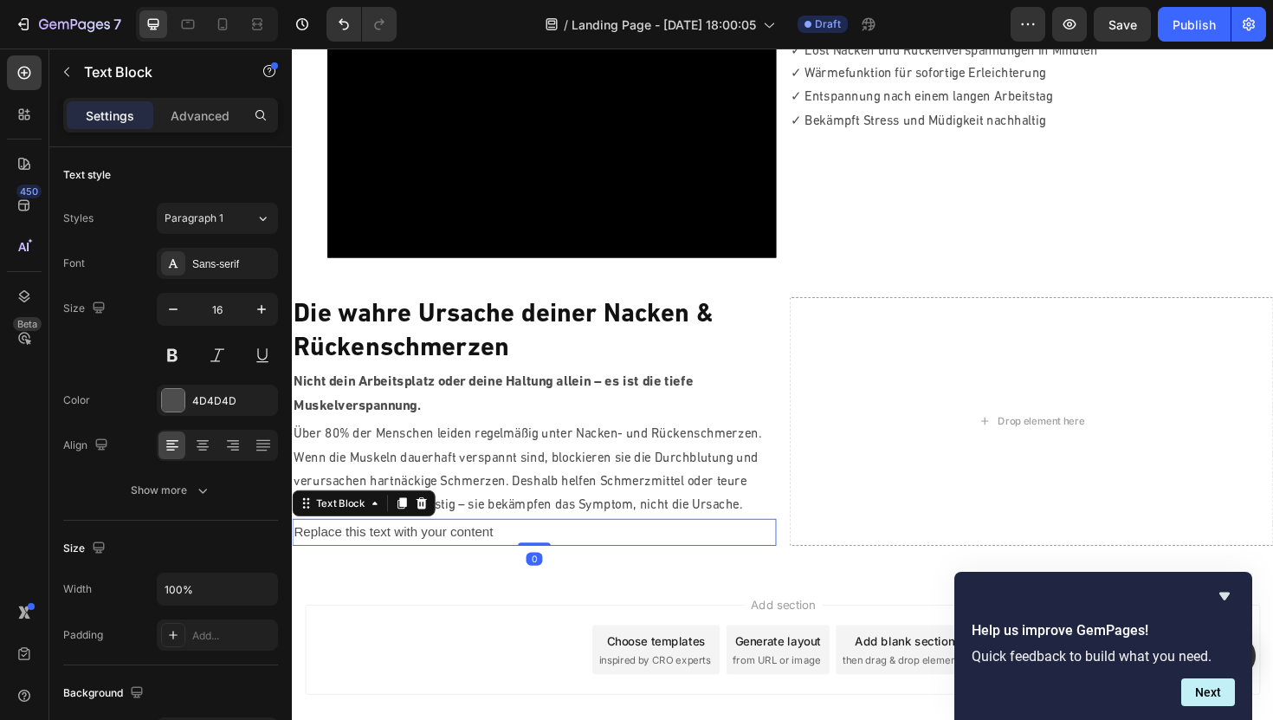
click at [451, 566] on div "Replace this text with your content" at bounding box center [548, 561] width 513 height 29
click at [451, 566] on p "Replace this text with your content" at bounding box center [548, 560] width 509 height 25
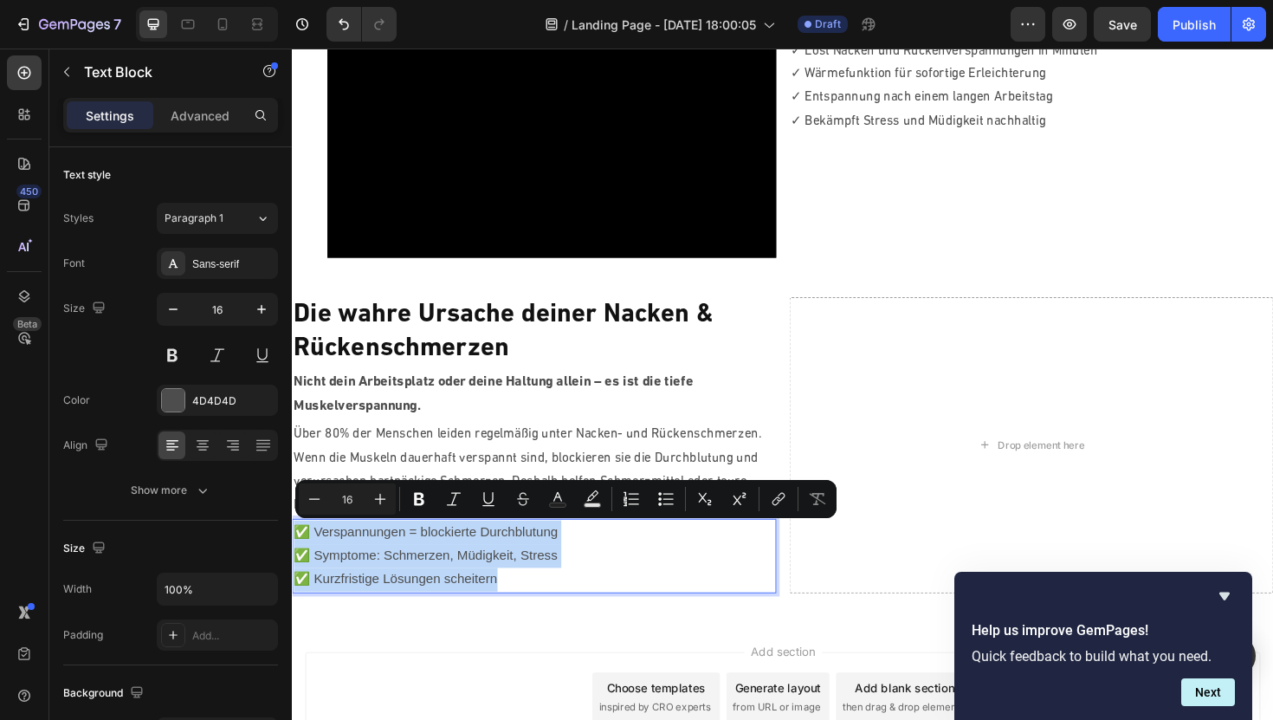
drag, startPoint x: 511, startPoint y: 611, endPoint x: 295, endPoint y: 556, distance: 222.5
click at [295, 556] on div "✅ Verspannungen = blockierte Durchblutung ✅ Symptome: Schmerzen, Müdigkeit, Str…" at bounding box center [548, 586] width 513 height 78
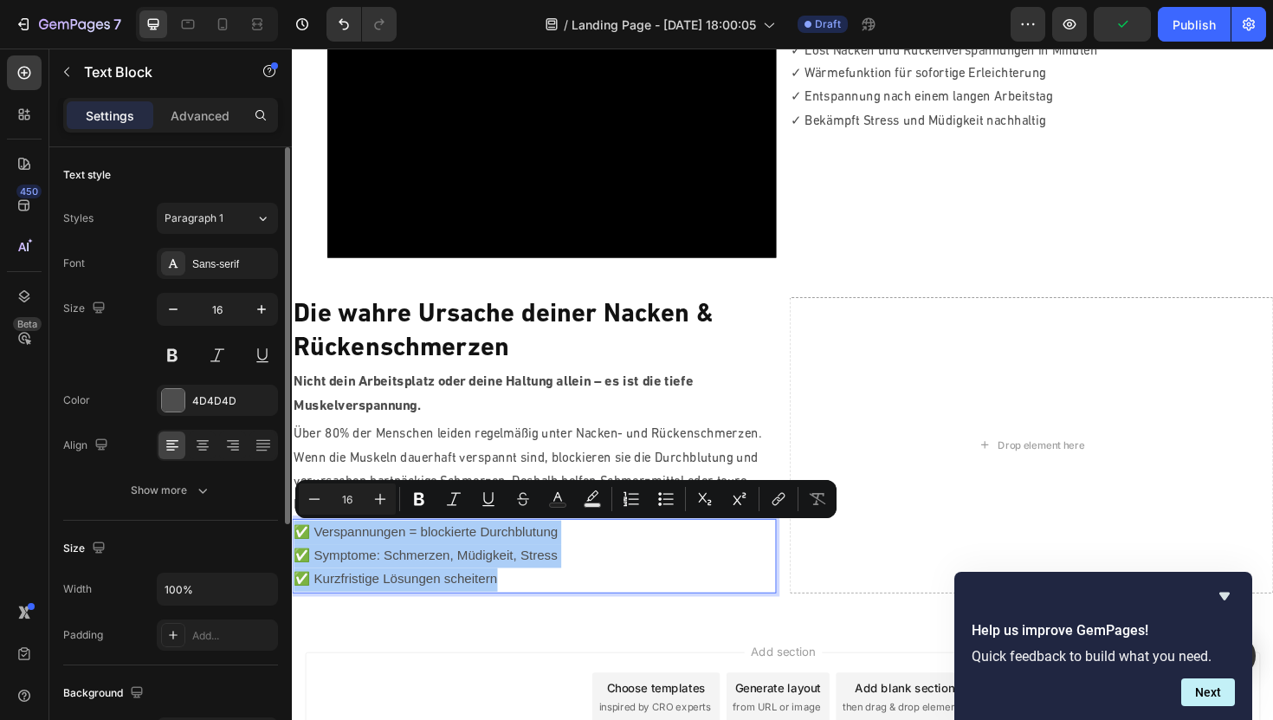
click at [205, 246] on div "Styles Paragraph 1 Font Sans-serif Size 16 Color 4D4D4D Align Show more" at bounding box center [170, 354] width 215 height 303
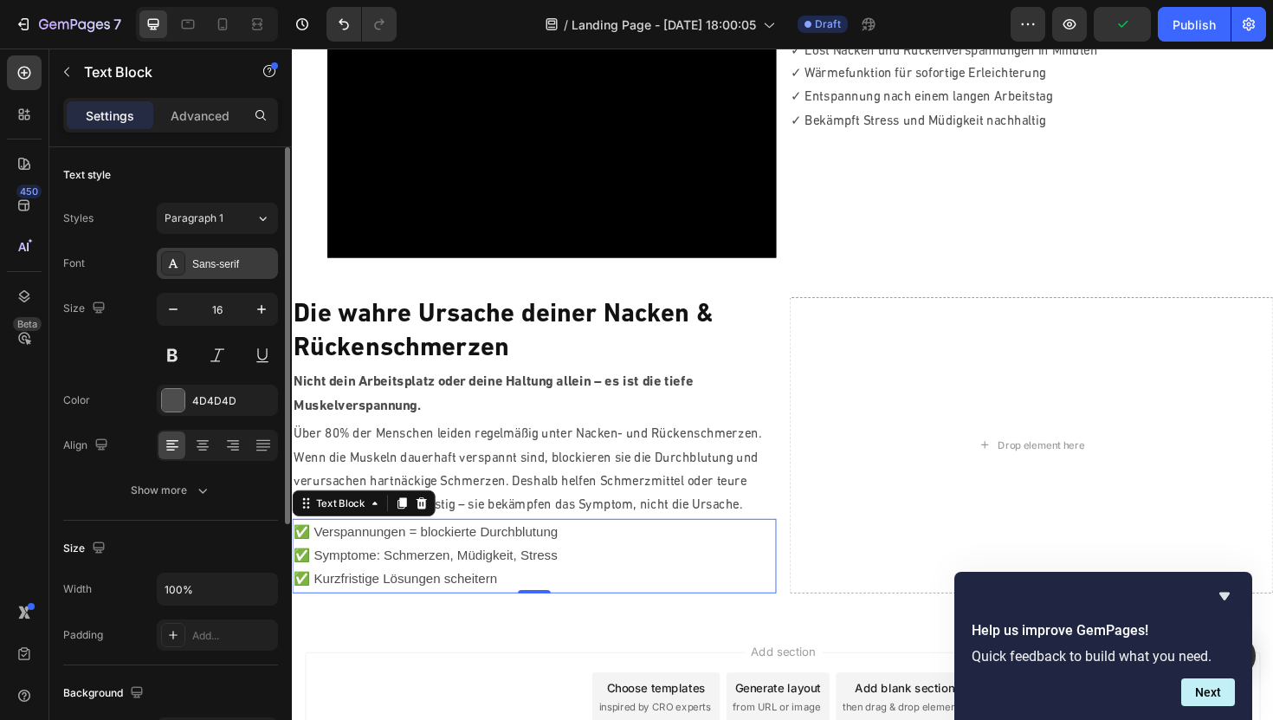
click at [205, 259] on div "Sans-serif" at bounding box center [232, 264] width 81 height 16
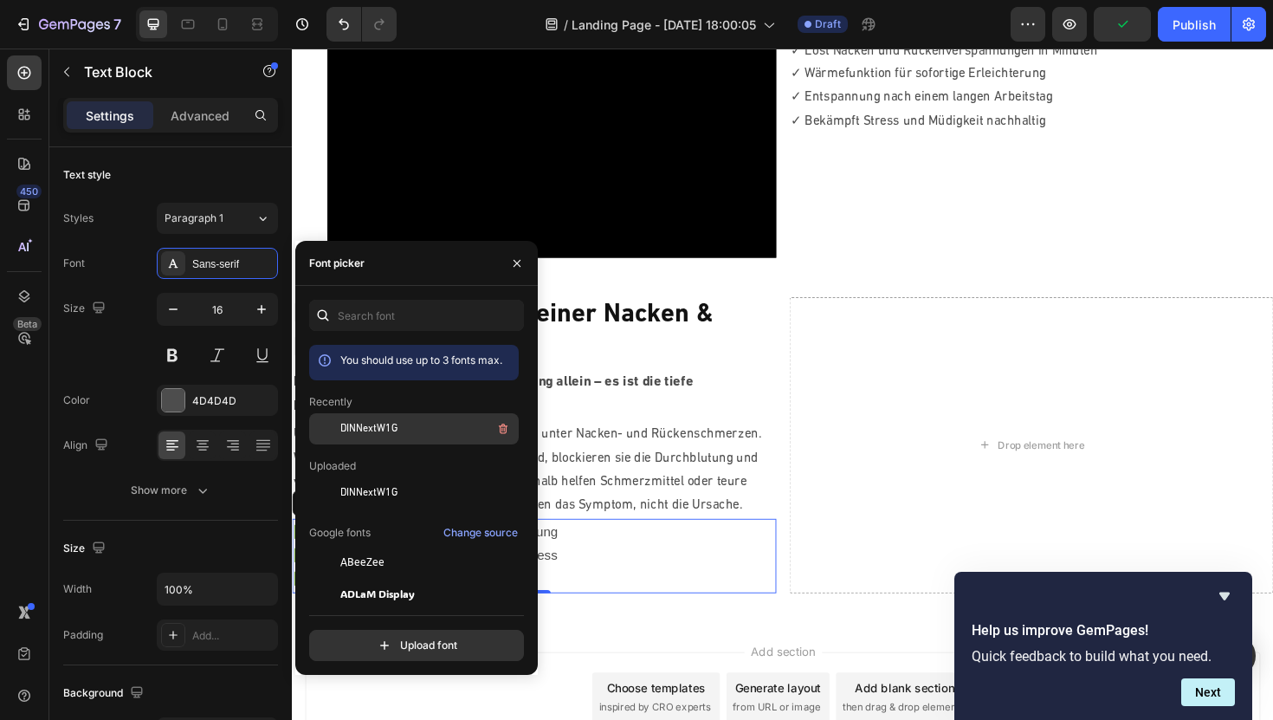
click at [372, 429] on span "DINNextW1G" at bounding box center [368, 429] width 57 height 16
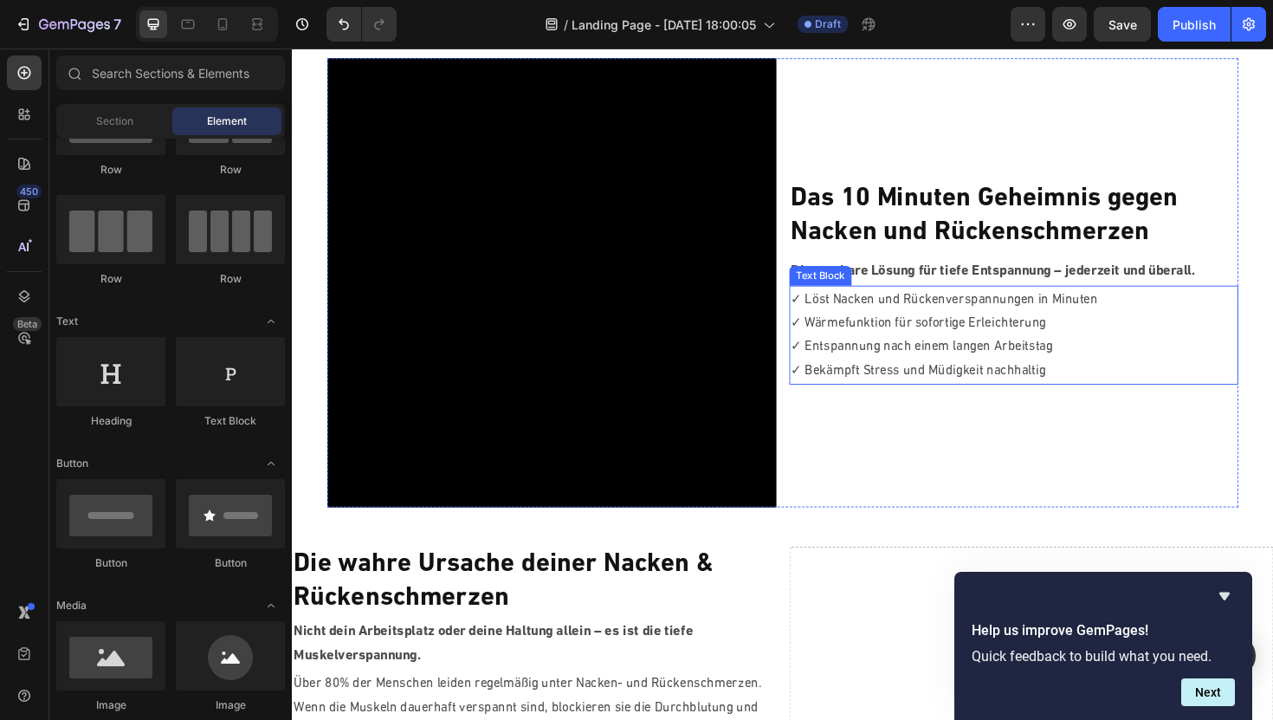
scroll to position [32, 0]
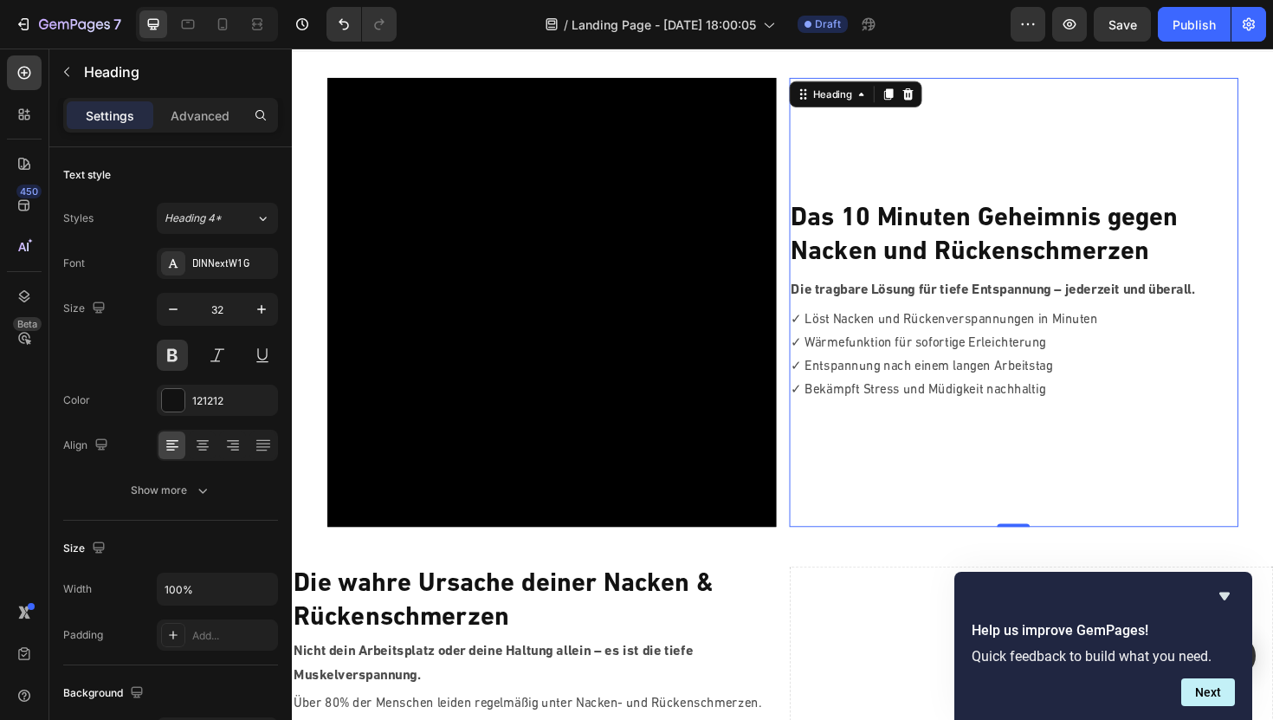
click at [875, 250] on p "⁠⁠⁠⁠⁠⁠⁠ Das 10 Minuten Geheimnis gegen [PERSON_NAME] und Rückenschmerzen" at bounding box center [1056, 247] width 472 height 72
click at [215, 103] on div "Advanced" at bounding box center [200, 115] width 87 height 28
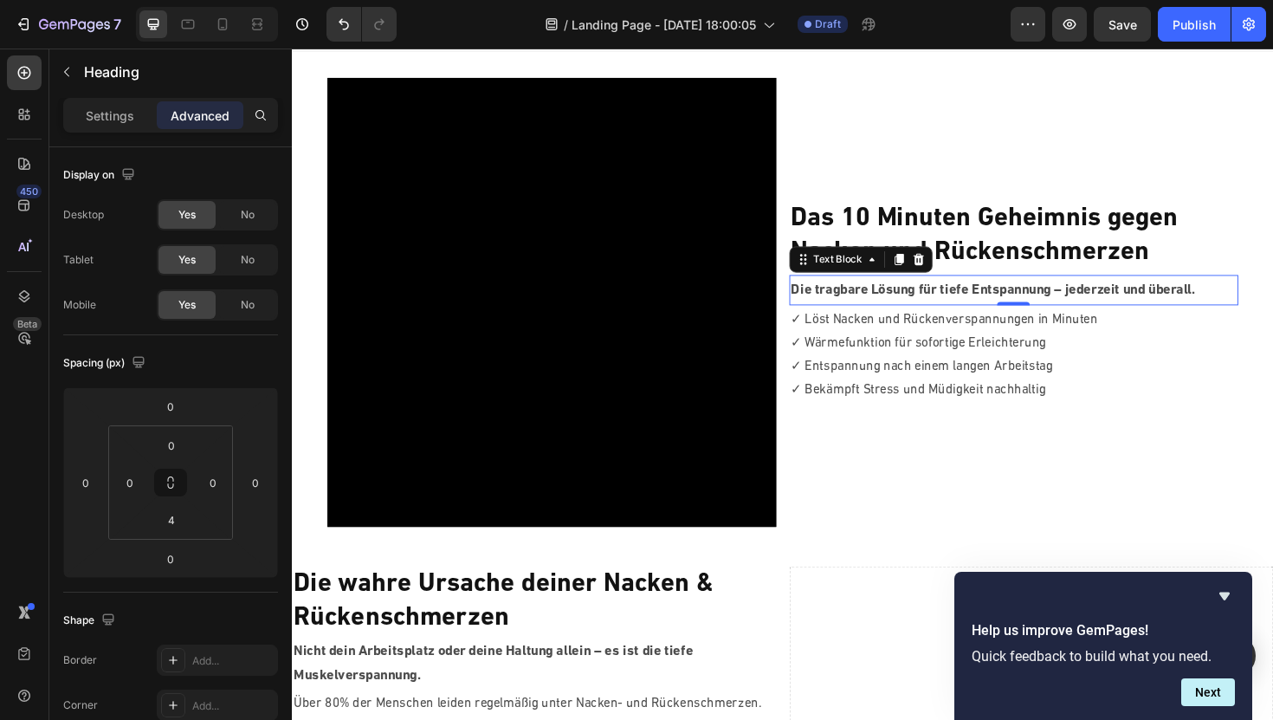
click at [972, 303] on p "Die tragbare Lösung für tiefe Entspannung – jederzeit und überall." at bounding box center [1056, 305] width 472 height 27
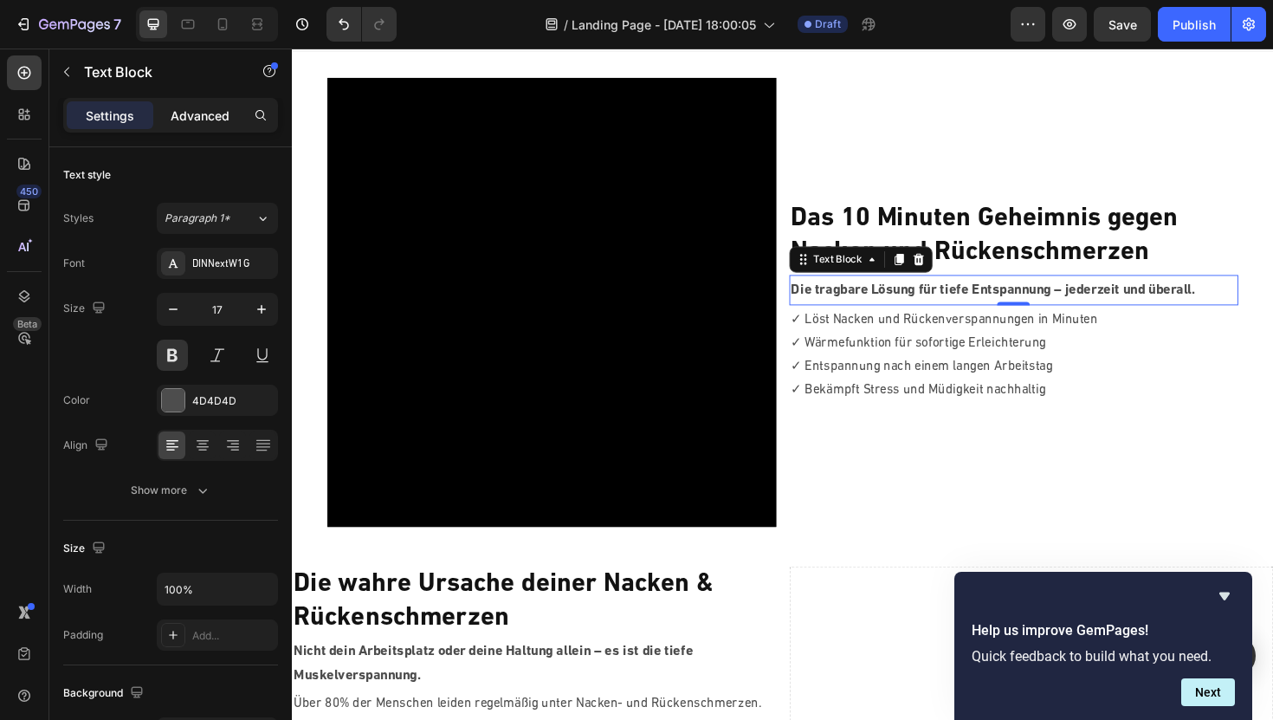
click at [194, 121] on p "Advanced" at bounding box center [200, 116] width 59 height 18
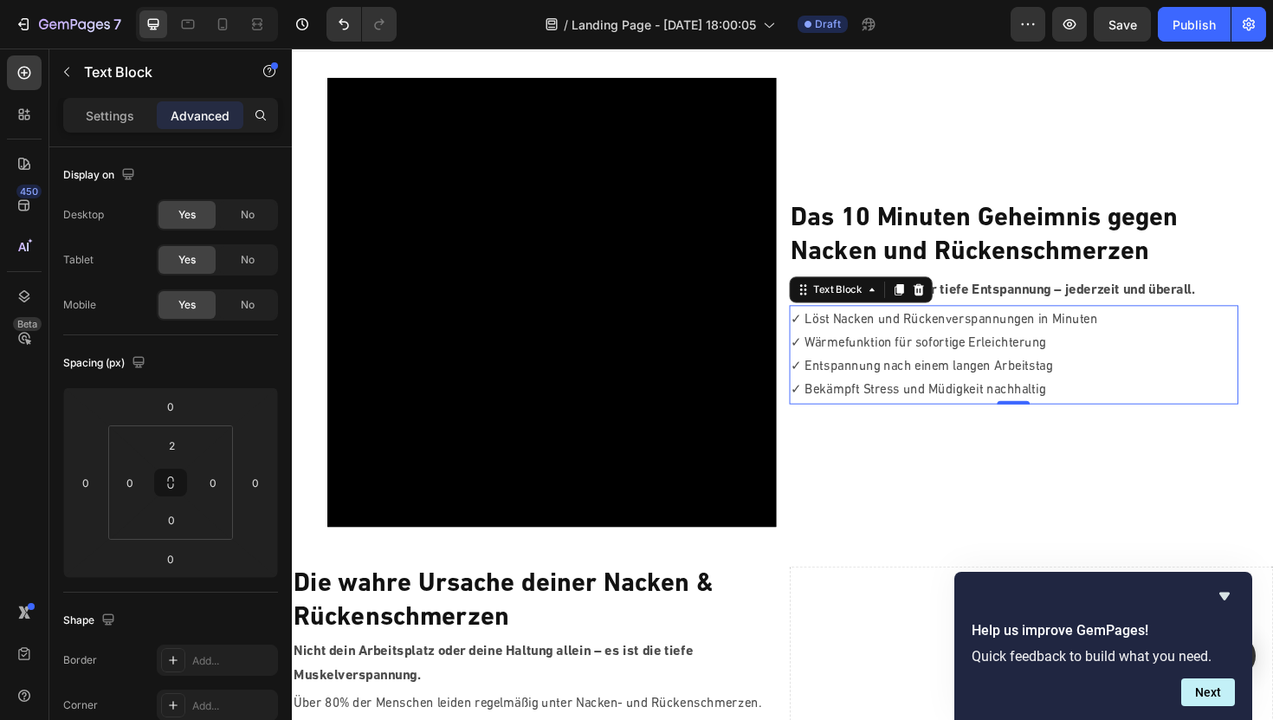
click at [955, 356] on p "✓ Wärmefunktion für sofortige Erleichterung" at bounding box center [1056, 360] width 472 height 25
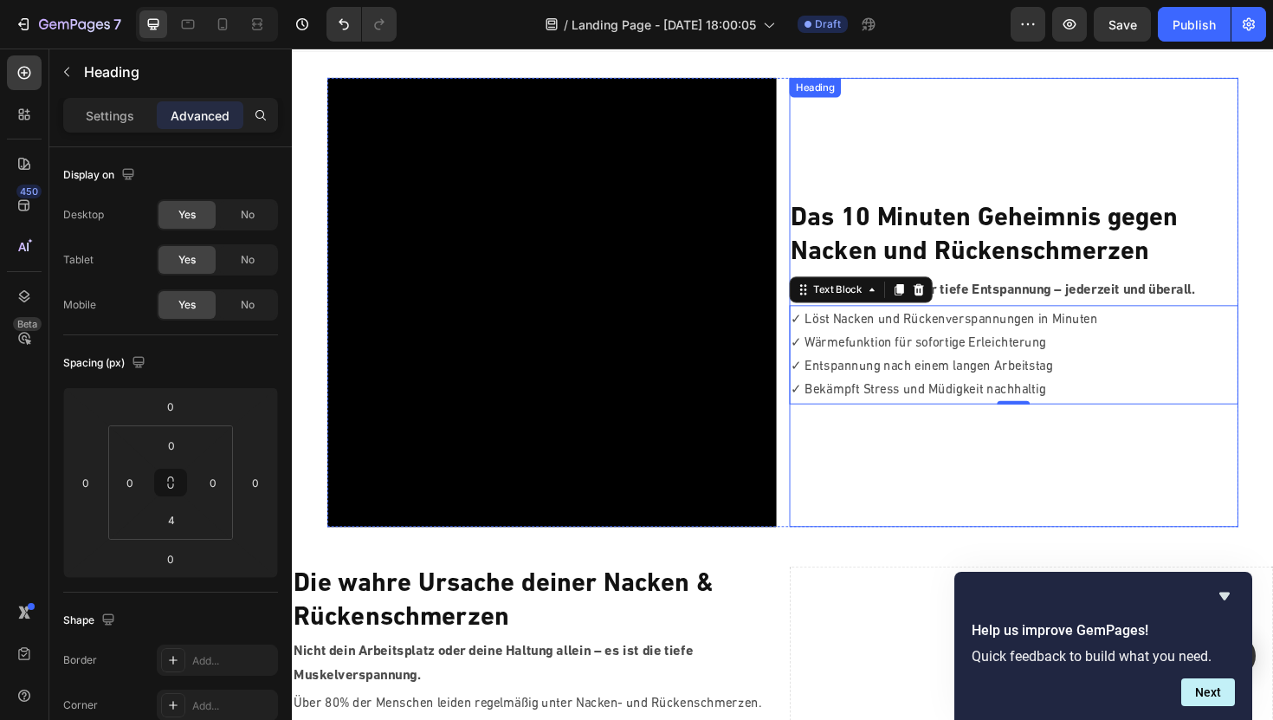
click at [969, 238] on strong "Das 10 Minuten Geheimnis gegen" at bounding box center [1025, 229] width 410 height 28
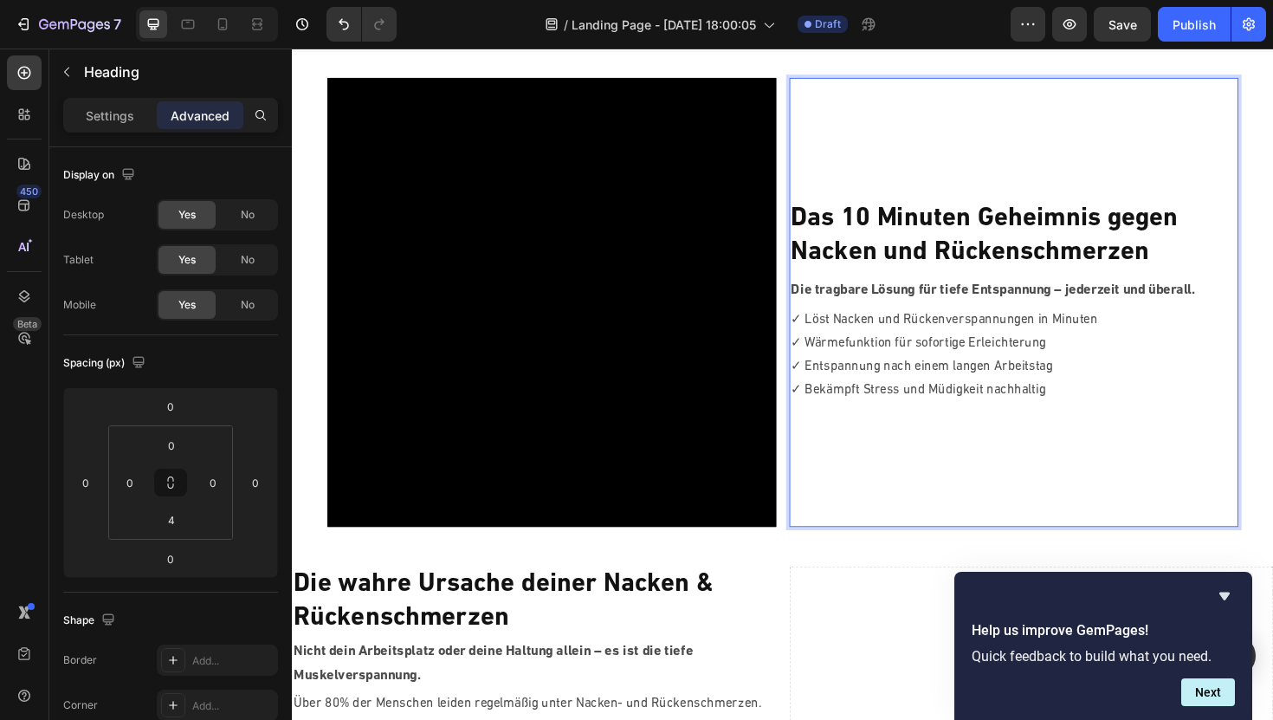
click at [852, 247] on p "Das 10 Minuten Geheimnis gegen [PERSON_NAME] und Rückenschmerzen" at bounding box center [1056, 247] width 472 height 72
click at [175, 520] on input "4" at bounding box center [171, 520] width 35 height 26
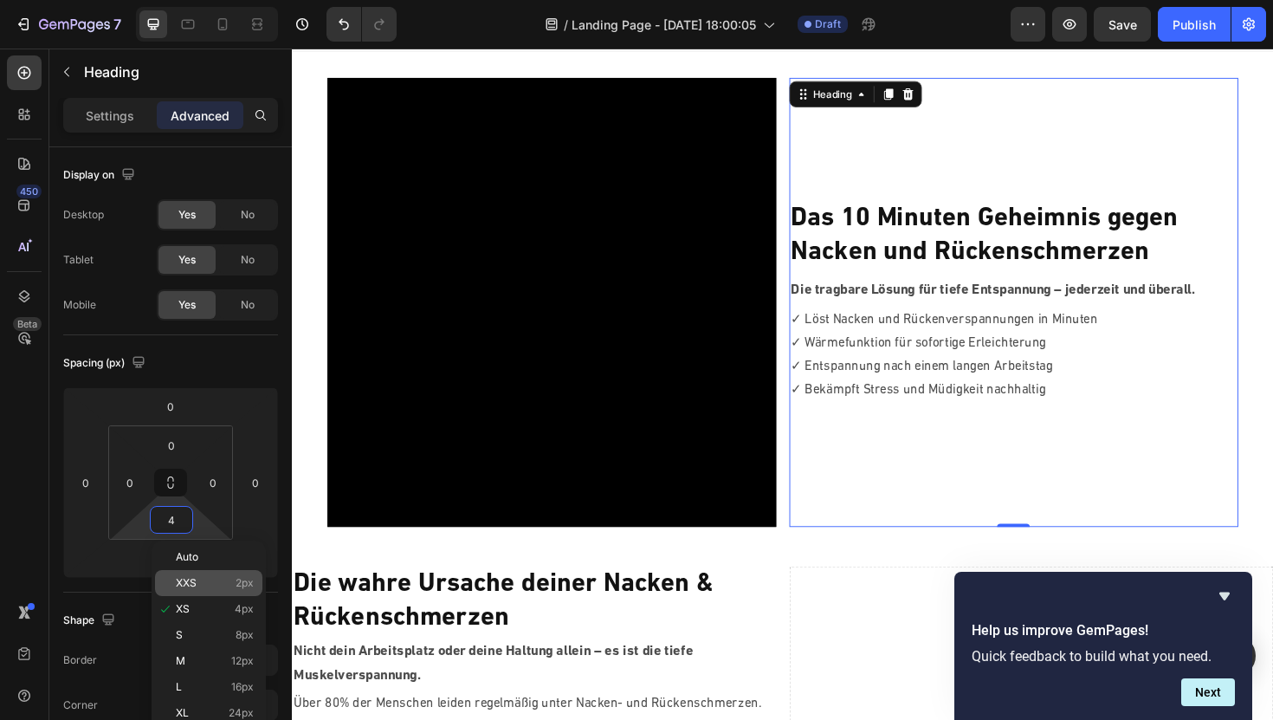
click at [189, 579] on span "XXS" at bounding box center [186, 583] width 21 height 12
type input "2"
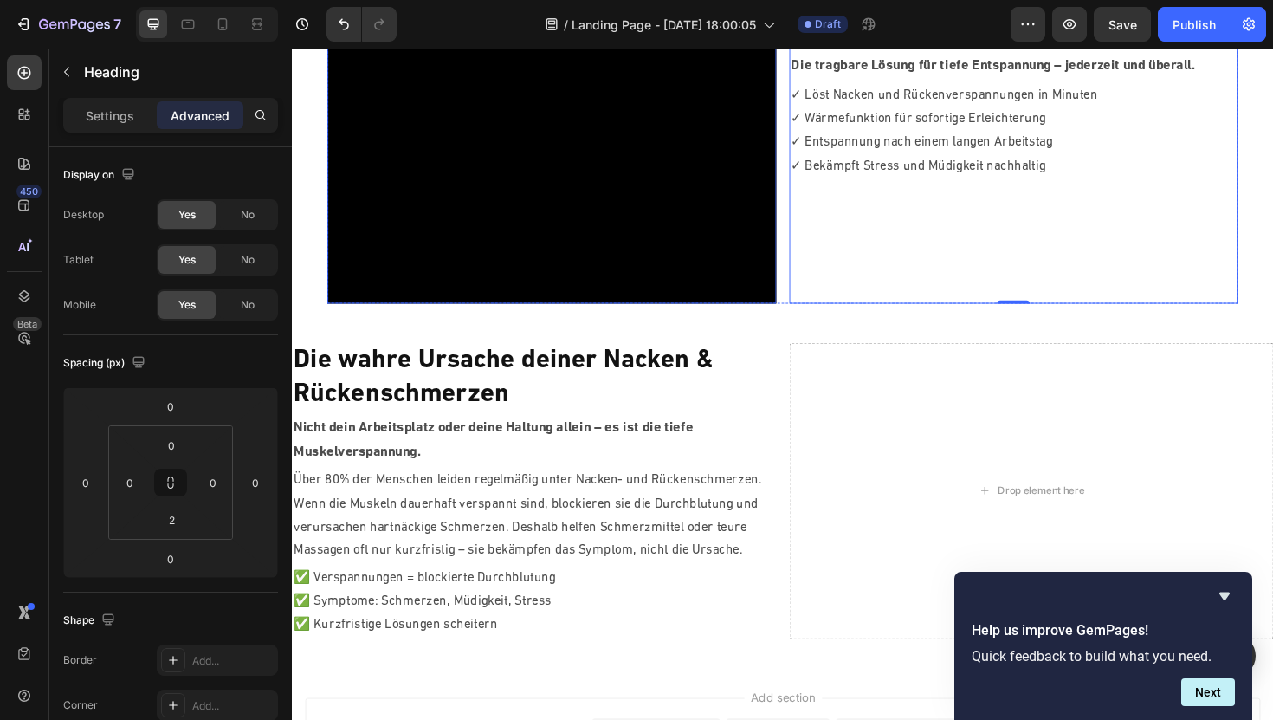
scroll to position [273, 0]
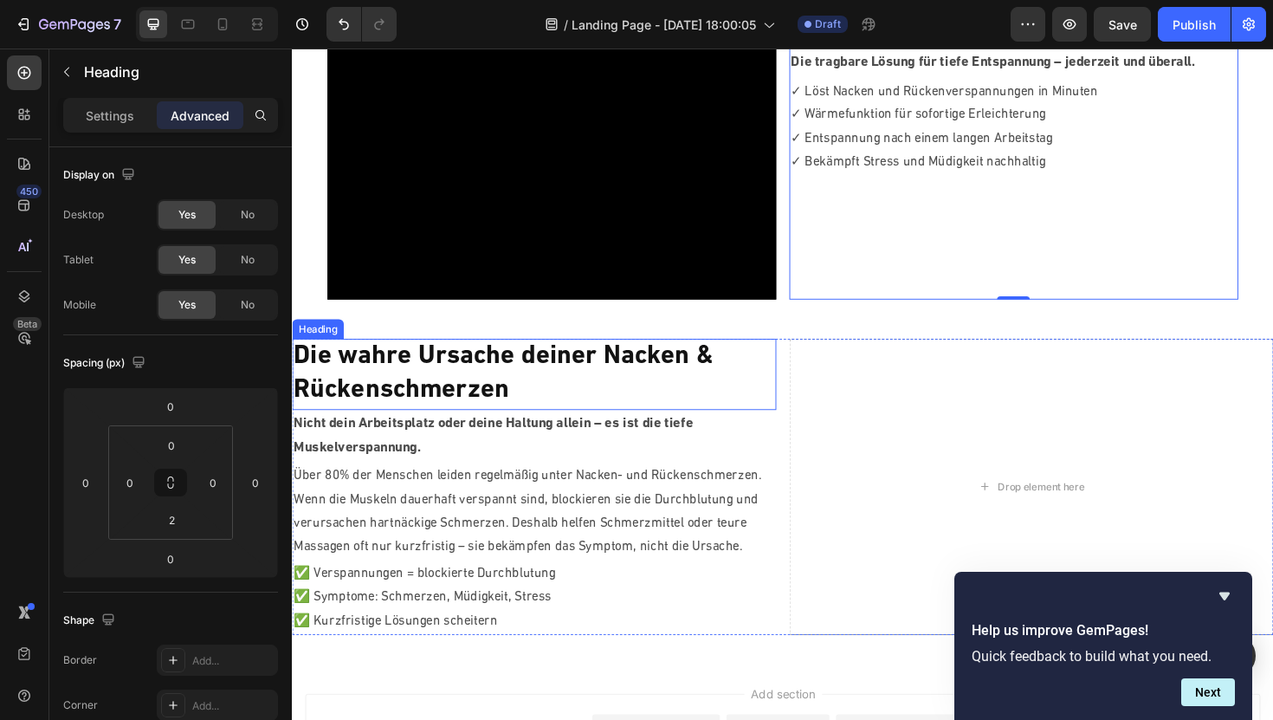
click at [489, 414] on p "Die wahre Ursache deiner Nacken & Rückenschmerzen" at bounding box center [548, 394] width 509 height 72
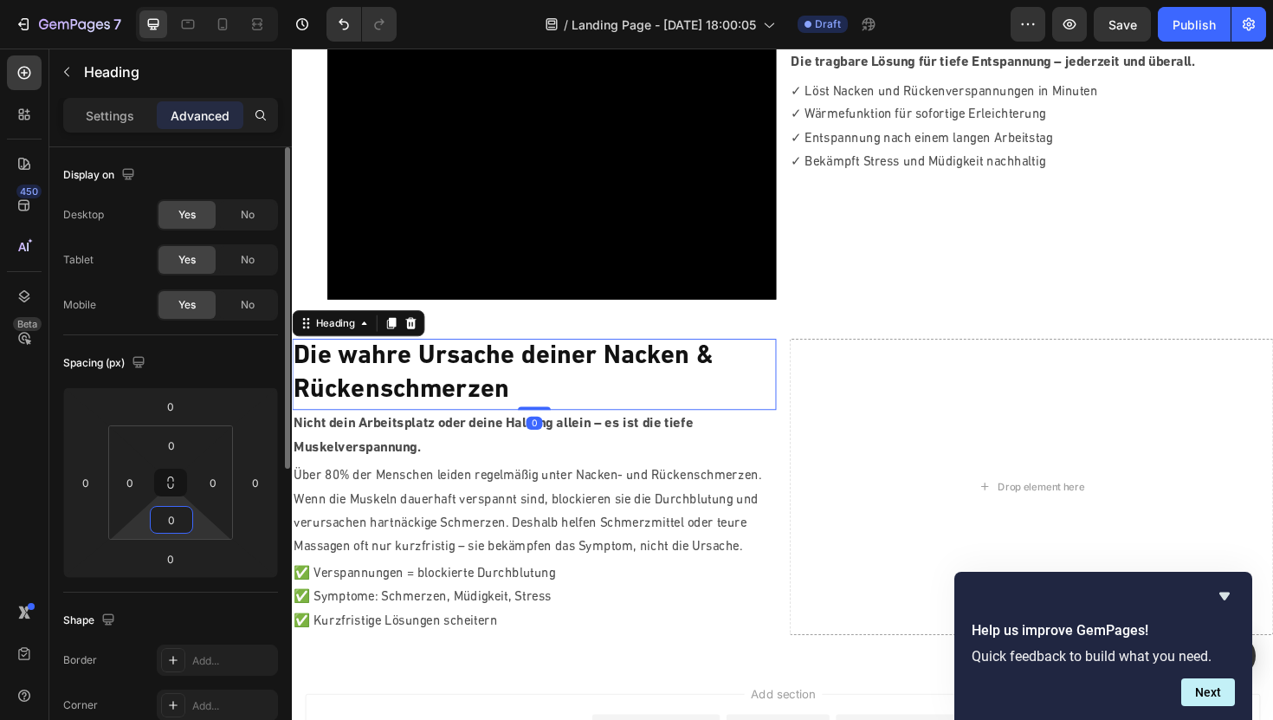
click at [174, 518] on input "0" at bounding box center [171, 520] width 35 height 26
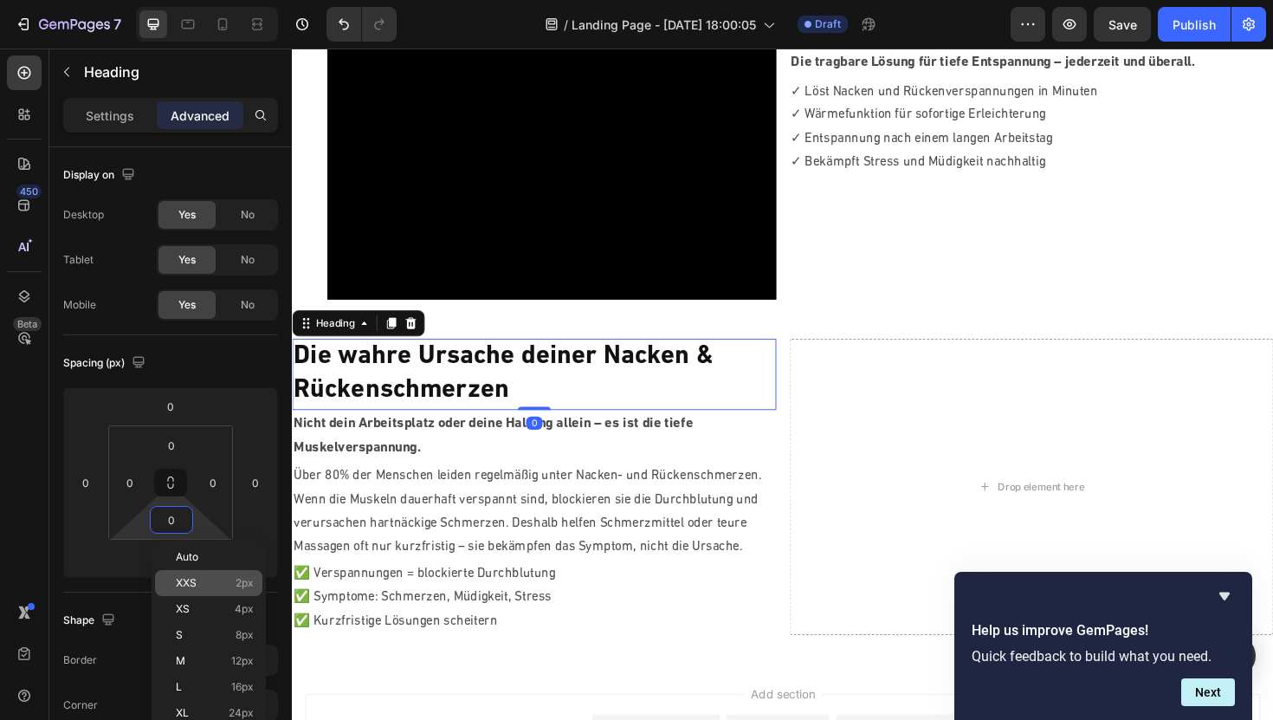
click at [176, 581] on span "XXS" at bounding box center [186, 583] width 21 height 12
type input "2"
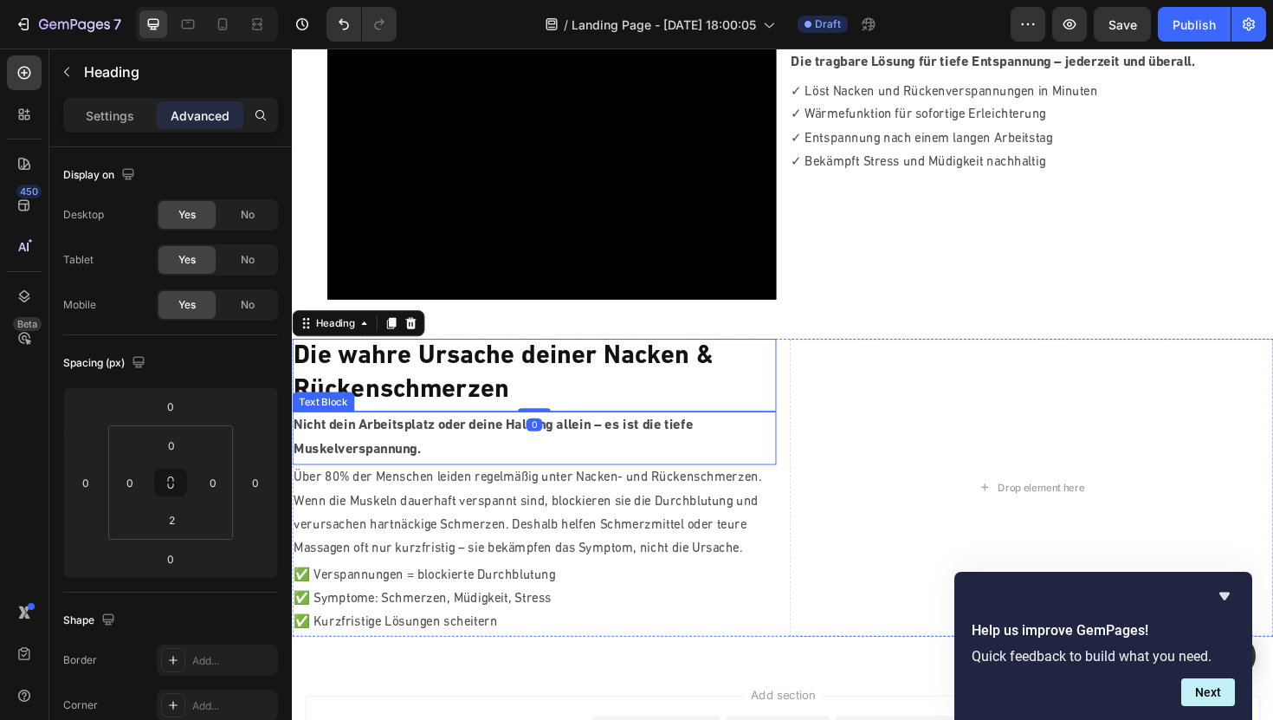
click at [437, 443] on strong "Nicht dein Arbeitsplatz oder deine Haltung allein – es ist die tiefe Muskelvers…" at bounding box center [505, 461] width 423 height 42
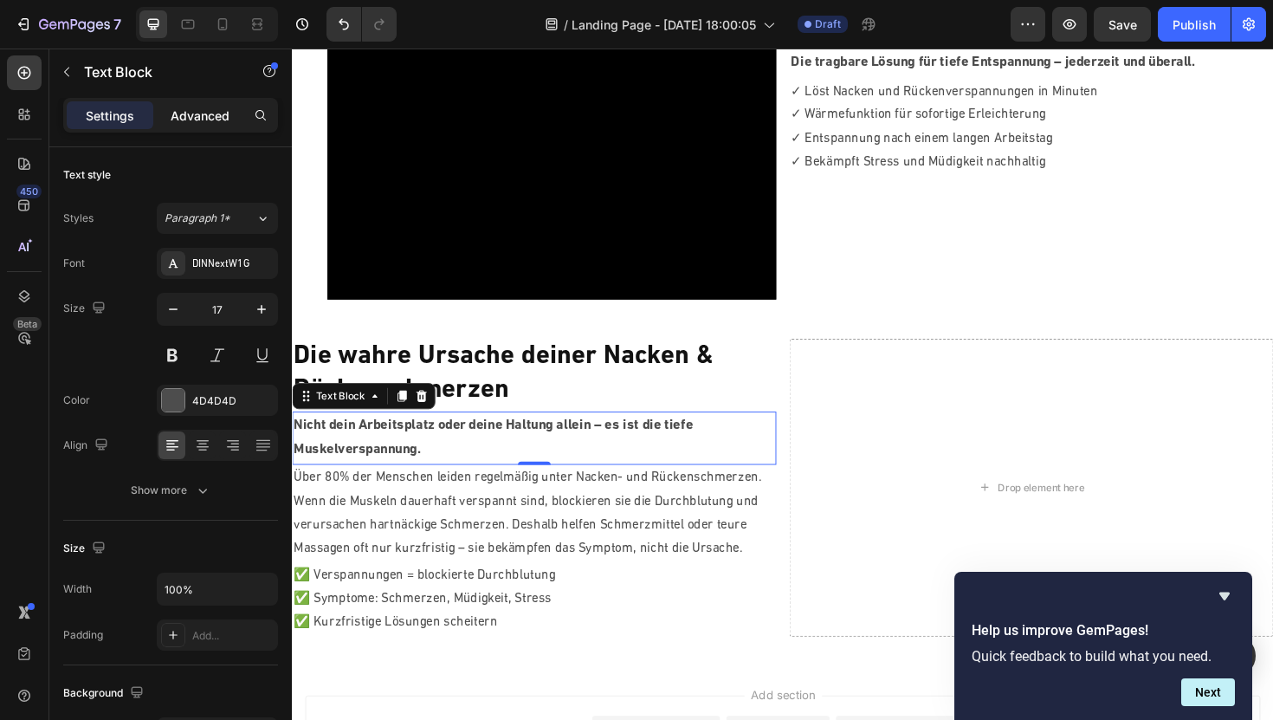
click at [199, 122] on p "Advanced" at bounding box center [200, 116] width 59 height 18
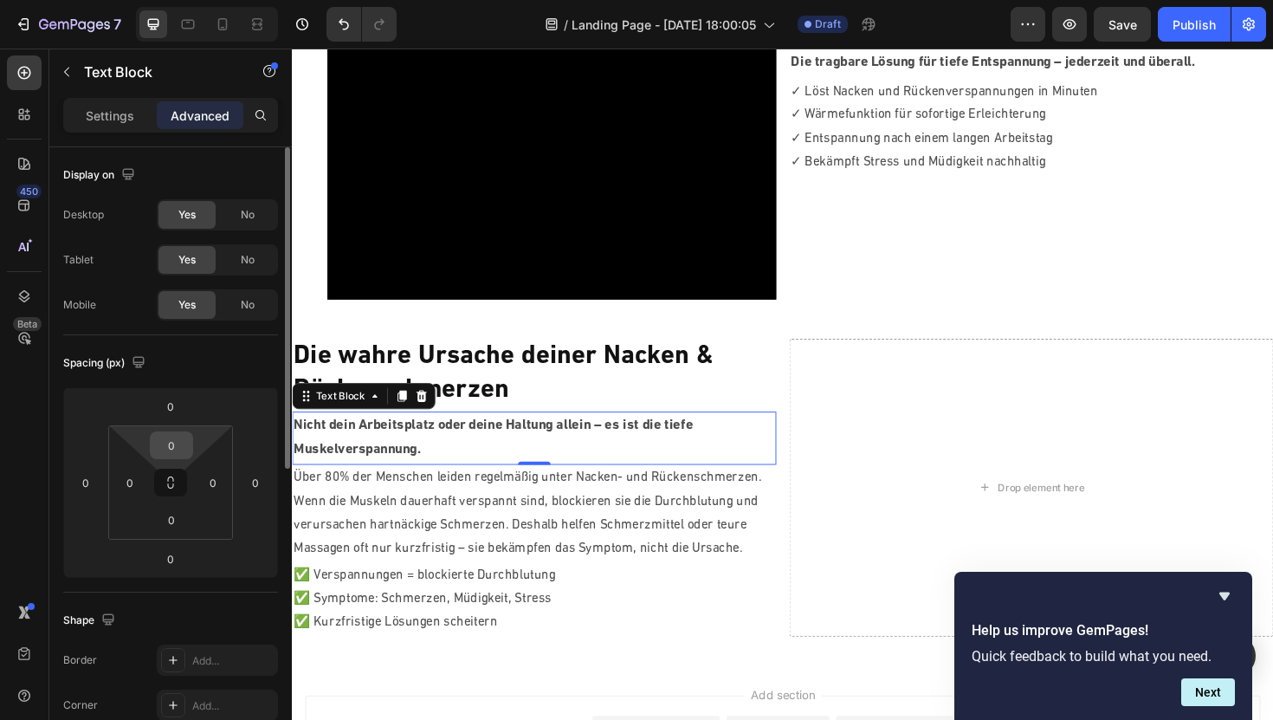
click at [175, 447] on input "0" at bounding box center [171, 445] width 35 height 26
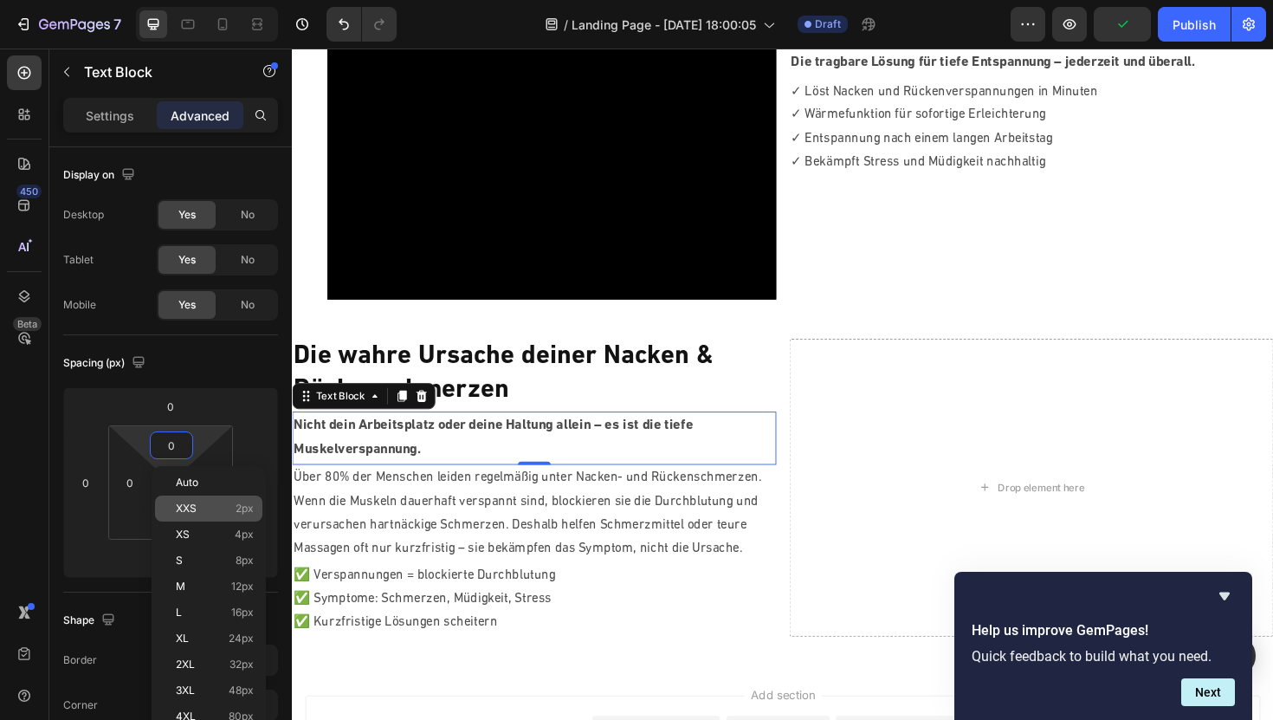
click at [201, 502] on p "XXS 2px" at bounding box center [215, 508] width 78 height 12
type input "2"
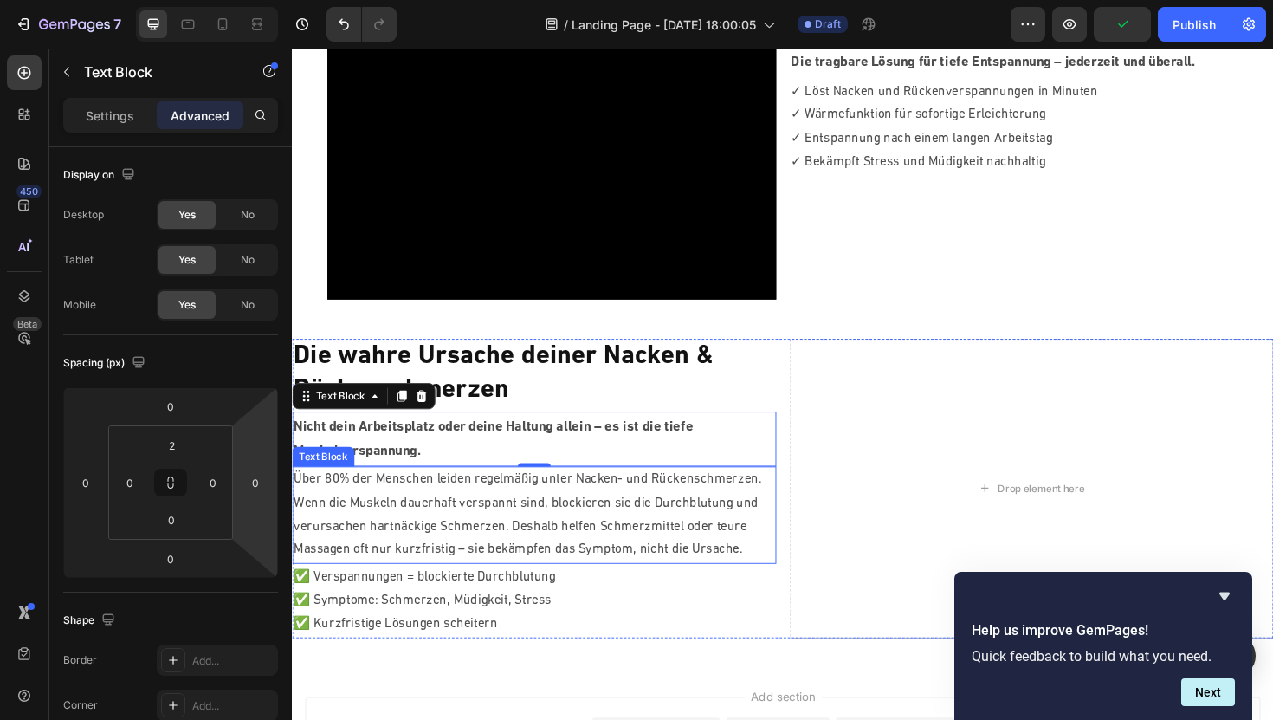
click at [357, 519] on p "Wenn die Muskeln dauerhaft verspannt sind, blockieren sie die Durchblutung und …" at bounding box center [548, 555] width 509 height 74
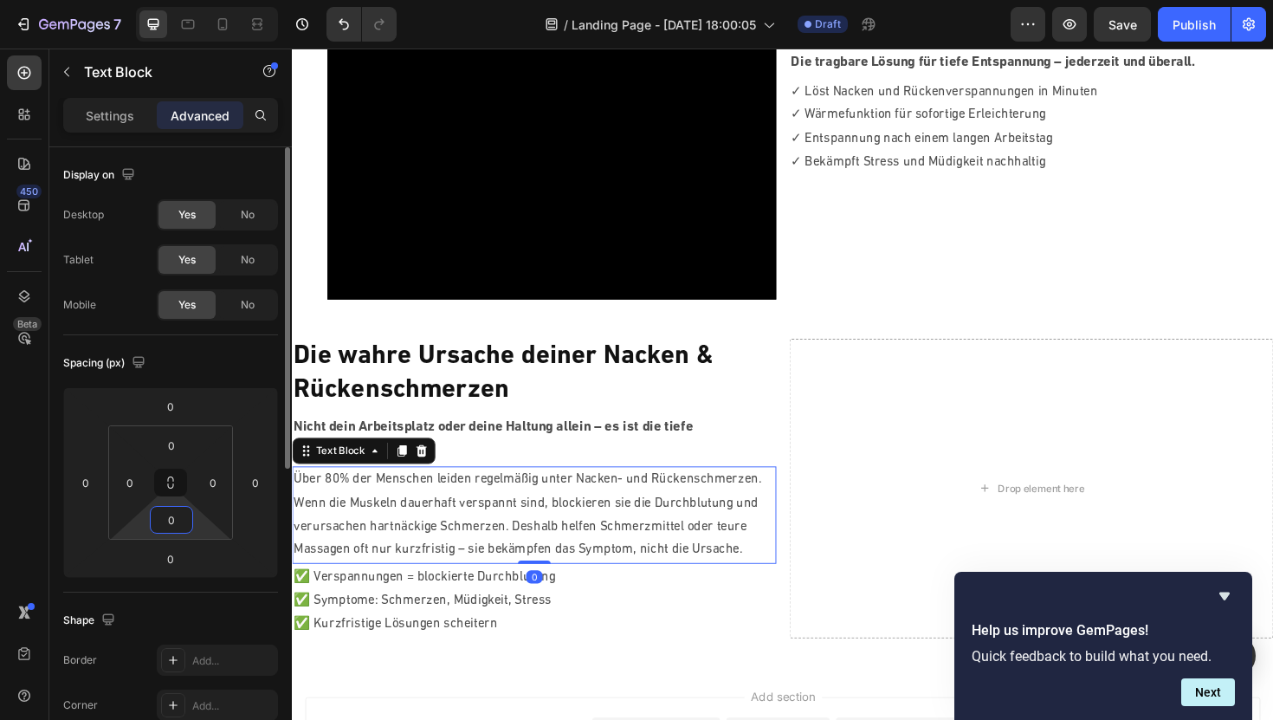
click at [178, 528] on input "0" at bounding box center [171, 520] width 35 height 26
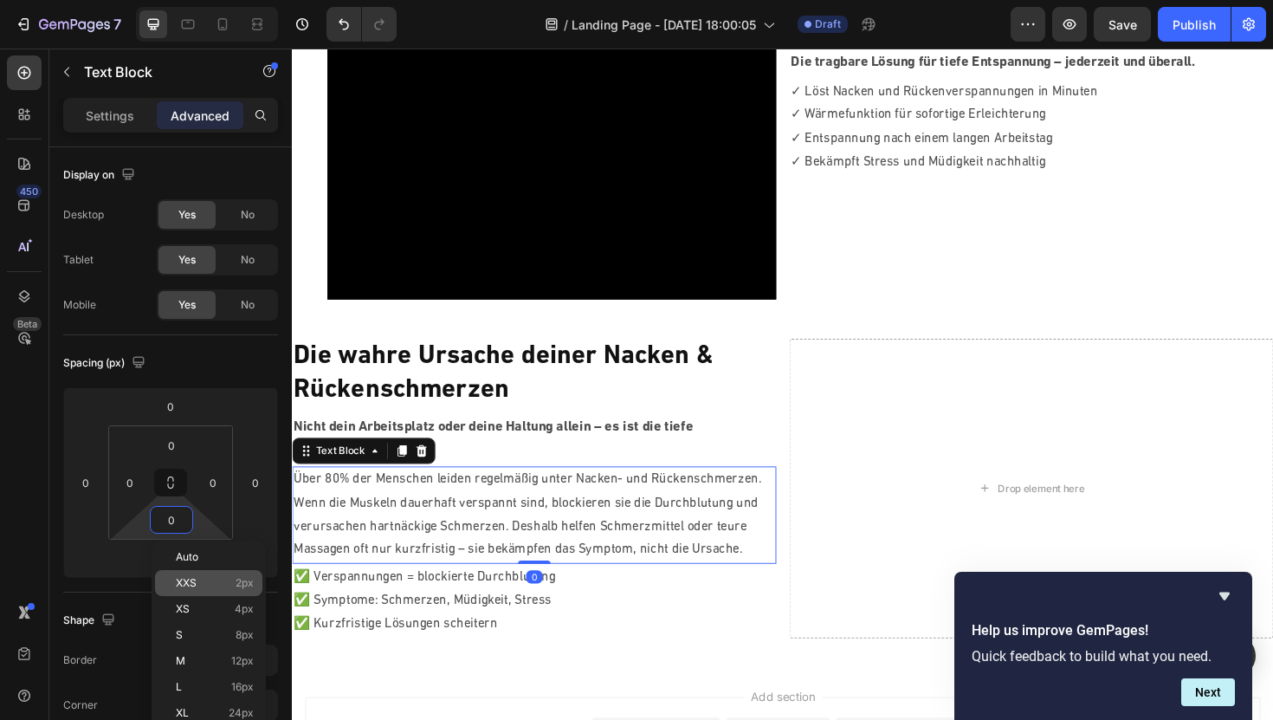
click at [193, 575] on div "XXS 2px" at bounding box center [208, 583] width 107 height 26
type input "2"
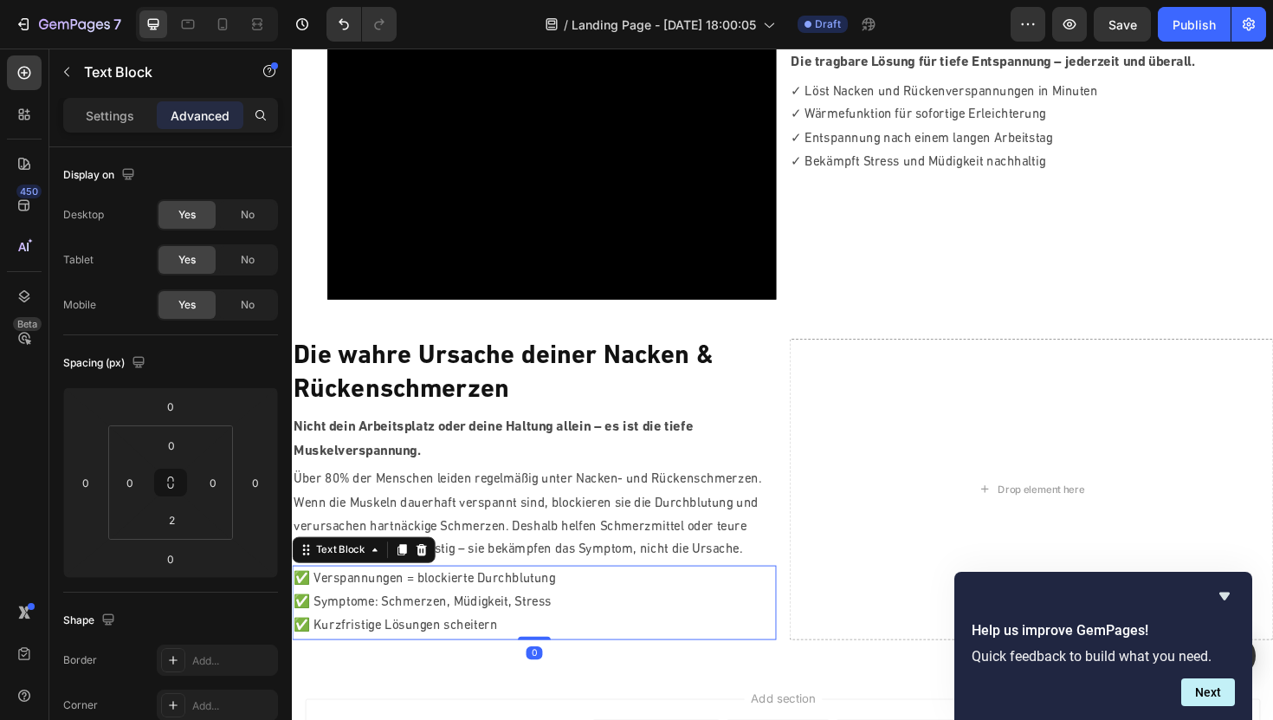
click at [377, 618] on p "✅ Verspannungen = blockierte Durchblutung" at bounding box center [548, 610] width 509 height 25
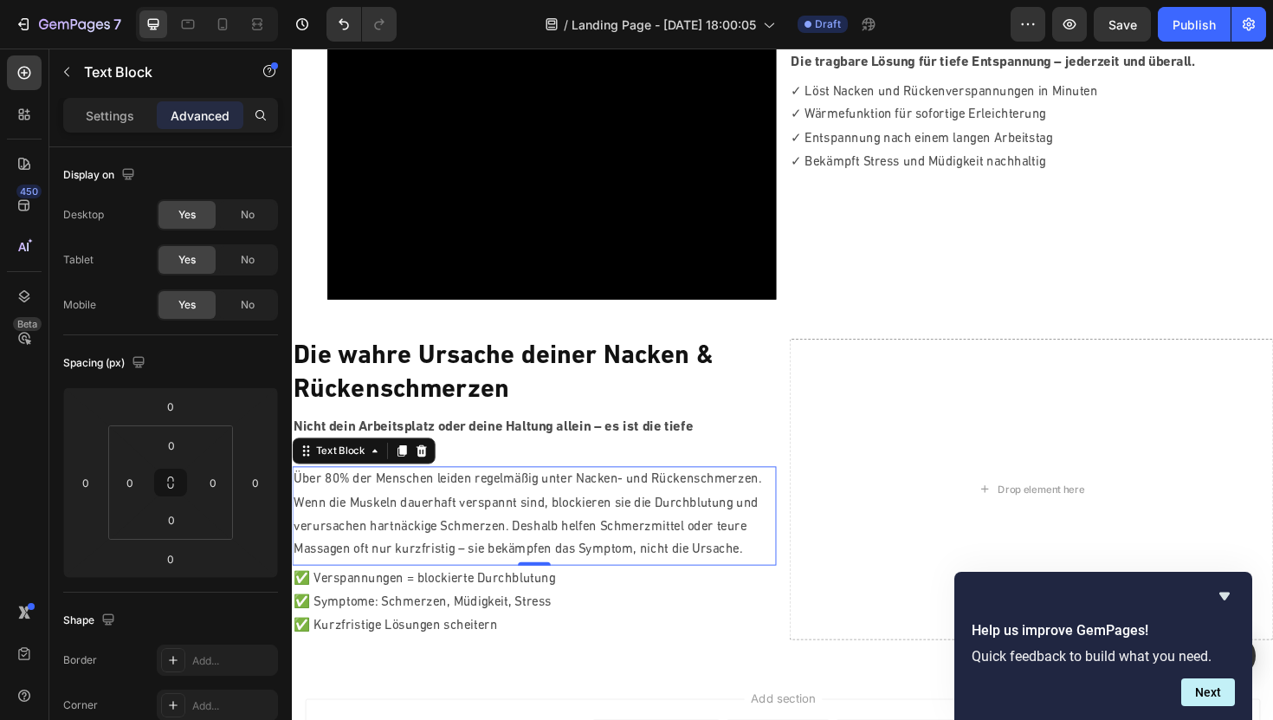
click at [419, 529] on p "Wenn die Muskeln dauerhaft verspannt sind, blockieren sie die Durchblutung und …" at bounding box center [548, 555] width 509 height 74
click at [165, 439] on input "0" at bounding box center [171, 445] width 35 height 26
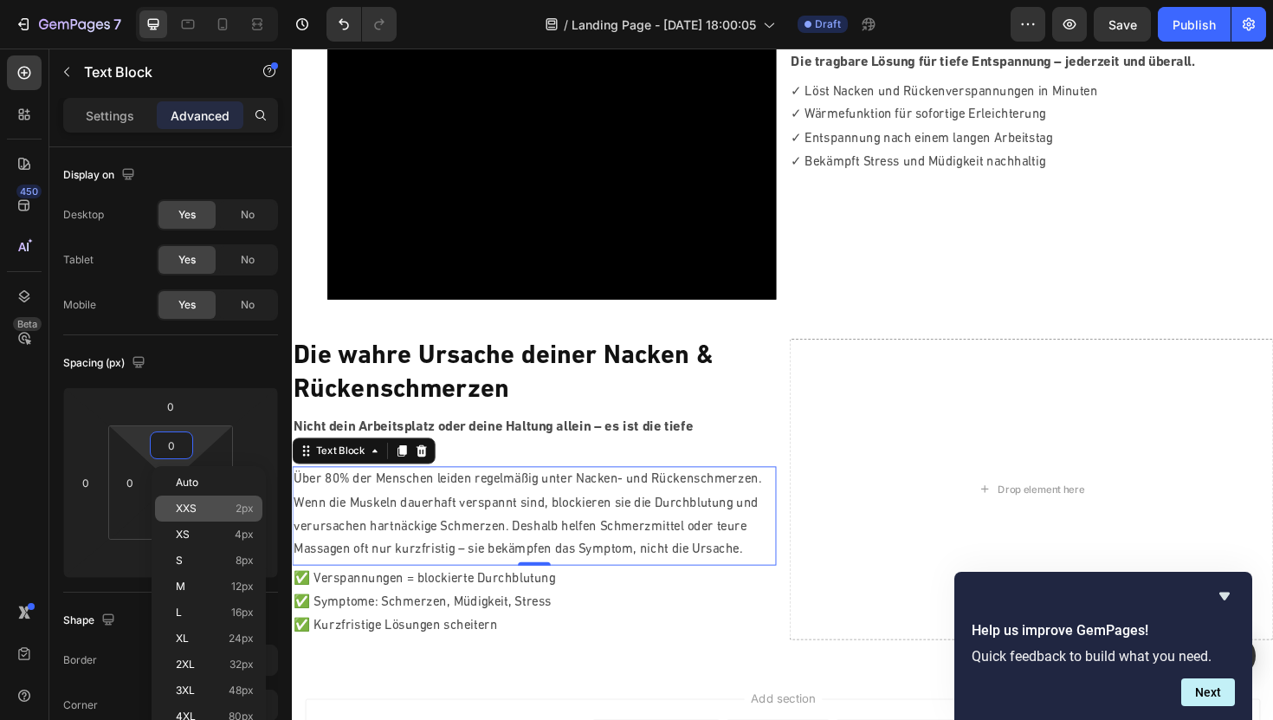
click at [186, 515] on div "XXS 2px" at bounding box center [208, 508] width 107 height 26
type input "2"
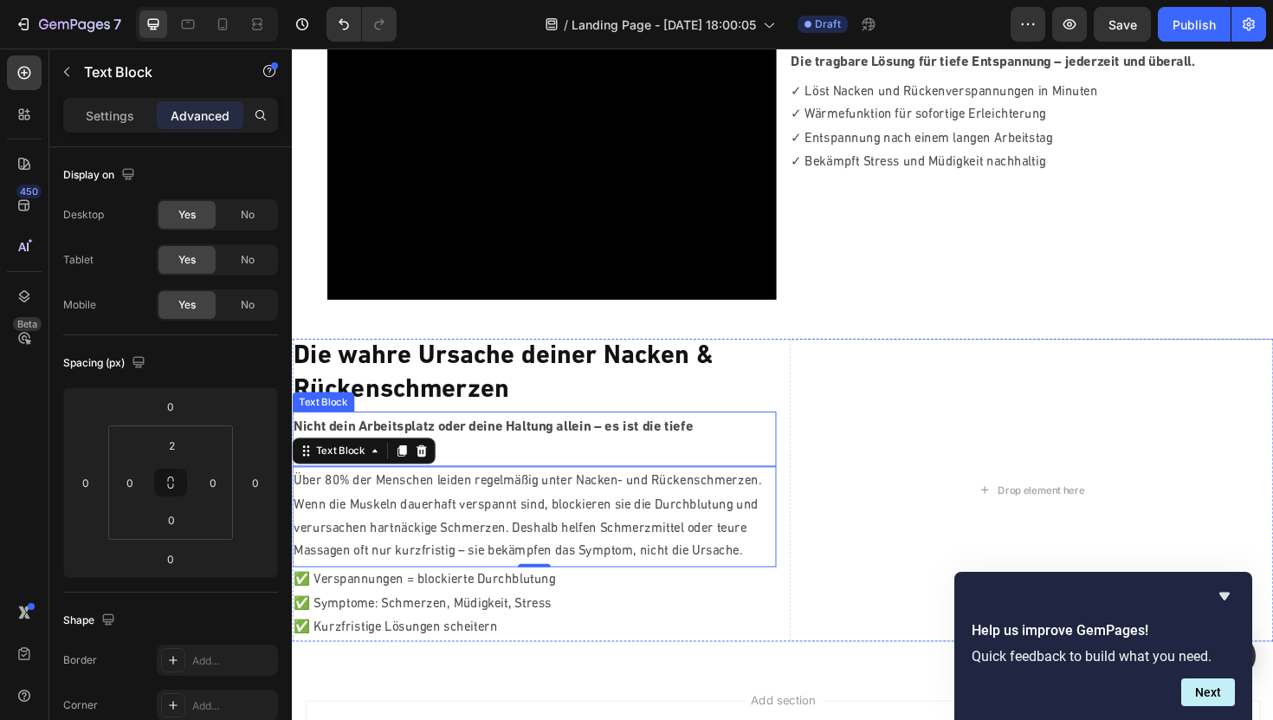
click at [488, 460] on p "Nicht dein Arbeitsplatz oder deine Haltung allein – es ist die tiefe Muskelvers…" at bounding box center [548, 463] width 509 height 53
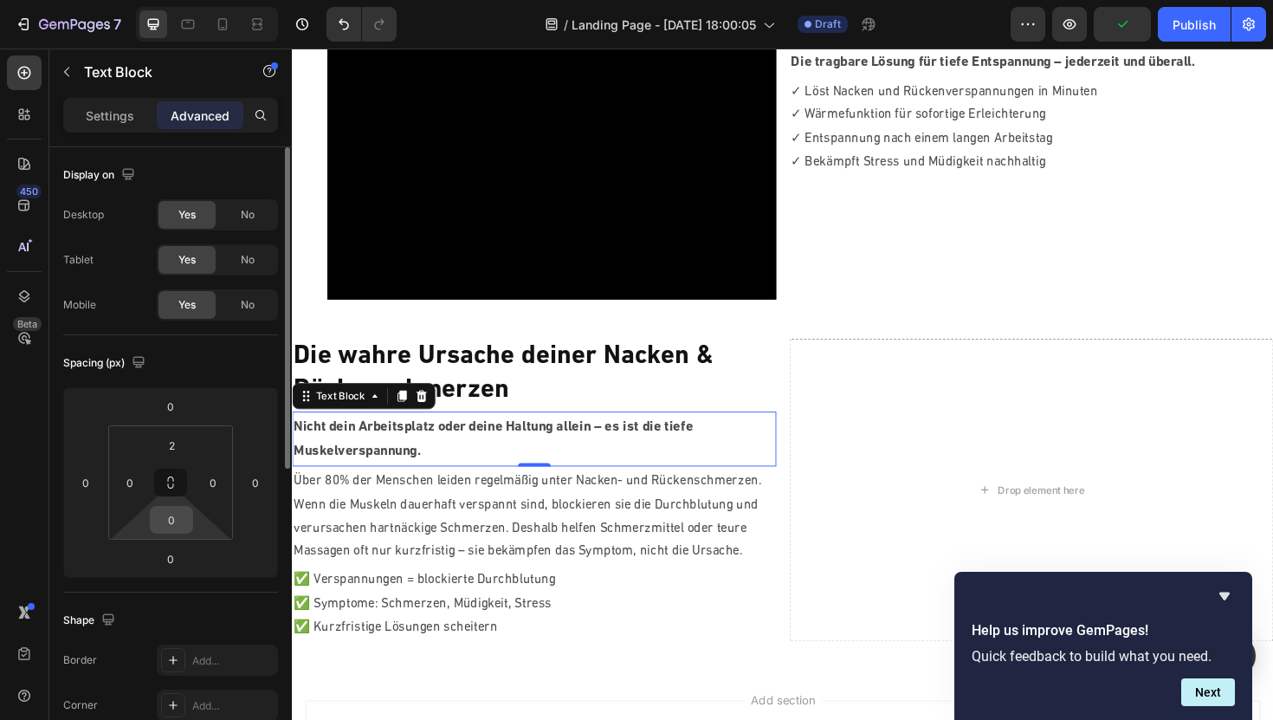
click at [169, 525] on input "0" at bounding box center [171, 520] width 35 height 26
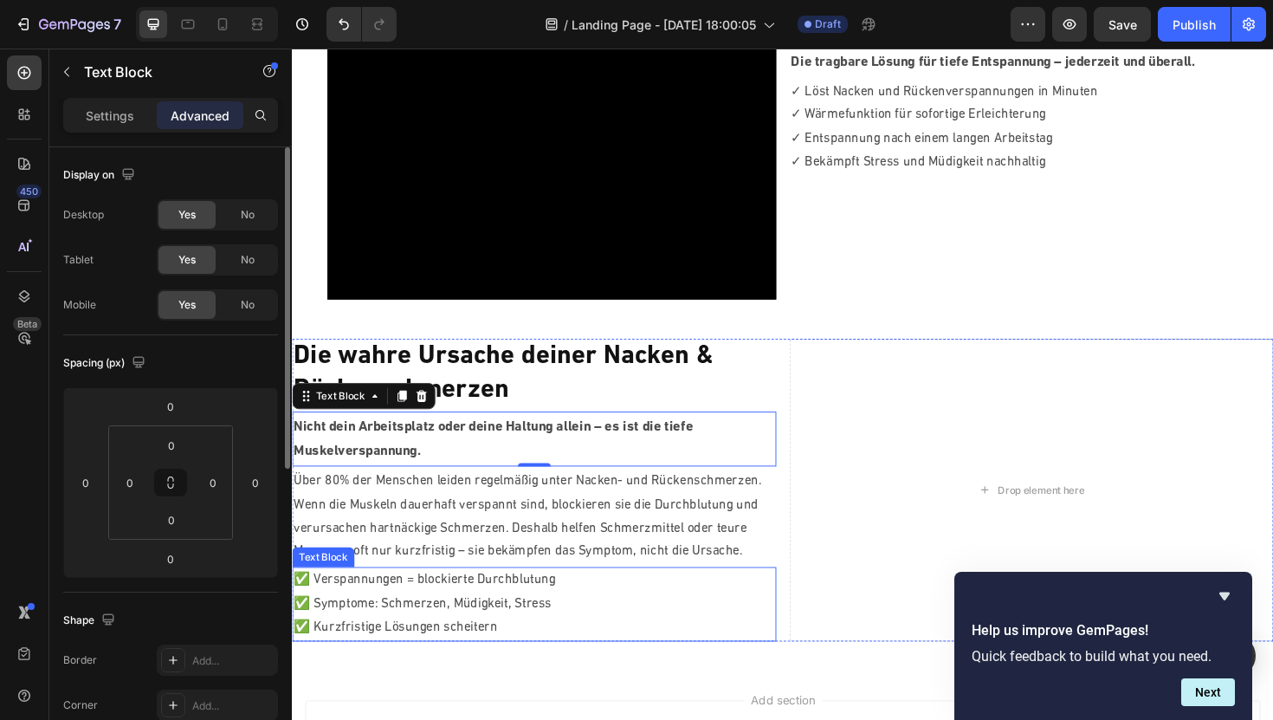
click at [417, 631] on p "✅ Symptome: Schmerzen, Müdigkeit, Stress" at bounding box center [548, 637] width 509 height 25
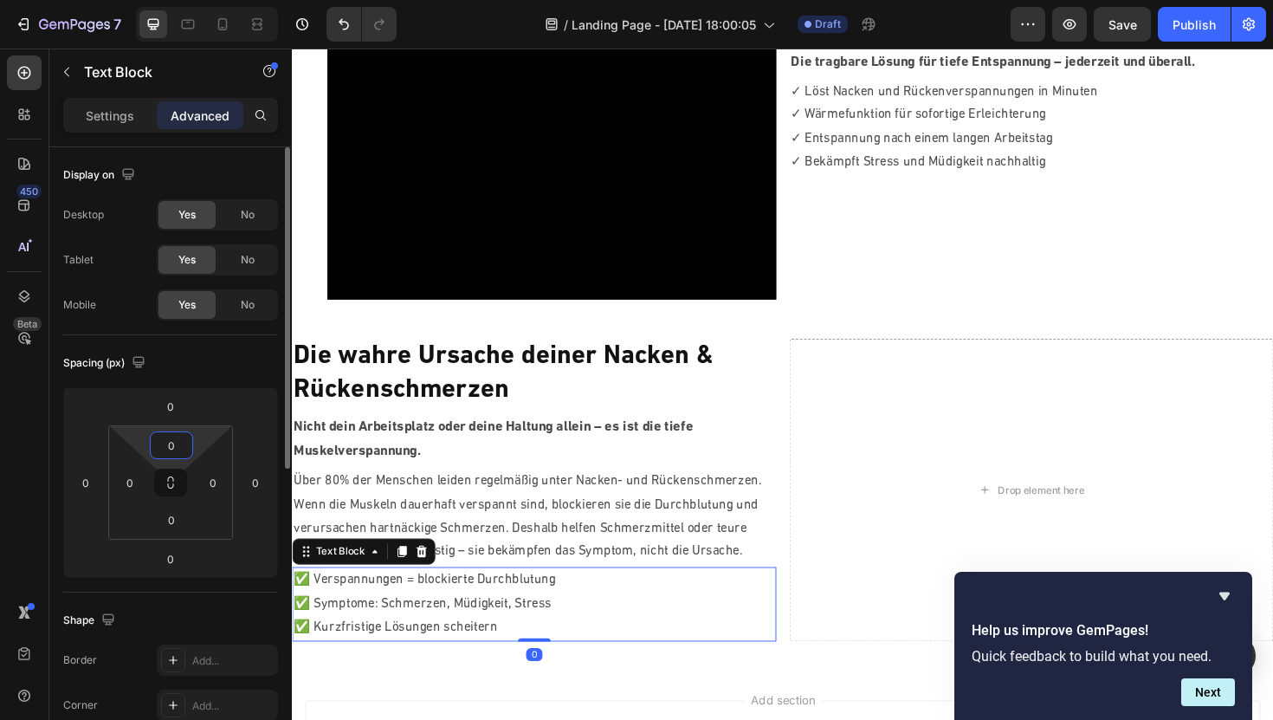
click at [177, 444] on input "0" at bounding box center [171, 445] width 35 height 26
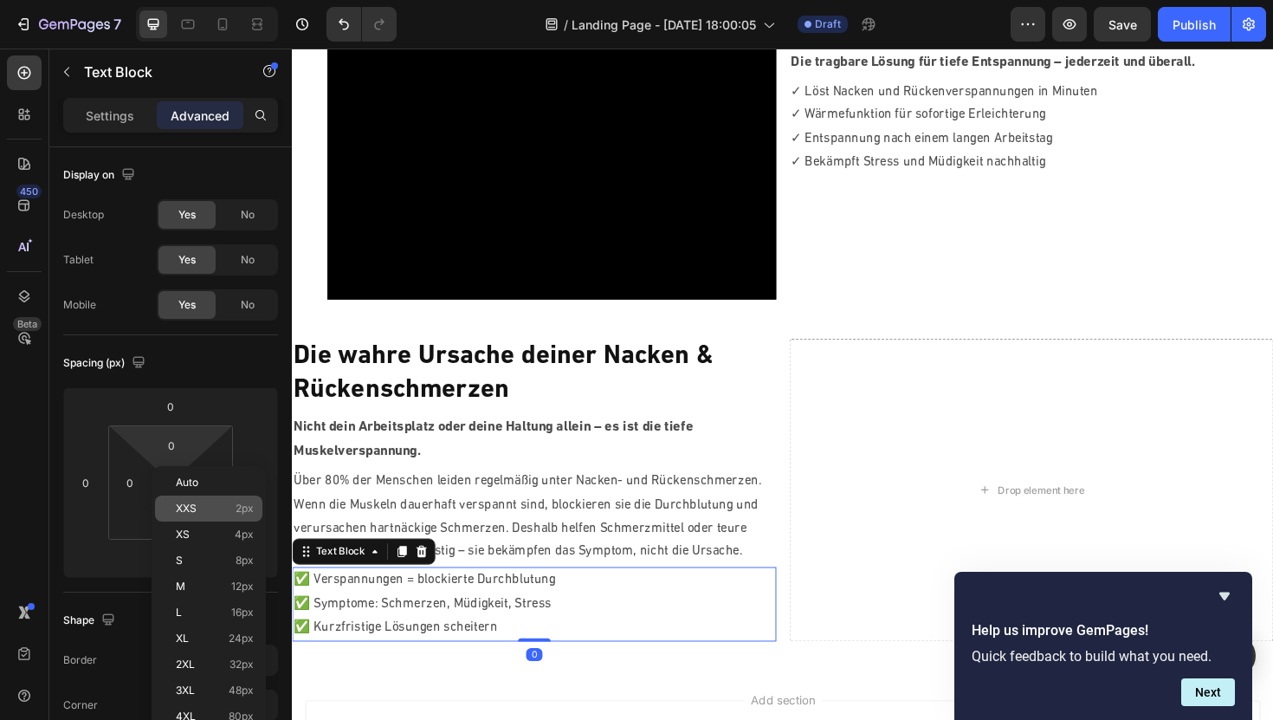
click at [189, 512] on span "XXS" at bounding box center [186, 508] width 21 height 12
type input "2"
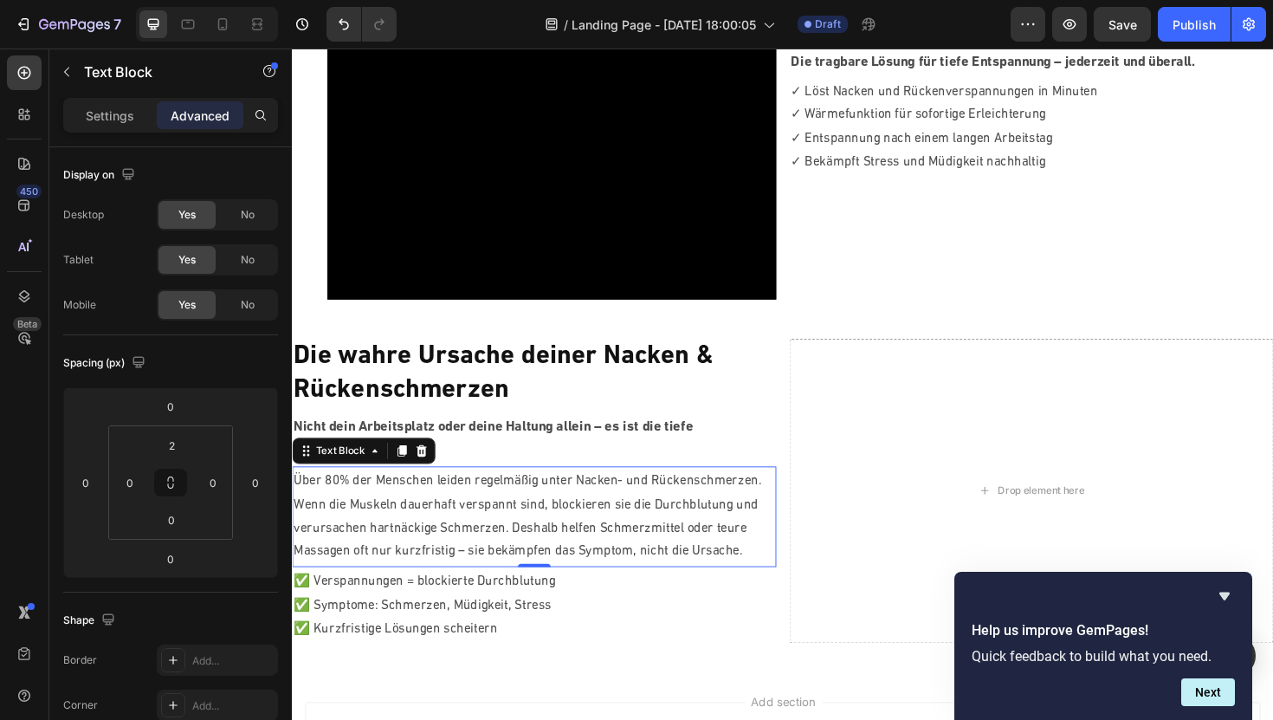
click at [570, 546] on p "Wenn die Muskeln dauerhaft verspannt sind, blockieren sie die Durchblutung und …" at bounding box center [548, 557] width 509 height 74
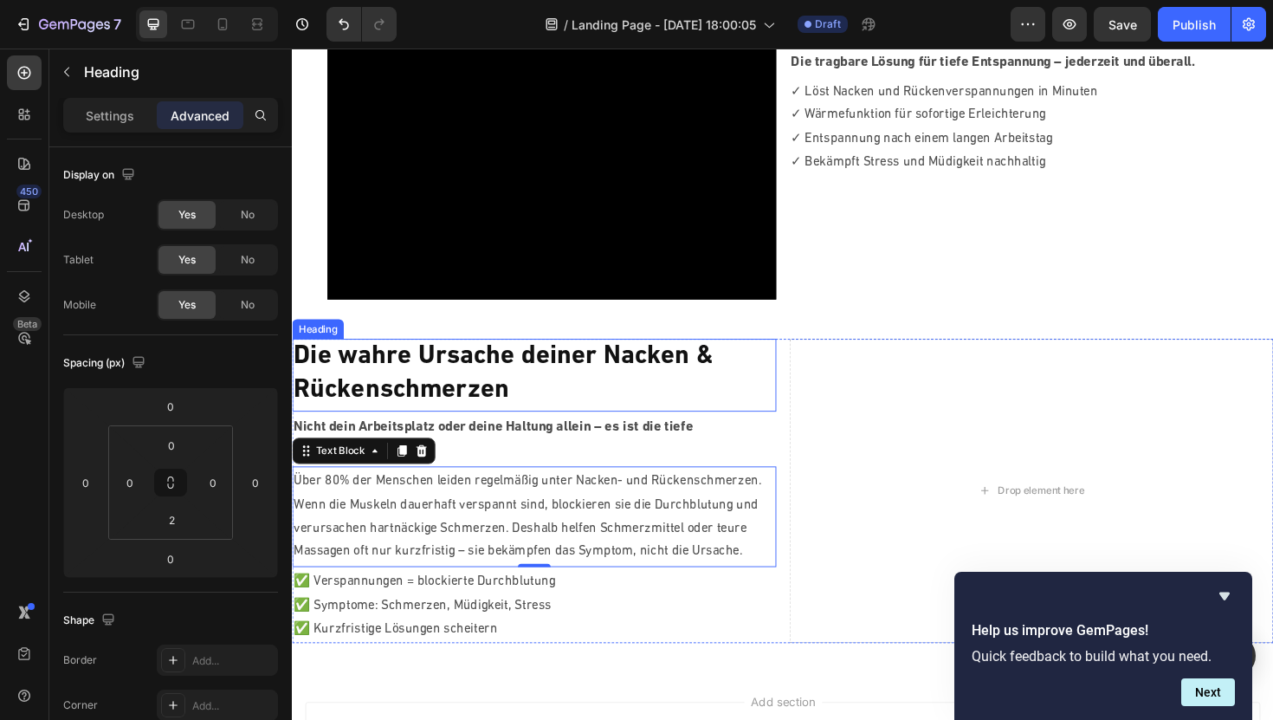
click at [535, 395] on p "Die wahre Ursache deiner Nacken & Rückenschmerzen" at bounding box center [548, 394] width 509 height 72
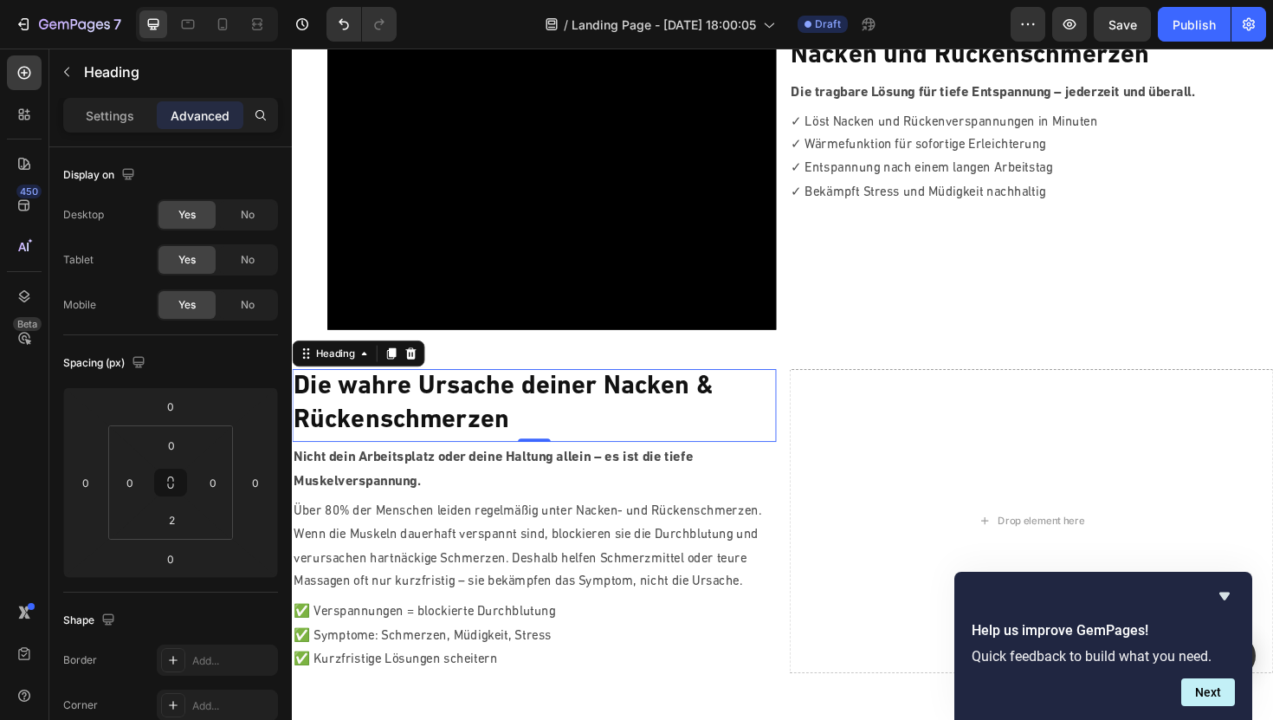
scroll to position [225, 0]
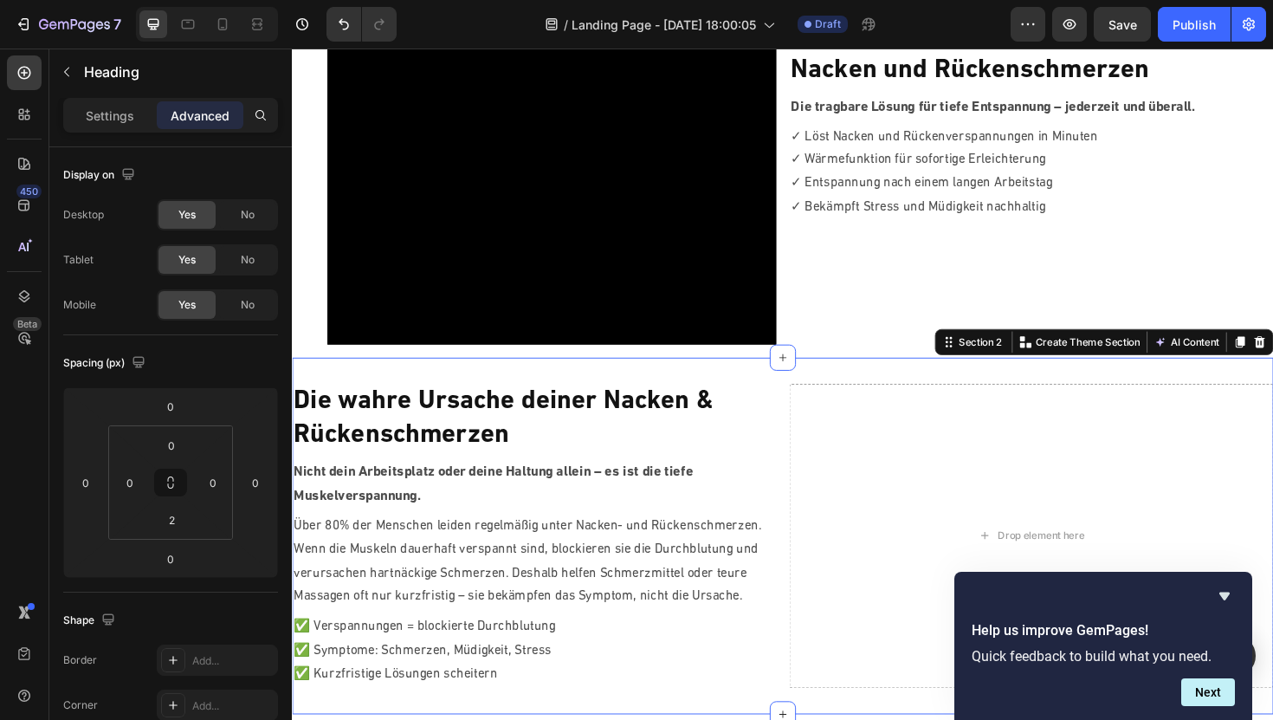
click at [601, 376] on div "Die wahre Ursache deiner Nacken & Rückenschmerzen Heading Nicht dein Arbeitspla…" at bounding box center [811, 565] width 1039 height 378
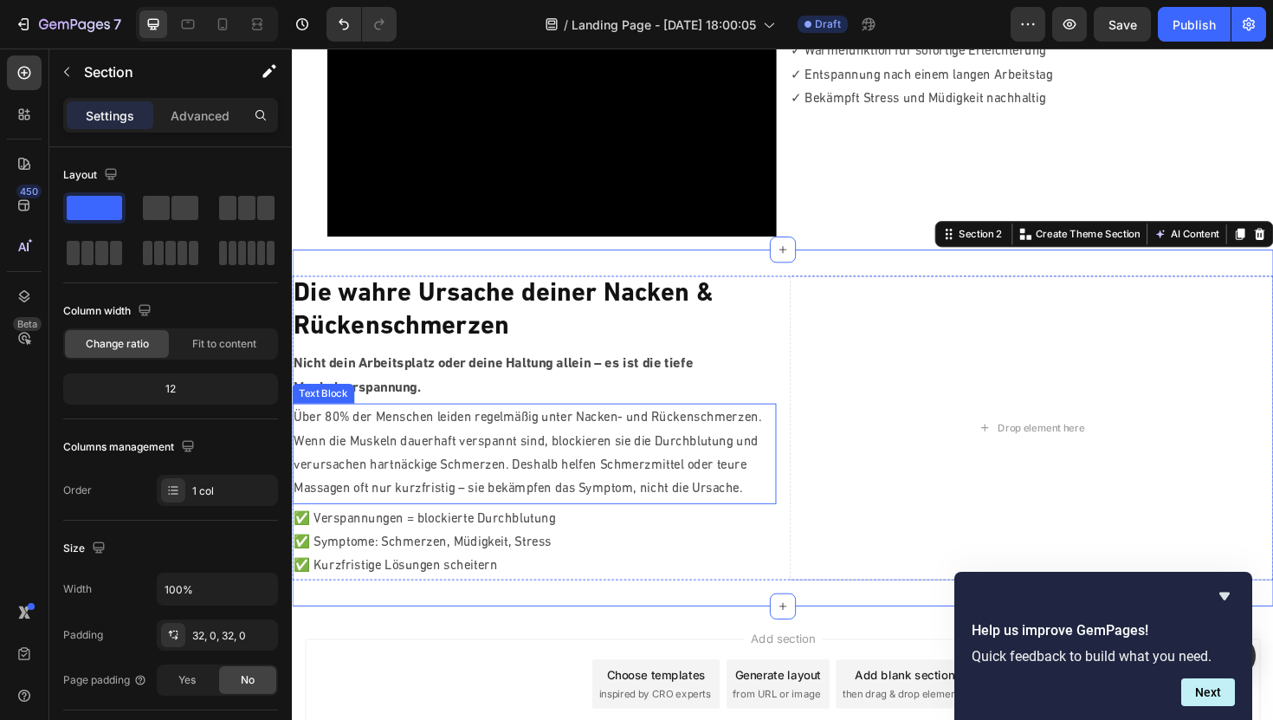
scroll to position [333, 0]
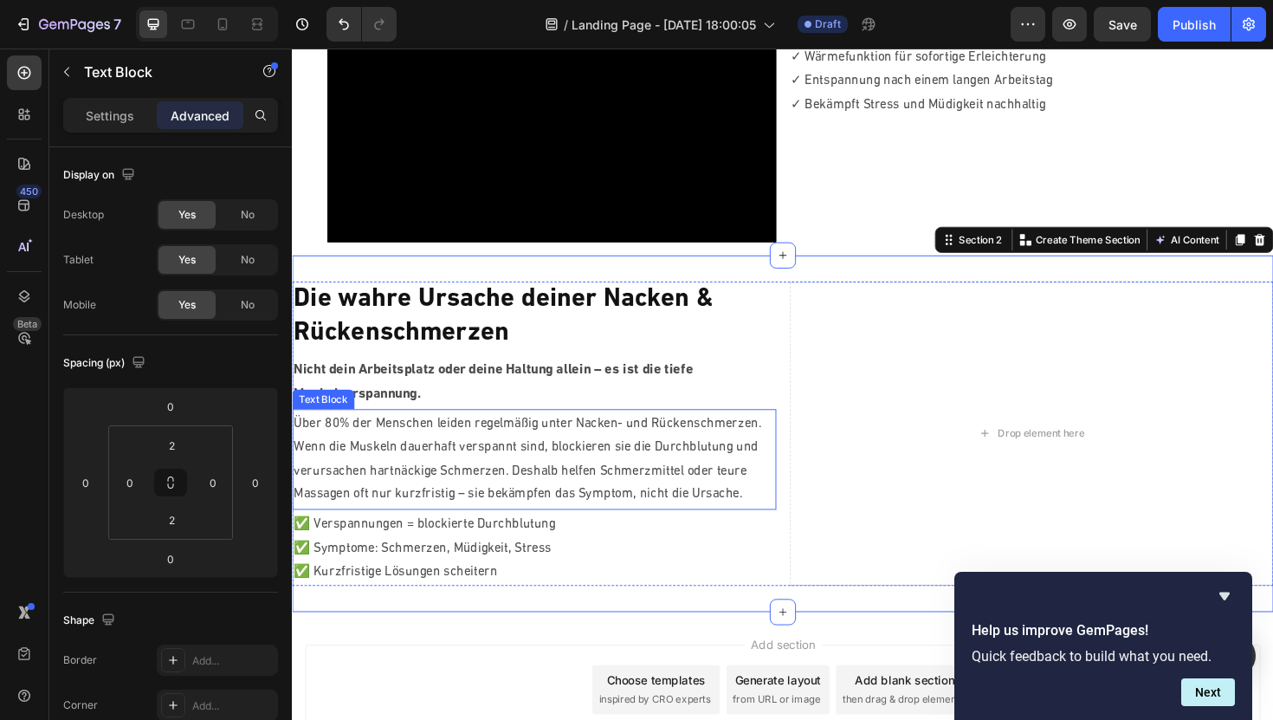
click at [333, 443] on p "Über 80% der Menschen leiden regelmäßig unter Nacken- und Rückenschmerzen." at bounding box center [548, 446] width 509 height 25
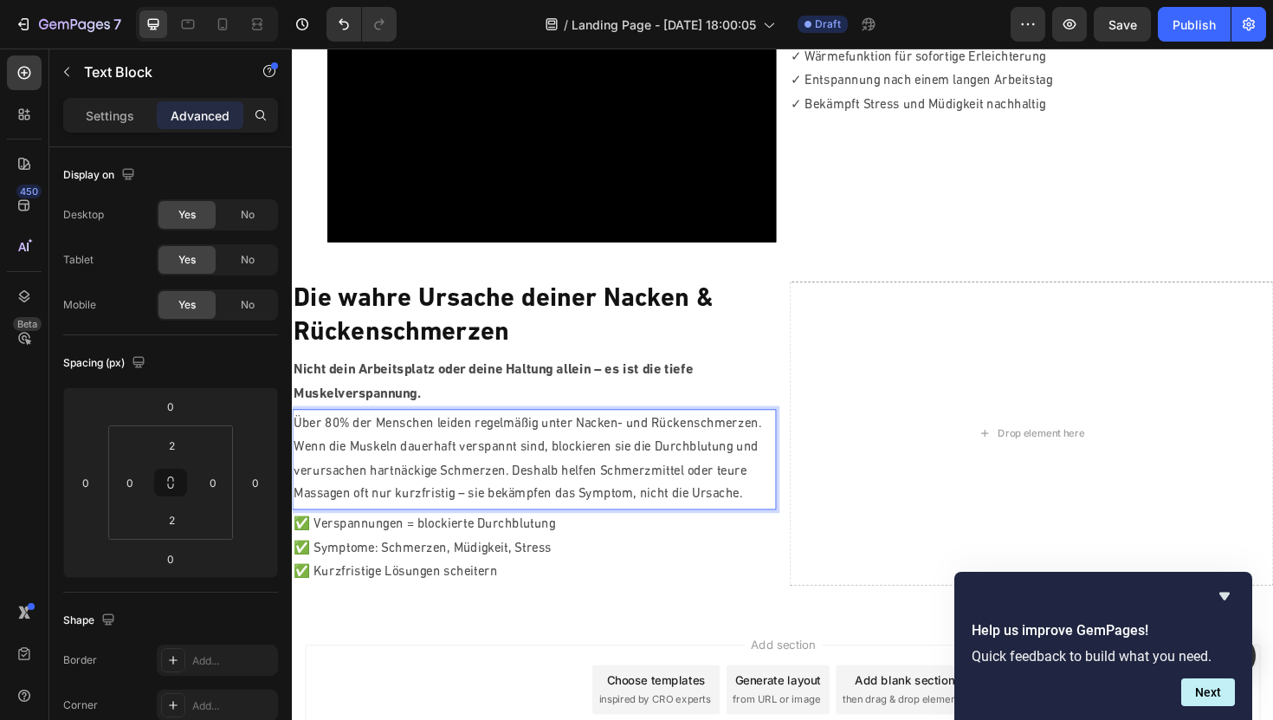
click at [327, 443] on p "Über 80% der Menschen leiden regelmäßig unter Nacken- und Rückenschmerzen." at bounding box center [548, 446] width 509 height 25
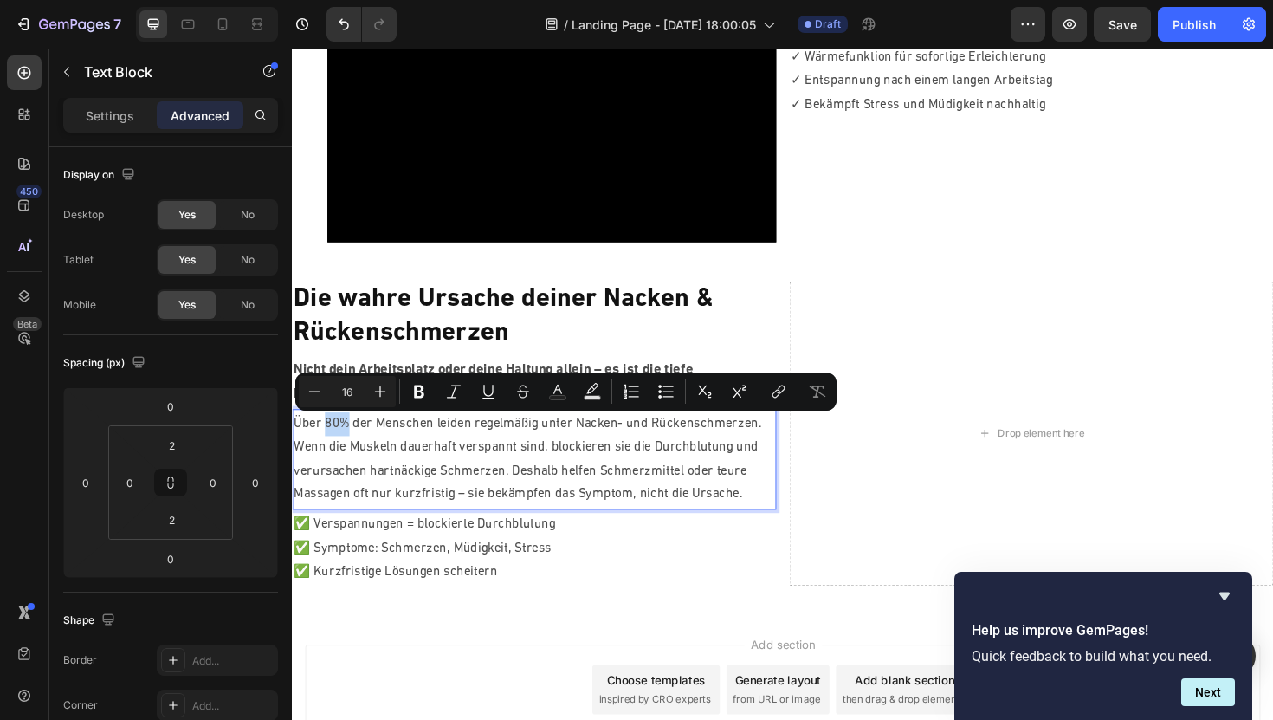
drag, startPoint x: 327, startPoint y: 443, endPoint x: 345, endPoint y: 443, distance: 17.3
click at [345, 443] on p "Über 80% der Menschen leiden regelmäßig unter Nacken- und Rückenschmerzen." at bounding box center [548, 446] width 509 height 25
click at [424, 389] on icon "Editor contextual toolbar" at bounding box center [419, 391] width 17 height 17
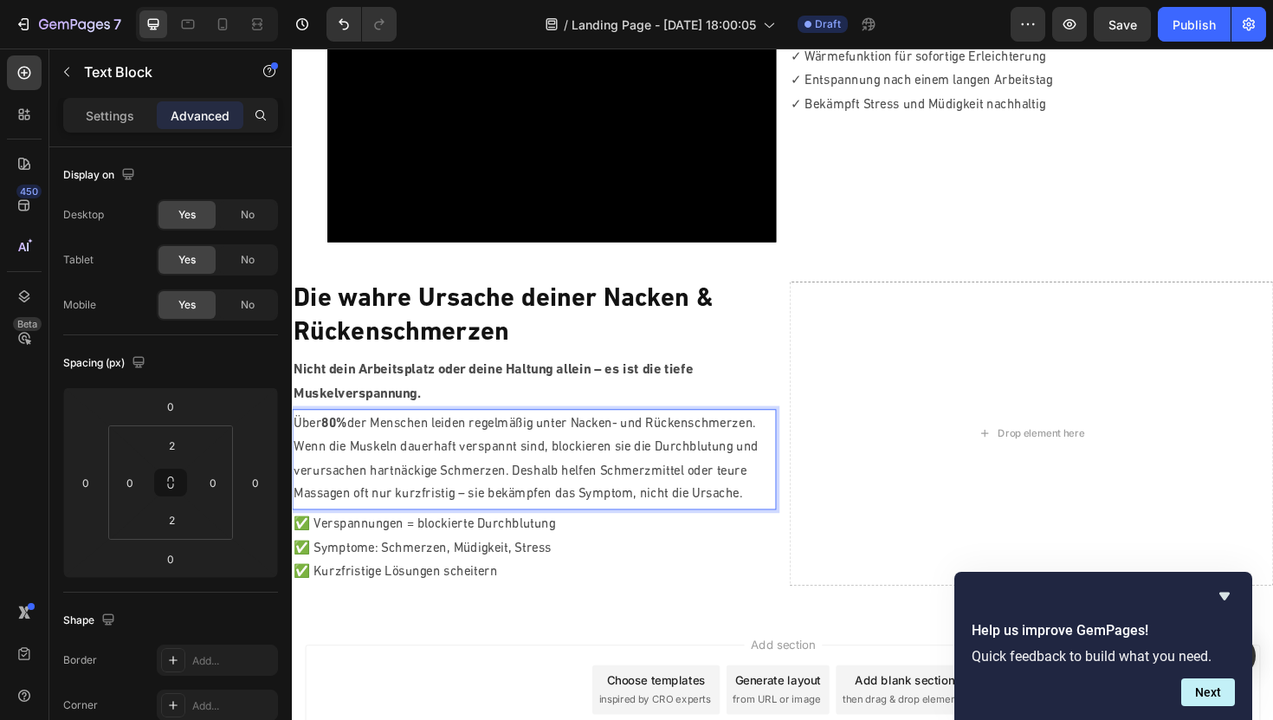
click at [427, 463] on p "Wenn die Muskeln dauerhaft verspannt sind, blockieren sie die Durchblutung und …" at bounding box center [548, 496] width 509 height 74
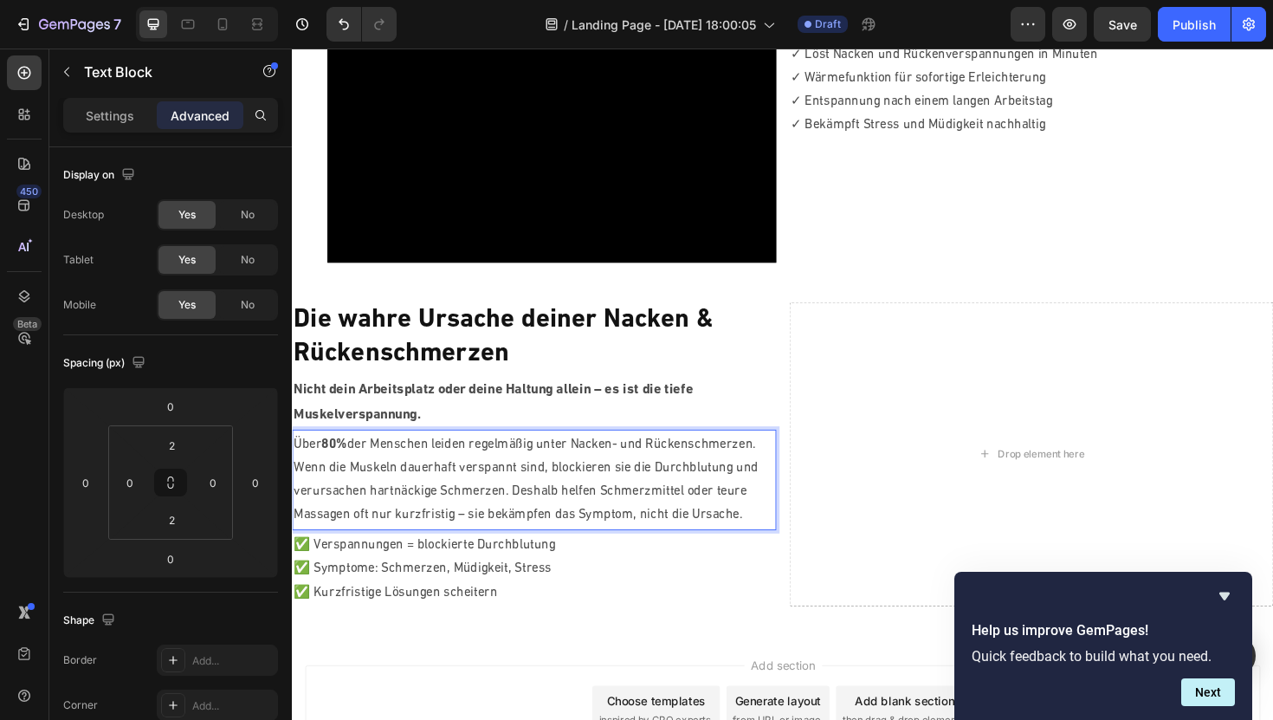
scroll to position [314, 0]
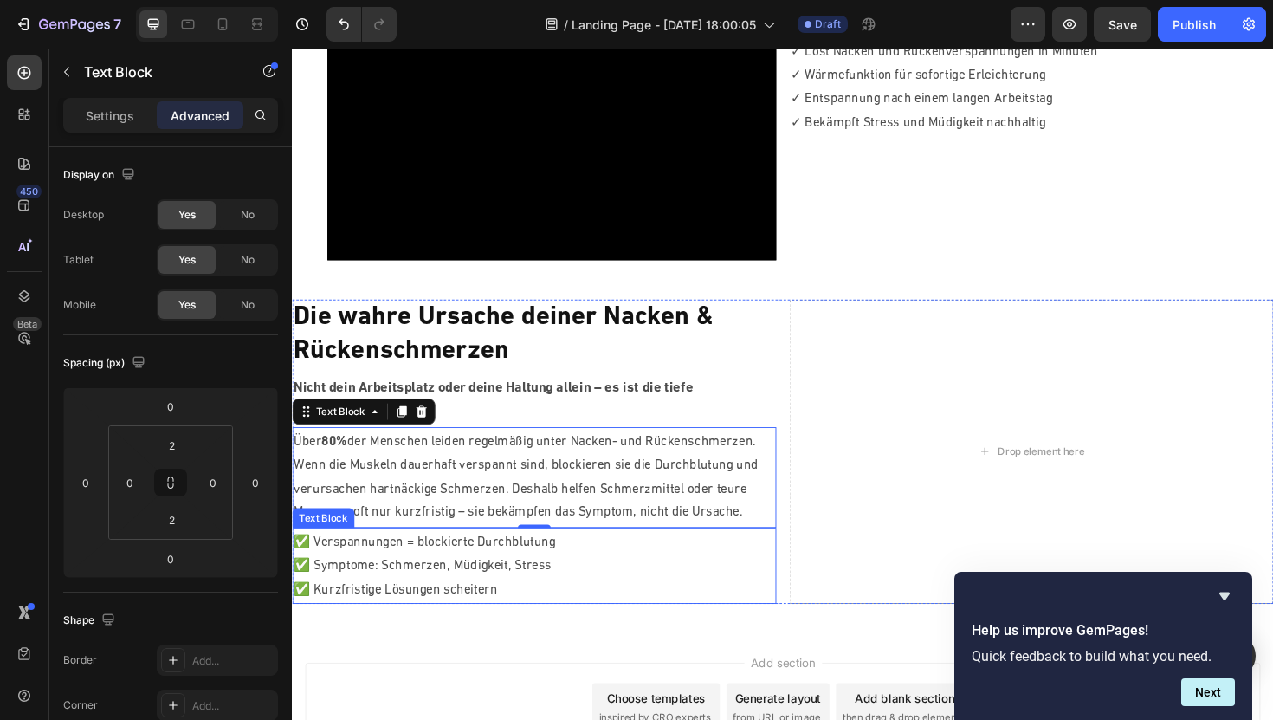
click at [482, 577] on p "✅ Verspannungen = blockierte Durchblutung" at bounding box center [548, 572] width 509 height 25
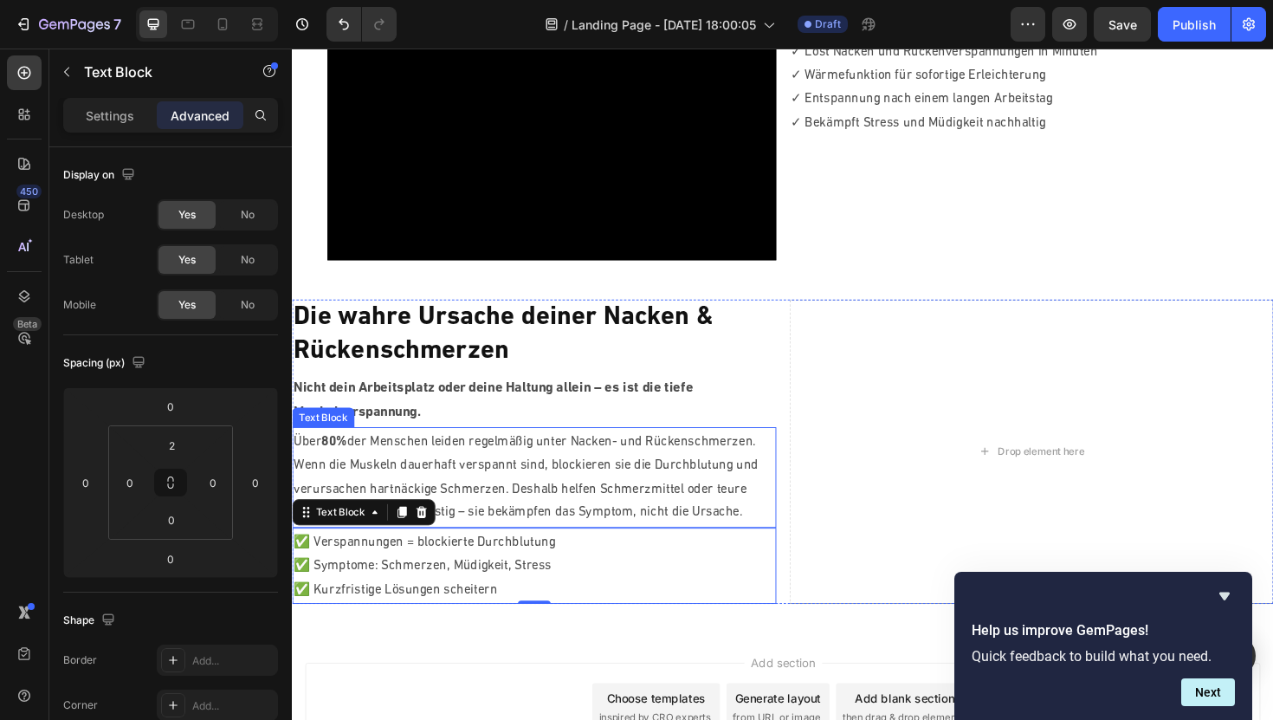
click at [505, 501] on p "Wenn die Muskeln dauerhaft verspannt sind, blockieren sie die Durchblutung und …" at bounding box center [548, 515] width 509 height 74
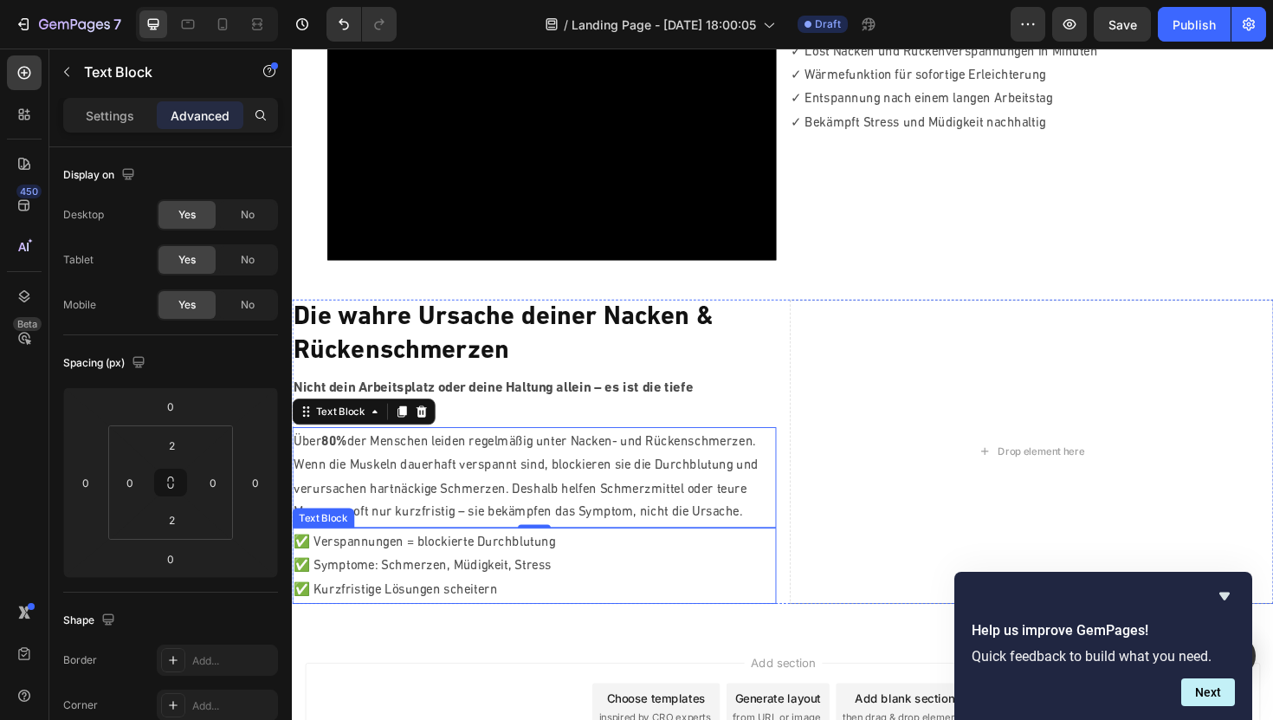
click at [491, 594] on p "✅ Symptome: Schmerzen, Müdigkeit, Stress" at bounding box center [548, 597] width 509 height 25
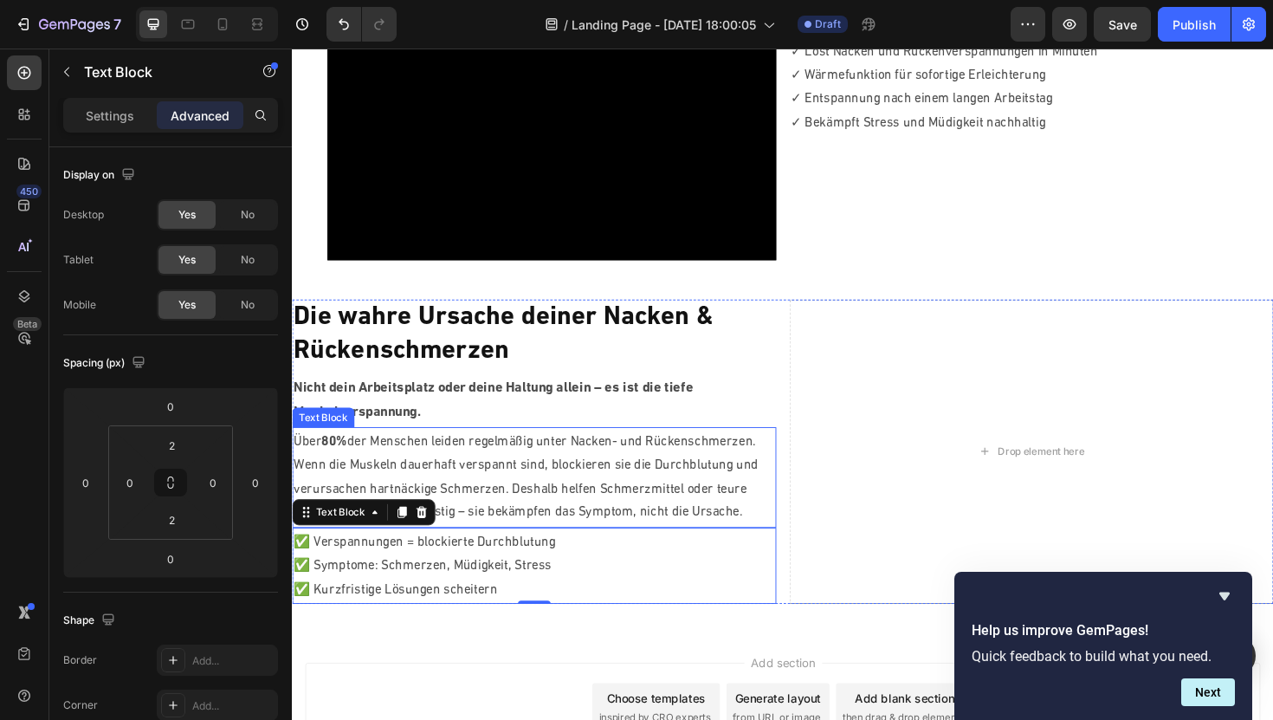
click at [521, 492] on p "Wenn die Muskeln dauerhaft verspannt sind, blockieren sie die Durchblutung und …" at bounding box center [548, 515] width 509 height 74
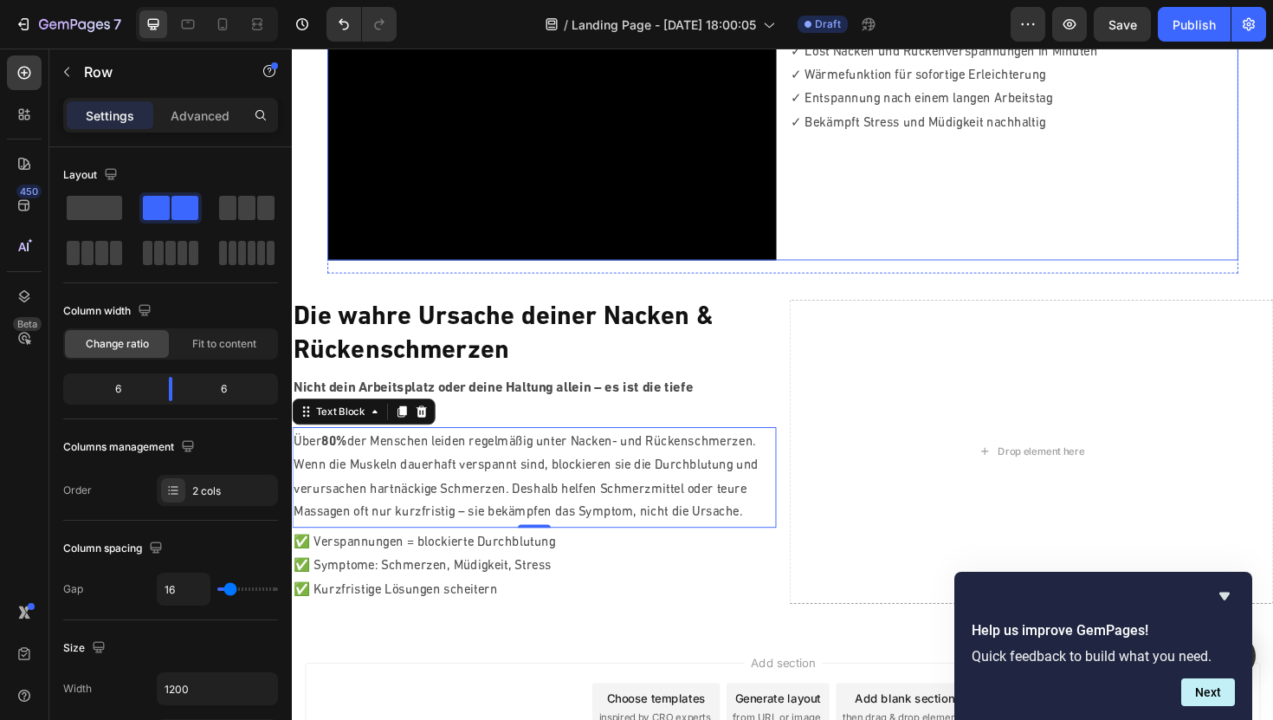
click at [913, 261] on div "⁠⁠⁠⁠⁠⁠⁠ Das 10 Minuten Geheimnis gegen Nacken und Rückenschmerzen Heading Die t…" at bounding box center [1057, 35] width 476 height 476
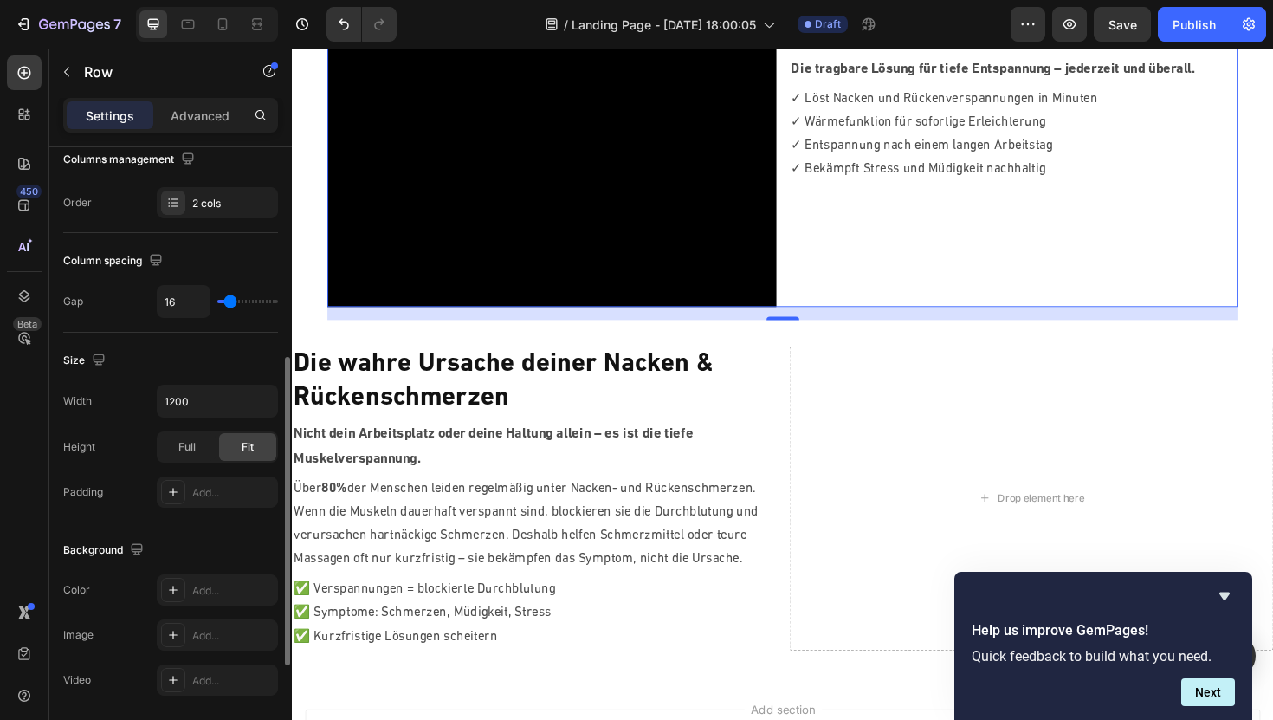
scroll to position [333, 0]
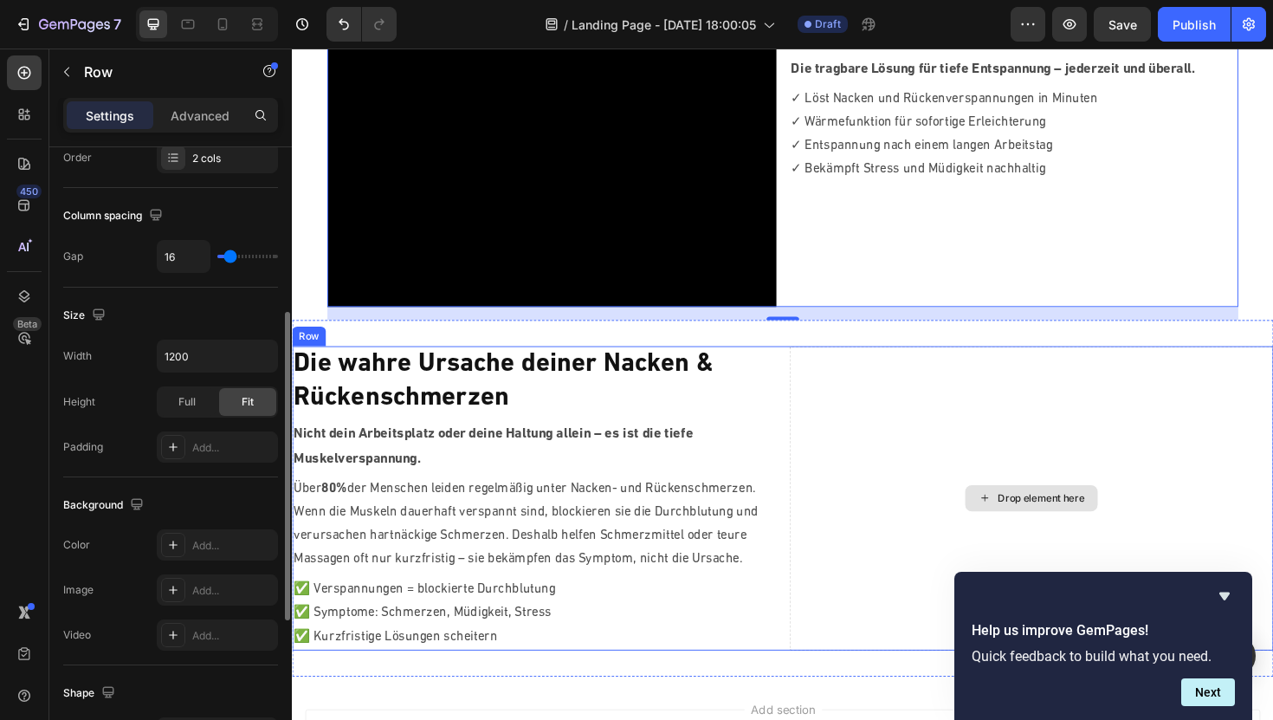
click at [1009, 420] on div "Drop element here" at bounding box center [1075, 525] width 513 height 322
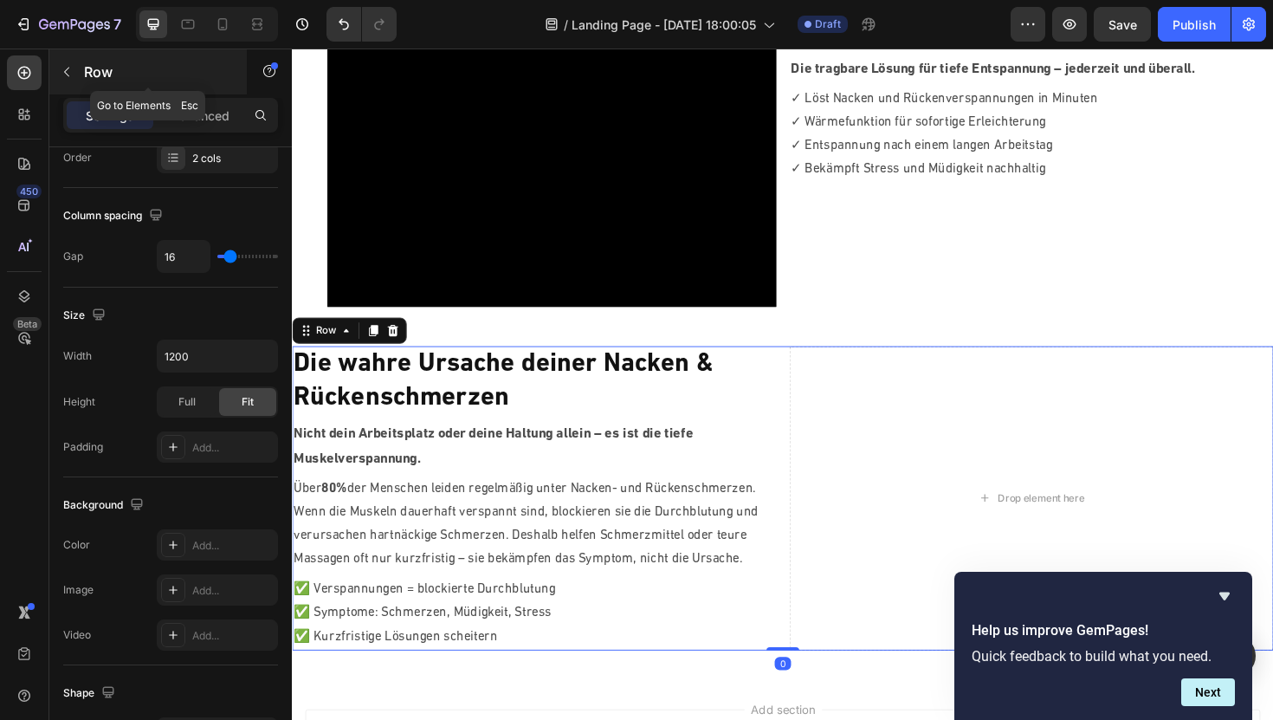
click at [68, 74] on icon "button" at bounding box center [66, 73] width 5 height 10
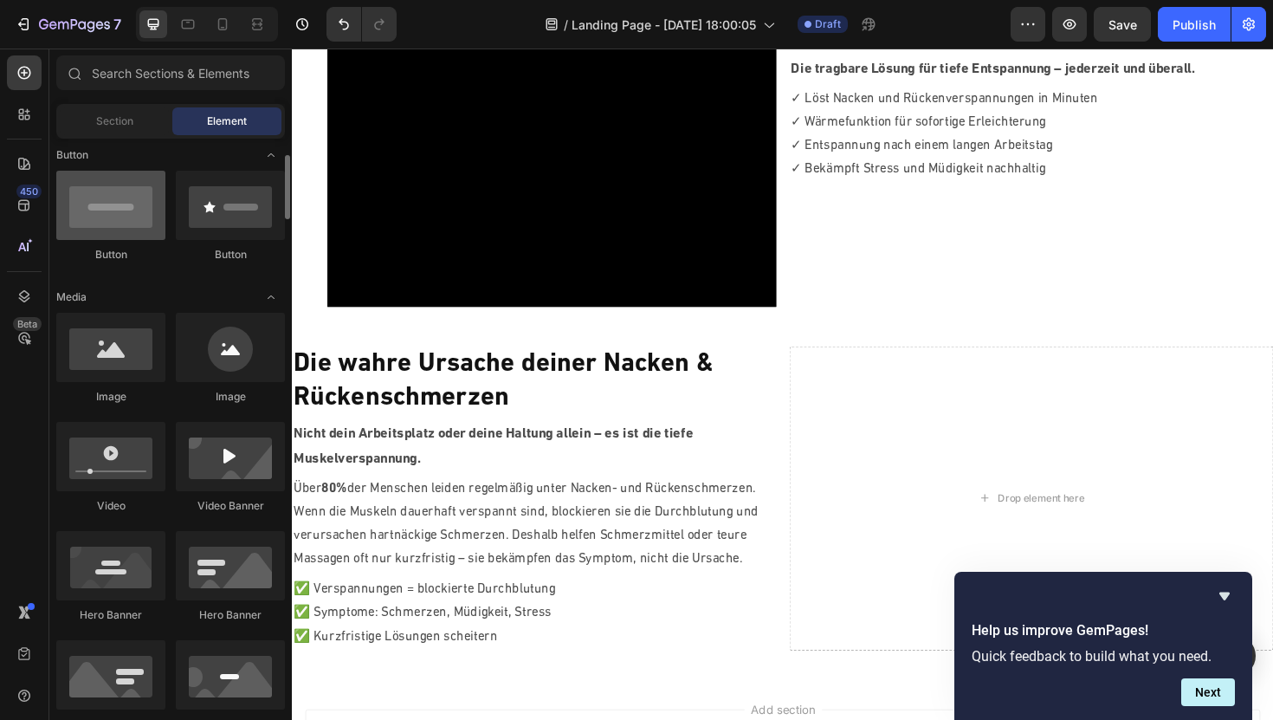
scroll to position [416, 0]
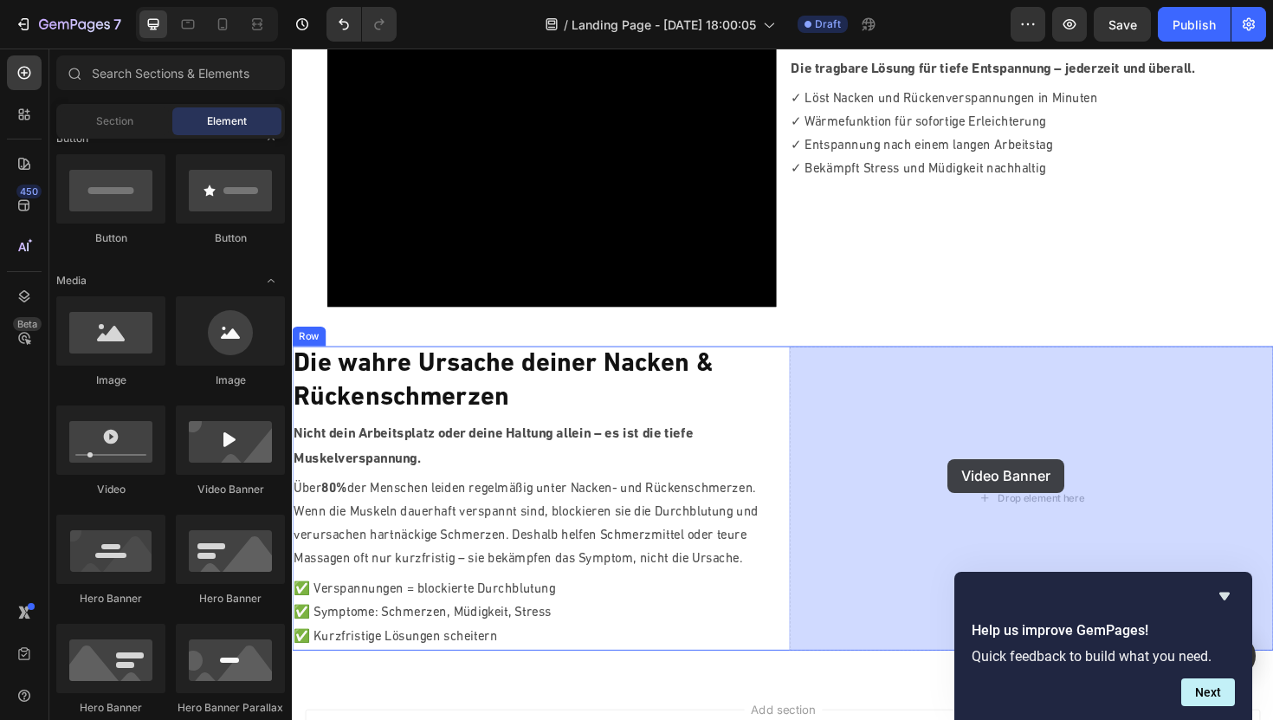
drag, startPoint x: 512, startPoint y: 512, endPoint x: 985, endPoint y: 483, distance: 473.8
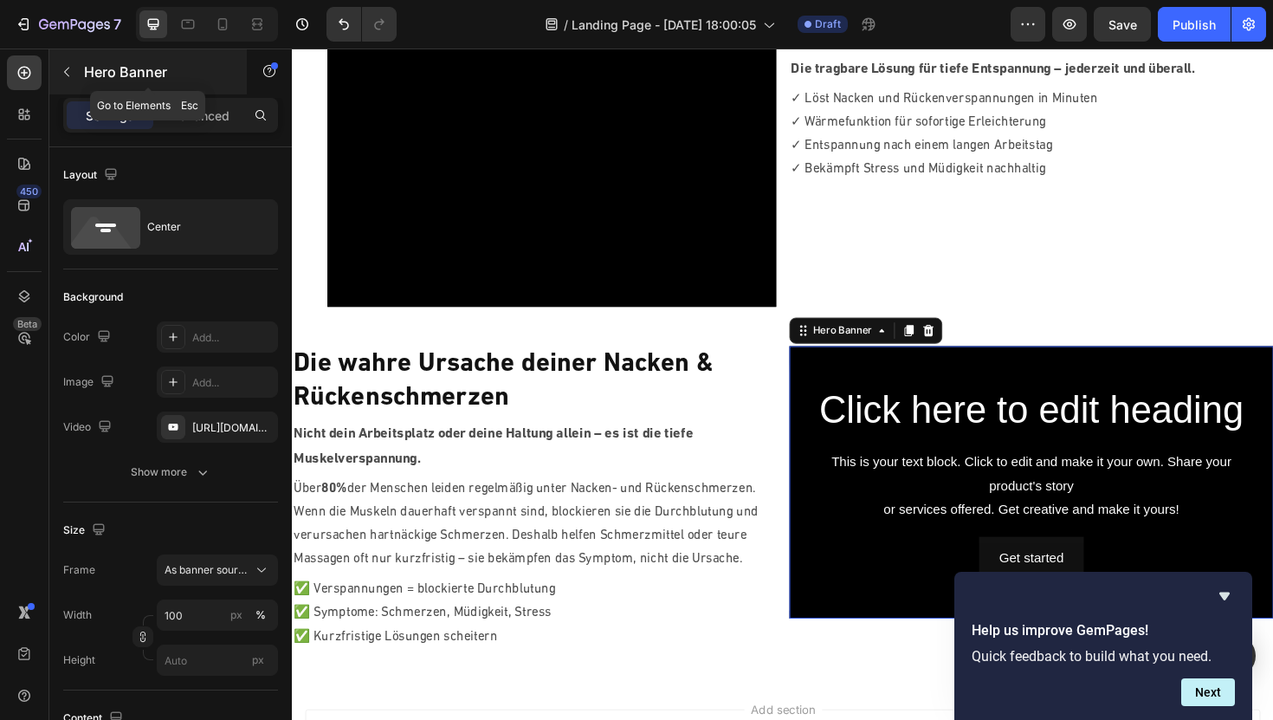
click at [74, 85] on button "button" at bounding box center [67, 72] width 28 height 28
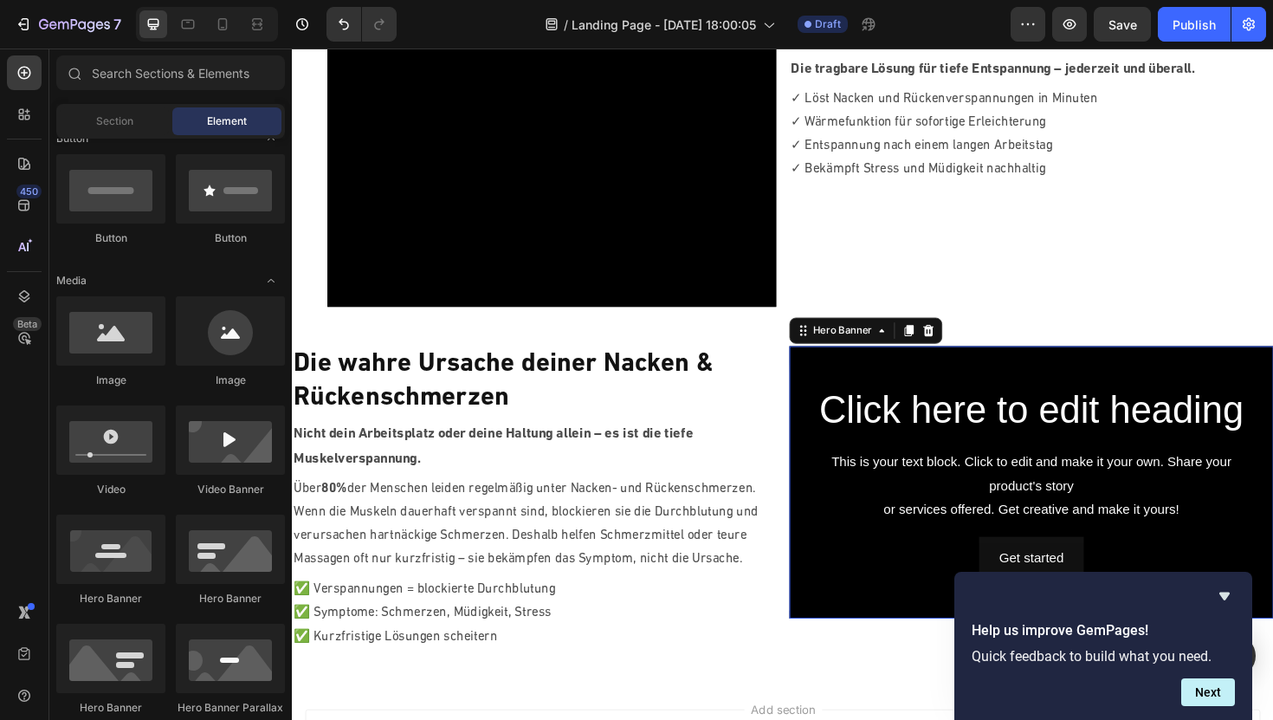
click at [1003, 395] on div "Background Image" at bounding box center [1075, 508] width 513 height 288
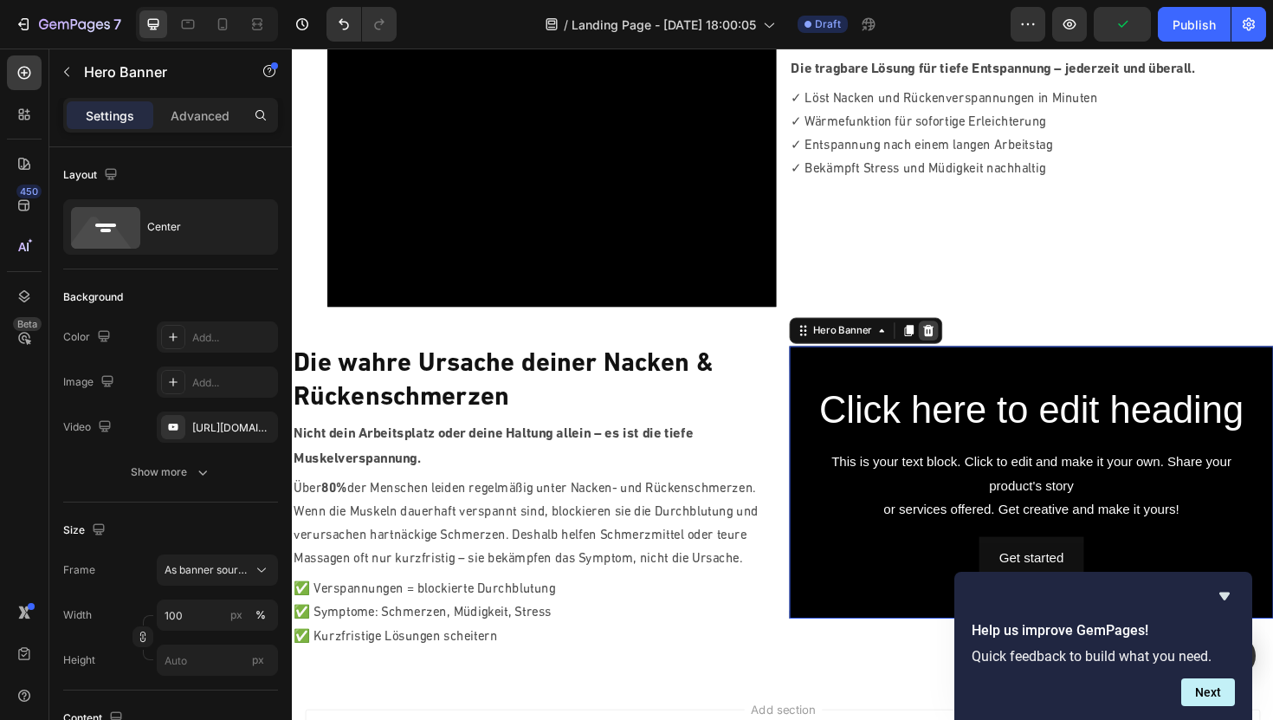
click at [961, 354] on div at bounding box center [965, 347] width 21 height 21
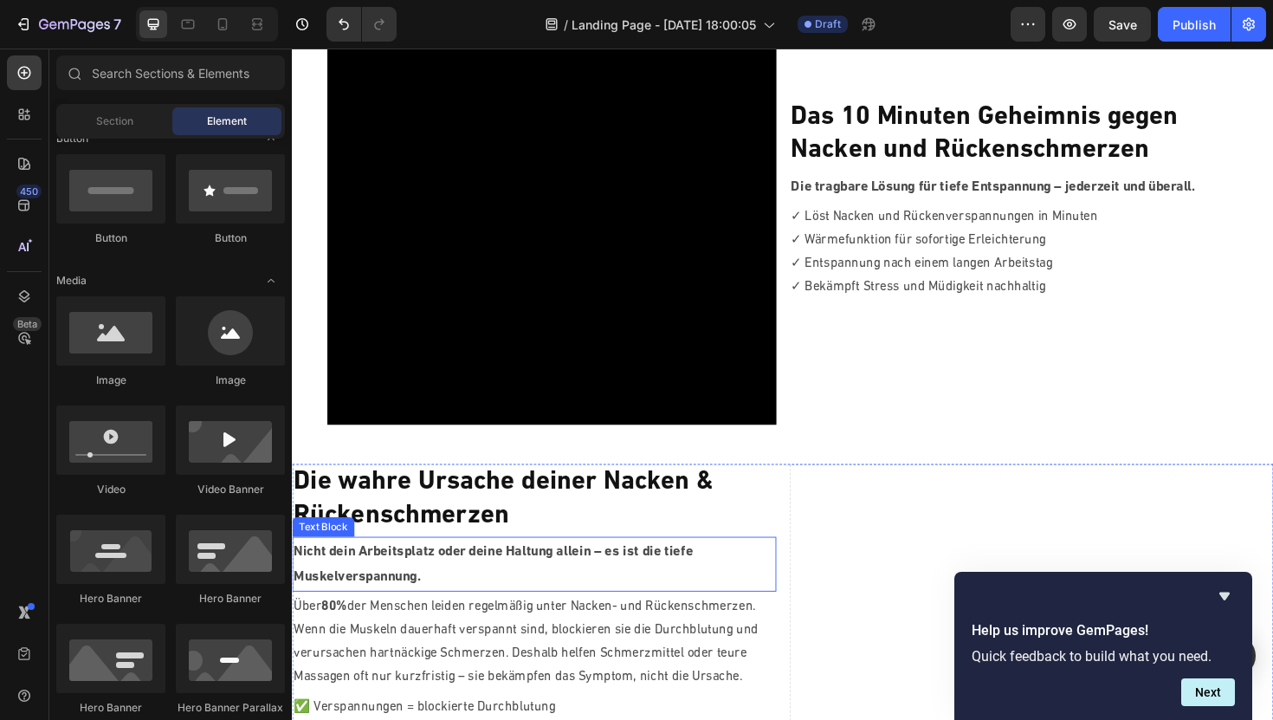
scroll to position [105, 0]
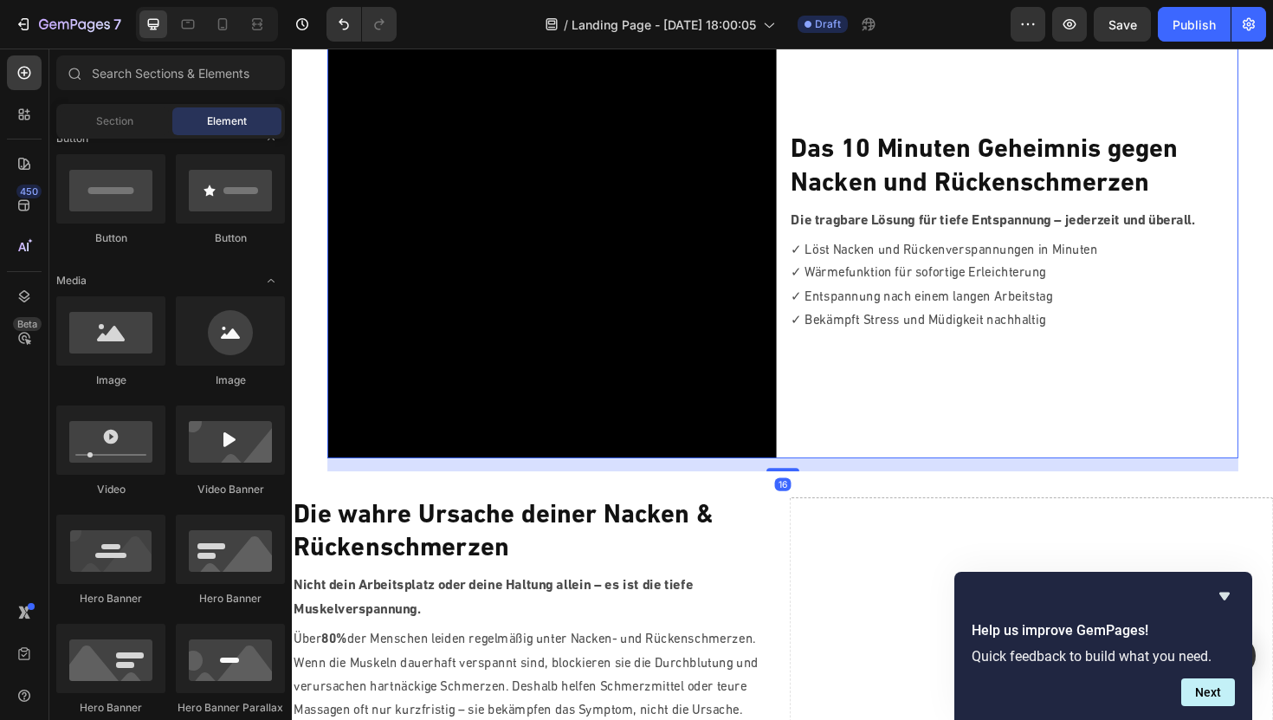
click at [823, 117] on div "⁠⁠⁠⁠⁠⁠⁠ Das 10 Minuten Geheimnis gegen Nacken und Rückenschmerzen Heading Die t…" at bounding box center [1057, 245] width 476 height 476
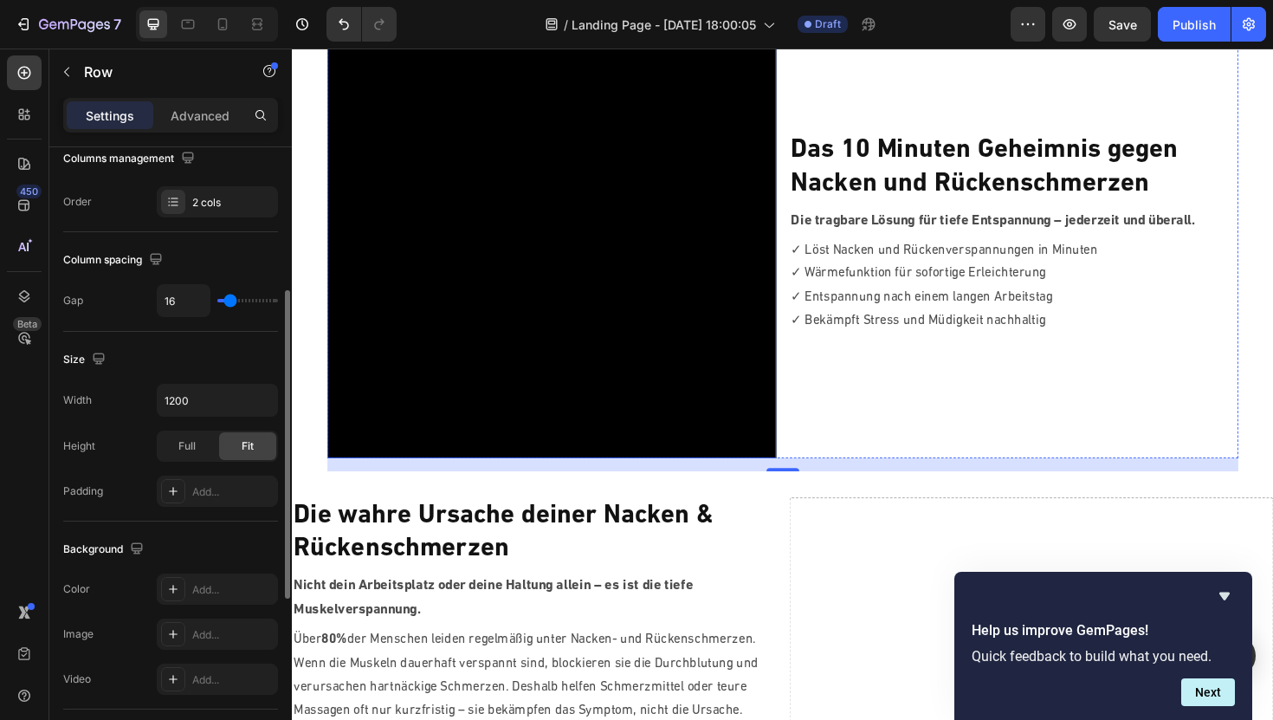
scroll to position [0, 0]
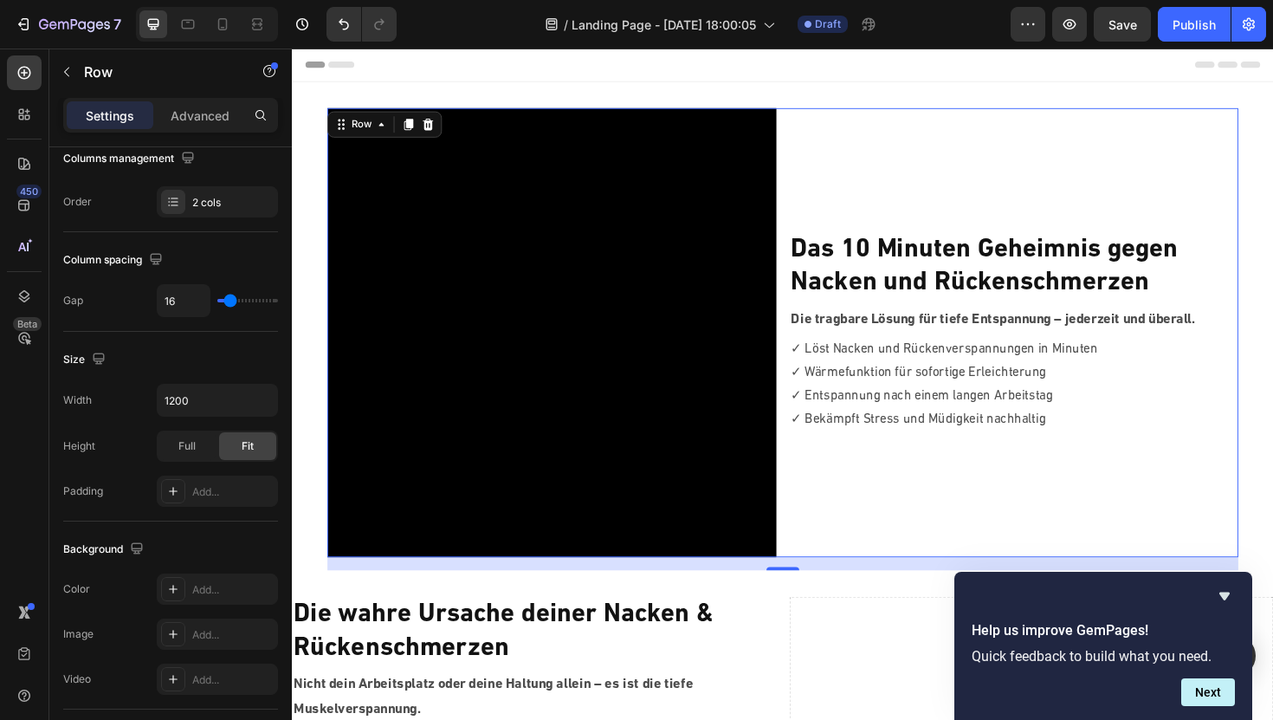
click at [909, 208] on div "⁠⁠⁠⁠⁠⁠⁠ Das 10 Minuten Geheimnis gegen Nacken und Rückenschmerzen Heading Die t…" at bounding box center [1057, 350] width 476 height 476
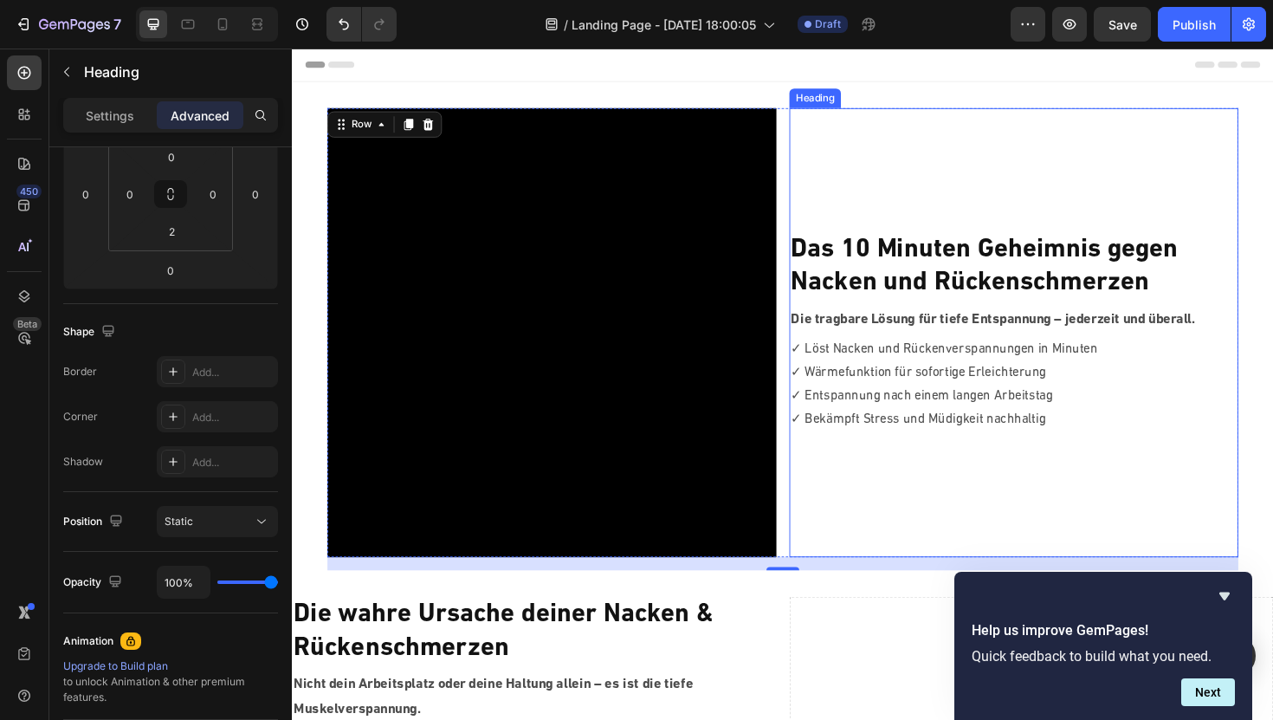
click at [887, 304] on strong "Nacken und Rückenschmerzen" at bounding box center [1009, 297] width 379 height 28
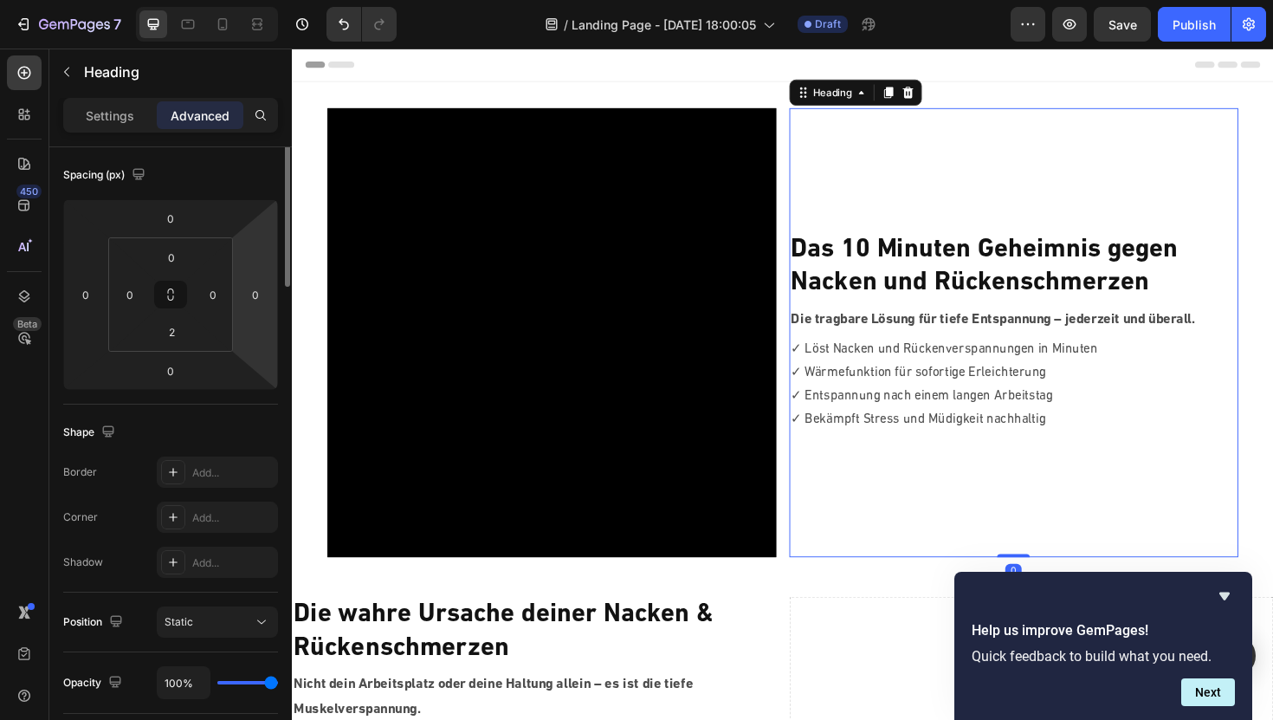
scroll to position [262, 0]
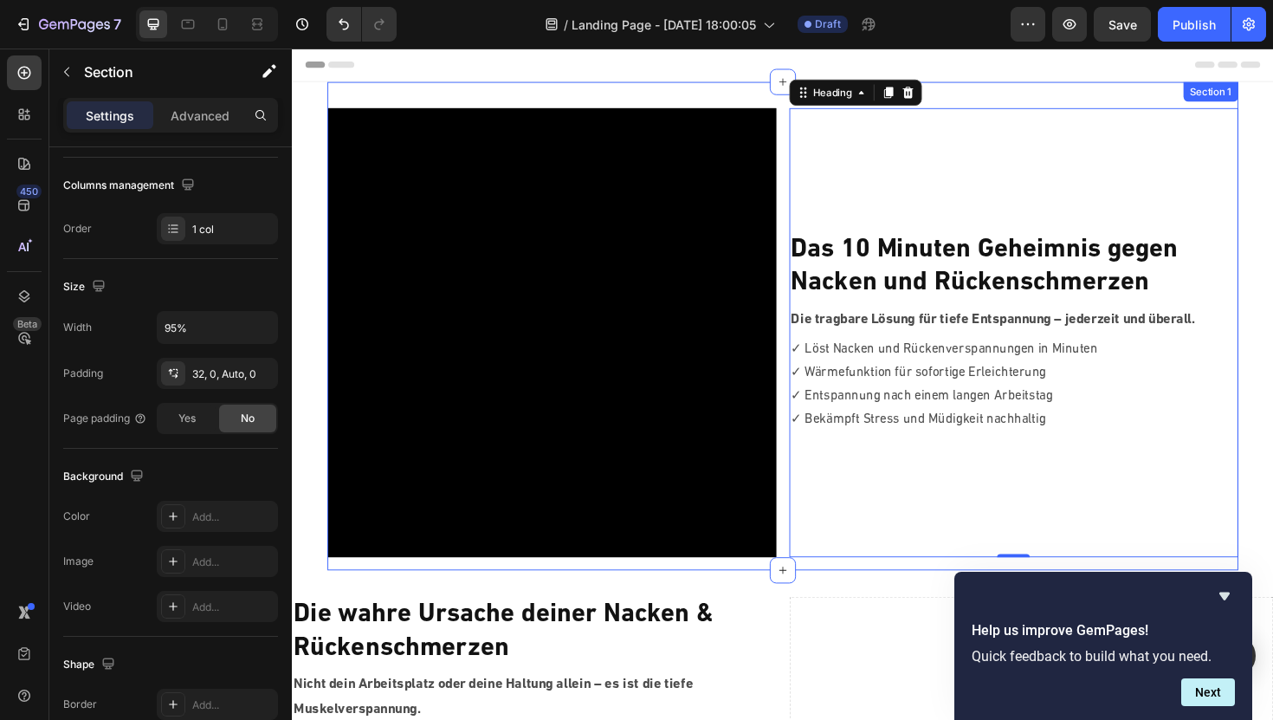
click at [446, 95] on div "Video ⁠⁠⁠⁠⁠⁠⁠ Das 10 Minuten Geheimnis gegen Nacken und Rückenschmerzen Heading…" at bounding box center [811, 342] width 964 height 517
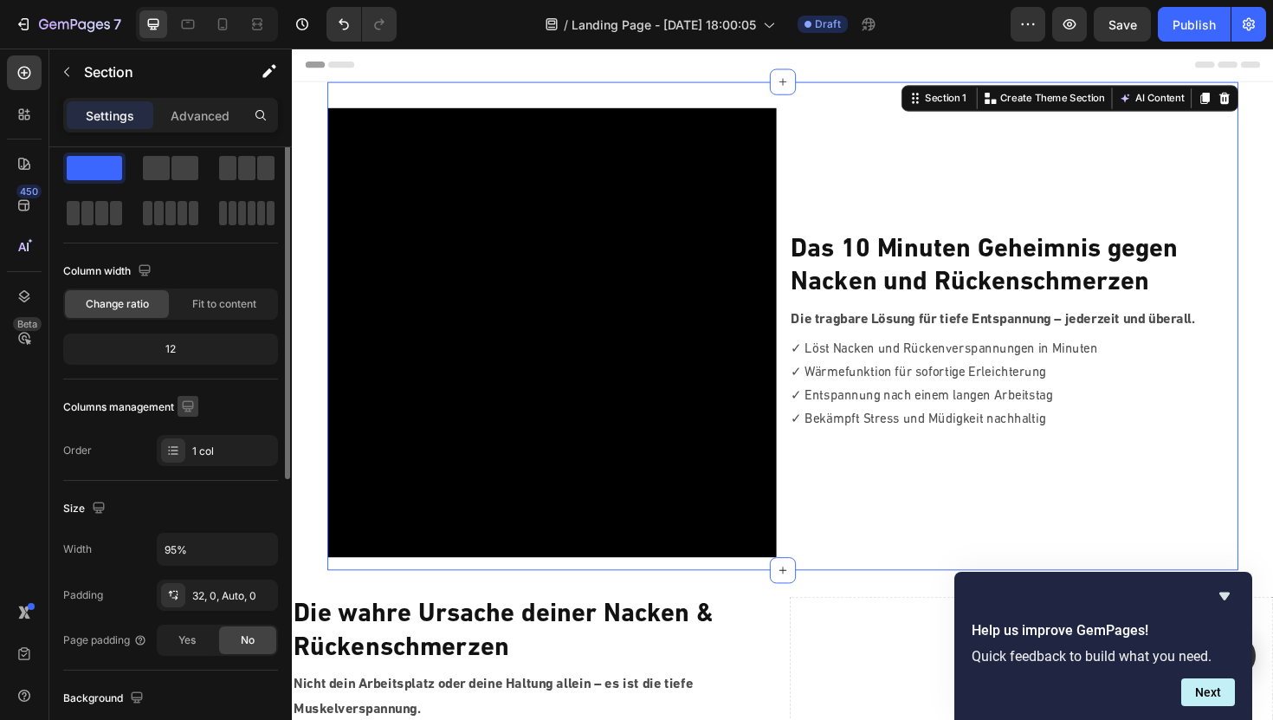
scroll to position [45, 0]
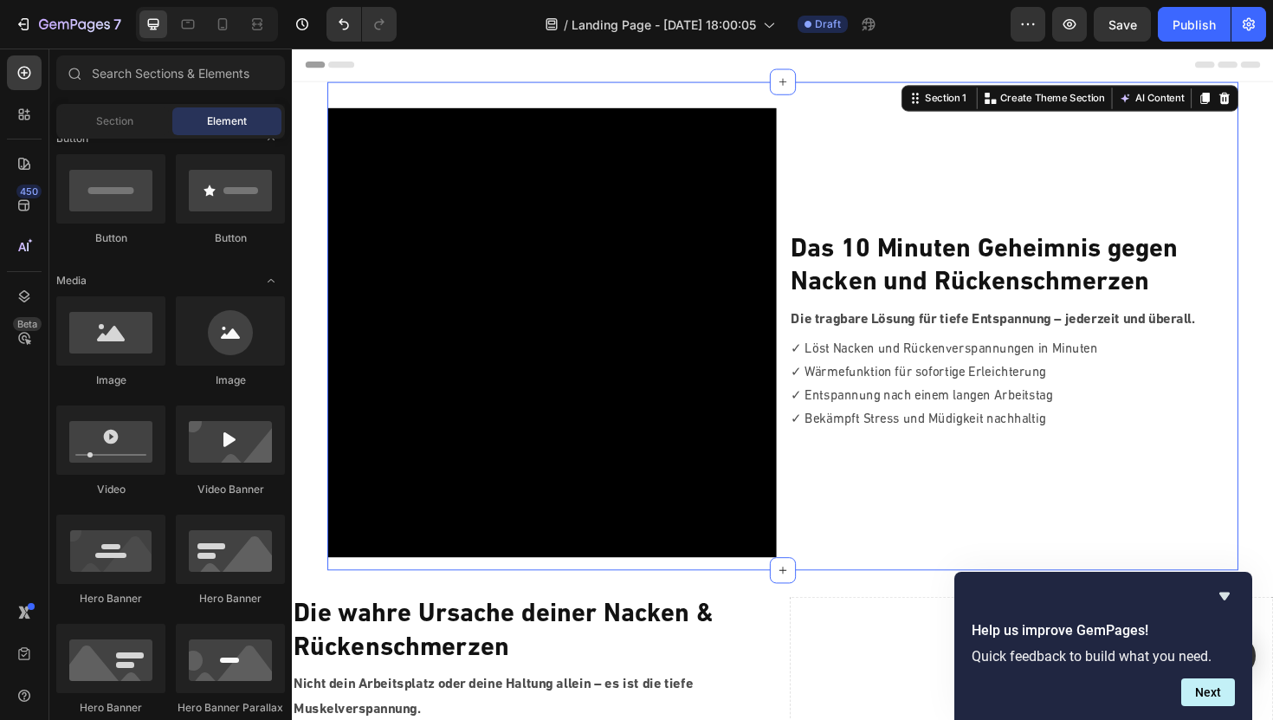
click at [408, 72] on div "Header" at bounding box center [812, 66] width 1012 height 35
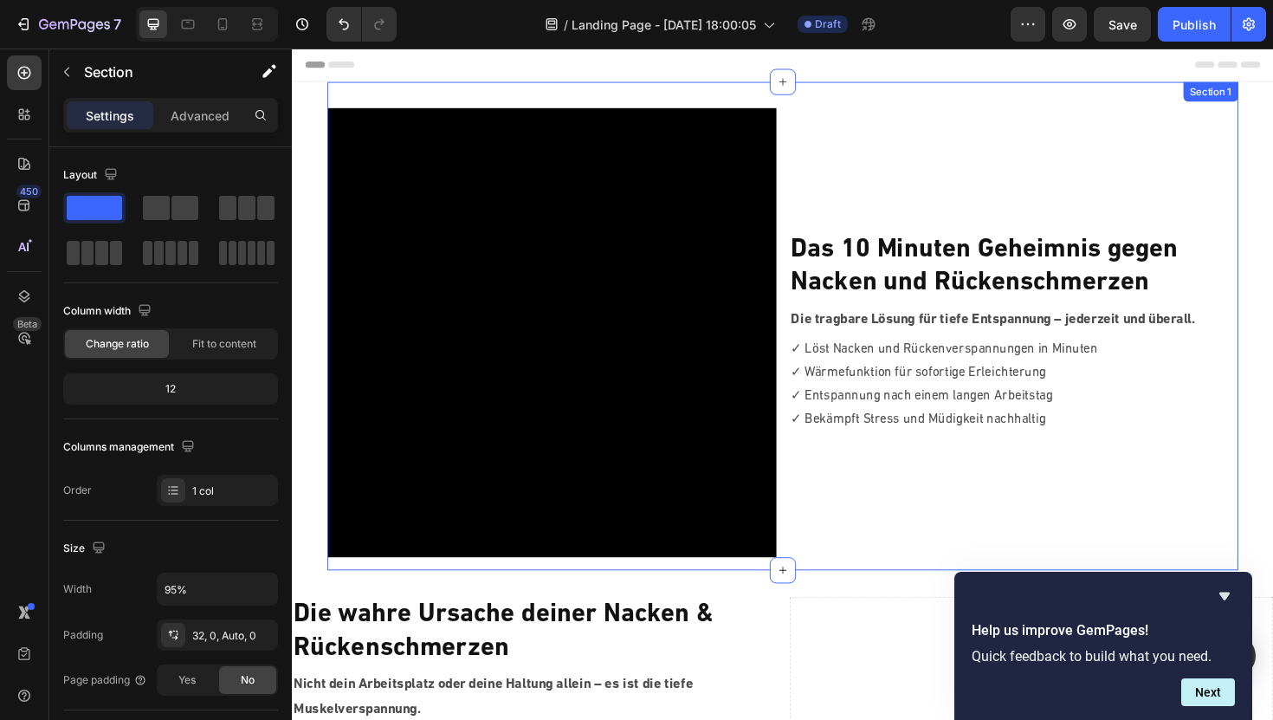
click at [385, 103] on div "Video ⁠⁠⁠⁠⁠⁠⁠ Das 10 Minuten Geheimnis gegen Nacken und Rückenschmerzen Heading…" at bounding box center [811, 342] width 964 height 517
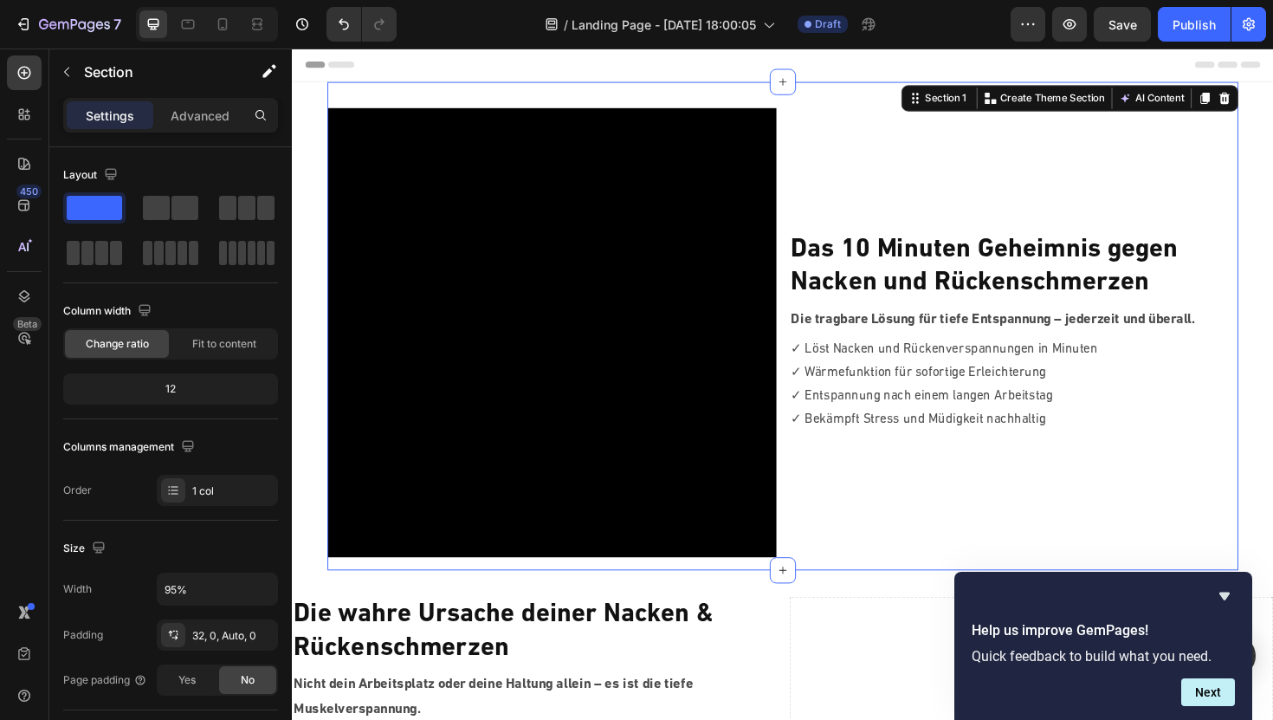
click at [422, 55] on div "Header" at bounding box center [812, 66] width 1012 height 35
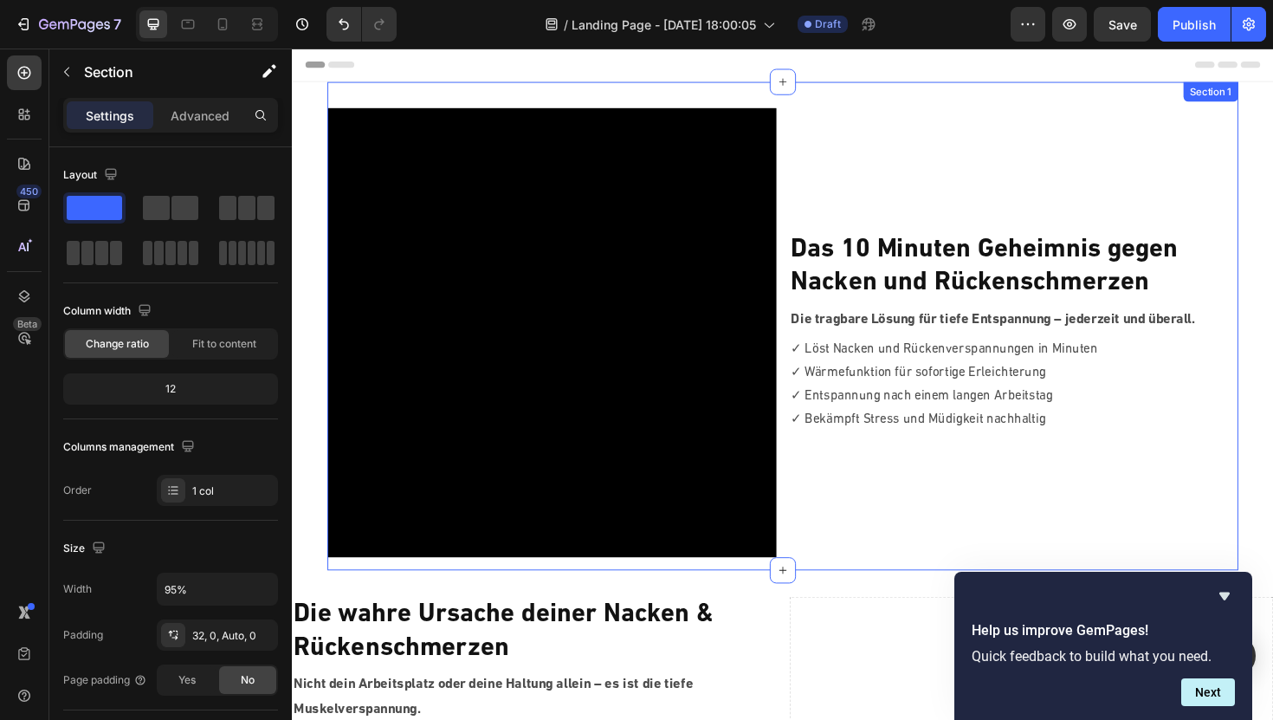
click at [425, 94] on div "Video ⁠⁠⁠⁠⁠⁠⁠ Das 10 Minuten Geheimnis gegen Nacken und Rückenschmerzen Heading…" at bounding box center [811, 342] width 964 height 517
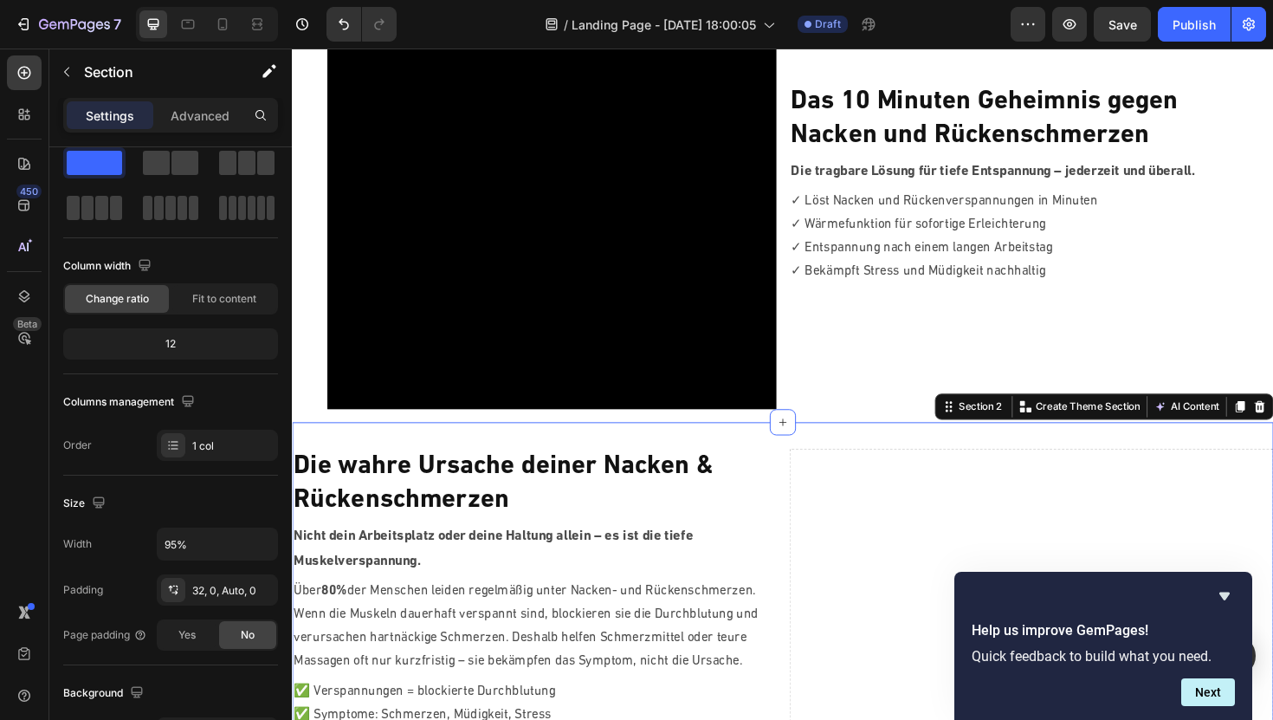
click at [599, 461] on div "Die wahre Ursache deiner Nacken & Rückenschmerzen Heading Nicht dein Arbeitspla…" at bounding box center [811, 633] width 1039 height 378
click at [171, 547] on input "100%" at bounding box center [218, 543] width 120 height 31
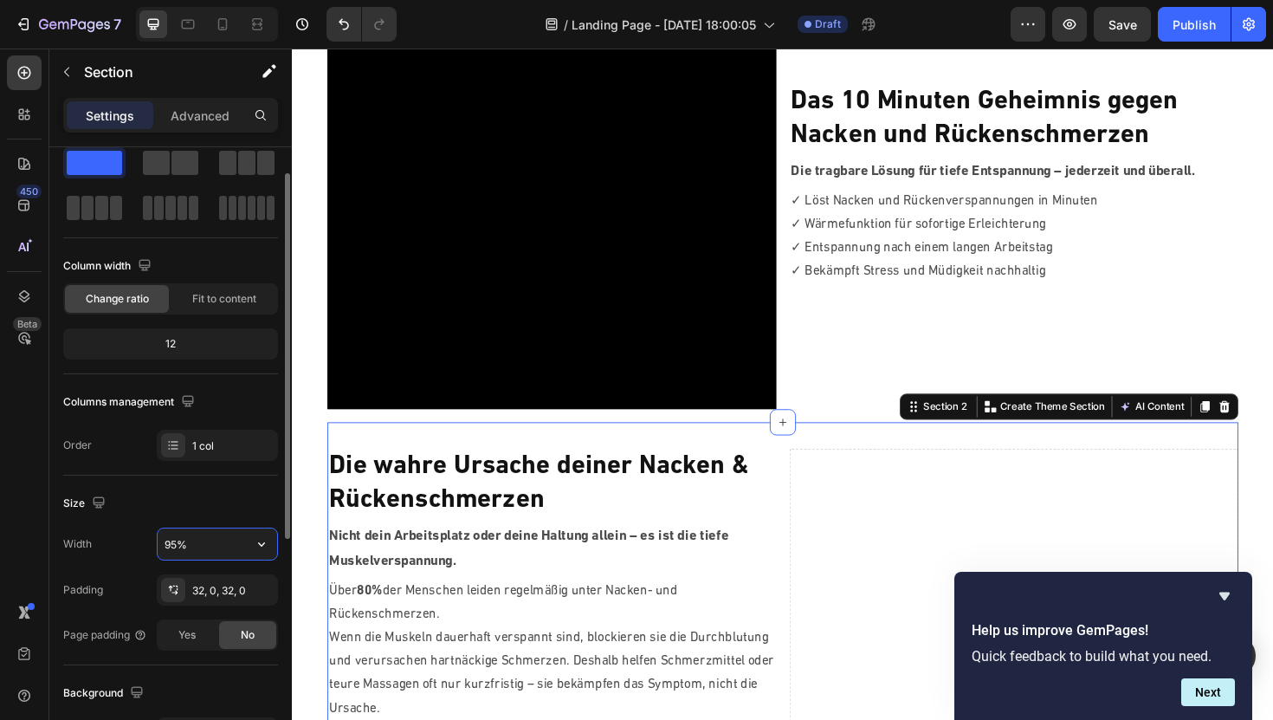
type input "95%"
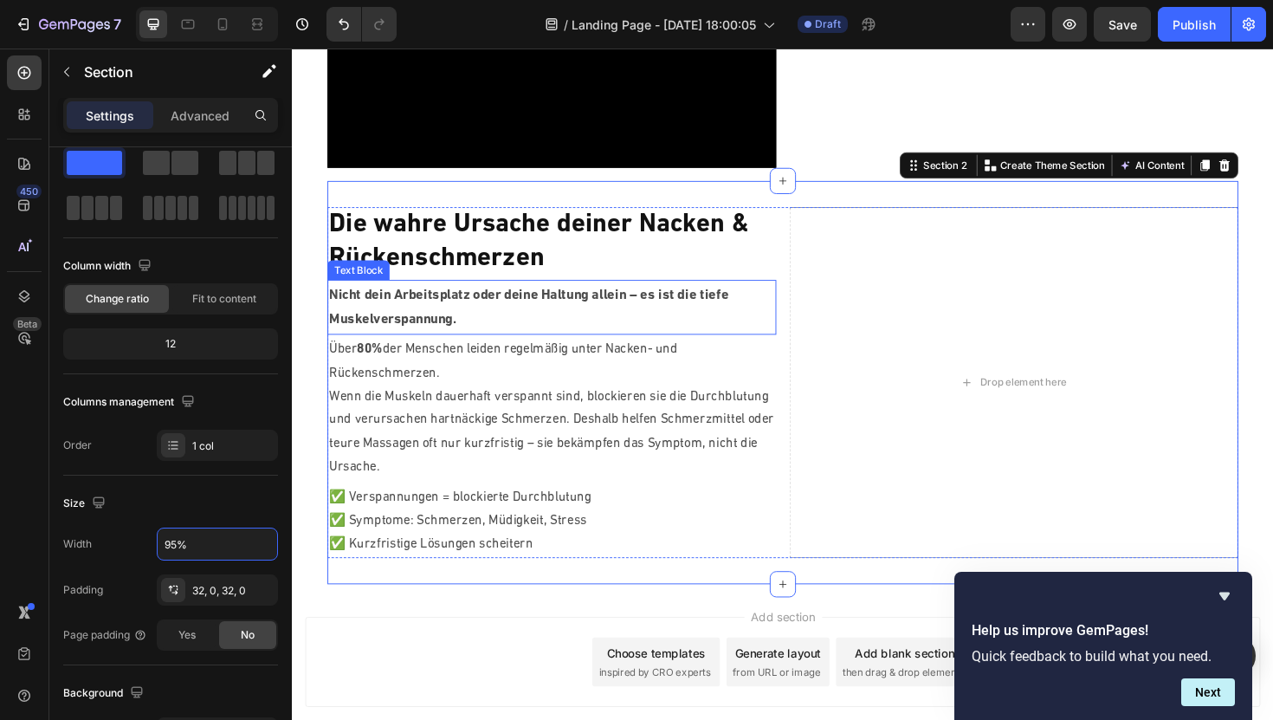
scroll to position [420, 0]
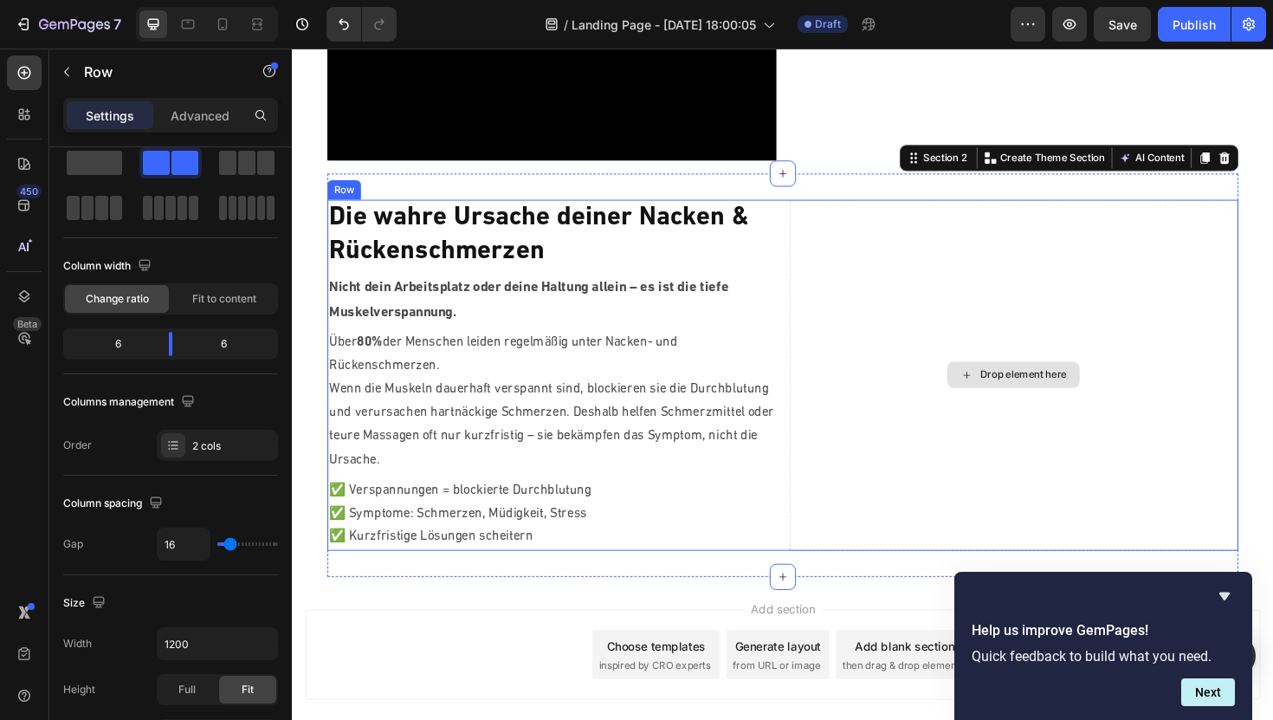
click at [980, 352] on div "Drop element here" at bounding box center [1057, 395] width 476 height 372
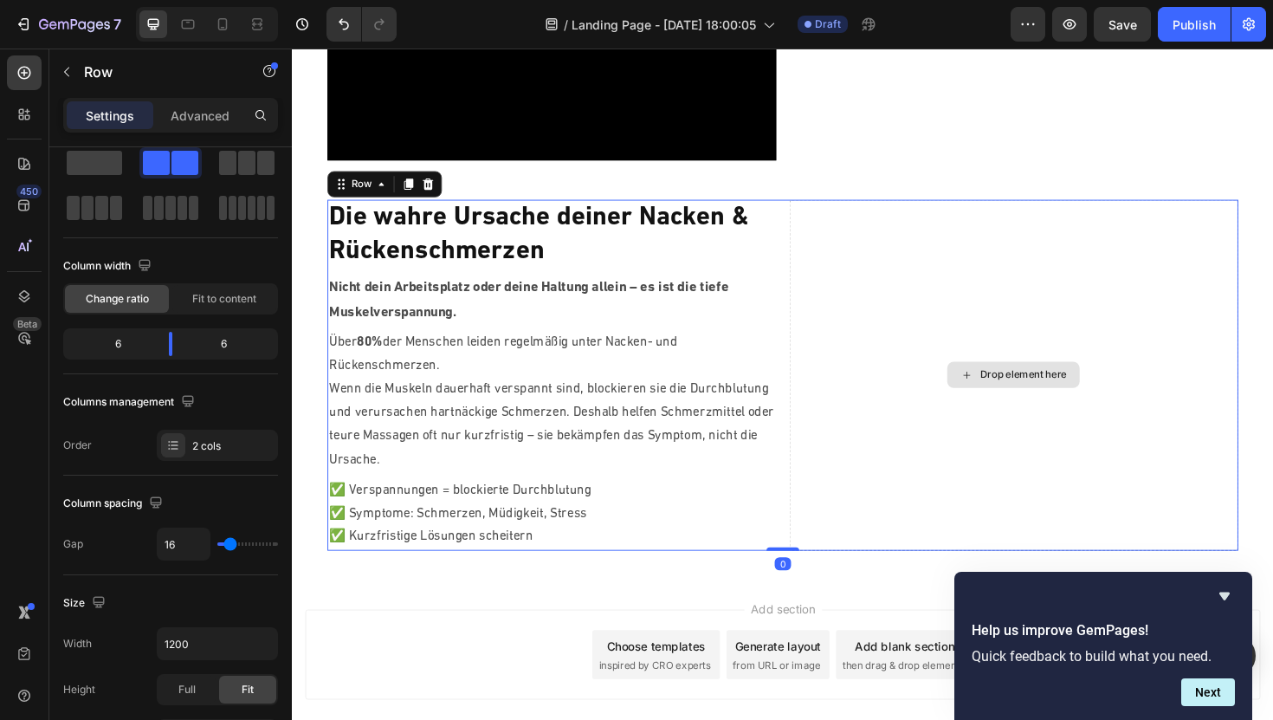
scroll to position [0, 0]
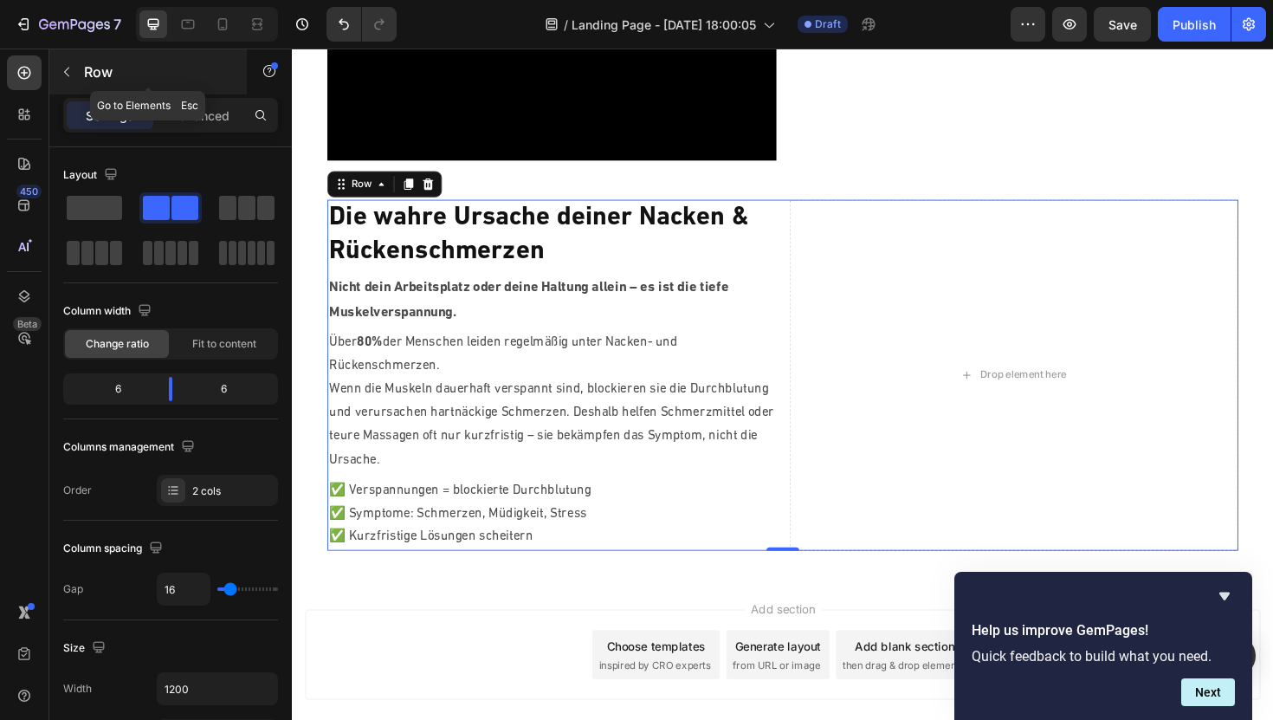
click at [71, 68] on icon "button" at bounding box center [67, 72] width 14 height 14
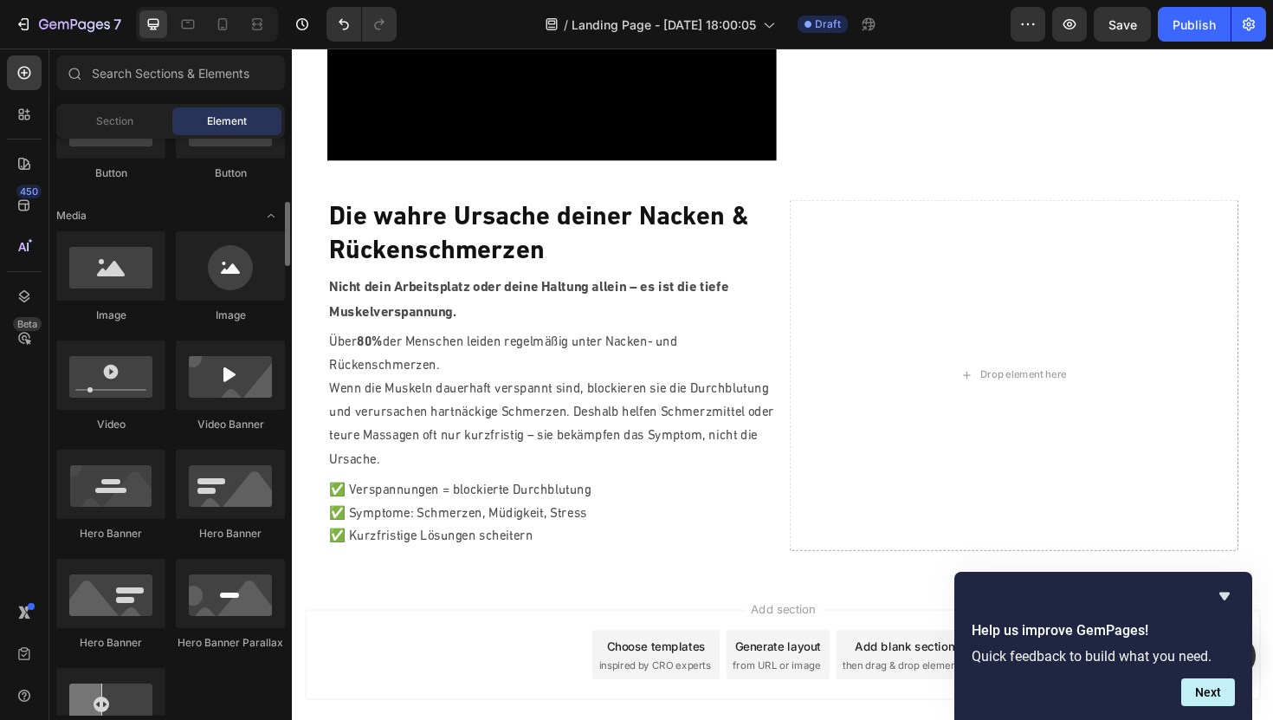
scroll to position [492, 0]
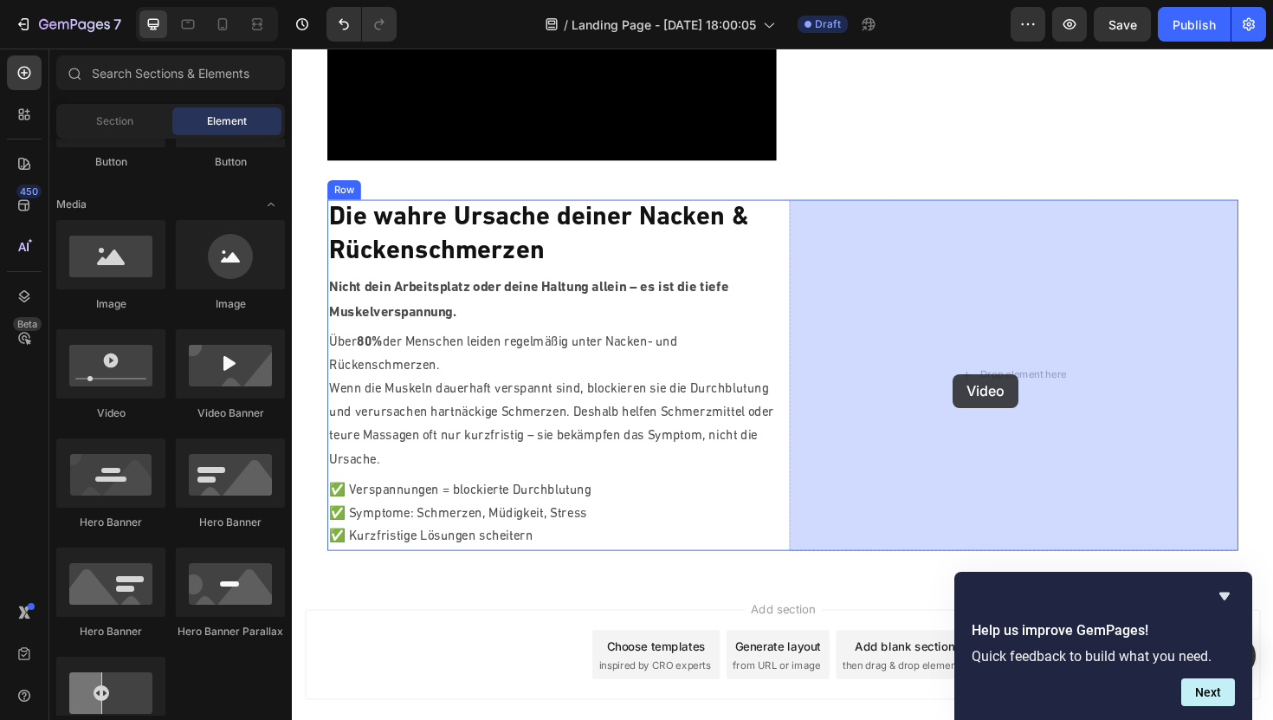
drag, startPoint x: 407, startPoint y: 425, endPoint x: 992, endPoint y: 393, distance: 585.5
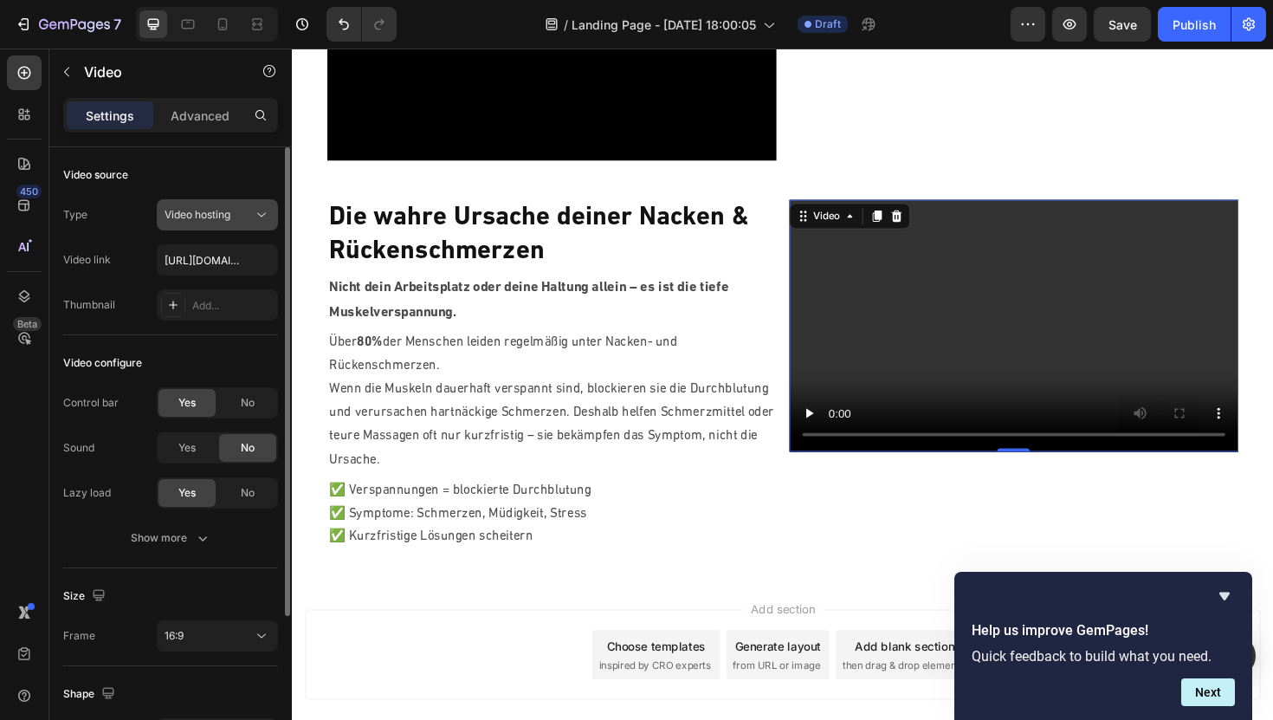
click at [233, 228] on button "Video hosting" at bounding box center [217, 214] width 121 height 31
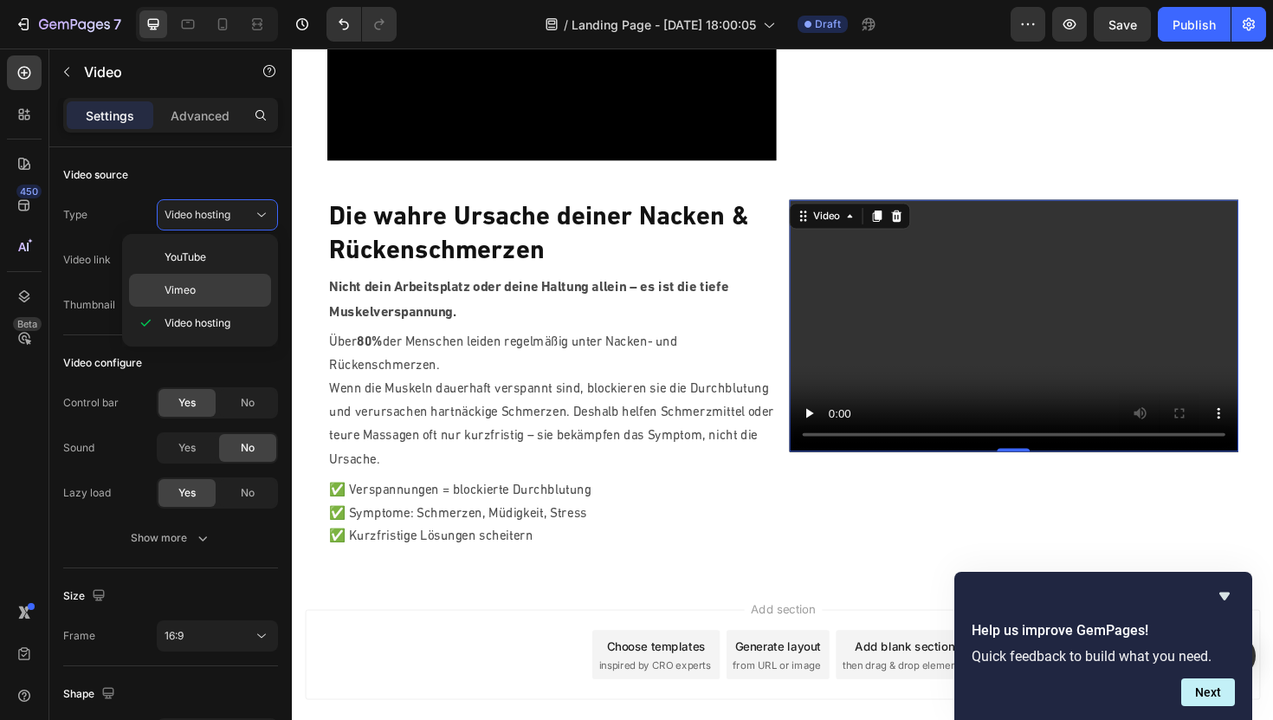
click at [199, 294] on p "Vimeo" at bounding box center [214, 290] width 99 height 16
type input "[URL][DOMAIN_NAME]"
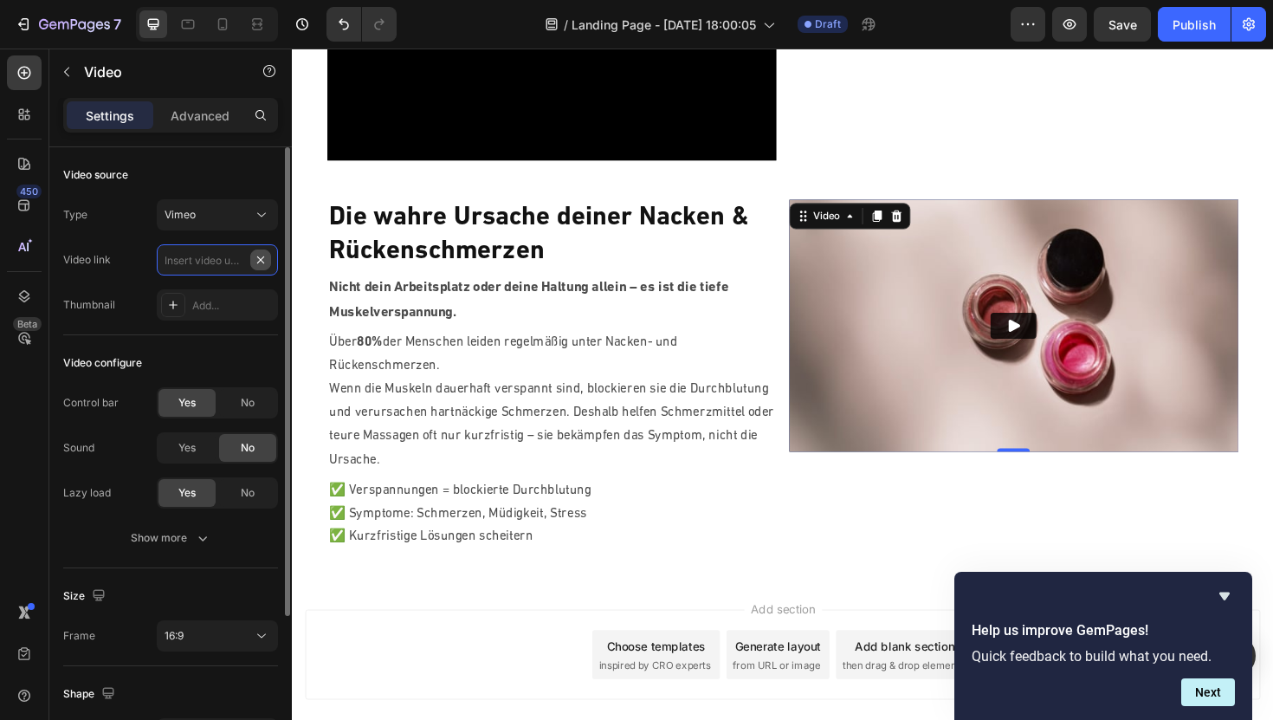
scroll to position [0, 0]
paste input "[URL][DOMAIN_NAME]"
click at [243, 161] on div "Video source" at bounding box center [170, 175] width 215 height 28
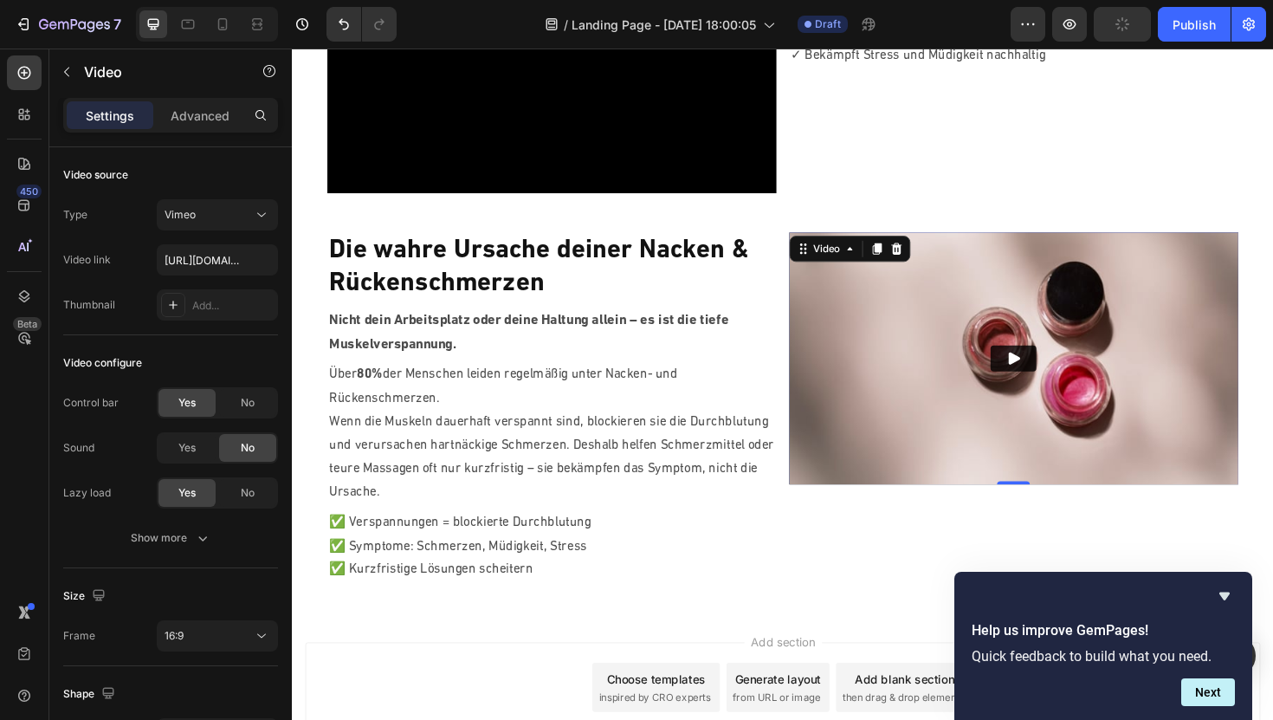
scroll to position [359, 0]
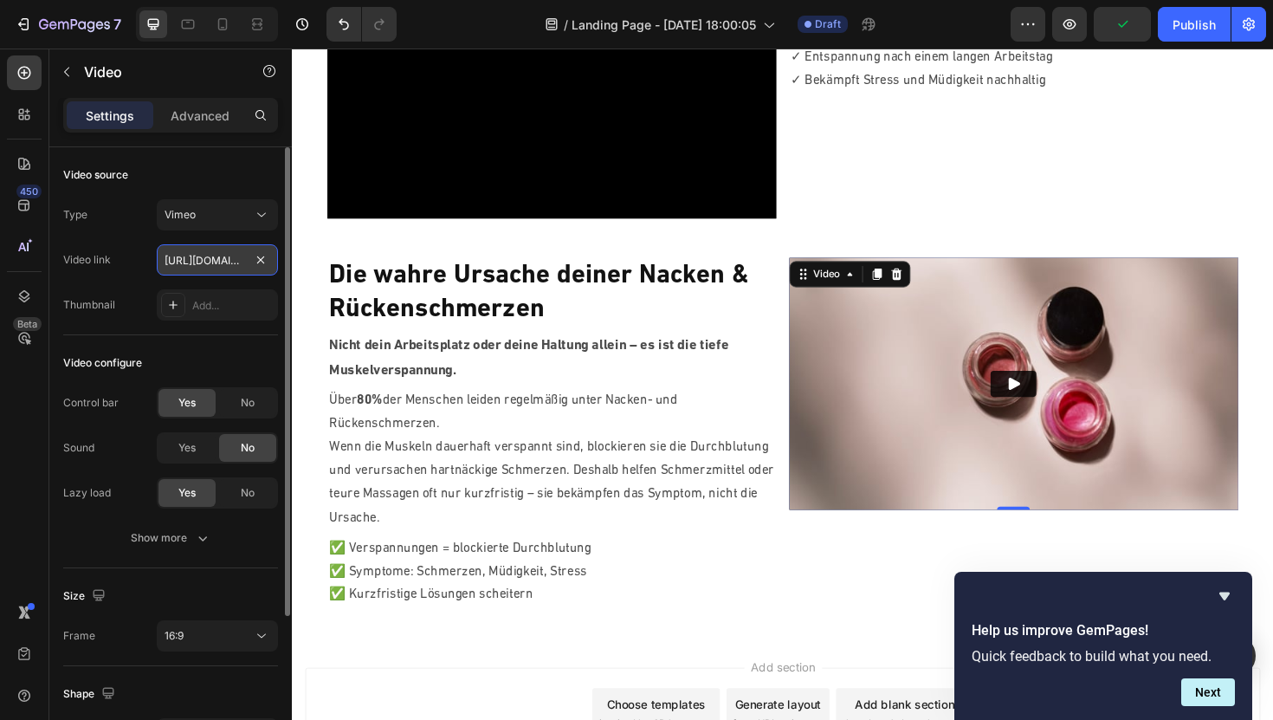
click at [203, 262] on input "[URL][DOMAIN_NAME]" at bounding box center [217, 259] width 121 height 31
click at [250, 398] on span "No" at bounding box center [248, 403] width 14 height 16
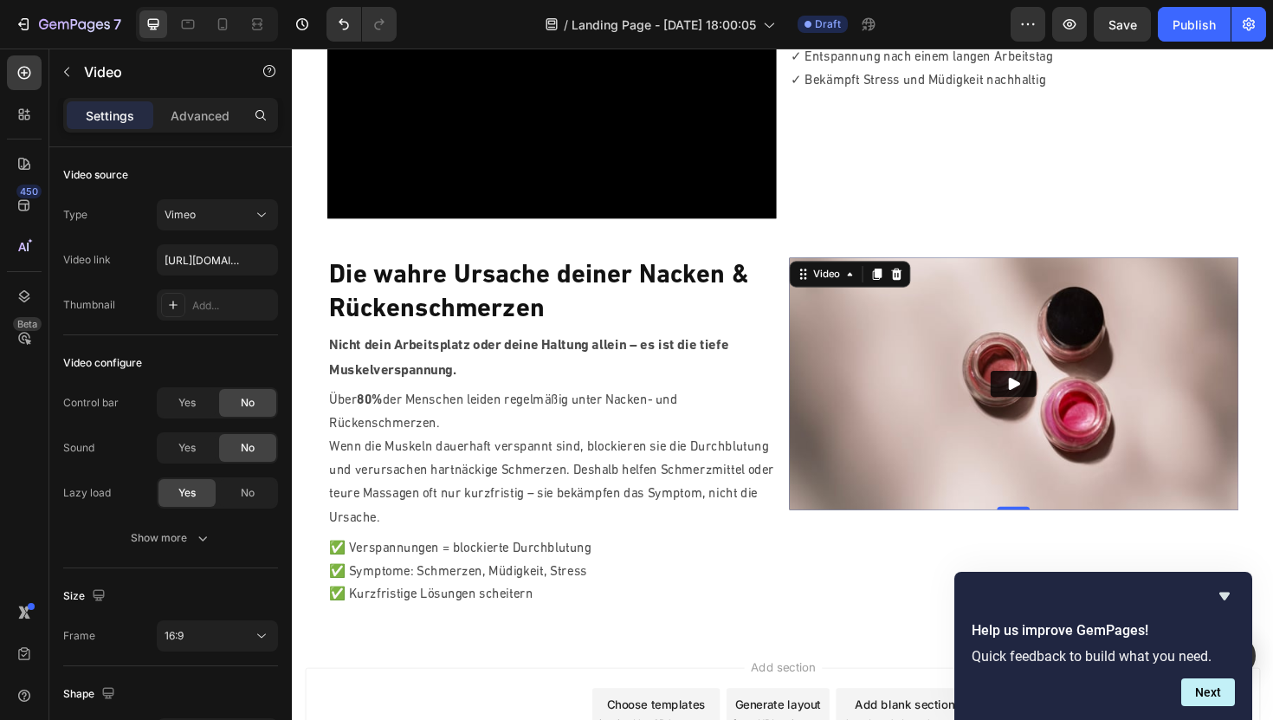
click at [926, 370] on img at bounding box center [1057, 404] width 476 height 268
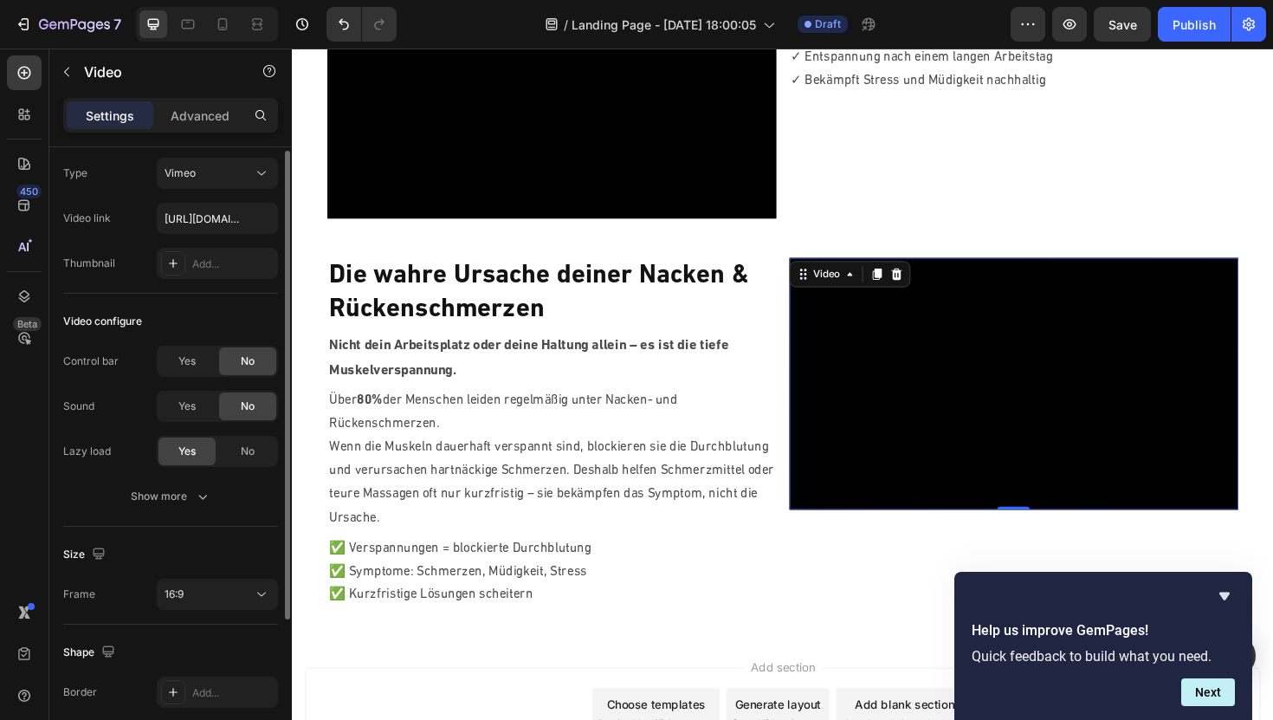
scroll to position [46, 0]
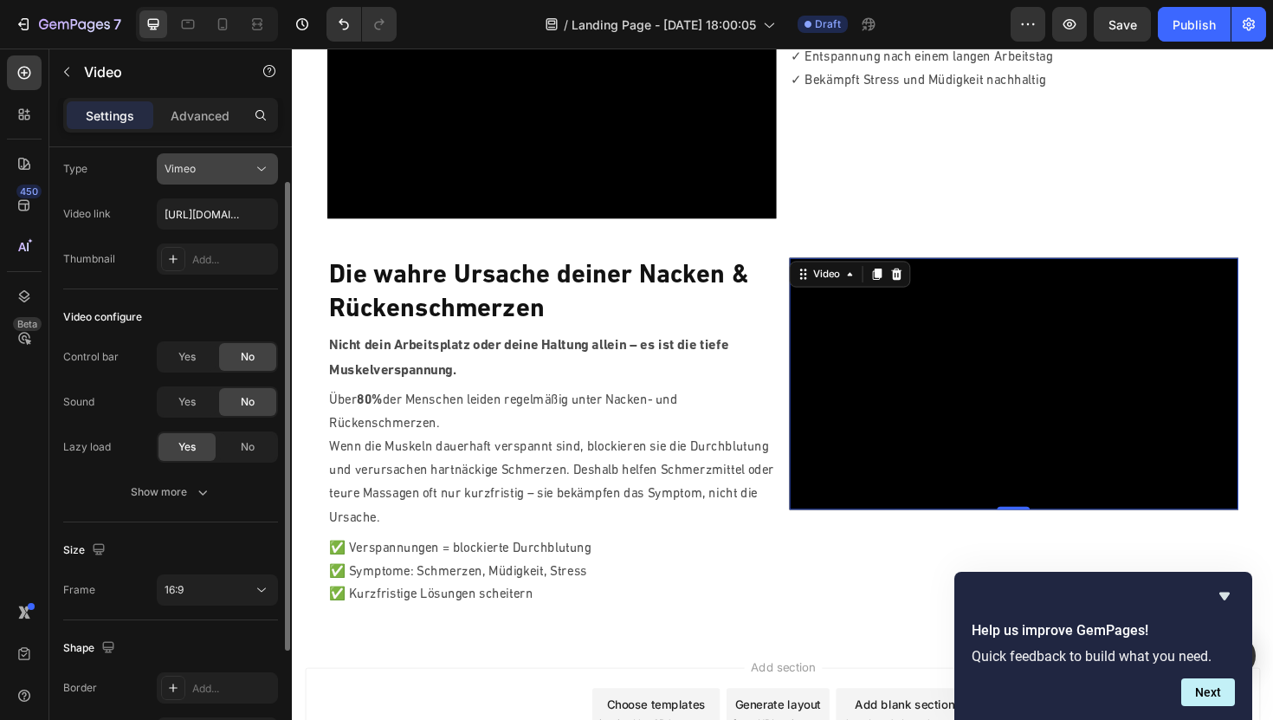
click at [227, 160] on div "Vimeo" at bounding box center [218, 168] width 106 height 17
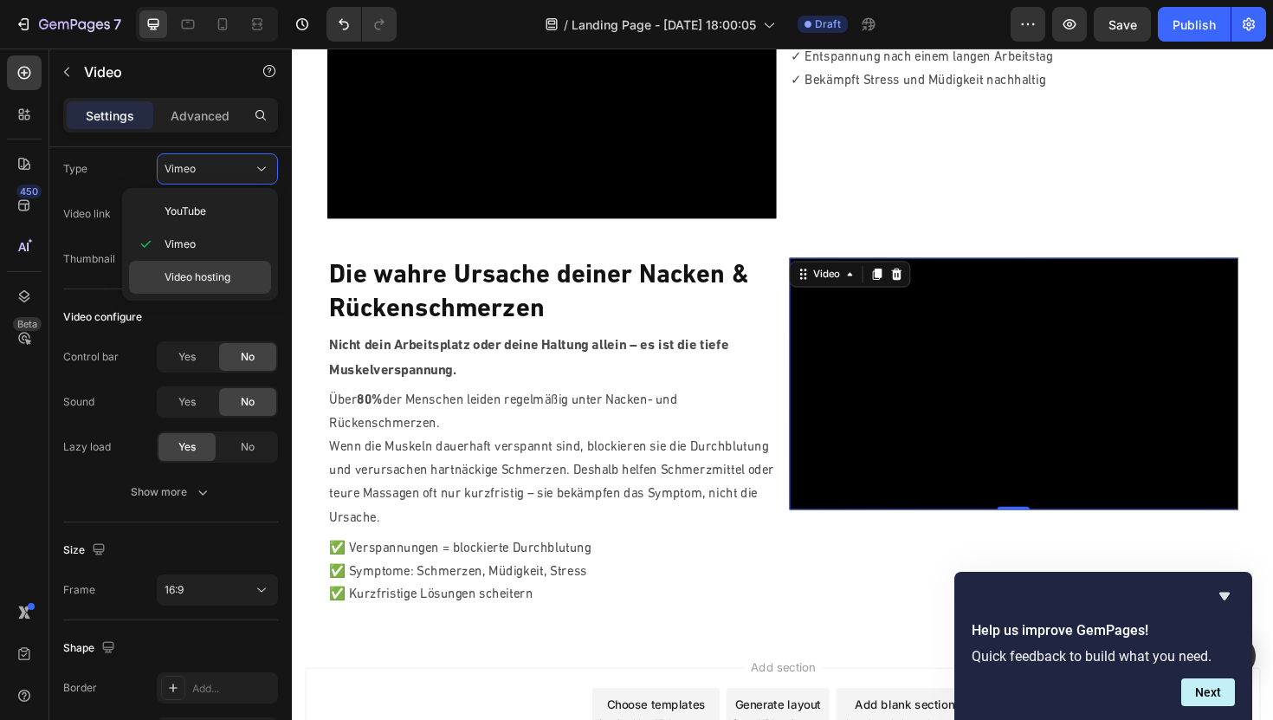
click at [196, 283] on span "Video hosting" at bounding box center [198, 277] width 66 height 16
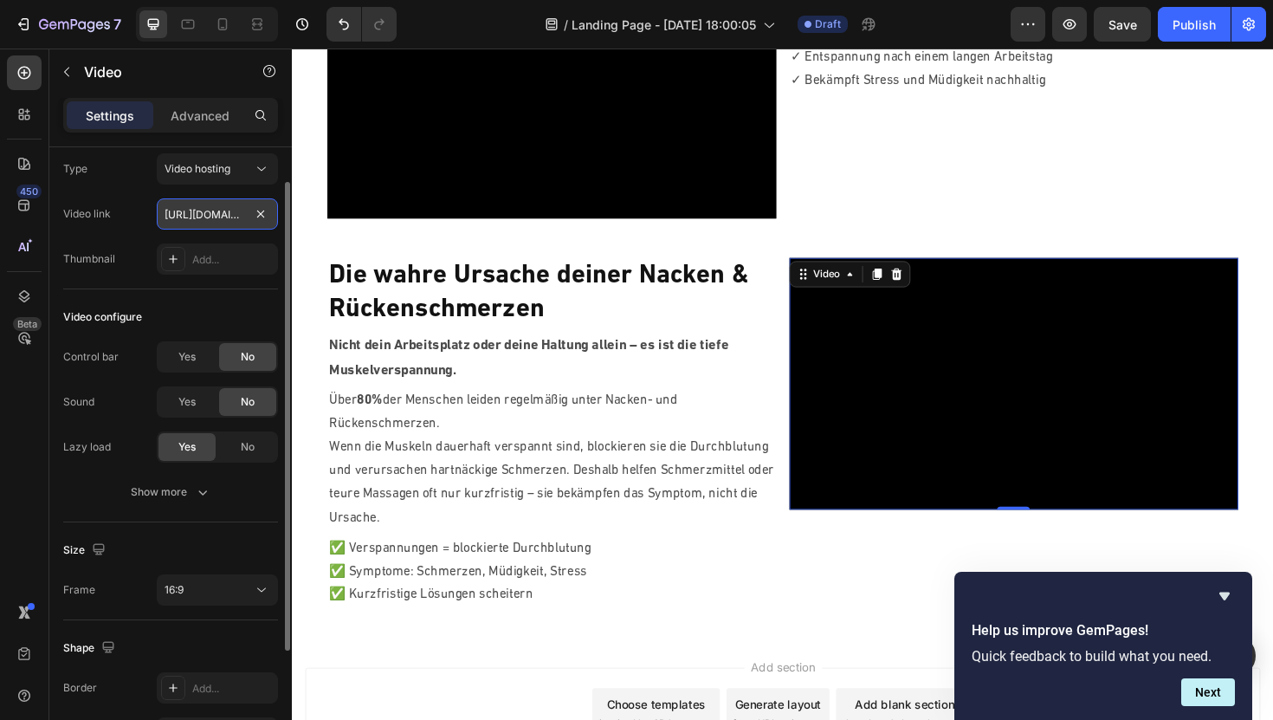
click at [222, 223] on input "[URL][DOMAIN_NAME]" at bounding box center [217, 213] width 121 height 31
paste input "vimeo.com/1122496068?fl=pl&fe=sh"
type input "[URL][DOMAIN_NAME]"
click at [234, 217] on input "[URL][DOMAIN_NAME]" at bounding box center [217, 213] width 121 height 31
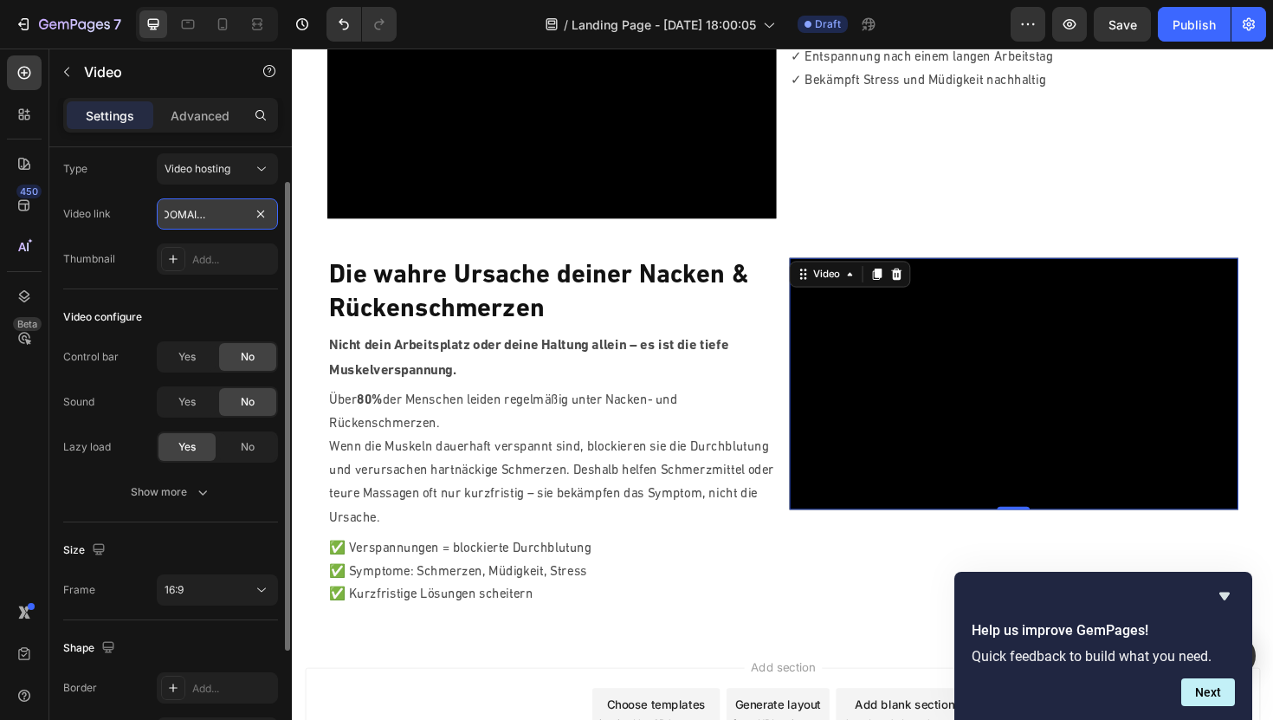
click at [234, 217] on input "[URL][DOMAIN_NAME]" at bounding box center [217, 213] width 121 height 31
click at [243, 174] on div "Video hosting" at bounding box center [209, 169] width 88 height 16
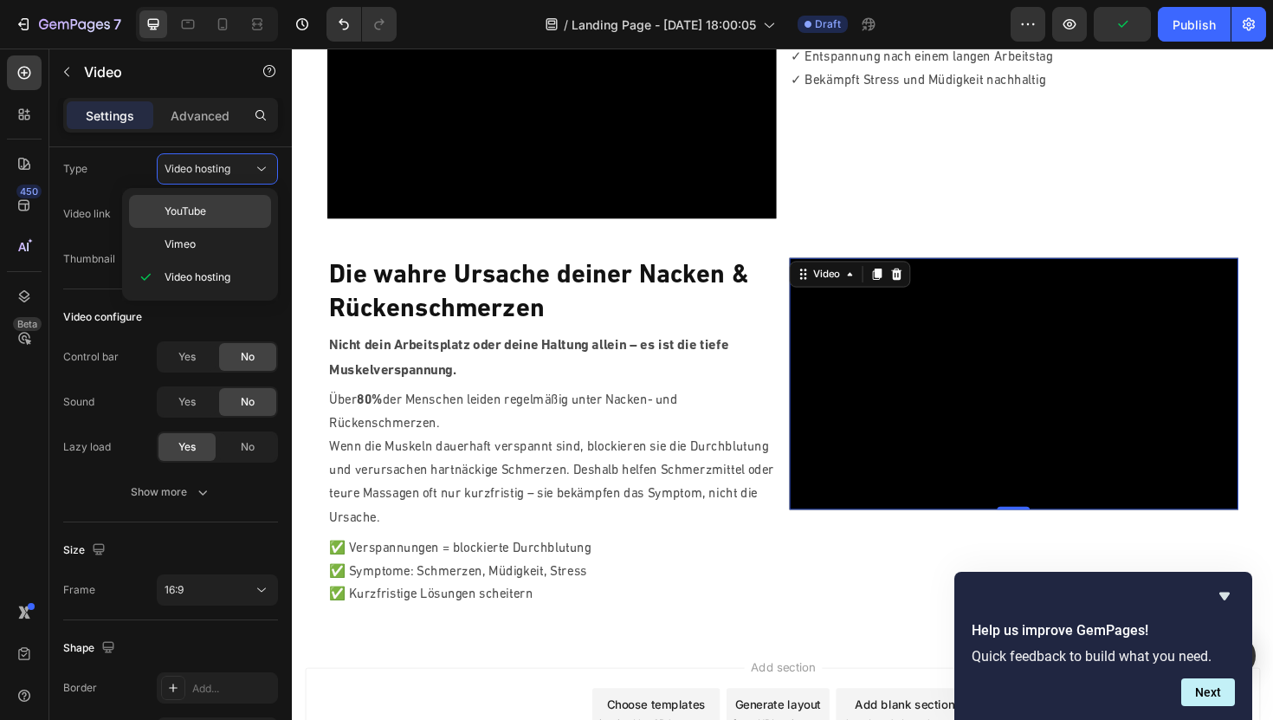
click at [167, 226] on div "YouTube" at bounding box center [200, 211] width 142 height 33
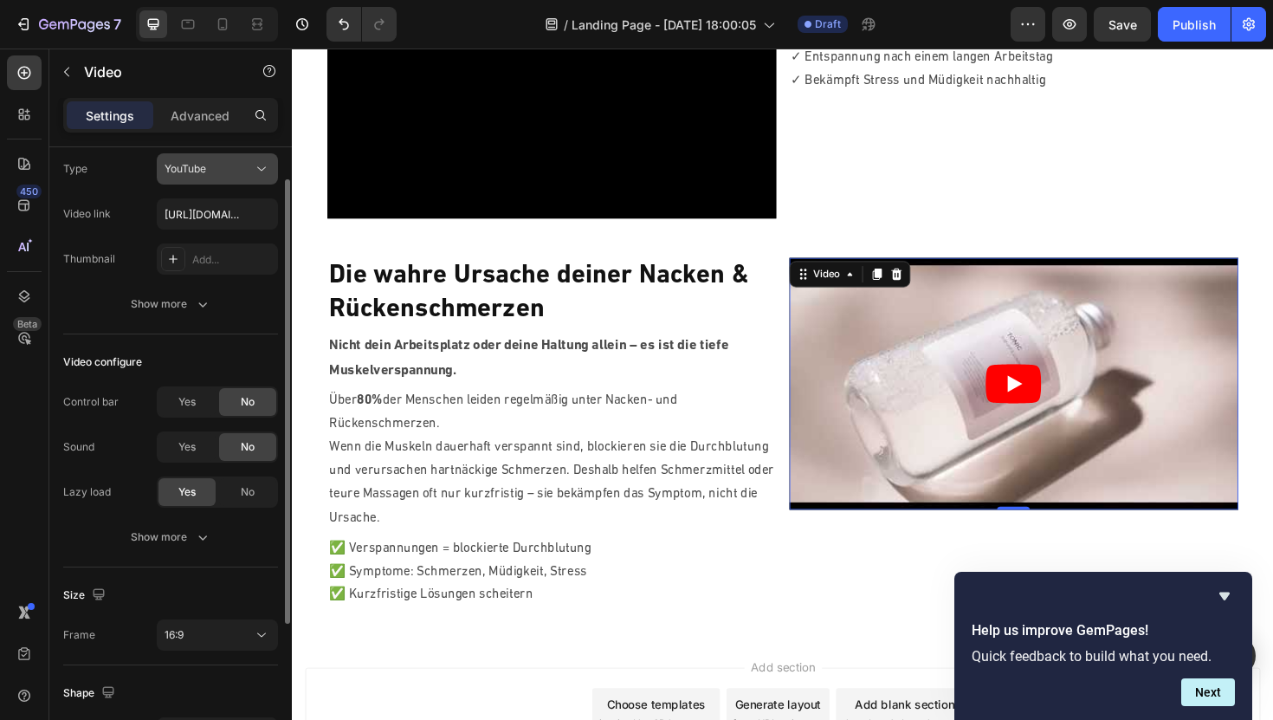
click at [196, 171] on span "YouTube" at bounding box center [186, 168] width 42 height 13
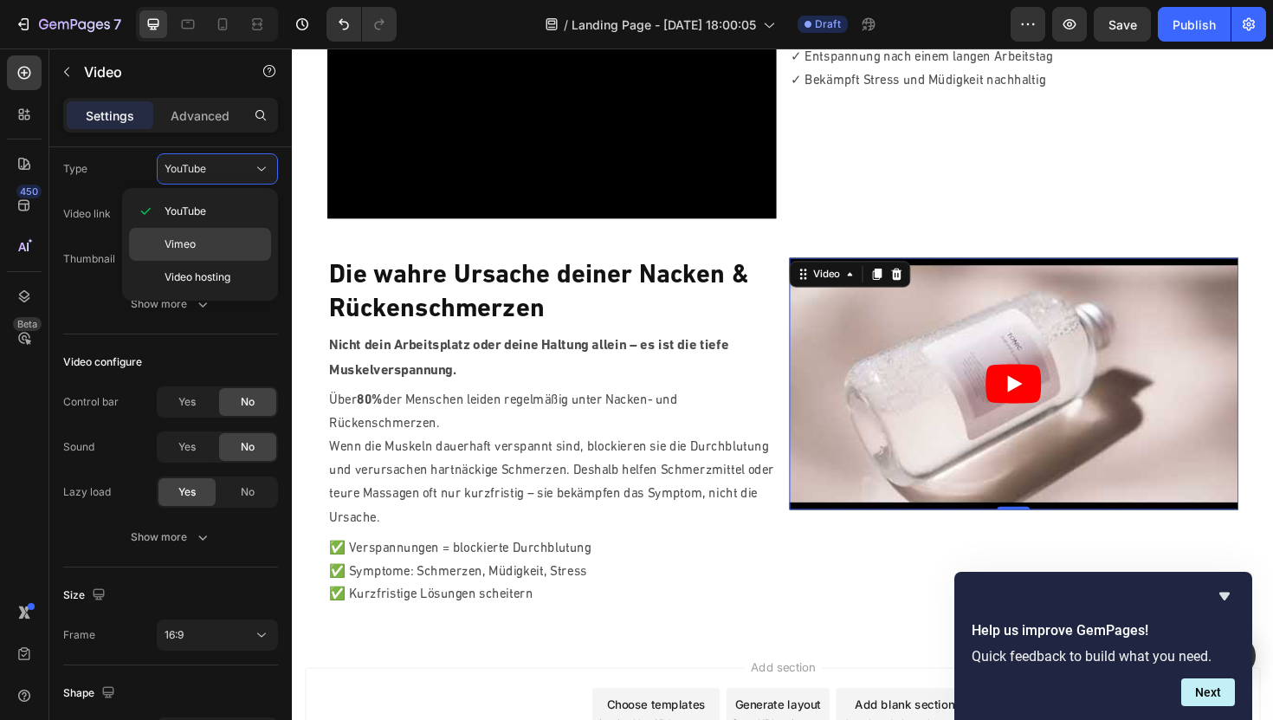
click at [187, 245] on span "Vimeo" at bounding box center [180, 244] width 31 height 16
type input "[URL][DOMAIN_NAME]"
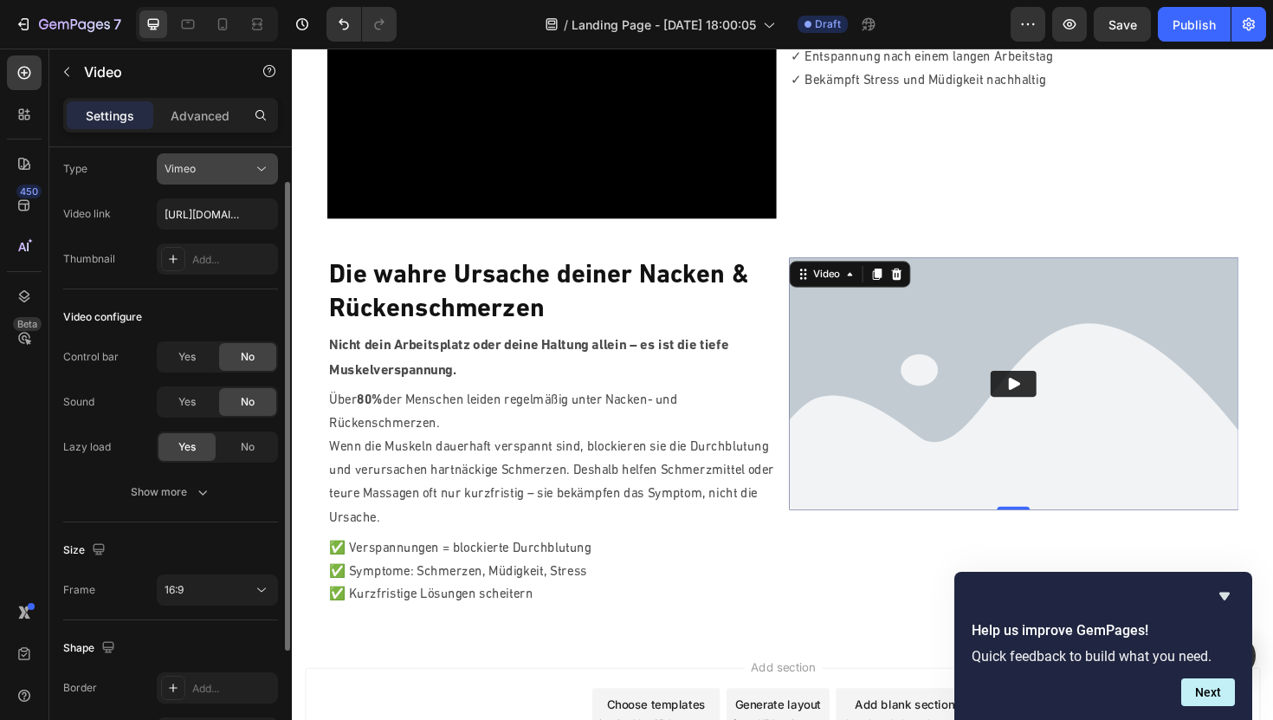
click at [217, 161] on div "Vimeo" at bounding box center [209, 169] width 88 height 16
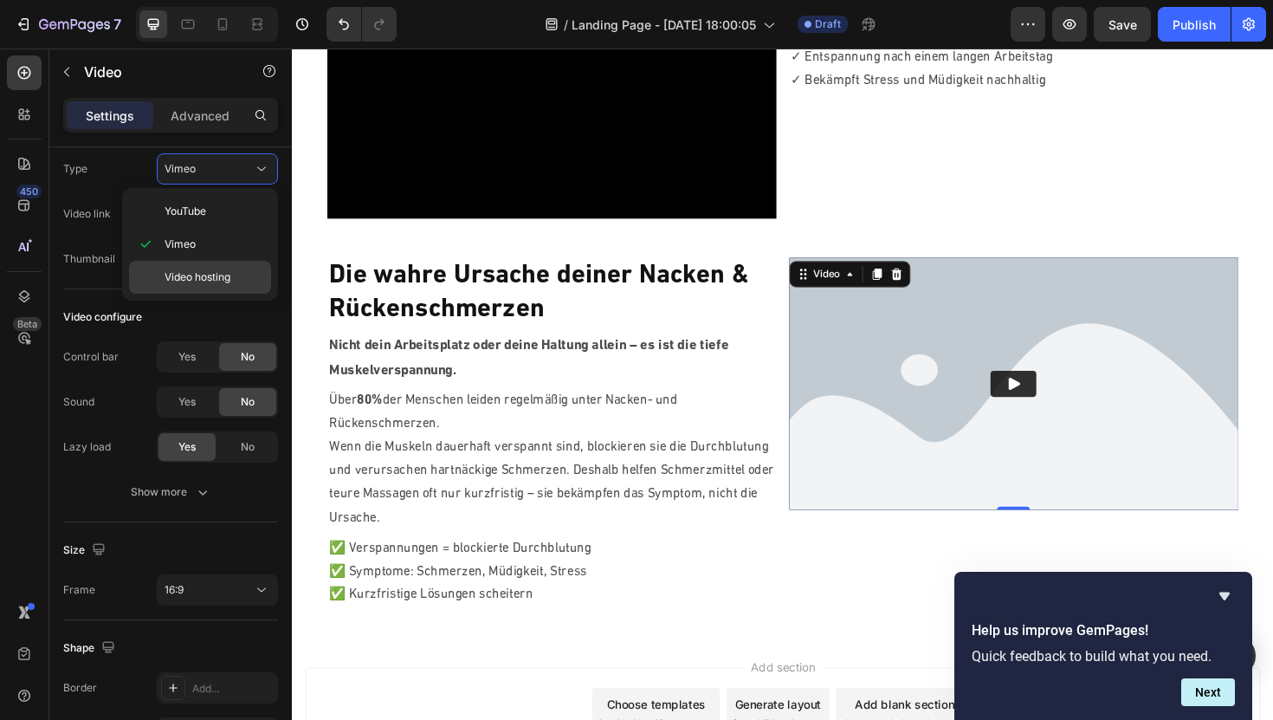
click at [198, 280] on span "Video hosting" at bounding box center [198, 277] width 66 height 16
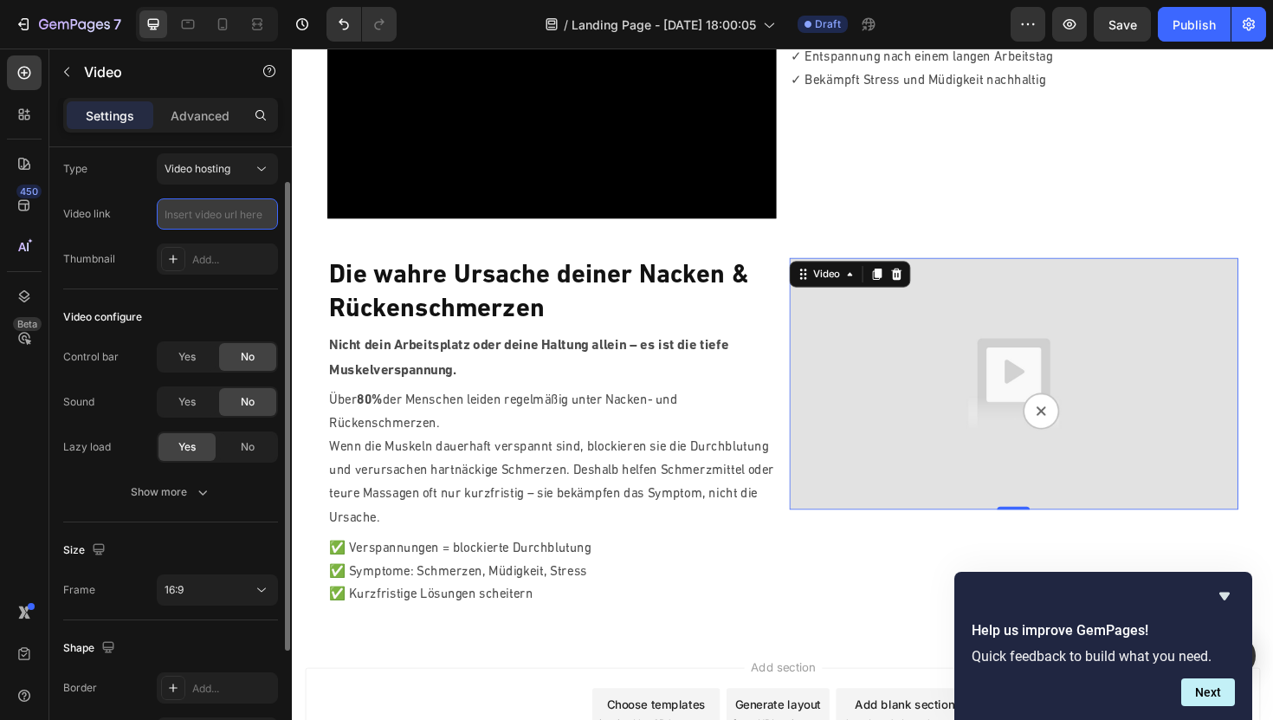
click at [214, 218] on input "text" at bounding box center [217, 213] width 121 height 31
click at [242, 206] on input "text" at bounding box center [217, 213] width 121 height 31
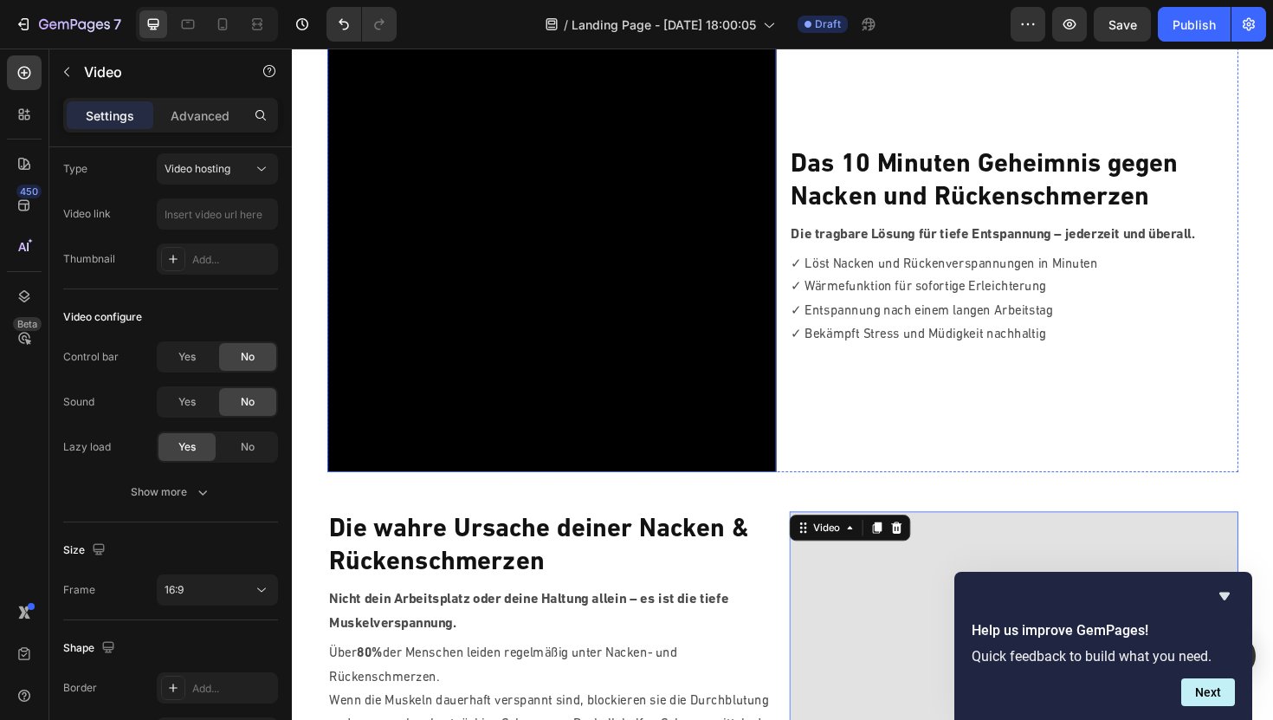
scroll to position [65, 0]
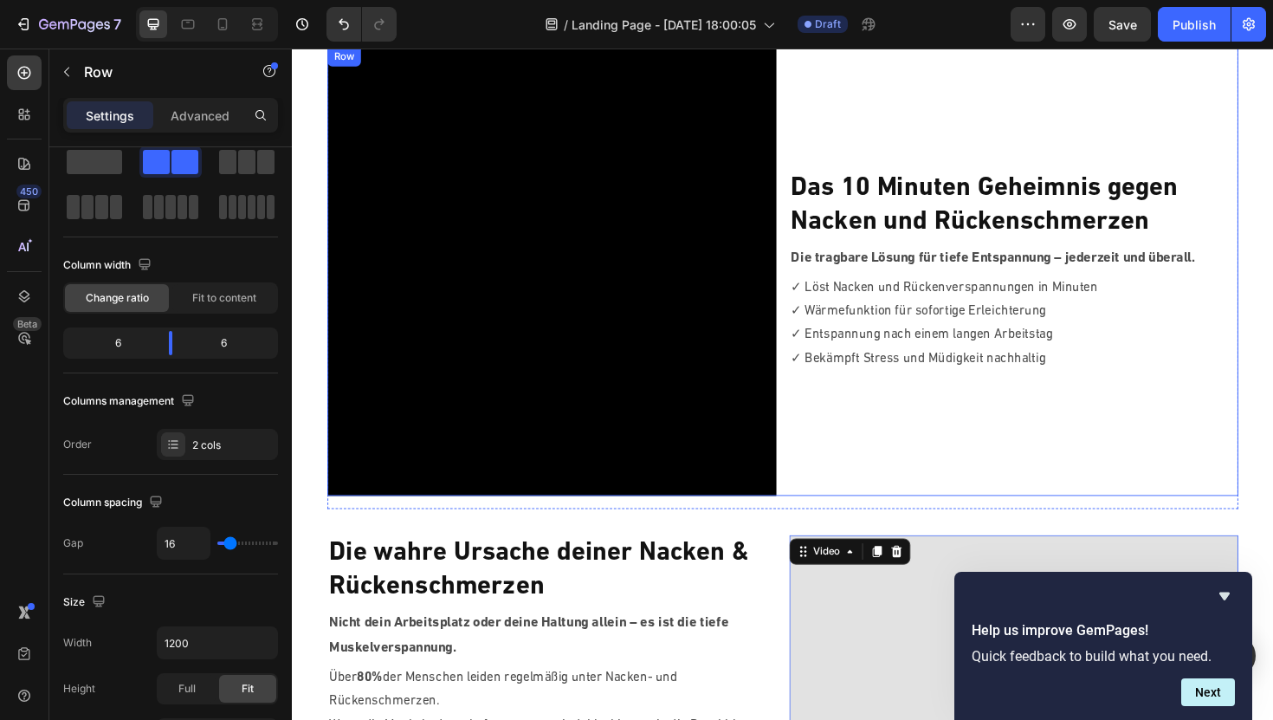
click at [888, 111] on div "⁠⁠⁠⁠⁠⁠⁠ Das 10 Minuten Geheimnis gegen Nacken und Rückenschmerzen Heading Die t…" at bounding box center [1057, 285] width 476 height 476
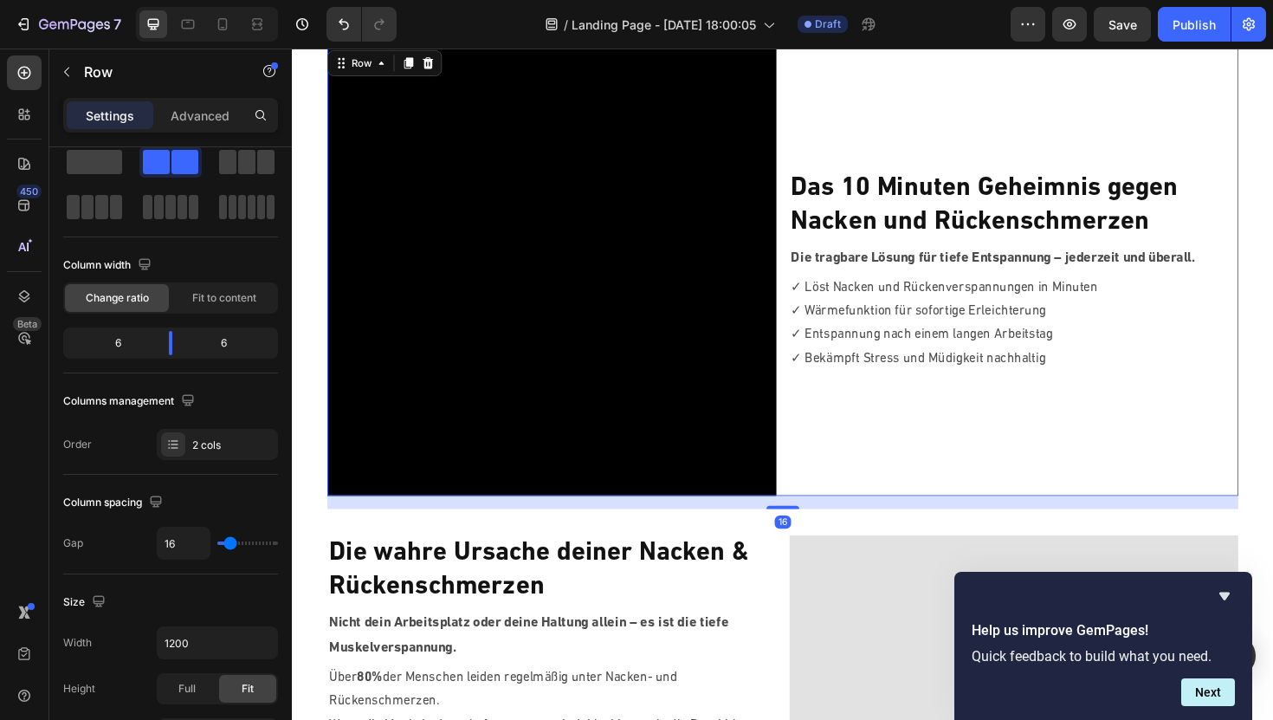
scroll to position [0, 0]
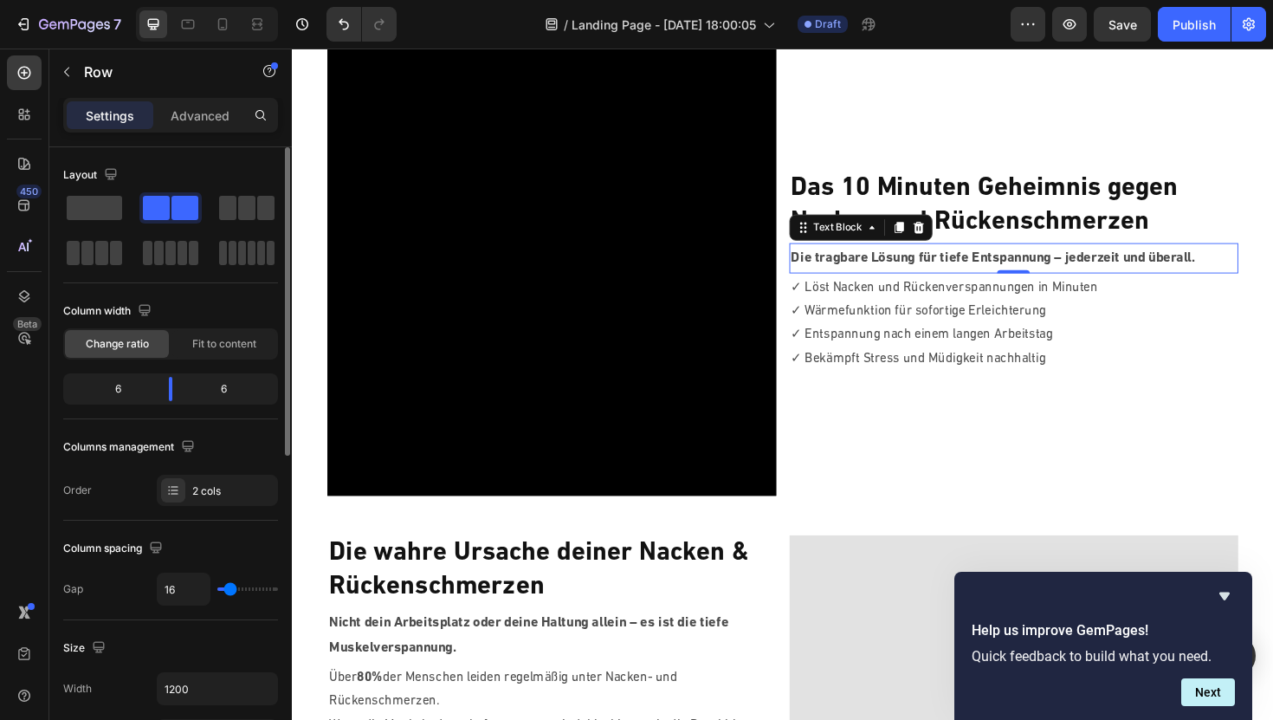
click at [873, 276] on p "Die tragbare Lösung für tiefe Entspannung – jederzeit und überall." at bounding box center [1056, 271] width 472 height 27
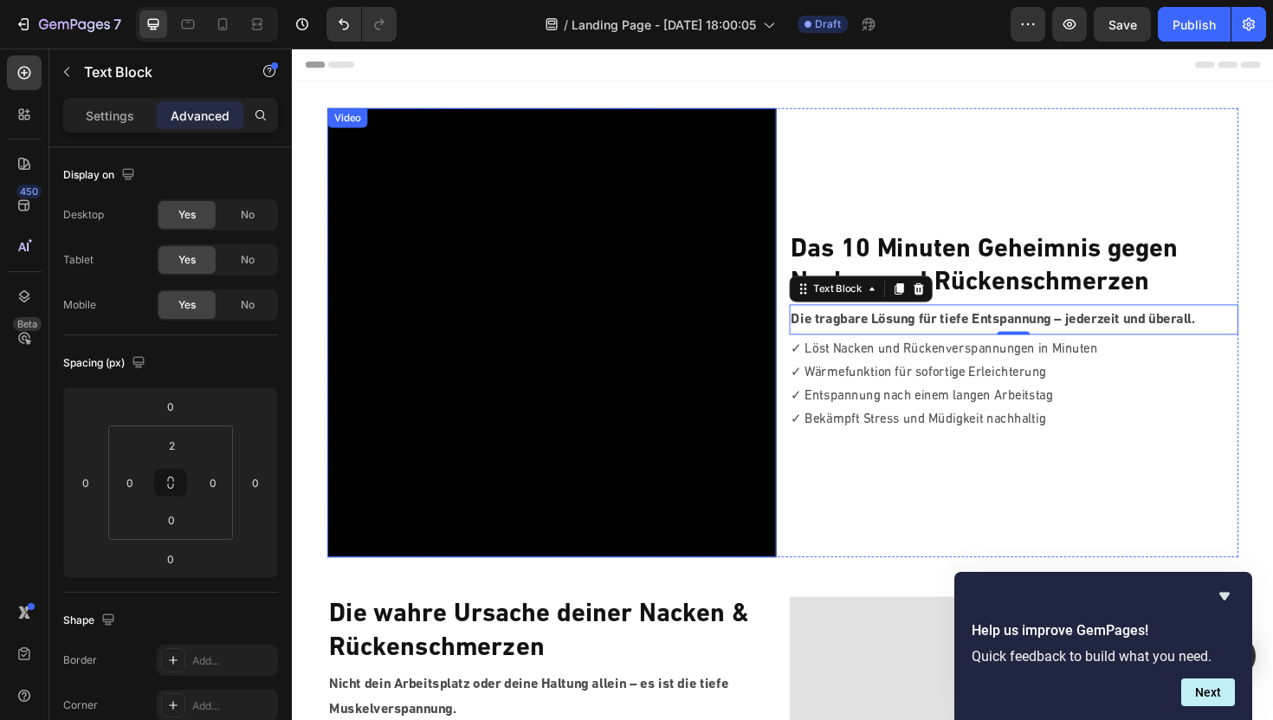
click at [349, 122] on div "Video" at bounding box center [351, 122] width 36 height 16
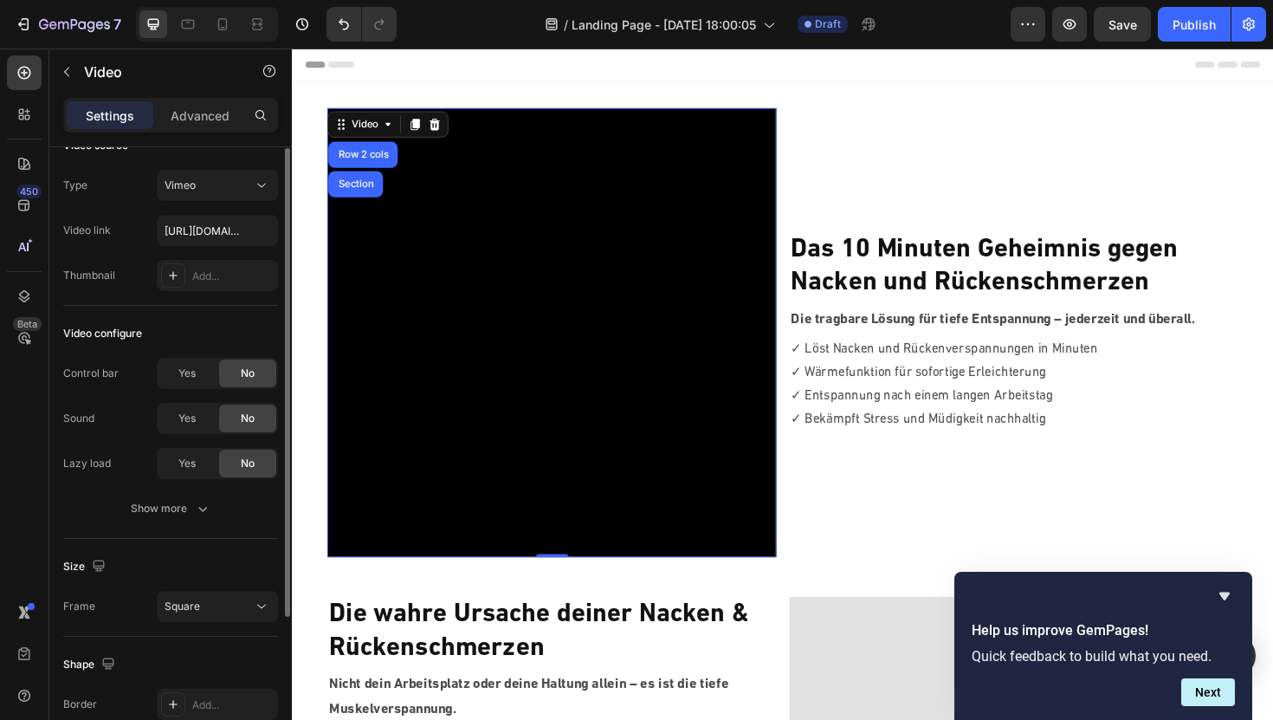
scroll to position [30, 0]
click at [218, 224] on input "https://vimeo.com/1122489503?share=copy" at bounding box center [217, 229] width 121 height 31
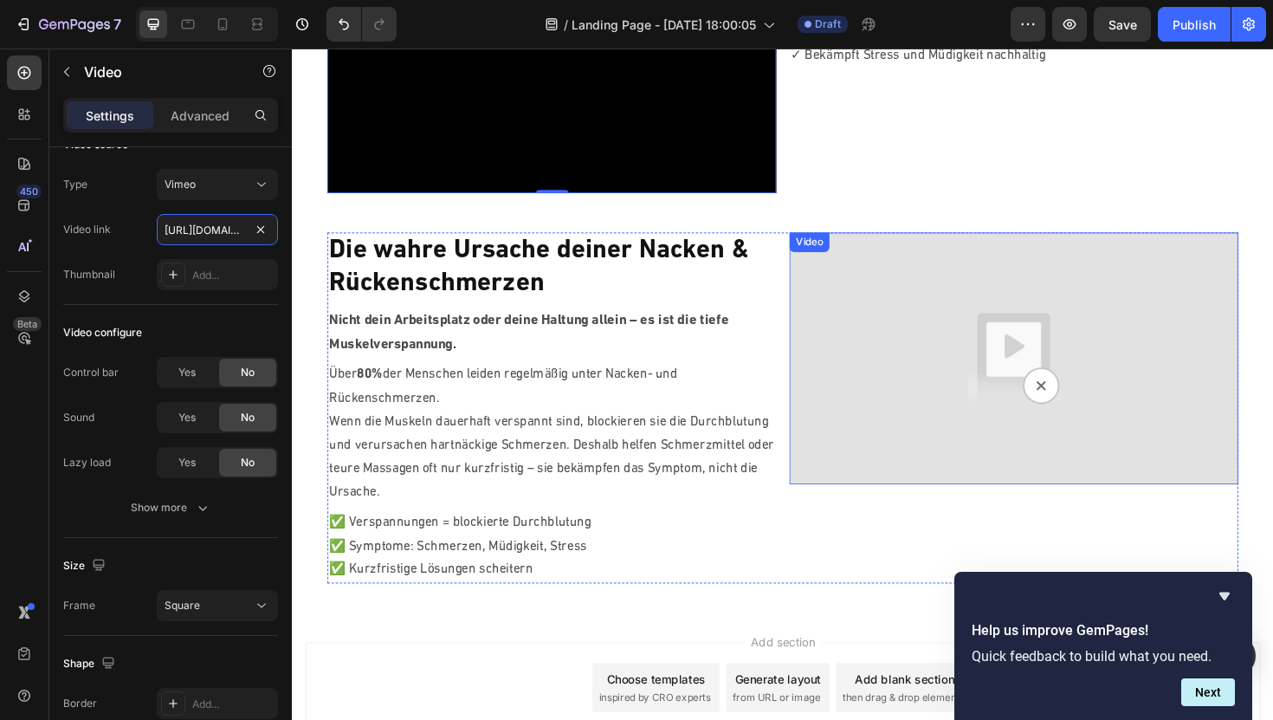
scroll to position [417, 0]
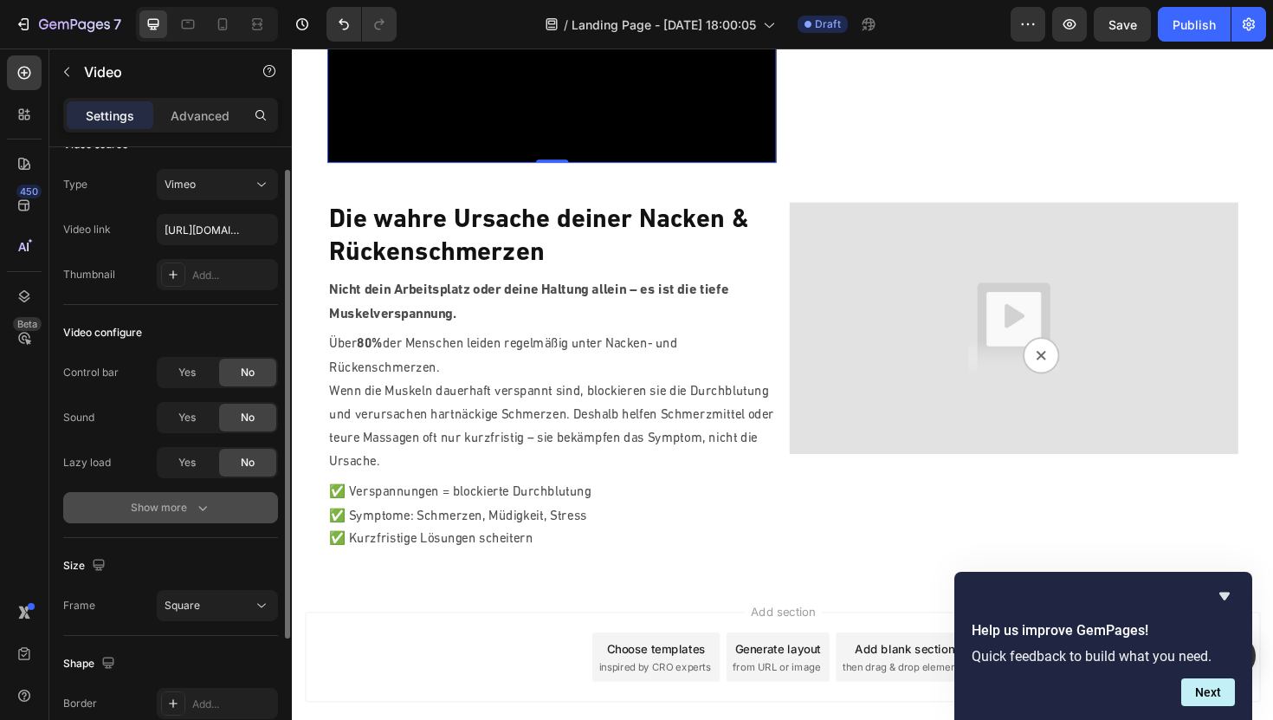
click at [152, 512] on div "Show more" at bounding box center [171, 507] width 81 height 17
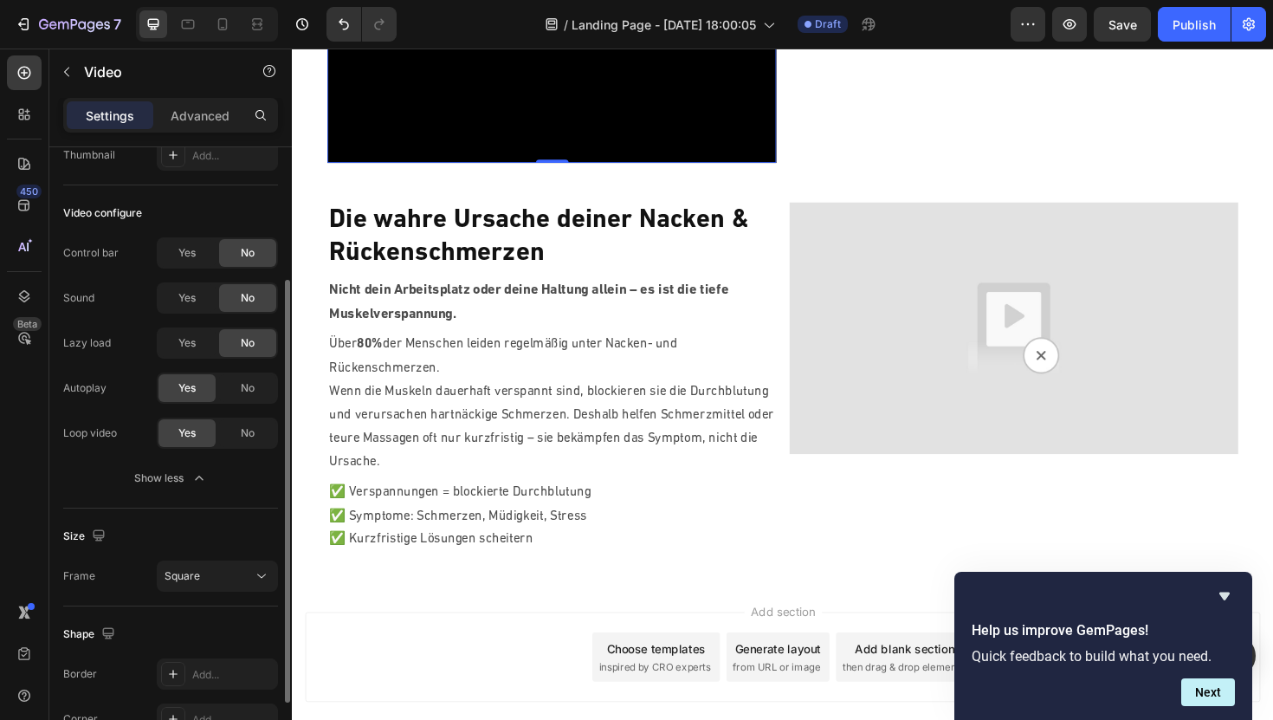
scroll to position [175, 0]
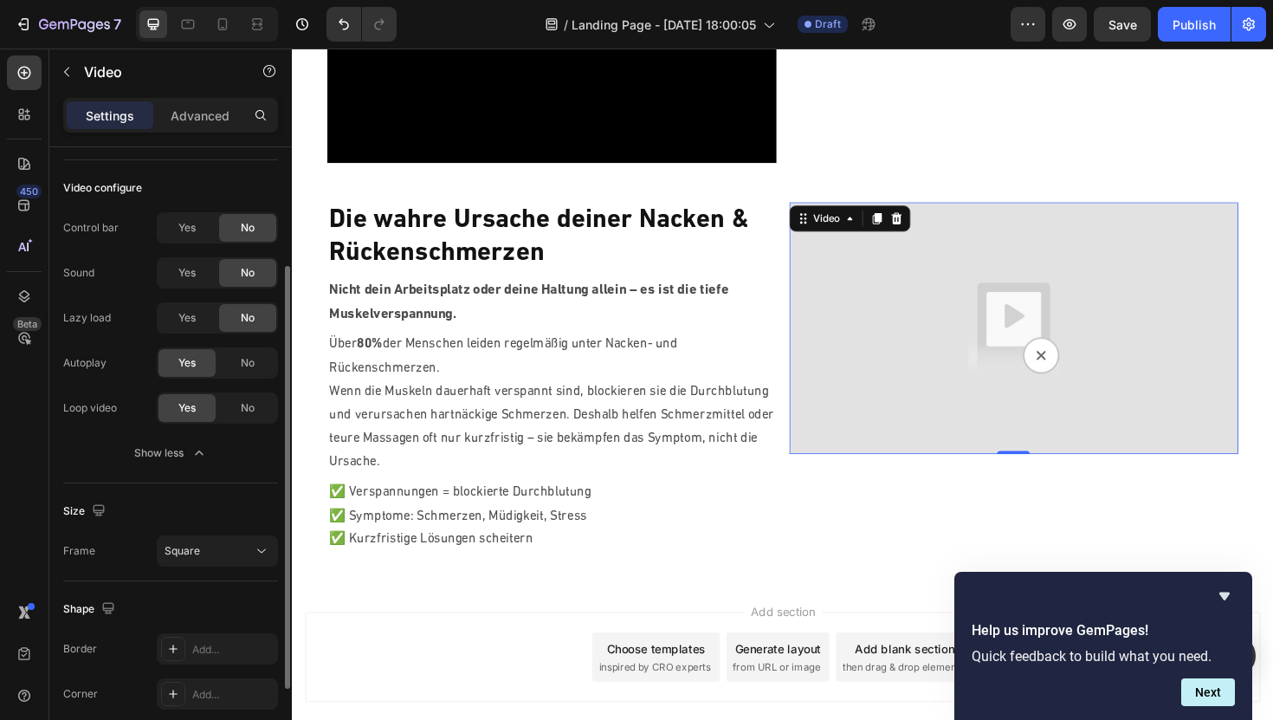
click at [883, 420] on img at bounding box center [1057, 345] width 476 height 268
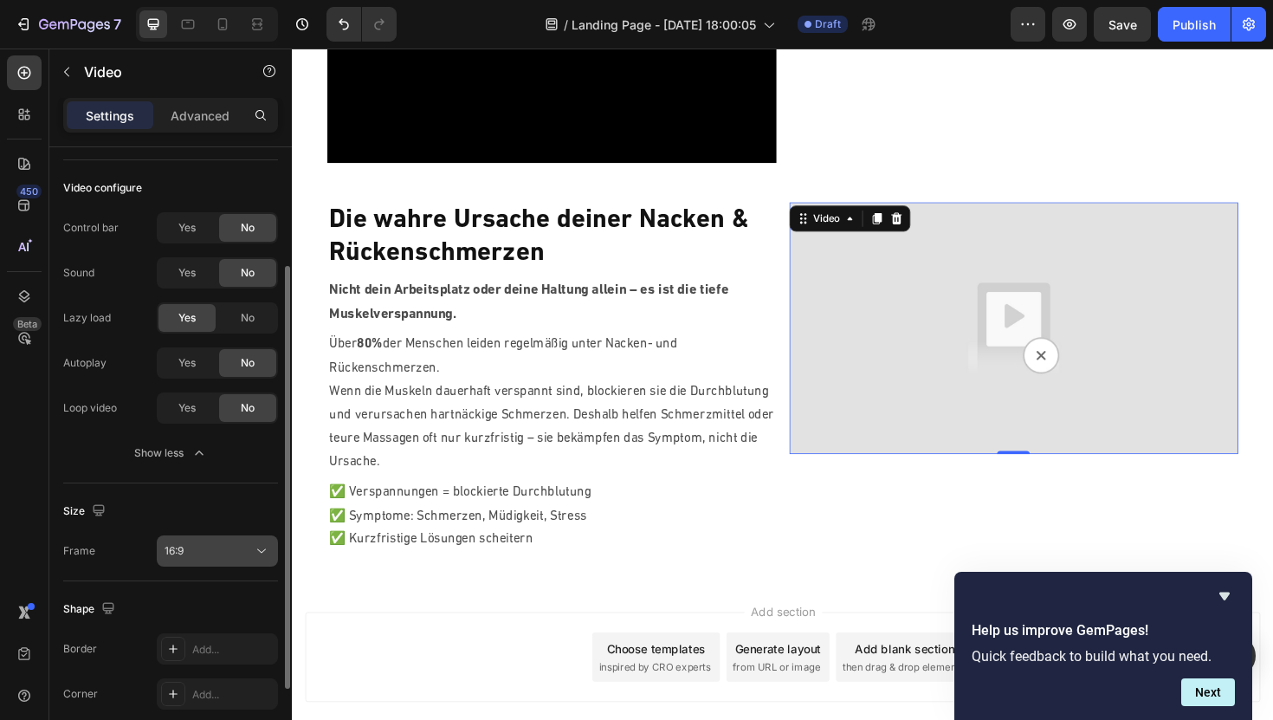
click at [202, 565] on button "16:9" at bounding box center [217, 550] width 121 height 31
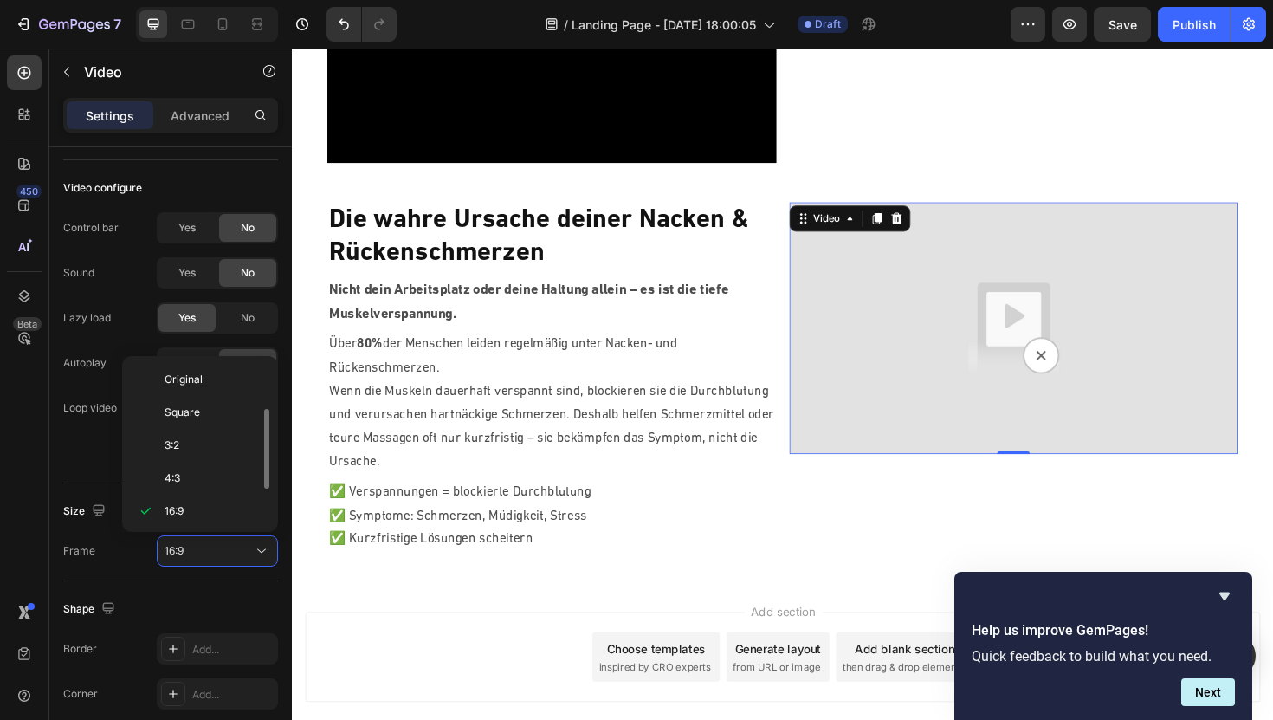
scroll to position [31, 0]
click at [178, 376] on span "Square" at bounding box center [183, 381] width 36 height 16
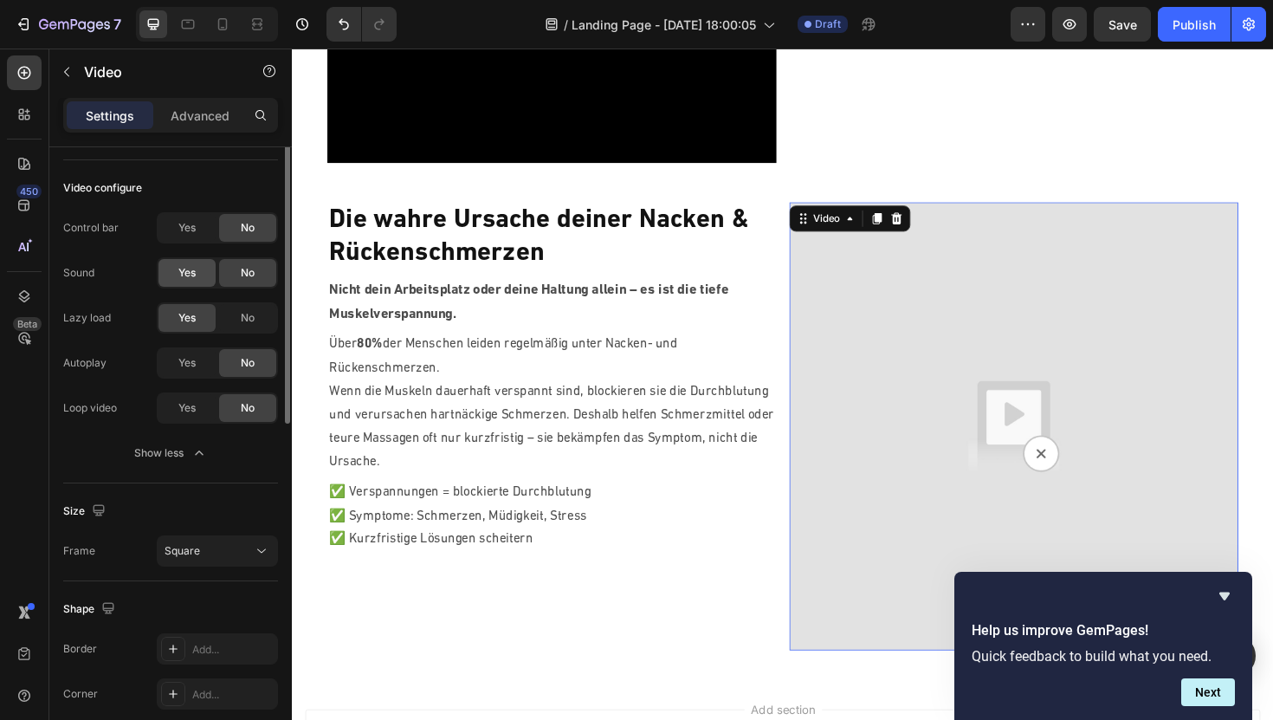
scroll to position [0, 0]
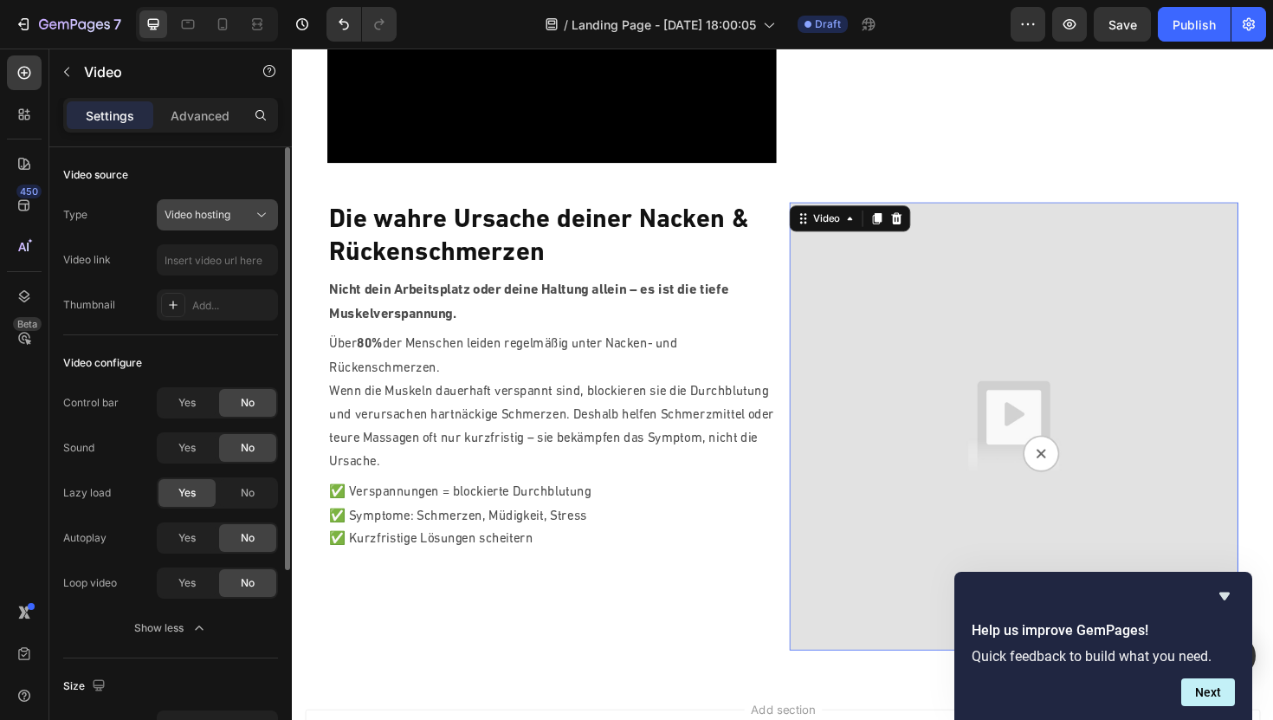
click at [223, 220] on span "Video hosting" at bounding box center [198, 214] width 66 height 13
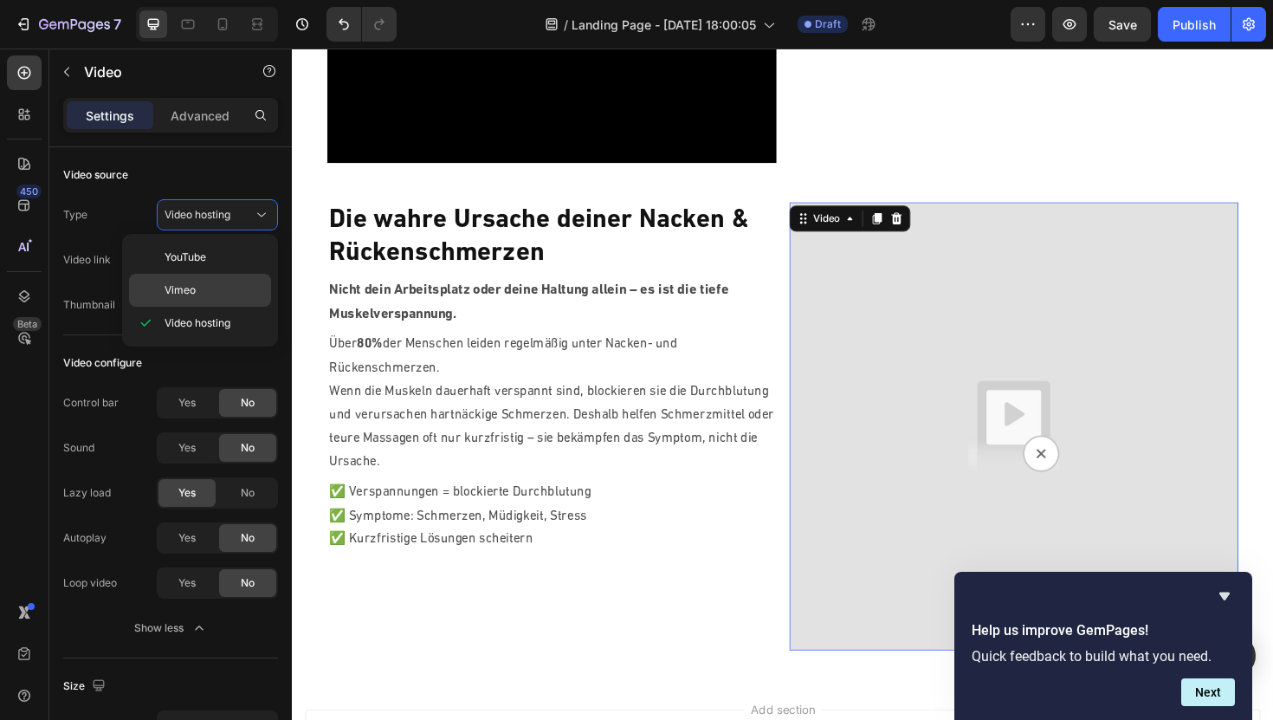
click at [208, 283] on p "Vimeo" at bounding box center [214, 290] width 99 height 16
type input "[URL][DOMAIN_NAME]"
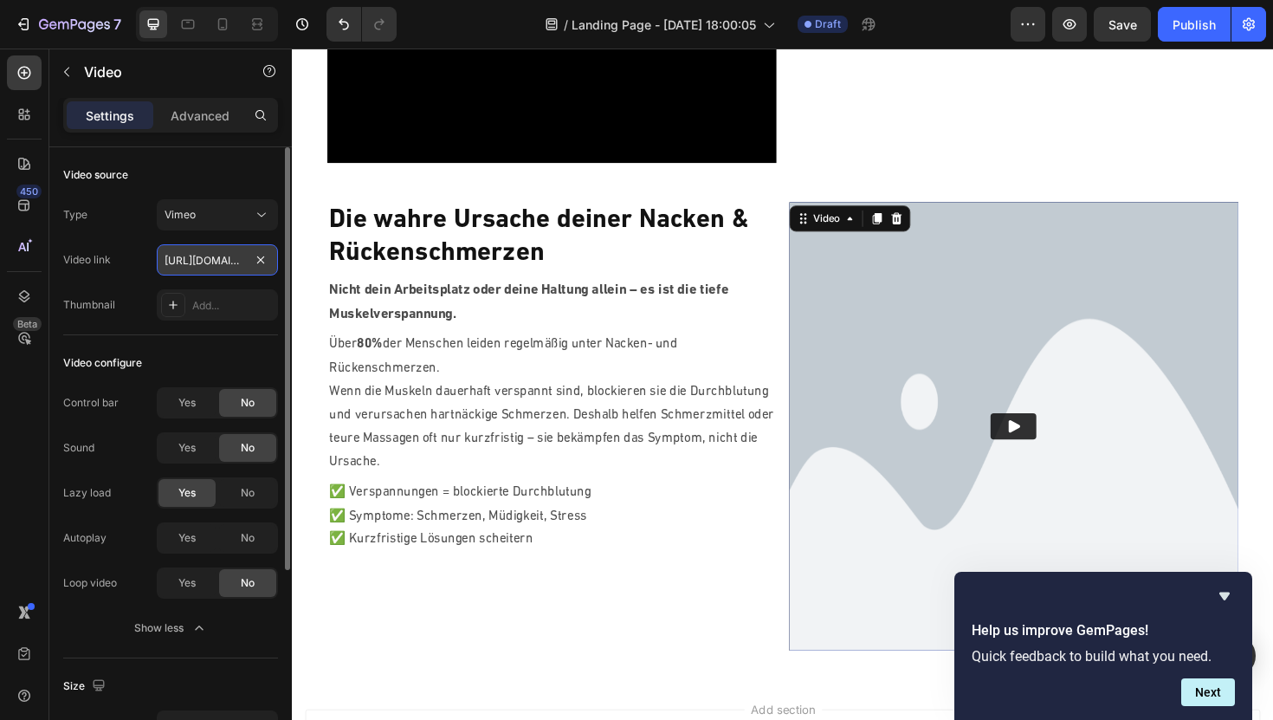
click at [213, 265] on input "[URL][DOMAIN_NAME]" at bounding box center [217, 259] width 121 height 31
click at [1036, 438] on button "Play" at bounding box center [1056, 449] width 49 height 28
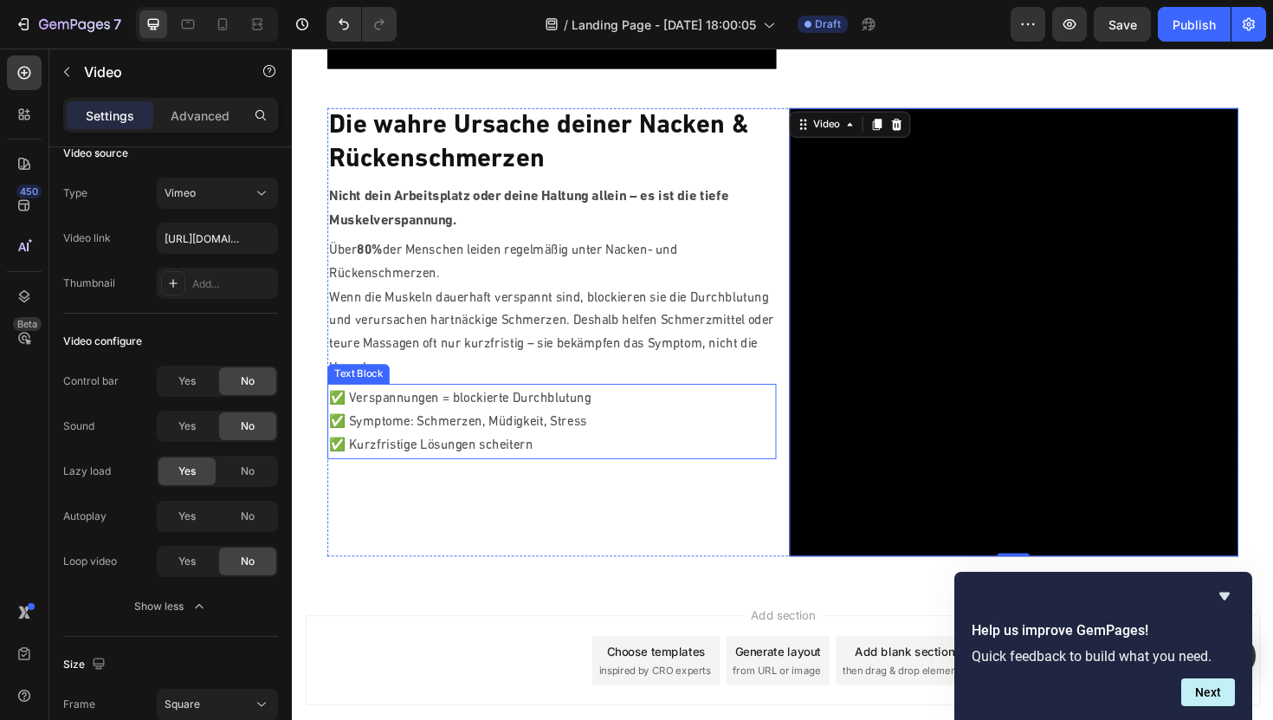
scroll to position [523, 0]
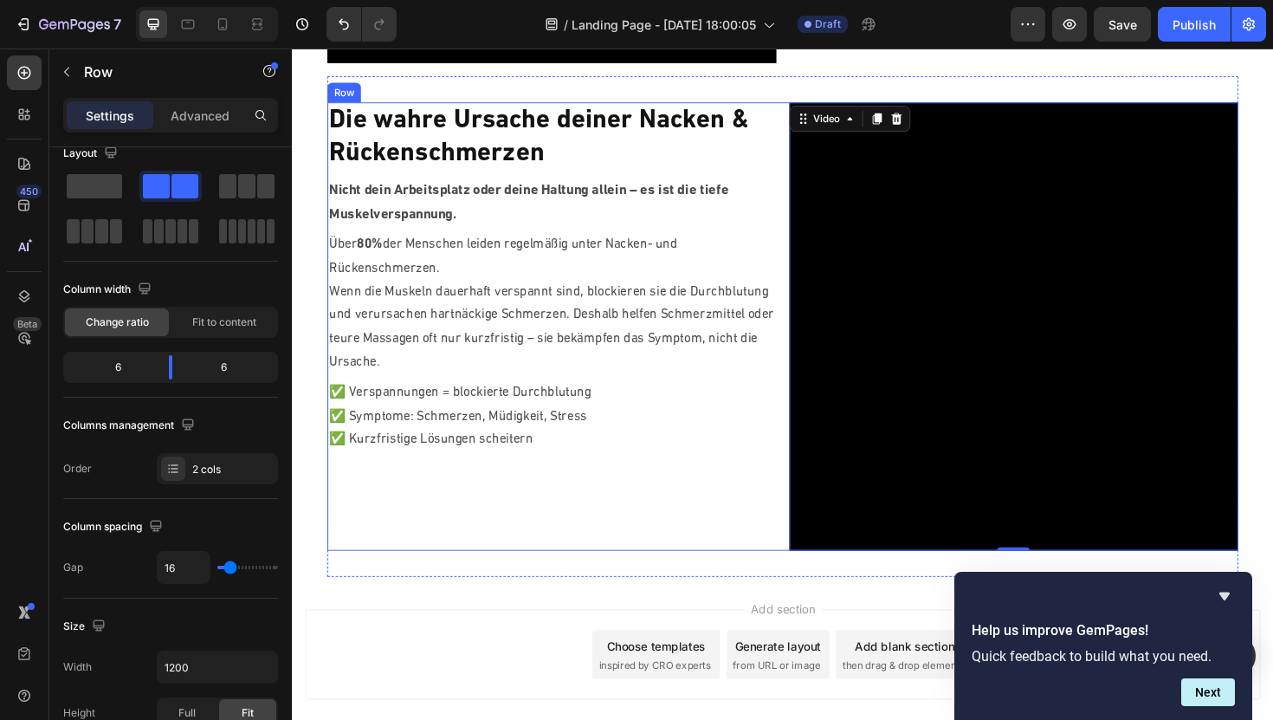
click at [470, 506] on div "Die wahre Ursache deiner Nacken & Rückenschmerzen Heading Nicht dein Arbeitspla…" at bounding box center [567, 344] width 476 height 476
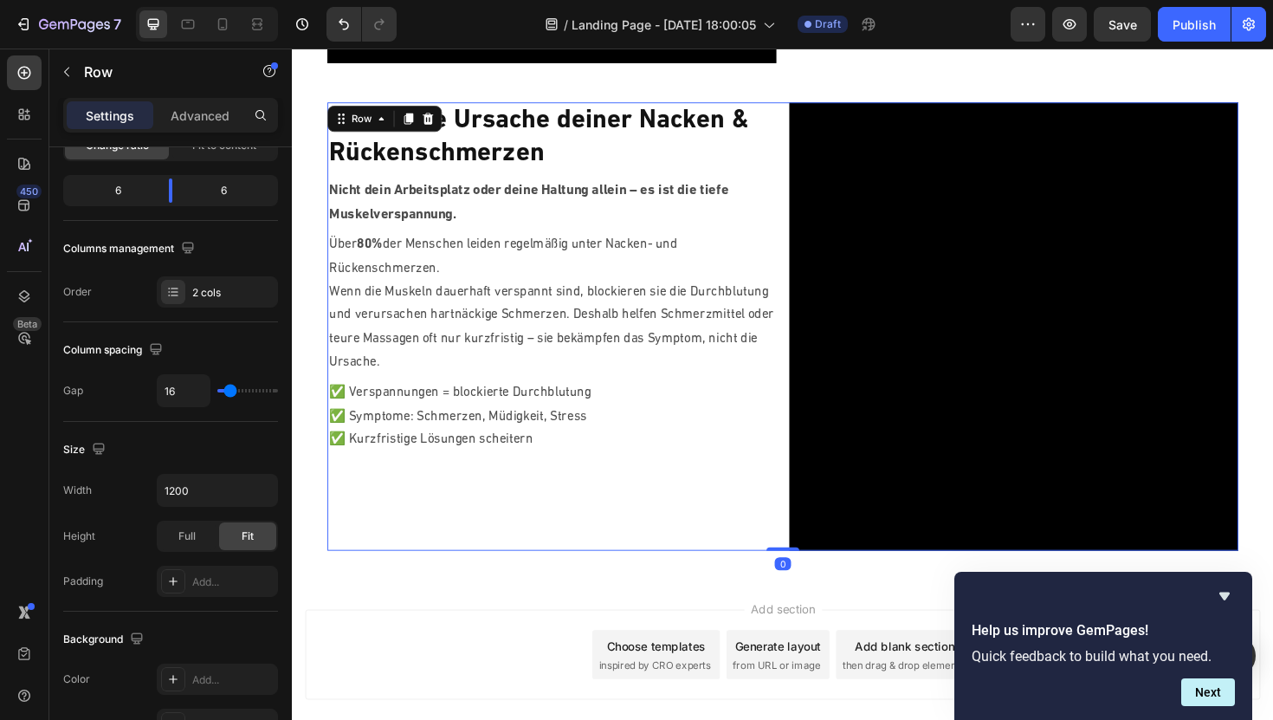
scroll to position [632, 0]
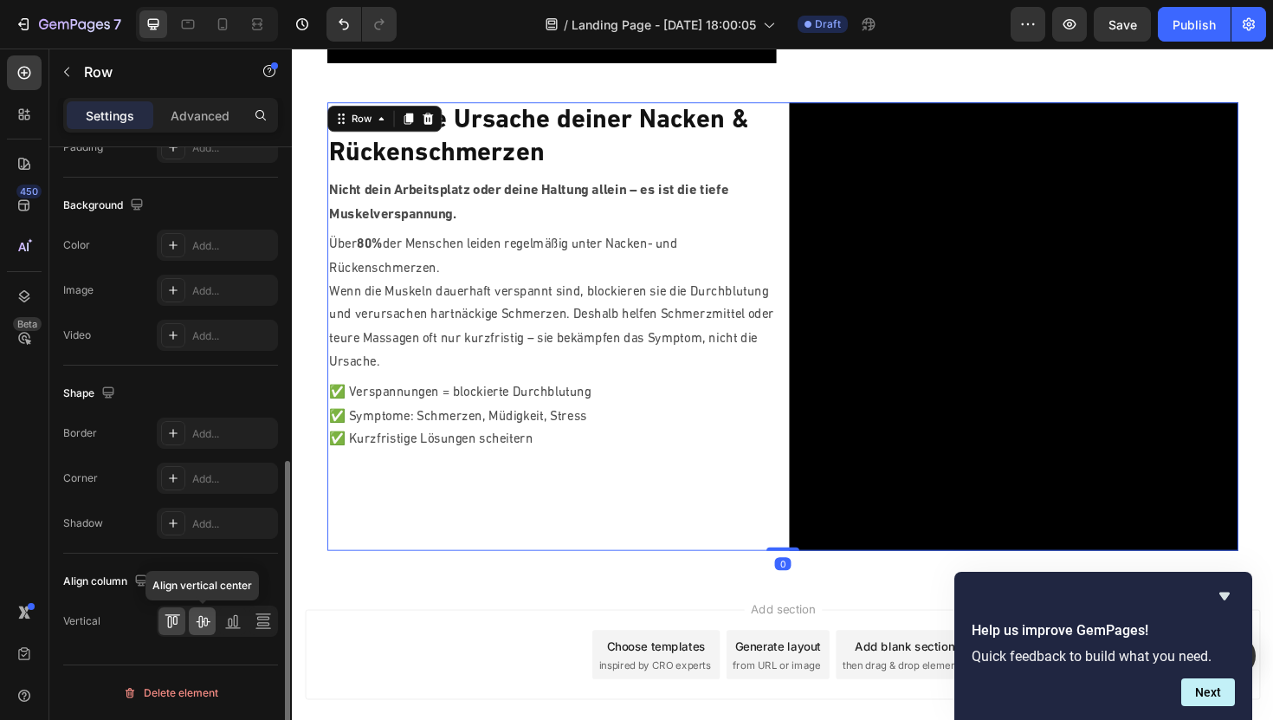
click at [207, 619] on icon at bounding box center [202, 620] width 17 height 17
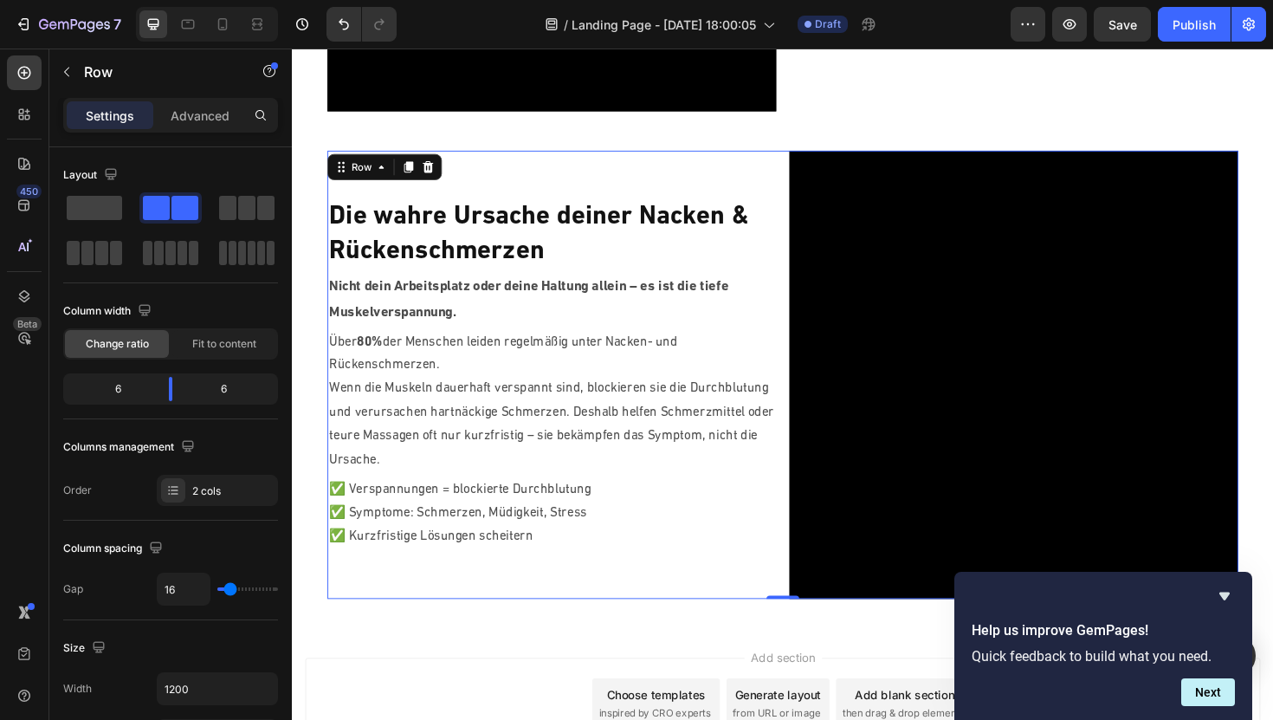
scroll to position [482, 0]
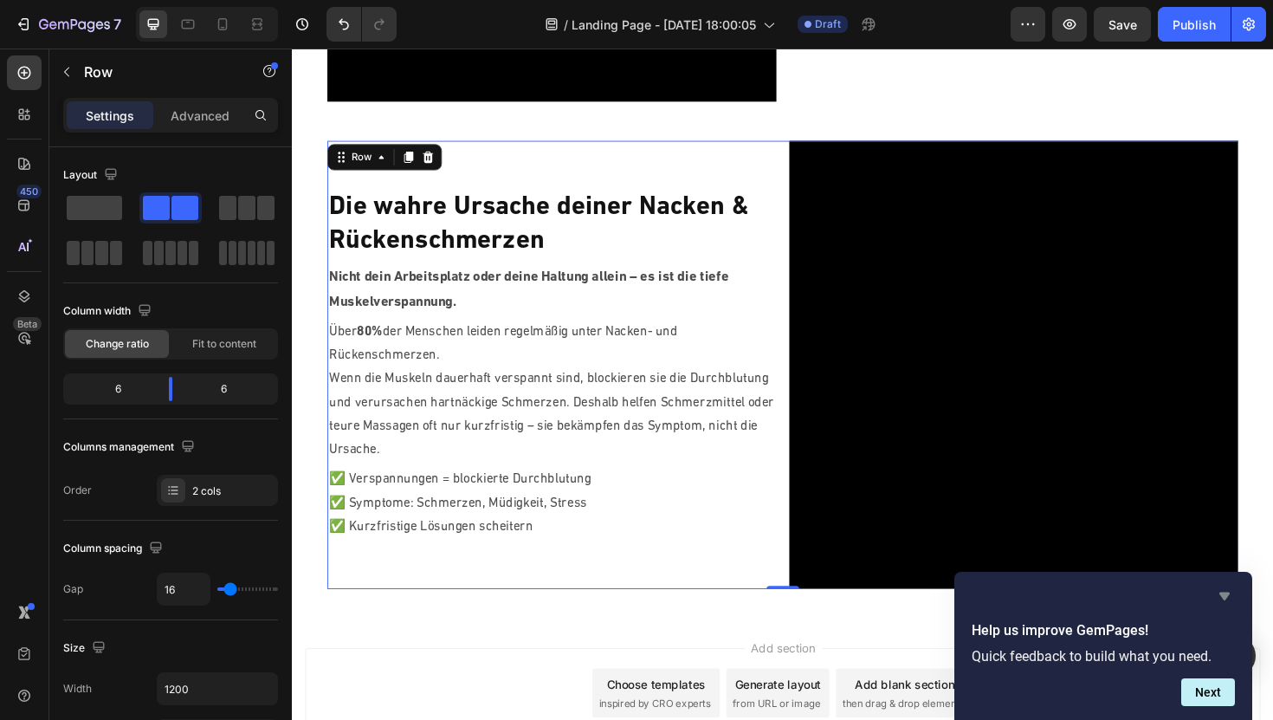
click at [1223, 591] on icon "Hide survey" at bounding box center [1224, 596] width 21 height 21
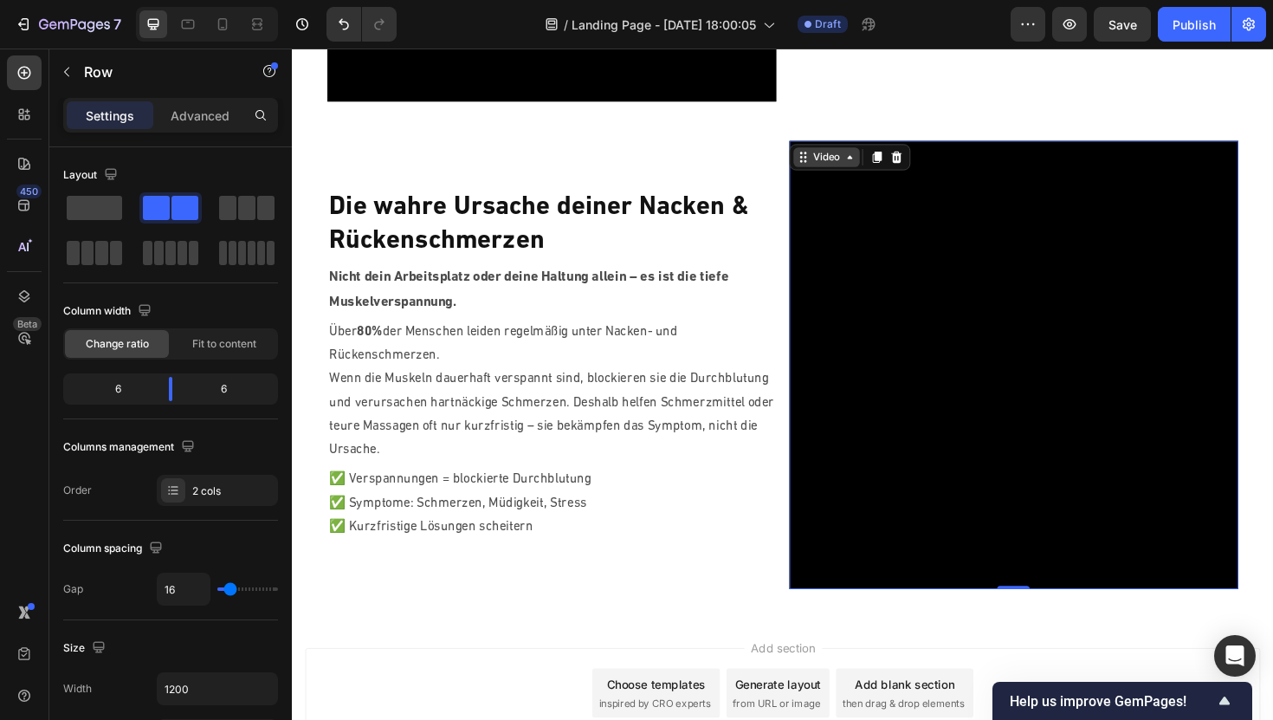
click at [838, 158] on div "Video" at bounding box center [858, 163] width 70 height 21
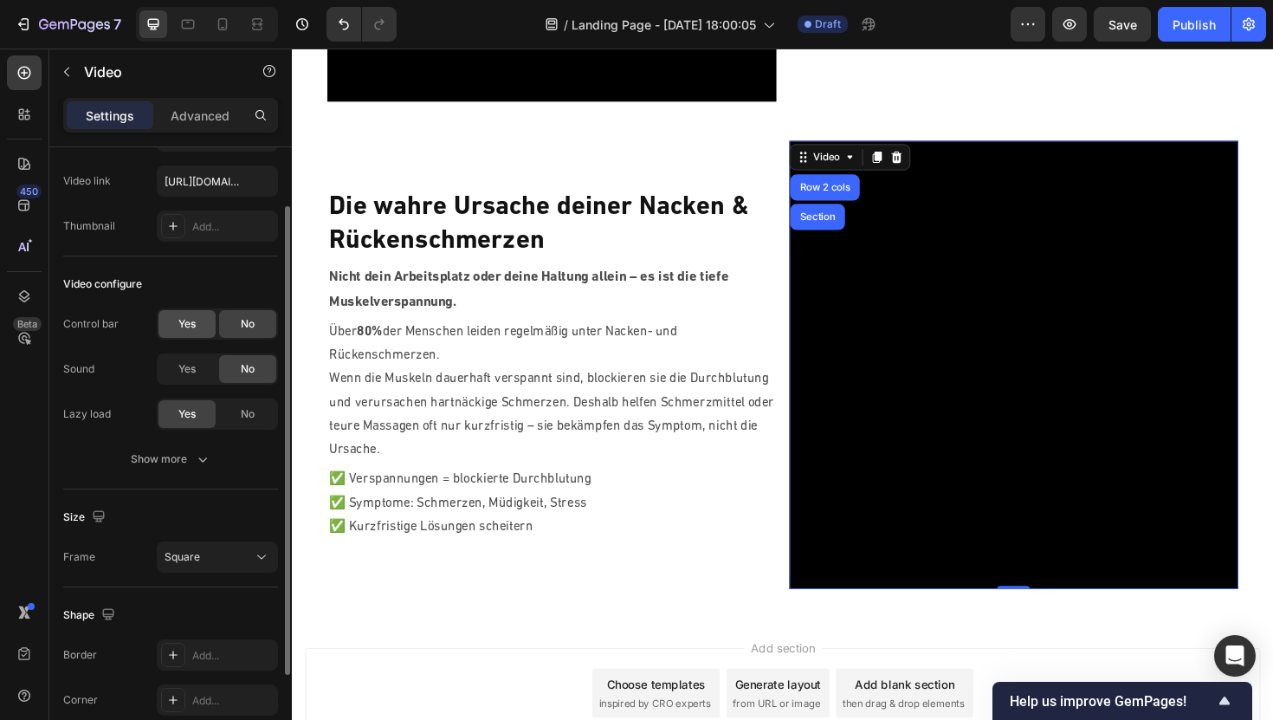
scroll to position [96, 0]
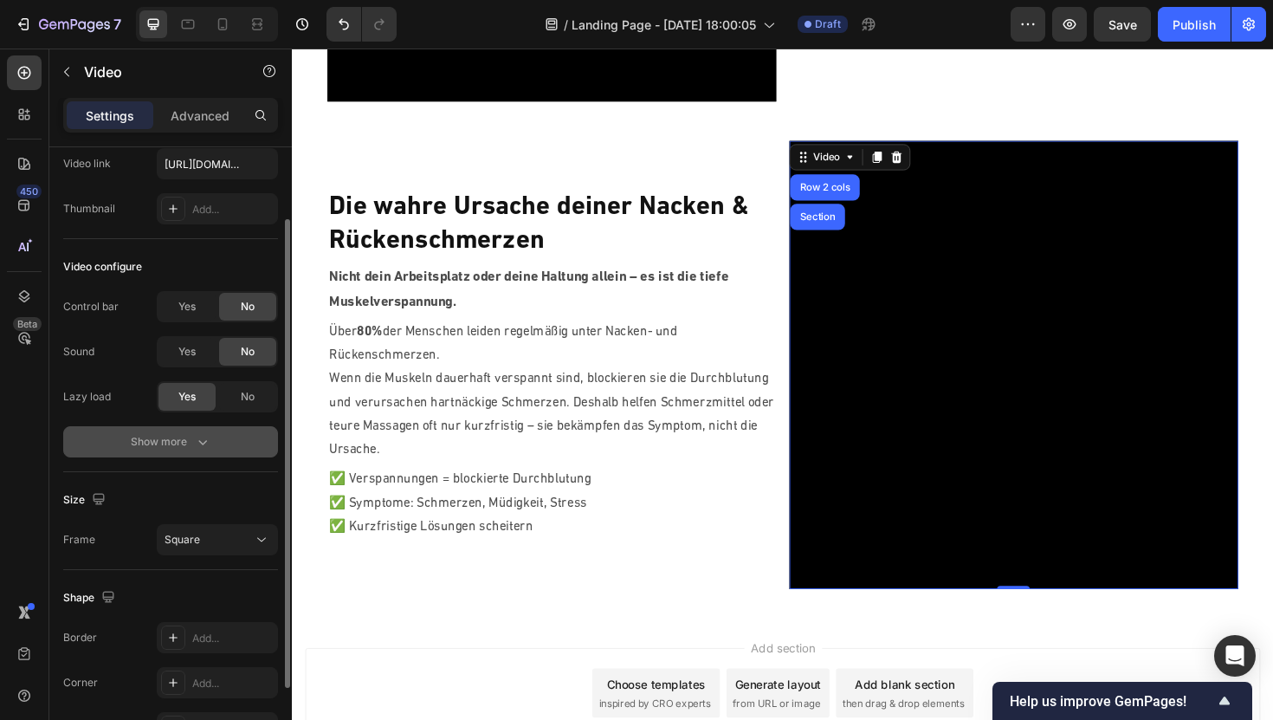
click at [172, 443] on div "Show more" at bounding box center [171, 441] width 81 height 17
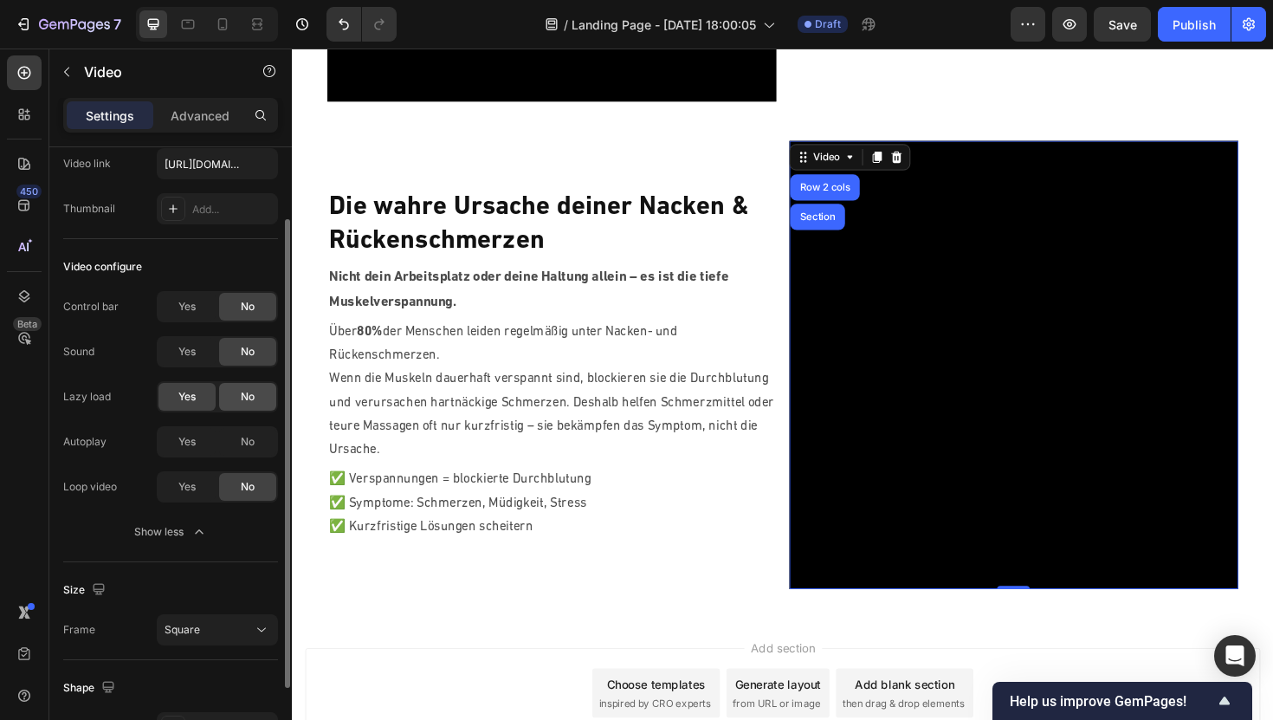
click at [241, 395] on span "No" at bounding box center [248, 397] width 14 height 16
click at [189, 439] on span "Yes" at bounding box center [186, 442] width 17 height 16
click at [187, 484] on span "Yes" at bounding box center [186, 487] width 17 height 16
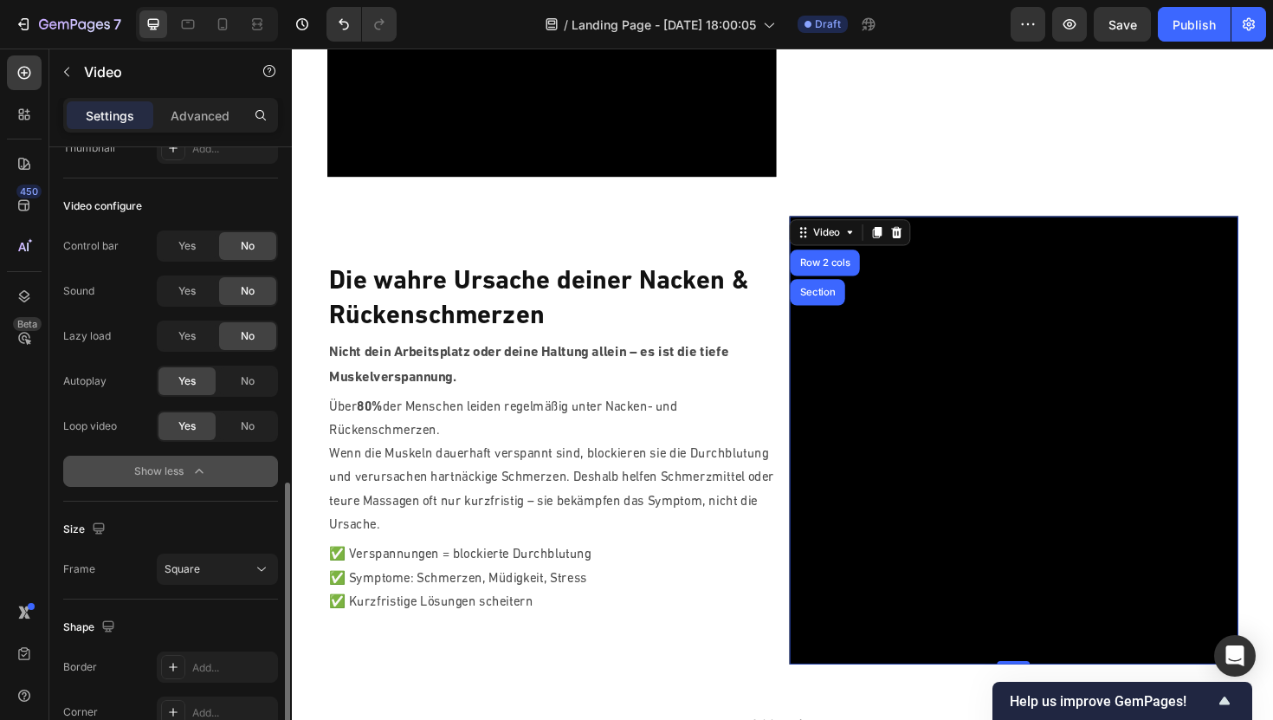
scroll to position [293, 0]
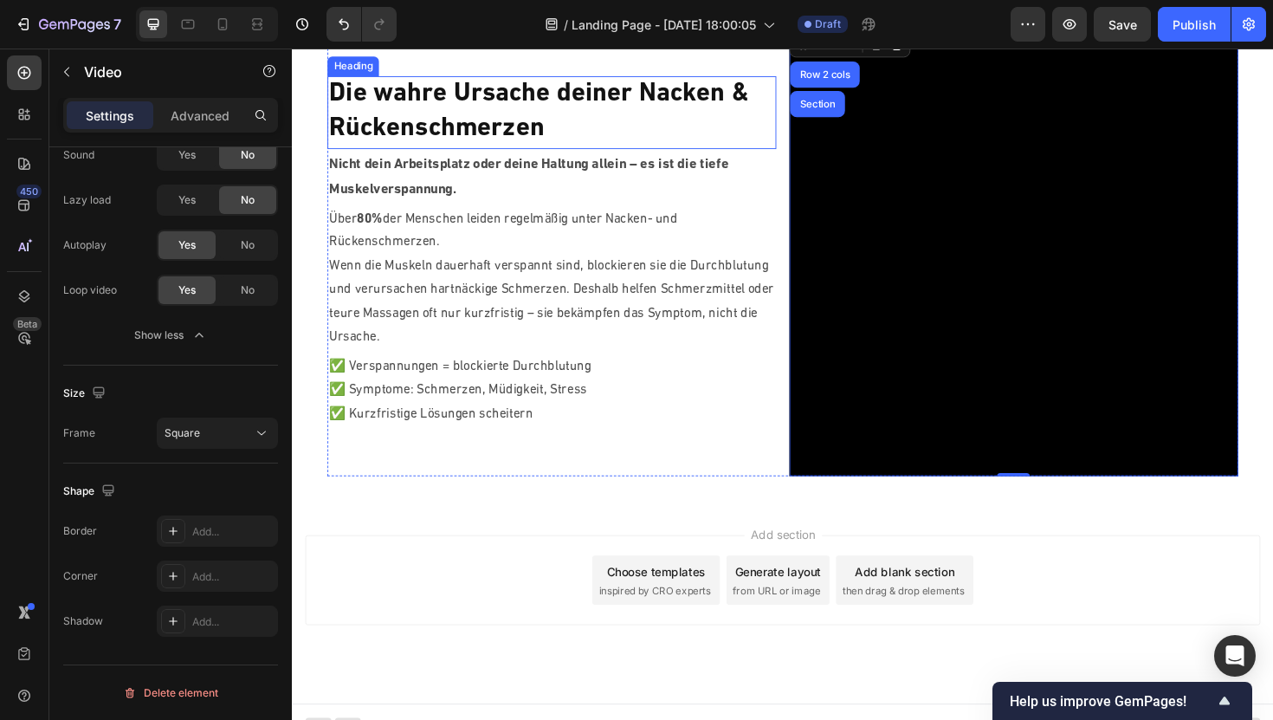
scroll to position [621, 0]
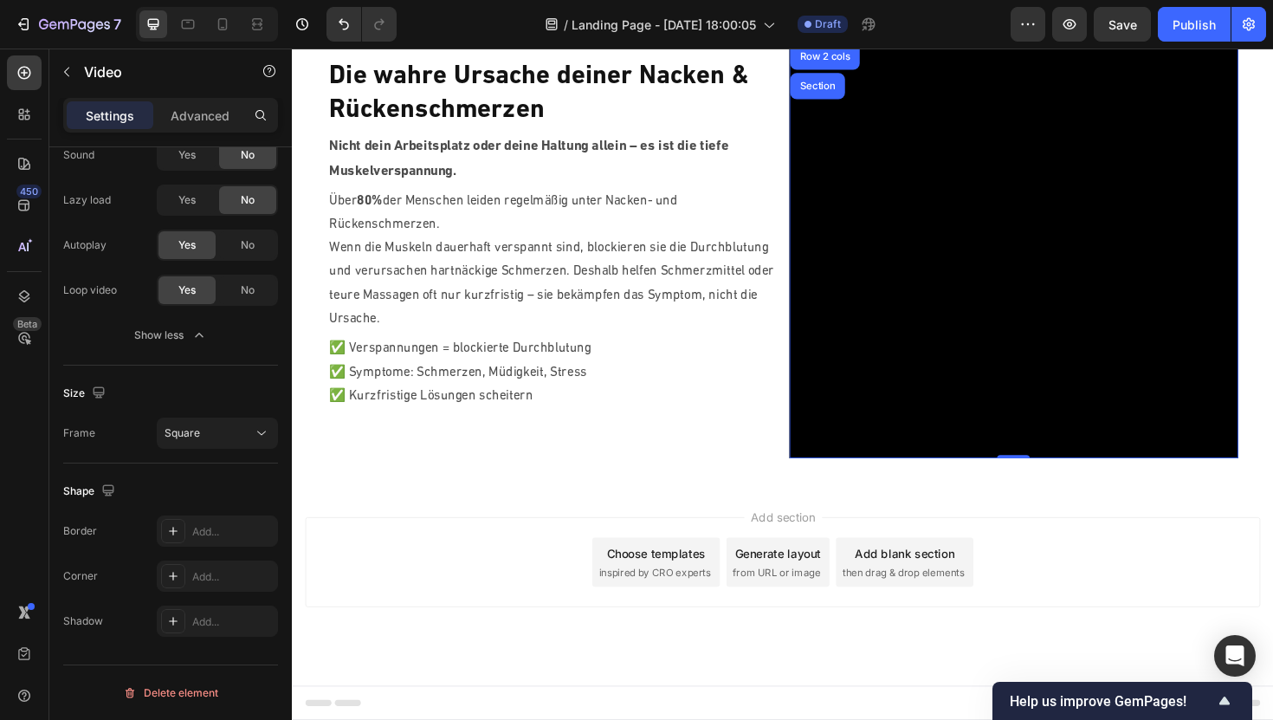
click at [931, 594] on div "Add blank section then drag & drop elements" at bounding box center [941, 592] width 146 height 52
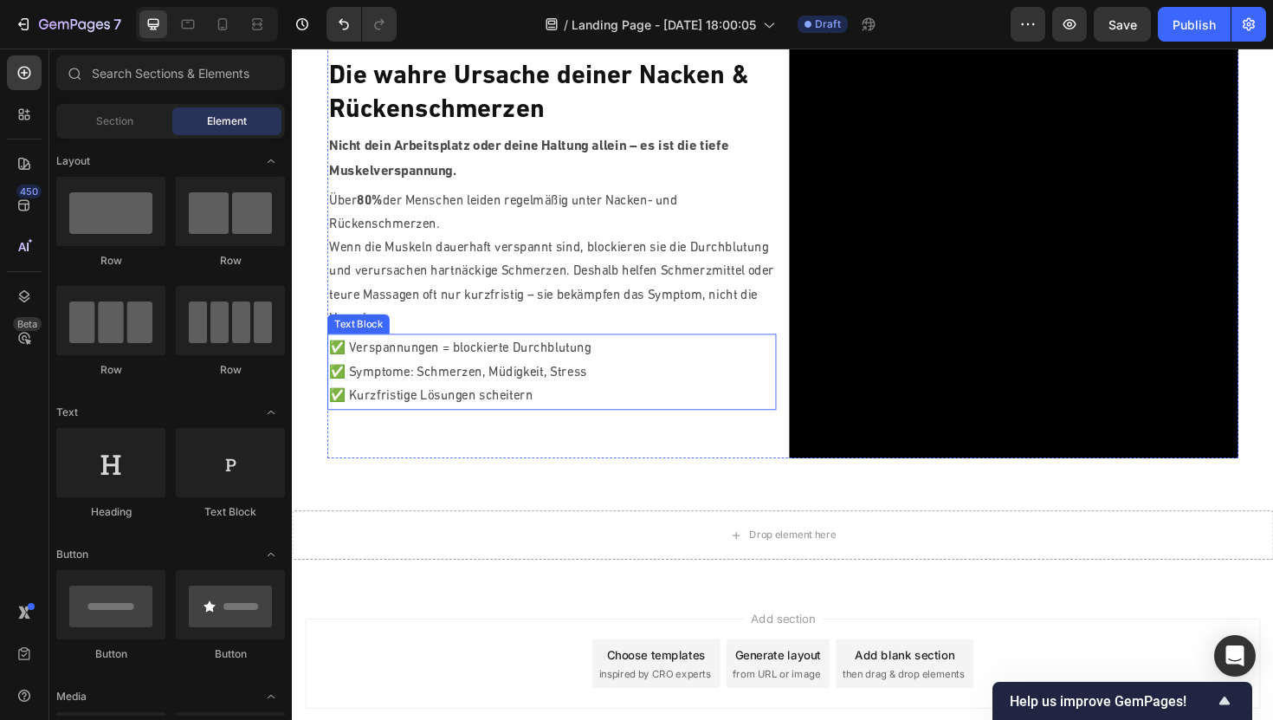
scroll to position [728, 0]
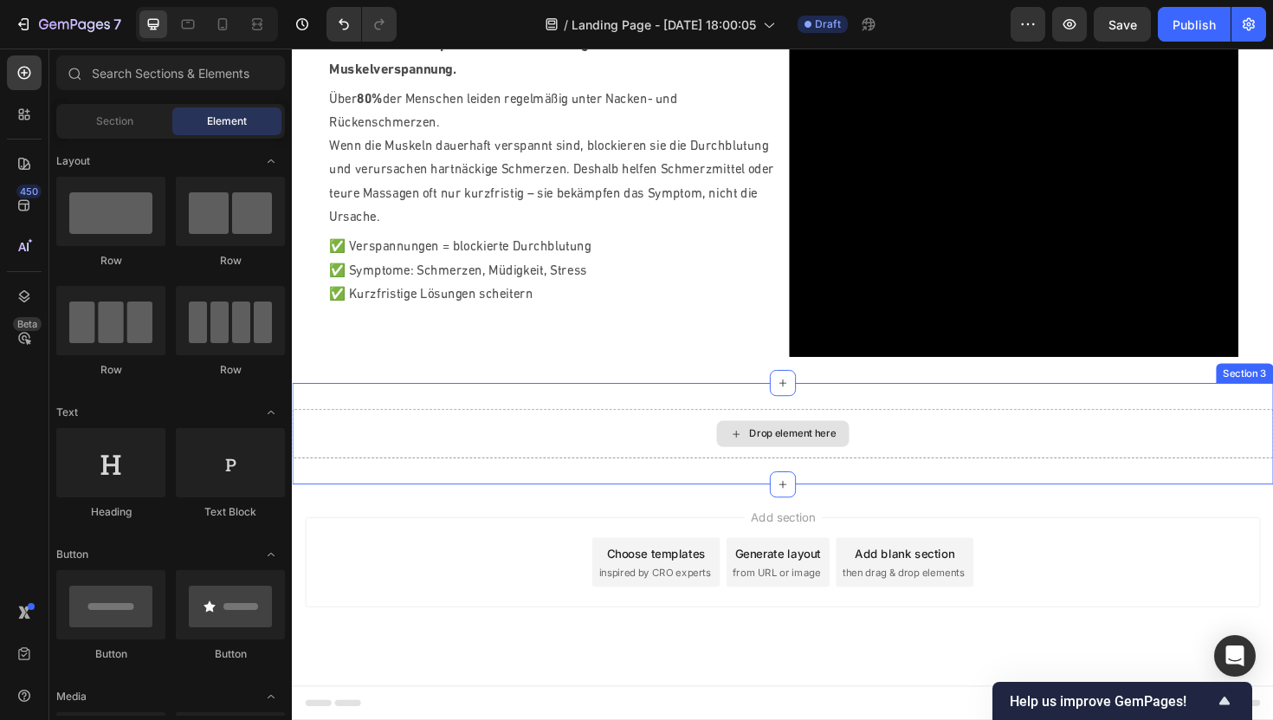
click at [736, 450] on div "Drop element here" at bounding box center [811, 456] width 1039 height 52
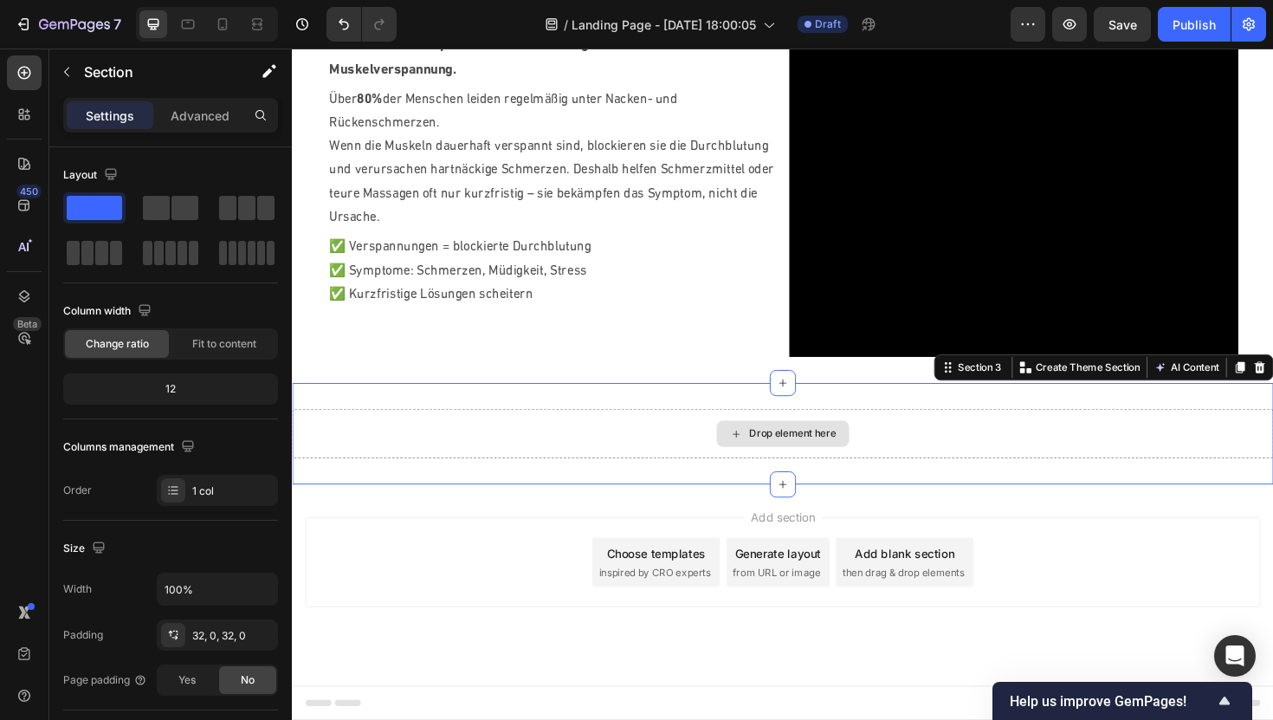
drag, startPoint x: 449, startPoint y: 255, endPoint x: 691, endPoint y: 469, distance: 324.0
click at [171, 207] on span at bounding box center [184, 208] width 27 height 24
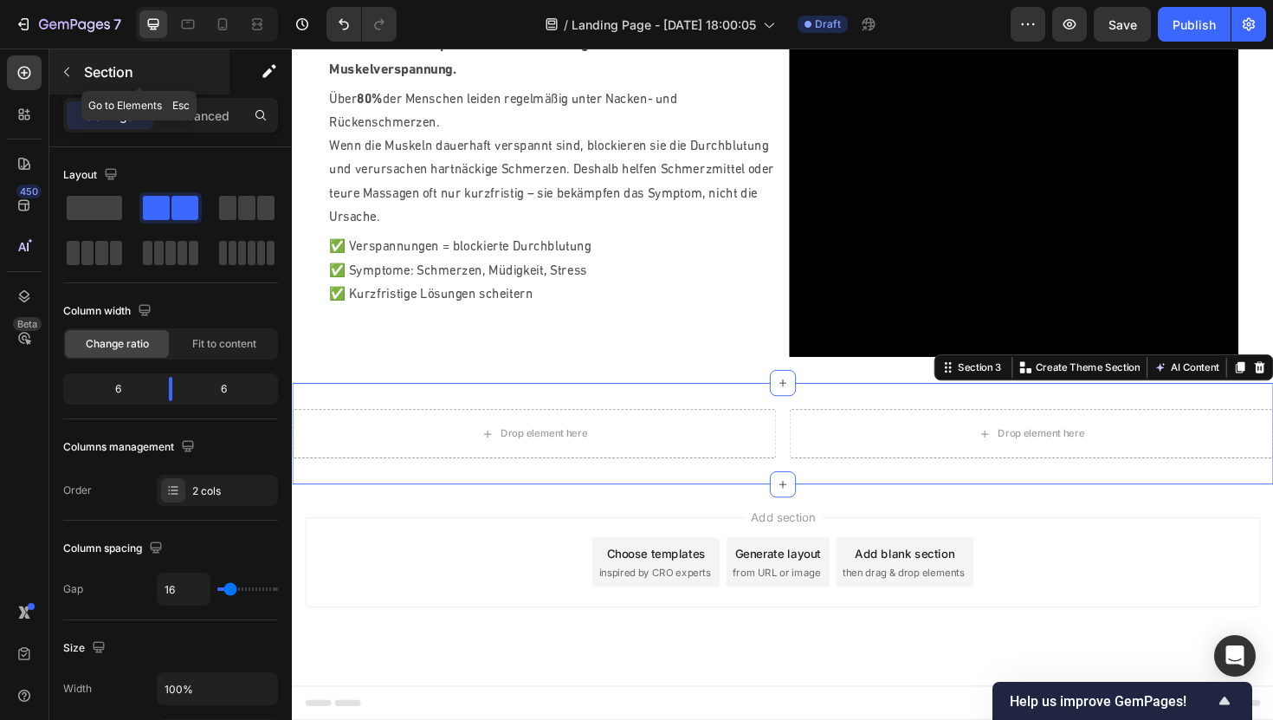
click at [68, 71] on icon "button" at bounding box center [67, 72] width 14 height 14
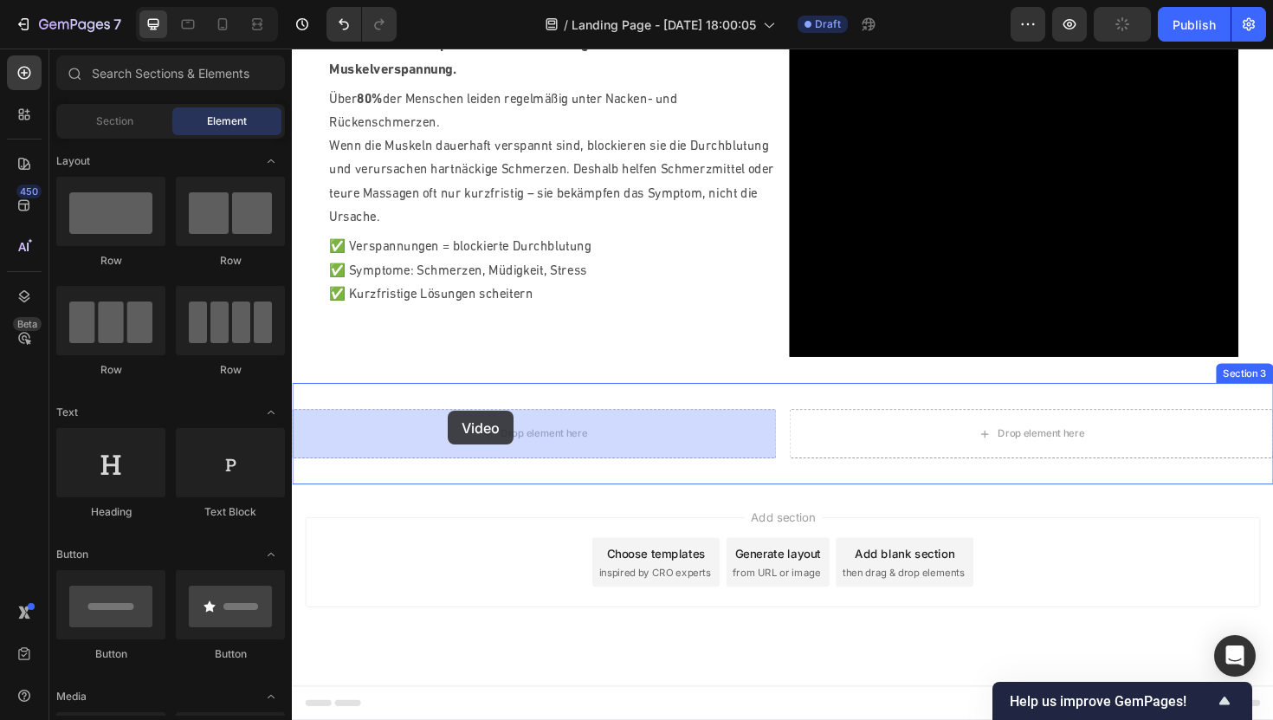
drag, startPoint x: 423, startPoint y: 423, endPoint x: 456, endPoint y: 436, distance: 36.2
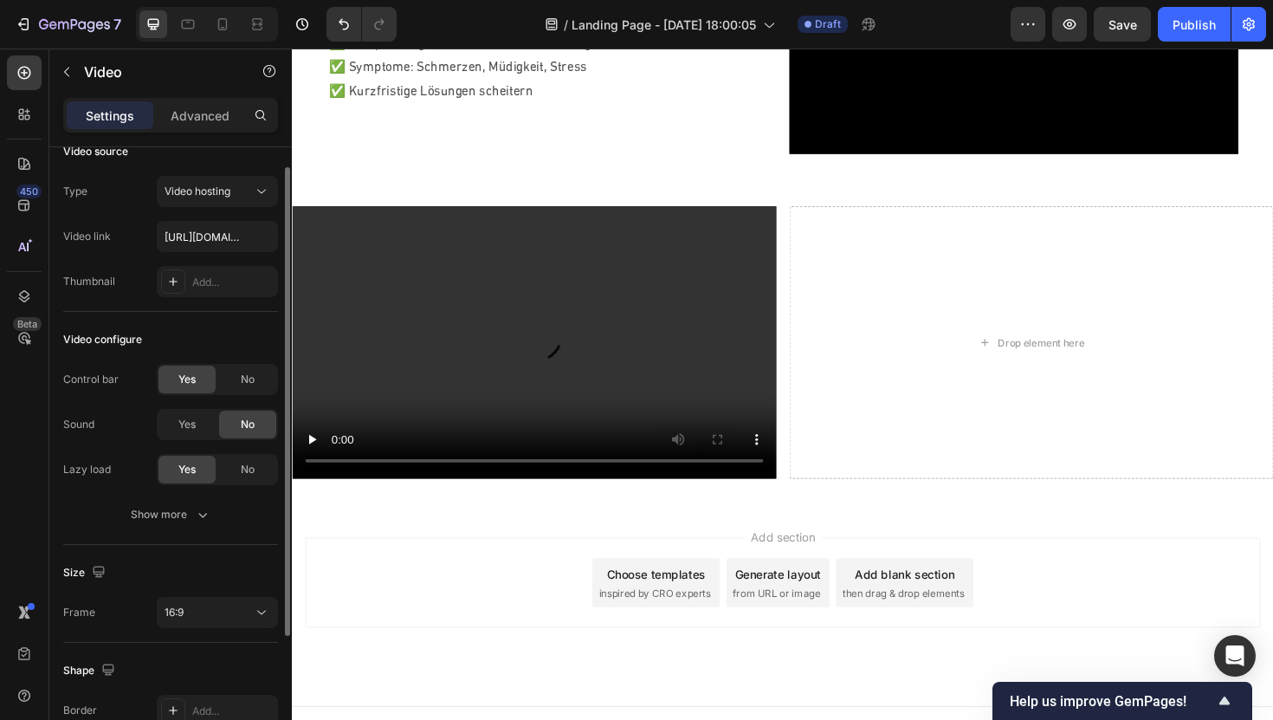
scroll to position [27, 0]
click at [251, 379] on span "No" at bounding box center [248, 376] width 14 height 16
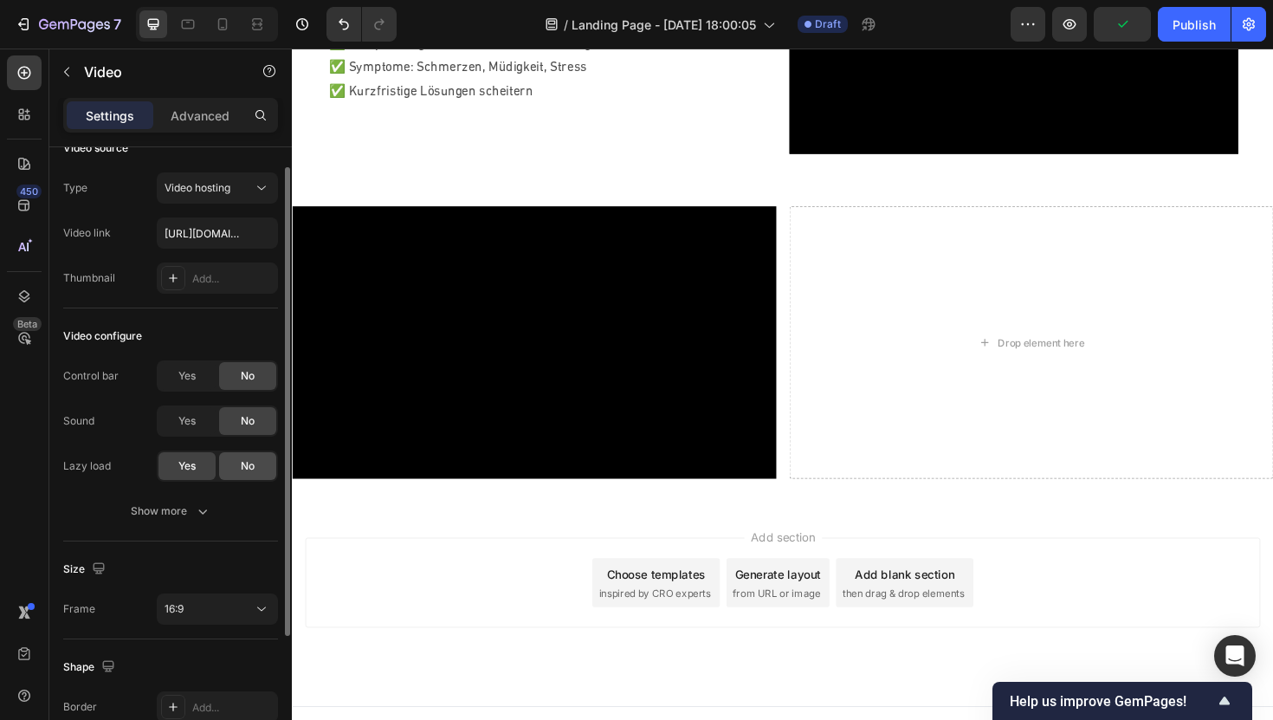
click at [237, 466] on div "No" at bounding box center [247, 466] width 57 height 28
click at [204, 508] on icon "button" at bounding box center [202, 510] width 17 height 17
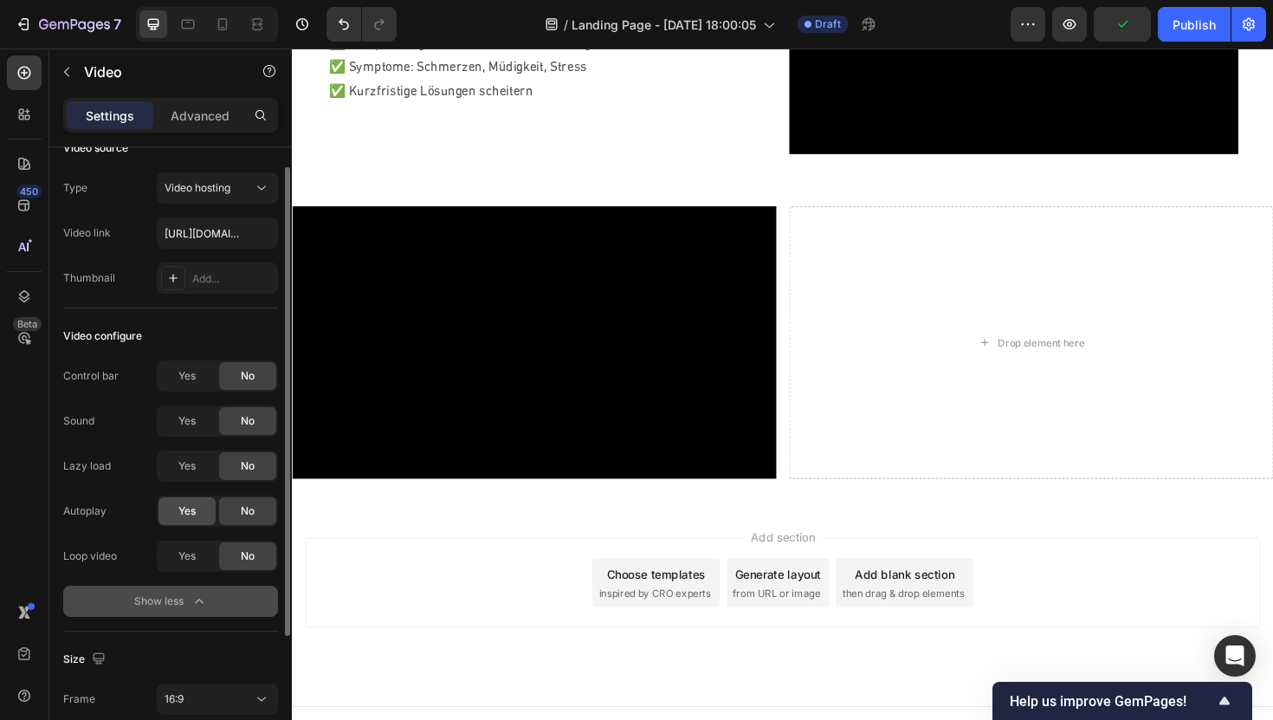
click at [196, 519] on div "Yes" at bounding box center [187, 511] width 57 height 28
click at [180, 574] on div "Autoplay Yes No Loop video Yes No Show less" at bounding box center [170, 555] width 215 height 121
click at [180, 554] on span "Yes" at bounding box center [186, 556] width 17 height 16
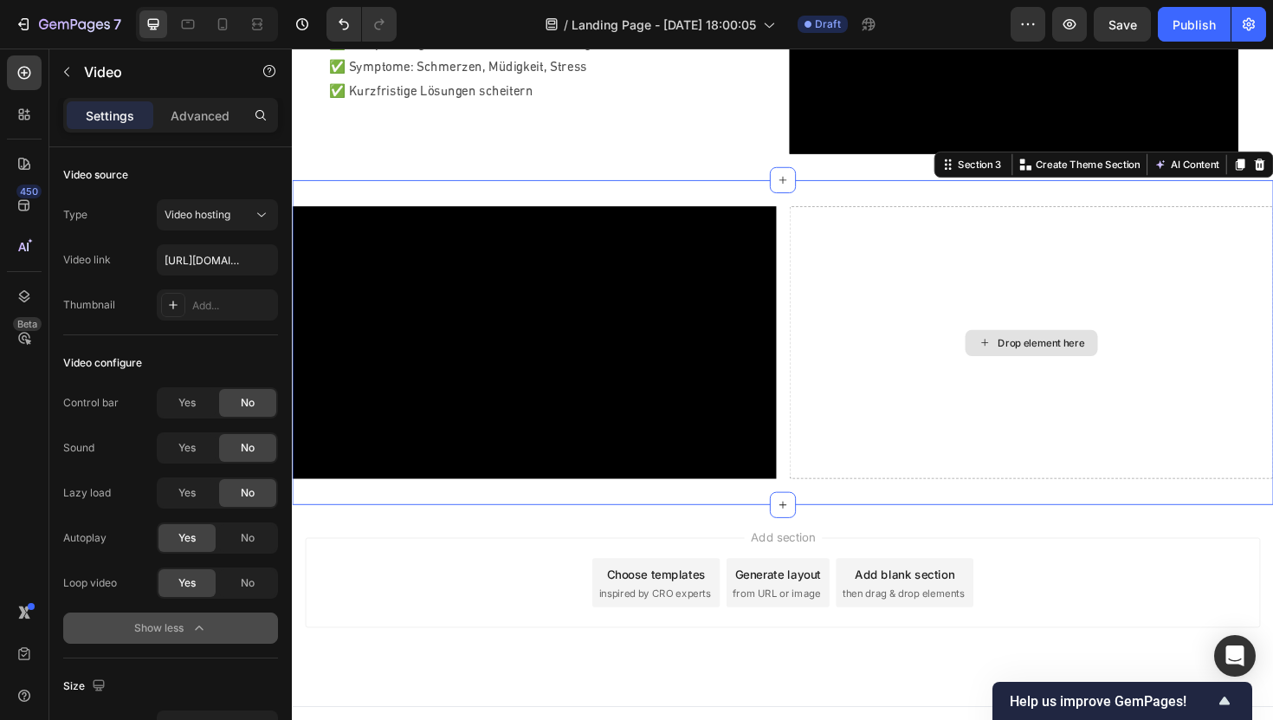
click at [1004, 322] on div "Drop element here" at bounding box center [1075, 360] width 513 height 288
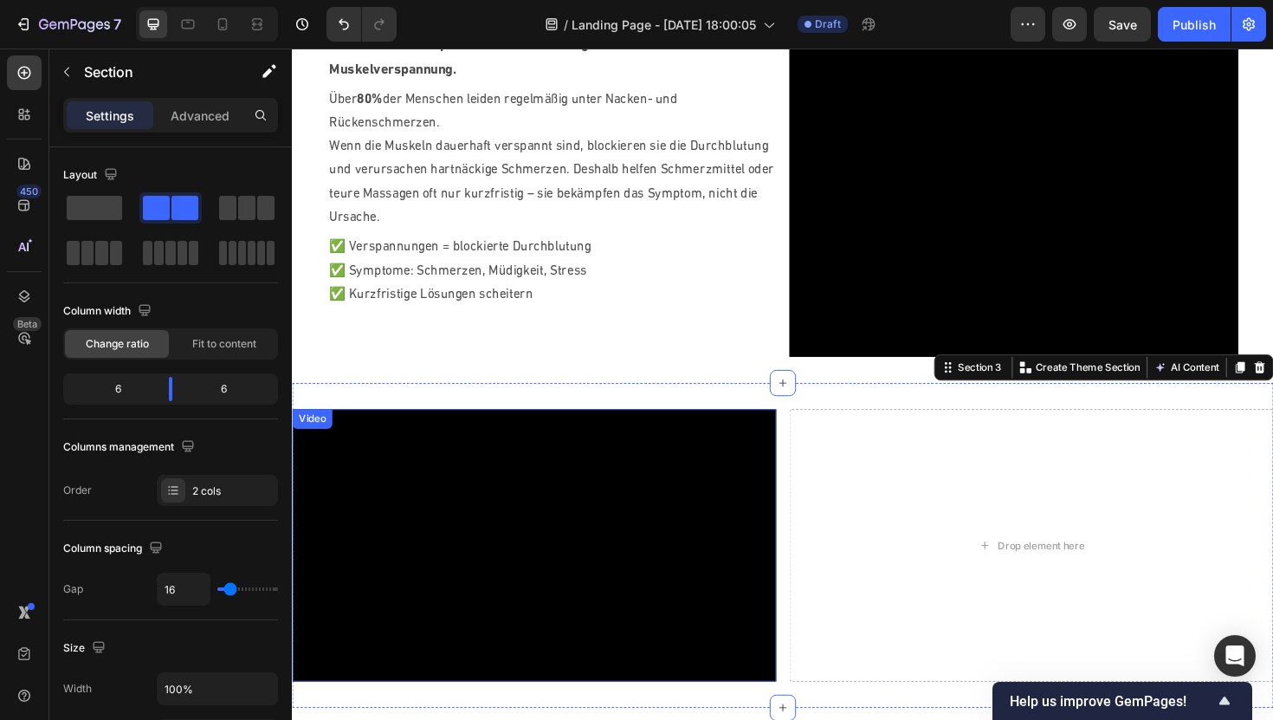
scroll to position [731, 0]
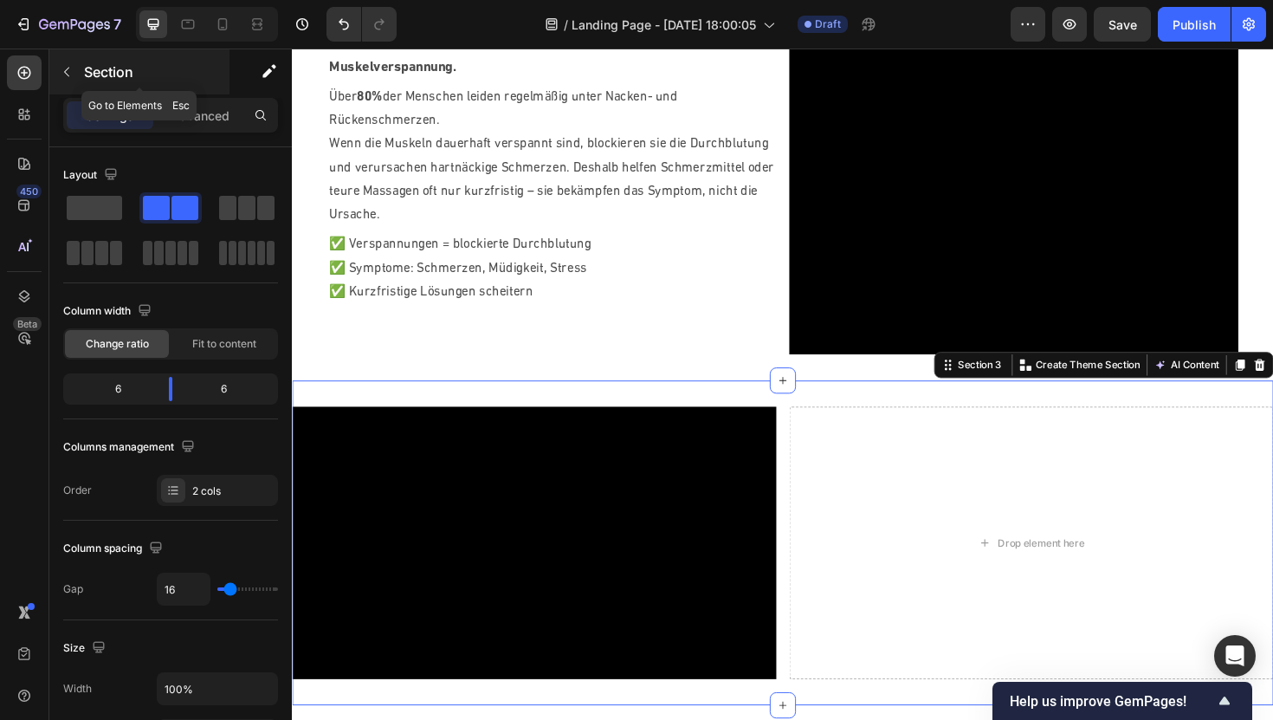
click at [77, 73] on button "button" at bounding box center [67, 72] width 28 height 28
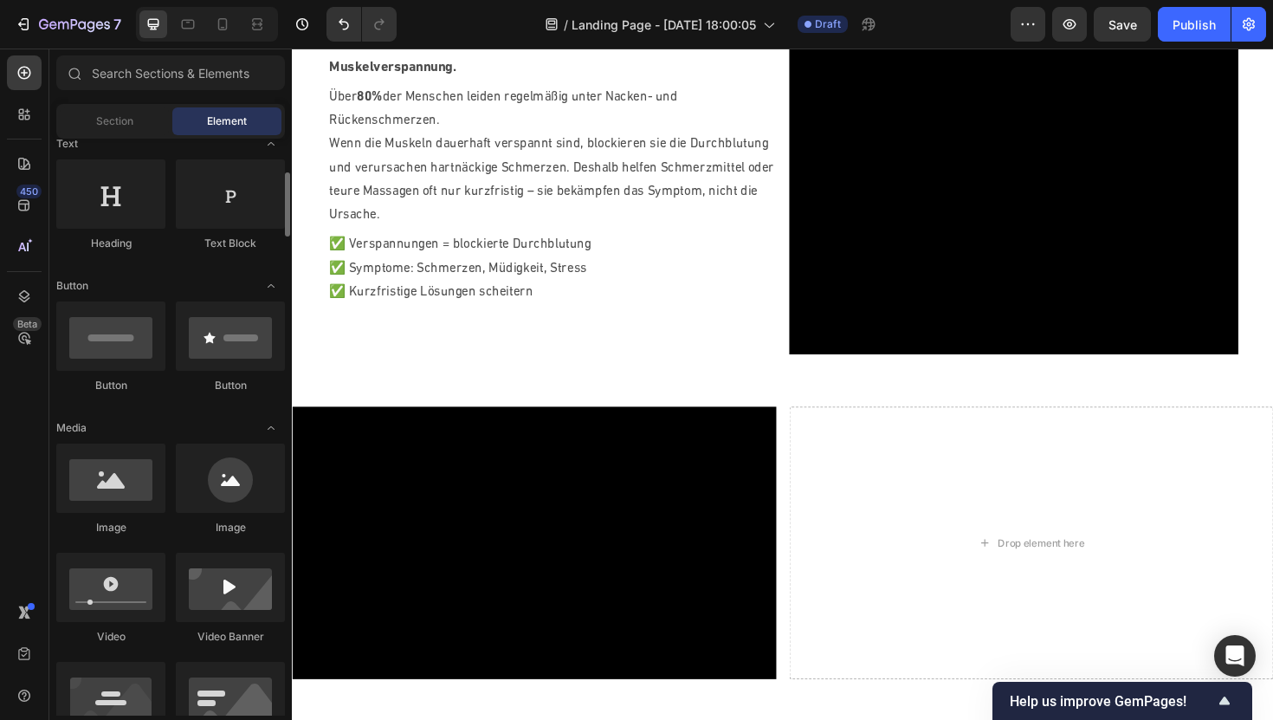
scroll to position [272, 0]
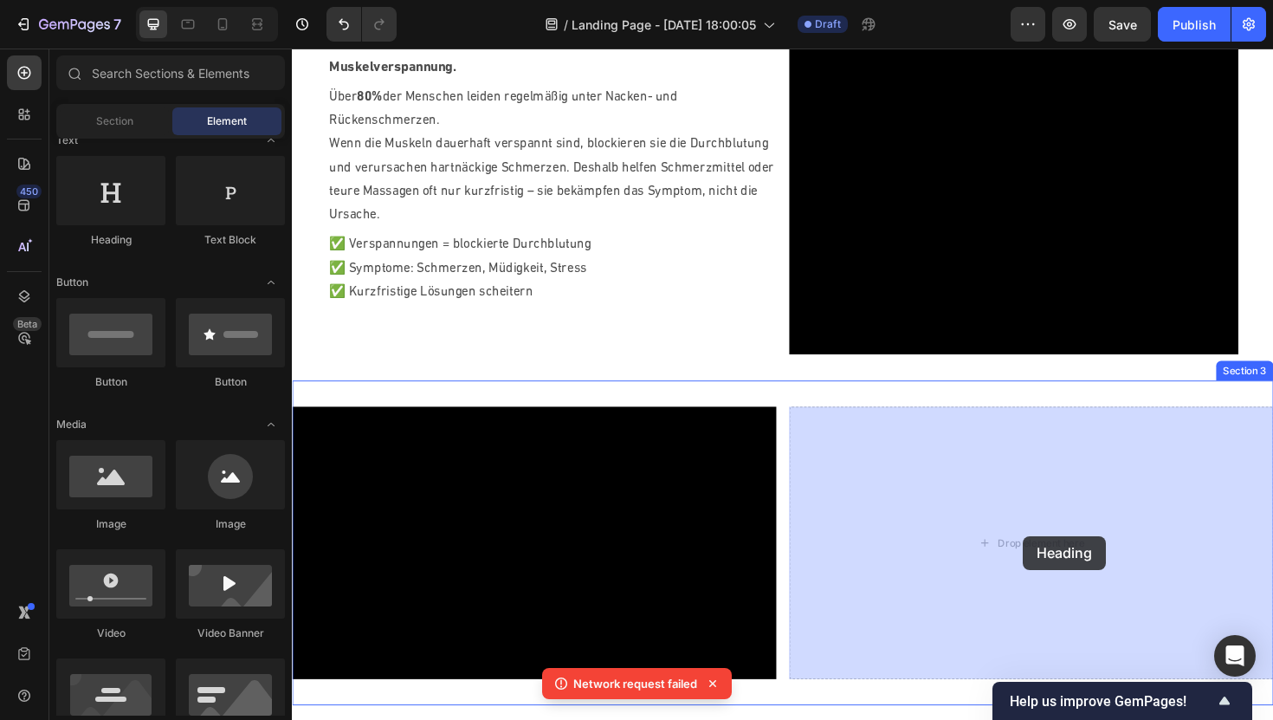
drag, startPoint x: 409, startPoint y: 260, endPoint x: 1065, endPoint y: 563, distance: 723.2
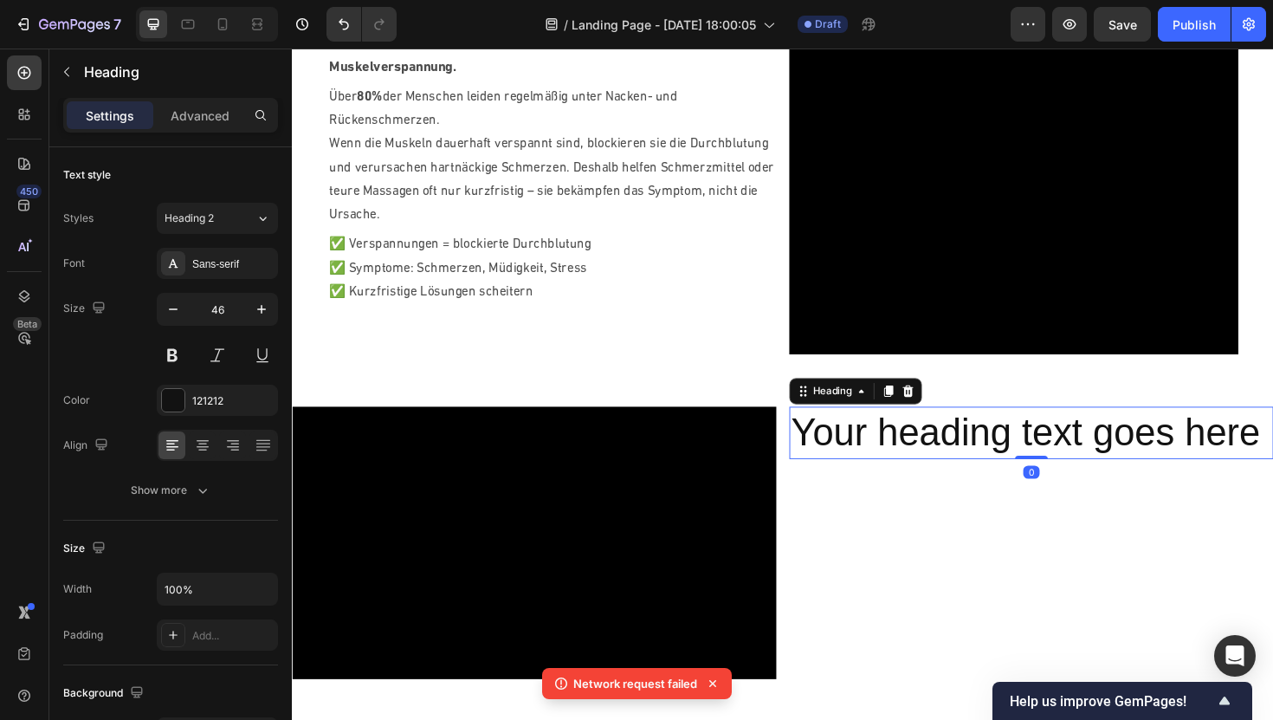
click at [963, 461] on h2 "Your heading text goes here" at bounding box center [1075, 455] width 513 height 55
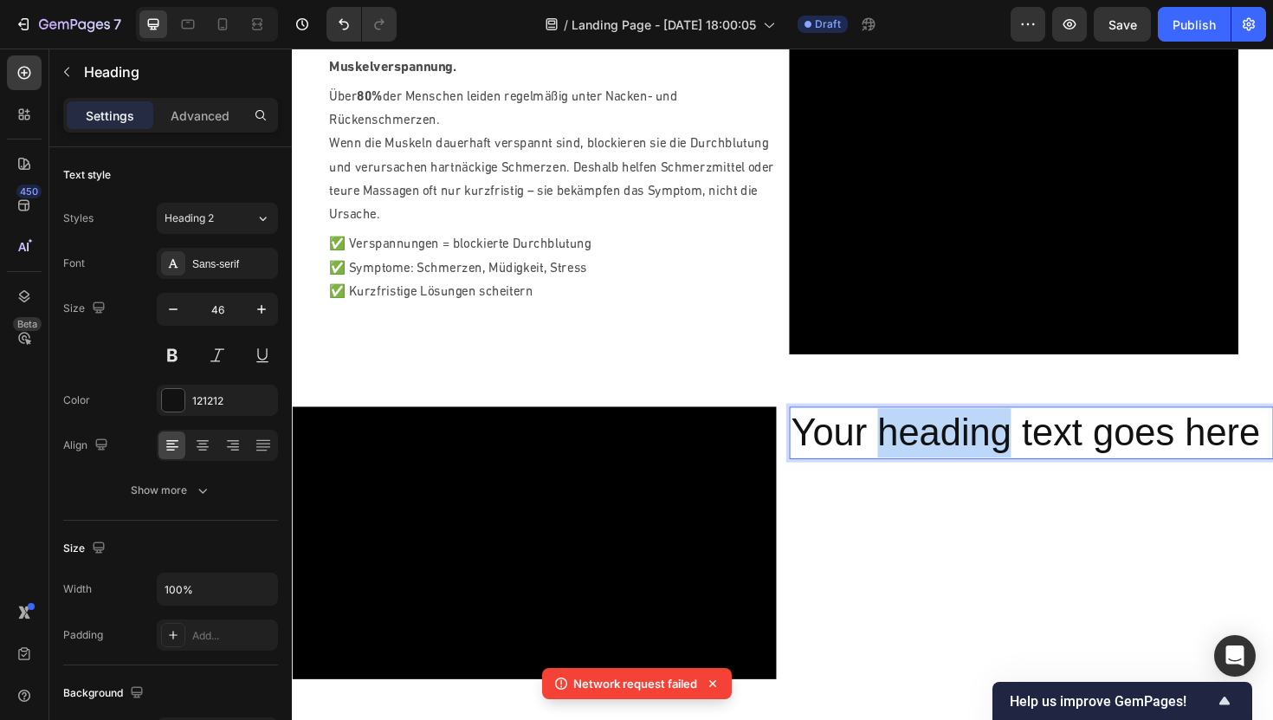
click at [963, 461] on p "Your heading text goes here" at bounding box center [1074, 456] width 509 height 52
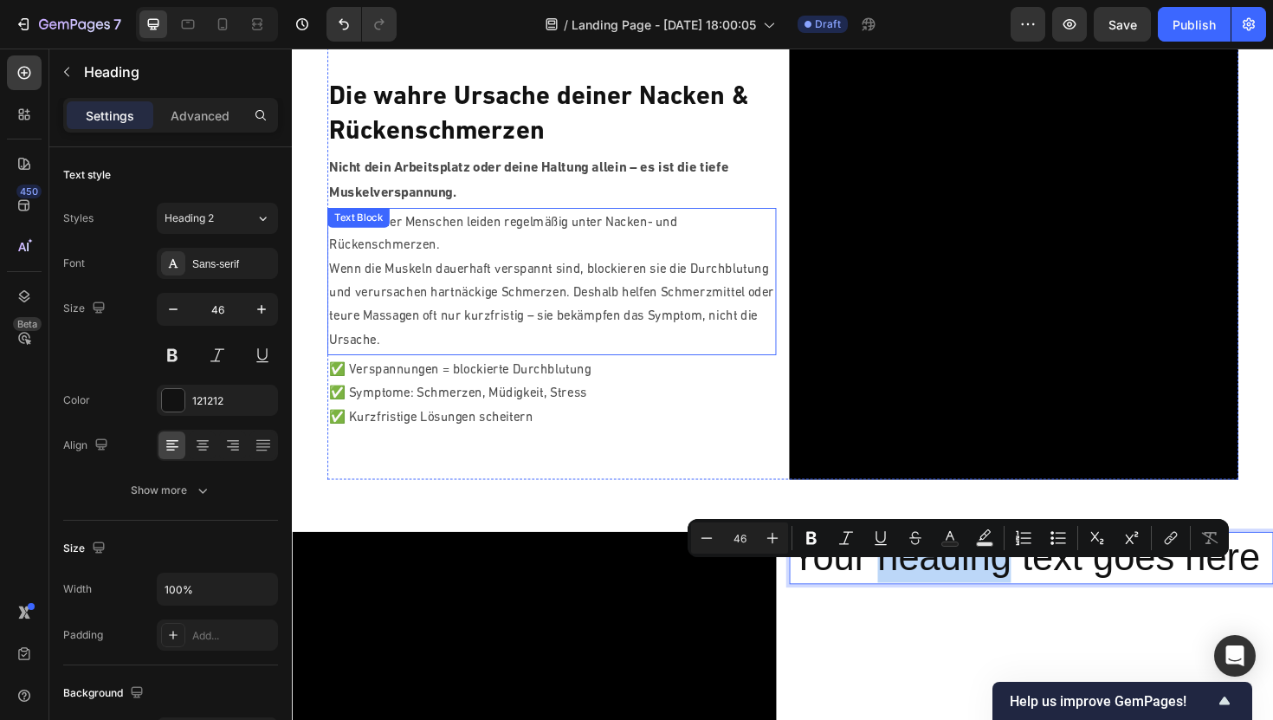
scroll to position [568, 0]
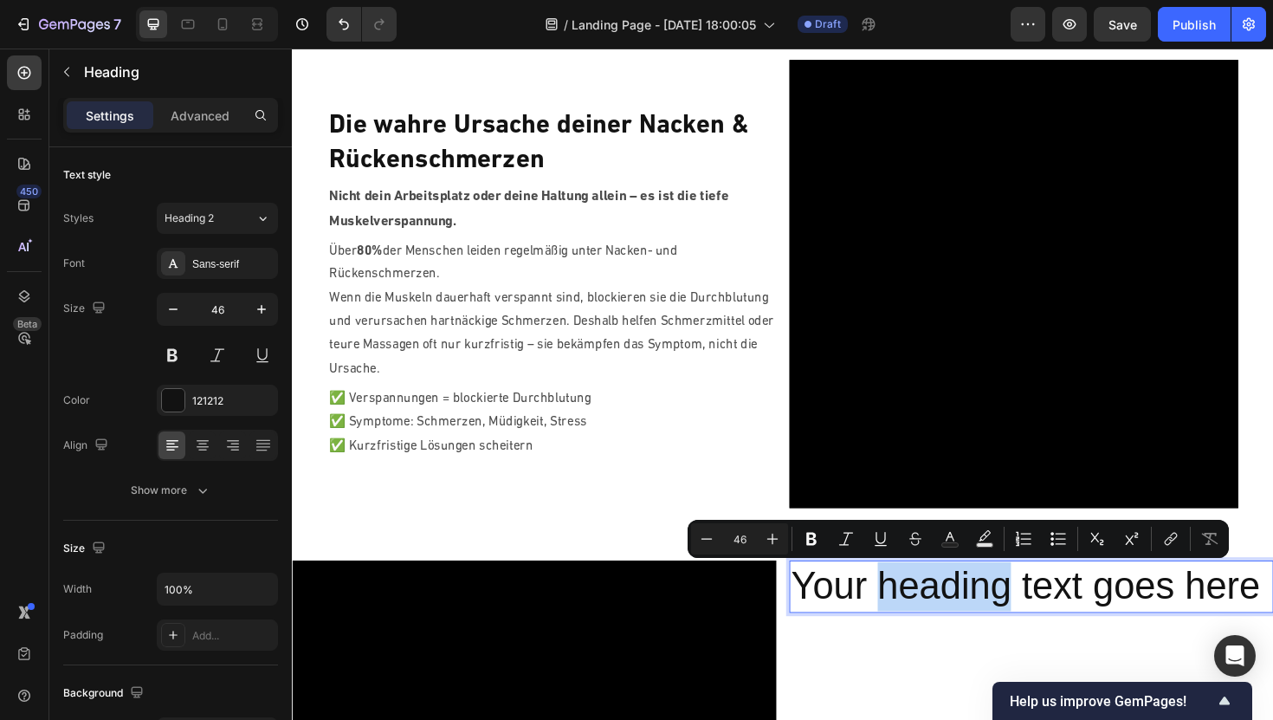
click at [909, 631] on p "Your heading text goes here" at bounding box center [1074, 618] width 509 height 52
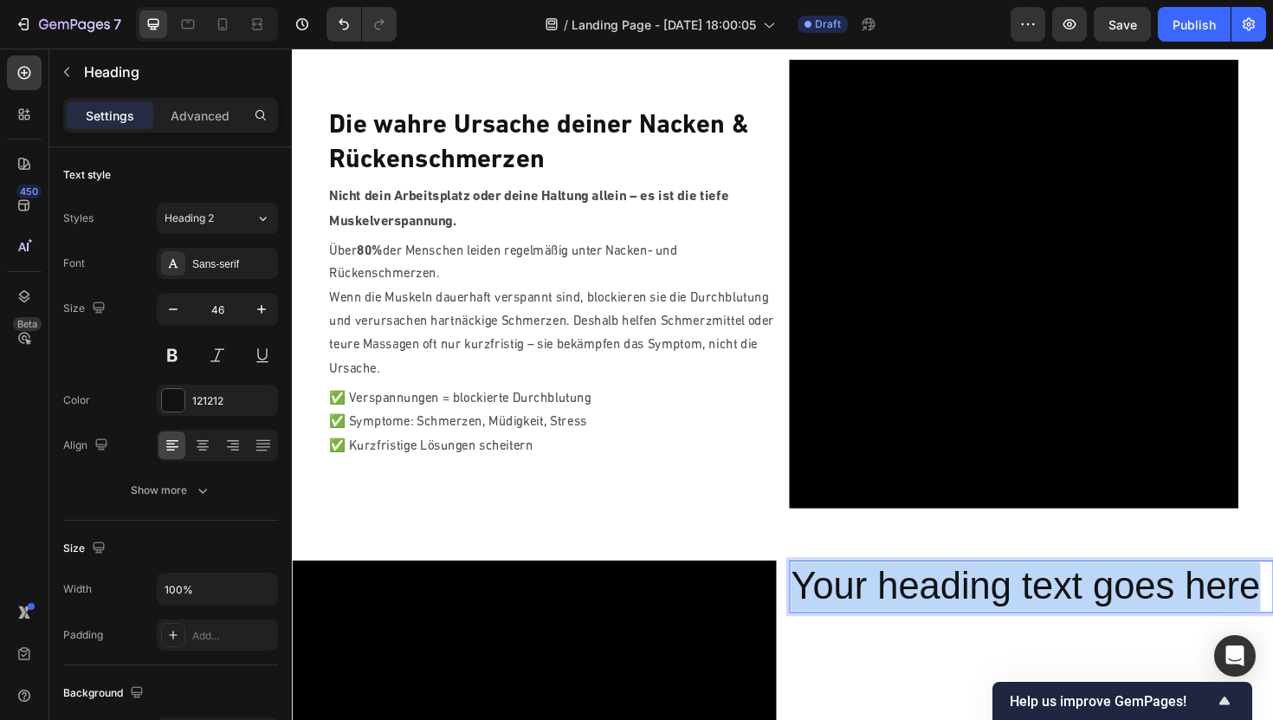
click at [909, 631] on p "Your heading text goes here" at bounding box center [1074, 618] width 509 height 52
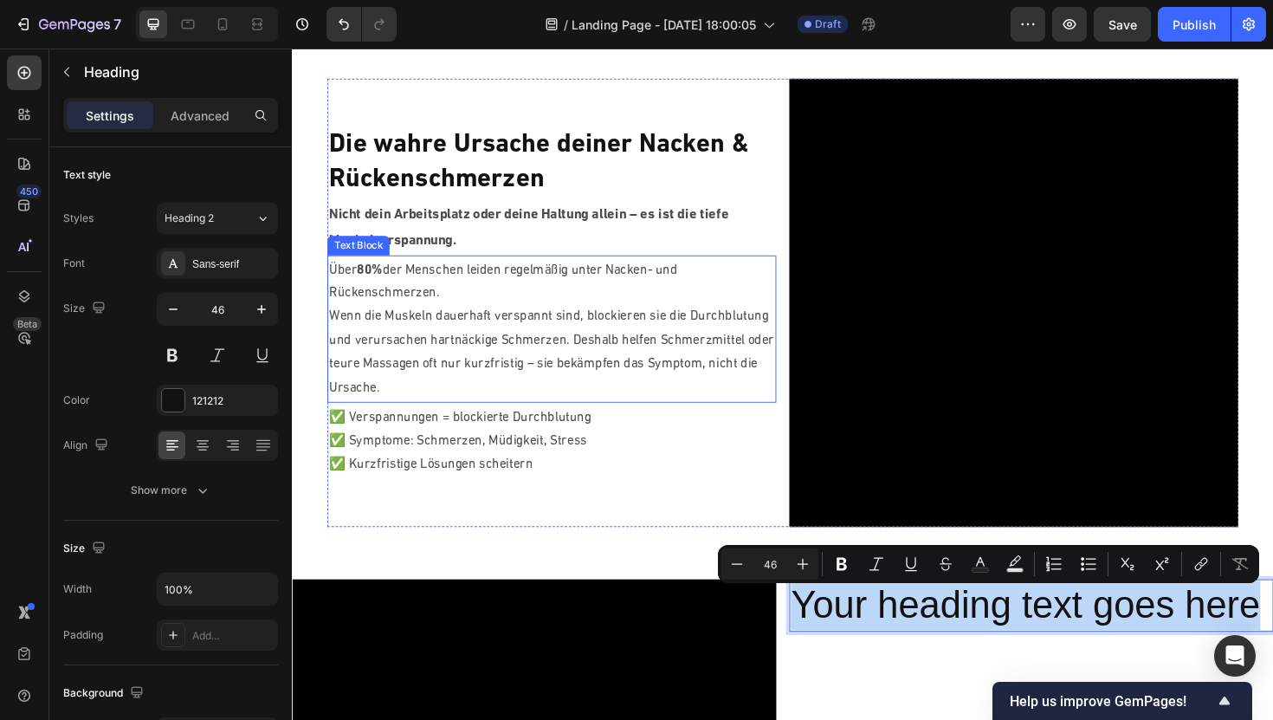
scroll to position [535, 0]
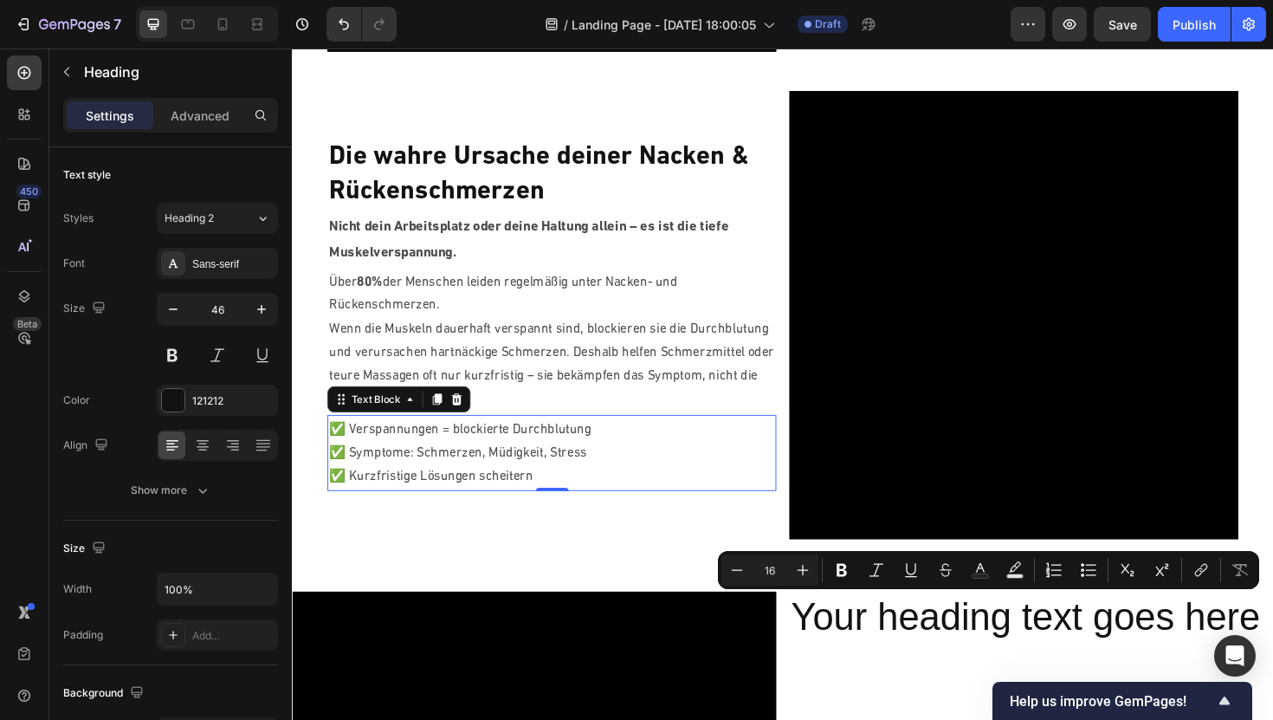
click at [345, 451] on p "✅ Verspannungen = blockierte Durchblutung" at bounding box center [567, 452] width 472 height 25
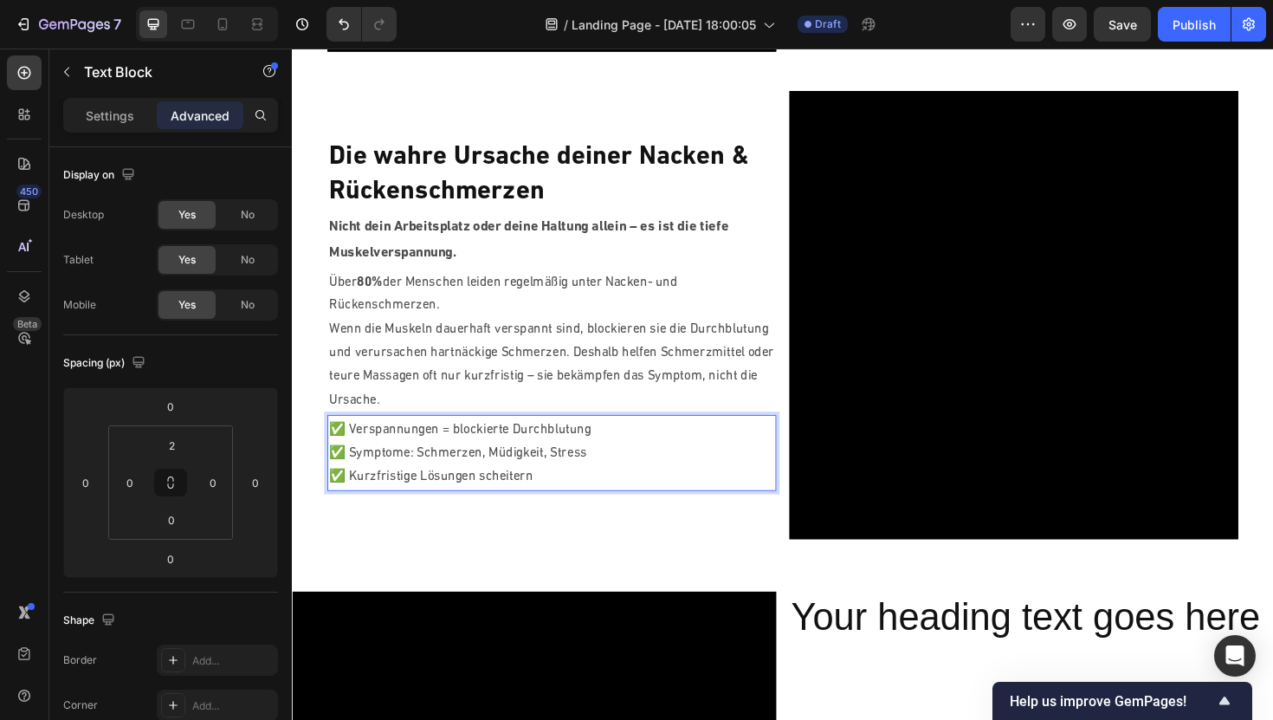
click at [347, 450] on p "✅ Verspannungen = blockierte Durchblutung" at bounding box center [567, 452] width 472 height 25
click at [346, 452] on p "✅ Verspannungen = blockierte Durchblutung" at bounding box center [567, 452] width 472 height 25
click at [347, 449] on p "✅ Verspannungen = blockierte Durchblutung" at bounding box center [567, 452] width 472 height 25
click at [345, 449] on p "✅ Verspannungen = blockierte Durchblutung" at bounding box center [567, 452] width 472 height 25
click at [346, 476] on p "✅ Symptome: Schmerzen, Müdigkeit, Stress" at bounding box center [567, 477] width 472 height 25
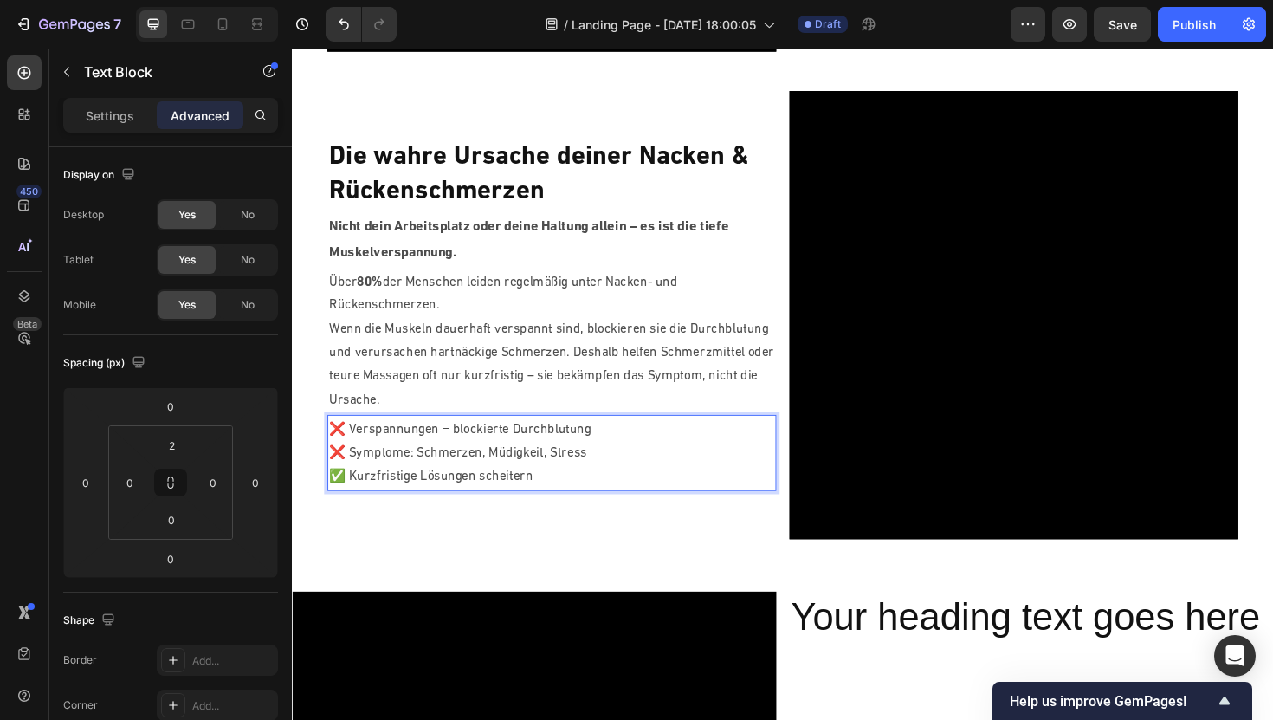
click at [346, 502] on p "✅ Kurzfristige Lösungen scheitern" at bounding box center [567, 502] width 472 height 25
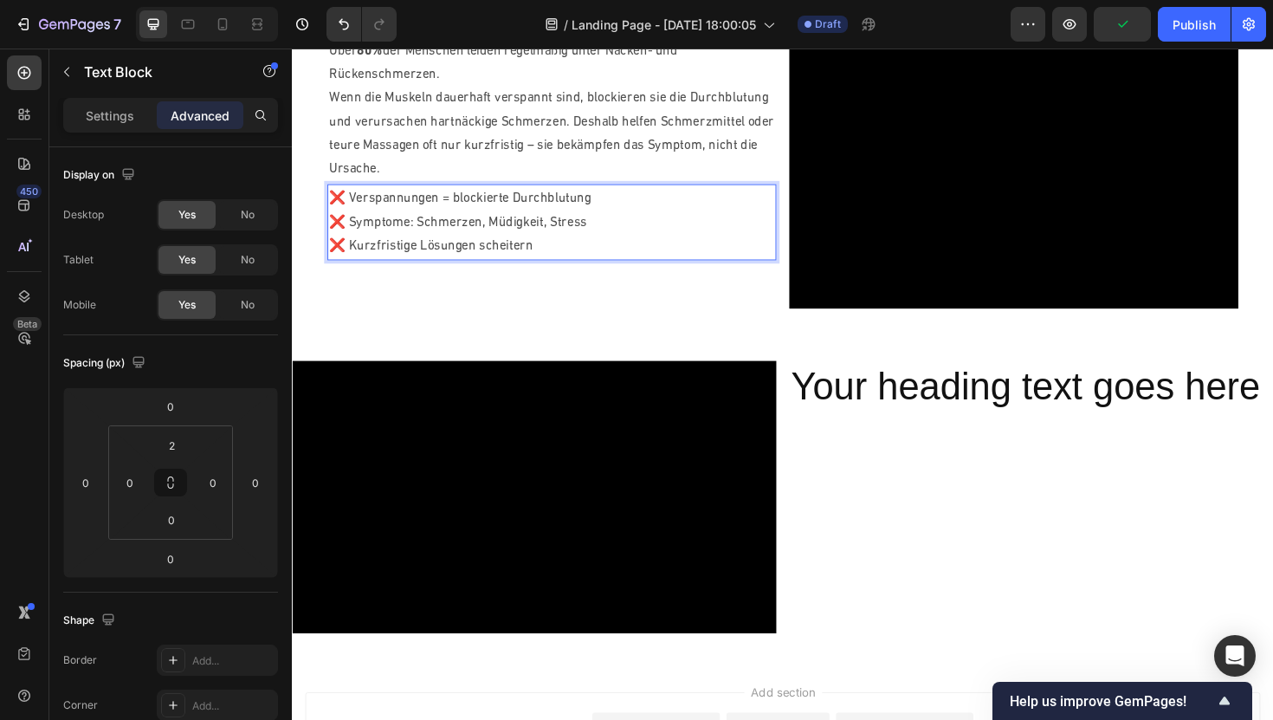
scroll to position [857, 0]
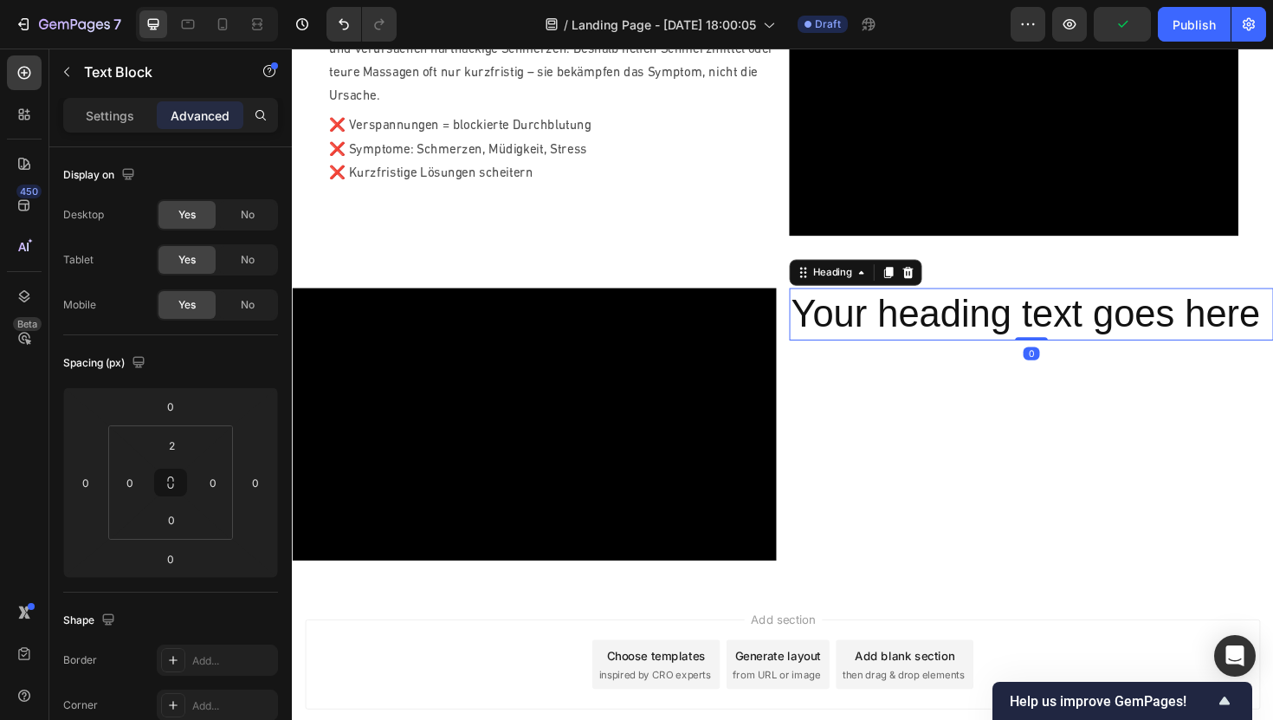
click at [889, 345] on h2 "Your heading text goes here" at bounding box center [1075, 329] width 513 height 55
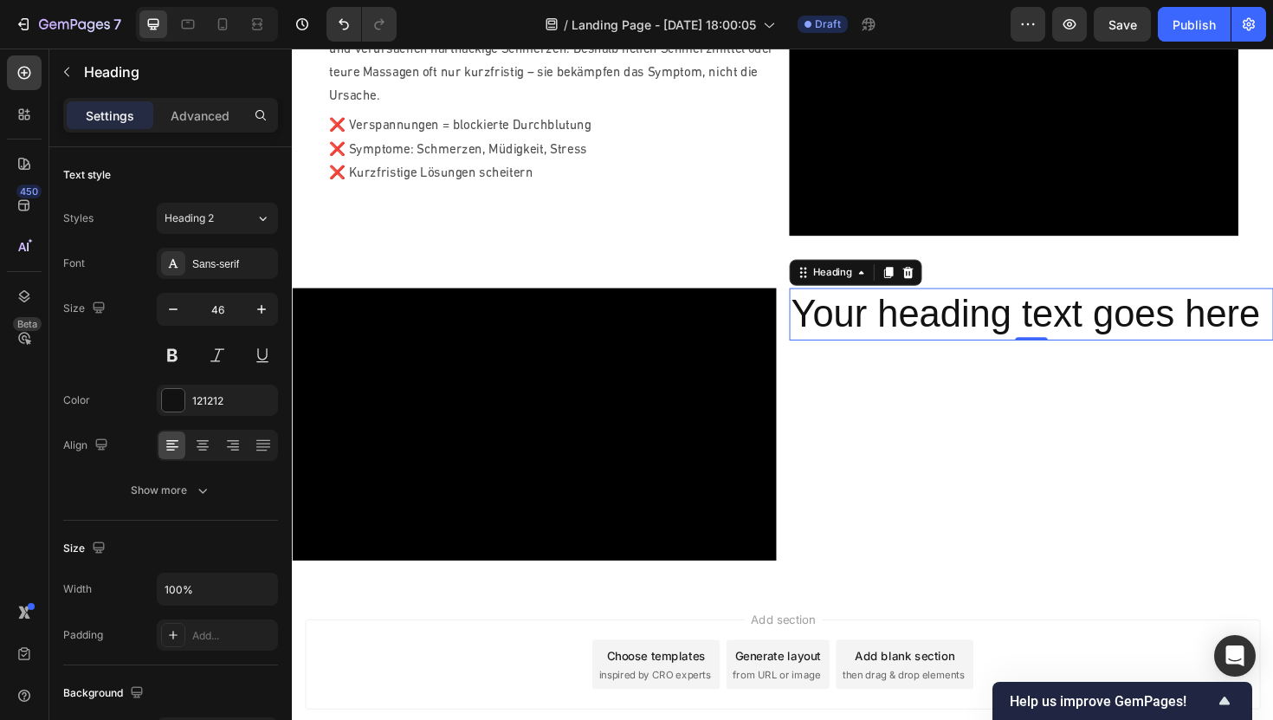
click at [918, 321] on h2 "Your heading text goes here" at bounding box center [1075, 329] width 513 height 55
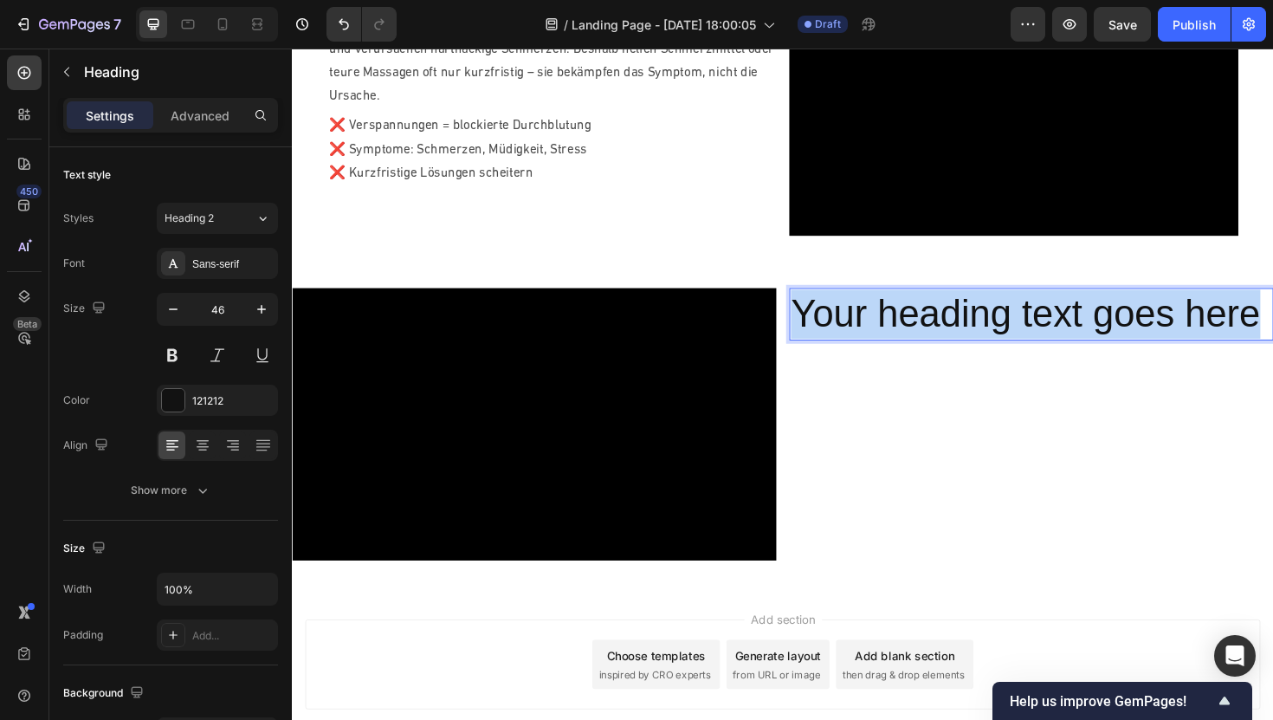
click at [918, 321] on p "Your heading text goes here" at bounding box center [1074, 330] width 509 height 52
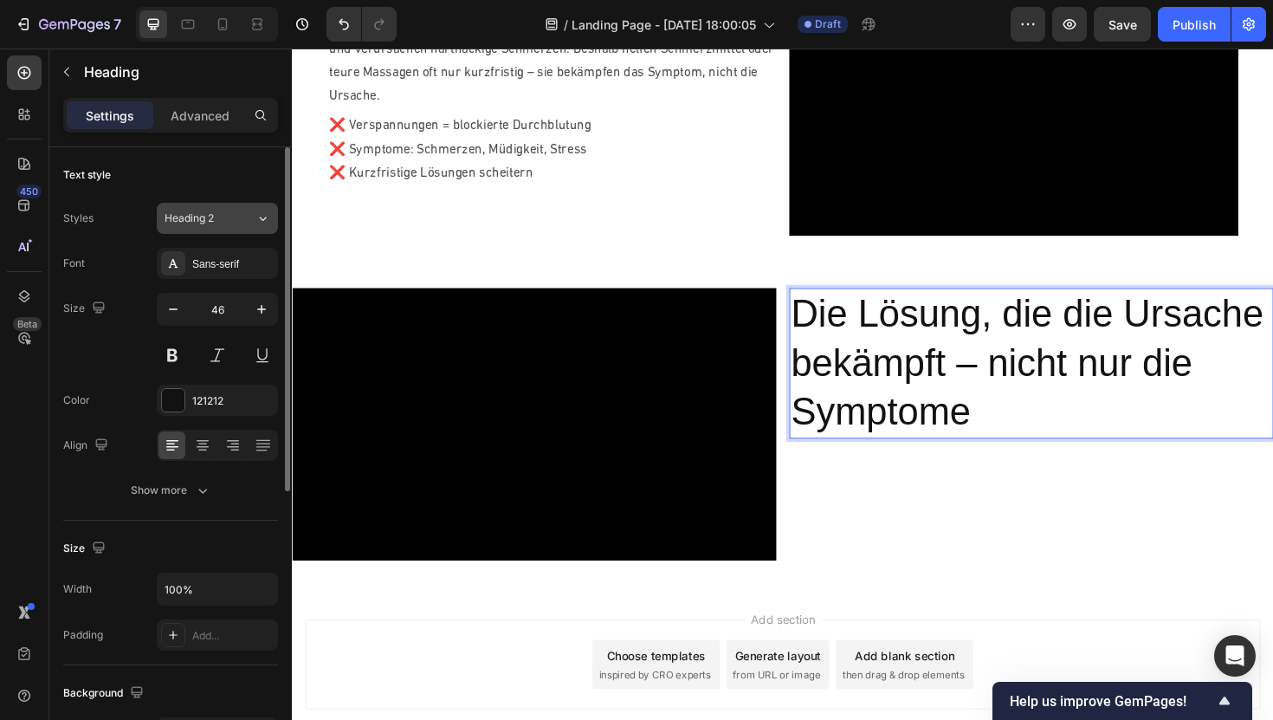
click at [217, 220] on div "Heading 2" at bounding box center [200, 218] width 70 height 16
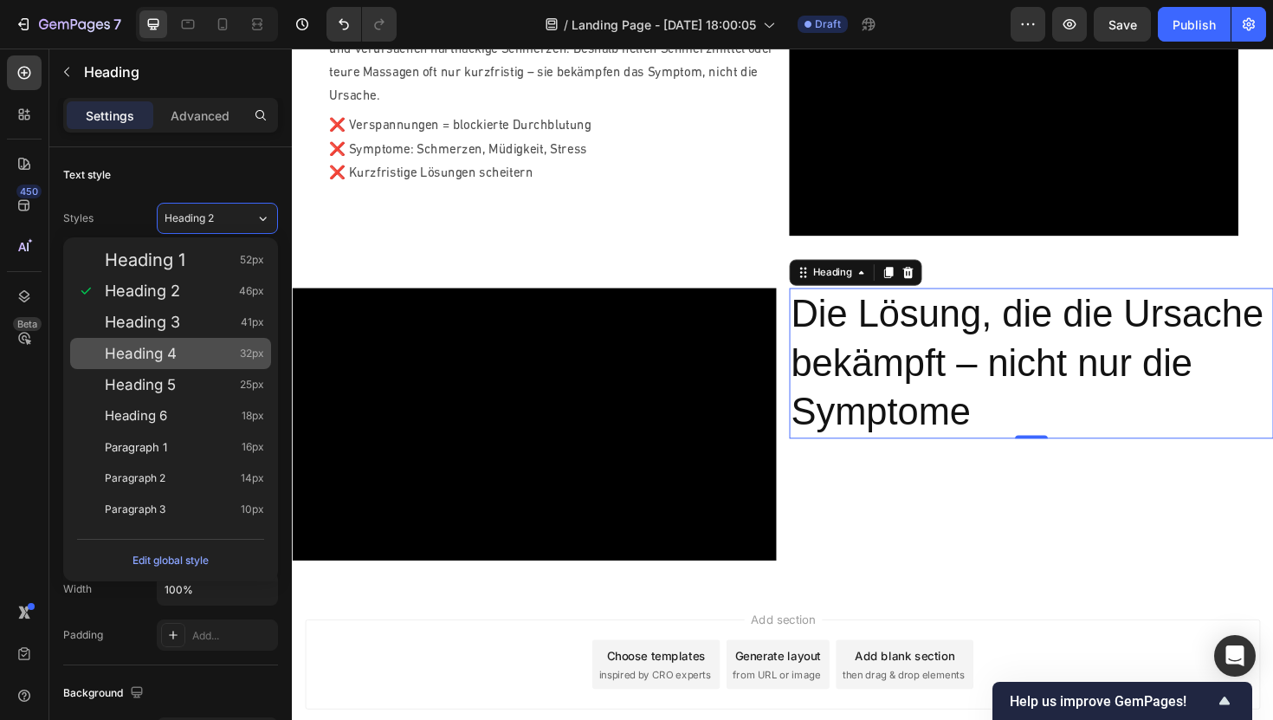
click at [173, 351] on span "Heading 4" at bounding box center [141, 353] width 72 height 17
type input "32"
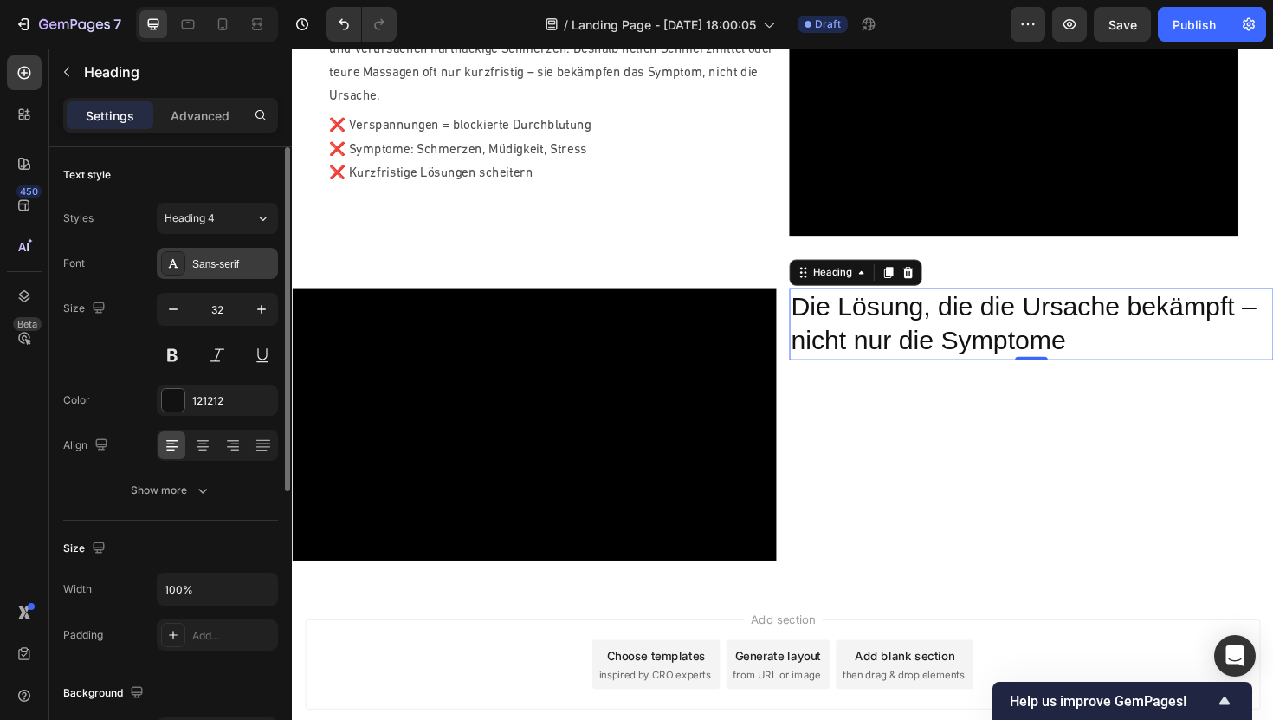
click at [223, 256] on div "Sans-serif" at bounding box center [232, 264] width 81 height 16
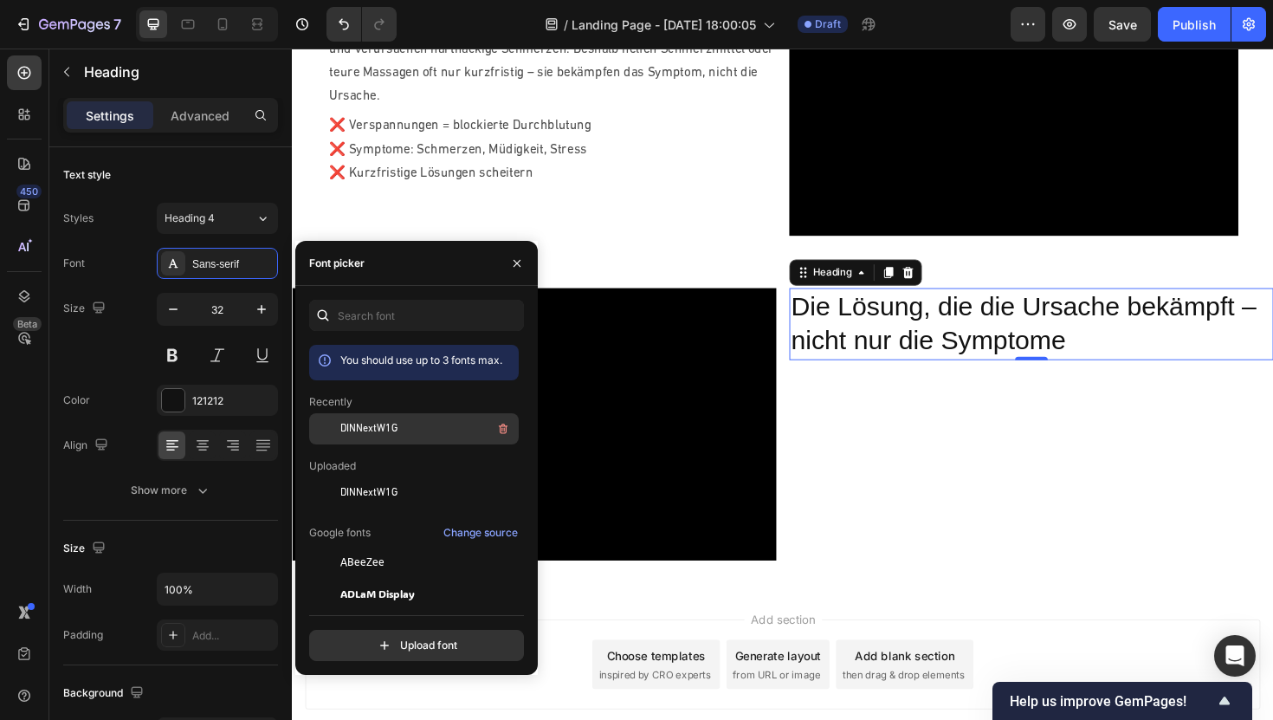
click at [398, 430] on div "DINNextW1G" at bounding box center [427, 428] width 175 height 21
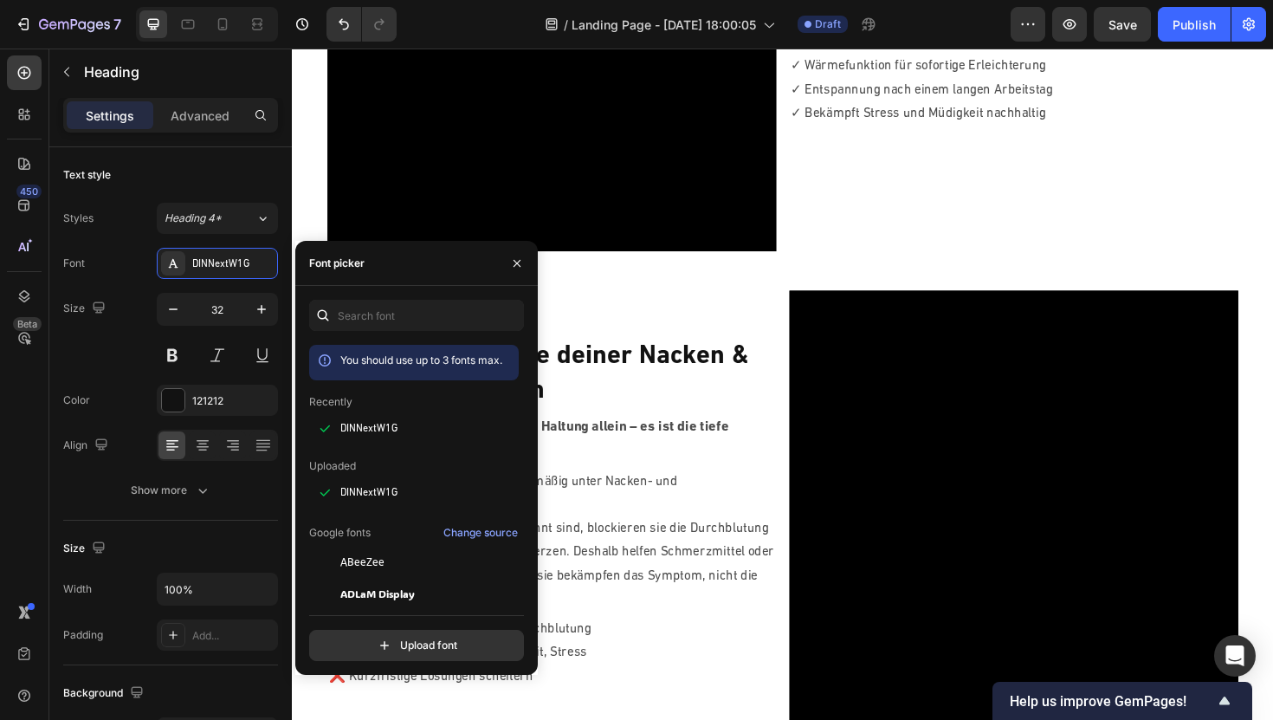
scroll to position [313, 0]
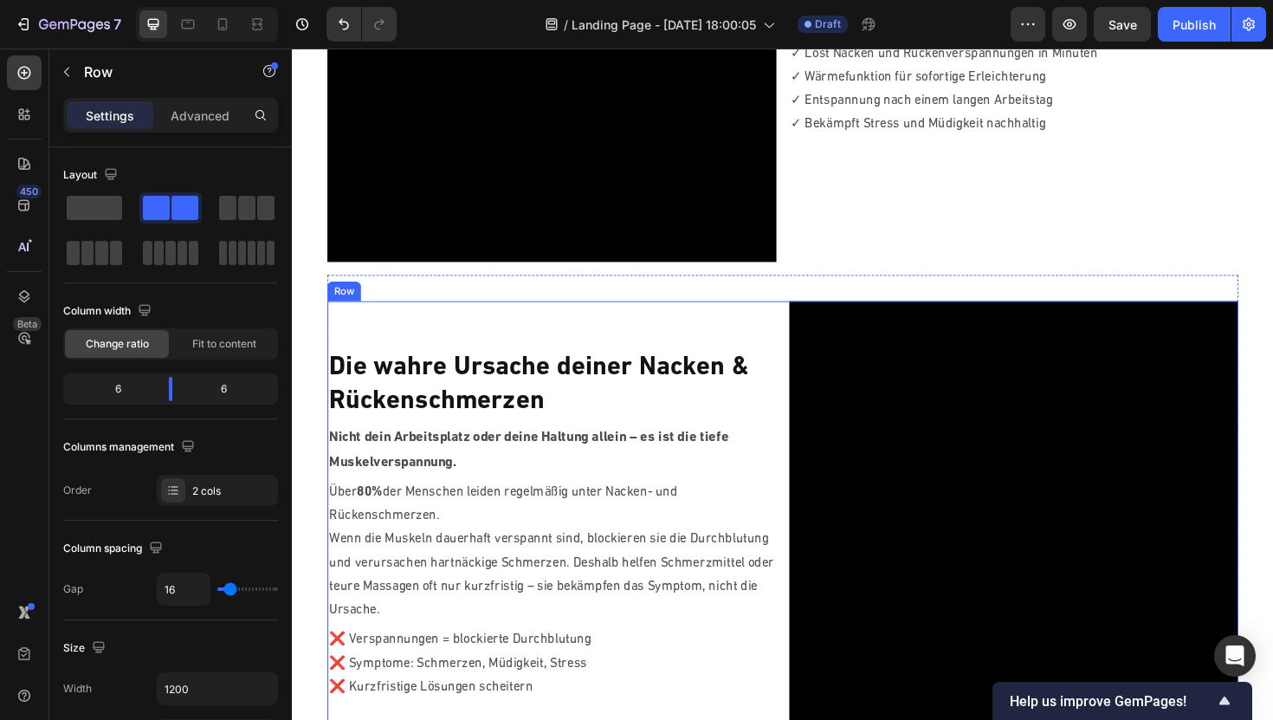
click at [690, 366] on div "Die wahre Ursache deiner Nacken & Rückenschmerzen Heading Nicht dein Arbeitspla…" at bounding box center [567, 554] width 476 height 476
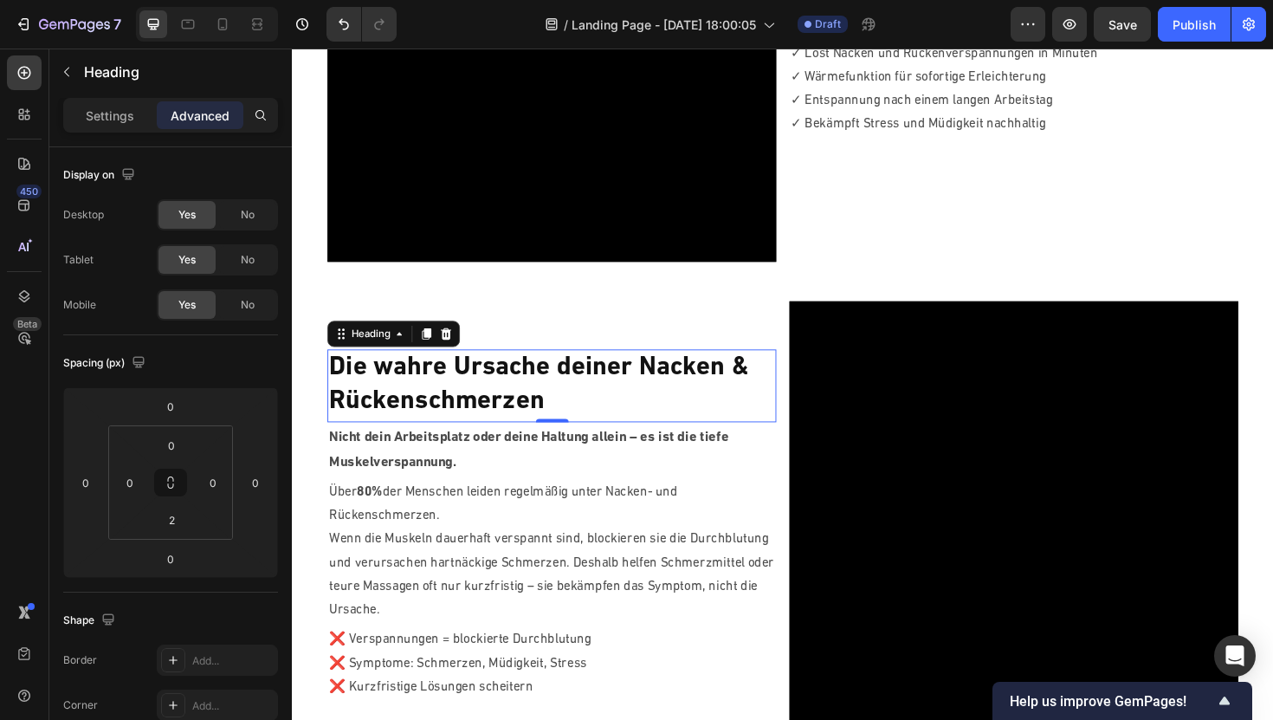
click at [652, 398] on p "Die wahre Ursache deiner Nacken & Rückenschmerzen" at bounding box center [567, 405] width 472 height 72
click at [120, 121] on p "Settings" at bounding box center [110, 116] width 49 height 18
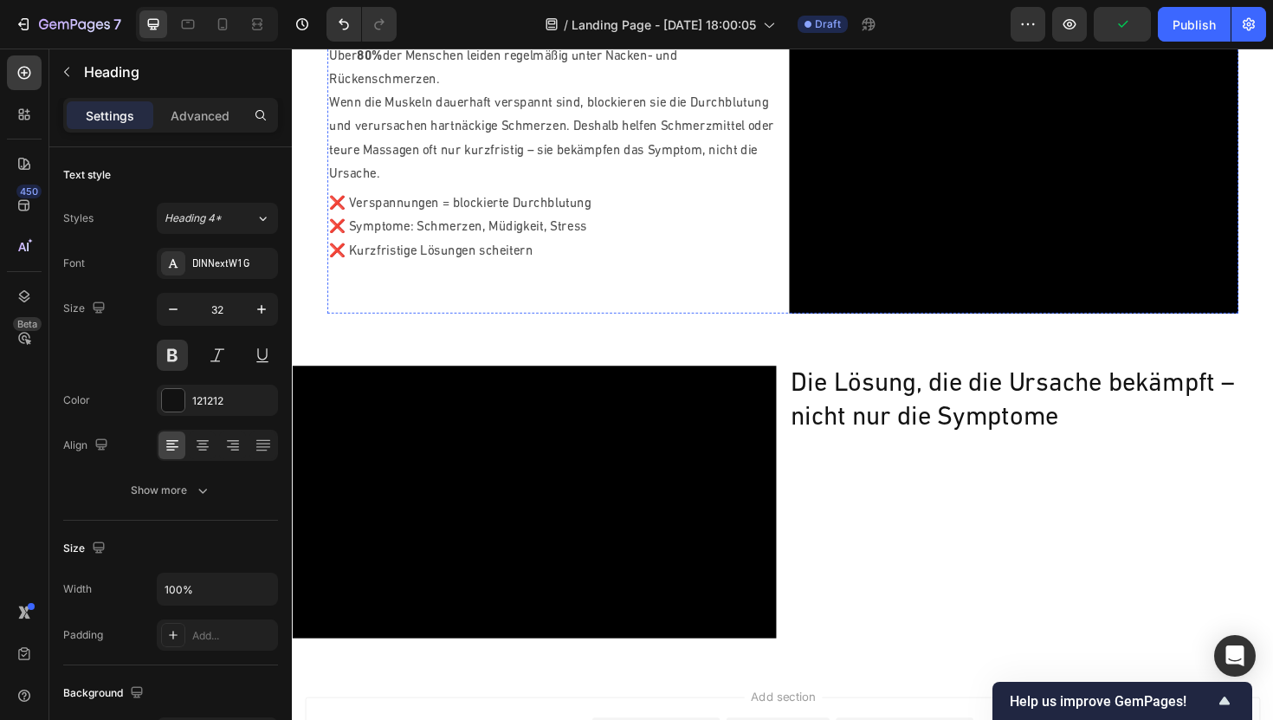
scroll to position [798, 0]
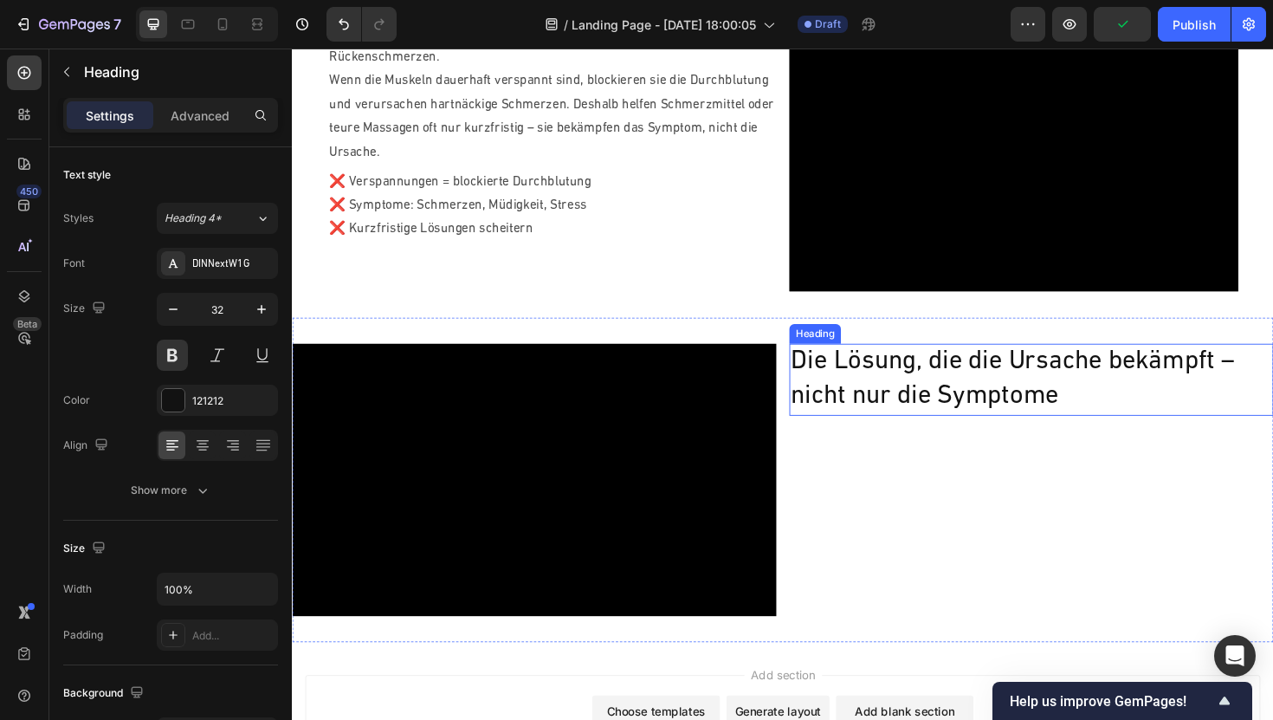
click at [893, 406] on h2 "Die Lösung, die die Ursache bekämpft – nicht nur die Symptome" at bounding box center [1075, 398] width 513 height 75
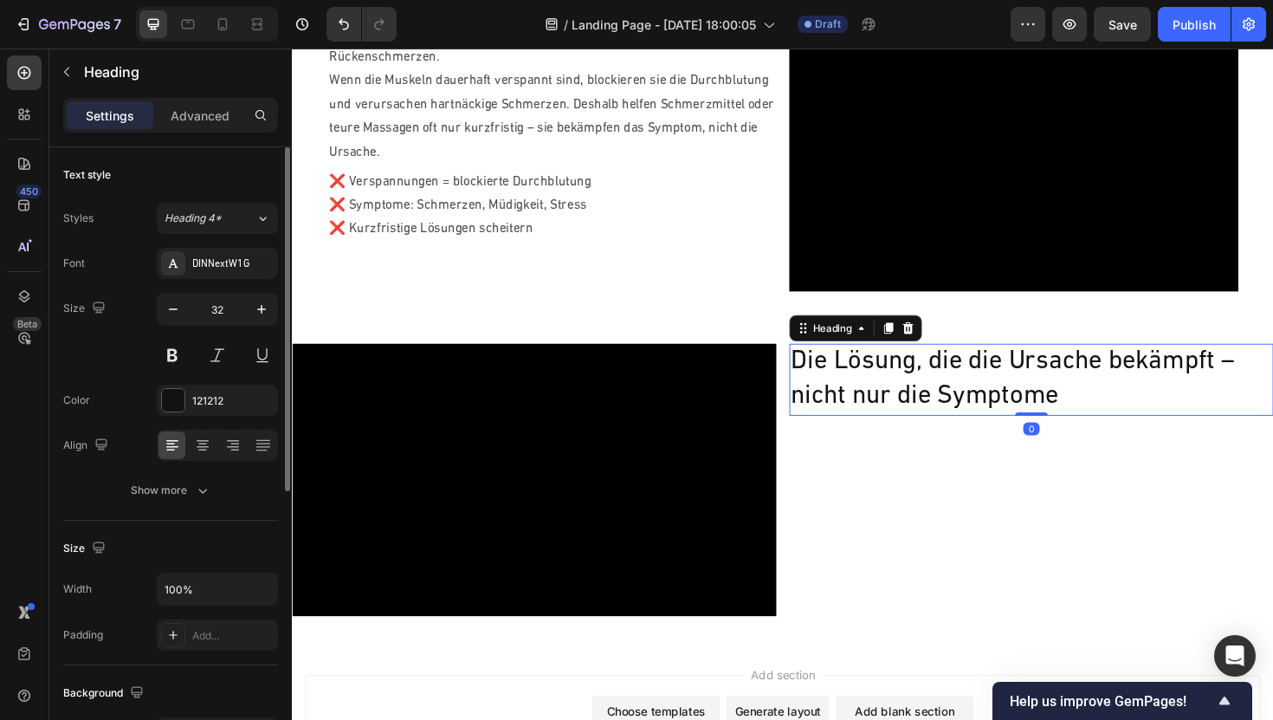
click at [175, 337] on div "32" at bounding box center [217, 332] width 121 height 78
click at [173, 346] on button at bounding box center [172, 355] width 31 height 31
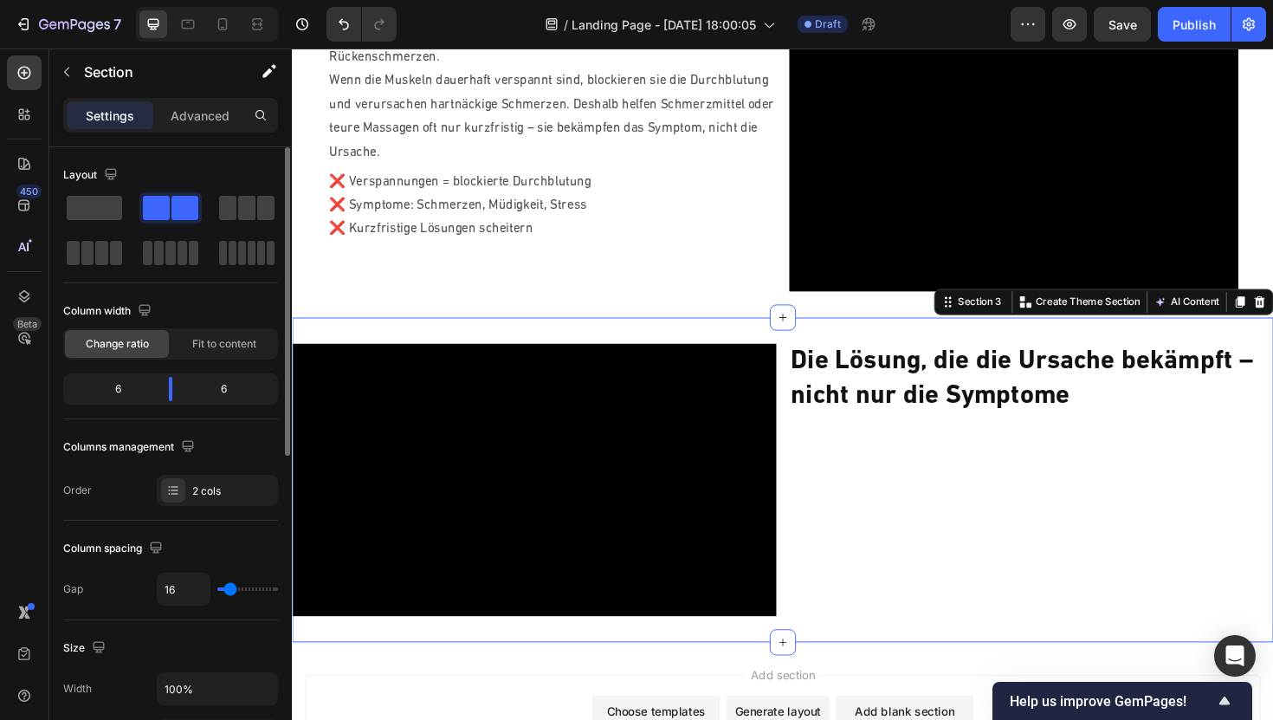
click at [931, 489] on div "Die Lösung, die die Ursache bekämpft – nicht nur die Symptome Heading" at bounding box center [1075, 505] width 513 height 288
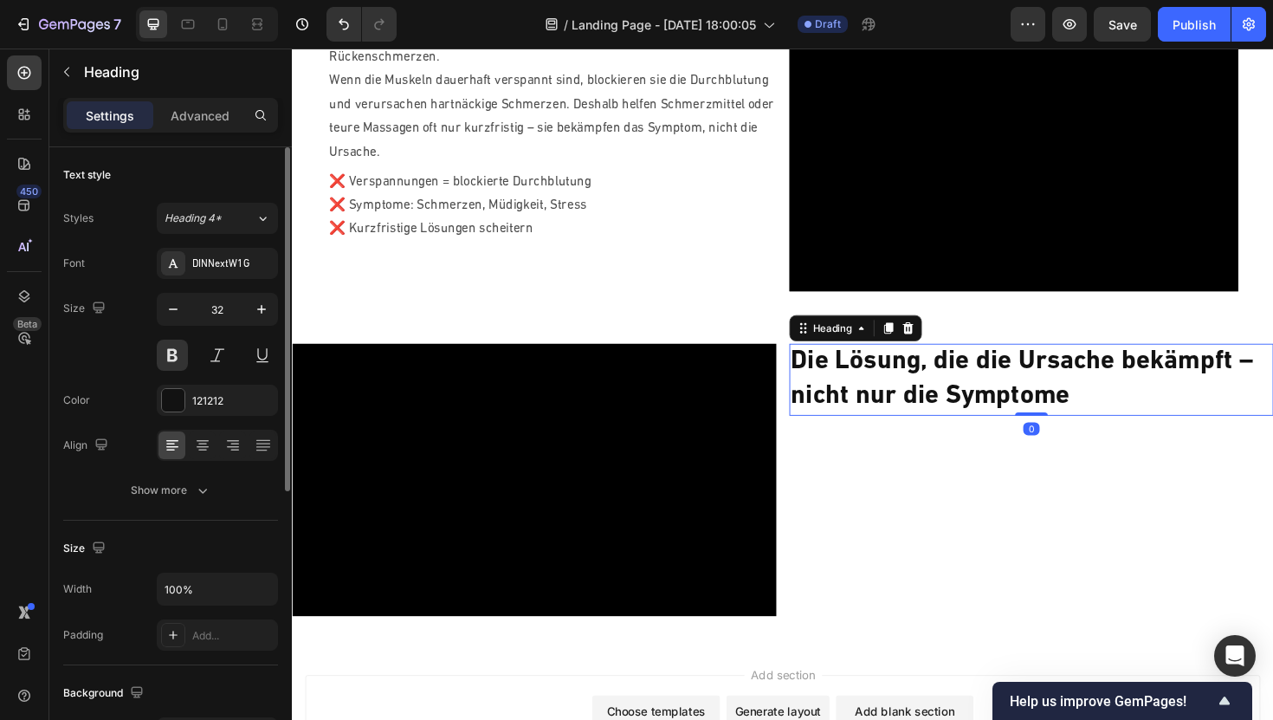
click at [964, 409] on h2 "Die Lösung, die die Ursache bekämpft – nicht nur die Symptome" at bounding box center [1075, 398] width 513 height 75
click at [70, 72] on icon "button" at bounding box center [67, 72] width 14 height 14
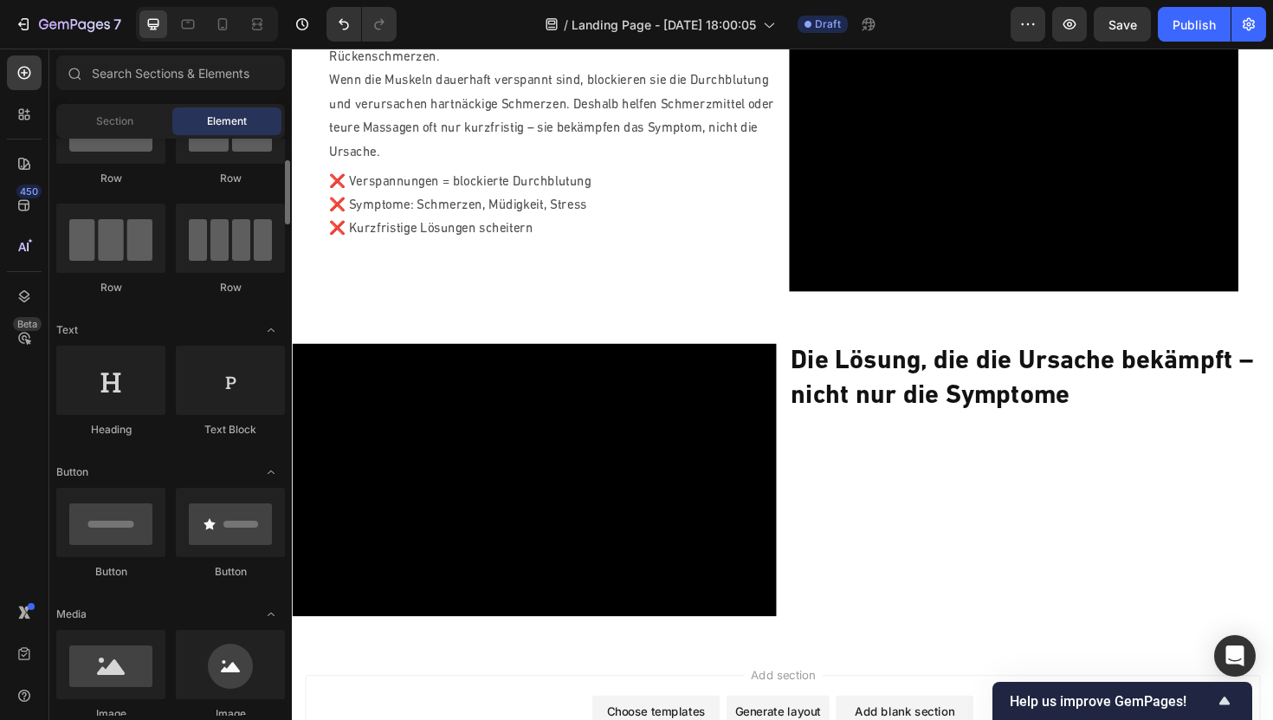
scroll to position [81, 0]
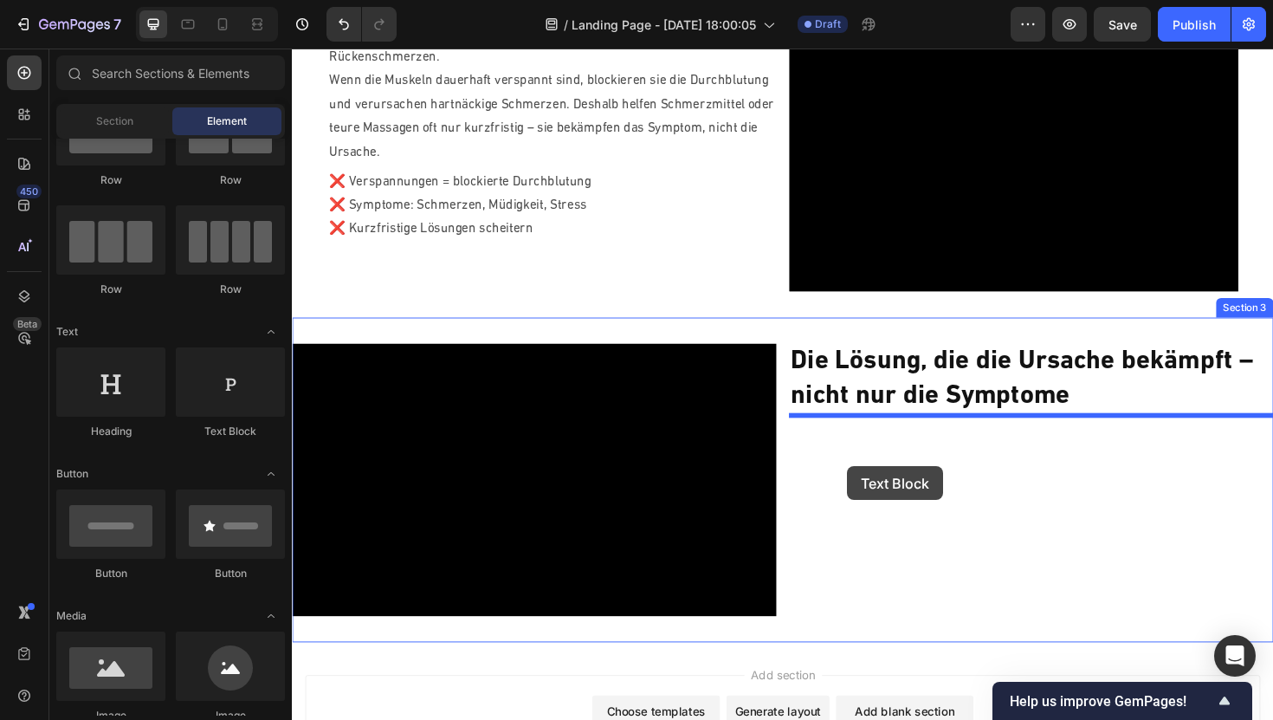
drag, startPoint x: 513, startPoint y: 439, endPoint x: 880, endPoint y: 491, distance: 370.9
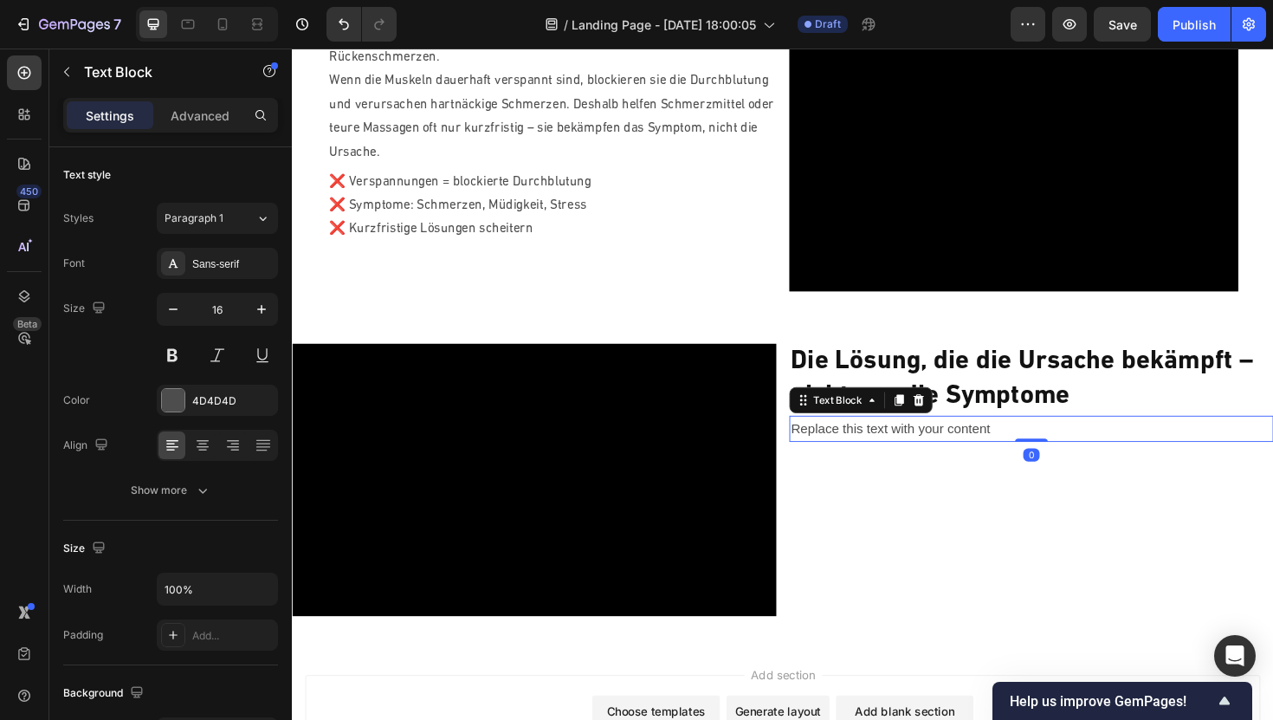
click at [897, 448] on div "Replace this text with your content" at bounding box center [1075, 451] width 513 height 29
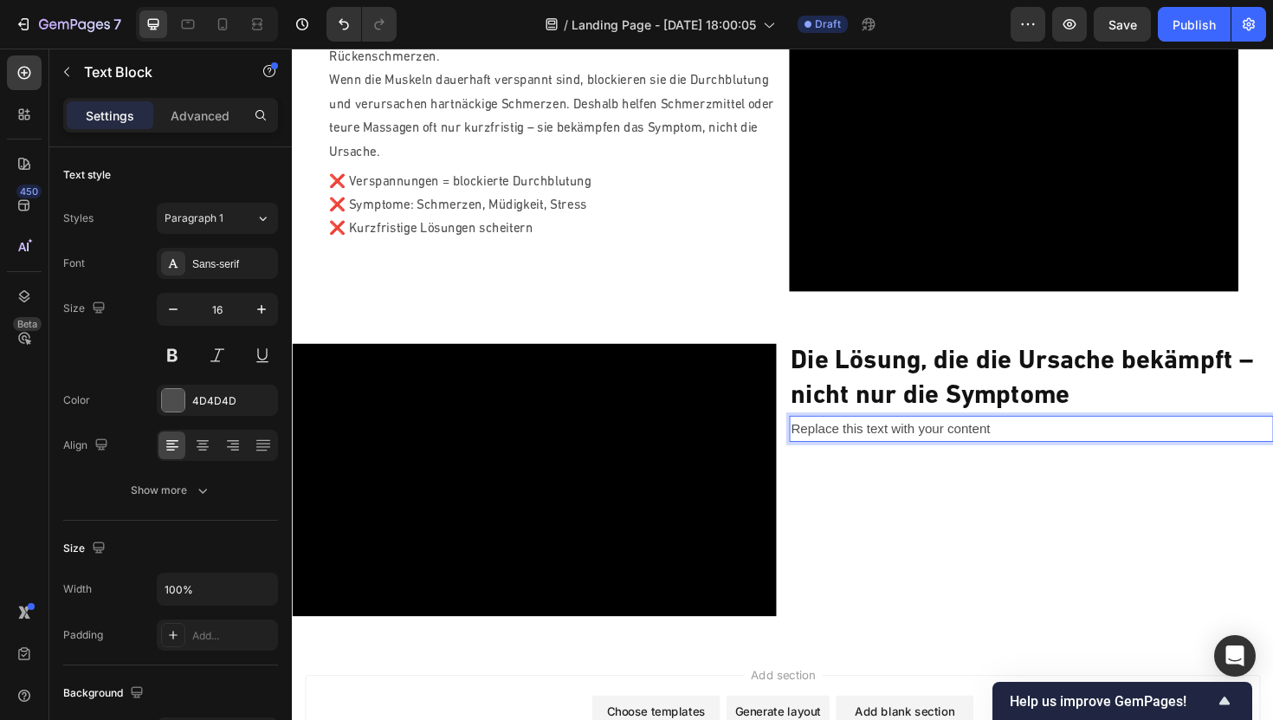
click at [897, 448] on p "Replace this text with your content" at bounding box center [1074, 451] width 509 height 25
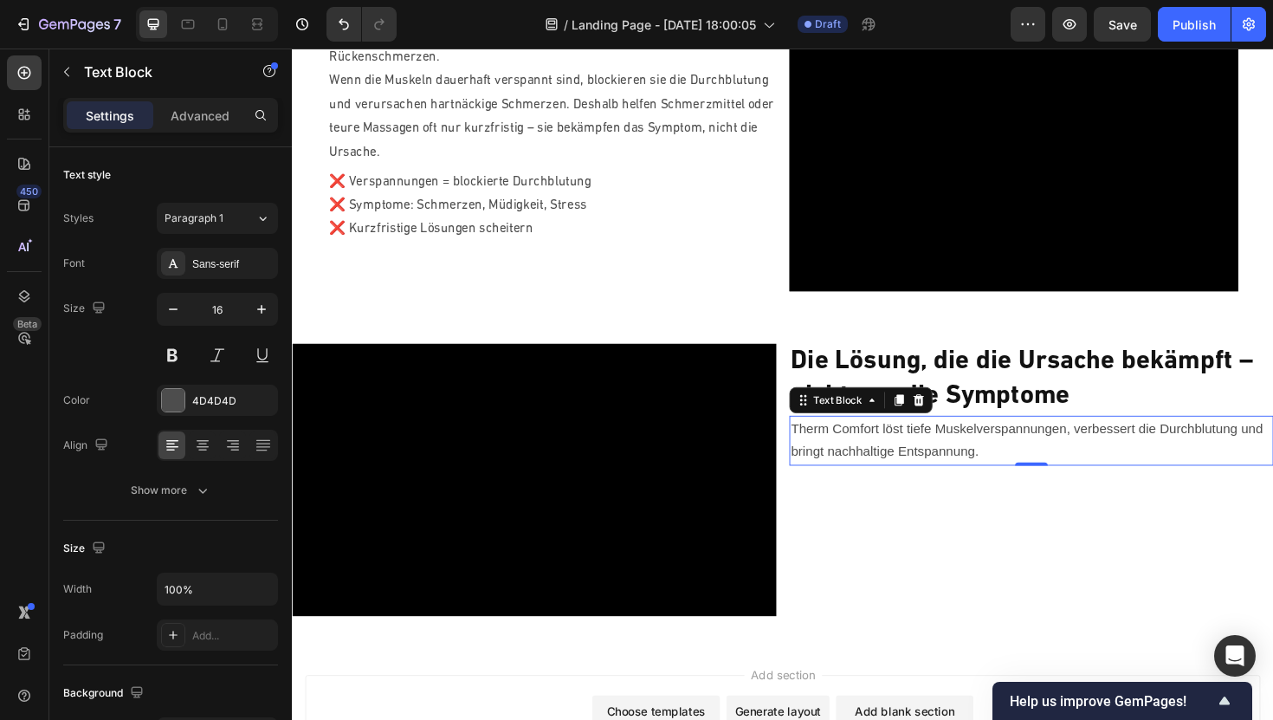
click at [1017, 466] on p "Therm Comfort löst tiefe Muskelverspannungen, verbessert die Durchblutung und b…" at bounding box center [1074, 464] width 509 height 50
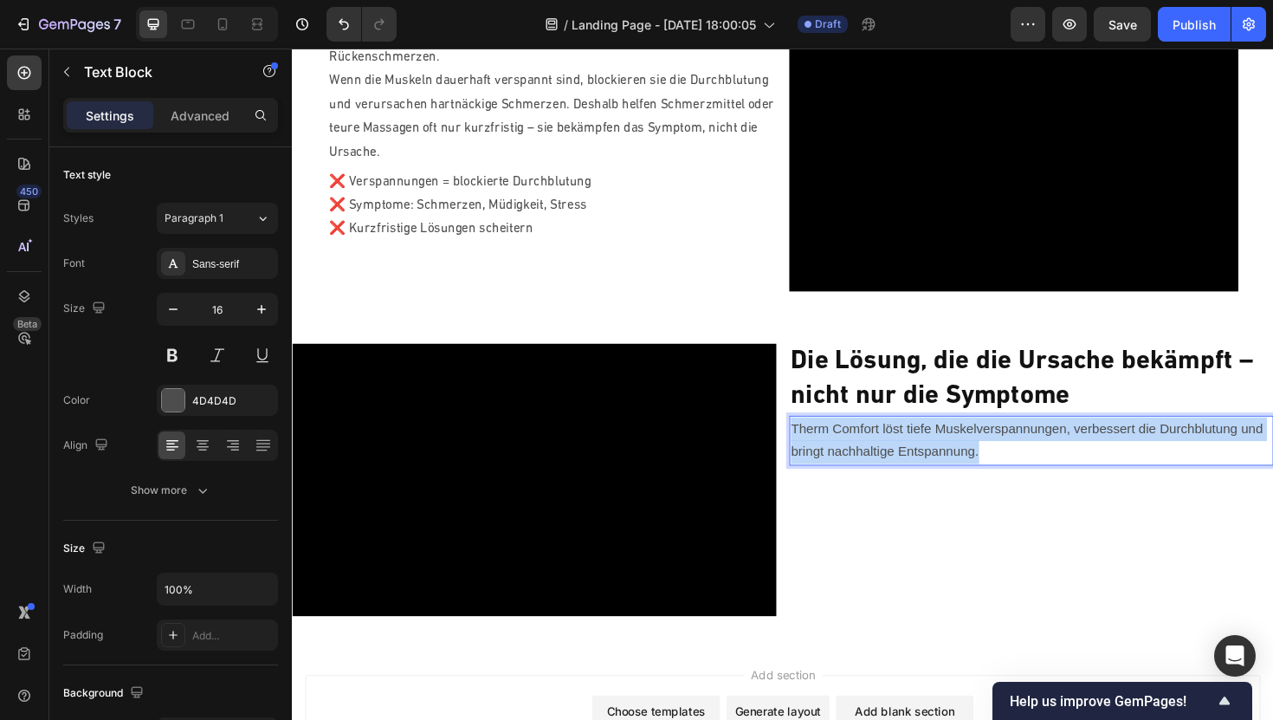
click at [1017, 466] on p "Therm Comfort löst tiefe Muskelverspannungen, verbessert die Durchblutung und b…" at bounding box center [1074, 464] width 509 height 50
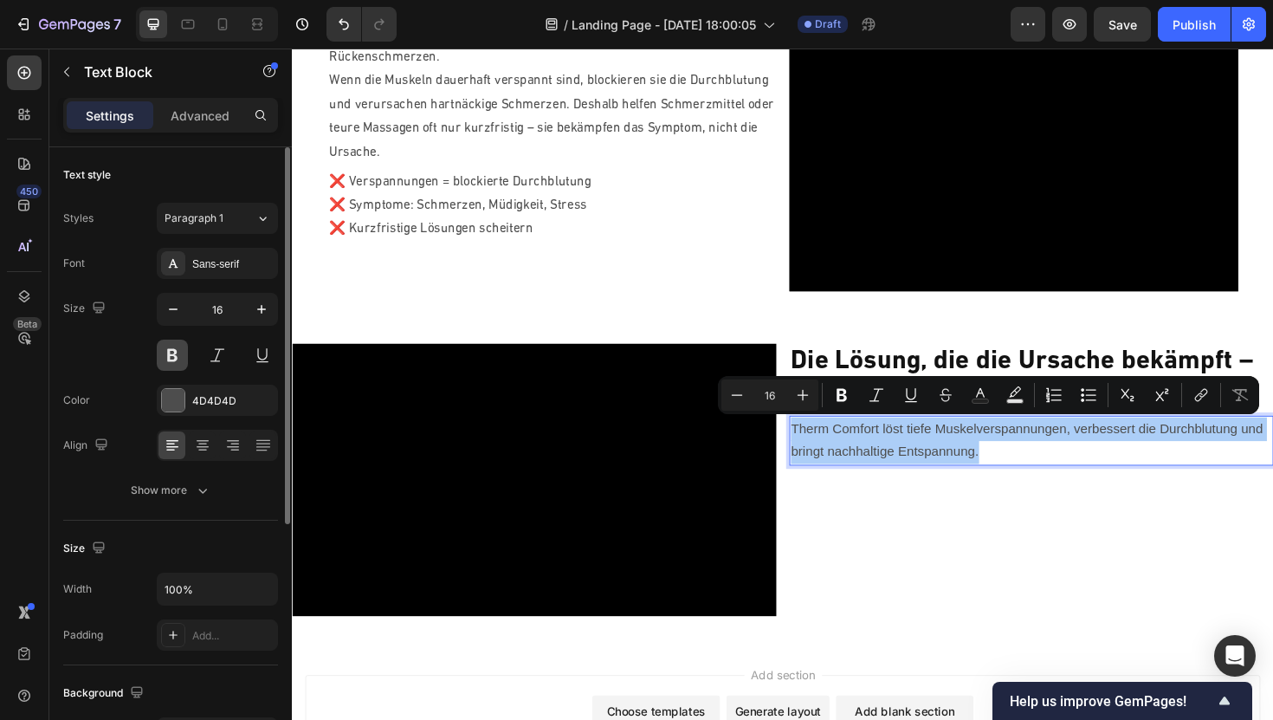
click at [179, 360] on button at bounding box center [172, 355] width 31 height 31
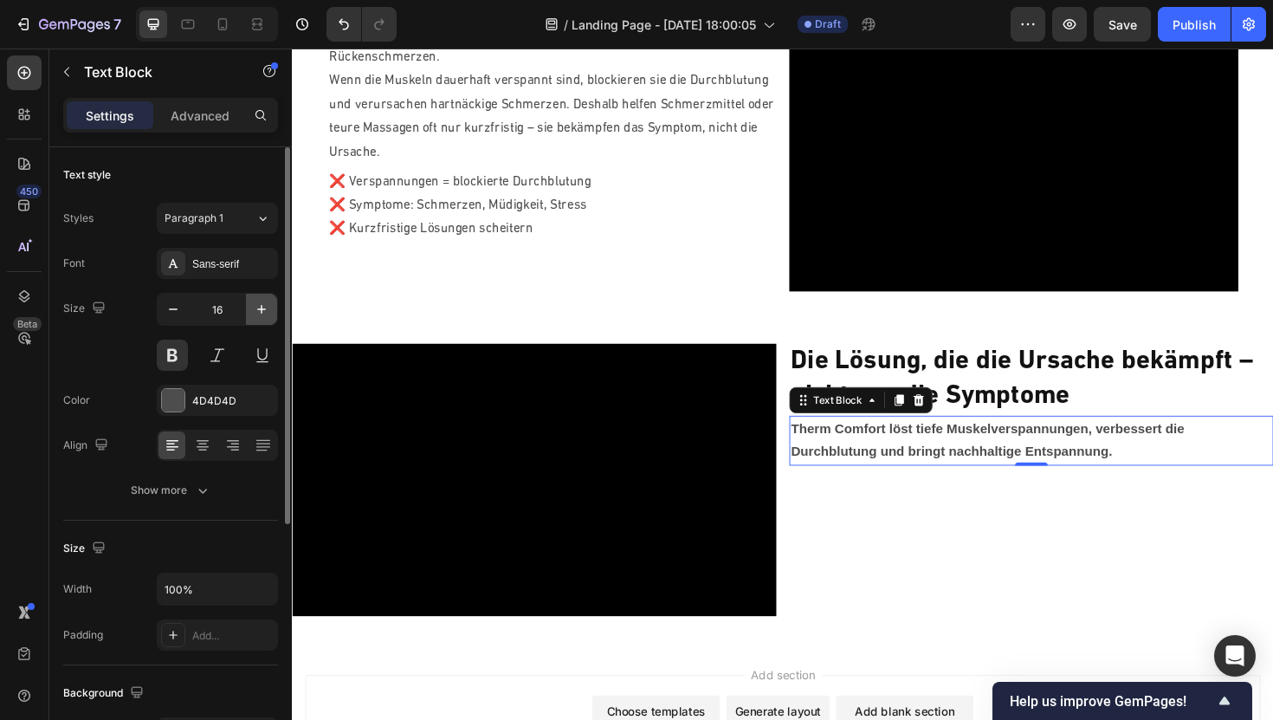
click at [259, 307] on icon "button" at bounding box center [261, 309] width 17 height 17
type input "17"
click at [231, 258] on div "Sans-serif" at bounding box center [232, 264] width 81 height 16
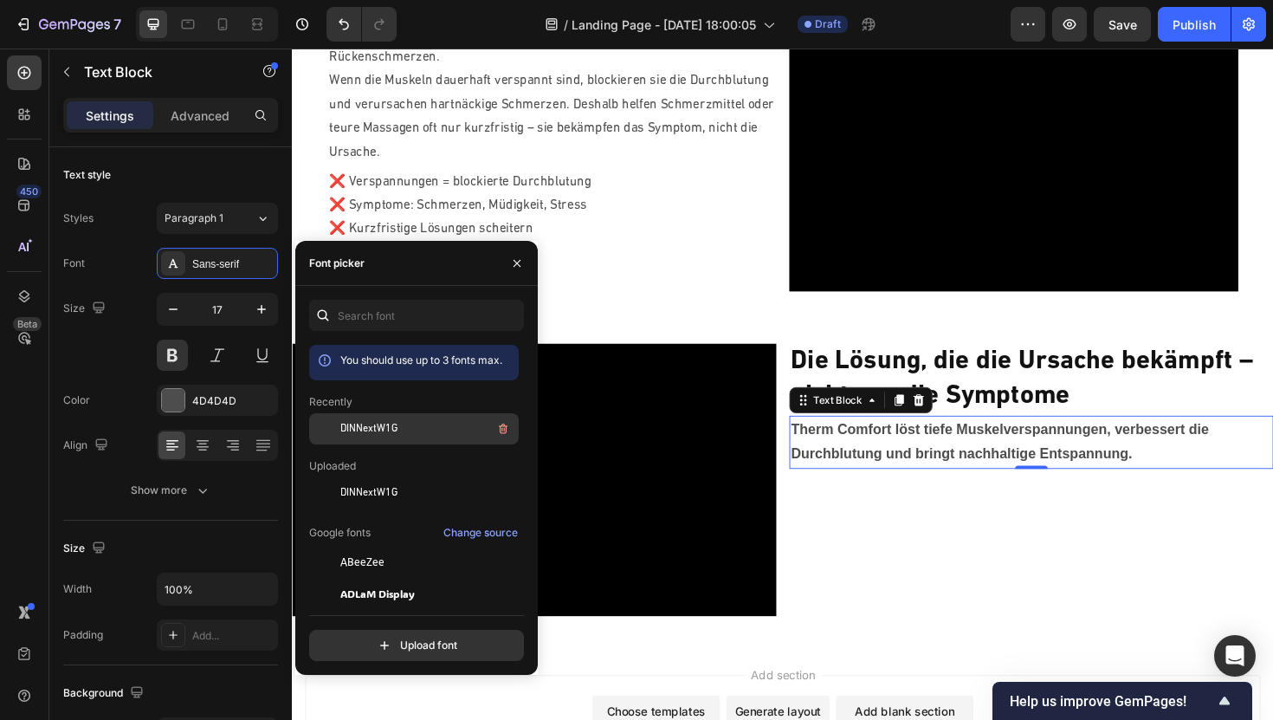
click at [384, 433] on span "DINNextW1G" at bounding box center [368, 429] width 57 height 16
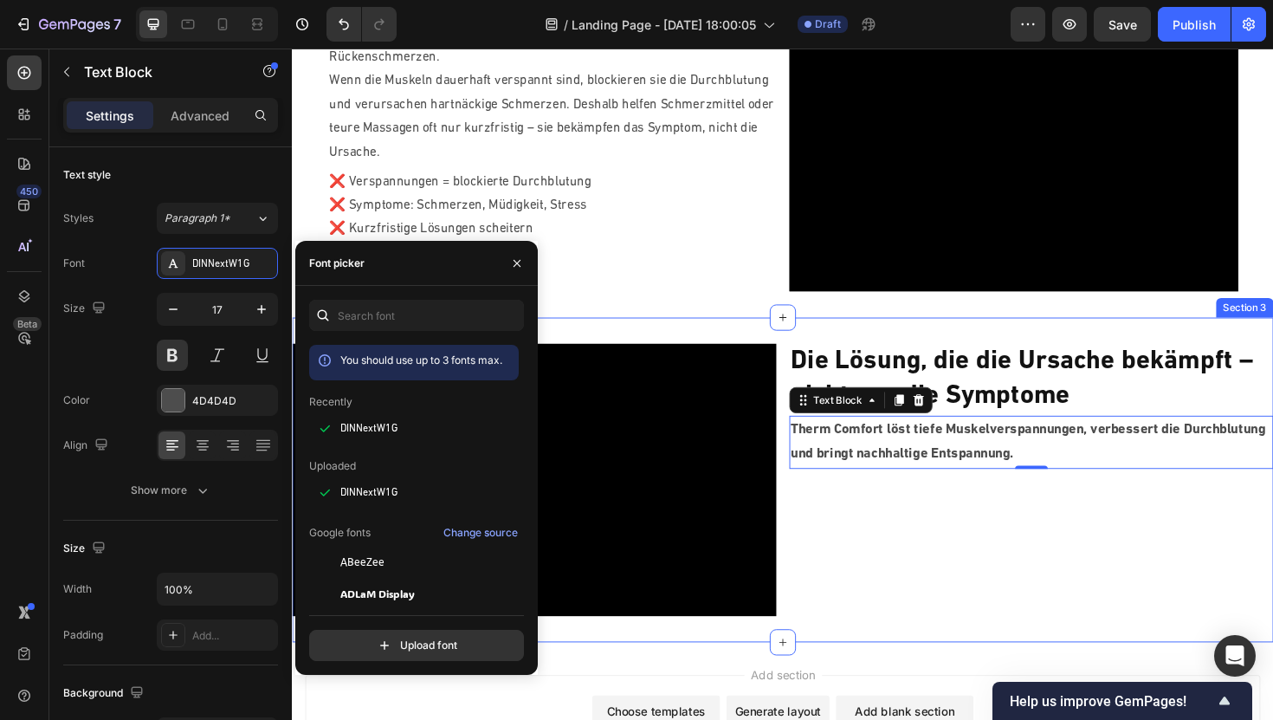
click at [1046, 538] on div "Die Lösung, die die Ursache bekämpft – nicht nur die Symptome Heading Therm Com…" at bounding box center [1075, 505] width 513 height 288
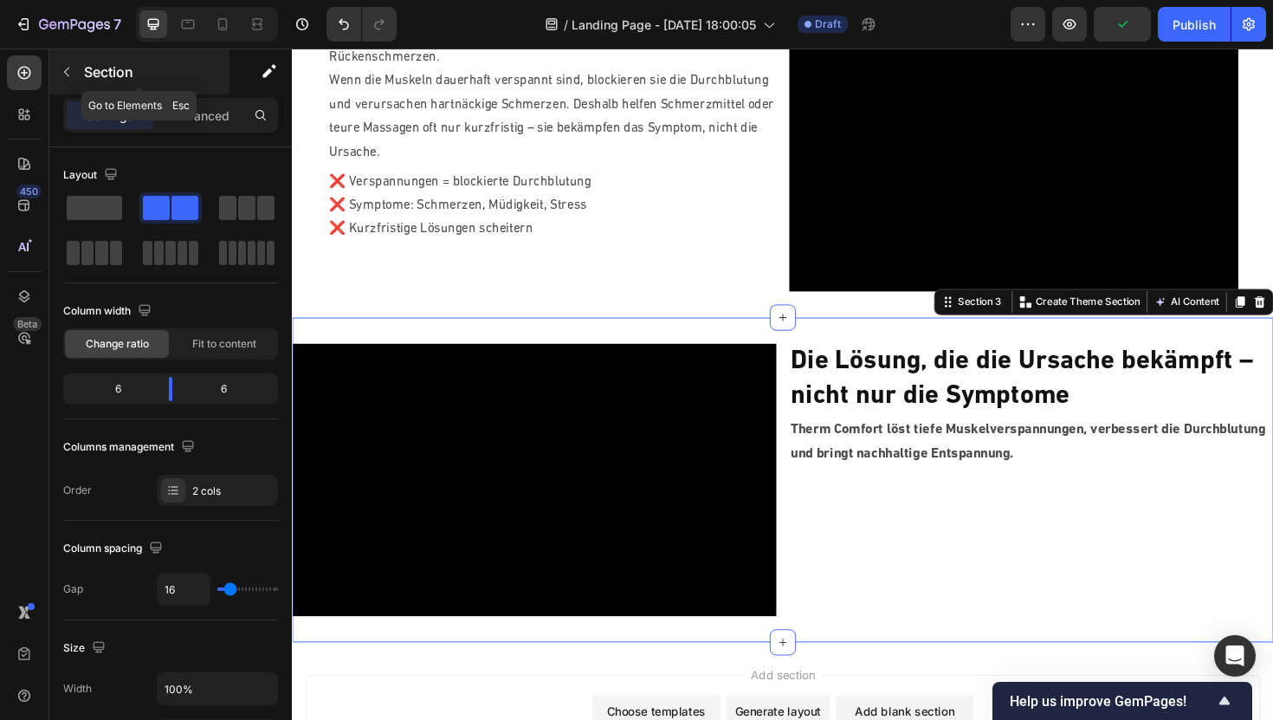
click at [64, 78] on icon "button" at bounding box center [67, 72] width 14 height 14
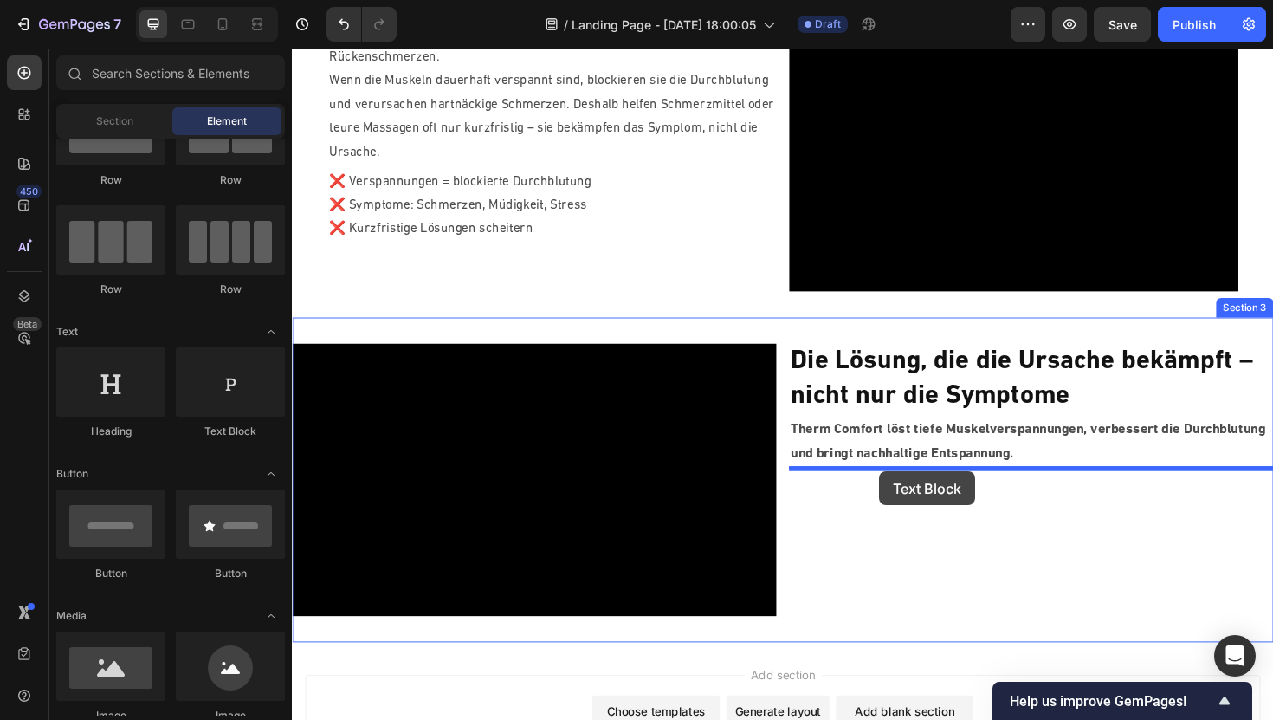
drag, startPoint x: 517, startPoint y: 437, endPoint x: 914, endPoint y: 496, distance: 401.2
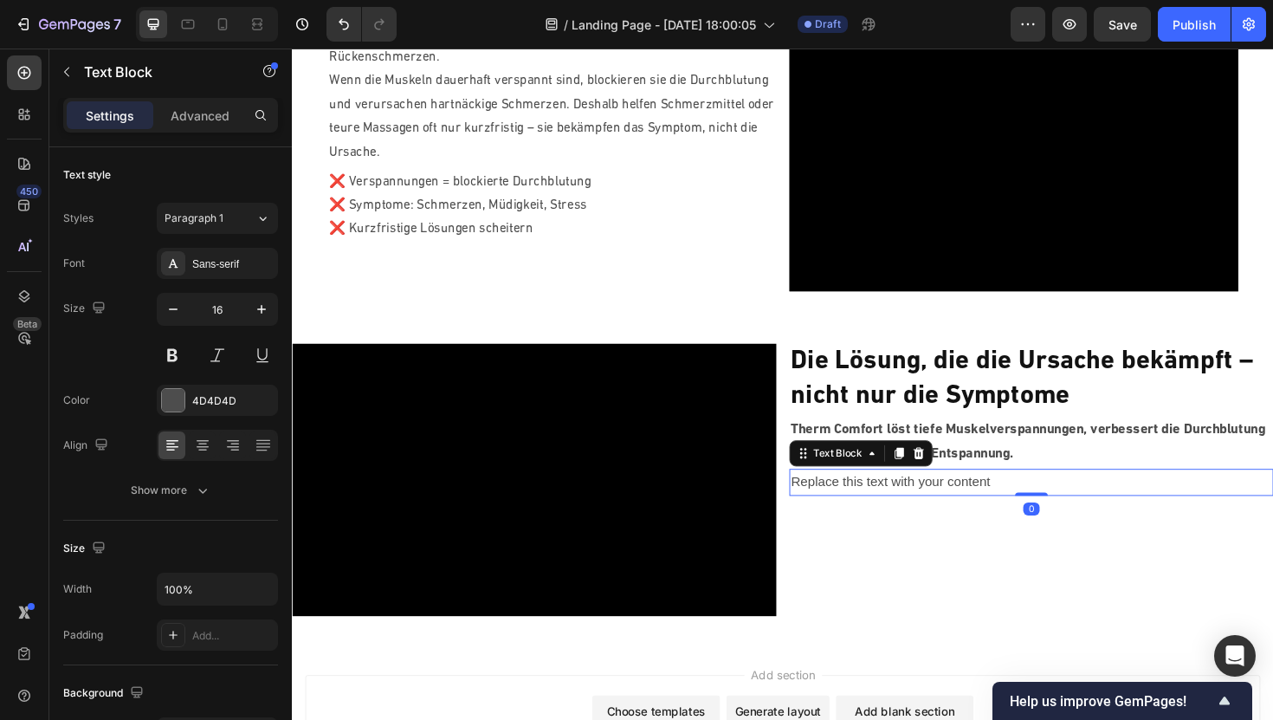
click at [975, 511] on div "Replace this text with your content" at bounding box center [1075, 508] width 513 height 29
click at [880, 505] on p "Replace this text with your content" at bounding box center [1074, 507] width 509 height 25
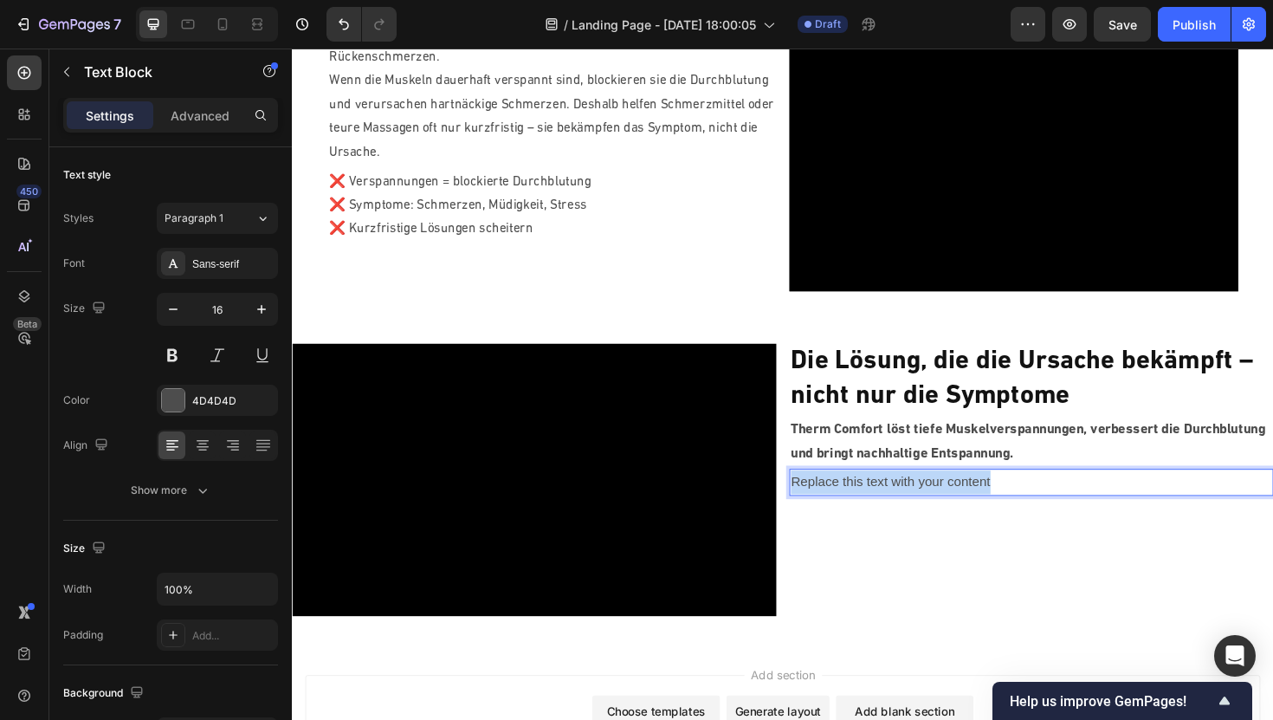
click at [880, 505] on p "Replace this text with your content" at bounding box center [1074, 507] width 509 height 25
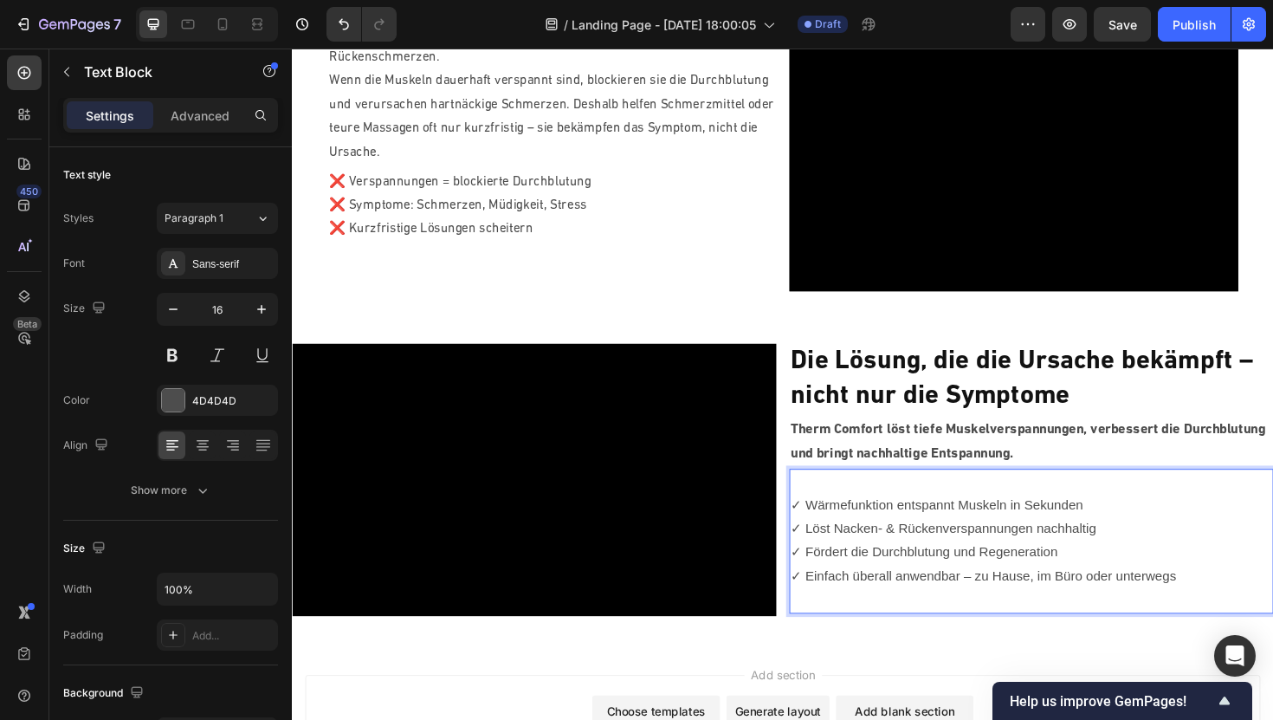
click at [821, 530] on p "✓ Wärmefunktion entspannt Muskeln in Sekunden" at bounding box center [1074, 533] width 509 height 25
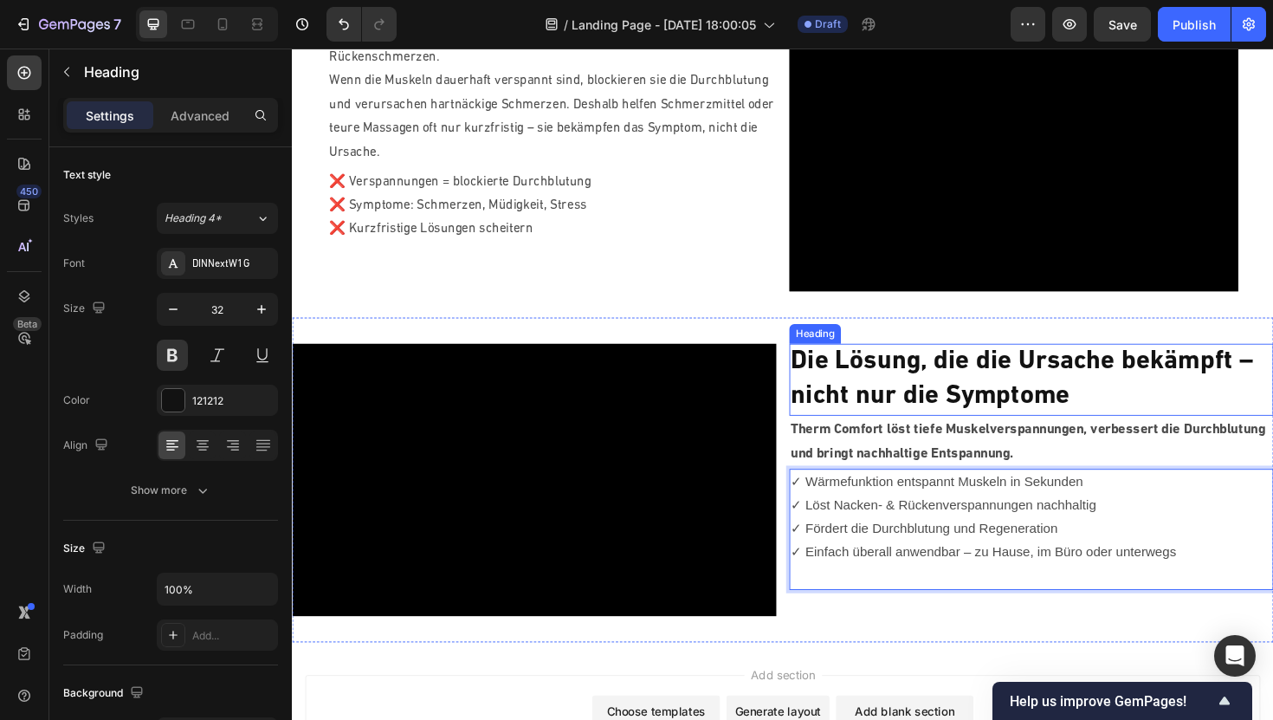
click at [928, 401] on h2 "Die Lösung, die die Ursache bekämpft – nicht nur die Symptome" at bounding box center [1075, 398] width 513 height 75
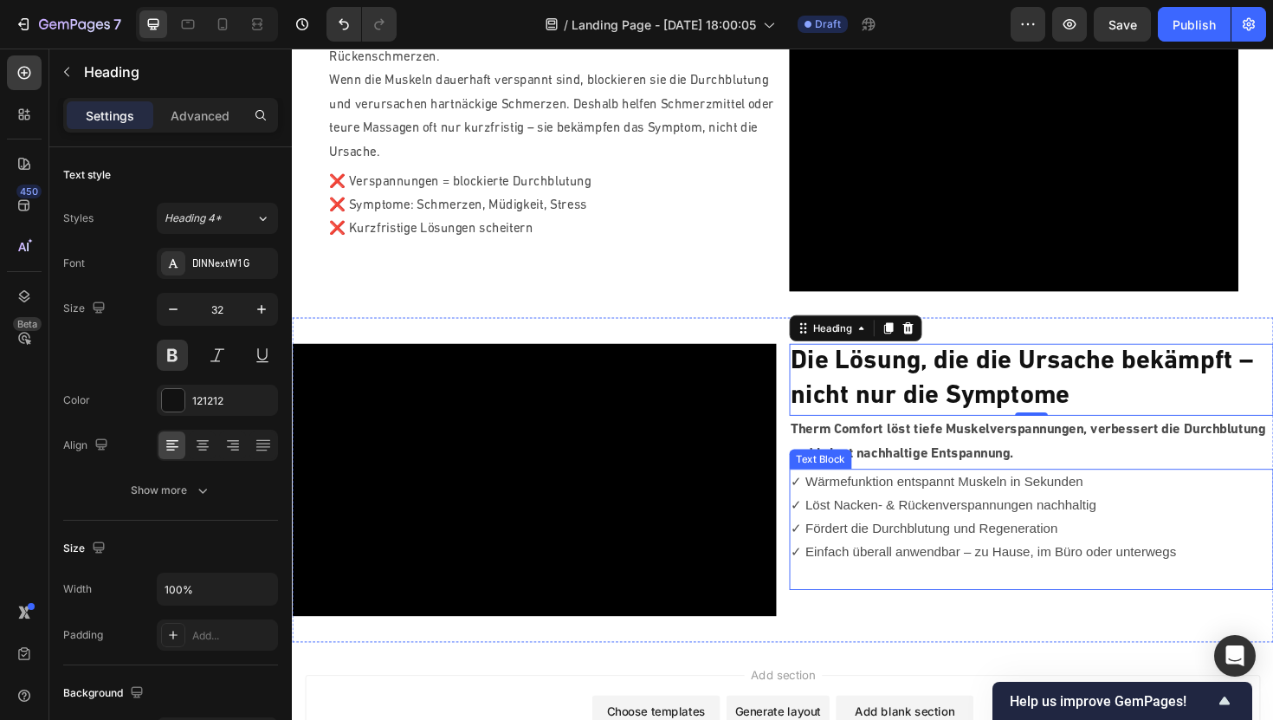
click at [926, 559] on p "✓ Fördert die Durchblutung und Regeneration" at bounding box center [1074, 557] width 509 height 25
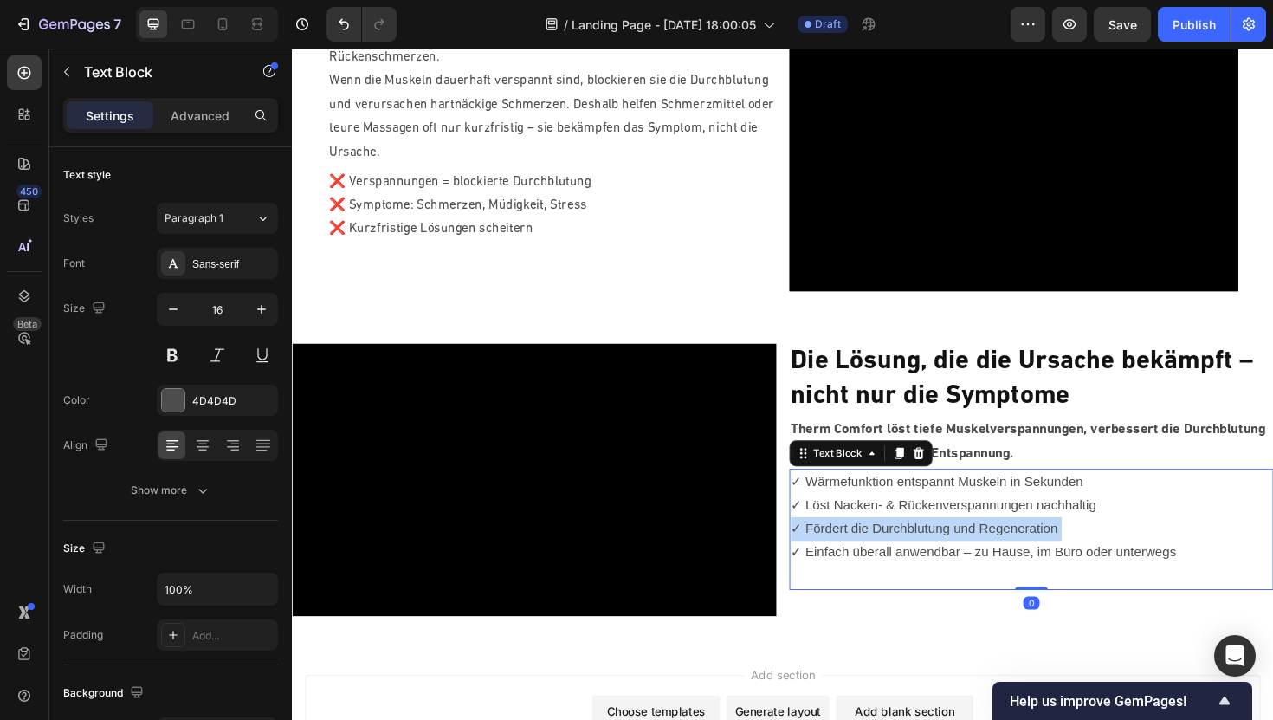
click at [926, 559] on p "✓ Fördert die Durchblutung und Regeneration" at bounding box center [1074, 557] width 509 height 25
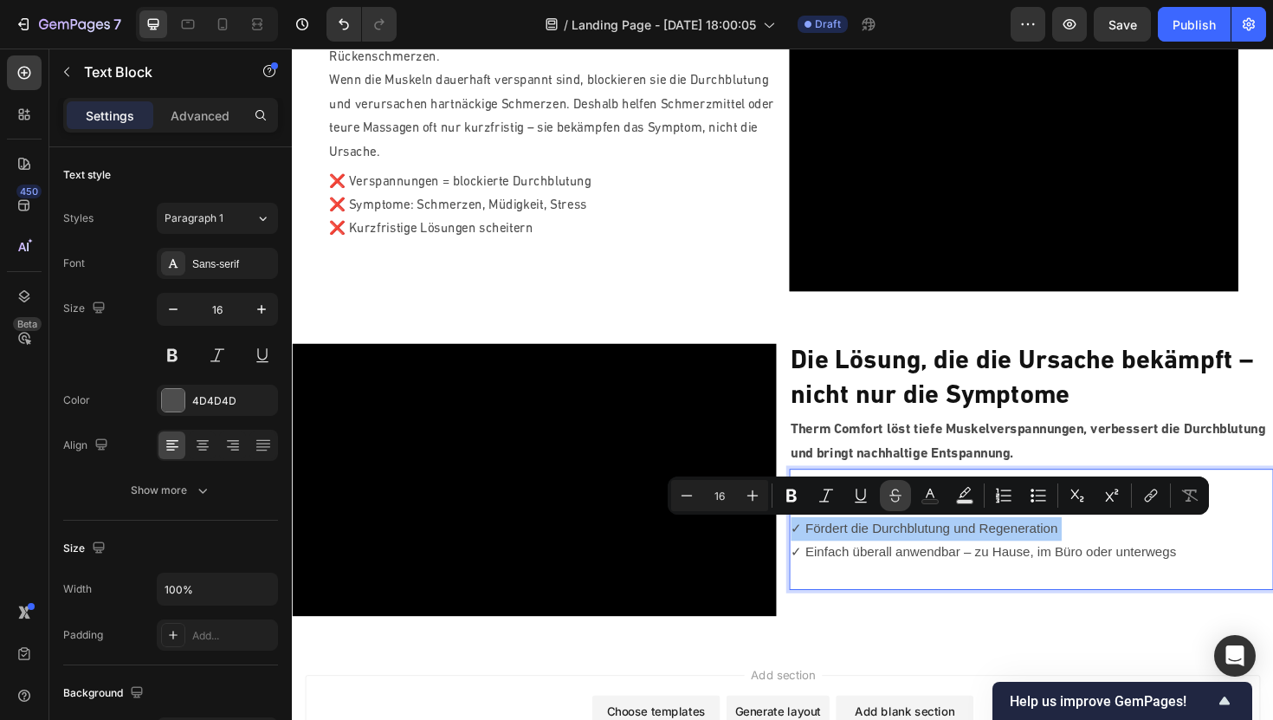
click at [895, 506] on button "Strikethrough" at bounding box center [895, 495] width 31 height 31
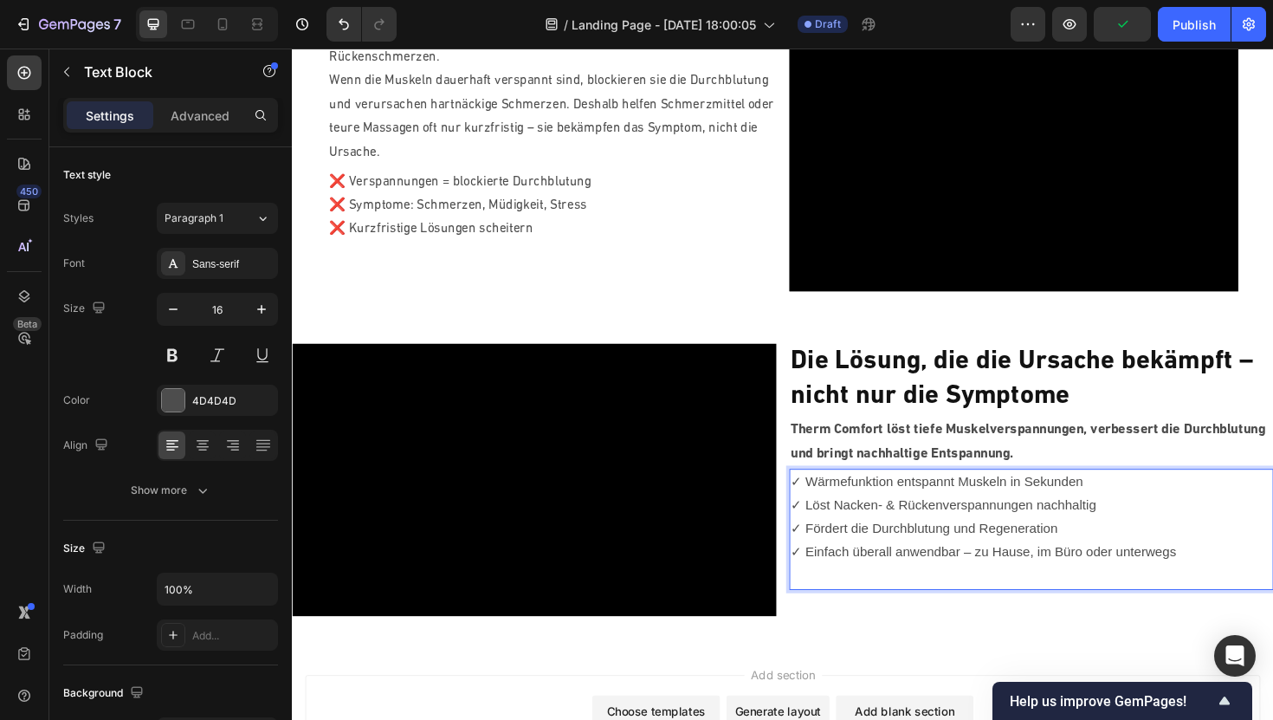
click at [1199, 595] on p "Rich Text Editor. Editing area: main" at bounding box center [1074, 607] width 509 height 25
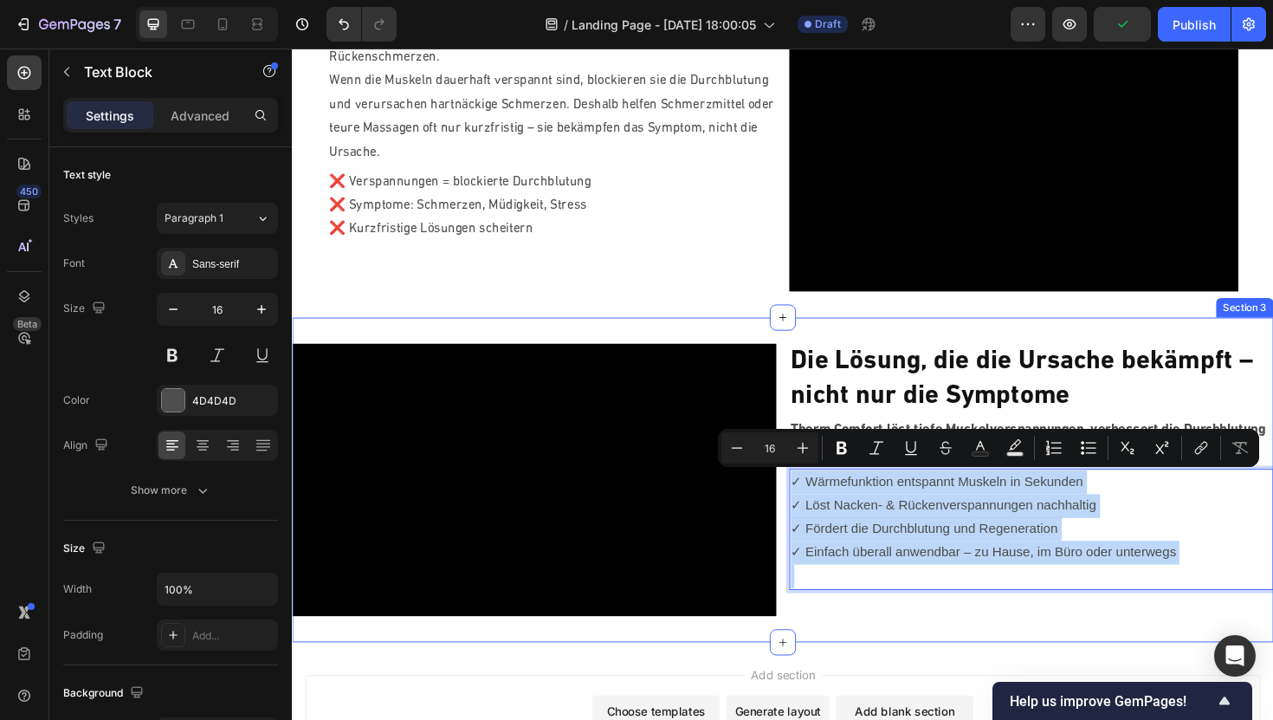
drag, startPoint x: 1220, startPoint y: 594, endPoint x: 805, endPoint y: 499, distance: 426.5
click at [805, 499] on div "Video Die Lösung, die die Ursache bekämpft – nicht nur die Symptome Heading The…" at bounding box center [811, 505] width 1039 height 344
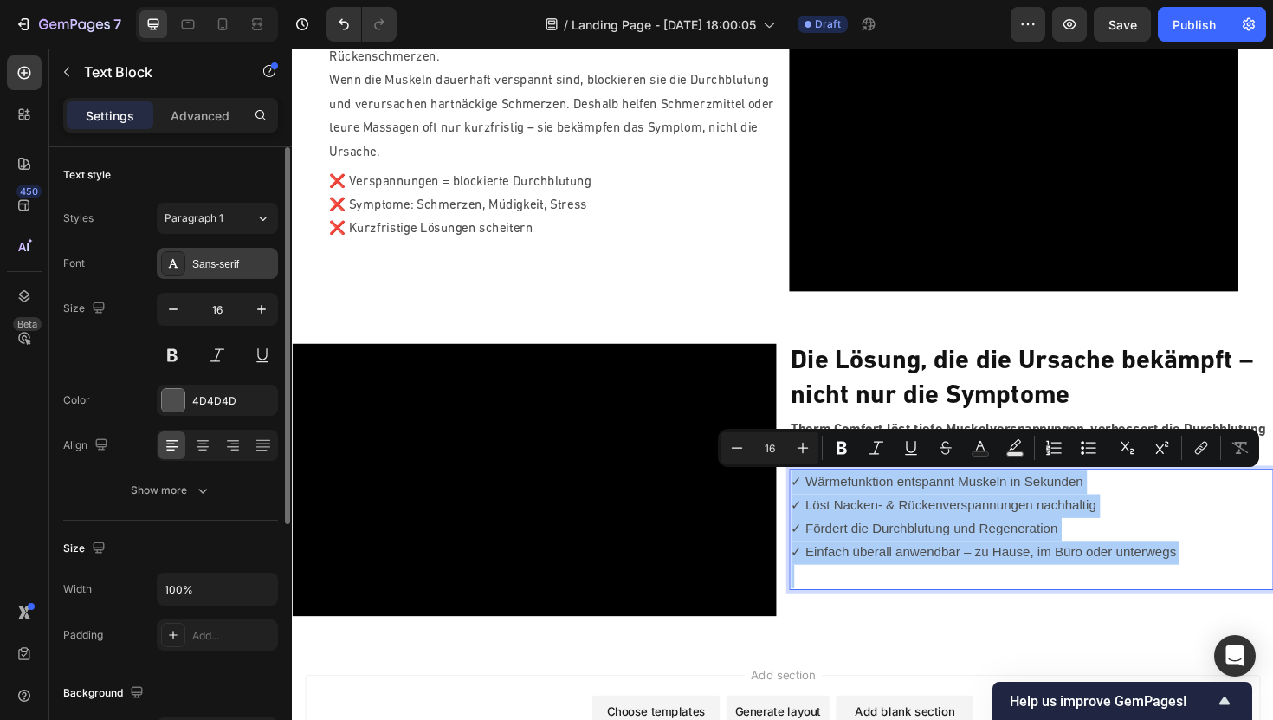
click at [230, 261] on div "Sans-serif" at bounding box center [232, 264] width 81 height 16
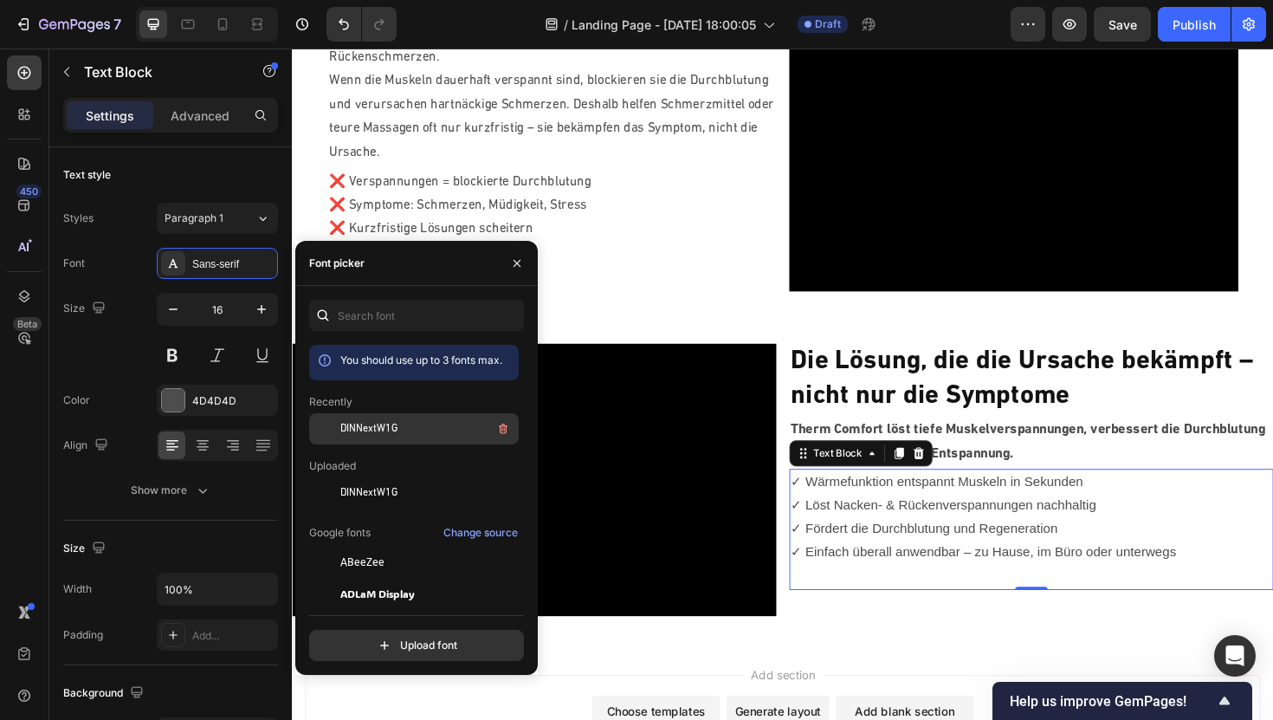
click at [379, 431] on span "DINNextW1G" at bounding box center [368, 429] width 57 height 16
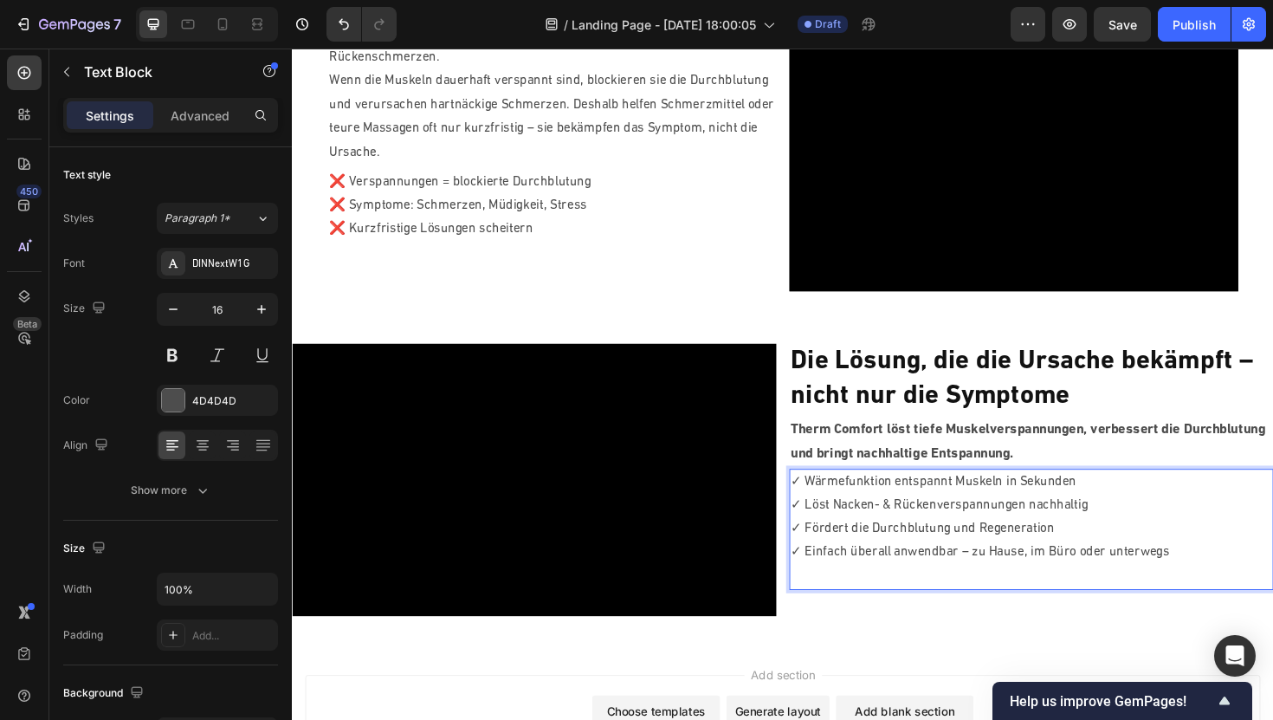
click at [1082, 586] on p "✓ Einfach überall anwendbar – zu Hause, im Büro oder unterwegs" at bounding box center [1074, 582] width 509 height 25
click at [1057, 579] on p "✓ Einfach überall anwendbar – zu Hause, im Büro oder unterwegs" at bounding box center [1074, 582] width 509 height 25
click at [999, 595] on p "Rich Text Editor. Editing area: main" at bounding box center [1074, 607] width 509 height 25
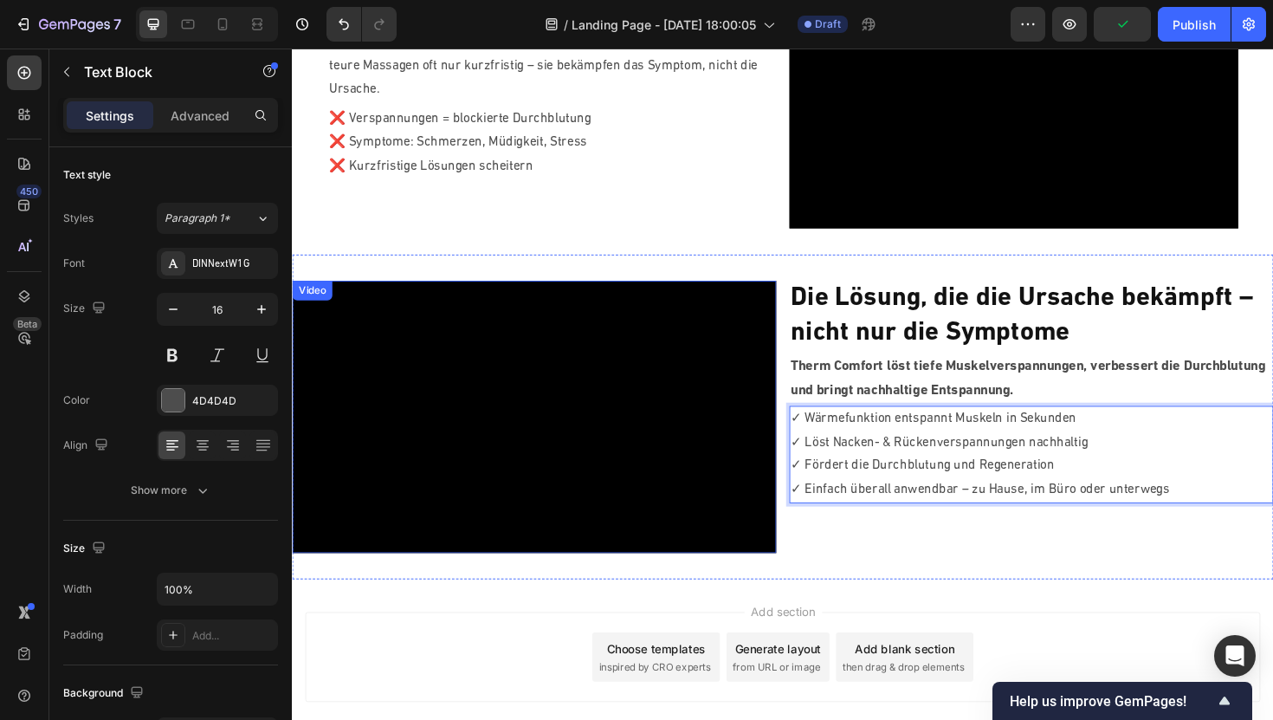
scroll to position [877, 0]
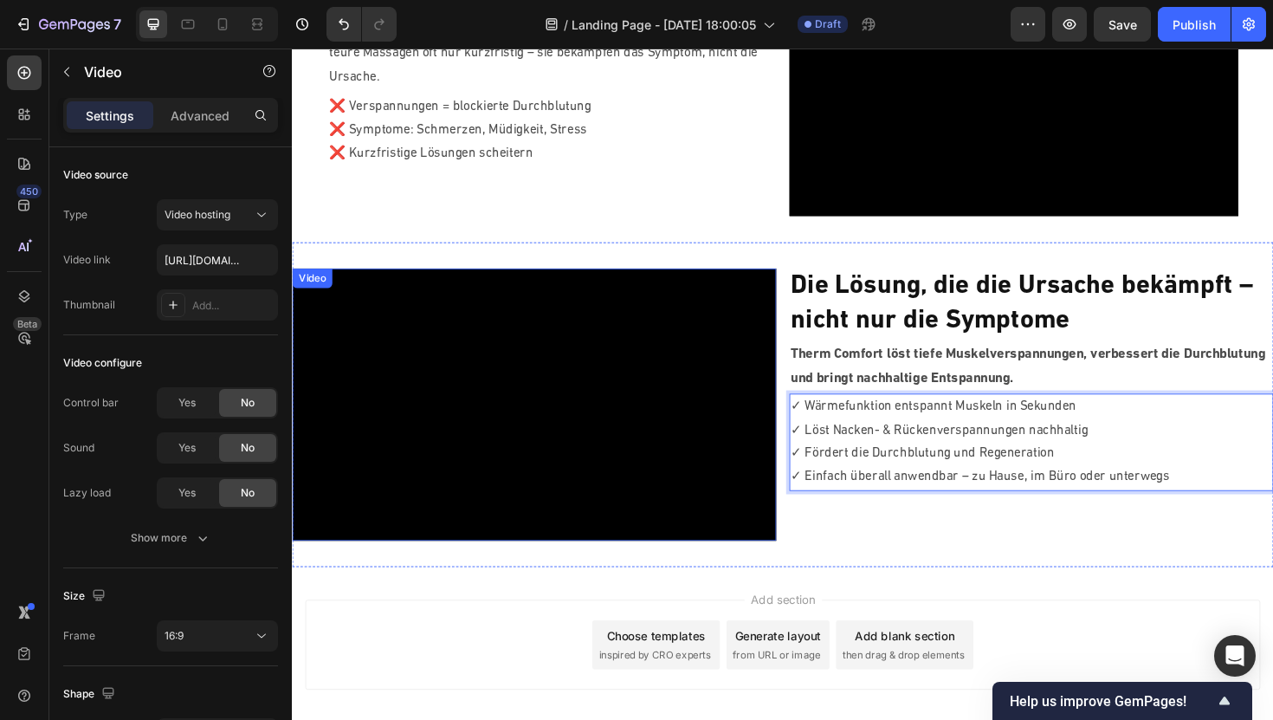
click at [445, 411] on video at bounding box center [548, 426] width 513 height 288
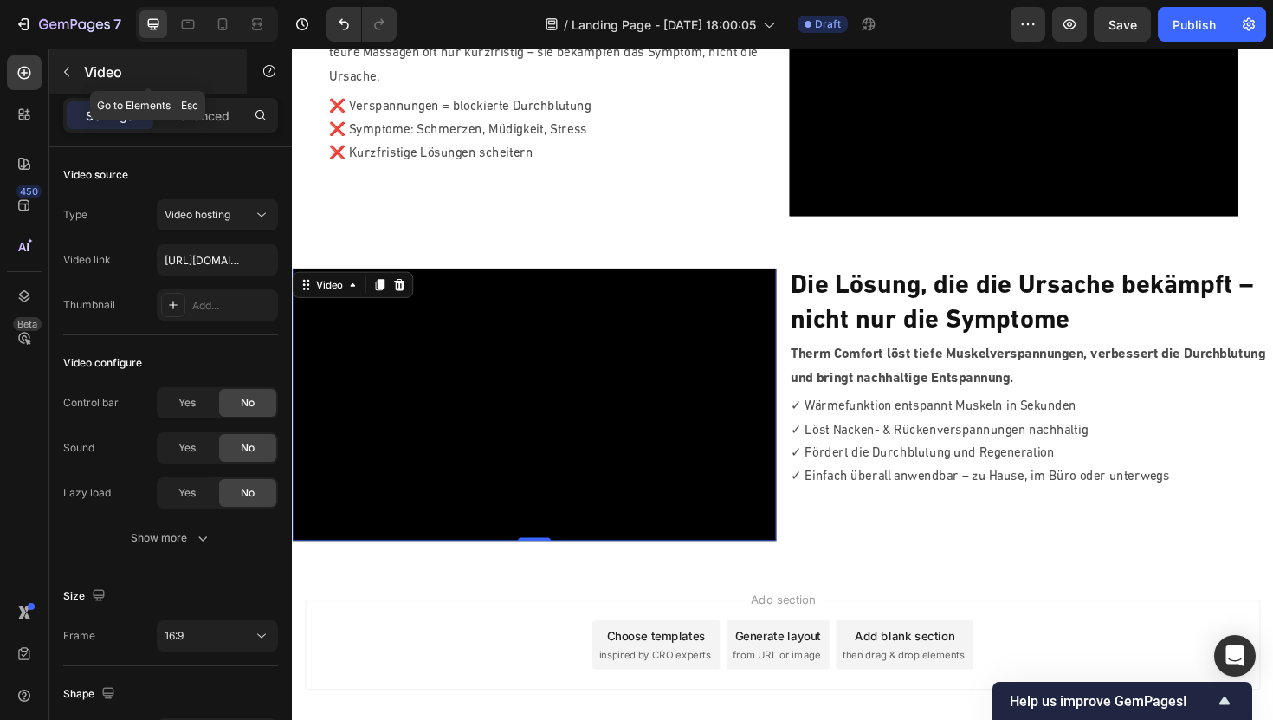
click at [62, 71] on icon "button" at bounding box center [67, 72] width 14 height 14
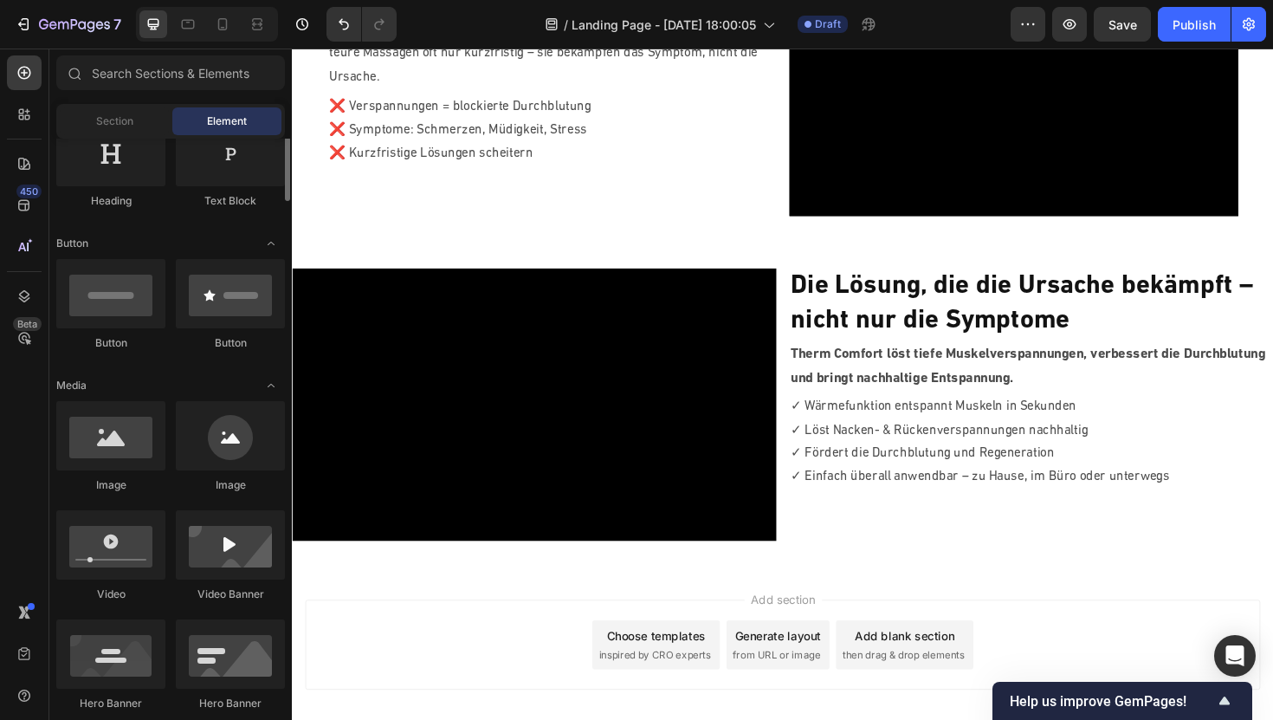
scroll to position [0, 0]
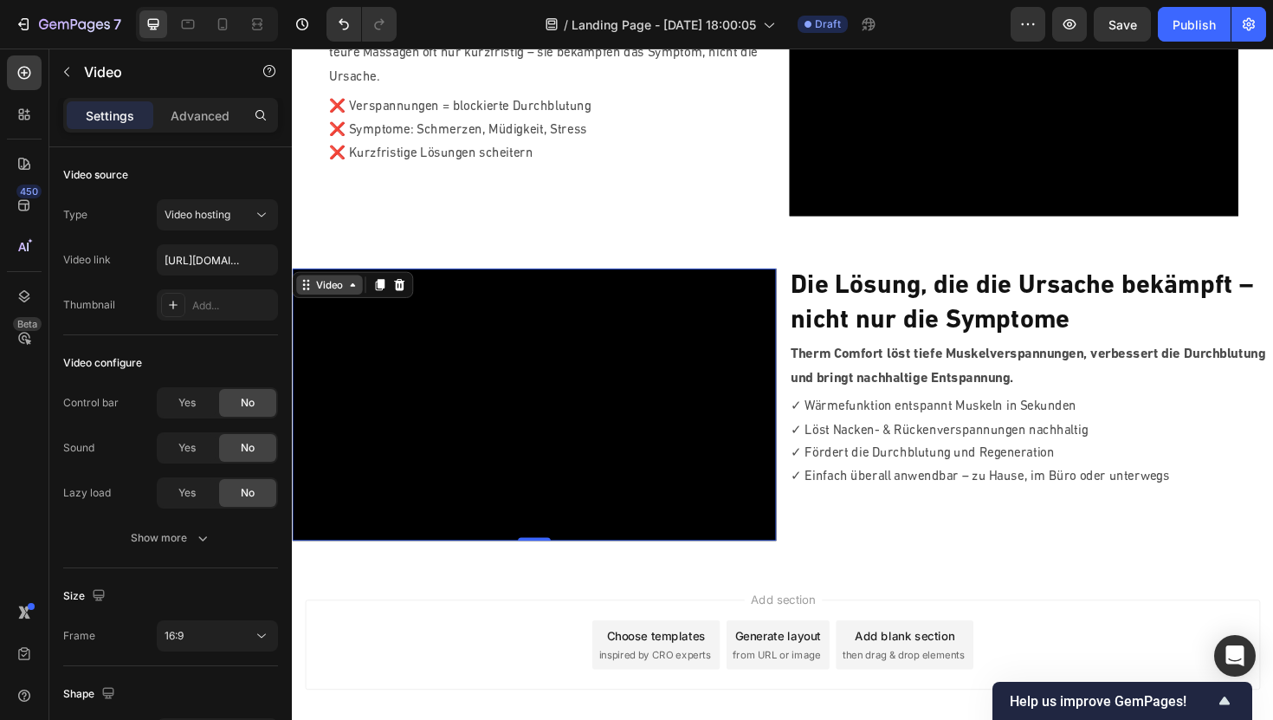
click at [319, 297] on div "Video" at bounding box center [332, 299] width 36 height 16
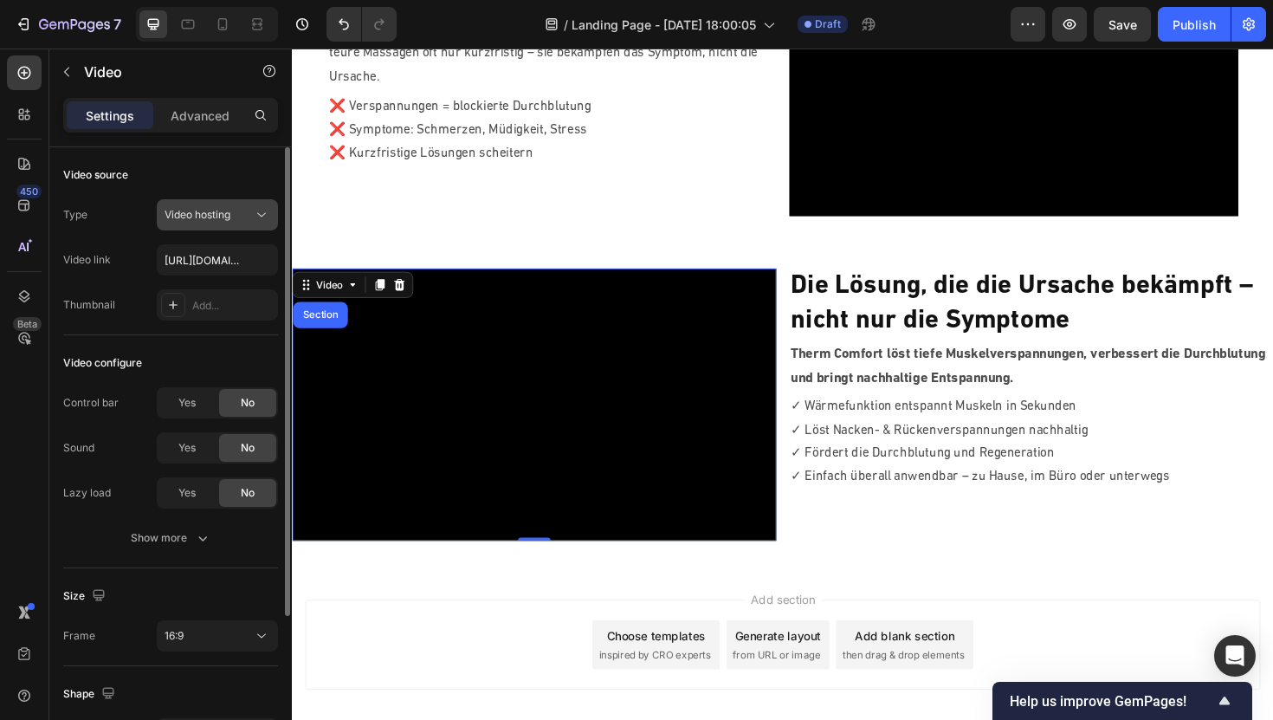
click at [223, 210] on span "Video hosting" at bounding box center [198, 214] width 66 height 13
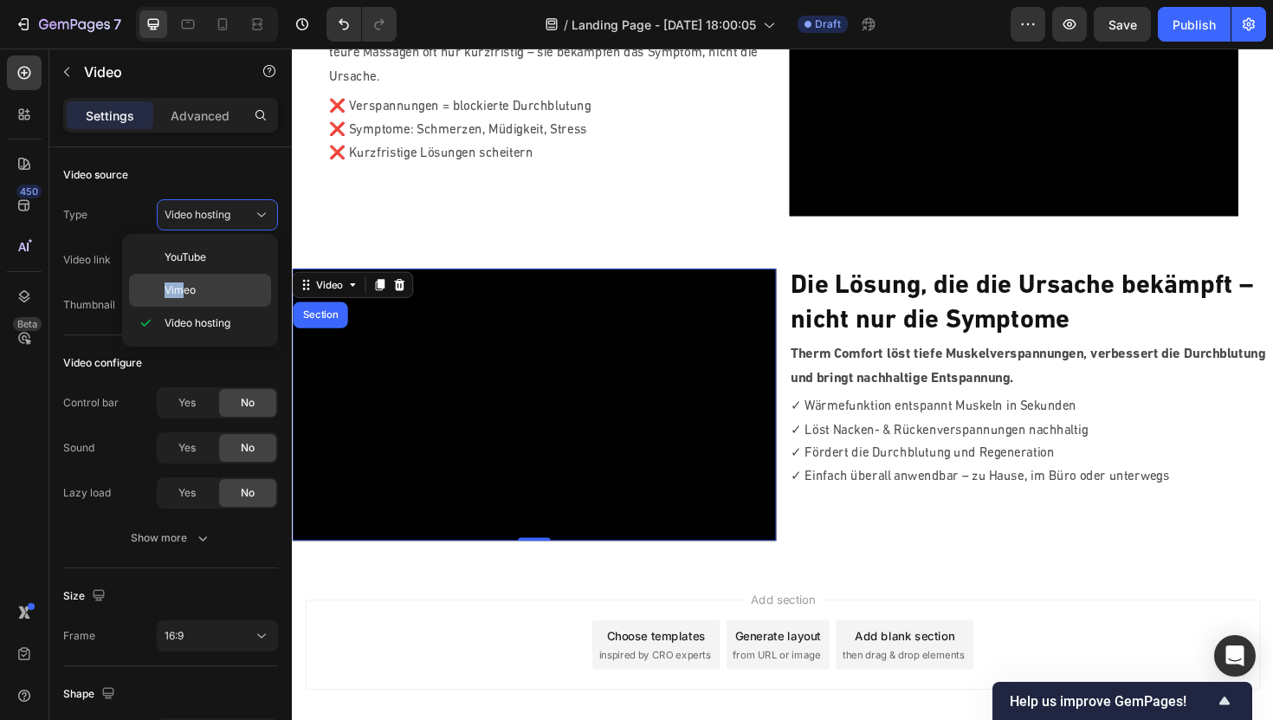
click at [185, 282] on span "Vimeo" at bounding box center [180, 290] width 31 height 16
type input "[URL][DOMAIN_NAME]"
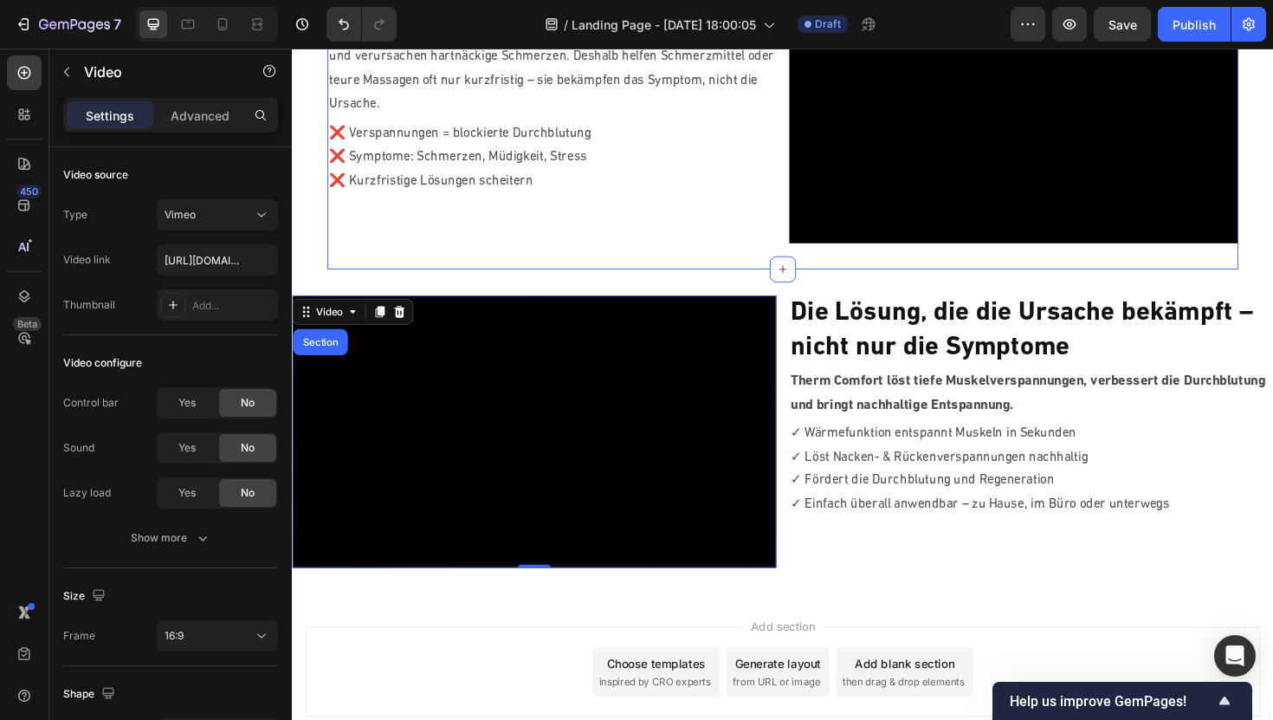
scroll to position [864, 0]
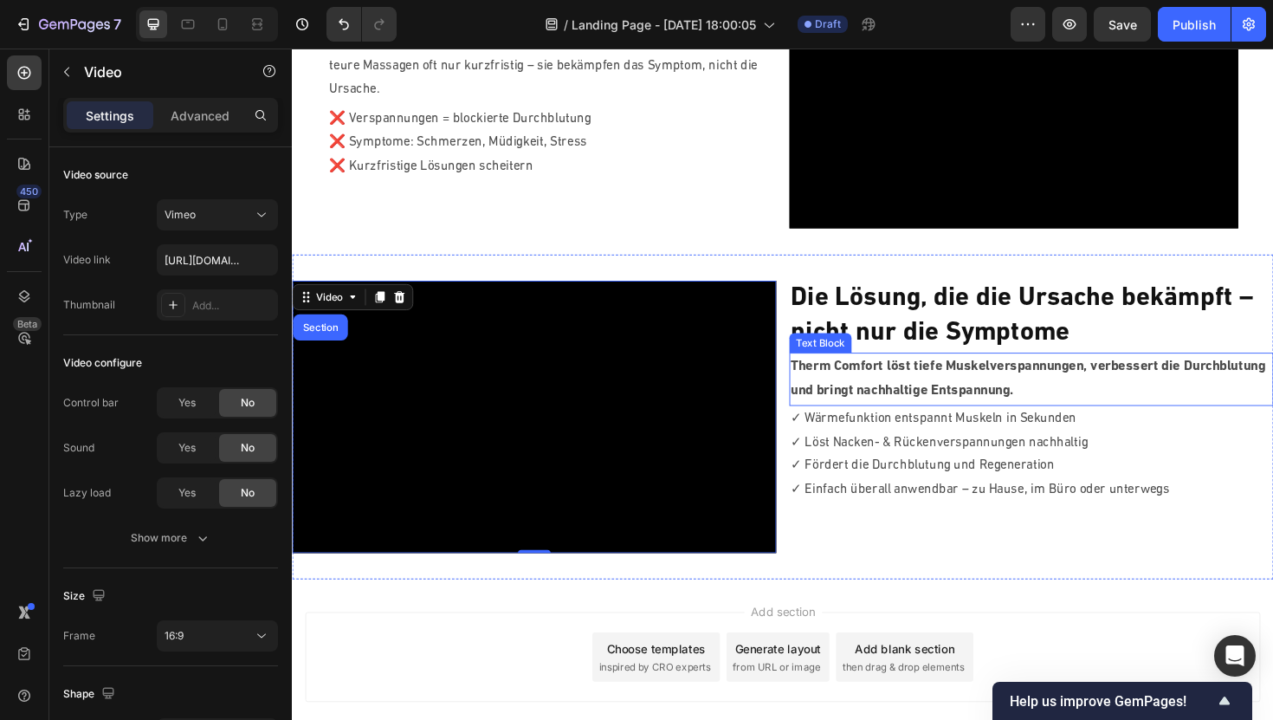
click at [1020, 377] on p "Therm Comfort löst tiefe Muskelverspannungen, verbessert die Durchblutung und b…" at bounding box center [1074, 398] width 509 height 53
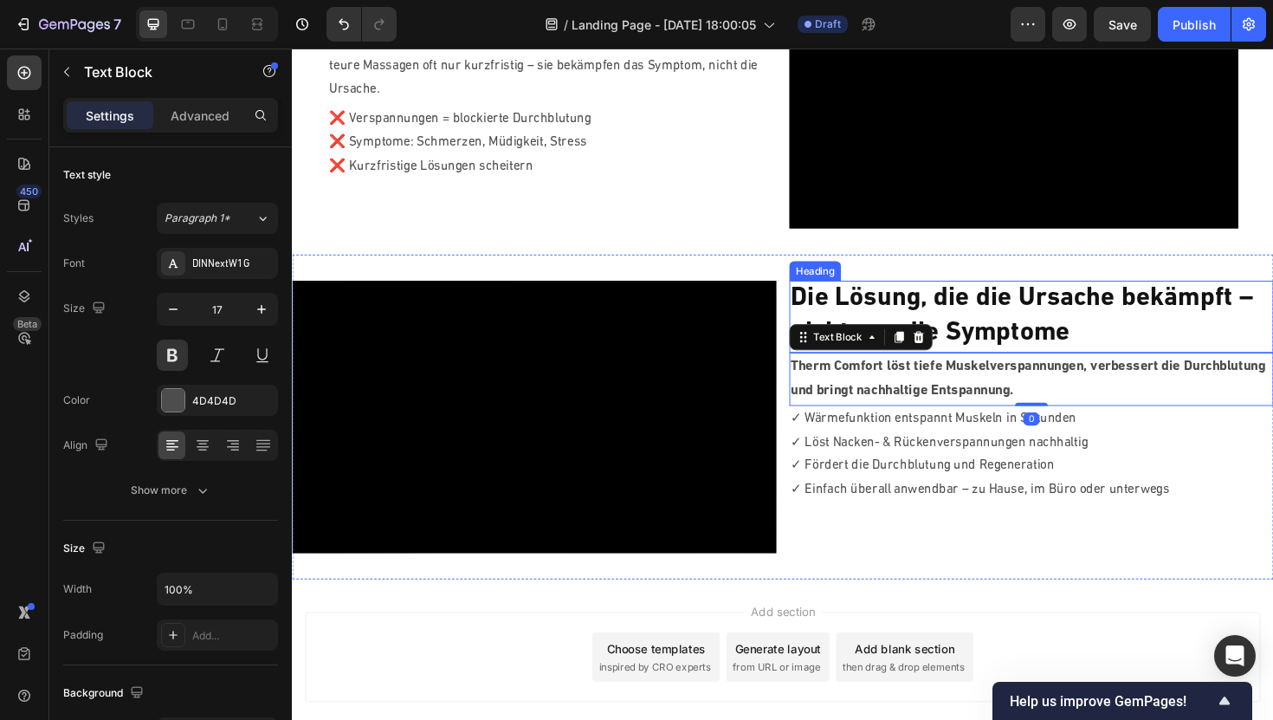
click at [1020, 338] on h2 "Die Lösung, die die Ursache bekämpft – nicht nur die Symptome" at bounding box center [1075, 331] width 513 height 75
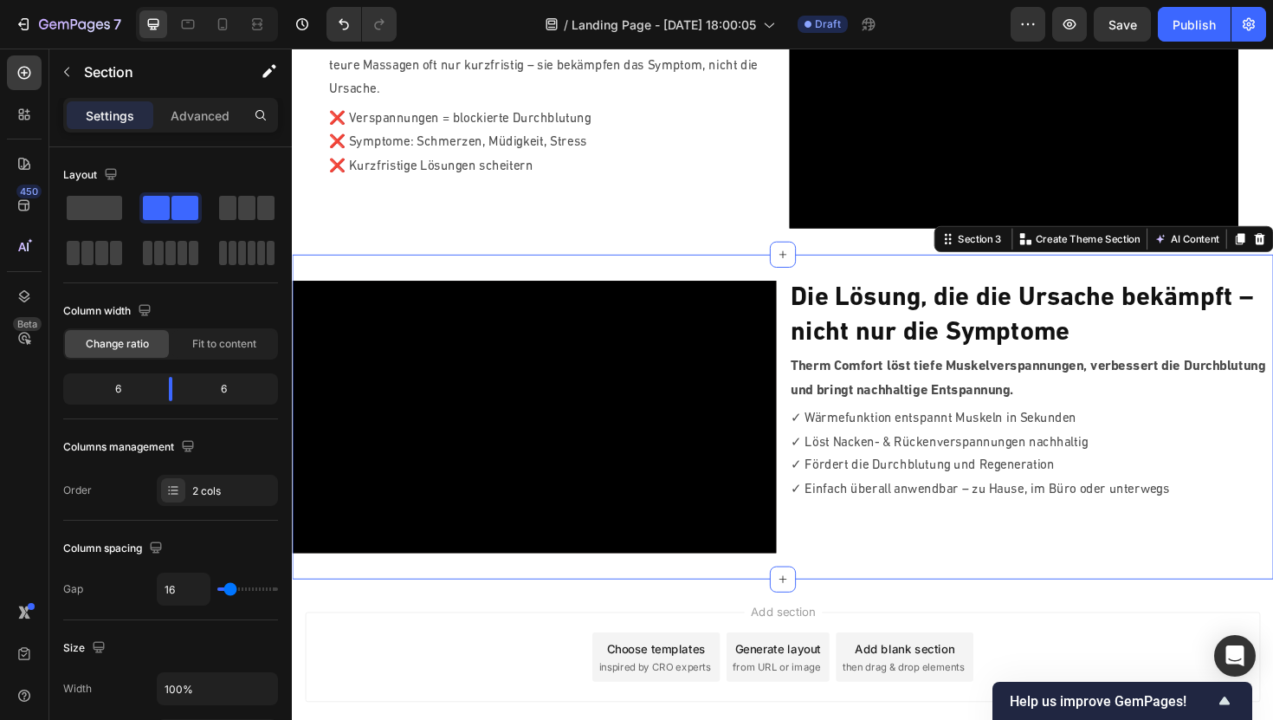
click at [1011, 280] on div "Video Die Lösung, die die Ursache bekämpft – nicht nur die Symptome Heading The…" at bounding box center [811, 439] width 1039 height 344
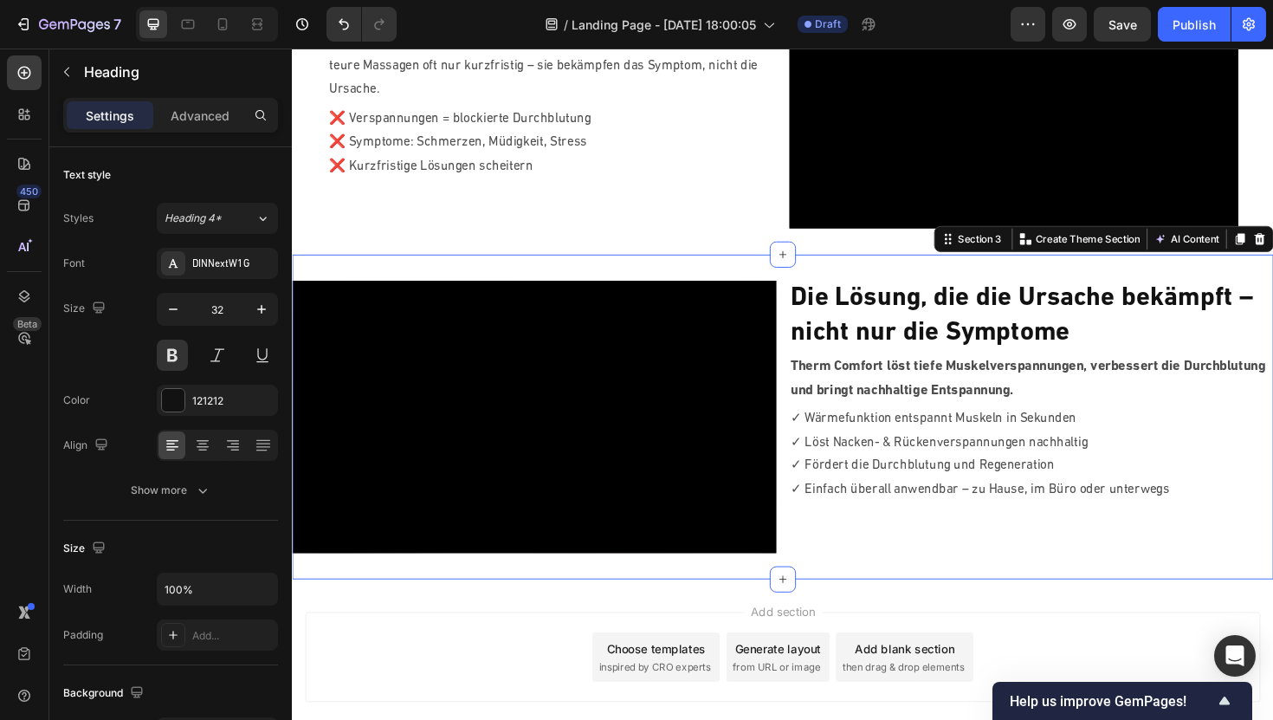
click at [1006, 319] on h2 "Die Lösung, die die Ursache bekämpft – nicht nur die Symptome" at bounding box center [1075, 331] width 513 height 75
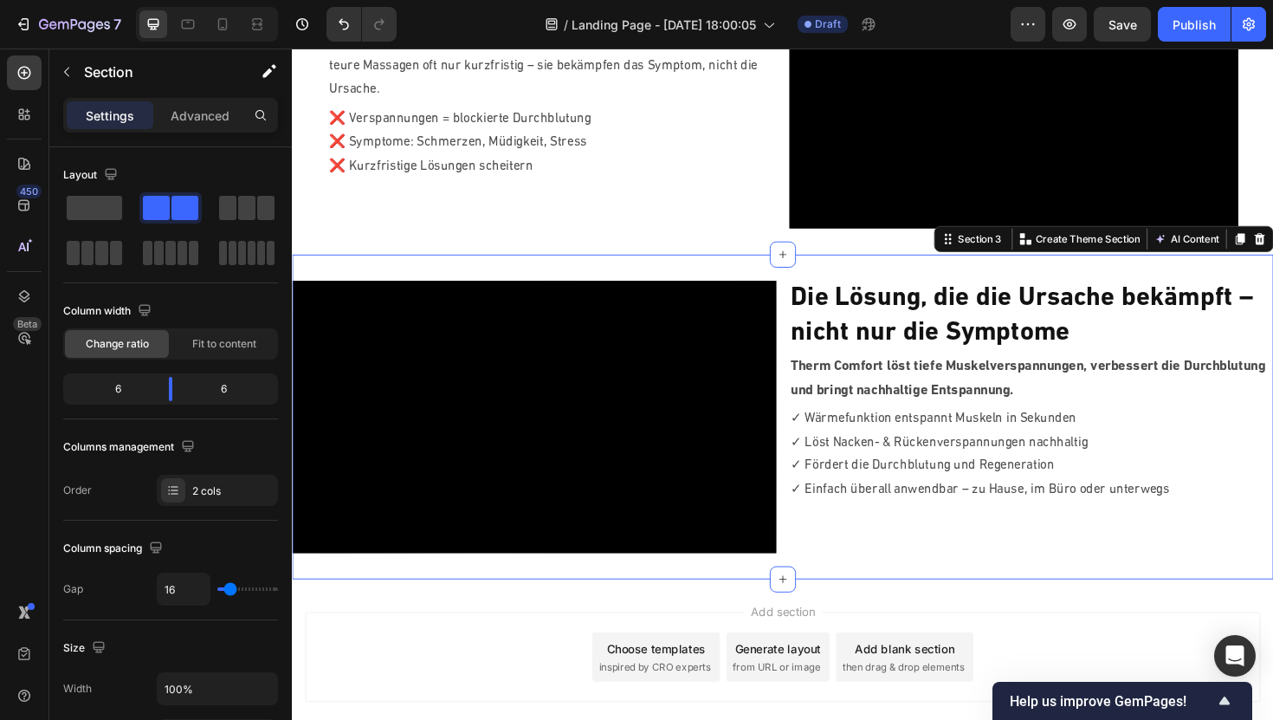
click at [992, 275] on div "Video Die Lösung, die die Ursache bekämpft – nicht nur die Symptome Heading The…" at bounding box center [811, 439] width 1039 height 344
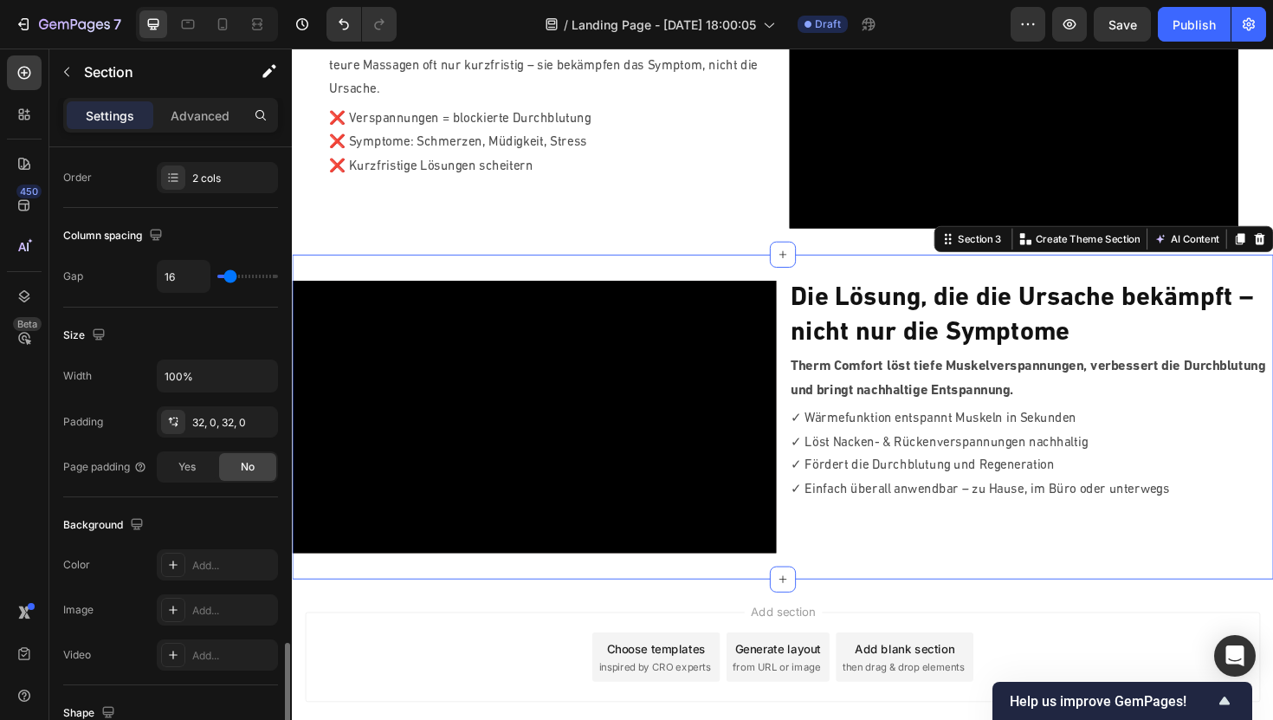
scroll to position [632, 0]
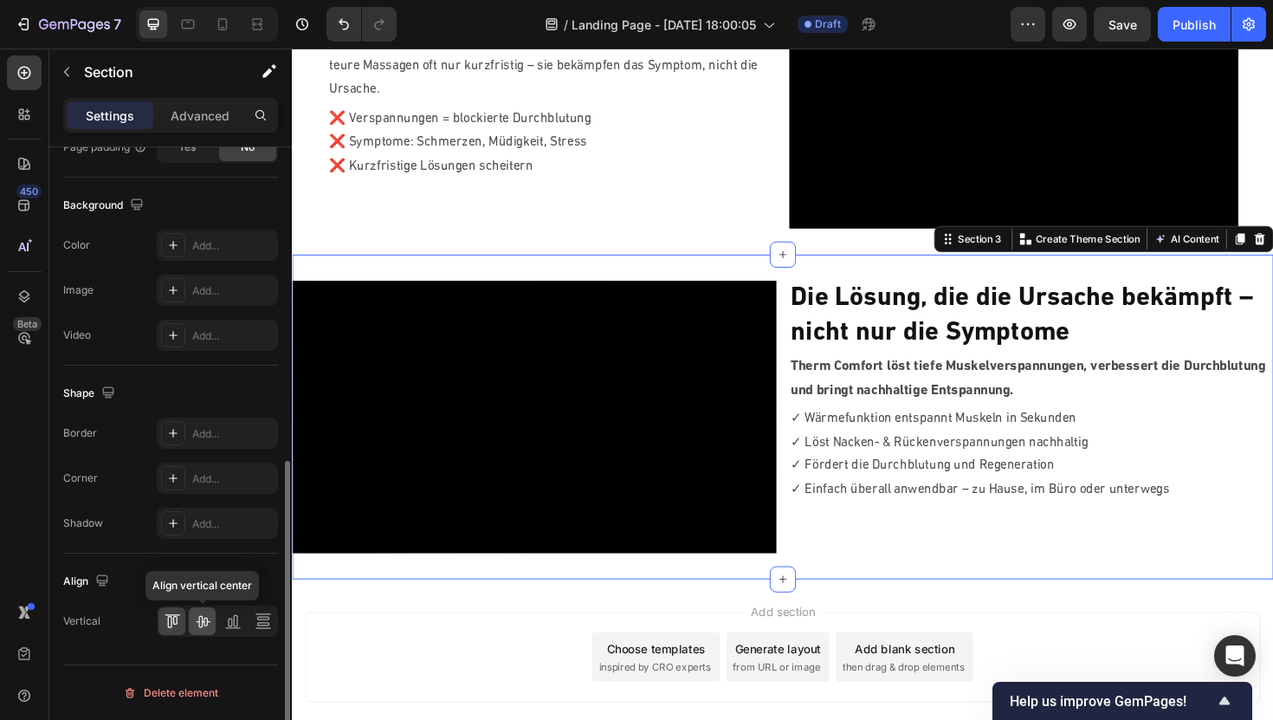
click at [208, 624] on icon at bounding box center [202, 620] width 17 height 17
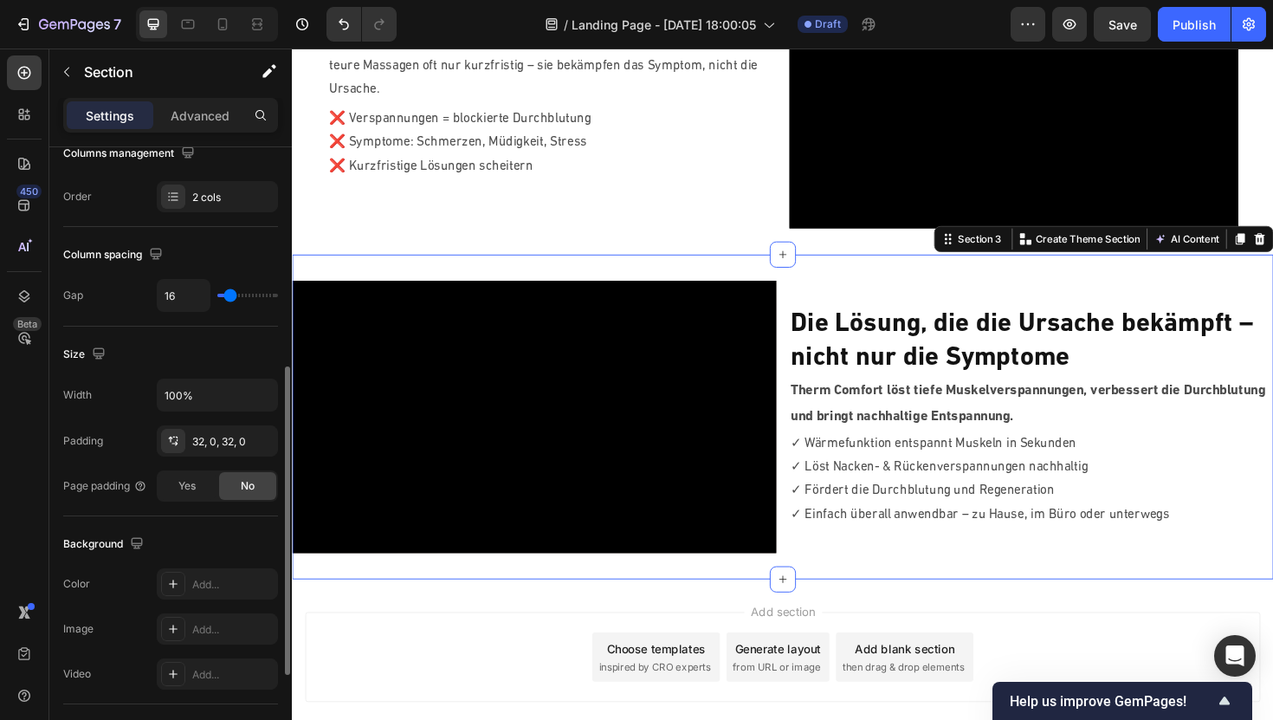
scroll to position [271, 0]
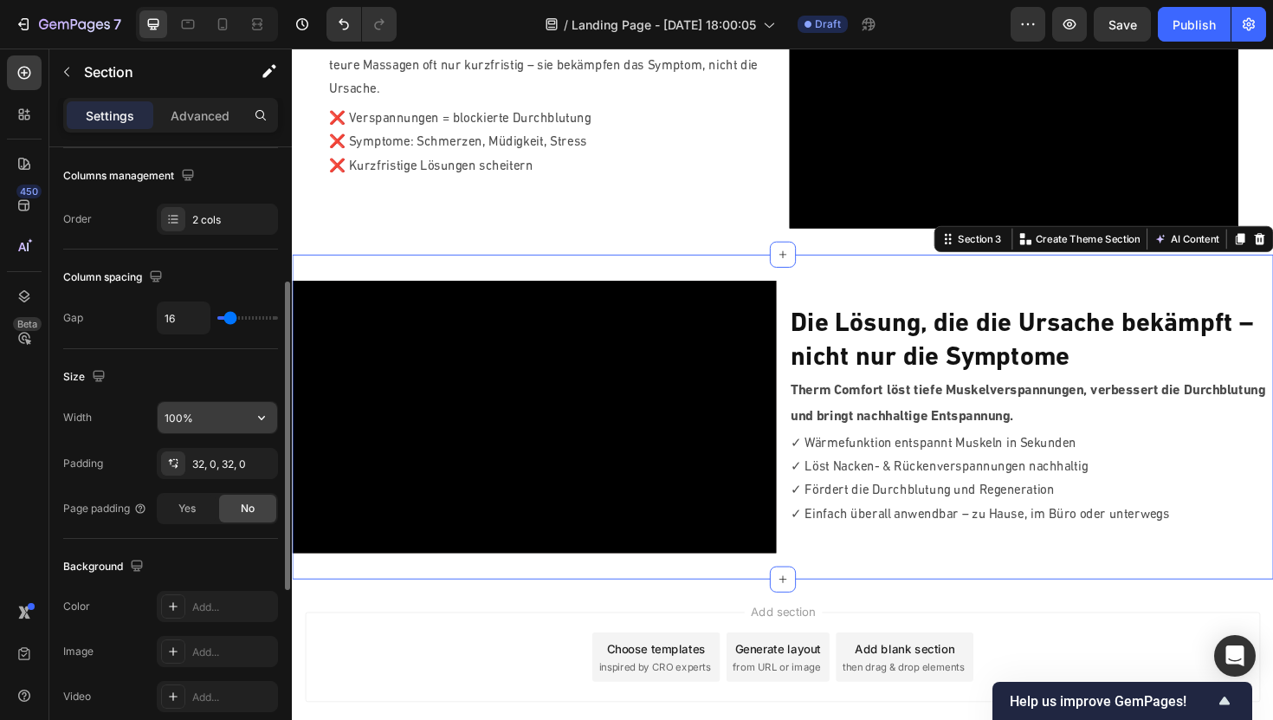
click at [189, 413] on input "100%" at bounding box center [218, 417] width 120 height 31
click at [256, 420] on icon "button" at bounding box center [261, 417] width 17 height 17
click at [223, 414] on input "100%" at bounding box center [218, 417] width 120 height 31
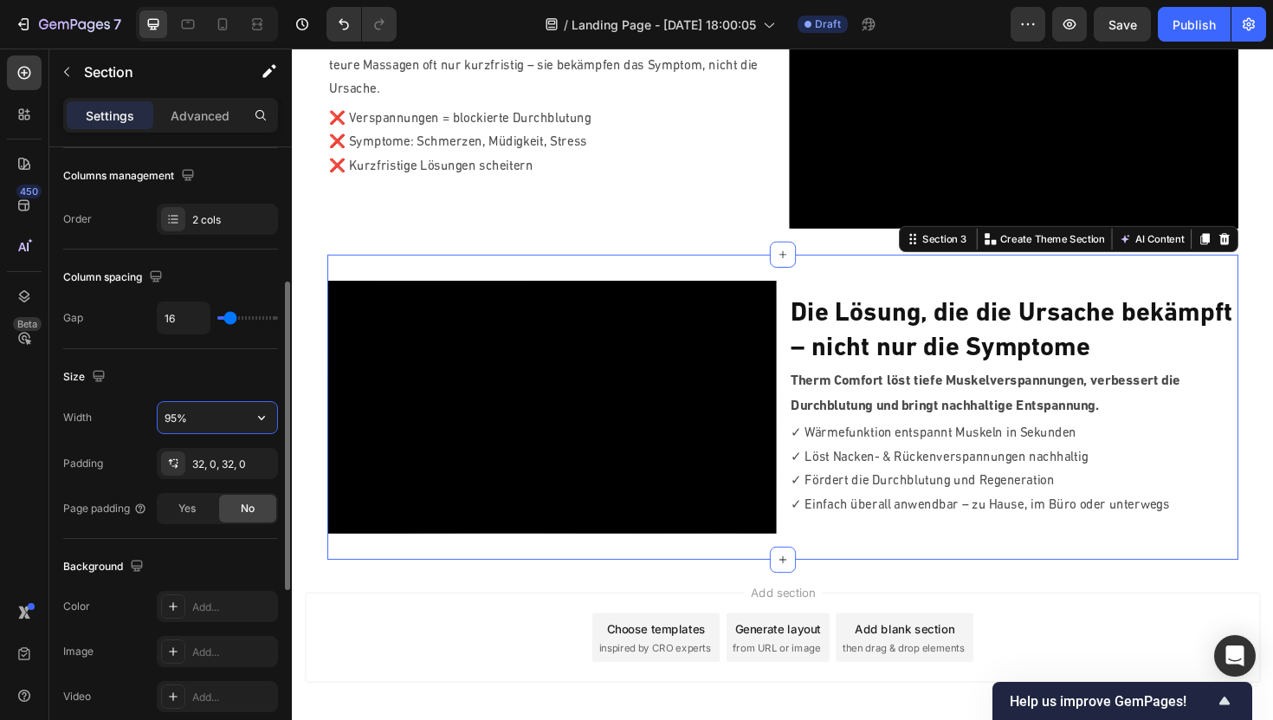
type input "95%"
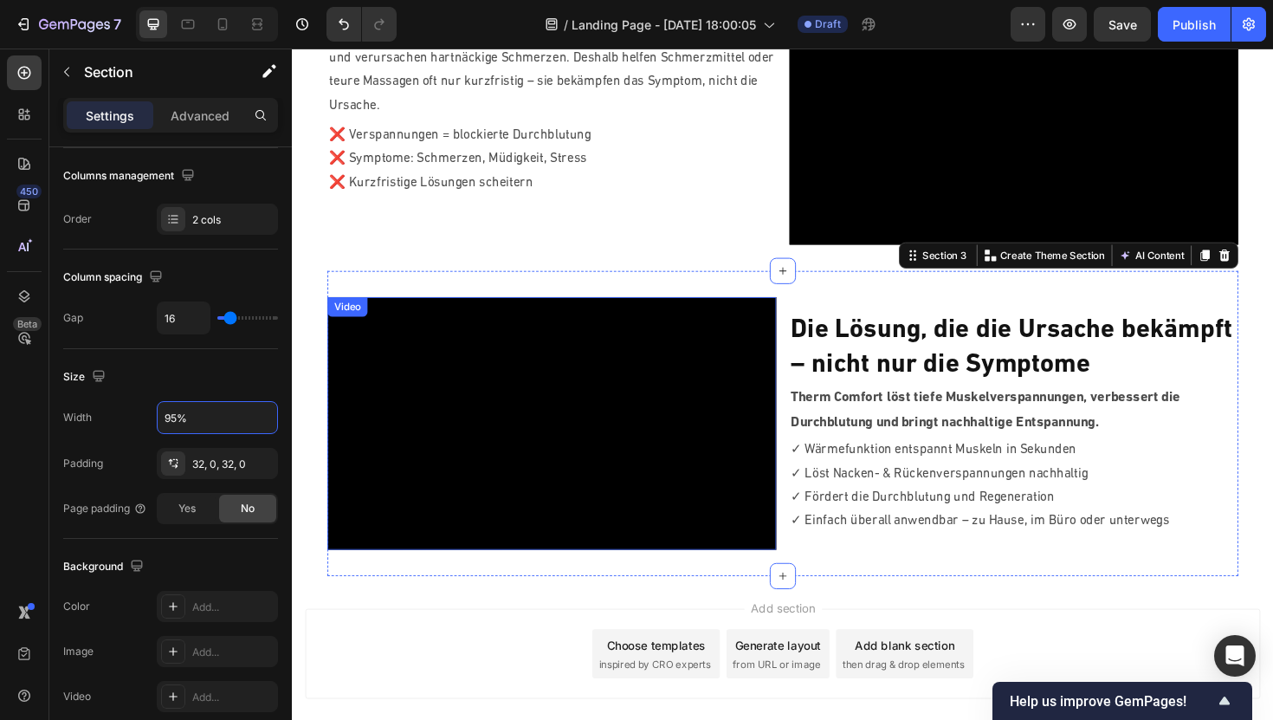
scroll to position [888, 0]
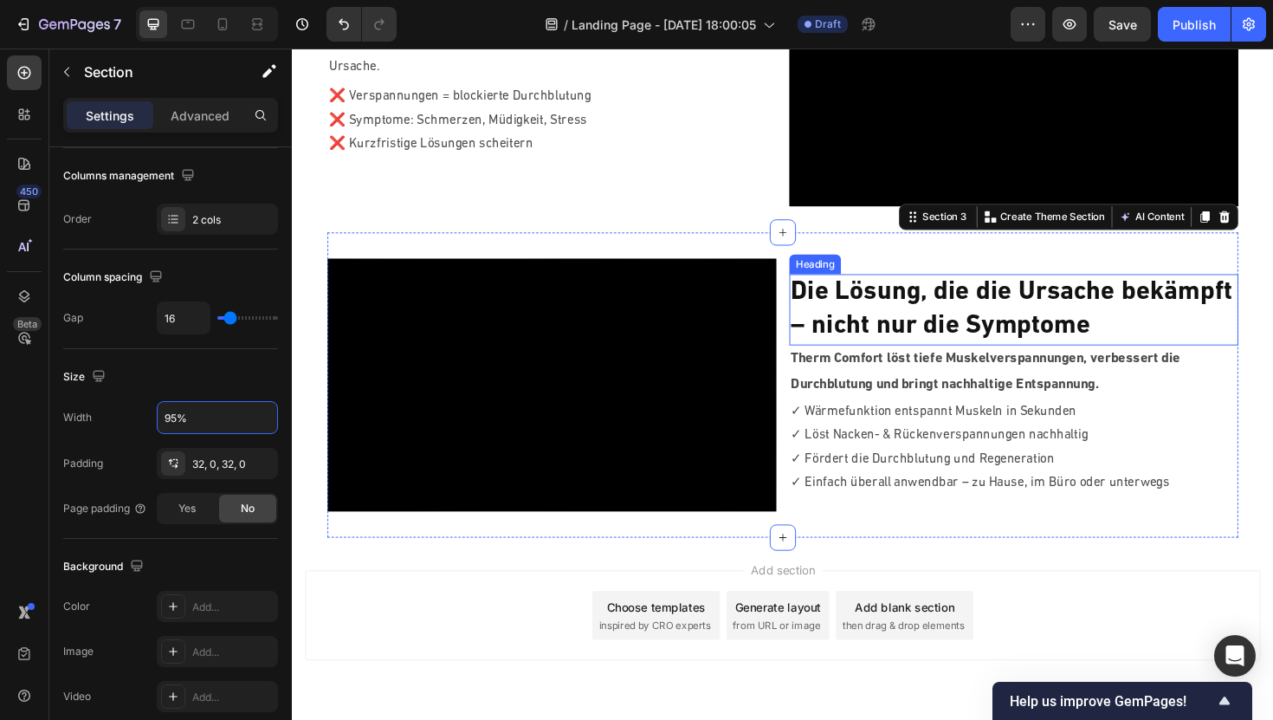
click at [857, 345] on h2 "Die Lösung, die die Ursache bekämpft – nicht nur die Symptome" at bounding box center [1057, 325] width 476 height 75
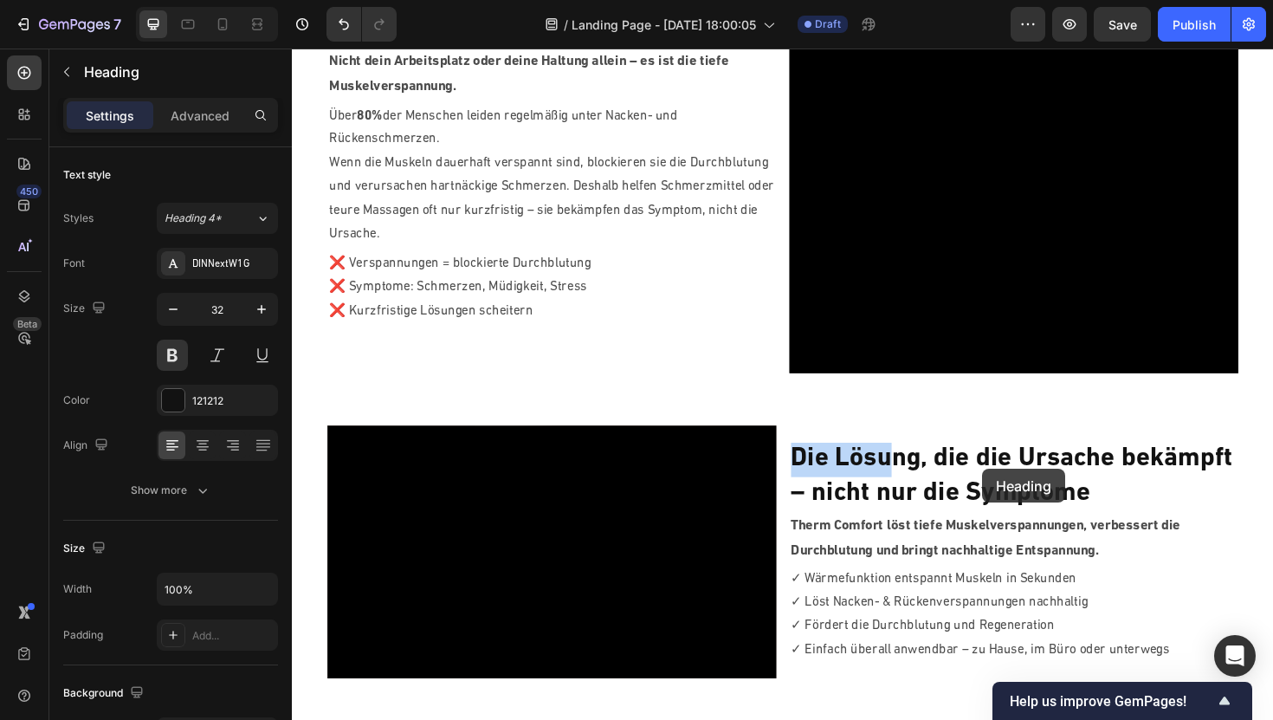
scroll to position [695, 0]
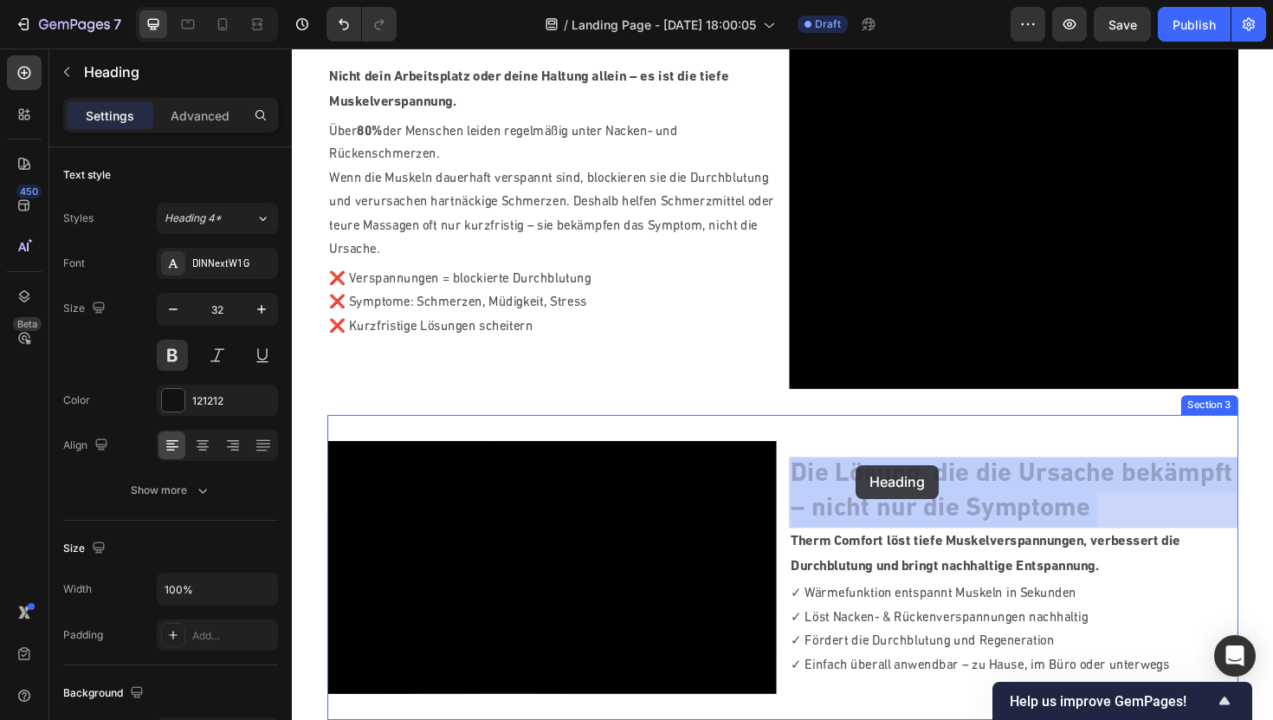
drag, startPoint x: 825, startPoint y: 469, endPoint x: 887, endPoint y: 489, distance: 64.4
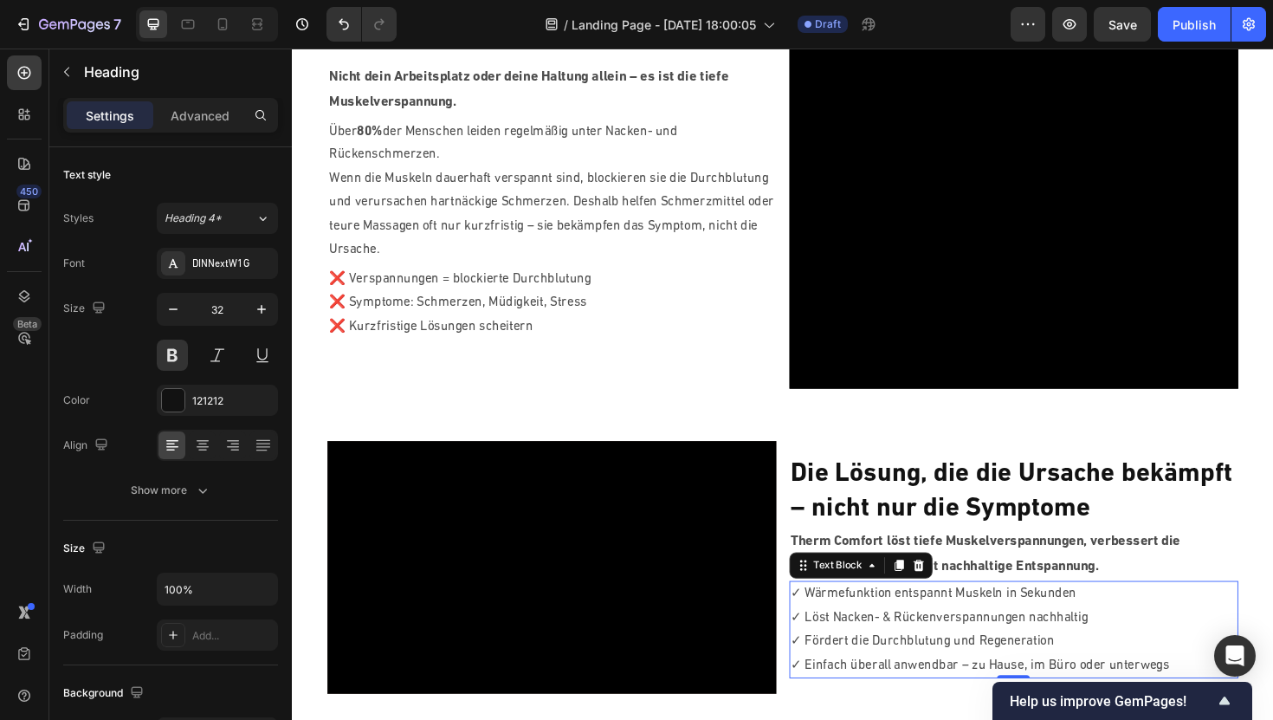
click at [910, 653] on p "✓ Löst Nacken- & Rückenverspannungen nachhaltig" at bounding box center [1056, 651] width 472 height 25
click at [913, 649] on p "✓ Löst Nacken- & Rückenverspannungen nachhaltig" at bounding box center [1056, 651] width 472 height 25
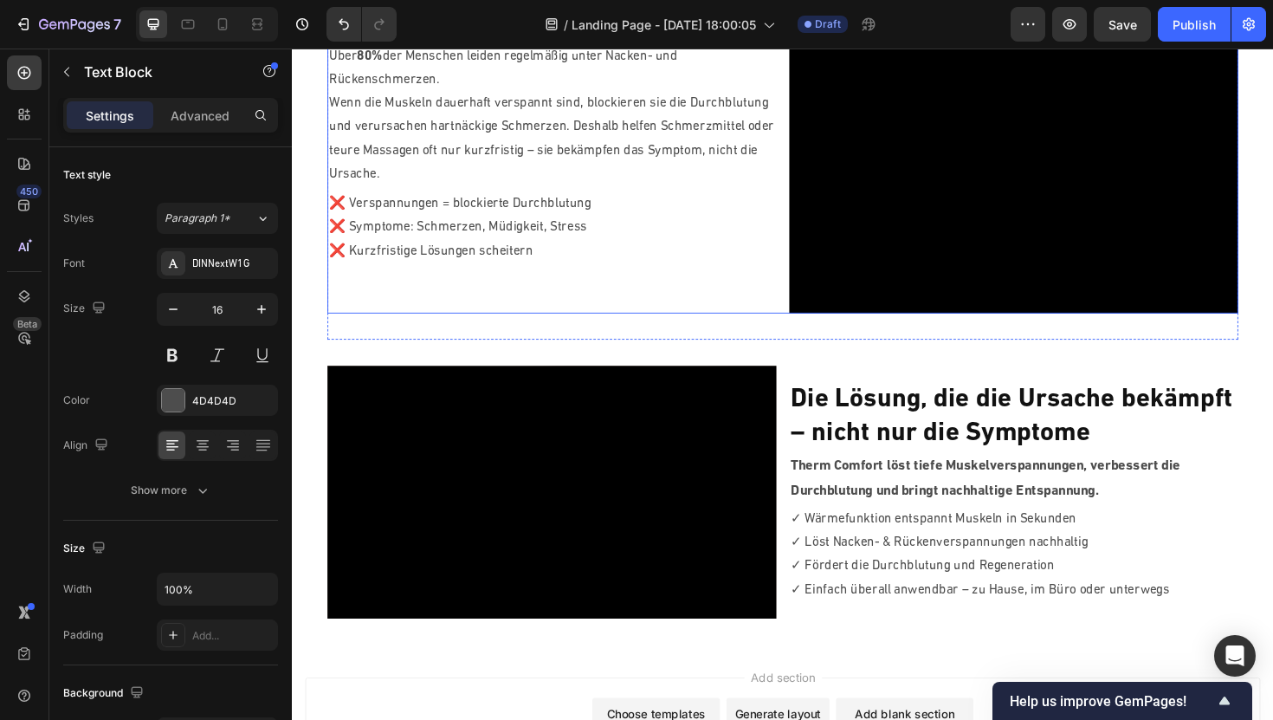
scroll to position [786, 0]
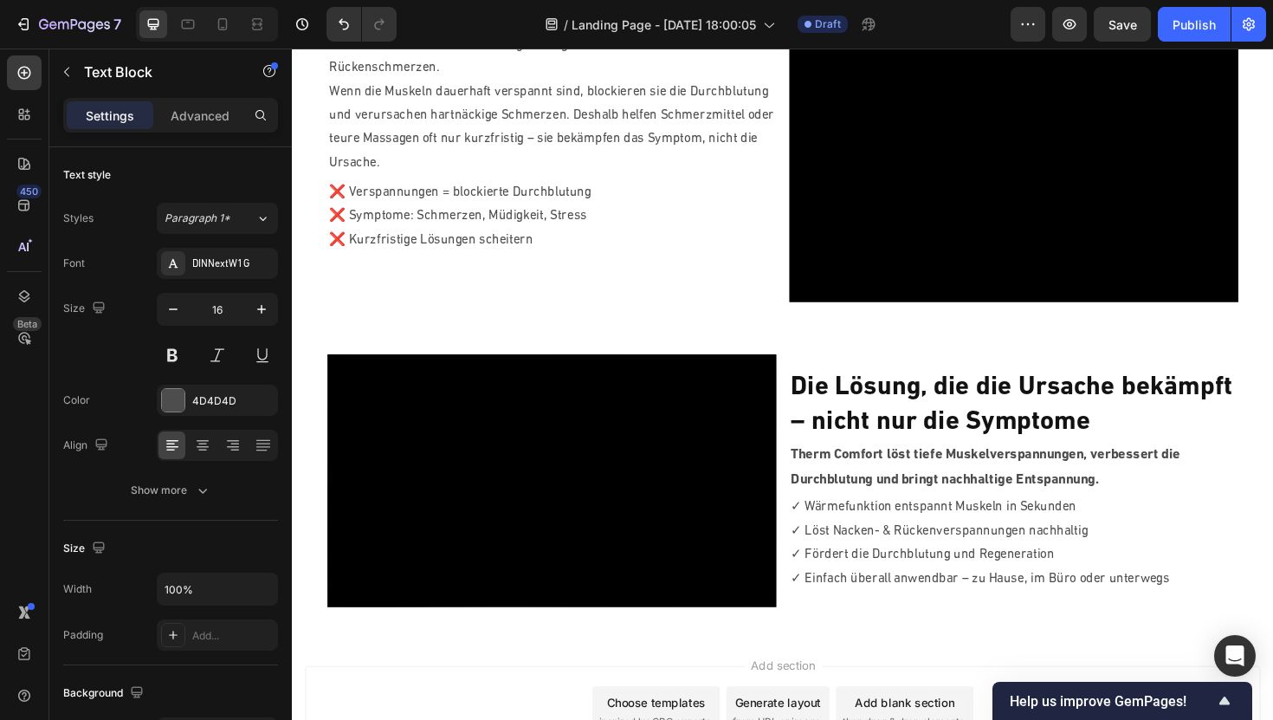
click at [911, 559] on p "✓ Löst Nacken- & Rückenverspannungen nachhaltig" at bounding box center [1056, 559] width 472 height 25
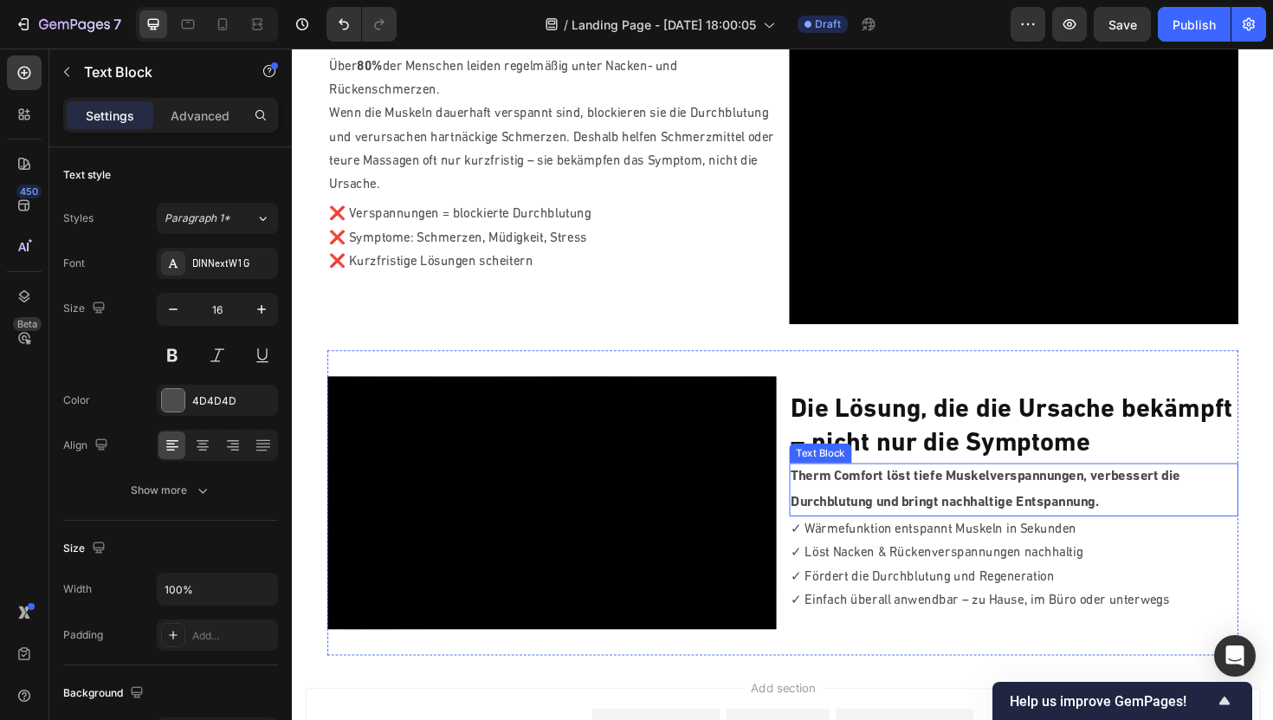
scroll to position [780, 0]
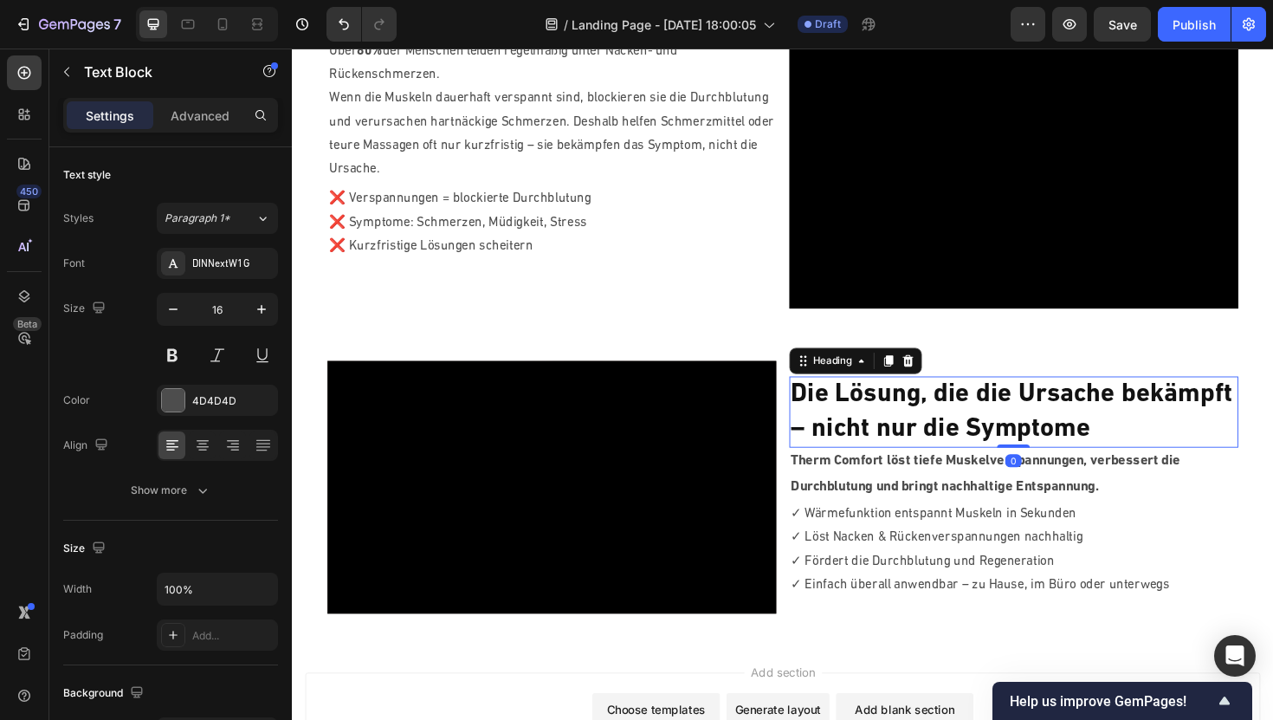
click at [978, 446] on h2 "Die Lösung, die die Ursache bekämpft – nicht nur die Symptome" at bounding box center [1057, 433] width 476 height 75
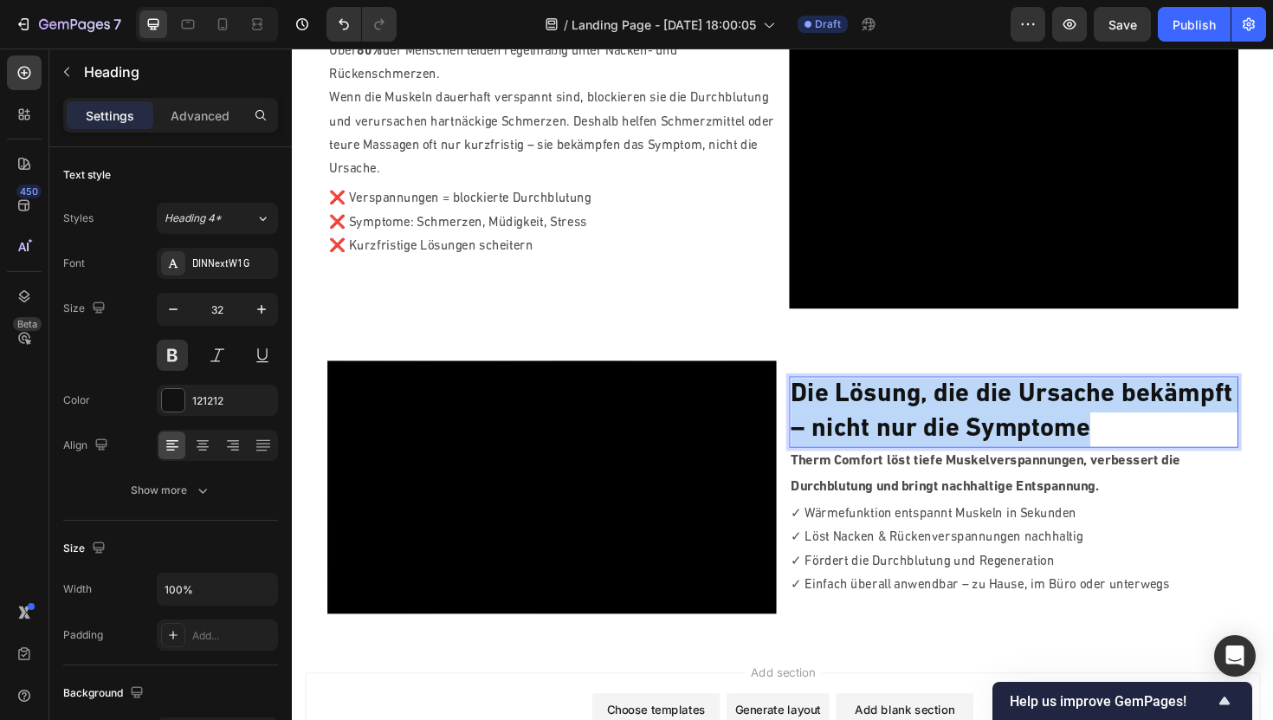
click at [978, 446] on p "Die Lösung, die die Ursache bekämpft – nicht nur die Symptome" at bounding box center [1056, 434] width 472 height 72
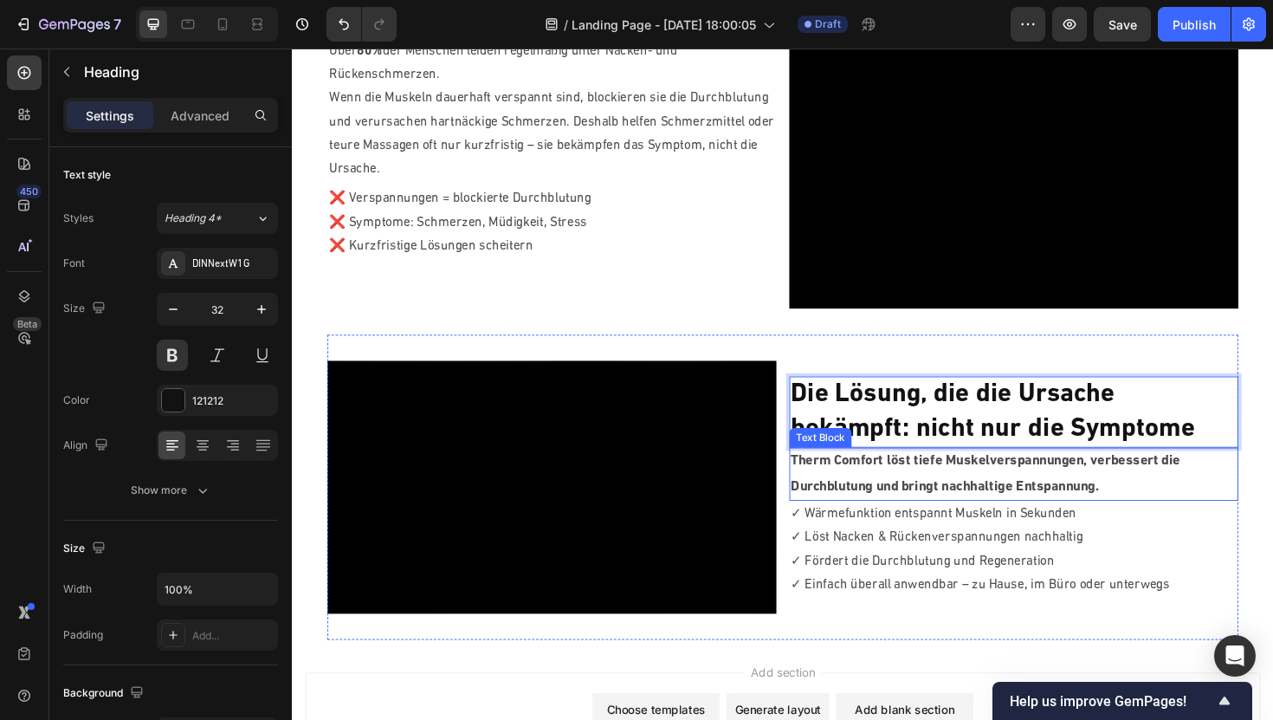
click at [1065, 502] on p "Therm Comfort löst tiefe Muskelverspannungen, verbessert die Durchblutung und b…" at bounding box center [1056, 499] width 472 height 53
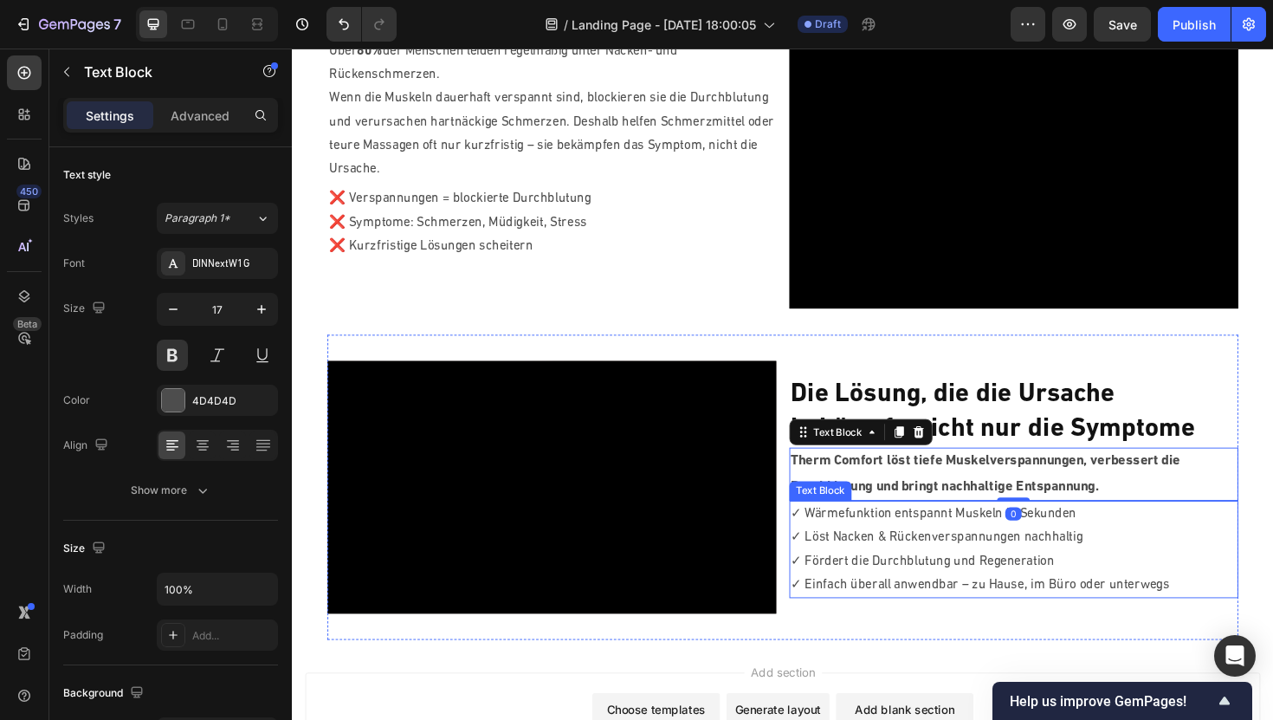
click at [1006, 568] on p "✓ Löst Nacken & Rückenverspannungen nachhaltig" at bounding box center [1056, 566] width 472 height 25
click at [1016, 508] on p "Therm Comfort löst tiefe Muskelverspannungen, verbessert die Durchblutung und b…" at bounding box center [1056, 499] width 472 height 53
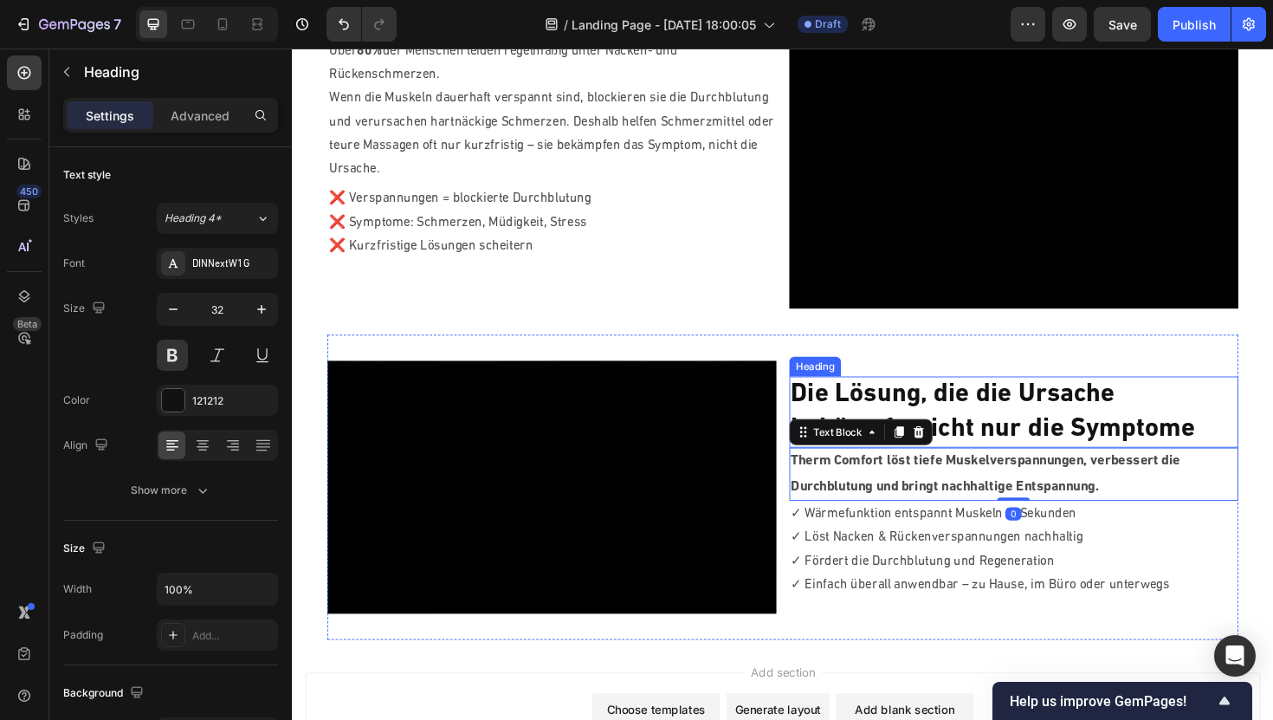
click at [1020, 434] on p "Die Lösung, die die Ursache bekämpft: nicht nur die Symptome" at bounding box center [1056, 434] width 472 height 72
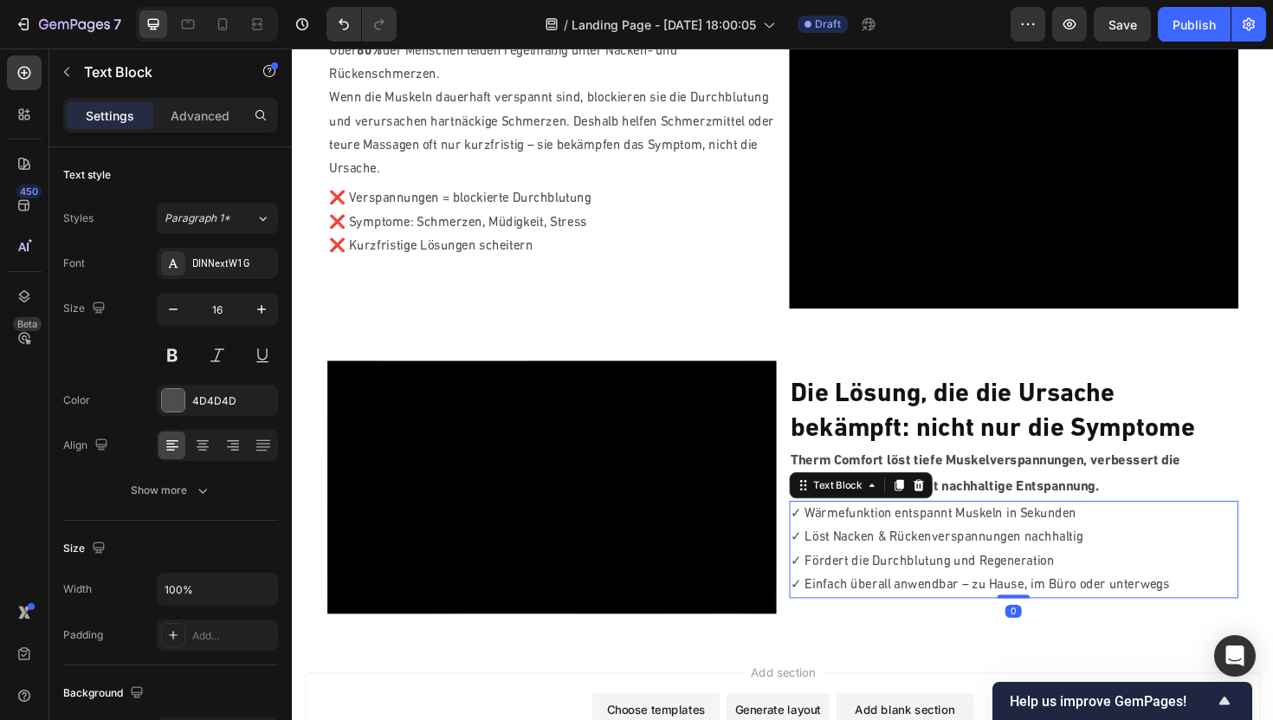
click at [981, 557] on p "✓ Löst Nacken & Rückenverspannungen nachhaltig" at bounding box center [1056, 566] width 472 height 25
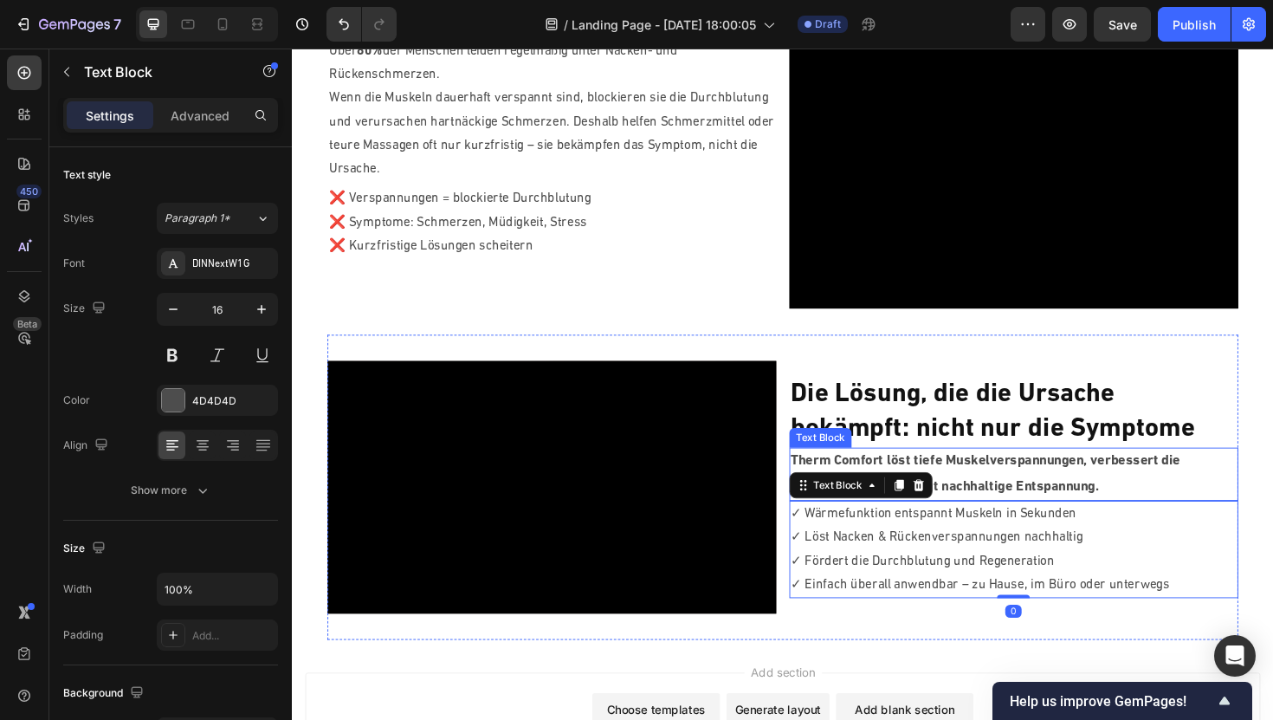
click at [997, 499] on p "Therm Comfort löst tiefe Muskelverspannungen, verbessert die Durchblutung und b…" at bounding box center [1056, 499] width 472 height 53
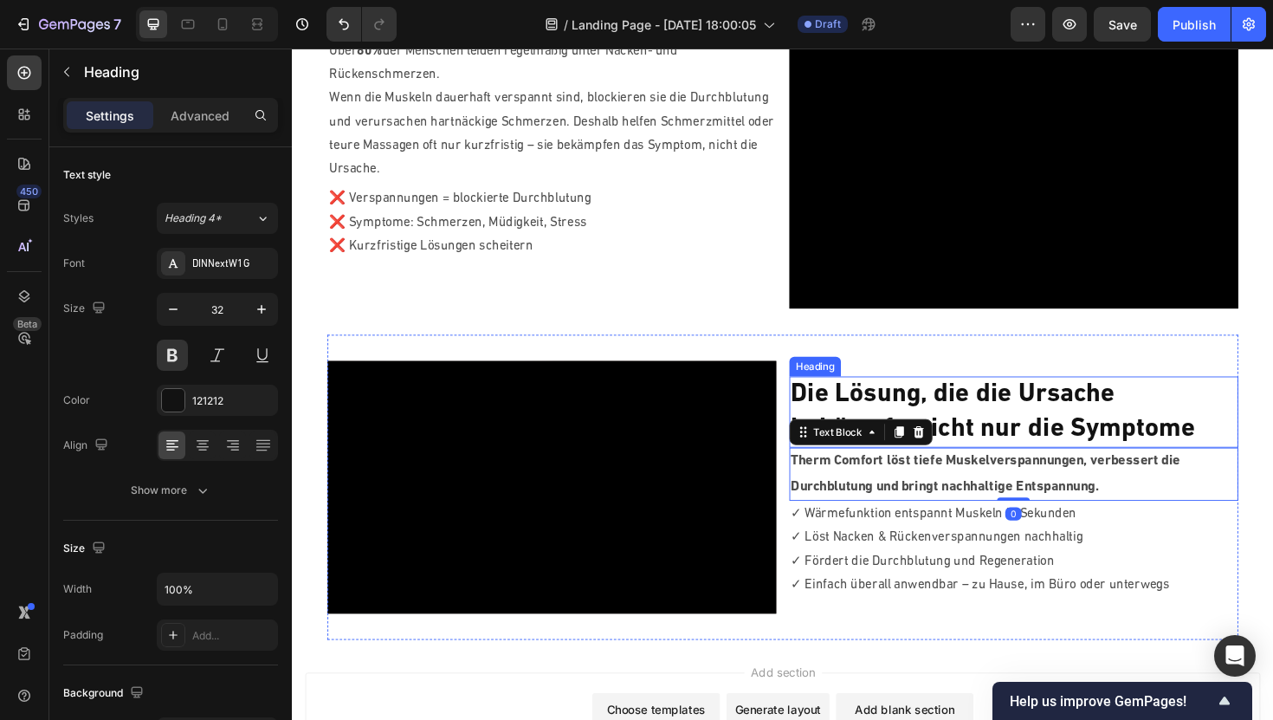
click at [1009, 415] on p "Die Lösung, die die Ursache bekämpft: nicht nur die Symptome" at bounding box center [1056, 434] width 472 height 72
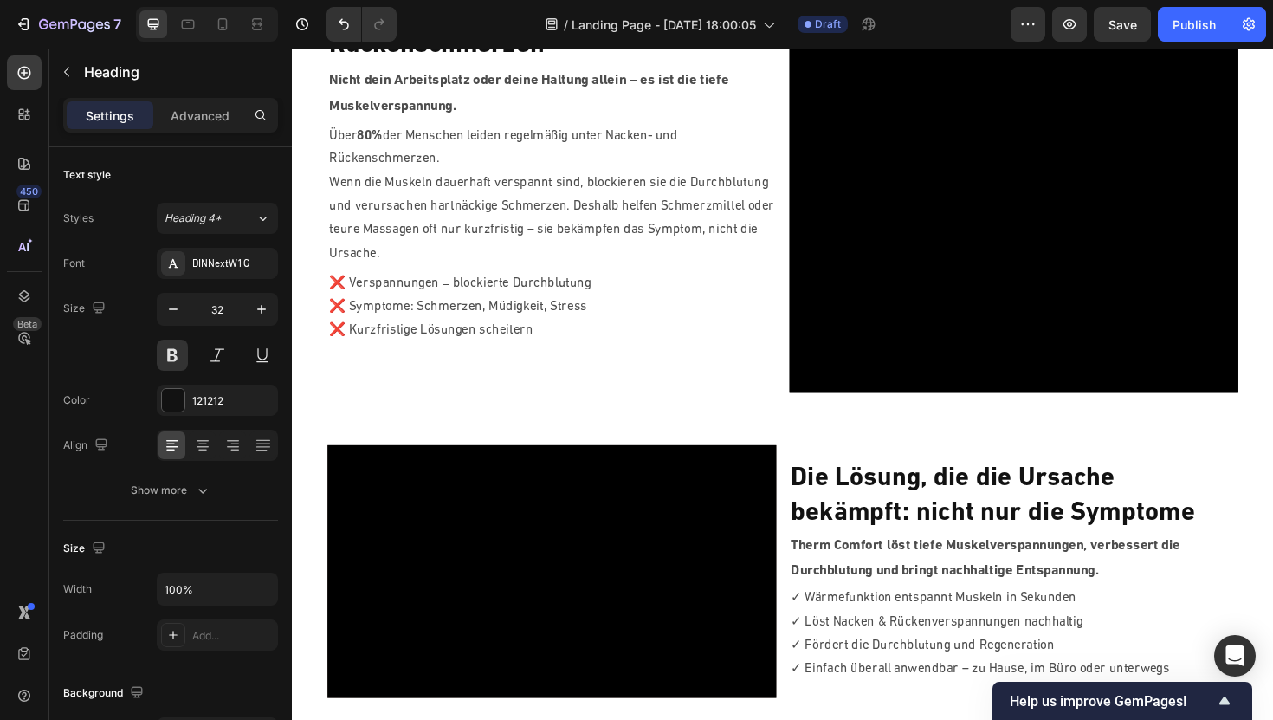
scroll to position [760, 0]
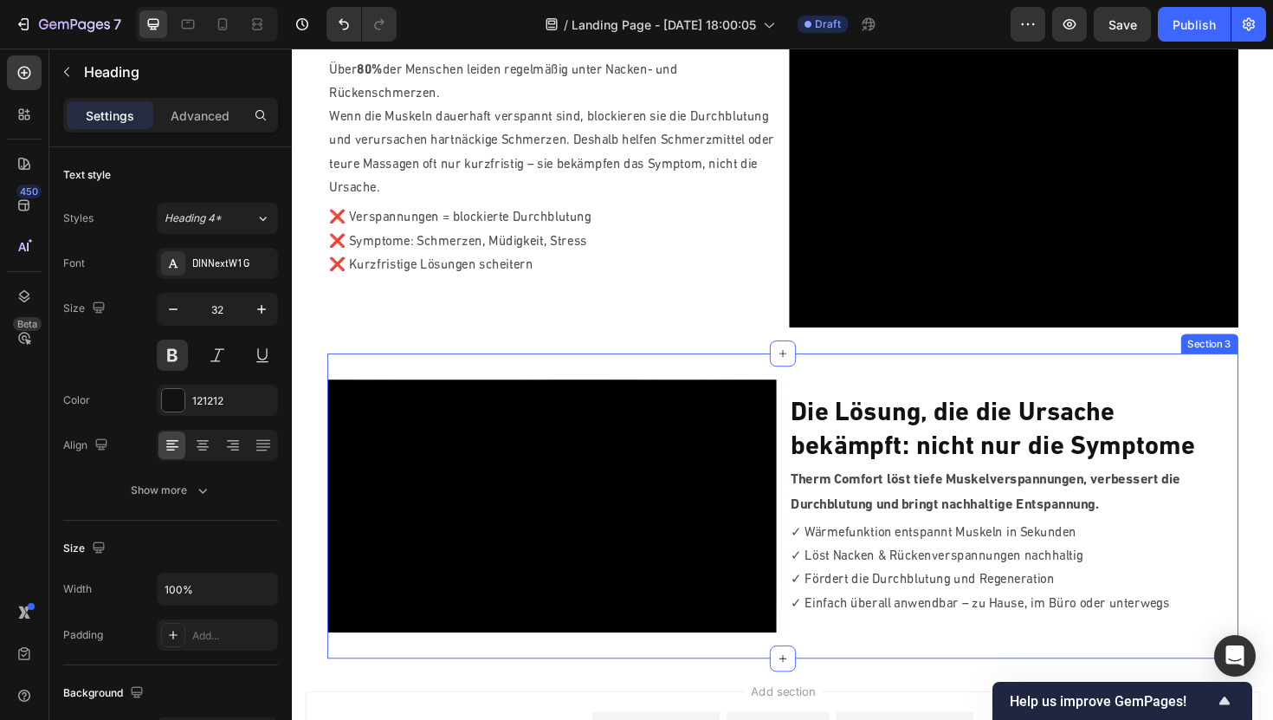
click at [972, 415] on div "Die Lösung, die die Ursache bekämpft: nicht nur die Symptome Heading Therm Comf…" at bounding box center [1057, 533] width 476 height 268
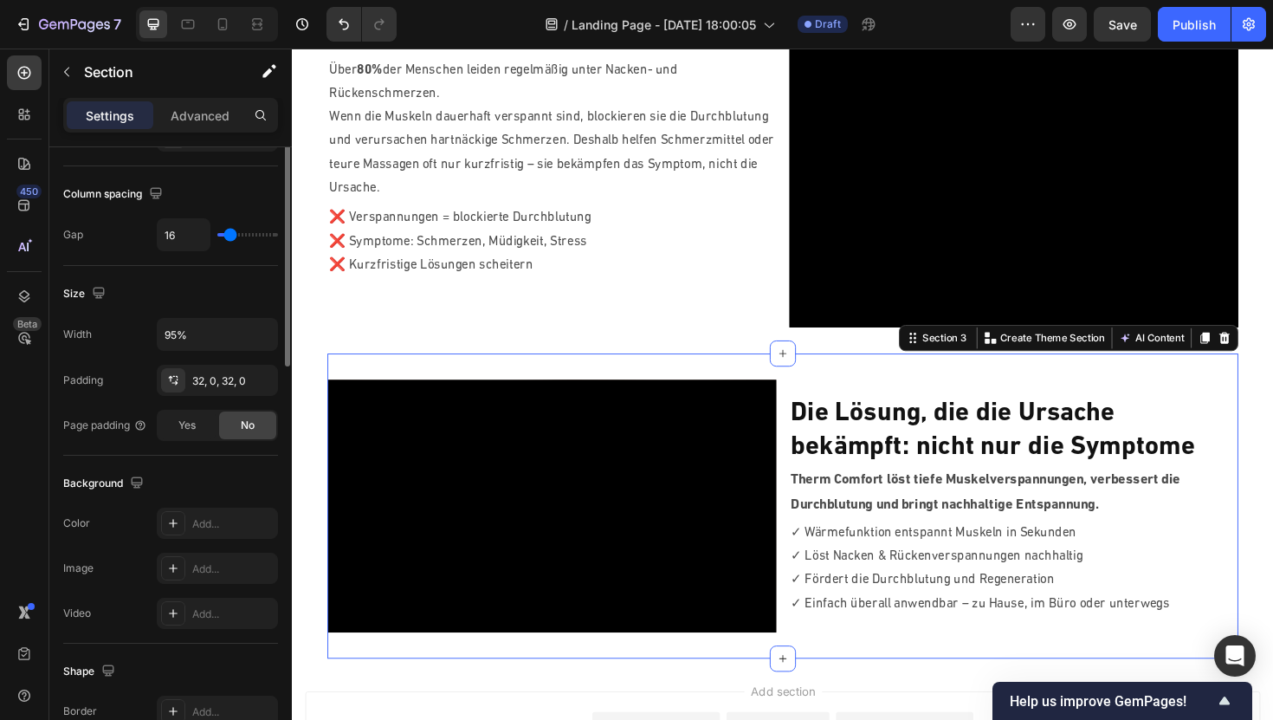
scroll to position [0, 0]
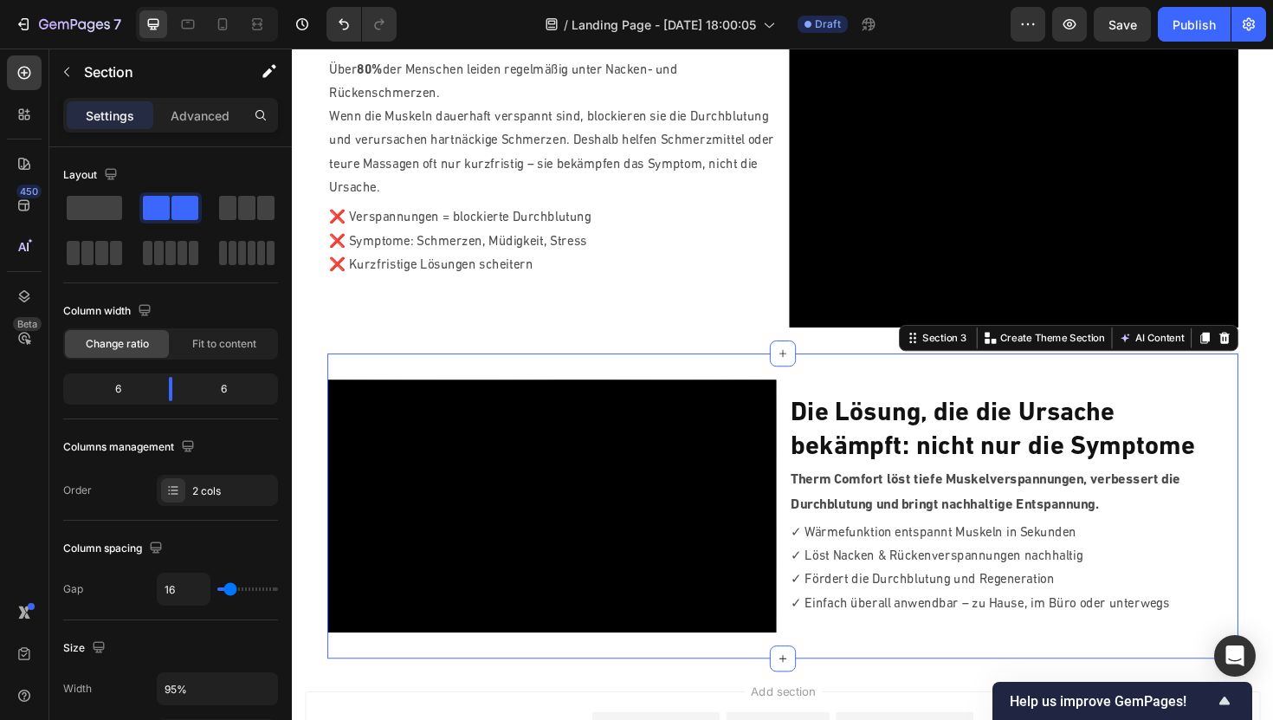
click at [691, 394] on div "Video Die Lösung, die die Ursache bekämpft: nicht nur die Symptome Heading Ther…" at bounding box center [811, 533] width 964 height 323
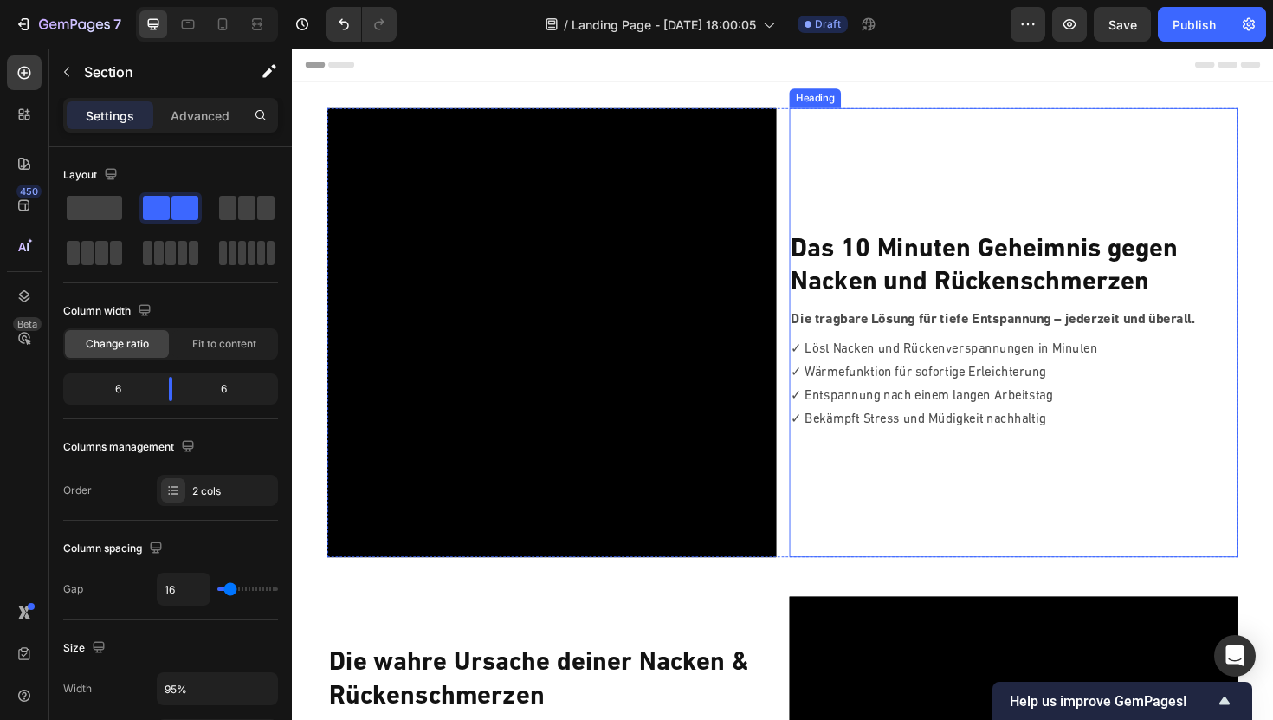
click at [927, 282] on h2 "Das 10 Minuten Geheimnis gegen [PERSON_NAME] und Rückenschmerzen" at bounding box center [1057, 280] width 476 height 75
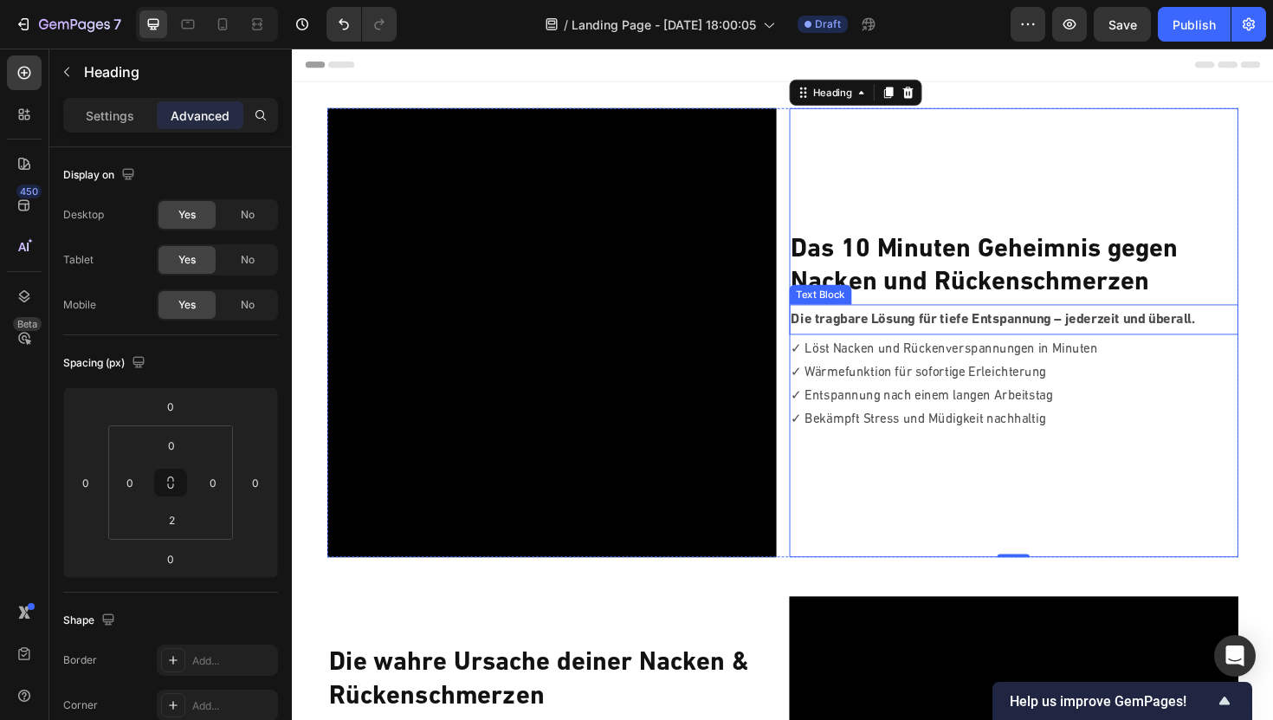
click at [930, 338] on p "Die tragbare Lösung für tiefe Entspannung – jederzeit und überall." at bounding box center [1056, 336] width 472 height 27
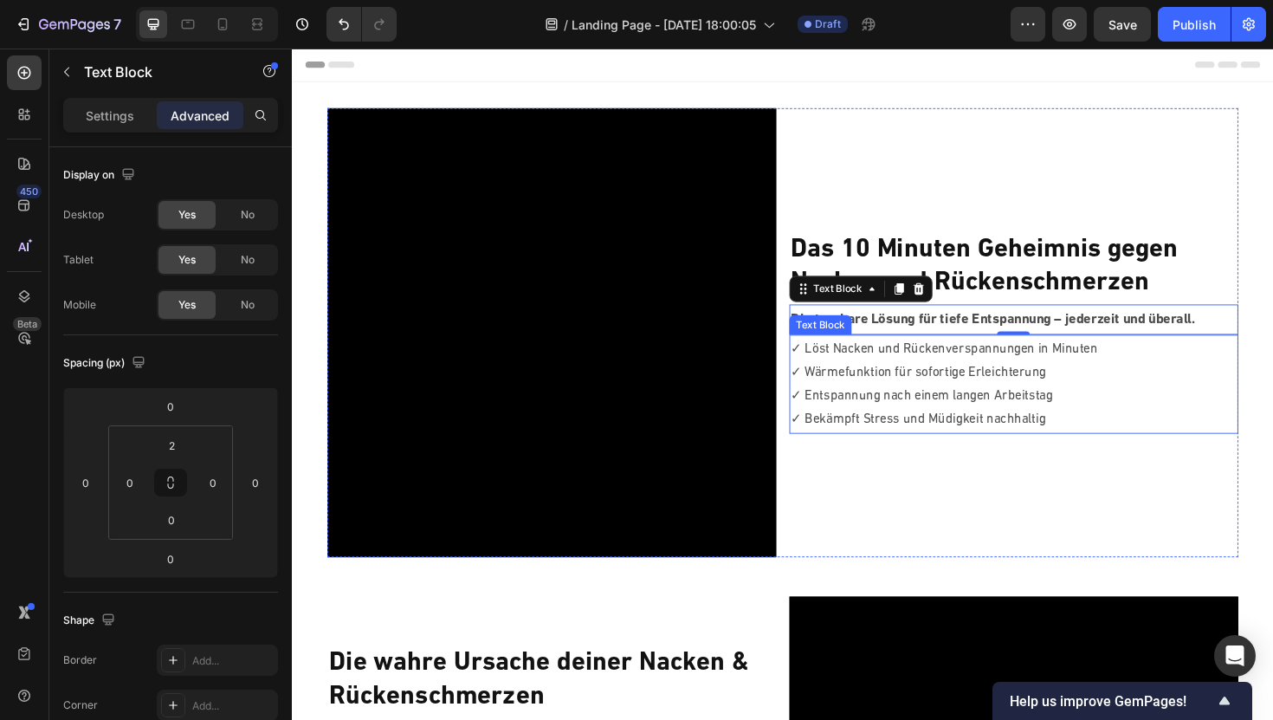
click at [919, 372] on p "✓ Löst Nacken und Rückenverspannungen in Minuten" at bounding box center [1056, 367] width 472 height 25
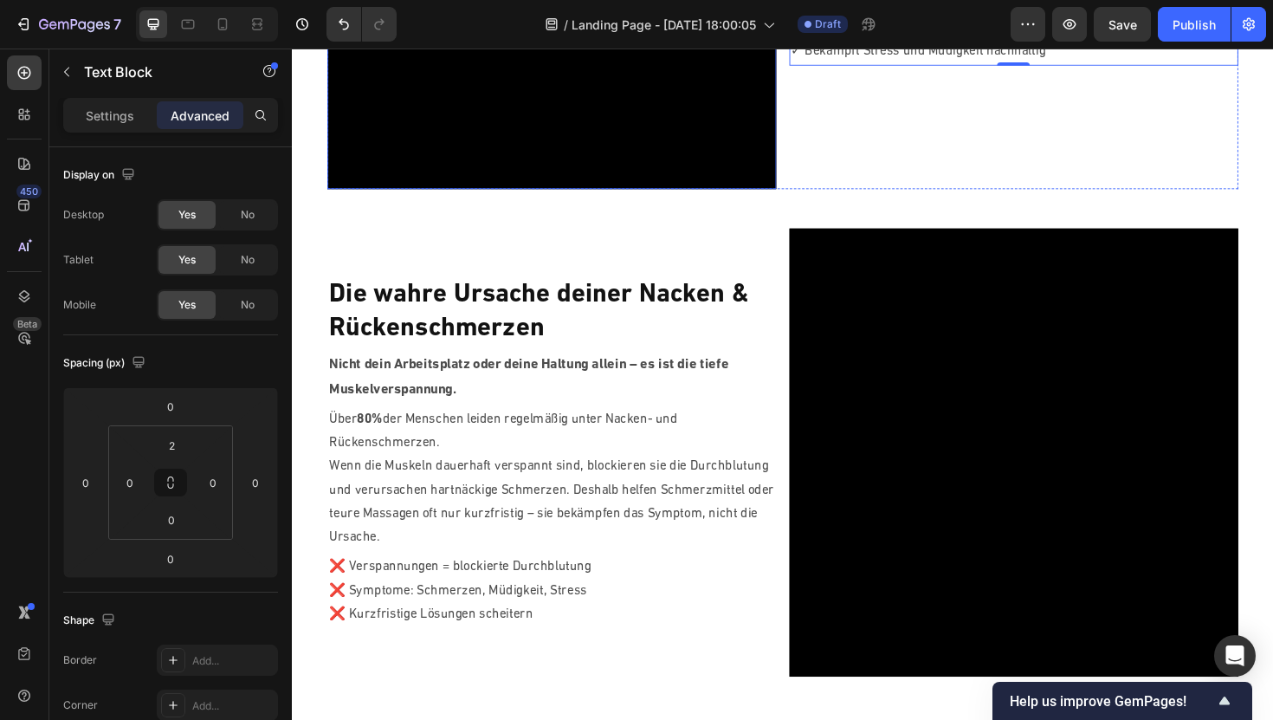
scroll to position [392, 0]
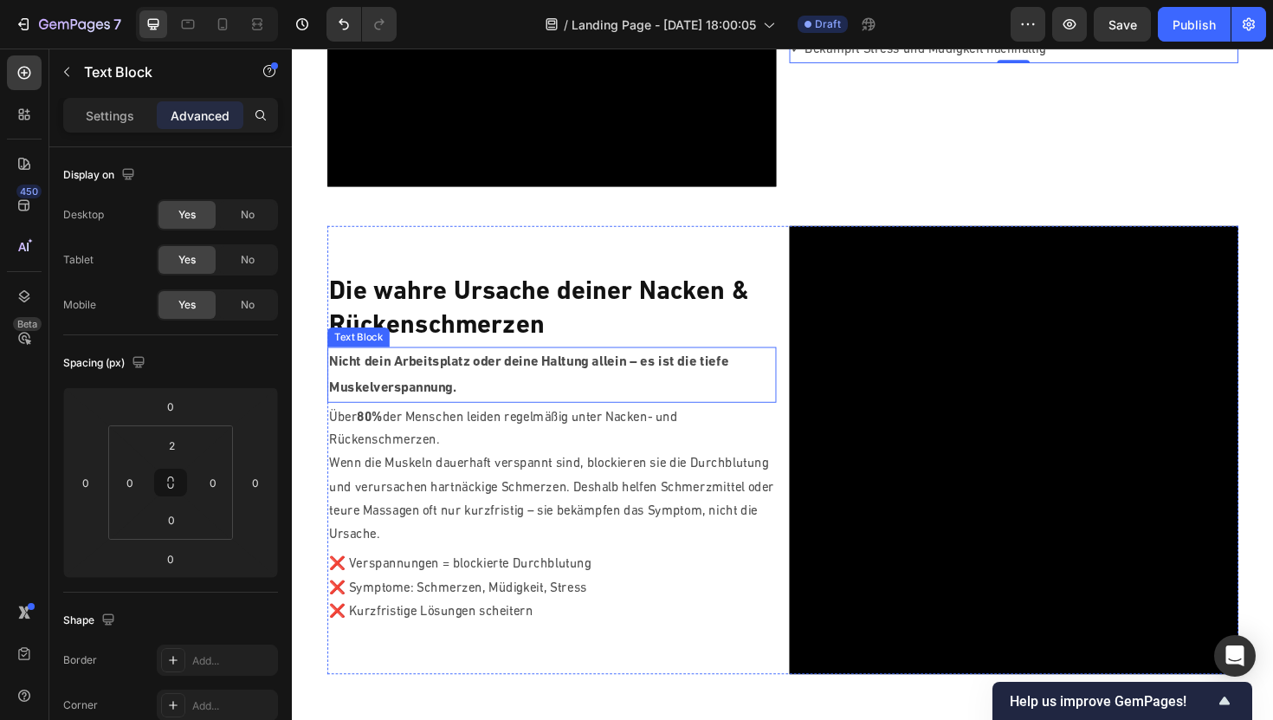
click at [521, 330] on p "Die wahre Ursache deiner Nacken & Rückenschmerzen" at bounding box center [567, 325] width 472 height 72
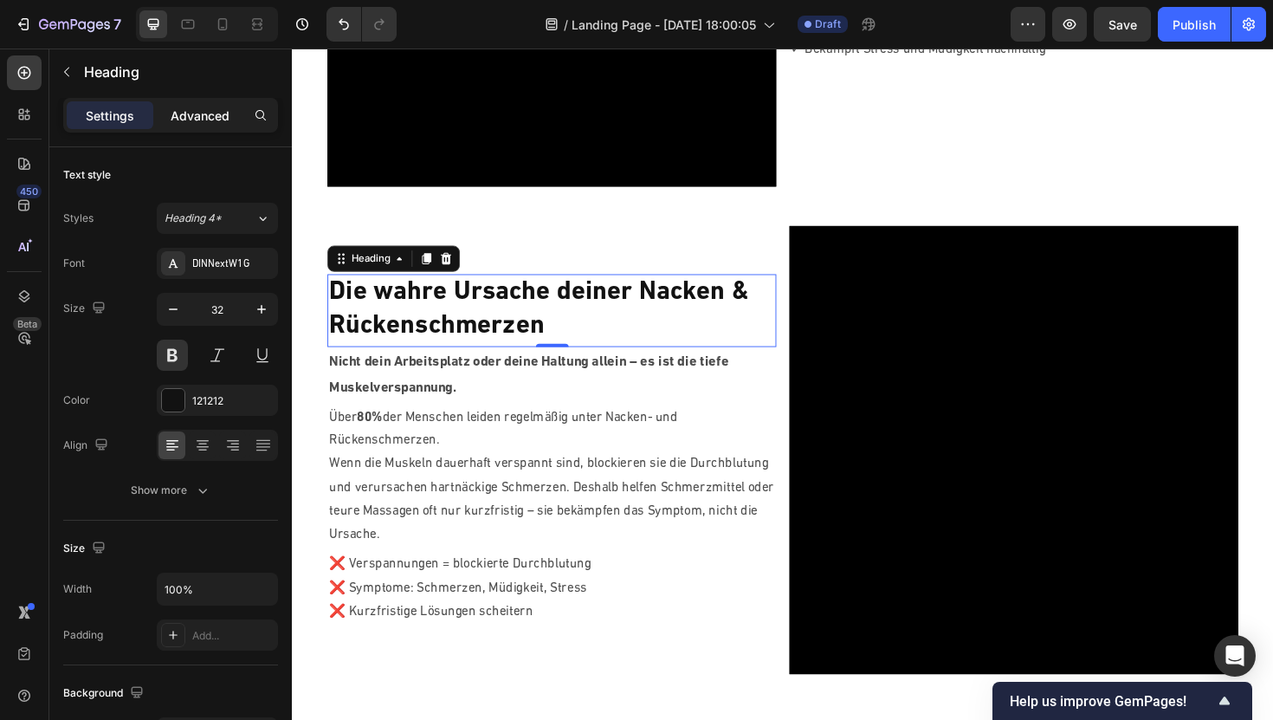
click at [210, 114] on p "Advanced" at bounding box center [200, 116] width 59 height 18
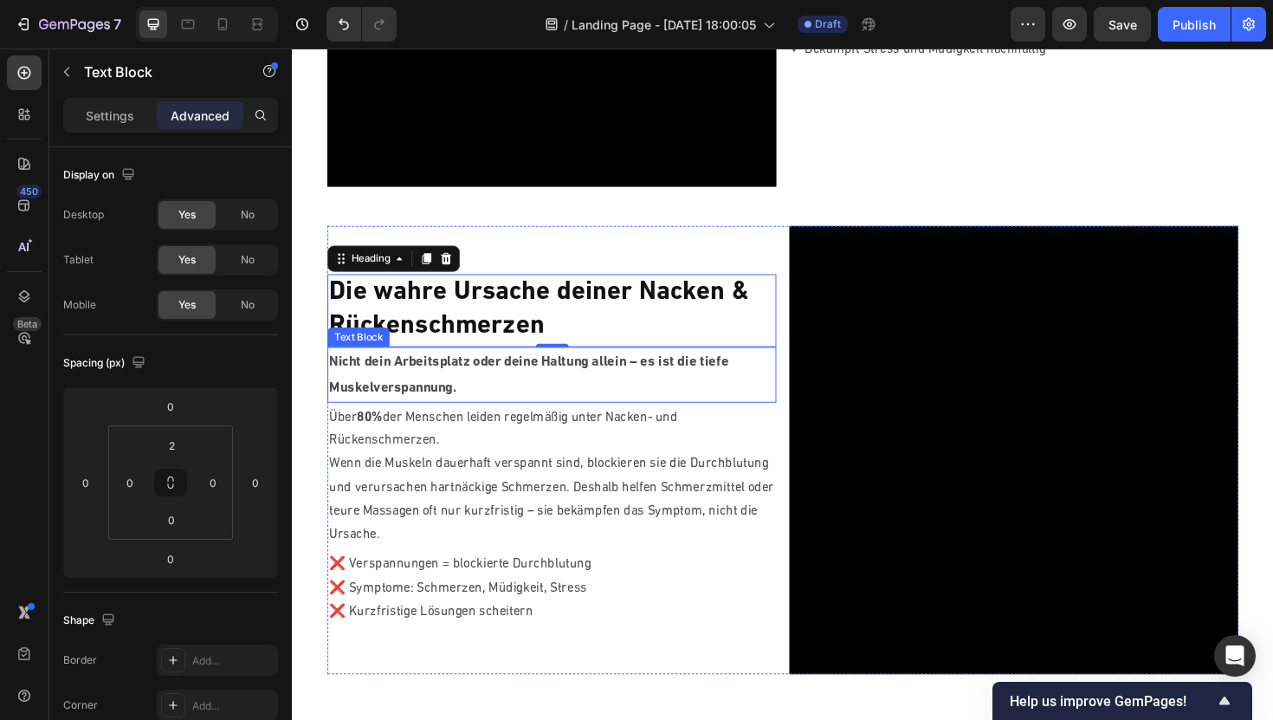
click at [476, 394] on p "Nicht dein Arbeitsplatz oder deine Haltung allein – es ist die tiefe Muskelvers…" at bounding box center [567, 394] width 472 height 53
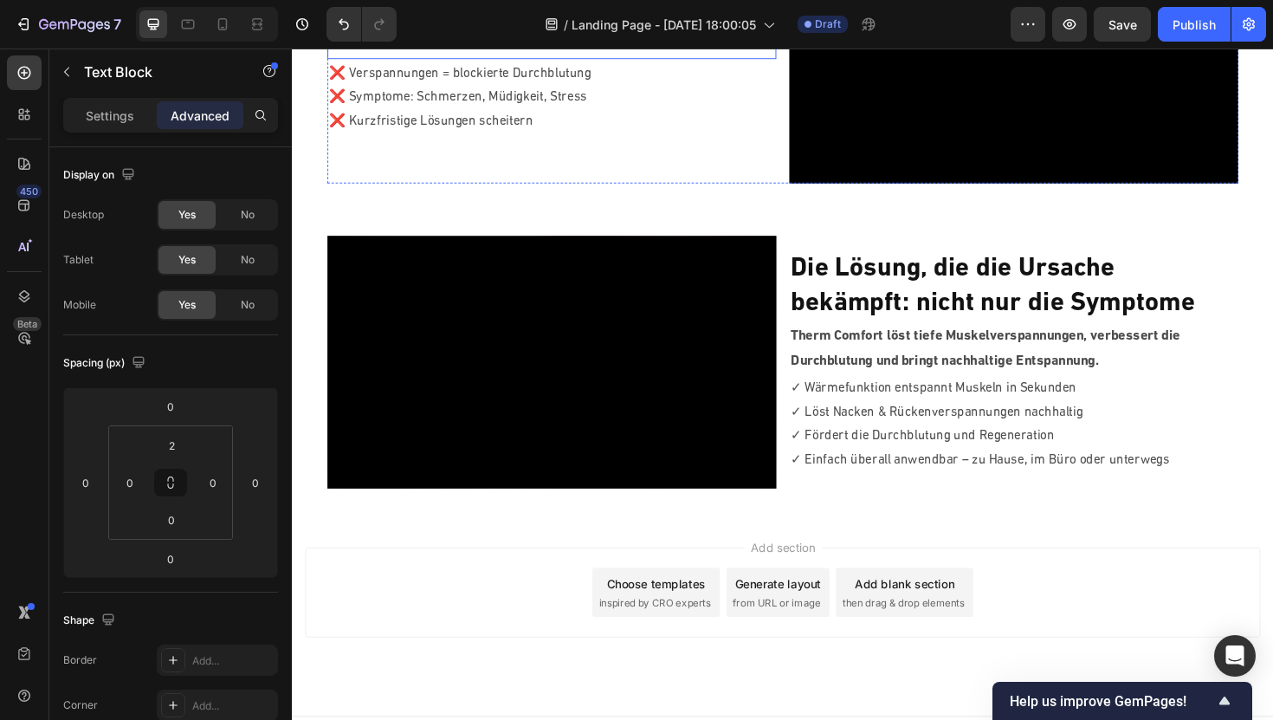
scroll to position [914, 0]
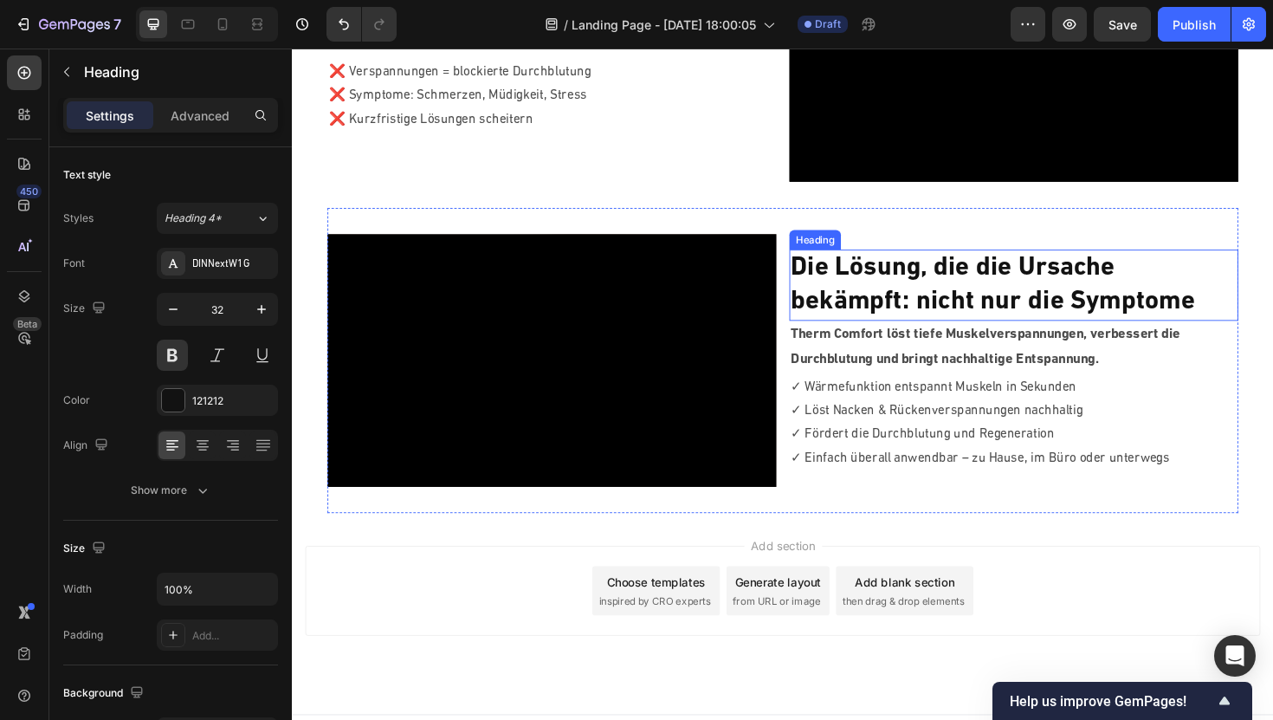
click at [877, 295] on h2 "Die Lösung, die die Ursache bekämpft: nicht nur die Symptome" at bounding box center [1057, 299] width 476 height 75
click at [206, 126] on div "Advanced" at bounding box center [200, 115] width 87 height 28
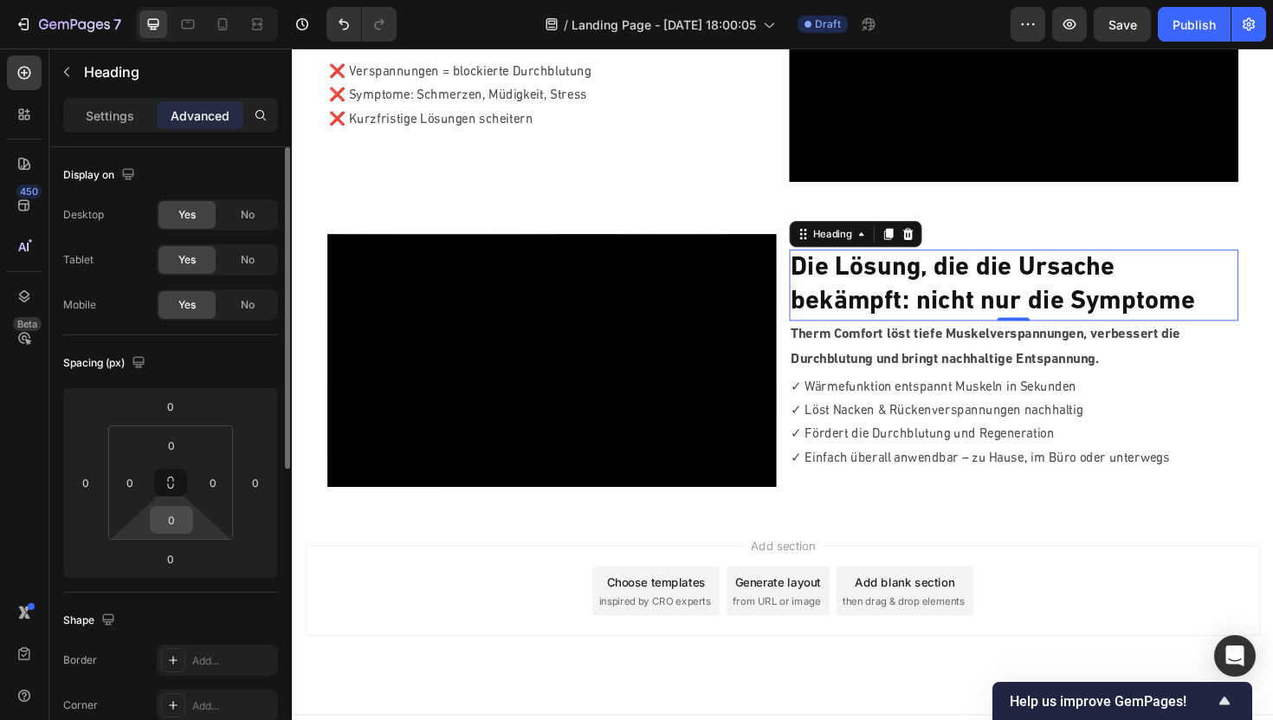
click at [170, 521] on input "0" at bounding box center [171, 520] width 35 height 26
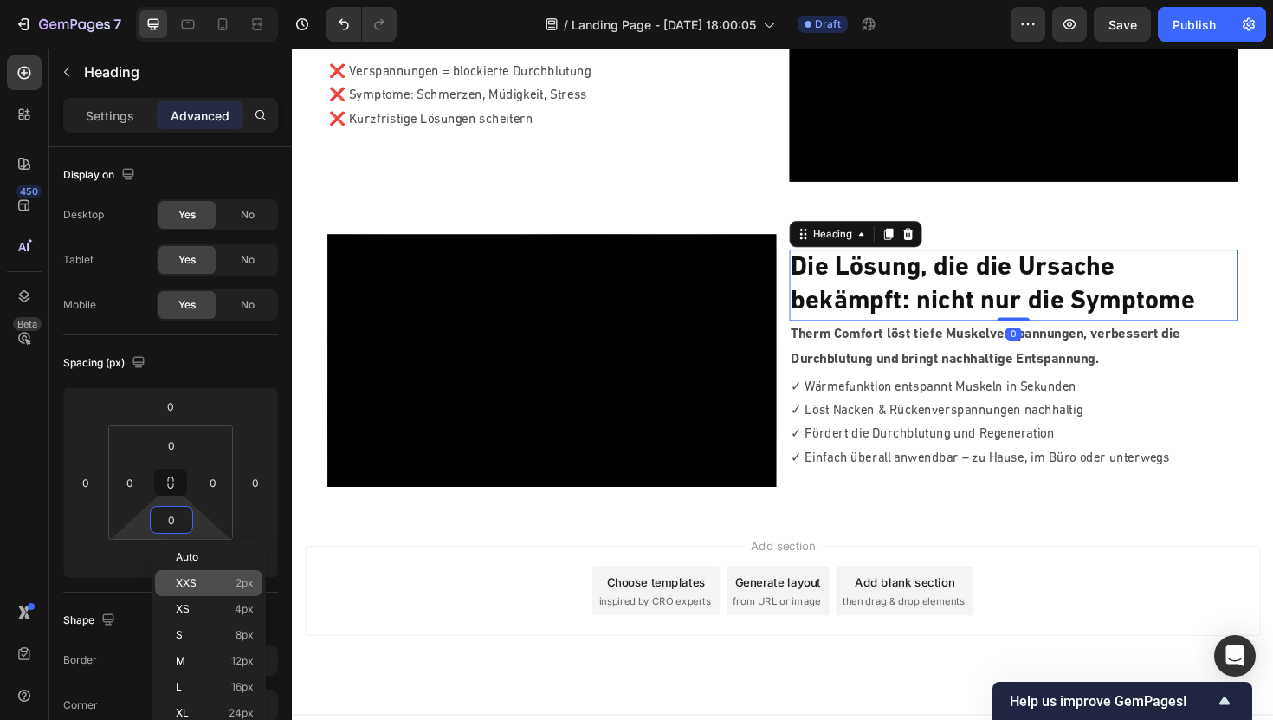
click at [190, 575] on div "XXS 2px" at bounding box center [208, 583] width 107 height 26
type input "2"
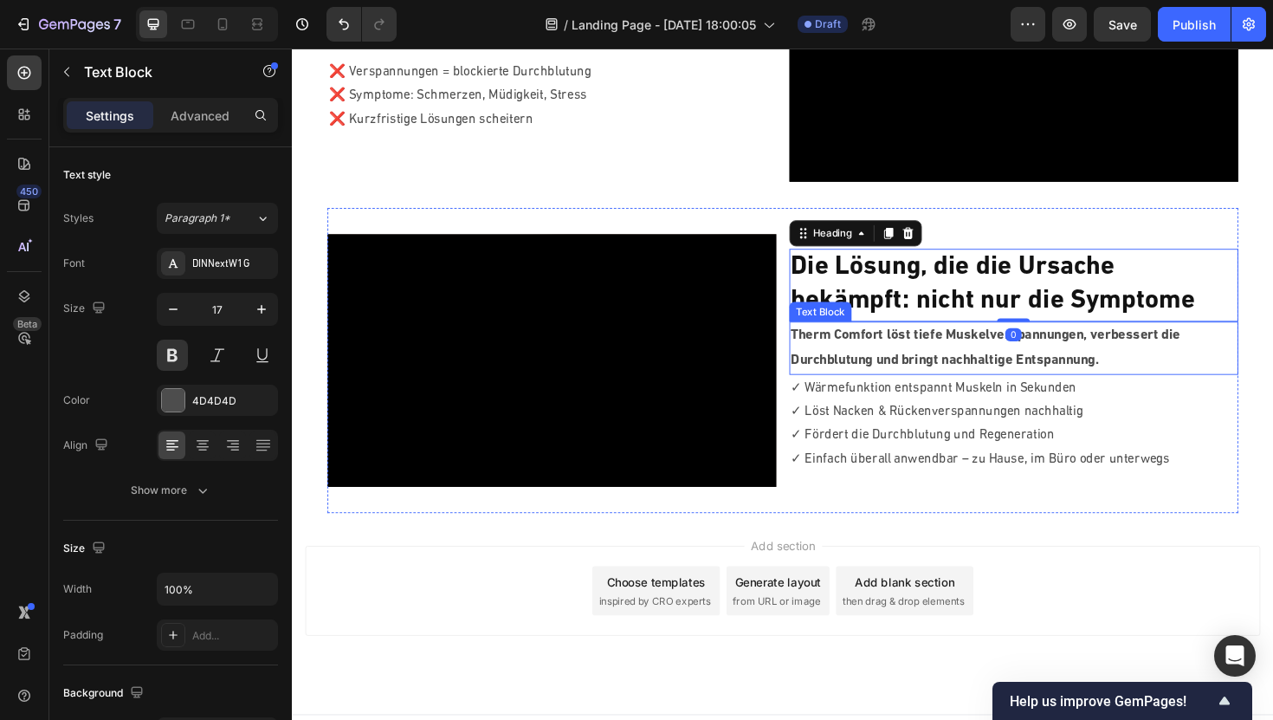
click at [897, 379] on p "Therm Comfort löst tiefe Muskelverspannungen, verbessert die Durchblutung und b…" at bounding box center [1056, 366] width 472 height 53
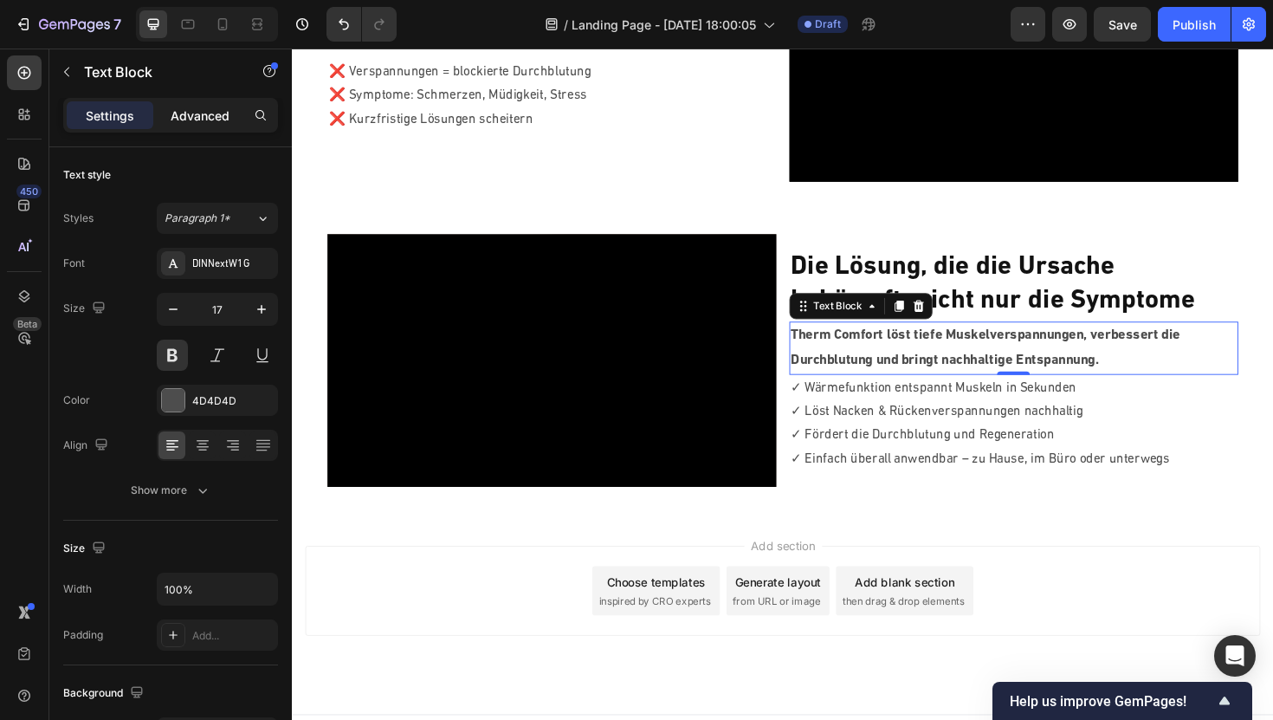
click at [198, 110] on p "Advanced" at bounding box center [200, 116] width 59 height 18
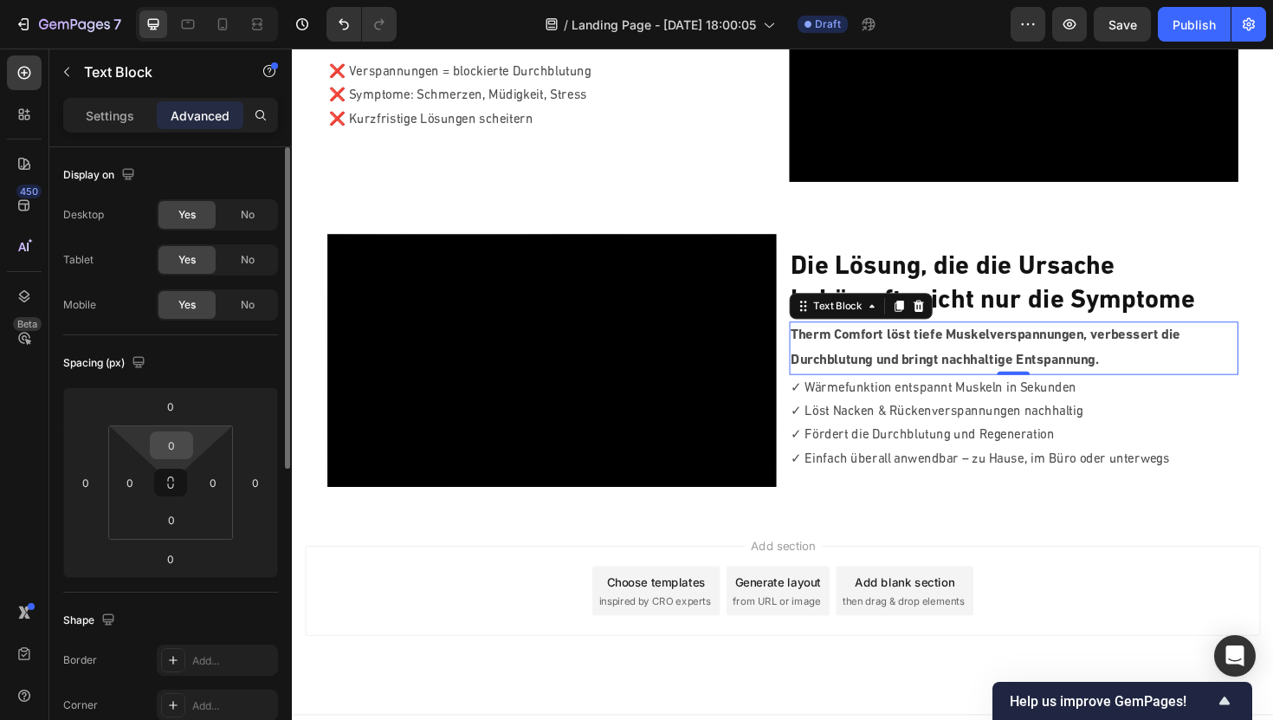
click at [171, 447] on input "0" at bounding box center [171, 445] width 35 height 26
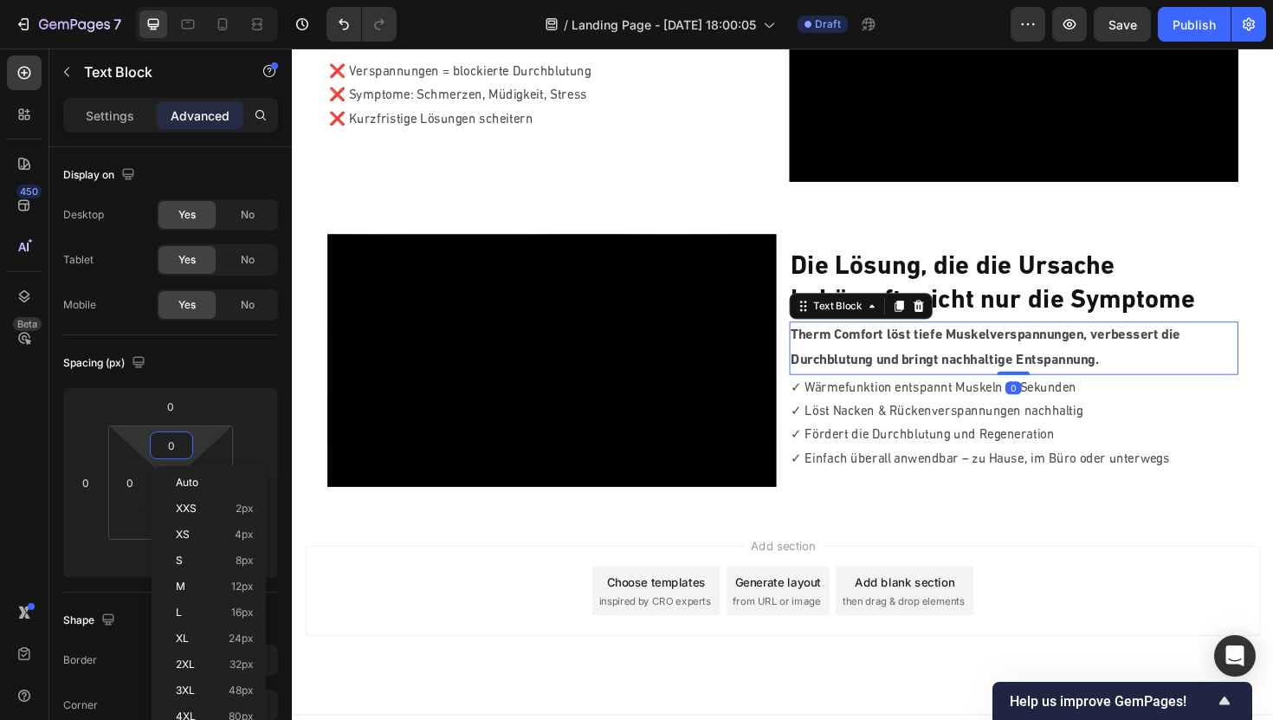
type input "2"
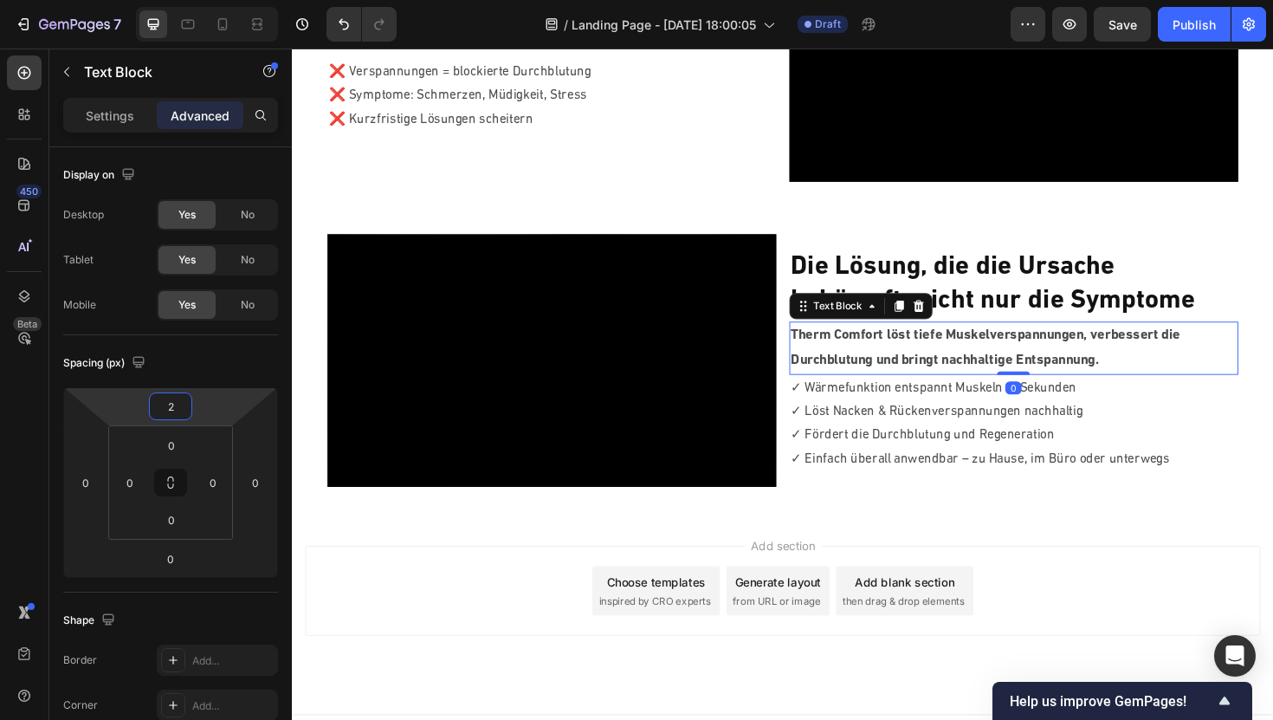
click at [226, 0] on html "7 / Landing Page - [DATE] 18:00:05 Draft Preview Save Publish 450 Beta Sections…" at bounding box center [636, 0] width 1273 height 0
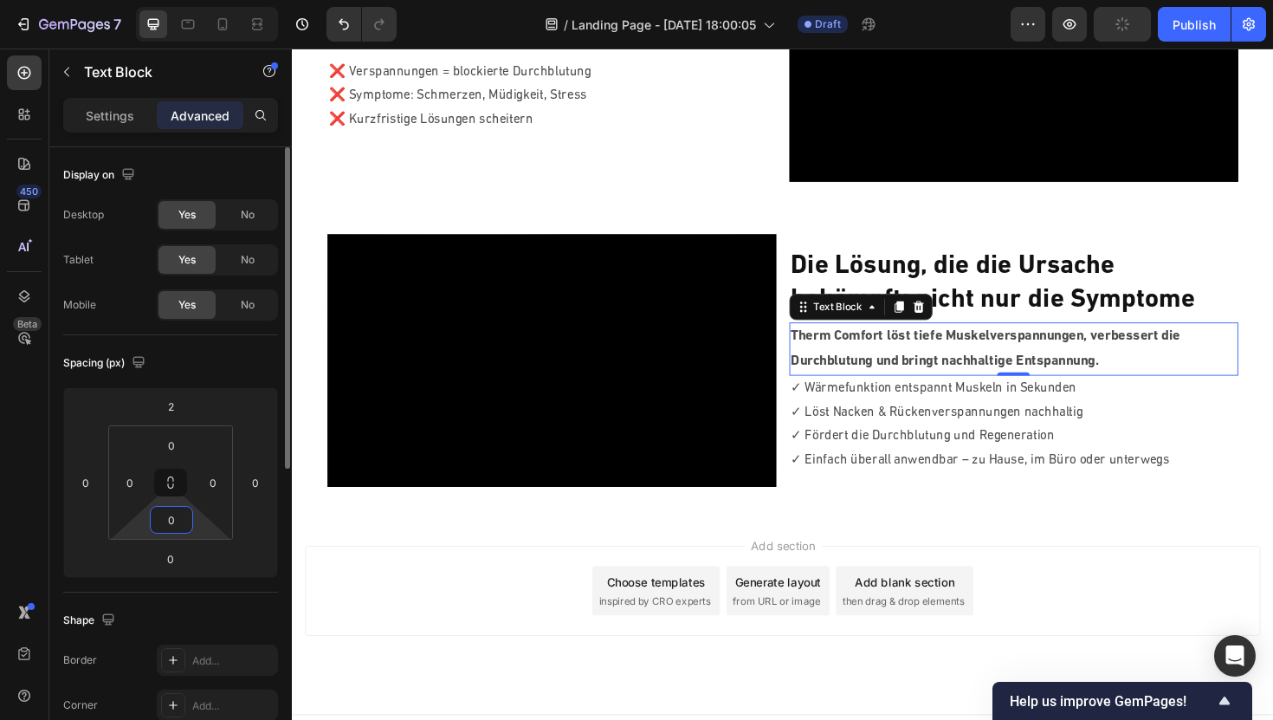
click at [168, 512] on input "0" at bounding box center [171, 520] width 35 height 26
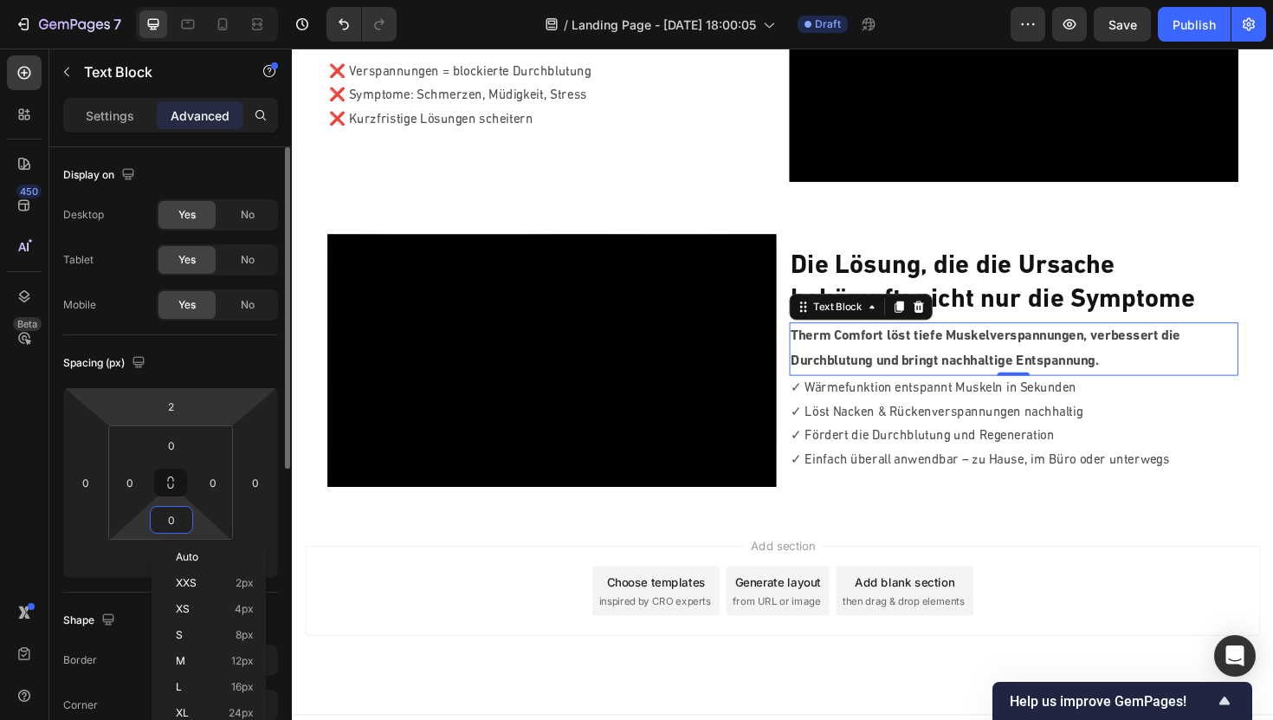
click at [178, 0] on html "7 / Landing Page - [DATE] 18:00:05 Draft Preview Save Publish 450 Beta Sections…" at bounding box center [636, 0] width 1273 height 0
click at [177, 405] on input "2" at bounding box center [170, 406] width 35 height 26
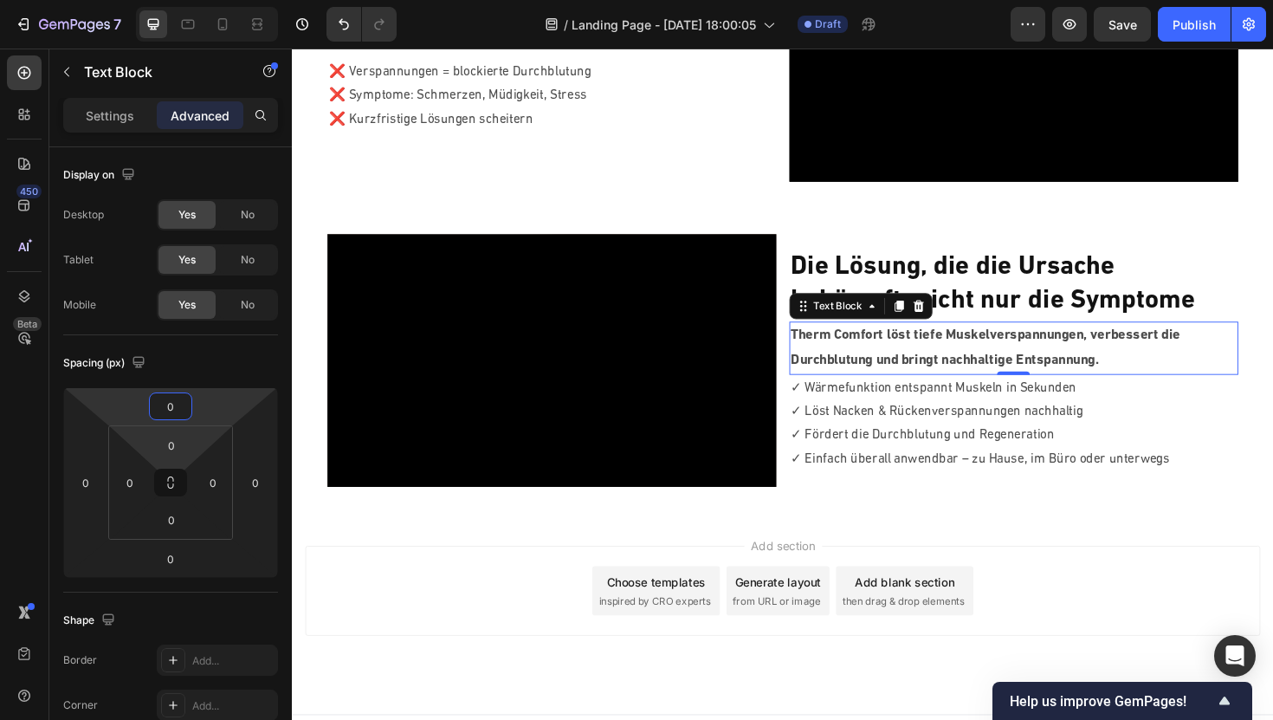
type input "0"
click at [176, 519] on input "0" at bounding box center [171, 520] width 35 height 26
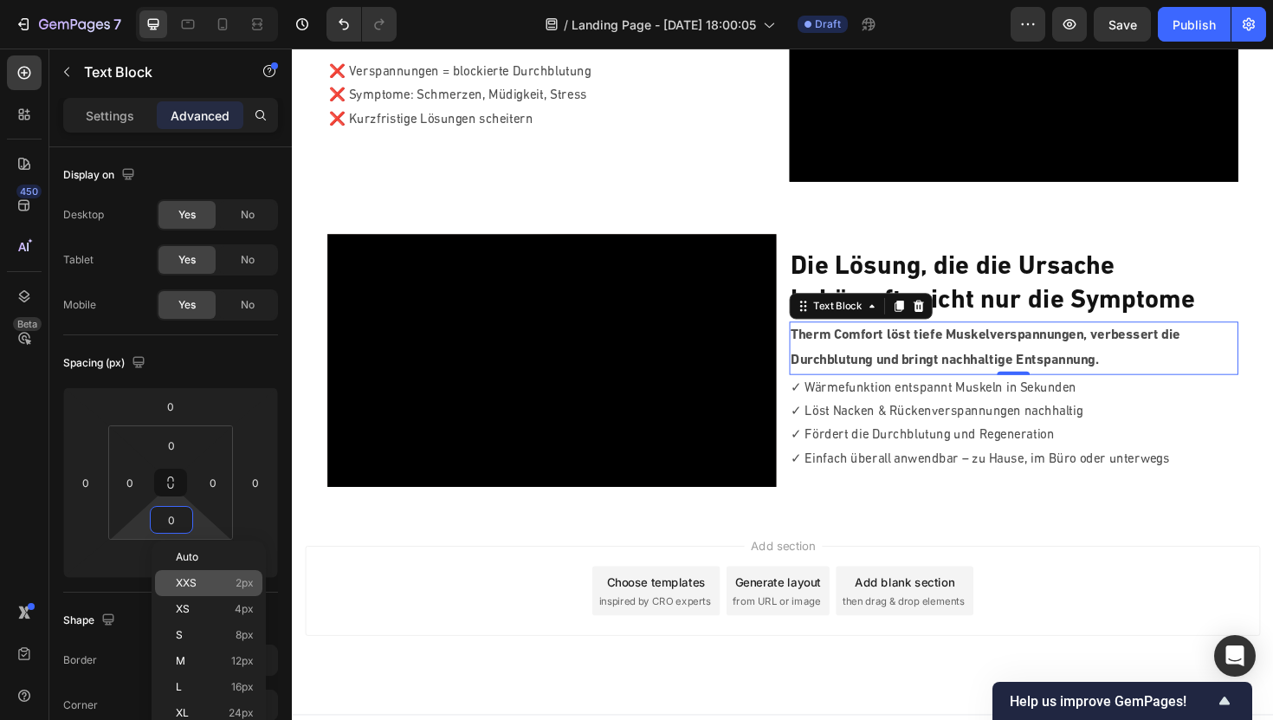
click at [197, 580] on p "XXS 2px" at bounding box center [215, 583] width 78 height 12
type input "2"
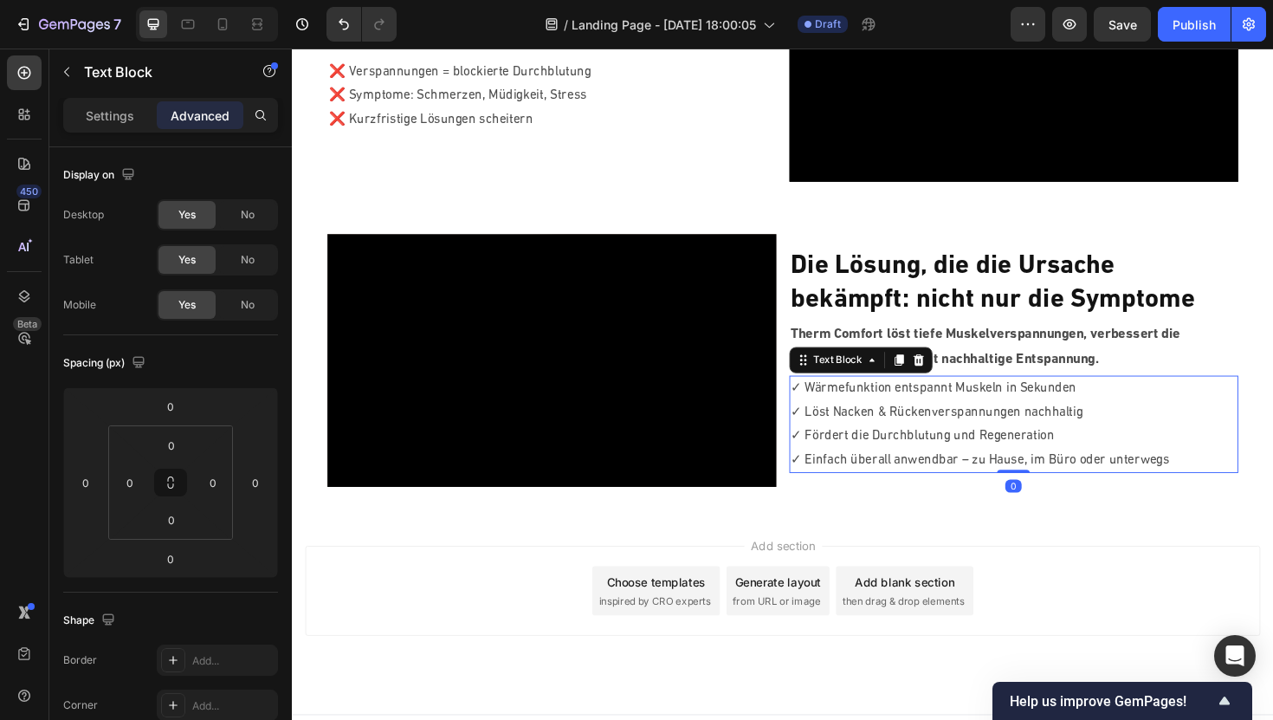
click at [855, 452] on p "✓ Fördert die Durchblutung und Regeneration" at bounding box center [1056, 459] width 472 height 25
click at [1040, 376] on p "Therm Comfort löst tiefe Muskelverspannungen, verbessert die Durchblutung und b…" at bounding box center [1056, 365] width 472 height 53
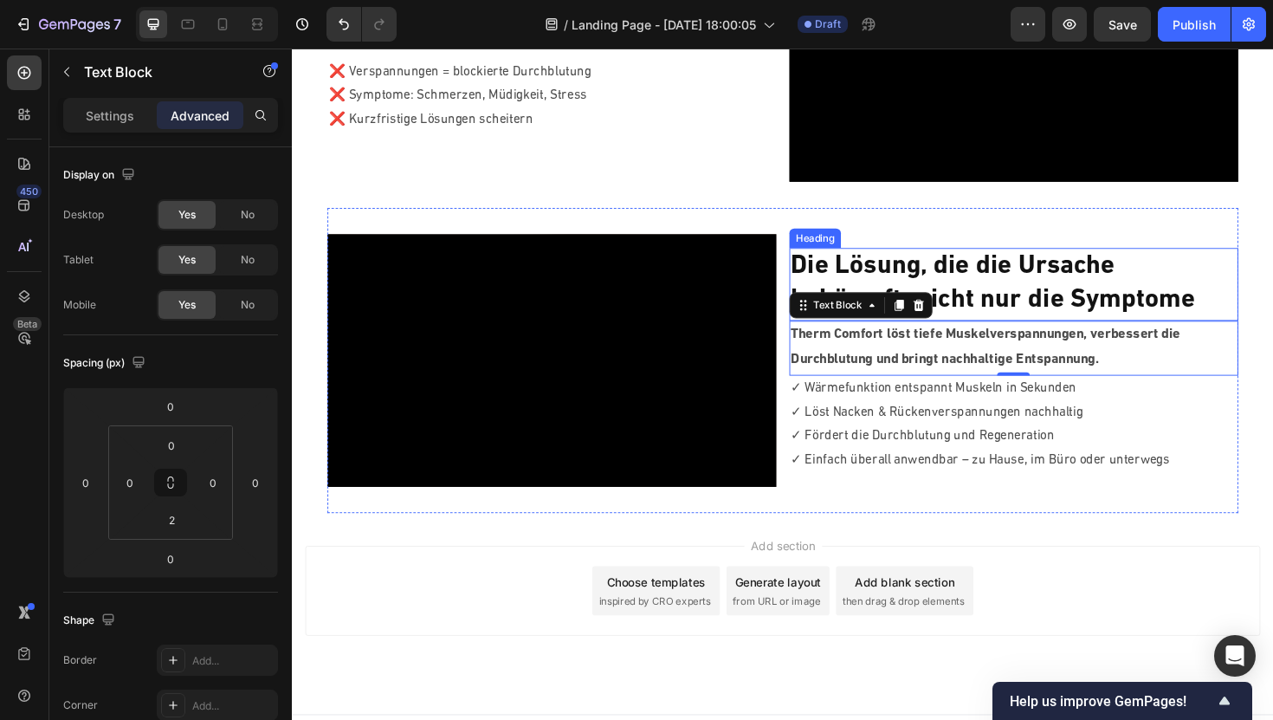
click at [1048, 306] on h2 "Die Lösung, die die Ursache bekämpft: nicht nur die Symptome" at bounding box center [1057, 297] width 476 height 75
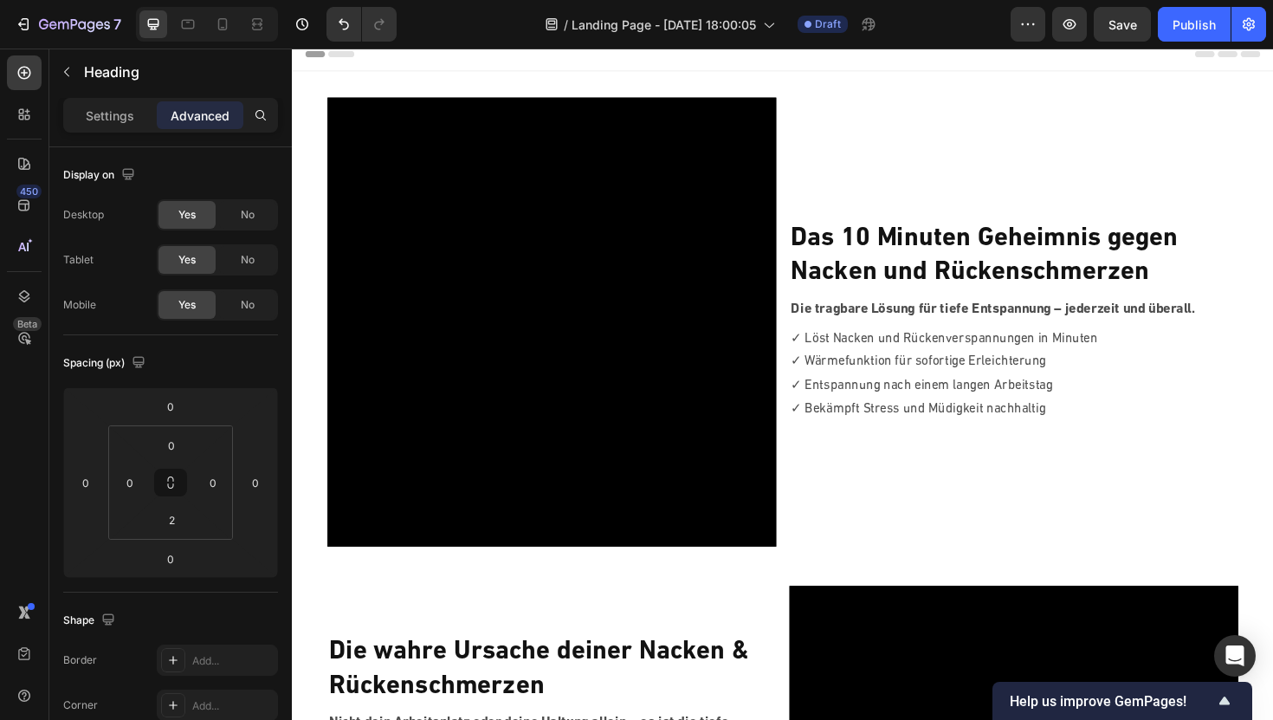
scroll to position [10, 0]
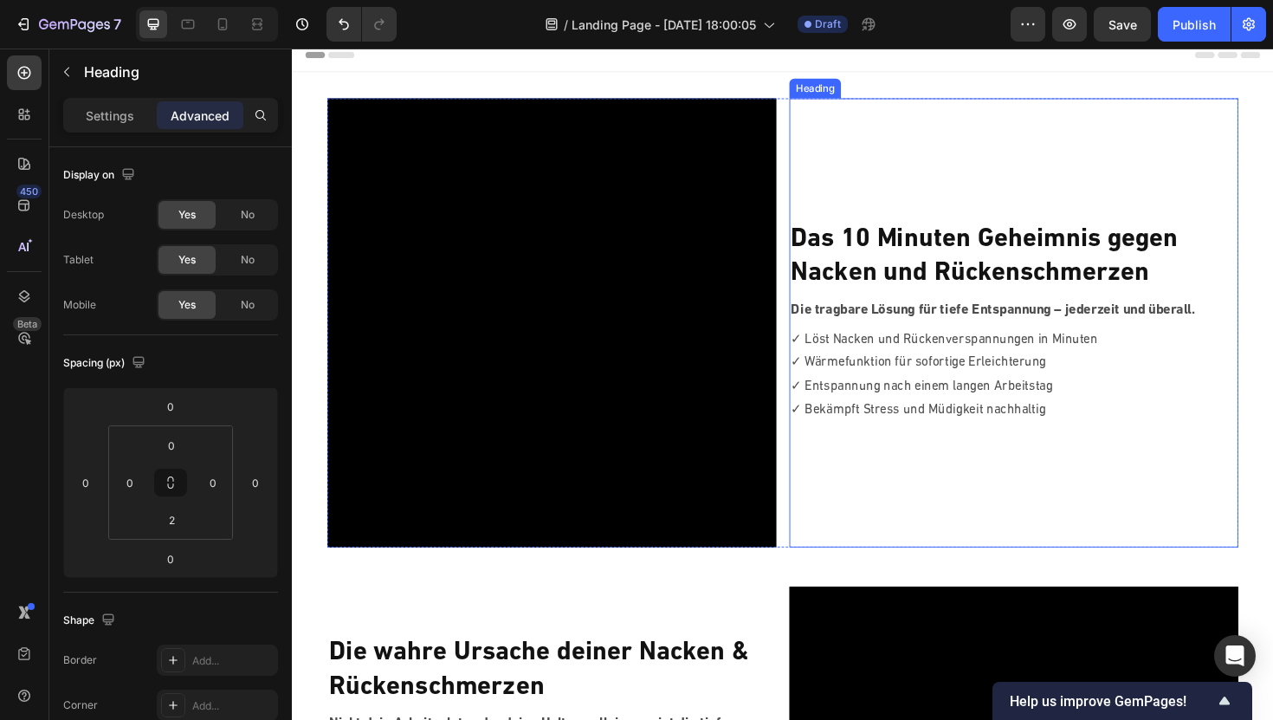
click at [899, 253] on strong "Das 10 Minuten Geheimnis gegen" at bounding box center [1025, 251] width 410 height 28
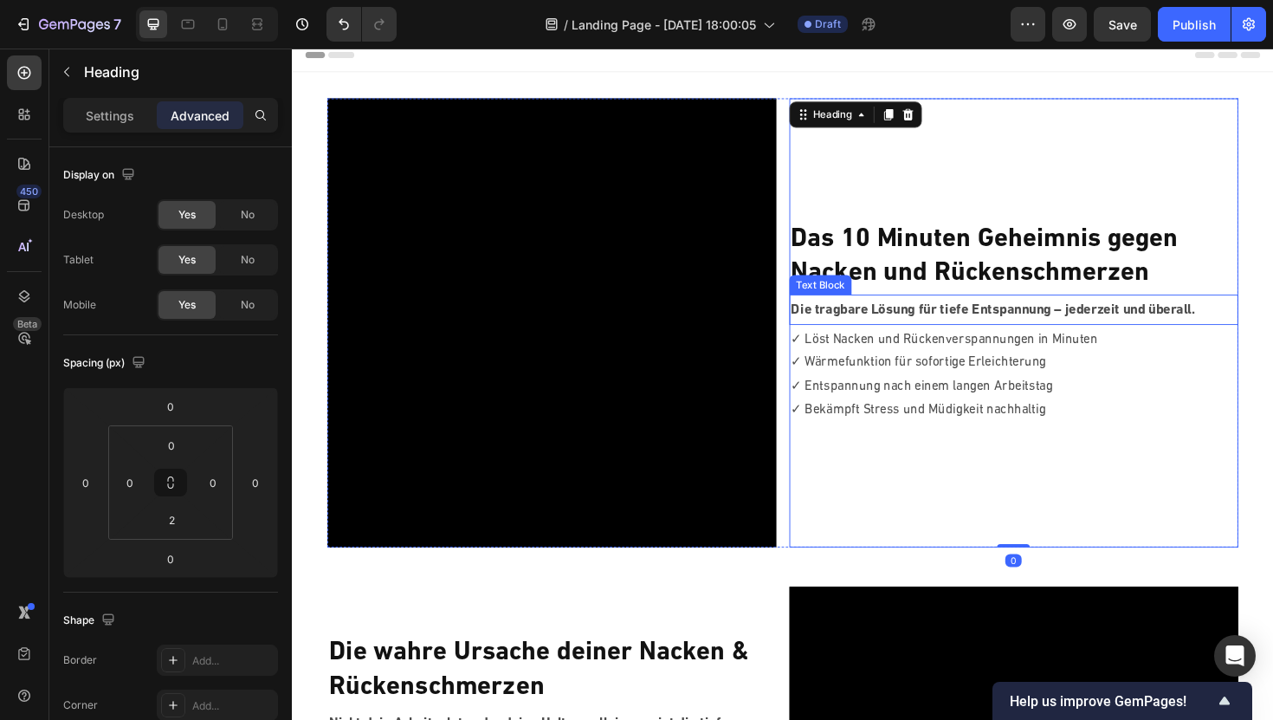
click at [893, 328] on p "Die tragbare Lösung für tiefe Entspannung – jederzeit und überall." at bounding box center [1056, 326] width 472 height 27
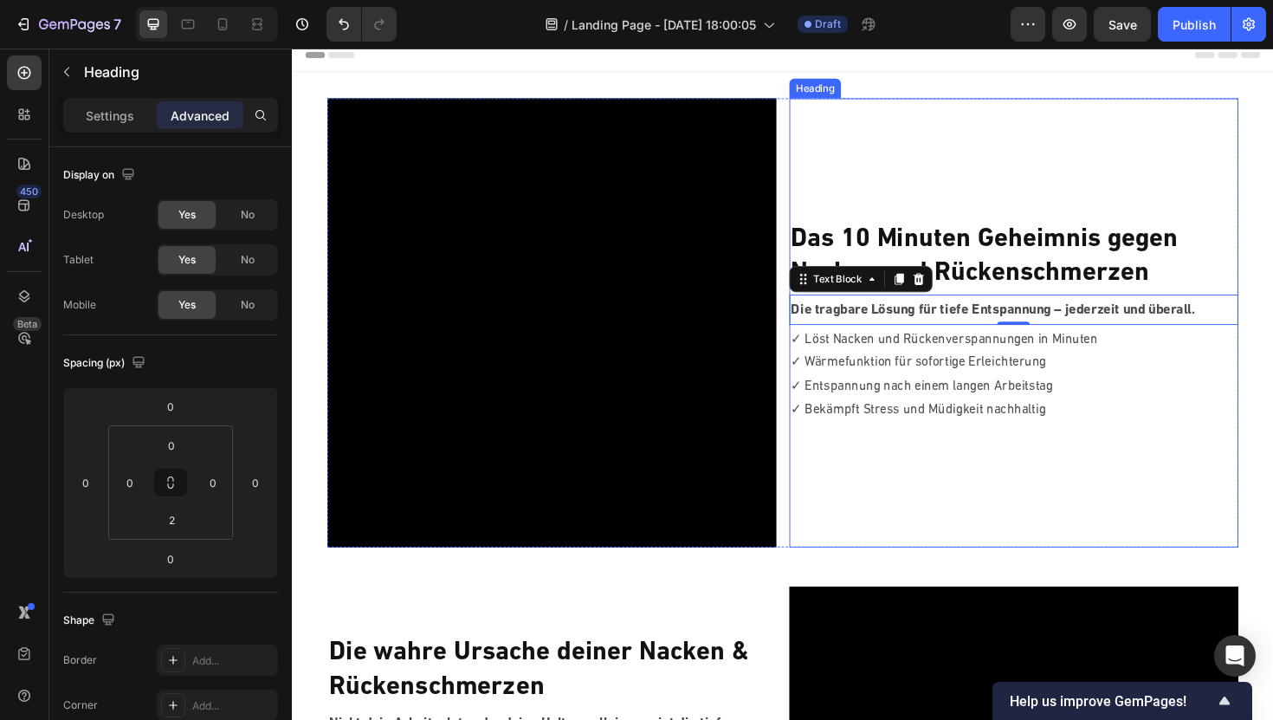
click at [936, 259] on strong "Das 10 Minuten Geheimnis gegen" at bounding box center [1025, 251] width 410 height 28
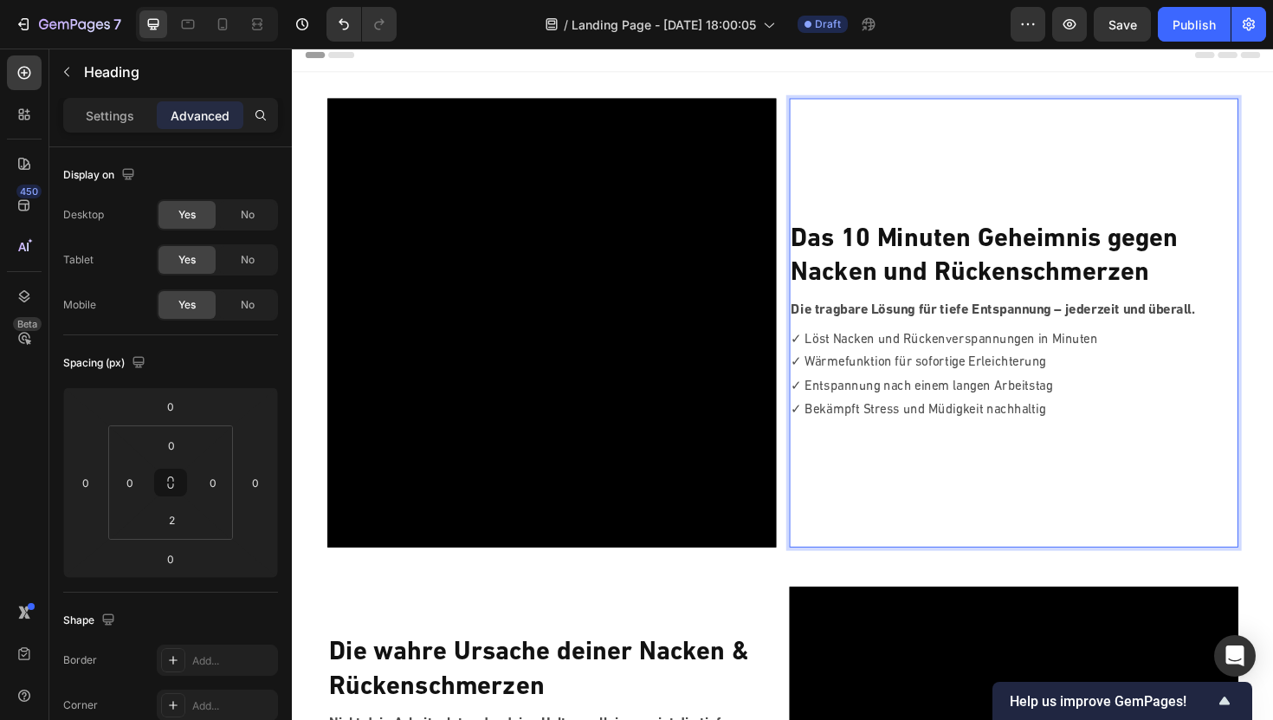
click at [926, 269] on p "Das 10 Minuten Geheimnis gegen [PERSON_NAME] und Rückenschmerzen" at bounding box center [1056, 270] width 472 height 72
click at [900, 291] on strong "Nacken und Rückenschmerzen" at bounding box center [1009, 287] width 379 height 28
click at [894, 314] on p "Die tragbare Lösung für tiefe Entspannung – jederzeit und überall." at bounding box center [1056, 326] width 472 height 27
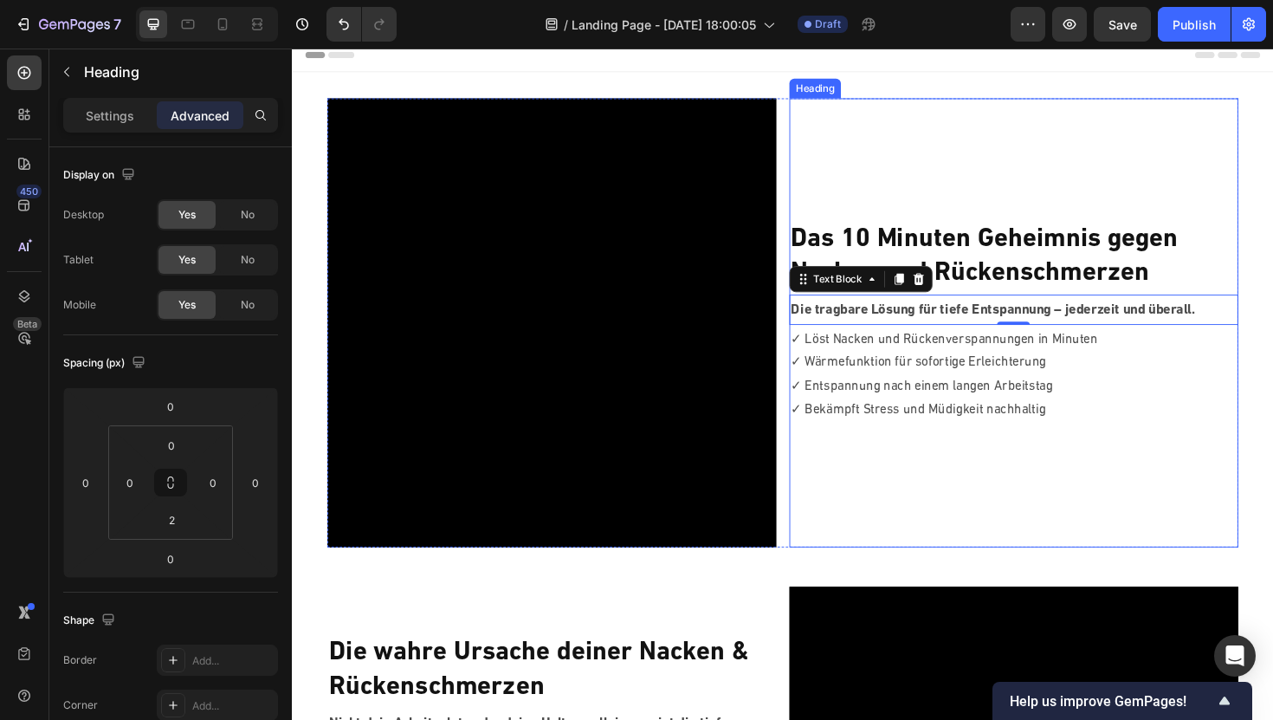
click at [951, 254] on strong "Das 10 Minuten Geheimnis gegen" at bounding box center [1025, 251] width 410 height 28
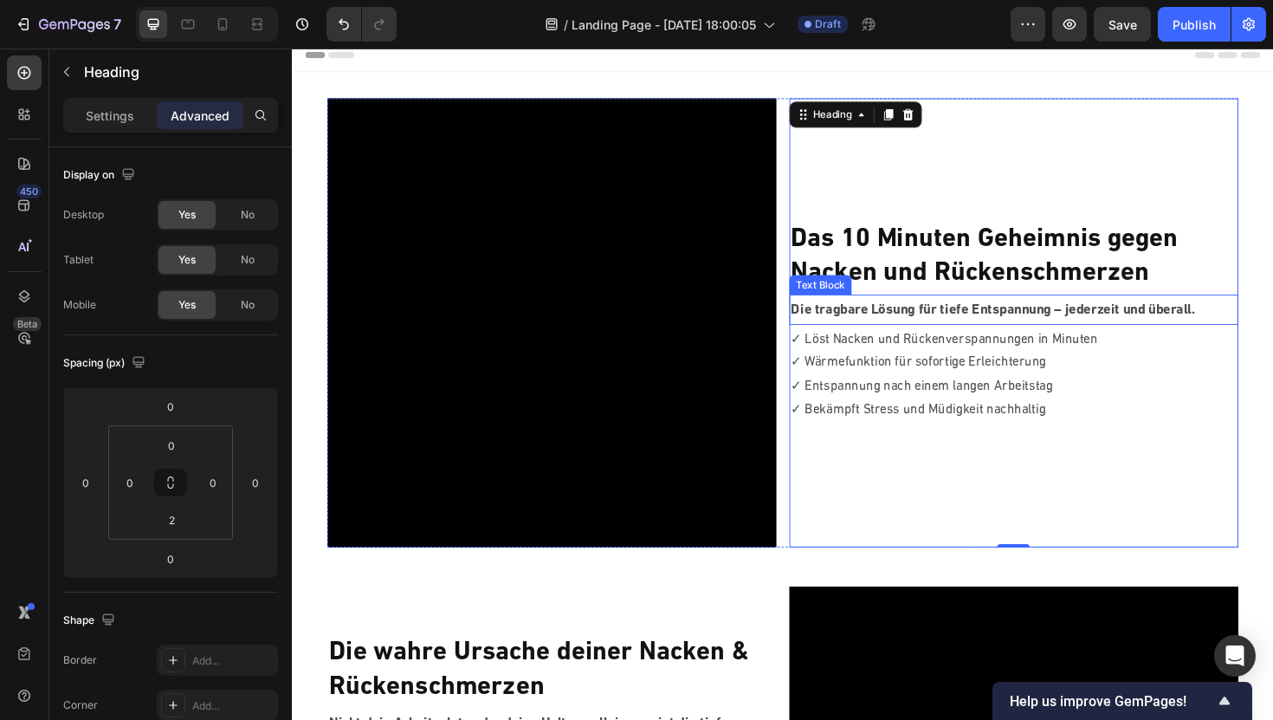
click at [929, 331] on p "Die tragbare Lösung für tiefe Entspannung – jederzeit und überall." at bounding box center [1056, 326] width 472 height 27
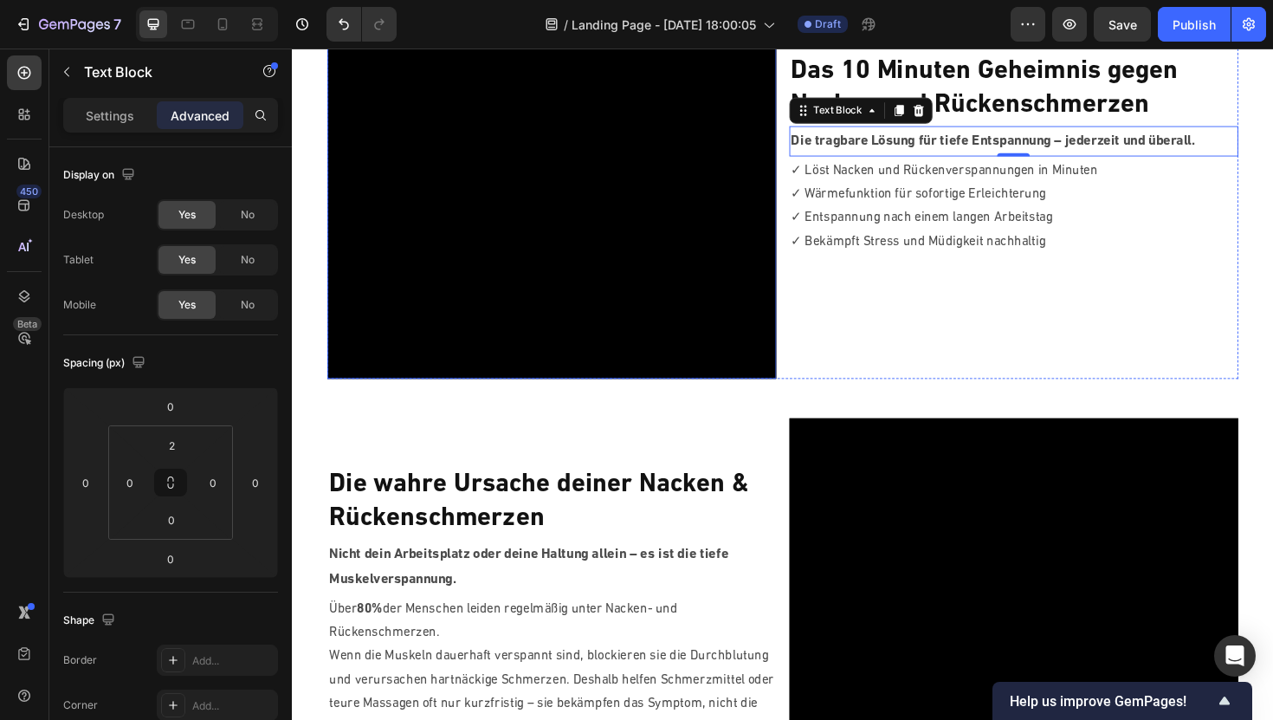
scroll to position [197, 0]
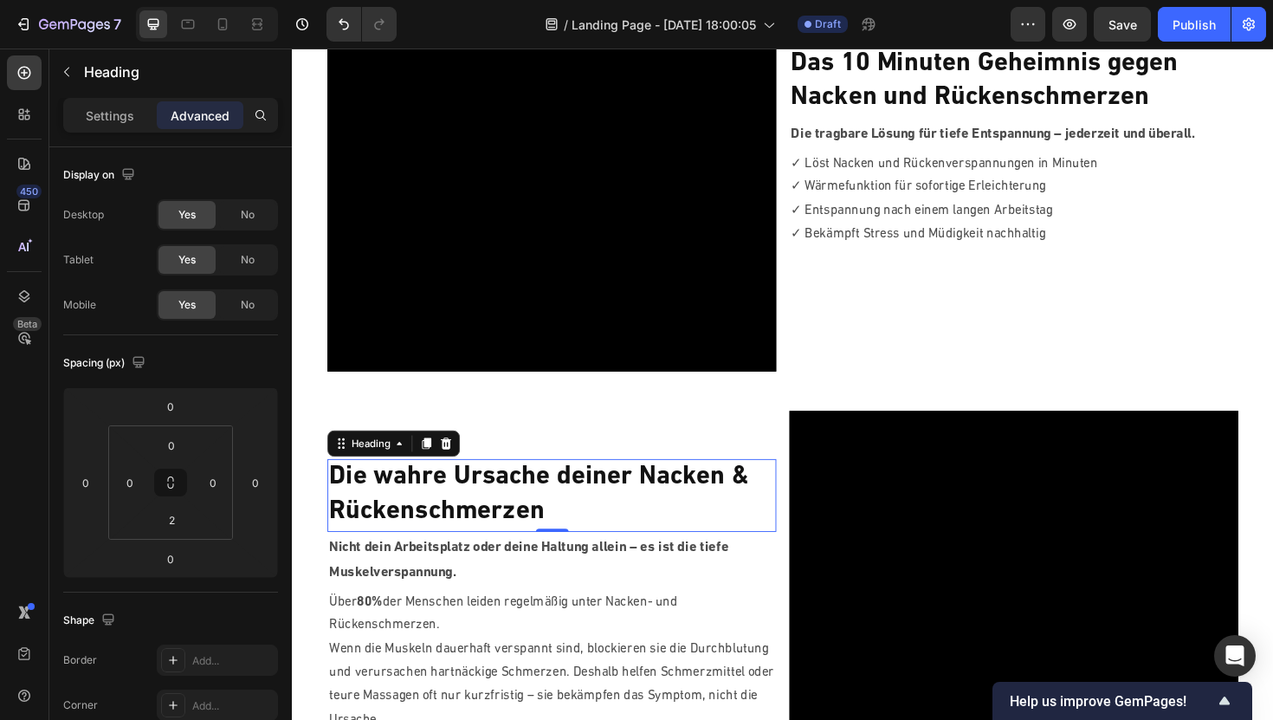
click at [418, 527] on p "Die wahre Ursache deiner Nacken & Rückenschmerzen" at bounding box center [567, 521] width 472 height 72
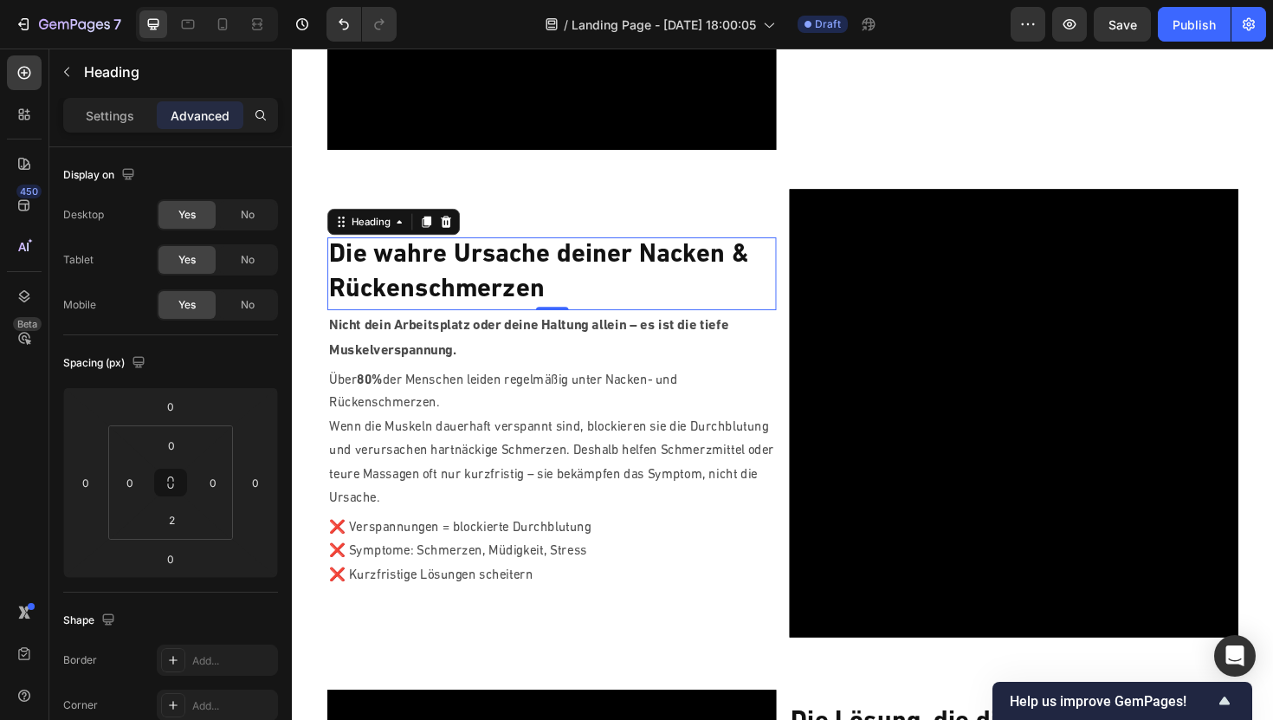
scroll to position [430, 0]
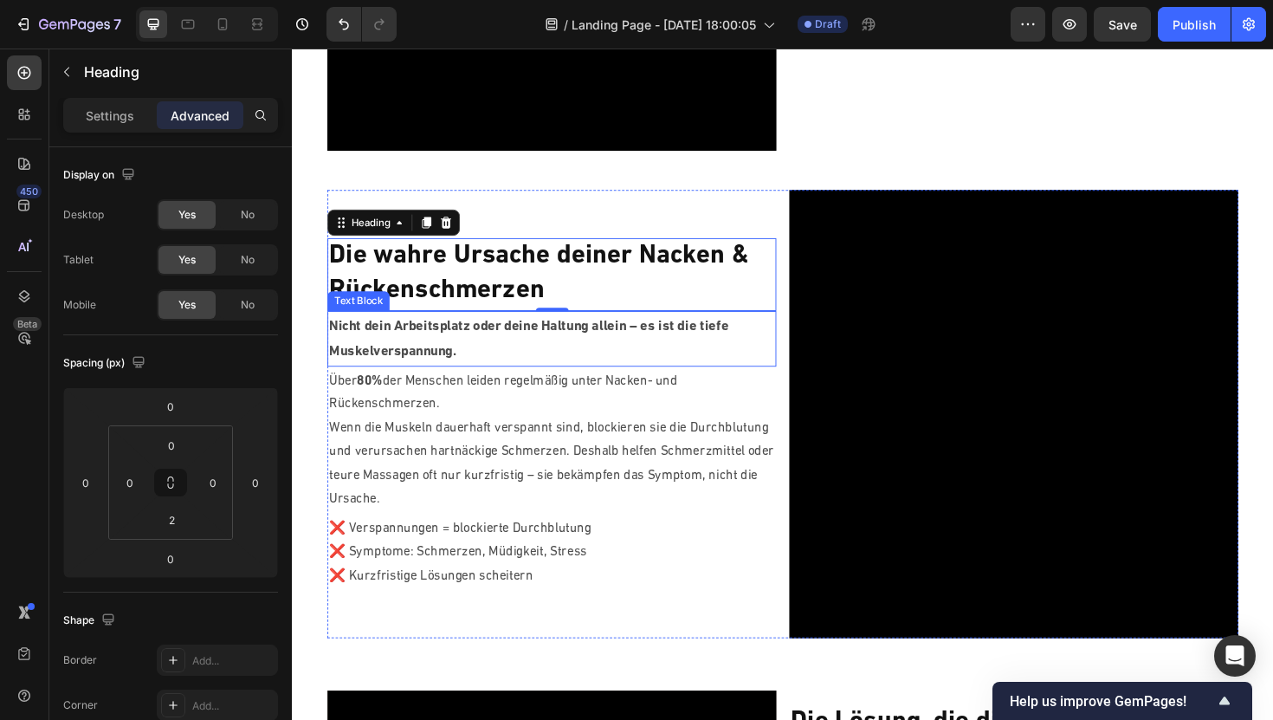
click at [443, 357] on p "Nicht dein Arbeitsplatz oder deine Haltung allein – es ist die tiefe Muskelvers…" at bounding box center [567, 356] width 472 height 53
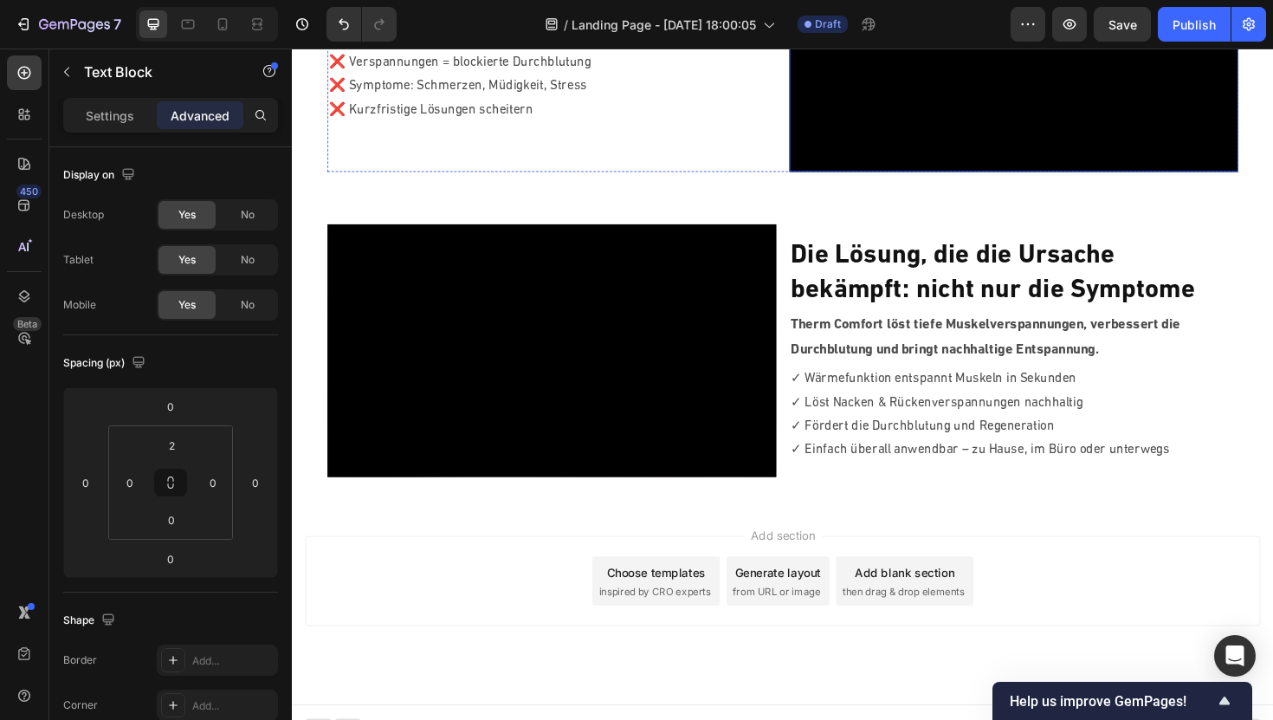
scroll to position [944, 0]
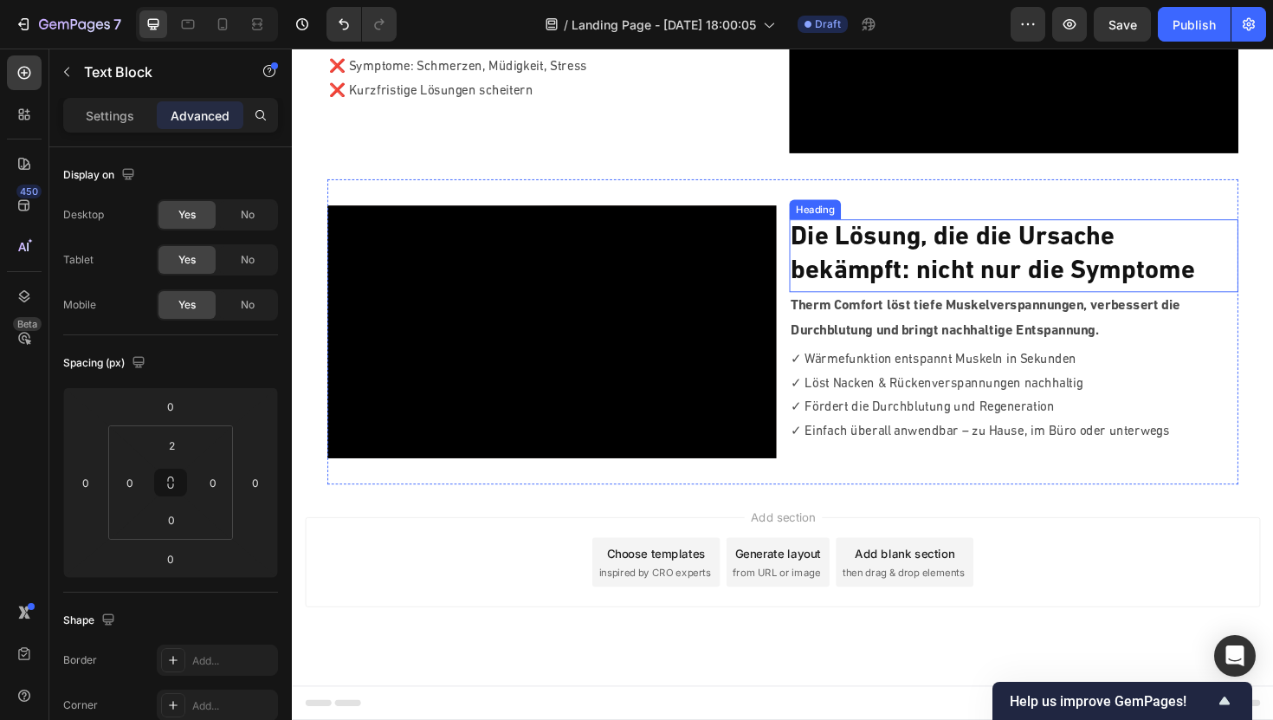
click at [917, 277] on h2 "Die Lösung, die die Ursache bekämpft: nicht nur die Symptome" at bounding box center [1057, 267] width 476 height 75
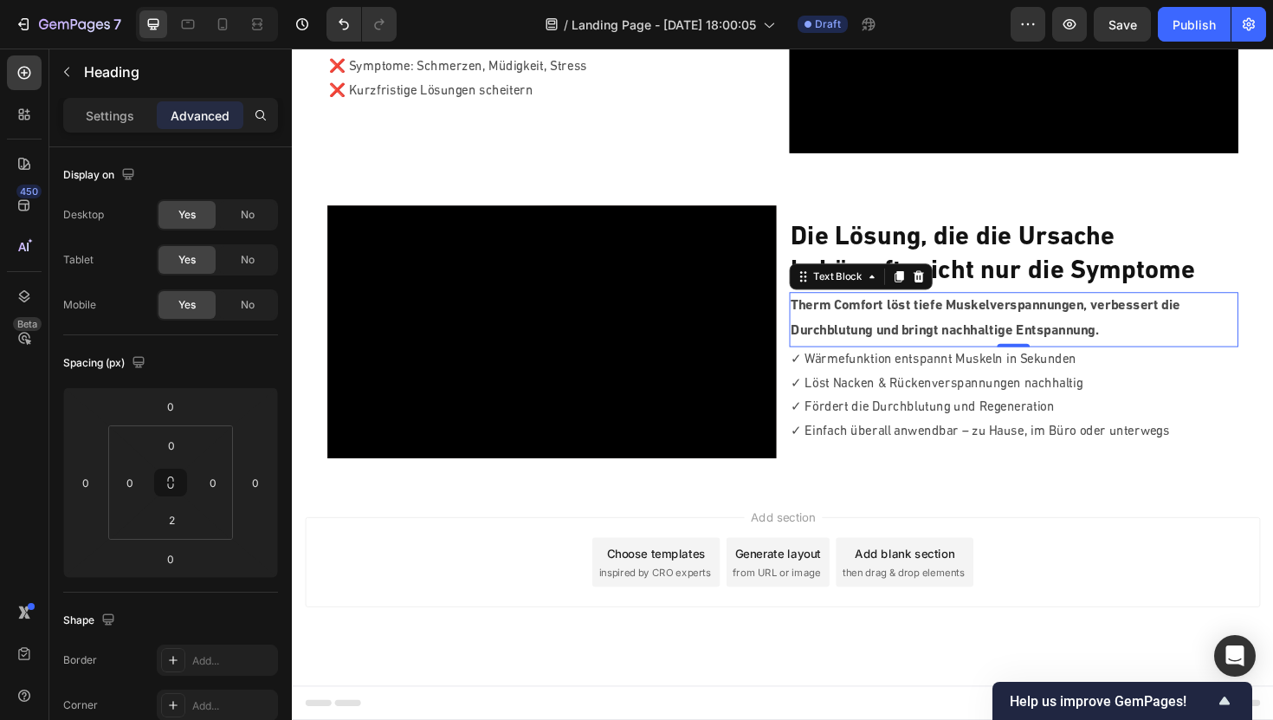
click at [909, 333] on p "Therm Comfort löst tiefe Muskelverspannungen, verbessert die Durchblutung und b…" at bounding box center [1056, 334] width 472 height 53
click at [189, 448] on div "0" at bounding box center [171, 445] width 43 height 28
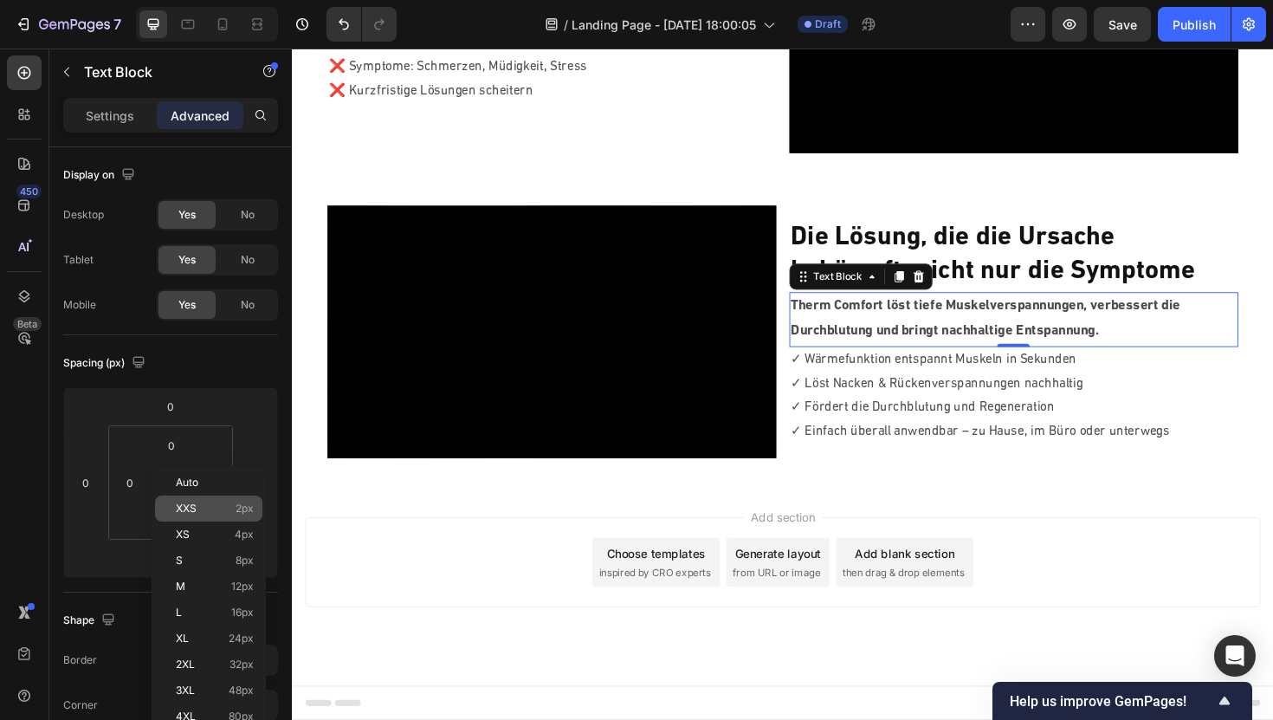
click at [193, 510] on span "XXS" at bounding box center [186, 508] width 21 height 12
type input "2"
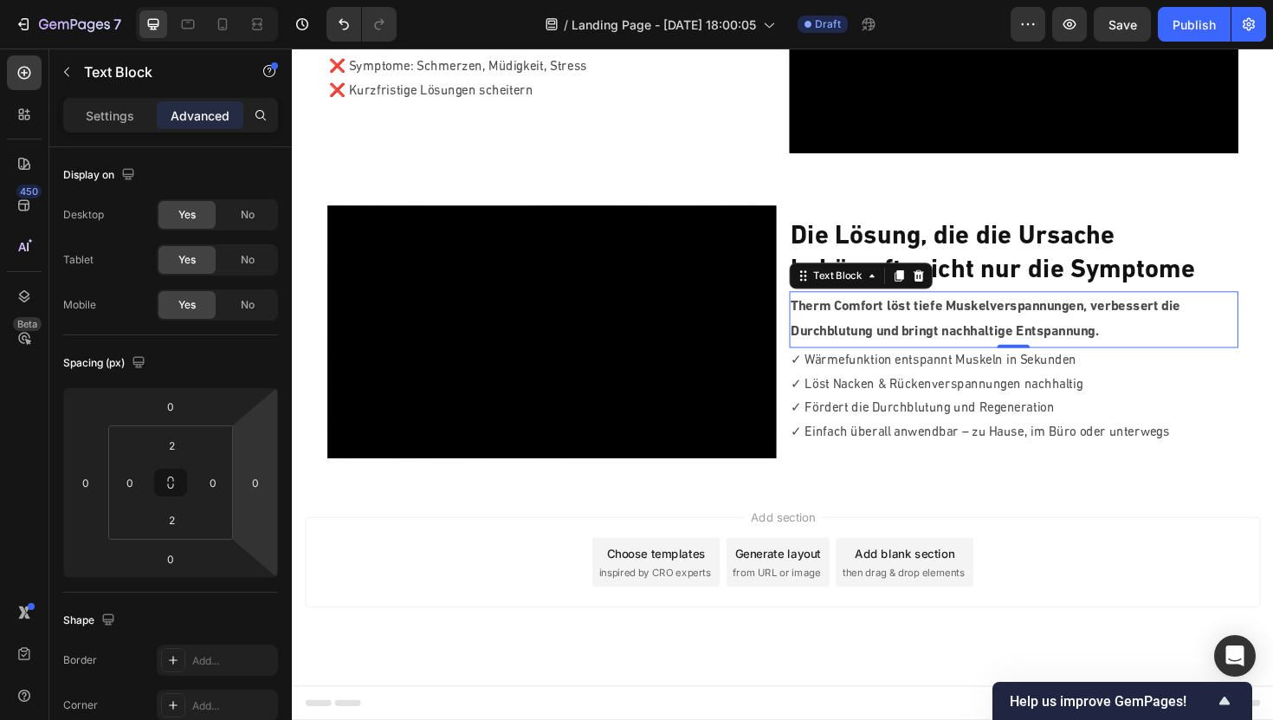
click at [497, 607] on div "Add section Choose templates inspired by CRO experts Generate layout from URL o…" at bounding box center [812, 592] width 1012 height 95
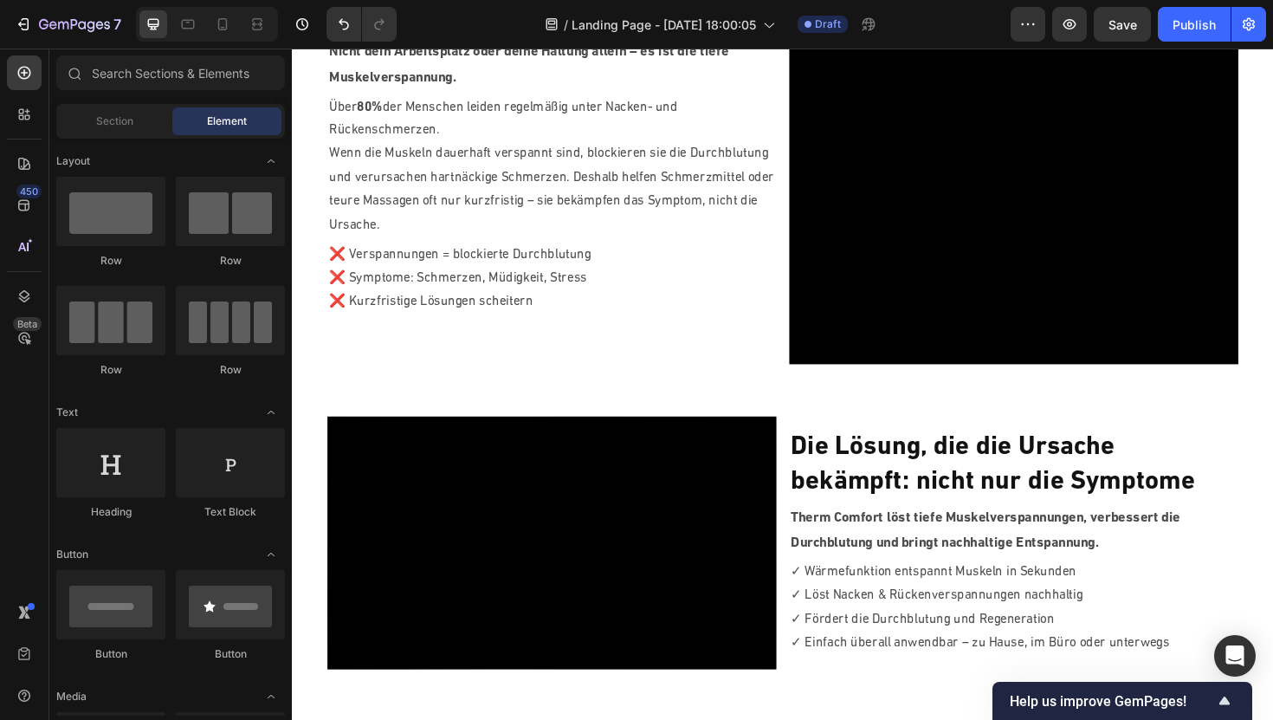
scroll to position [736, 0]
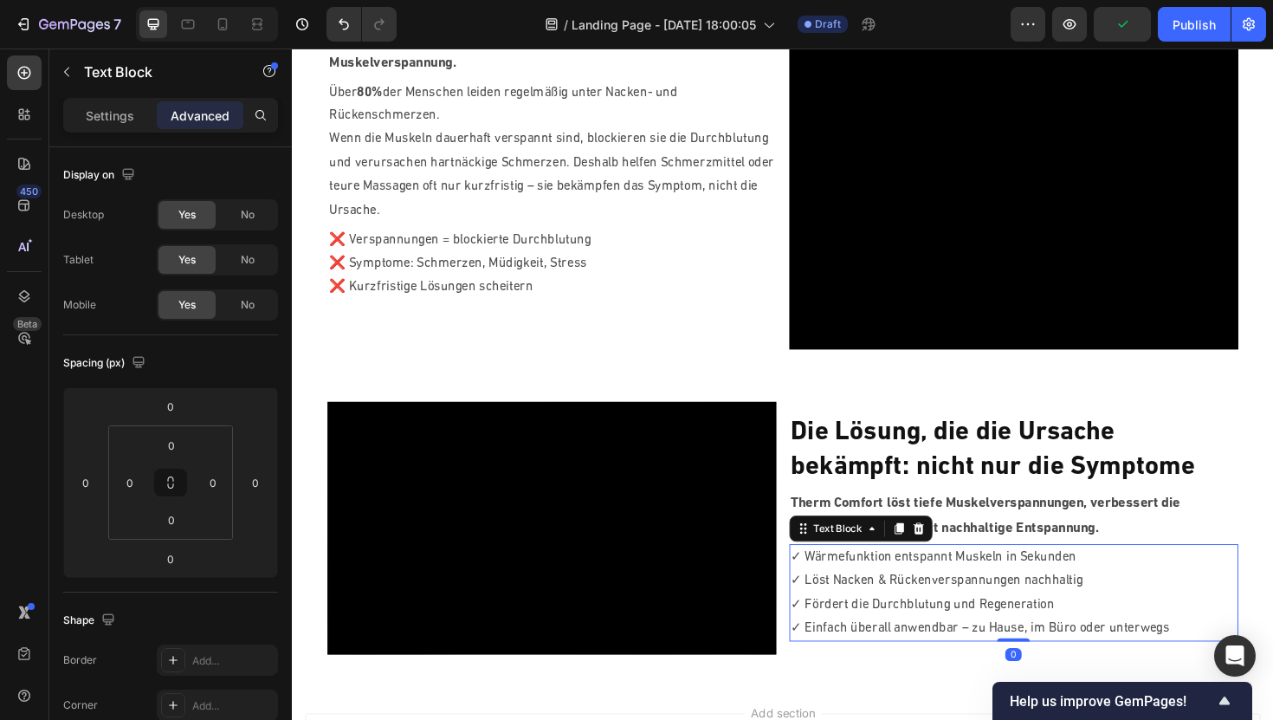
click at [991, 615] on p "✓ Löst Nacken & Rückenverspannungen nachhaltig" at bounding box center [1056, 612] width 472 height 25
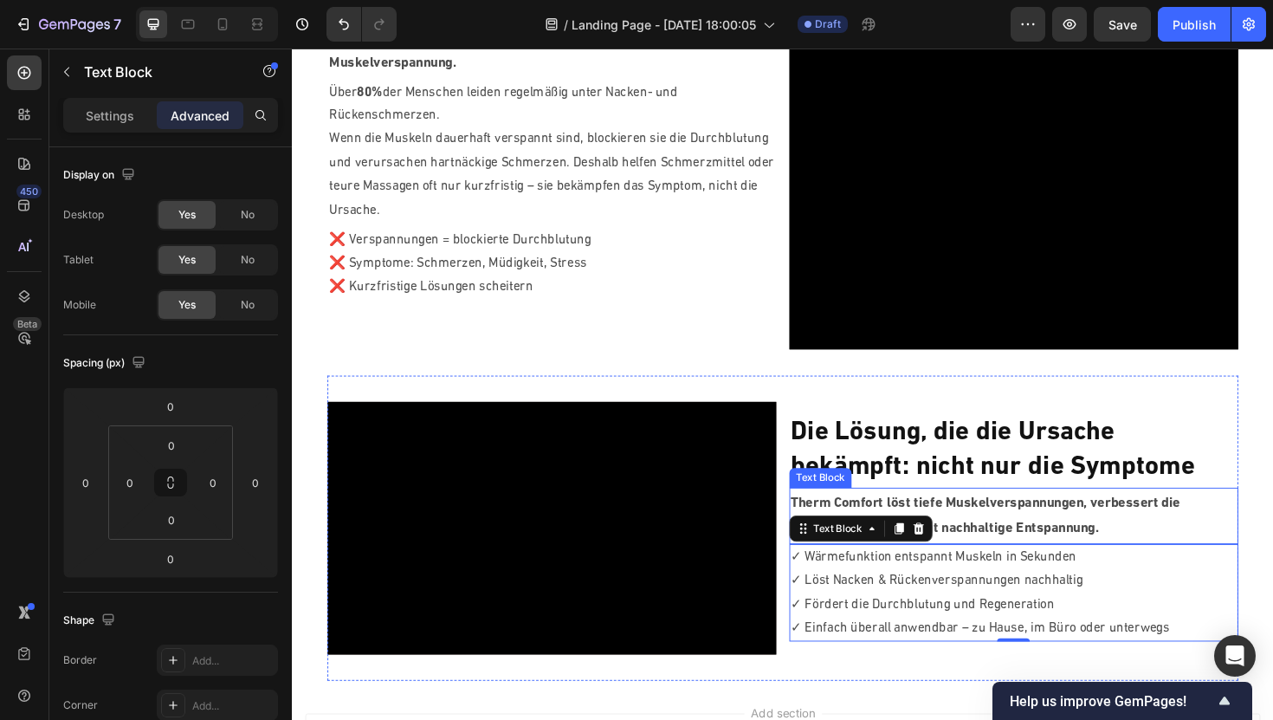
click at [1059, 535] on p "Therm Comfort löst tiefe Muskelverspannungen, verbessert die Durchblutung und b…" at bounding box center [1056, 543] width 472 height 53
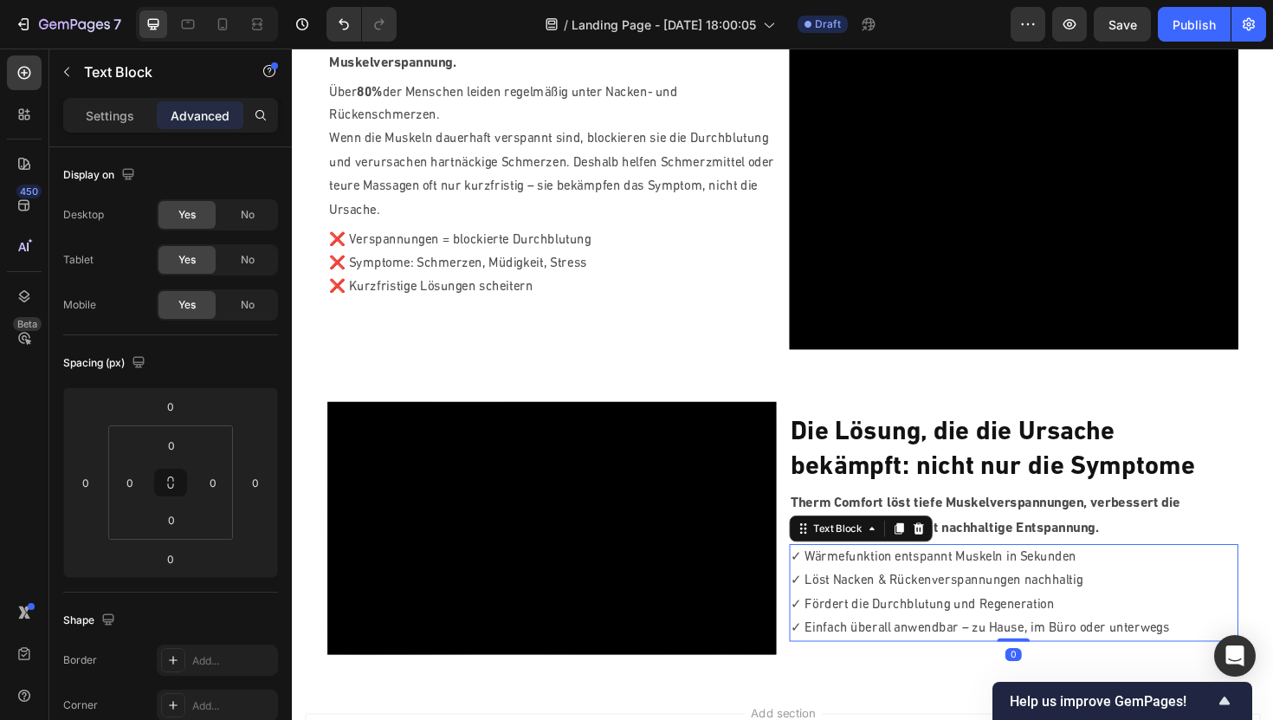
click at [888, 611] on p "✓ Löst Nacken & Rückenverspannungen nachhaltig" at bounding box center [1056, 612] width 472 height 25
click at [164, 449] on input "0" at bounding box center [171, 445] width 35 height 26
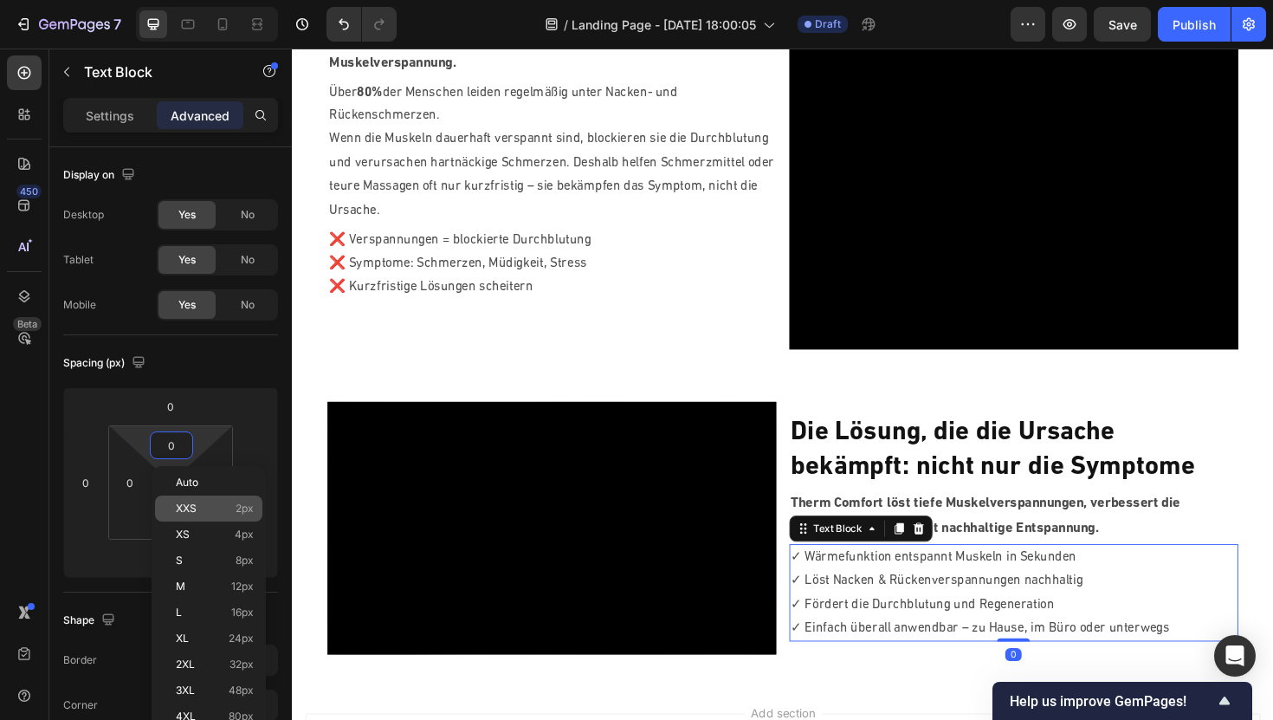
click at [210, 510] on p "XXS 2px" at bounding box center [215, 508] width 78 height 12
type input "2"
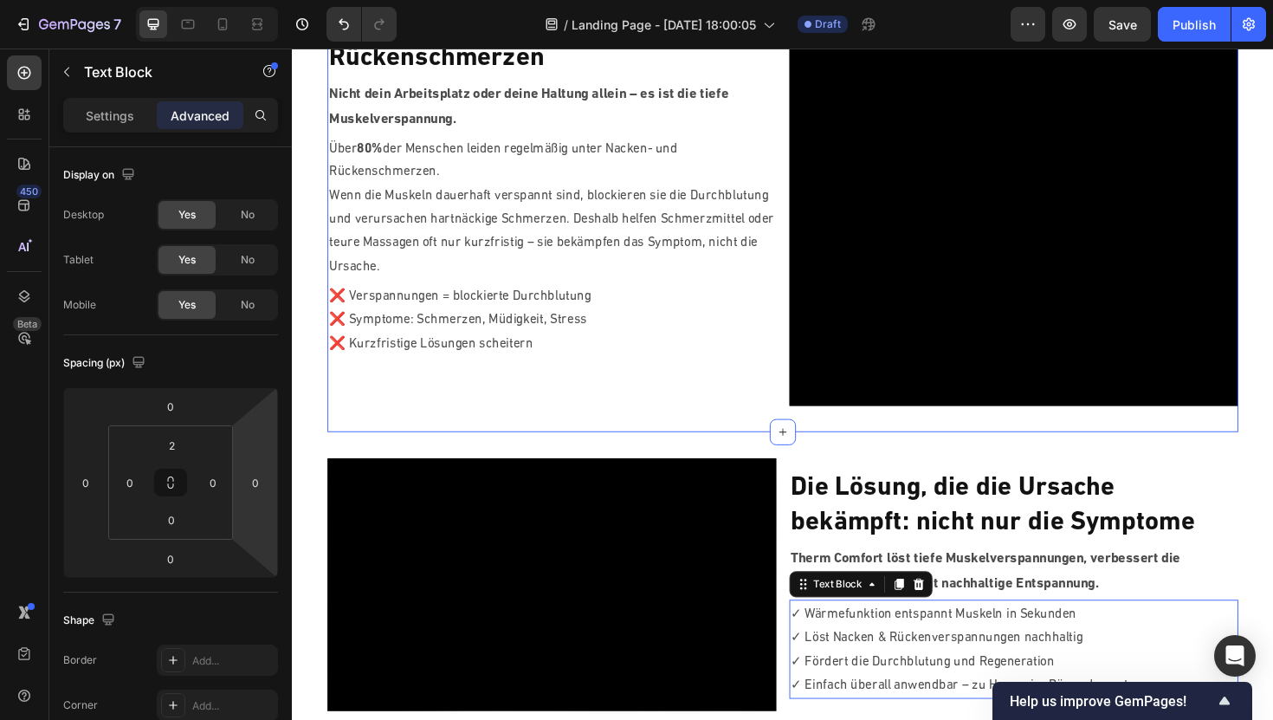
scroll to position [657, 0]
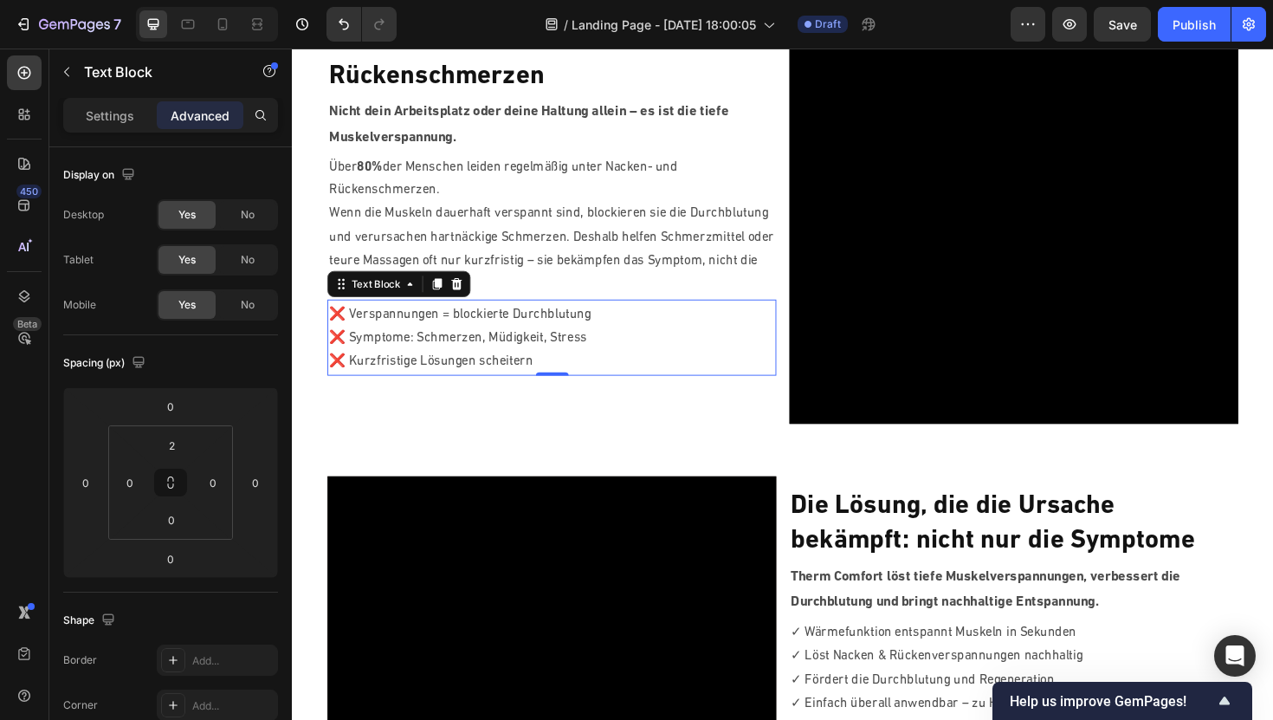
click at [545, 359] on p "❌ Symptome: Schmerzen, Müdigkeit, Stress" at bounding box center [567, 355] width 472 height 25
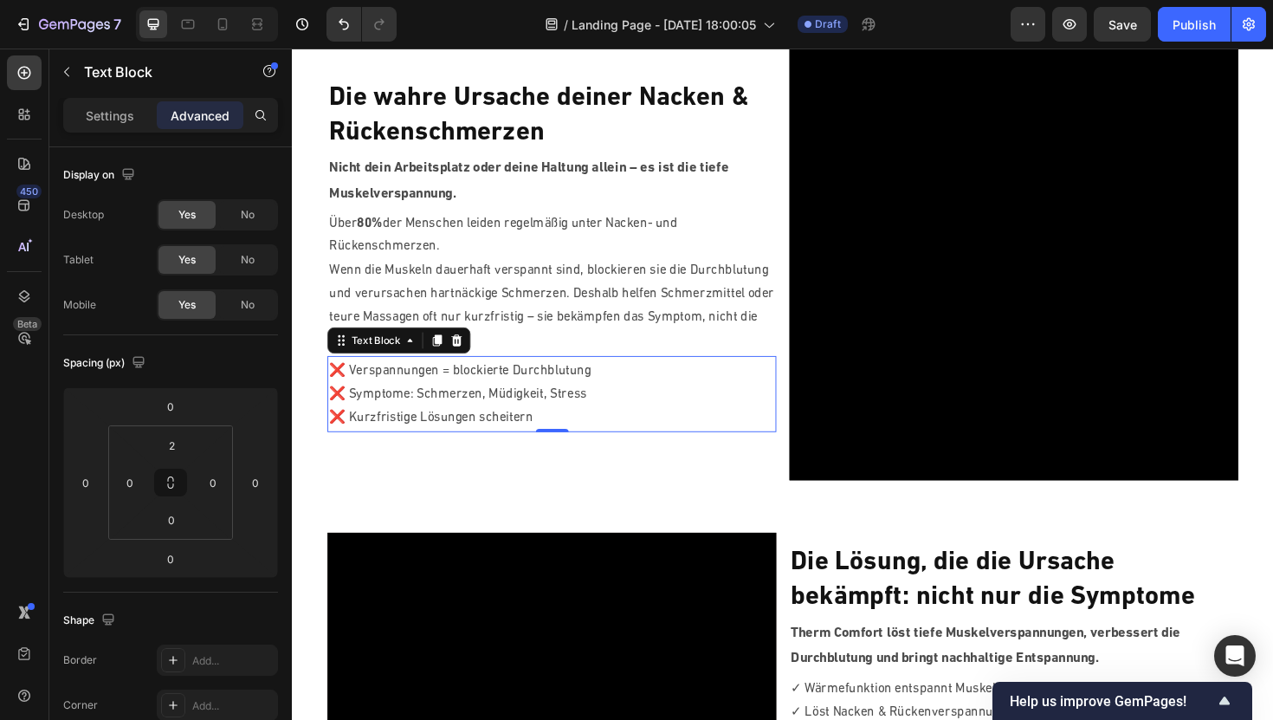
scroll to position [588, 0]
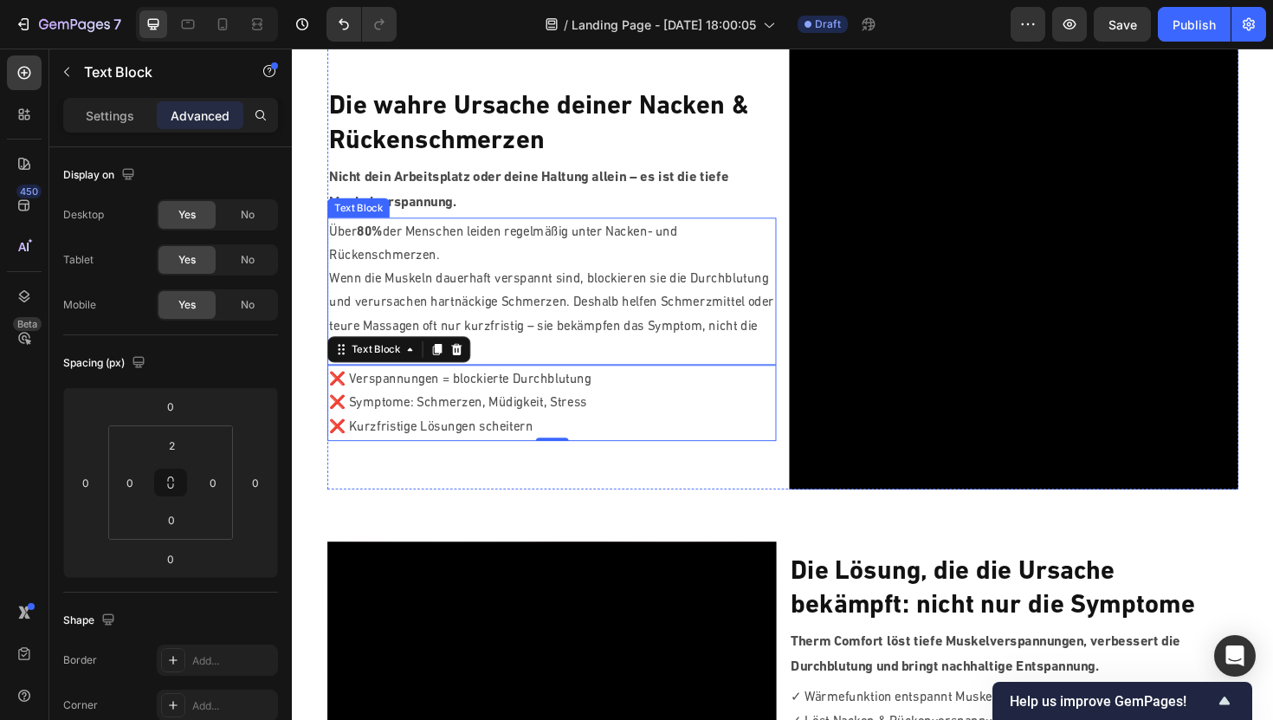
click at [490, 321] on p "Wenn die Muskeln dauerhaft verspannt sind, blockieren sie die Durchblutung und …" at bounding box center [567, 331] width 472 height 100
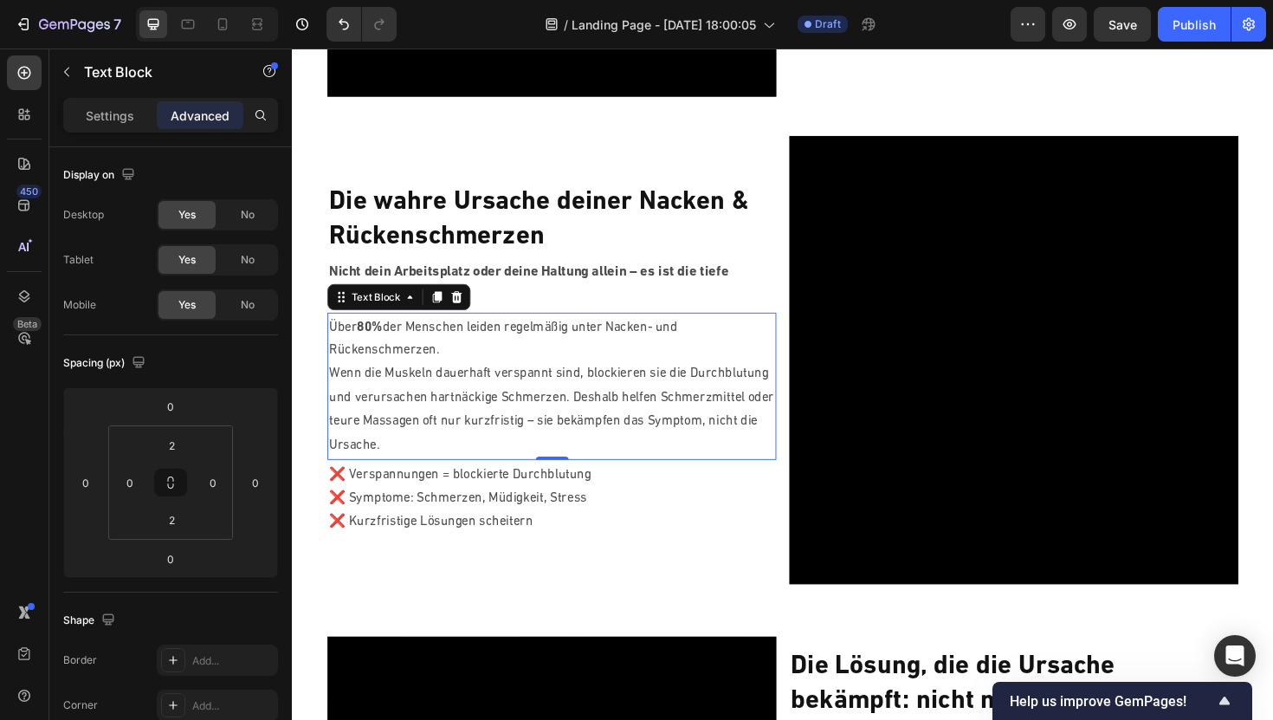
scroll to position [471, 0]
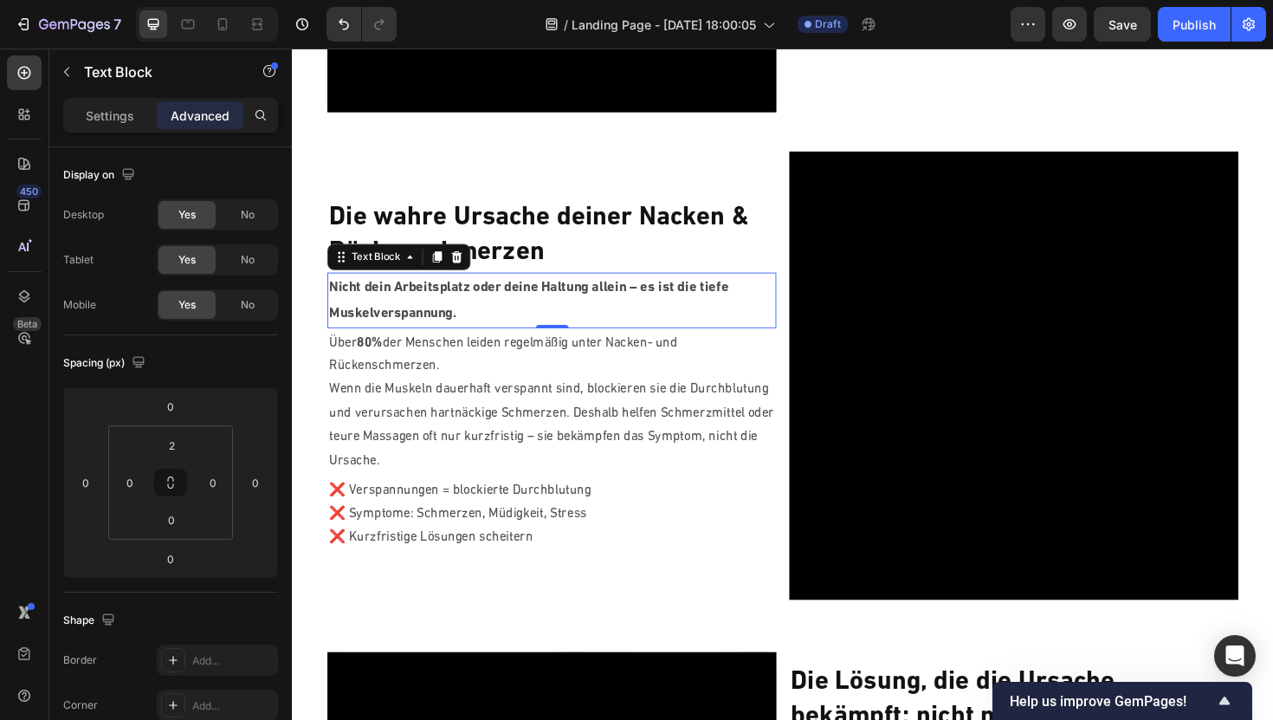
click at [512, 308] on strong "Nicht dein Arbeitsplatz oder deine Haltung allein – es ist die tiefe Muskelvers…" at bounding box center [542, 315] width 423 height 42
click at [173, 514] on input "0" at bounding box center [171, 520] width 35 height 26
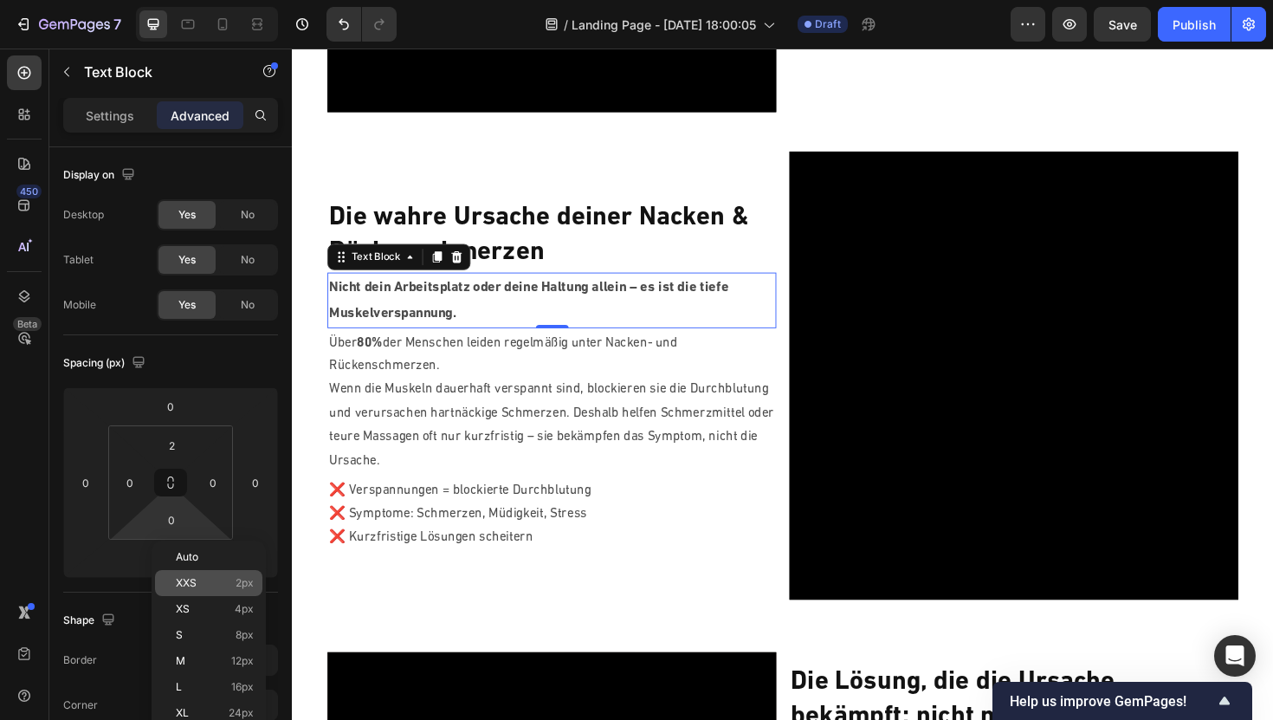
click at [210, 580] on p "XXS 2px" at bounding box center [215, 583] width 78 height 12
type input "2"
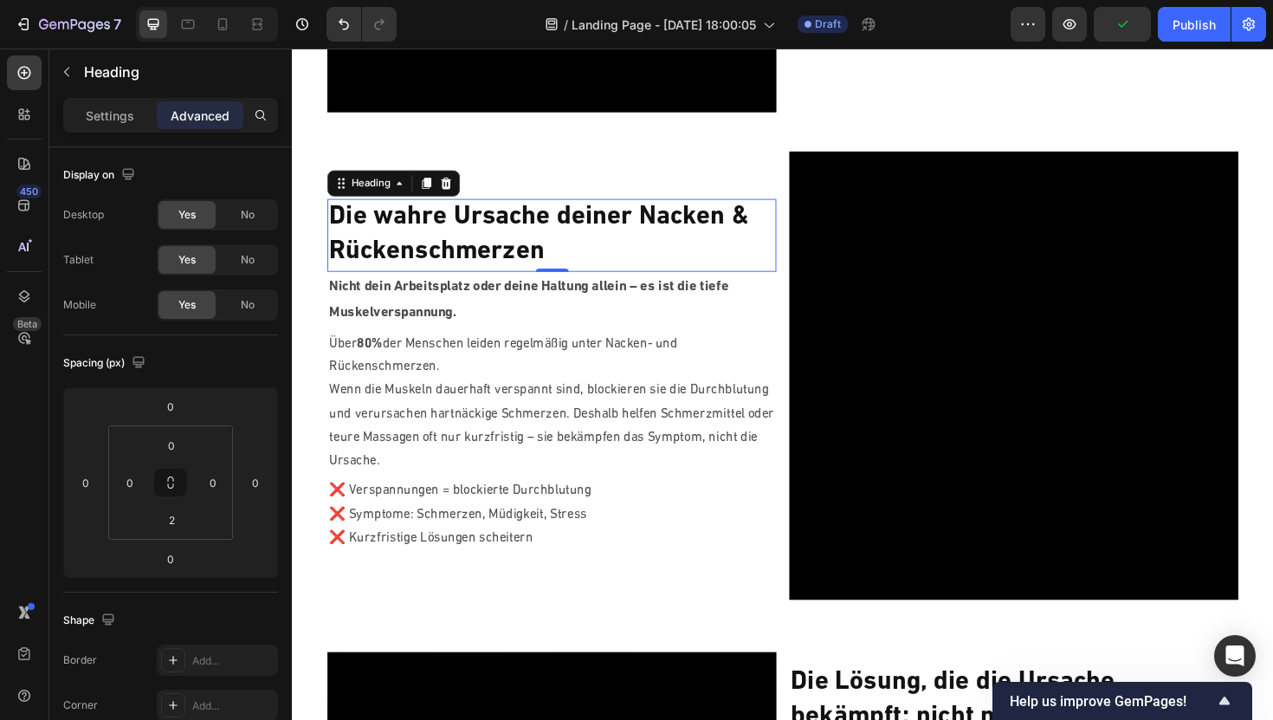
click at [564, 250] on p "Die wahre Ursache deiner Nacken & Rückenschmerzen" at bounding box center [567, 246] width 472 height 72
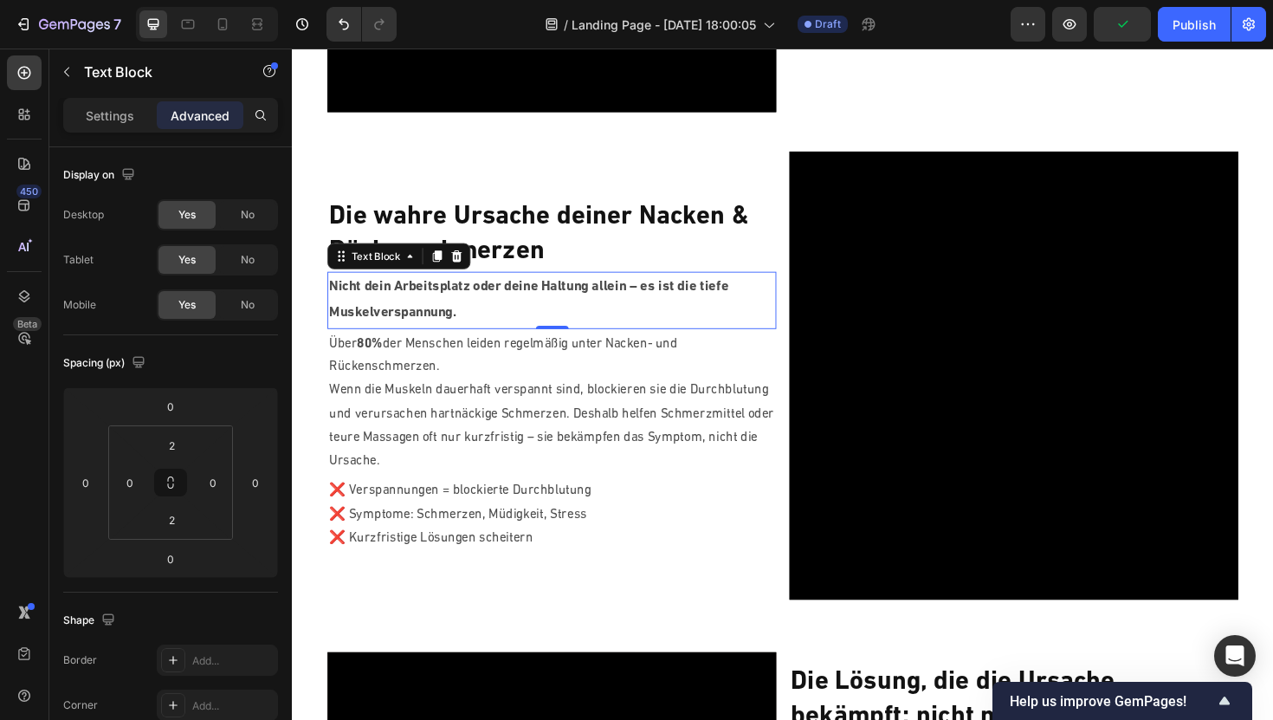
click at [471, 312] on p "Nicht dein Arbeitsplatz oder deine Haltung allein – es ist die tiefe Muskelvers…" at bounding box center [567, 314] width 472 height 53
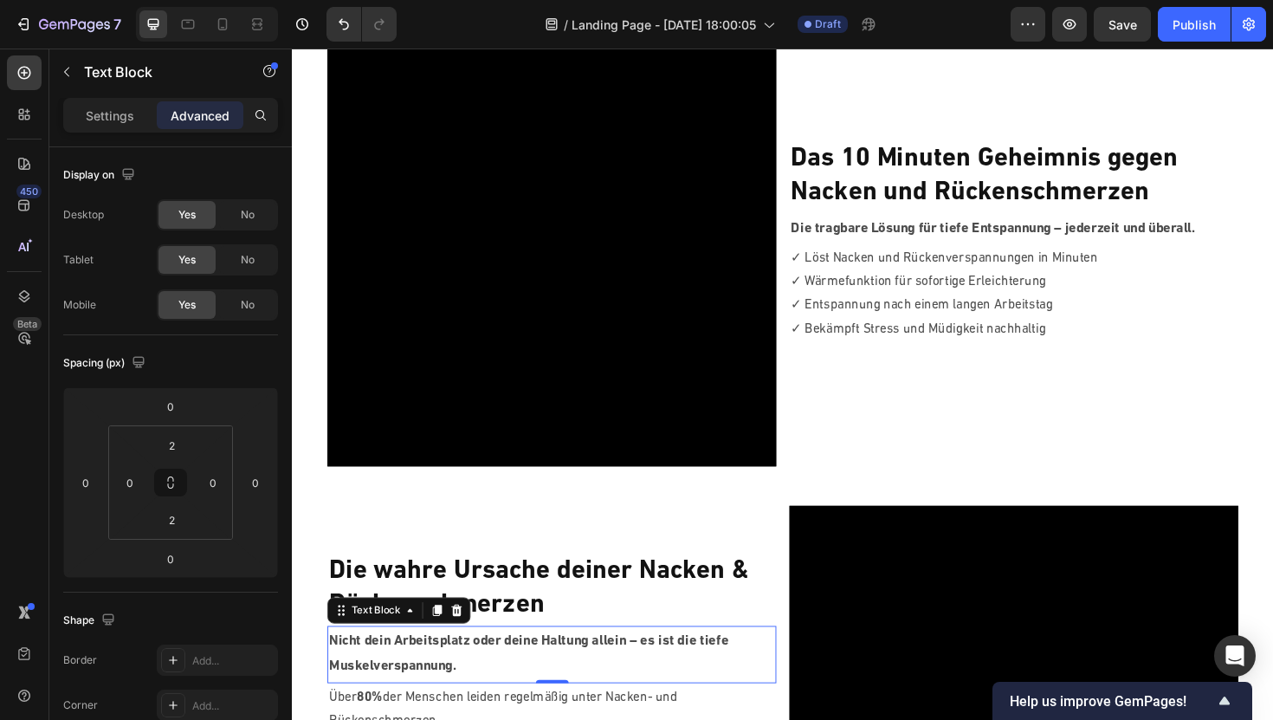
scroll to position [0, 0]
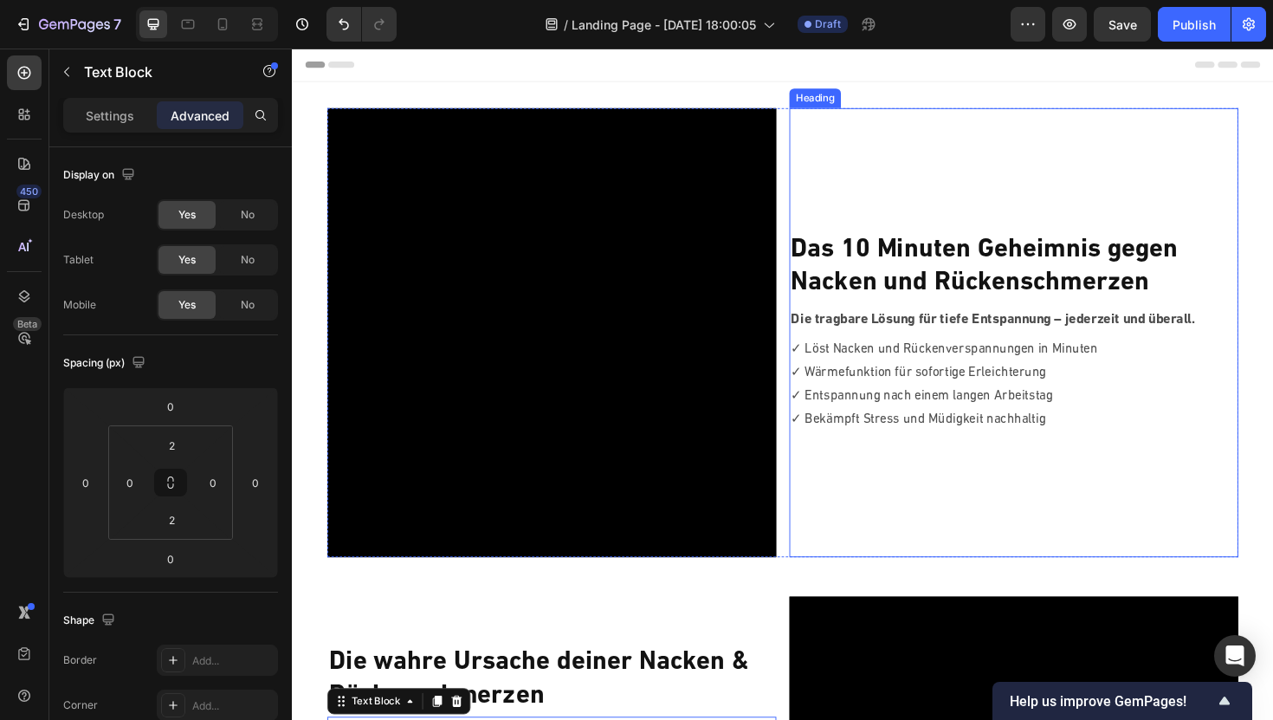
click at [883, 275] on strong "Das 10 Minuten Geheimnis gegen" at bounding box center [1025, 262] width 410 height 28
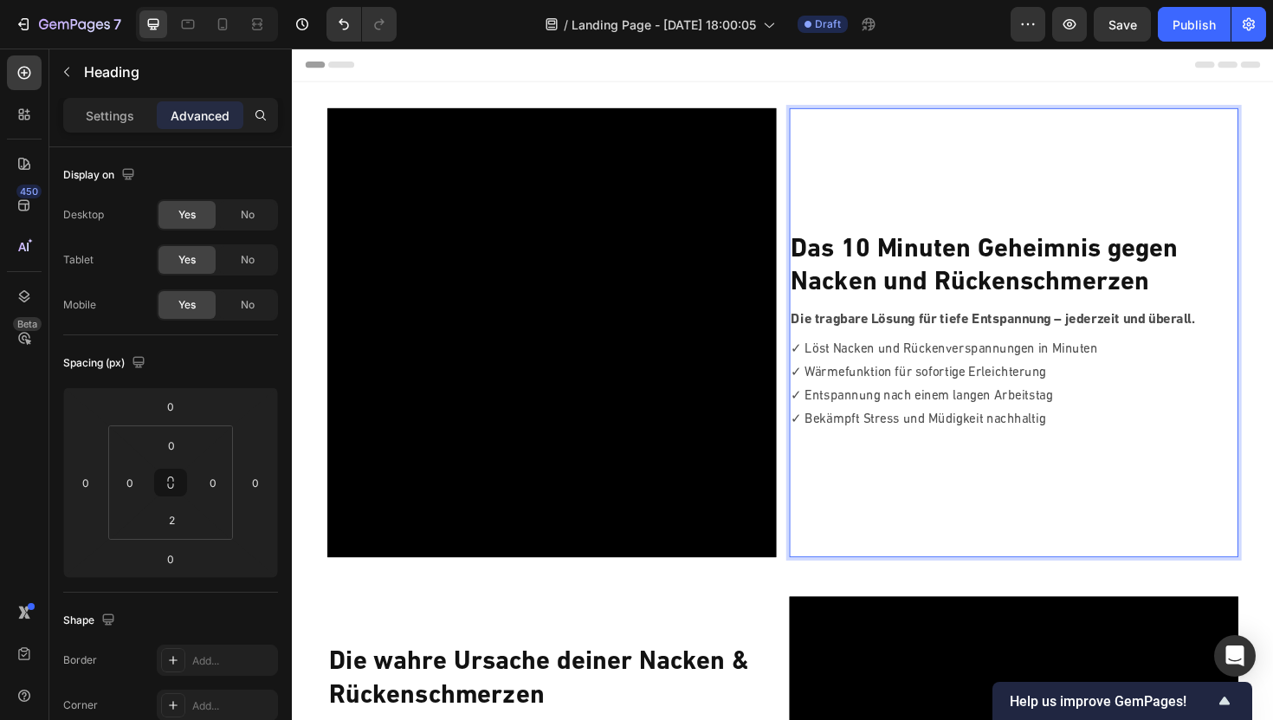
click at [938, 282] on p "Das 10 Minuten Geheimnis gegen [PERSON_NAME] und Rückenschmerzen" at bounding box center [1056, 280] width 472 height 72
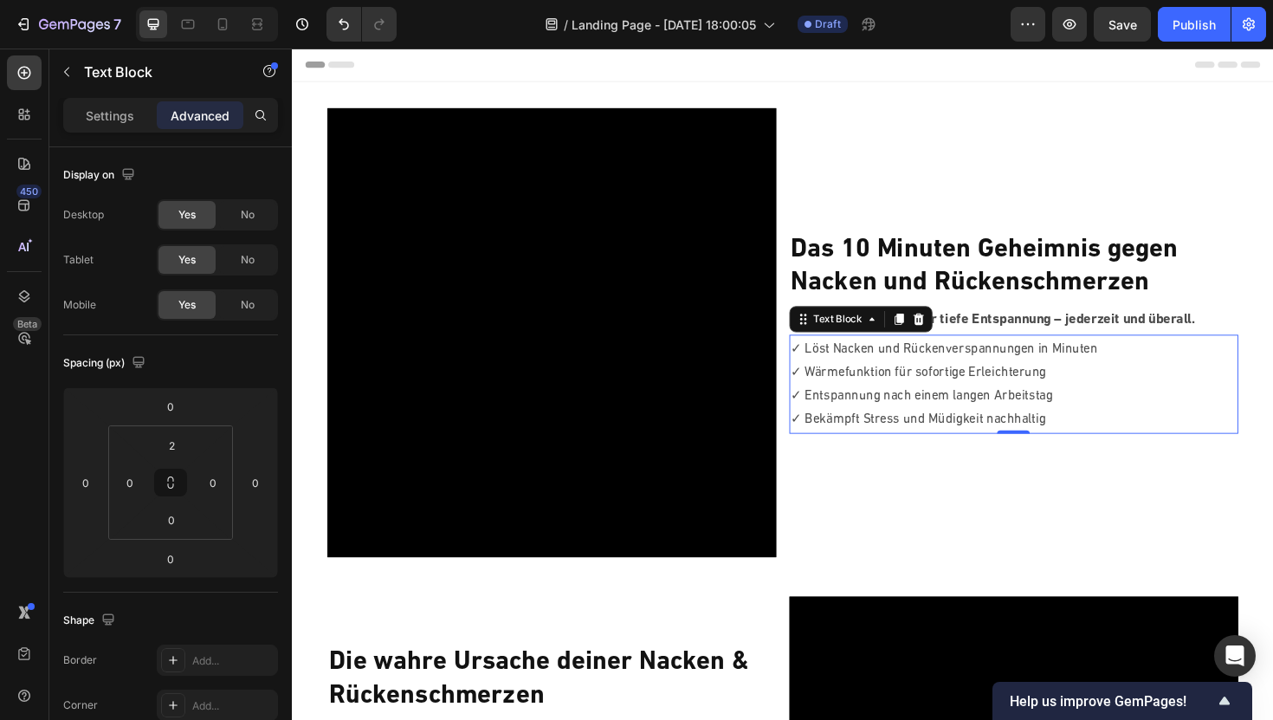
click at [918, 365] on p "✓ Löst Nacken und Rückenverspannungen in Minuten" at bounding box center [1056, 367] width 472 height 25
click at [1034, 333] on p "Die tragbare Lösung für tiefe Entspannung – jederzeit und überall." at bounding box center [1056, 336] width 472 height 27
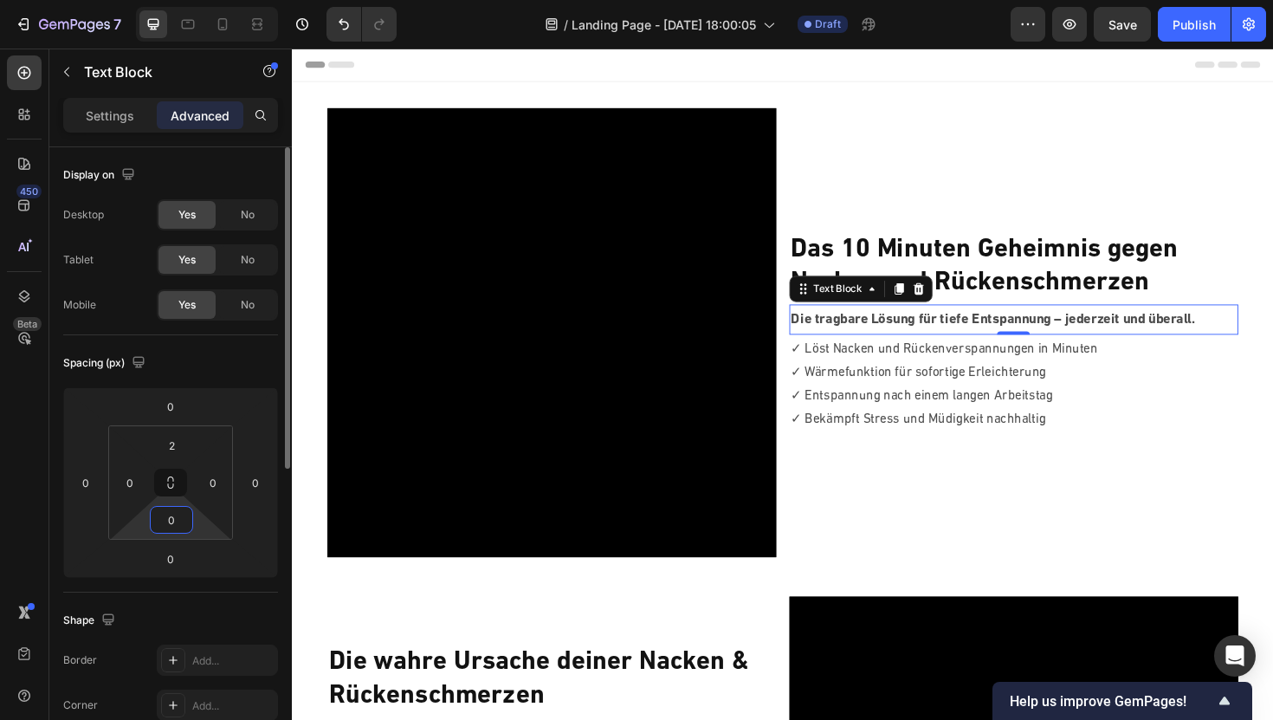
click at [173, 518] on input "0" at bounding box center [171, 520] width 35 height 26
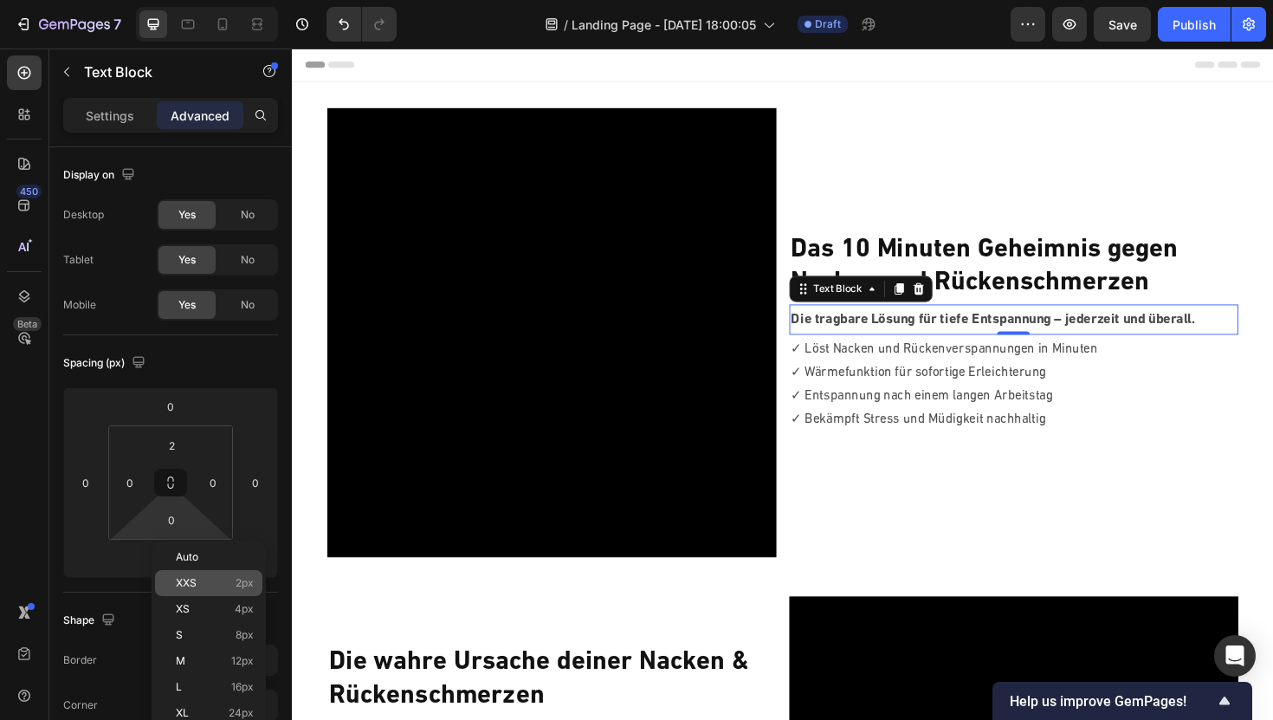
click at [224, 576] on div "XXS 2px" at bounding box center [208, 583] width 107 height 26
type input "2"
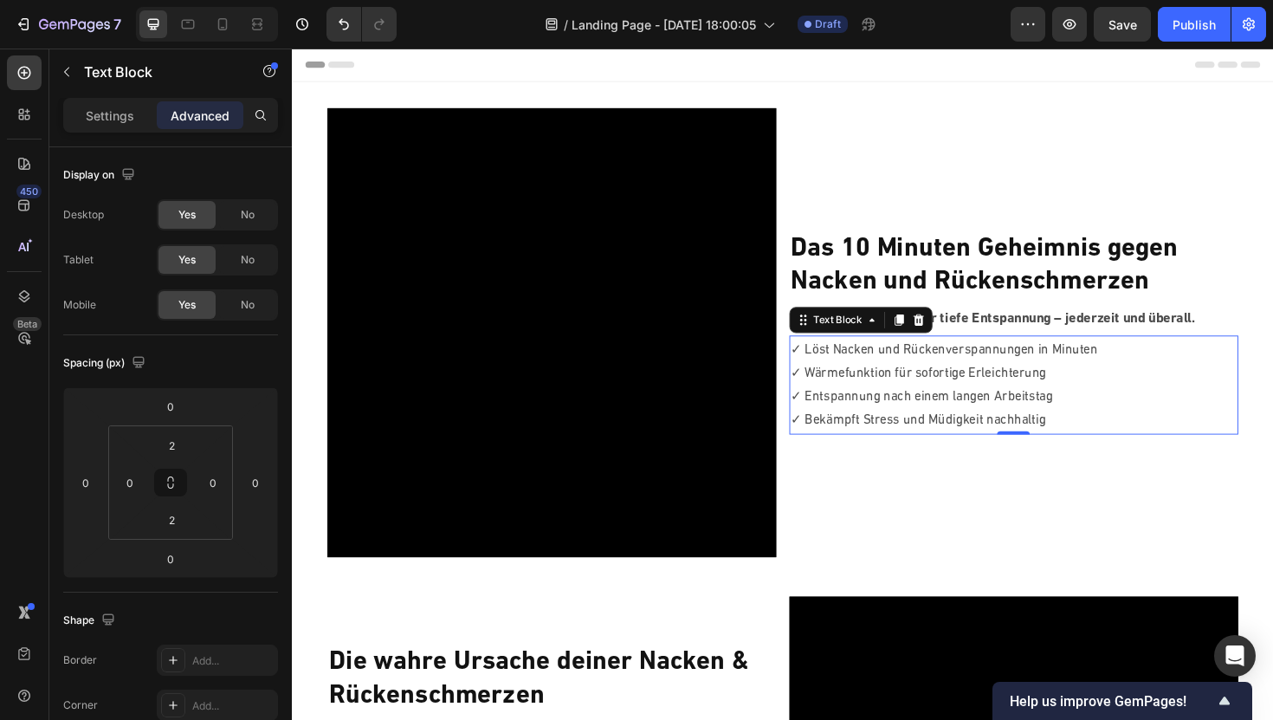
click at [895, 400] on p "✓ Wärmefunktion für sofortige Erleichterung" at bounding box center [1056, 392] width 472 height 25
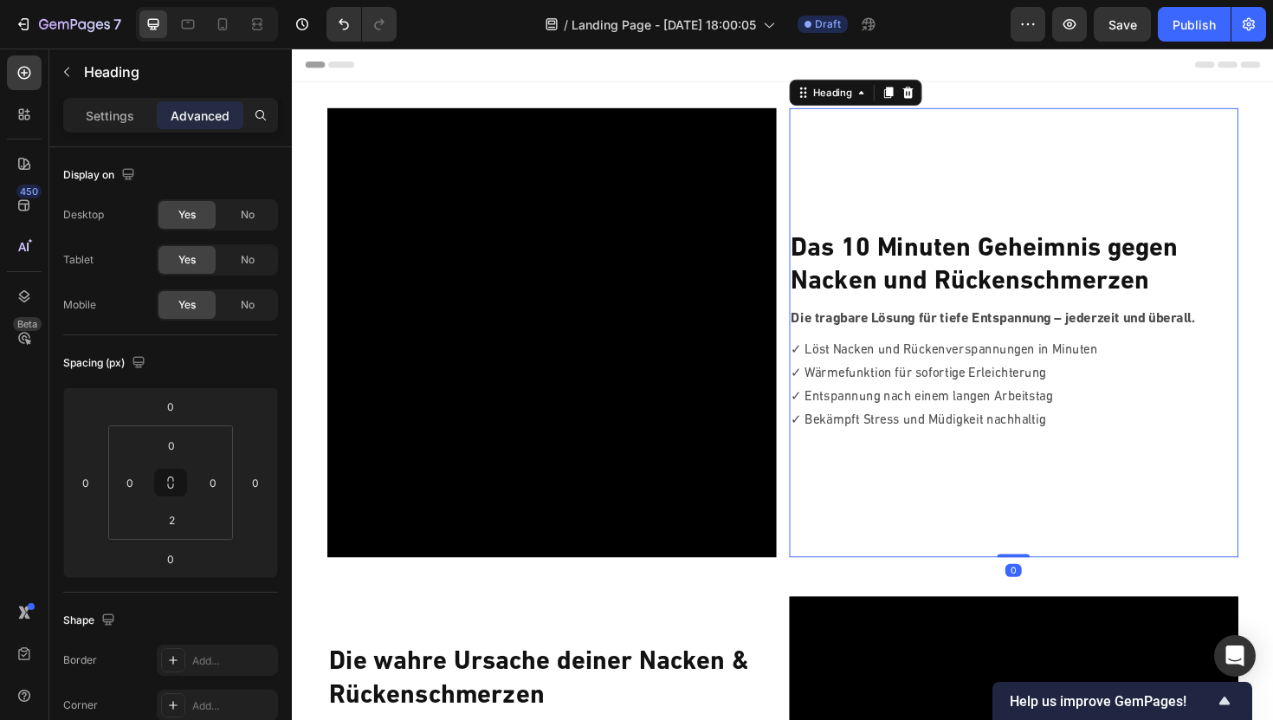
click at [961, 273] on strong "Das 10 Minuten Geheimnis gegen" at bounding box center [1025, 261] width 410 height 28
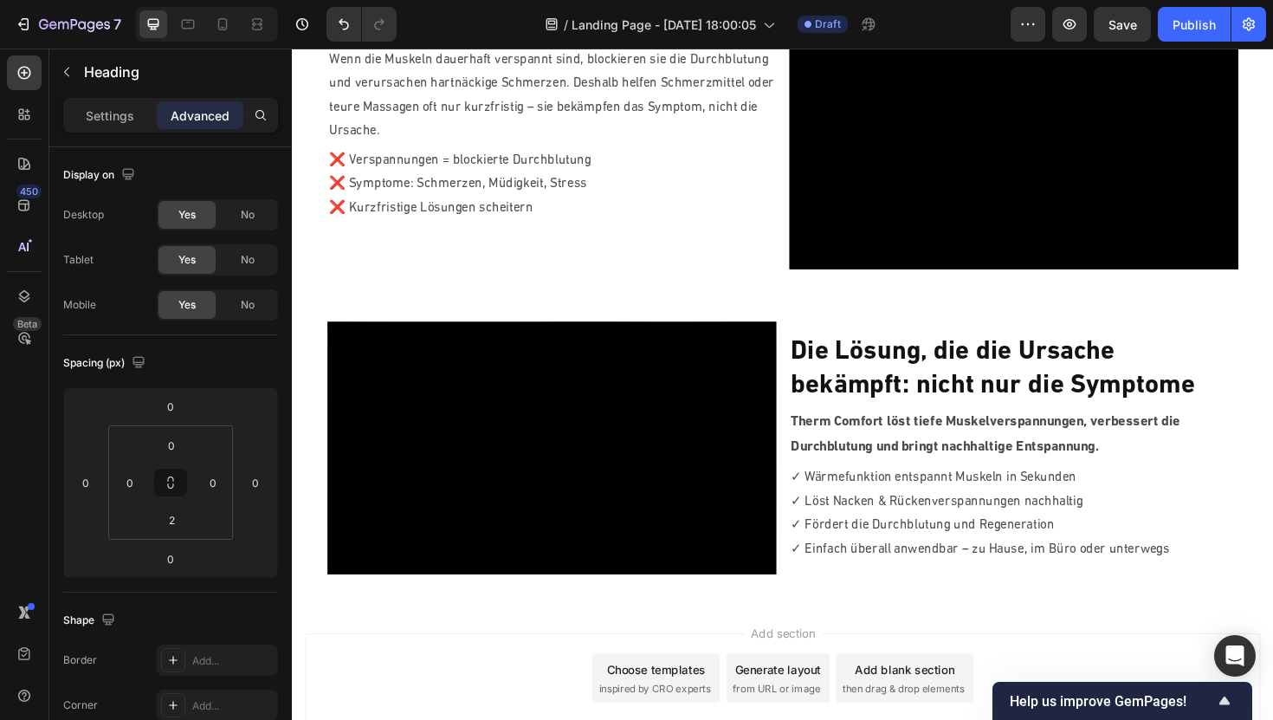
scroll to position [819, 0]
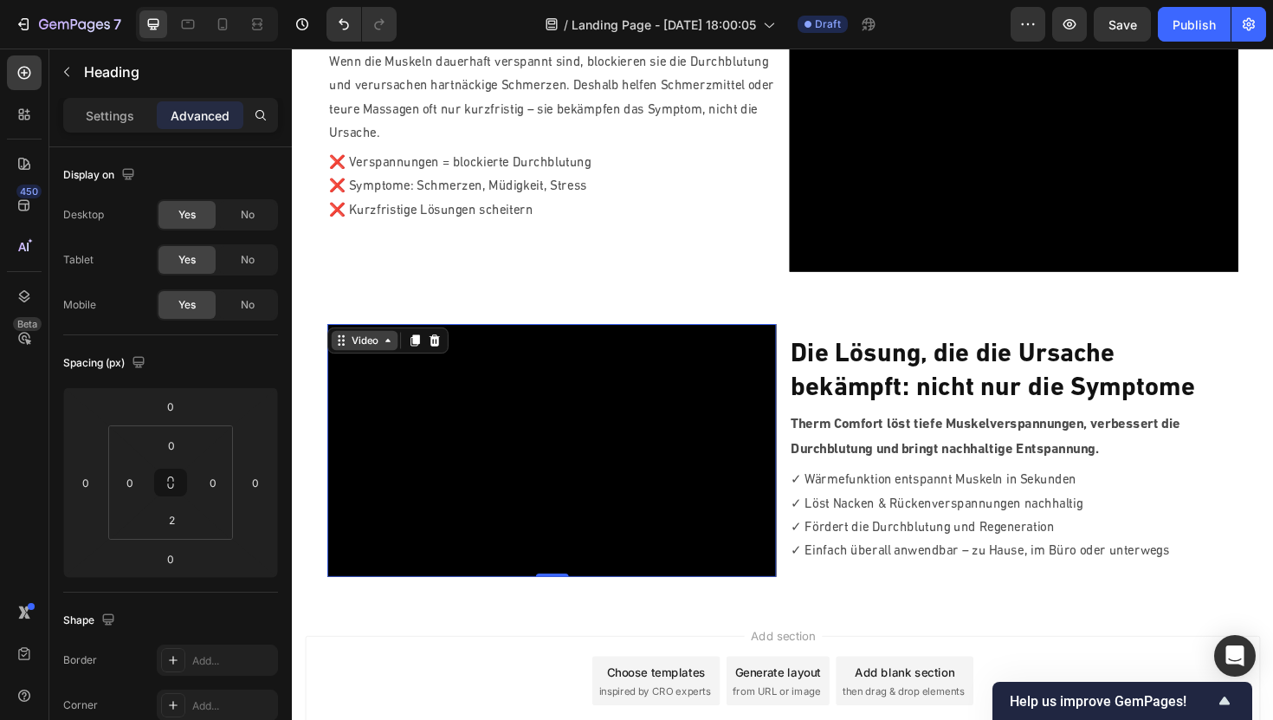
click at [343, 347] on div "Video" at bounding box center [368, 357] width 70 height 21
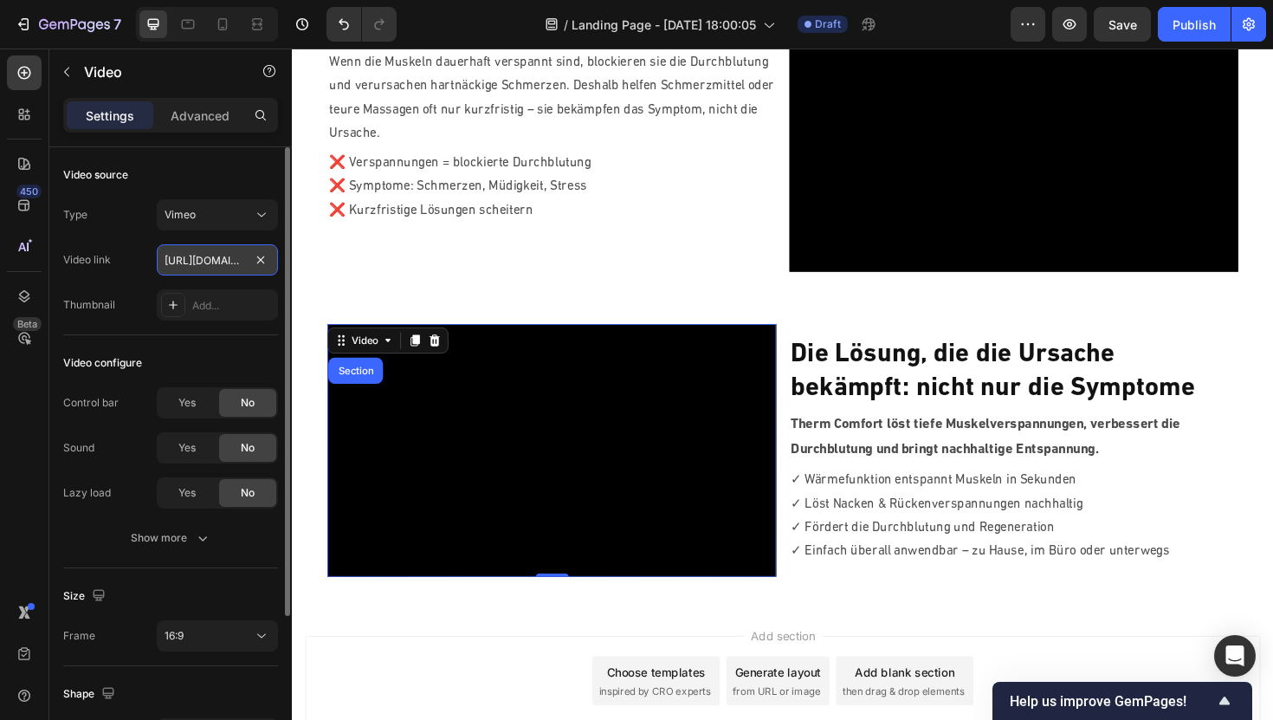
click at [211, 256] on input "[URL][DOMAIN_NAME]" at bounding box center [217, 259] width 121 height 31
paste input "122501044?fl=pl&fe=sh"
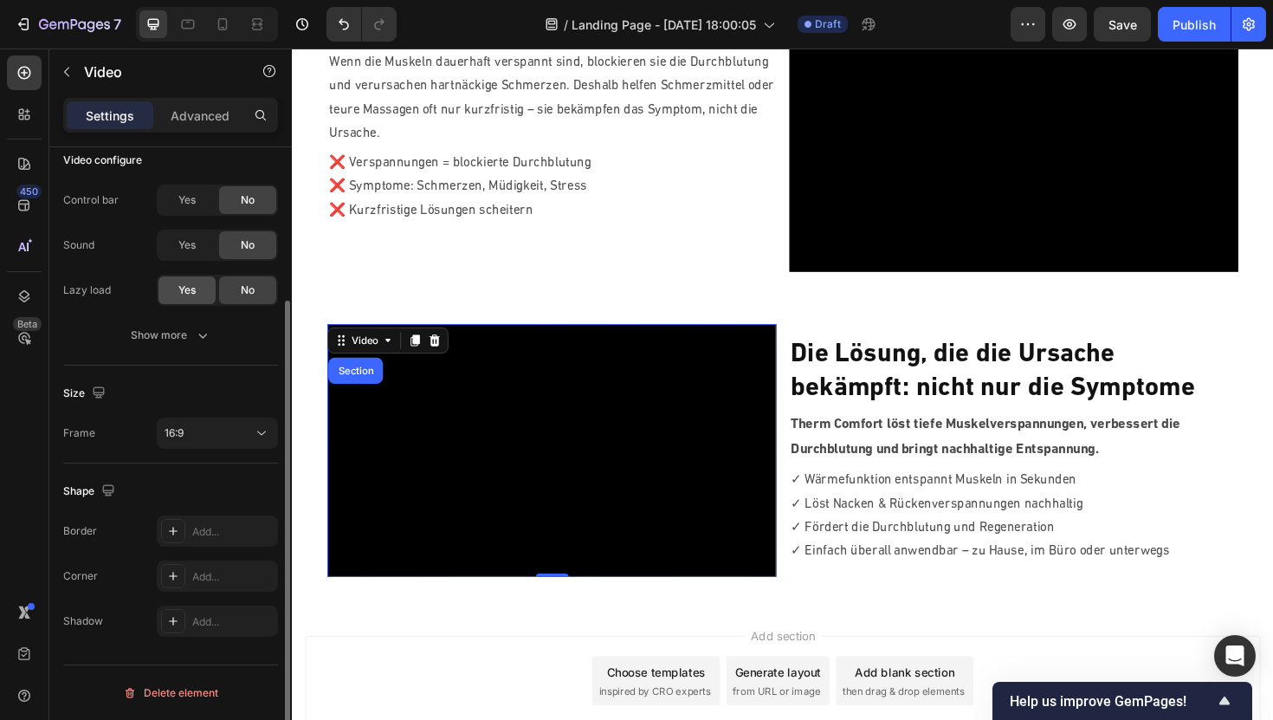
scroll to position [202, 0]
type input "[URL][DOMAIN_NAME]"
click at [198, 429] on div "16:9" at bounding box center [209, 434] width 88 height 16
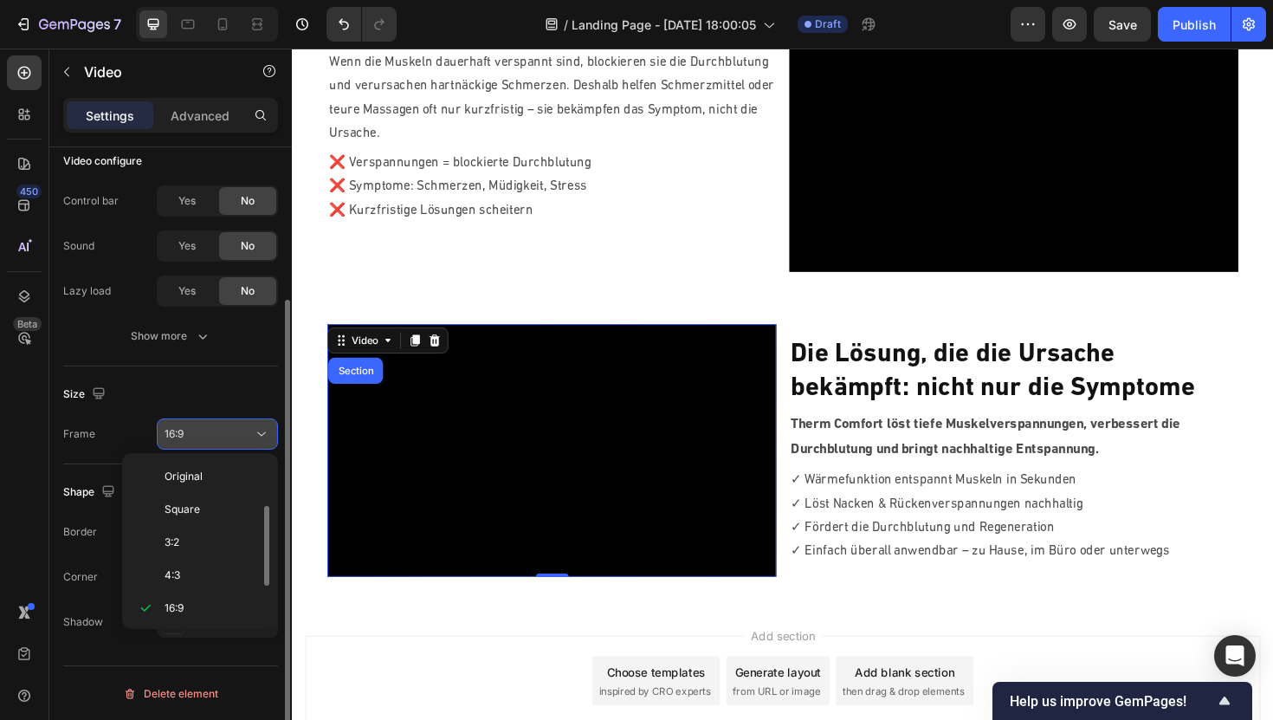
scroll to position [31, 0]
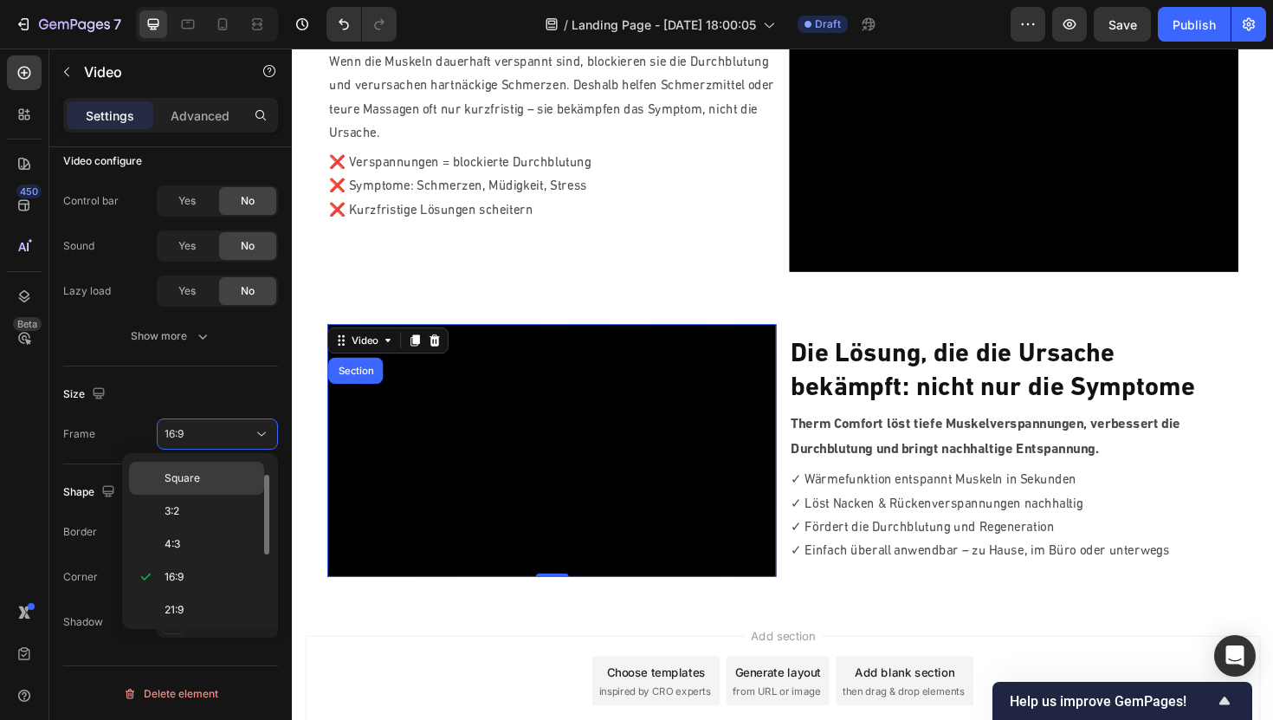
click at [184, 476] on span "Square" at bounding box center [183, 478] width 36 height 16
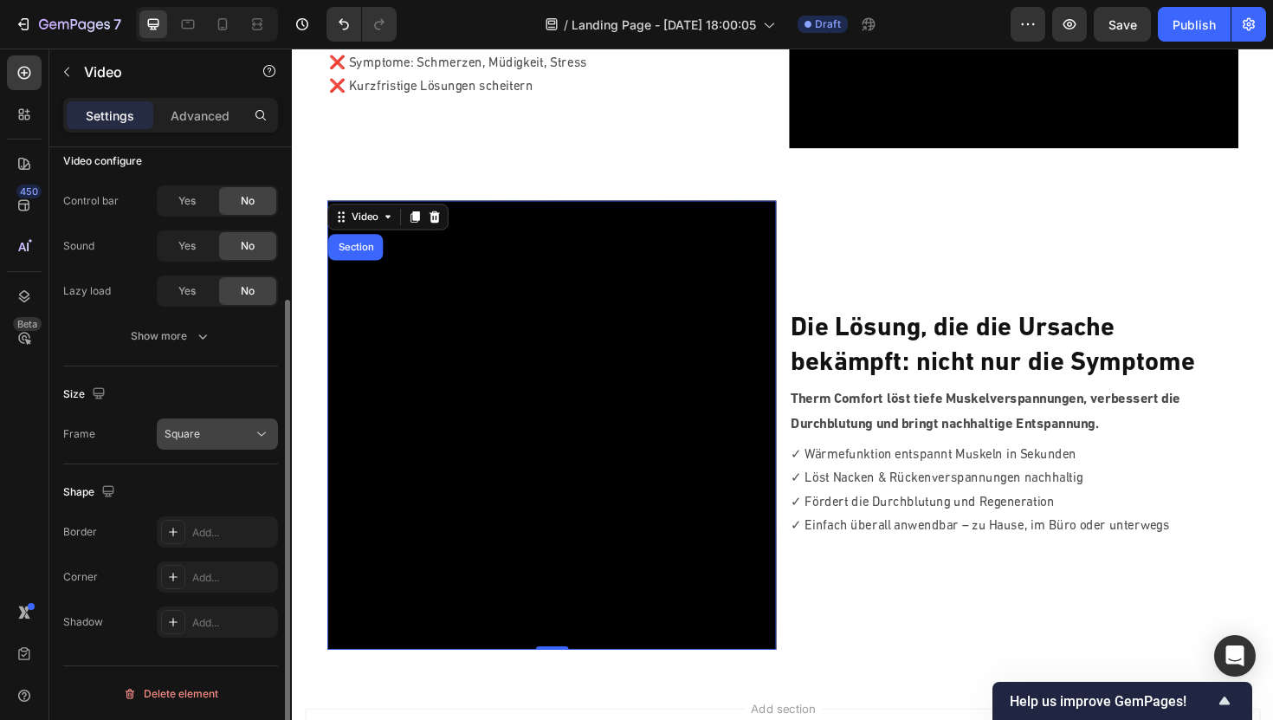
scroll to position [203, 0]
click at [174, 333] on div "Show more" at bounding box center [171, 335] width 81 height 17
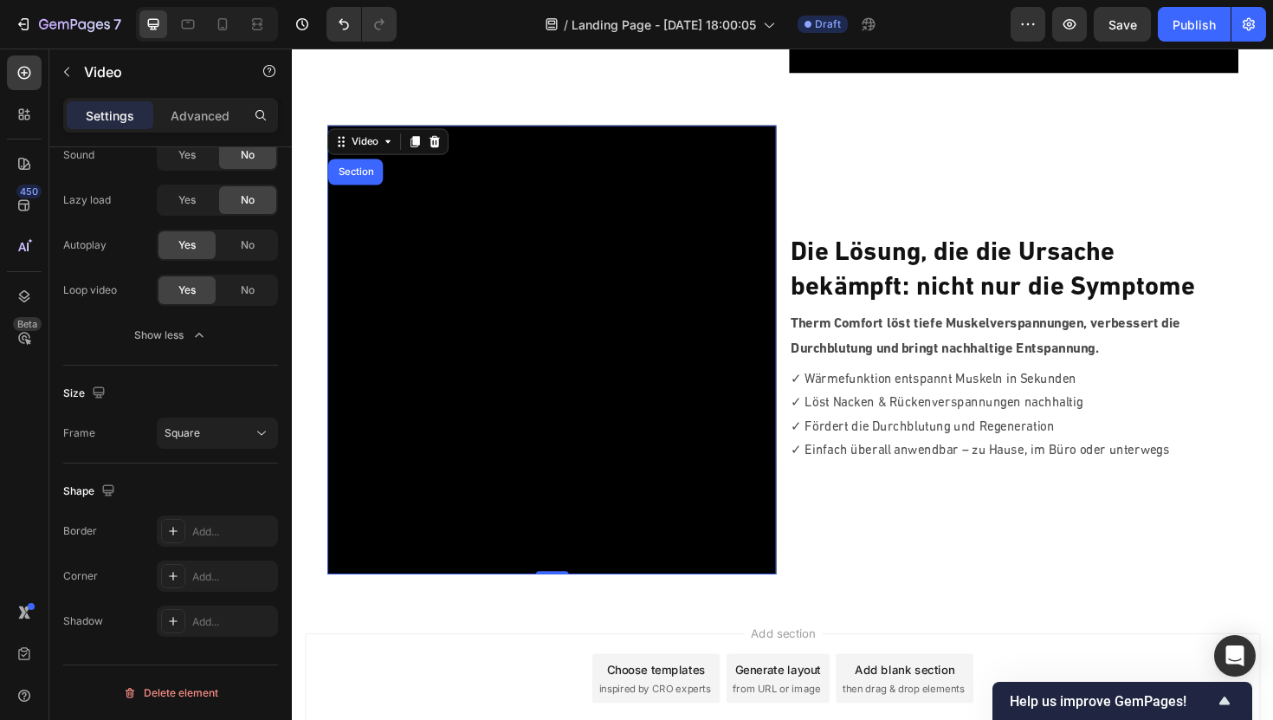
scroll to position [1032, 0]
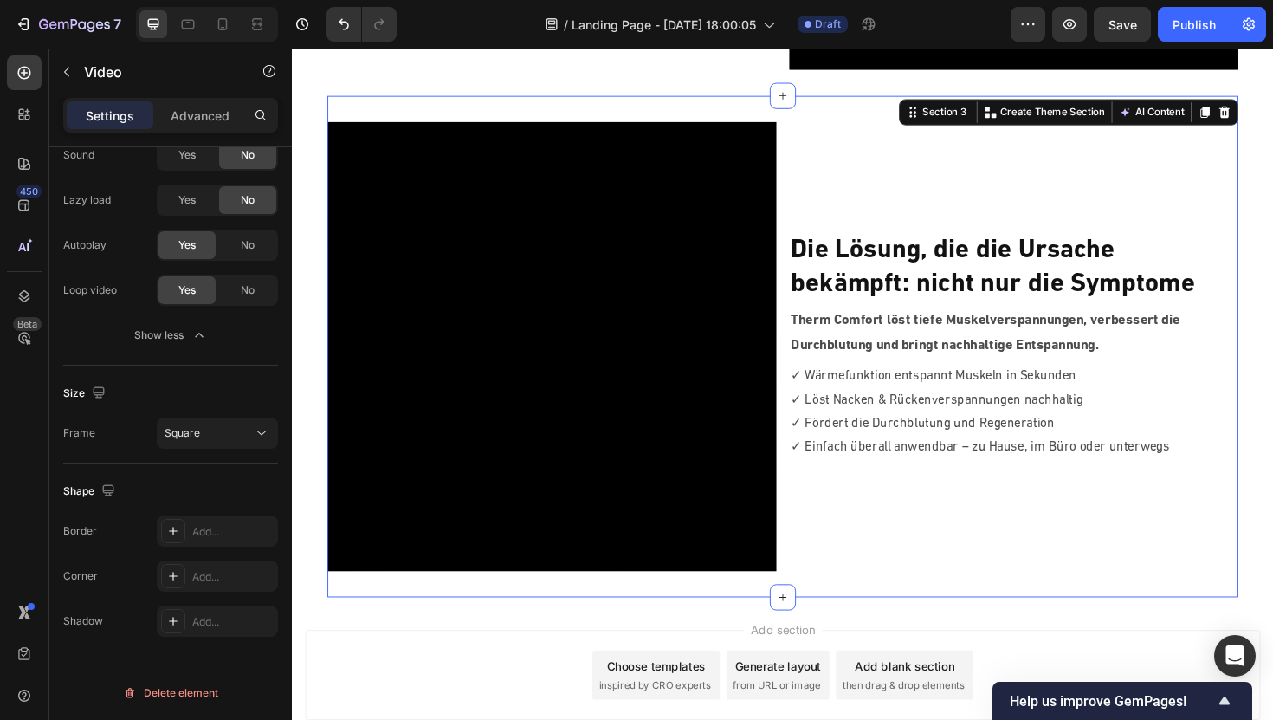
click at [398, 103] on div "Video Die Lösung, die die Ursache bekämpft: nicht nur die Symptome Heading Ther…" at bounding box center [811, 364] width 964 height 531
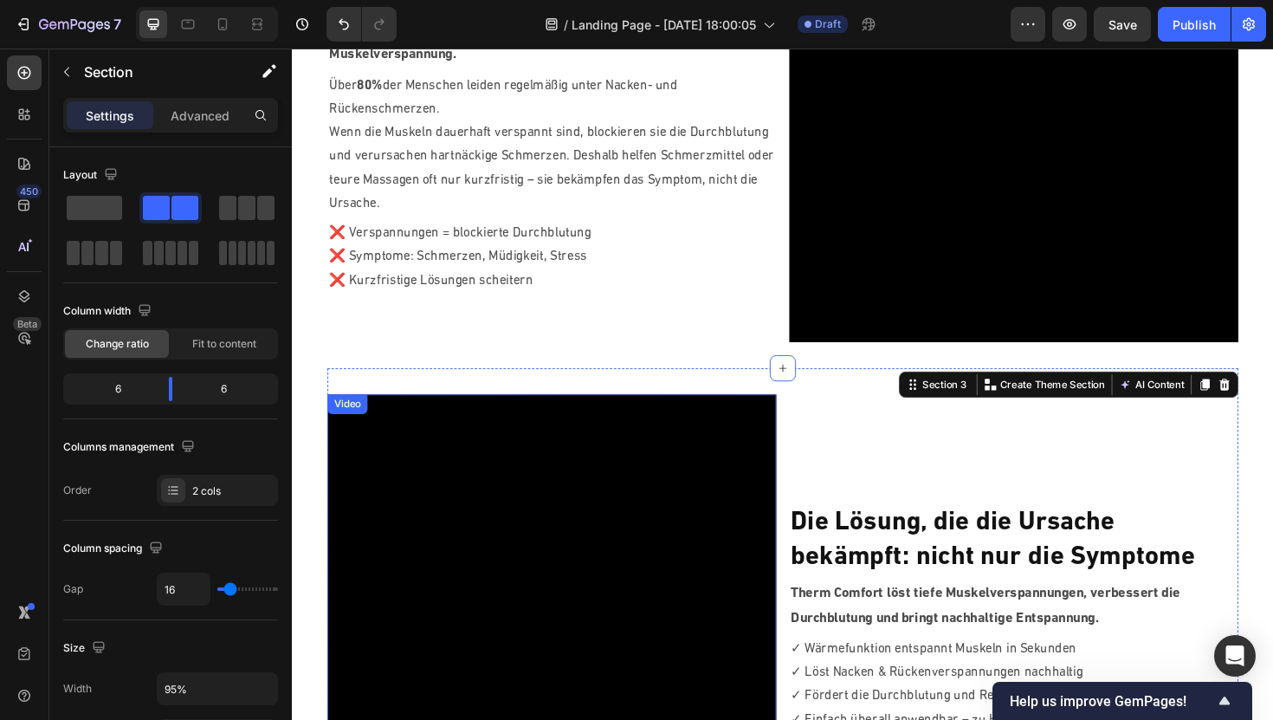
scroll to position [735, 0]
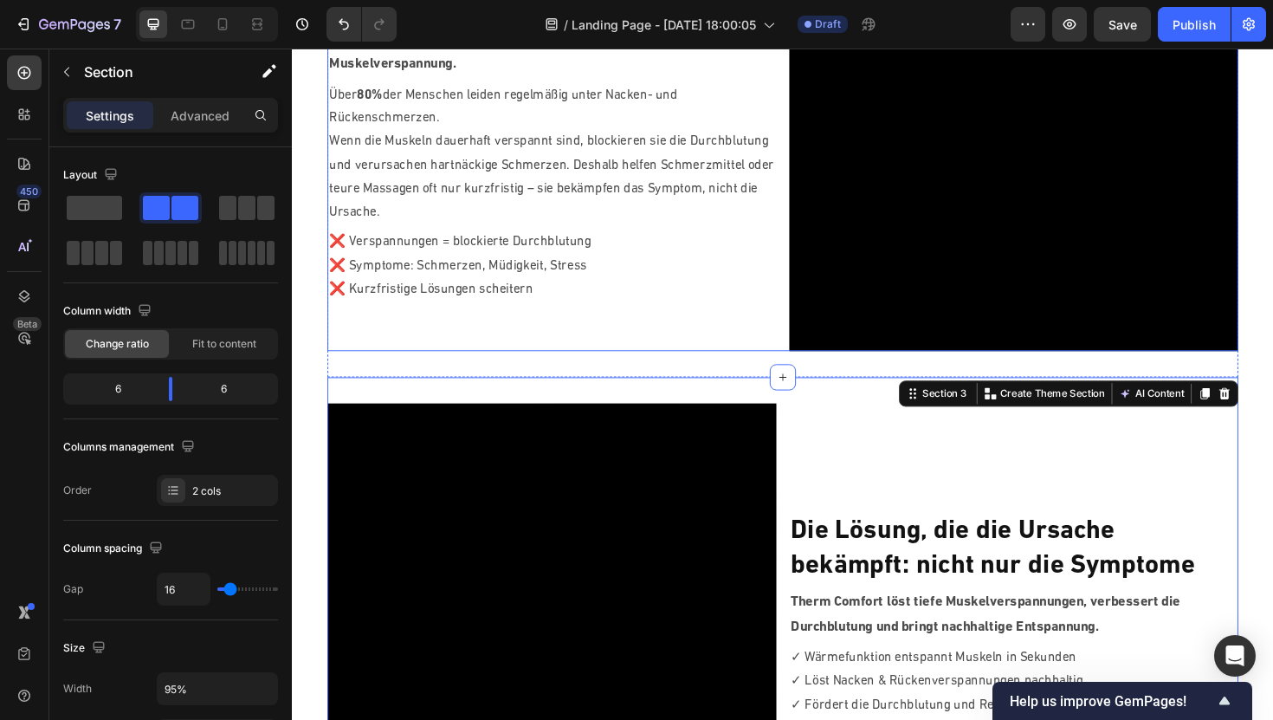
click at [648, 337] on div "Die wahre Ursache deiner Nacken & Rückenschmerzen Heading Nicht dein Arbeitspla…" at bounding box center [567, 132] width 476 height 476
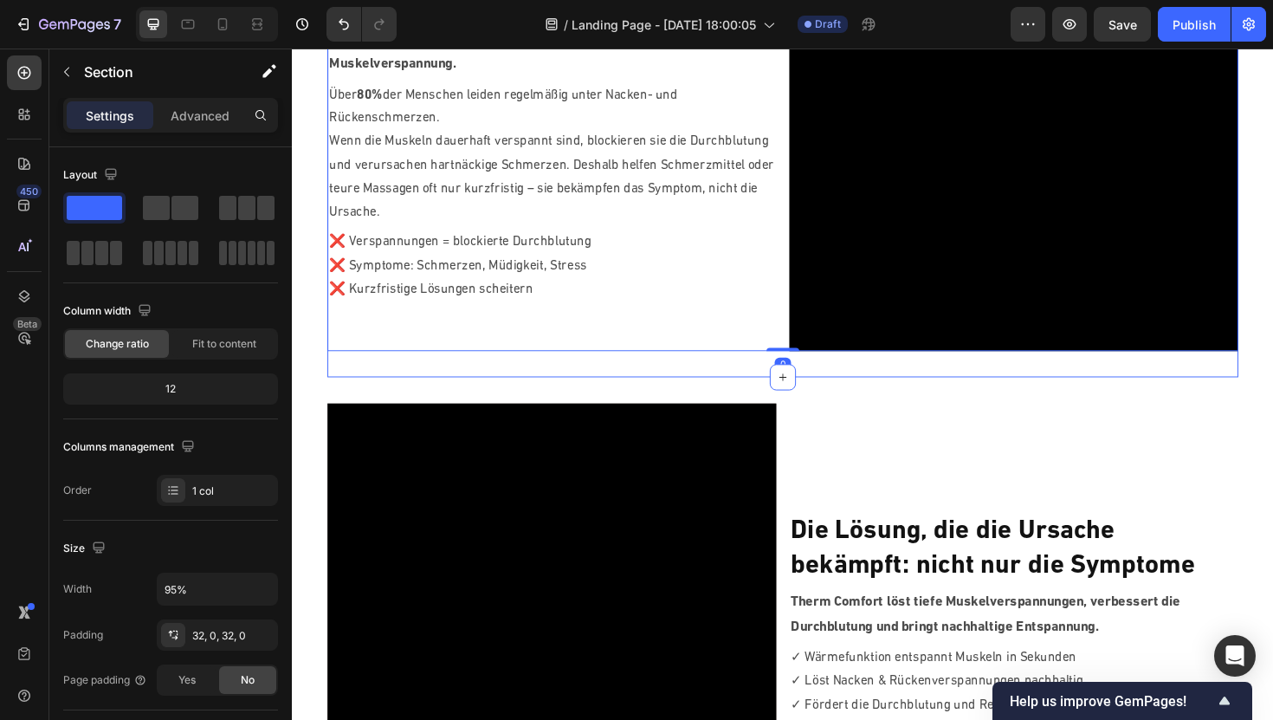
click at [638, 385] on div "Die wahre Ursache deiner Nacken & Rückenschmerzen Heading Nicht dein Arbeitspla…" at bounding box center [811, 132] width 964 height 531
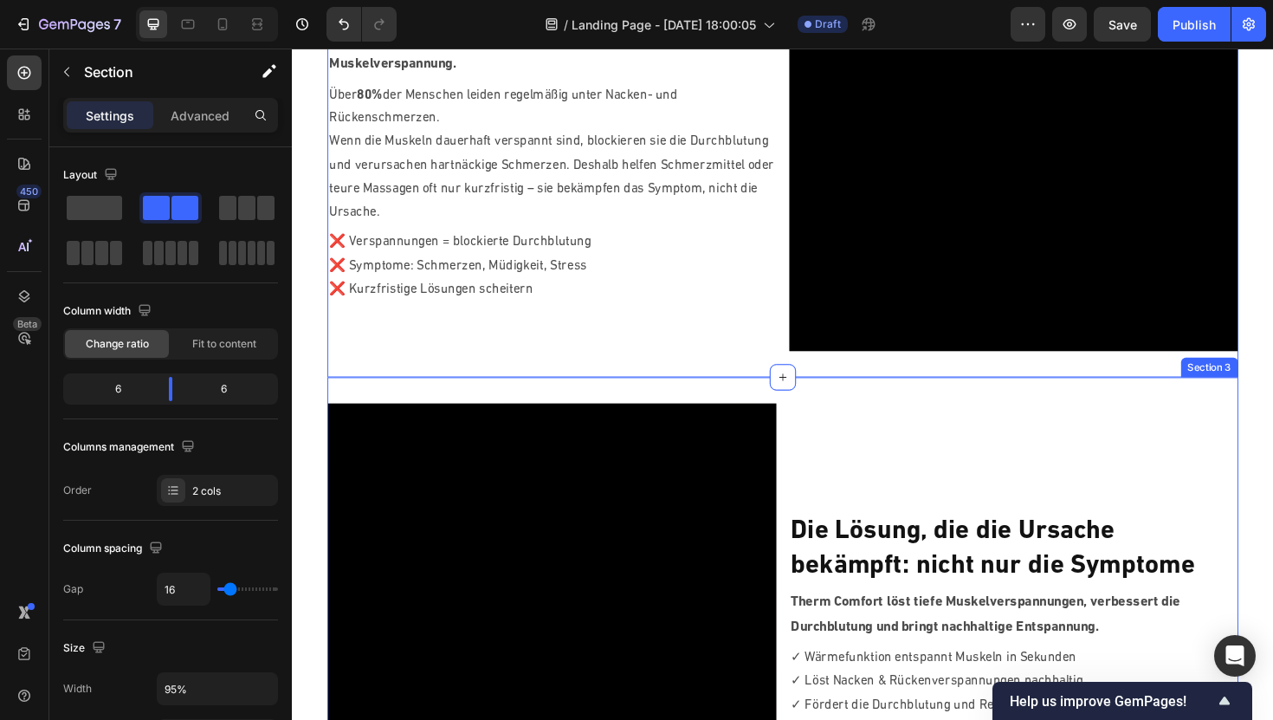
click at [633, 418] on div "Video Die Lösung, die die Ursache bekämpft: nicht nur die Symptome Heading Ther…" at bounding box center [811, 662] width 964 height 531
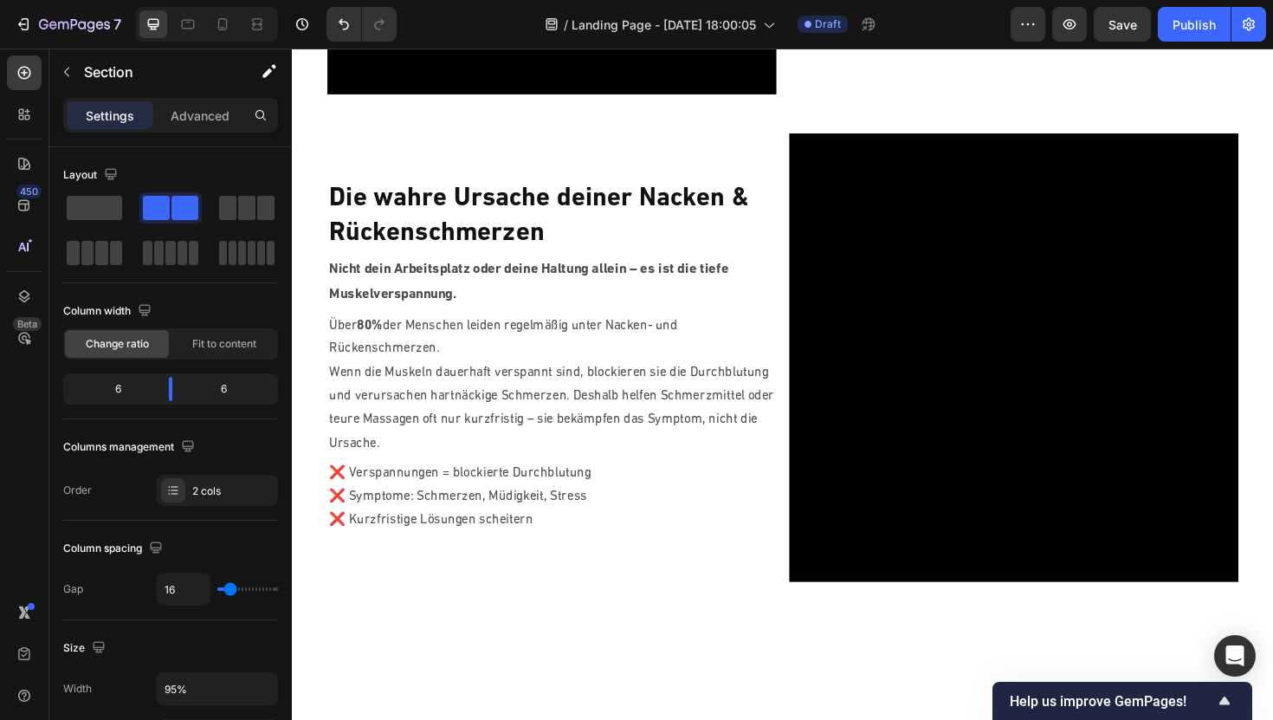
scroll to position [0, 0]
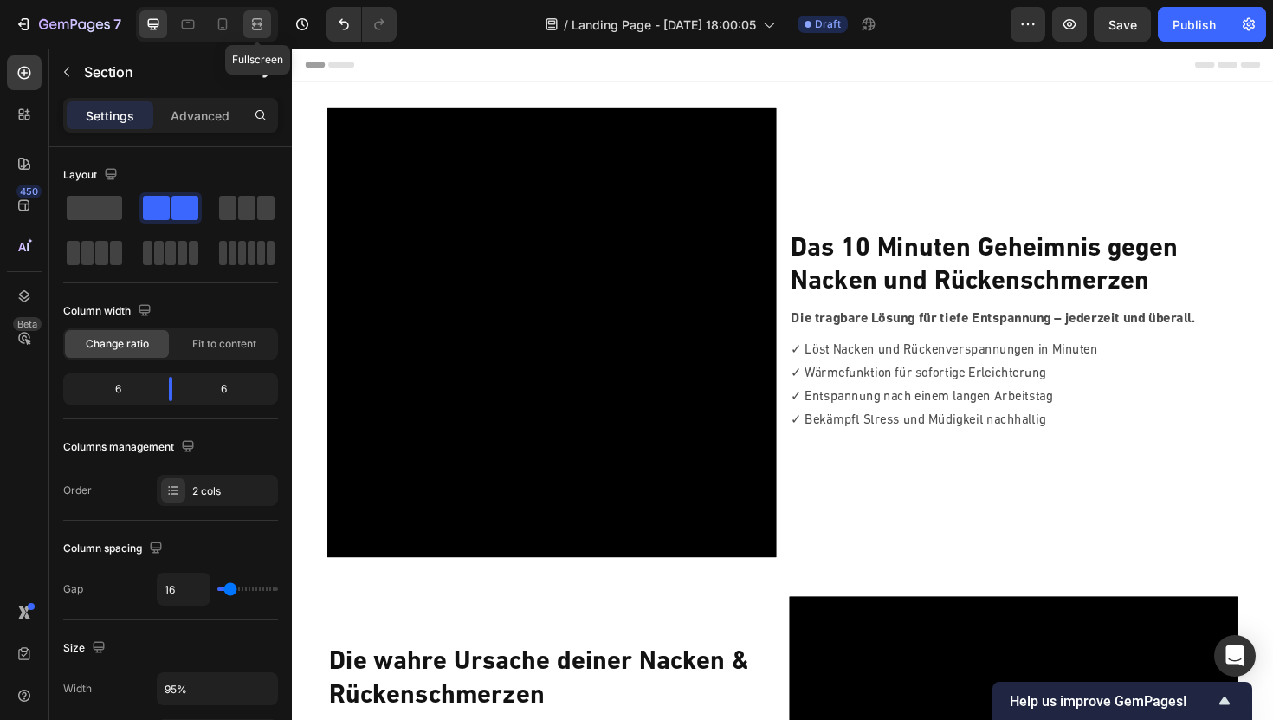
click at [264, 26] on icon at bounding box center [257, 24] width 17 height 17
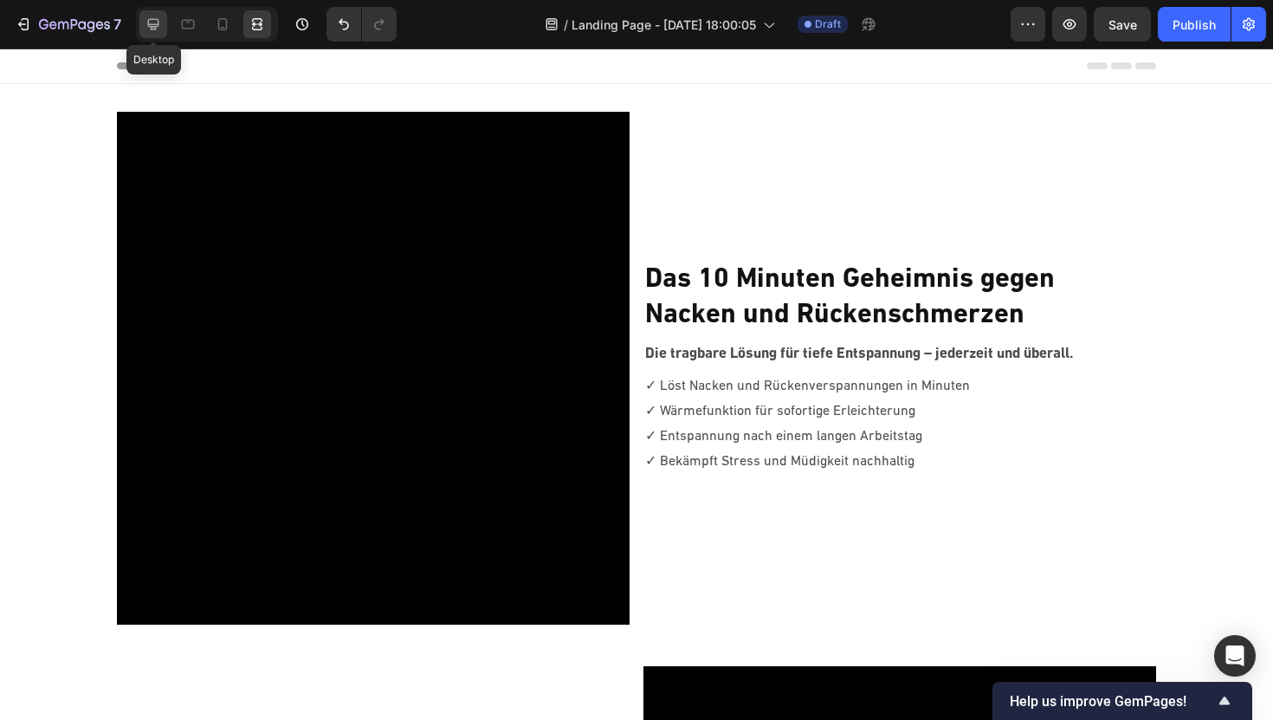
click at [160, 24] on icon at bounding box center [153, 24] width 17 height 17
